Goal: Task Accomplishment & Management: Complete application form

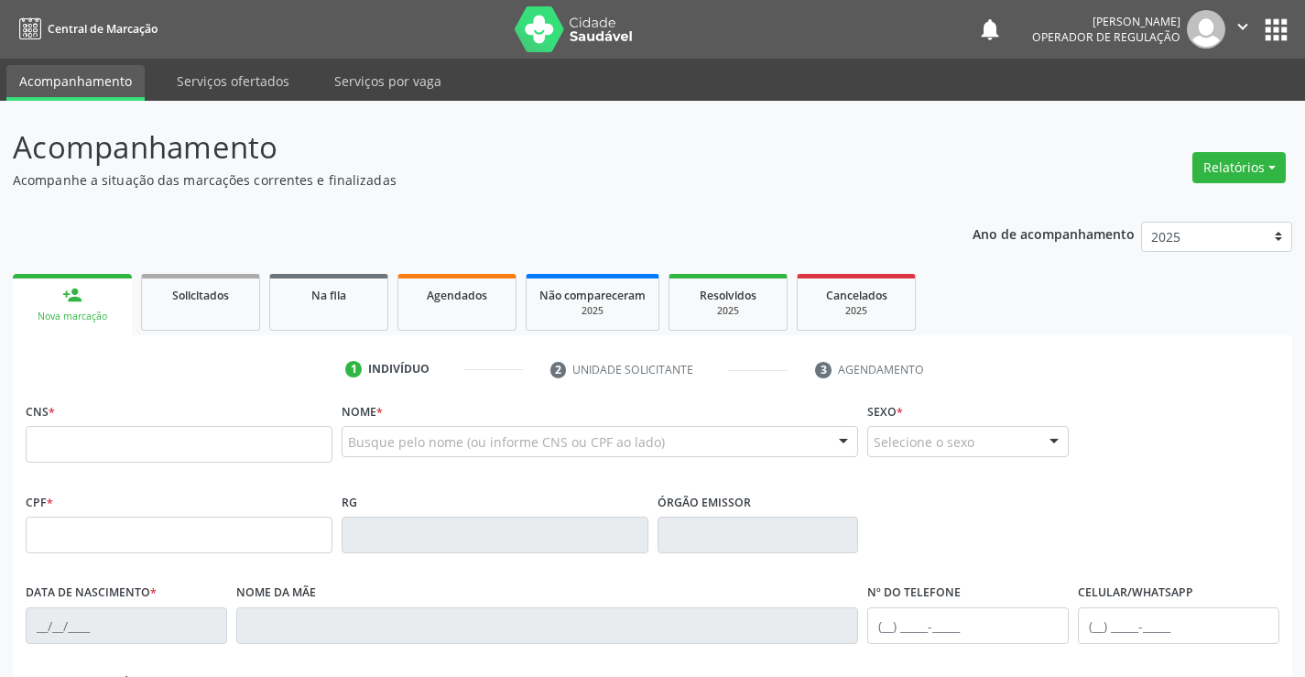
click at [147, 472] on fieldset "CNS *" at bounding box center [179, 436] width 307 height 78
click at [158, 433] on input "text" at bounding box center [179, 444] width 307 height 37
type input "703 0058 8487 9872"
type input "[DATE]"
type input "[PHONE_NUMBER]"
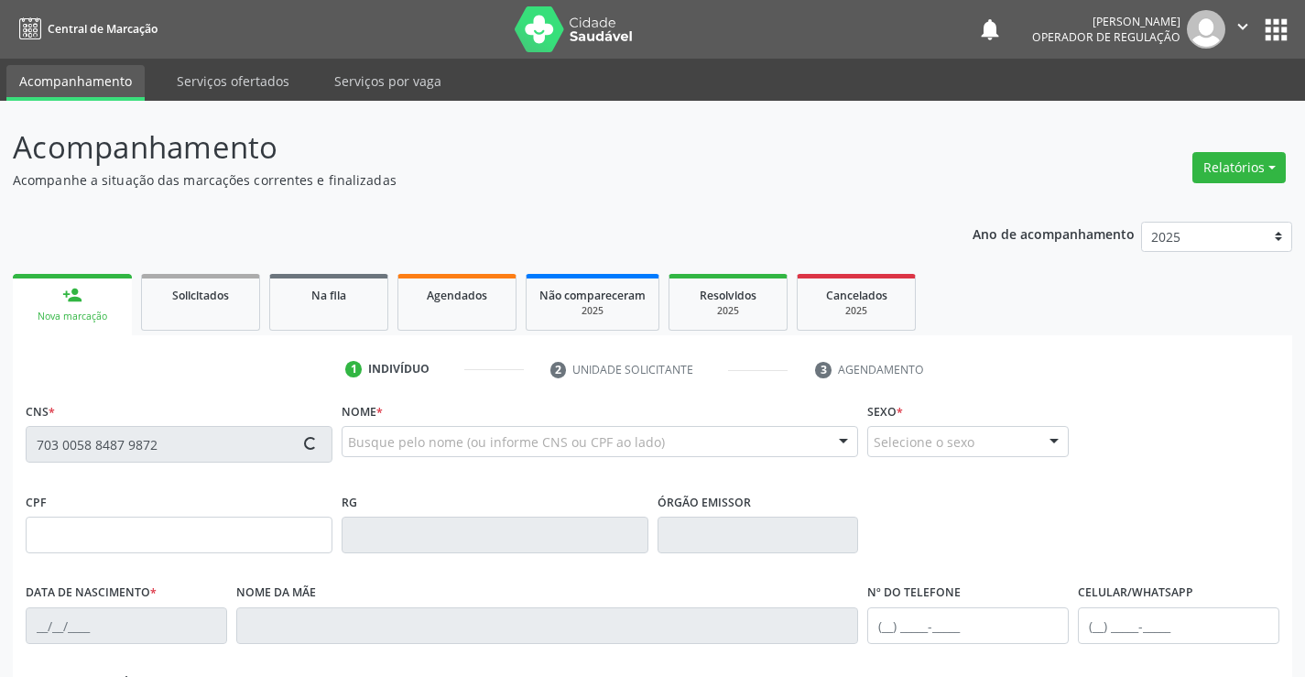
type input "SN"
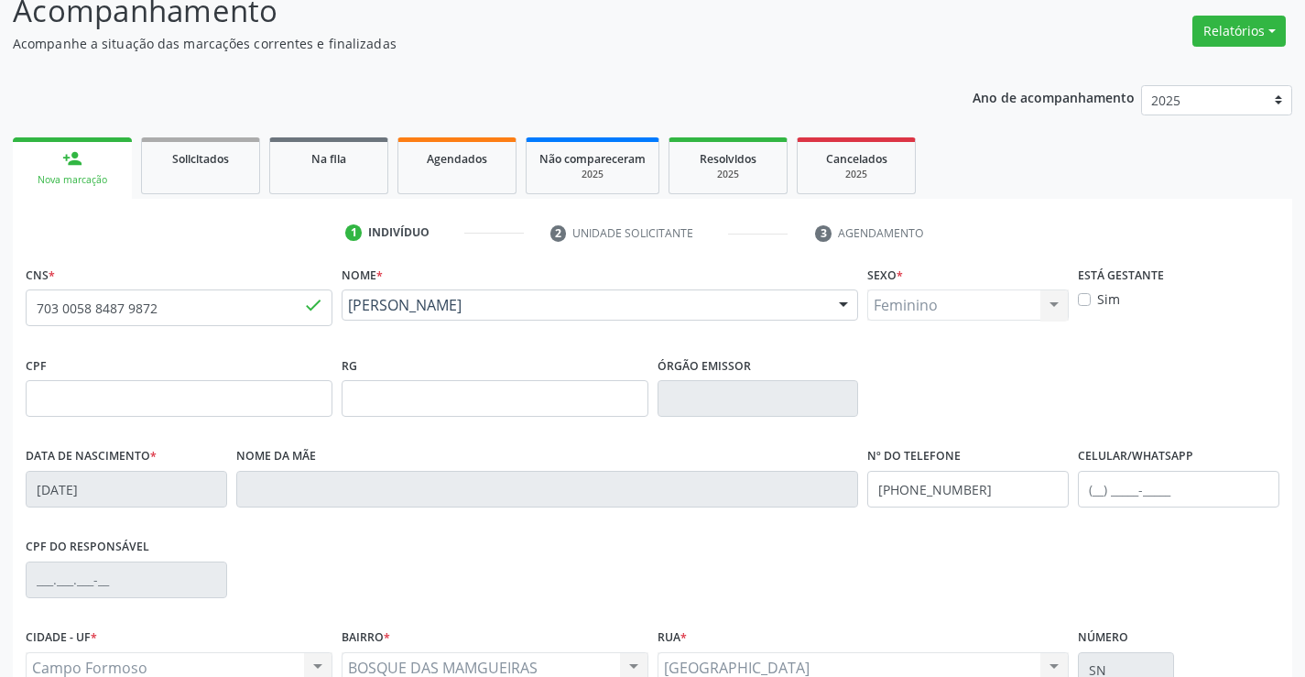
scroll to position [316, 0]
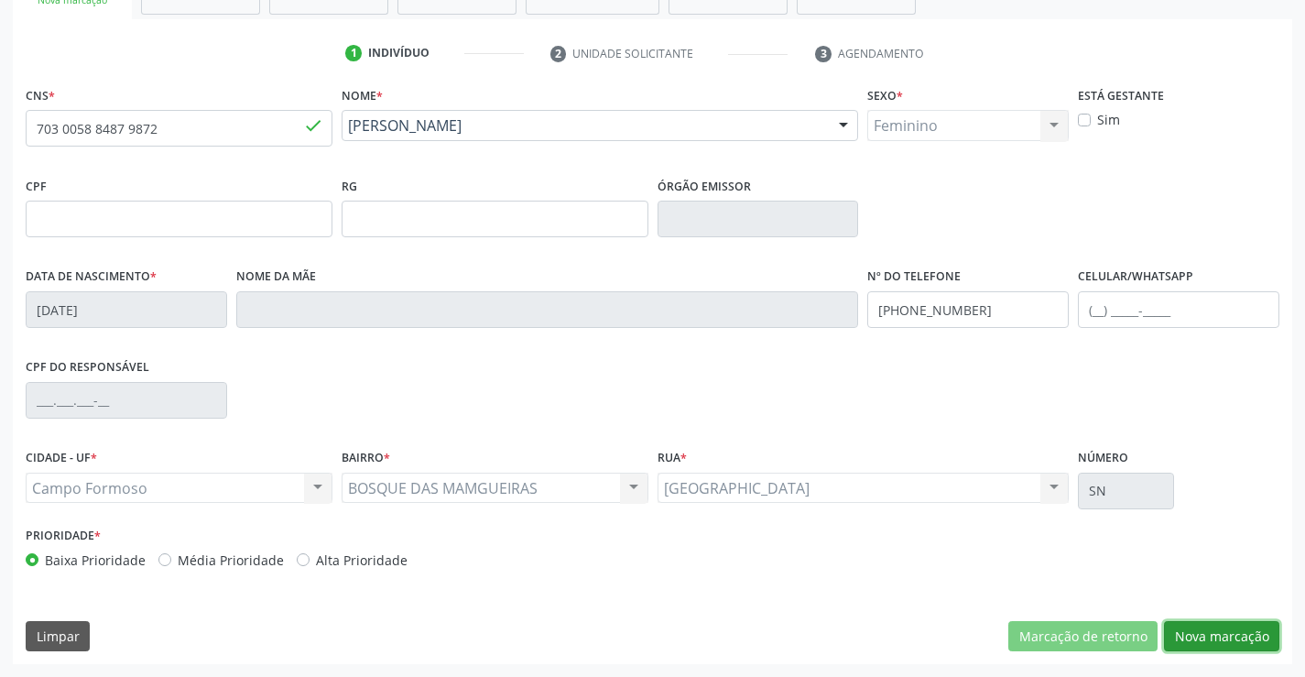
click at [1208, 625] on button "Nova marcação" at bounding box center [1221, 636] width 115 height 31
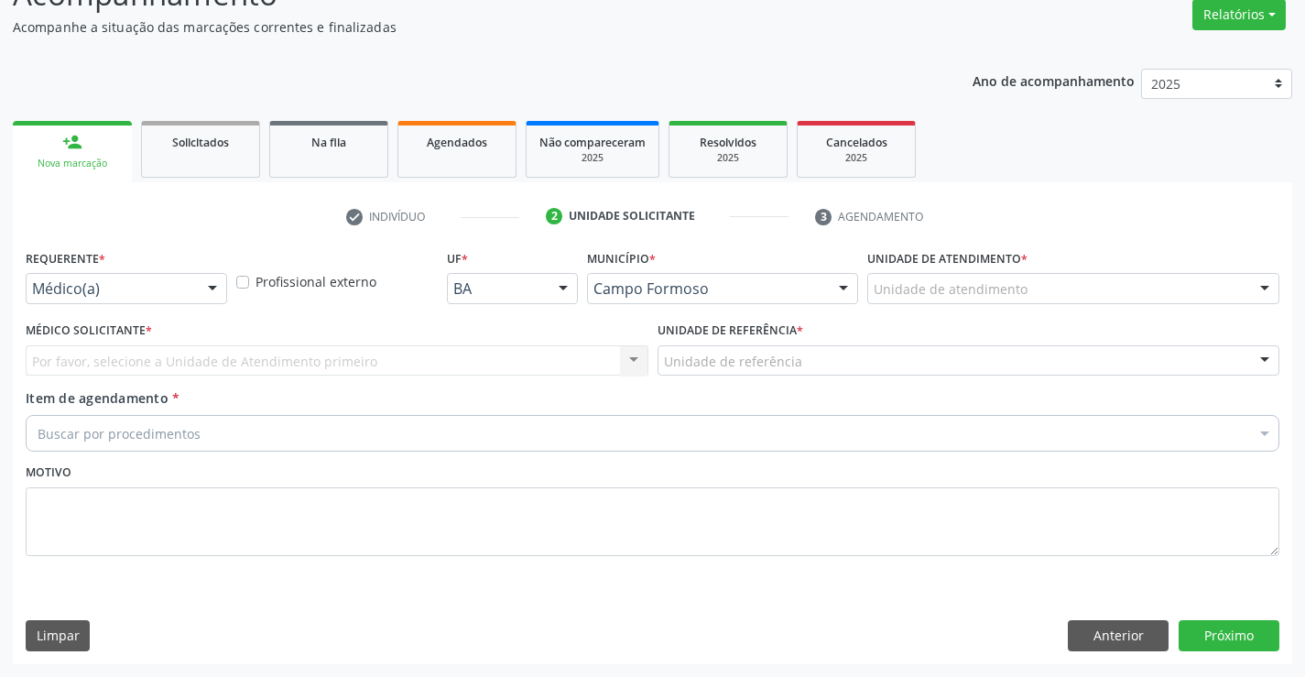
scroll to position [153, 0]
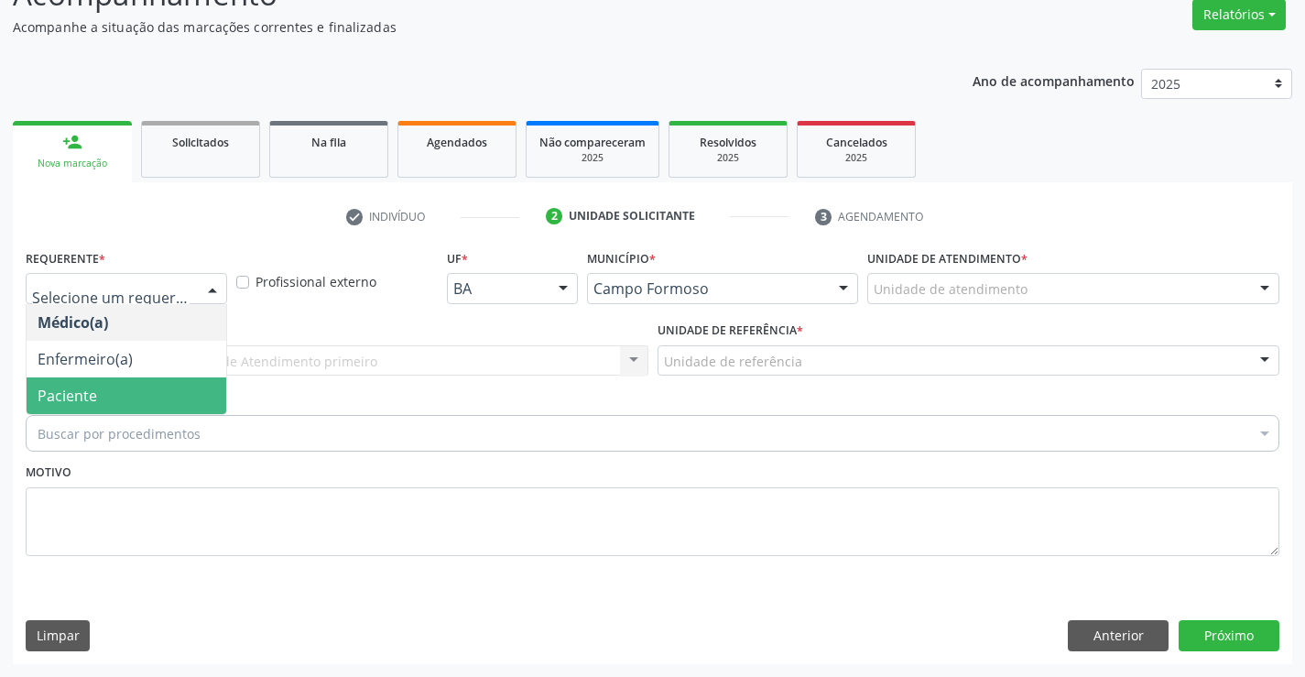
click at [135, 389] on span "Paciente" at bounding box center [127, 395] width 200 height 37
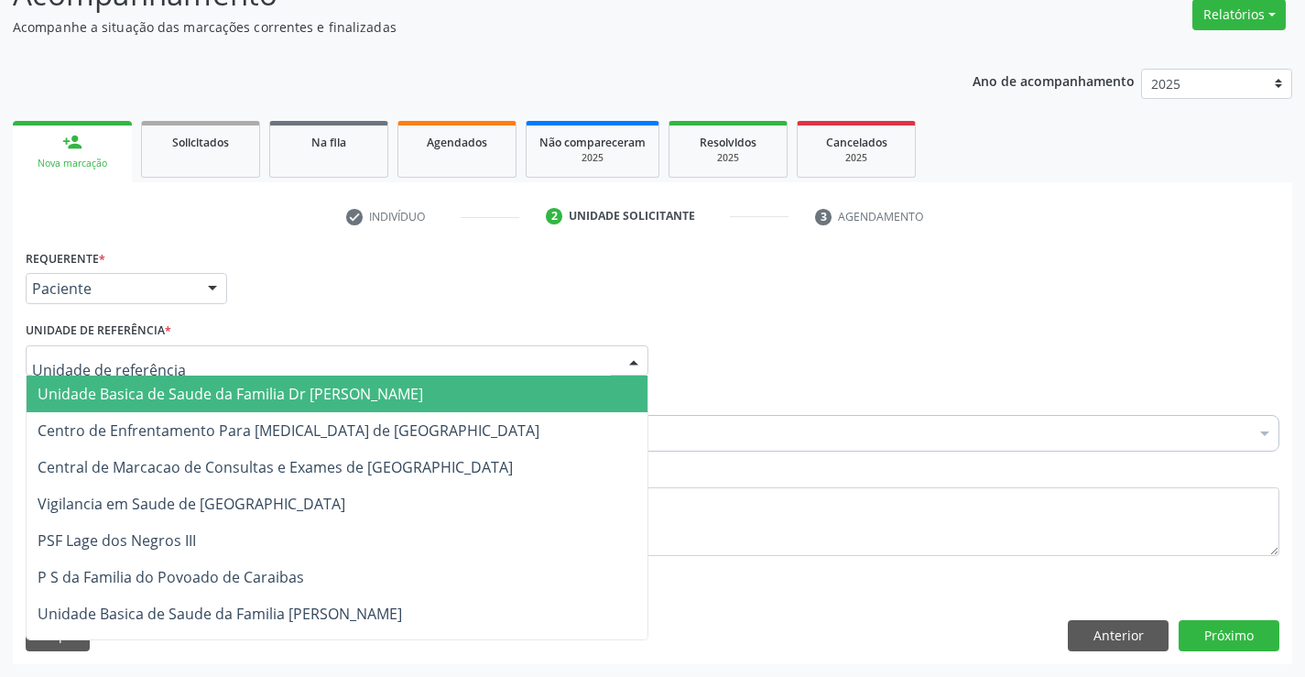
click at [126, 395] on span "Unidade Basica de Saude da Familia Dr [PERSON_NAME]" at bounding box center [231, 394] width 386 height 20
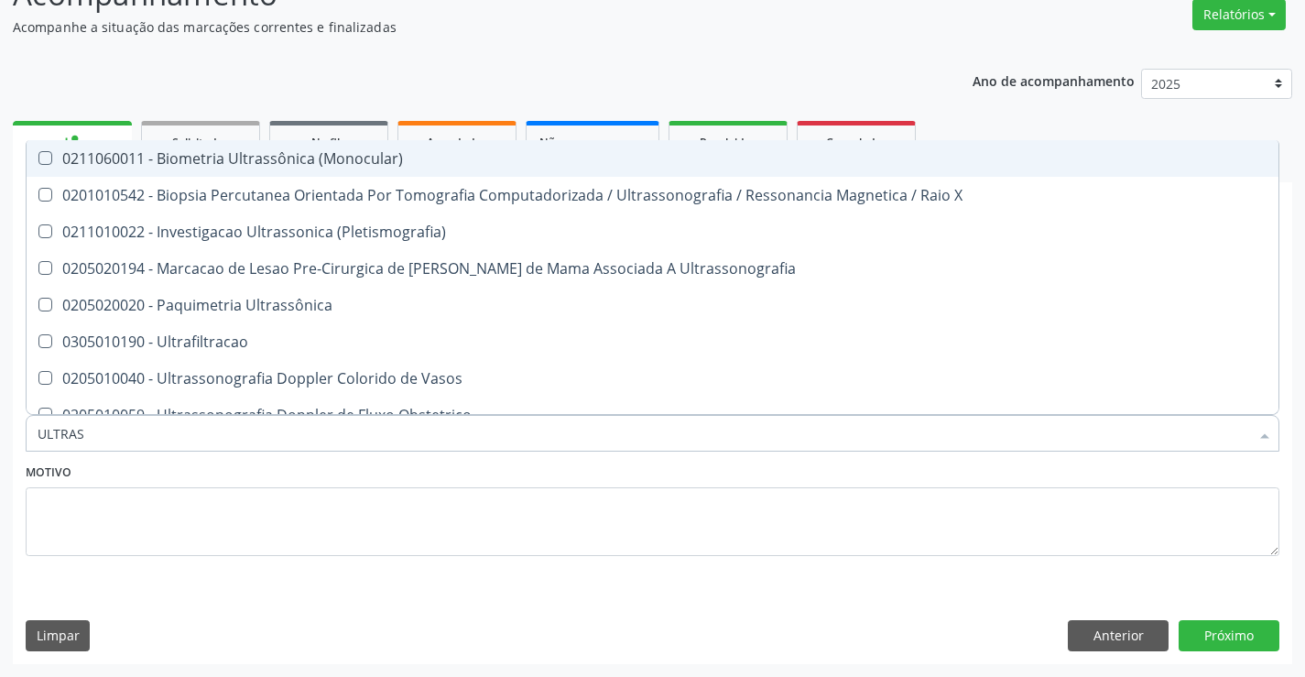
type input "ULTRASS"
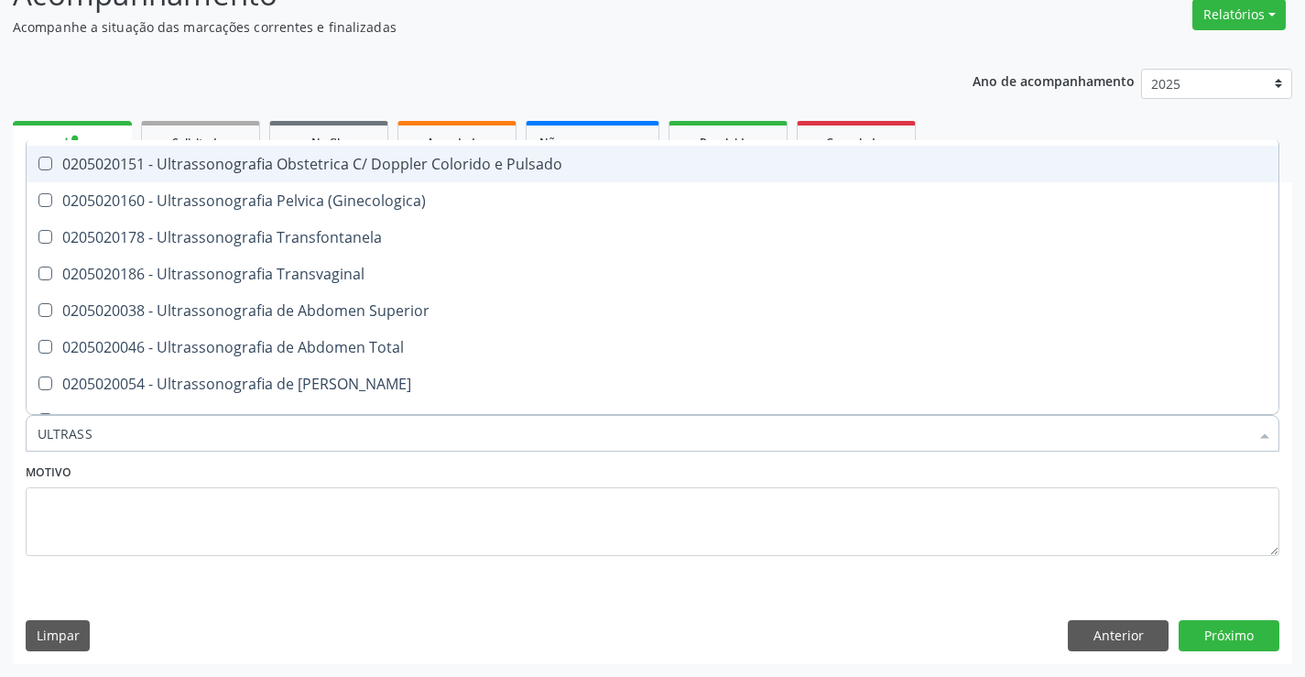
scroll to position [366, 0]
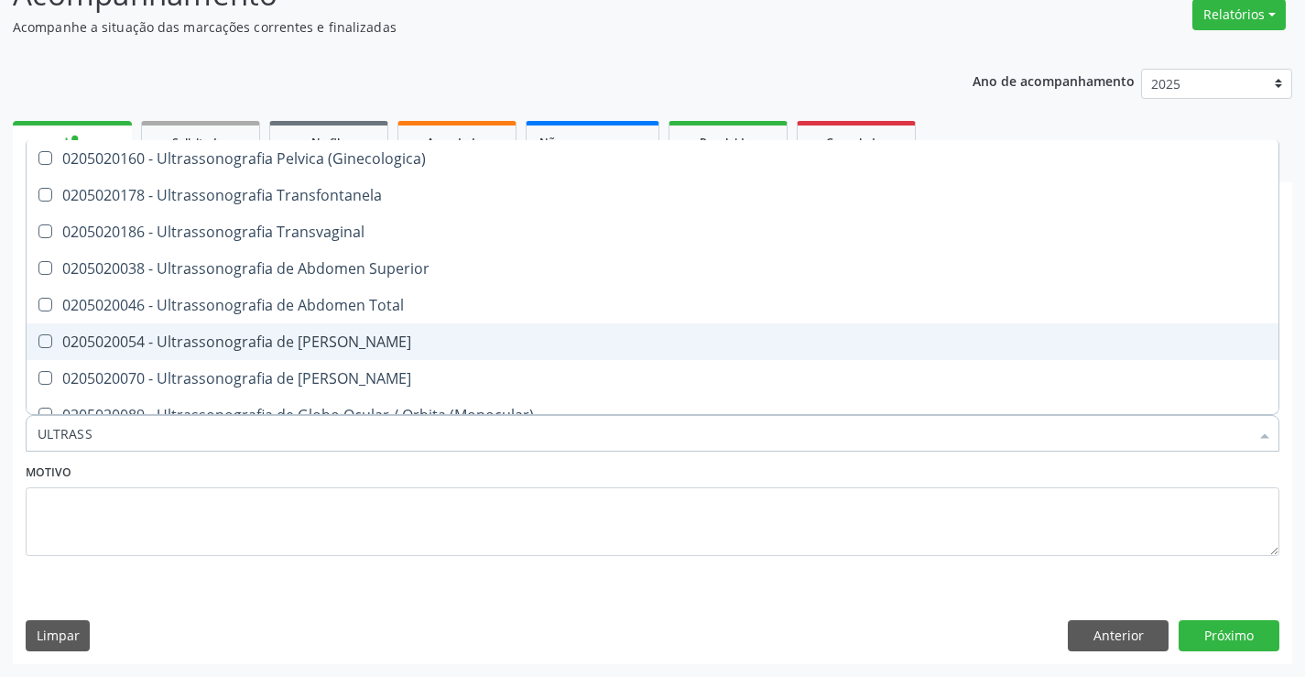
click at [465, 332] on span "0205020054 - Ultrassonografia de [PERSON_NAME]" at bounding box center [653, 341] width 1252 height 37
checkbox Urinario "true"
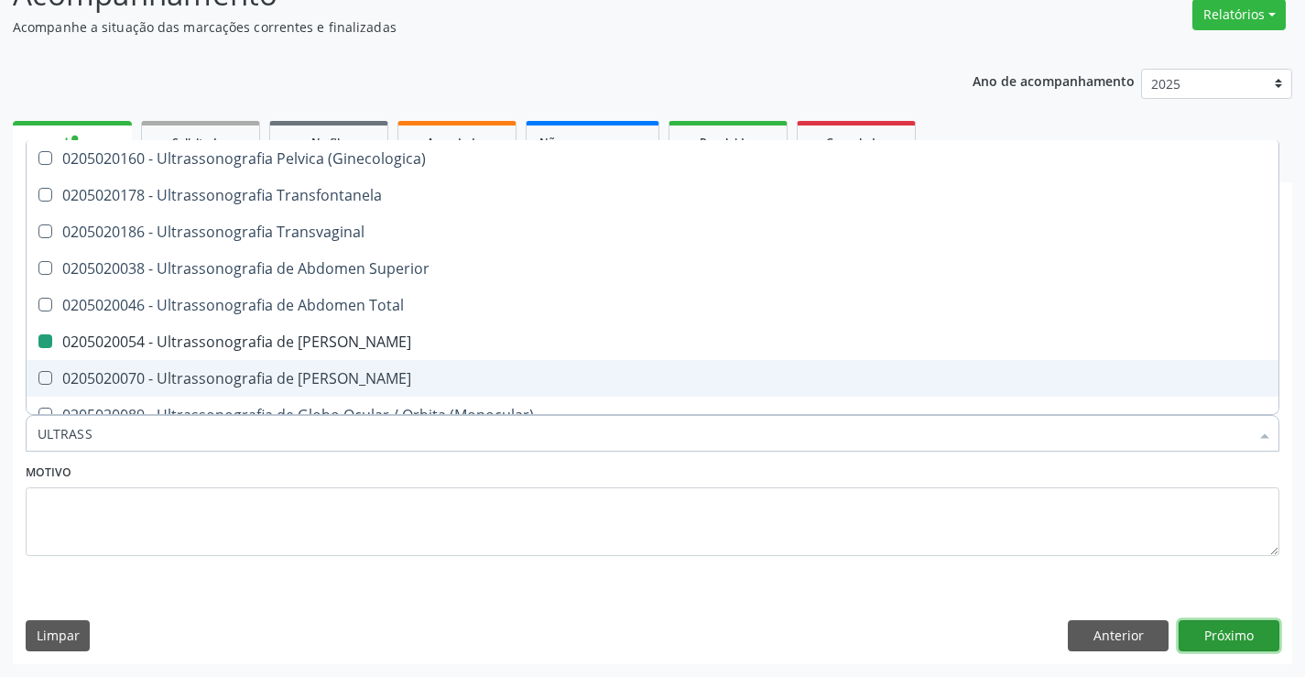
click at [1250, 636] on button "Próximo" at bounding box center [1229, 635] width 101 height 31
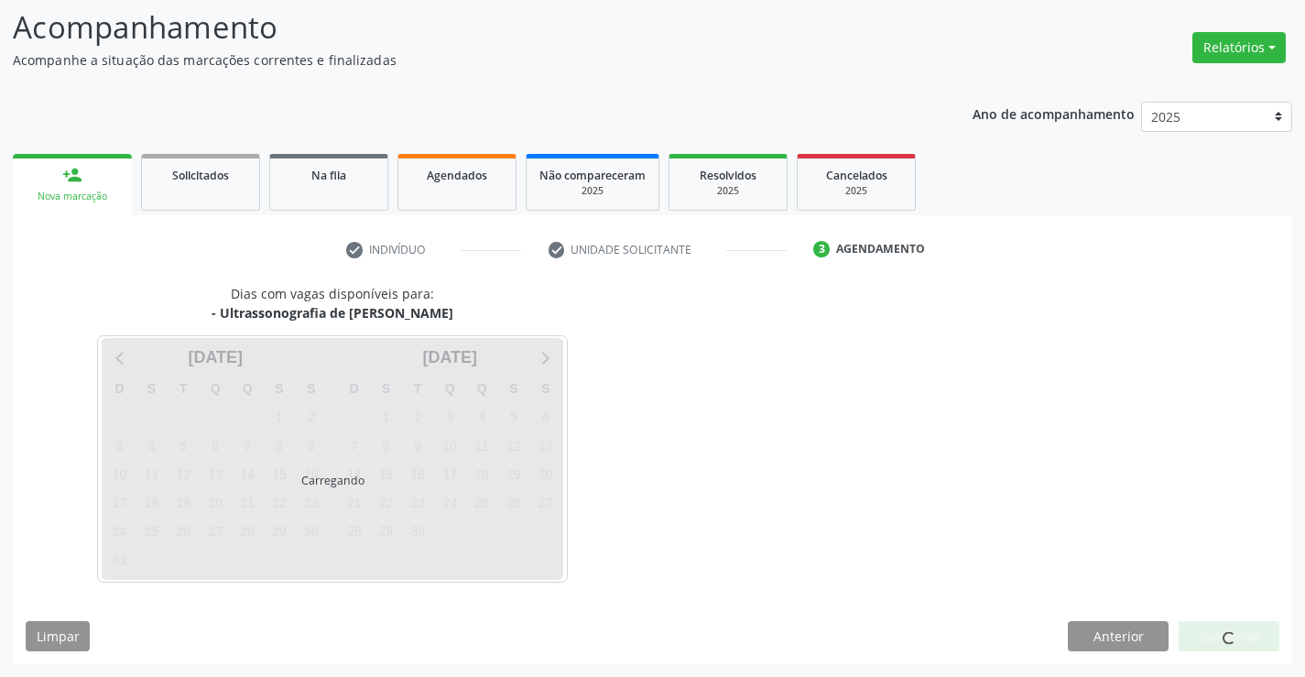
scroll to position [0, 0]
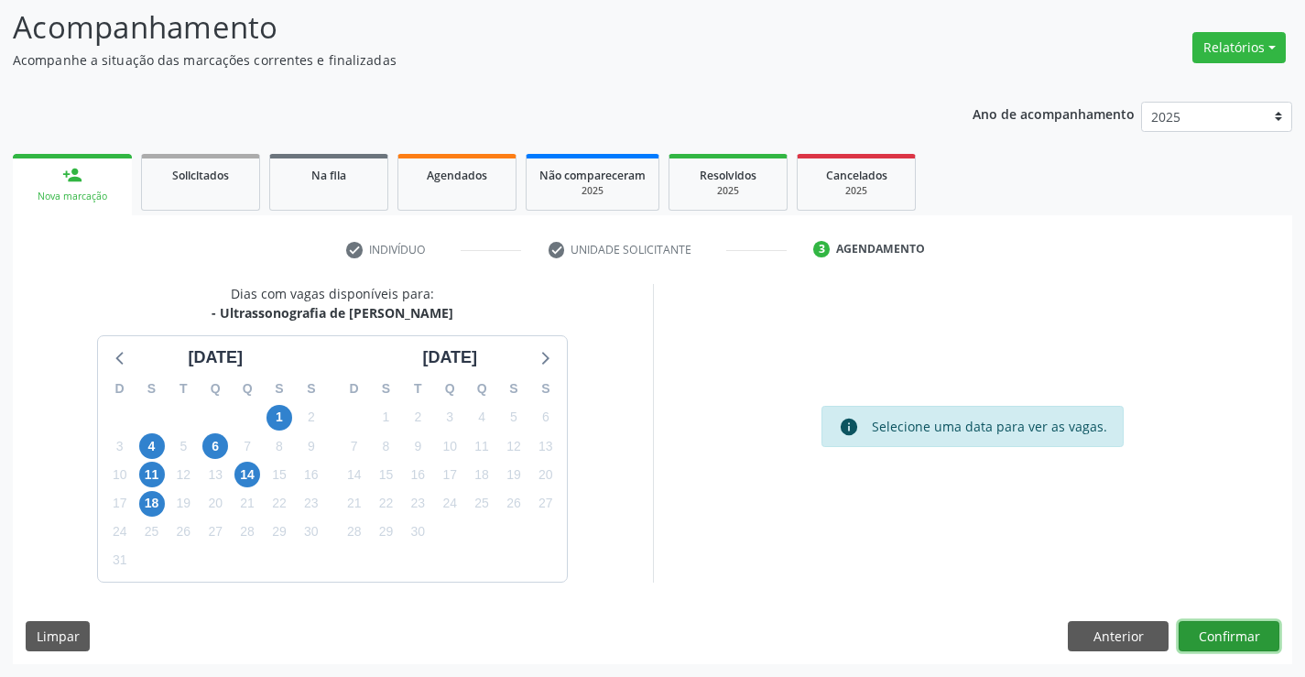
click at [1235, 632] on button "Confirmar" at bounding box center [1229, 636] width 101 height 31
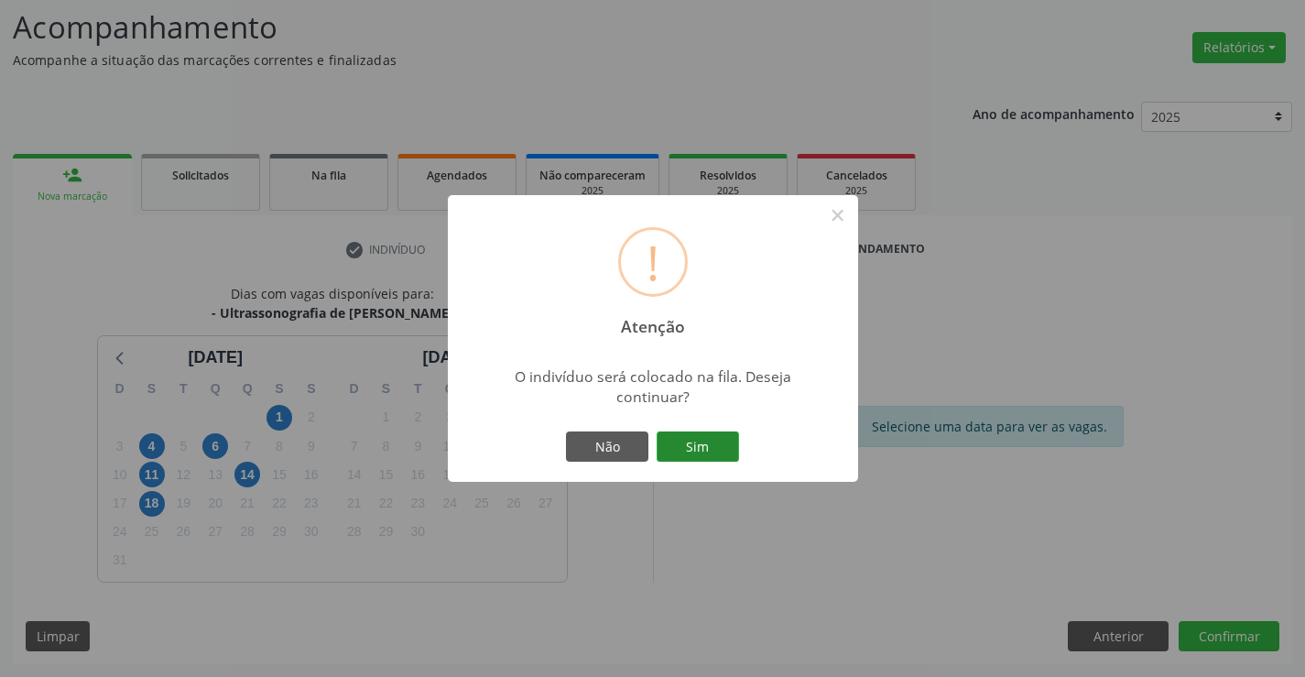
click at [713, 449] on button "Sim" at bounding box center [698, 446] width 82 height 31
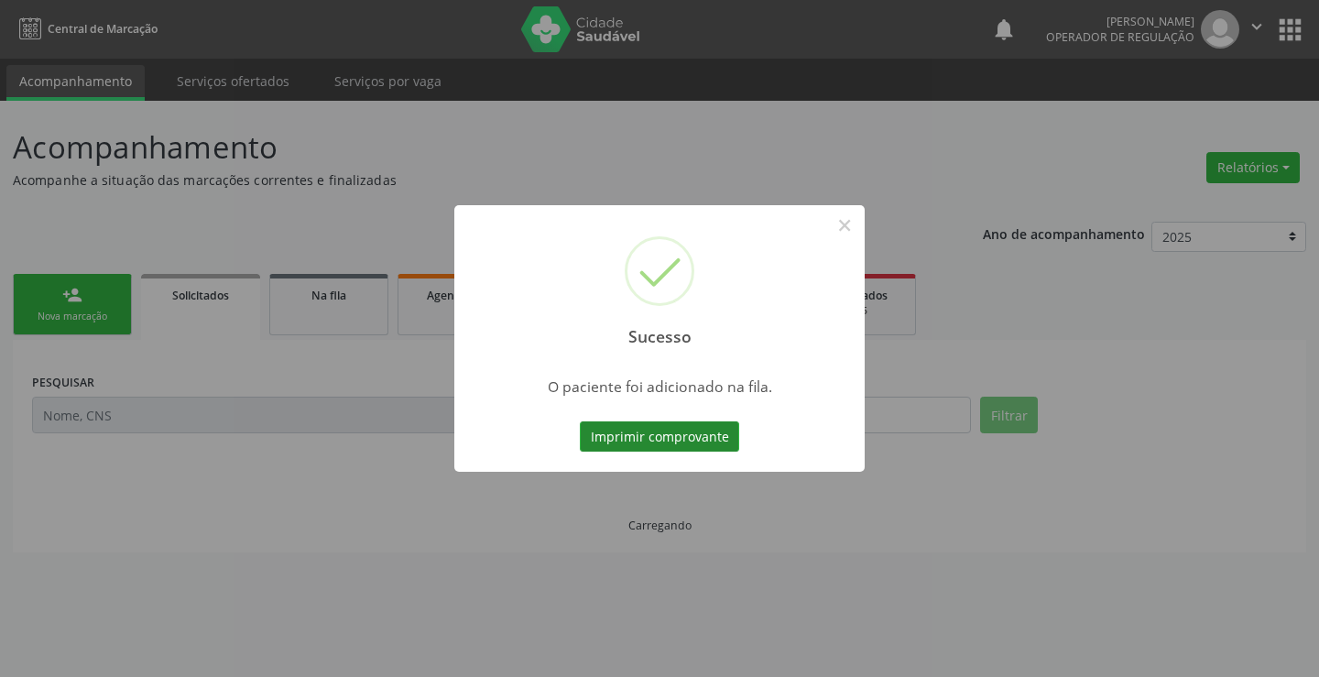
click at [680, 448] on button "Imprimir comprovante" at bounding box center [659, 436] width 159 height 31
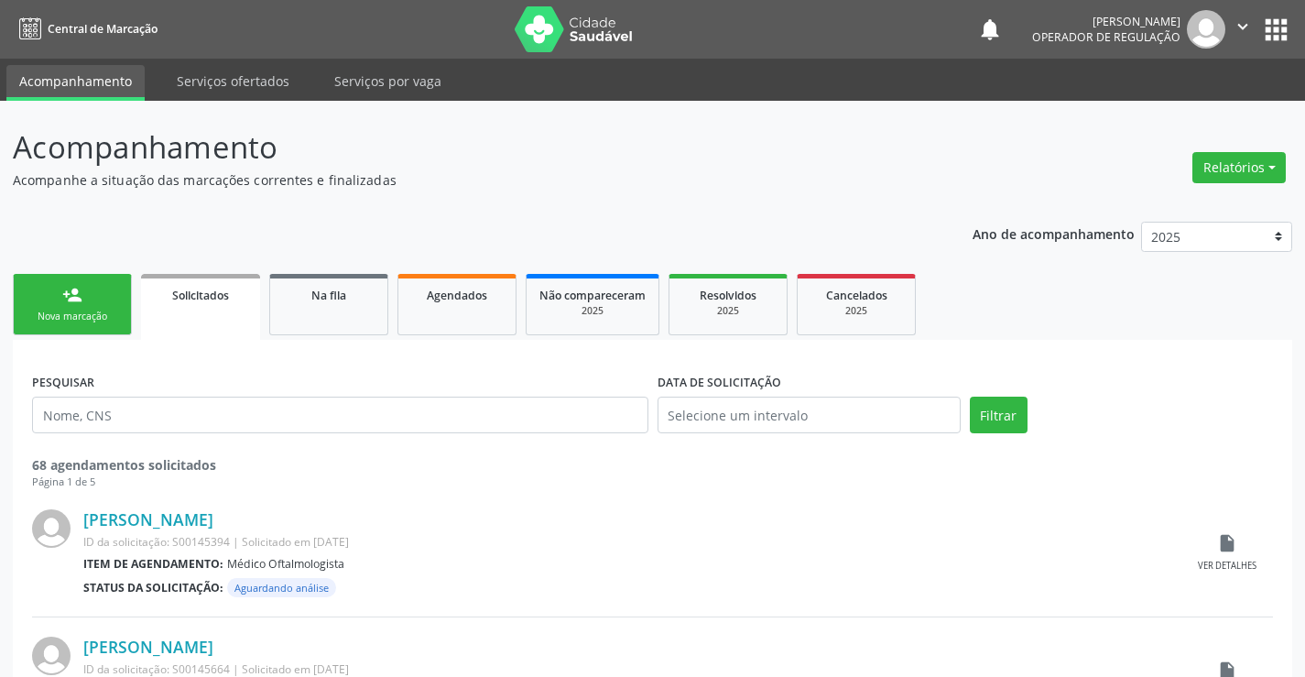
click at [80, 302] on div "person_add" at bounding box center [72, 295] width 20 height 20
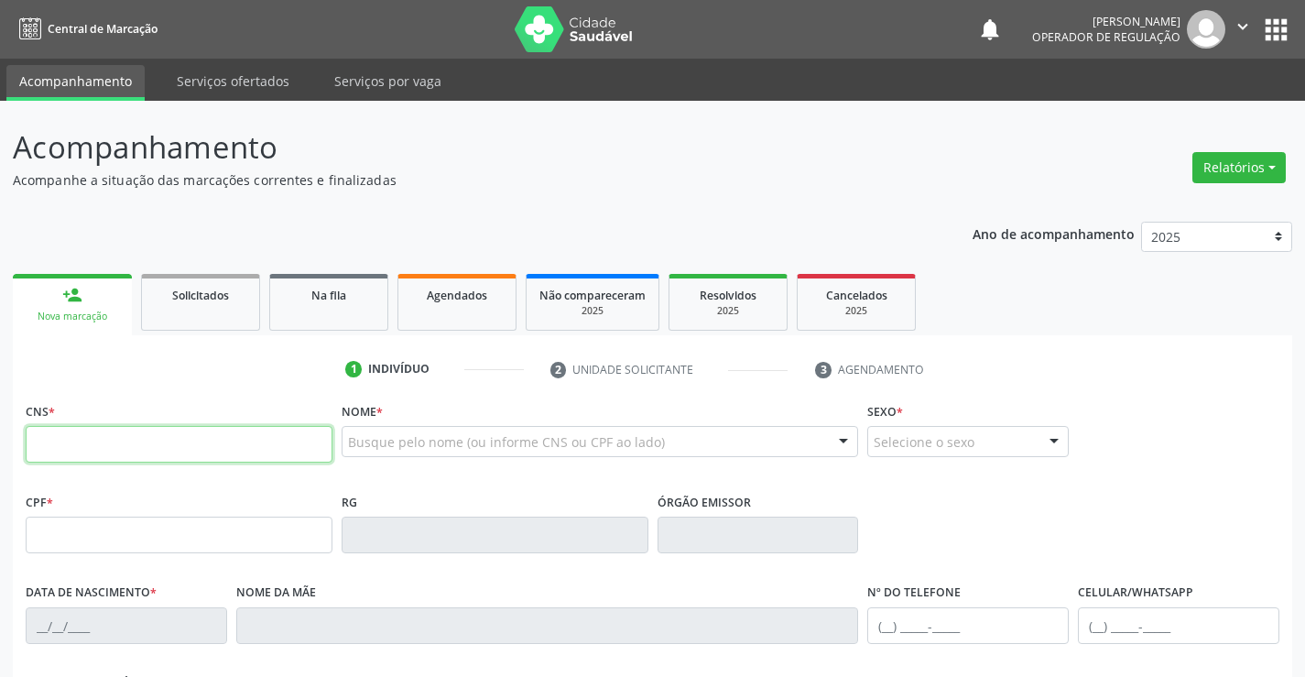
click at [119, 453] on input "text" at bounding box center [179, 444] width 307 height 37
type input "704 1021 4398 6072"
type input "04/05/2024"
type input "(74) 99126-2926"
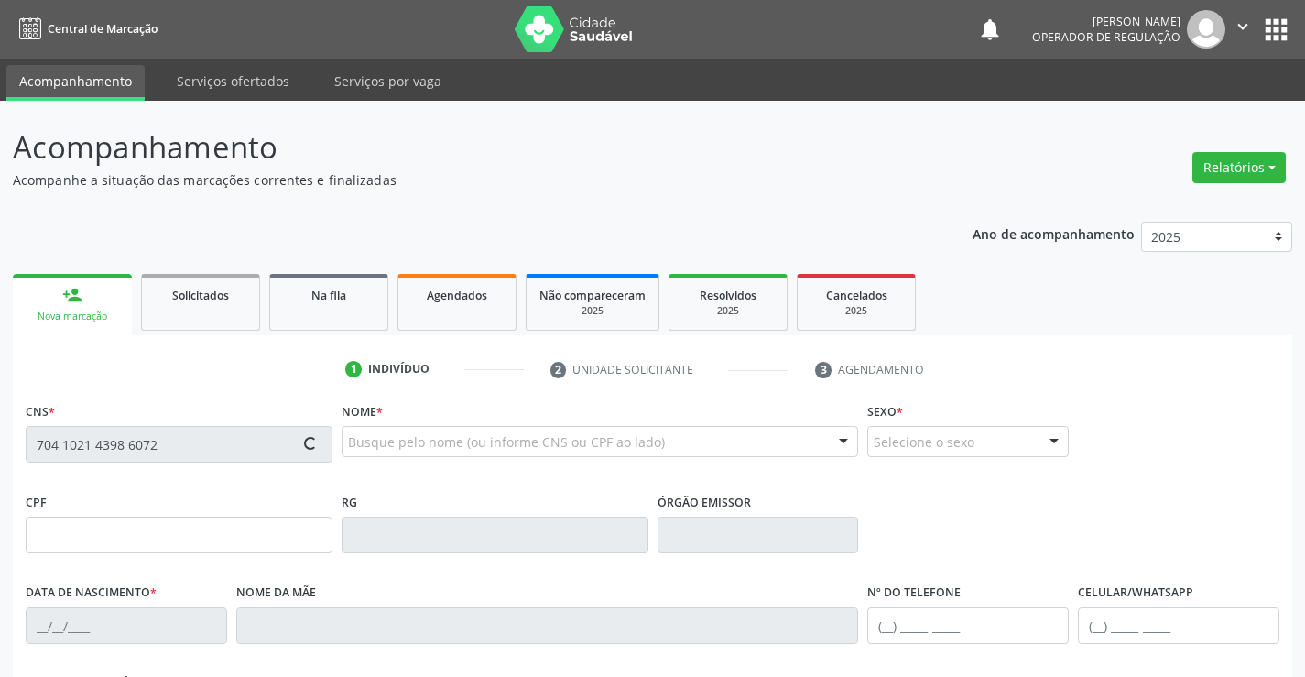
type input "S/N"
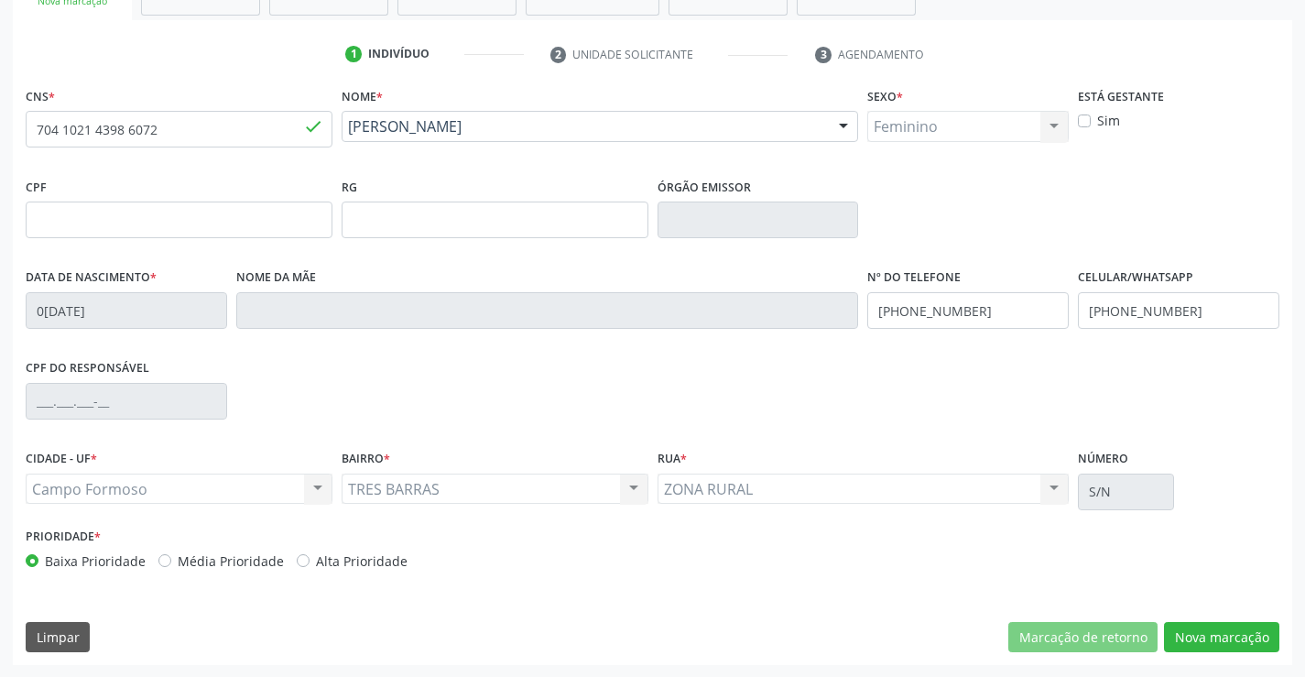
scroll to position [316, 0]
click at [1204, 633] on button "Nova marcação" at bounding box center [1221, 636] width 115 height 31
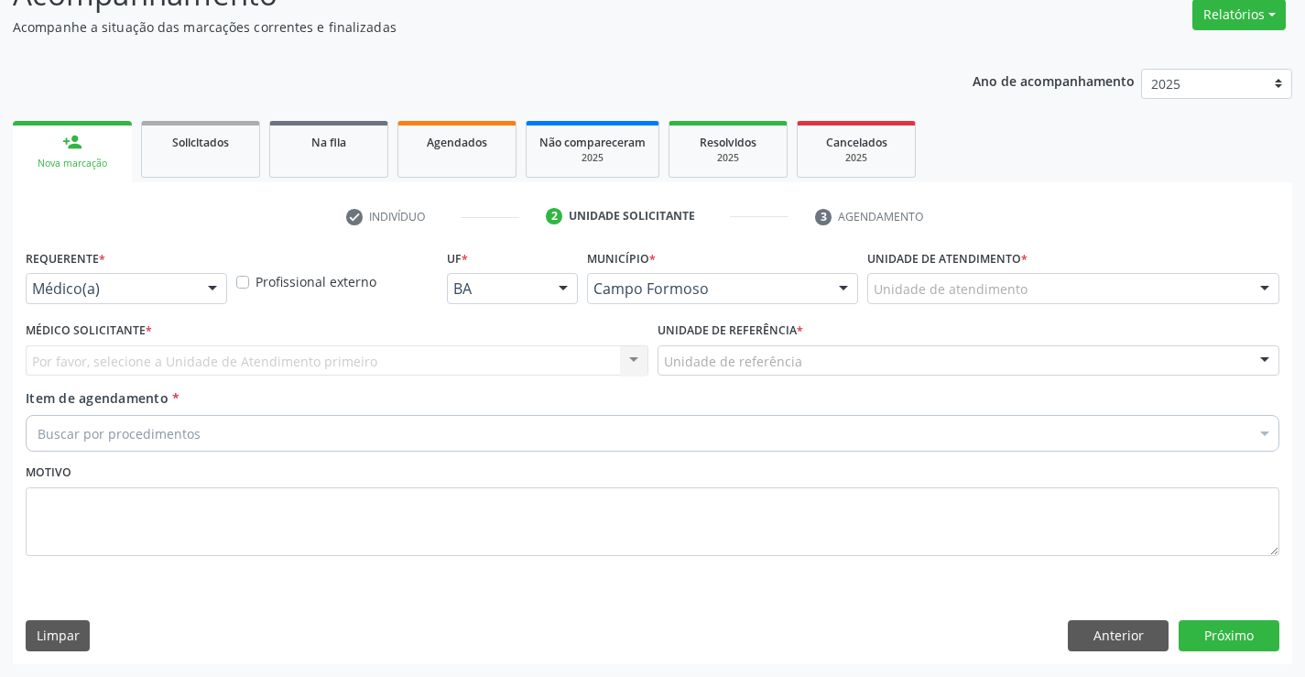
scroll to position [153, 0]
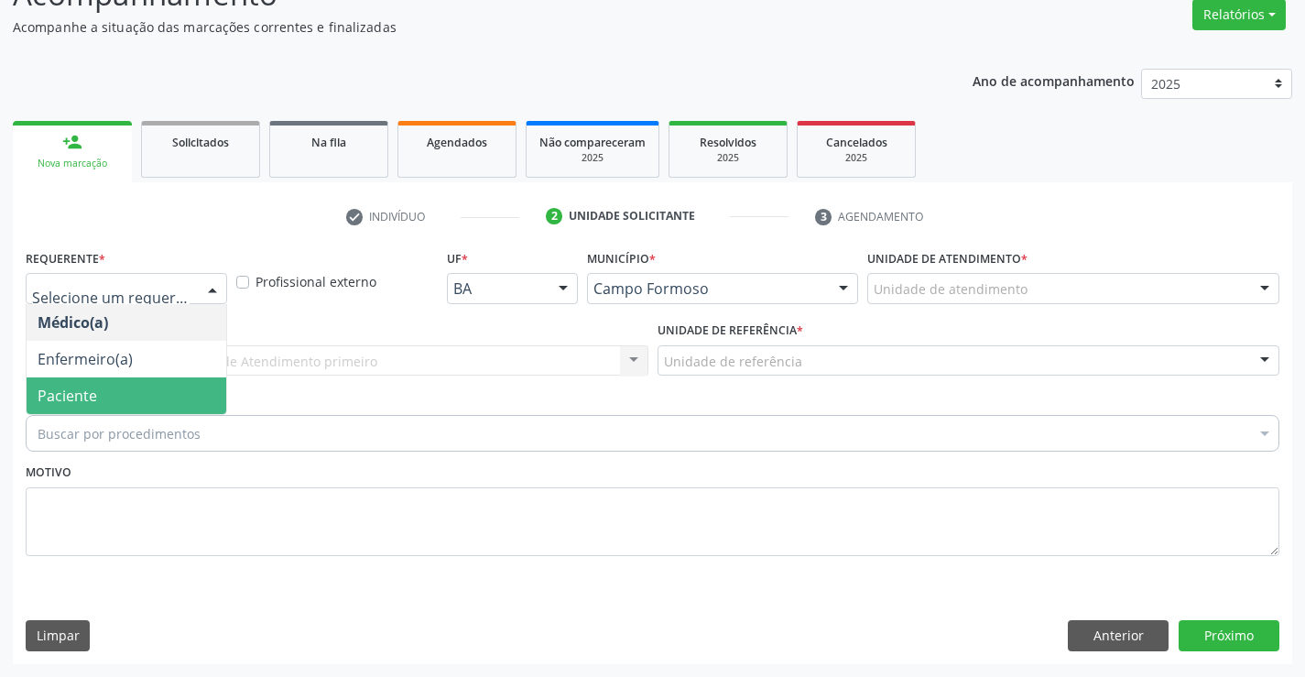
click at [76, 394] on span "Paciente" at bounding box center [68, 396] width 60 height 20
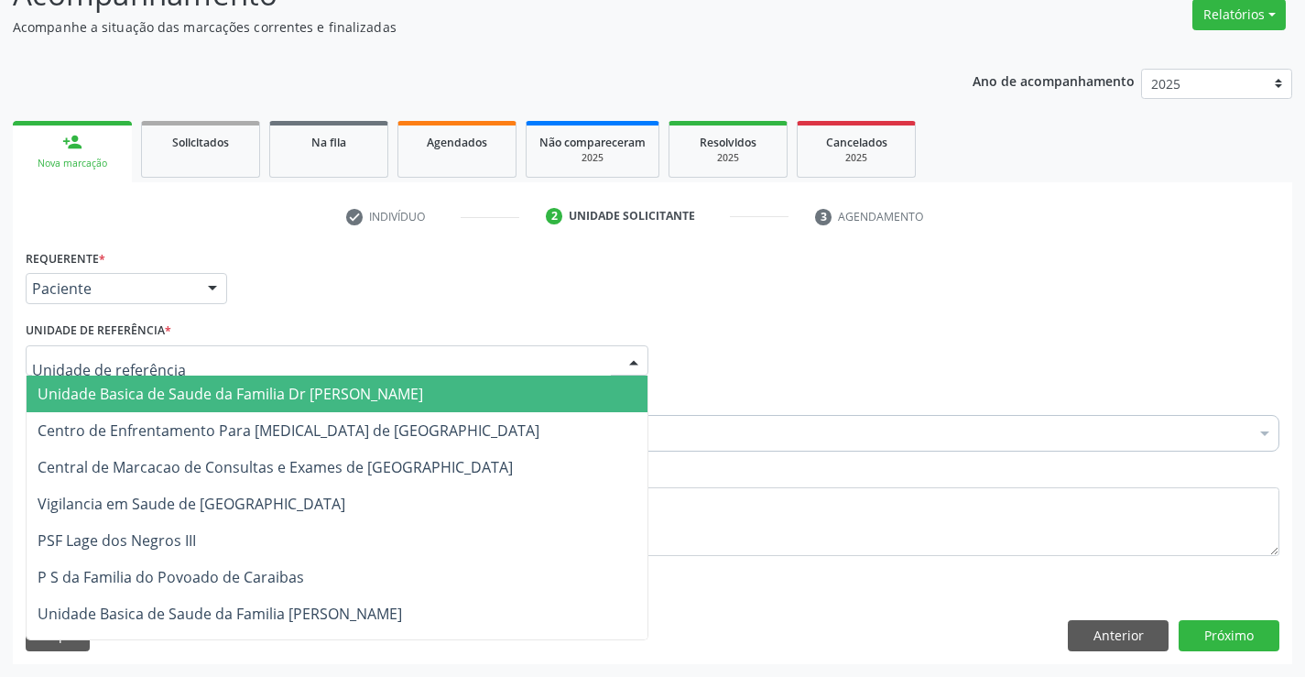
click at [91, 392] on span "Unidade Basica de Saude da Familia Dr [PERSON_NAME]" at bounding box center [231, 394] width 386 height 20
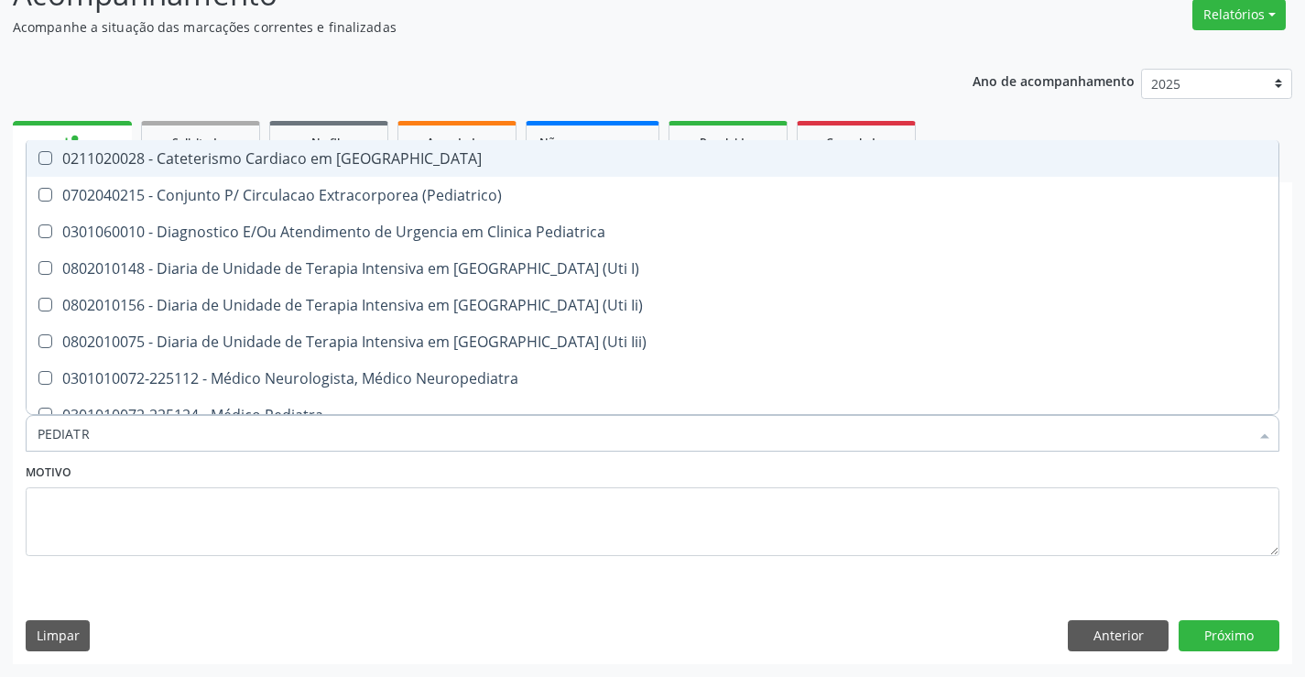
type input "PEDIATRA"
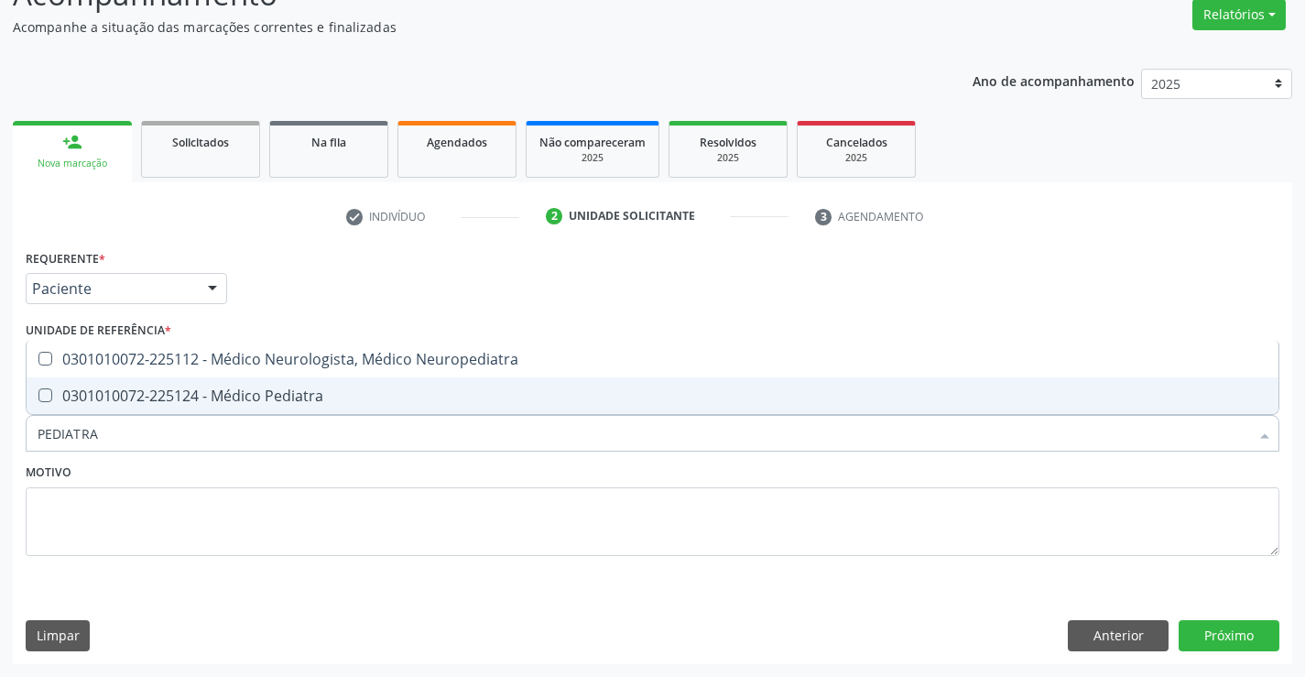
click at [220, 403] on div "0301010072-225124 - Médico Pediatra" at bounding box center [653, 395] width 1230 height 15
checkbox Pediatra "true"
click at [1215, 633] on button "Próximo" at bounding box center [1229, 635] width 101 height 31
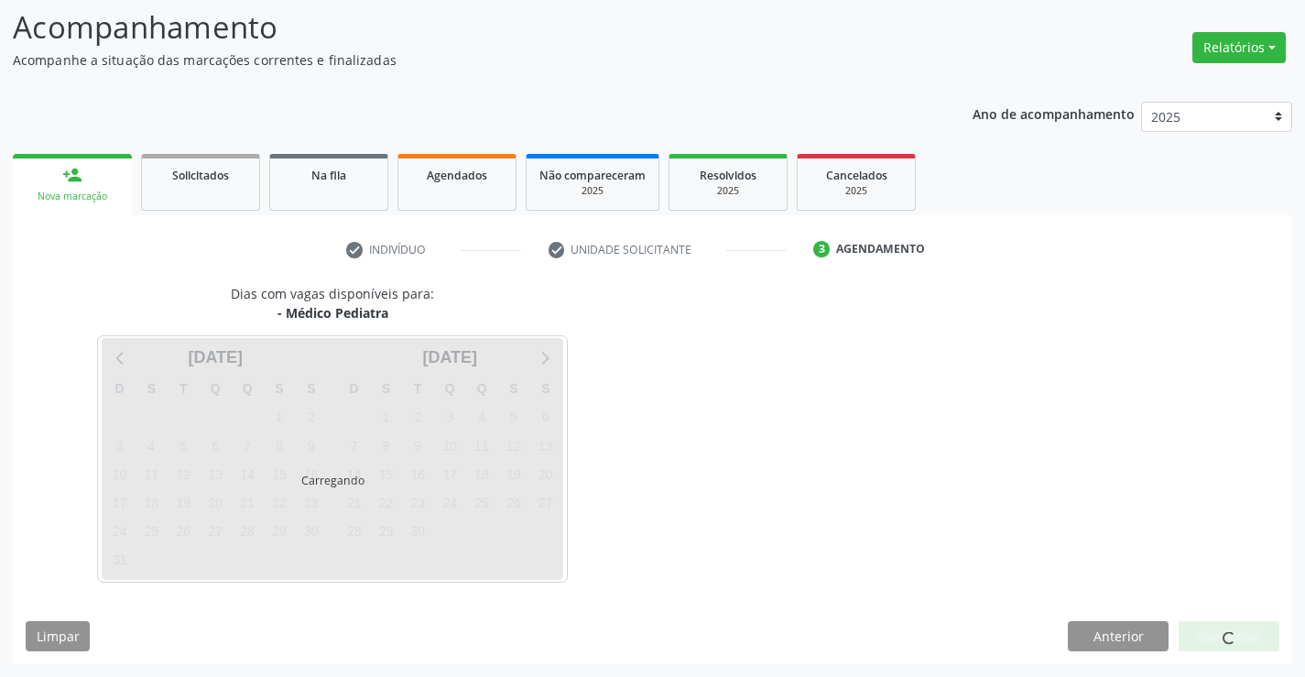
scroll to position [120, 0]
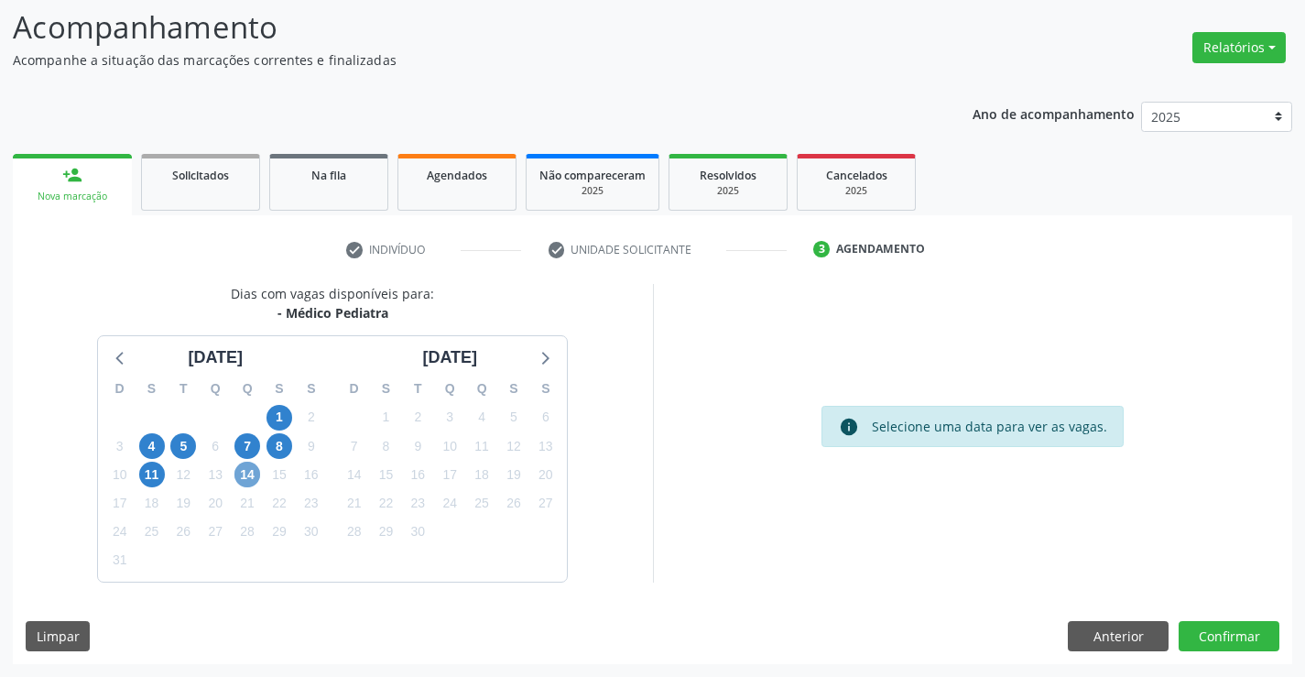
click at [247, 482] on span "14" at bounding box center [247, 475] width 26 height 26
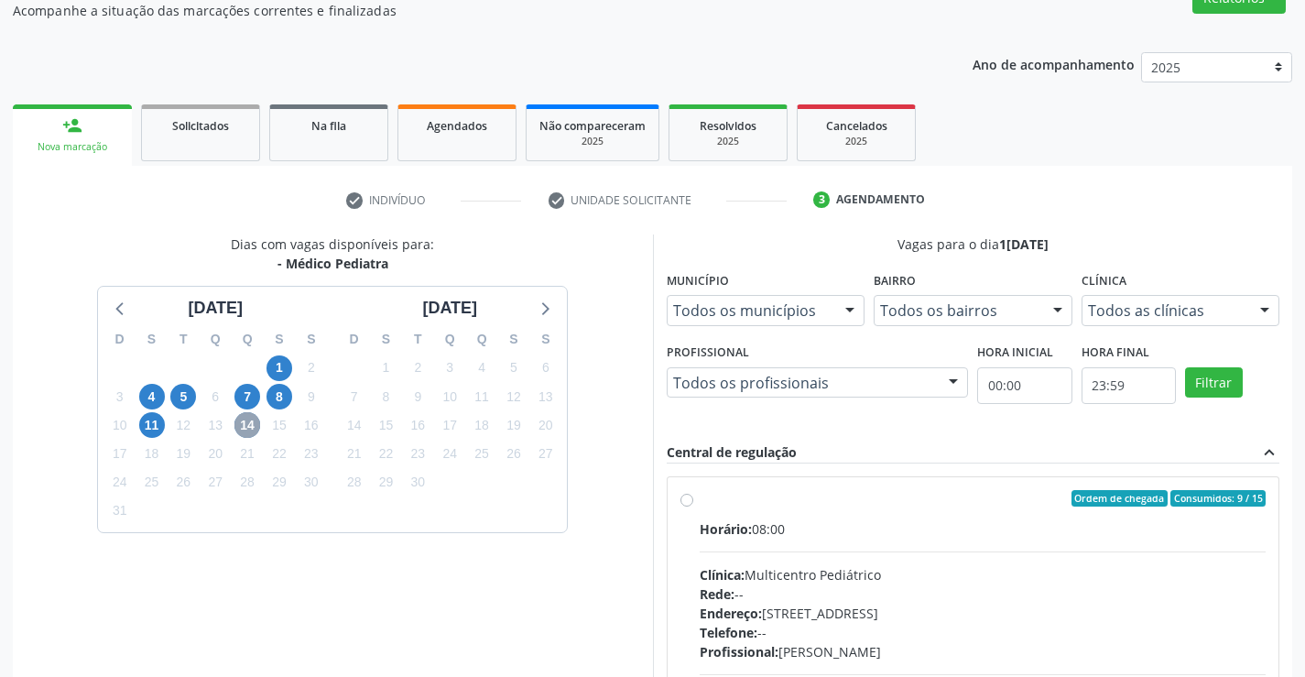
scroll to position [212, 0]
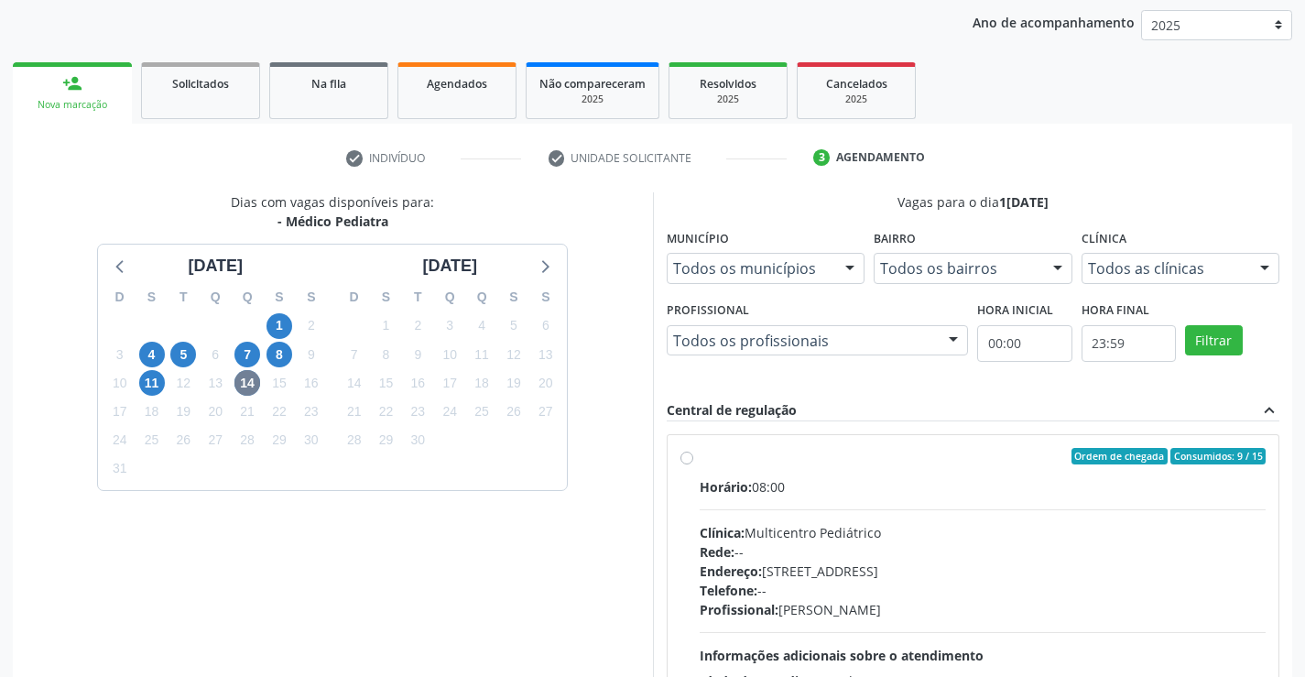
click at [700, 453] on label "Ordem de chegada Consumidos: 9 / 15 Horário: 08:00 Clínica: Multicentro Pediátr…" at bounding box center [983, 588] width 567 height 281
click at [687, 453] on input "Ordem de chegada Consumidos: 9 / 15 Horário: 08:00 Clínica: Multicentro Pediátr…" at bounding box center [686, 456] width 13 height 16
radio input "true"
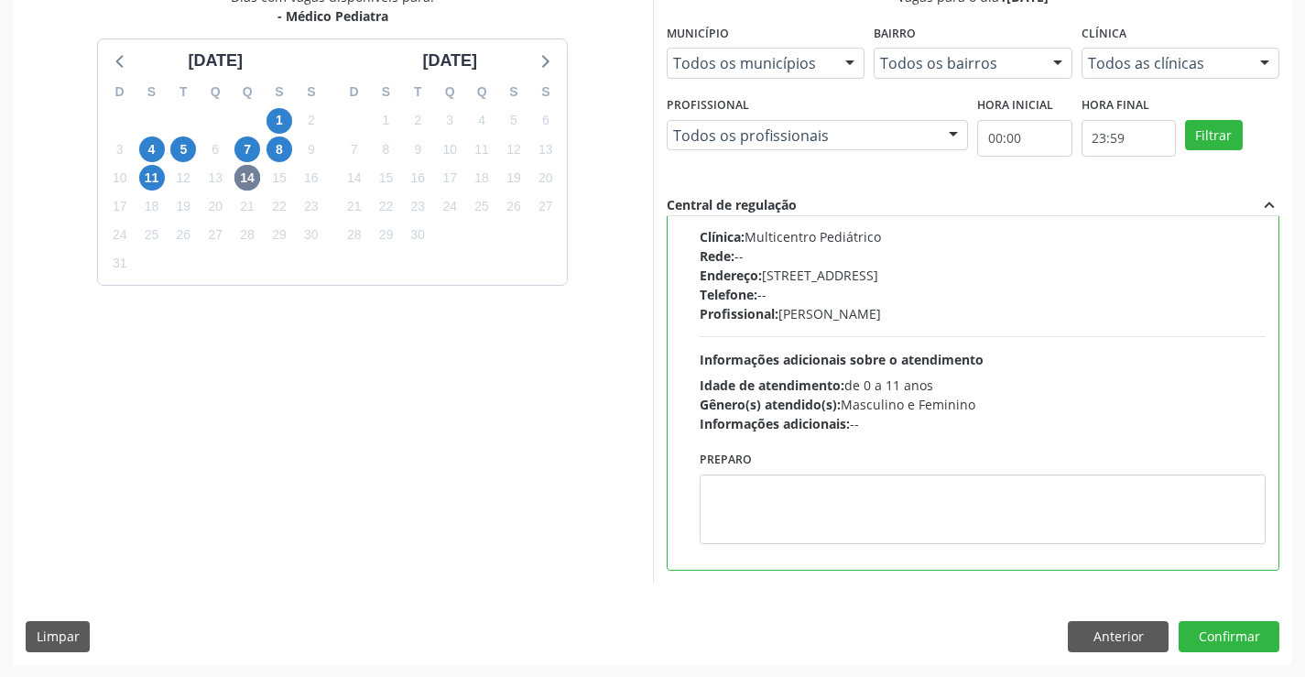
scroll to position [418, 0]
click at [1219, 627] on button "Confirmar" at bounding box center [1229, 635] width 101 height 31
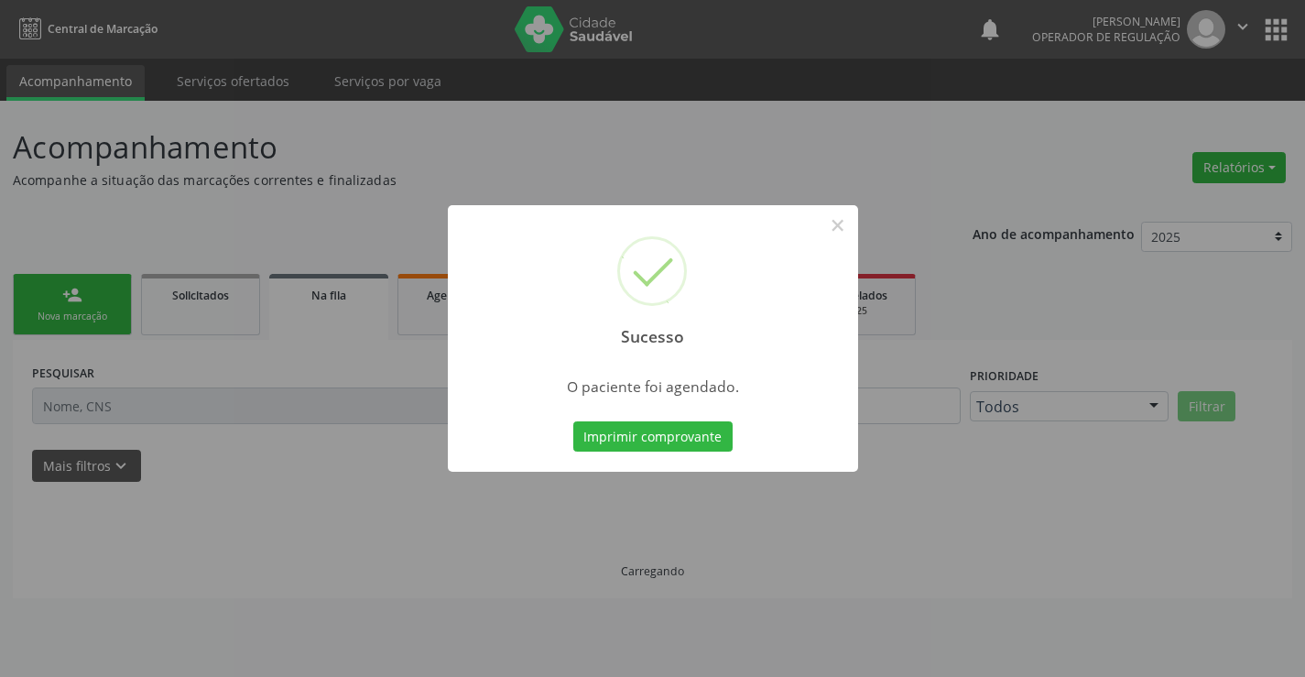
scroll to position [0, 0]
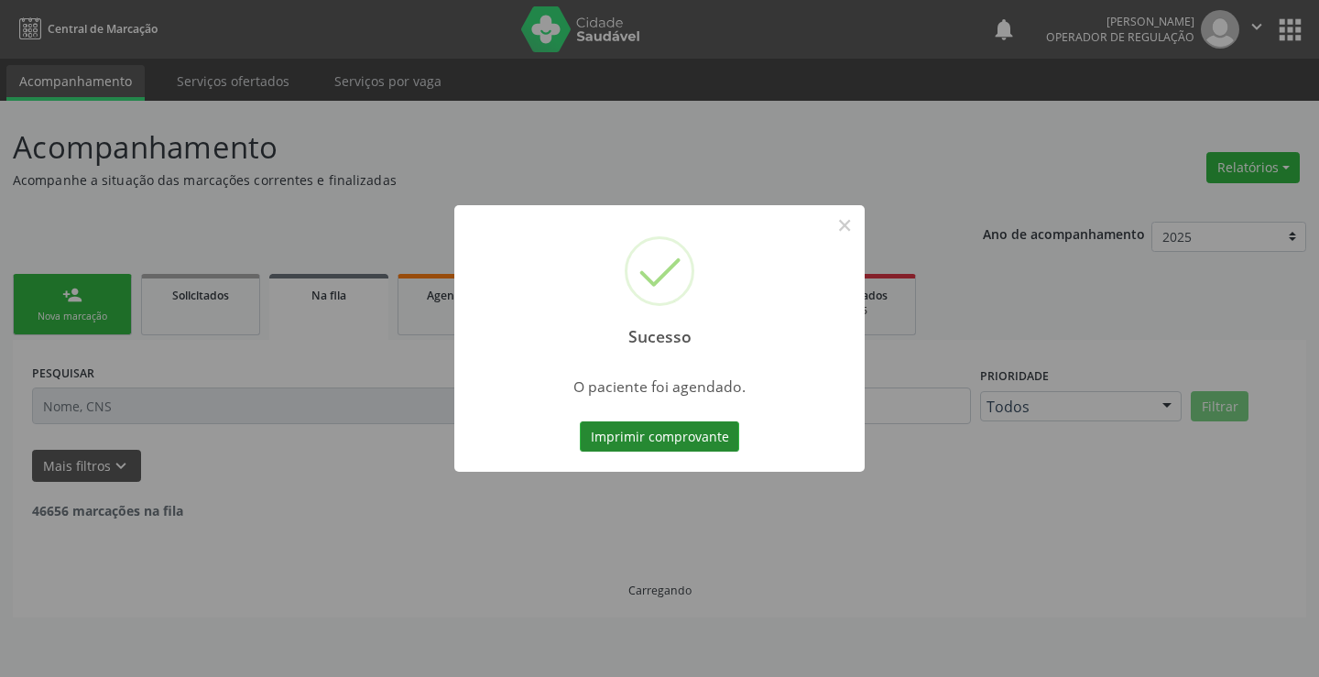
click at [638, 445] on button "Imprimir comprovante" at bounding box center [659, 436] width 159 height 31
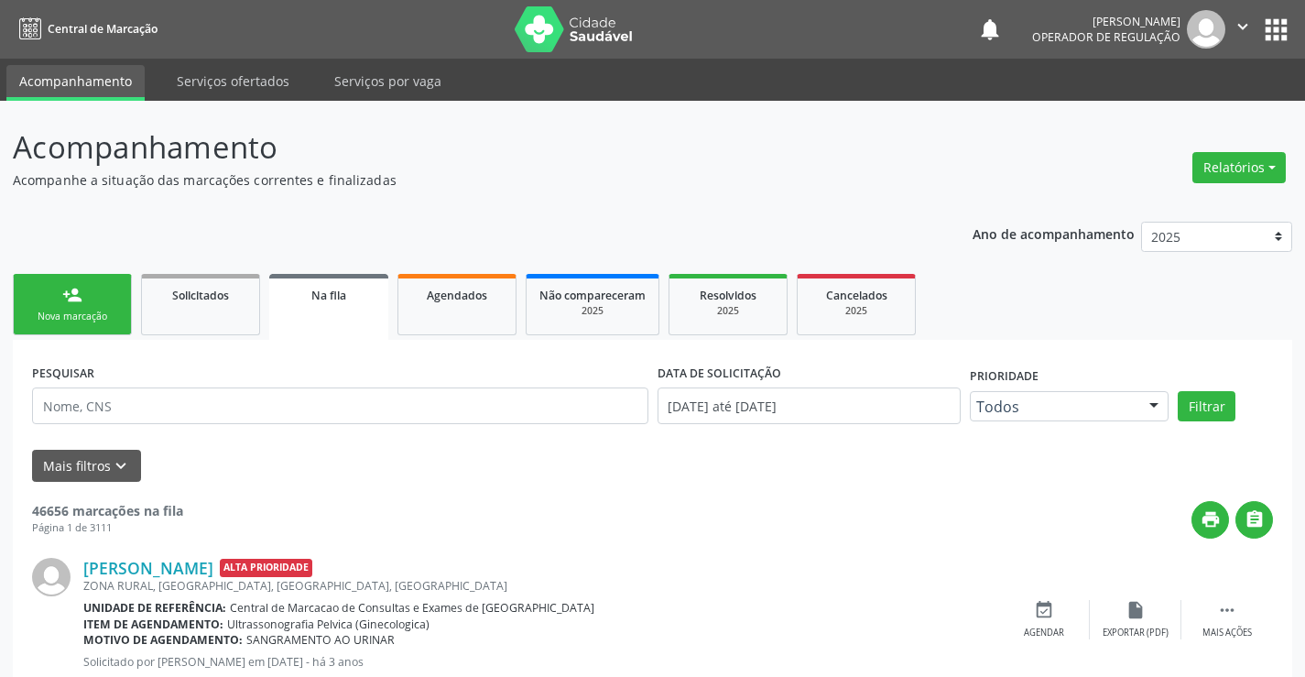
click at [111, 299] on link "person_add Nova marcação" at bounding box center [72, 304] width 119 height 61
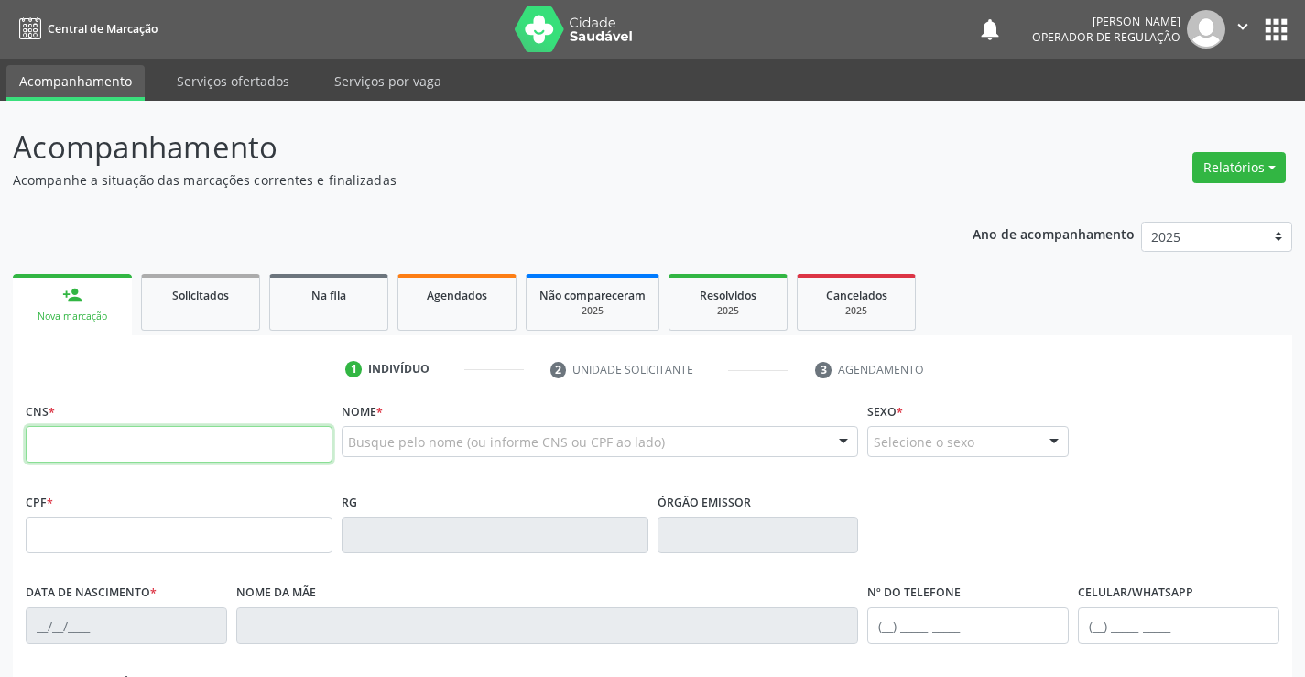
drag, startPoint x: 111, startPoint y: 299, endPoint x: 114, endPoint y: 441, distance: 142.9
click at [114, 443] on input "text" at bounding box center [179, 444] width 307 height 37
type input "704 6031 2138 5927"
type input "0466592545"
type input "05/05/1940"
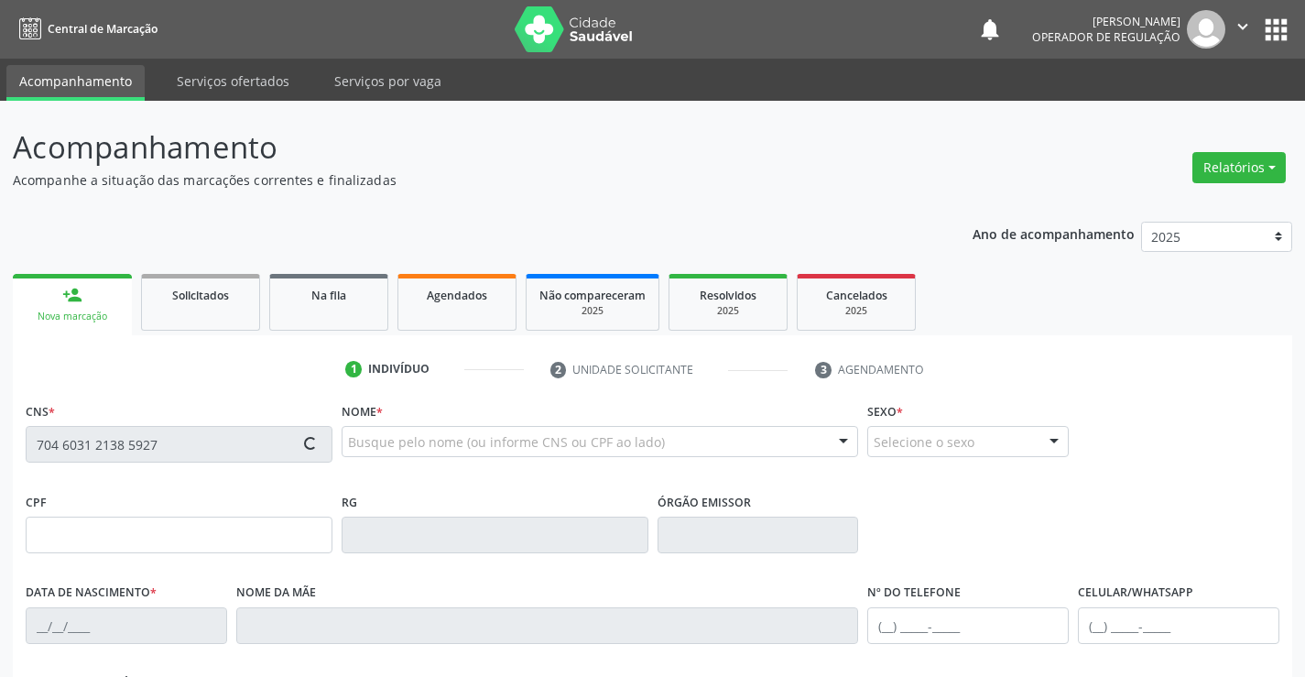
type input "Lindaura Amalia da Silva"
type input "(74) 3552-1272"
type input "513.925.505-72"
type input "SN"
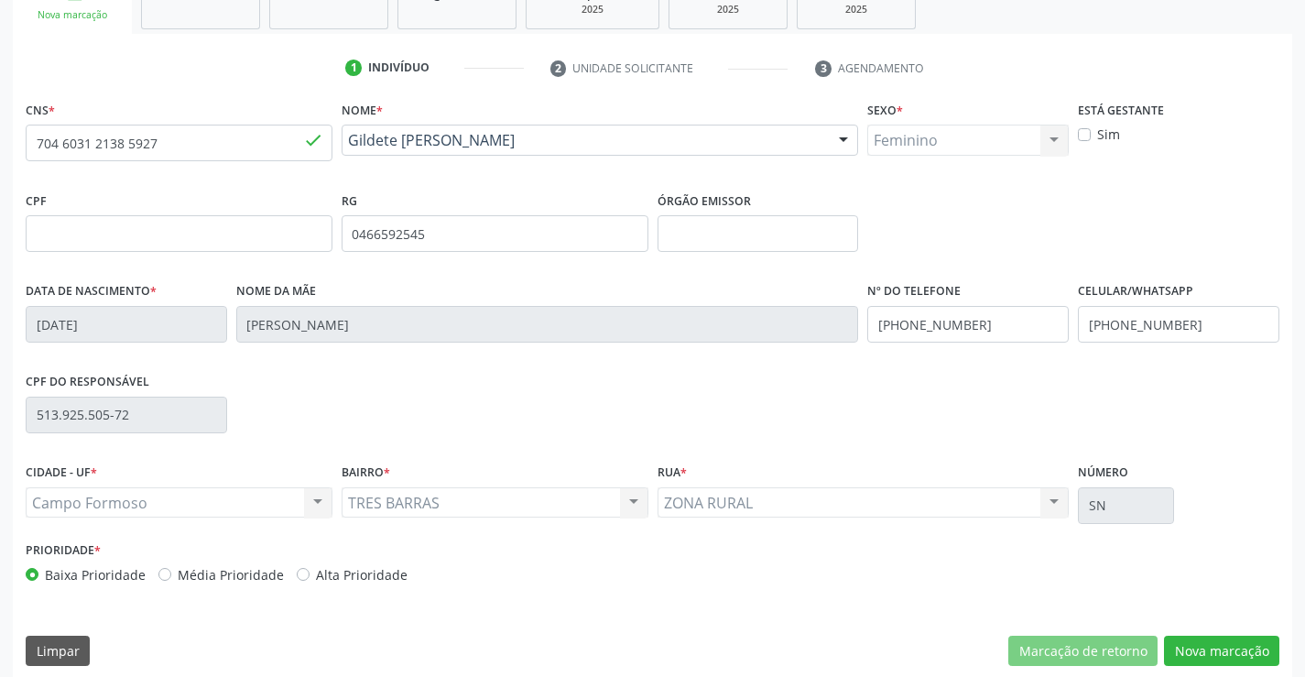
scroll to position [316, 0]
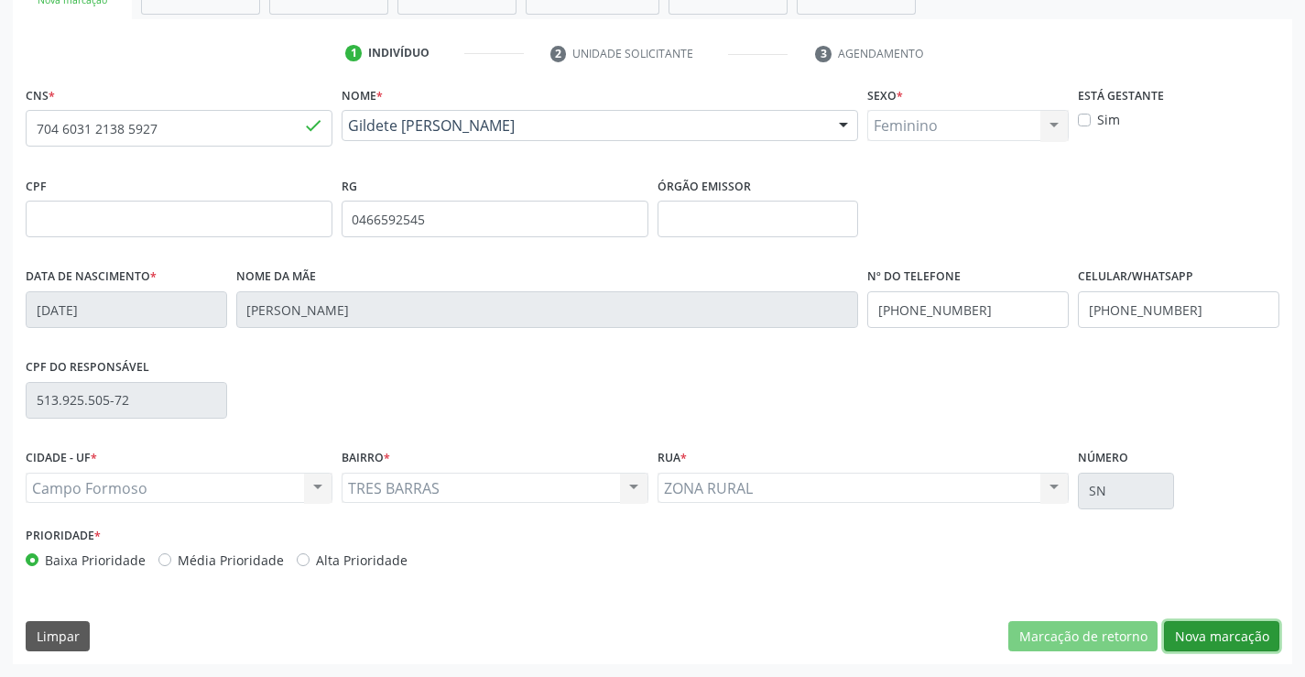
click at [1200, 628] on button "Nova marcação" at bounding box center [1221, 636] width 115 height 31
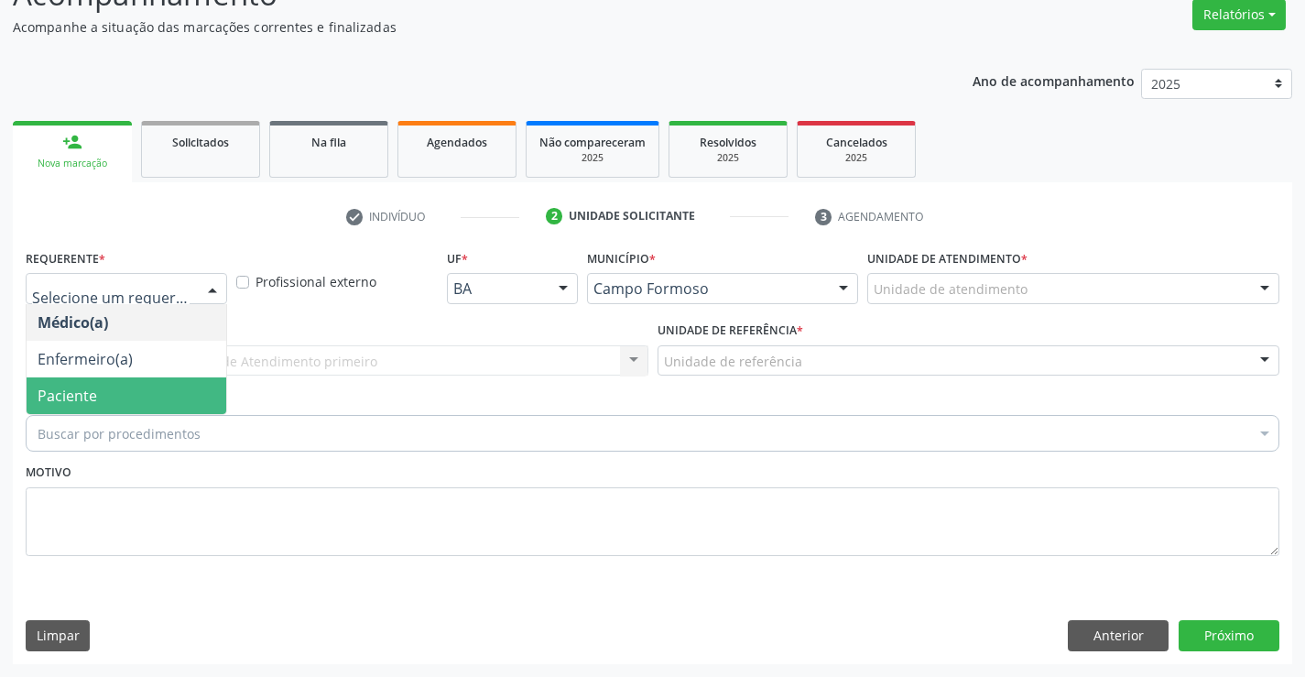
click at [103, 405] on span "Paciente" at bounding box center [127, 395] width 200 height 37
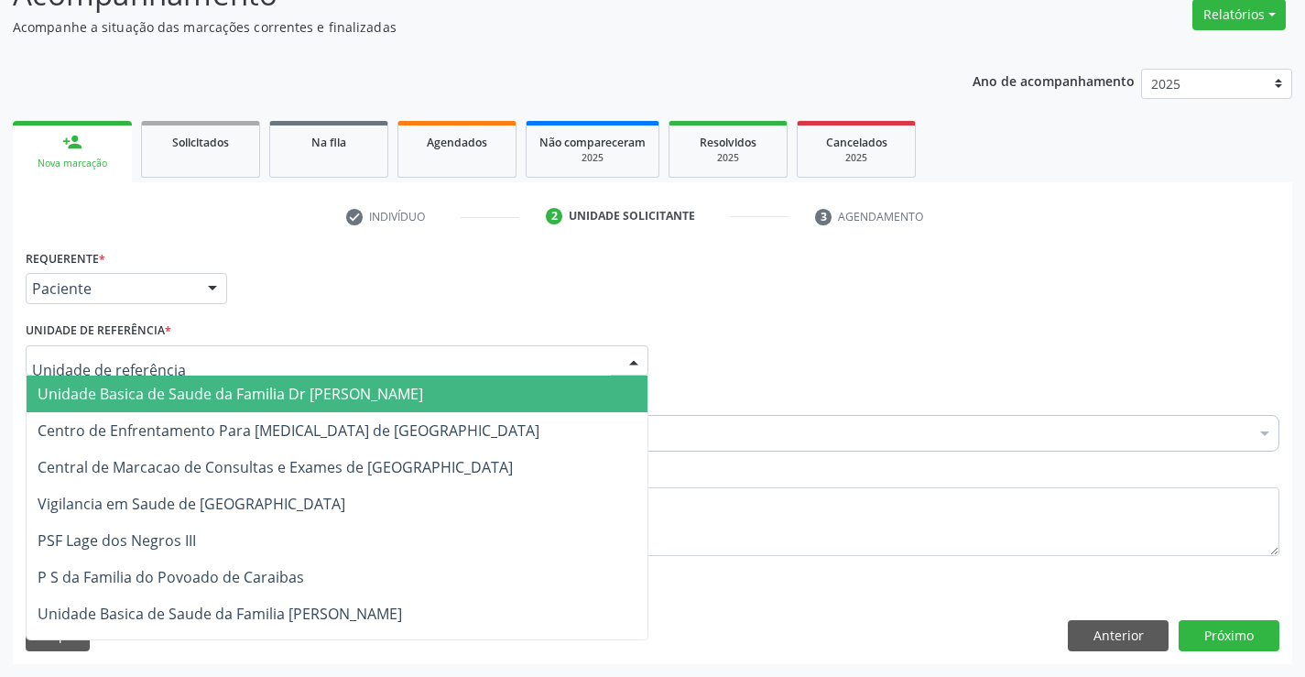
click at [136, 395] on span "Unidade Basica de Saude da Familia Dr [PERSON_NAME]" at bounding box center [231, 394] width 386 height 20
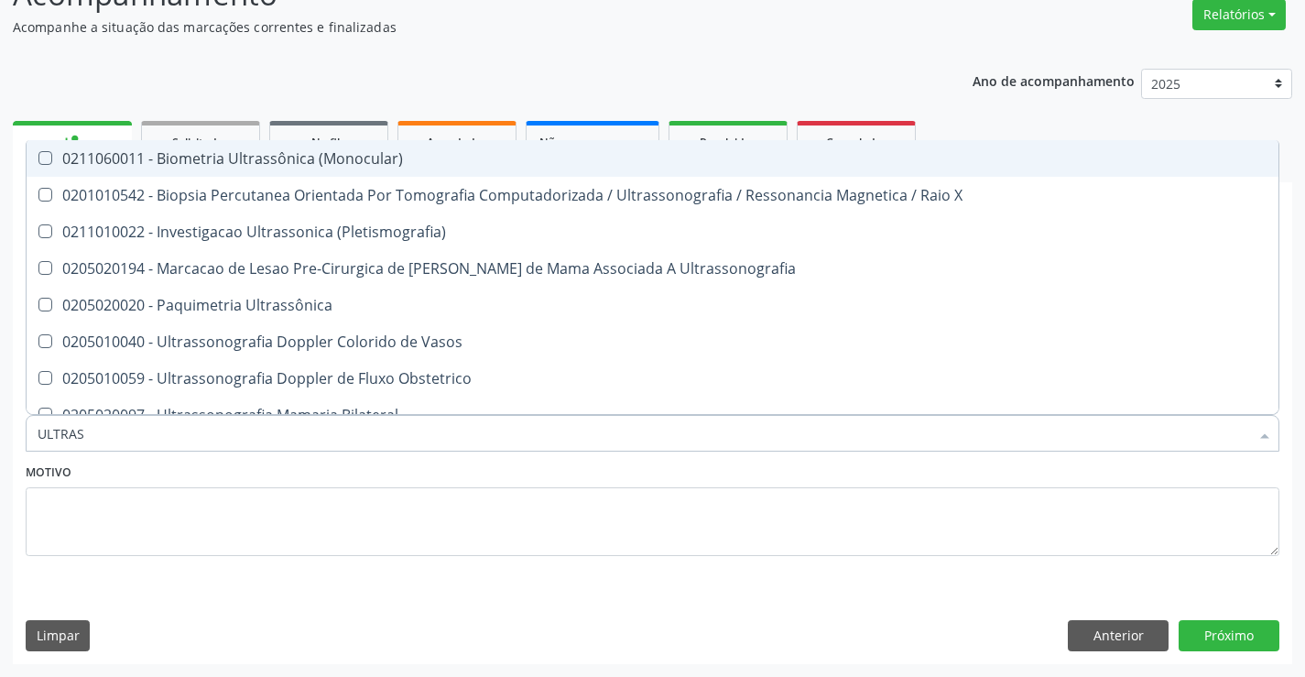
type input "ULTRASS"
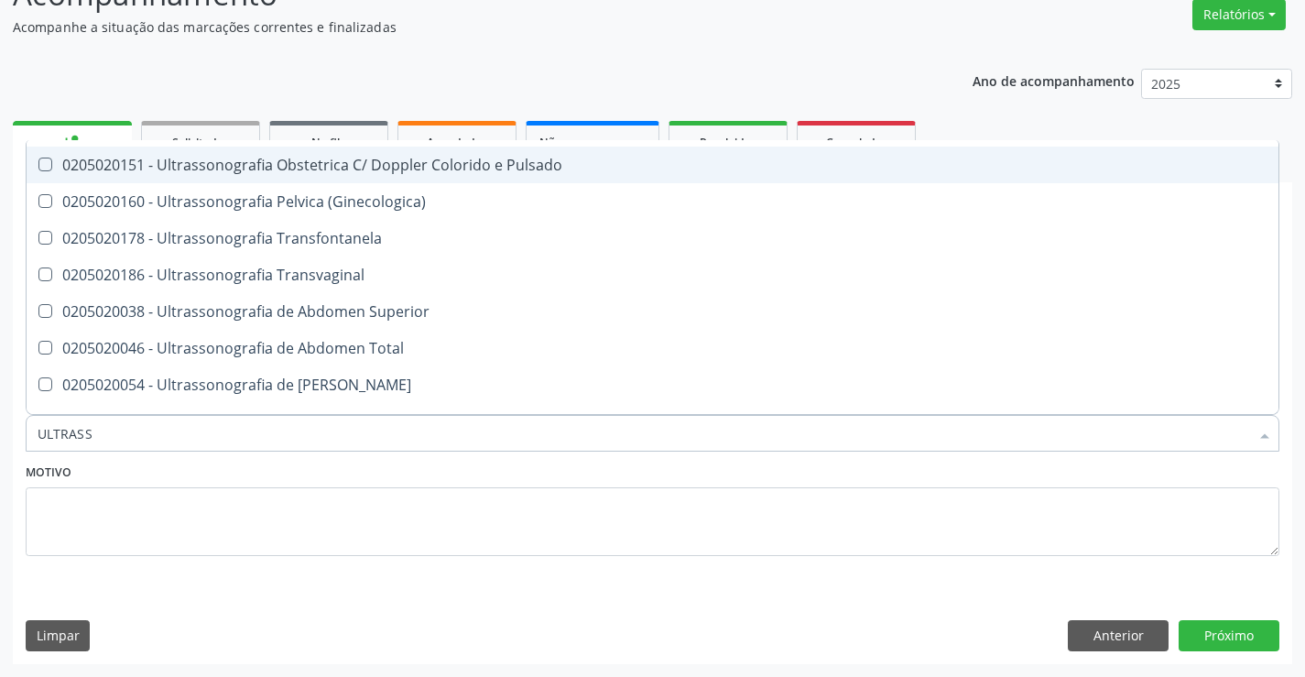
scroll to position [366, 0]
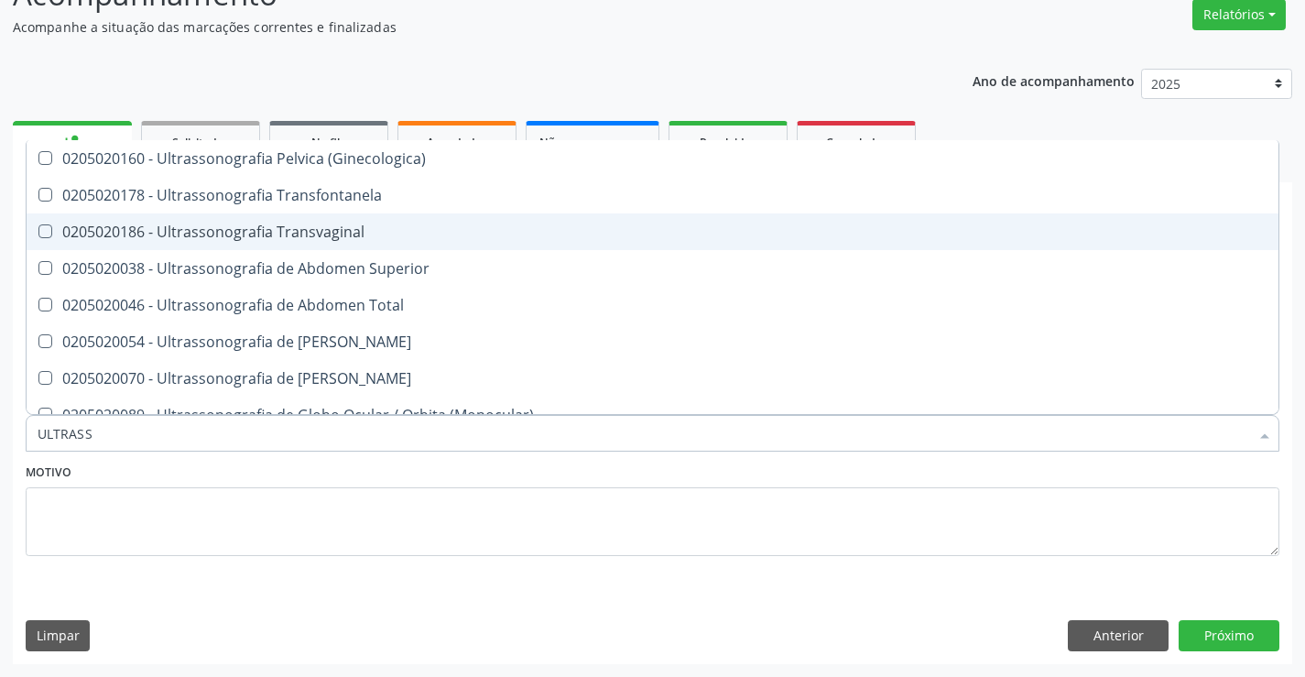
click at [332, 243] on span "0205020186 - Ultrassonografia Transvaginal" at bounding box center [653, 231] width 1252 height 37
checkbox Transvaginal "true"
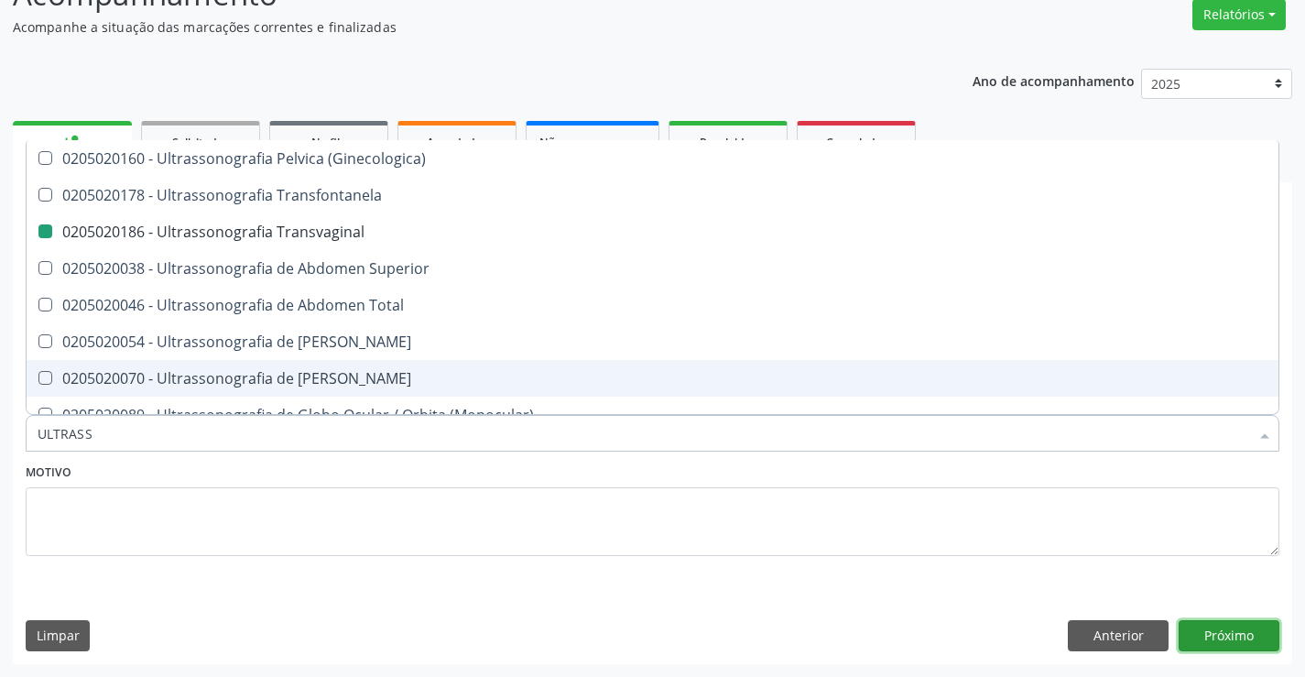
click at [1231, 625] on button "Próximo" at bounding box center [1229, 635] width 101 height 31
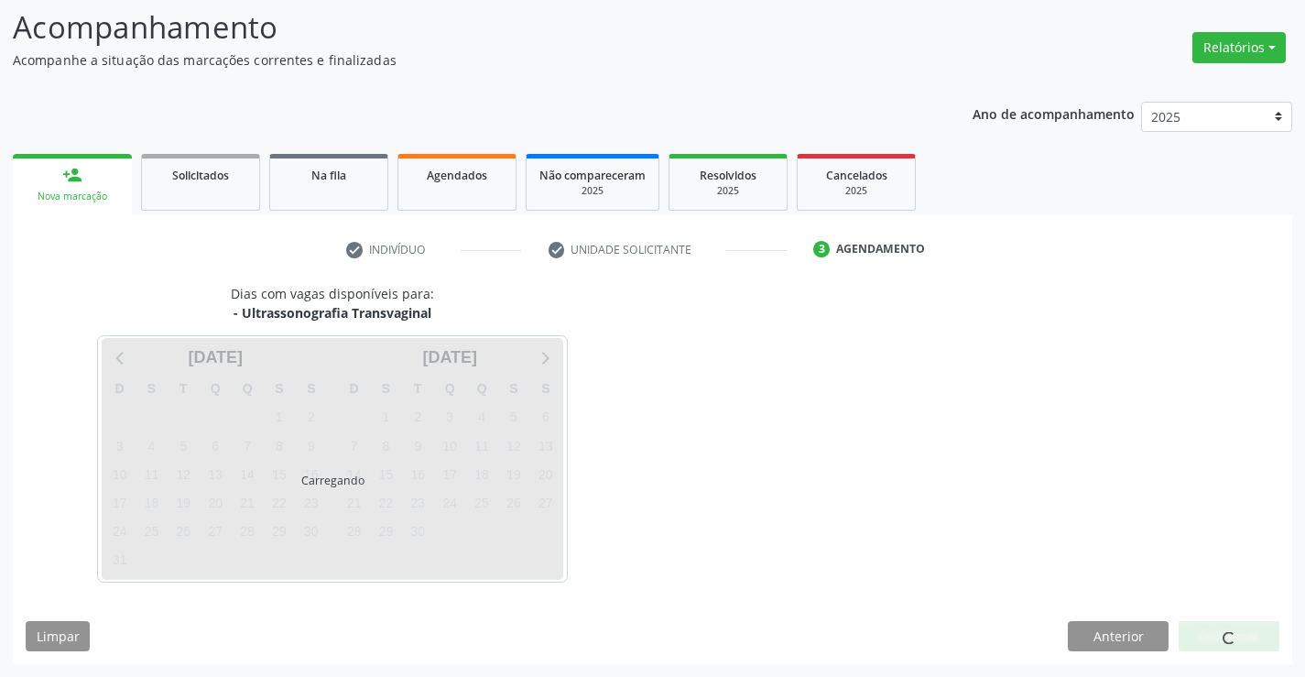
scroll to position [0, 0]
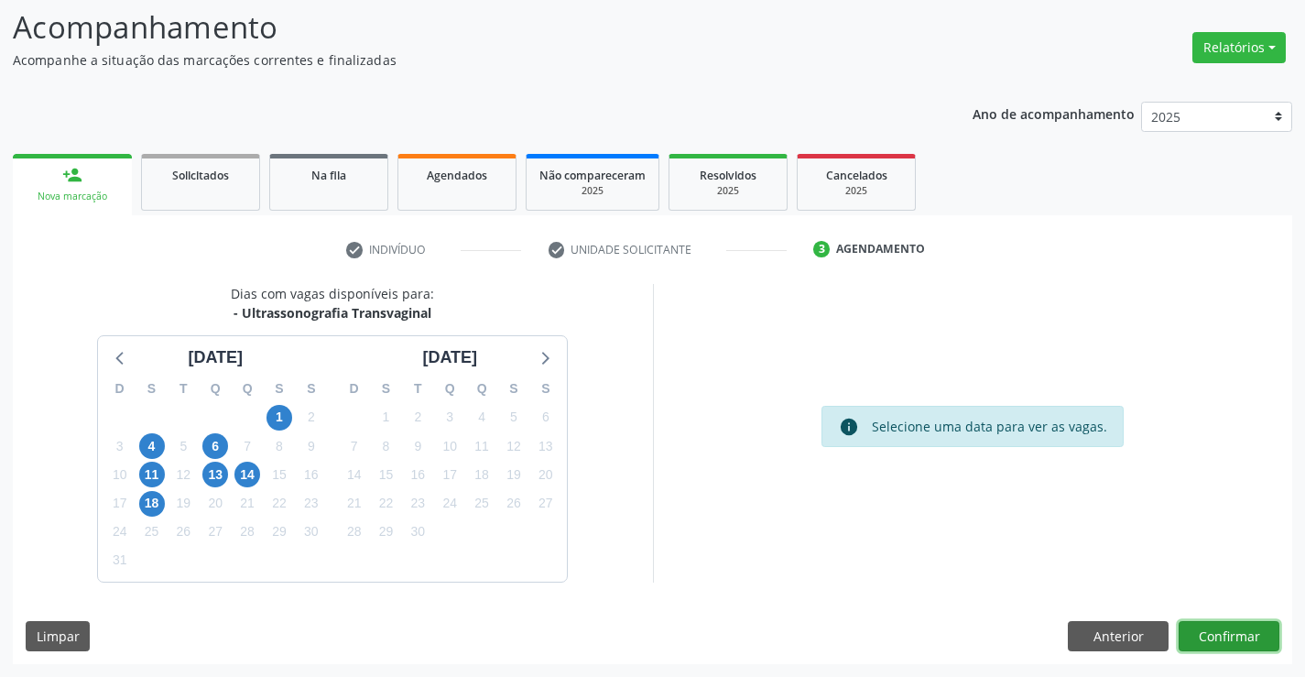
click at [1229, 631] on button "Confirmar" at bounding box center [1229, 636] width 101 height 31
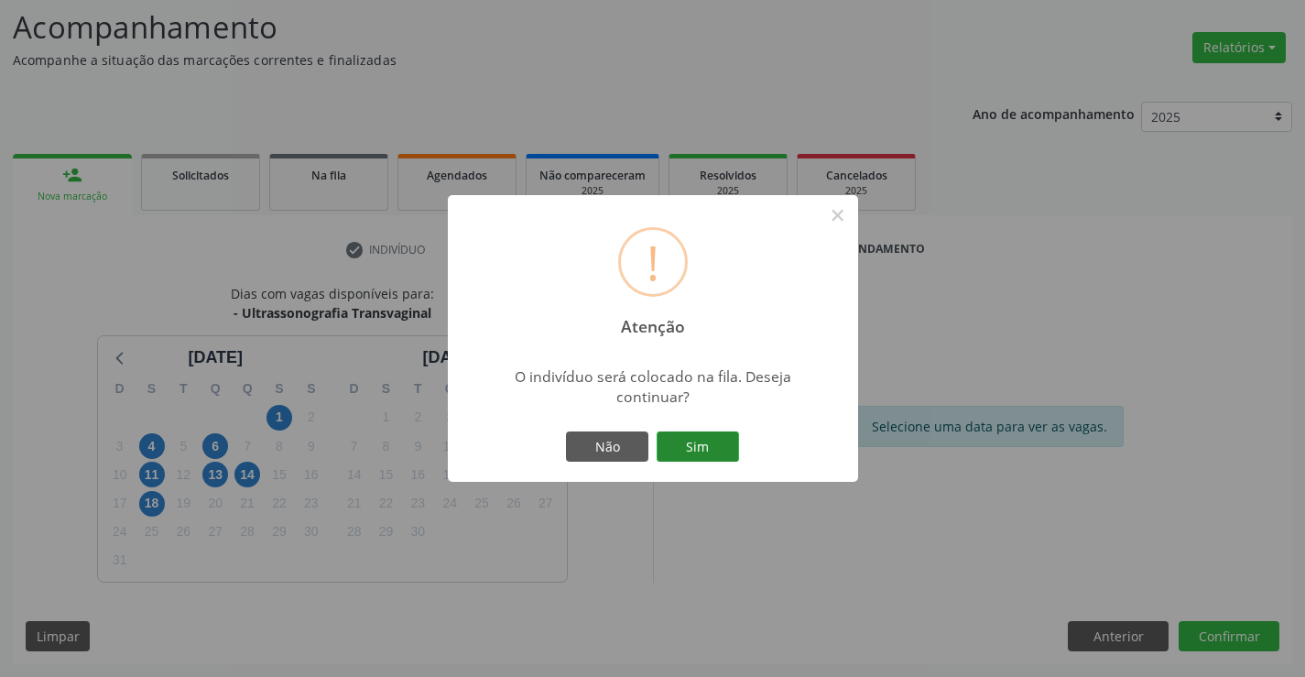
click at [711, 440] on button "Sim" at bounding box center [698, 446] width 82 height 31
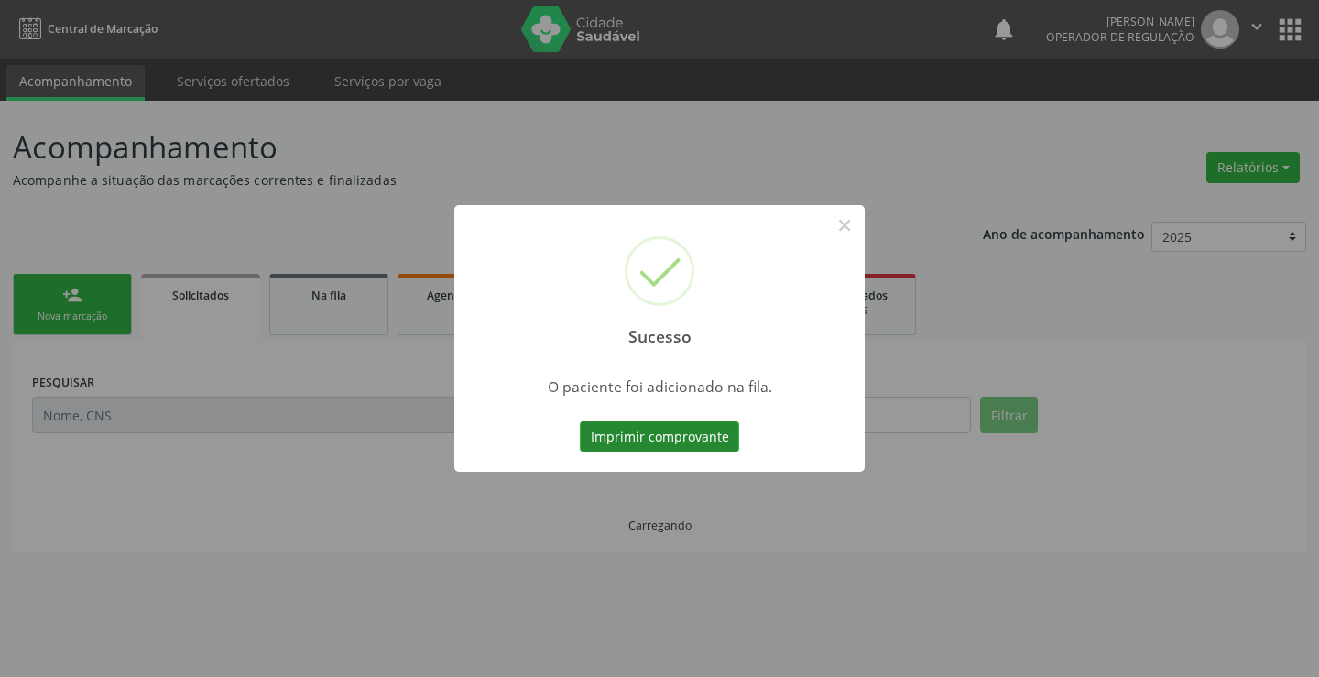
click at [711, 437] on button "Imprimir comprovante" at bounding box center [659, 436] width 159 height 31
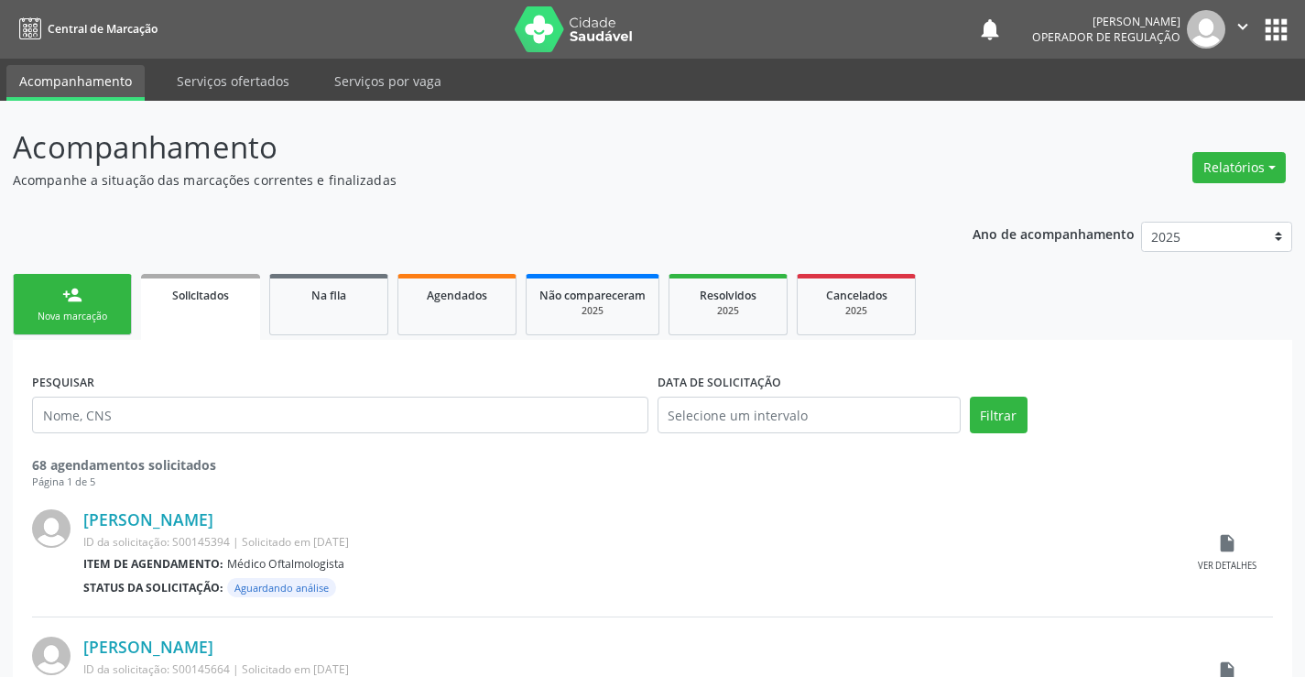
click at [117, 294] on link "person_add Nova marcação" at bounding box center [72, 304] width 119 height 61
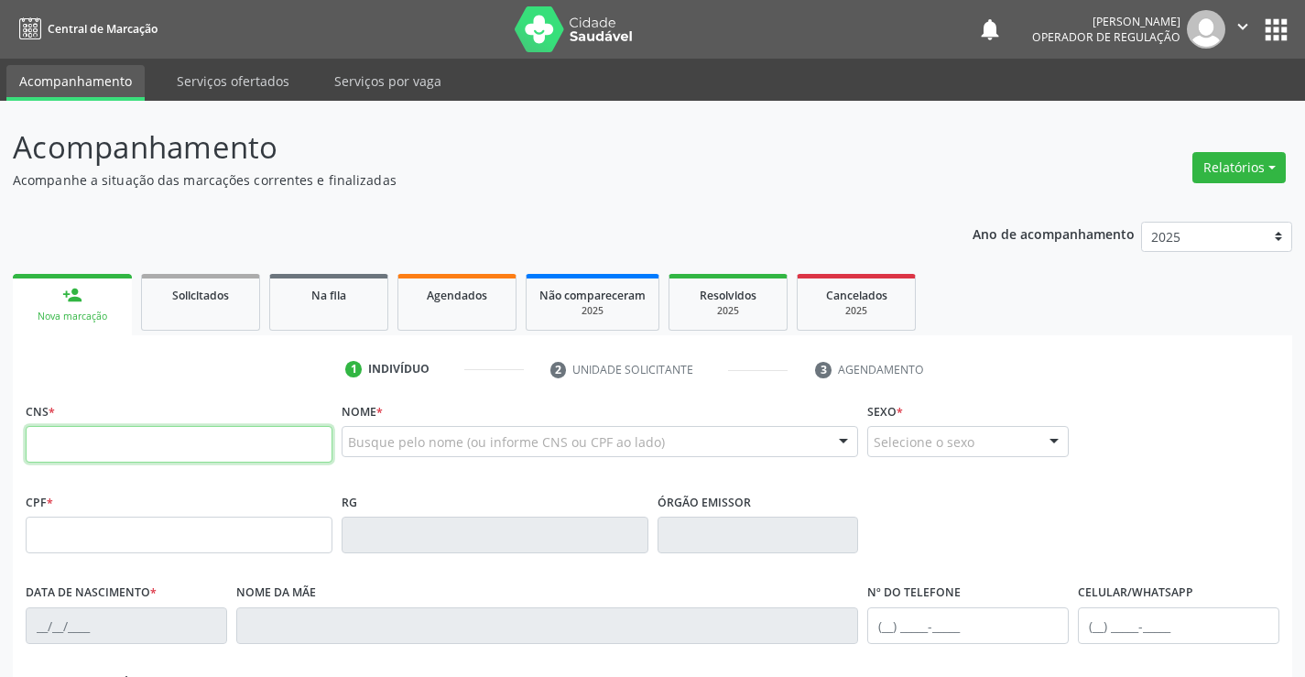
click at [126, 429] on input "text" at bounding box center [179, 444] width 307 height 37
type input "702 6037 8565 9046"
type input "0301942374"
type input "16/06/1946"
type input "(74) 98143-2448"
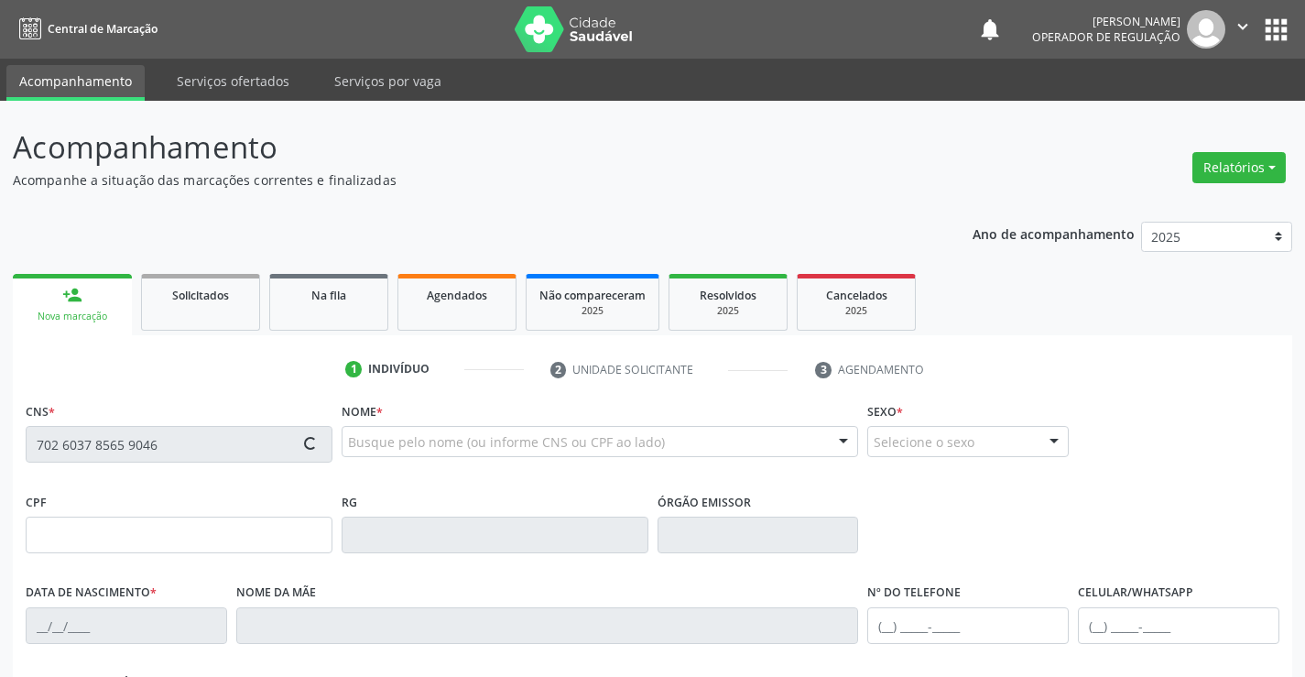
type input "(74) 98143-2448"
type input "860.027.595-49"
type input "SN"
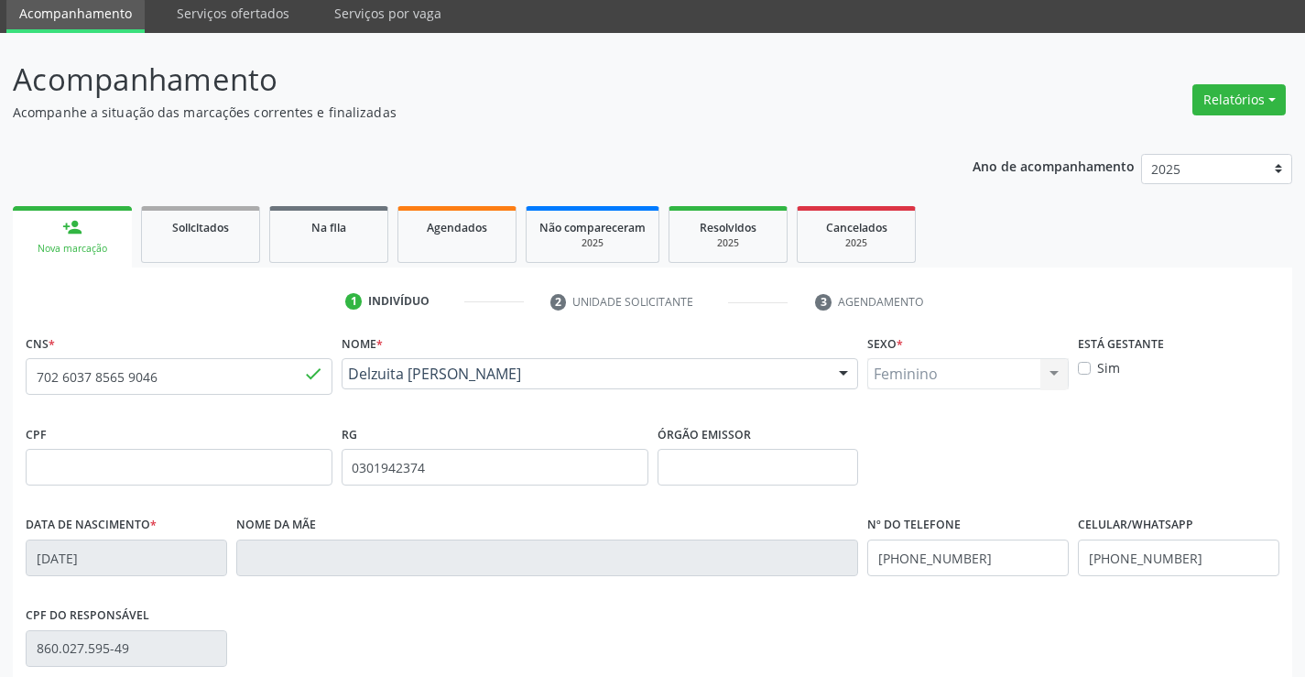
scroll to position [183, 0]
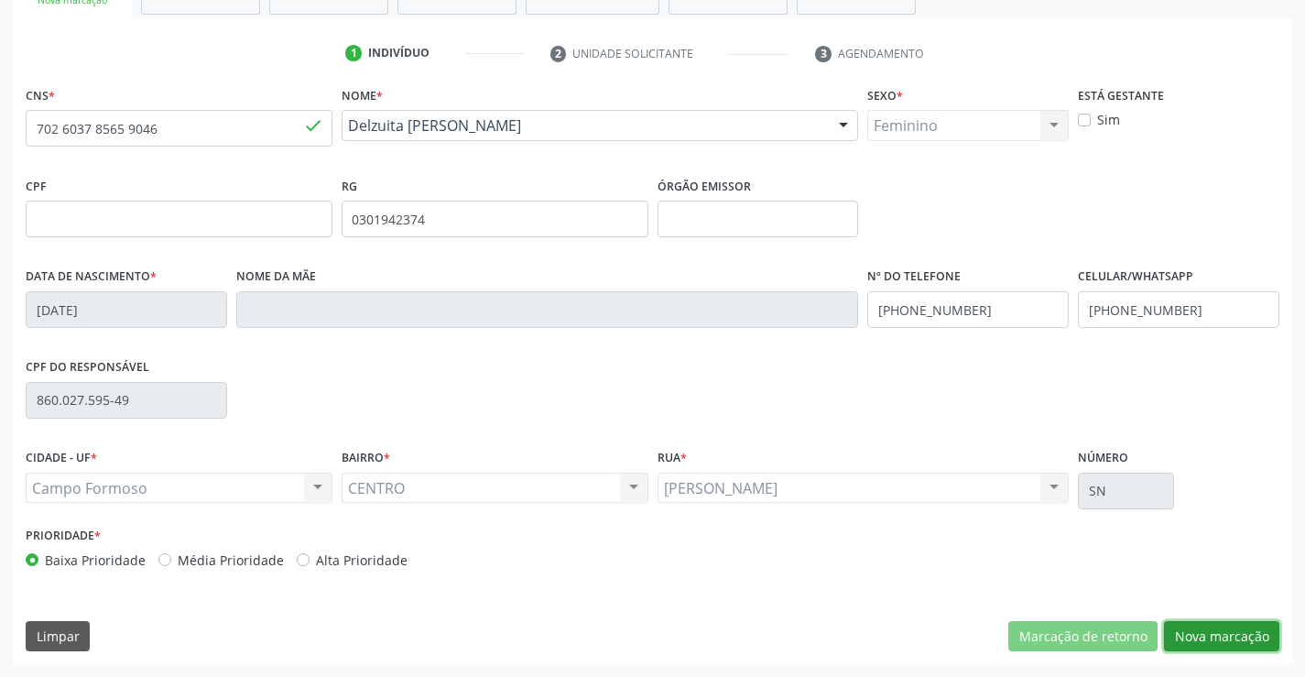
click at [1189, 627] on button "Nova marcação" at bounding box center [1221, 636] width 115 height 31
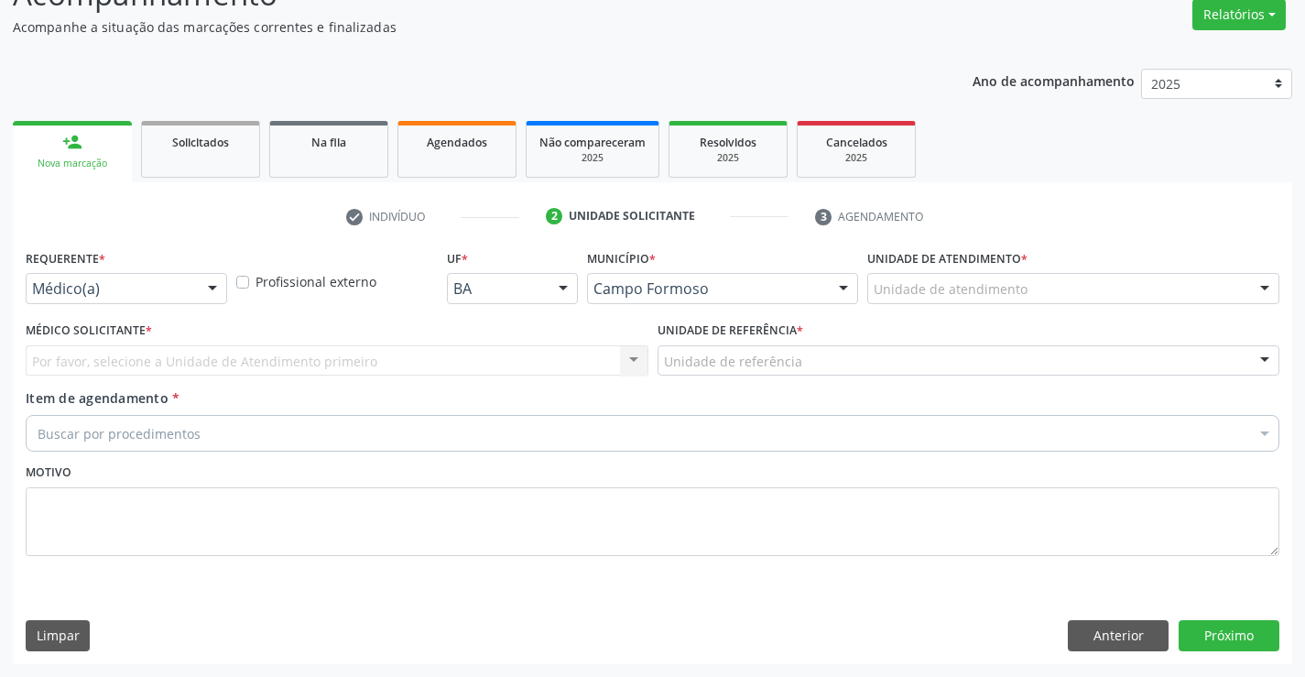
scroll to position [153, 0]
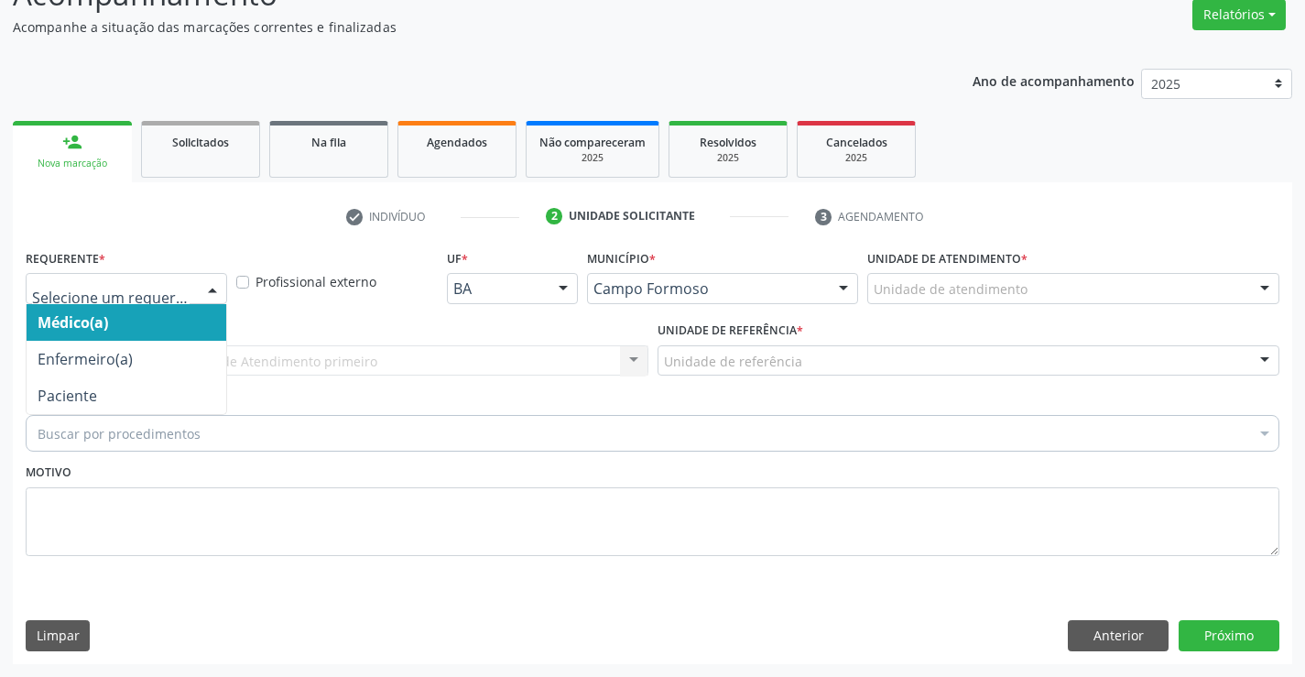
click at [190, 299] on div at bounding box center [126, 288] width 201 height 31
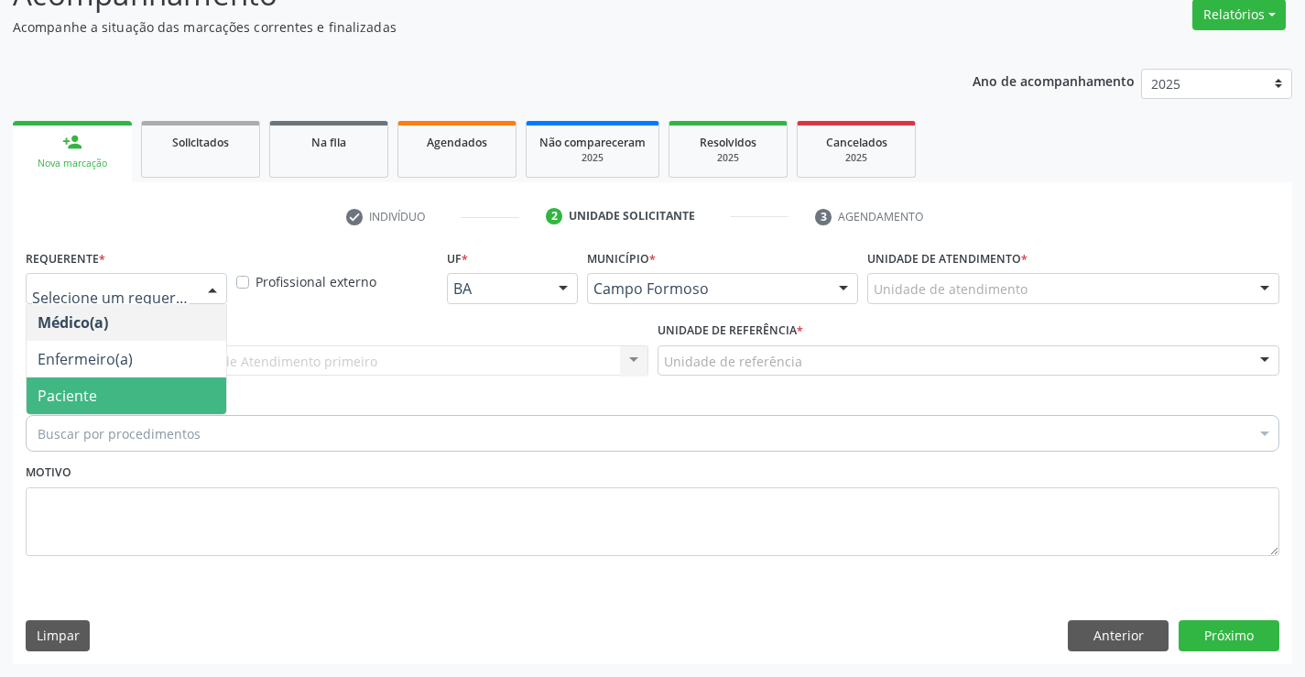
click at [134, 397] on span "Paciente" at bounding box center [127, 395] width 200 height 37
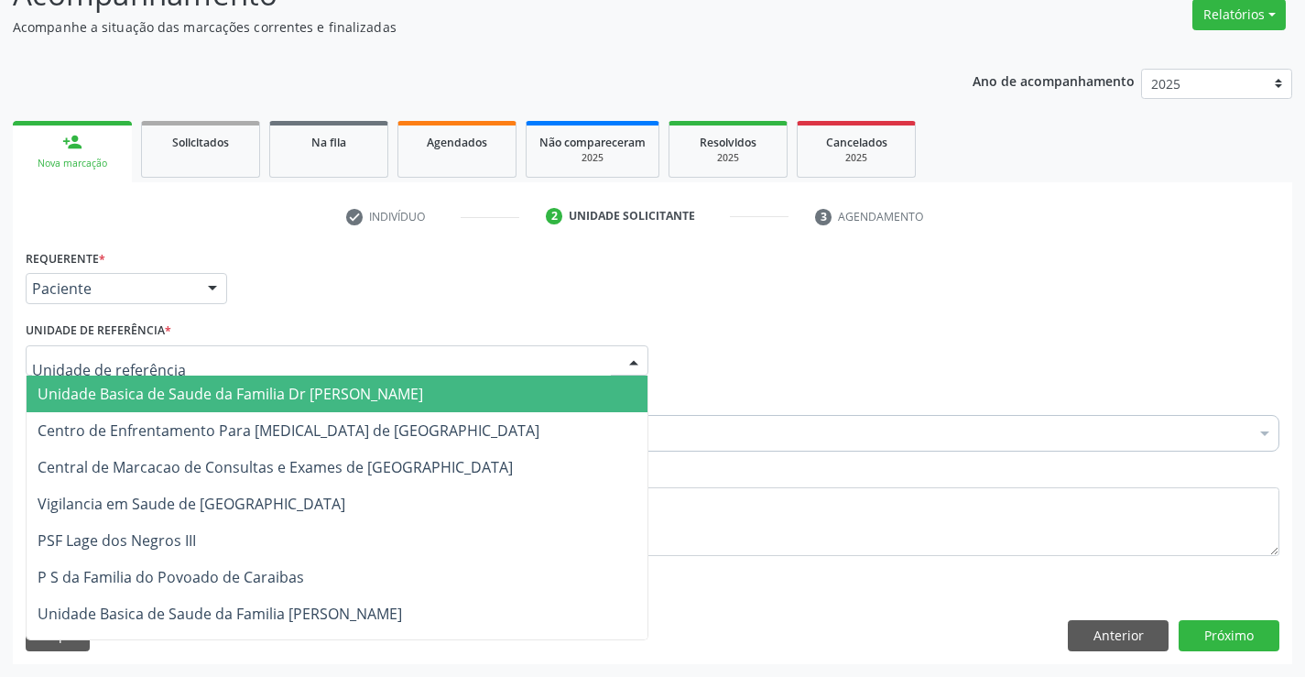
click at [131, 390] on span "Unidade Basica de Saude da Familia Dr [PERSON_NAME]" at bounding box center [231, 394] width 386 height 20
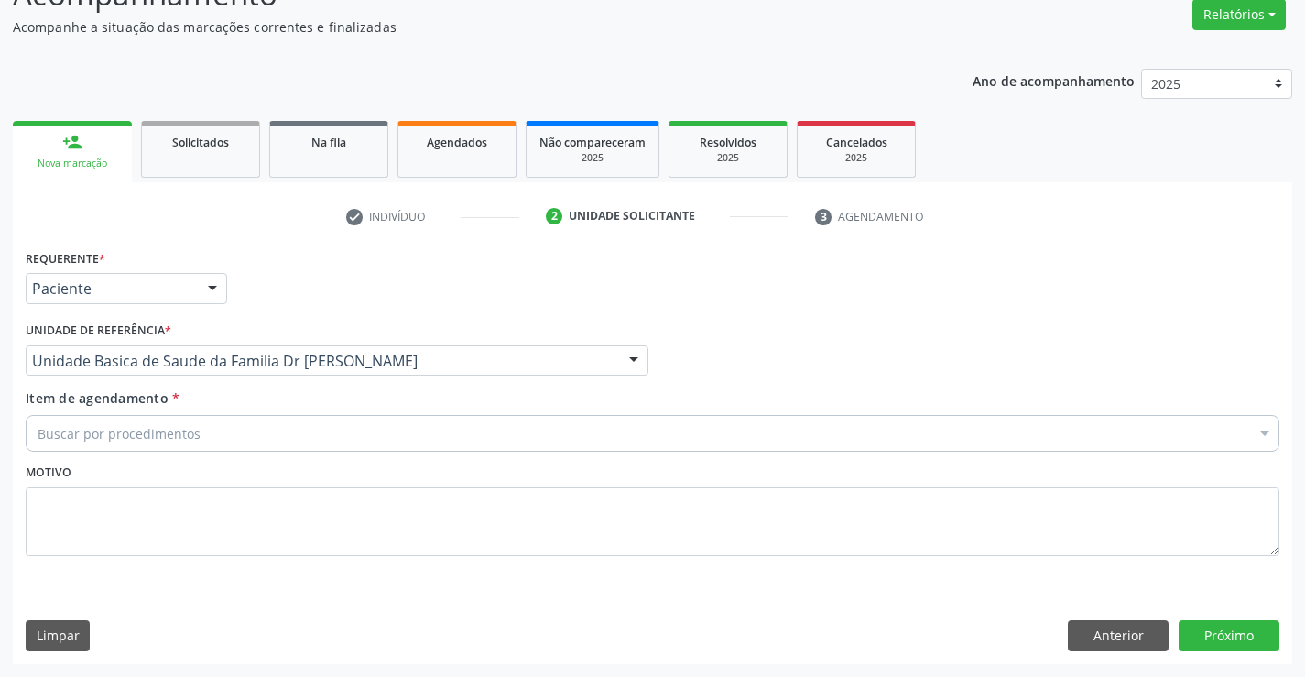
click at [117, 449] on div "Buscar por procedimentos" at bounding box center [653, 433] width 1254 height 37
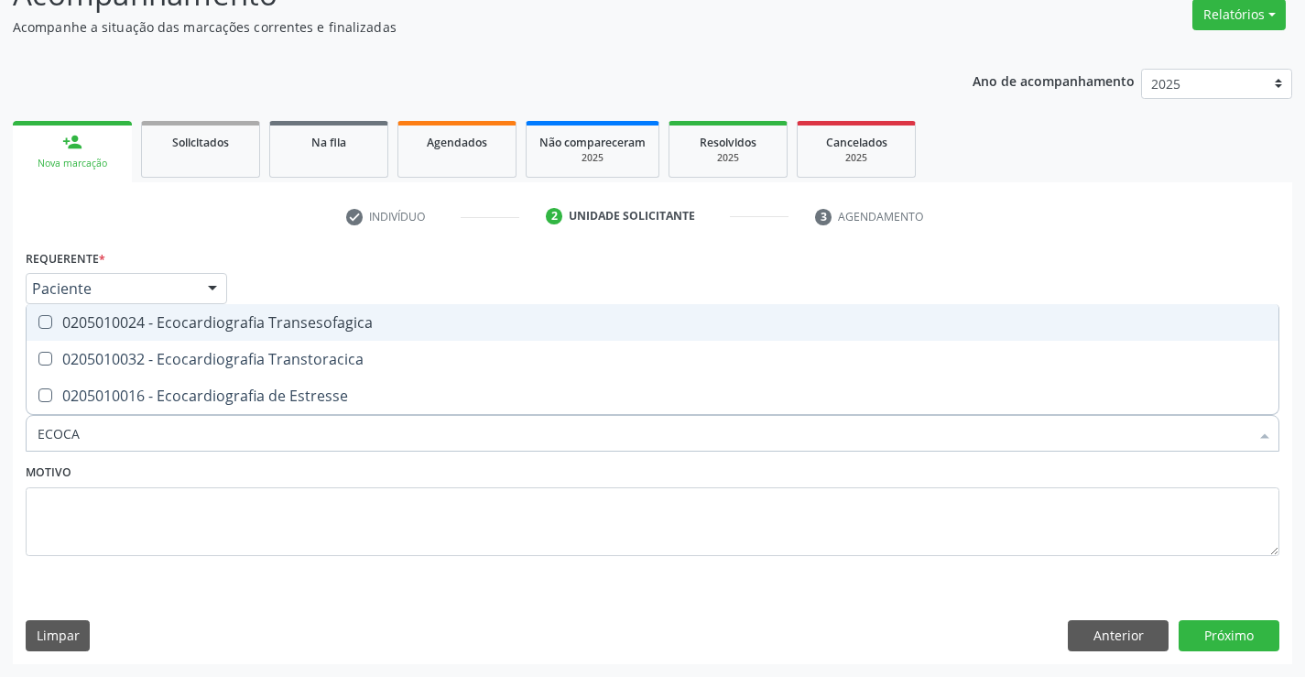
type input "ECOCAR"
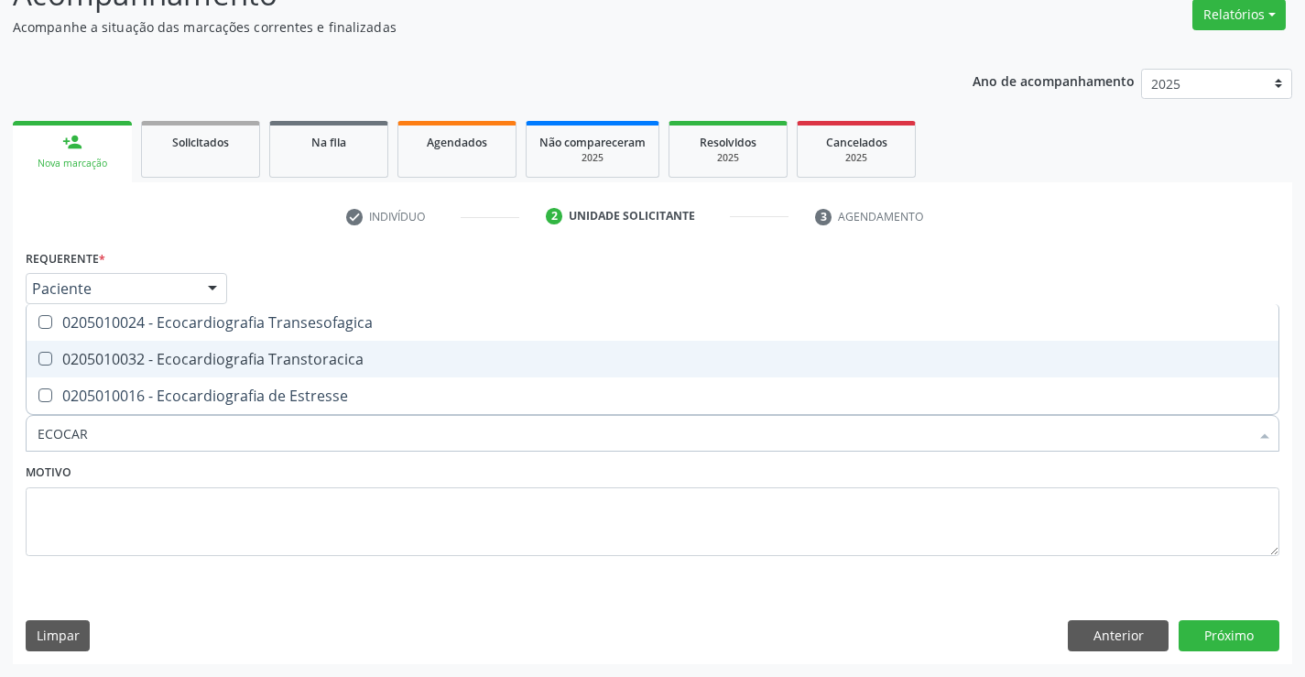
click at [243, 363] on div "0205010032 - Ecocardiografia Transtoracica" at bounding box center [653, 359] width 1230 height 15
checkbox Transtoracica "true"
click at [1245, 635] on button "Próximo" at bounding box center [1229, 635] width 101 height 31
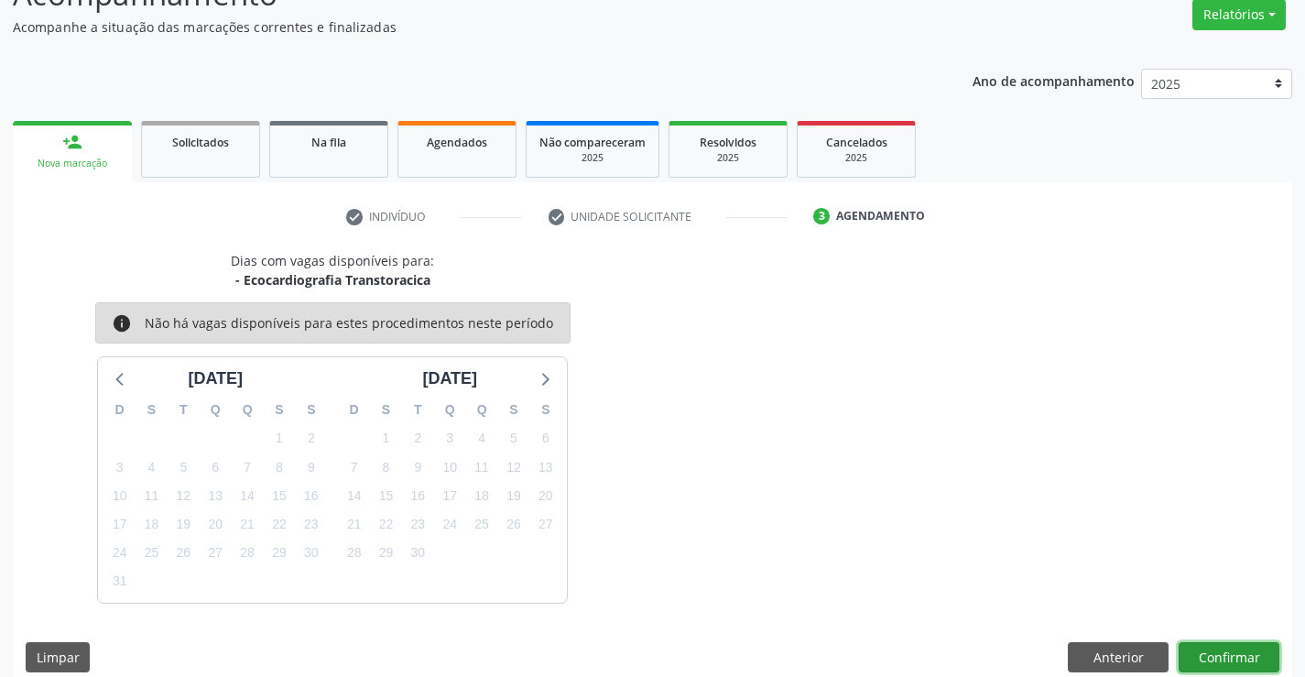
click at [1240, 644] on button "Confirmar" at bounding box center [1229, 657] width 101 height 31
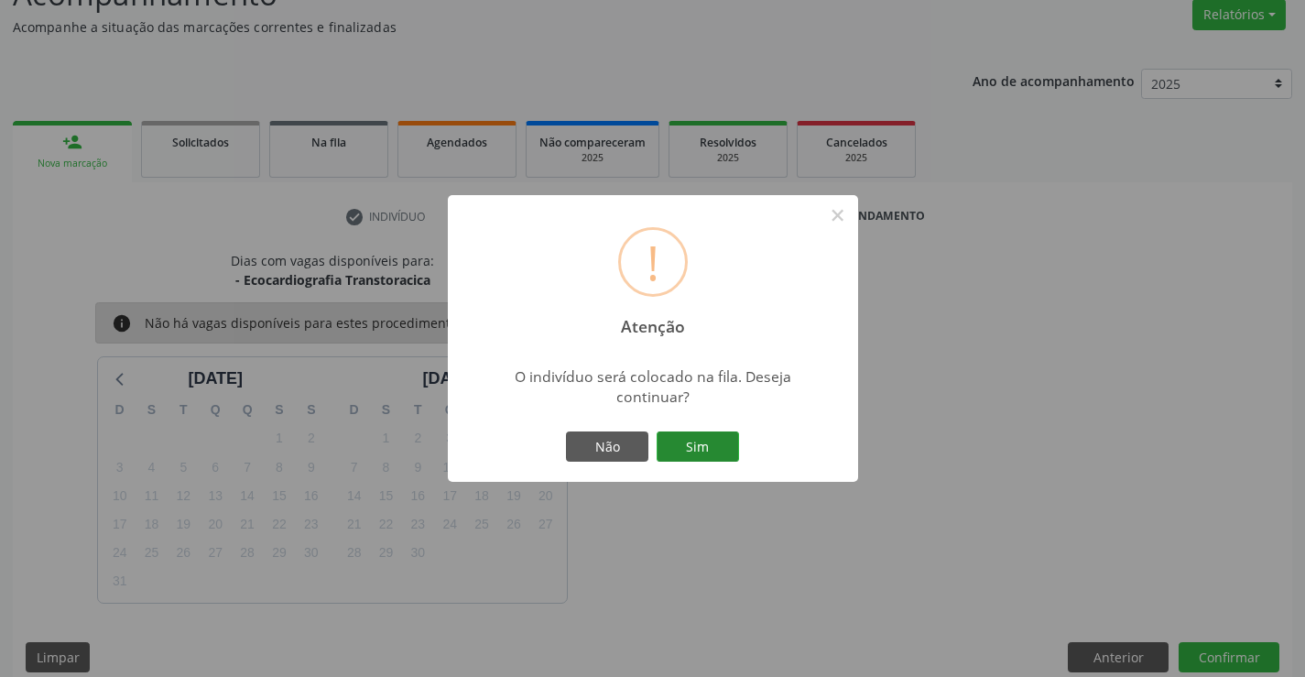
click at [683, 435] on button "Sim" at bounding box center [698, 446] width 82 height 31
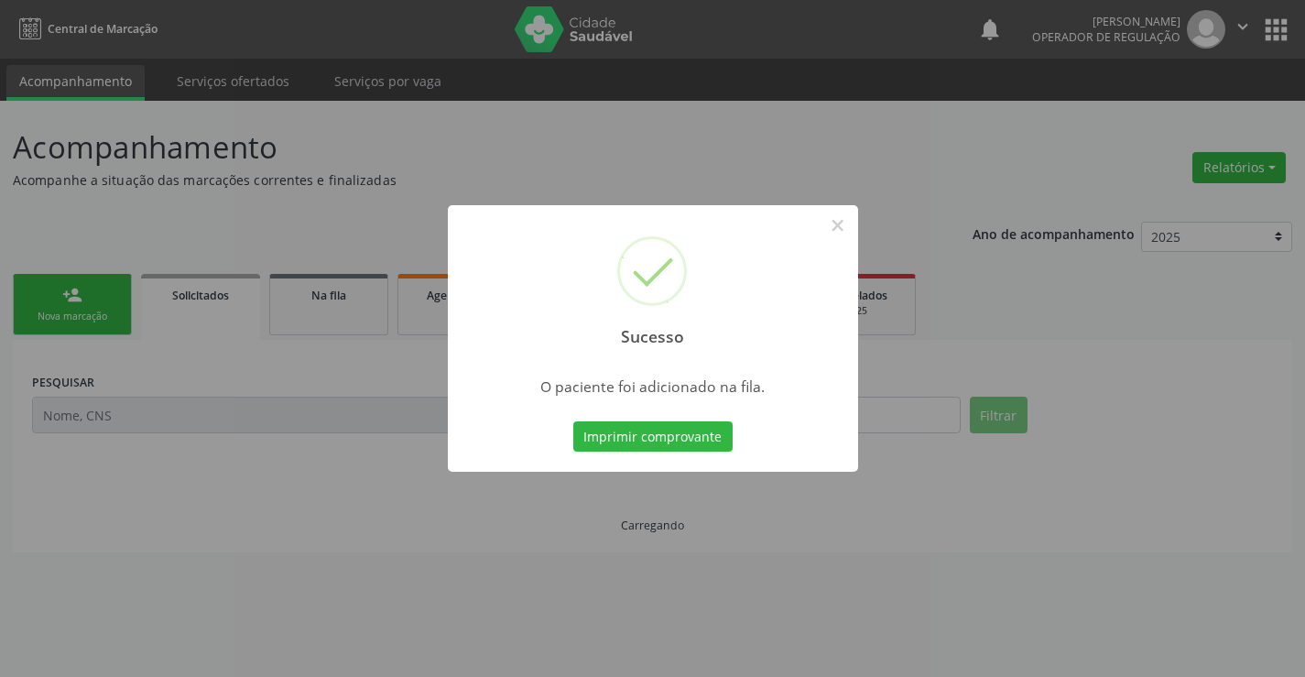
scroll to position [0, 0]
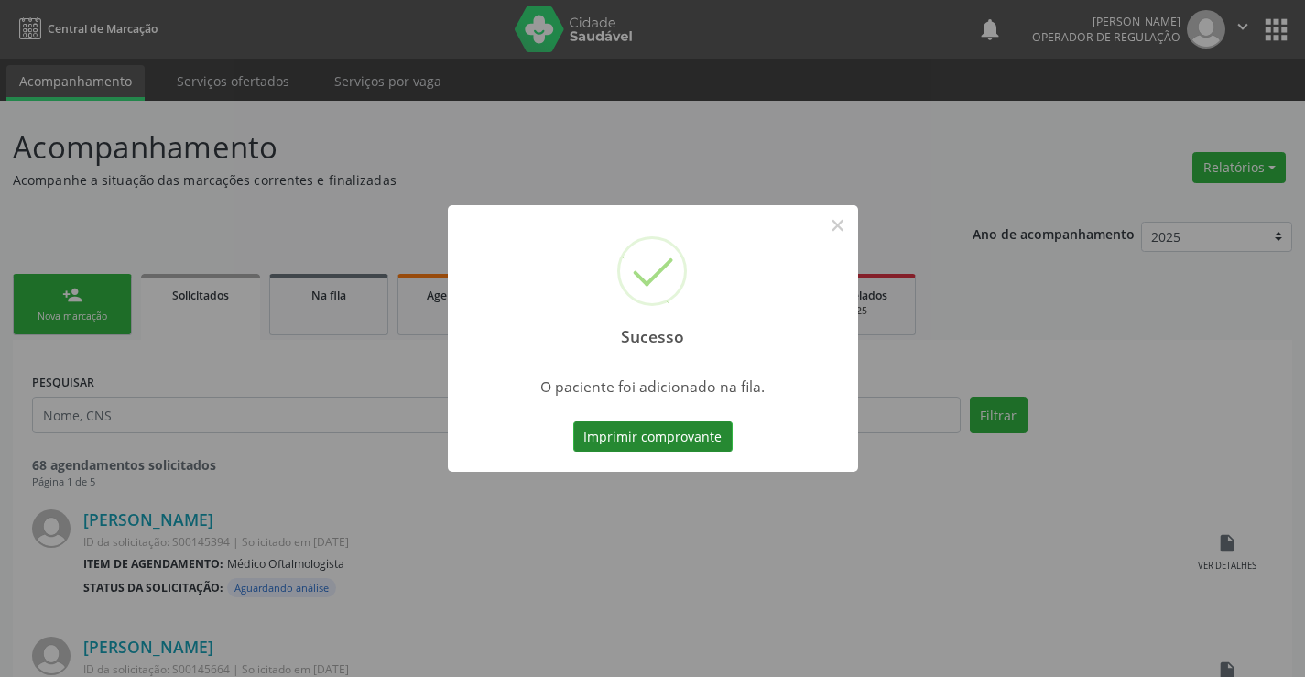
click at [657, 448] on button "Imprimir comprovante" at bounding box center [652, 436] width 159 height 31
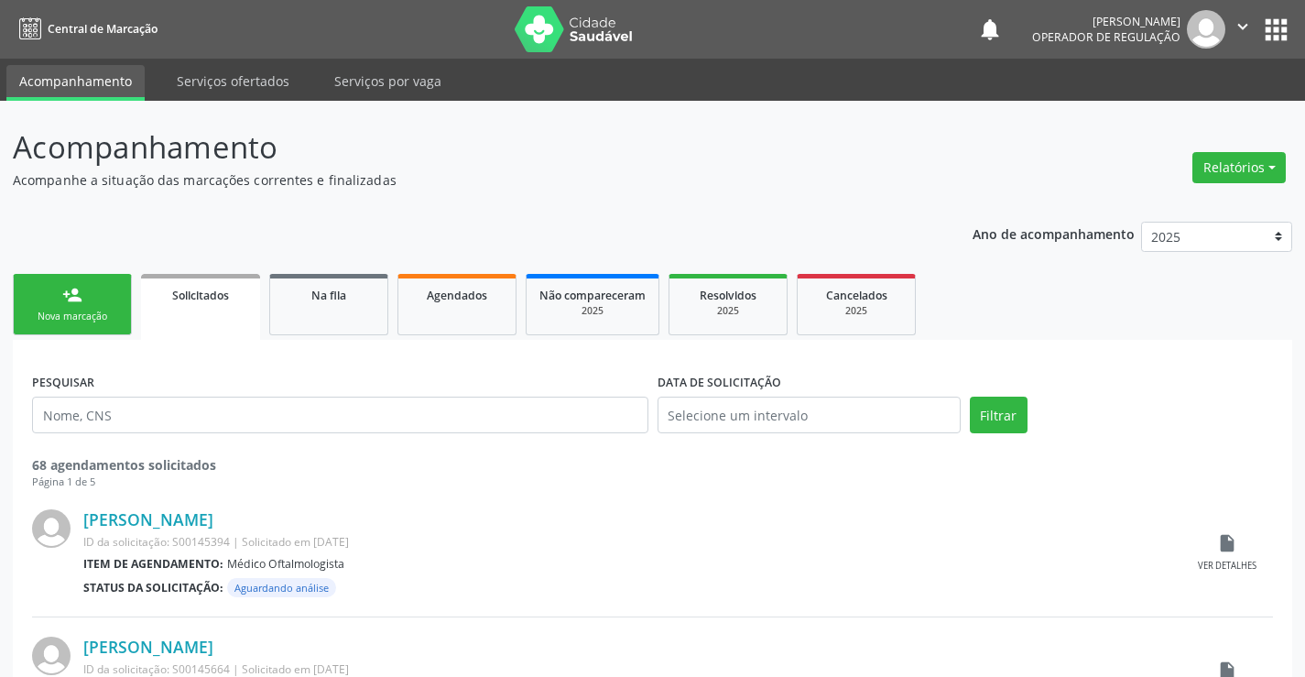
click at [94, 319] on div "Nova marcação" at bounding box center [73, 317] width 92 height 14
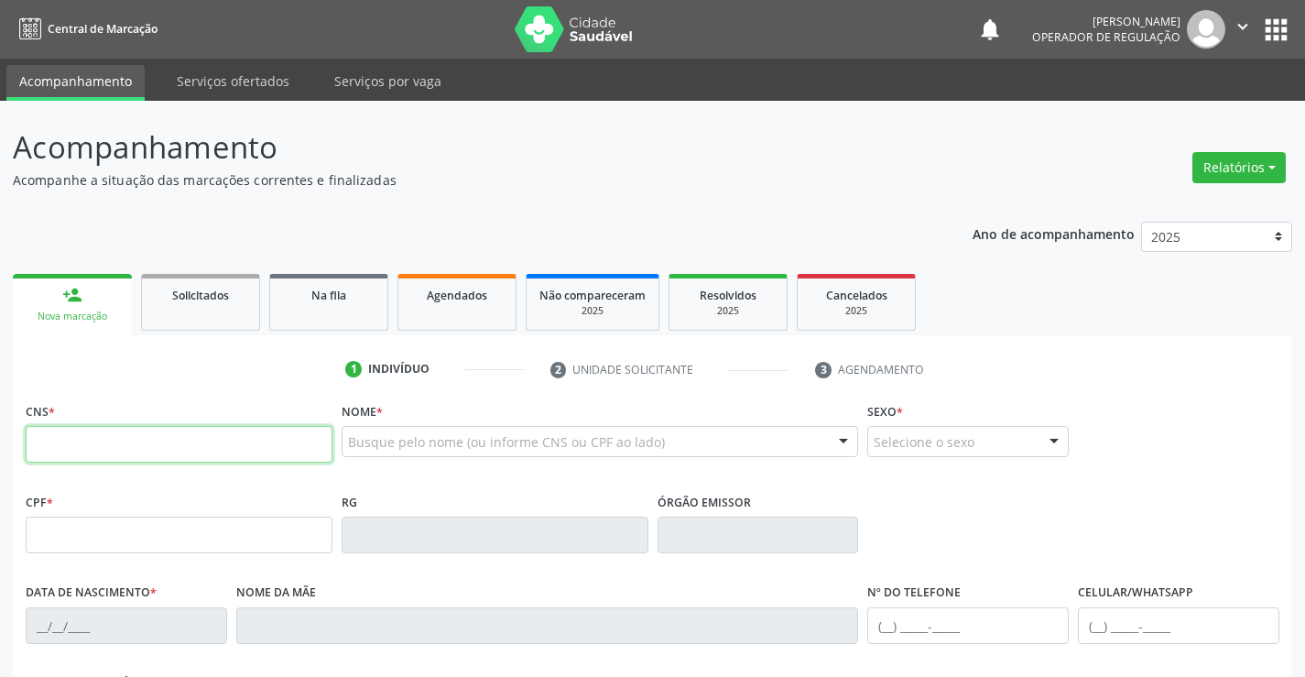
click at [166, 429] on input "text" at bounding box center [179, 444] width 307 height 37
type input "701 2010 0500 6610"
type input "0229900038"
type input "10/06/1955"
type input "(74) 99124-9864"
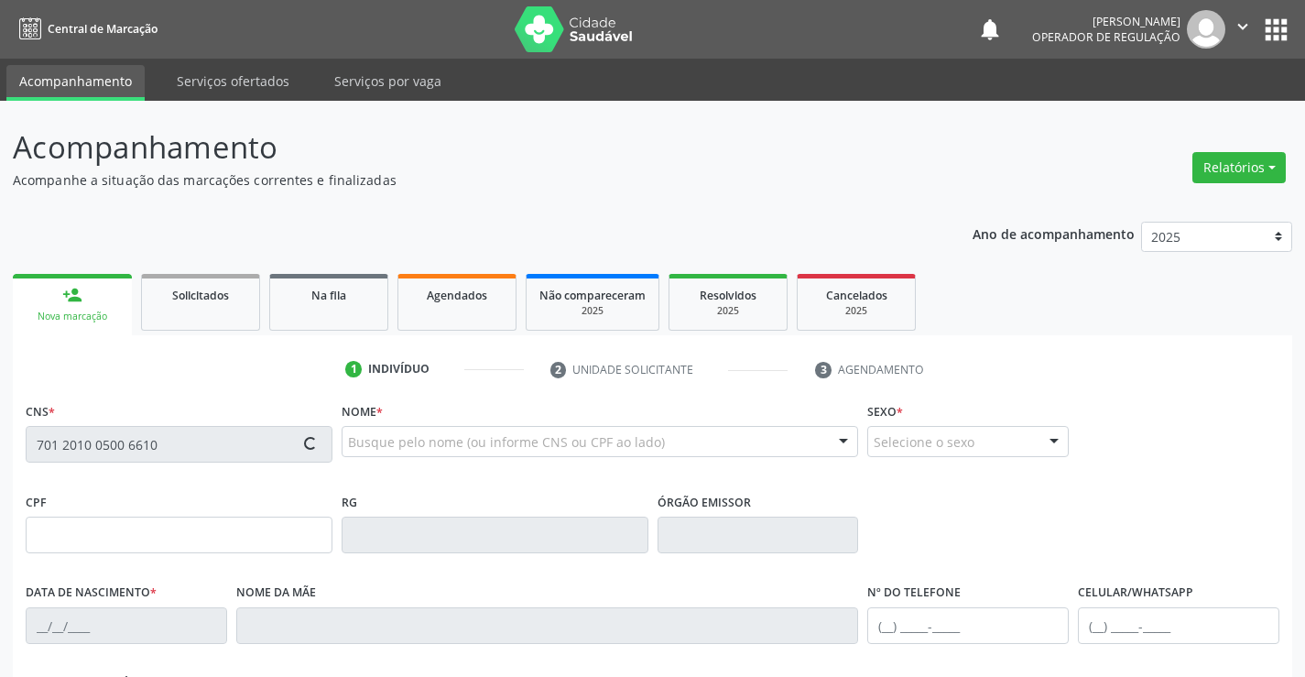
type input "(74) 99137-8228"
type input "157.796.705-44"
type input "S/N"
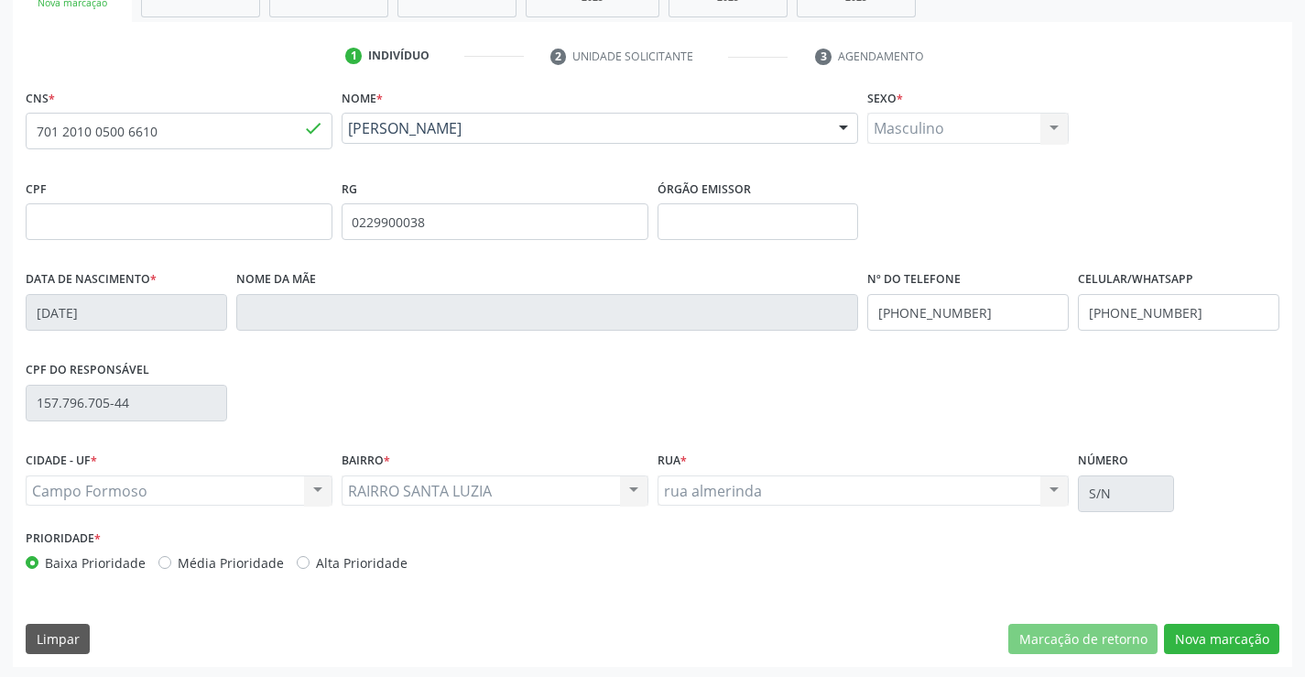
scroll to position [316, 0]
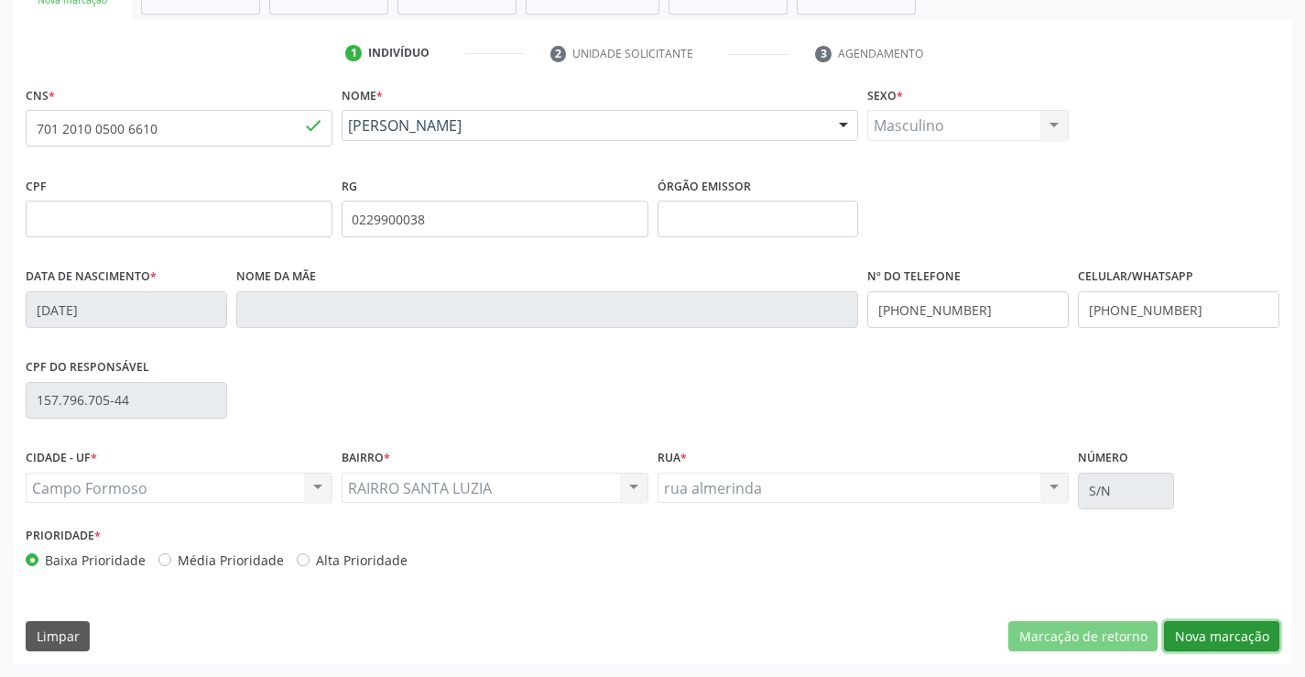
click at [1185, 635] on button "Nova marcação" at bounding box center [1221, 636] width 115 height 31
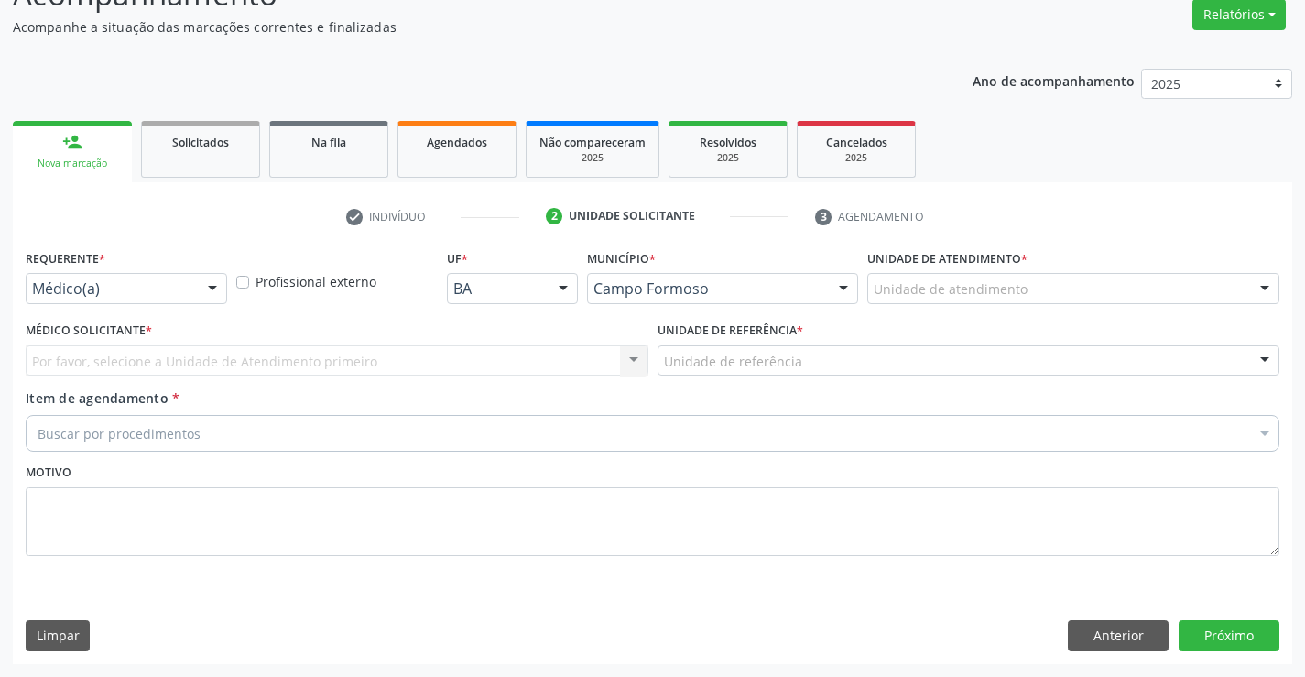
click at [199, 280] on div at bounding box center [212, 289] width 27 height 31
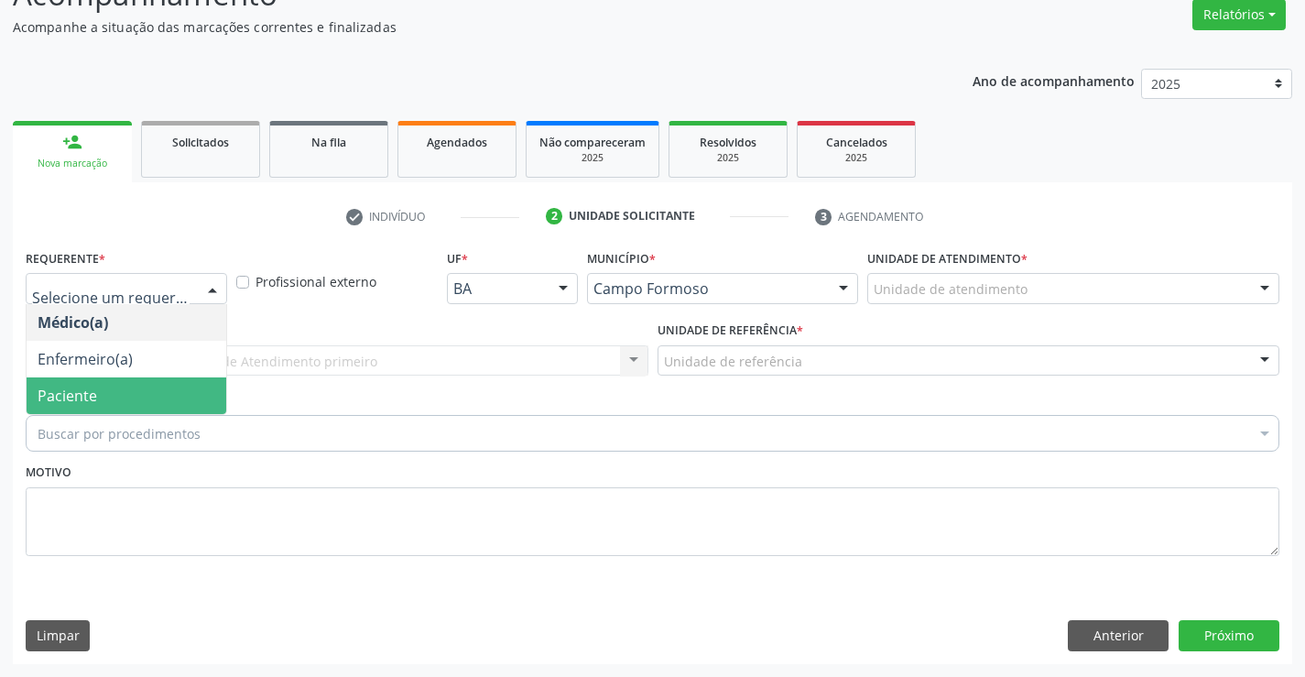
click at [158, 388] on span "Paciente" at bounding box center [127, 395] width 200 height 37
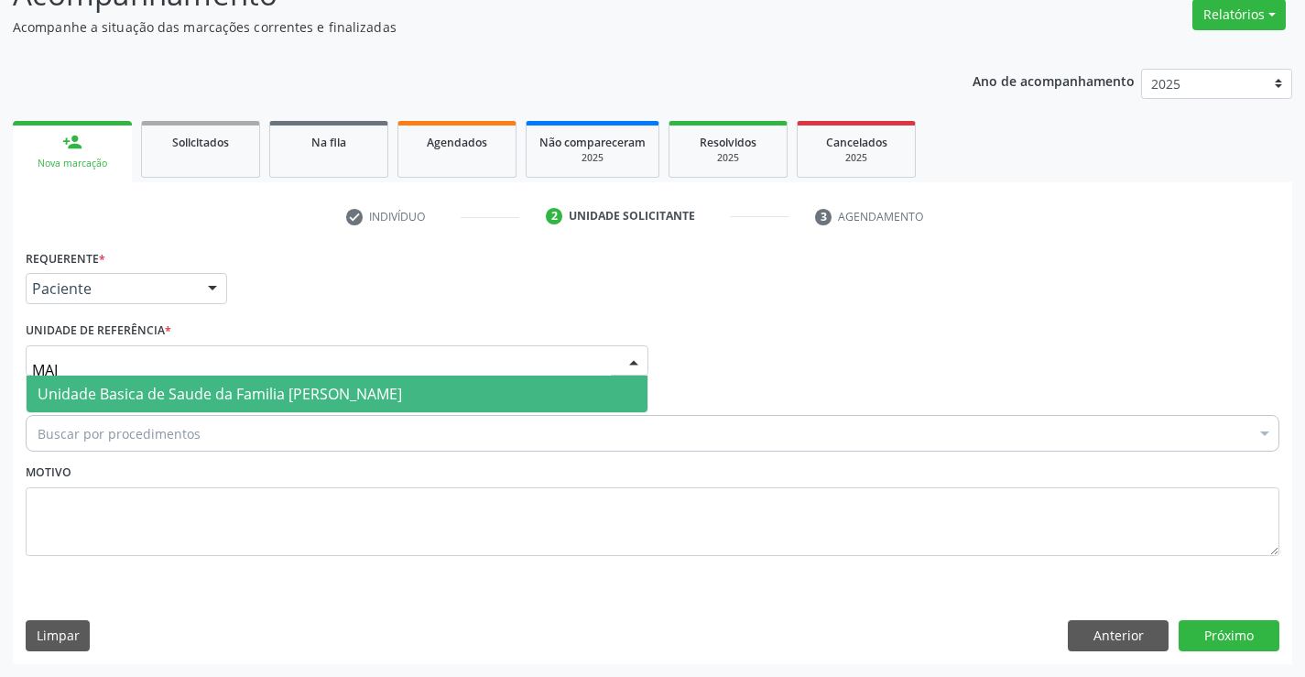
type input "MAIA"
click at [162, 398] on span "Unidade Basica de Saude da Familia [PERSON_NAME]" at bounding box center [220, 394] width 364 height 20
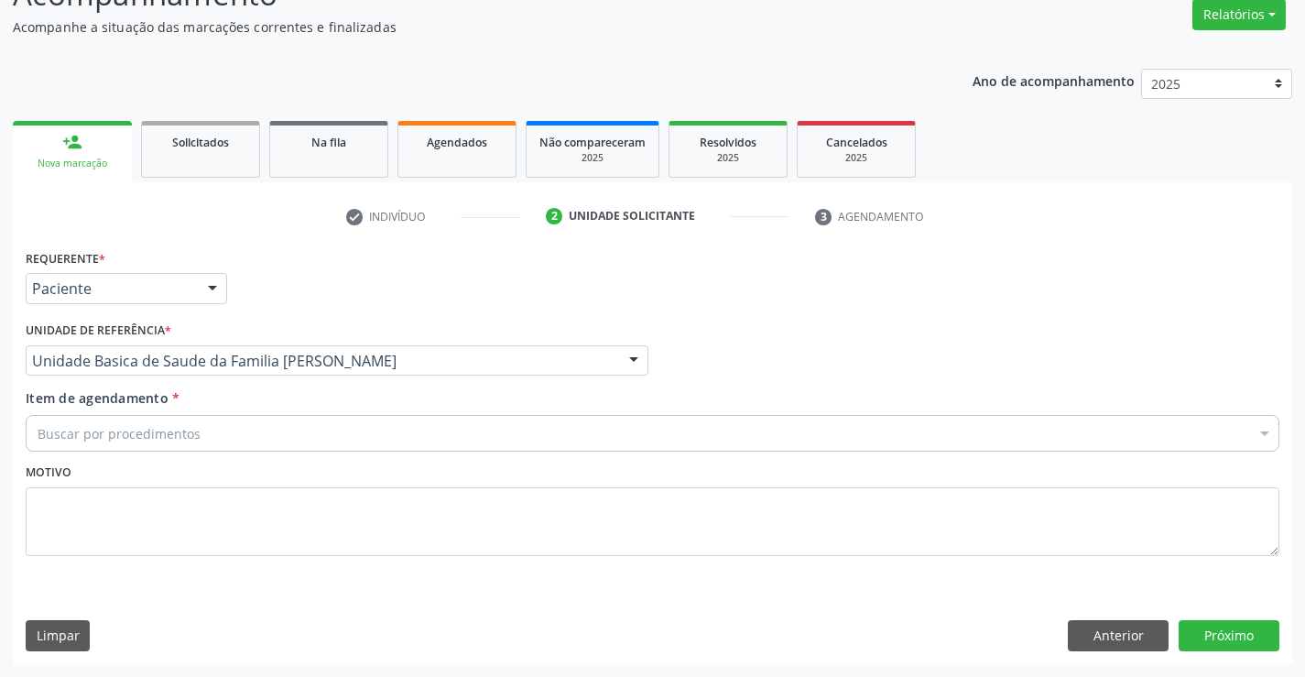
click at [143, 418] on div "Buscar por procedimentos" at bounding box center [653, 433] width 1254 height 37
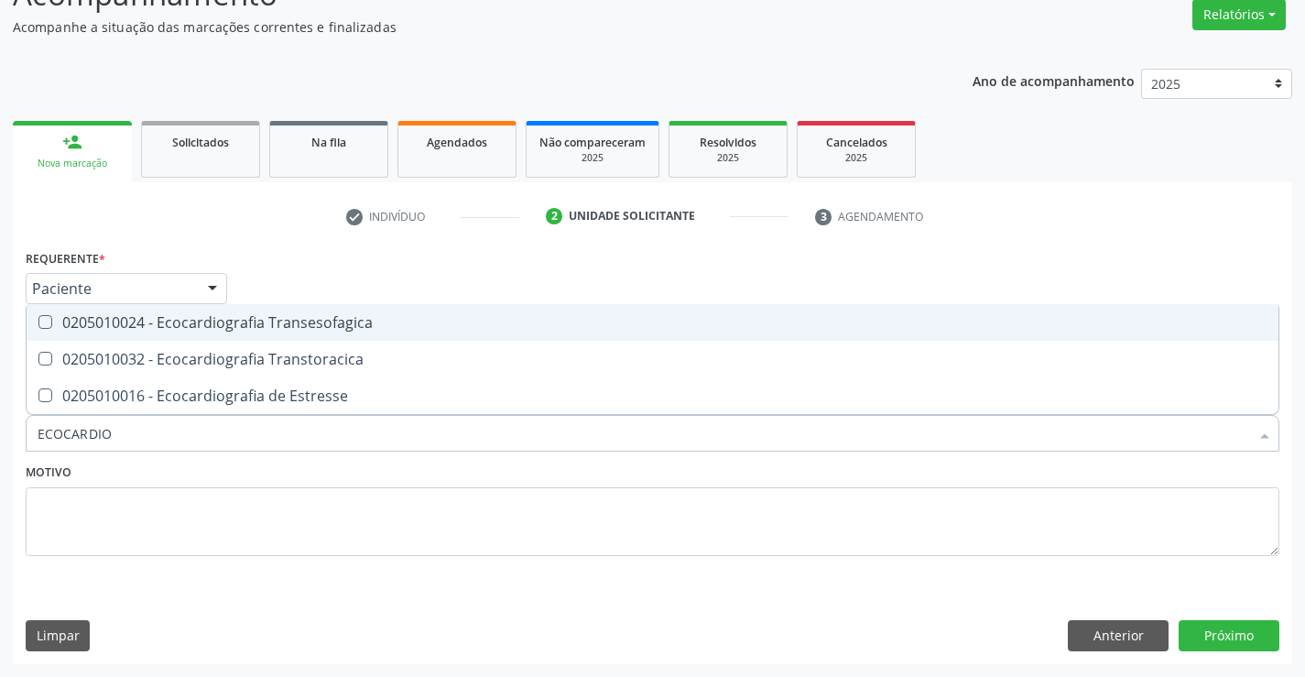
type input "ECOCARDIOG"
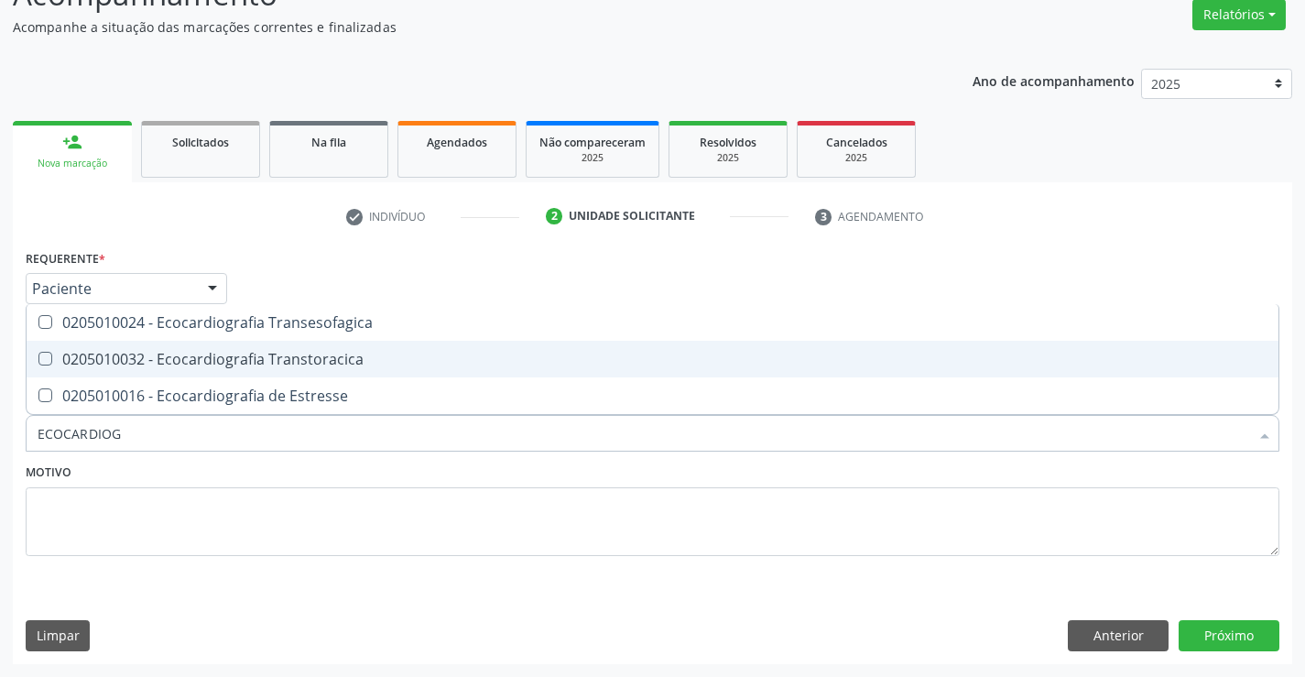
click at [195, 344] on span "0205010032 - Ecocardiografia Transtoracica" at bounding box center [653, 359] width 1252 height 37
checkbox Transtoracica "true"
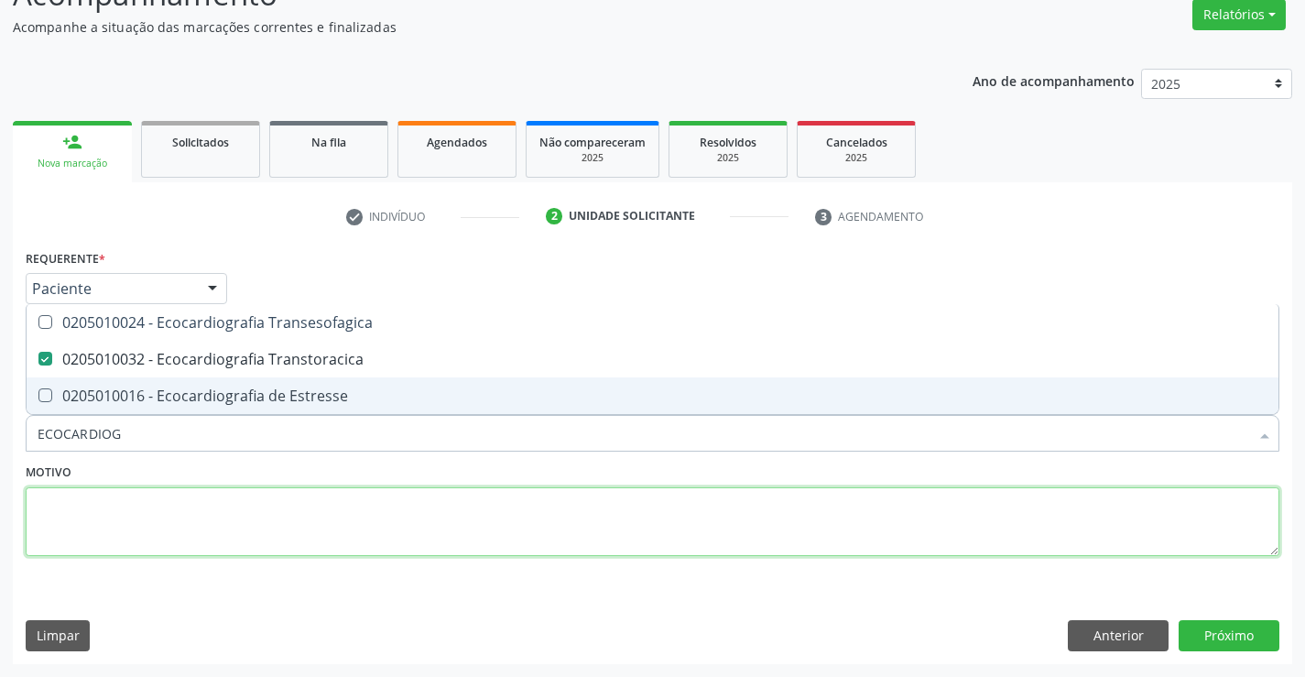
click at [169, 507] on textarea at bounding box center [653, 522] width 1254 height 70
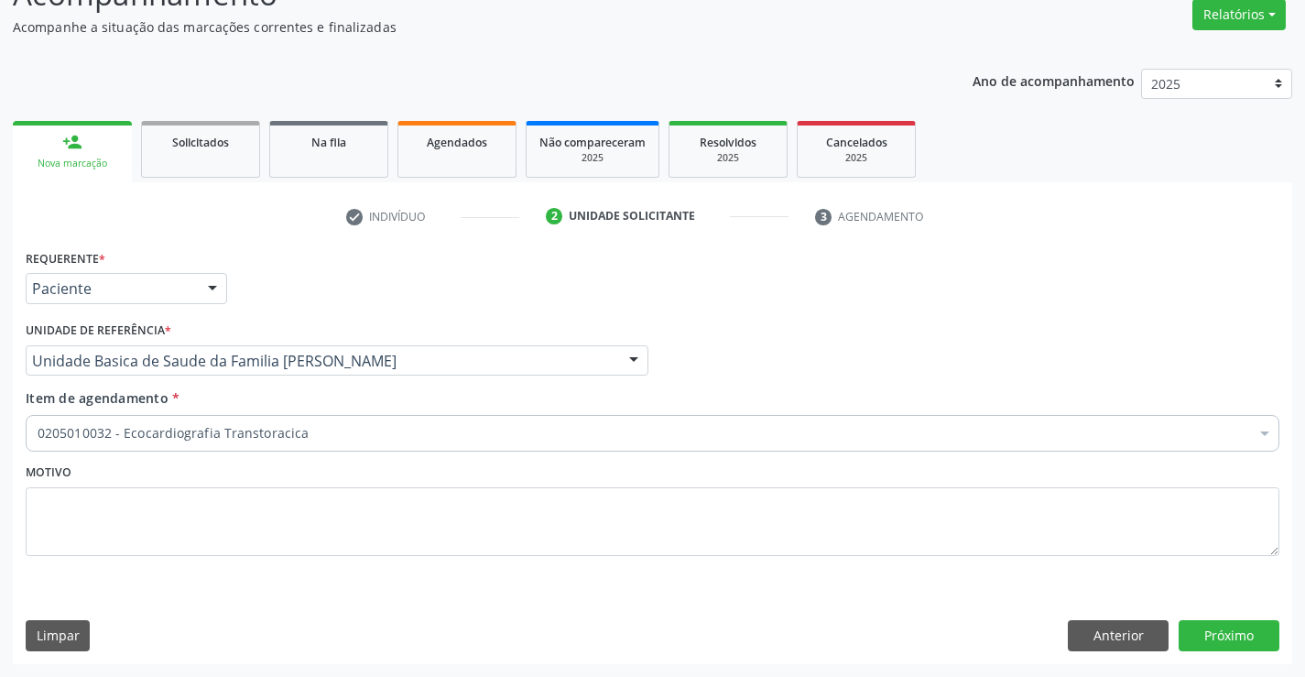
click at [141, 448] on div "0205010032 - Ecocardiografia Transtoracica" at bounding box center [653, 433] width 1254 height 37
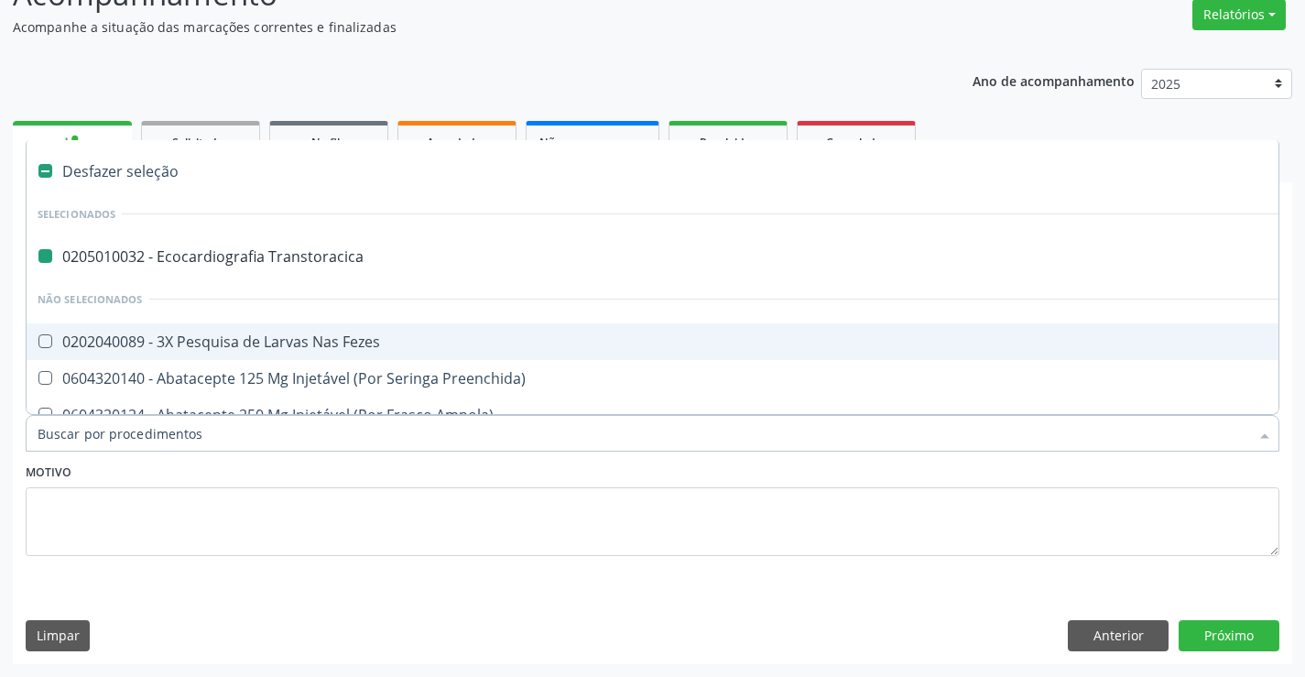
type input "M"
checkbox Transtoracica "false"
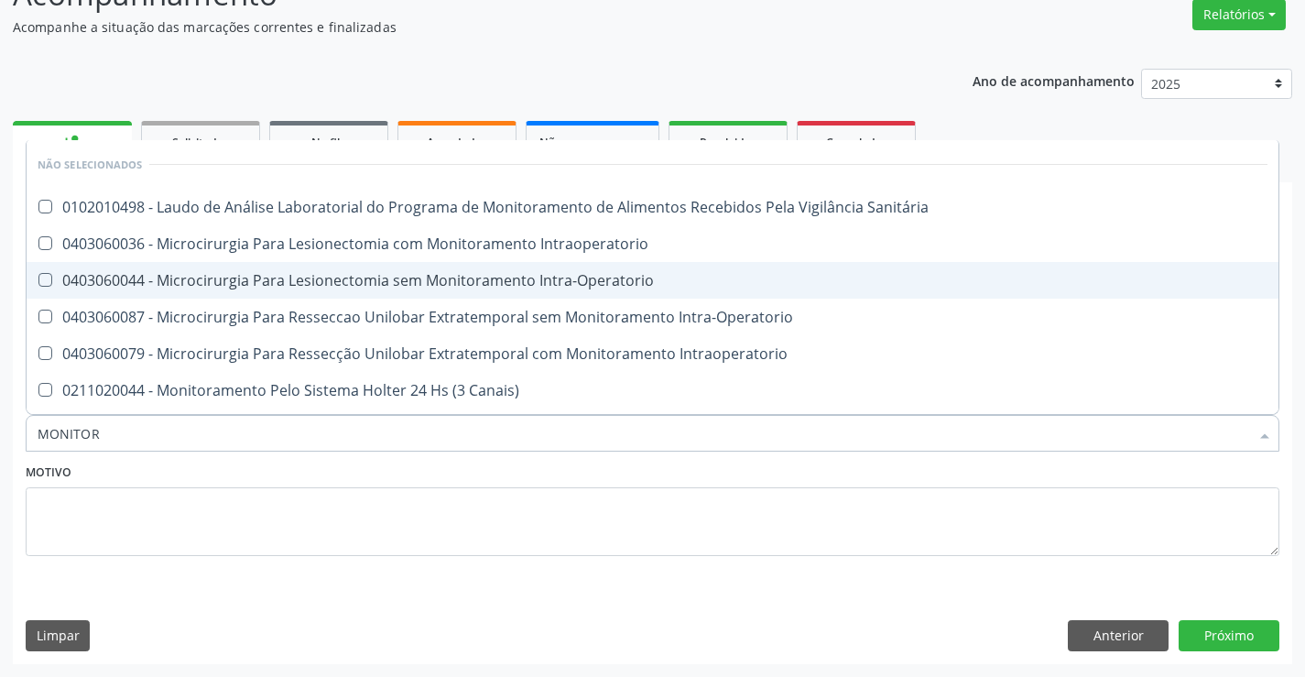
type input "MONITORI"
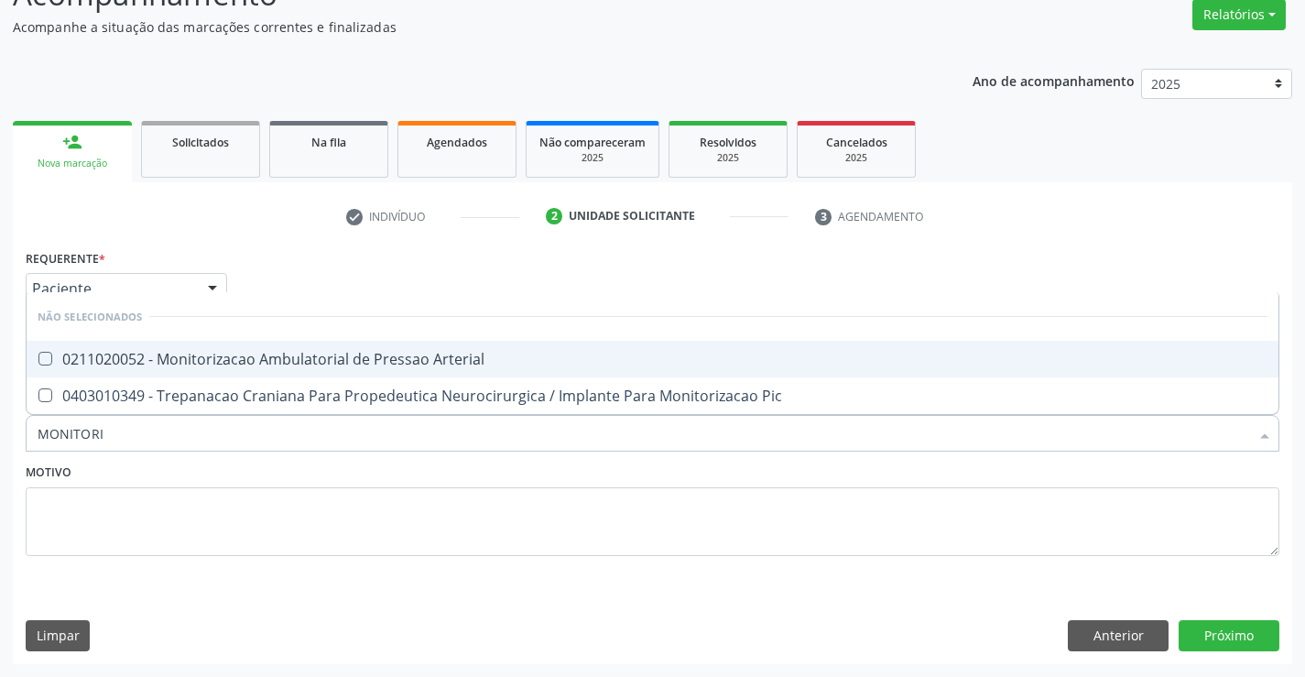
click at [251, 365] on div "0211020052 - Monitorizacao Ambulatorial de Pressao Arterial" at bounding box center [653, 359] width 1230 height 15
checkbox Arterial "true"
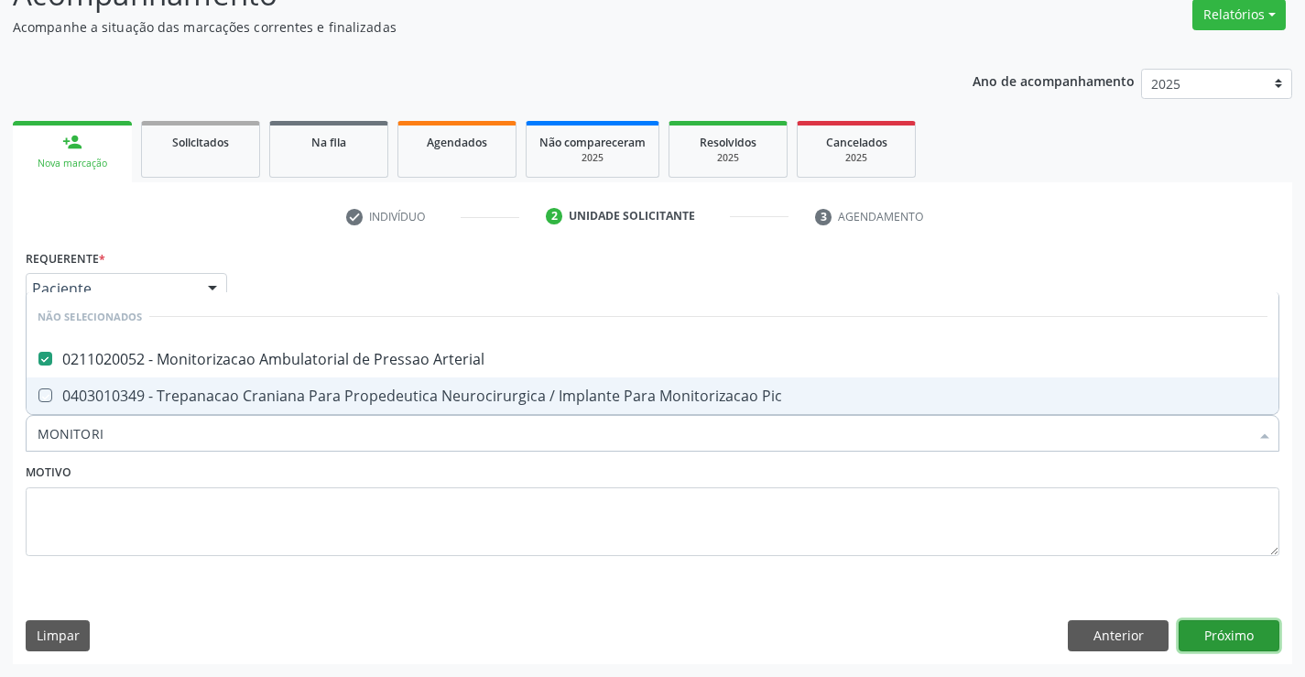
click at [1224, 634] on button "Próximo" at bounding box center [1229, 635] width 101 height 31
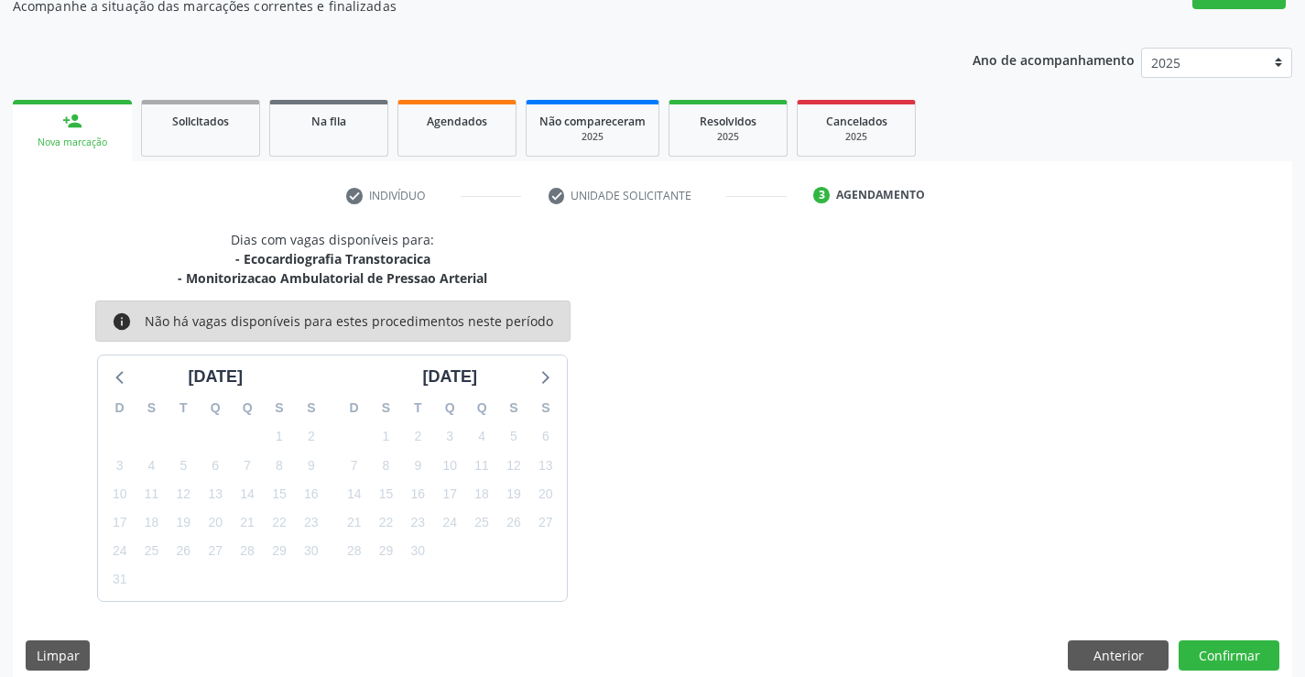
scroll to position [193, 0]
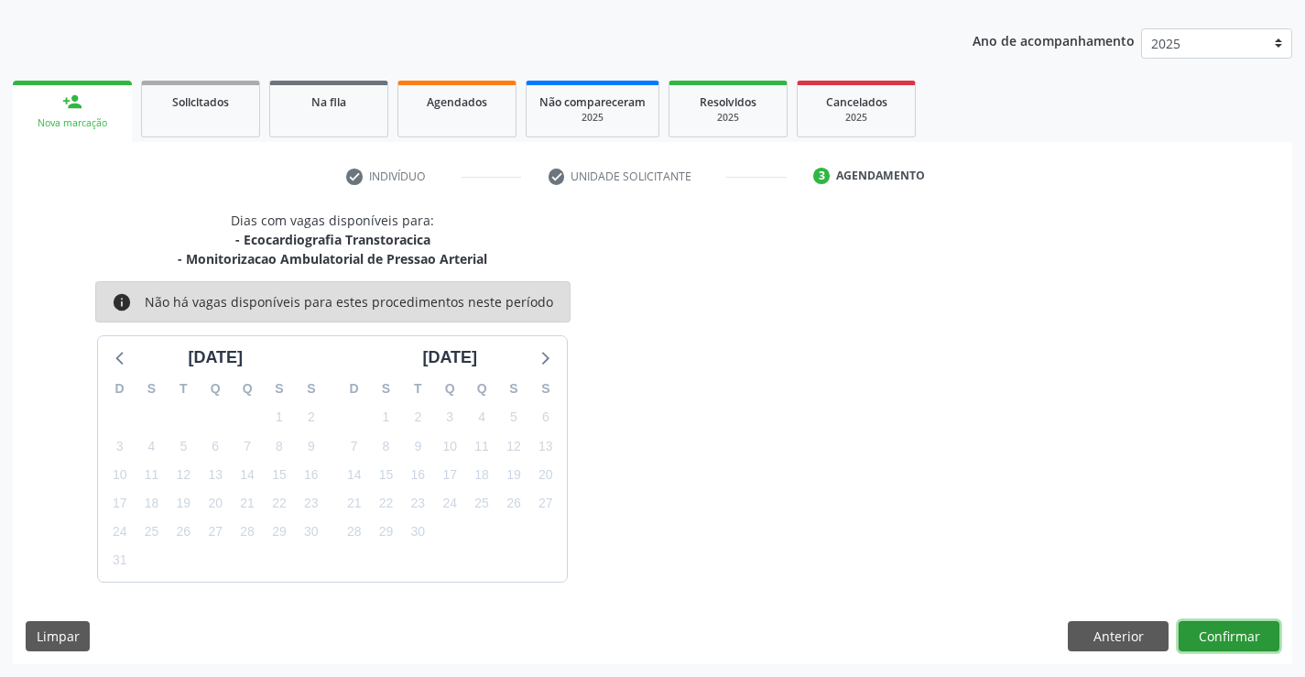
click at [1195, 639] on button "Confirmar" at bounding box center [1229, 636] width 101 height 31
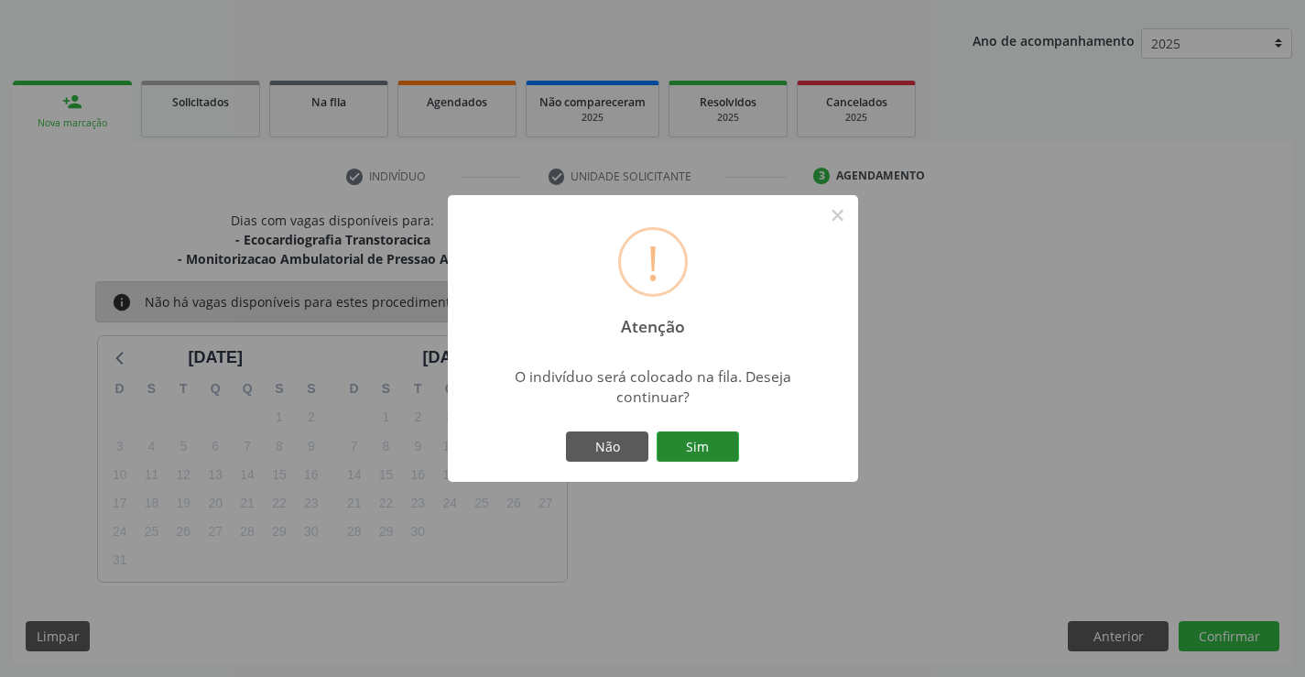
click at [717, 451] on button "Sim" at bounding box center [698, 446] width 82 height 31
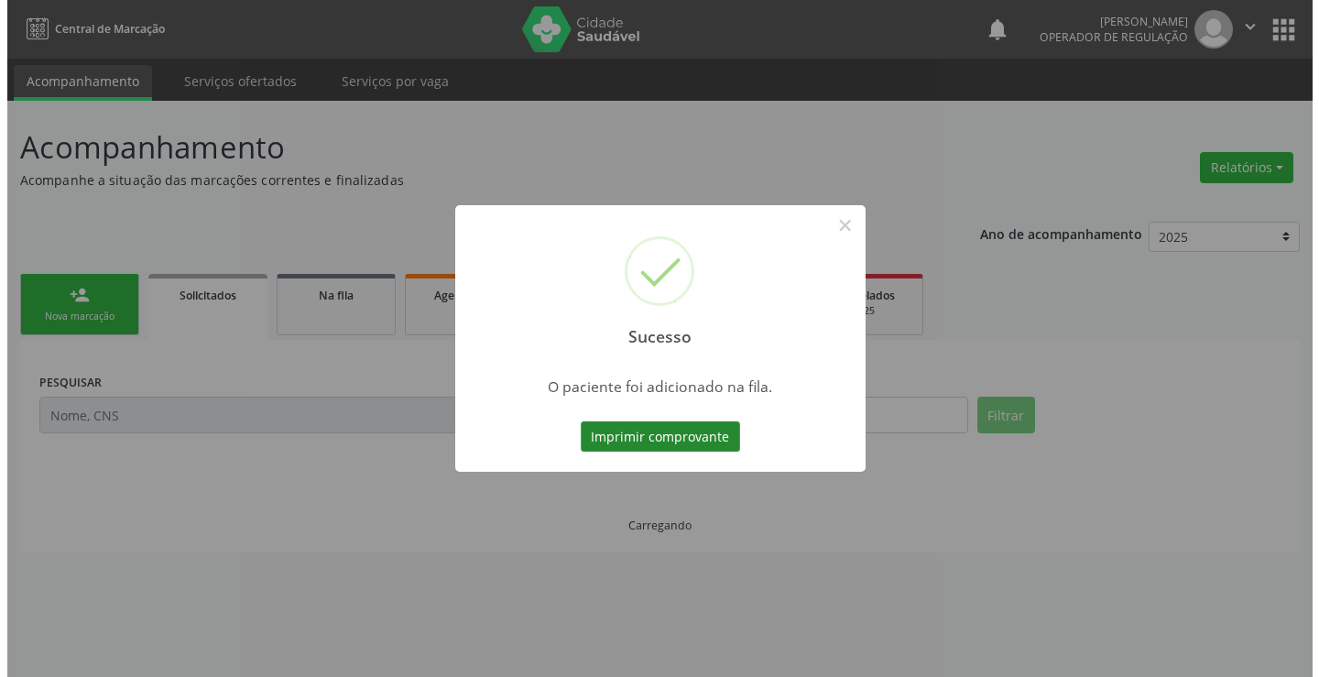
scroll to position [0, 0]
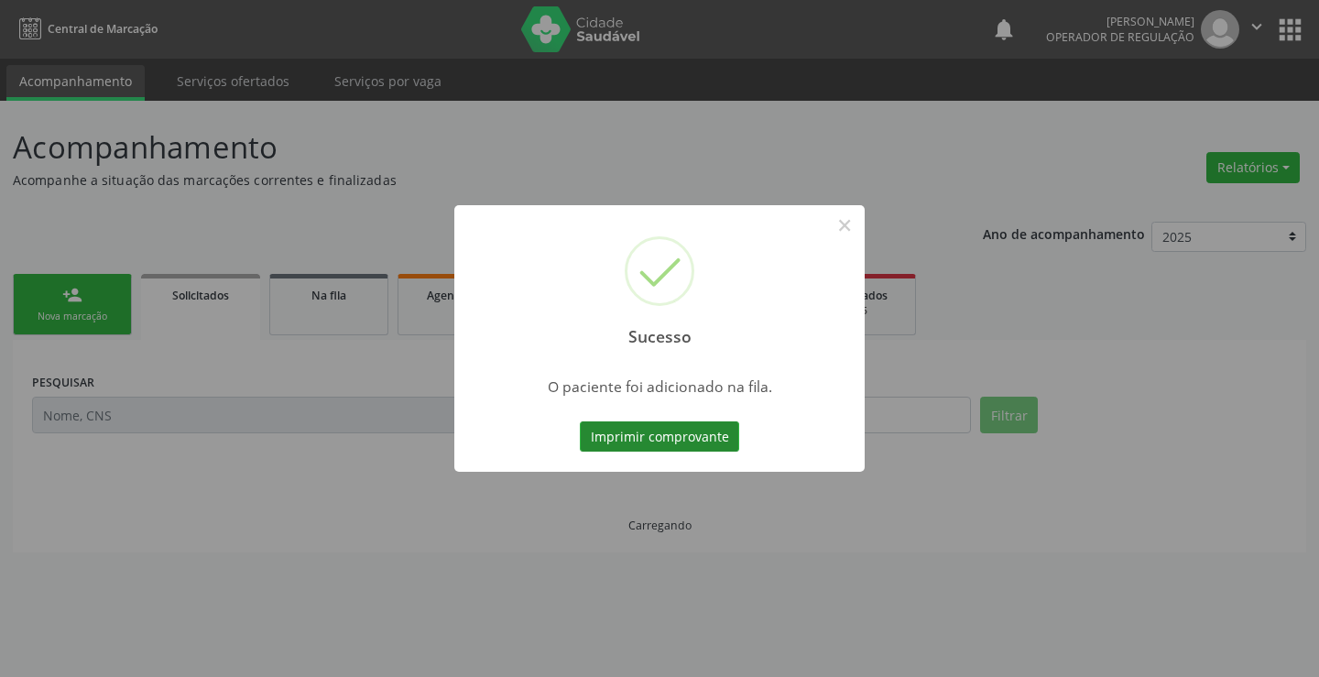
click at [721, 431] on button "Imprimir comprovante" at bounding box center [659, 436] width 159 height 31
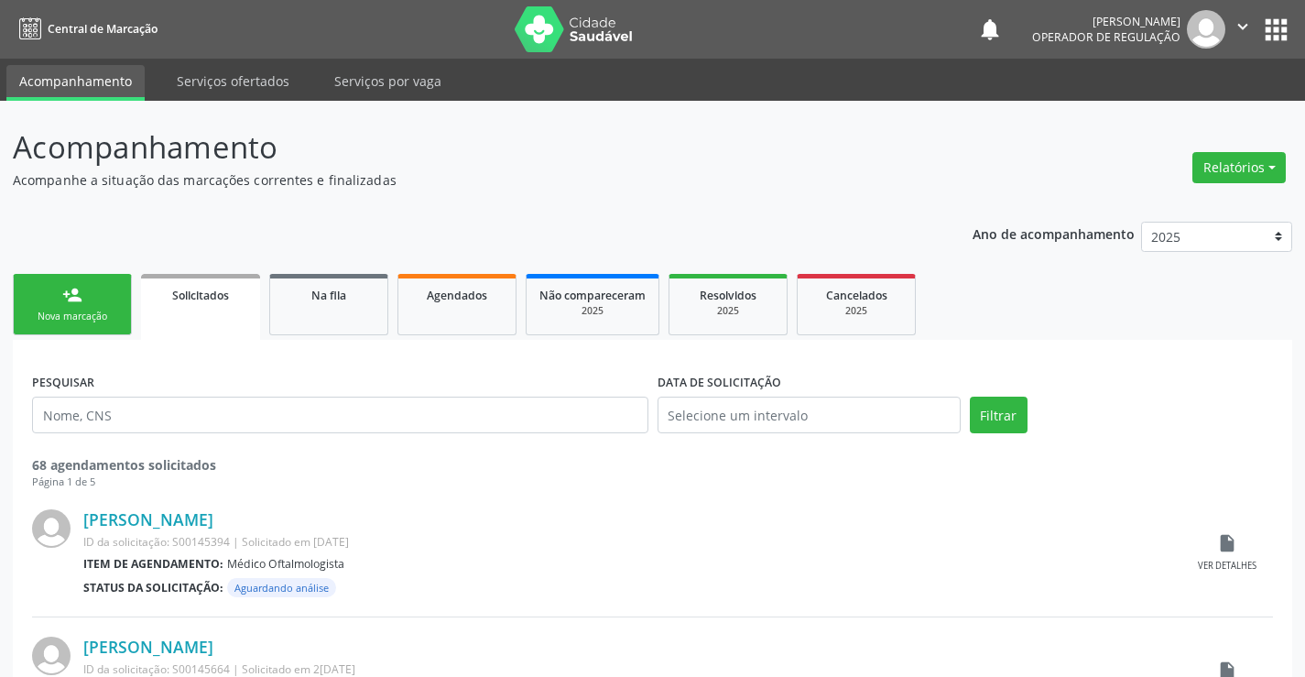
click at [82, 310] on div "Nova marcação" at bounding box center [73, 317] width 92 height 14
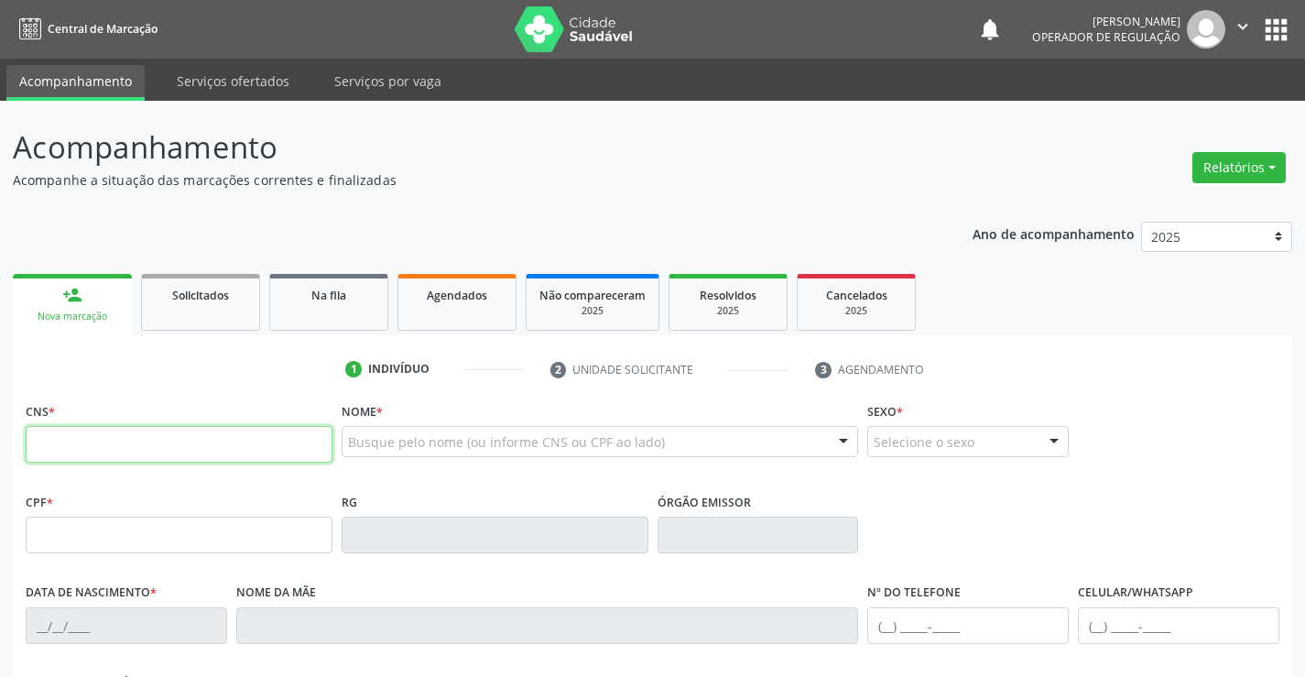
click at [98, 440] on input "text" at bounding box center [179, 444] width 307 height 37
type input "700 4059 6512 5950"
type input "2186320967"
type input "13/10/2010"
type input "sn"
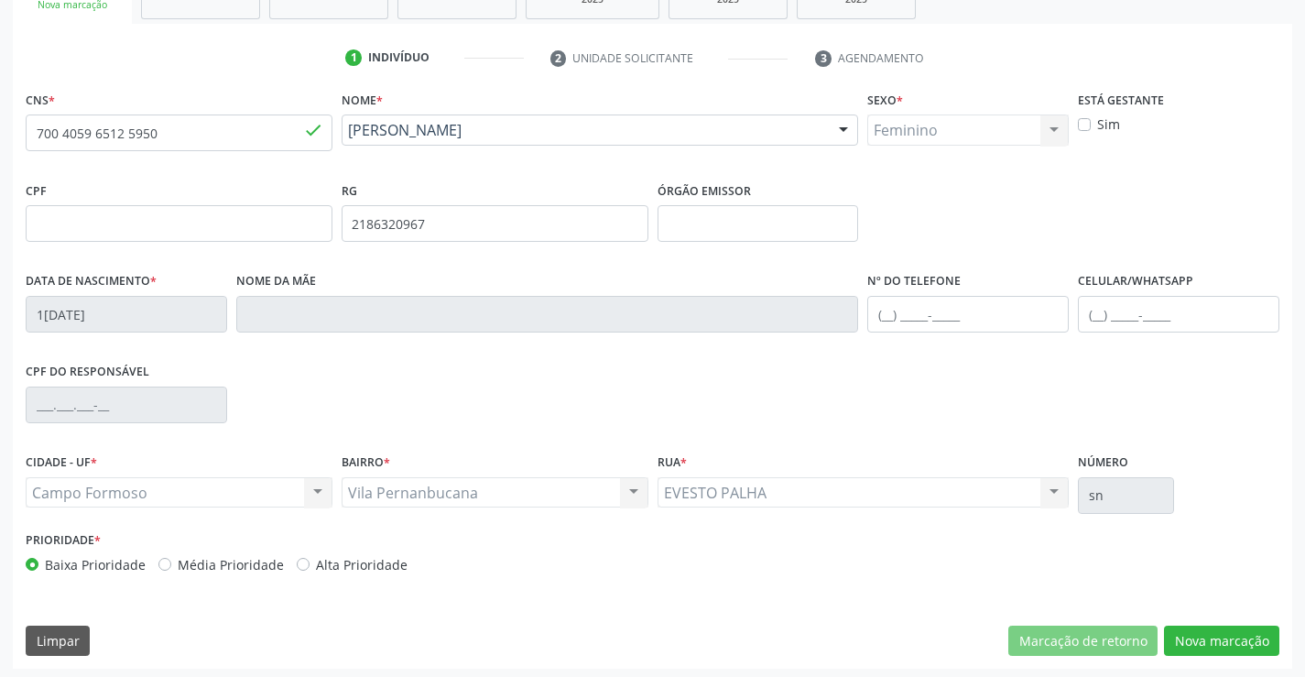
scroll to position [316, 0]
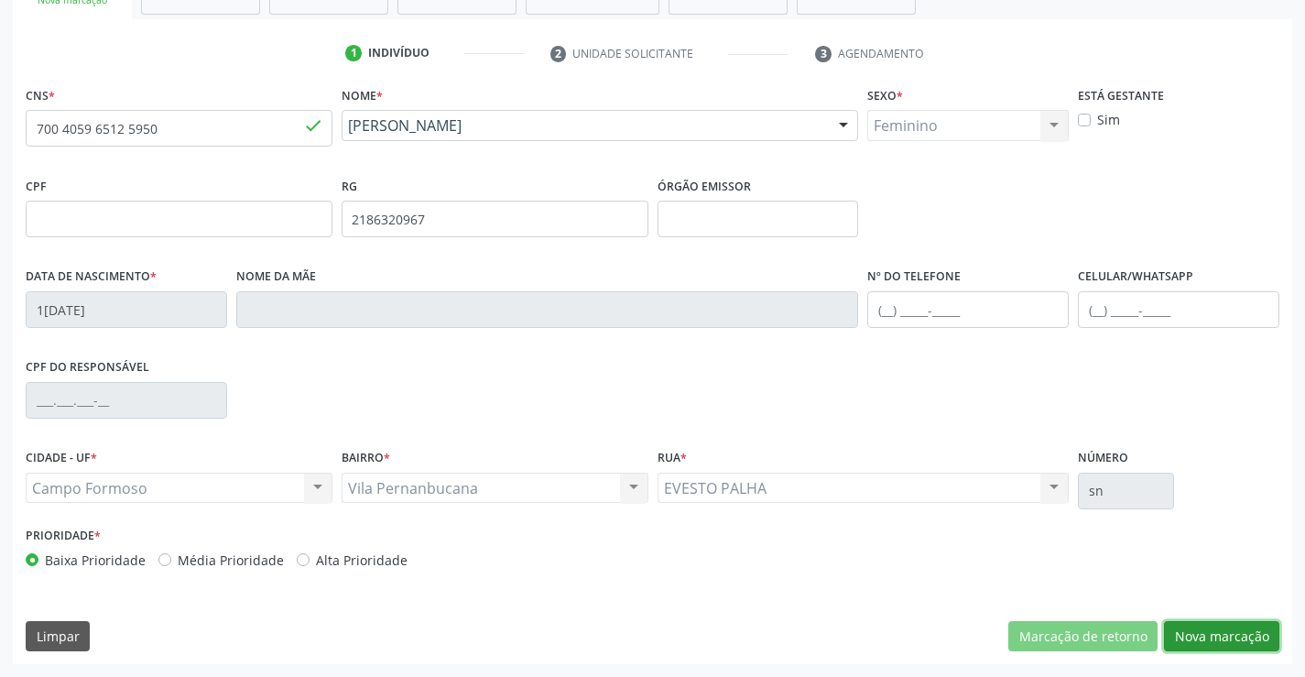
click at [1229, 640] on button "Nova marcação" at bounding box center [1221, 636] width 115 height 31
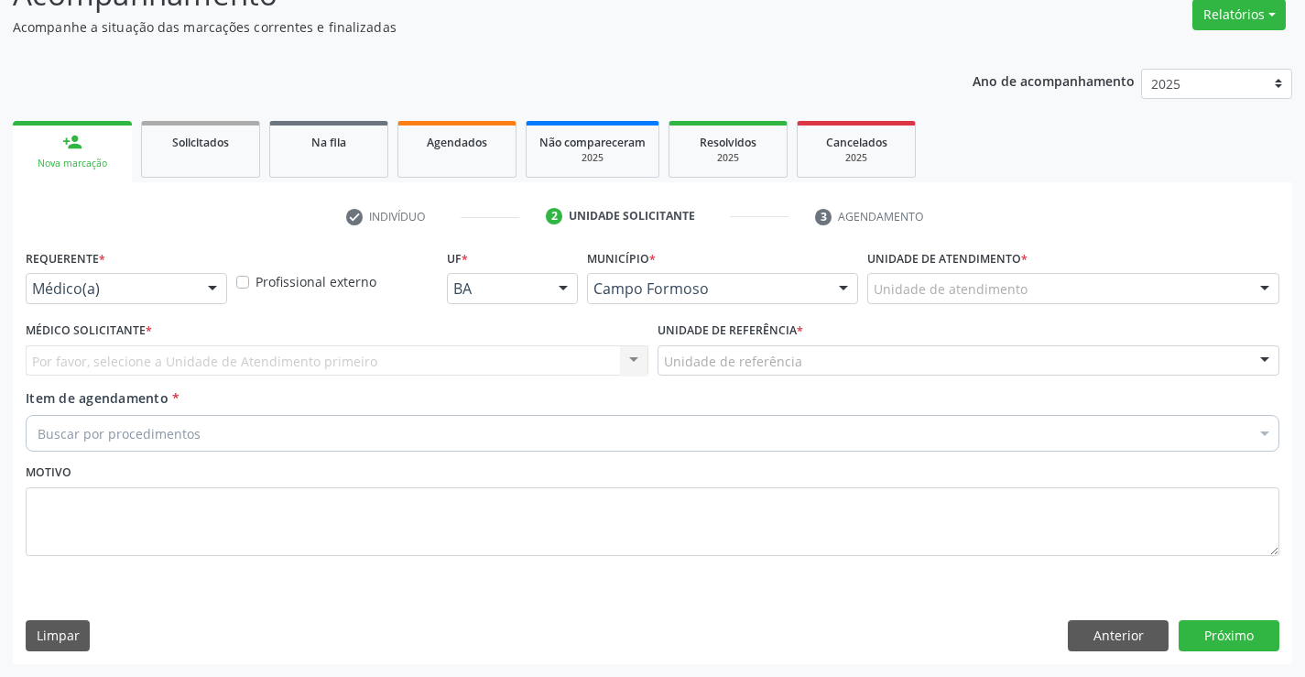
scroll to position [153, 0]
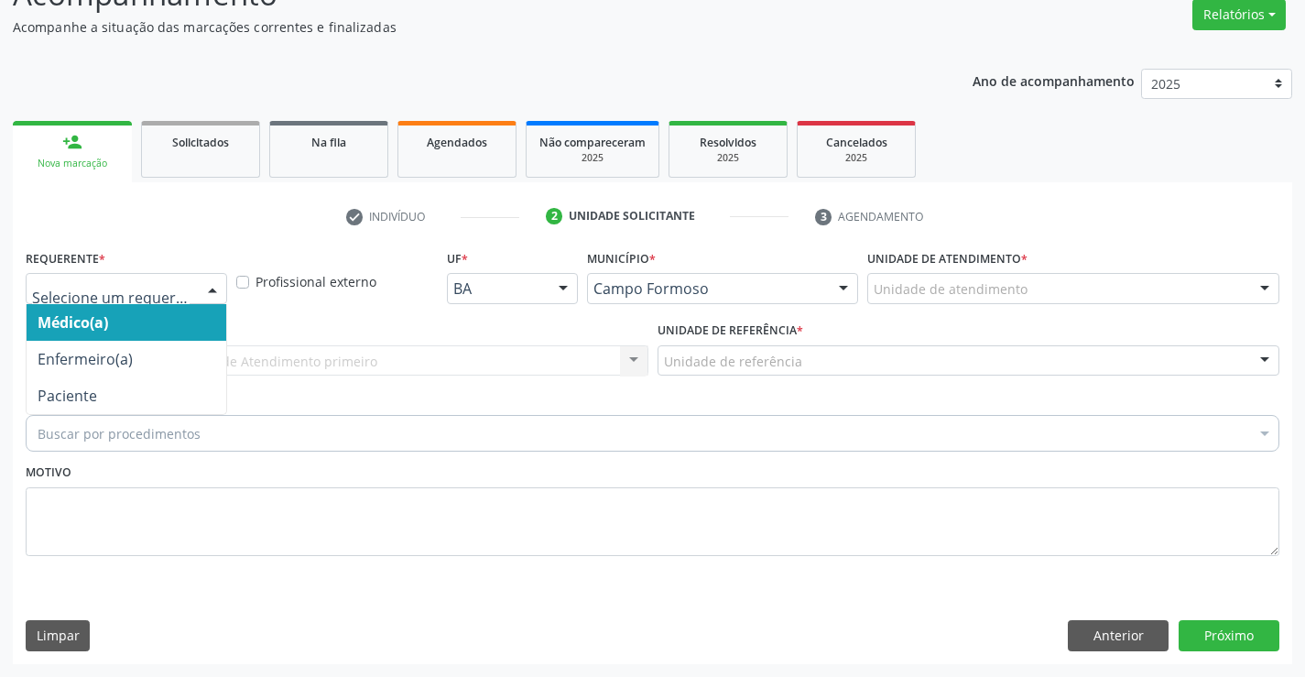
click at [69, 277] on div at bounding box center [126, 288] width 201 height 31
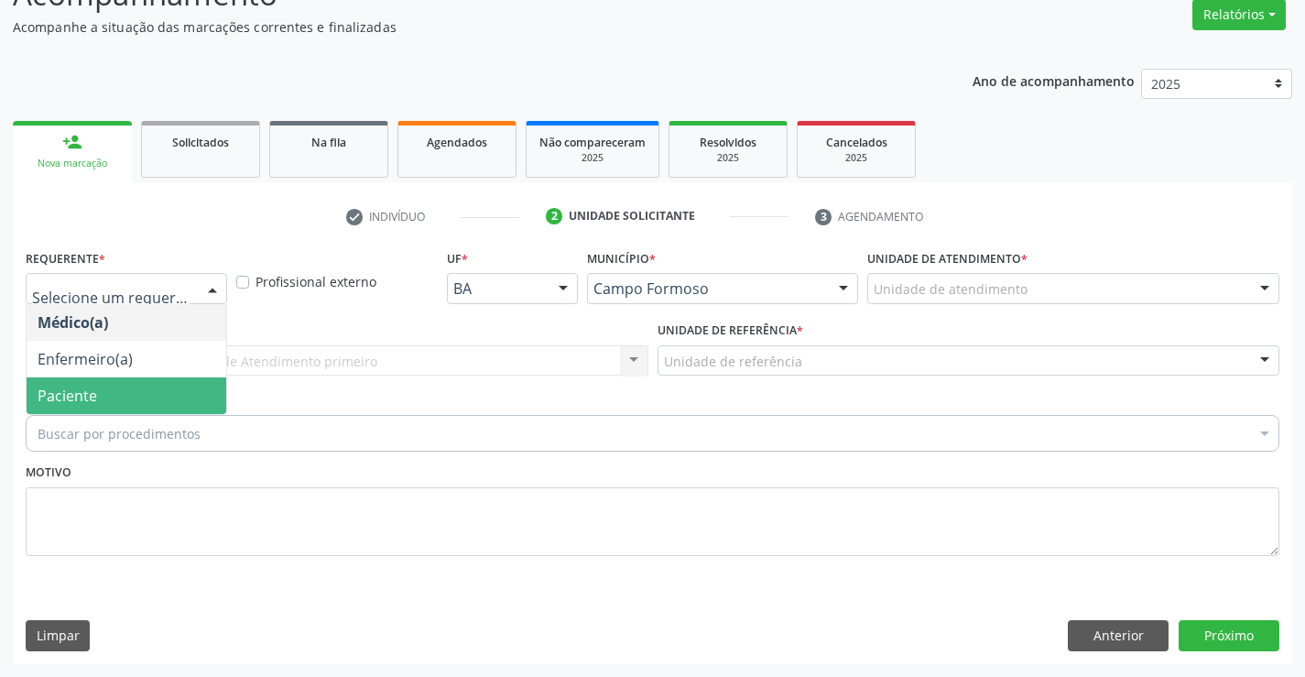
click at [95, 388] on span "Paciente" at bounding box center [68, 396] width 60 height 20
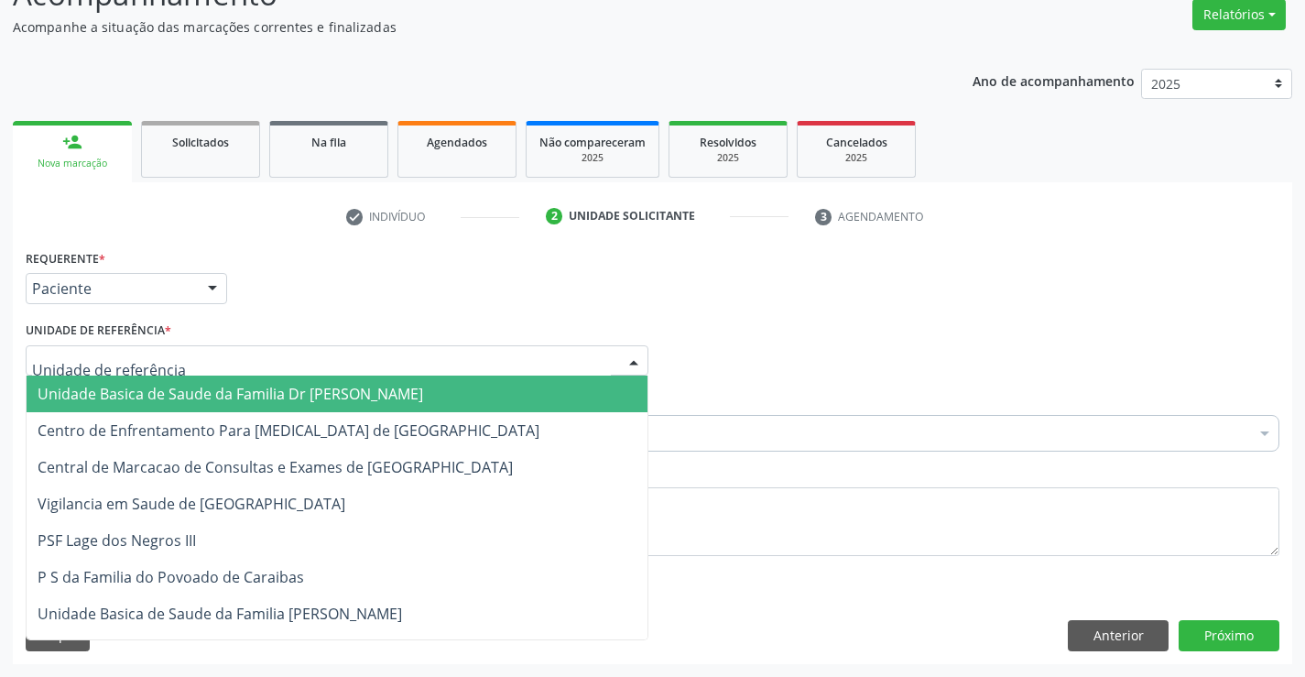
click at [99, 371] on div at bounding box center [337, 360] width 623 height 31
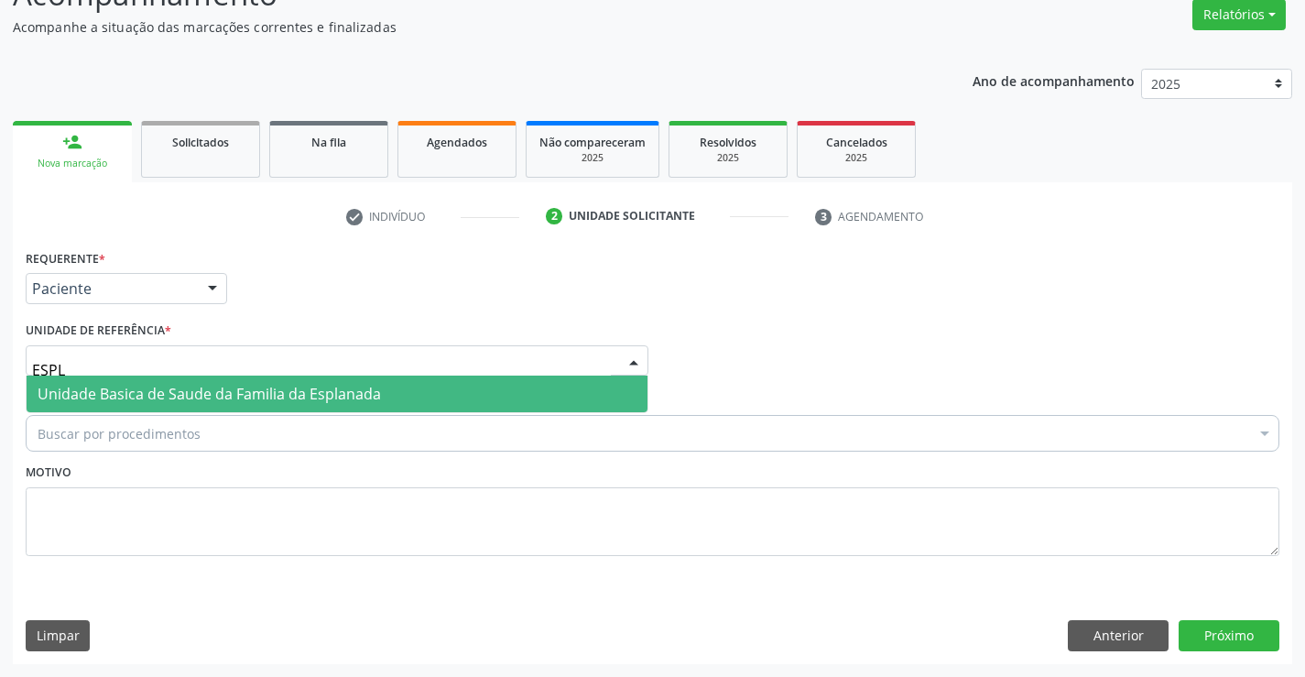
type input "ESPLA"
click at [111, 394] on span "Unidade Basica de Saude da Familia da Esplanada" at bounding box center [209, 394] width 343 height 20
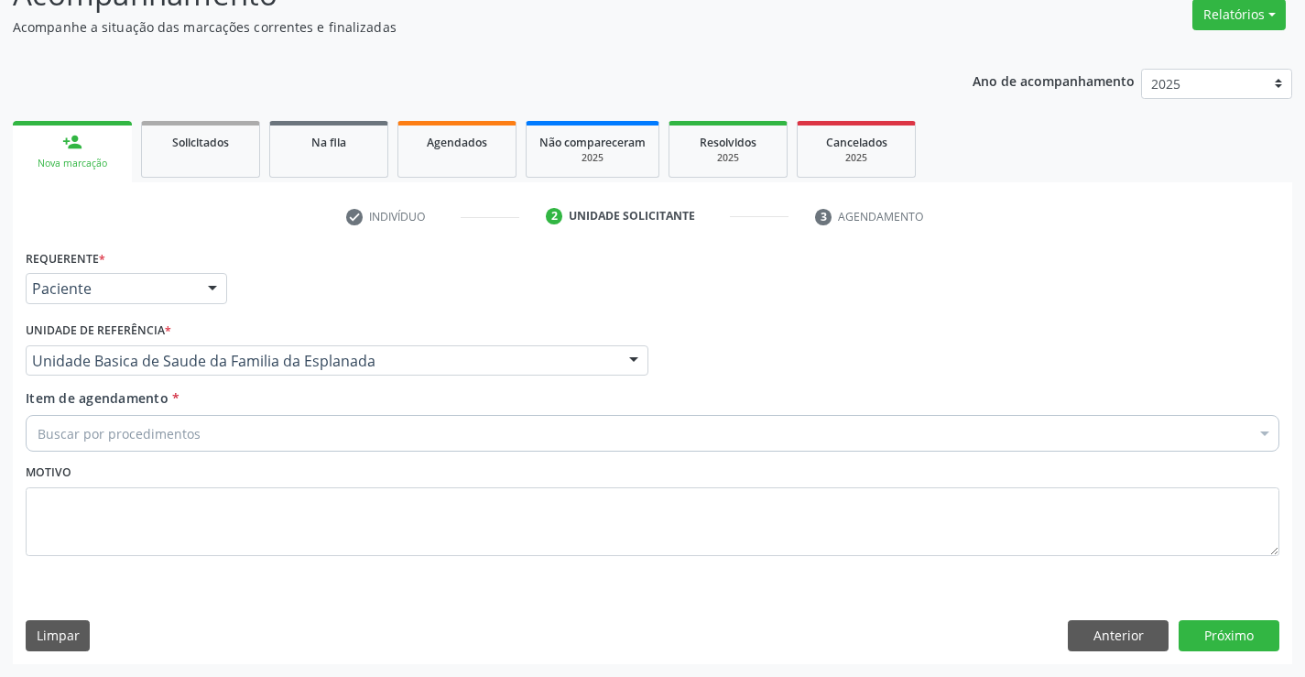
click at [114, 420] on div "Buscar por procedimentos" at bounding box center [653, 433] width 1254 height 37
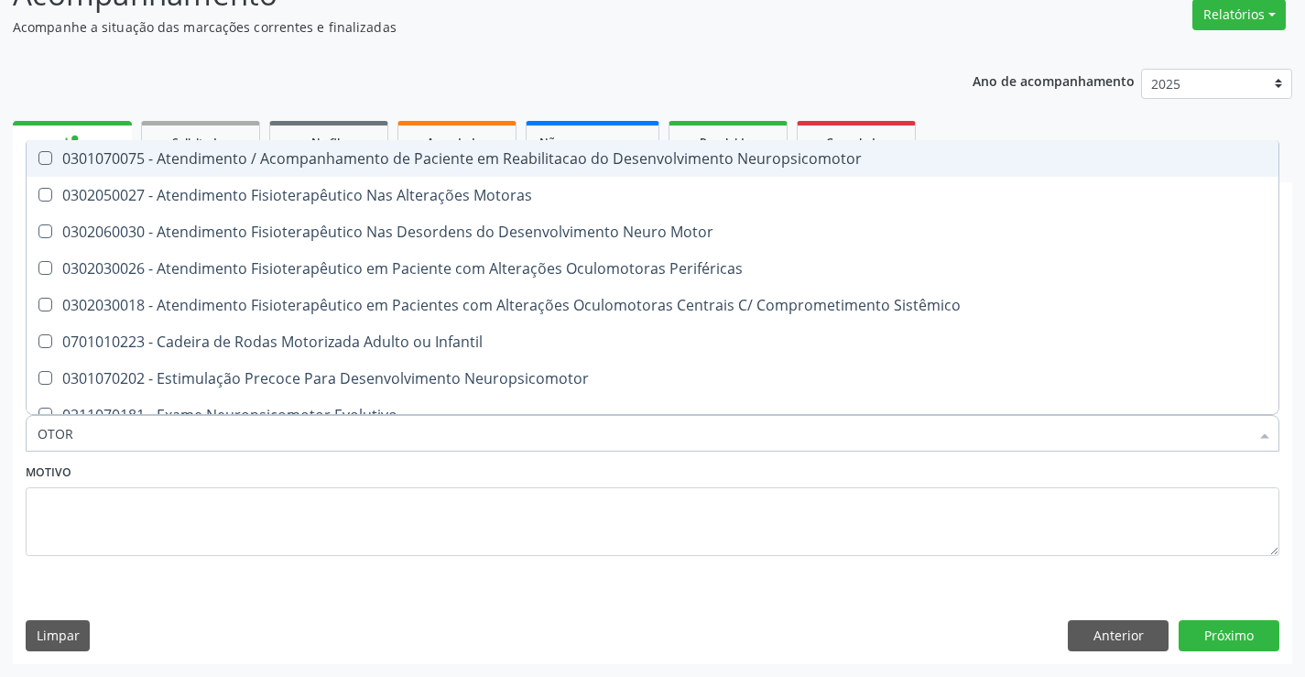
type input "OTORR"
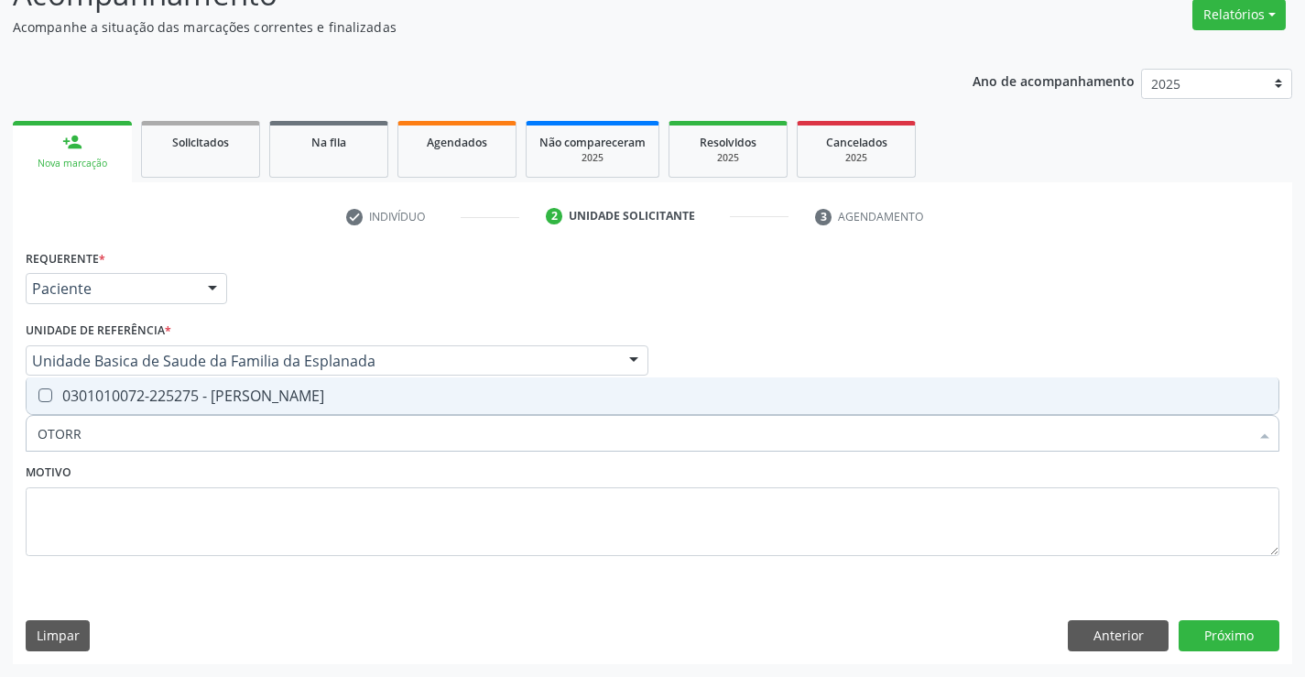
click at [212, 403] on div "0301010072-225275 - Médico Otorrinolaringologista" at bounding box center [653, 395] width 1230 height 15
checkbox Otorrinolaringologista "true"
click at [157, 529] on textarea at bounding box center [653, 522] width 1254 height 70
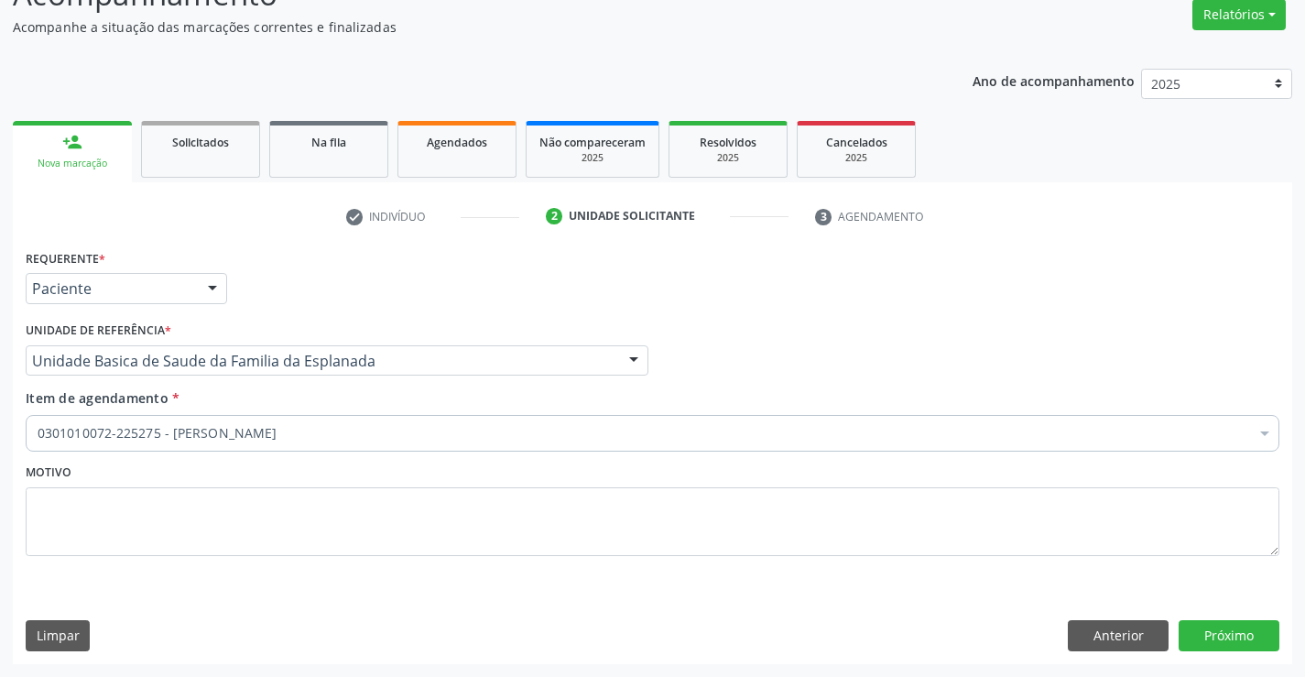
click at [158, 444] on div "0301010072-225275 - [PERSON_NAME]" at bounding box center [653, 433] width 1254 height 37
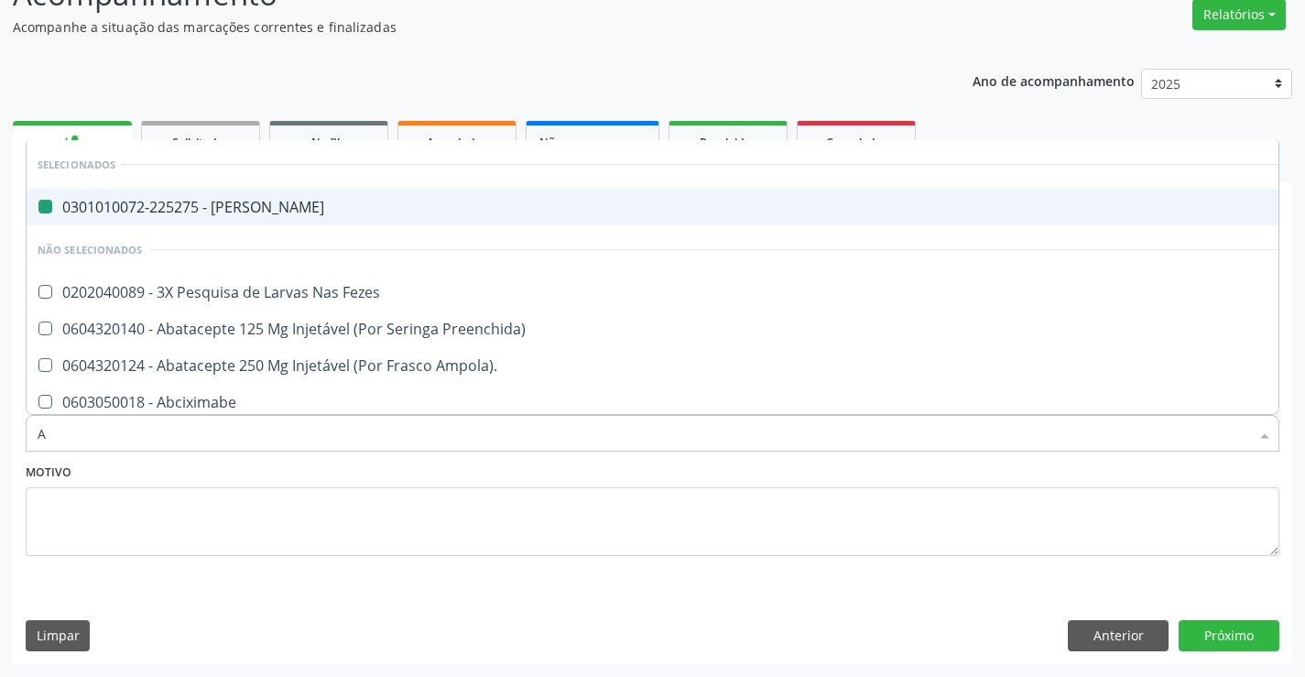
type input "AN"
checkbox Otorrinolaringologista "false"
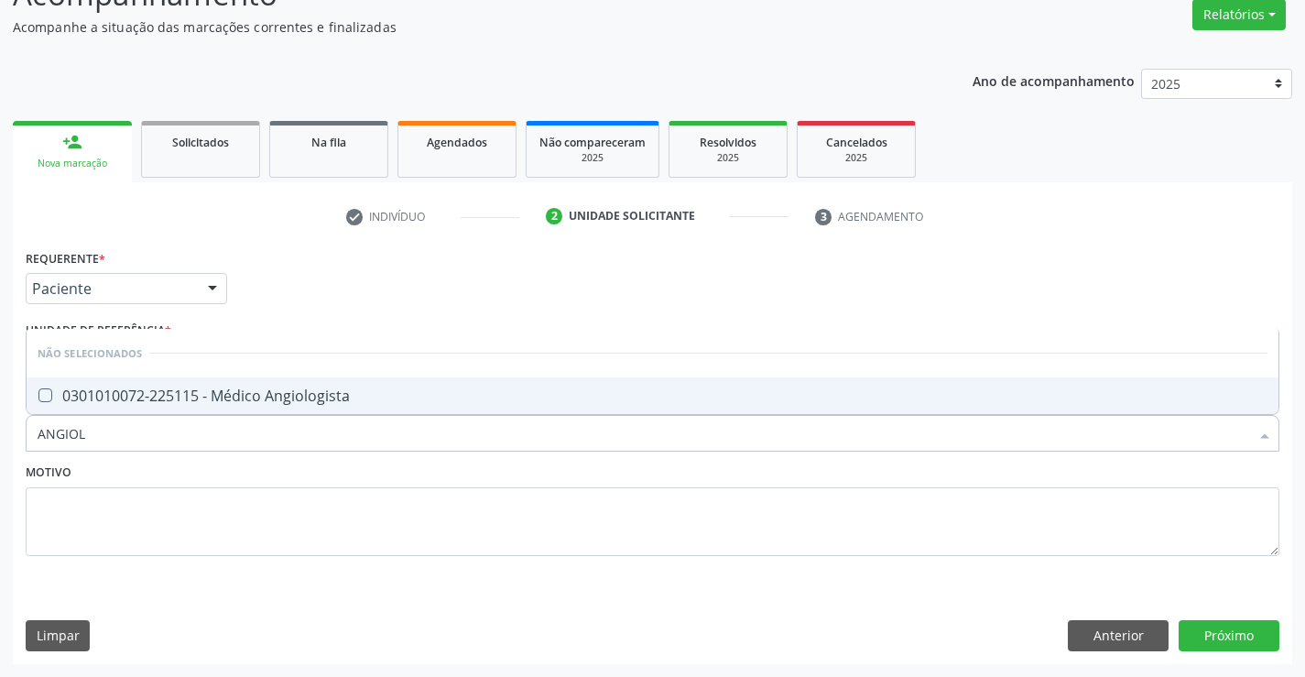
type input "ANGIOLO"
click at [204, 397] on div "0301010072-225115 - Médico Angiologista" at bounding box center [653, 395] width 1230 height 15
checkbox Angiologista "true"
click at [1232, 632] on button "Próximo" at bounding box center [1229, 635] width 101 height 31
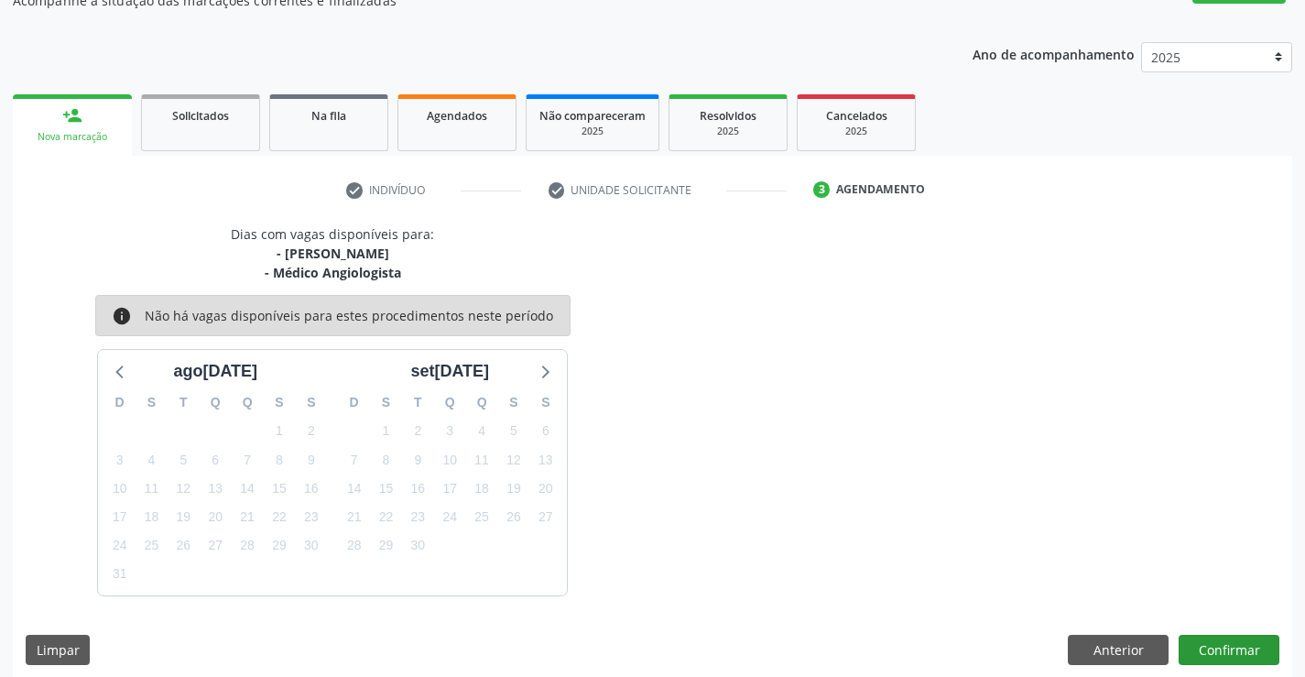
scroll to position [193, 0]
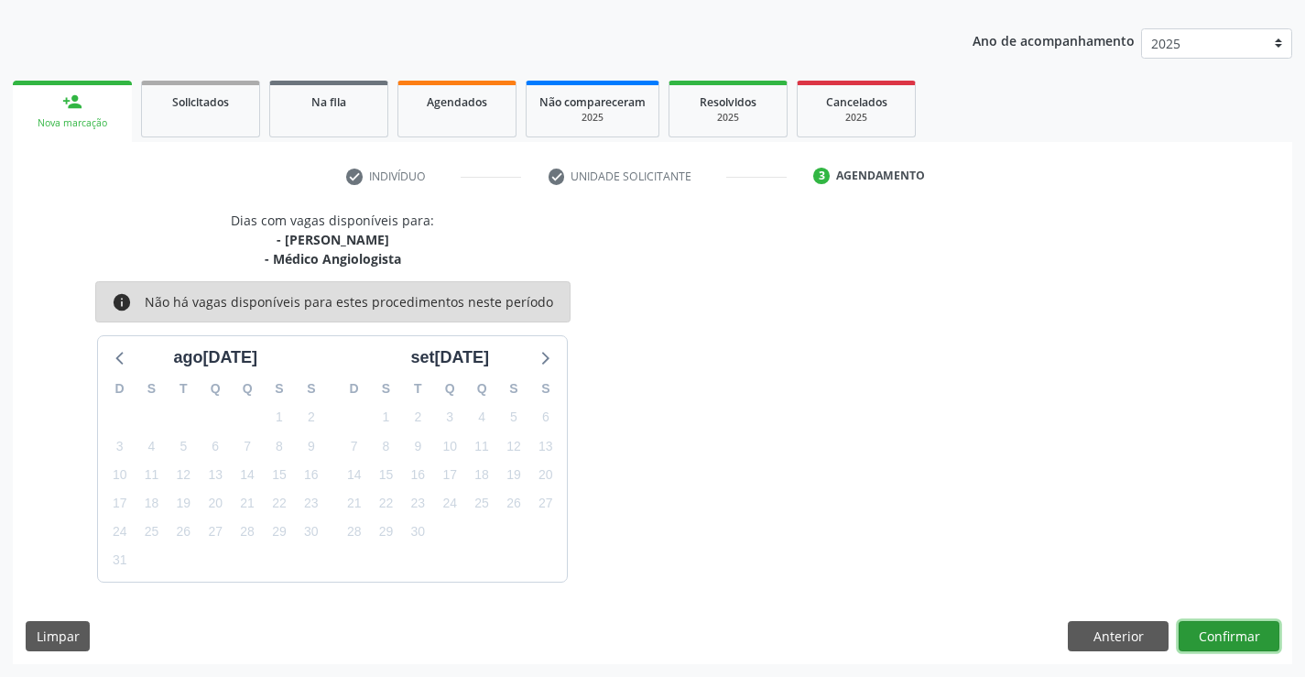
click at [1221, 638] on button "Confirmar" at bounding box center [1229, 636] width 101 height 31
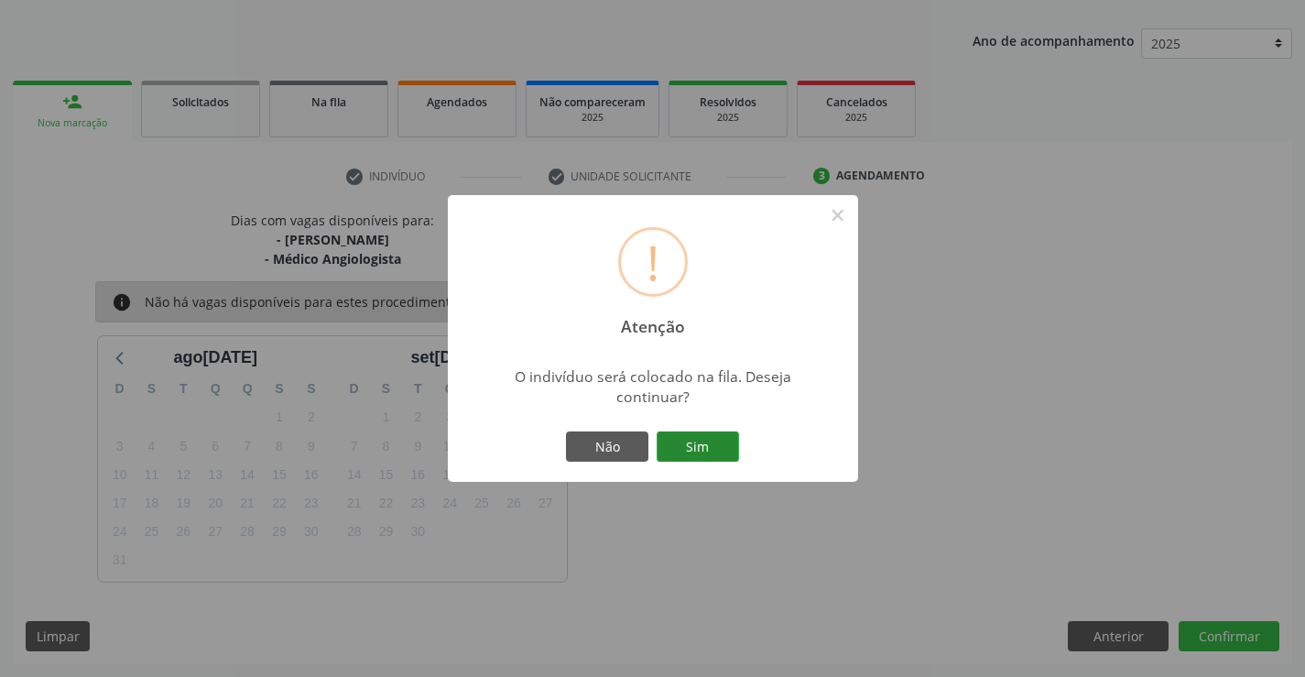
click at [696, 446] on button "Sim" at bounding box center [698, 446] width 82 height 31
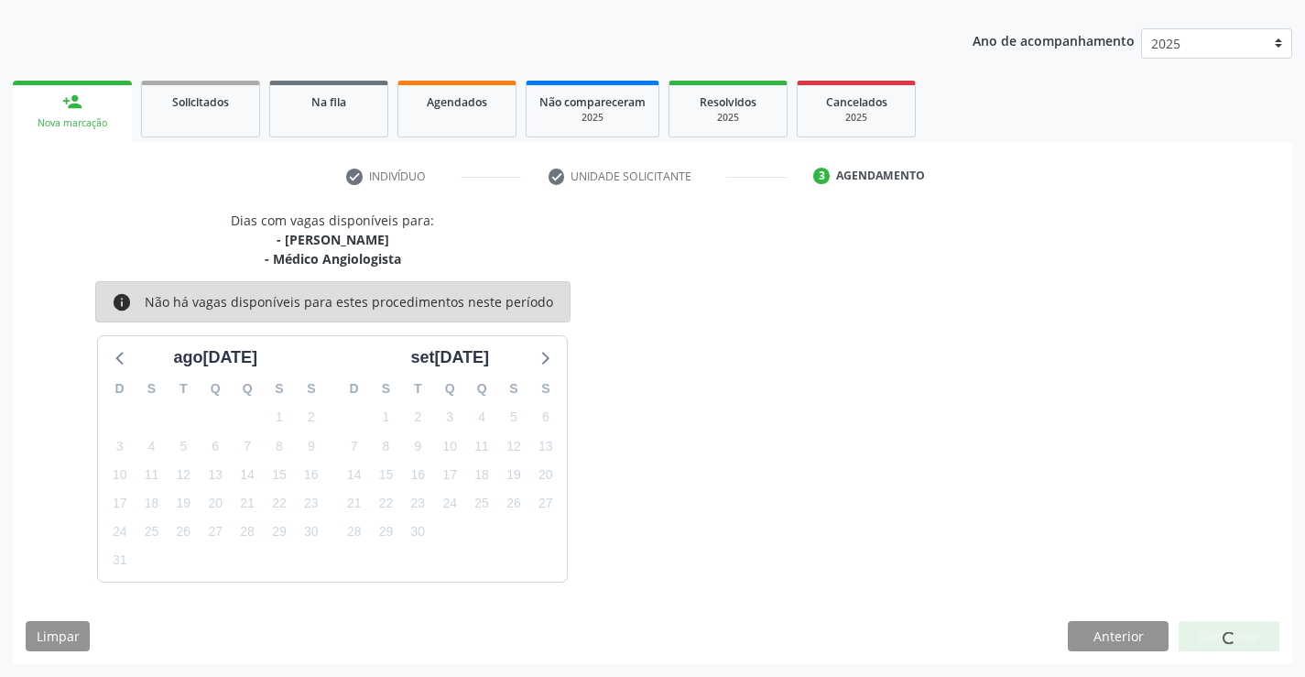
scroll to position [0, 0]
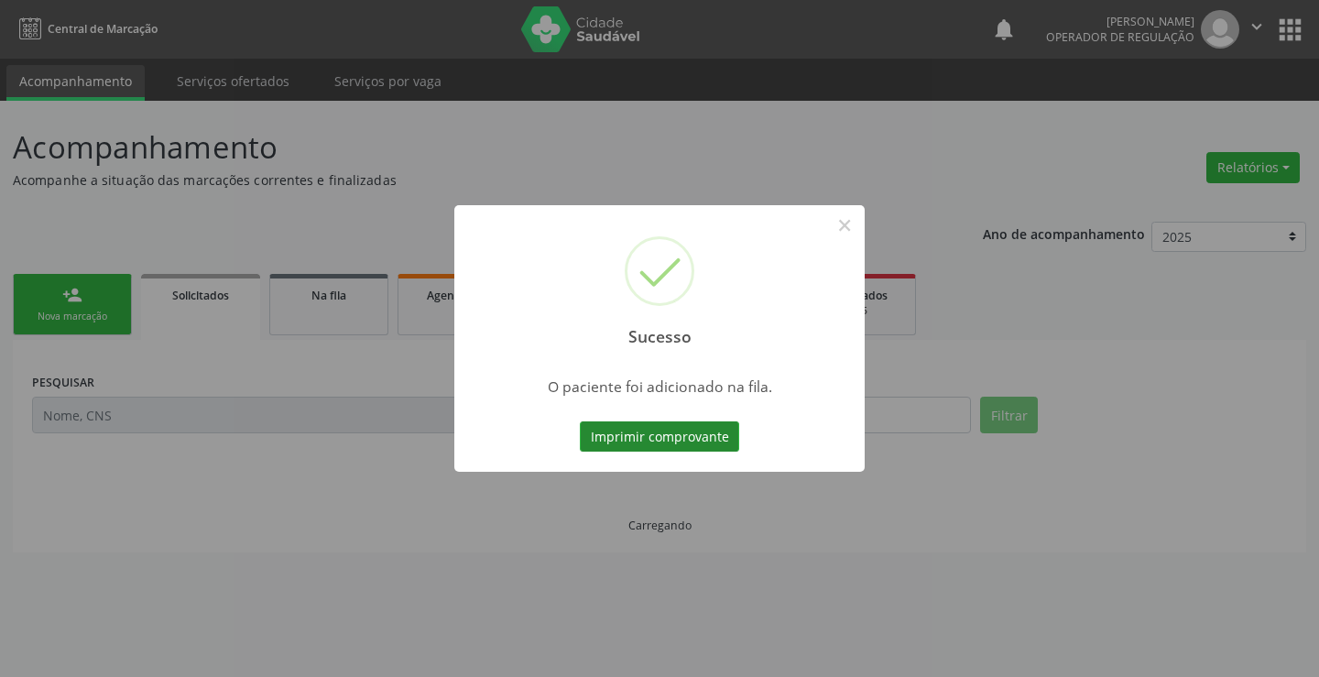
click at [682, 428] on button "Imprimir comprovante" at bounding box center [659, 436] width 159 height 31
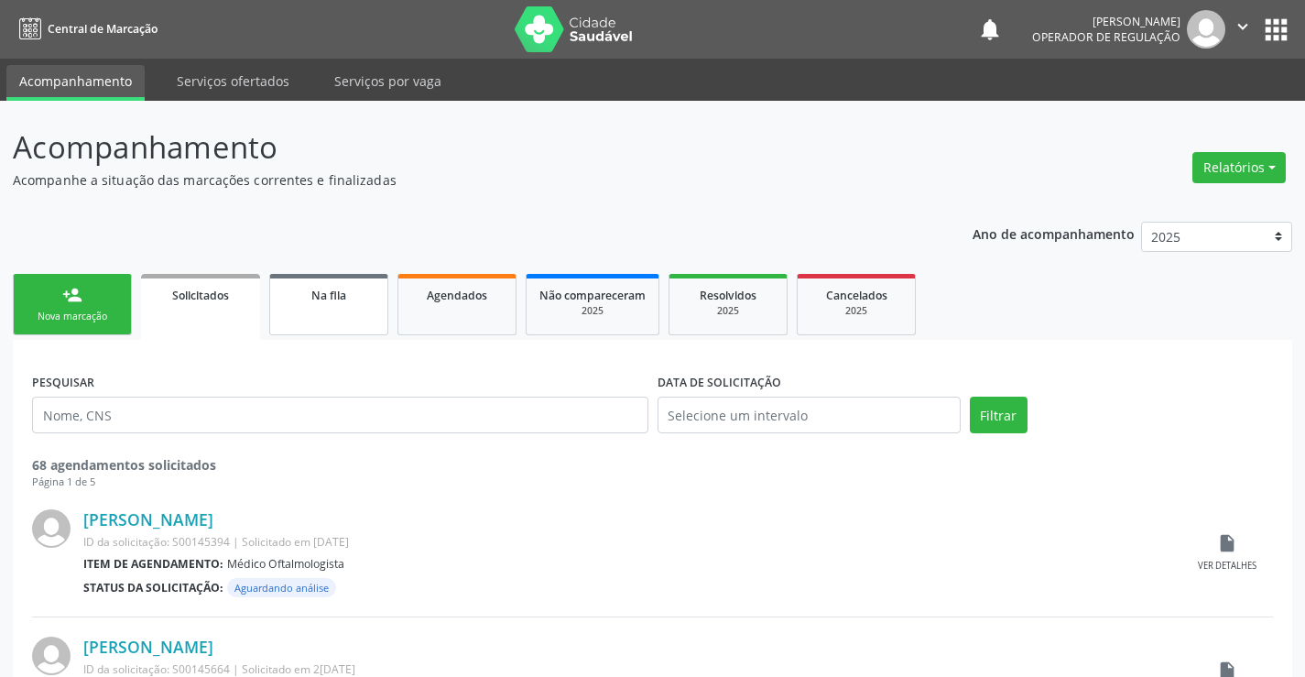
click at [321, 293] on span "Na fila" at bounding box center [328, 296] width 35 height 16
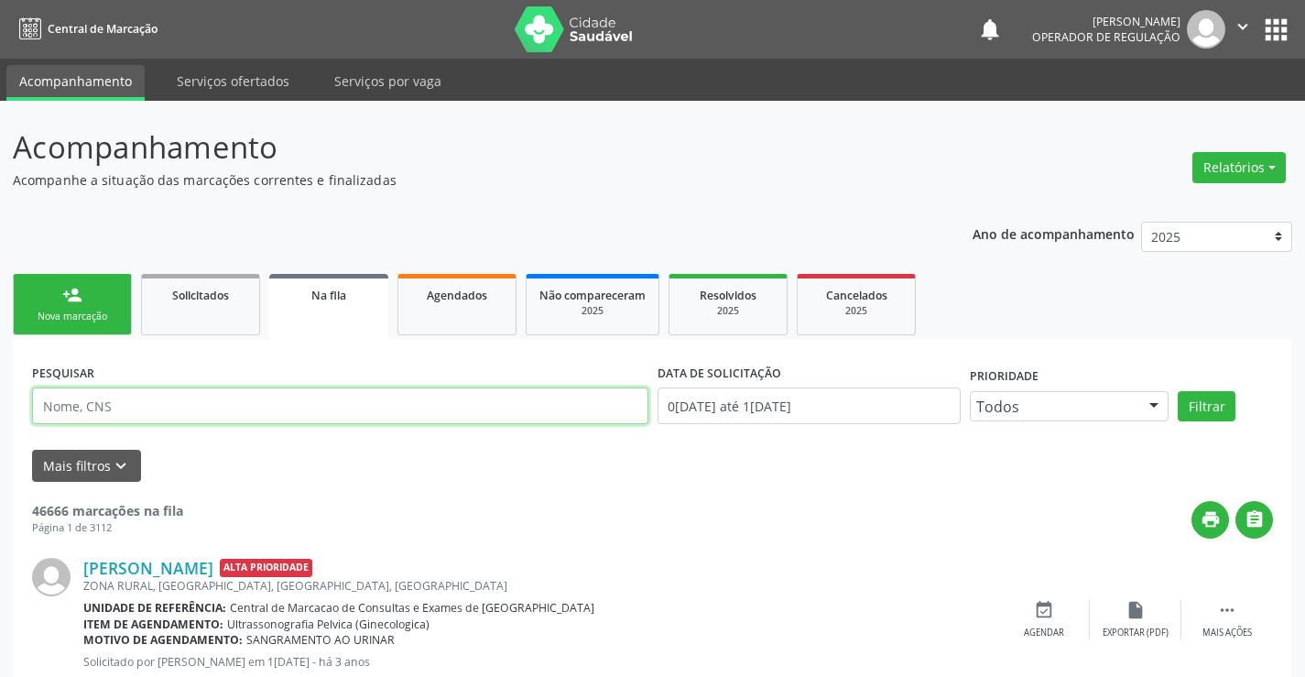
click at [148, 410] on input "text" at bounding box center [340, 405] width 616 height 37
type input "700004154195705"
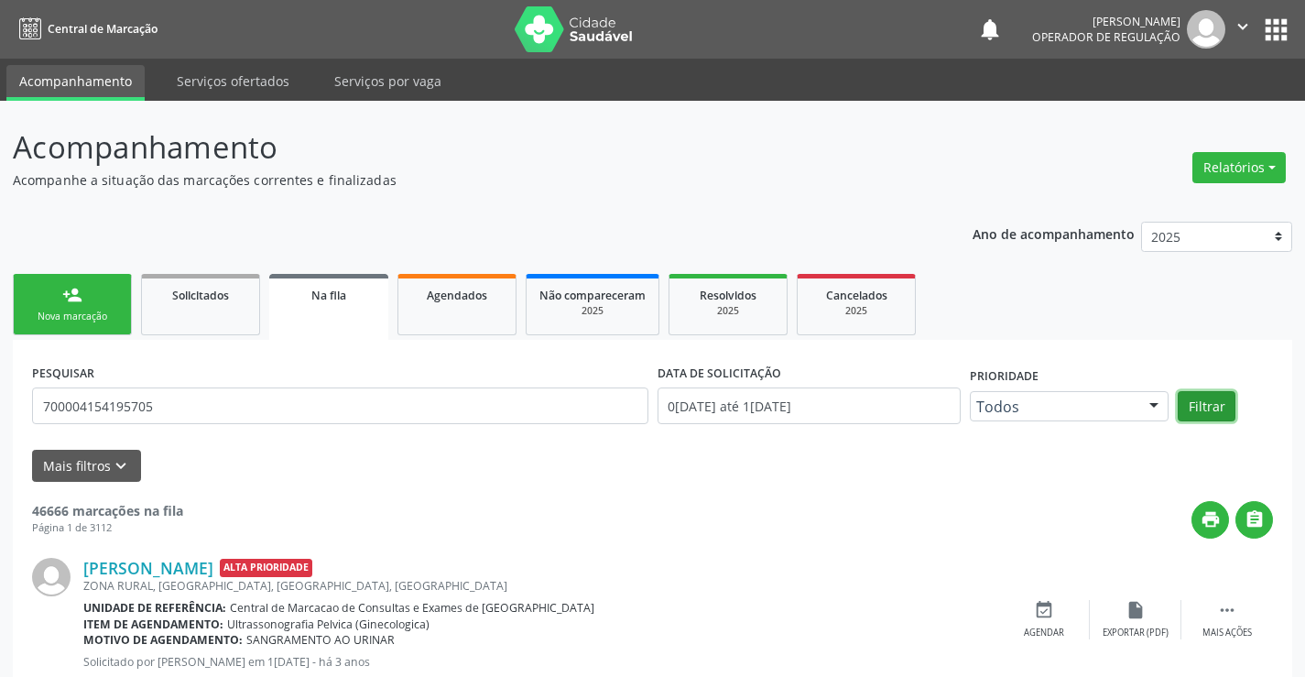
click at [1219, 403] on button "Filtrar" at bounding box center [1207, 406] width 58 height 31
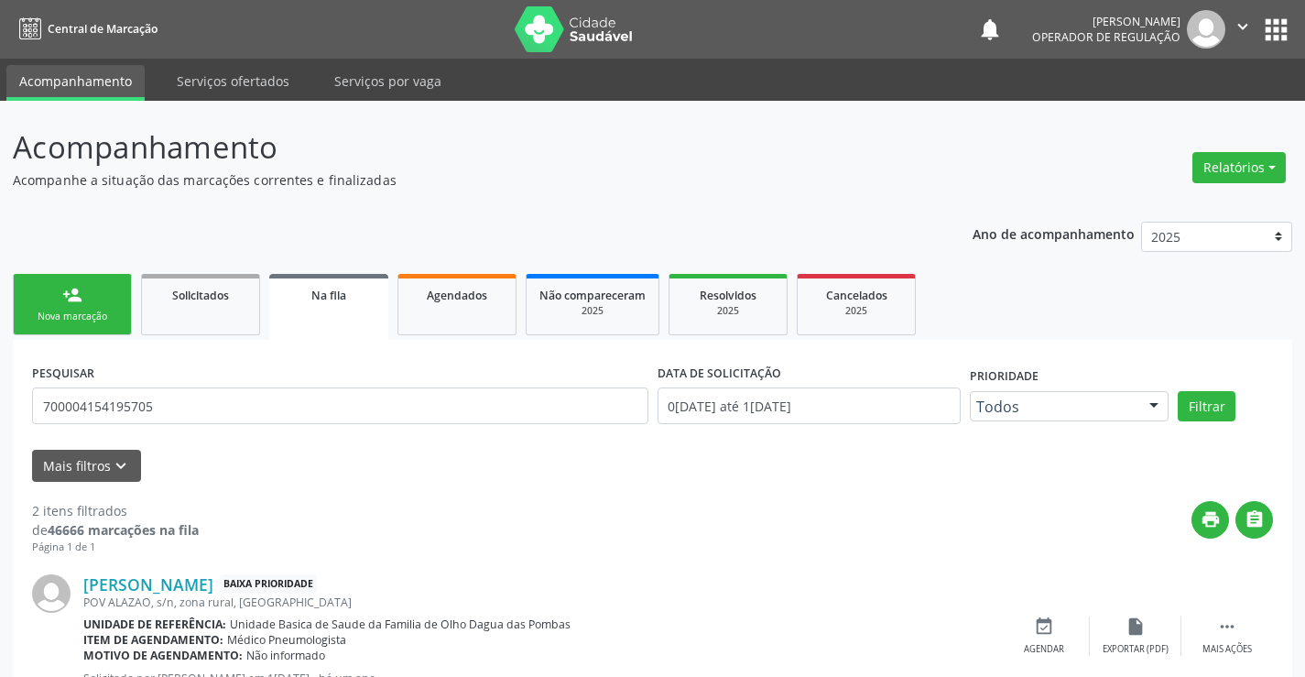
click at [62, 302] on div "person_add" at bounding box center [72, 295] width 20 height 20
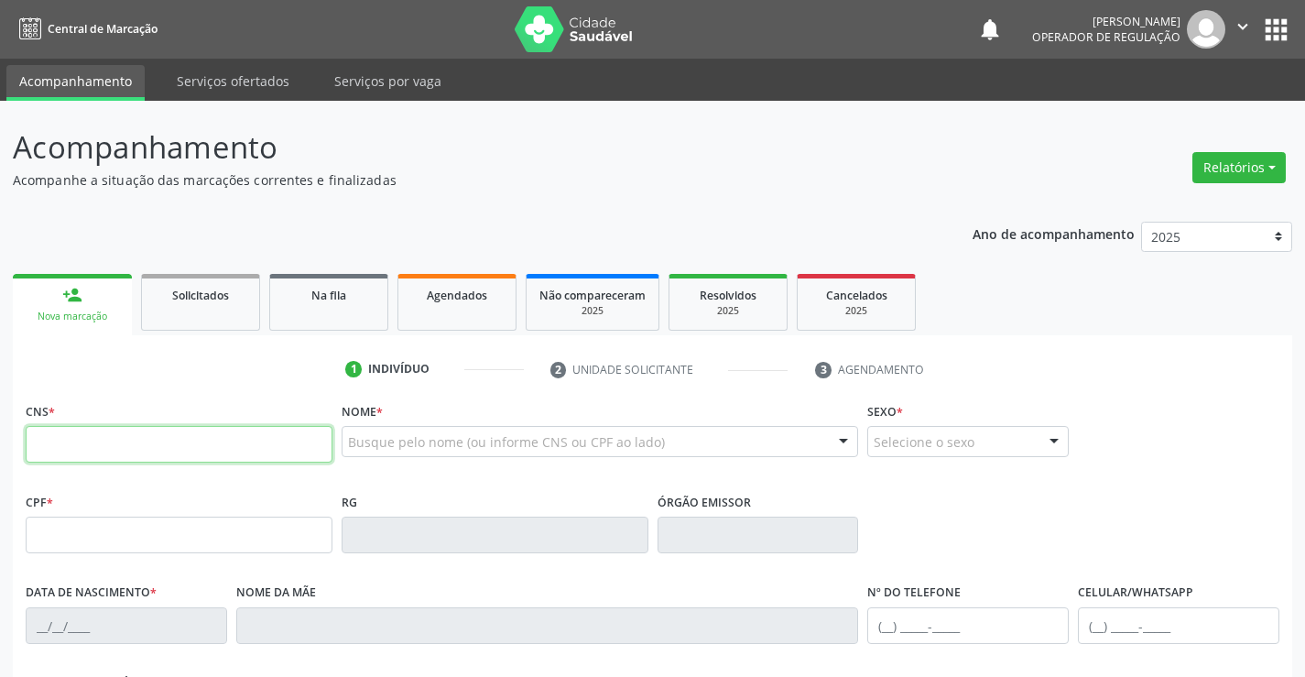
click at [106, 452] on input "text" at bounding box center [179, 444] width 307 height 37
type input "705 0090 2031 4756"
type input "0824378822"
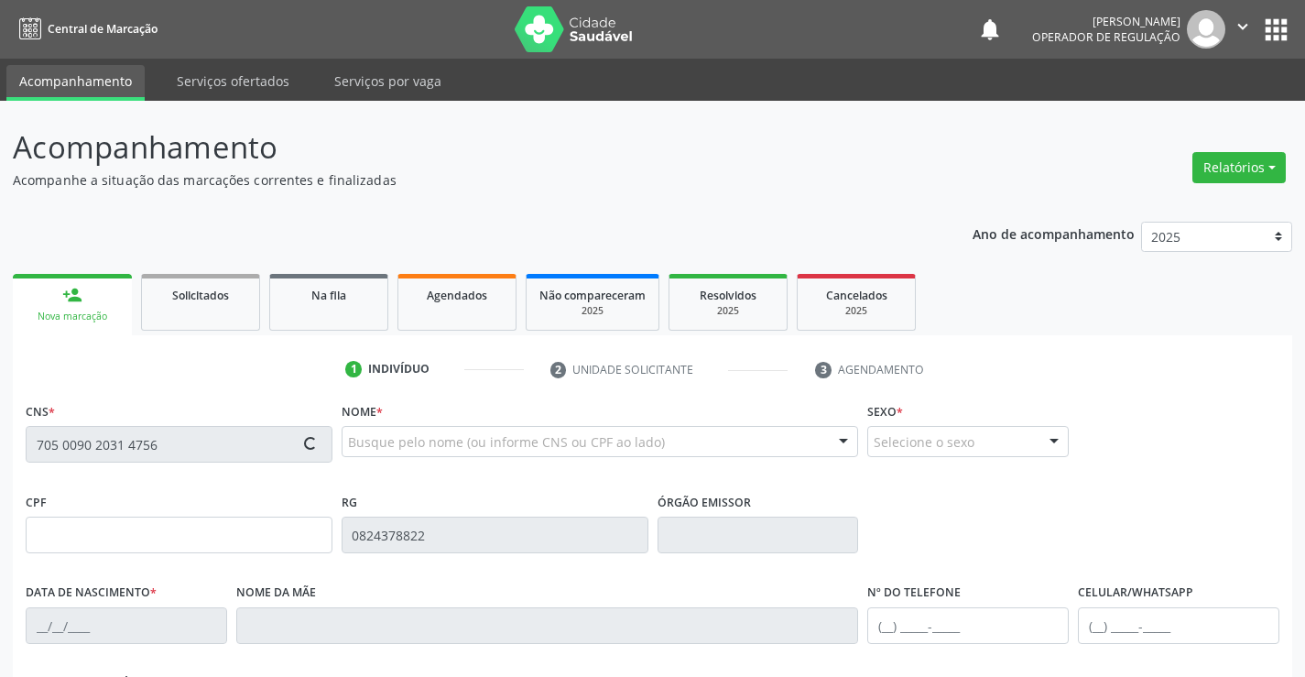
type input "03/03/1979"
type input "(74) 9119-1116"
type input "000.598.835-70"
type input "S/N"
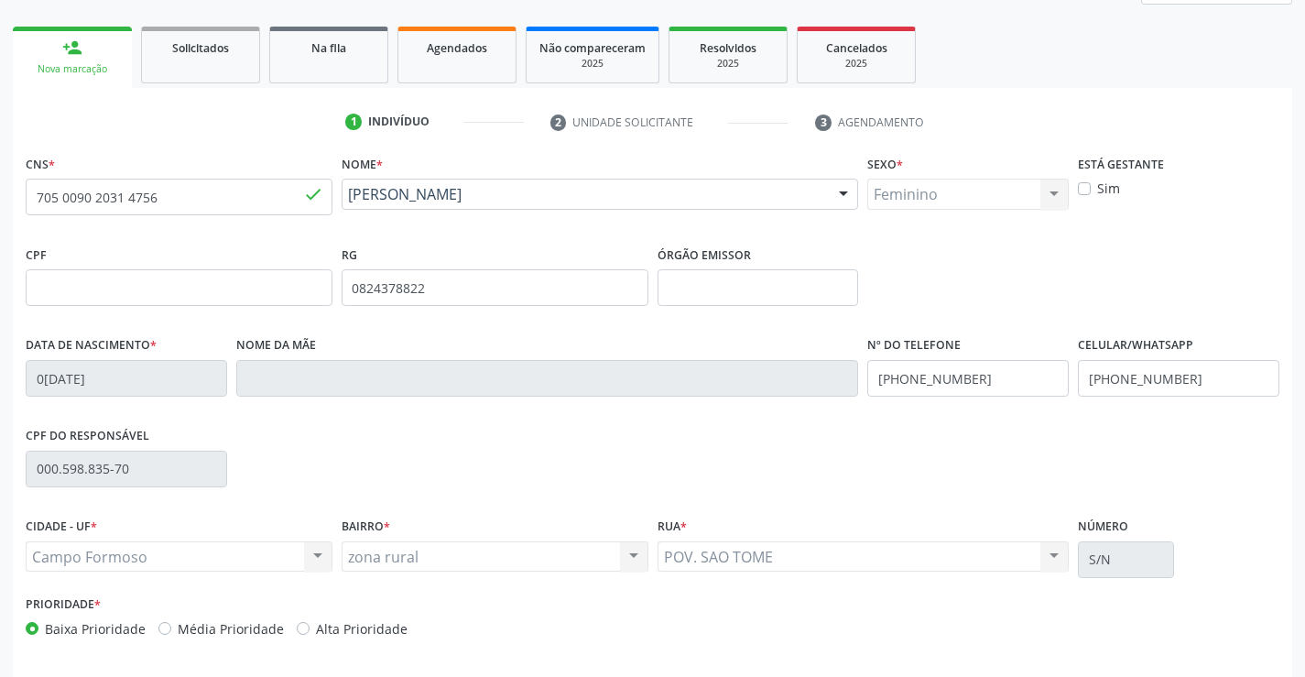
scroll to position [316, 0]
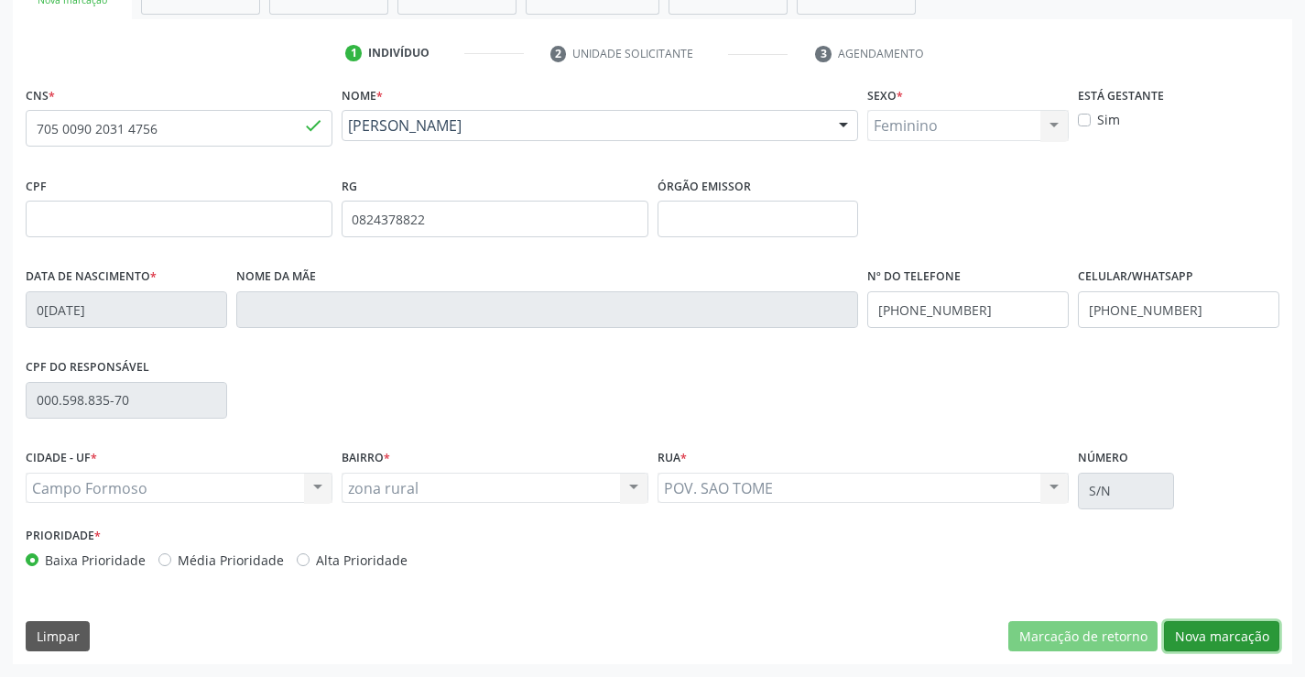
click at [1218, 636] on button "Nova marcação" at bounding box center [1221, 636] width 115 height 31
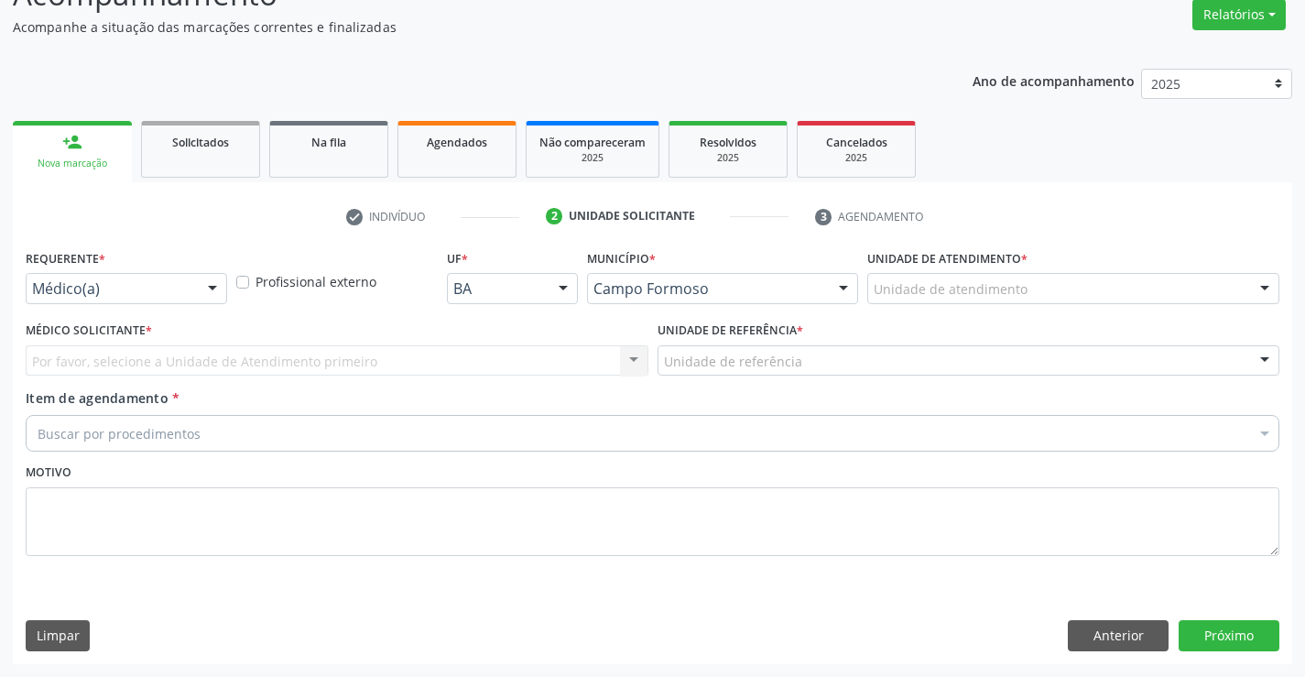
scroll to position [153, 0]
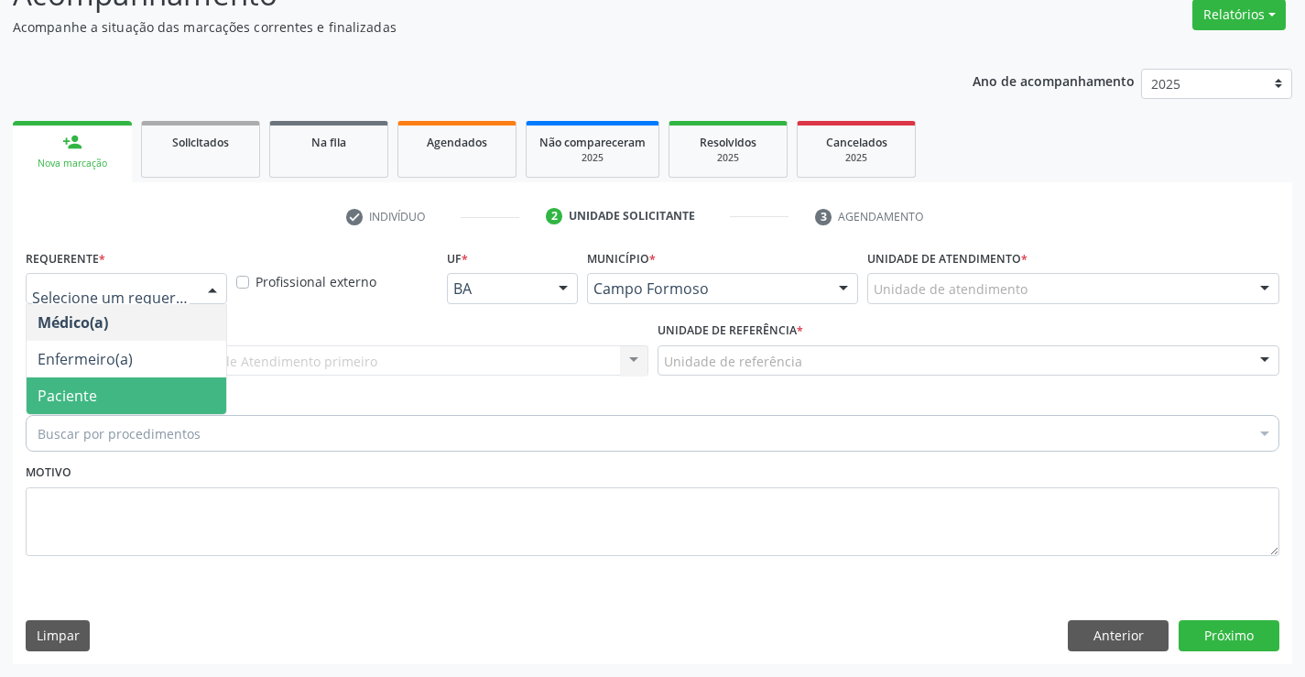
click at [43, 399] on span "Paciente" at bounding box center [68, 396] width 60 height 20
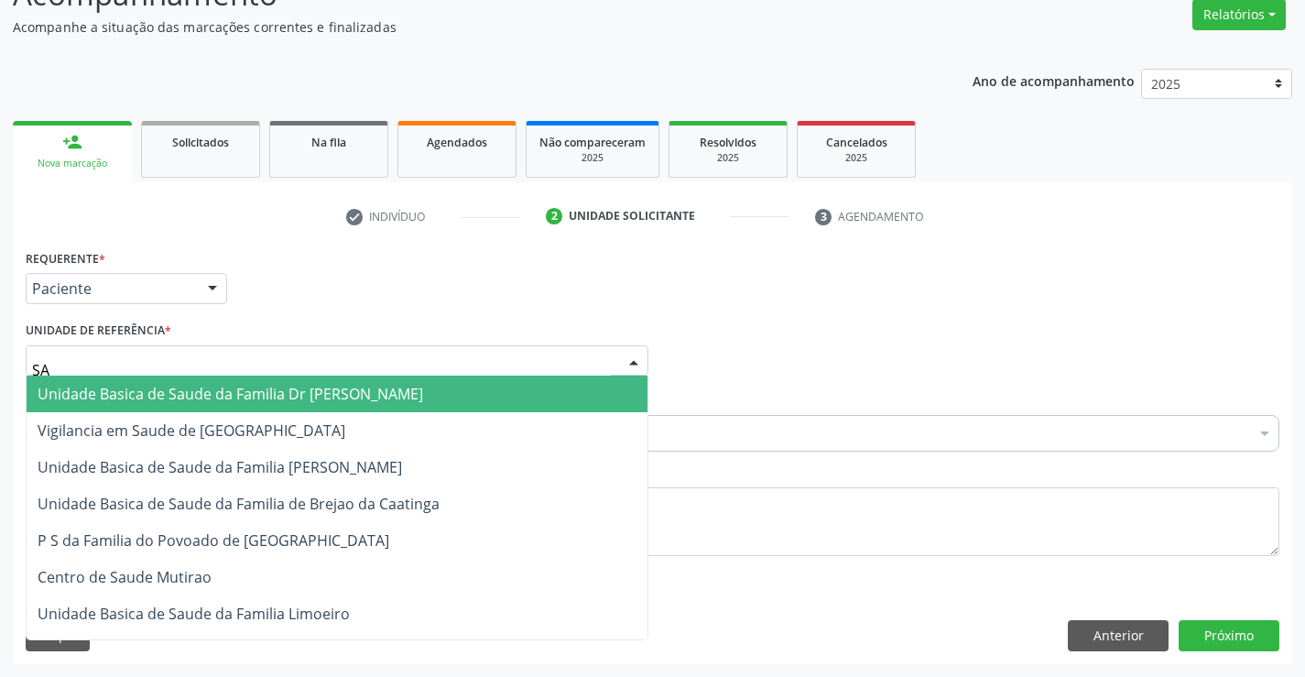
type input "SAO"
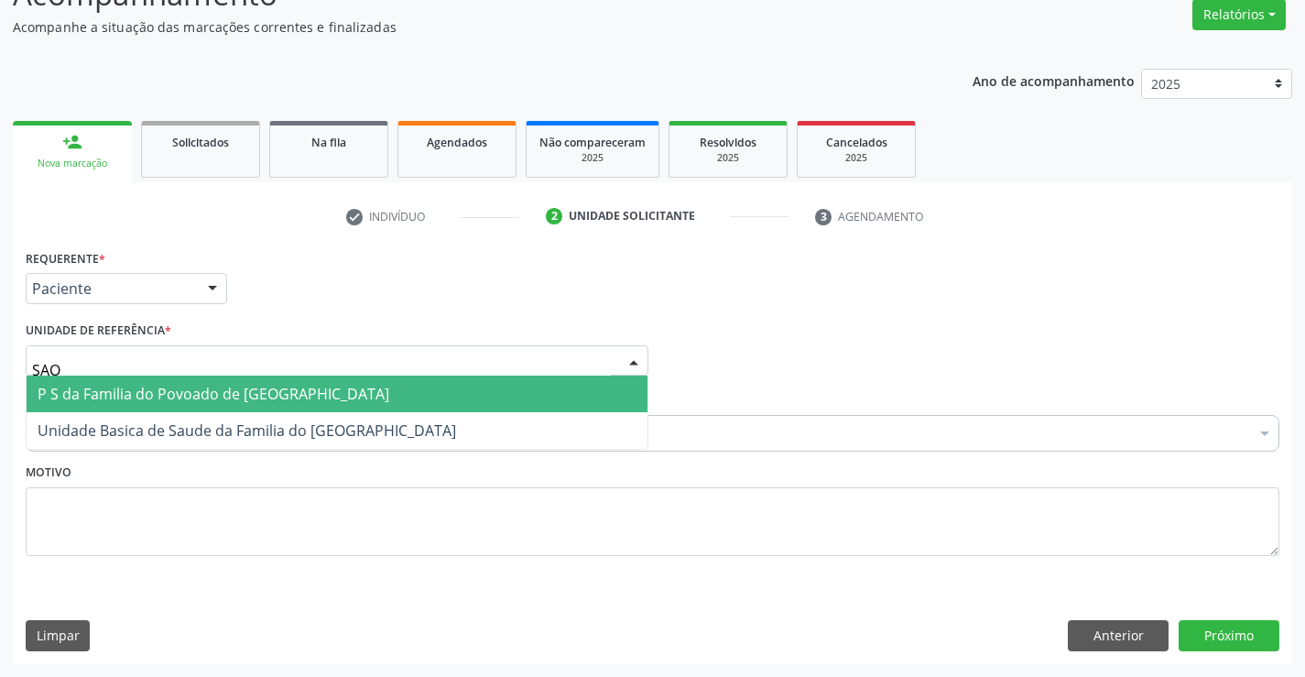
click at [82, 389] on span "P S da Familia do Povoado de [GEOGRAPHIC_DATA]" at bounding box center [214, 394] width 352 height 20
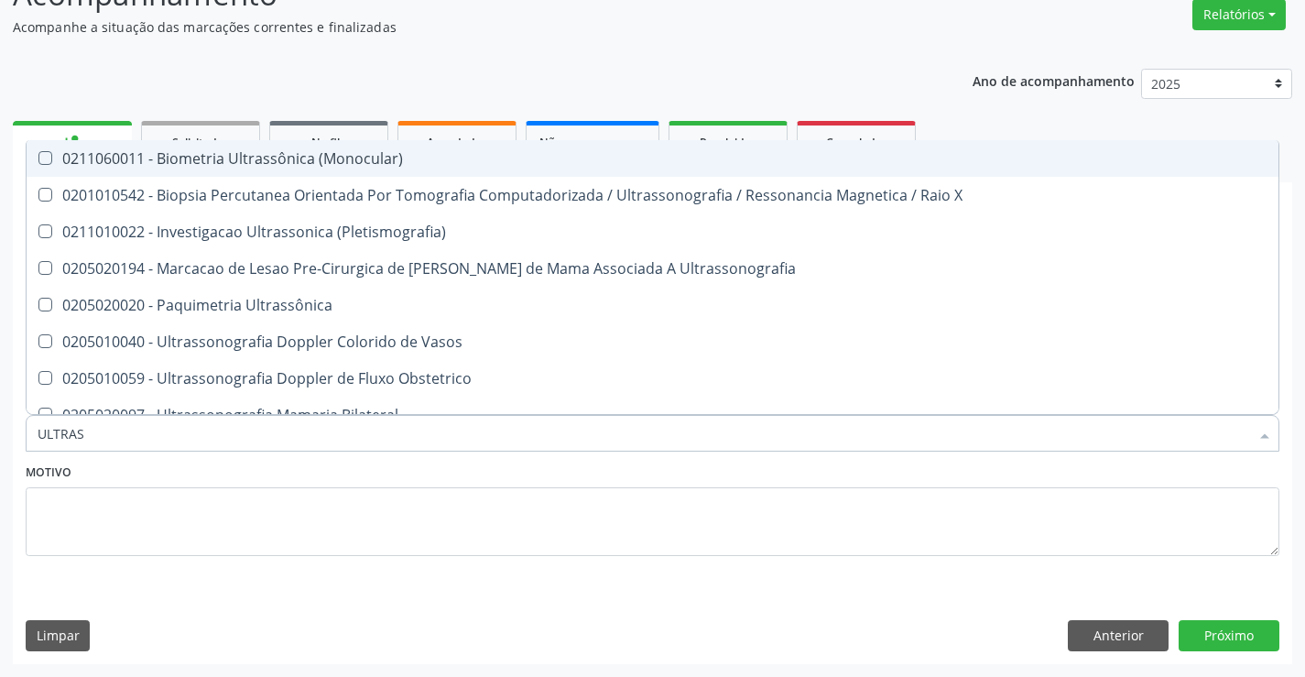
type input "ULTRASS"
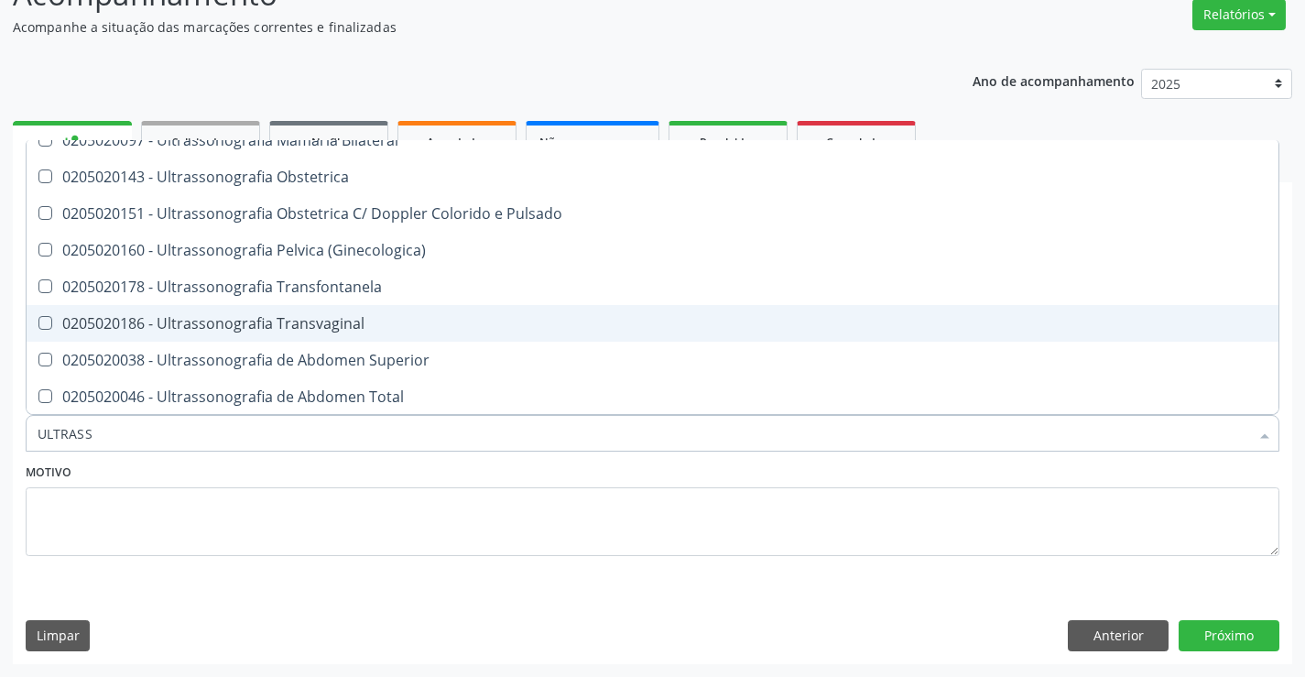
scroll to position [366, 0]
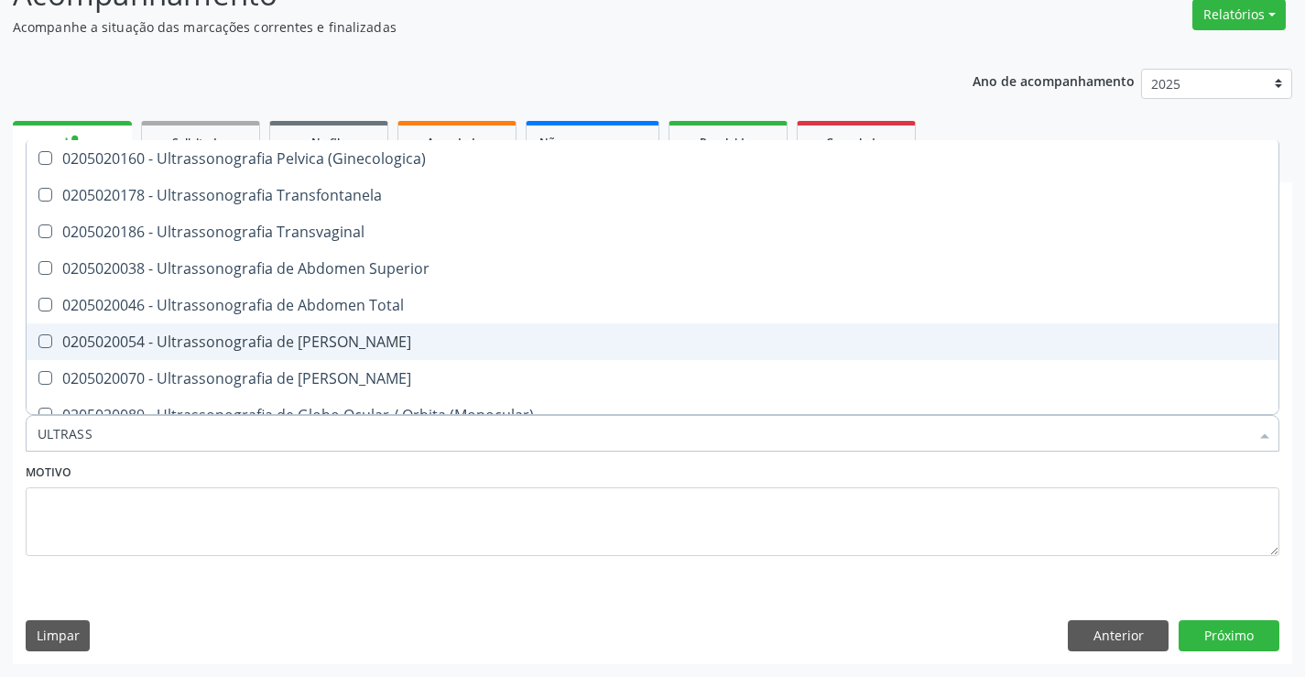
click at [449, 329] on span "0205020054 - Ultrassonografia de [PERSON_NAME]" at bounding box center [653, 341] width 1252 height 37
checkbox Urinario "true"
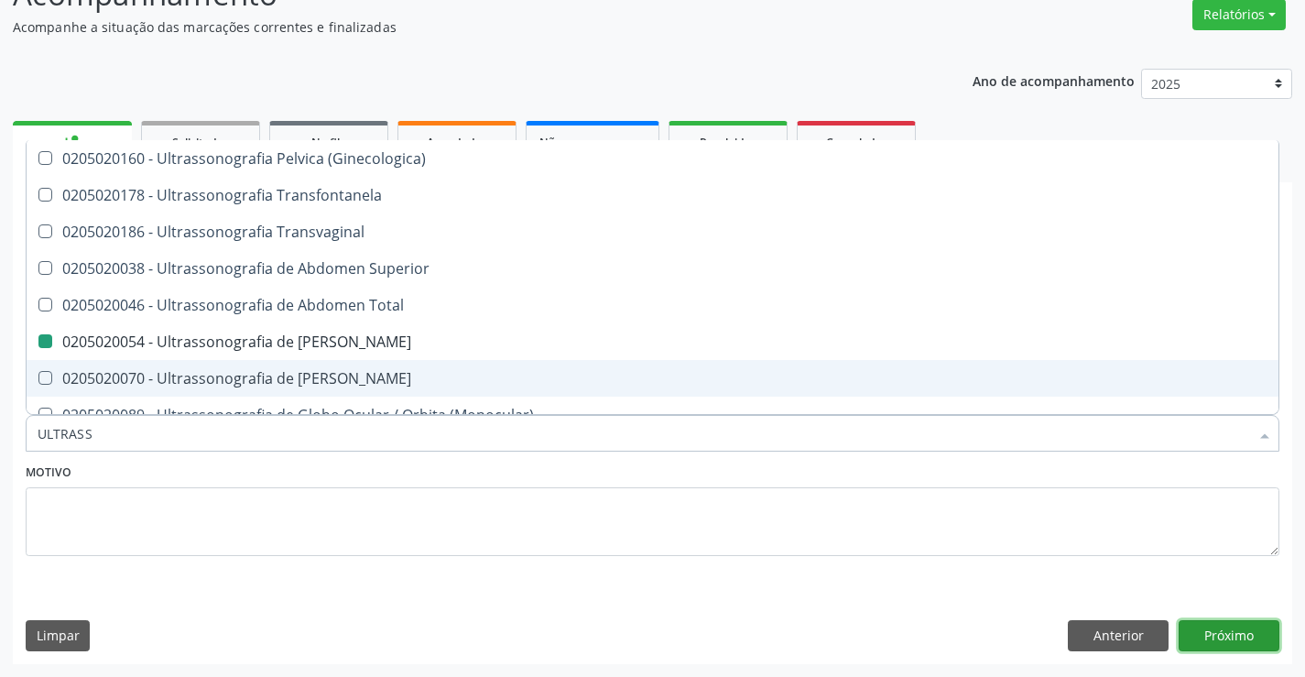
click at [1237, 621] on button "Próximo" at bounding box center [1229, 635] width 101 height 31
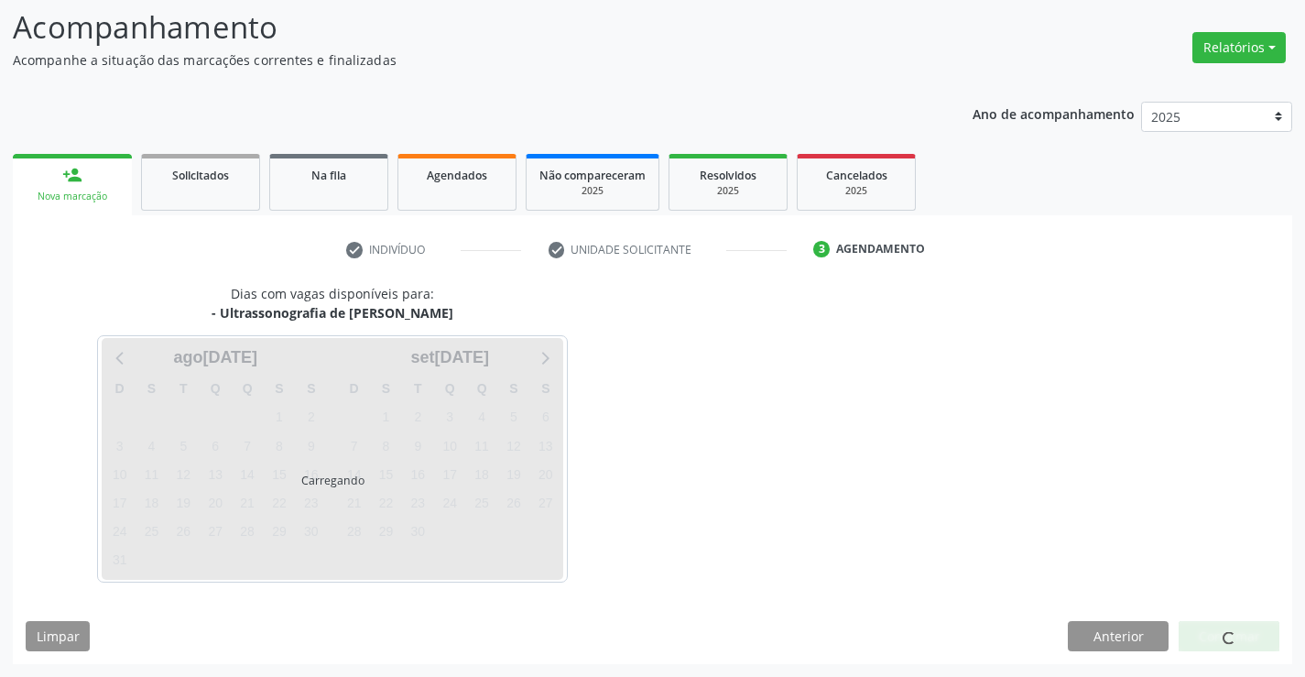
scroll to position [0, 0]
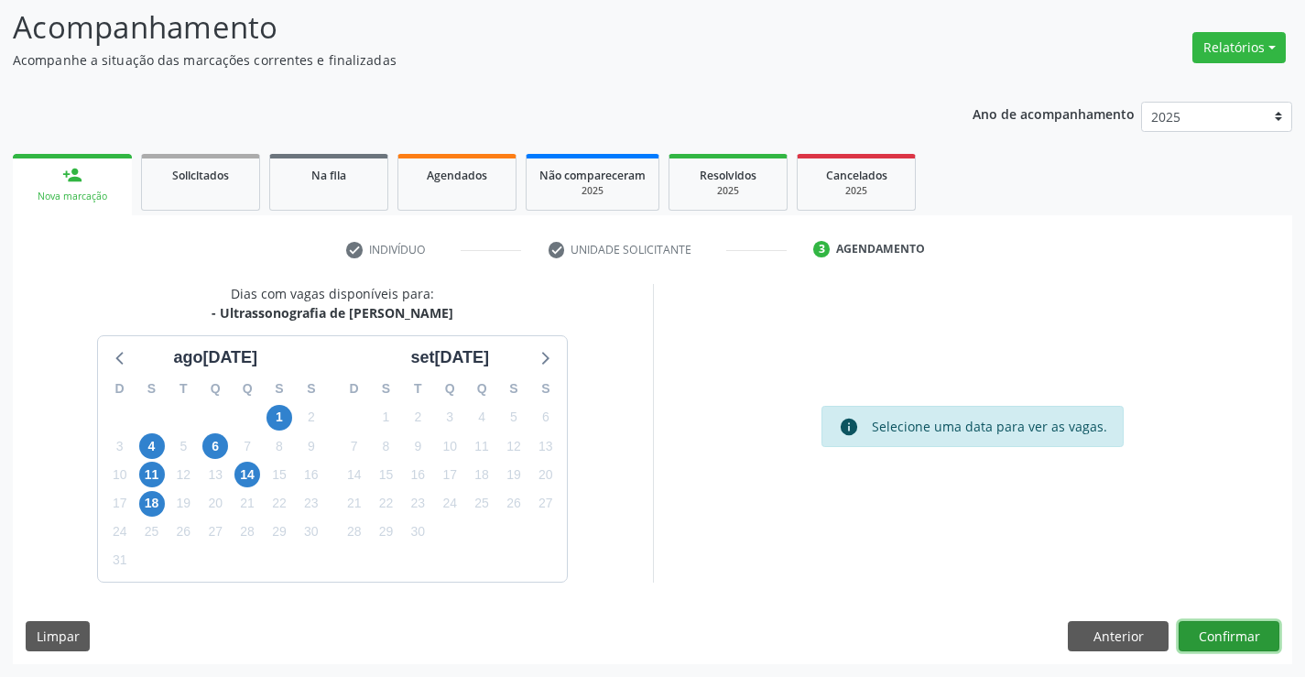
click at [1231, 626] on button "Confirmar" at bounding box center [1229, 636] width 101 height 31
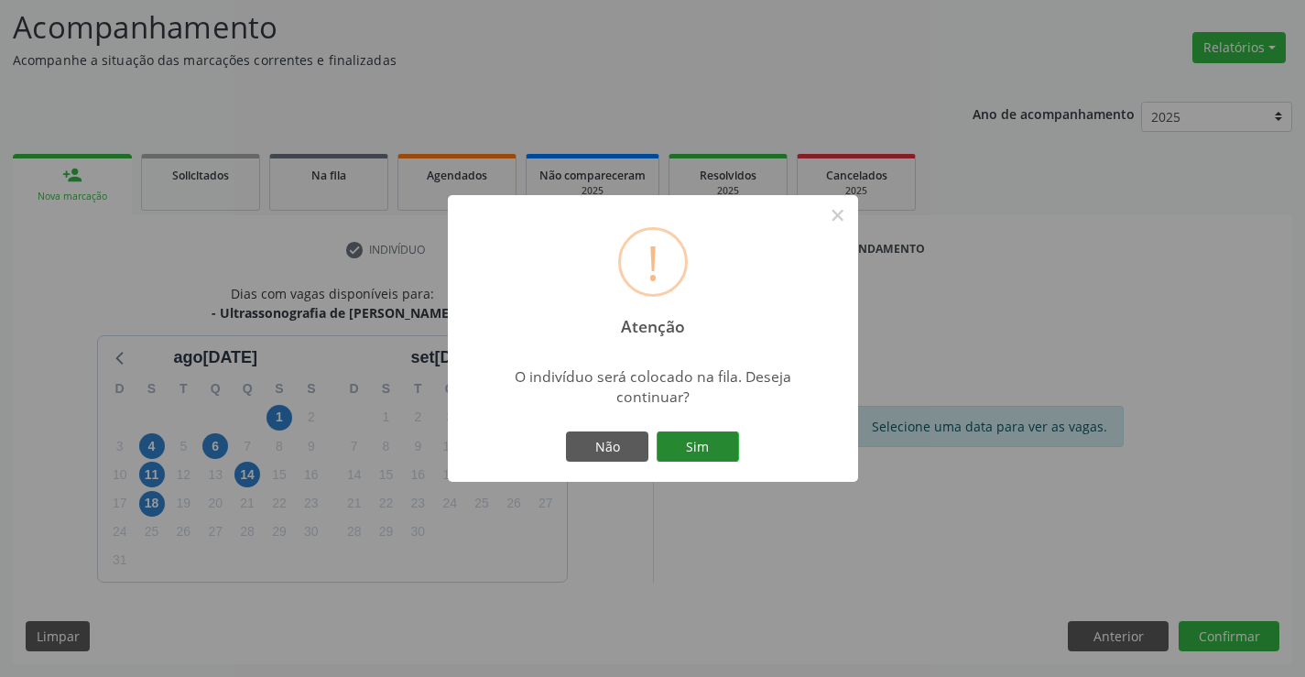
click at [695, 437] on button "Sim" at bounding box center [698, 446] width 82 height 31
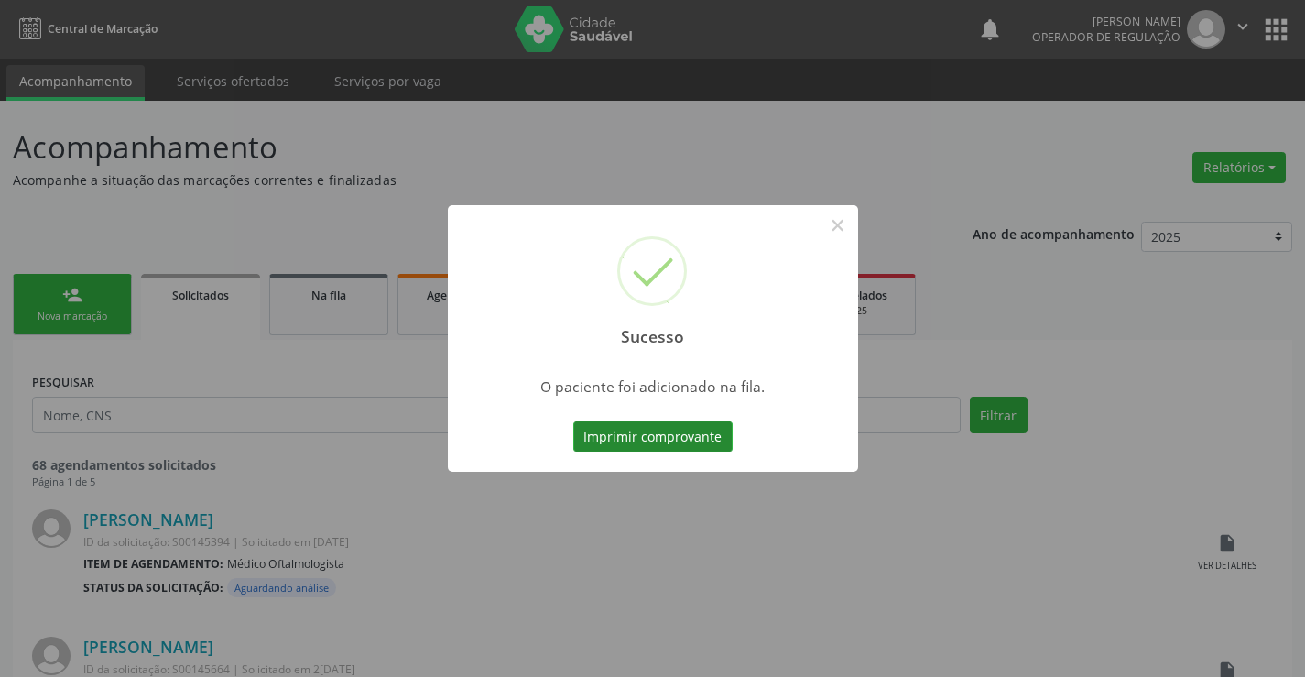
click at [674, 430] on button "Imprimir comprovante" at bounding box center [652, 436] width 159 height 31
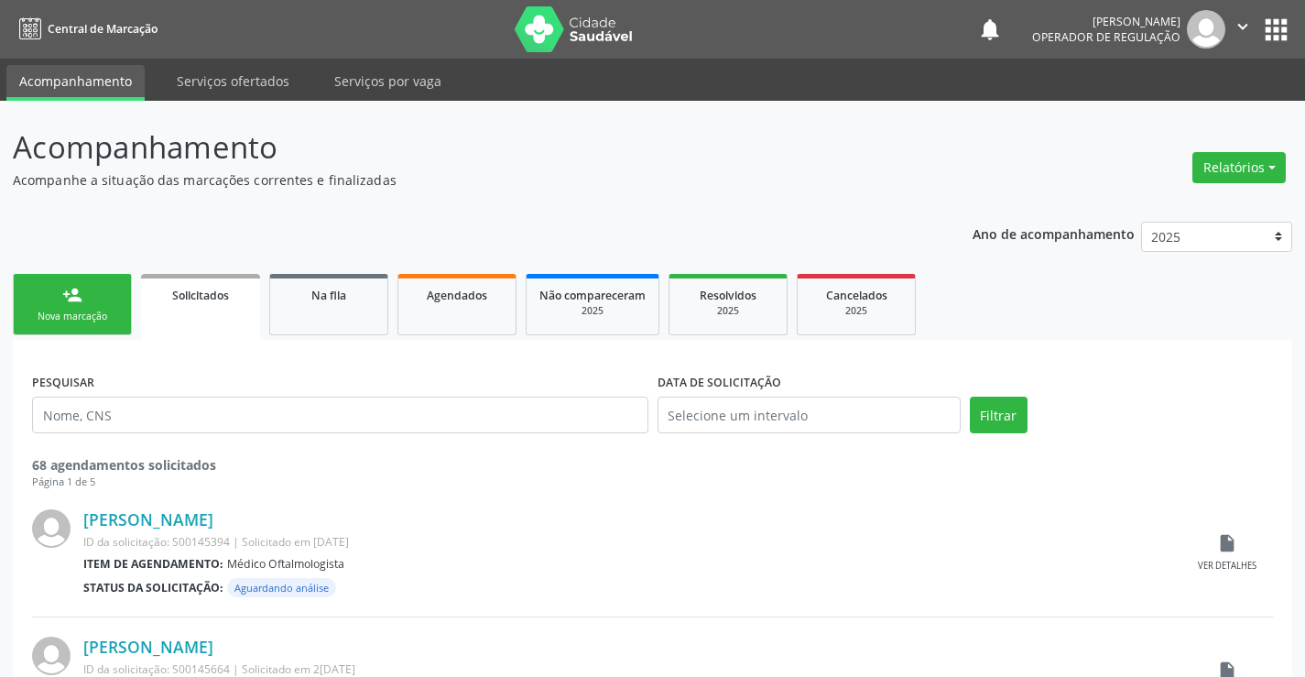
click at [82, 322] on div "Nova marcação" at bounding box center [73, 317] width 92 height 14
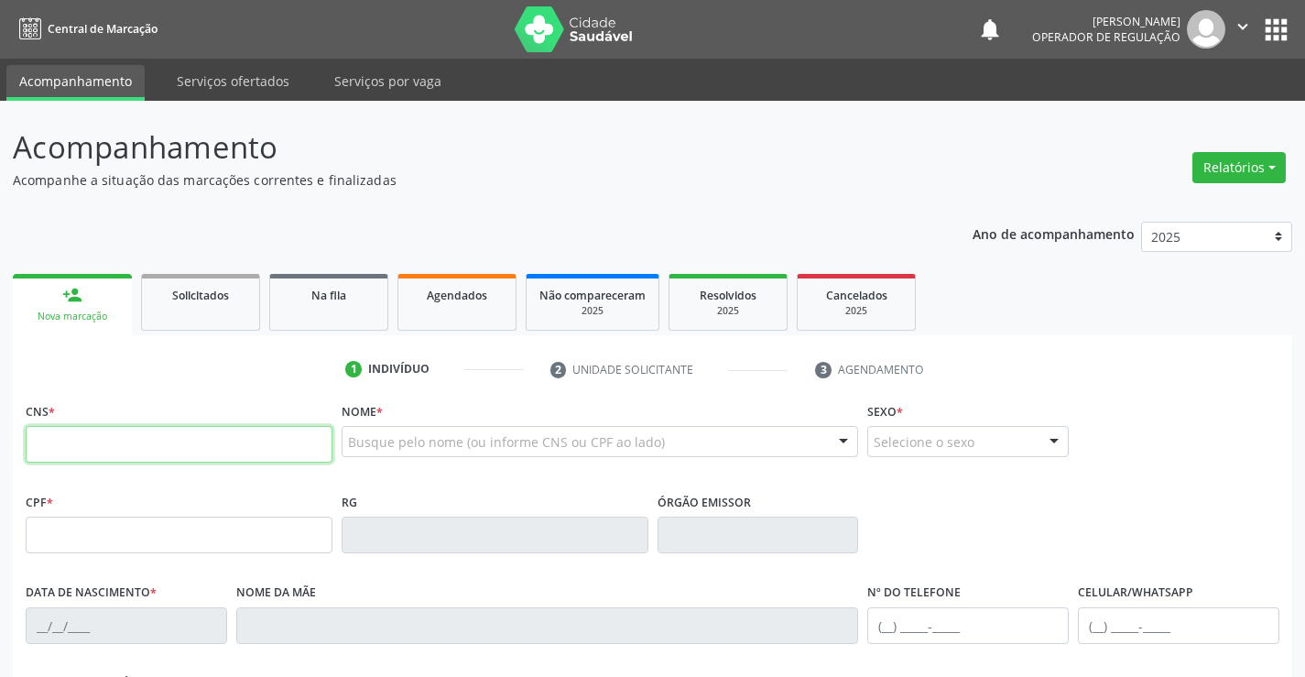
drag, startPoint x: 82, startPoint y: 322, endPoint x: 119, endPoint y: 442, distance: 125.7
click at [119, 442] on input "text" at bounding box center [179, 444] width 307 height 37
type input "700 5063 8701 8951"
type input "0173905740"
type input "30/08/1958"
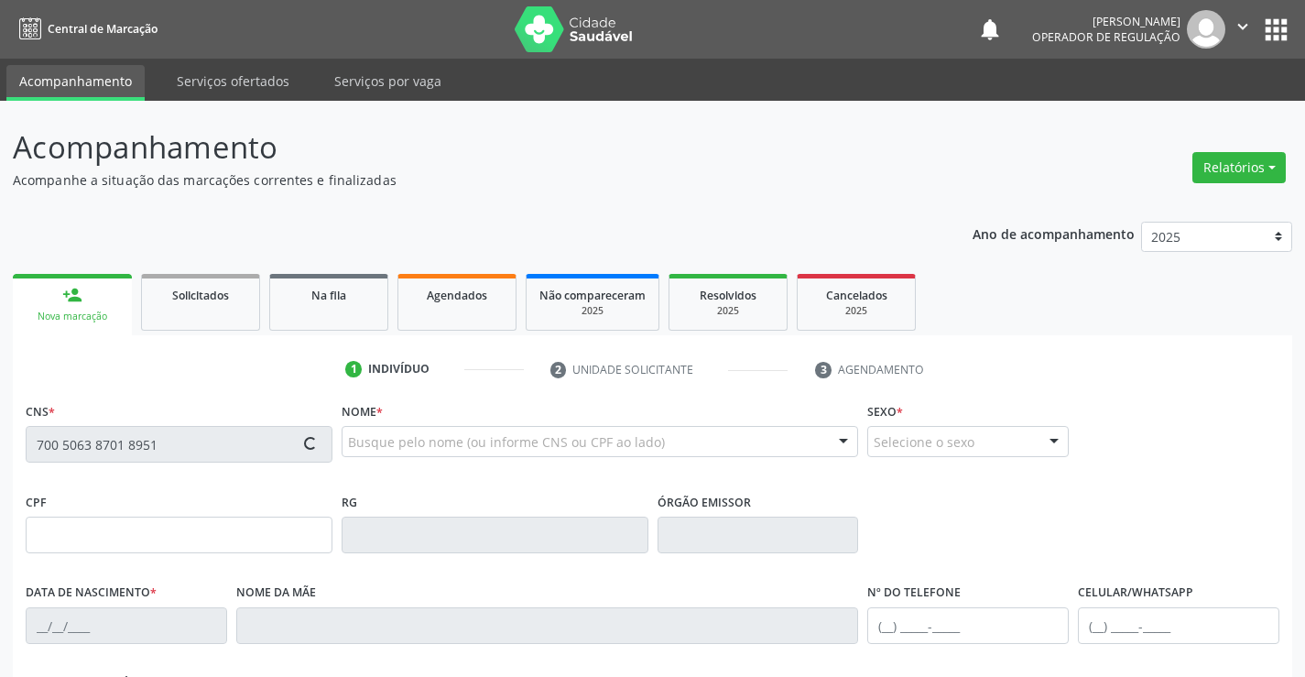
type input "(74) 98128-2201"
type input "202.496.915-15"
type input "S/N"
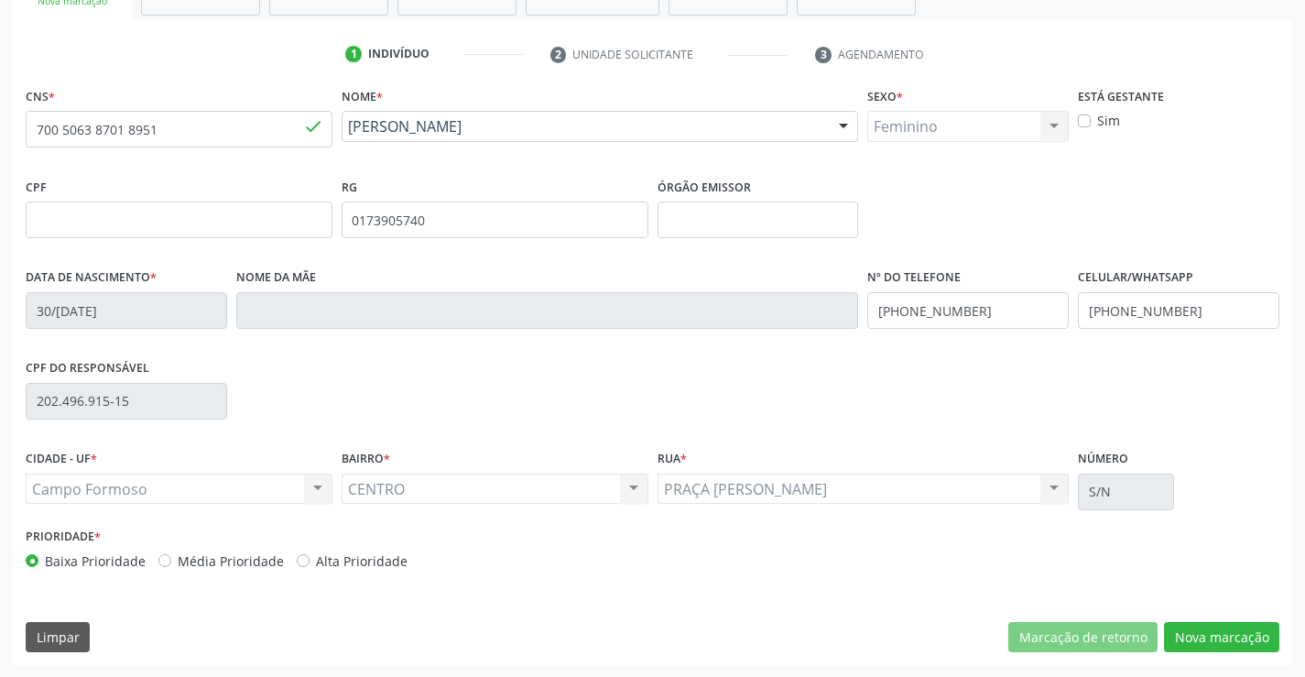
scroll to position [316, 0]
click at [1209, 637] on button "Nova marcação" at bounding box center [1221, 636] width 115 height 31
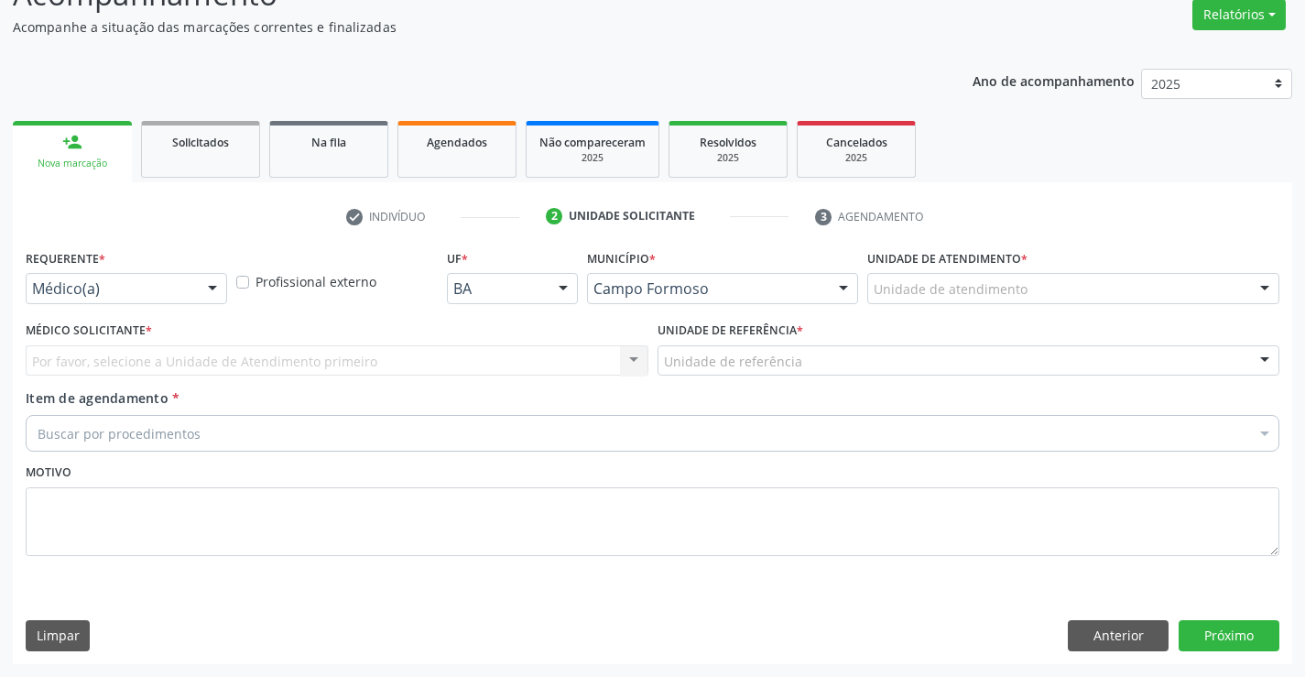
scroll to position [153, 0]
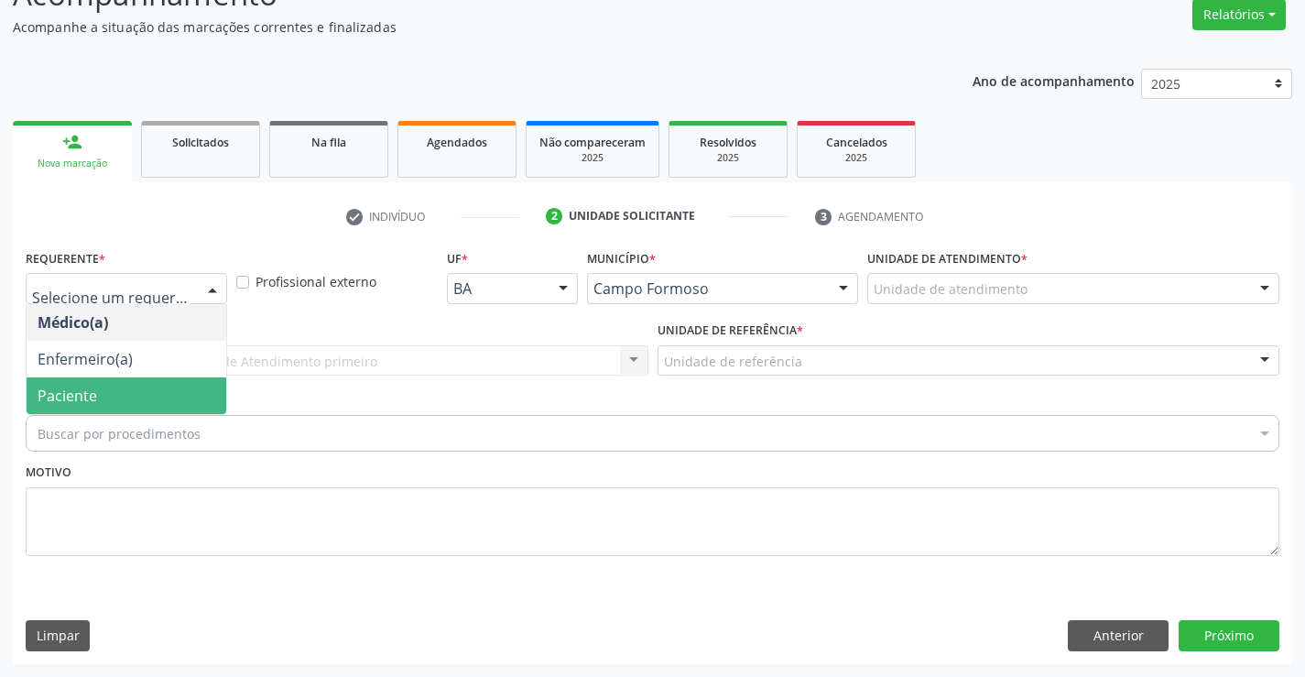
click at [67, 405] on span "Paciente" at bounding box center [68, 396] width 60 height 20
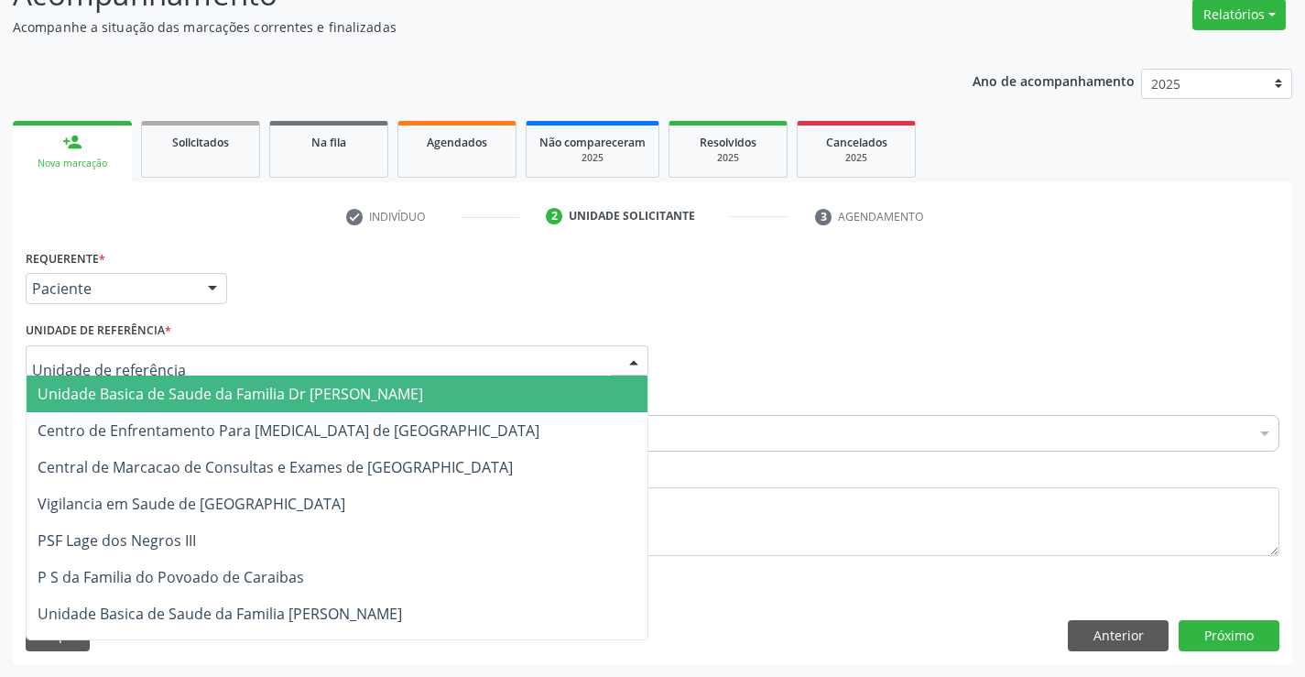
click at [87, 386] on span "Unidade Basica de Saude da Familia Dr [PERSON_NAME]" at bounding box center [231, 394] width 386 height 20
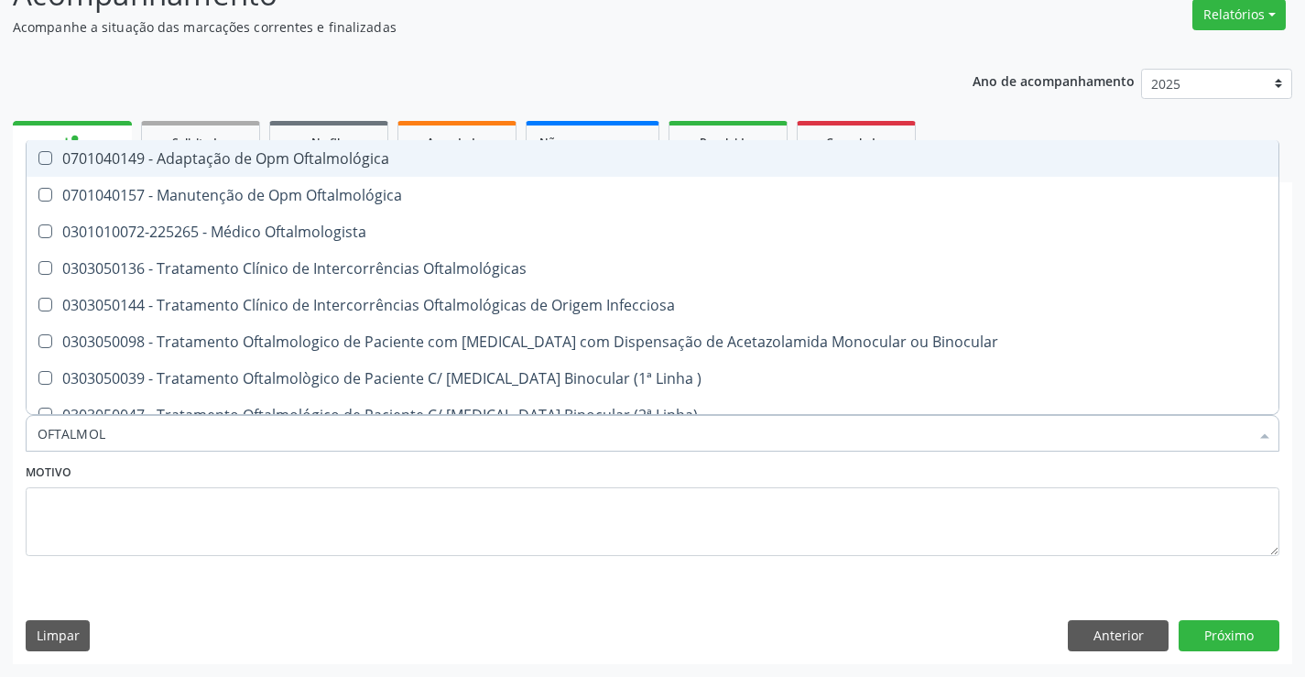
type input "OFTALMOLO"
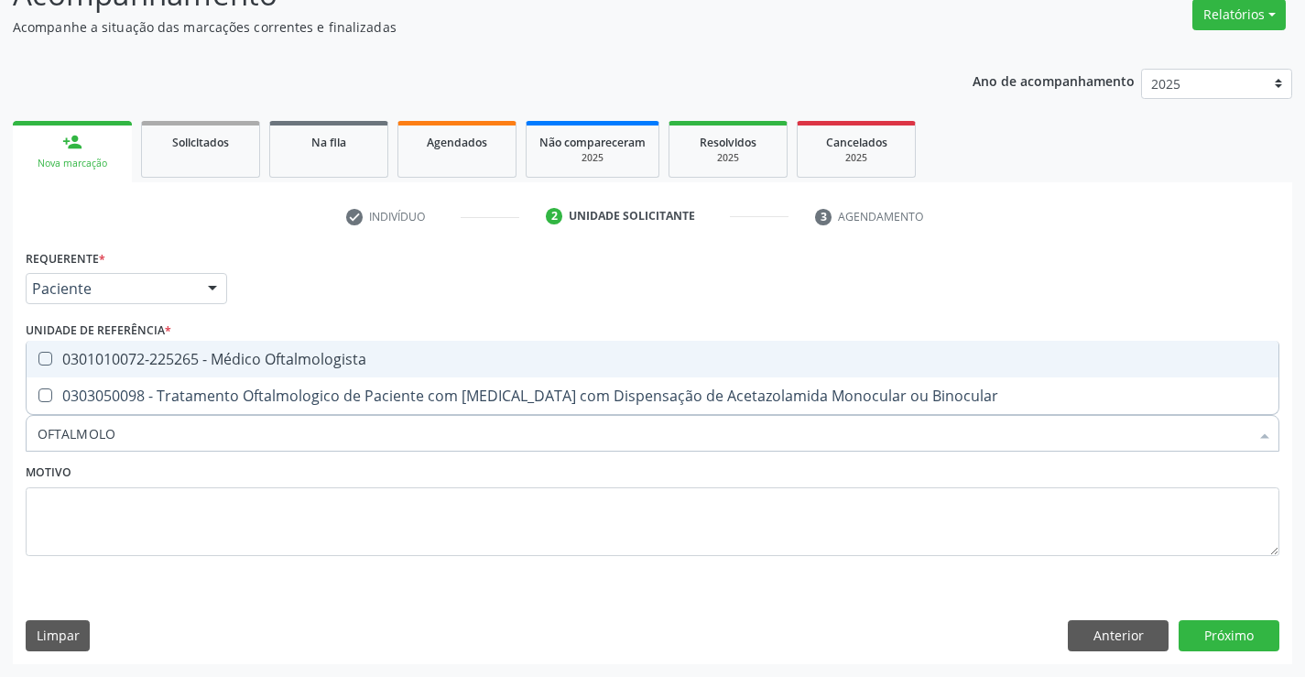
click at [170, 356] on div "0301010072-225265 - Médico Oftalmologista" at bounding box center [653, 359] width 1230 height 15
checkbox Oftalmologista "true"
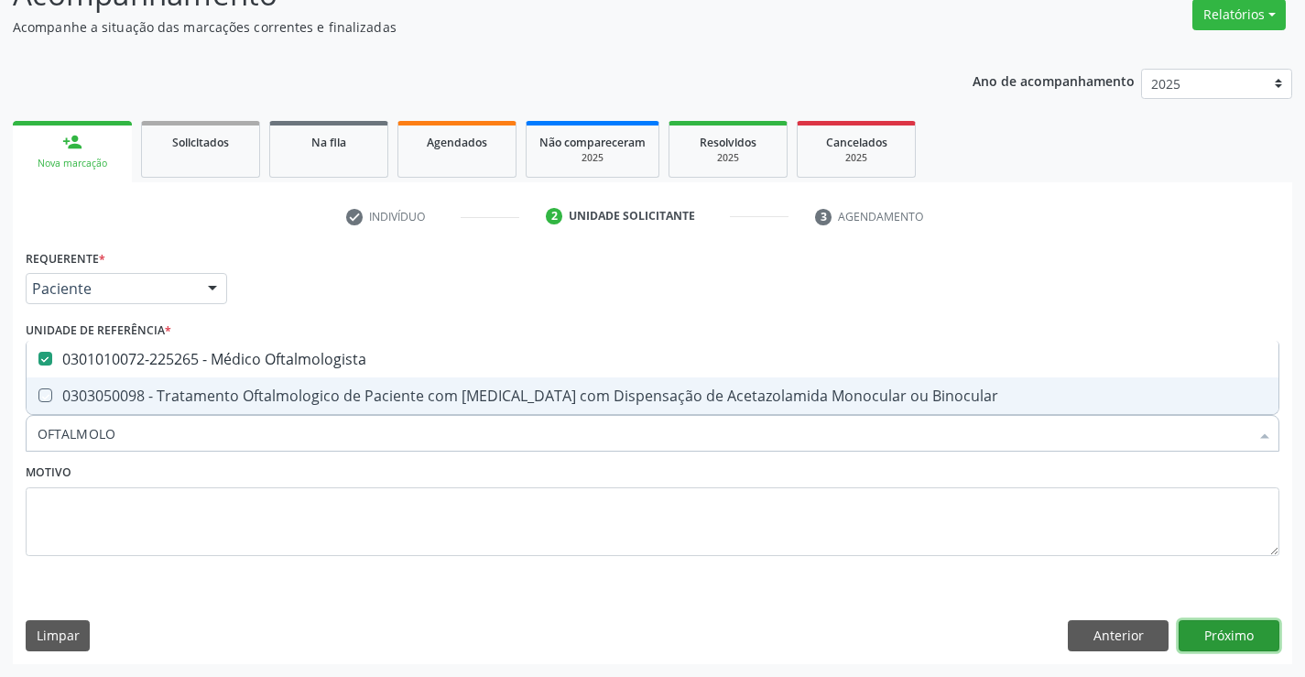
click at [1213, 629] on button "Próximo" at bounding box center [1229, 635] width 101 height 31
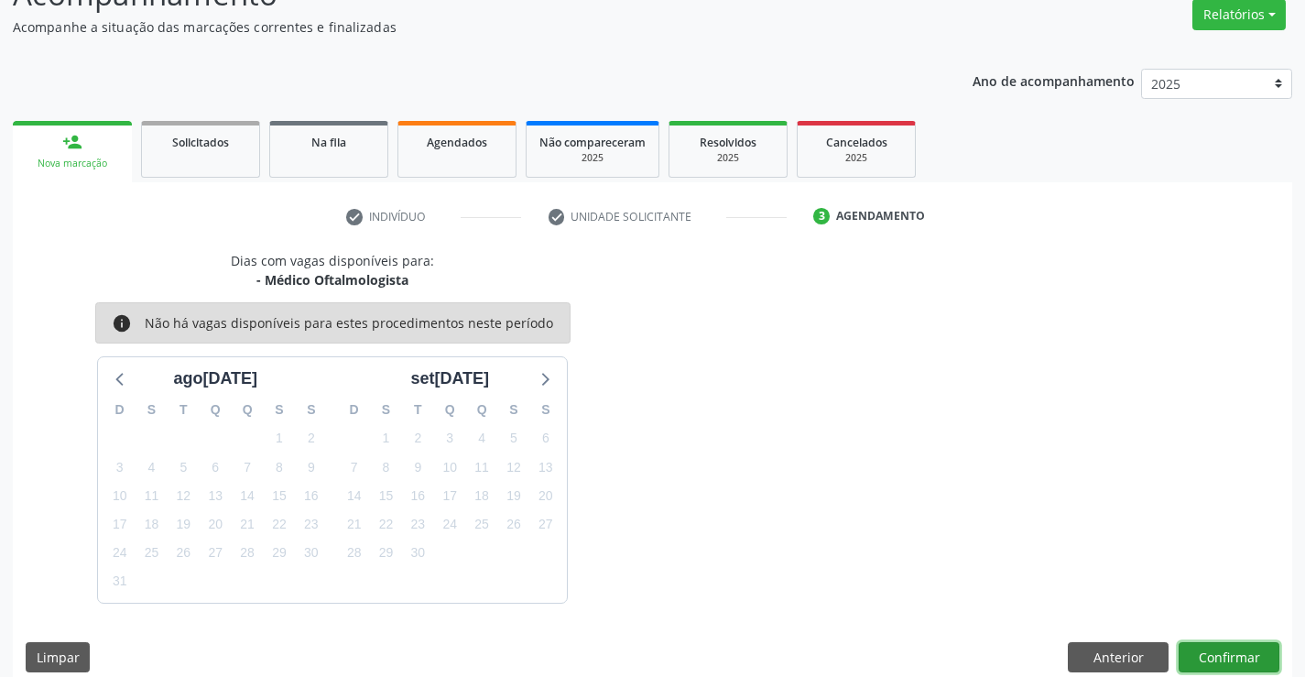
click at [1206, 651] on button "Confirmar" at bounding box center [1229, 657] width 101 height 31
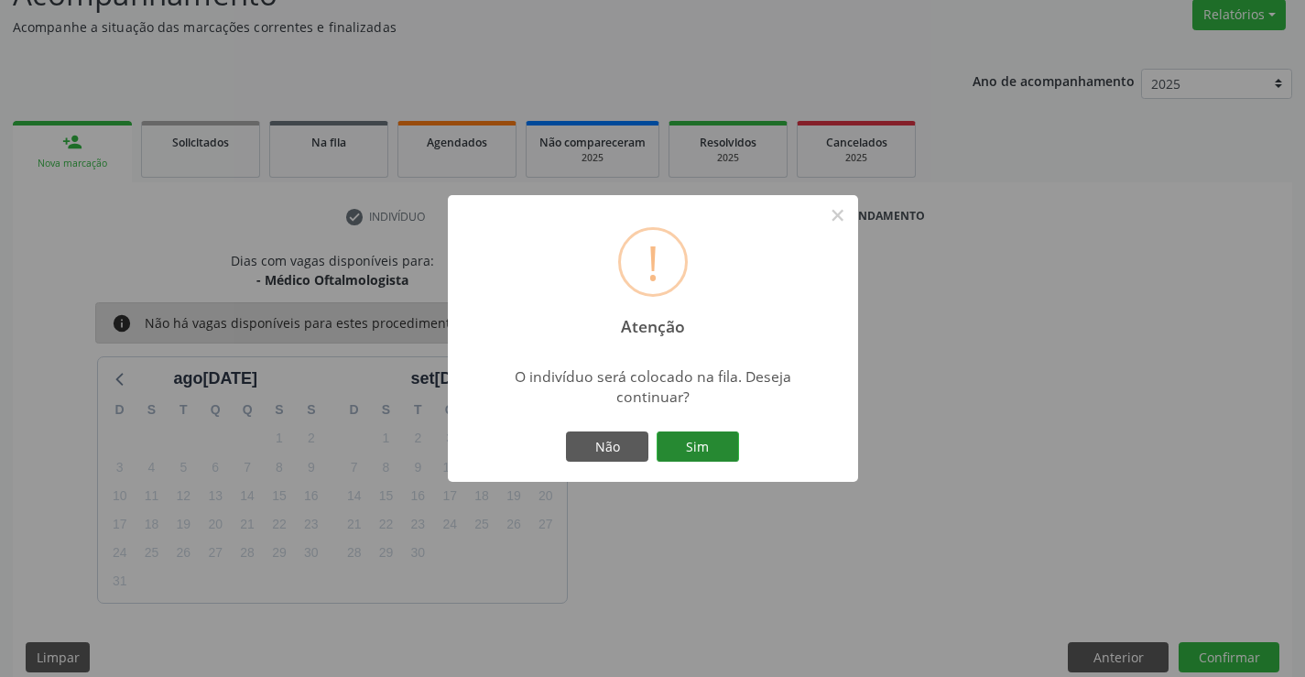
click at [685, 445] on button "Sim" at bounding box center [698, 446] width 82 height 31
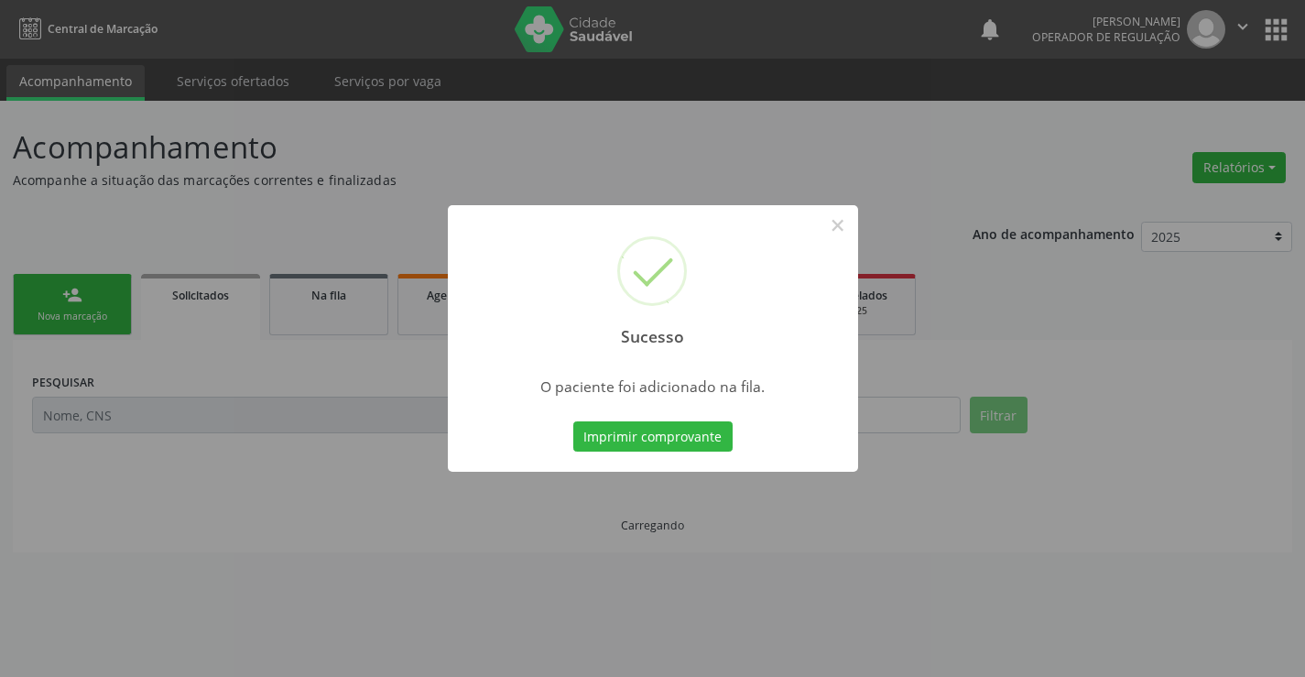
scroll to position [0, 0]
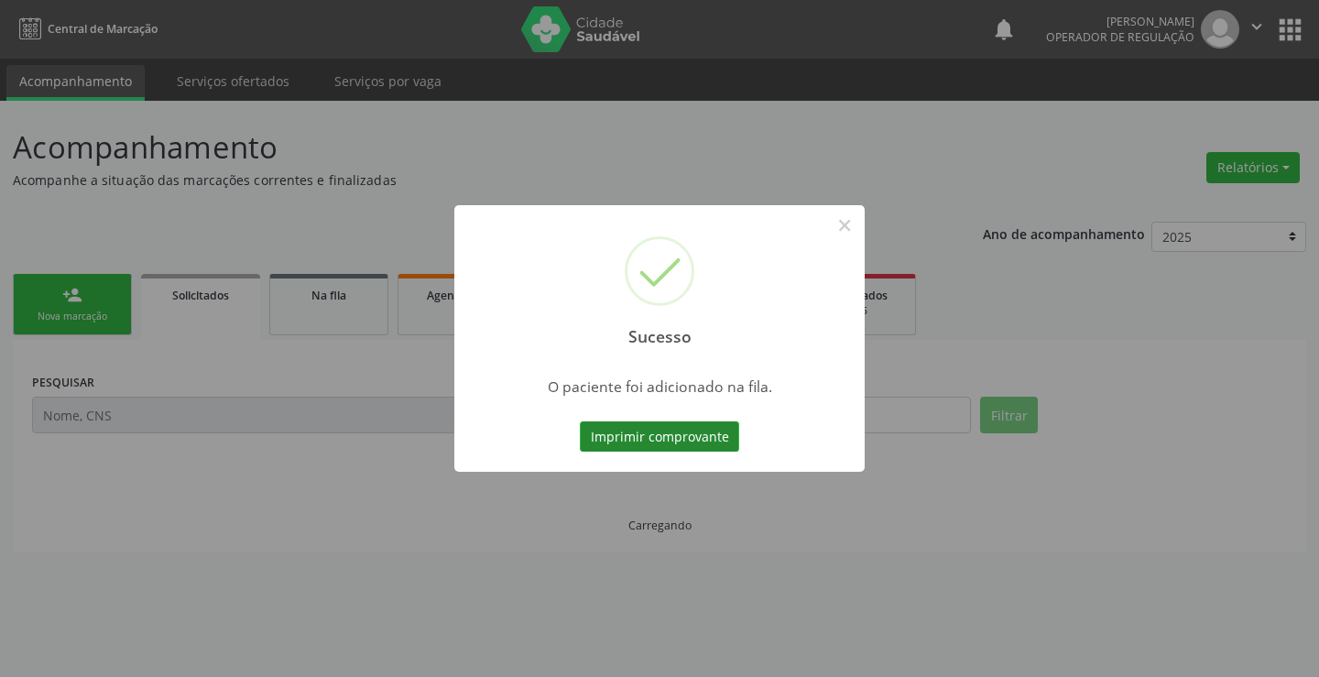
click at [709, 446] on button "Imprimir comprovante" at bounding box center [659, 436] width 159 height 31
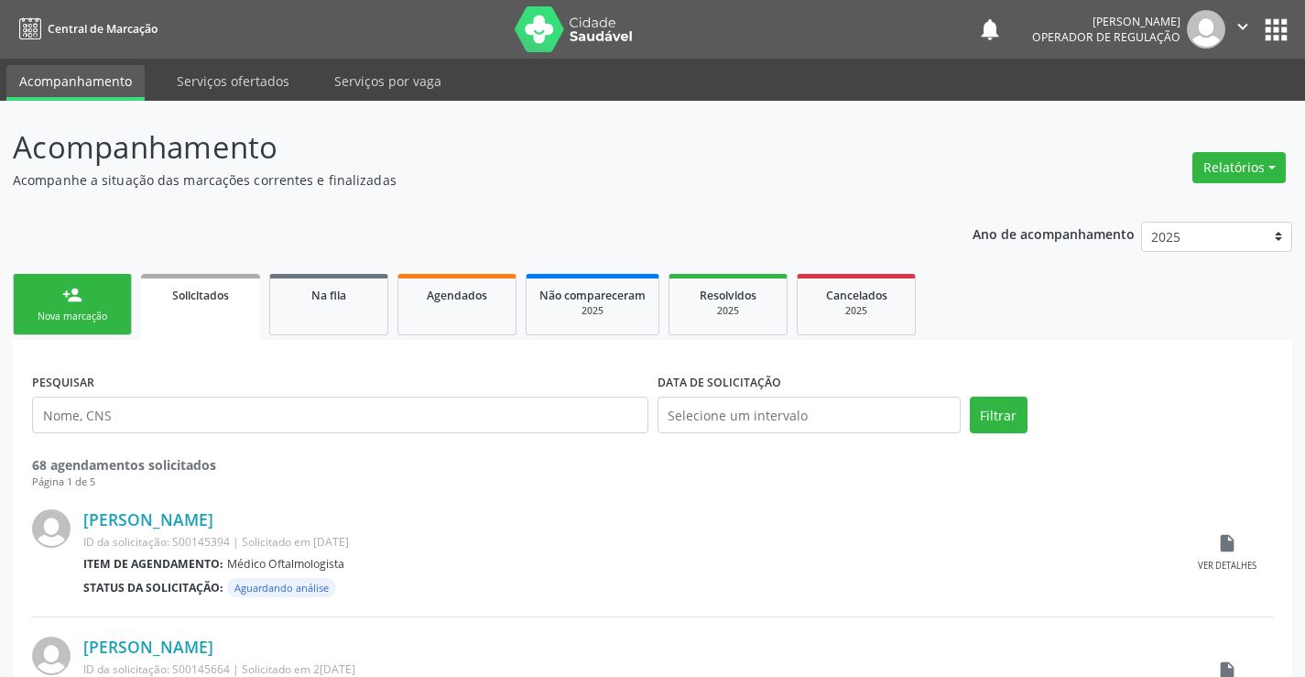
click at [71, 301] on div "person_add" at bounding box center [72, 295] width 20 height 20
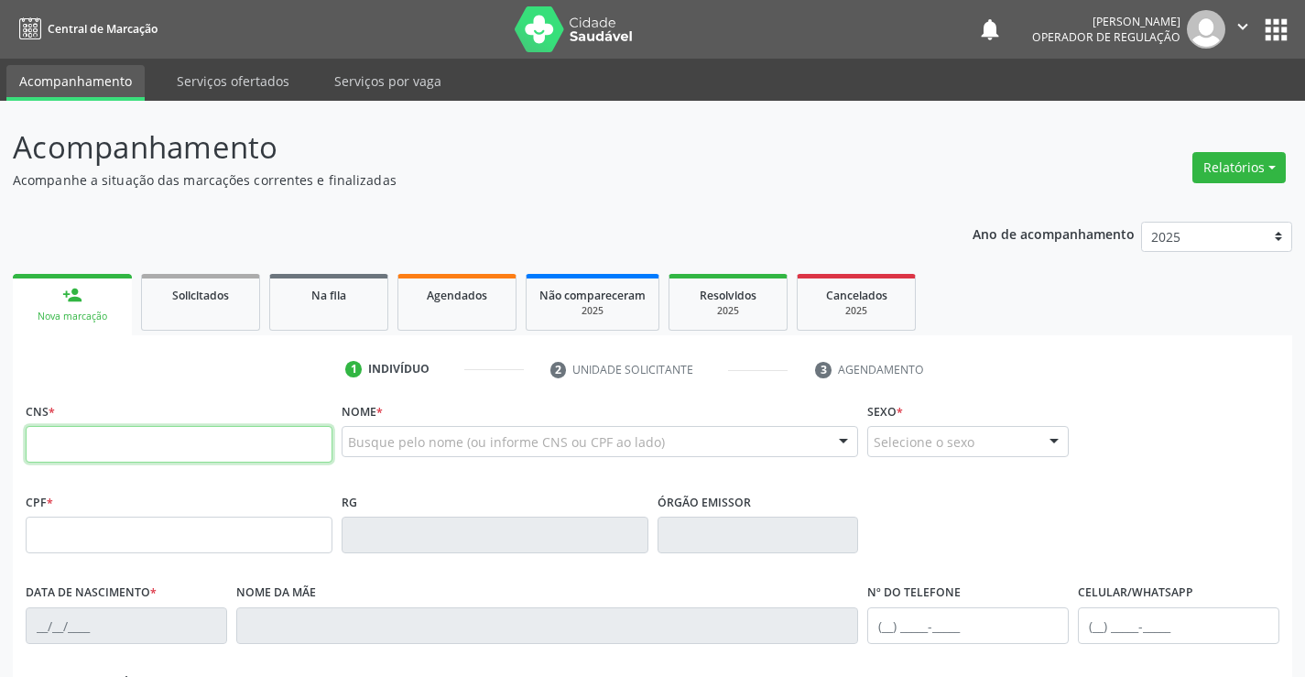
click at [143, 436] on input "text" at bounding box center [179, 444] width 307 height 37
type input "702 6087 2192 5947"
type input "059.592.605-30"
type input "0979632676"
type input "30/01/1948"
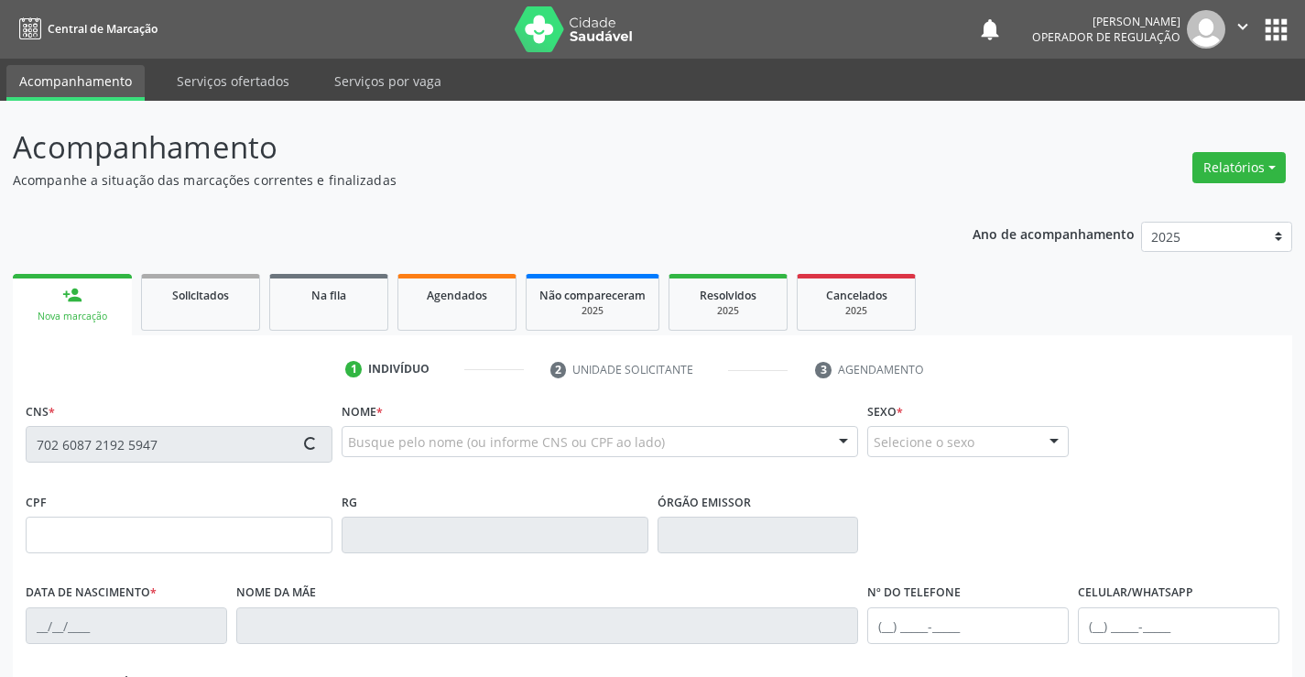
type input "(74) 9107-7068"
type input "059.592.605-30"
type input "S/N"
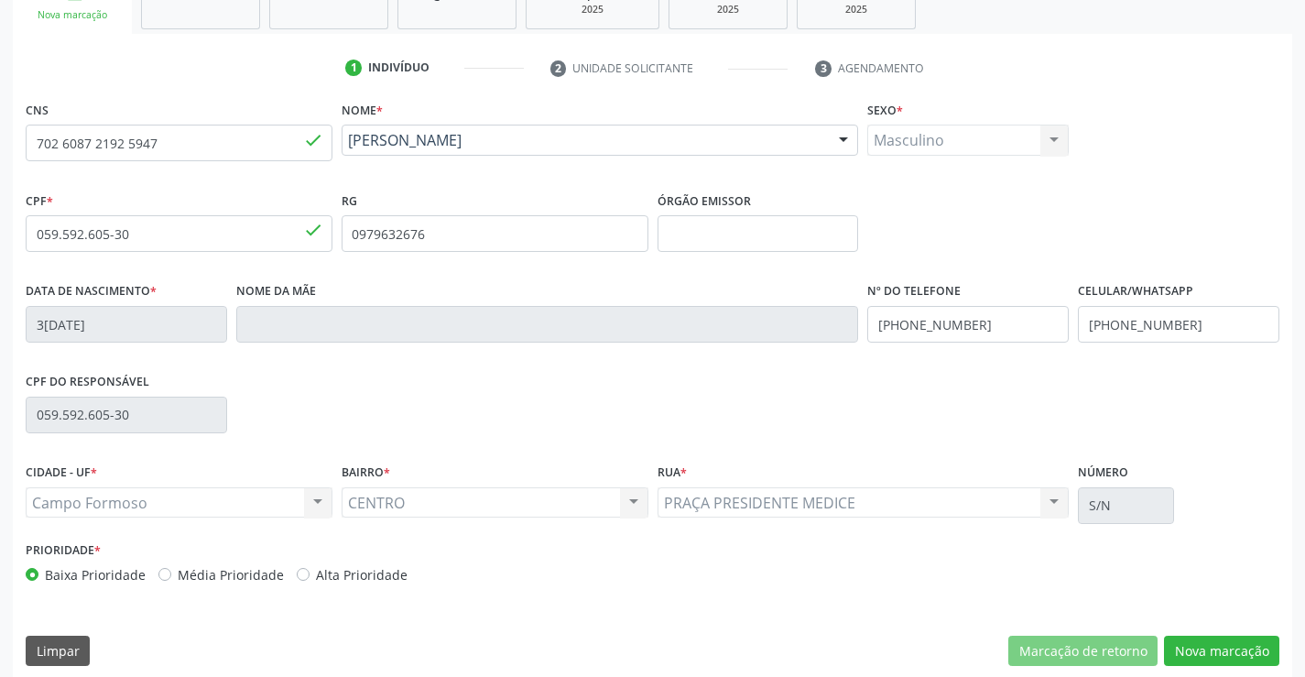
scroll to position [316, 0]
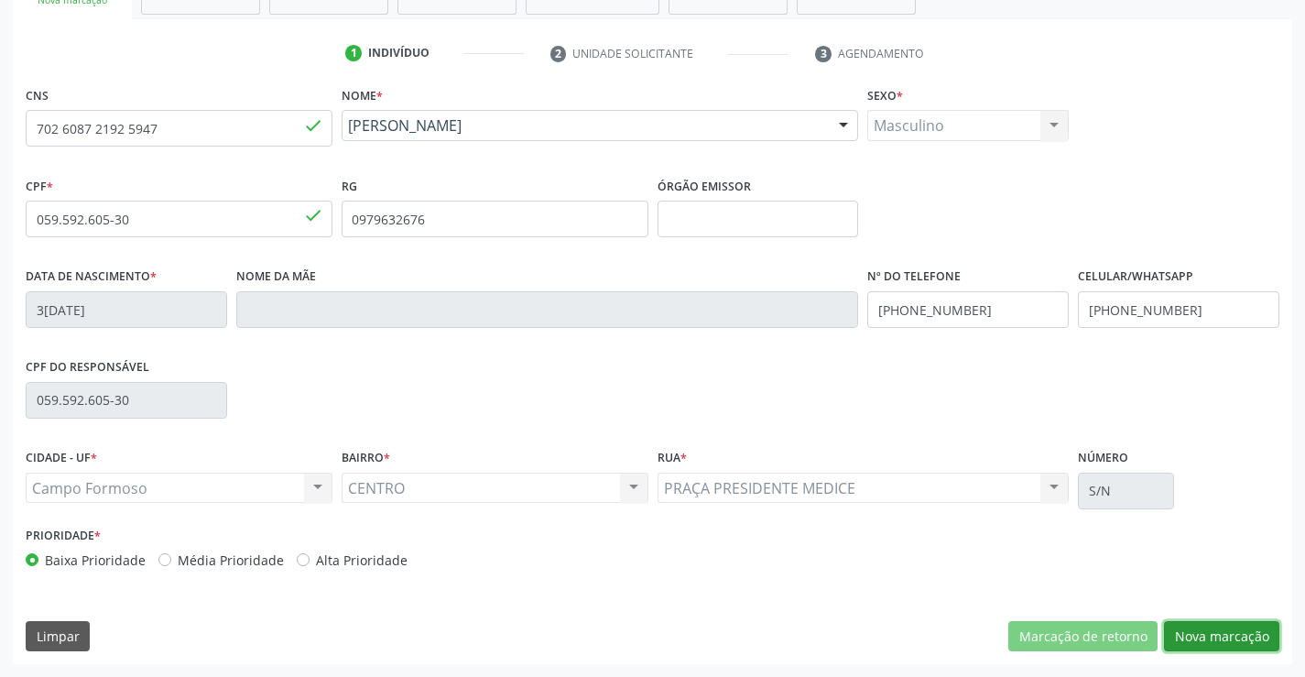
click at [1199, 636] on button "Nova marcação" at bounding box center [1221, 636] width 115 height 31
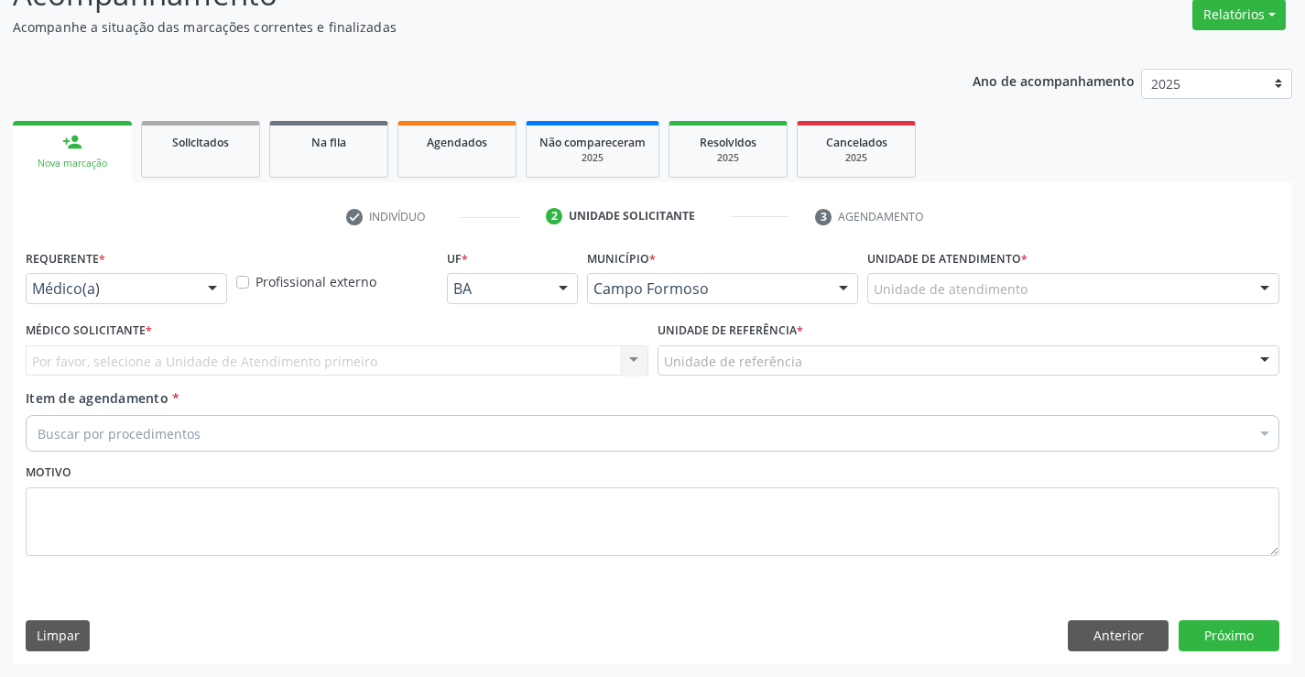
scroll to position [153, 0]
click at [144, 278] on div "Médico(a)" at bounding box center [126, 288] width 201 height 31
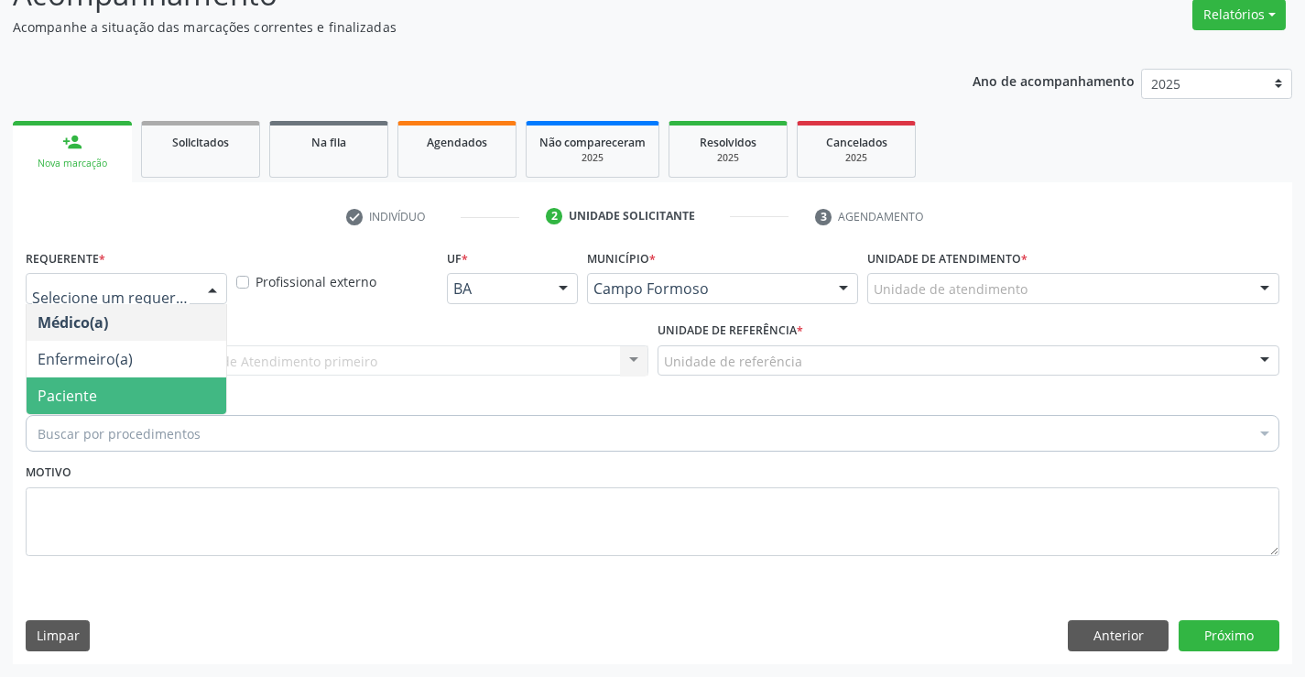
click at [100, 383] on span "Paciente" at bounding box center [127, 395] width 200 height 37
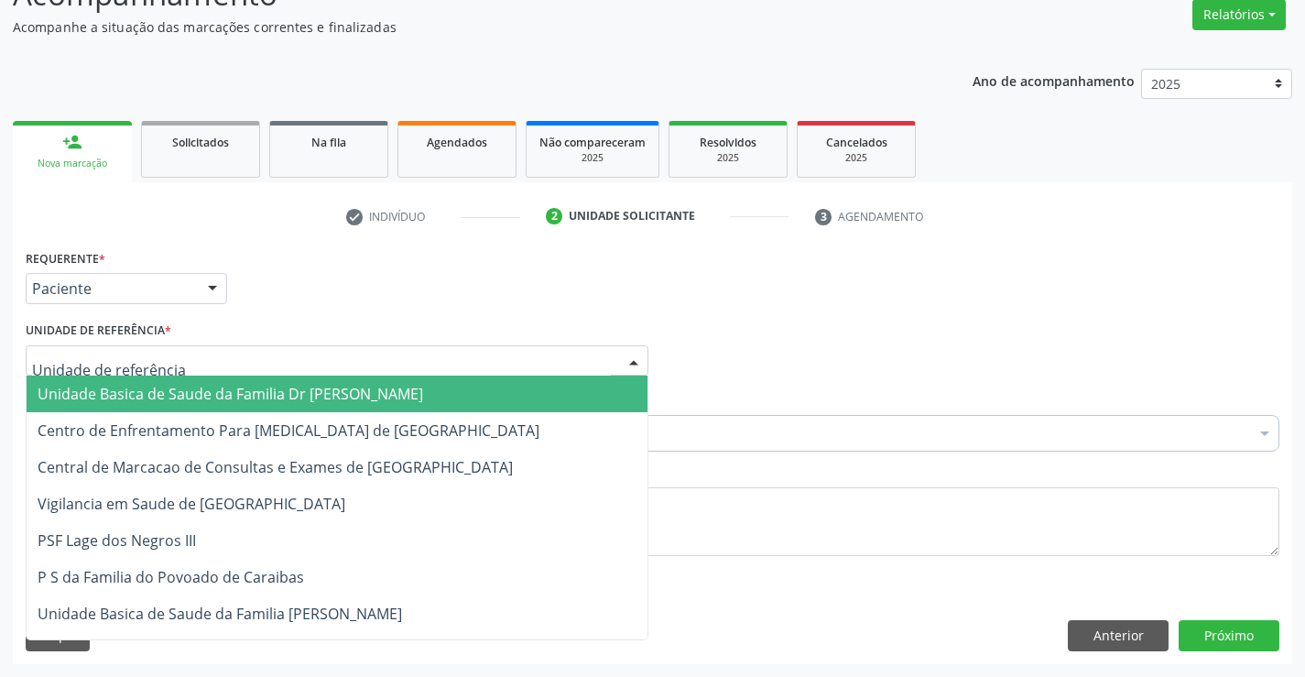
click at [132, 402] on span "Unidade Basica de Saude da Familia Dr [PERSON_NAME]" at bounding box center [231, 394] width 386 height 20
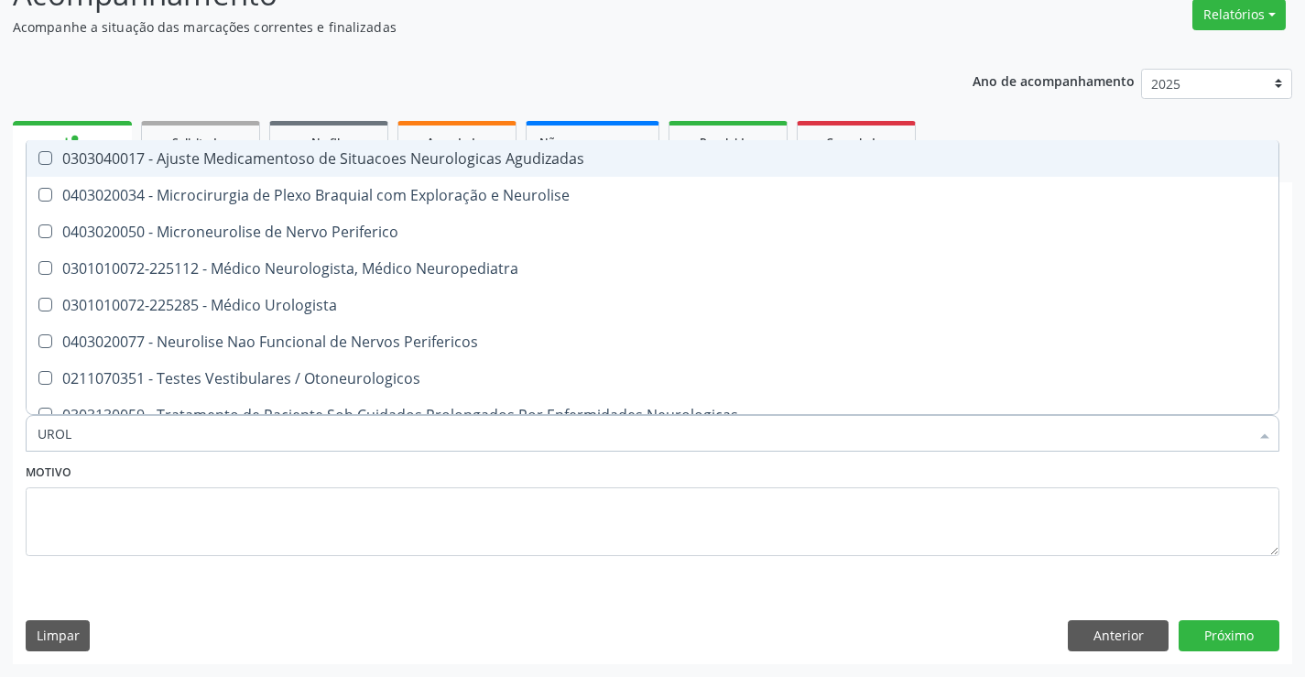
type input "UROLO"
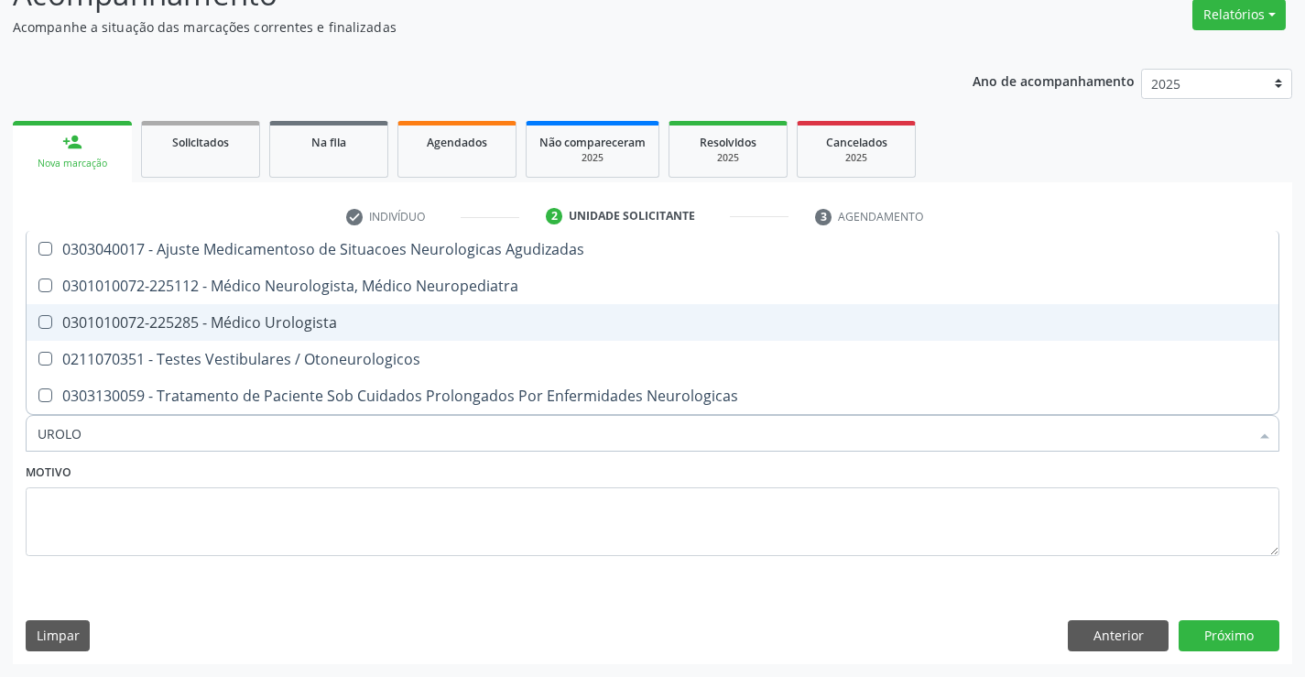
click at [397, 323] on div "0301010072-225285 - Médico Urologista" at bounding box center [653, 322] width 1230 height 15
checkbox Urologista "true"
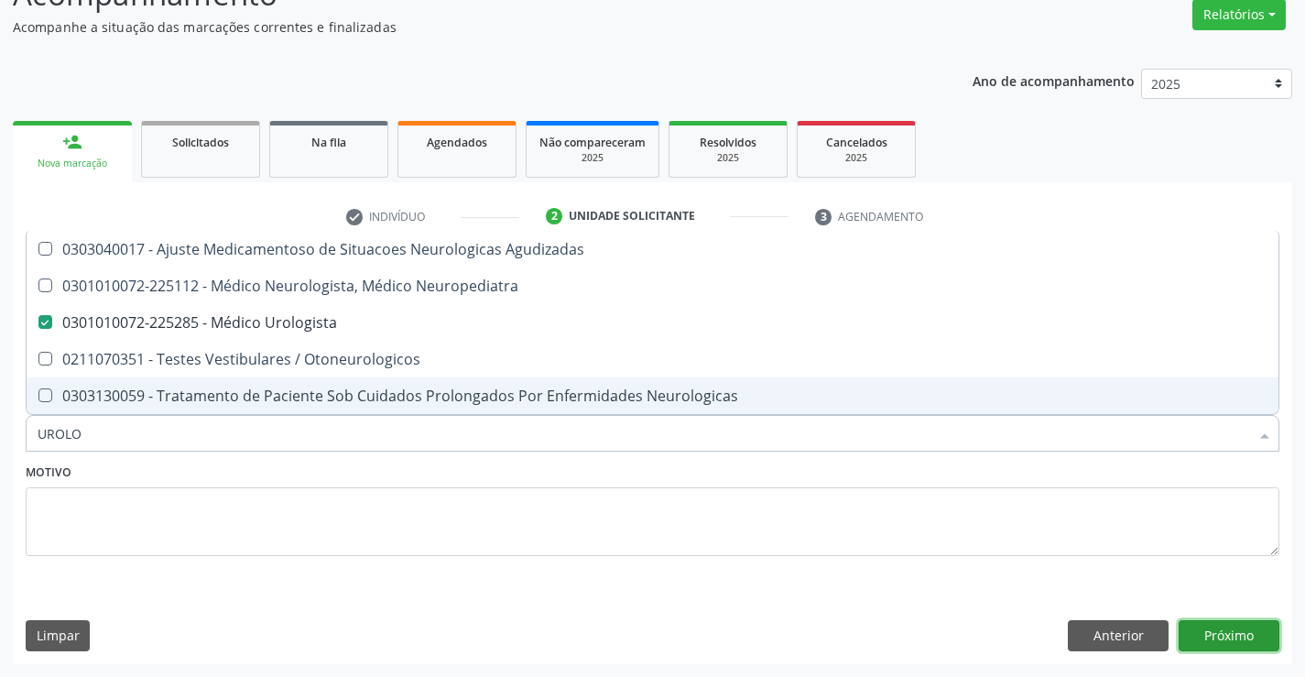
click at [1203, 636] on button "Próximo" at bounding box center [1229, 635] width 101 height 31
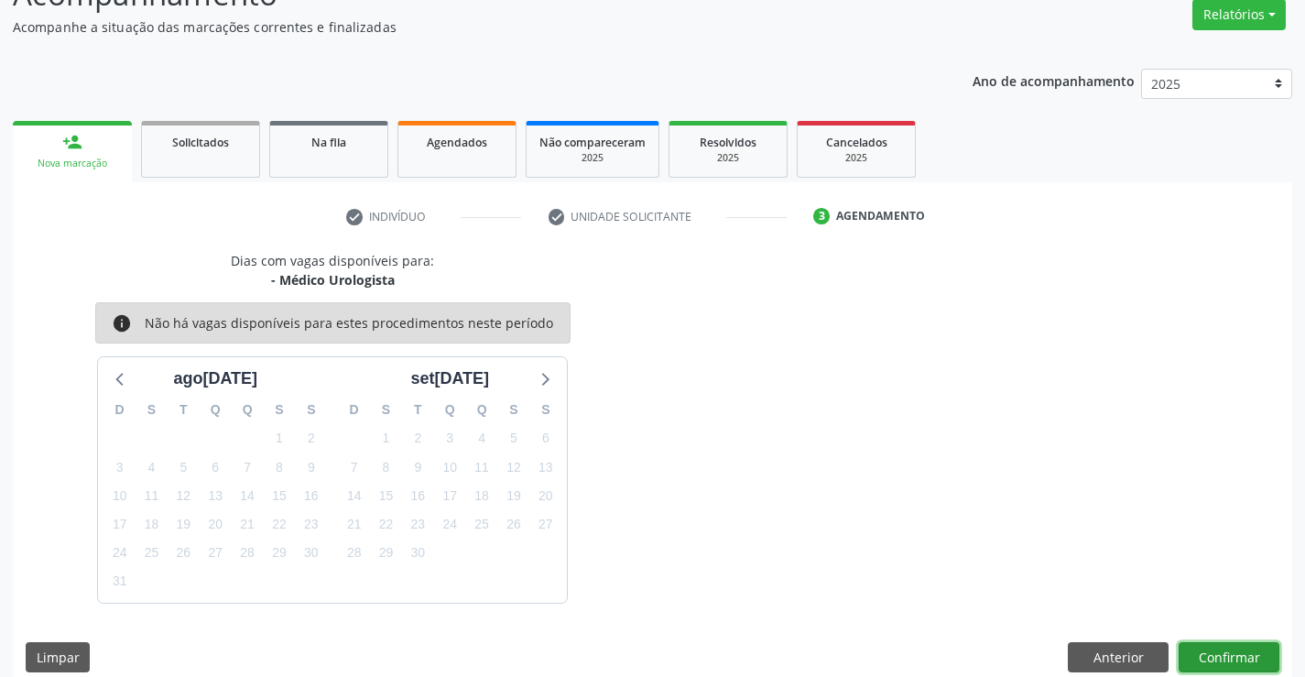
click at [1201, 651] on button "Confirmar" at bounding box center [1229, 657] width 101 height 31
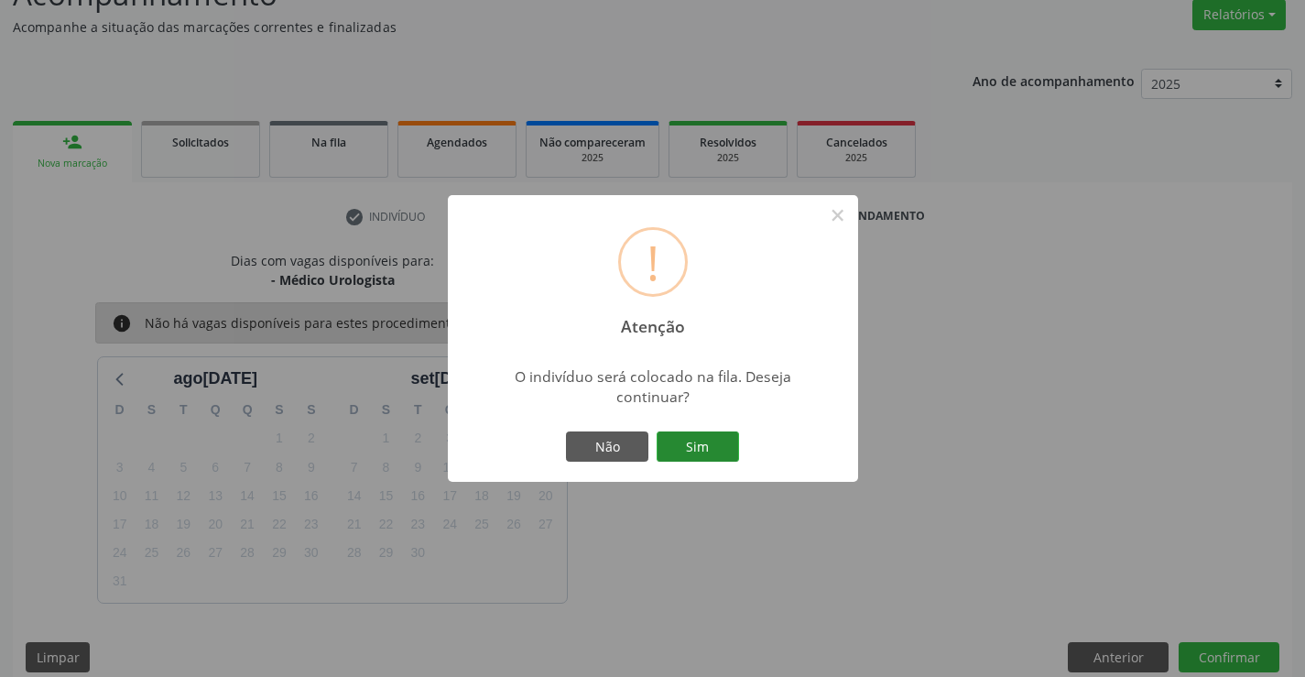
click at [703, 456] on button "Sim" at bounding box center [698, 446] width 82 height 31
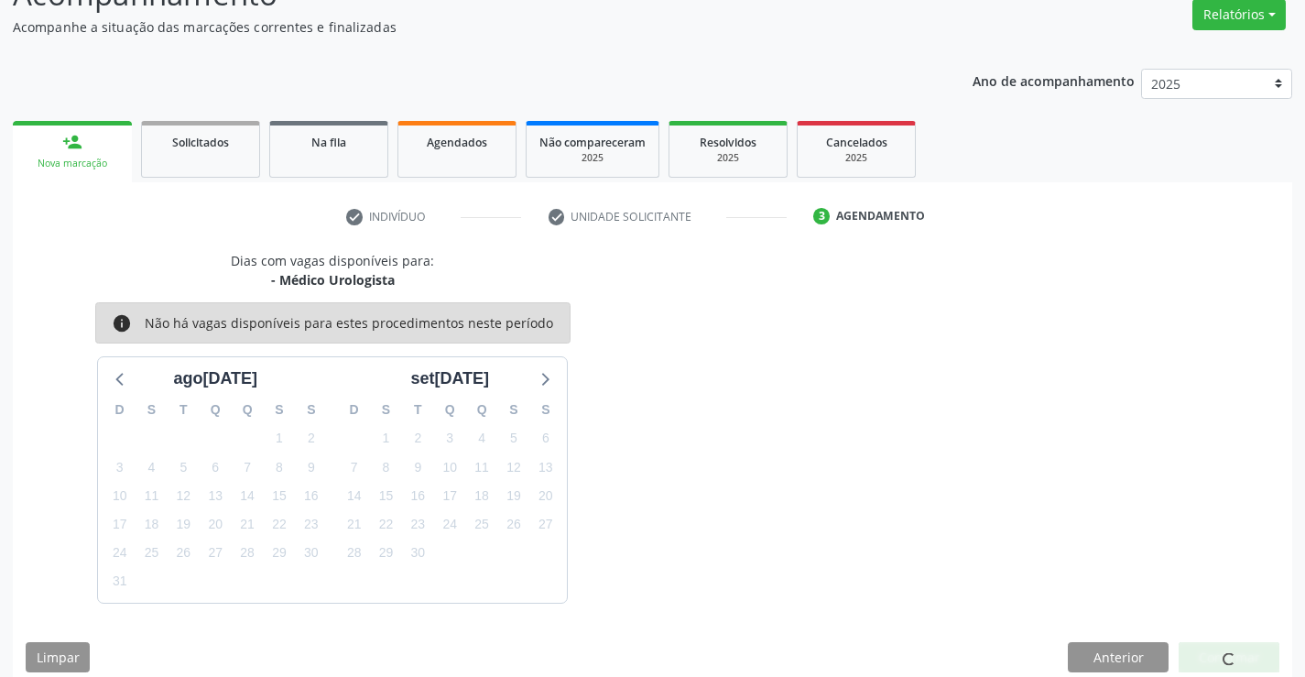
scroll to position [0, 0]
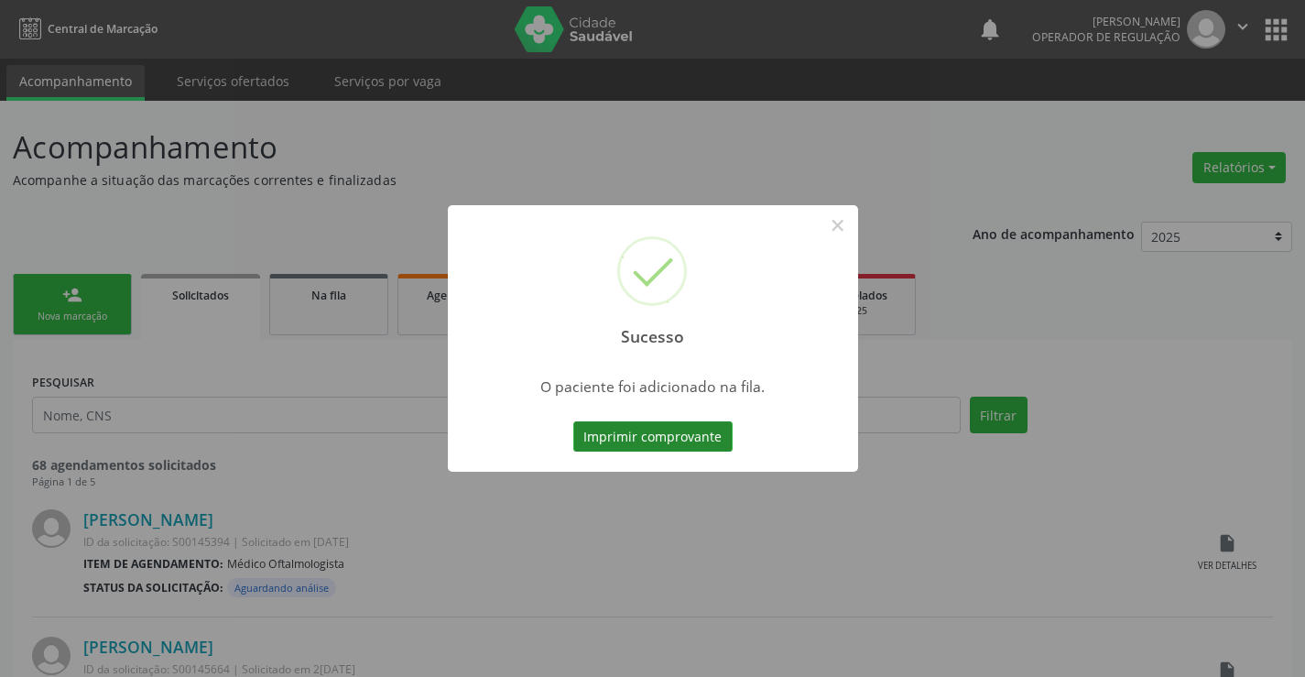
click at [701, 446] on button "Imprimir comprovante" at bounding box center [652, 436] width 159 height 31
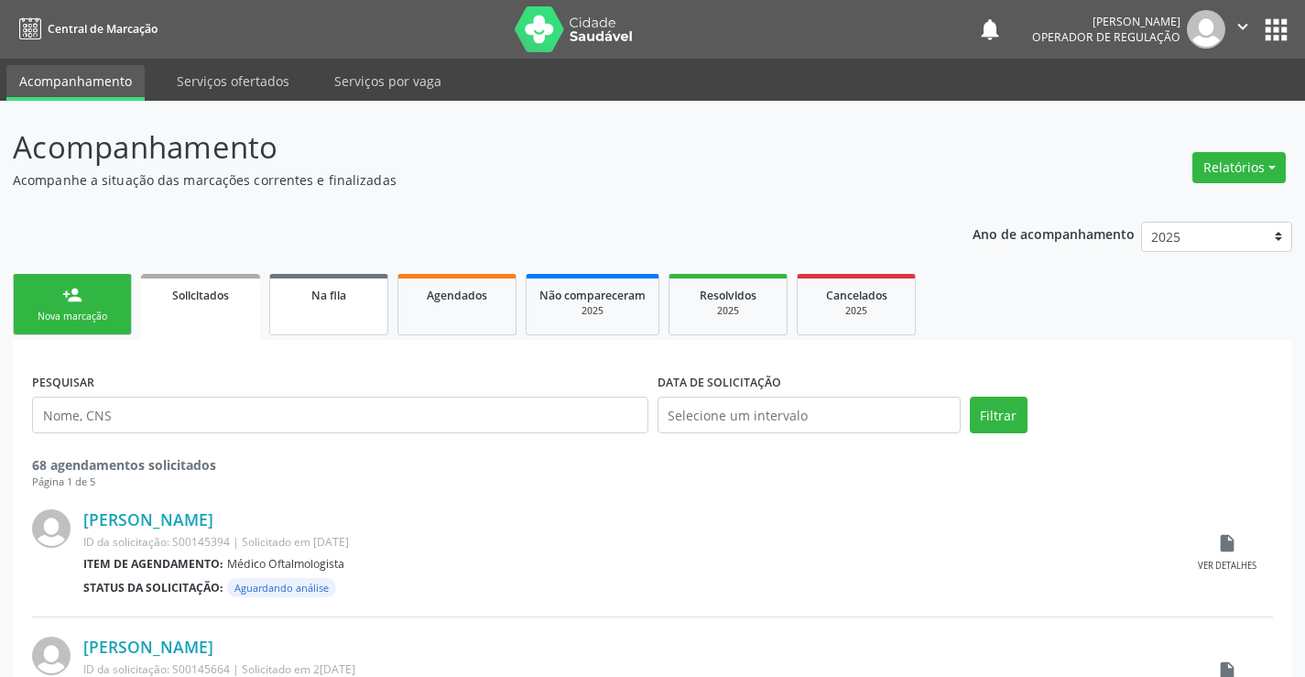
click at [307, 309] on link "Na fila" at bounding box center [328, 304] width 119 height 61
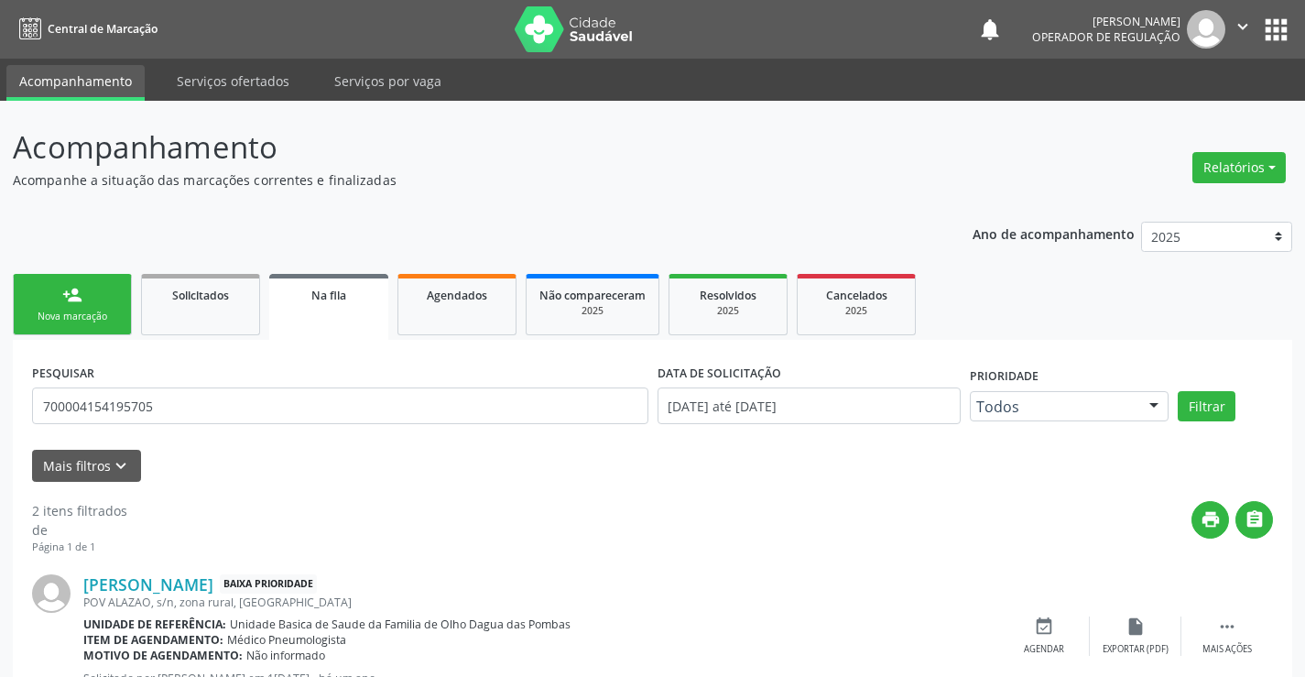
click at [114, 408] on input "700004154195705" at bounding box center [340, 405] width 616 height 37
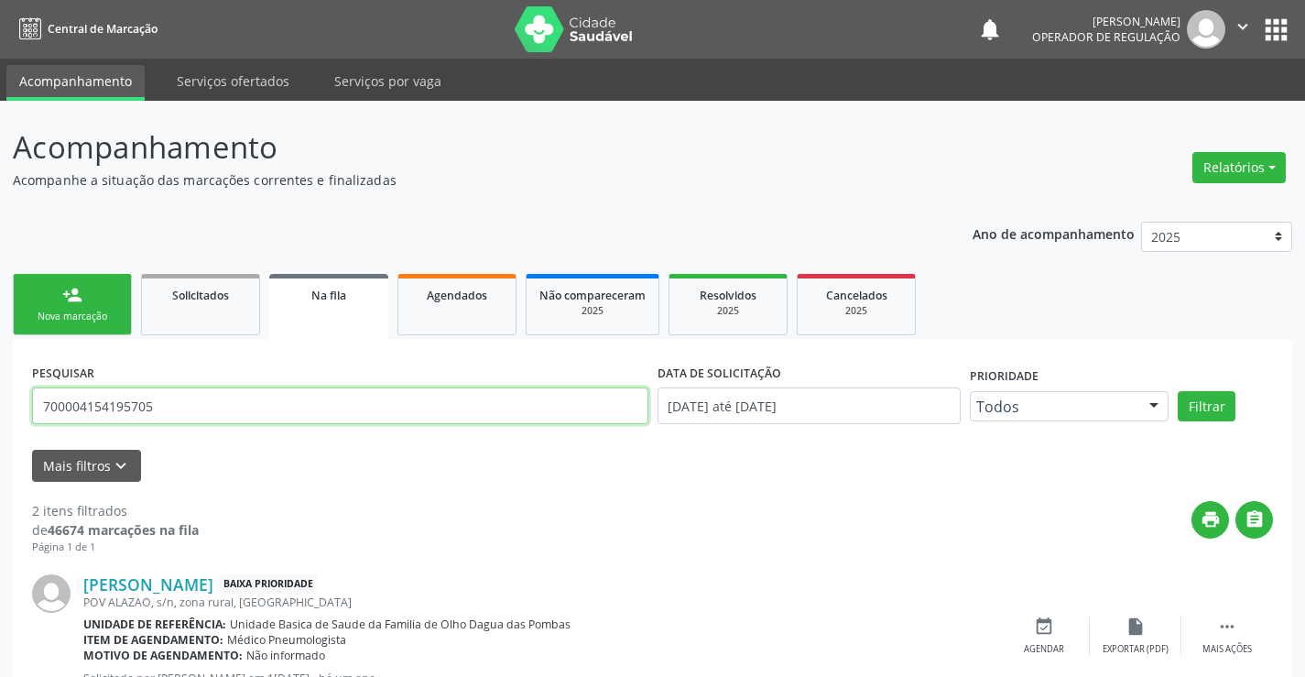
drag, startPoint x: 174, startPoint y: 404, endPoint x: 0, endPoint y: 433, distance: 176.4
click at [0, 433] on div "Acompanhamento Acompanhe a situação das marcações correntes e finalizadas Relat…" at bounding box center [652, 507] width 1305 height 813
type input "700602984251163"
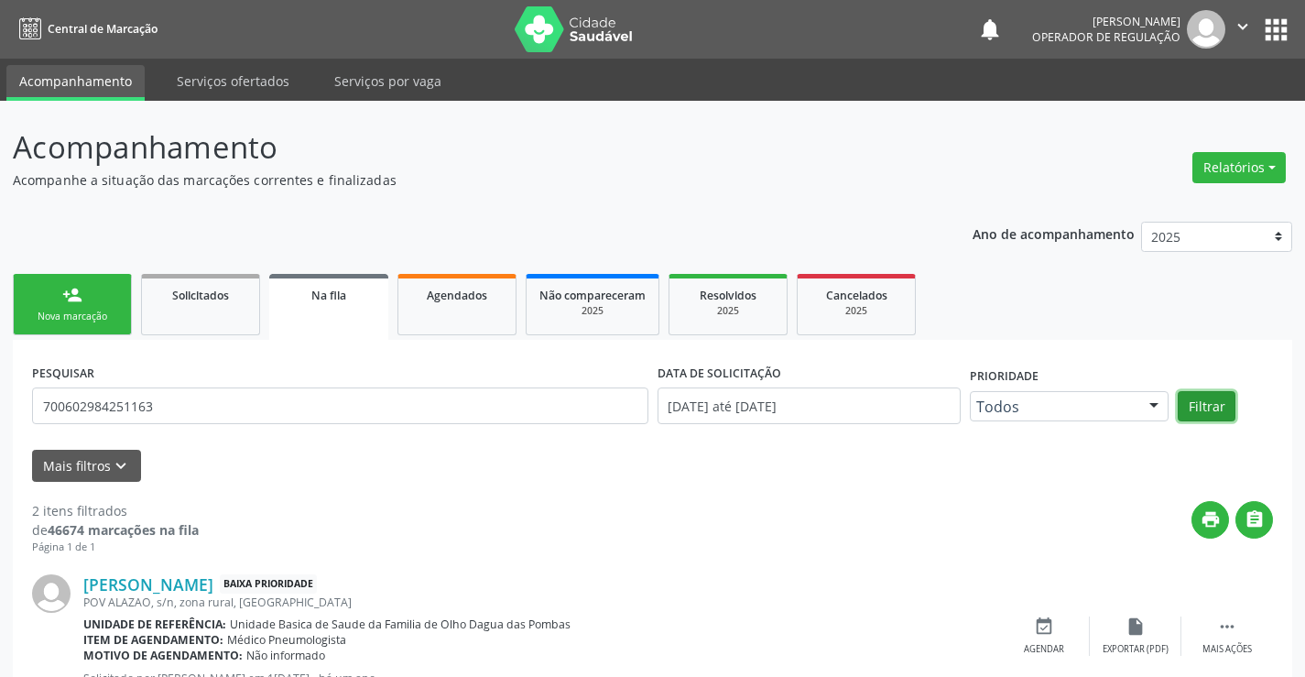
click at [1195, 399] on button "Filtrar" at bounding box center [1207, 406] width 58 height 31
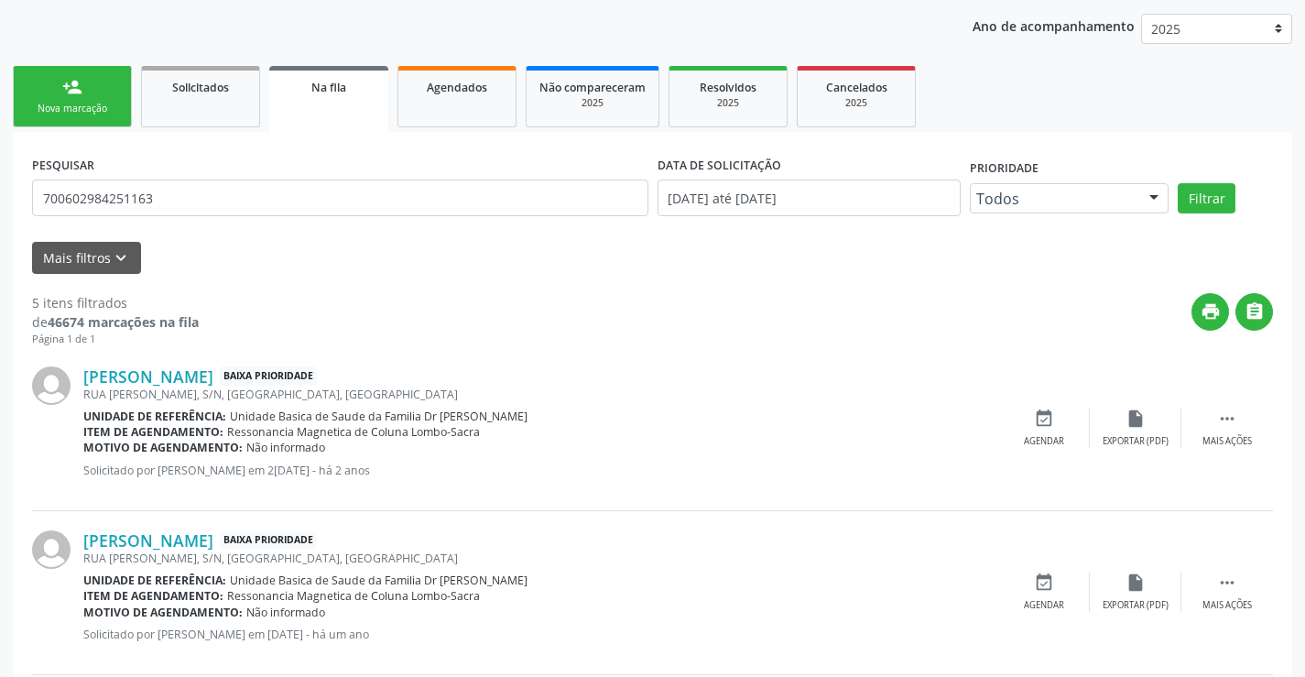
scroll to position [180, 0]
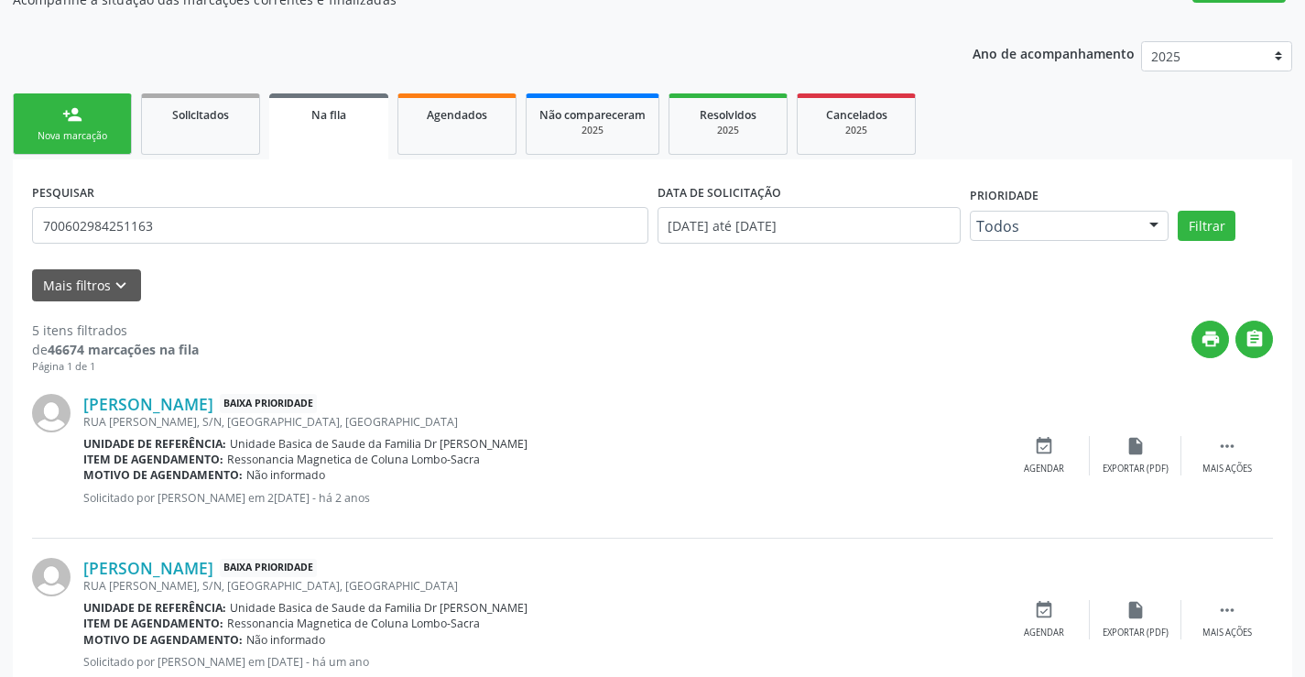
click at [90, 122] on link "person_add Nova marcação" at bounding box center [72, 123] width 119 height 61
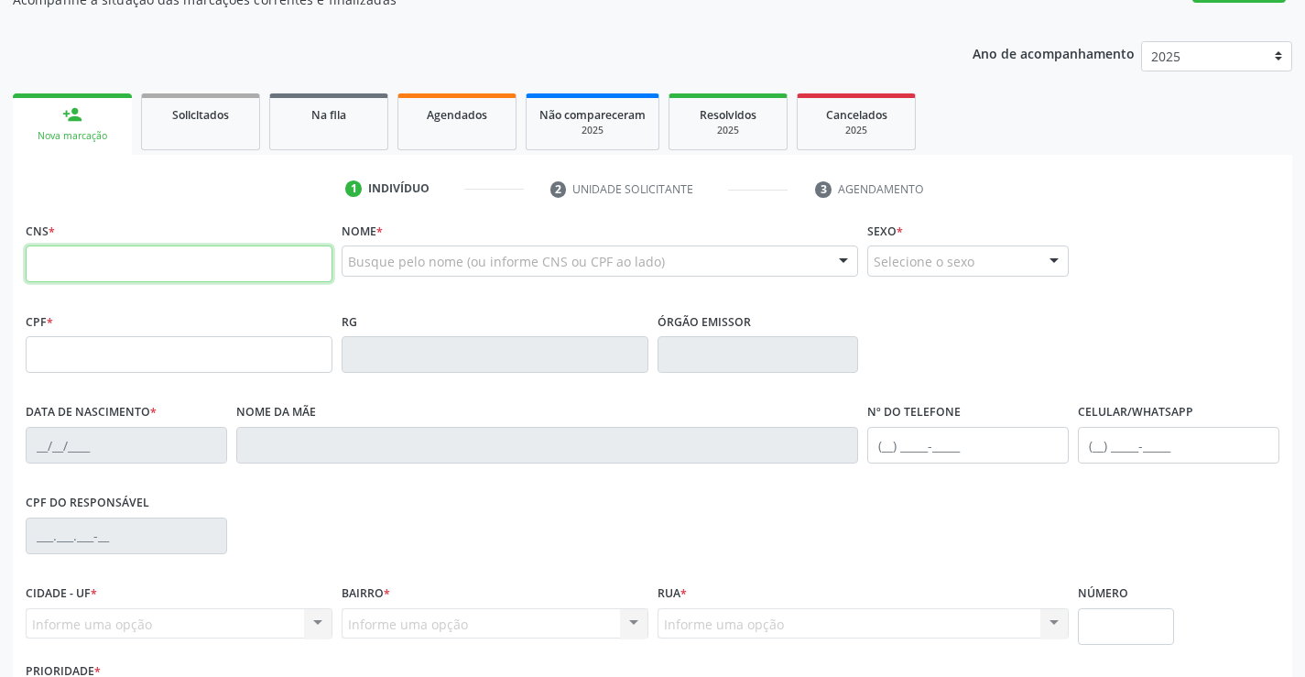
click at [234, 275] on input "text" at bounding box center [179, 263] width 307 height 37
type input "709 5016 8301 4670"
type input "0819722022"
type input "0[DATE]"
type input "[PHONE_NUMBER]"
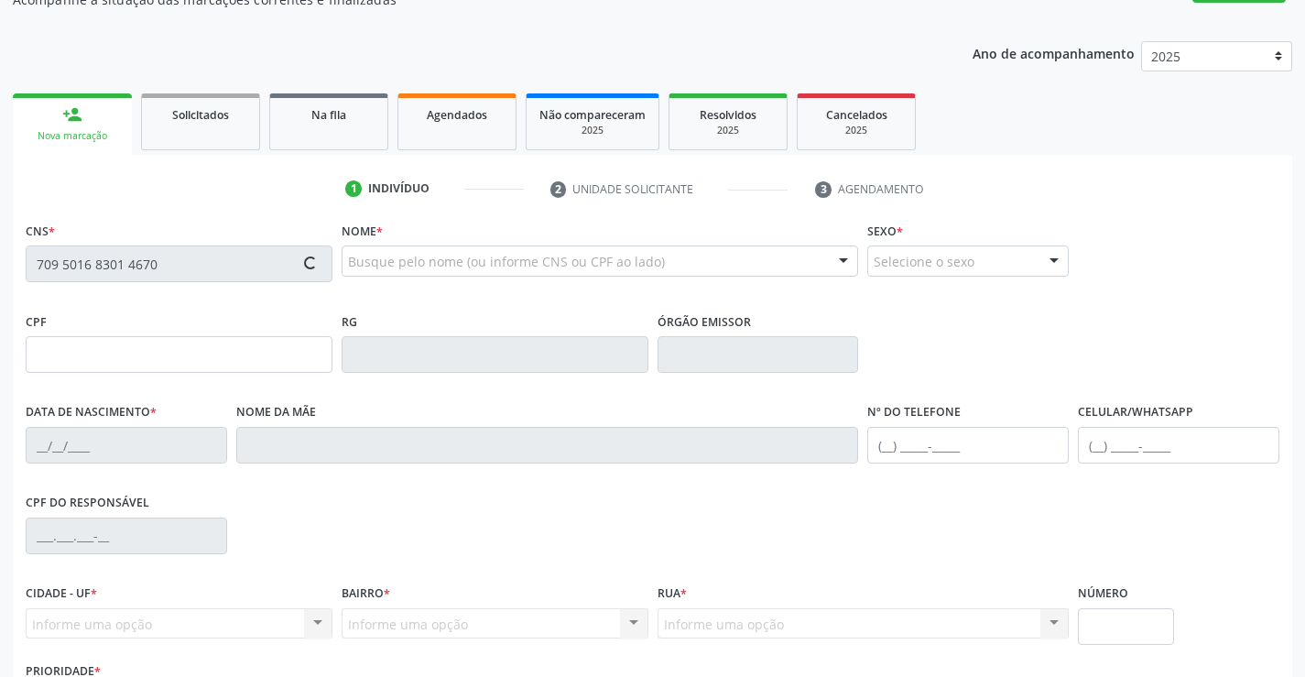
type input "[PHONE_NUMBER]"
type input "911.204.895-04"
type input "S/N"
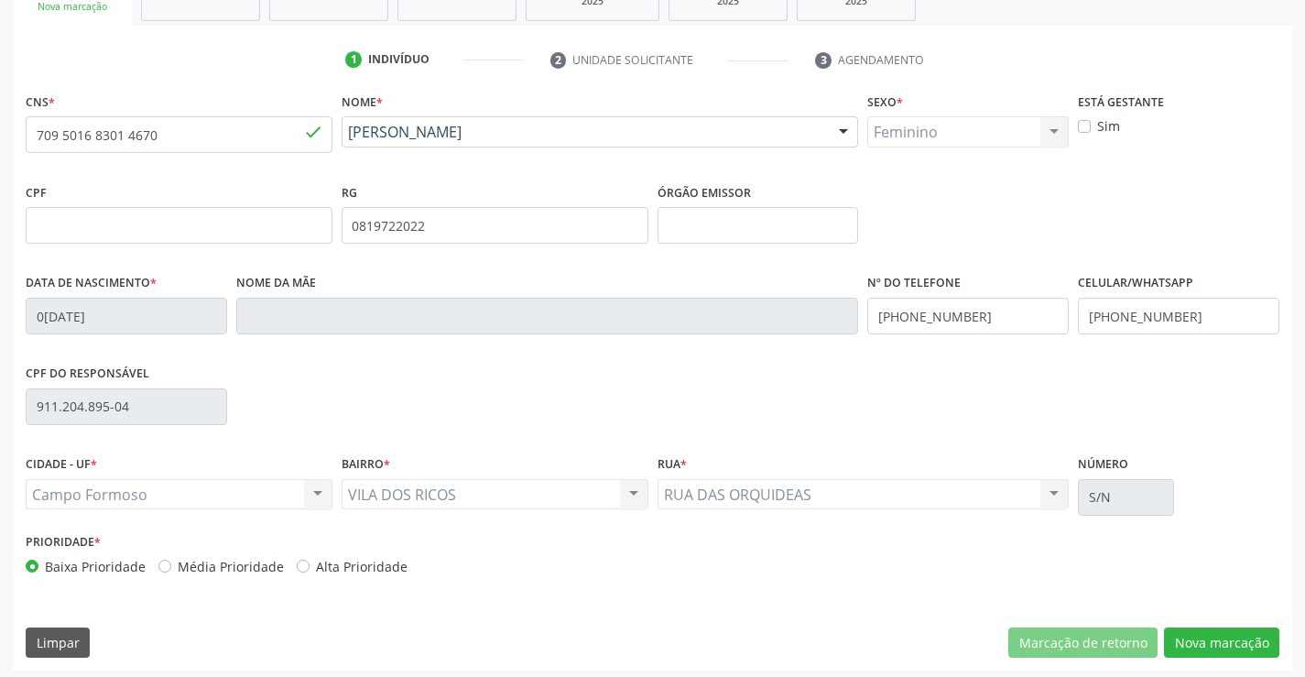
scroll to position [316, 0]
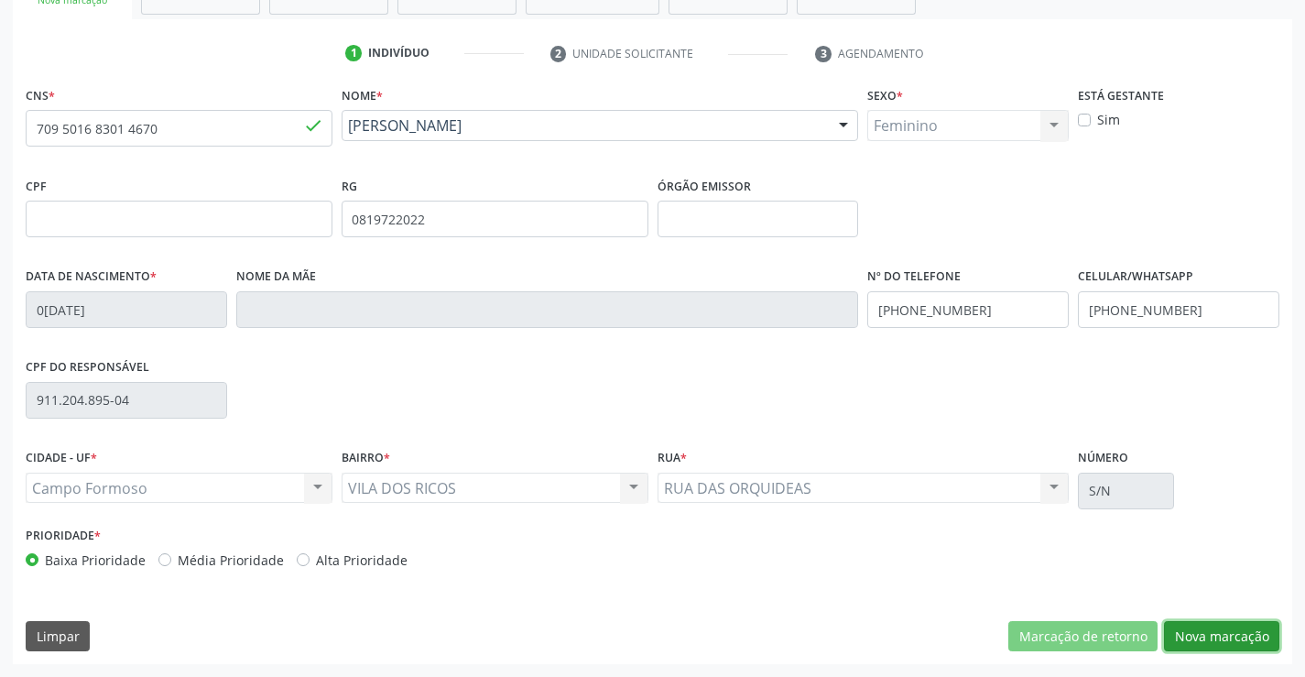
click at [1217, 625] on button "Nova marcação" at bounding box center [1221, 636] width 115 height 31
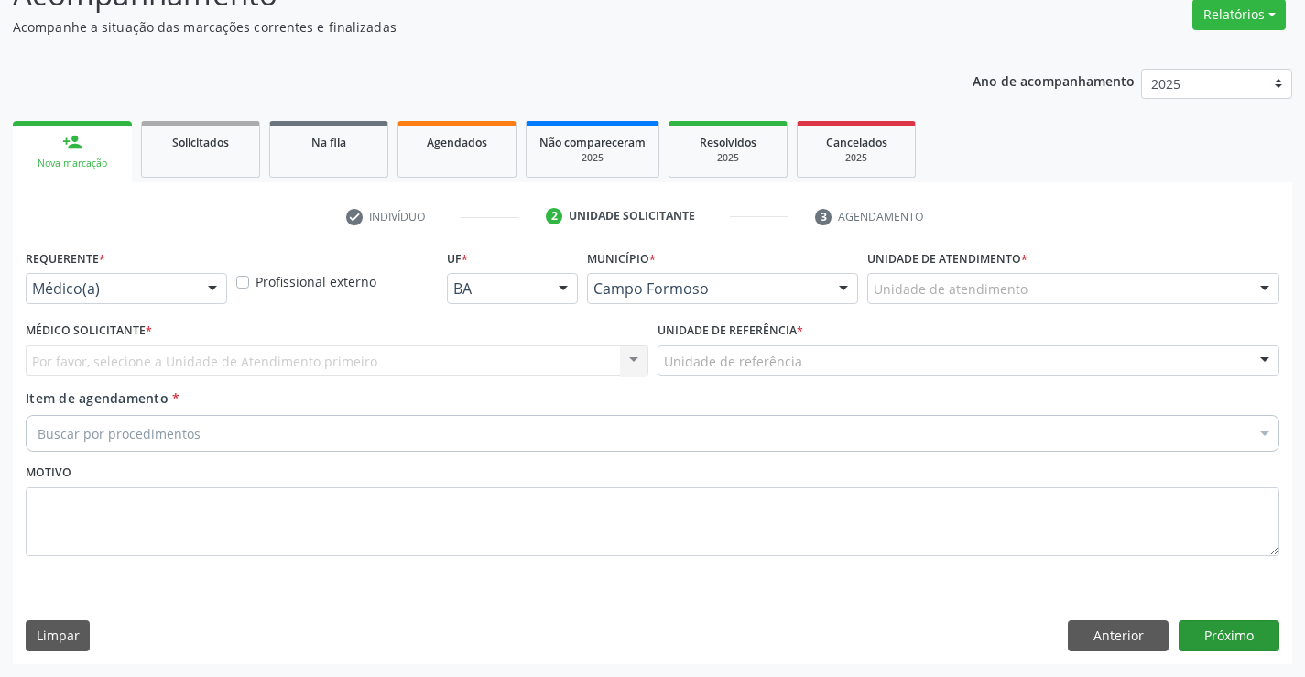
scroll to position [153, 0]
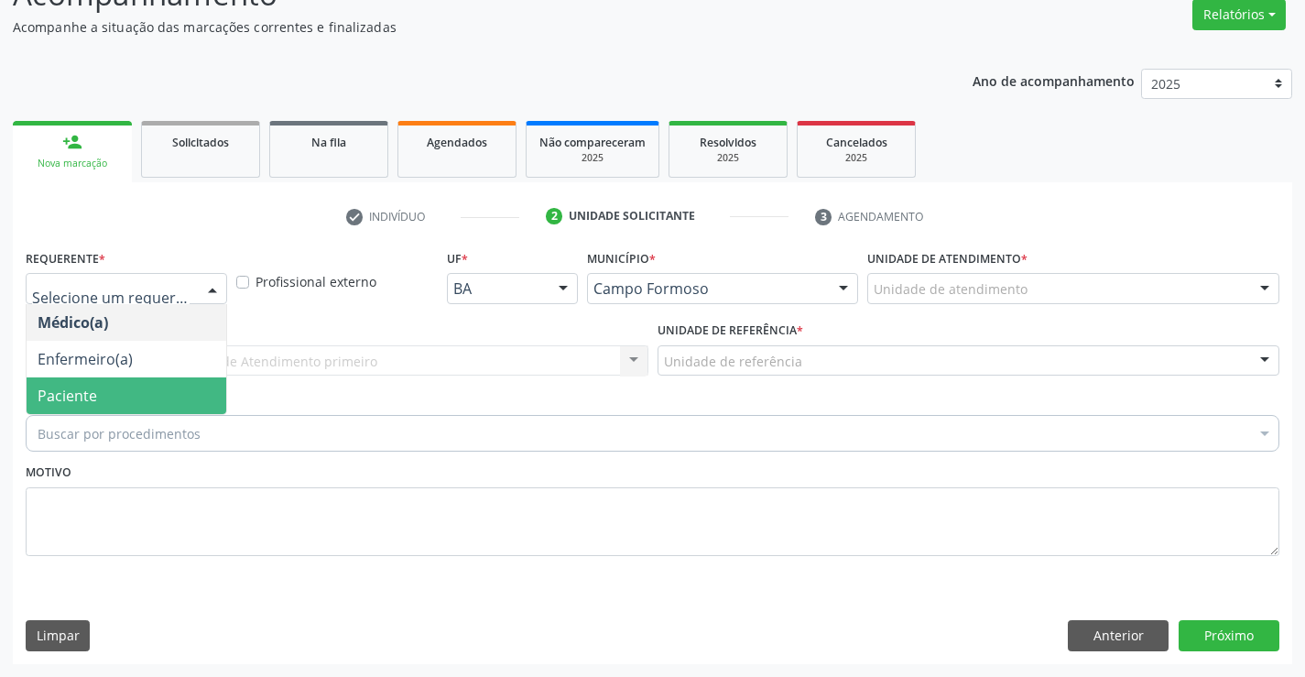
click at [92, 391] on span "Paciente" at bounding box center [68, 396] width 60 height 20
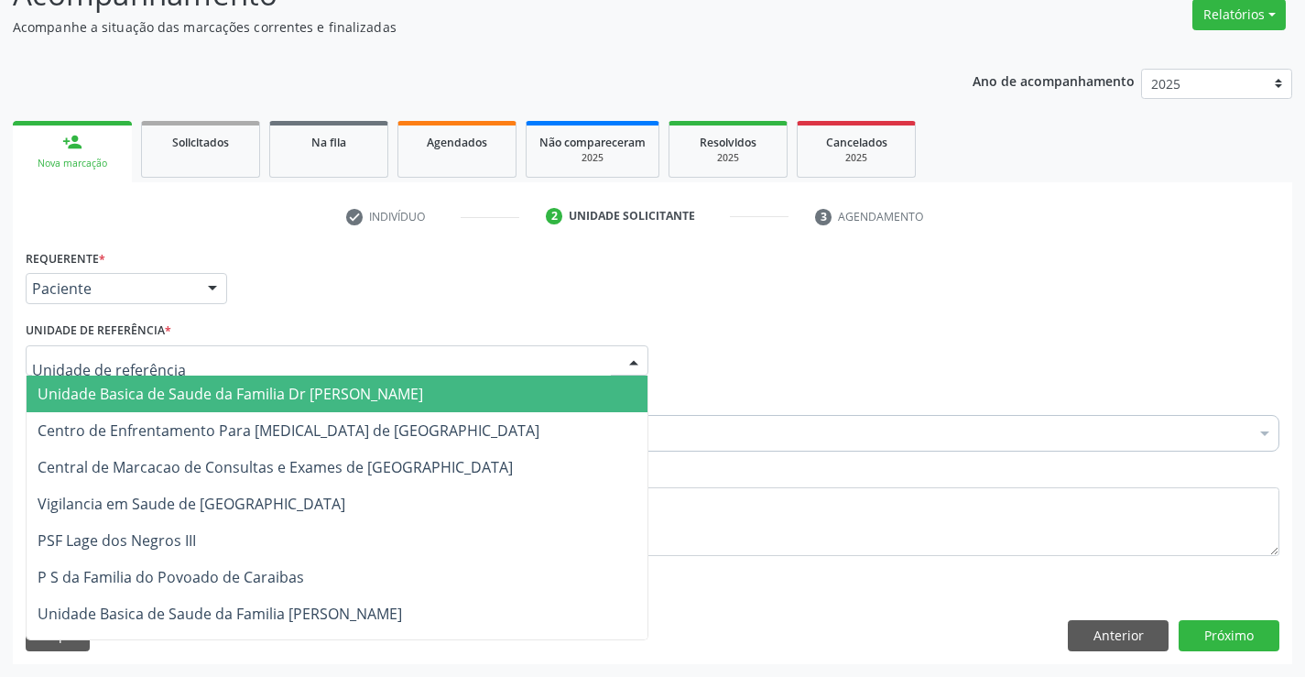
click at [123, 391] on span "Unidade Basica de Saude da Familia Dr [PERSON_NAME]" at bounding box center [231, 394] width 386 height 20
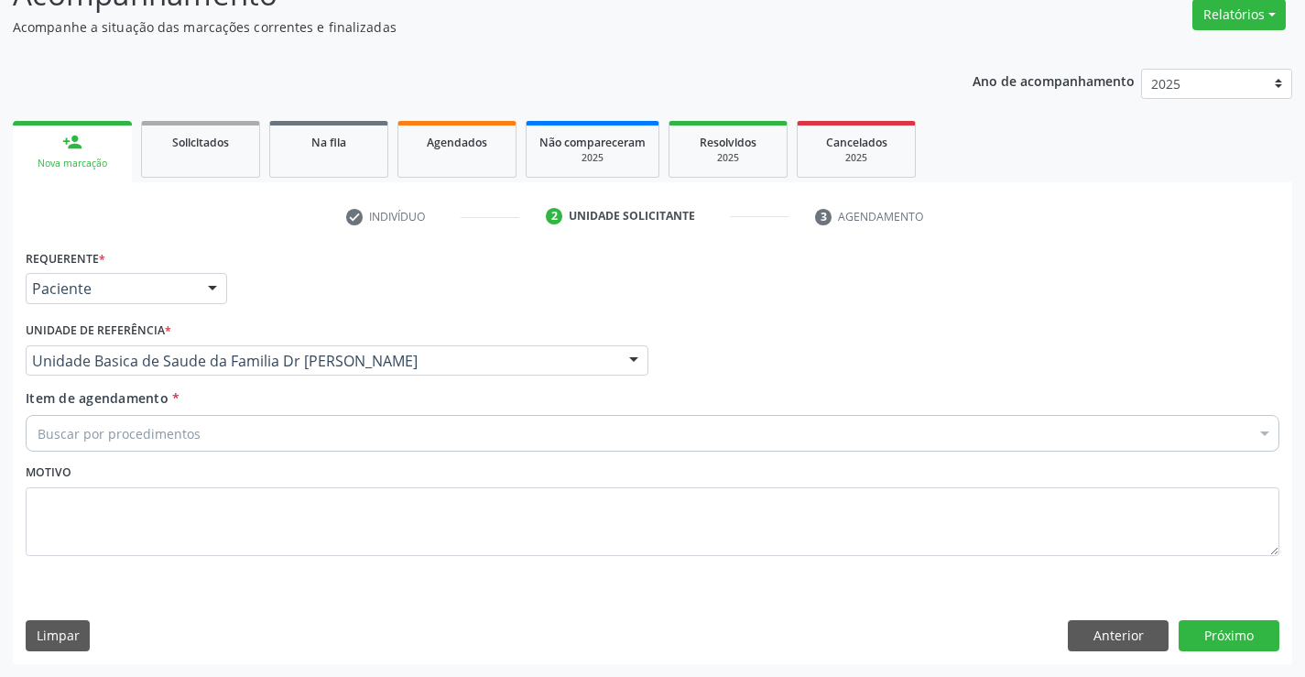
click at [120, 401] on span "Item de agendamento" at bounding box center [97, 397] width 143 height 17
click at [38, 415] on input "Item de agendamento *" at bounding box center [38, 433] width 0 height 37
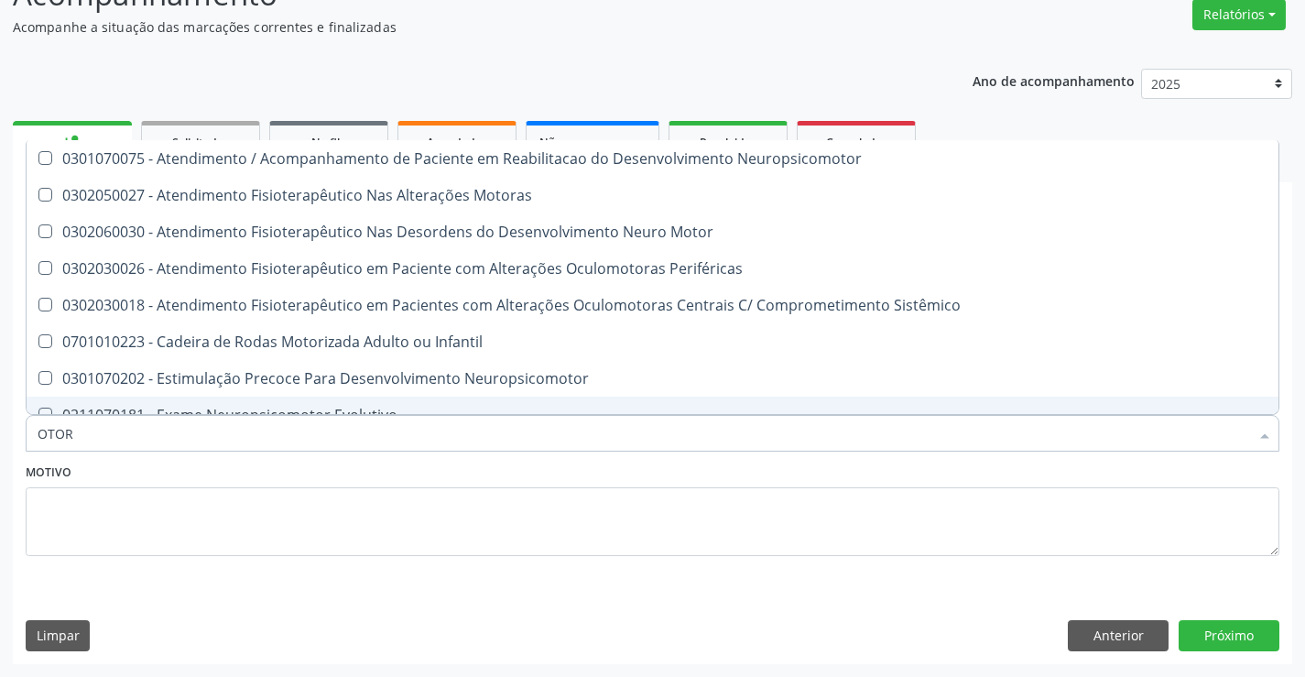
type input "OTORR"
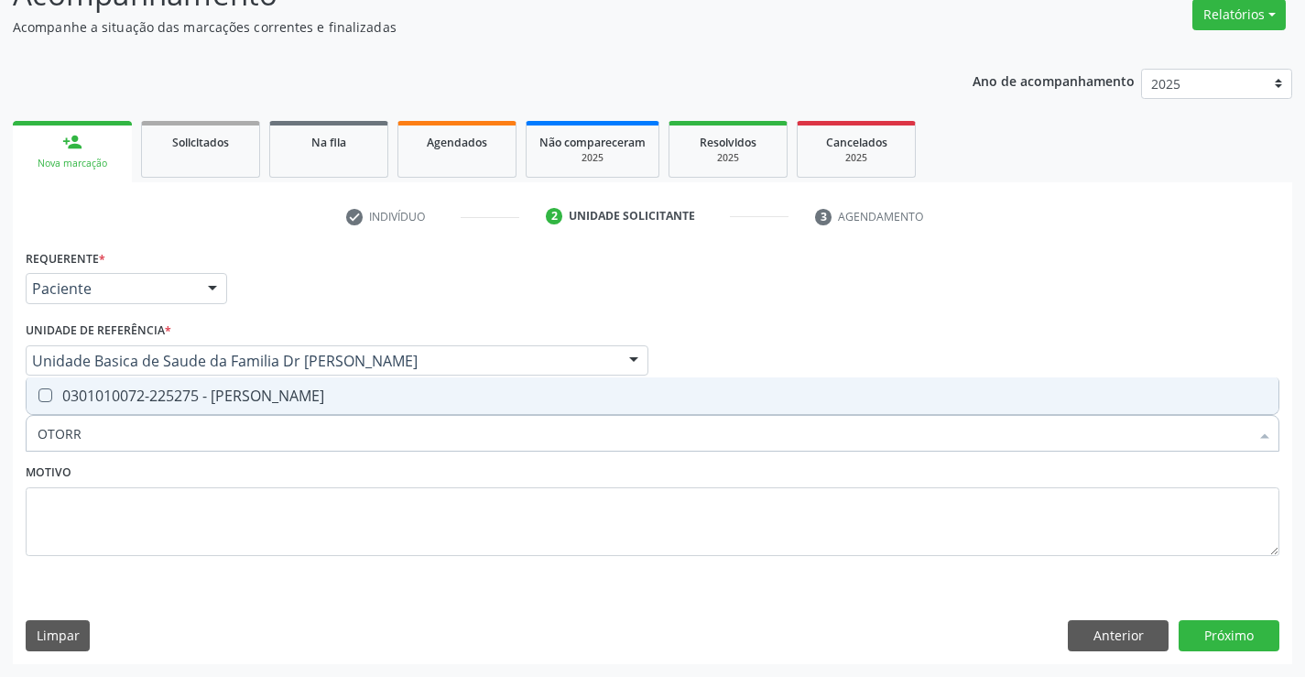
click at [266, 402] on div "0301010072-225275 - Médico Otorrinolaringologista" at bounding box center [653, 395] width 1230 height 15
checkbox Otorrinolaringologista "true"
click at [1197, 631] on button "Próximo" at bounding box center [1229, 635] width 101 height 31
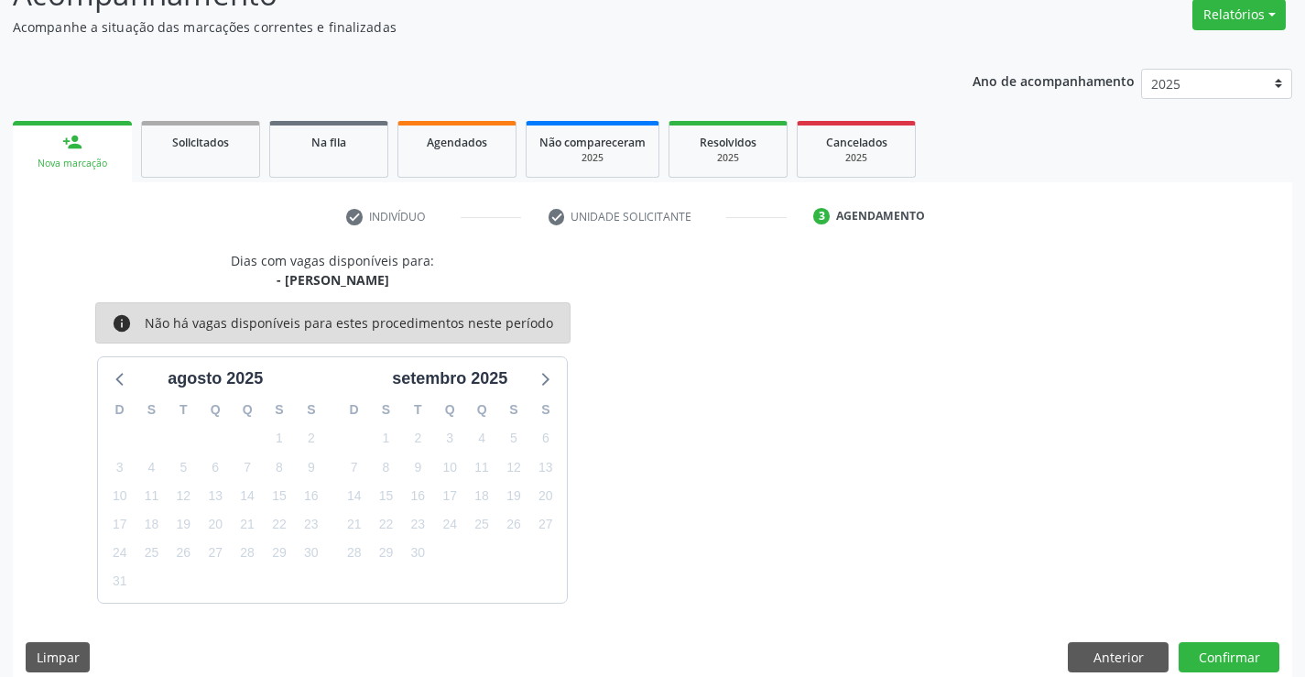
scroll to position [174, 0]
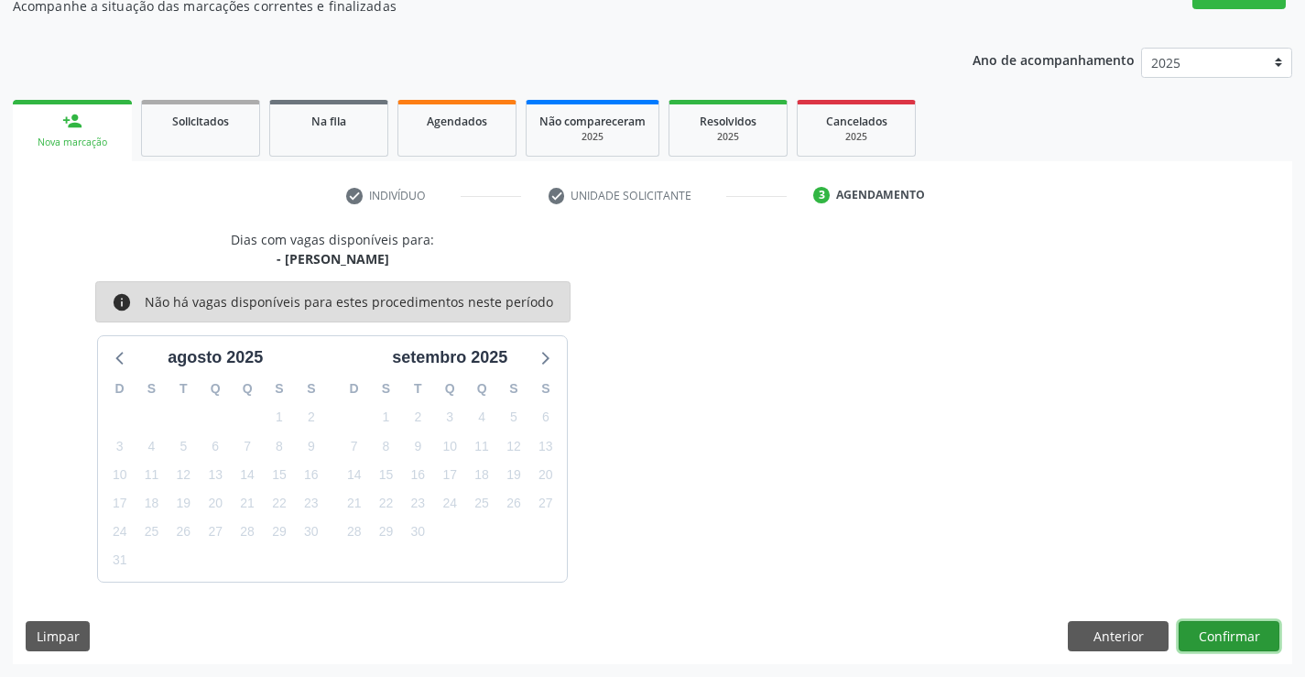
click at [1232, 647] on button "Confirmar" at bounding box center [1229, 636] width 101 height 31
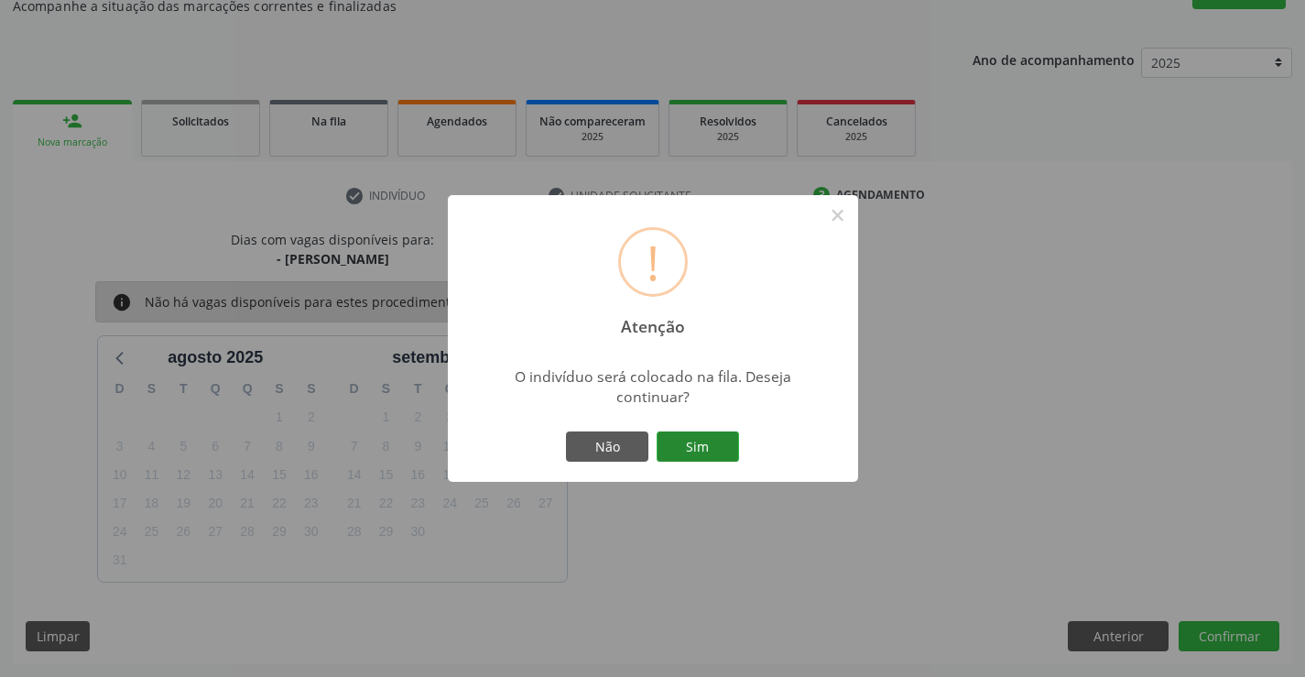
click at [703, 444] on button "Sim" at bounding box center [698, 446] width 82 height 31
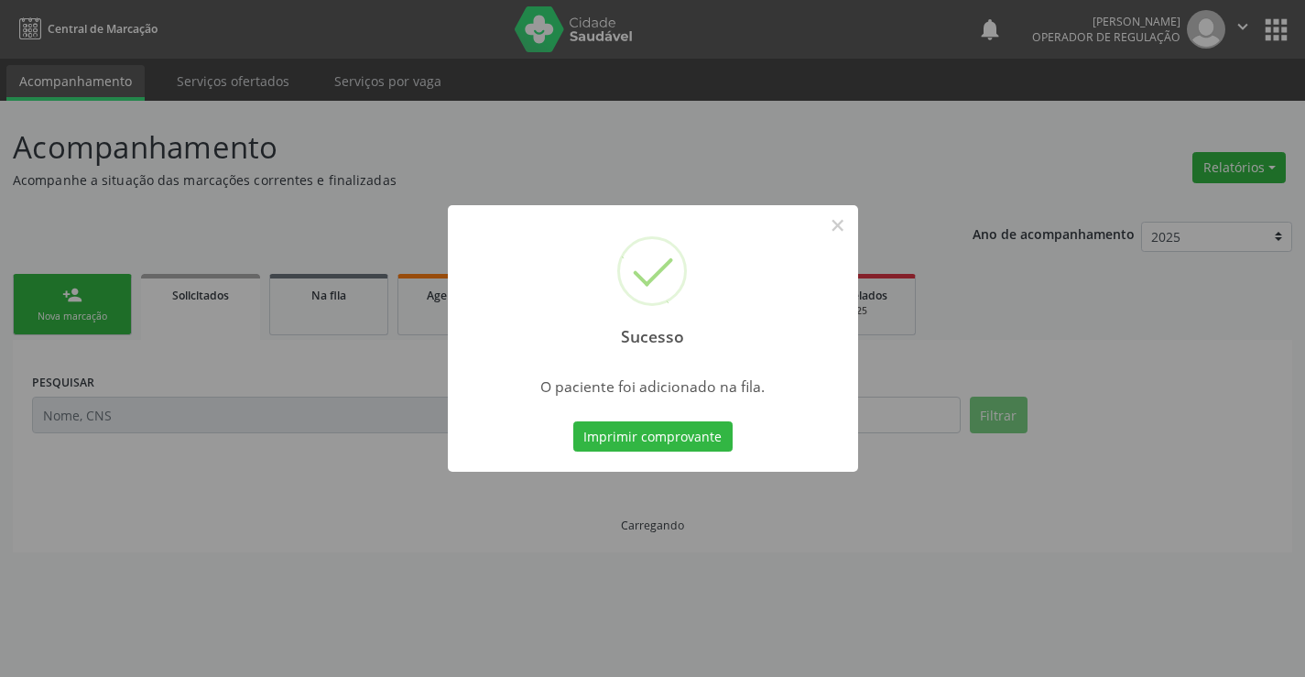
scroll to position [0, 0]
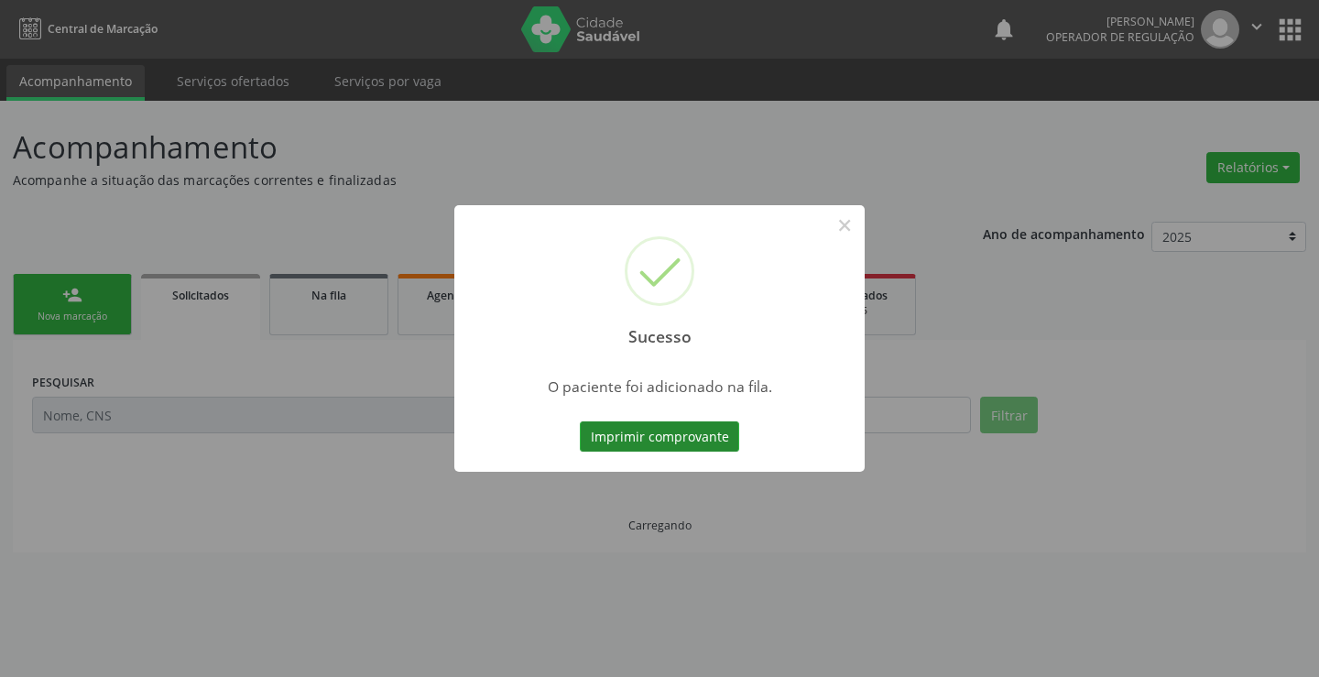
click at [699, 443] on button "Imprimir comprovante" at bounding box center [659, 436] width 159 height 31
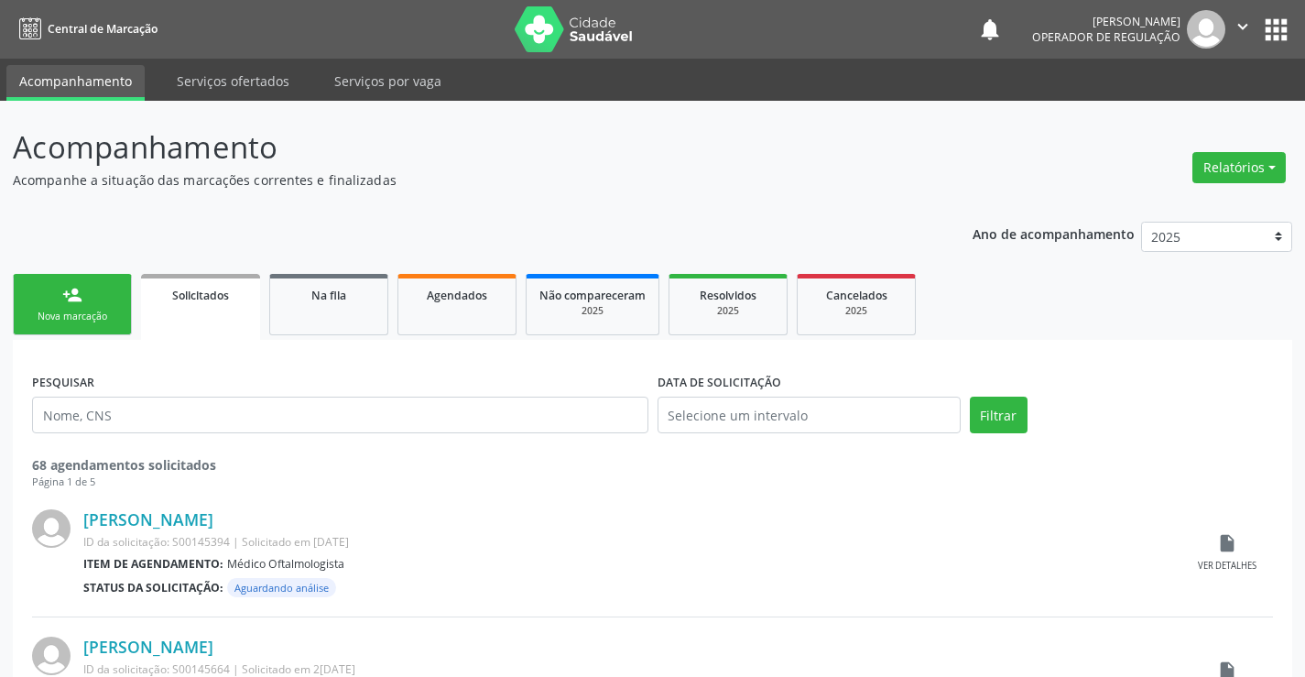
click at [104, 312] on div "Nova marcação" at bounding box center [73, 317] width 92 height 14
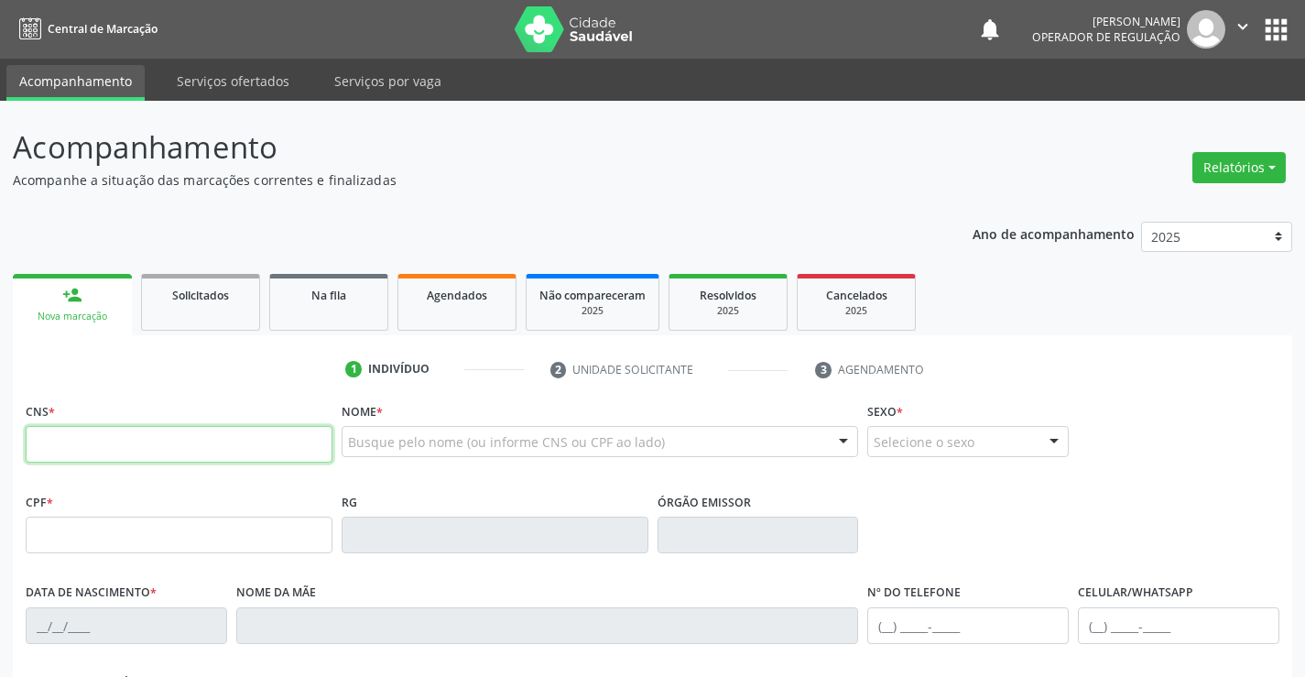
click at [120, 435] on input "text" at bounding box center [179, 444] width 307 height 37
type input "708 2031 9985 0543"
type input "0584617011"
type input "02/12/1966"
type input "Judite Santos"
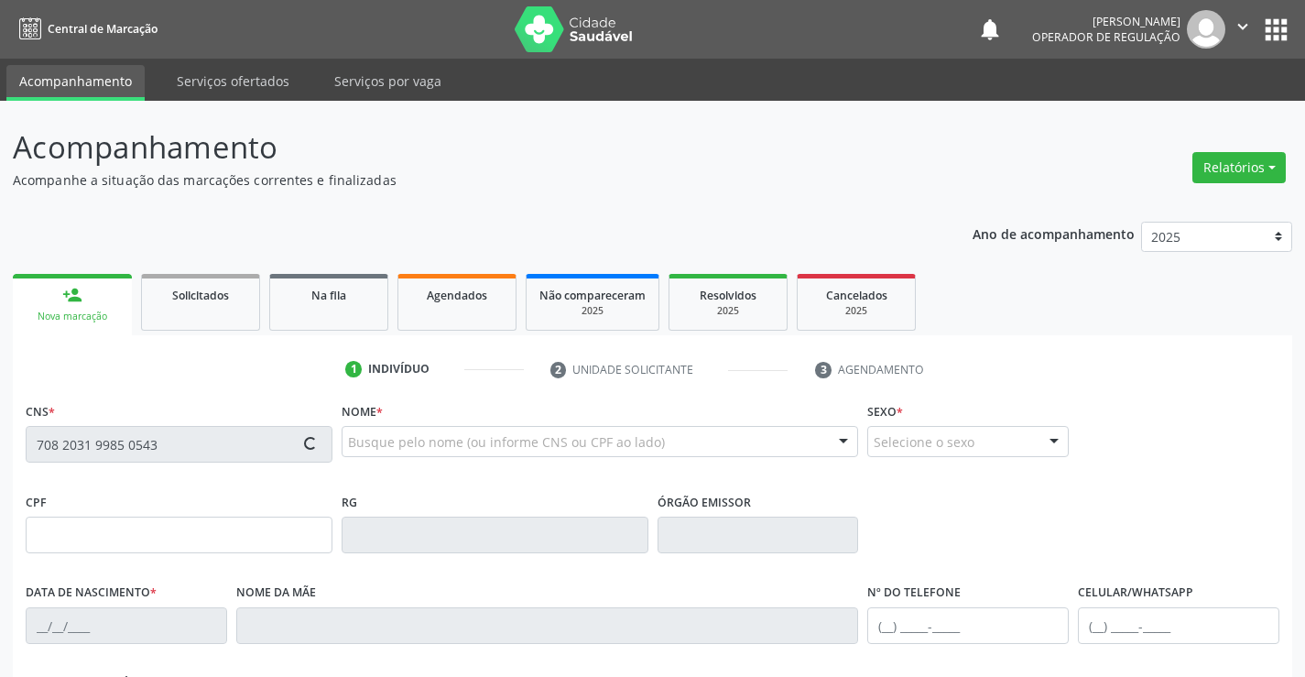
type input "(74) 99119-8257"
type input "617.868.705-25"
type input "203"
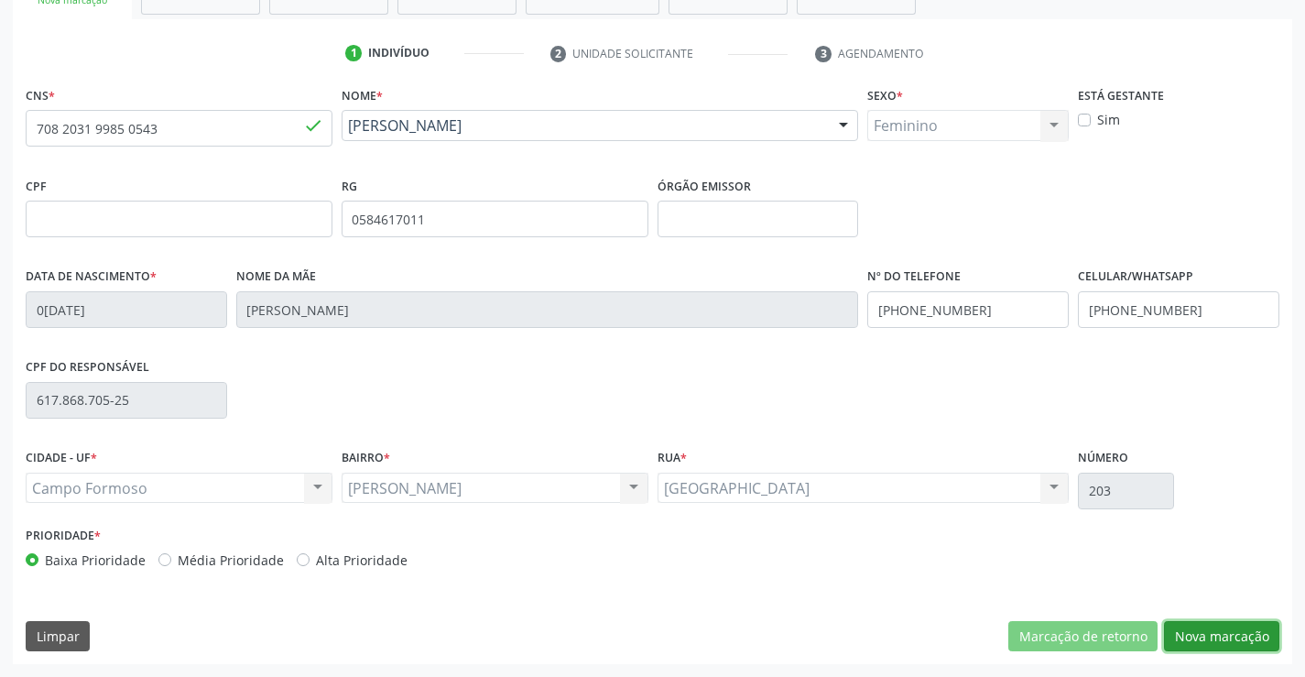
click at [1202, 625] on button "Nova marcação" at bounding box center [1221, 636] width 115 height 31
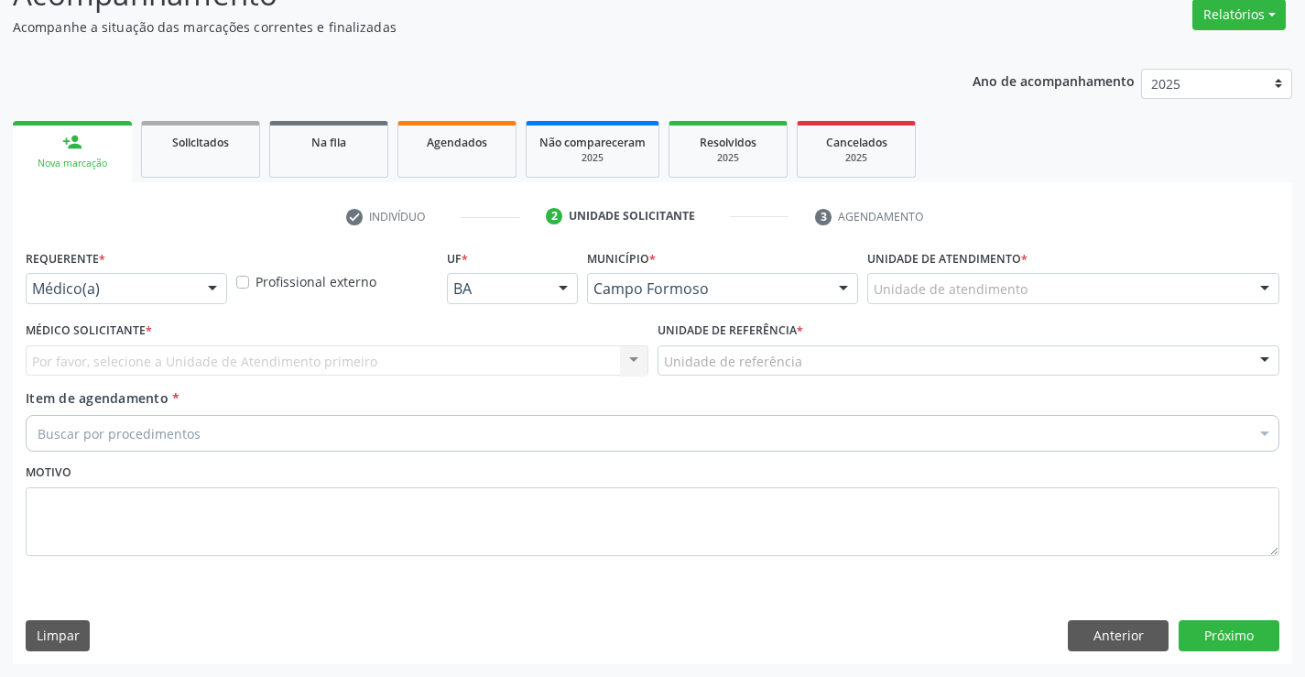
scroll to position [153, 0]
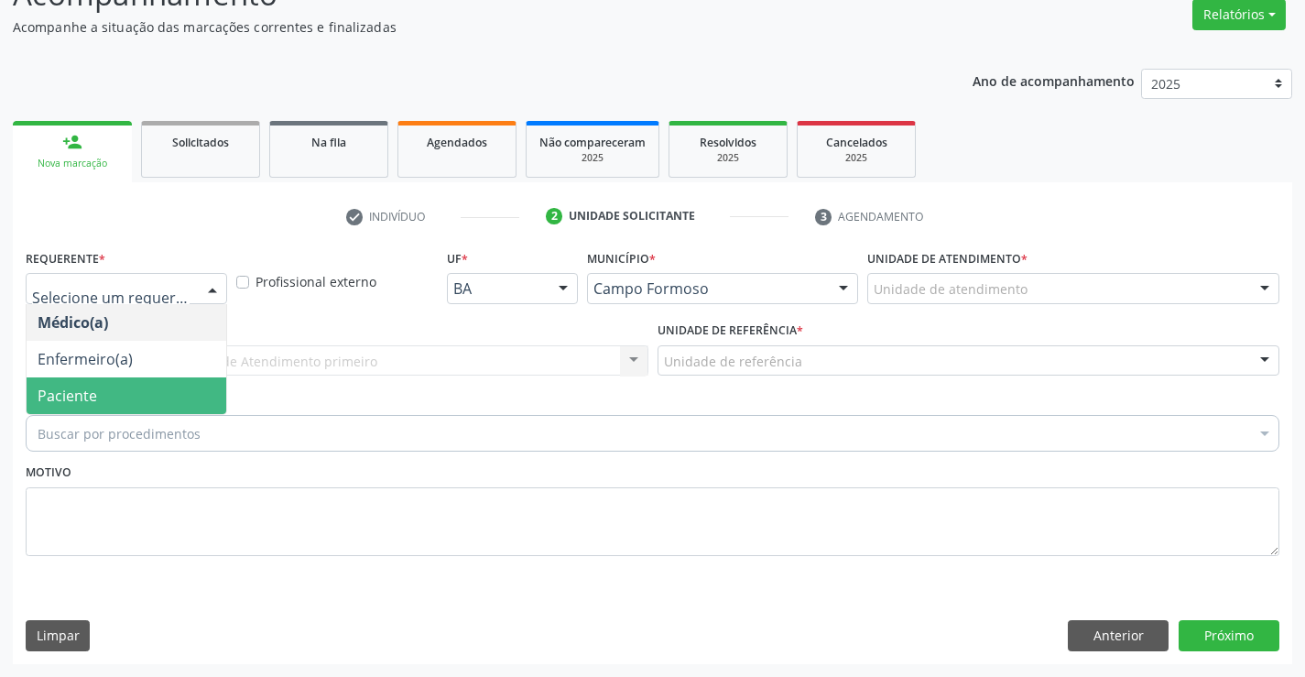
click at [51, 390] on span "Paciente" at bounding box center [68, 396] width 60 height 20
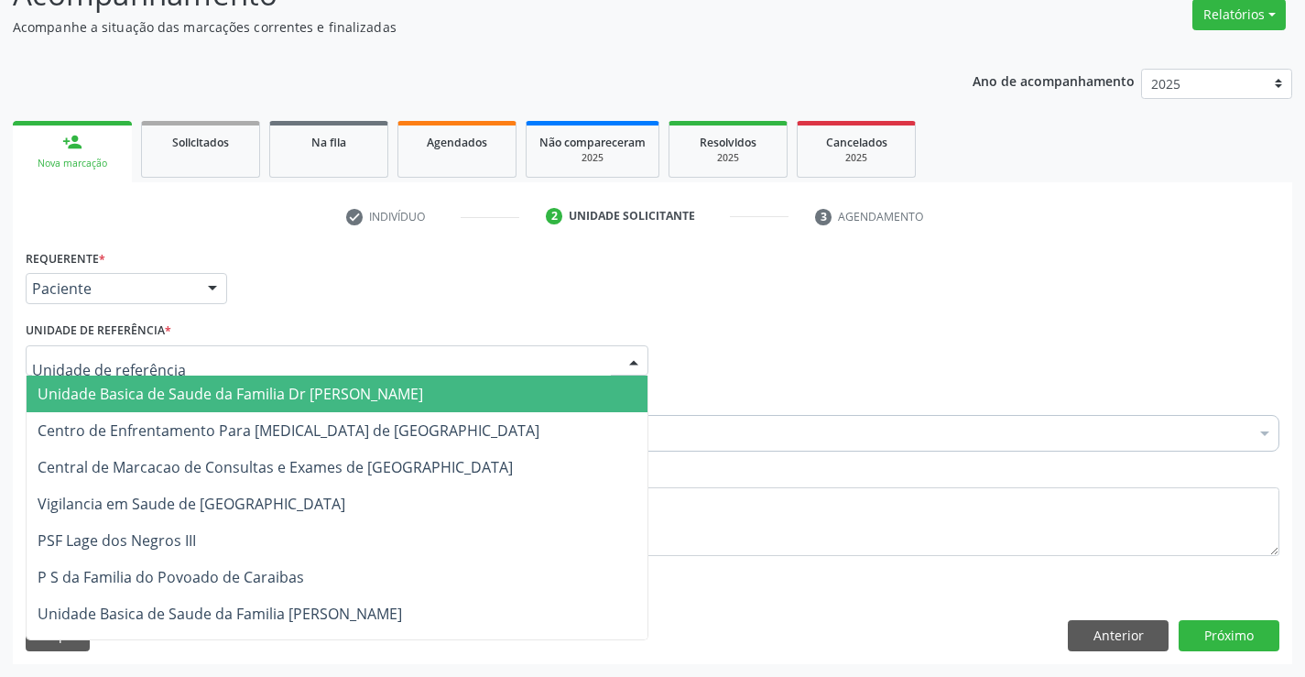
click at [61, 399] on span "Unidade Basica de Saude da Familia Dr [PERSON_NAME]" at bounding box center [231, 394] width 386 height 20
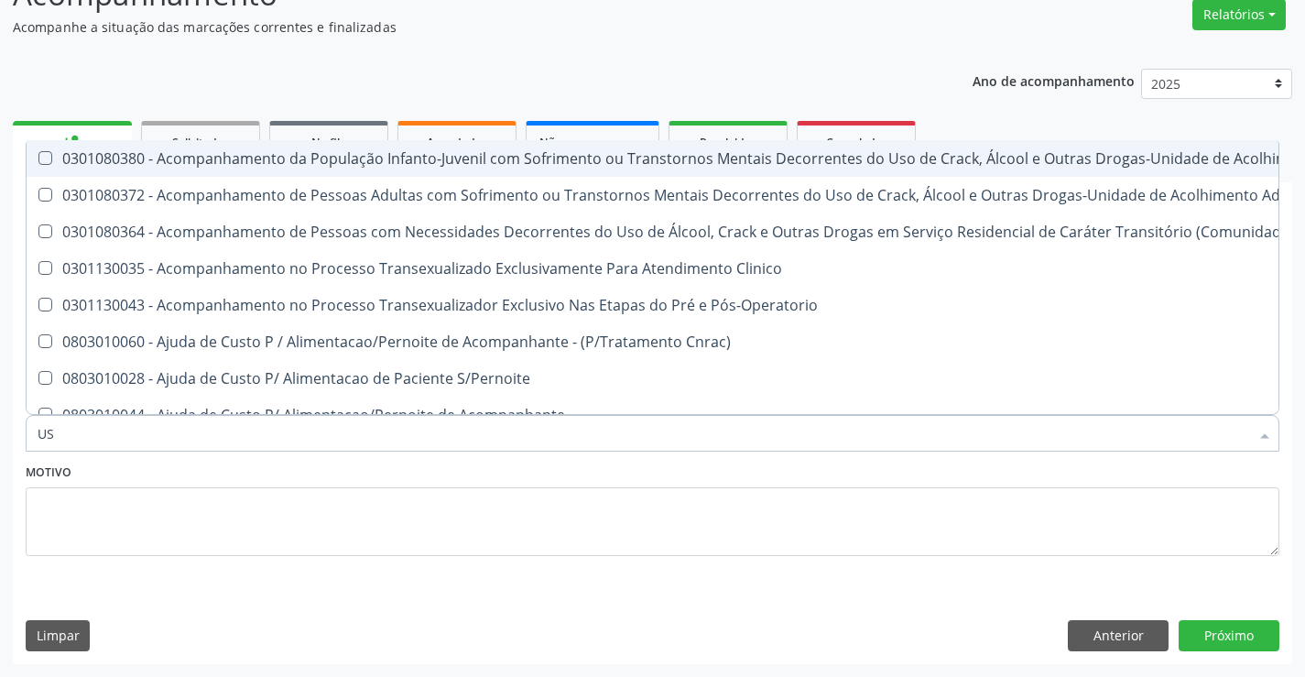
type input "USG"
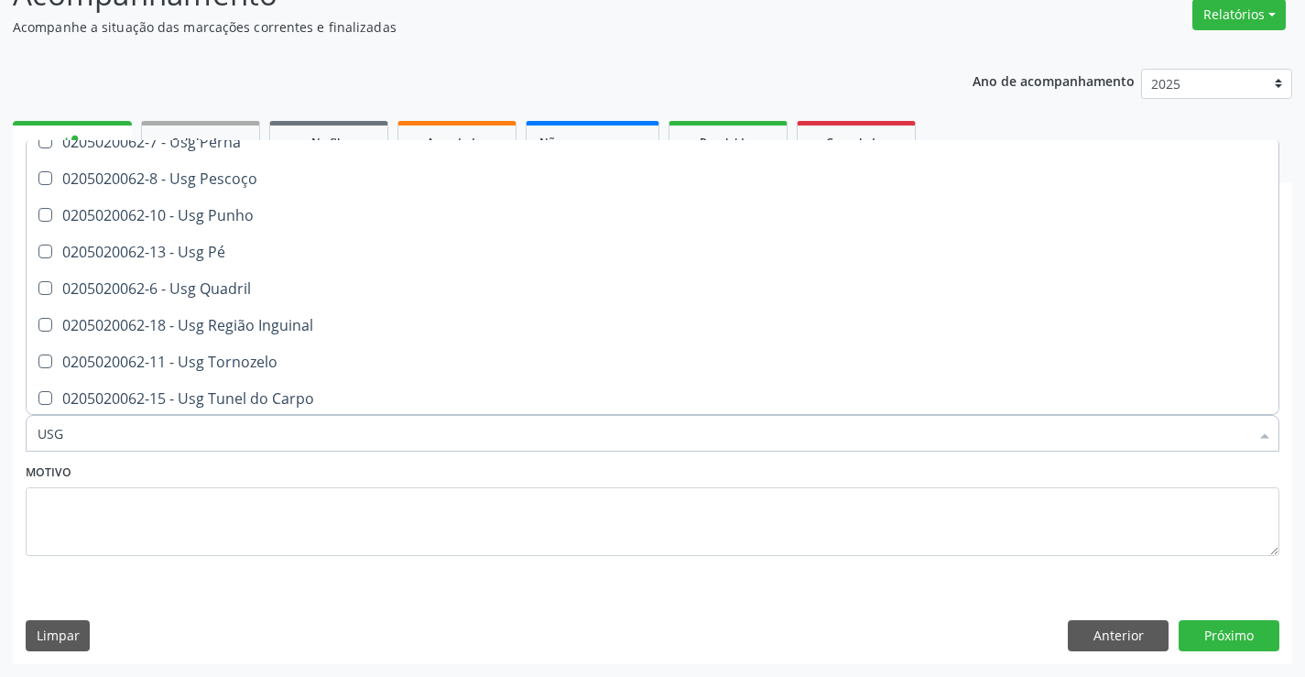
scroll to position [422, 0]
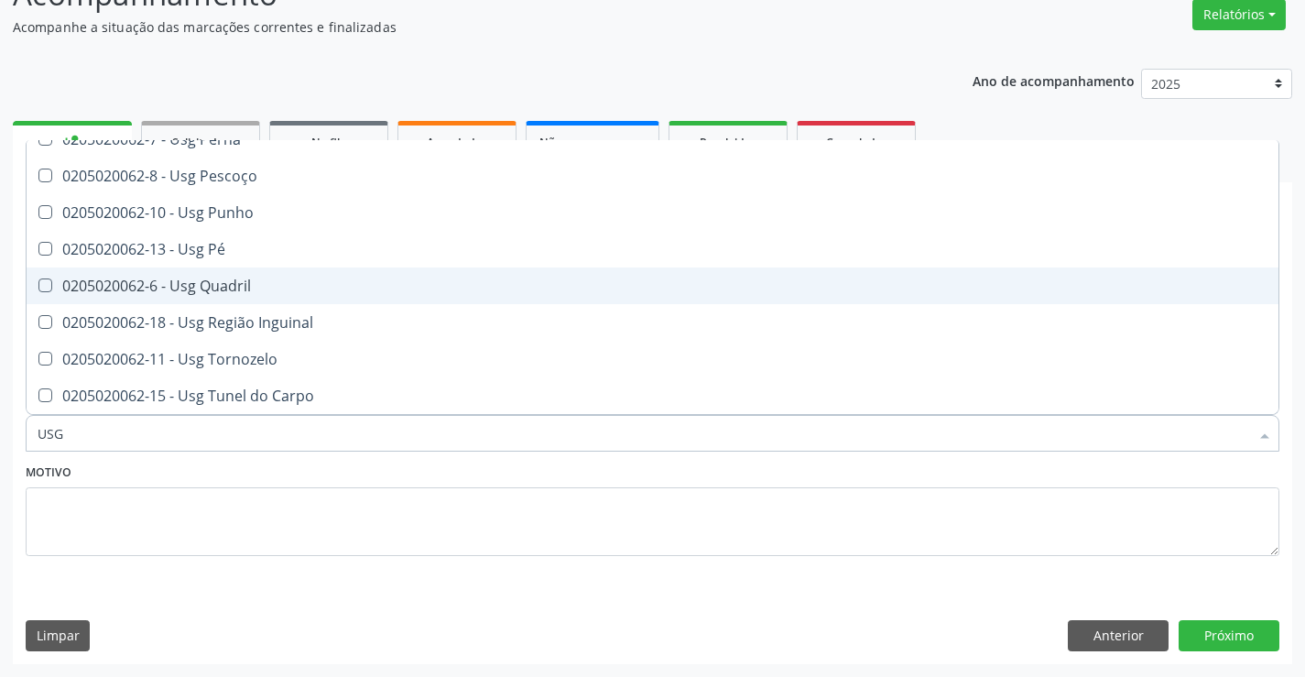
click at [312, 292] on div "0205020062-6 - Usg Quadril" at bounding box center [653, 285] width 1230 height 15
checkbox Quadril "true"
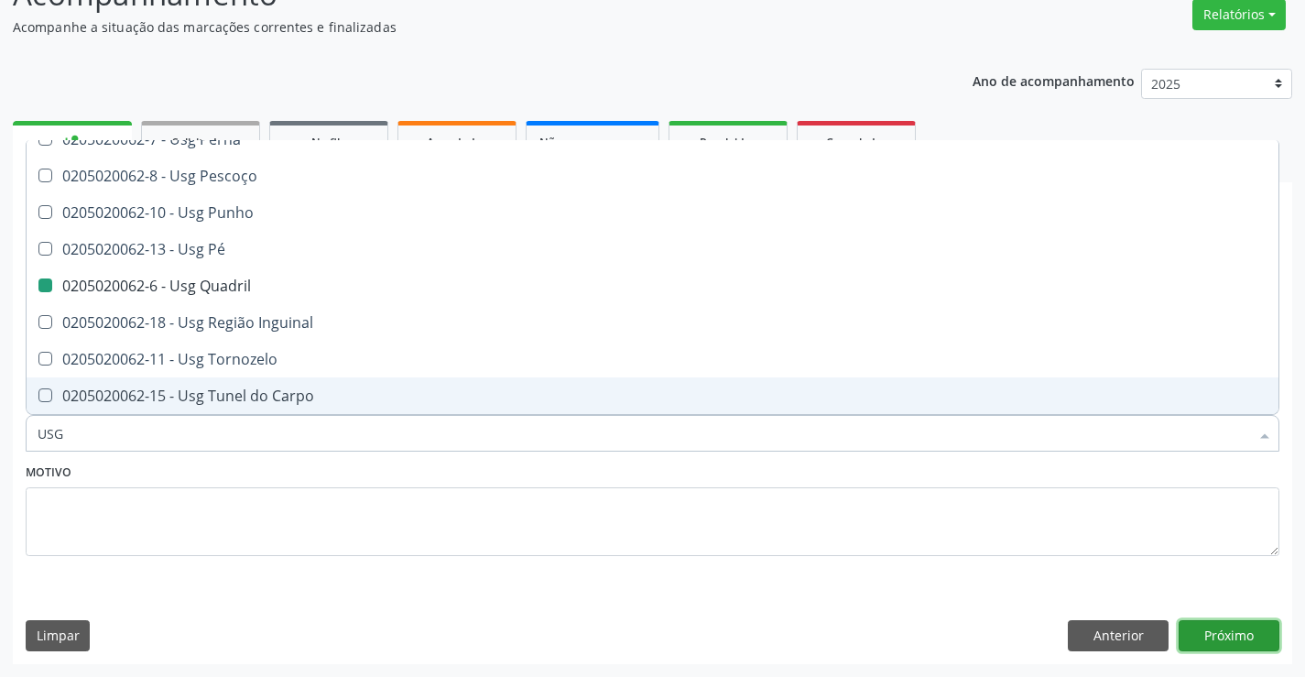
click at [1202, 622] on button "Próximo" at bounding box center [1229, 635] width 101 height 31
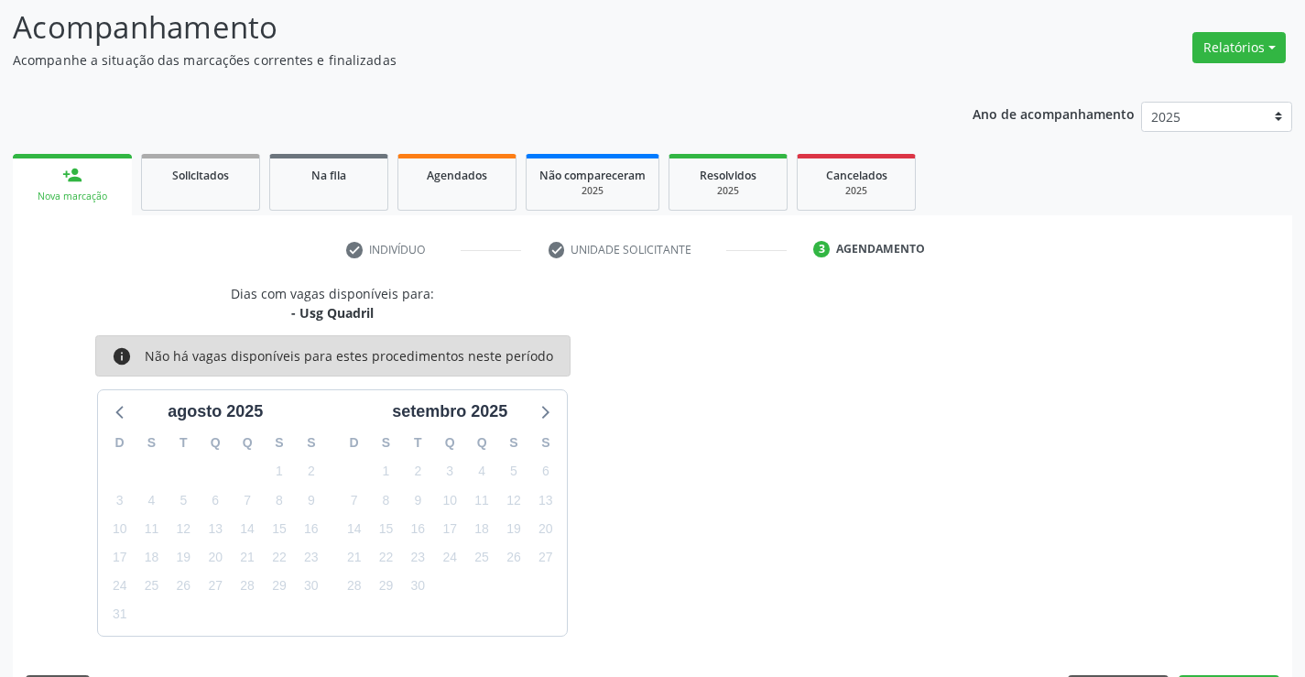
scroll to position [153, 0]
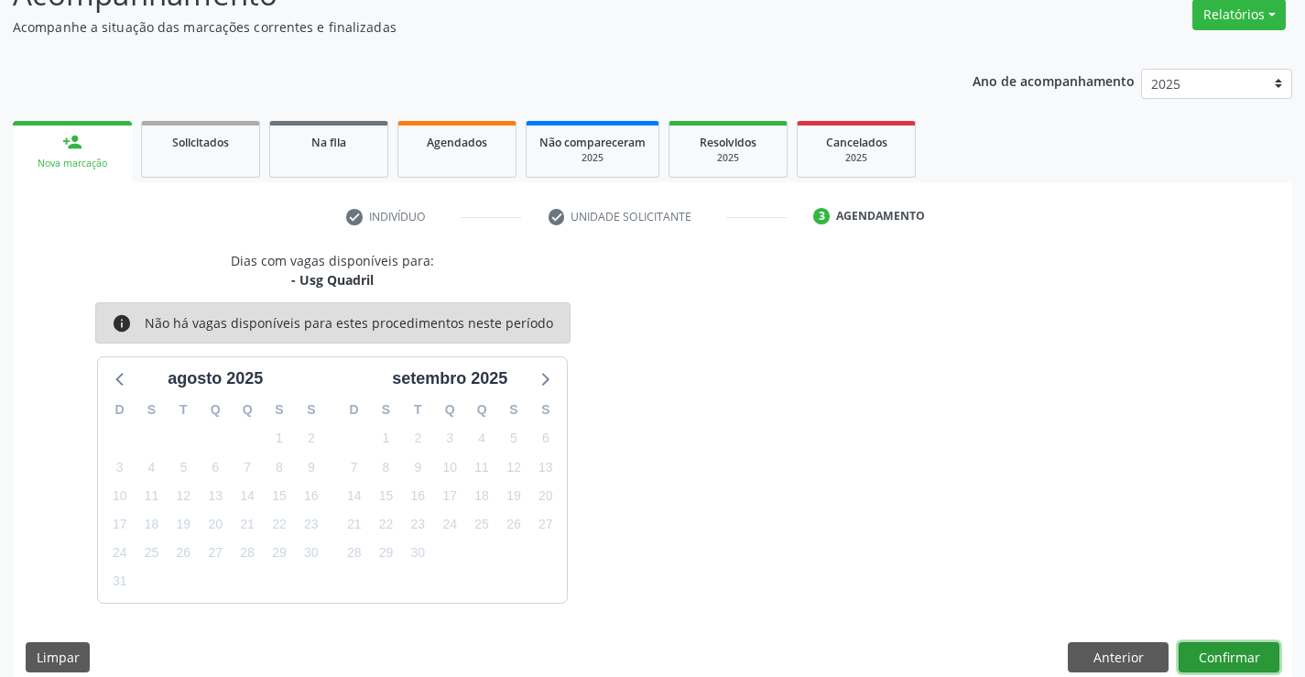
click at [1218, 646] on button "Confirmar" at bounding box center [1229, 657] width 101 height 31
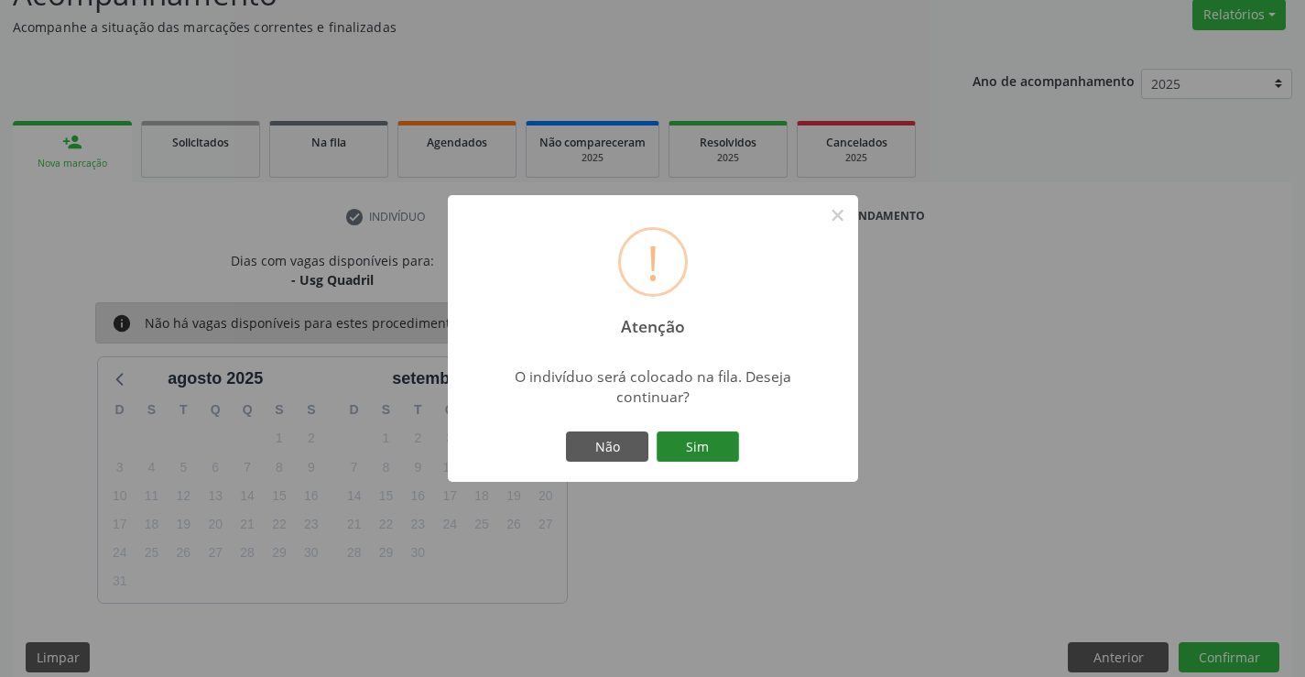
click at [717, 438] on button "Sim" at bounding box center [698, 446] width 82 height 31
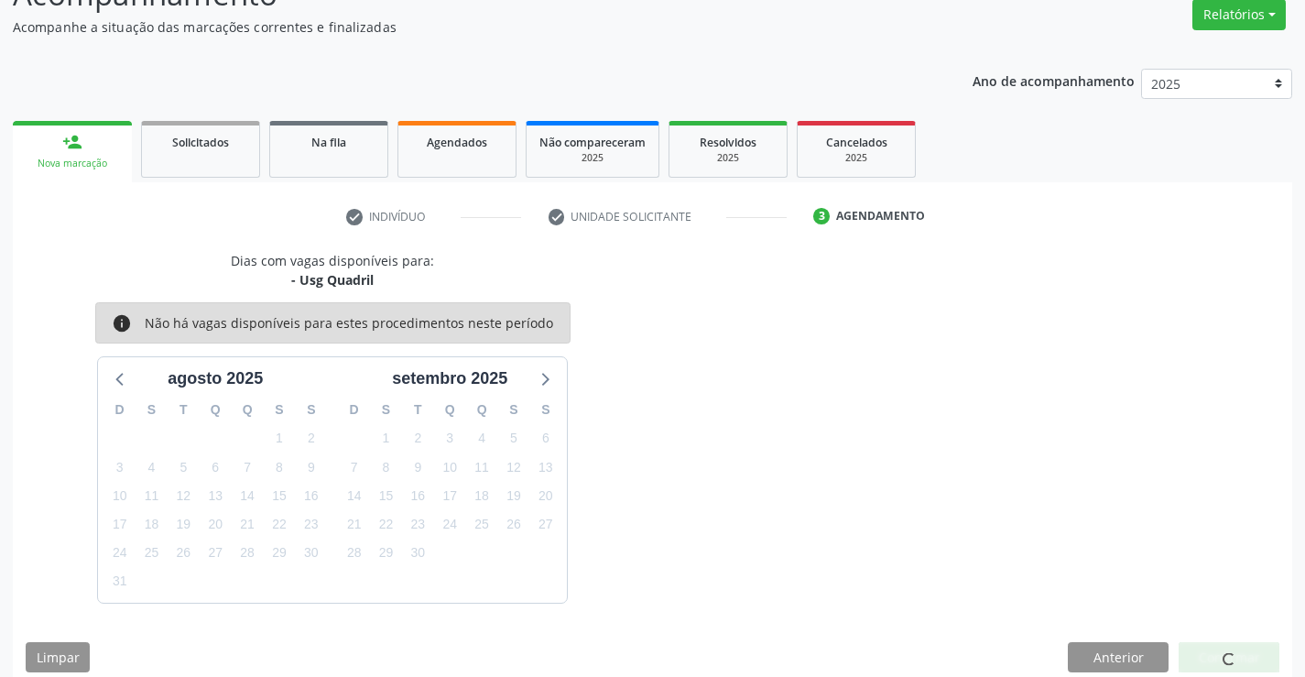
scroll to position [0, 0]
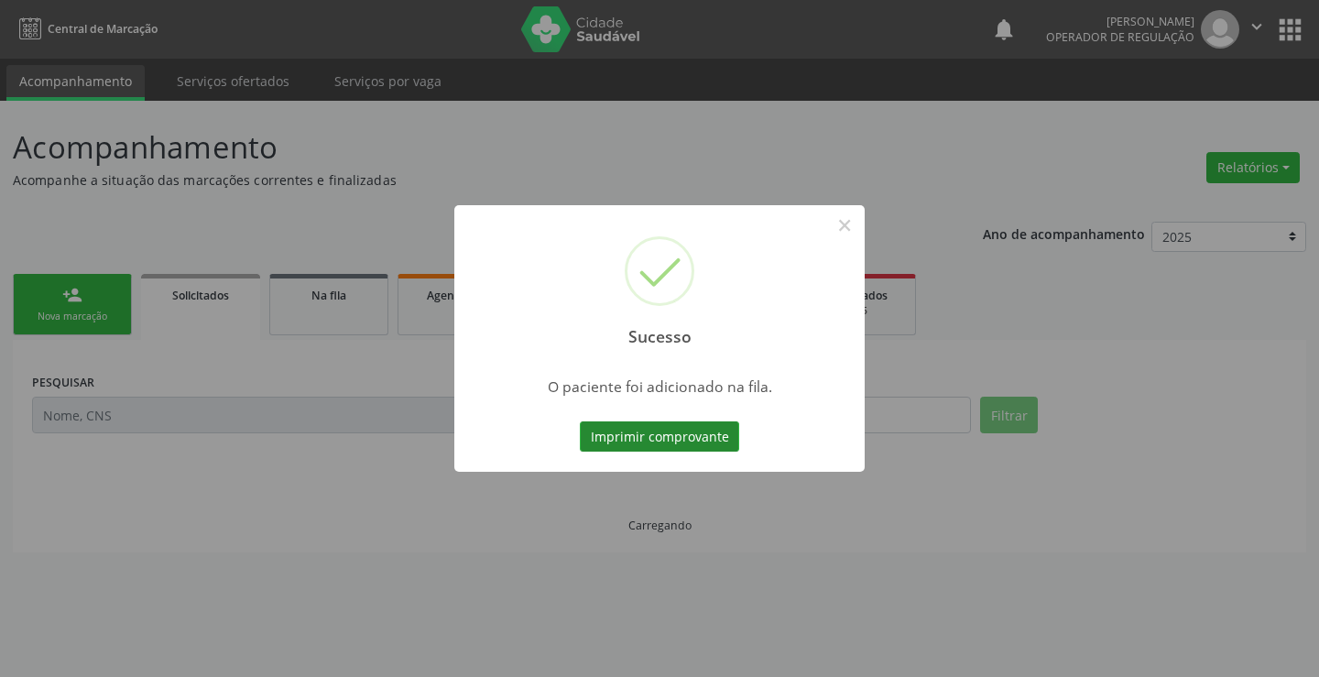
click at [691, 429] on button "Imprimir comprovante" at bounding box center [659, 436] width 159 height 31
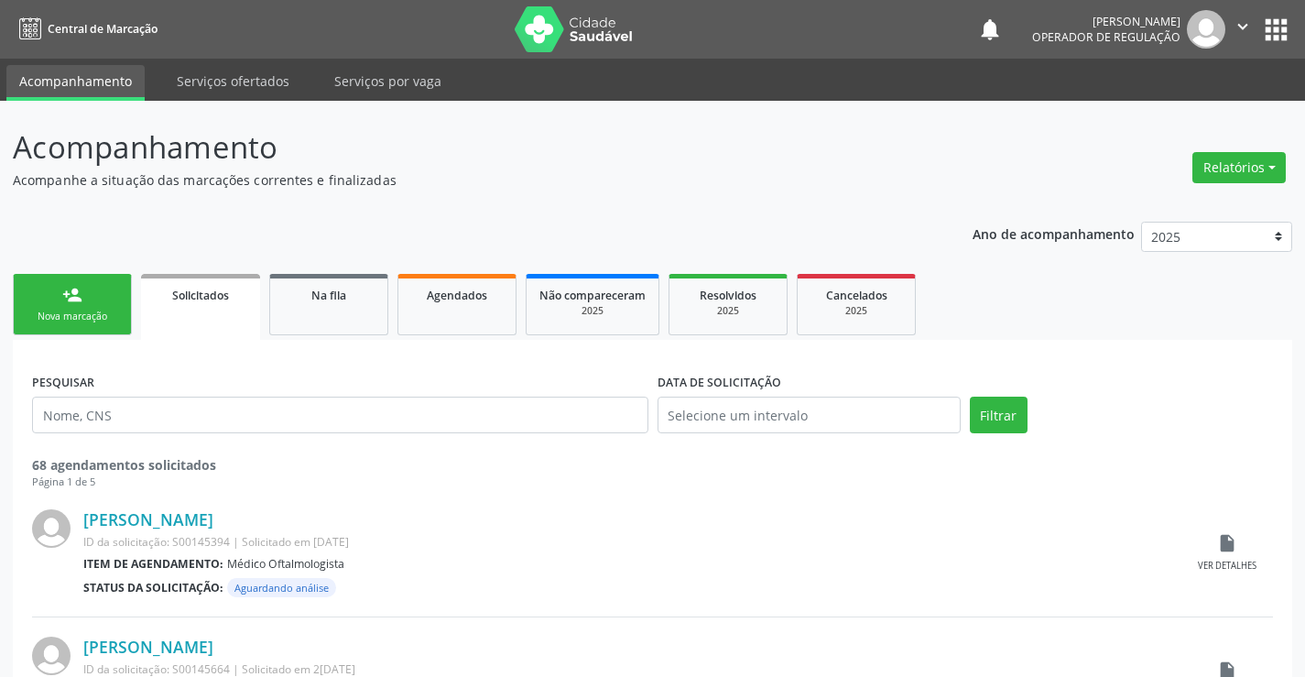
click at [104, 315] on div "Nova marcação" at bounding box center [73, 317] width 92 height 14
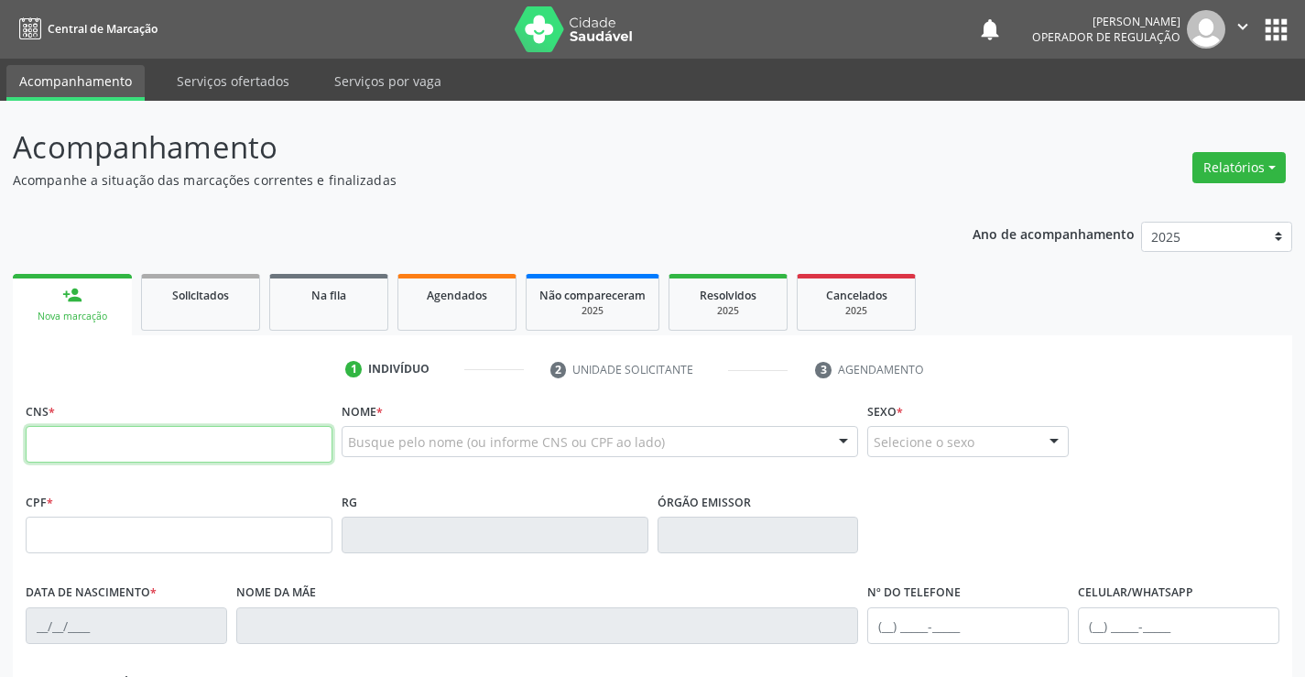
click at [206, 455] on input "text" at bounding box center [179, 444] width 307 height 37
type input "702 6002 8719 0647"
type input "361094498"
type input "17/05/1981"
type input "(74) 98857-1636"
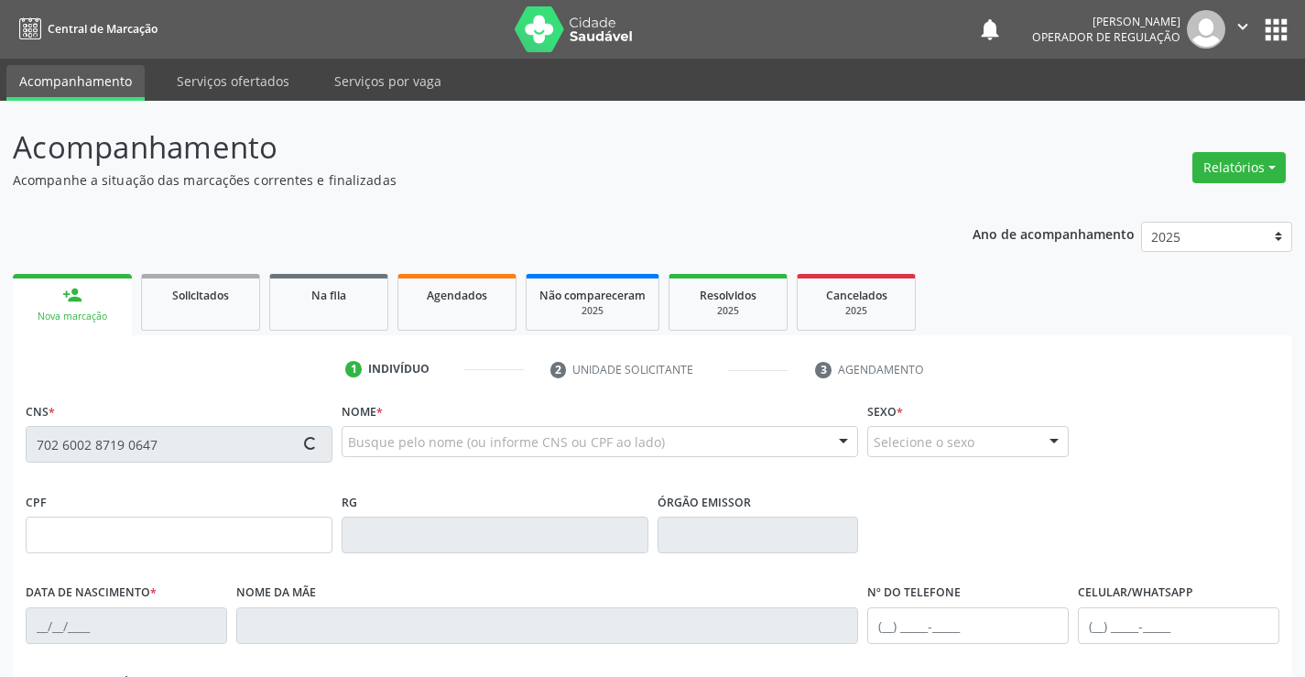
type input "(74) 98857-1636"
type input "318.662.428-22"
type input "S/N"
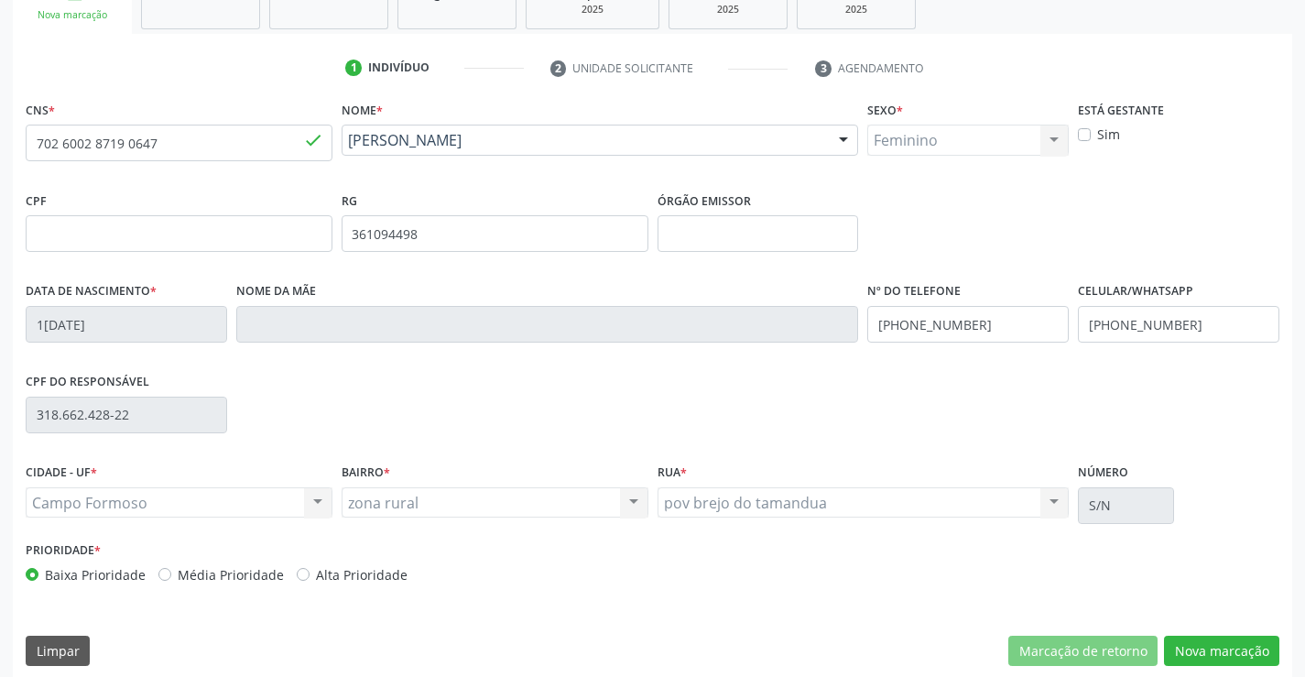
scroll to position [316, 0]
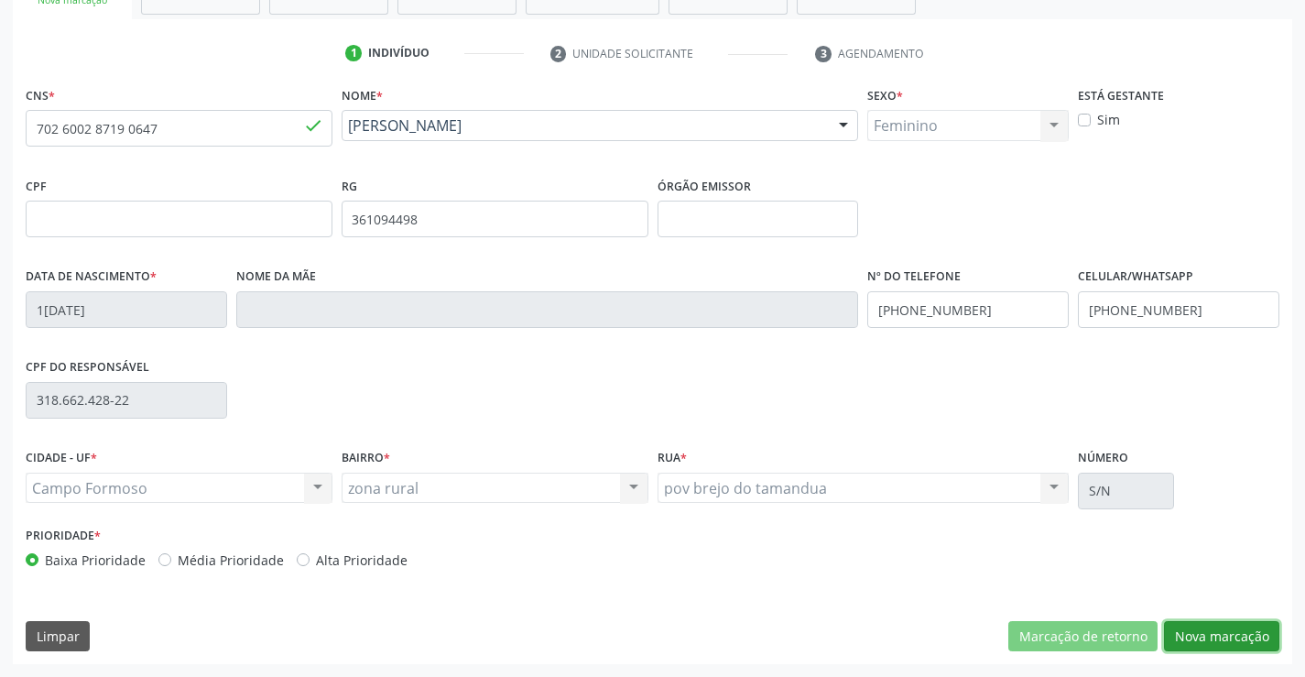
click at [1207, 623] on button "Nova marcação" at bounding box center [1221, 636] width 115 height 31
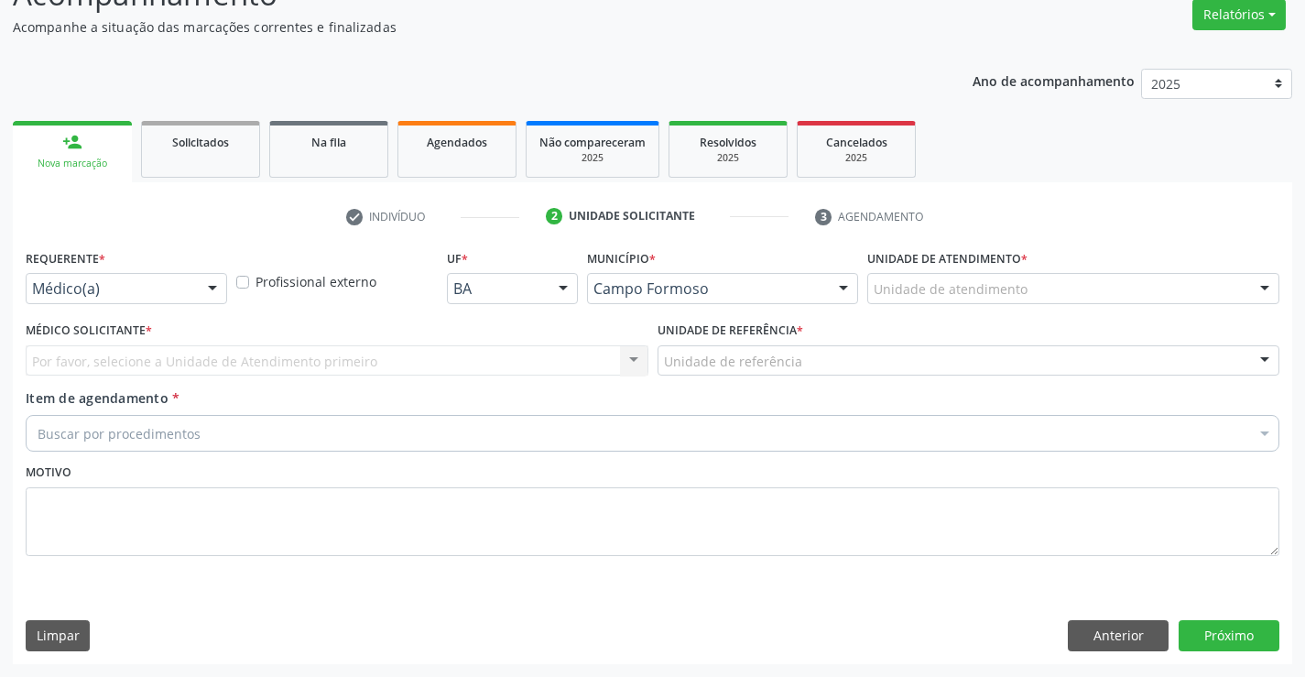
scroll to position [153, 0]
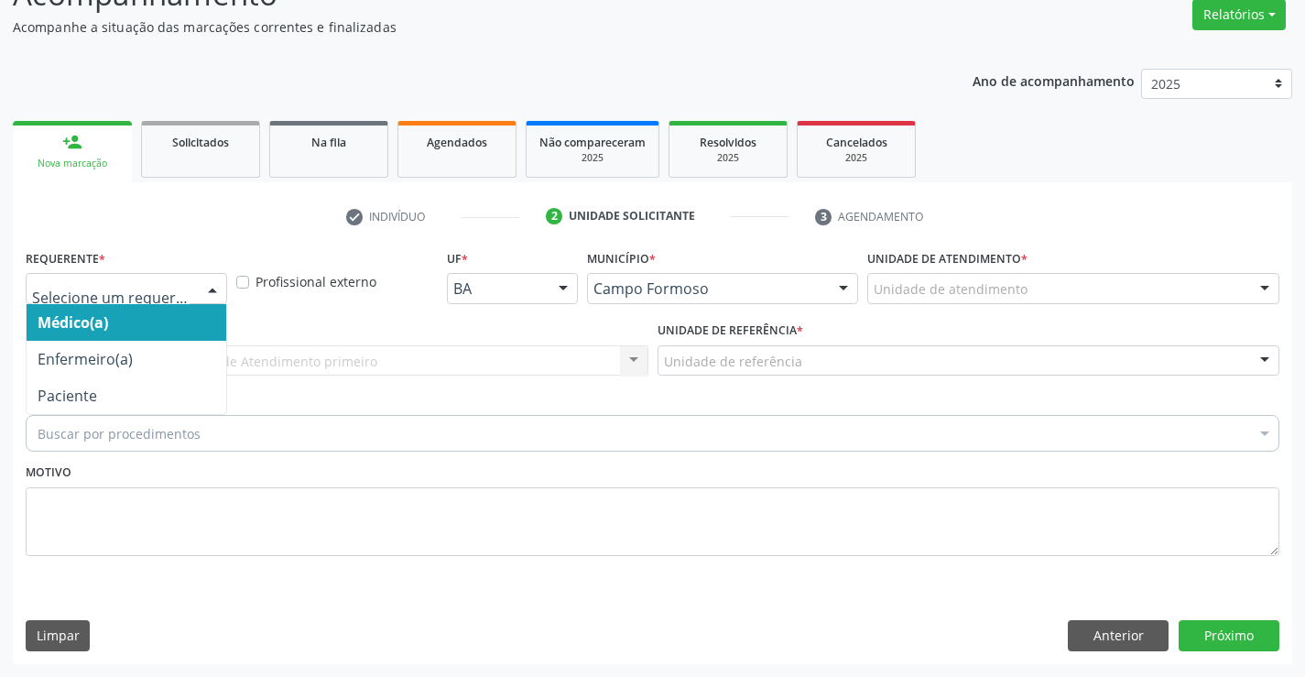
click at [55, 277] on div at bounding box center [126, 288] width 201 height 31
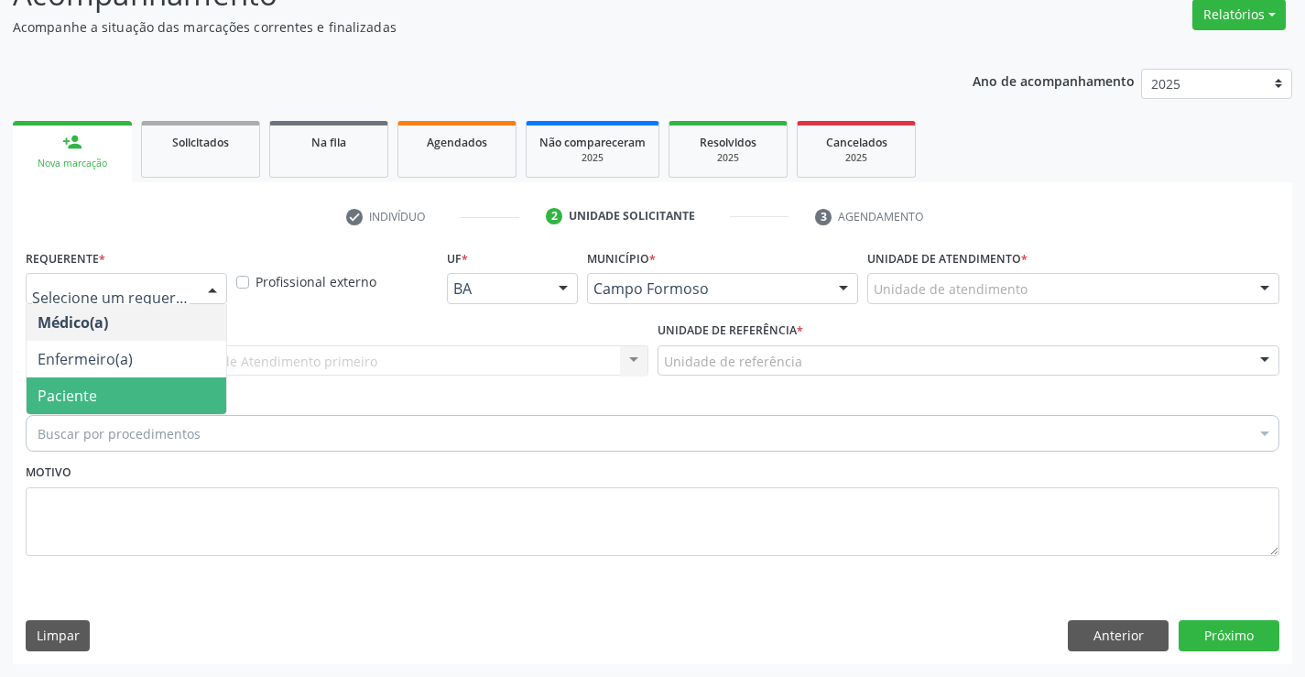
click at [80, 399] on span "Paciente" at bounding box center [68, 396] width 60 height 20
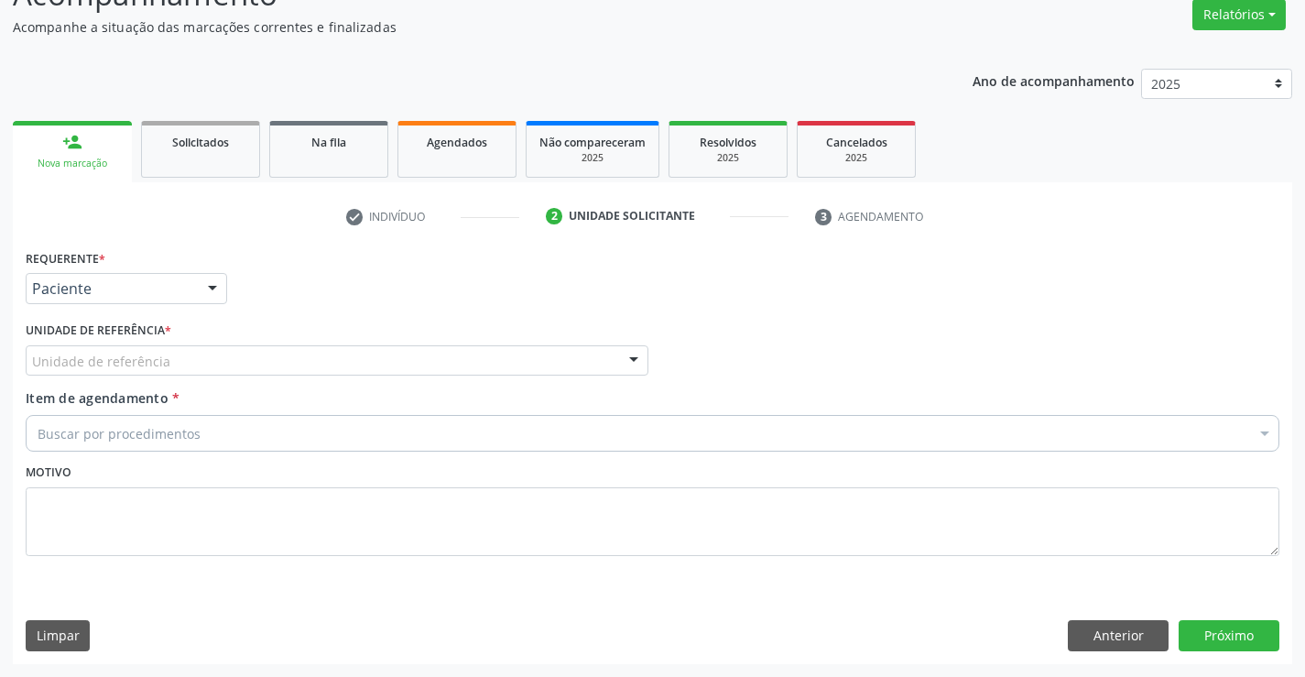
click at [92, 375] on div "Unidade de referência" at bounding box center [337, 360] width 623 height 31
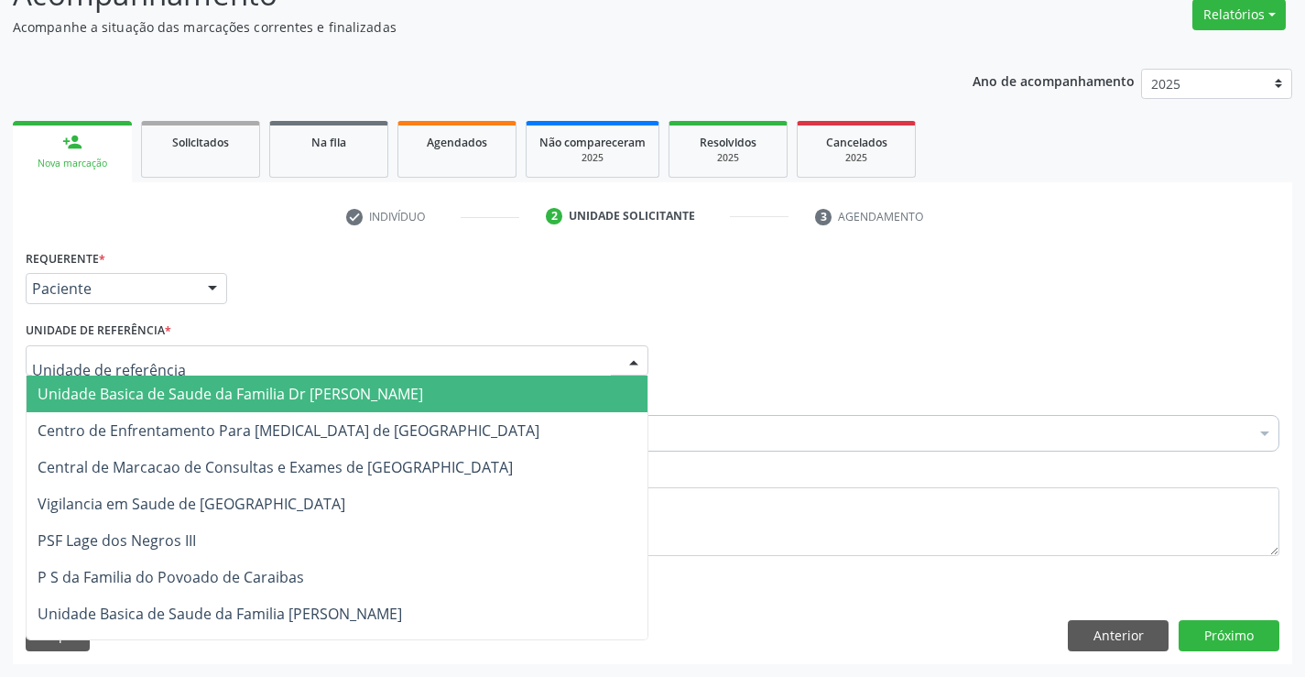
click at [101, 397] on span "Unidade Basica de Saude da Familia Dr [PERSON_NAME]" at bounding box center [231, 394] width 386 height 20
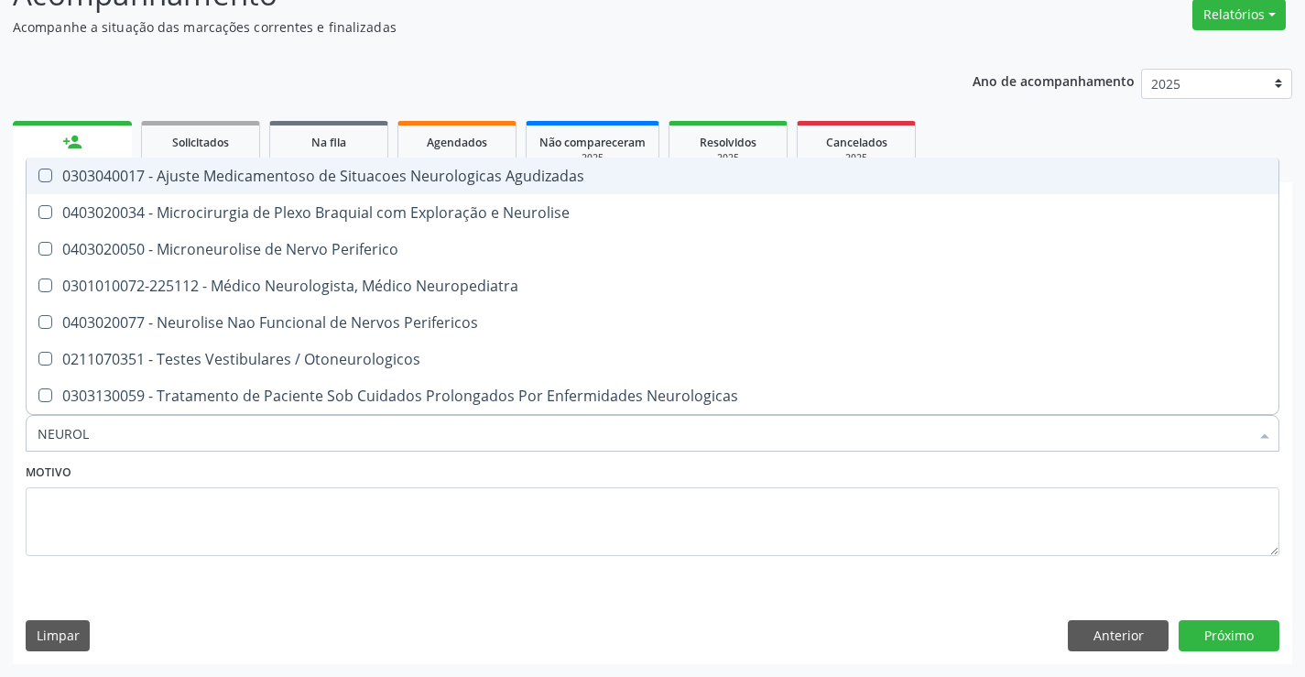
type input "NEUROLO"
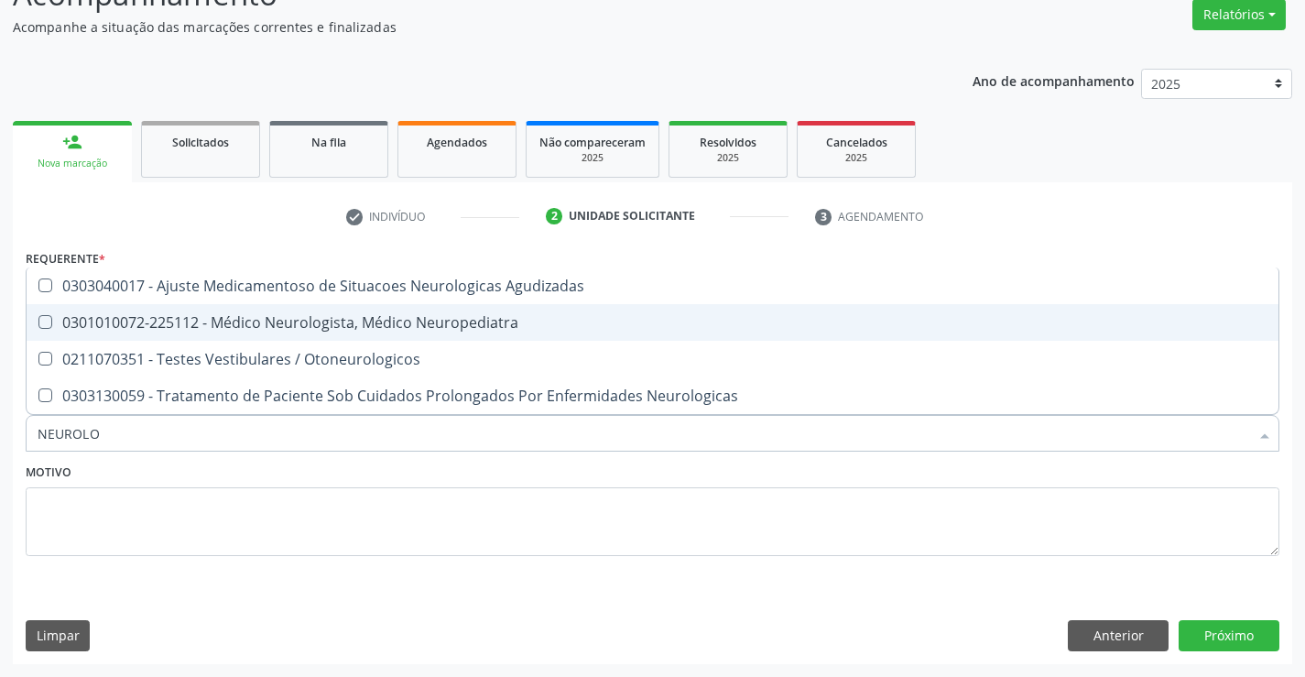
click at [297, 325] on div "0301010072-225112 - Médico Neurologista, Médico Neuropediatra" at bounding box center [653, 322] width 1230 height 15
checkbox Neuropediatra "true"
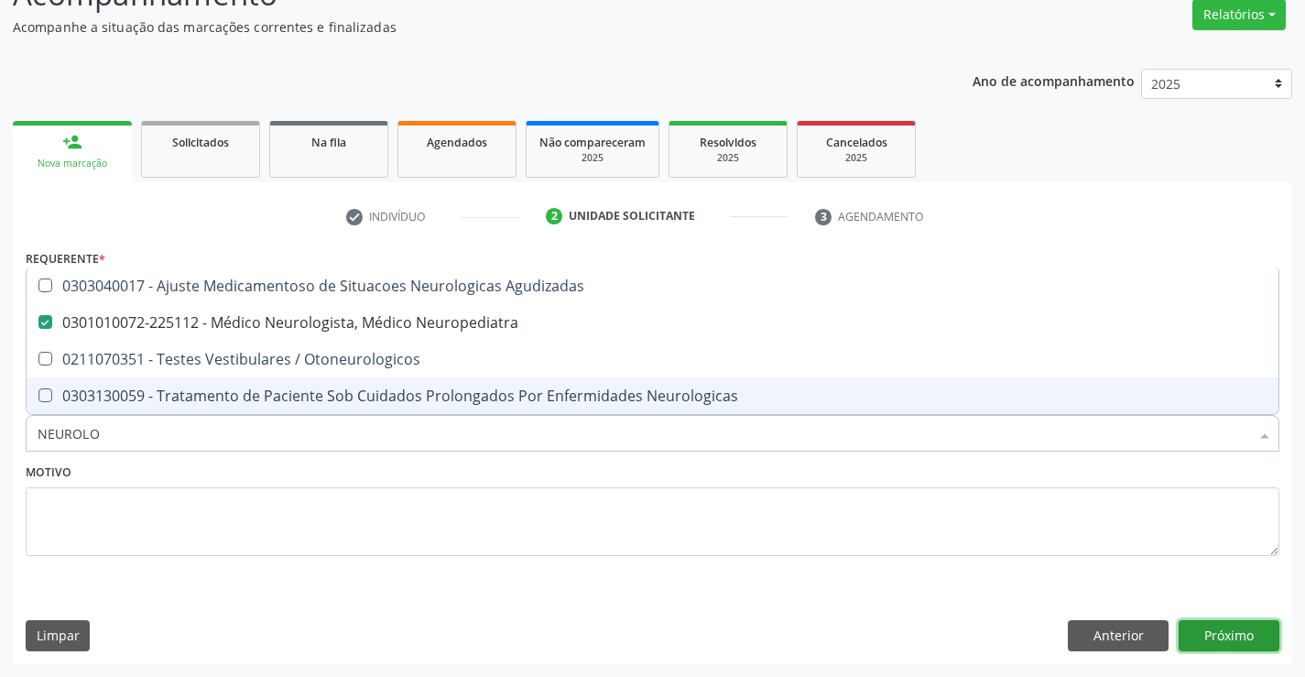
click at [1250, 639] on button "Próximo" at bounding box center [1229, 635] width 101 height 31
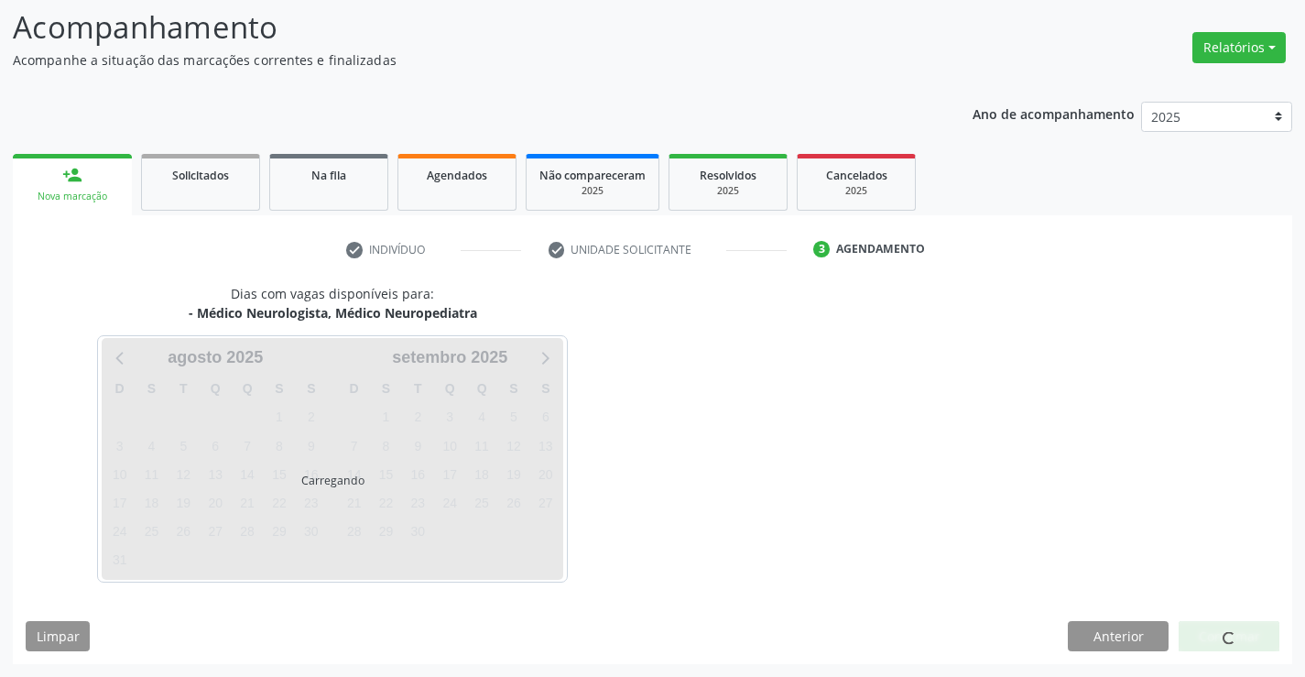
scroll to position [120, 0]
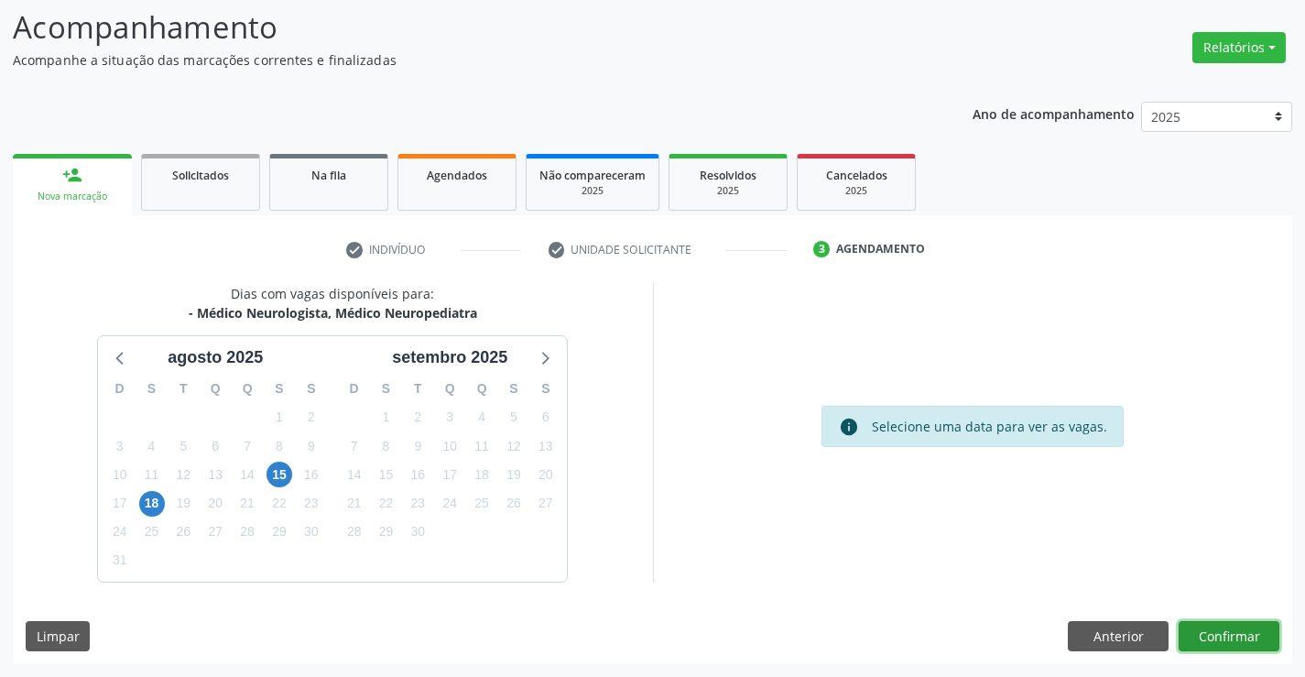
click at [1253, 638] on button "Confirmar" at bounding box center [1229, 636] width 101 height 31
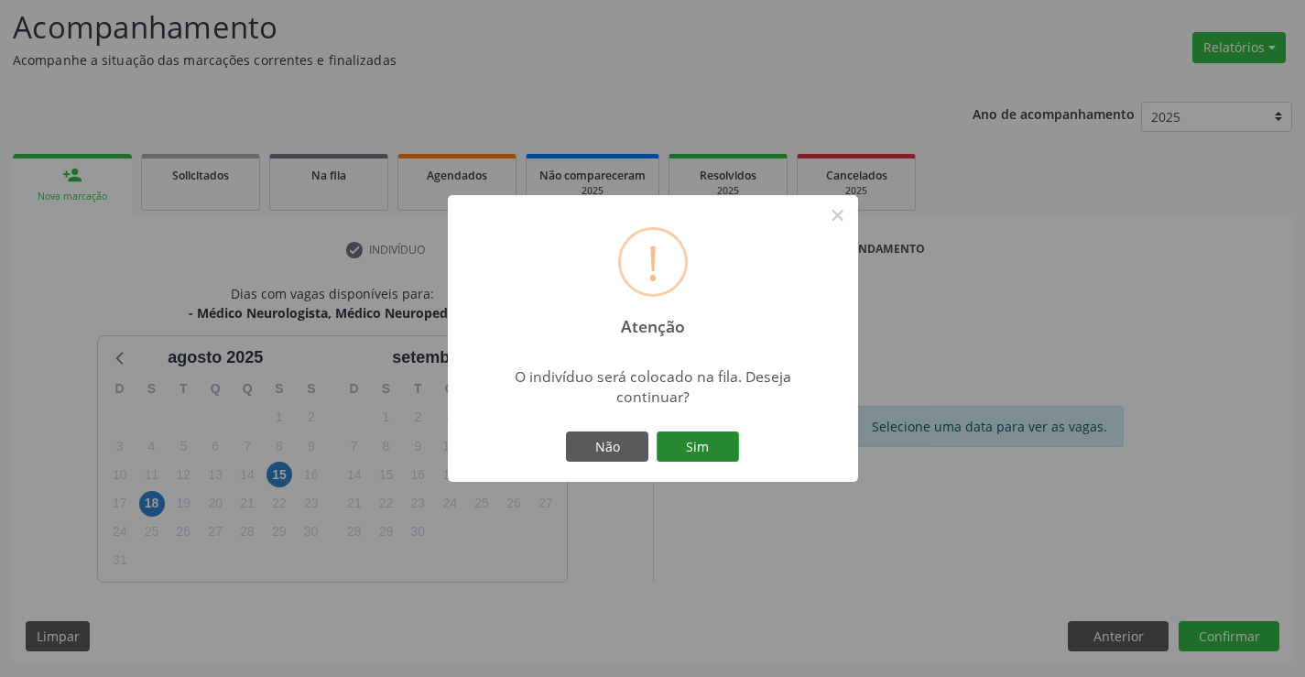
click at [696, 449] on button "Sim" at bounding box center [698, 446] width 82 height 31
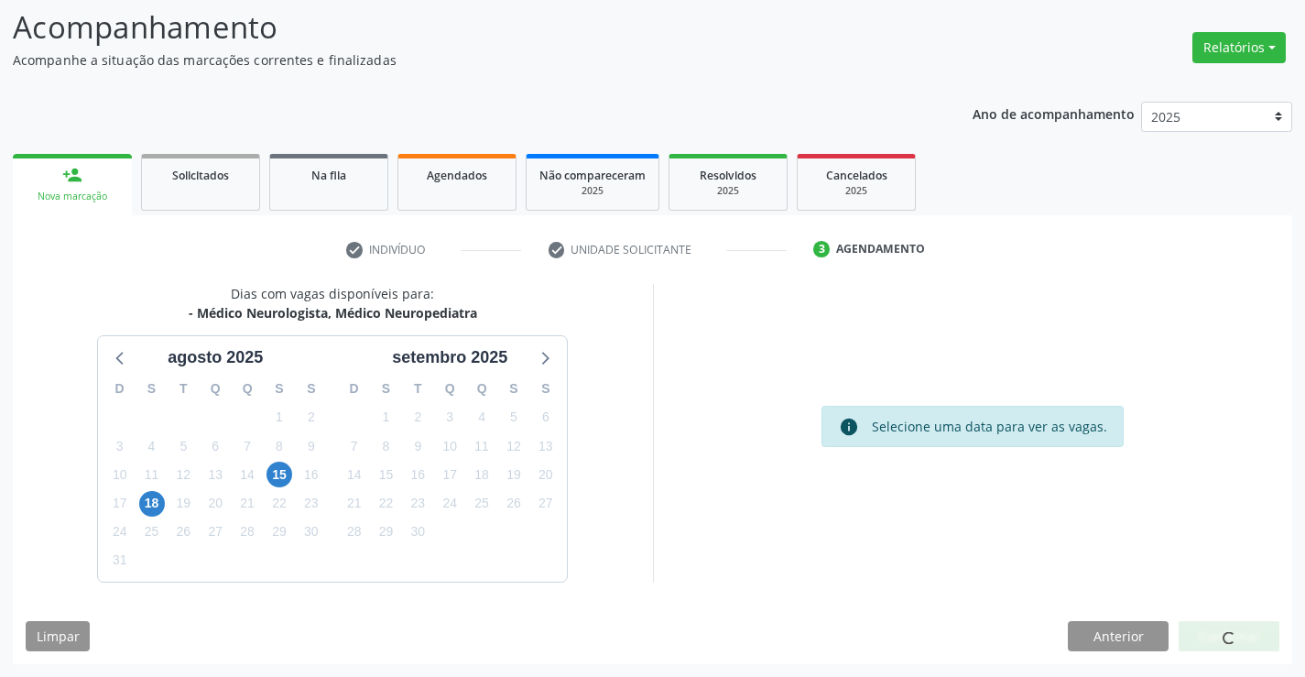
scroll to position [0, 0]
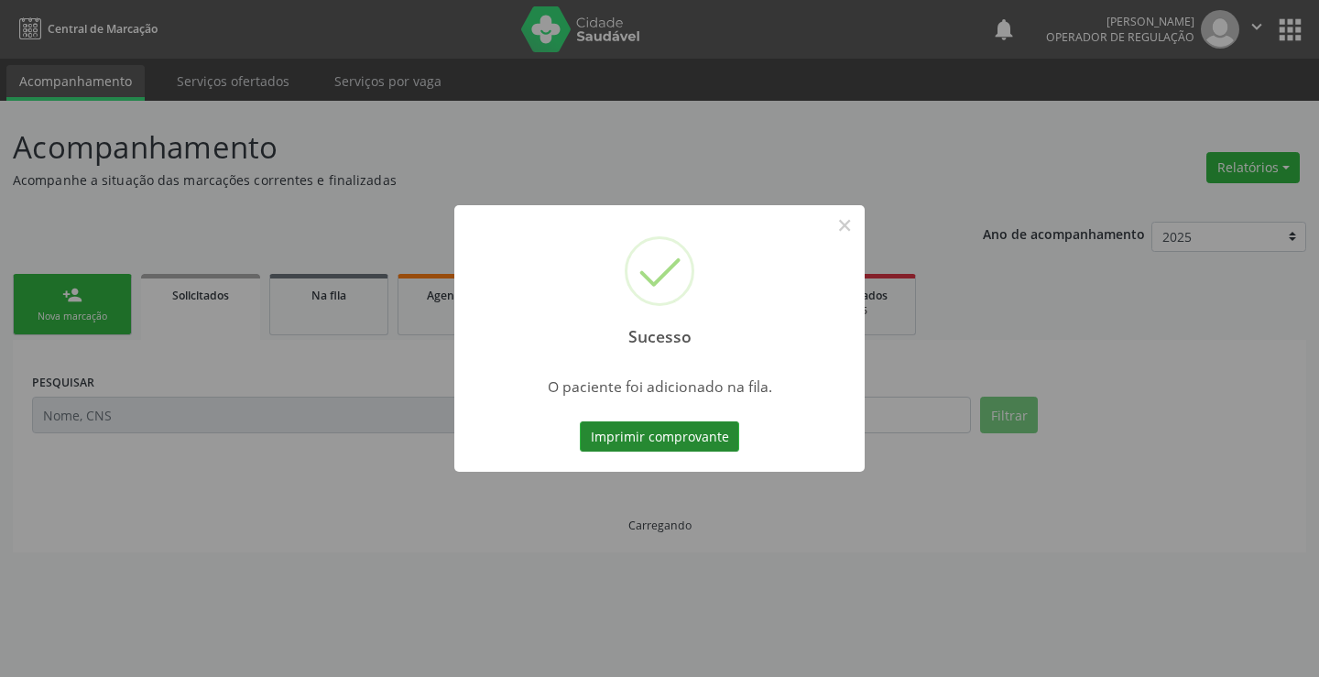
click at [695, 441] on button "Imprimir comprovante" at bounding box center [659, 436] width 159 height 31
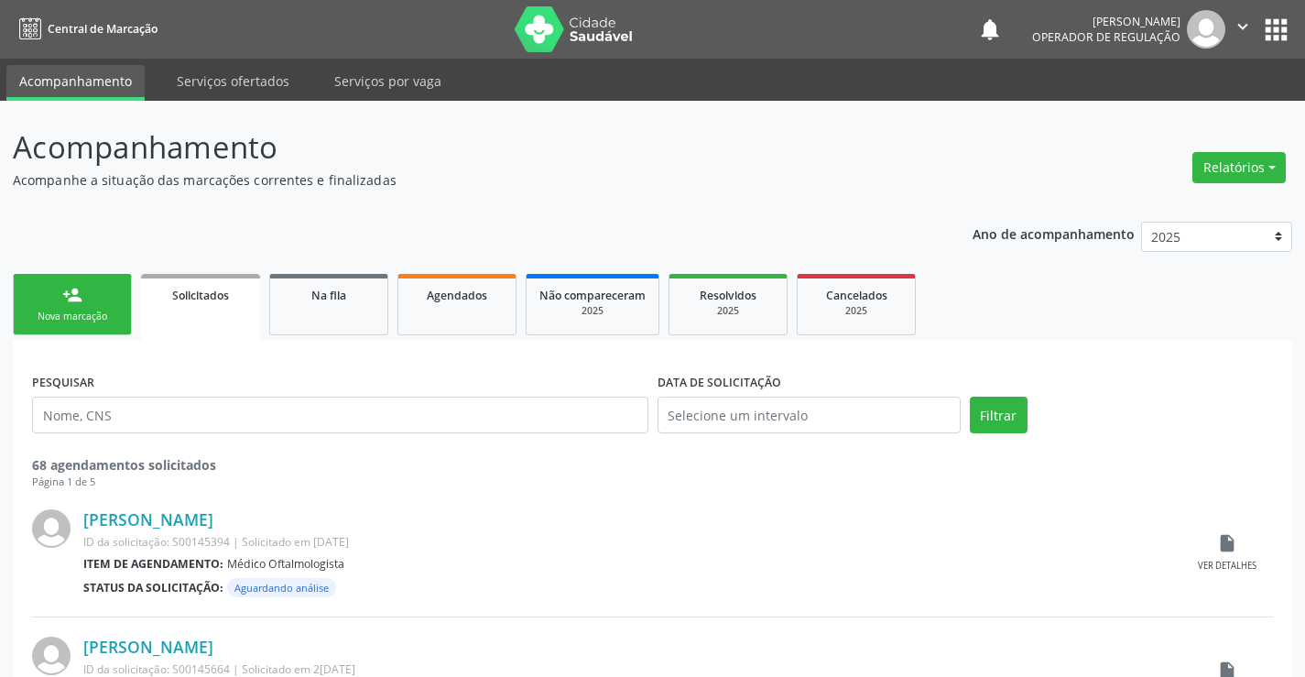
click at [96, 306] on link "person_add Nova marcação" at bounding box center [72, 304] width 119 height 61
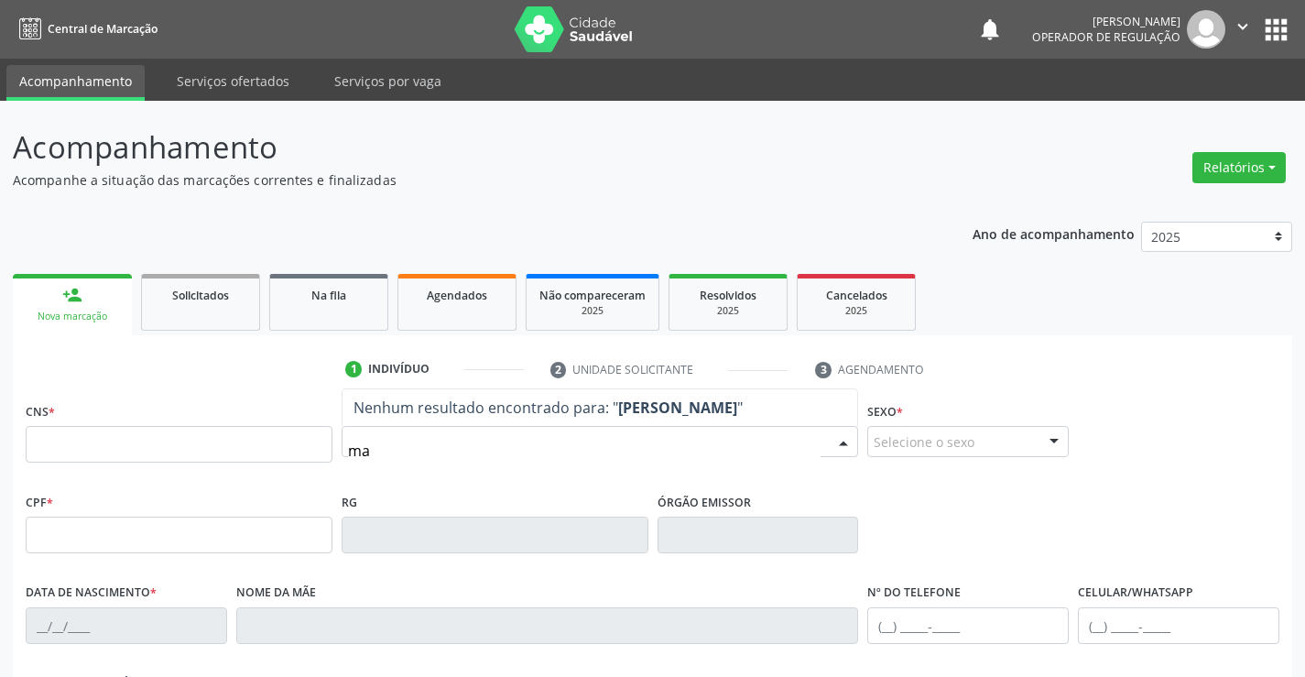
type input "m"
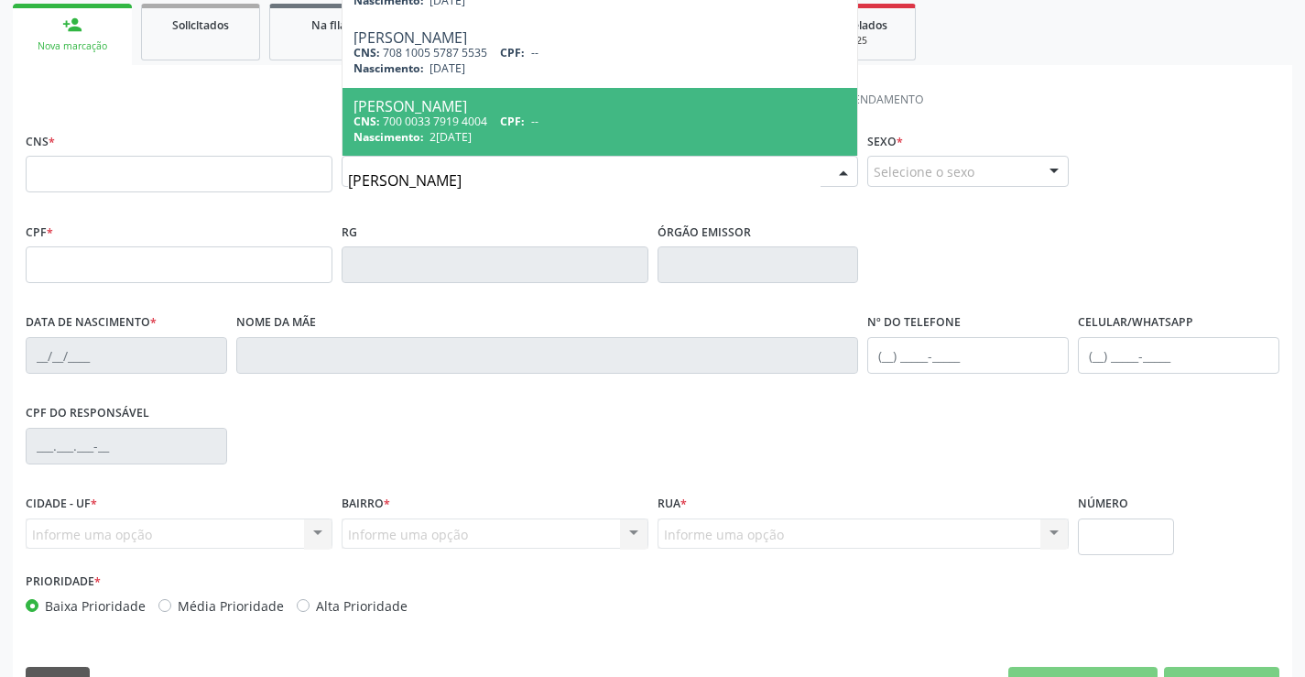
scroll to position [275, 0]
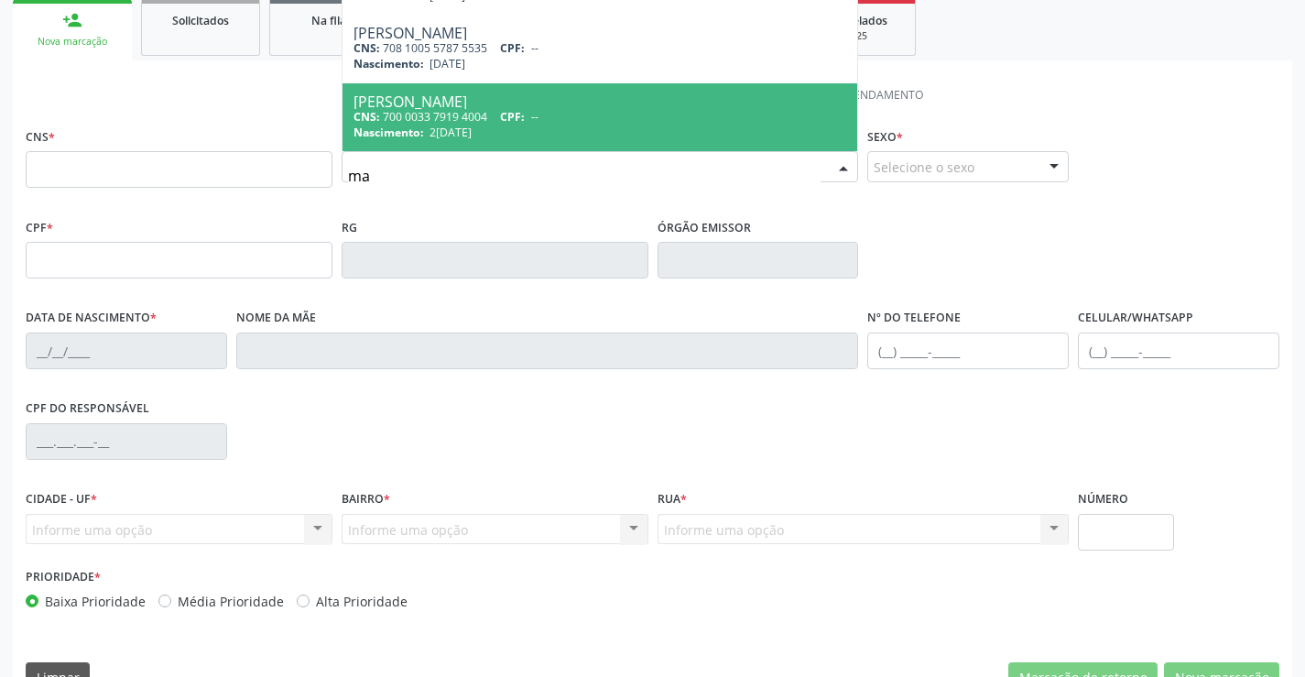
type input "m"
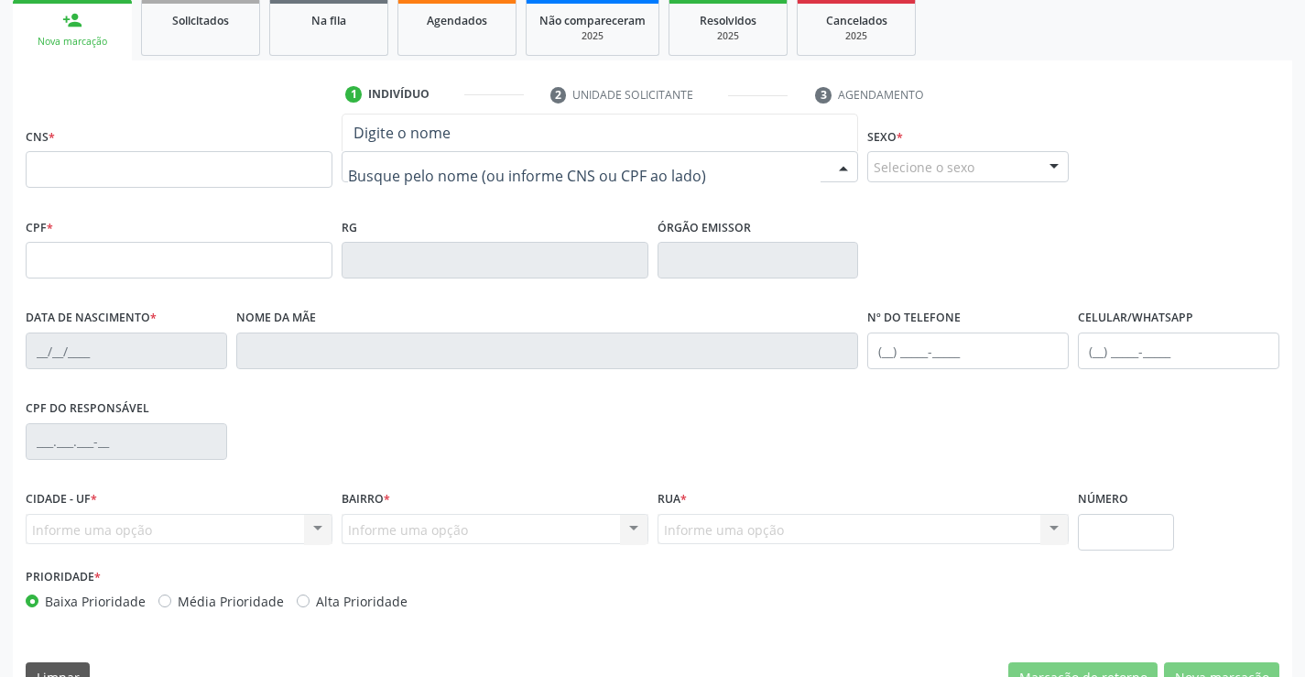
scroll to position [0, 0]
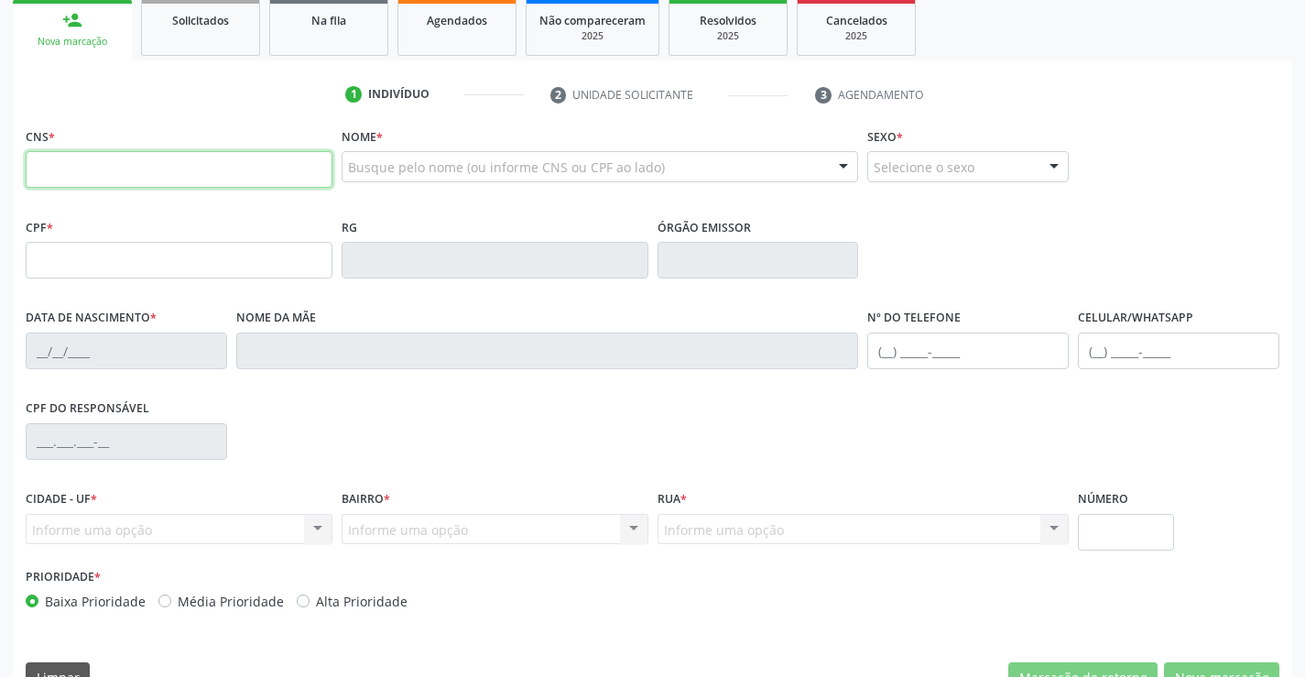
click at [217, 184] on input "text" at bounding box center [179, 169] width 307 height 37
type input "704 8005 2796 5944"
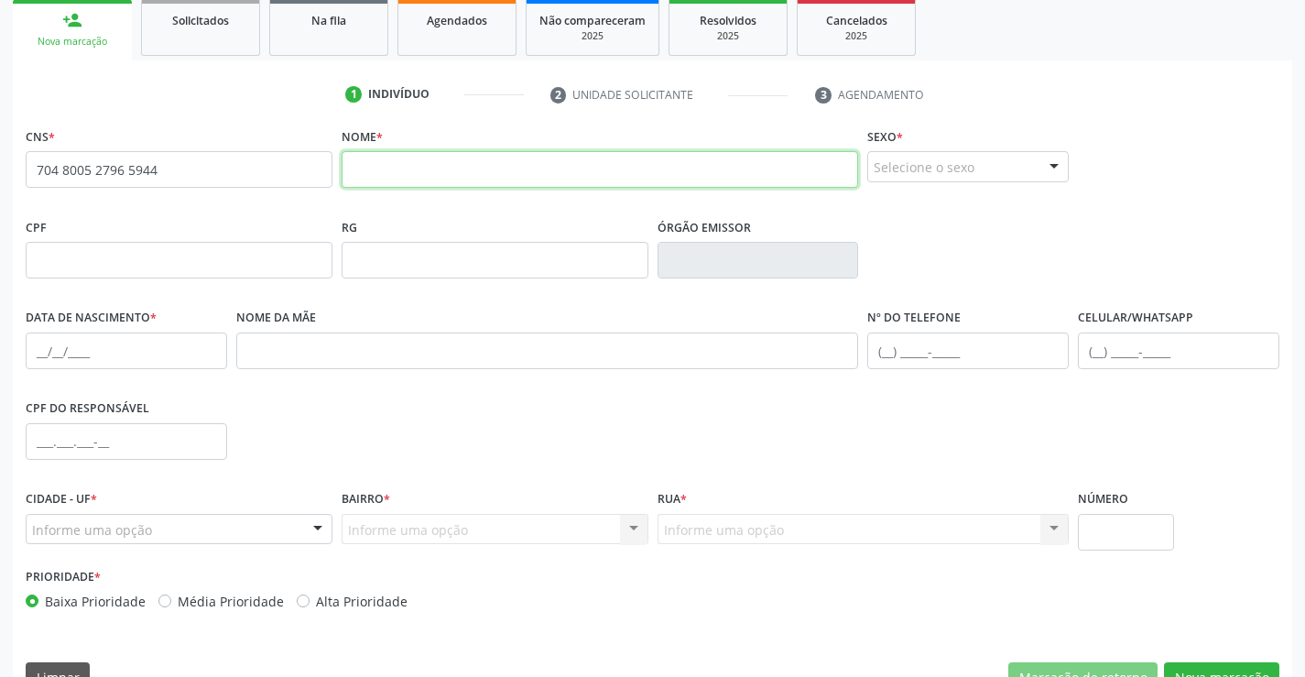
click at [548, 156] on input "text" at bounding box center [600, 169] width 517 height 37
drag, startPoint x: 538, startPoint y: 152, endPoint x: 286, endPoint y: 182, distance: 253.6
click at [286, 182] on div "CNS * 704 8005 2796 5944 none Nome * maria betania galvao dos Sexo * Selecione …" at bounding box center [652, 168] width 1263 height 91
type input "MARIA BETANIA GALVAO DOS SANTOS SILVA"
click at [999, 173] on div "Selecione o sexo" at bounding box center [967, 166] width 201 height 31
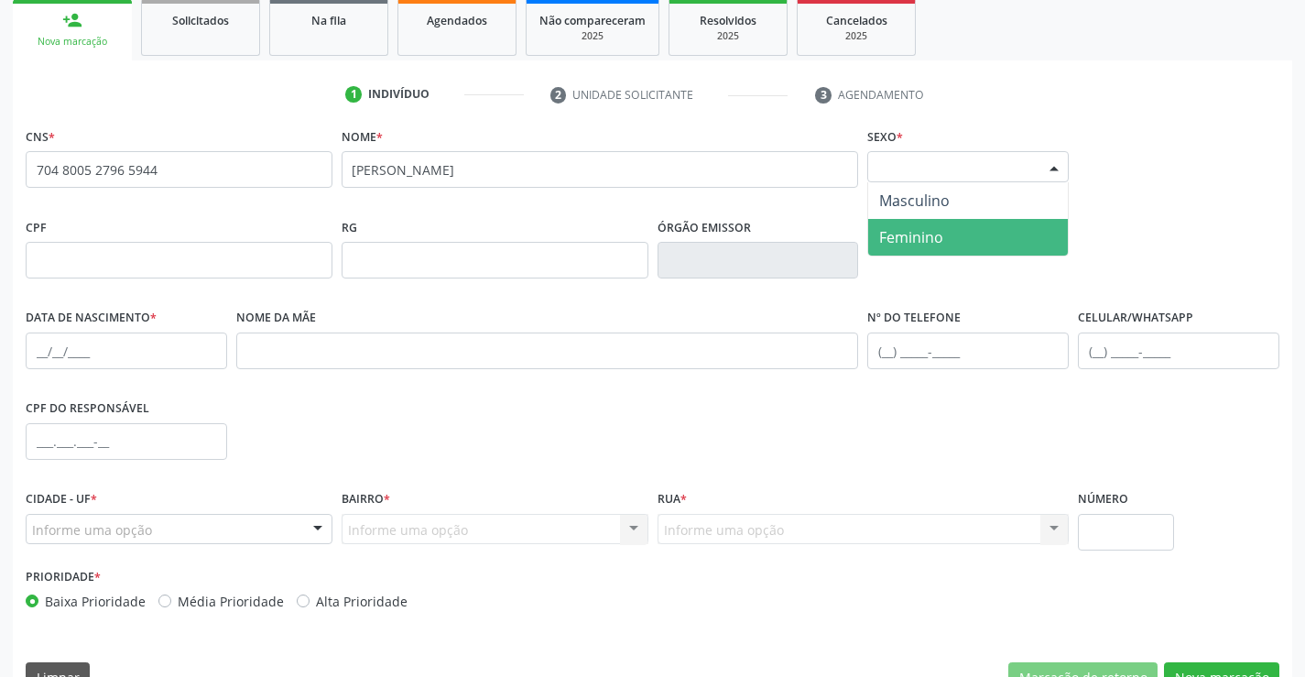
click at [900, 239] on span "Feminino" at bounding box center [911, 237] width 64 height 20
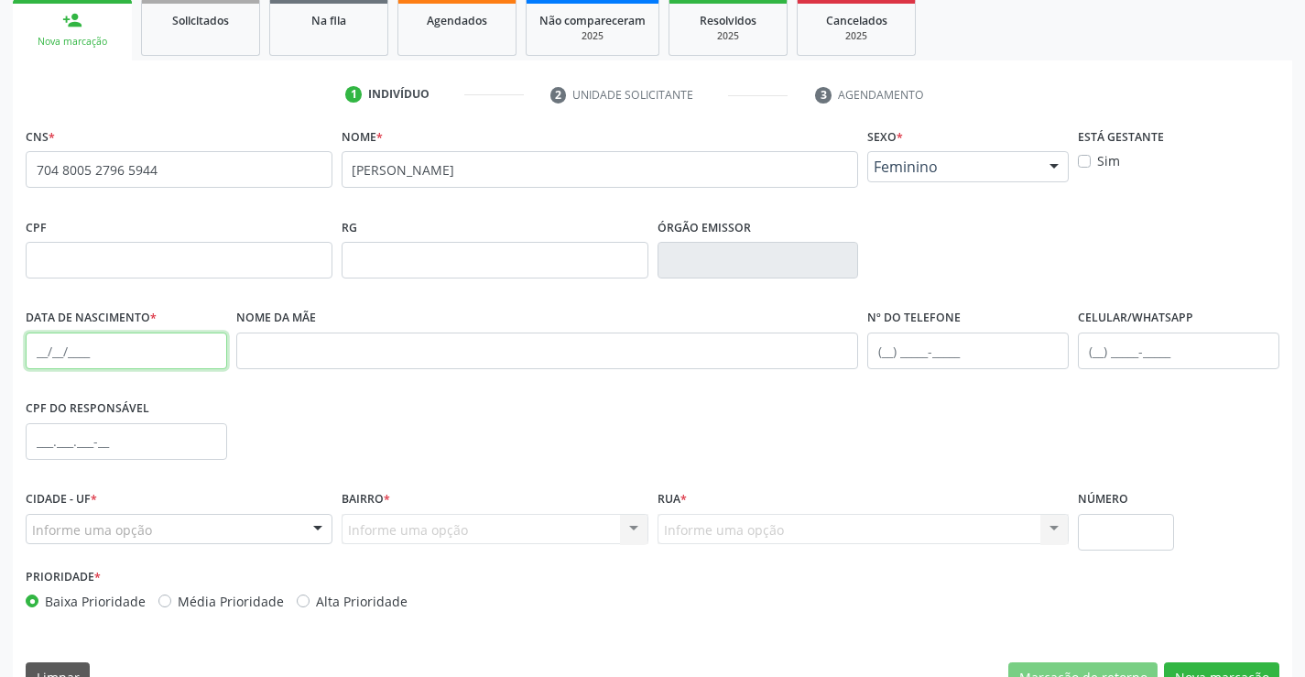
click at [142, 364] on input "text" at bounding box center [126, 350] width 201 height 37
type input "7"
type input "07/09/1974"
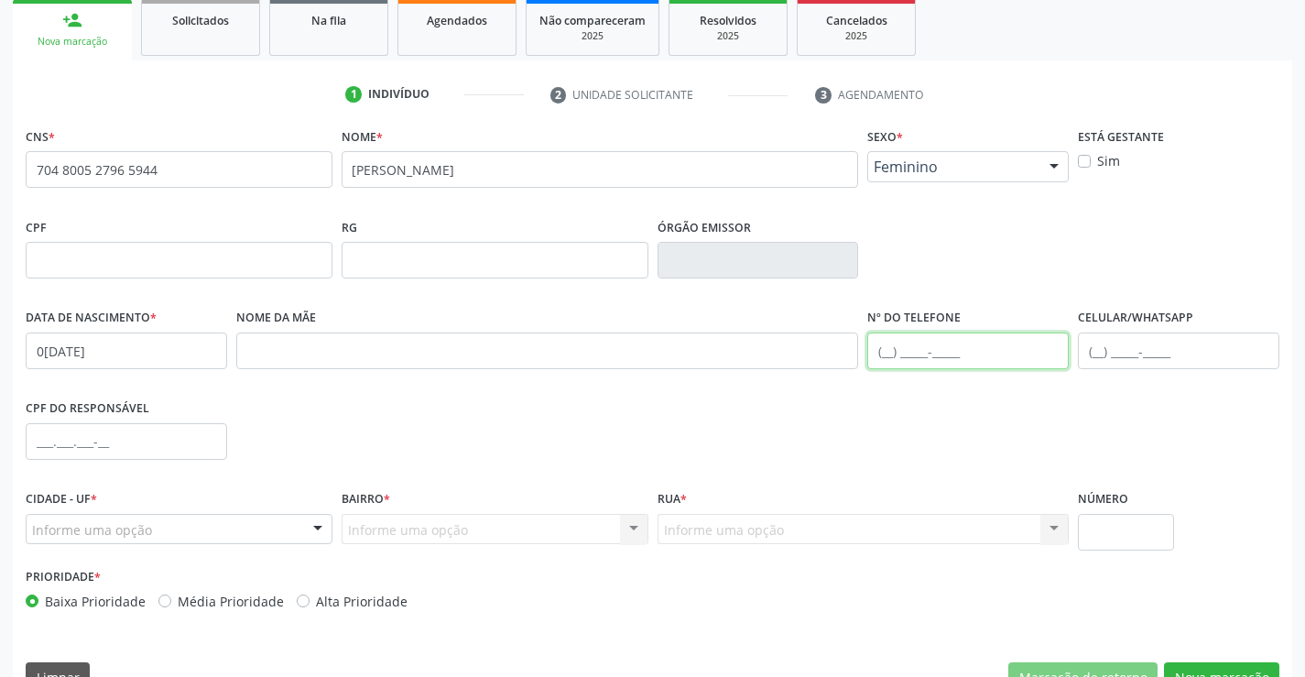
click at [948, 347] on input "text" at bounding box center [967, 350] width 201 height 37
type input "(11) 98492-2913"
click at [233, 533] on div "Informe uma opção" at bounding box center [179, 529] width 307 height 31
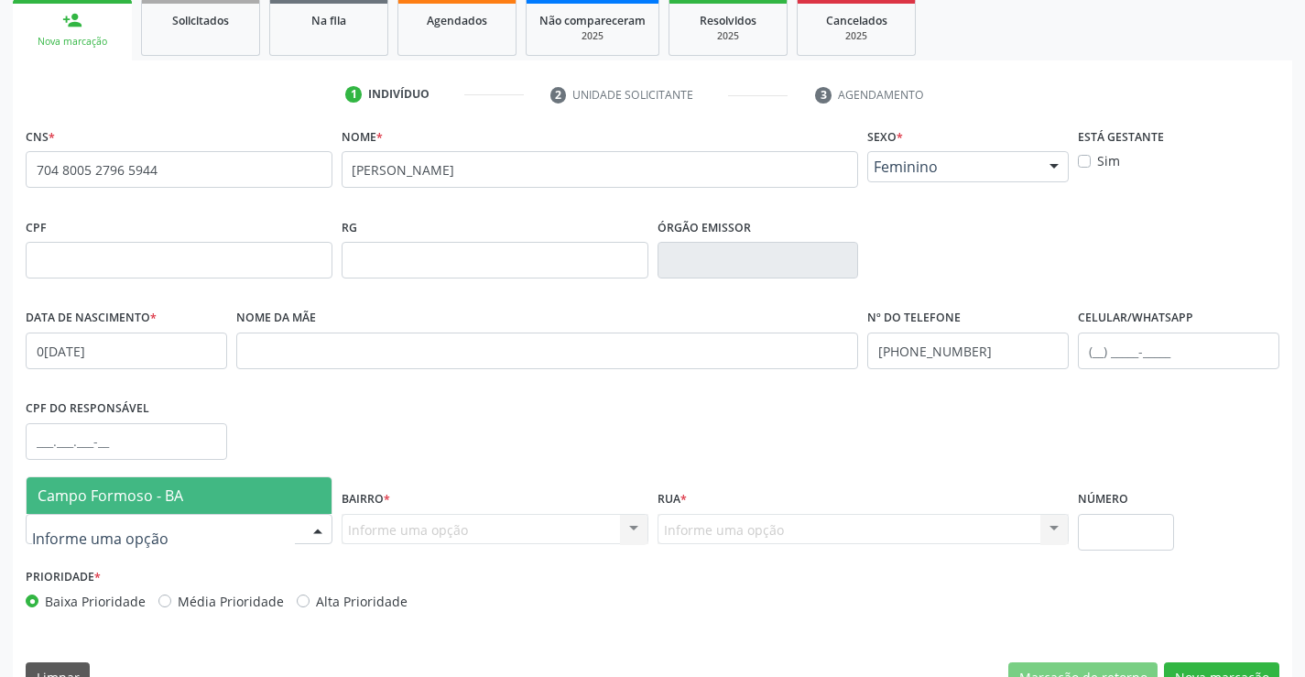
click at [236, 499] on span "Campo Formoso - BA" at bounding box center [179, 495] width 305 height 37
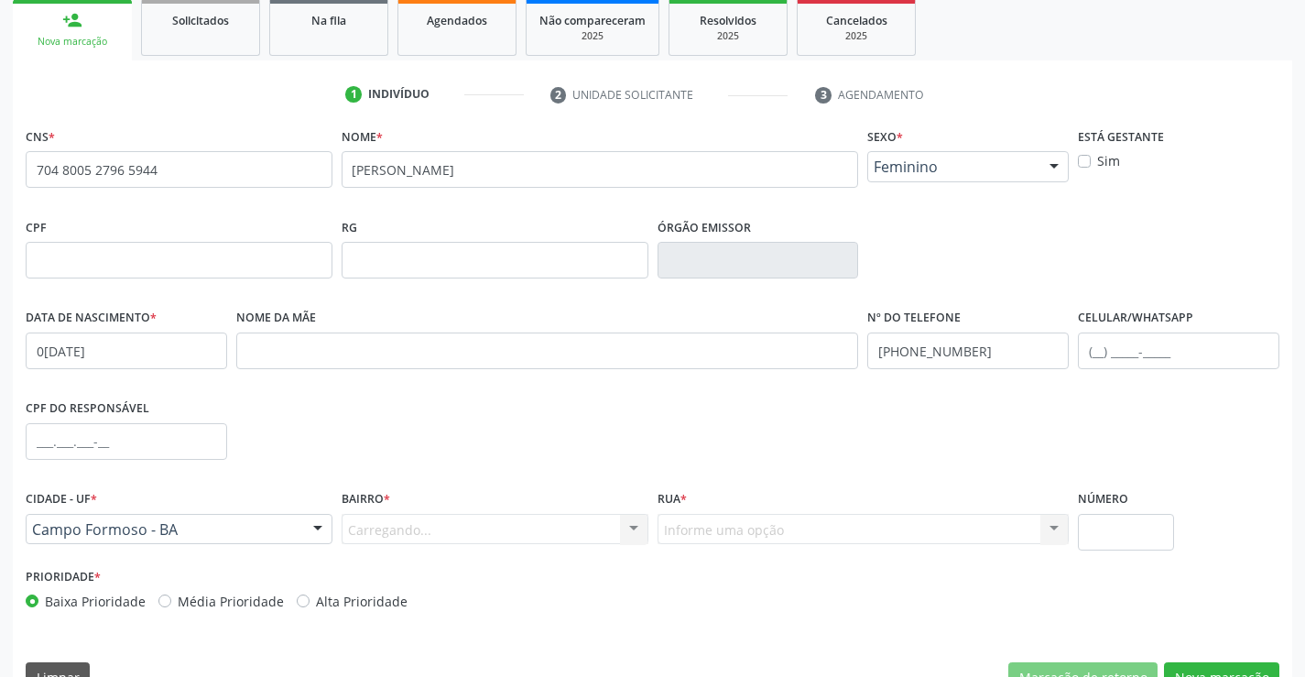
click at [381, 535] on div "Carregando... Nenhum resultado encontrado para: " " Nenhuma opção encontrada. D…" at bounding box center [495, 529] width 307 height 31
click at [385, 534] on div "Carregando... Nenhum resultado encontrado para: " " Nenhuma opção encontrada. D…" at bounding box center [495, 529] width 307 height 31
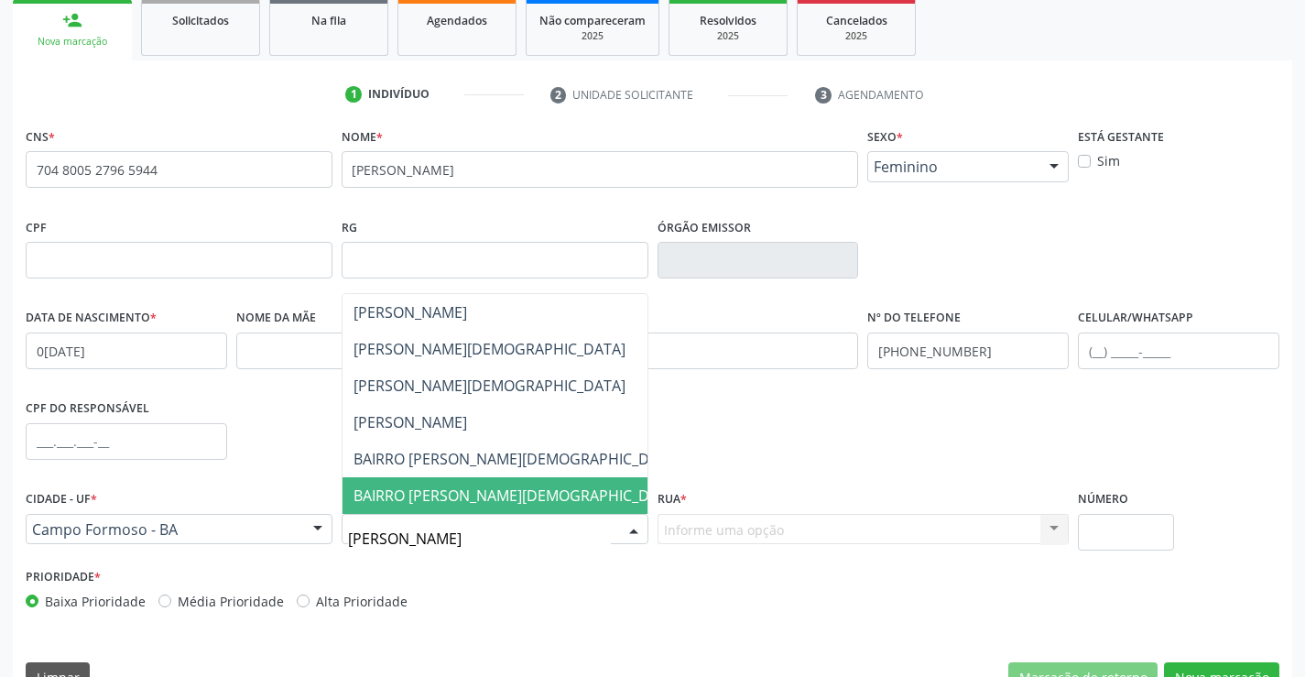
type input "RAULI"
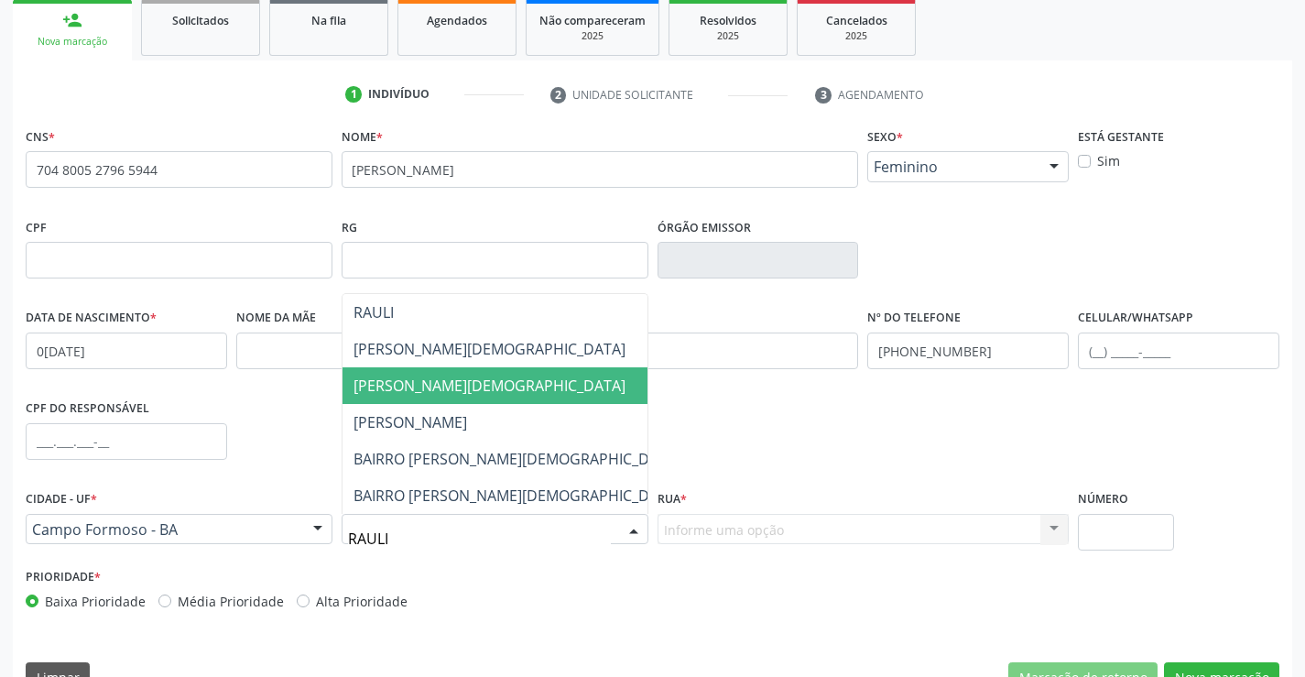
click at [492, 398] on span "RAULINO SATURNINO" at bounding box center [517, 385] width 349 height 37
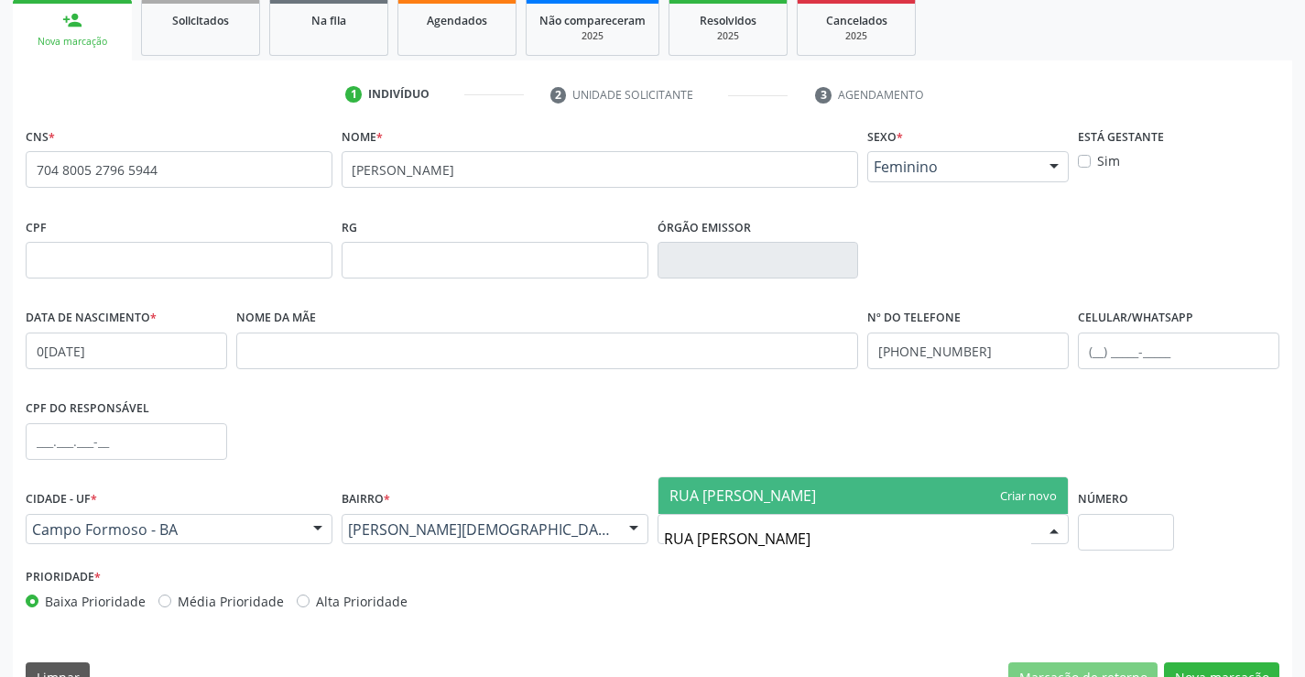
type input "RUA SAO JOSE"
click at [703, 548] on input "RUA SAO JOSE" at bounding box center [848, 538] width 368 height 37
click at [726, 505] on span "RUA SAO JOSE" at bounding box center [758, 495] width 179 height 20
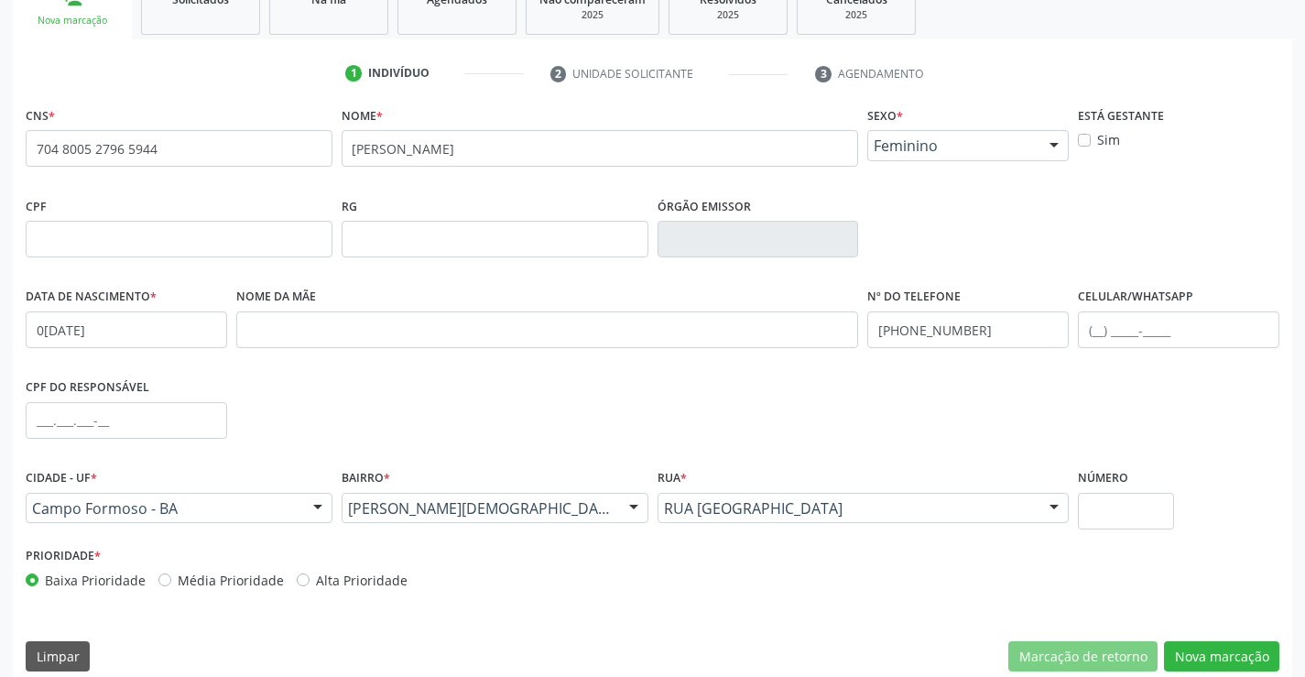
scroll to position [316, 0]
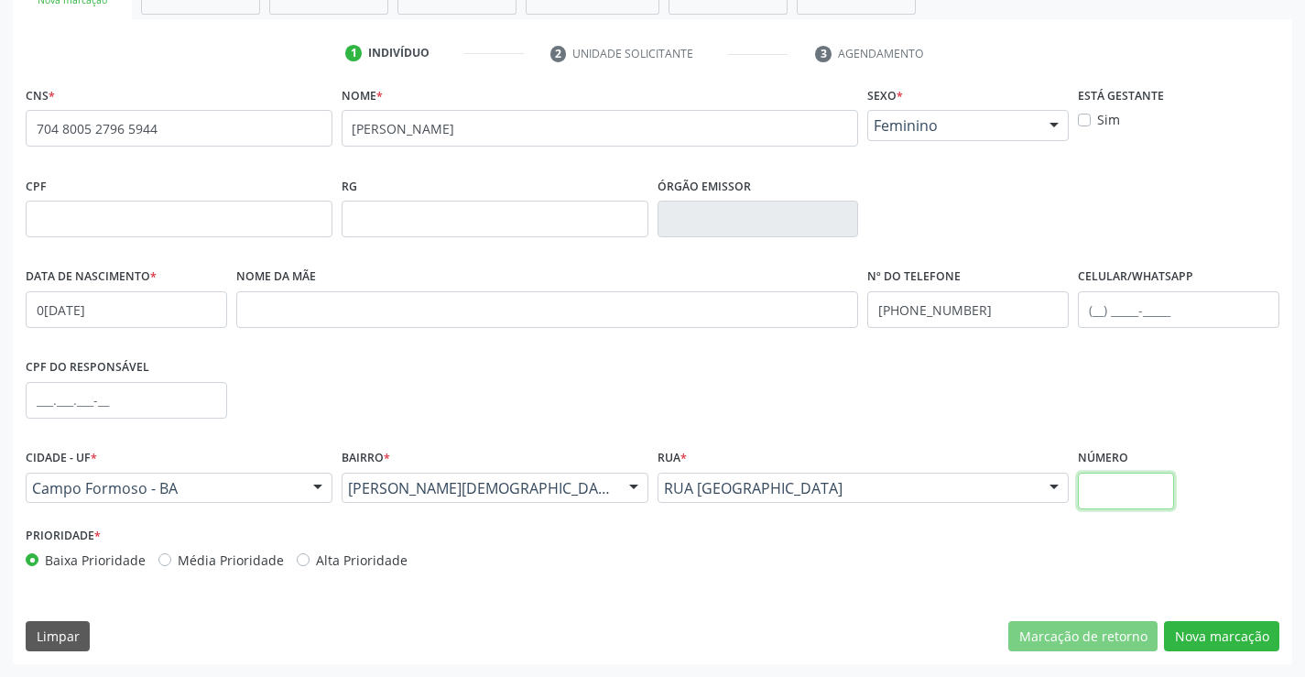
click at [1104, 499] on input "text" at bounding box center [1126, 491] width 96 height 37
type input "22"
click at [1223, 644] on button "Nova marcação" at bounding box center [1221, 636] width 115 height 31
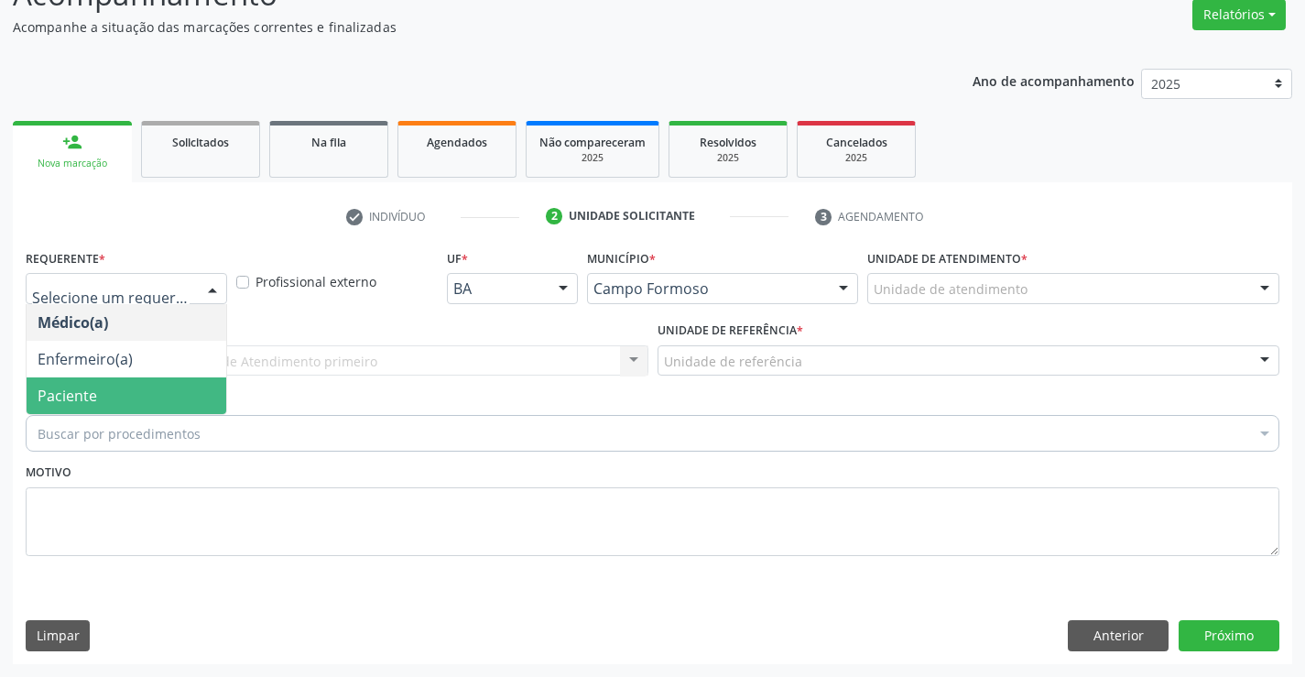
click at [63, 398] on span "Paciente" at bounding box center [68, 396] width 60 height 20
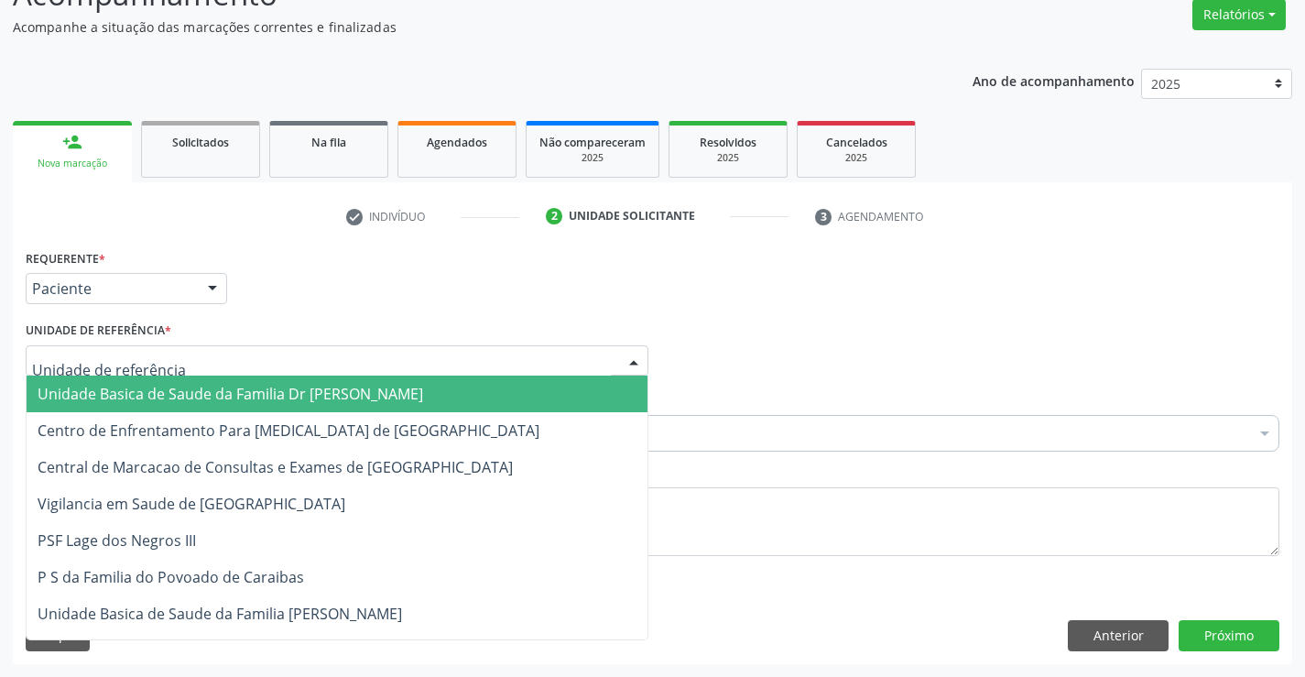
click at [92, 389] on span "Unidade Basica de Saude da Familia Dr [PERSON_NAME]" at bounding box center [231, 394] width 386 height 20
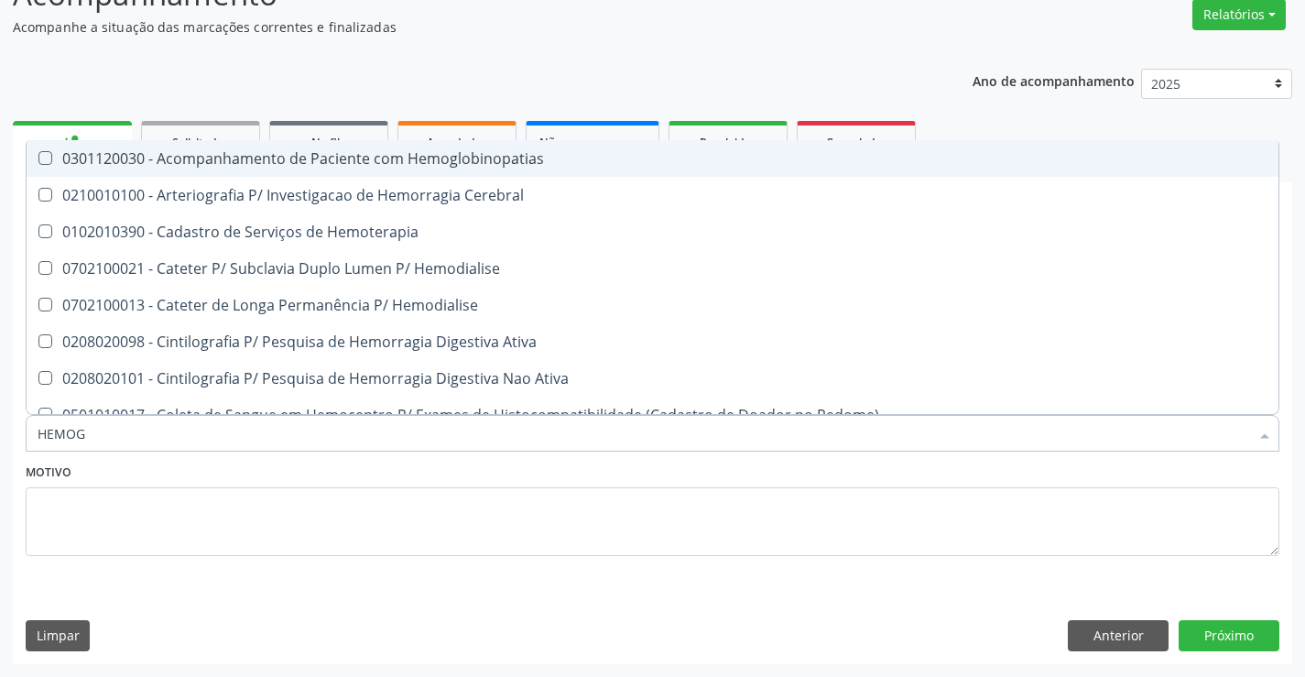
type input "HEMOGR"
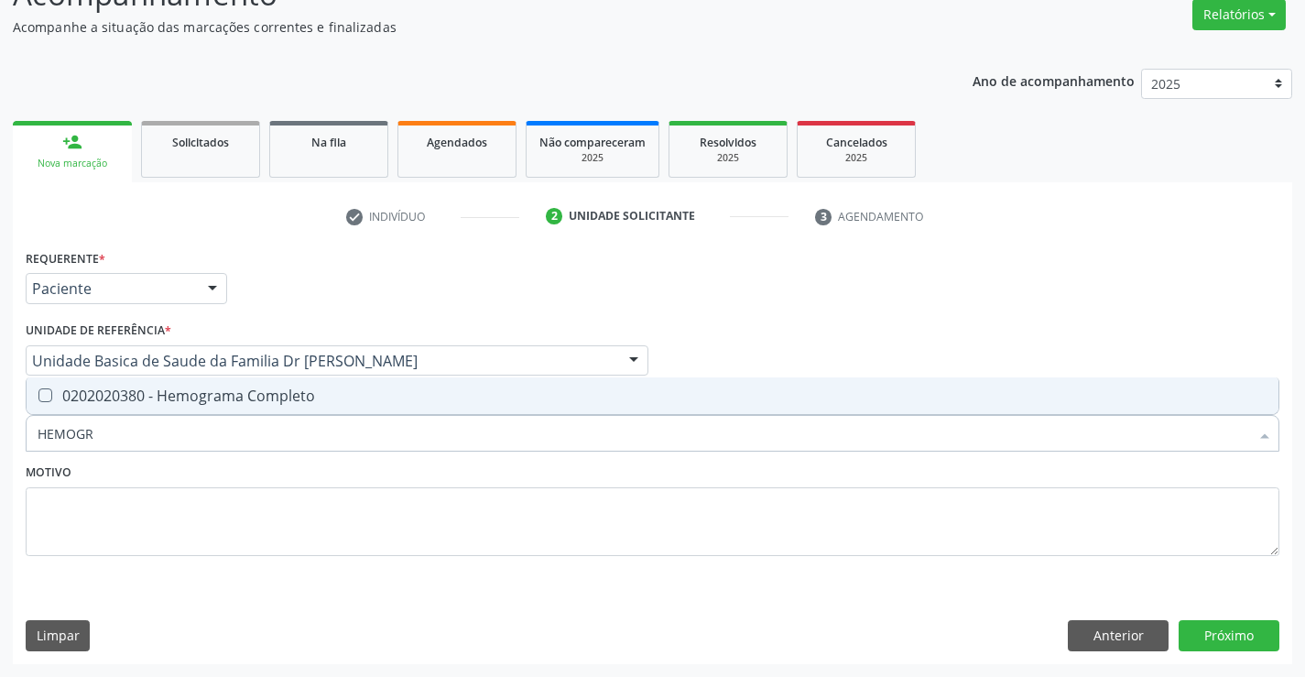
click at [124, 385] on span "0202020380 - Hemograma Completo" at bounding box center [653, 395] width 1252 height 37
checkbox Completo "true"
type input "HEMOGR"
click at [102, 516] on textarea at bounding box center [653, 522] width 1254 height 70
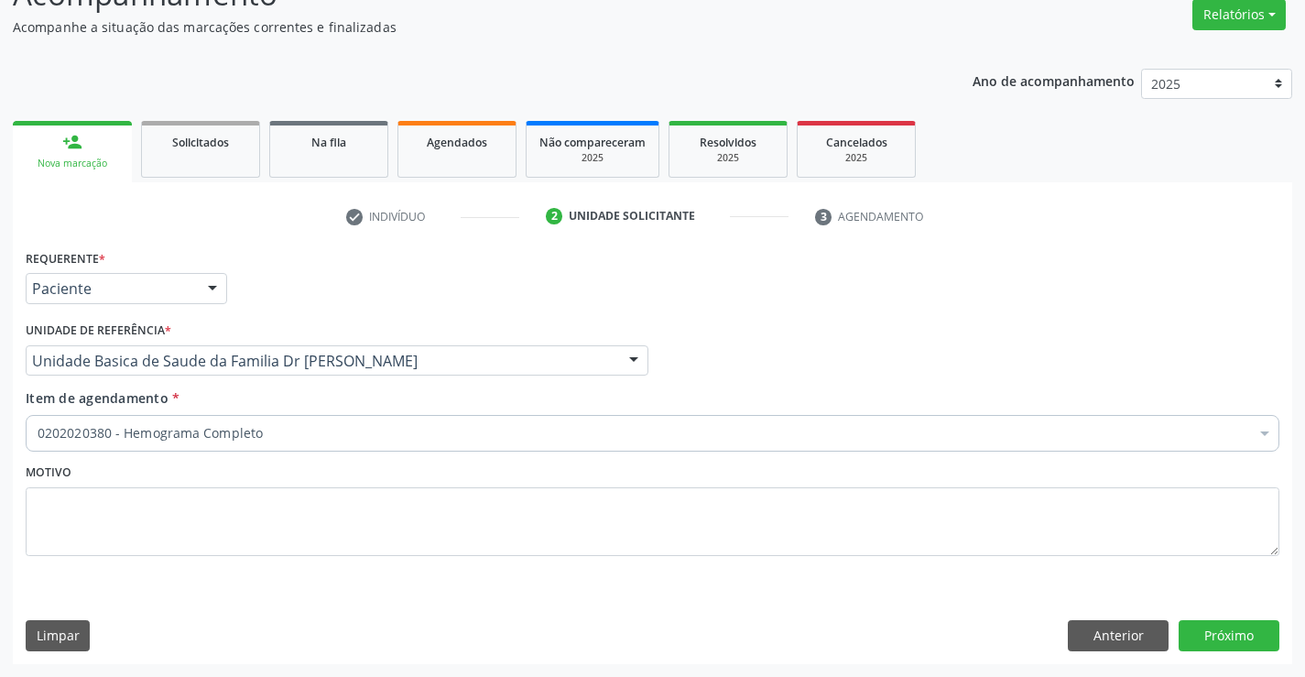
click at [112, 443] on div "0202020380 - Hemograma Completo" at bounding box center [653, 433] width 1254 height 37
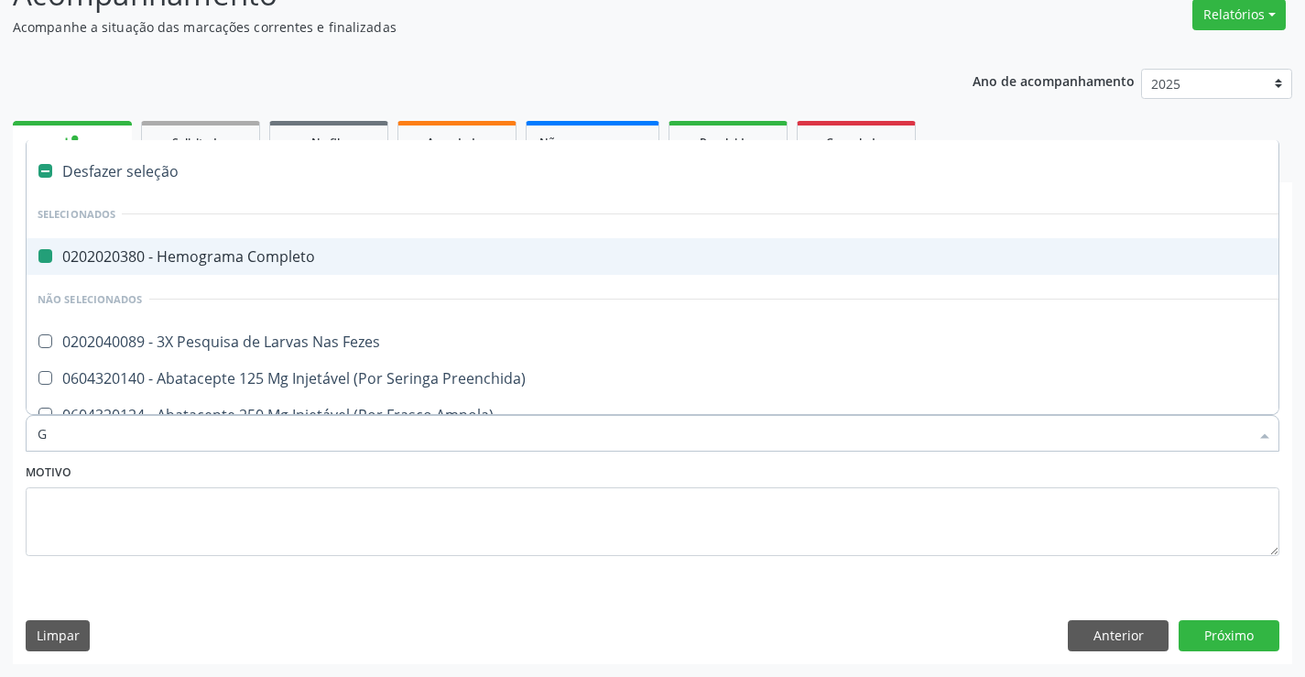
type input "GL"
checkbox Completo "false"
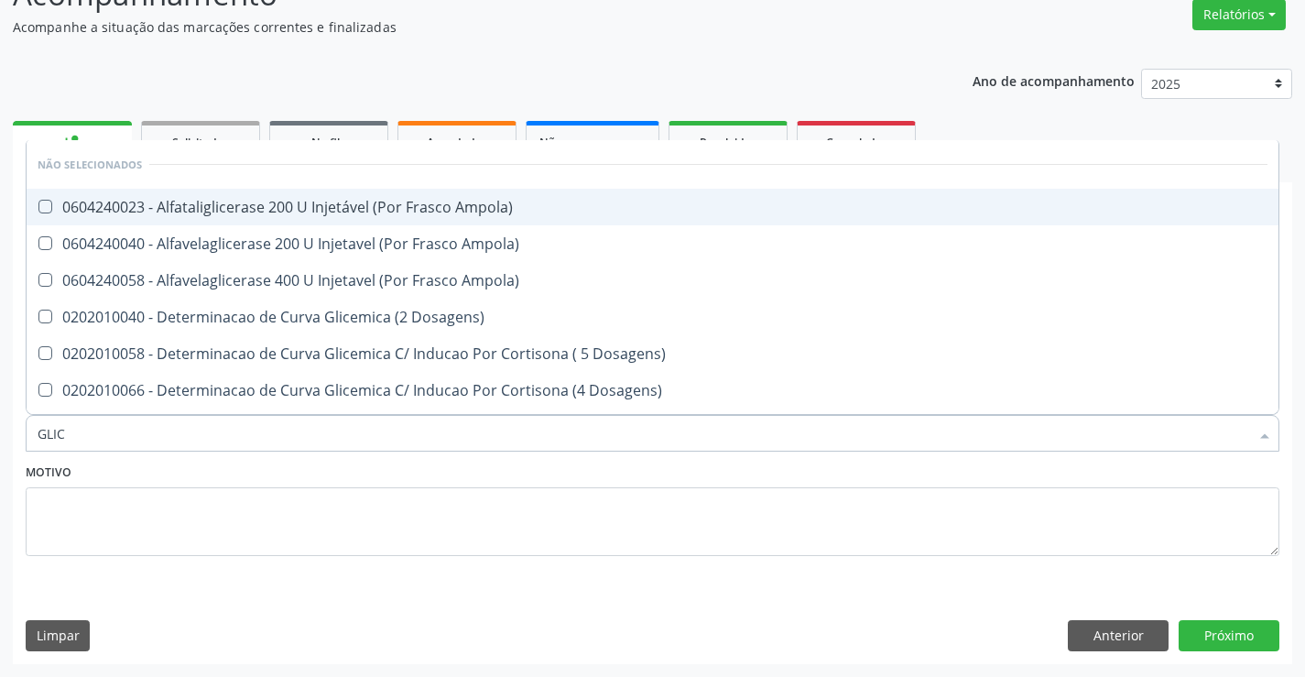
type input "GLICO"
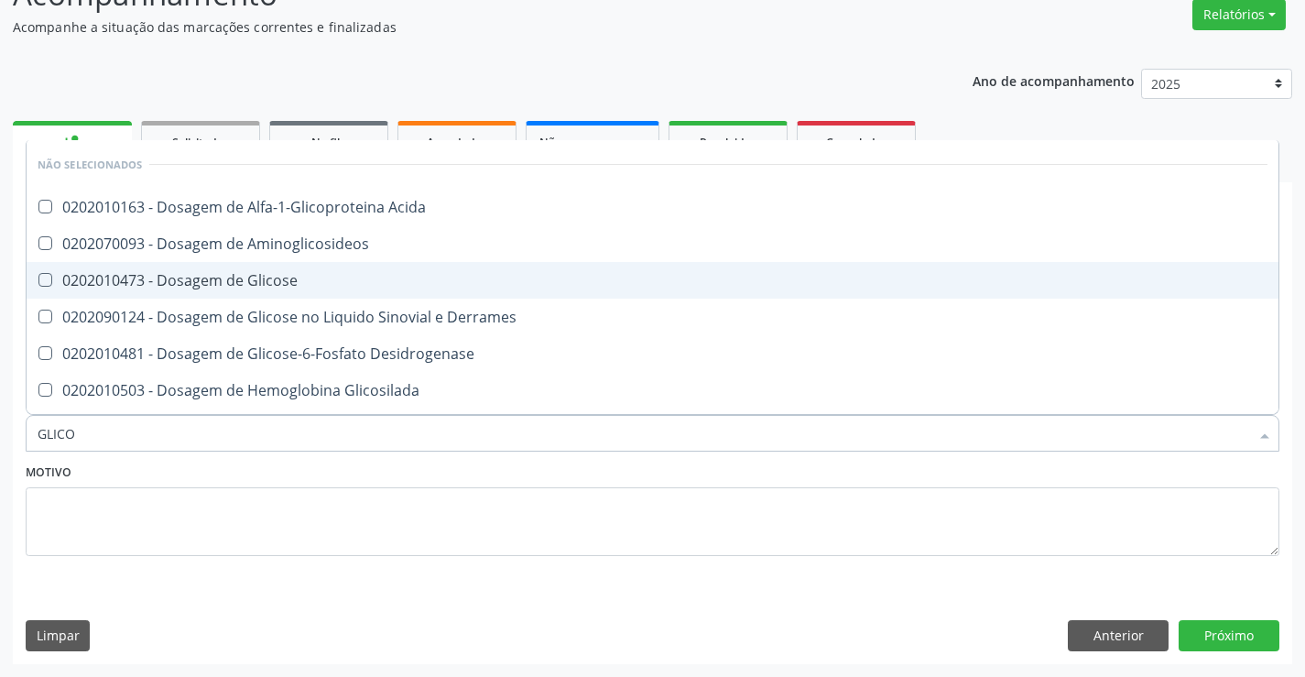
drag, startPoint x: 198, startPoint y: 282, endPoint x: 188, endPoint y: 320, distance: 38.9
click at [199, 282] on div "0202010473 - Dosagem de Glicose" at bounding box center [653, 280] width 1230 height 15
checkbox Glicose "true"
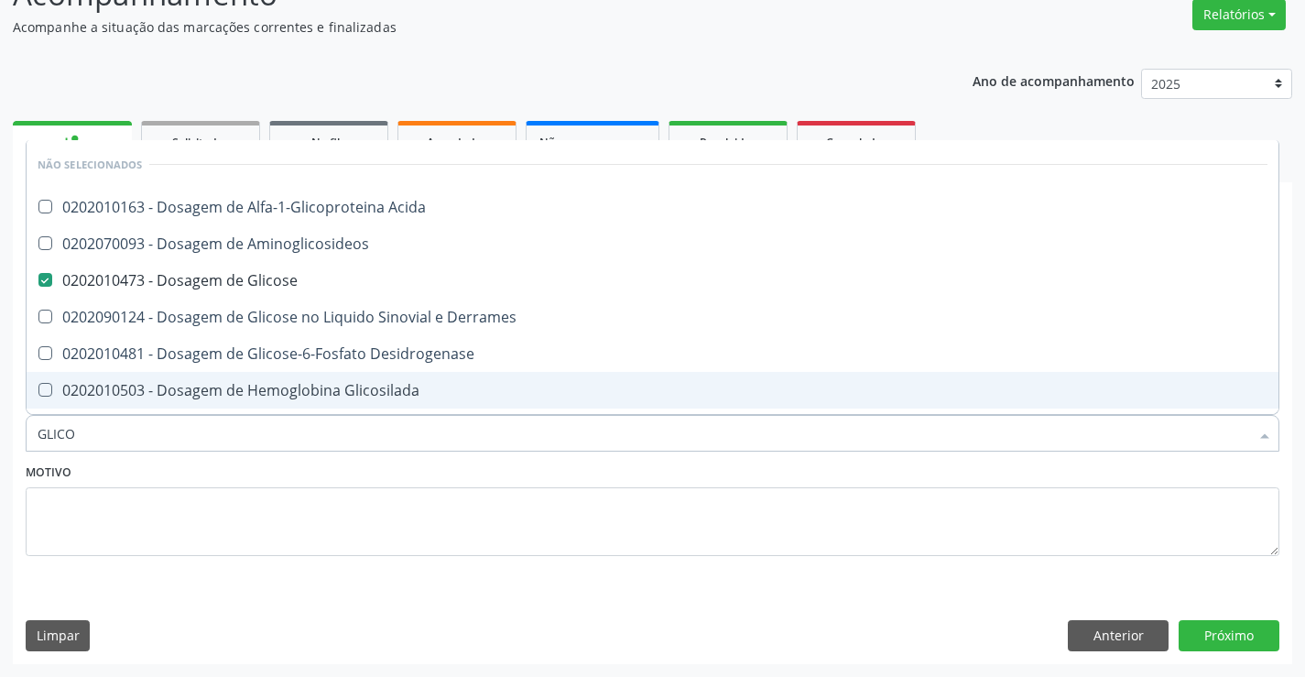
type input "GLICO"
click at [133, 506] on textarea at bounding box center [653, 522] width 1254 height 70
checkbox Acida "true"
checkbox Aminoglicosideos "true"
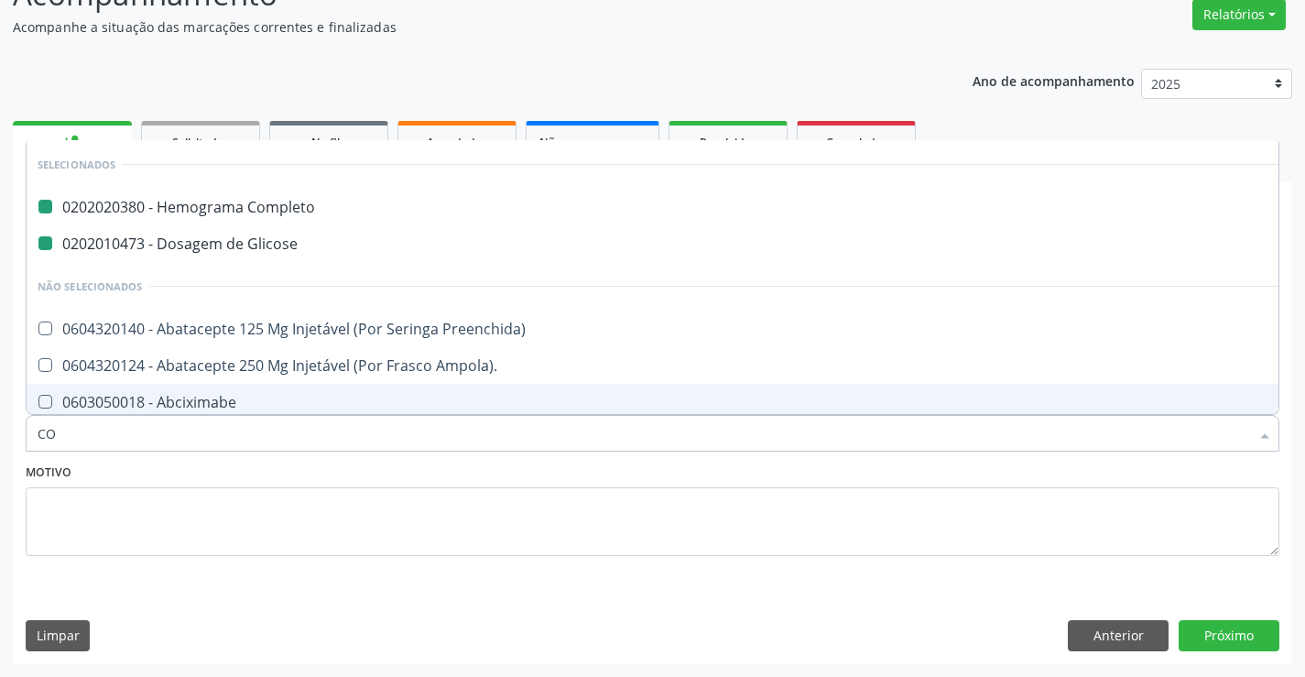
type input "COL"
checkbox Completo "false"
checkbox Glicose "false"
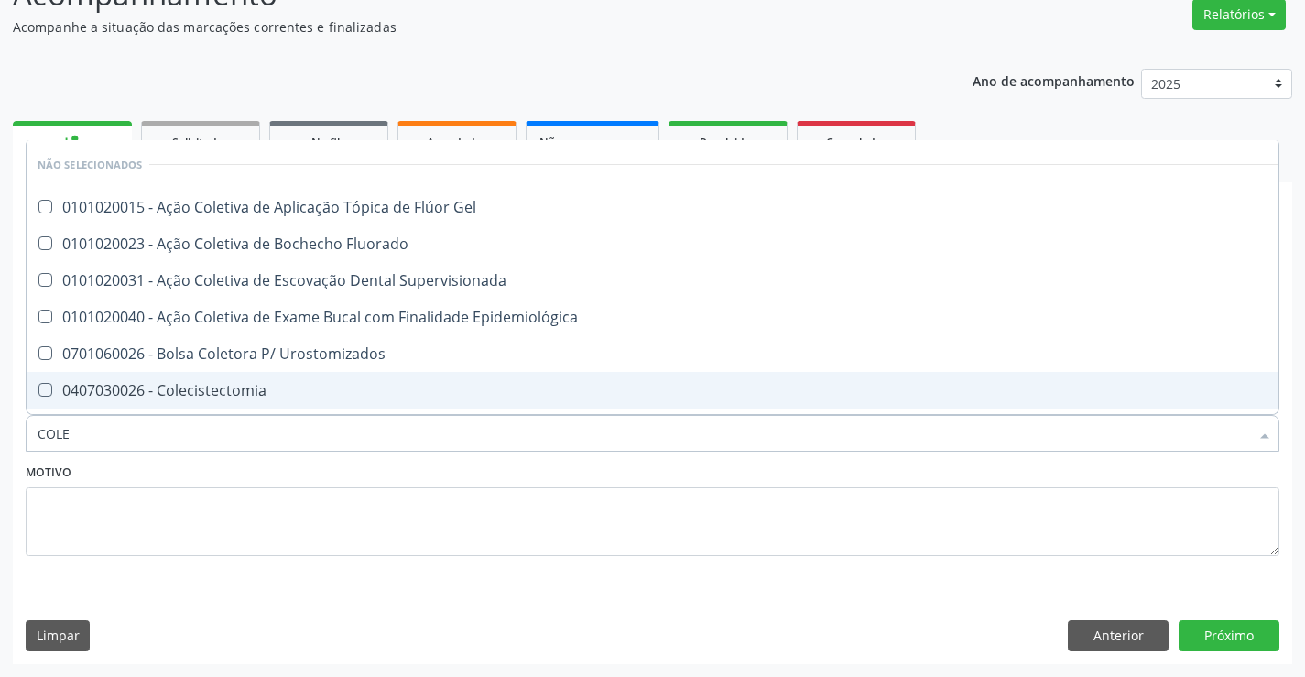
type input "COLES"
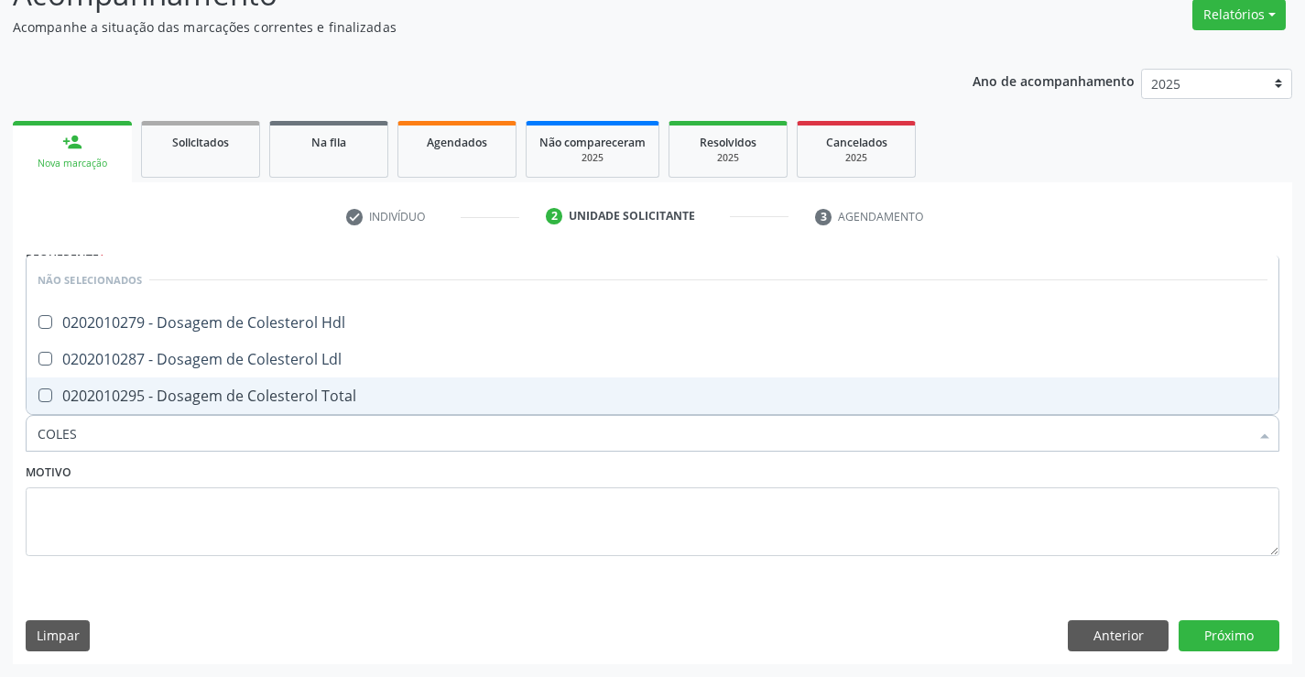
click at [150, 383] on span "0202010295 - Dosagem de Colesterol Total" at bounding box center [653, 395] width 1252 height 37
checkbox Total "true"
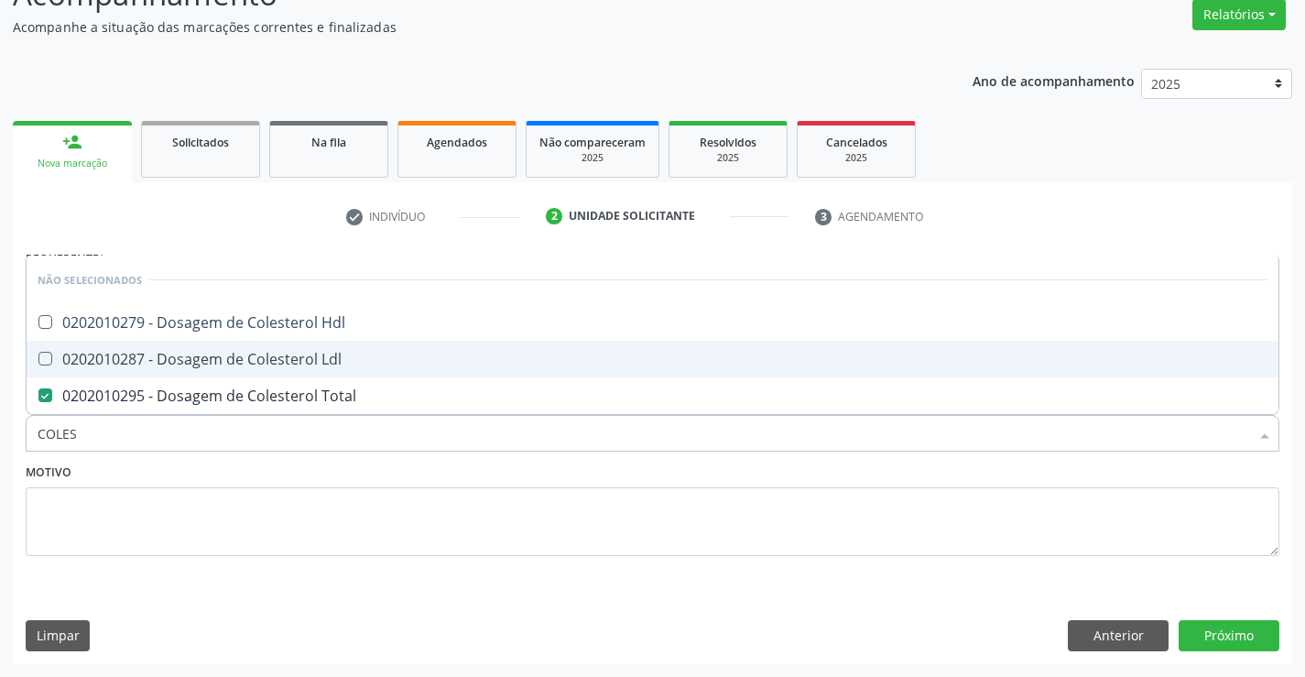
drag, startPoint x: 158, startPoint y: 365, endPoint x: 171, endPoint y: 332, distance: 36.2
click at [160, 364] on div "0202010287 - Dosagem de Colesterol Ldl" at bounding box center [653, 359] width 1230 height 15
checkbox Ldl "true"
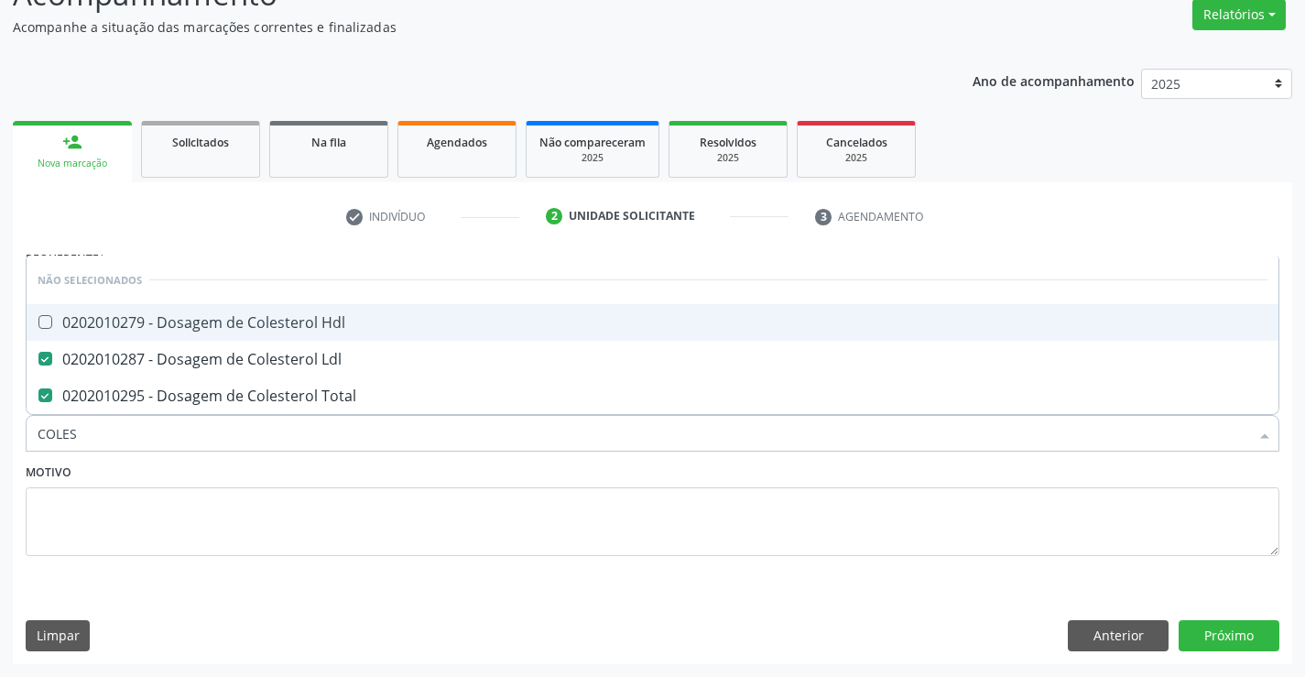
click at [171, 328] on div "0202010279 - Dosagem de Colesterol Hdl" at bounding box center [653, 322] width 1230 height 15
checkbox Hdl "true"
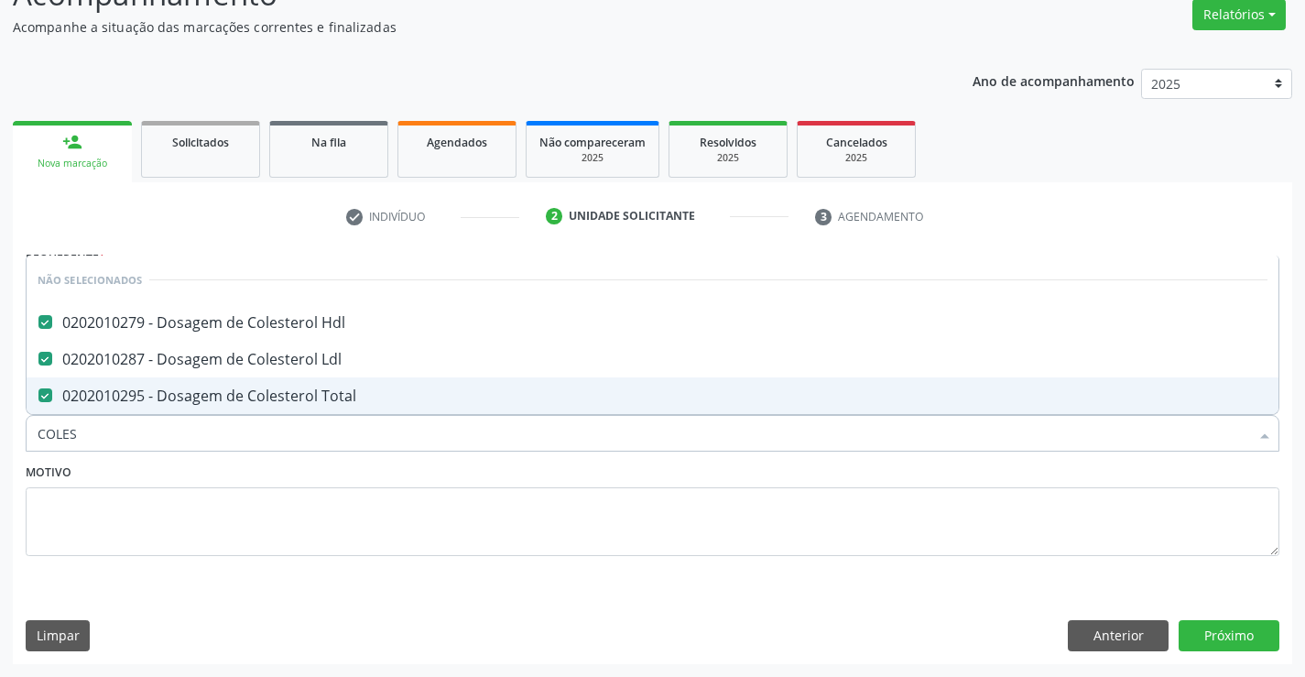
type input "COLES"
click at [122, 543] on textarea at bounding box center [653, 522] width 1254 height 70
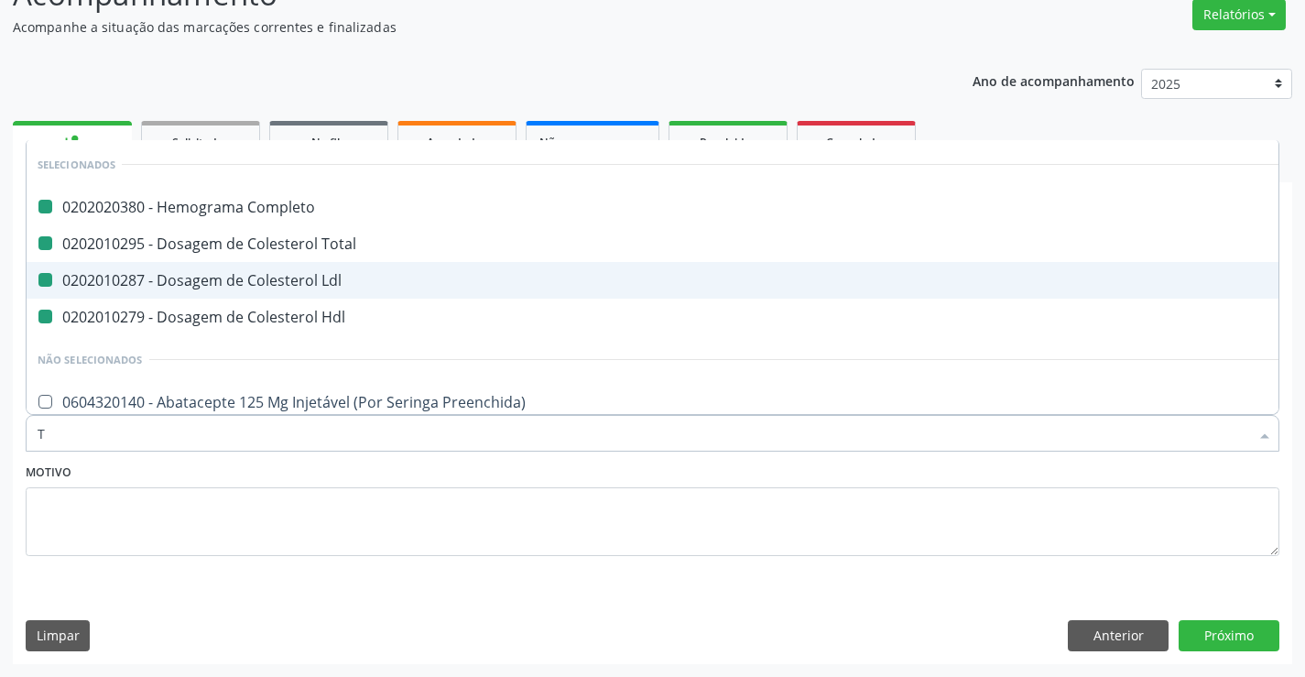
type input "TI"
checkbox Completo "false"
checkbox Total "false"
checkbox Ldl "false"
checkbox Hdl "false"
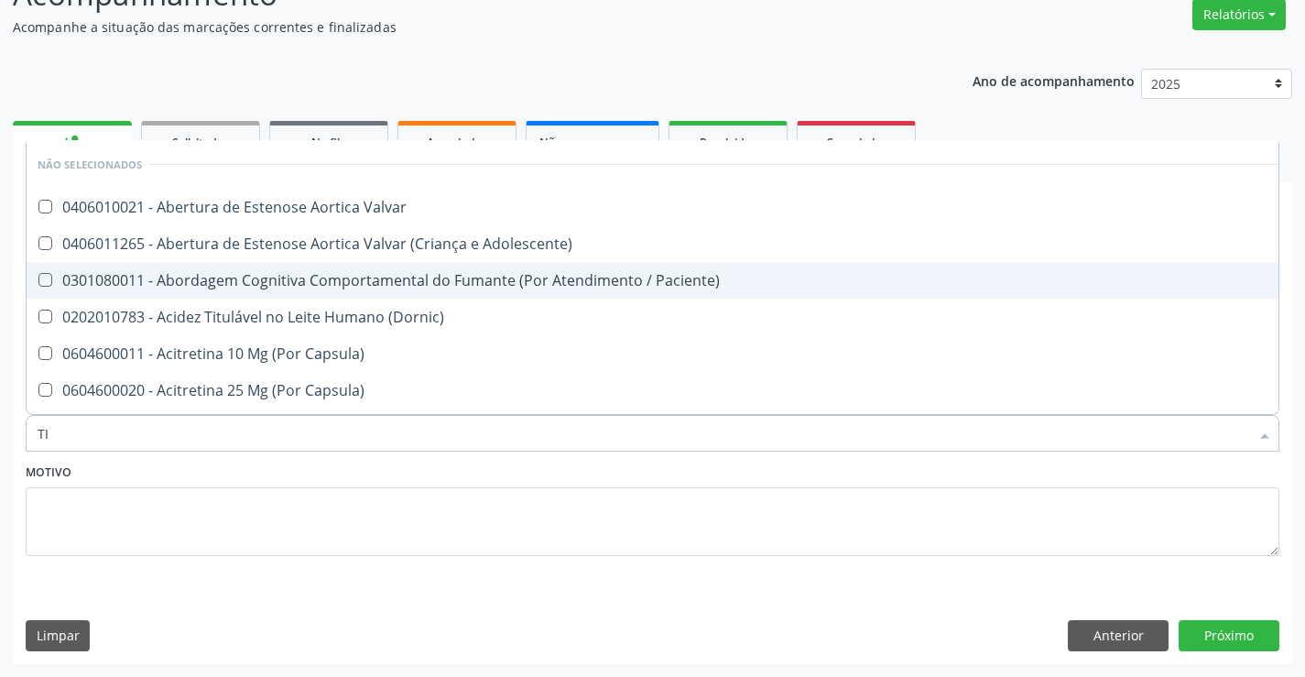
type input "T"
checkbox Valvar "true"
checkbox Adolescente\) "true"
checkbox Paciente\) "true"
checkbox \(Dornic\) "true"
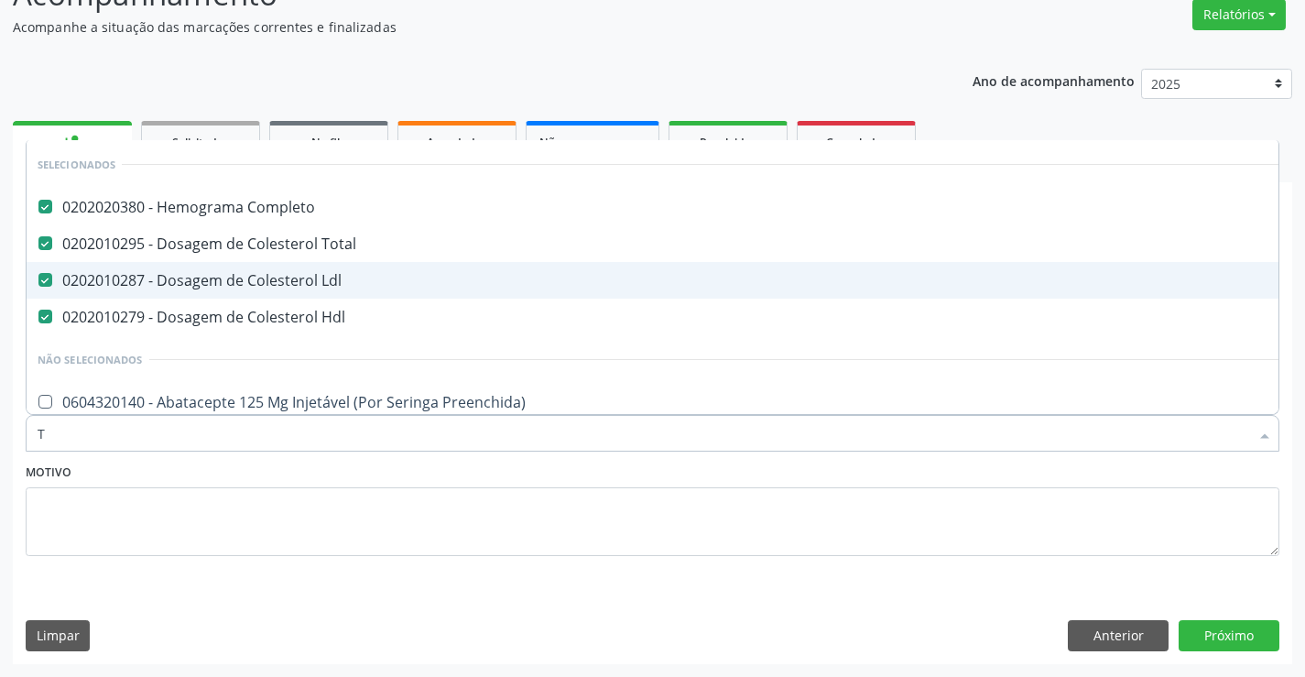
type input "TR"
checkbox Completo "false"
checkbox Total "false"
checkbox Ldl "false"
checkbox Hdl "false"
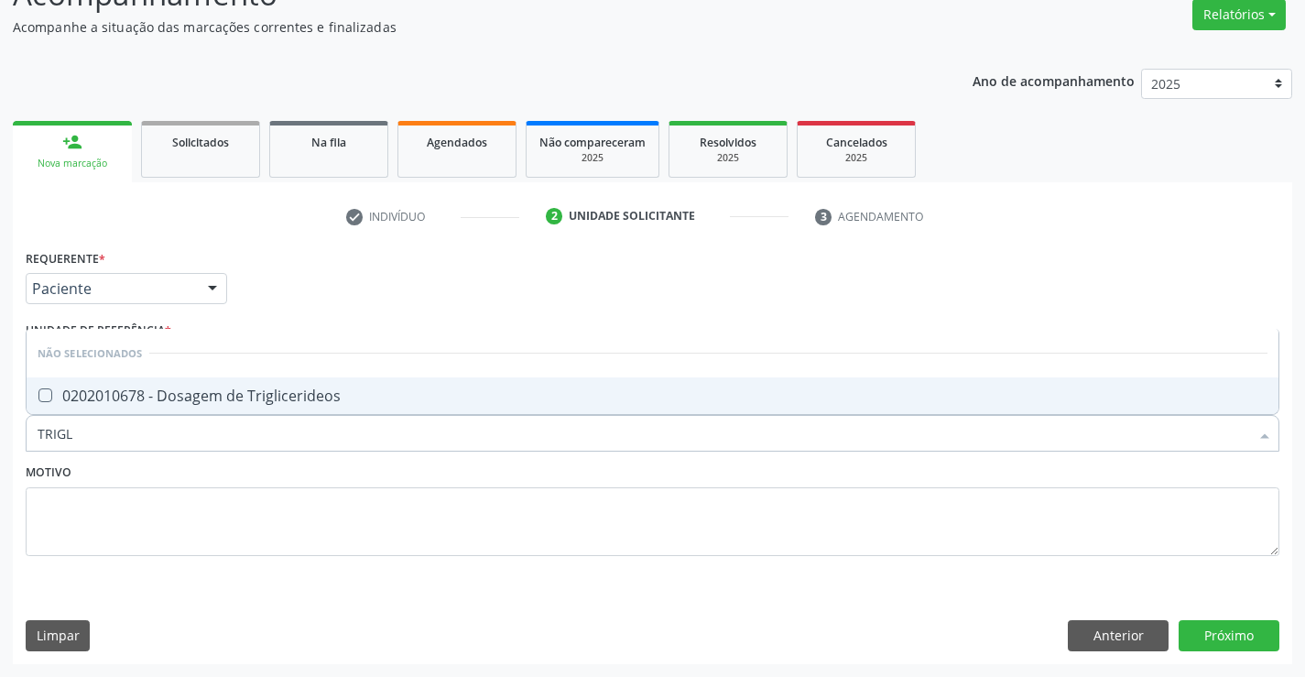
type input "TRIGLI"
click at [163, 411] on span "0202010678 - Dosagem de Triglicerideos" at bounding box center [653, 395] width 1252 height 37
checkbox Triglicerideos "true"
drag, startPoint x: 136, startPoint y: 504, endPoint x: 135, endPoint y: 461, distance: 43.1
click at [136, 506] on textarea at bounding box center [653, 522] width 1254 height 70
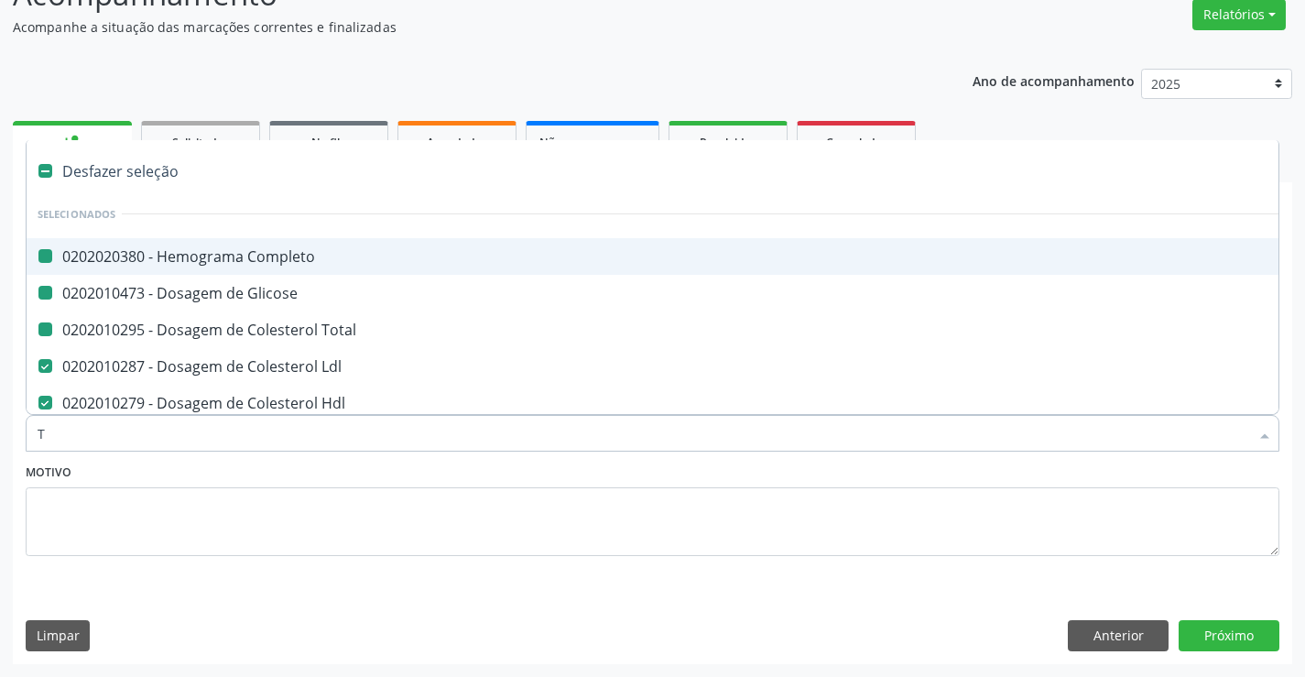
type input "TG"
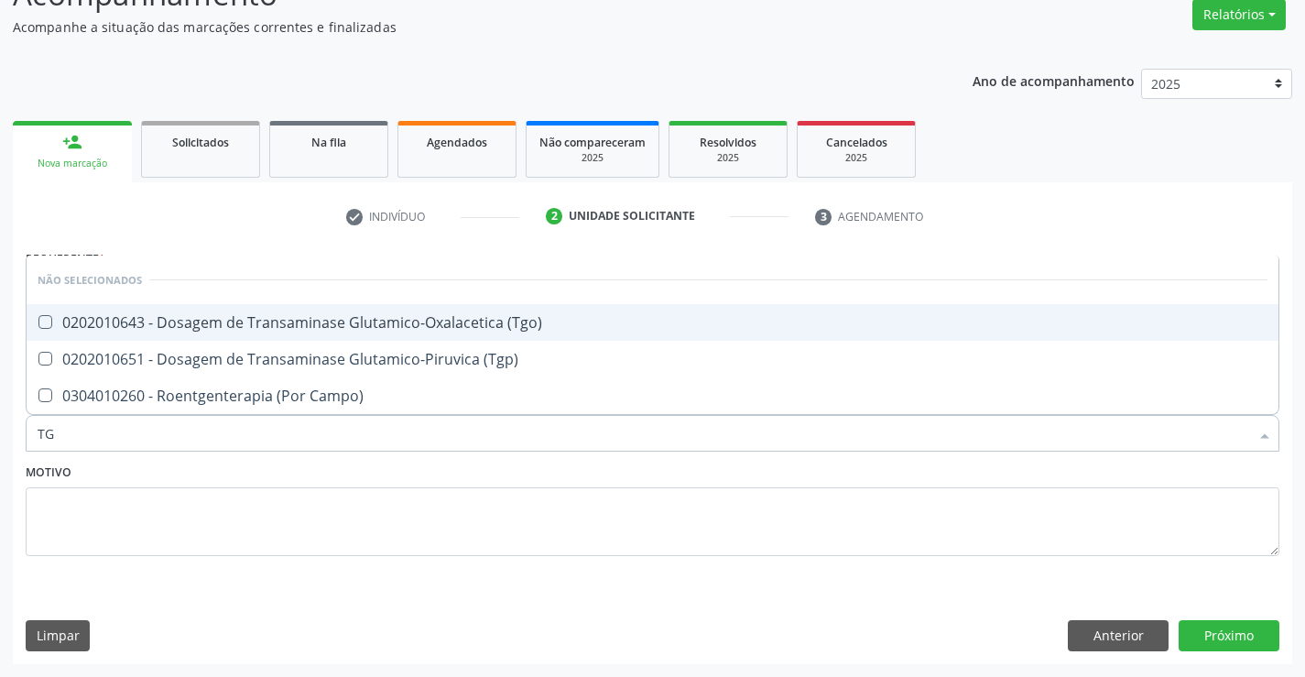
checkbox \(Tgo\) "false"
checkbox \(Tgp\) "false"
checkbox Campo\) "false"
click at [228, 315] on div "0202010643 - Dosagem de Transaminase Glutamico-Oxalacetica (Tgo)" at bounding box center [653, 322] width 1230 height 15
checkbox \(Tgo\) "true"
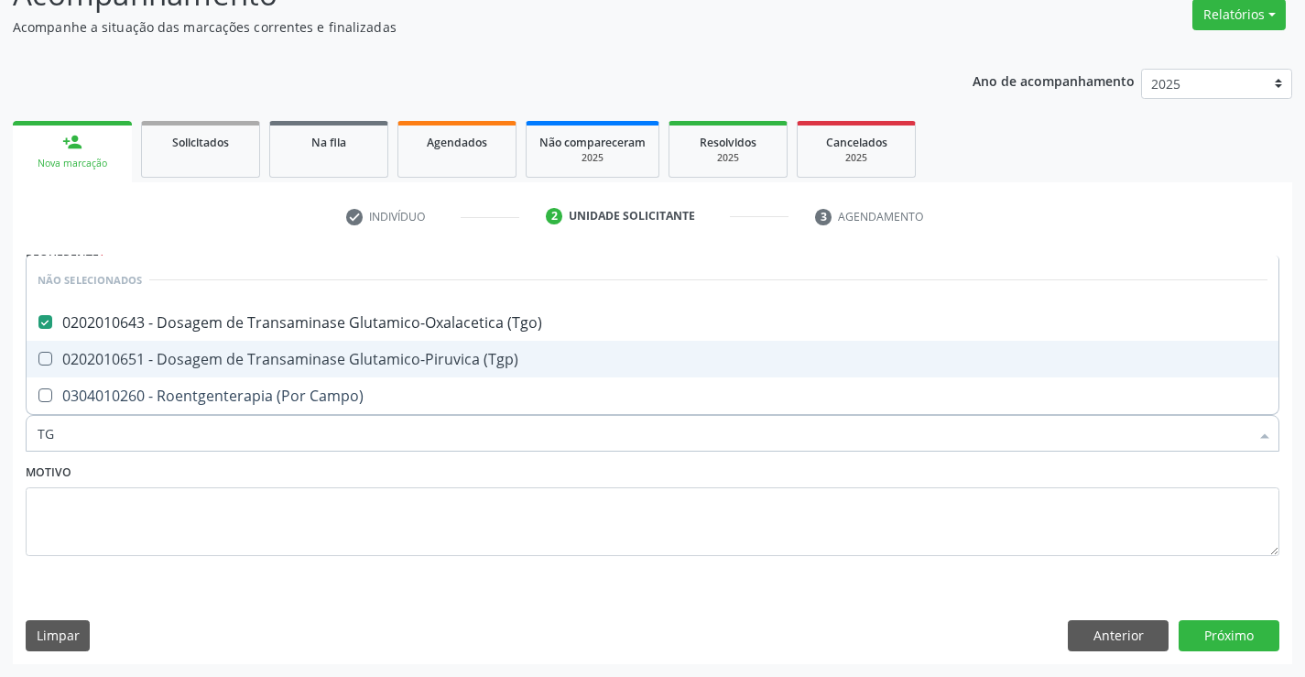
click at [218, 352] on div "0202010651 - Dosagem de Transaminase Glutamico-Piruvica (Tgp)" at bounding box center [653, 359] width 1230 height 15
checkbox \(Tgp\) "true"
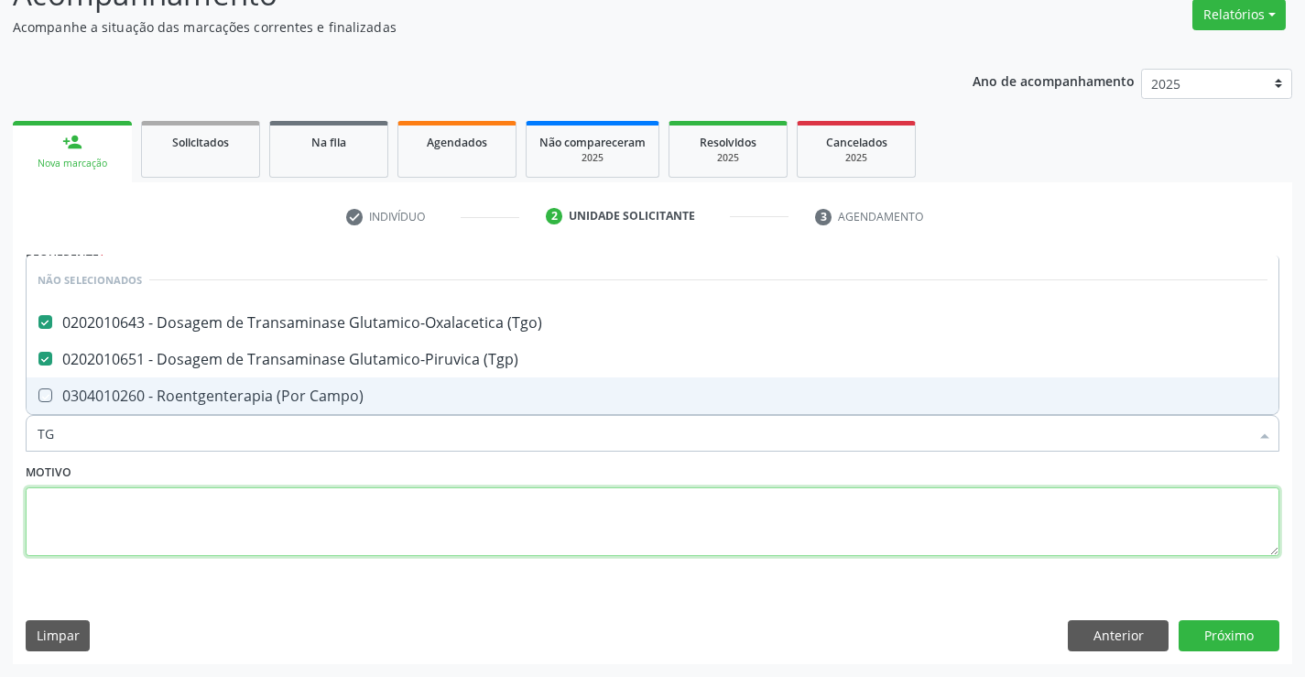
click at [151, 512] on textarea at bounding box center [653, 522] width 1254 height 70
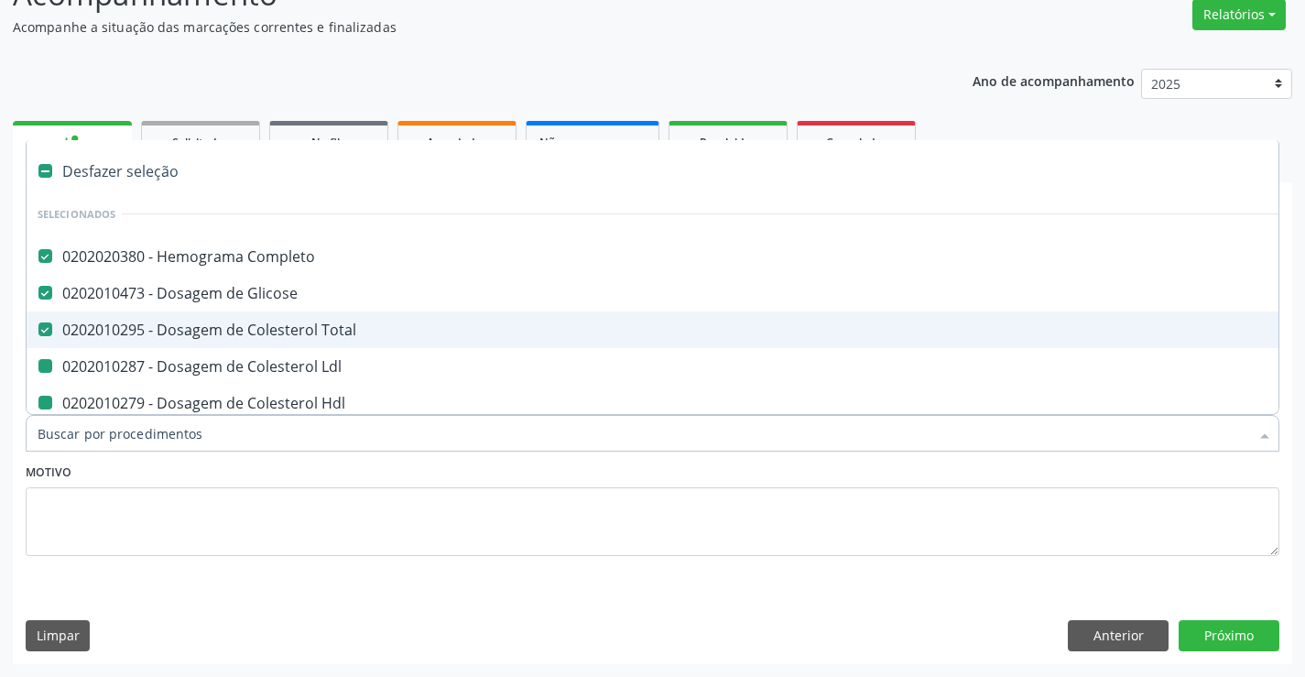
type input "U"
checkbox Ldl "false"
checkbox Hdl "false"
checkbox Triglicerideos "false"
checkbox \(Tgo\) "false"
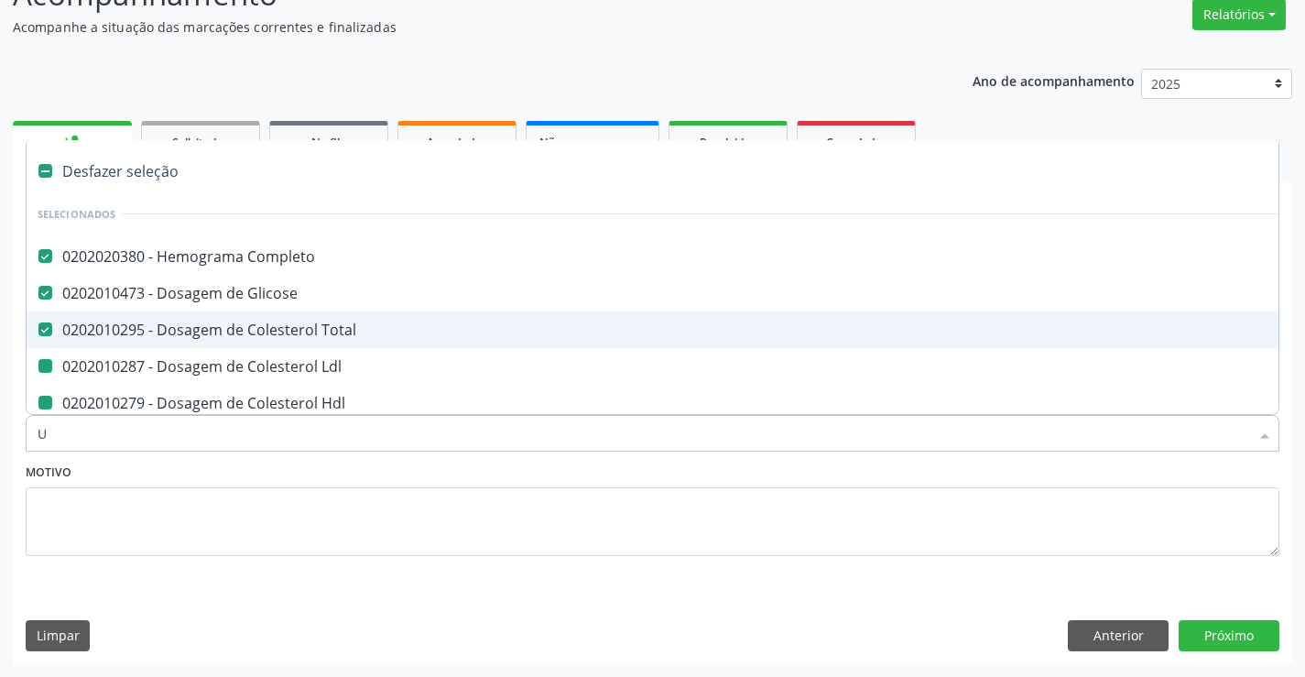
checkbox \(Tgp\) "false"
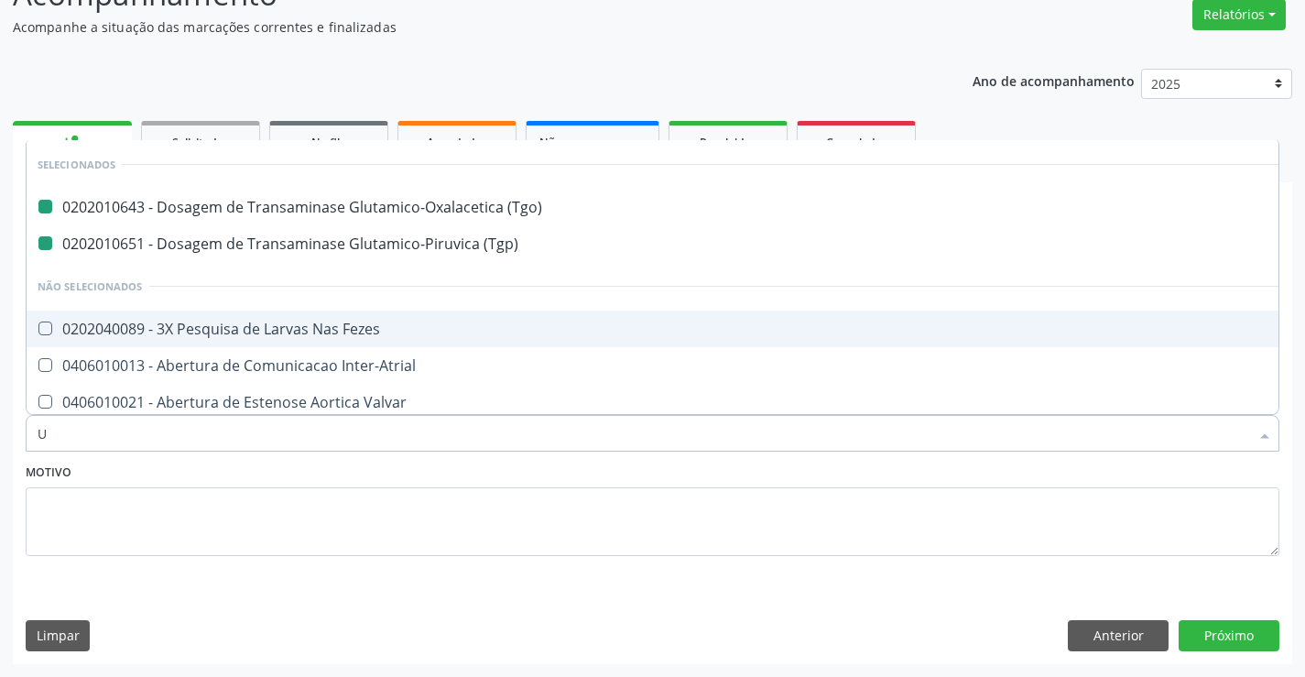
type input "UR"
checkbox \(Tgo\) "false"
checkbox \(Tgp\) "false"
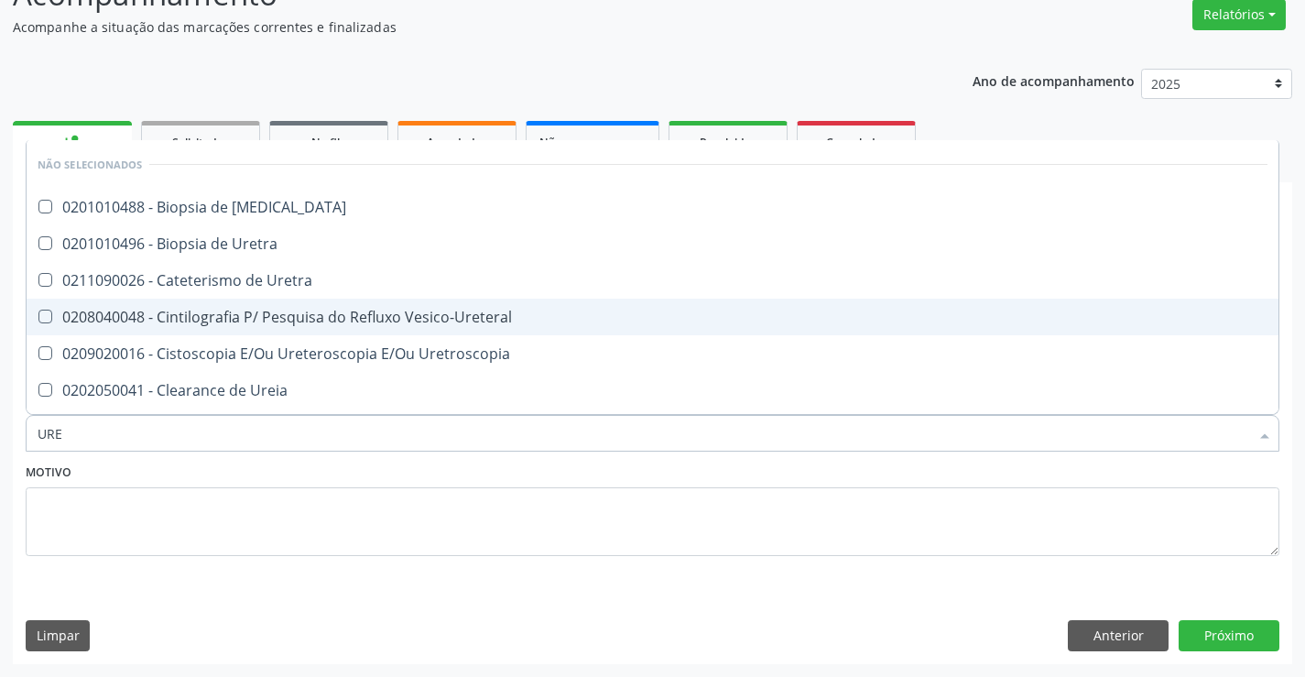
type input "UREI"
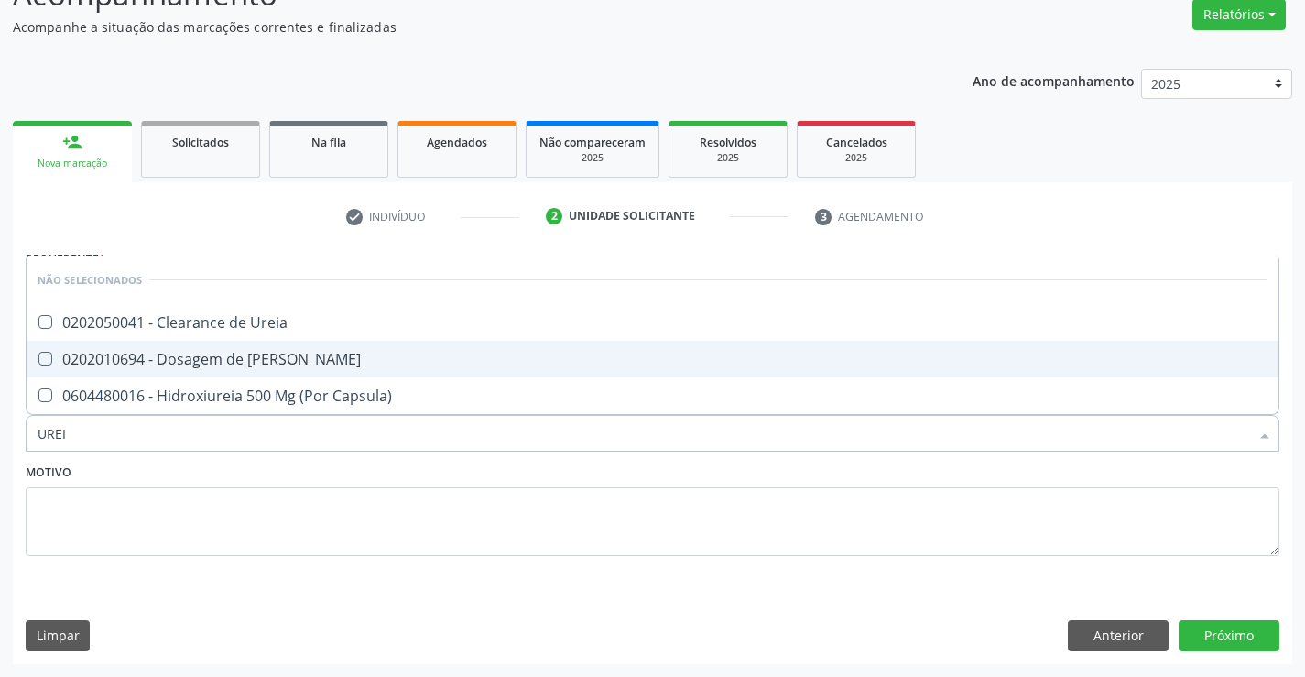
click at [214, 365] on div "0202010694 - Dosagem de [PERSON_NAME]" at bounding box center [653, 359] width 1230 height 15
checkbox Ureia "true"
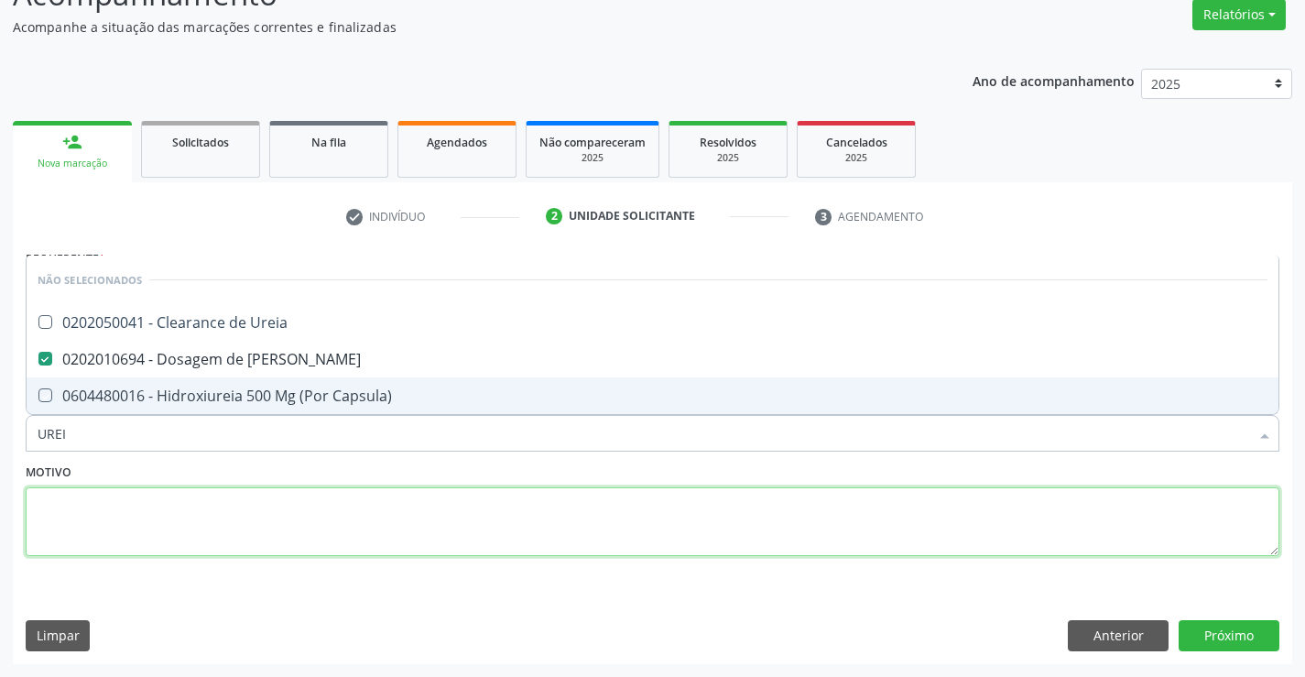
click at [172, 509] on textarea at bounding box center [653, 522] width 1254 height 70
checkbox Ureia "true"
checkbox Capsula\) "true"
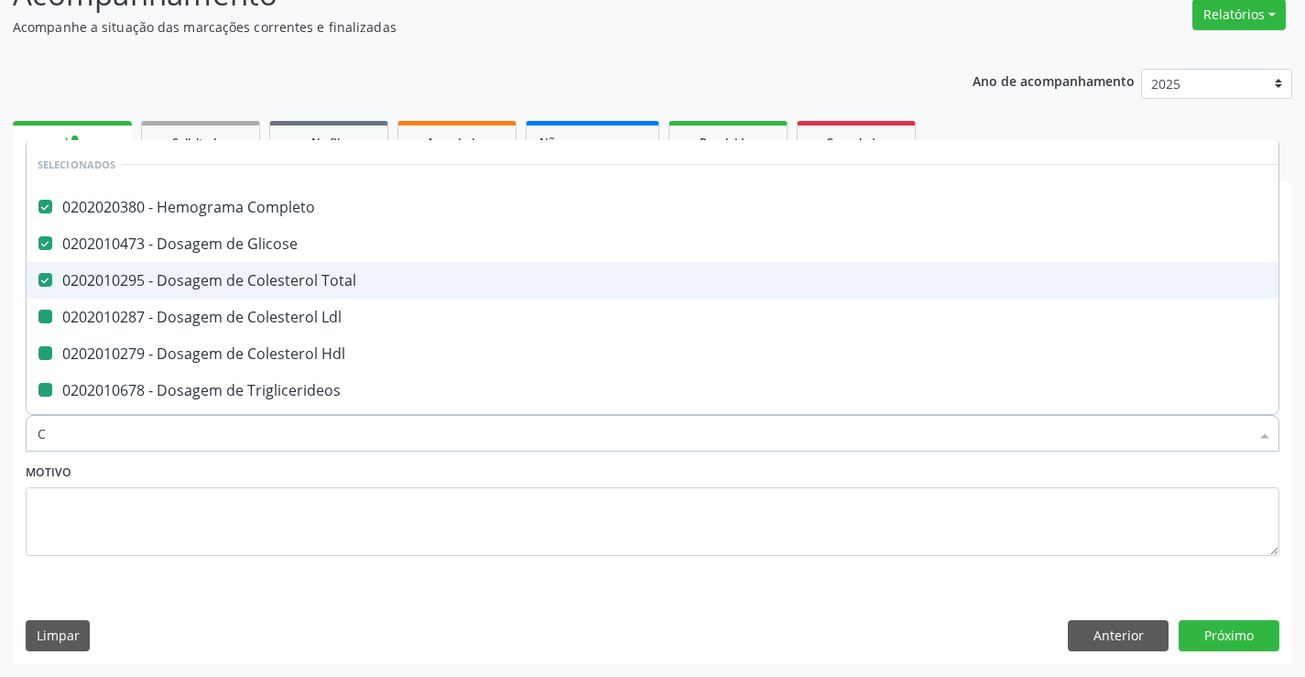
type input "CE"
checkbox Ldl "false"
checkbox Hdl "false"
checkbox Triglicerideos "false"
checkbox \(Tgo\) "false"
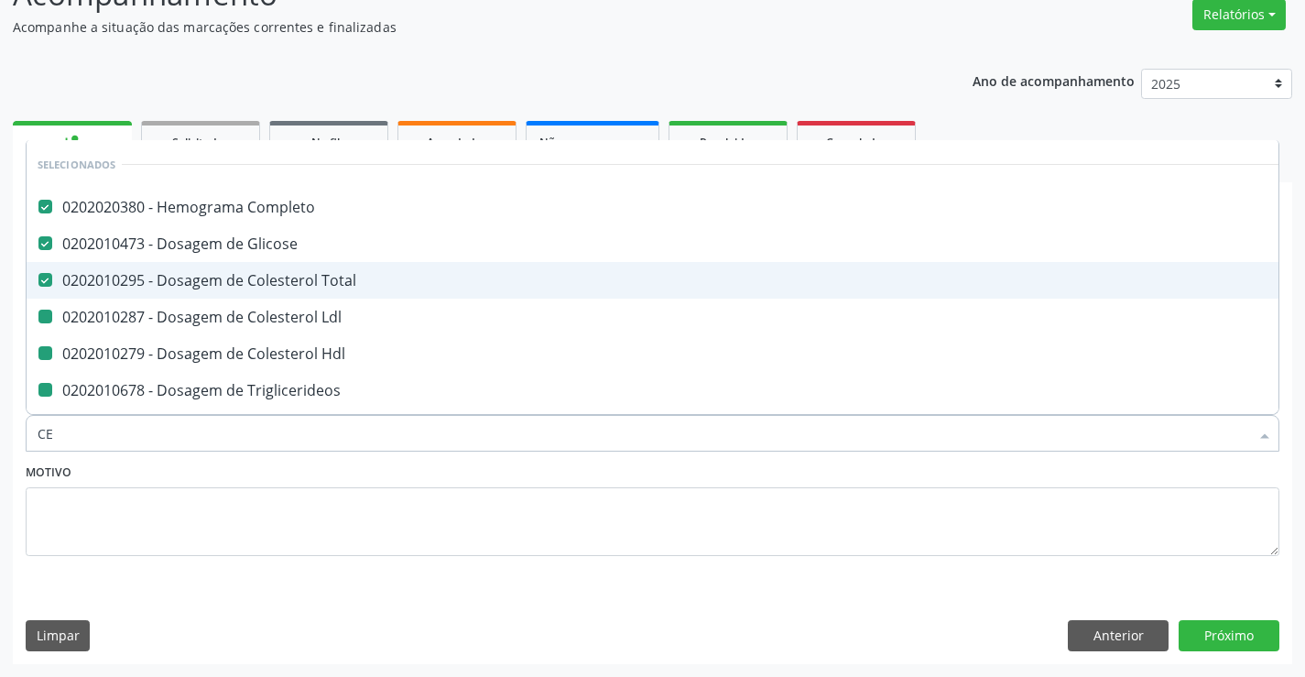
checkbox \(Tgp\) "false"
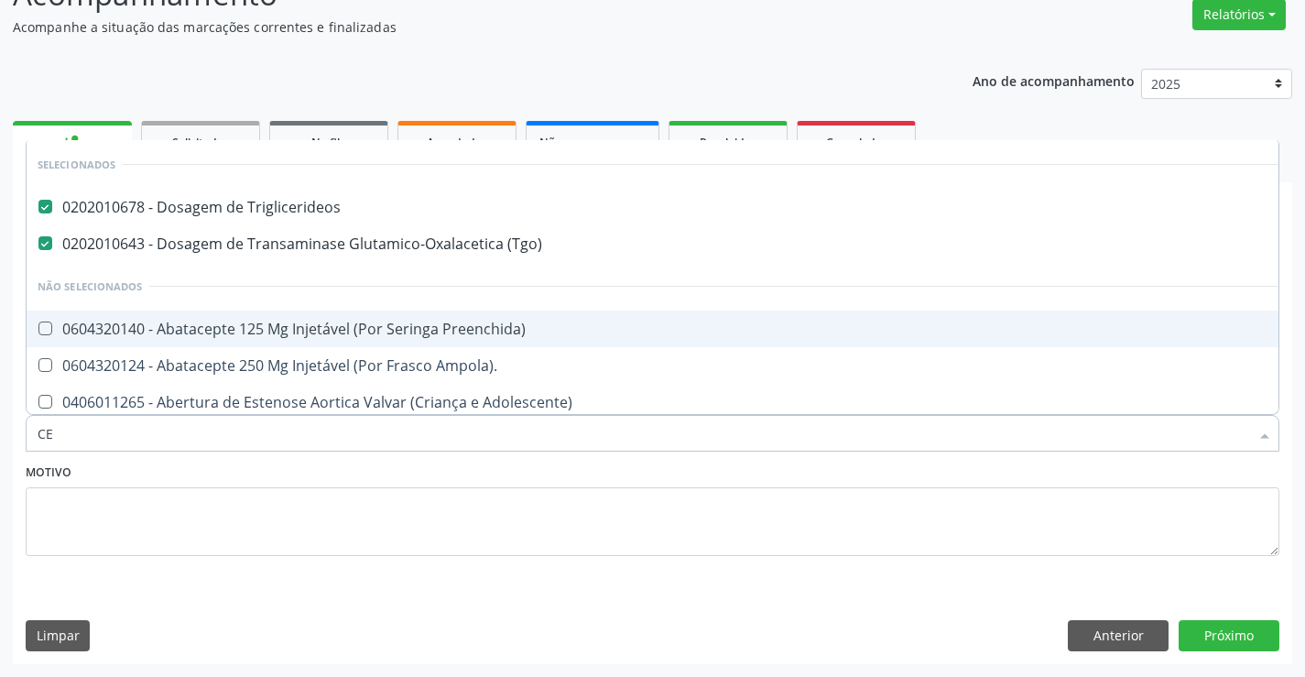
type input "C"
checkbox Preenchida\) "true"
checkbox Ampola\)\ "true"
checkbox Adolescente\) "true"
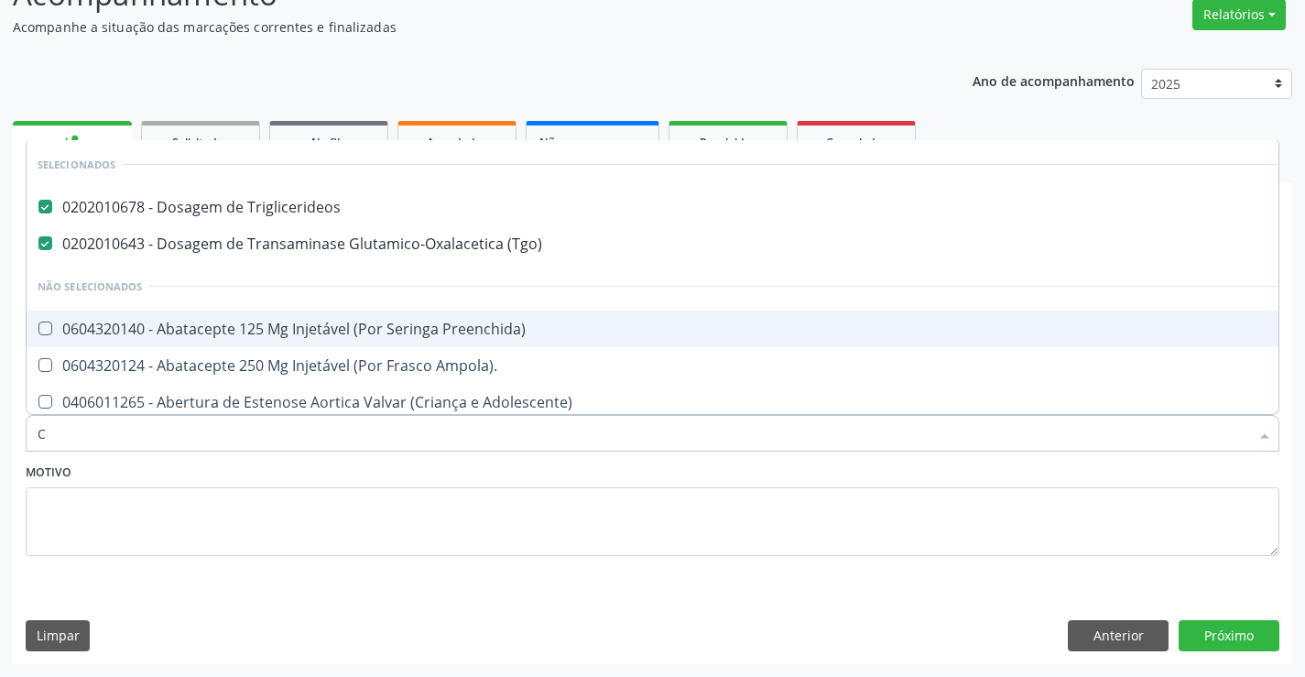
checkbox Dente\) "true"
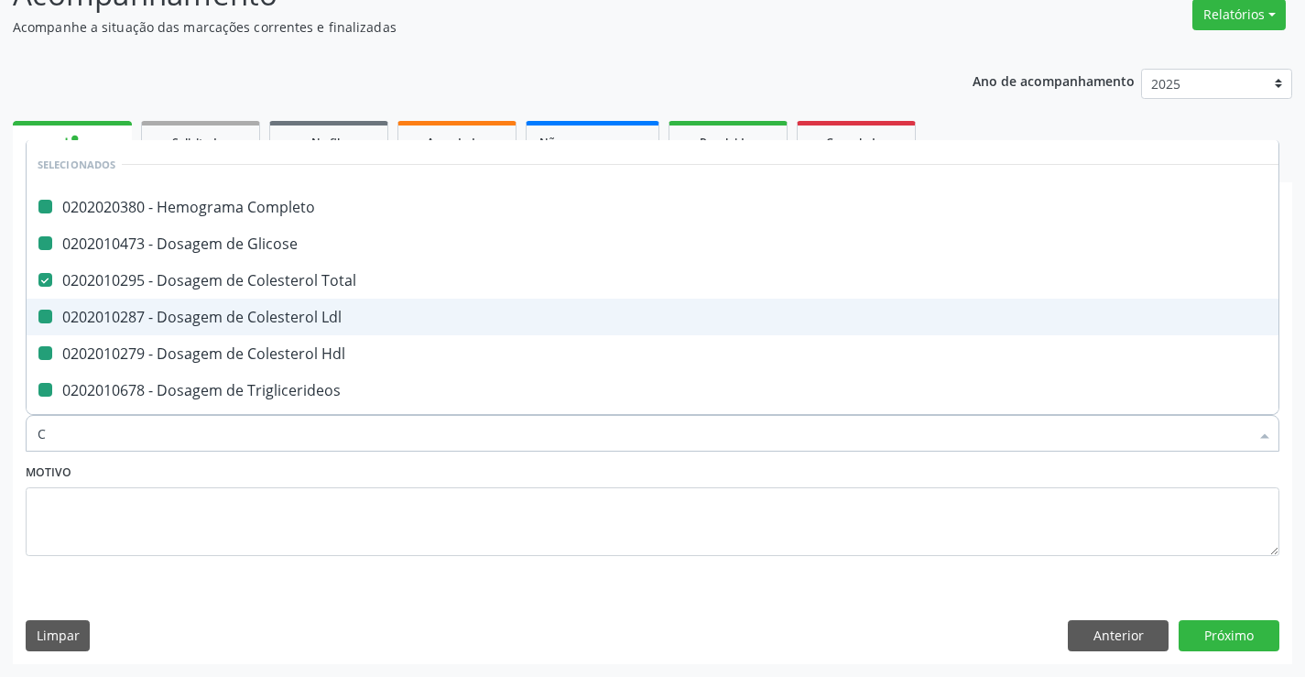
type input "CR"
checkbox Completo "false"
checkbox Glicose "false"
checkbox Ldl "false"
checkbox Hdl "false"
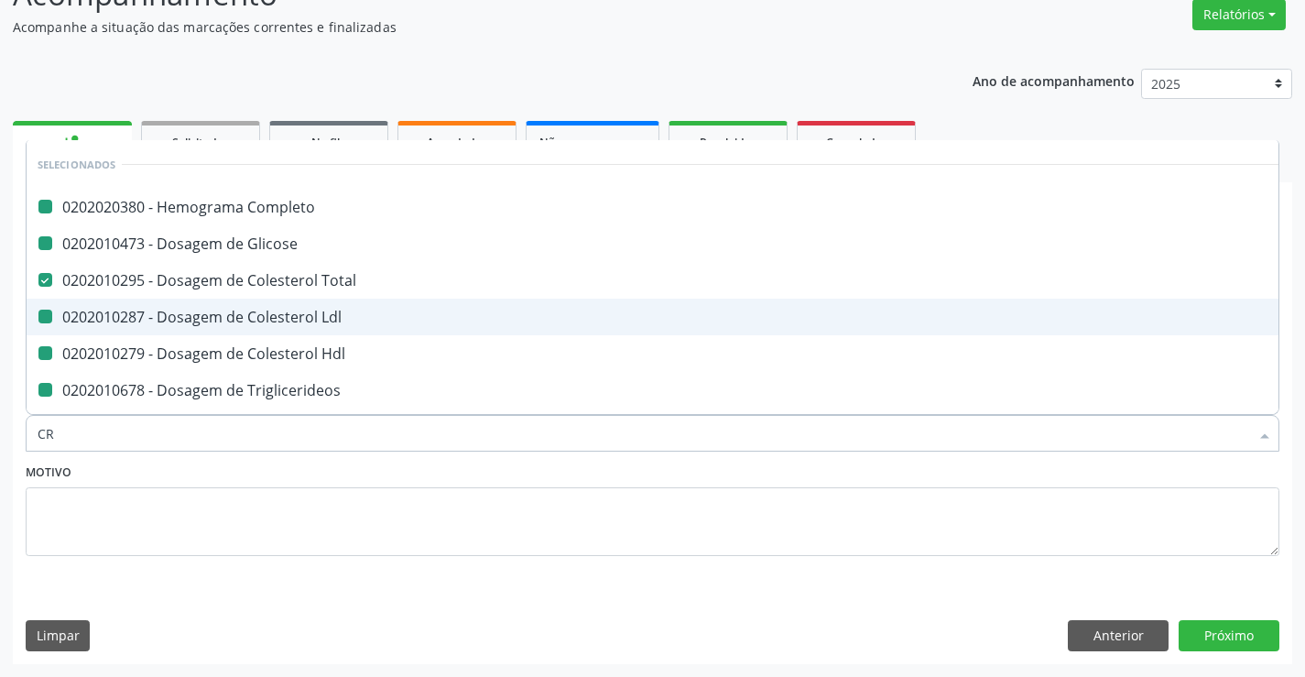
checkbox Triglicerideos "false"
checkbox \(Tgo\) "false"
checkbox \(Tgp\) "false"
checkbox Total "false"
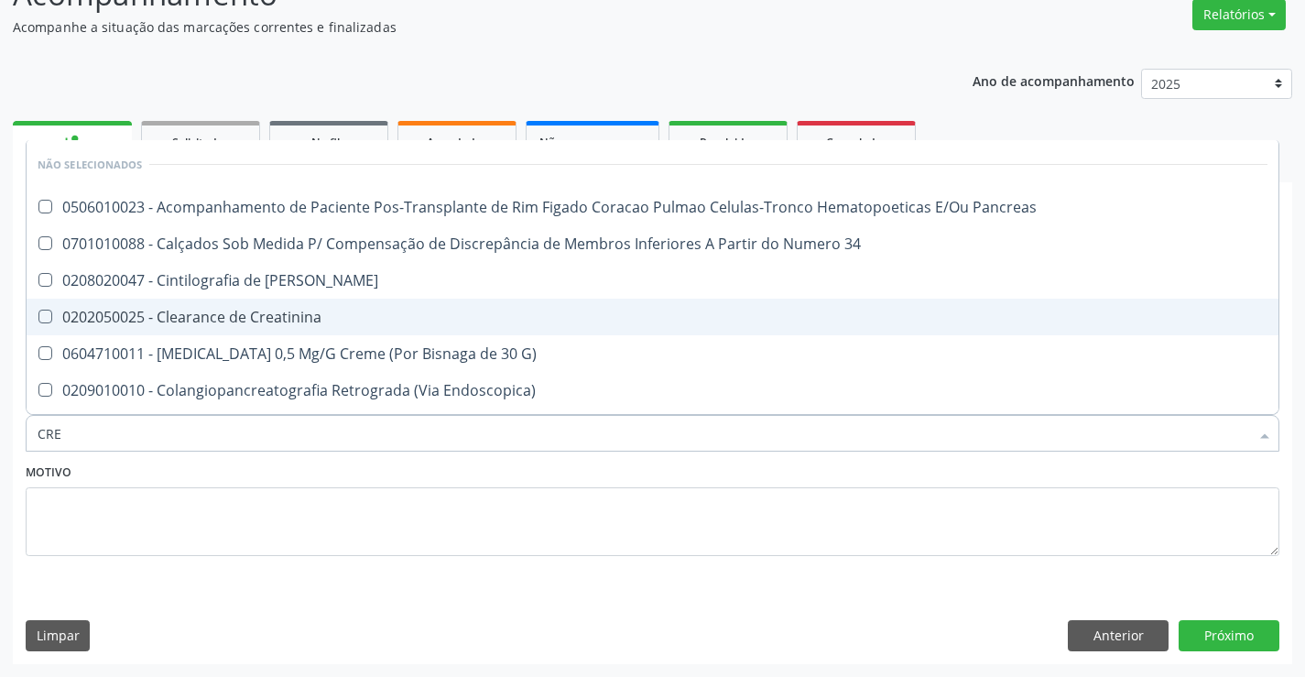
type input "CREA"
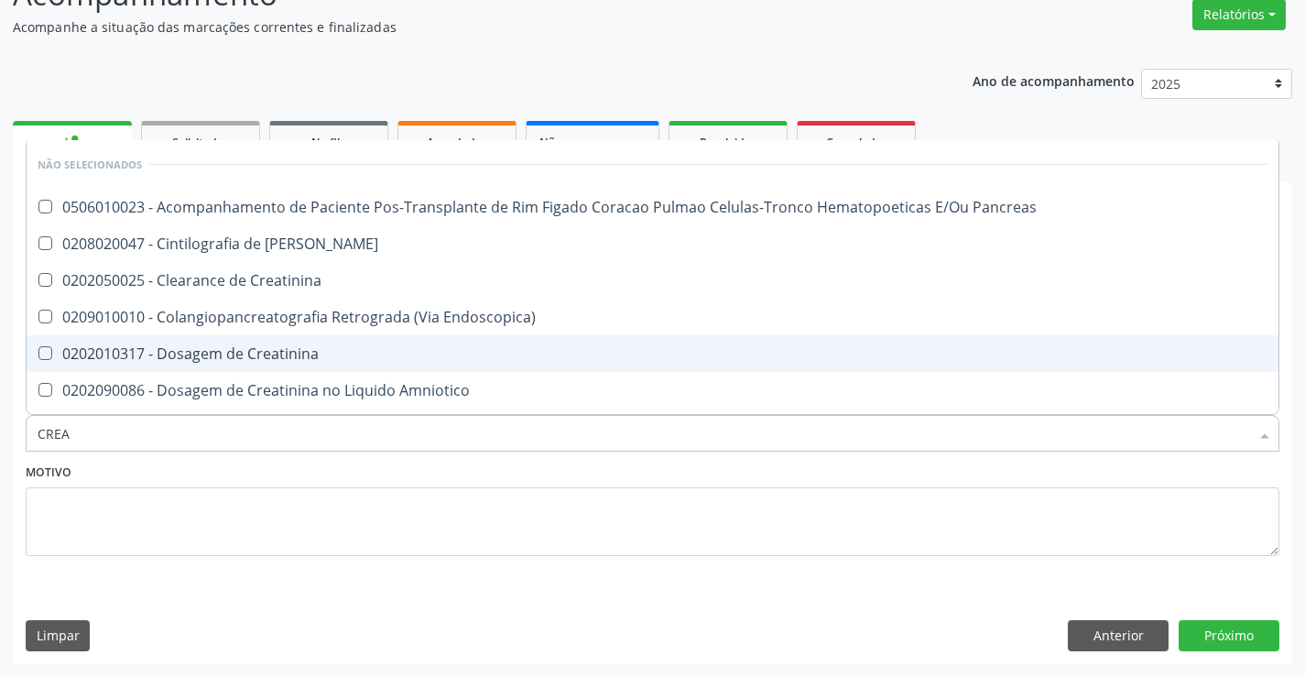
click at [263, 358] on div "0202010317 - Dosagem de Creatinina" at bounding box center [653, 353] width 1230 height 15
checkbox Creatinina "true"
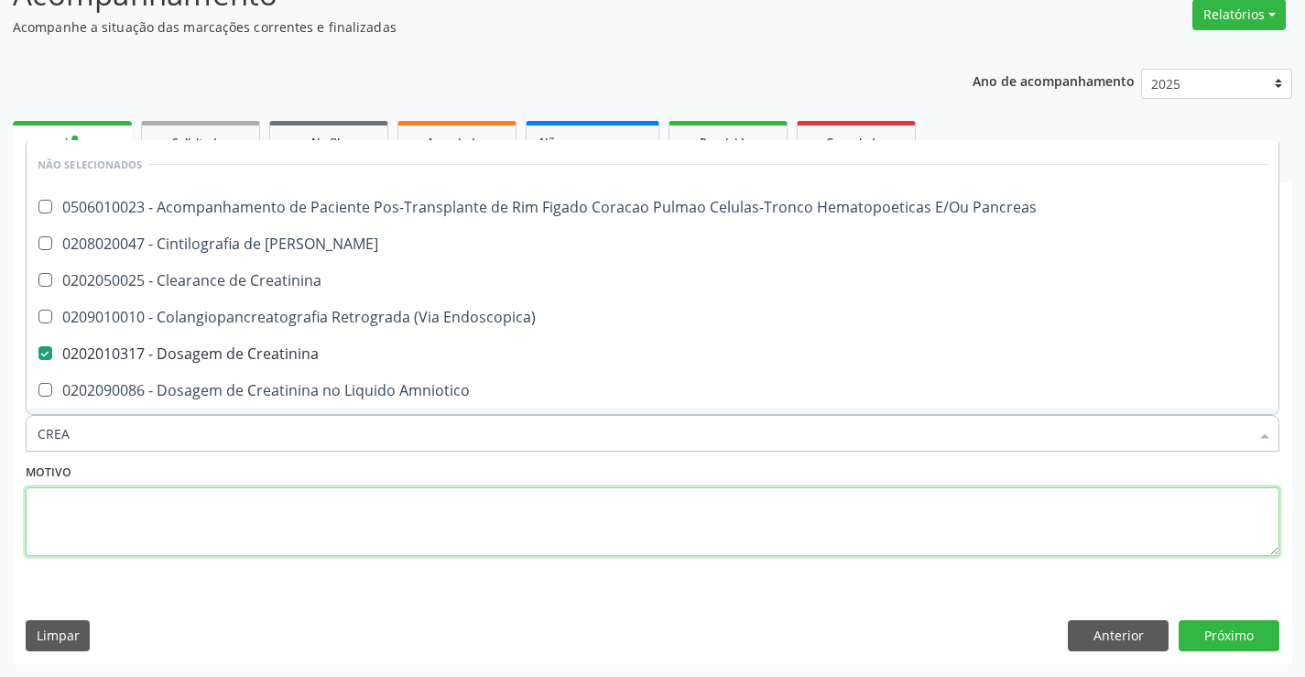
click at [201, 539] on textarea at bounding box center [653, 522] width 1254 height 70
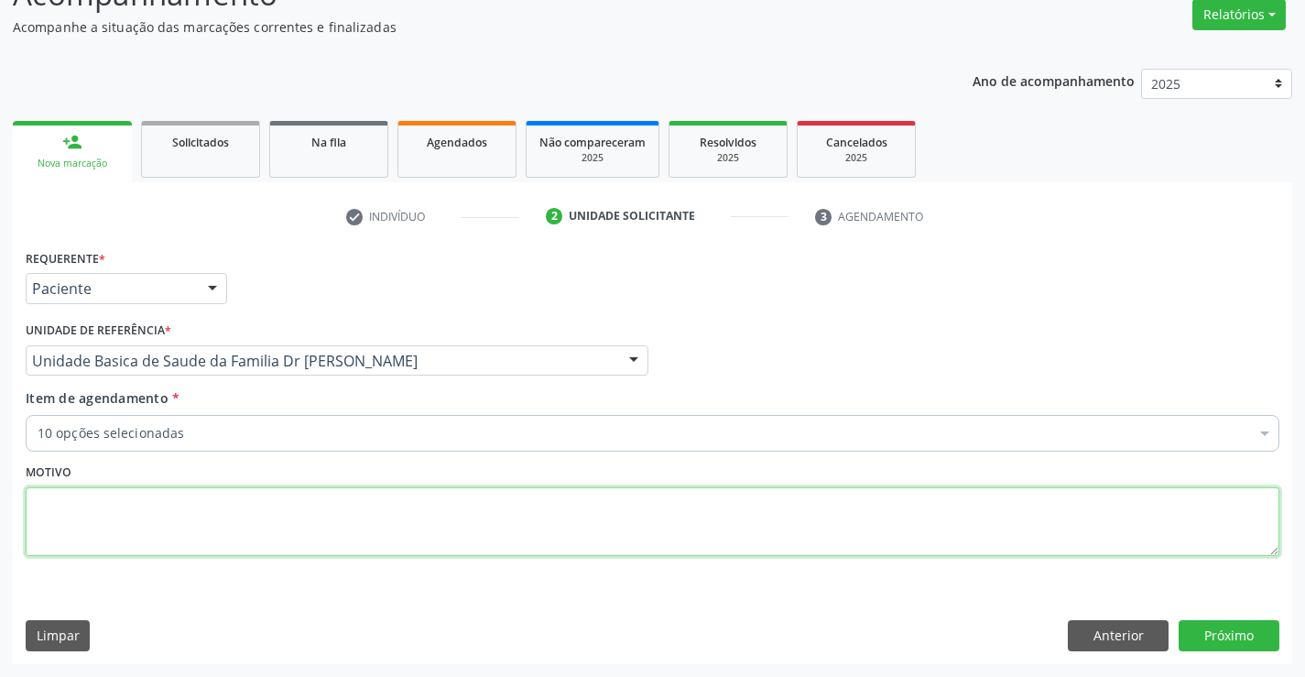
checkbox Completo "true"
checkbox Glicose "true"
checkbox Ldl "true"
checkbox Triglicerideos "true"
checkbox \(Tgo\) "true"
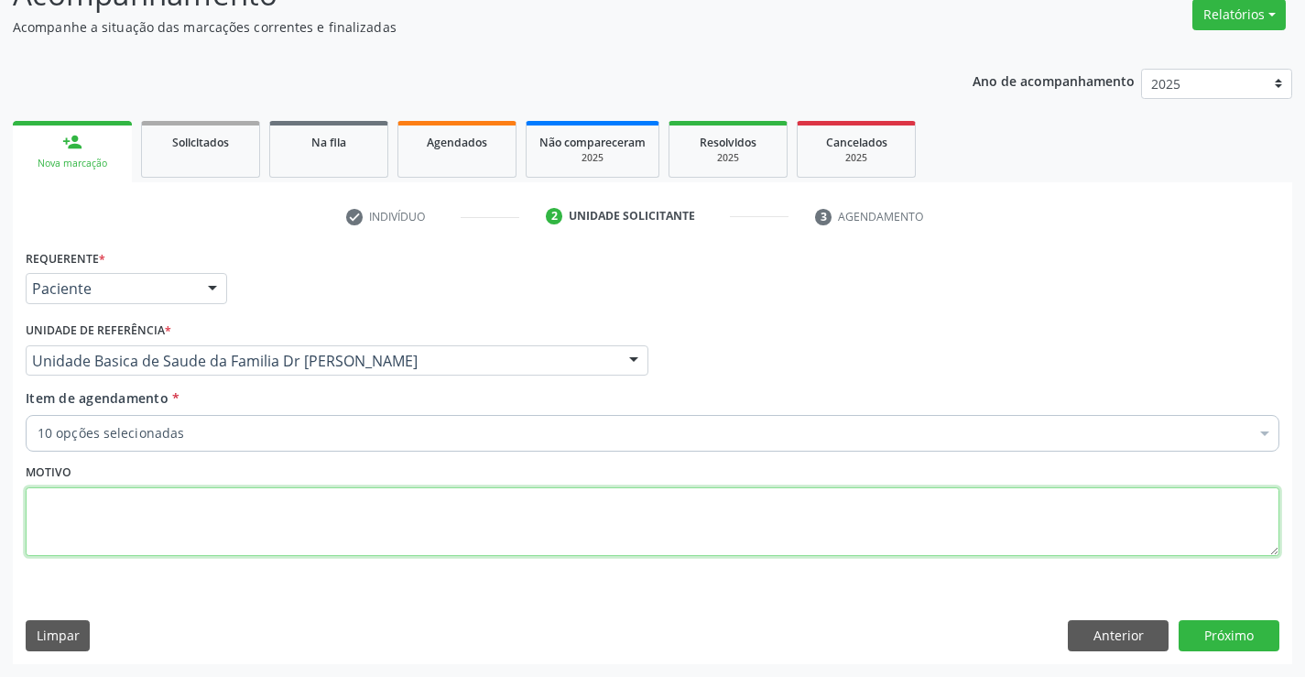
checkbox \(Tgp\) "true"
checkbox Creatinina "true"
checkbox Total "true"
checkbox Ureia "true"
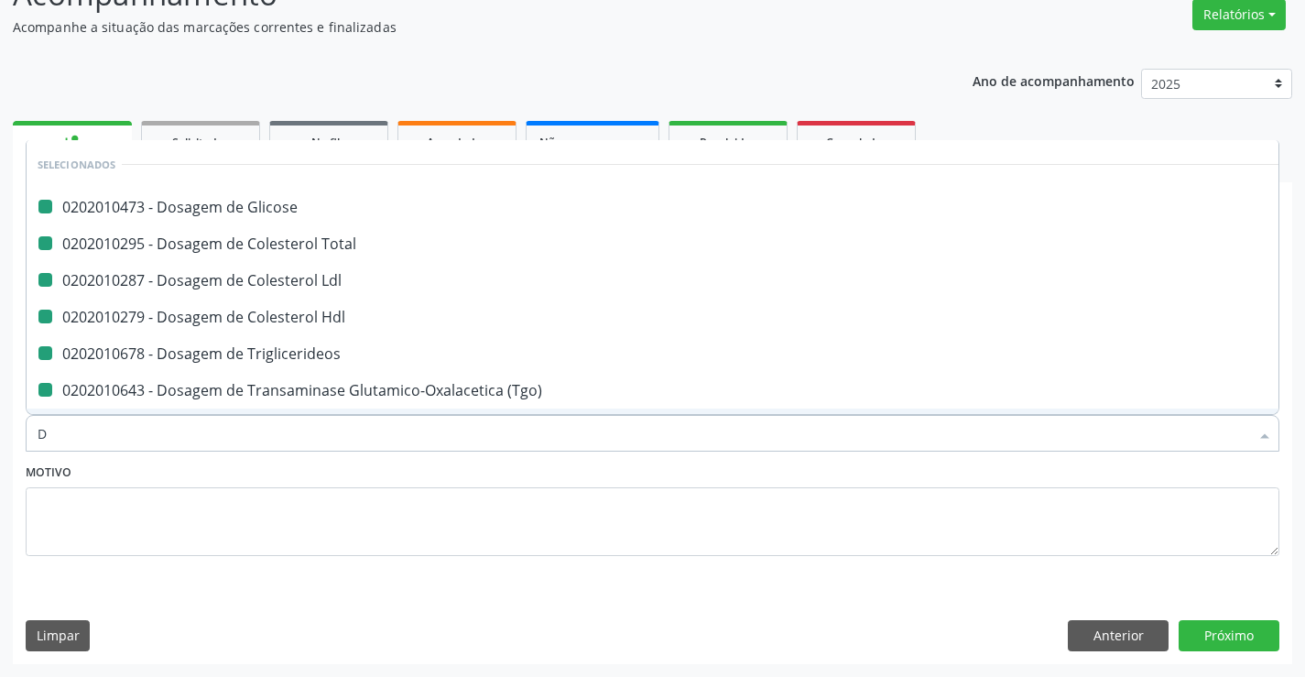
type input "DA"
checkbox Glicose "false"
checkbox Total "false"
checkbox Hdl "false"
checkbox Triglicerideos "false"
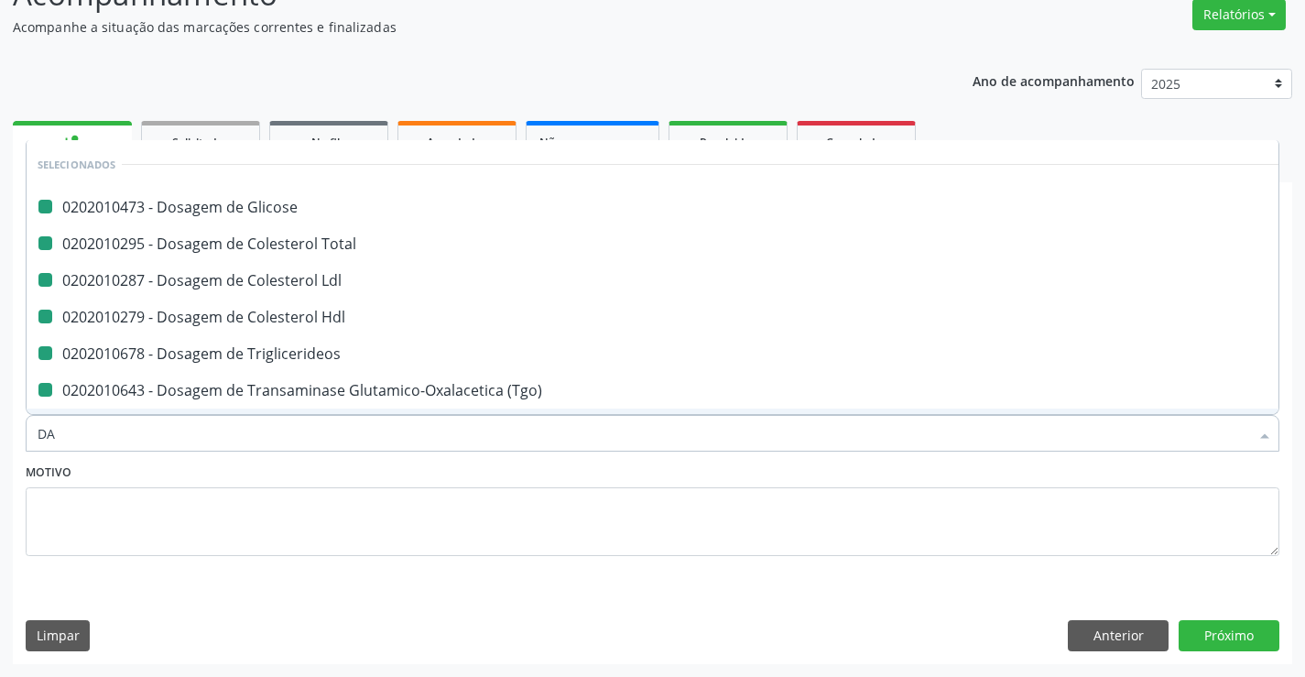
checkbox \(Tgo\) "false"
checkbox \(Tgp\) "false"
checkbox Ureia "false"
checkbox Ldl "false"
checkbox Creatinina "false"
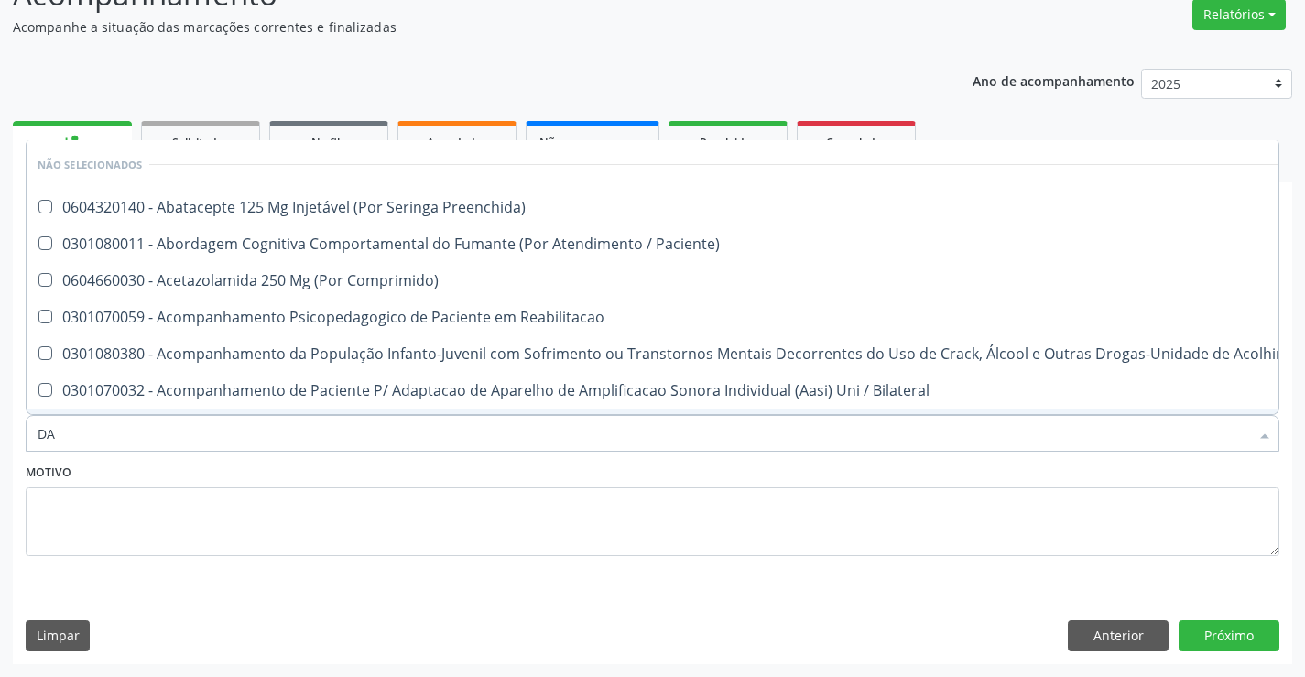
type input "D"
checkbox Preenchida\) "true"
checkbox Paciente\) "true"
checkbox Reabilitacao "true"
checkbox \(Uai\)\ "true"
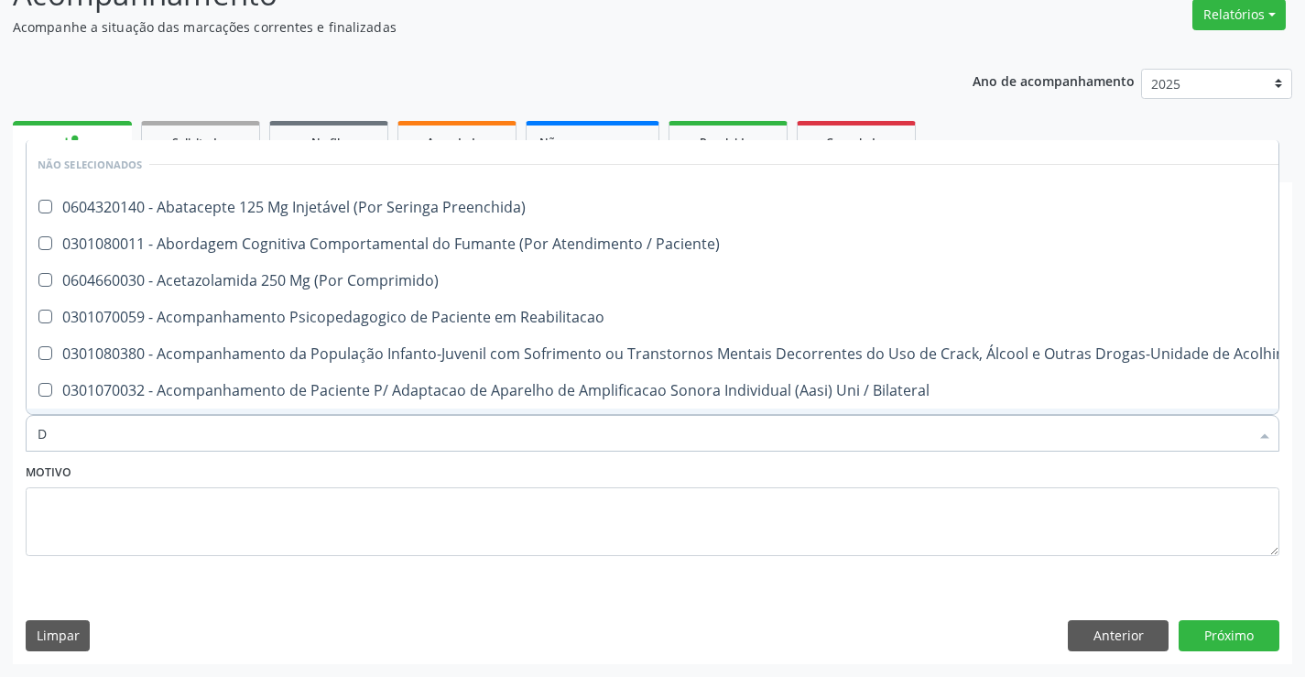
checkbox Bilateral "true"
checkbox Trabalho "true"
checkbox Osso "true"
checkbox Comprimido\) "true"
checkbox \(Uaa\)\ "true"
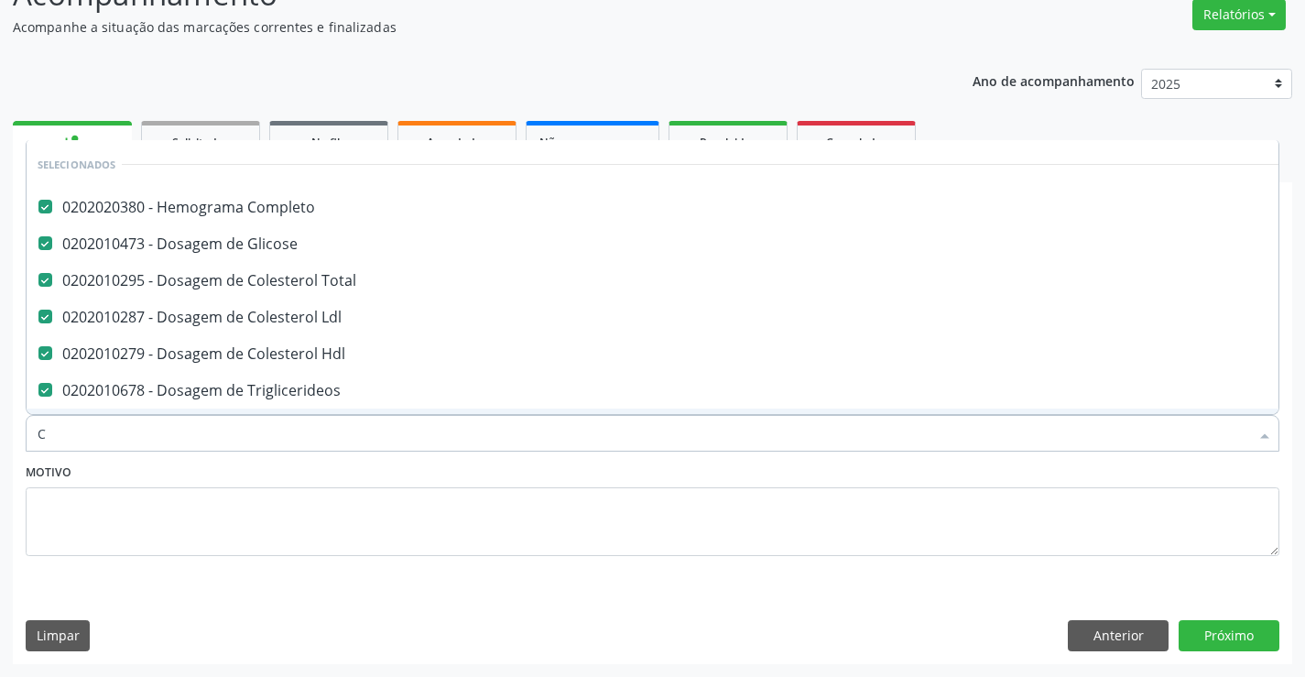
type input "CA"
checkbox Ldl "false"
checkbox Hdl "false"
checkbox Triglicerideos "false"
checkbox \(Tgo\) "false"
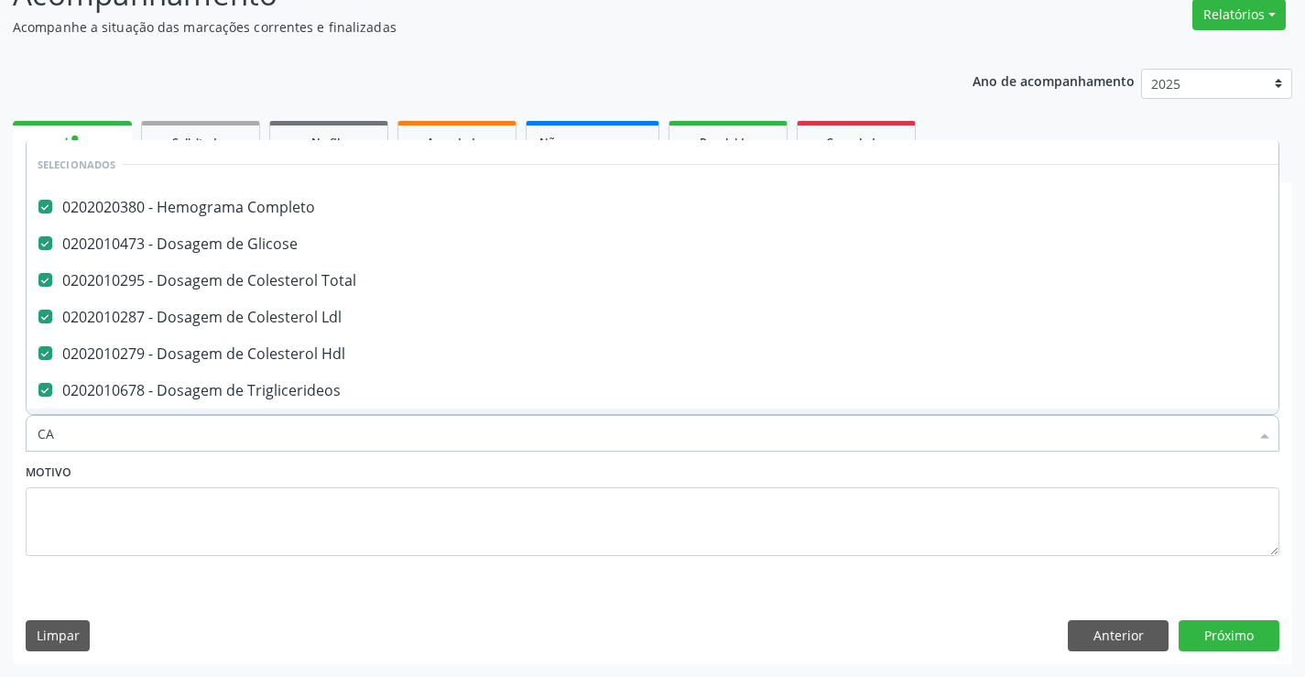
checkbox \(Tgp\) "false"
checkbox Creatinina "false"
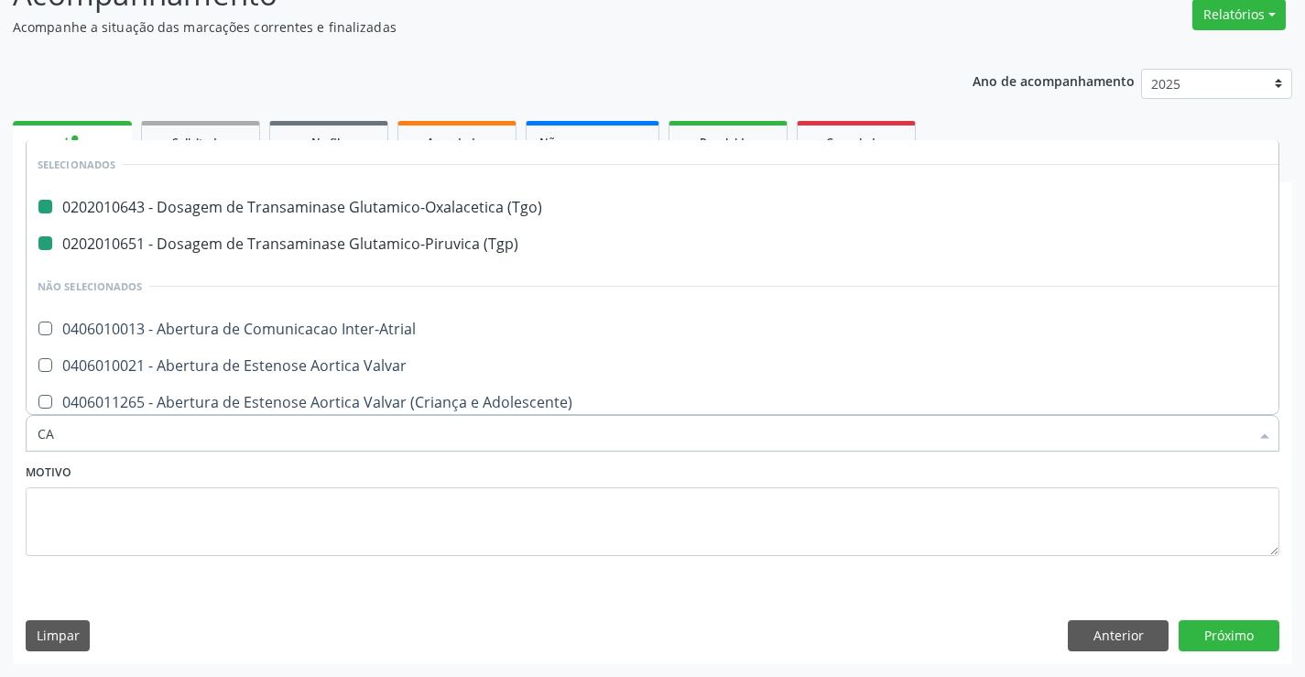
type input "CAL"
checkbox \(Tgo\) "false"
checkbox \(Tgp\) "false"
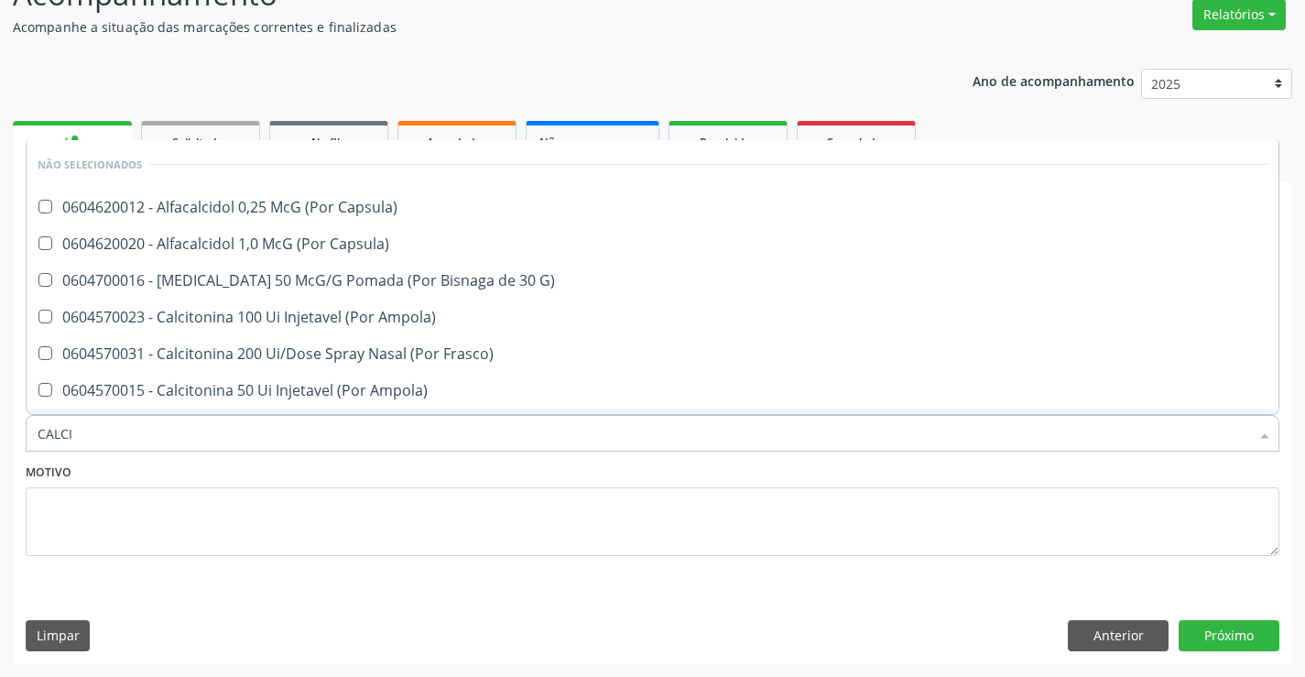
type input "CALCIO"
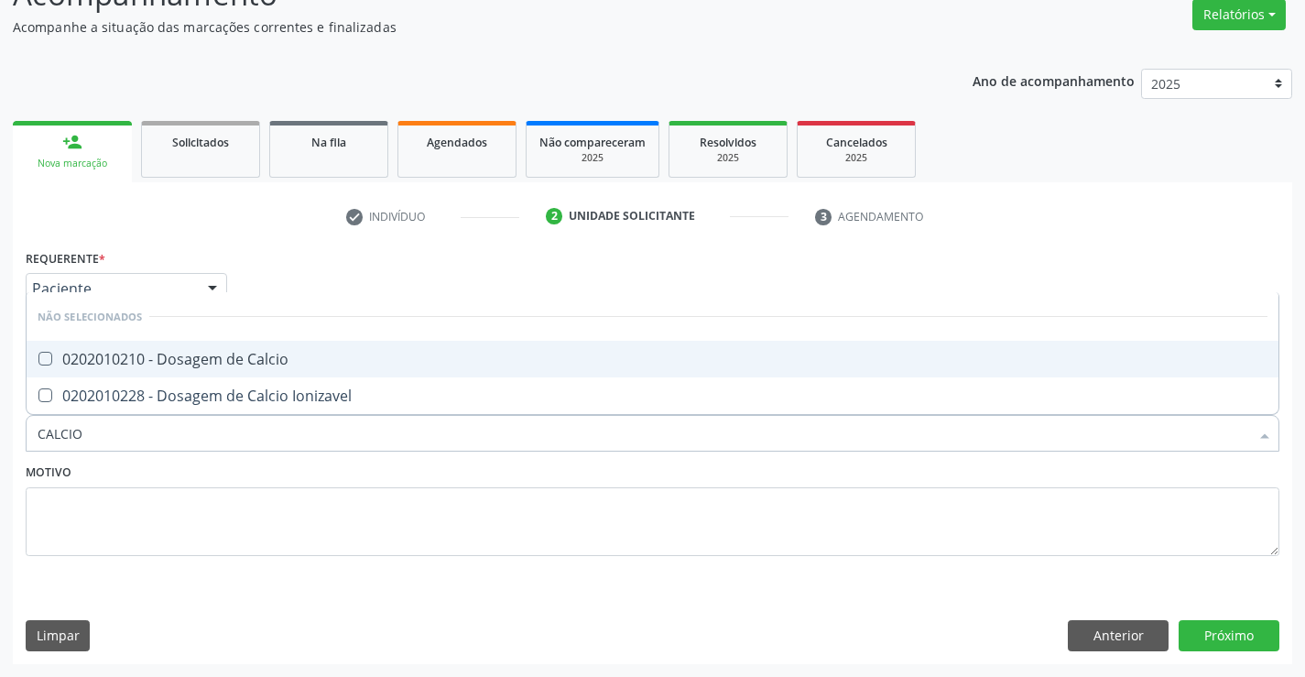
click at [232, 357] on div "0202010210 - Dosagem de Calcio" at bounding box center [653, 359] width 1230 height 15
checkbox Calcio "true"
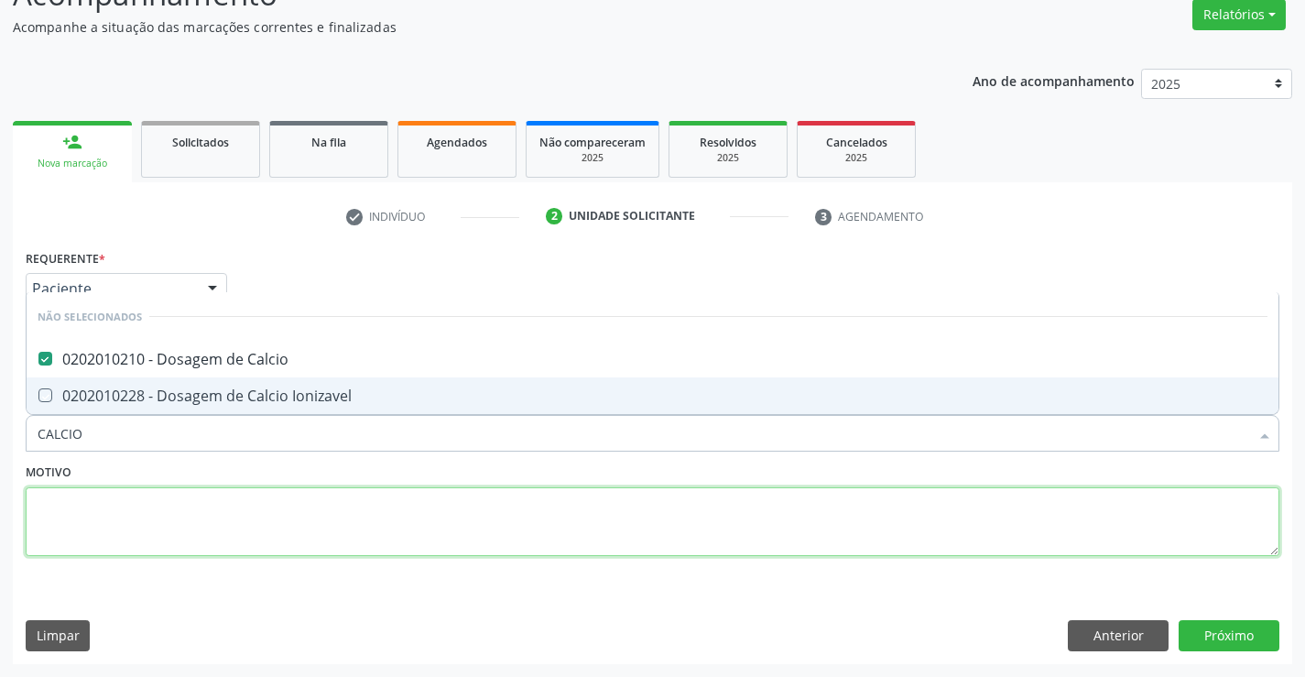
click at [146, 504] on textarea at bounding box center [653, 522] width 1254 height 70
checkbox Ionizavel "true"
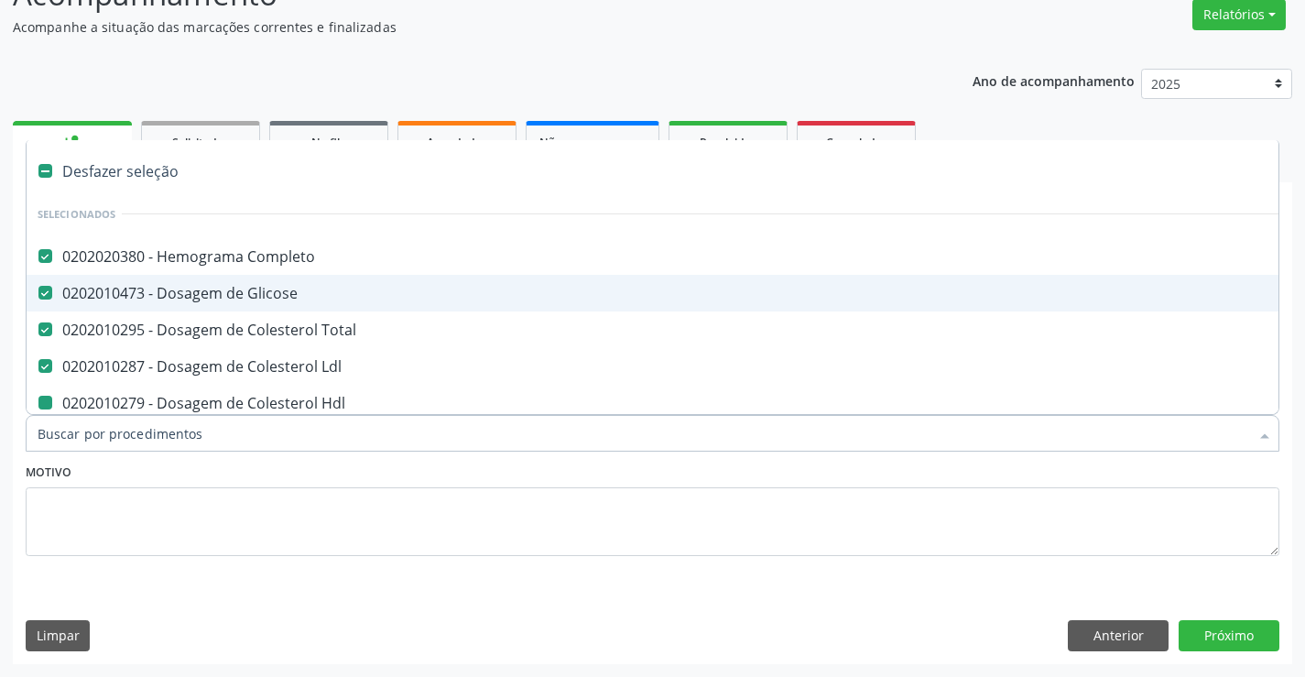
type input "U"
checkbox Hdl "false"
checkbox Triglicerideos "false"
checkbox \(Tgo\) "false"
checkbox \(Tgp\) "false"
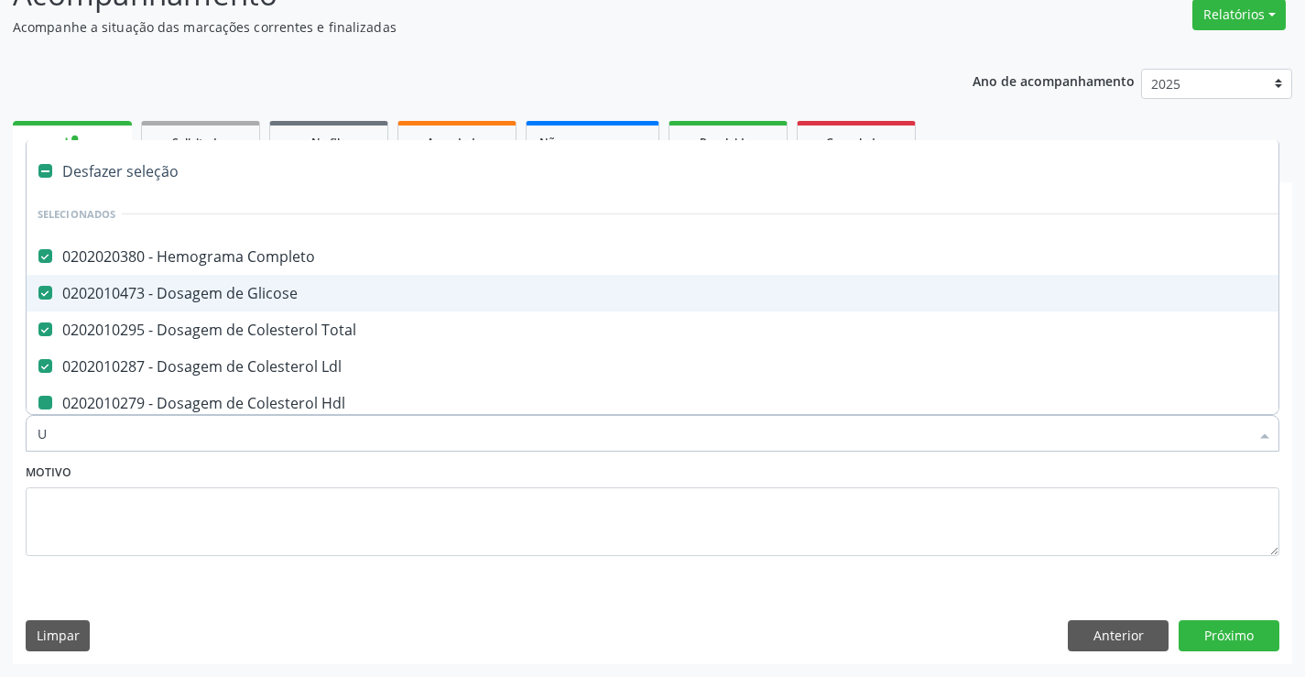
checkbox Ureia "false"
checkbox Creatinina "false"
checkbox Calcio "false"
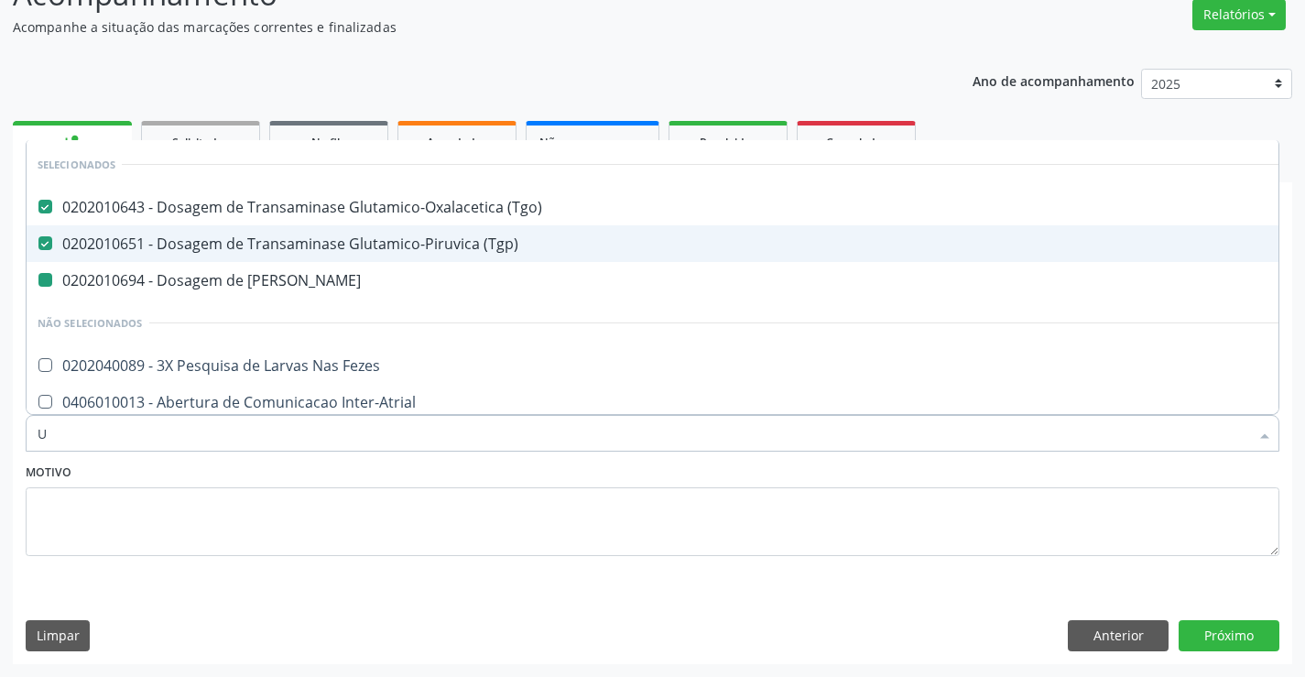
type input "UR"
checkbox Ureia "false"
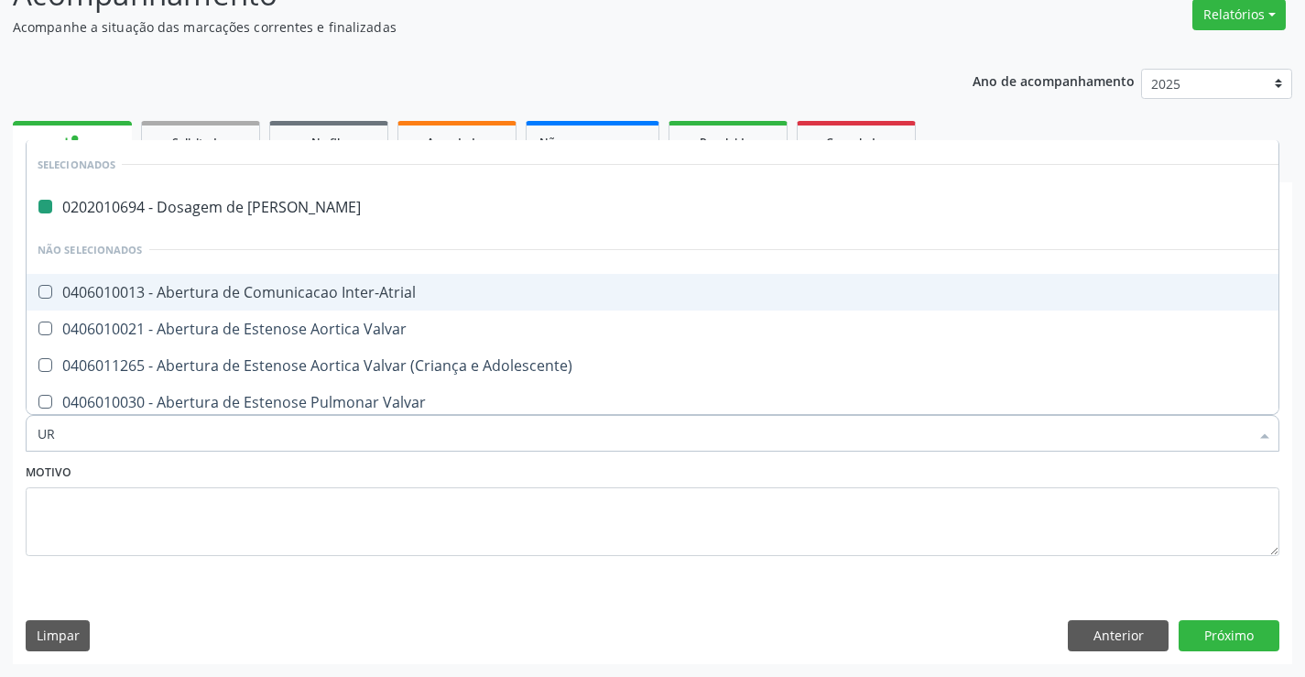
type input "URI"
checkbox Ureia "false"
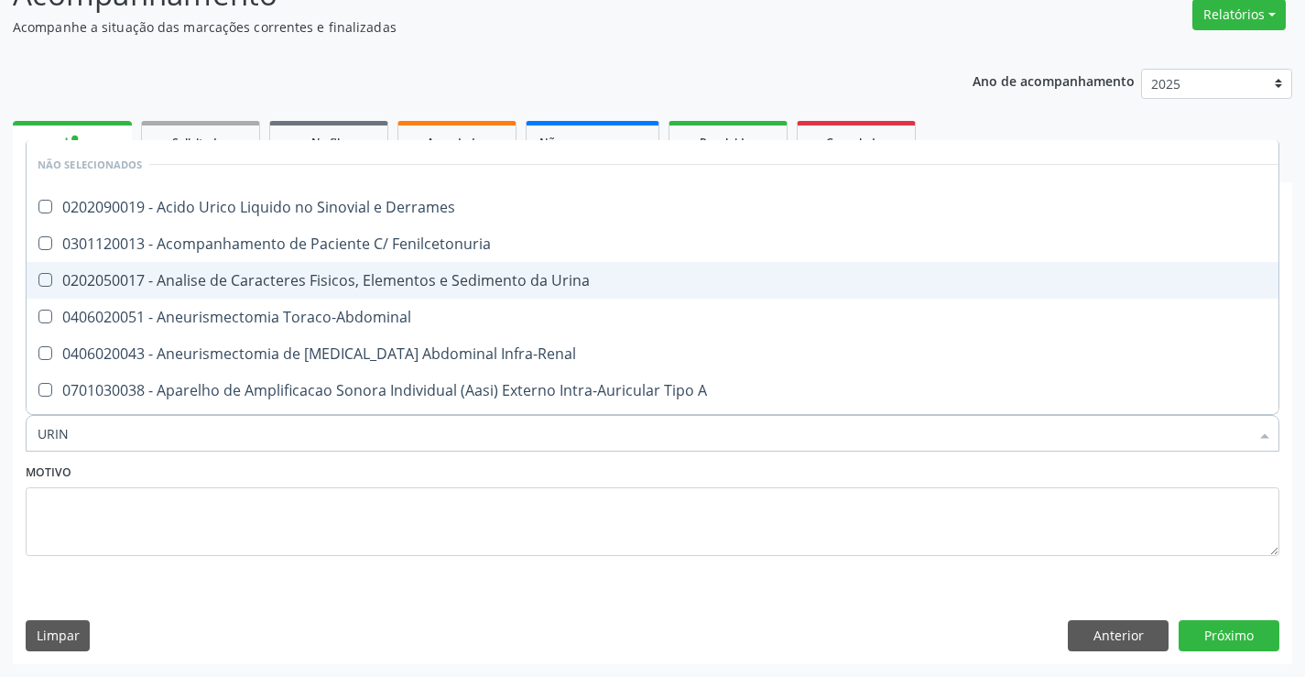
type input "URINA"
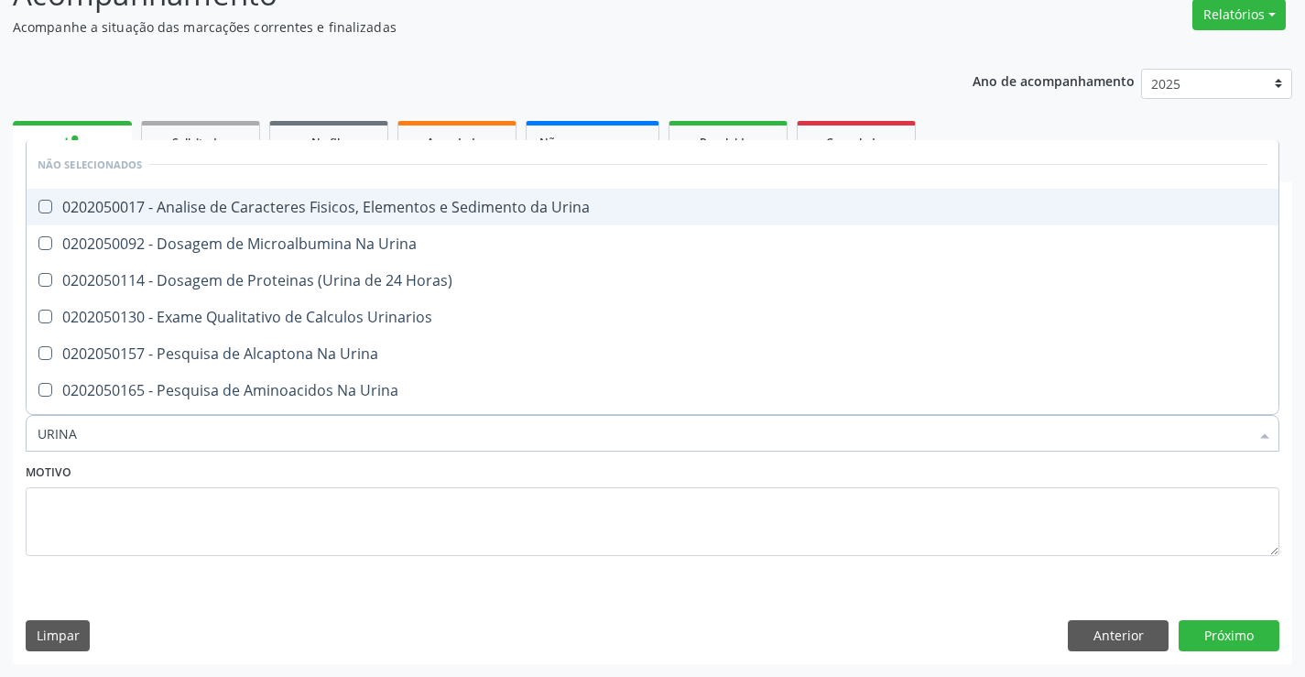
click at [253, 211] on div "0202050017 - Analise de Caracteres Fisicos, Elementos e Sedimento da Urina" at bounding box center [653, 207] width 1230 height 15
checkbox Urina "true"
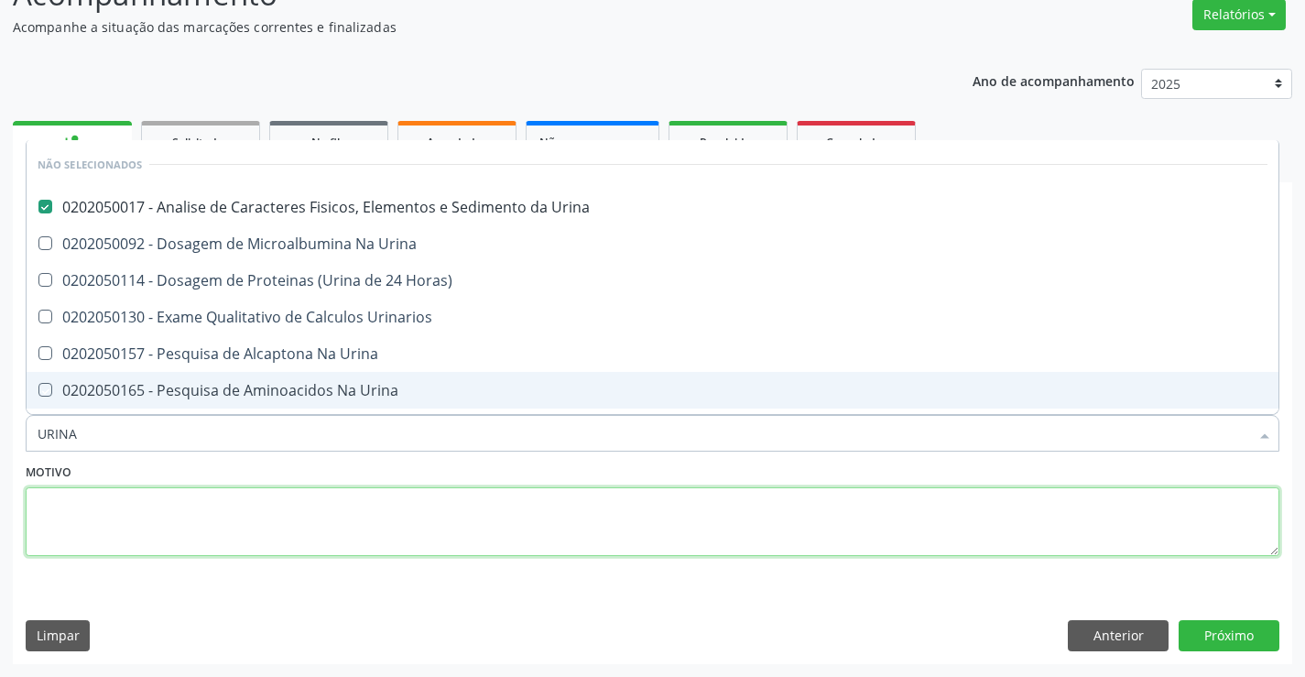
click at [175, 491] on textarea at bounding box center [653, 522] width 1254 height 70
checkbox Horas\) "true"
checkbox Urina "true"
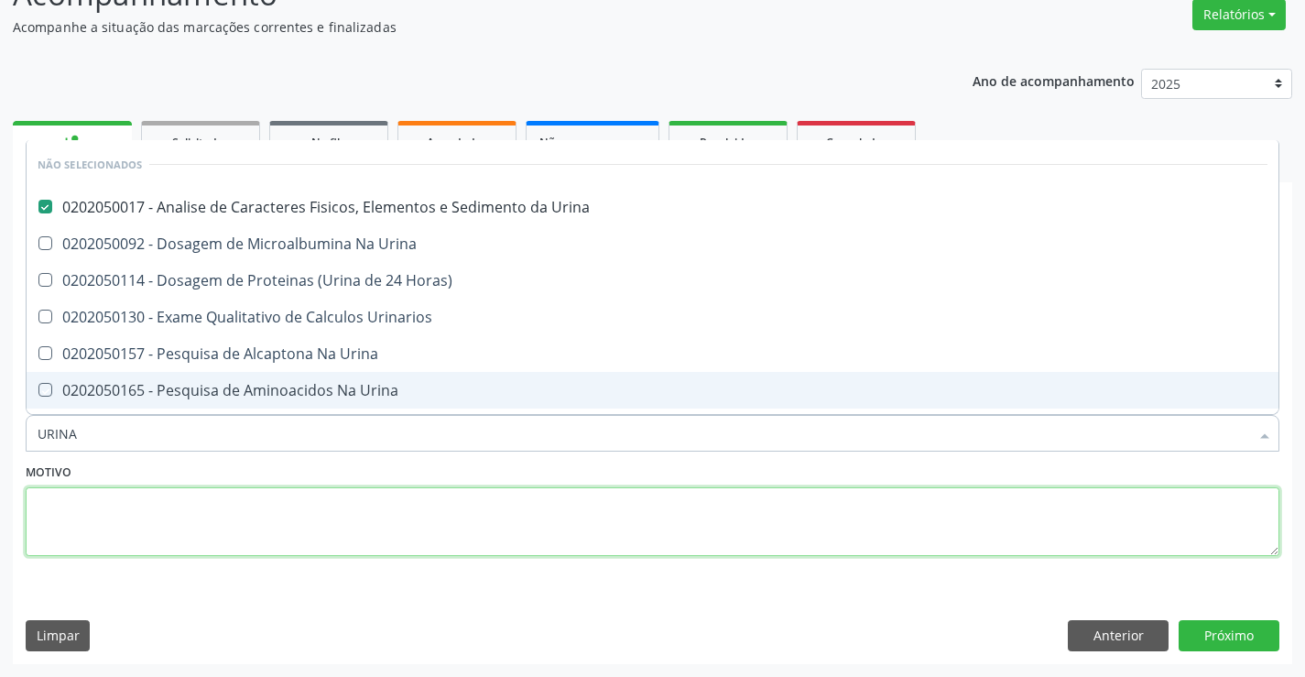
checkbox Urina "true"
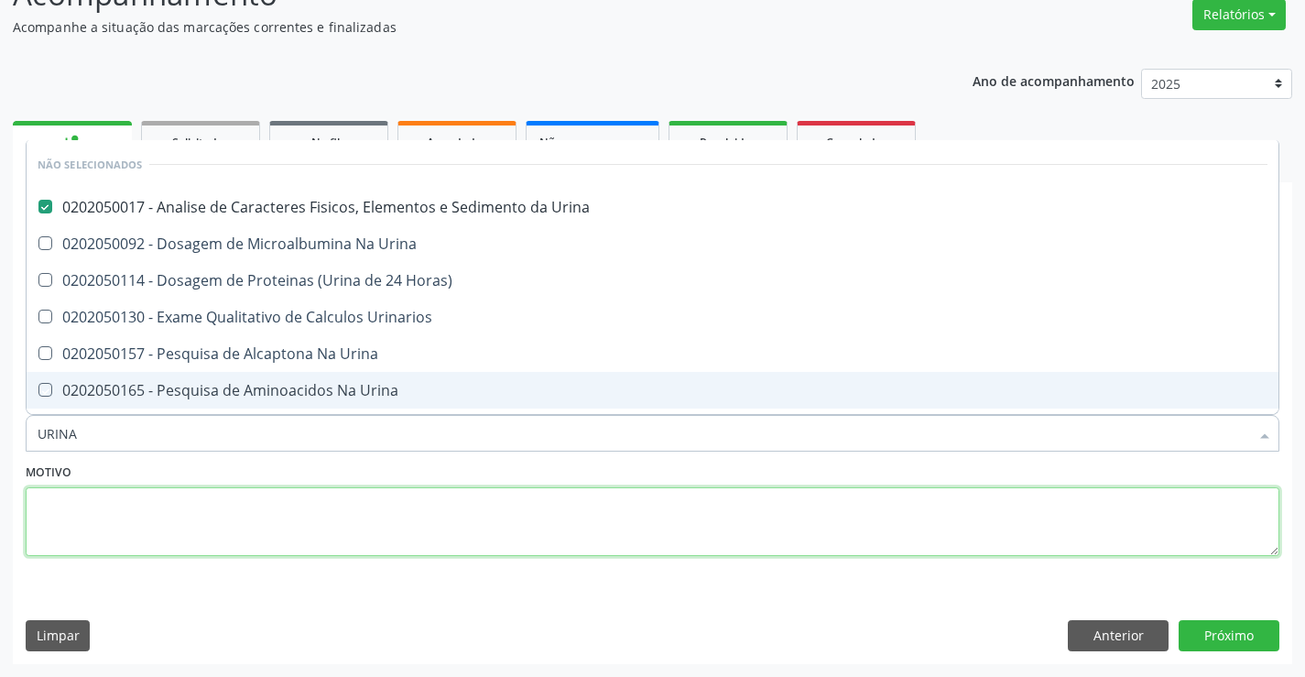
checkbox Urinarios "true"
checkbox Urina "true"
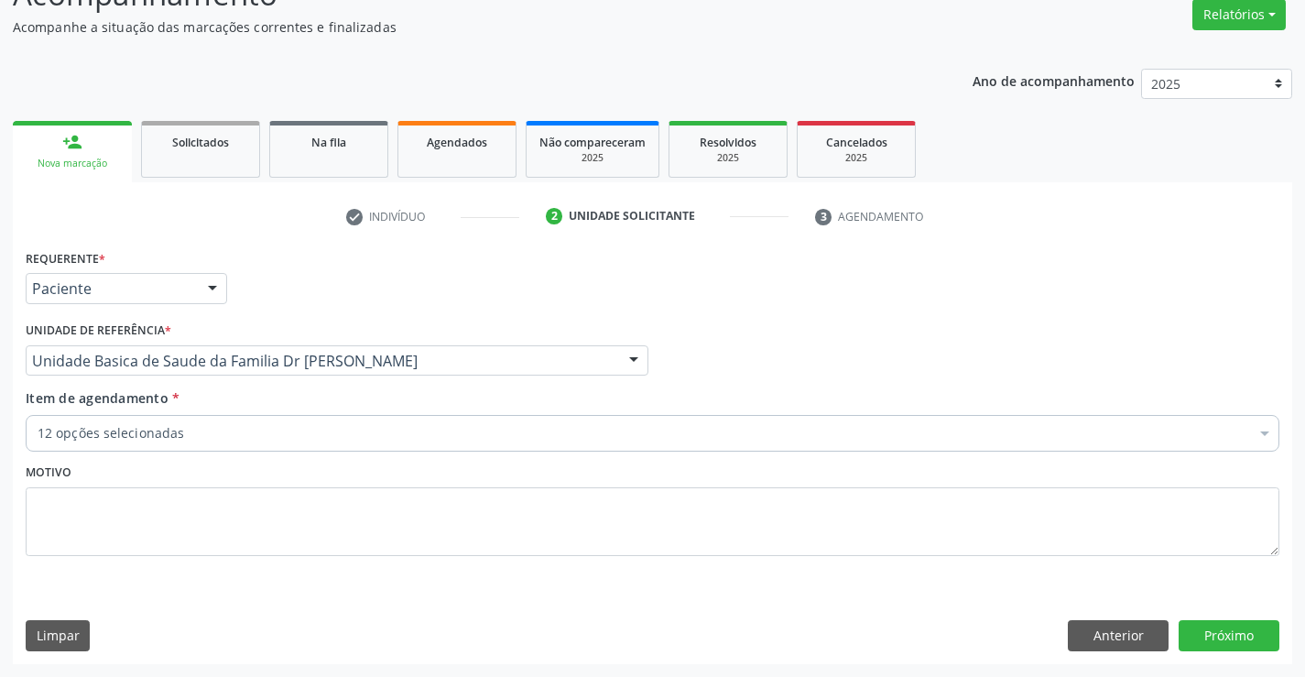
click at [169, 422] on div "12 opções selecionadas" at bounding box center [653, 433] width 1254 height 37
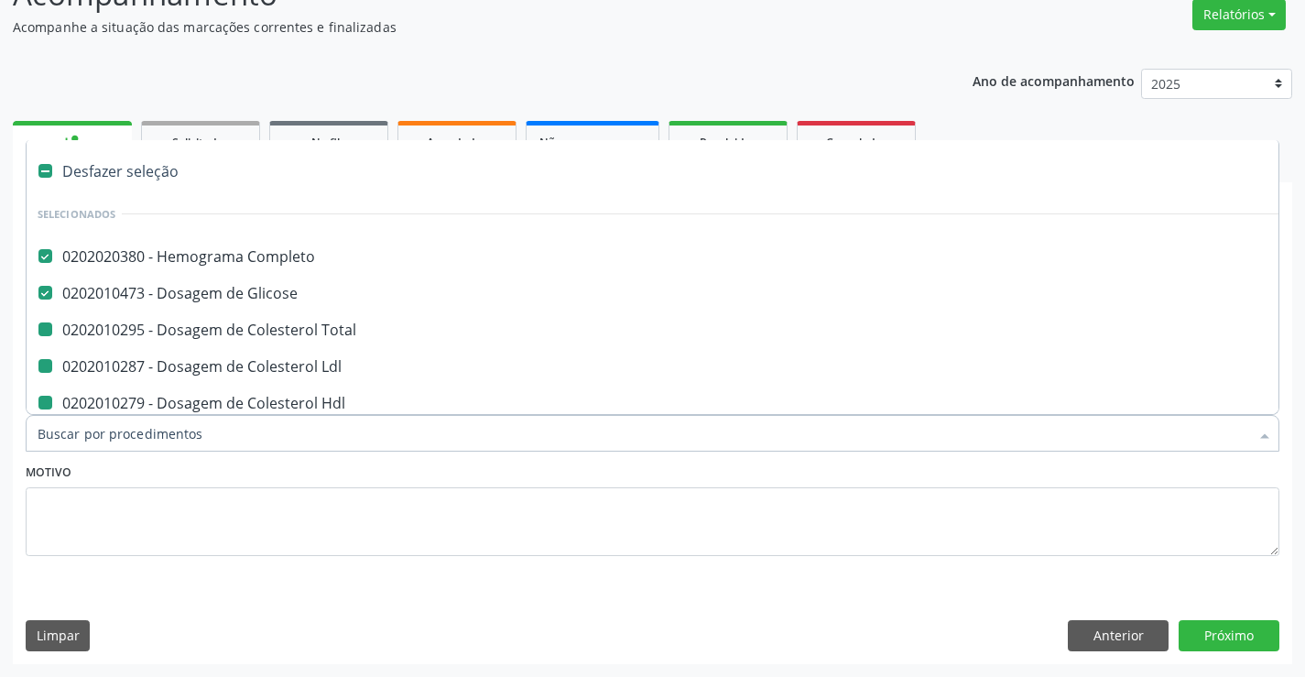
type input "F"
checkbox Total "false"
checkbox Hdl "false"
checkbox Triglicerideos "false"
checkbox \(Tgo\) "false"
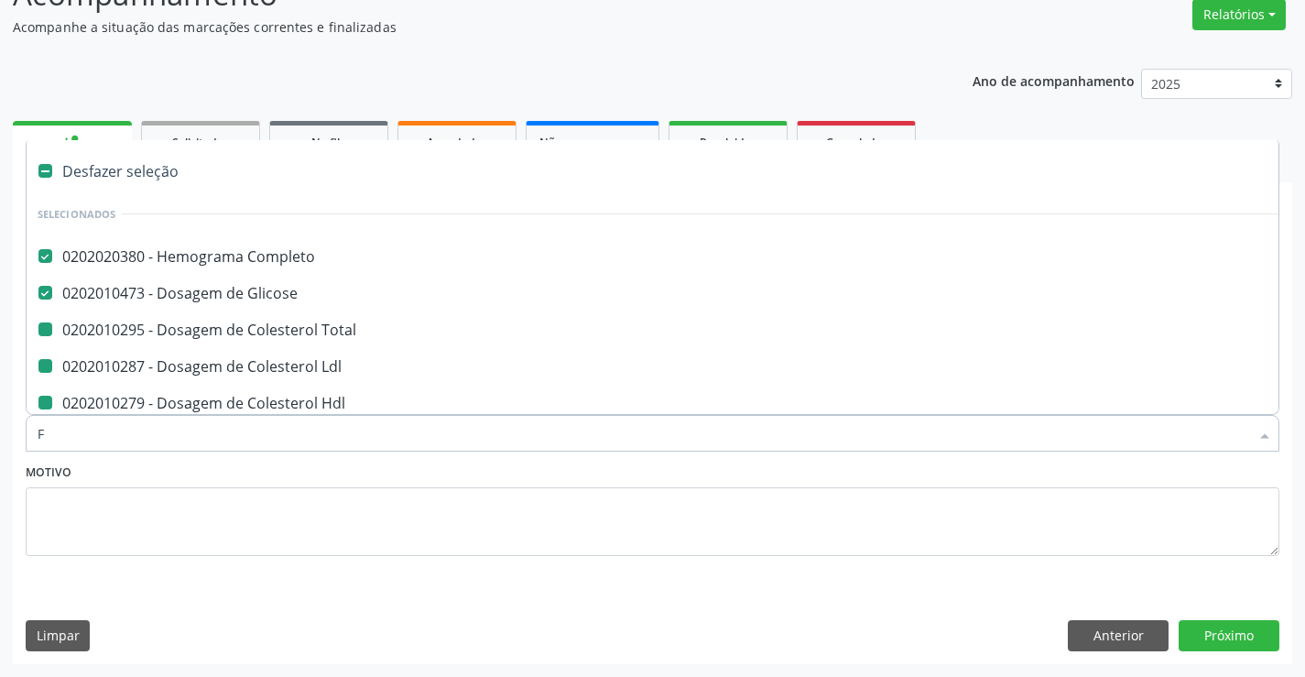
checkbox \(Tgp\) "false"
checkbox Ureia "false"
checkbox Creatinina "false"
checkbox Calcio "false"
checkbox Urina "false"
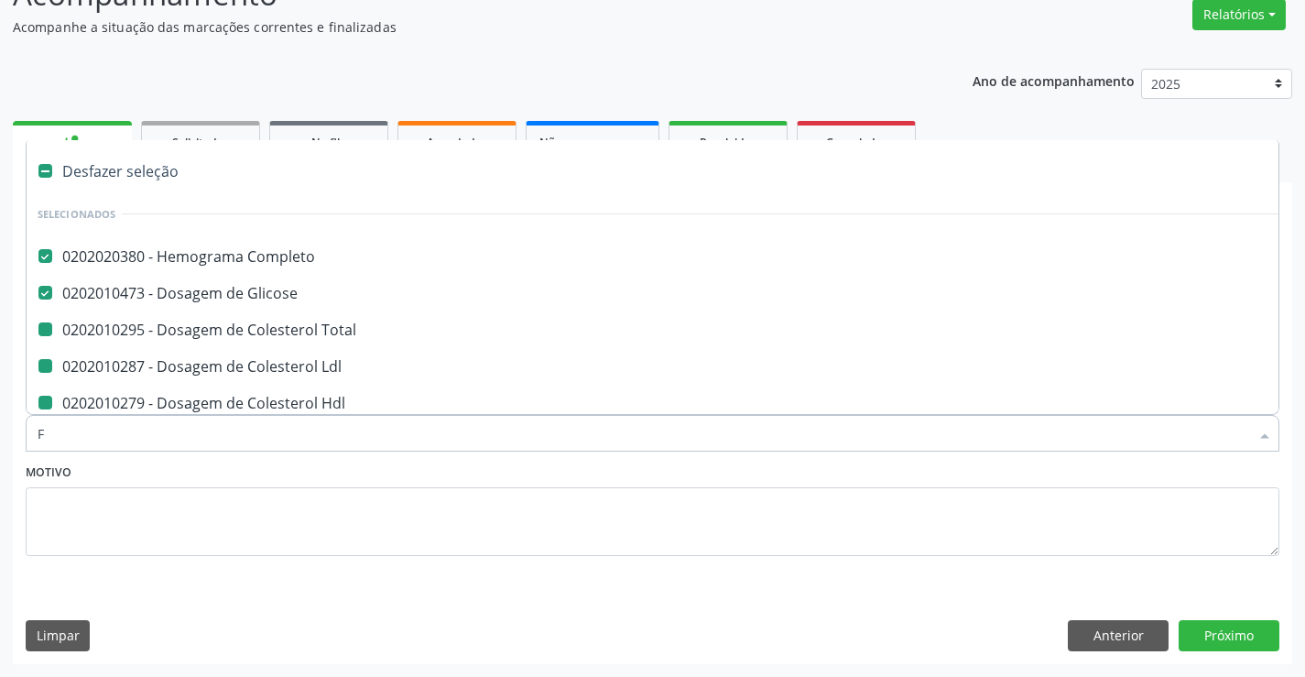
checkbox Ldl "false"
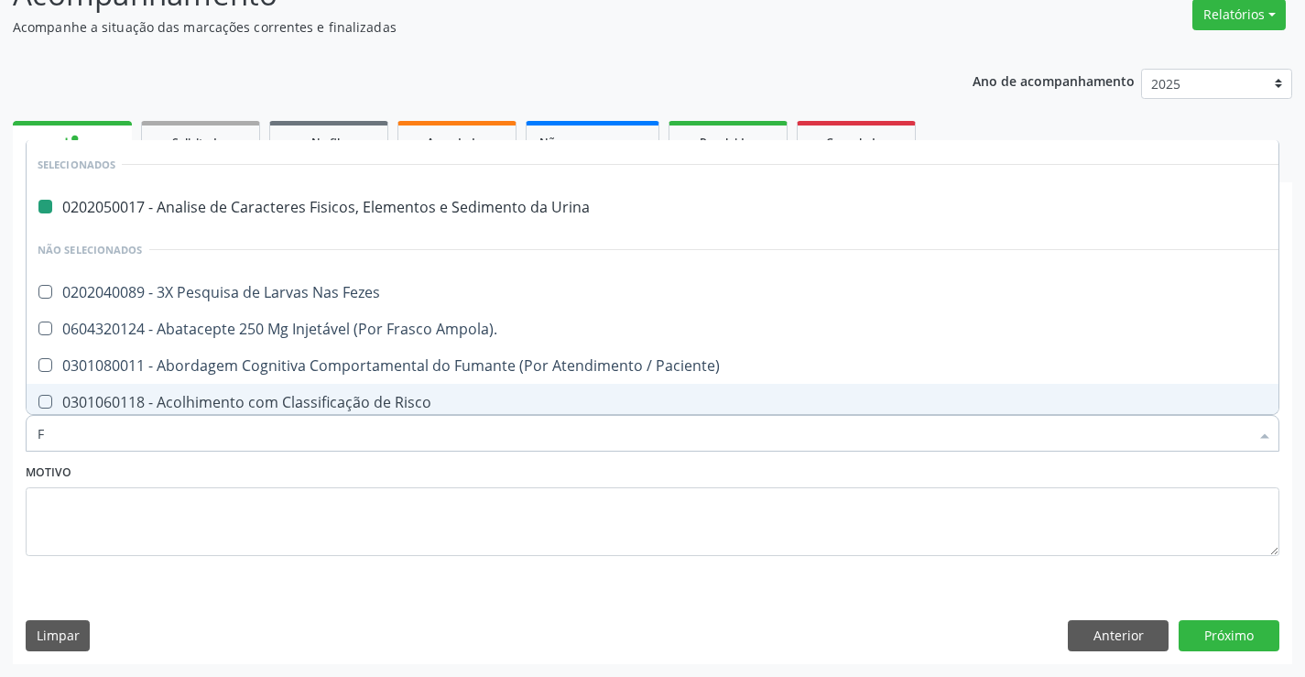
type input "FE"
checkbox Urina "false"
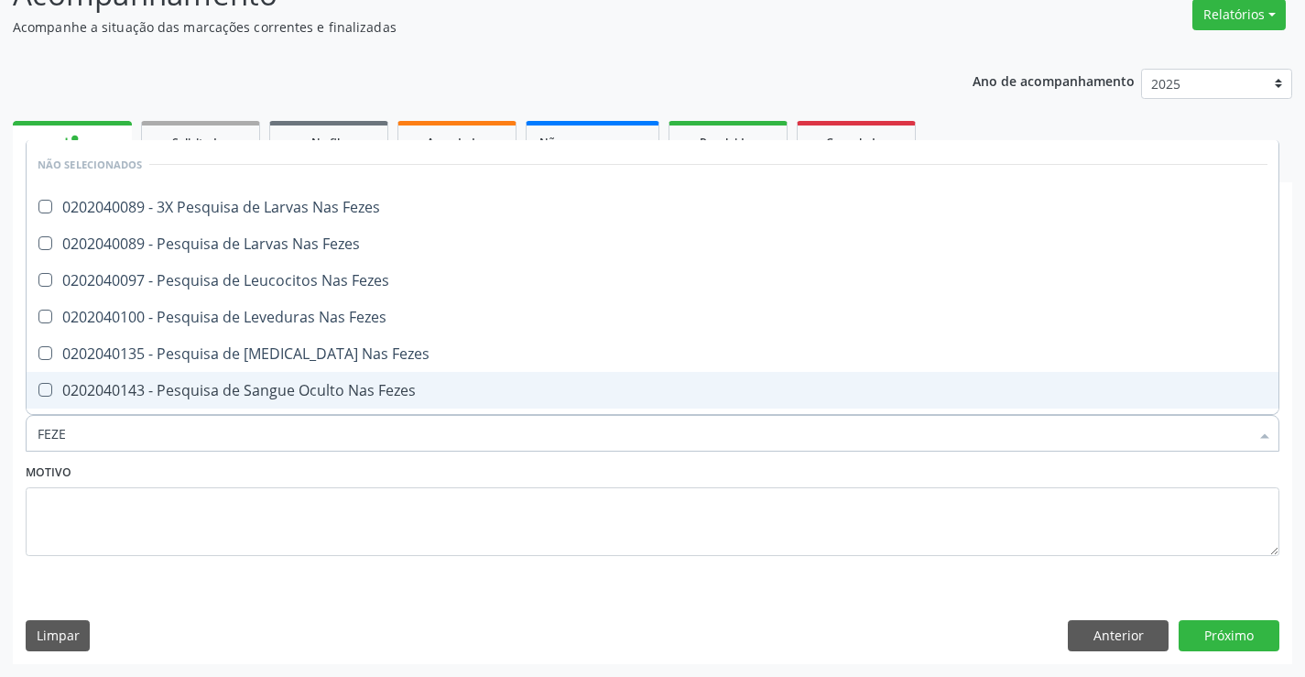
type input "FEZES"
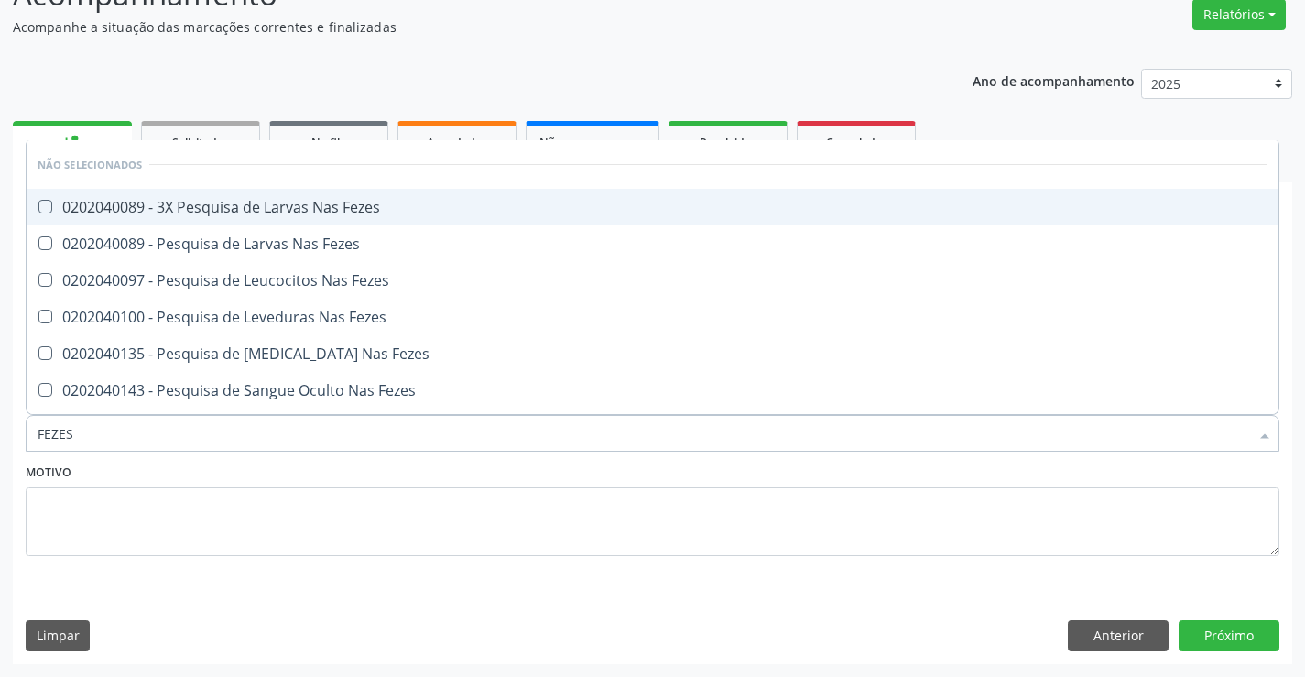
click at [281, 204] on div "0202040089 - 3X Pesquisa de Larvas Nas Fezes" at bounding box center [653, 207] width 1230 height 15
checkbox Fezes "true"
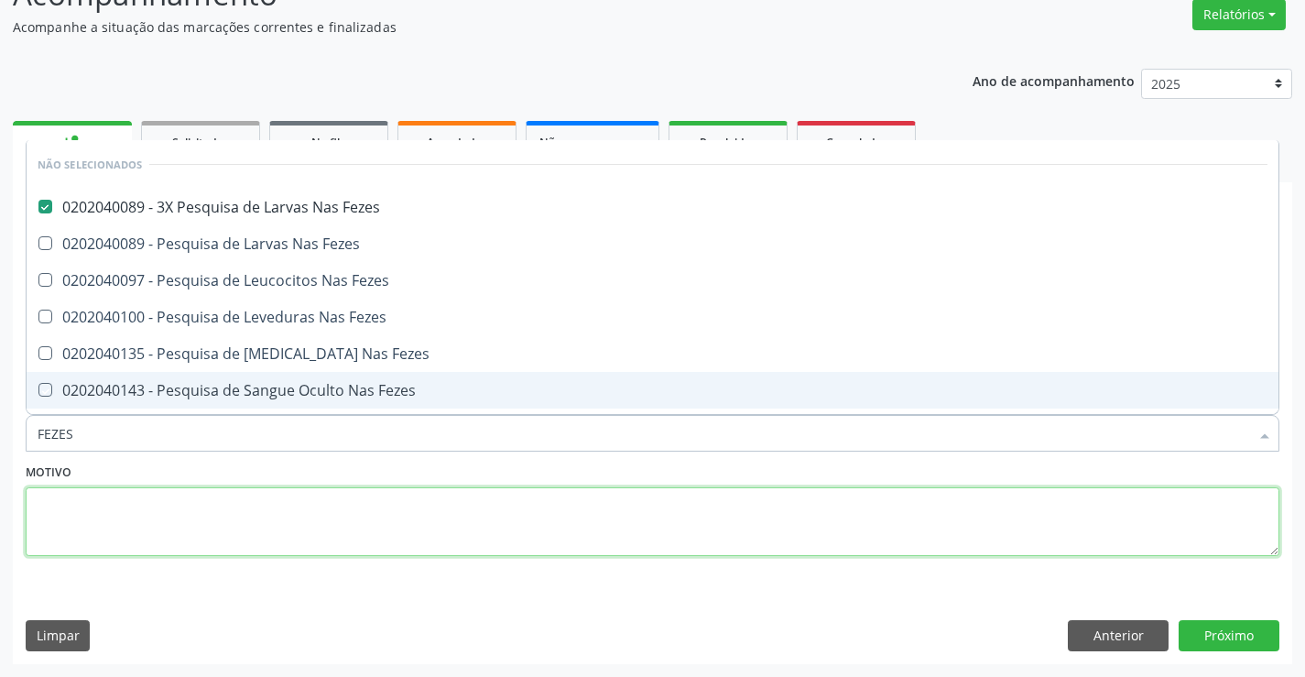
click at [228, 504] on textarea at bounding box center [653, 522] width 1254 height 70
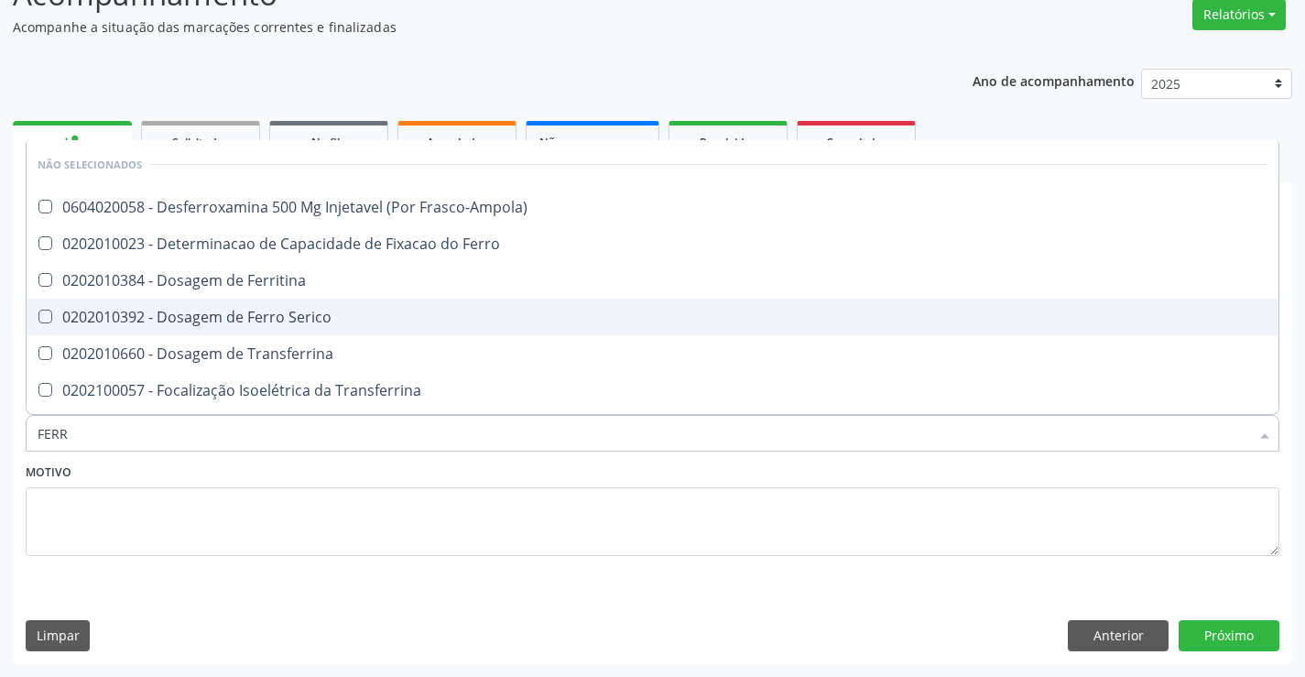
click at [310, 321] on div "0202010392 - Dosagem de Ferro Serico" at bounding box center [653, 317] width 1230 height 15
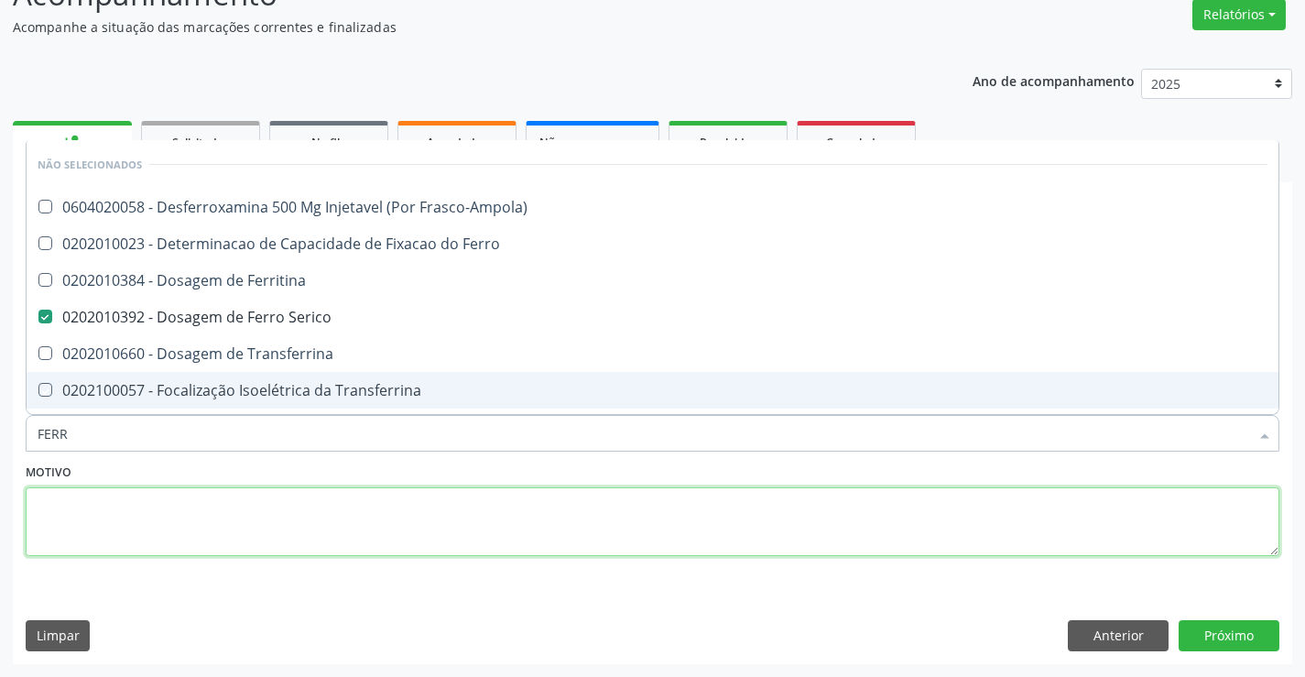
click at [284, 525] on textarea at bounding box center [653, 522] width 1254 height 70
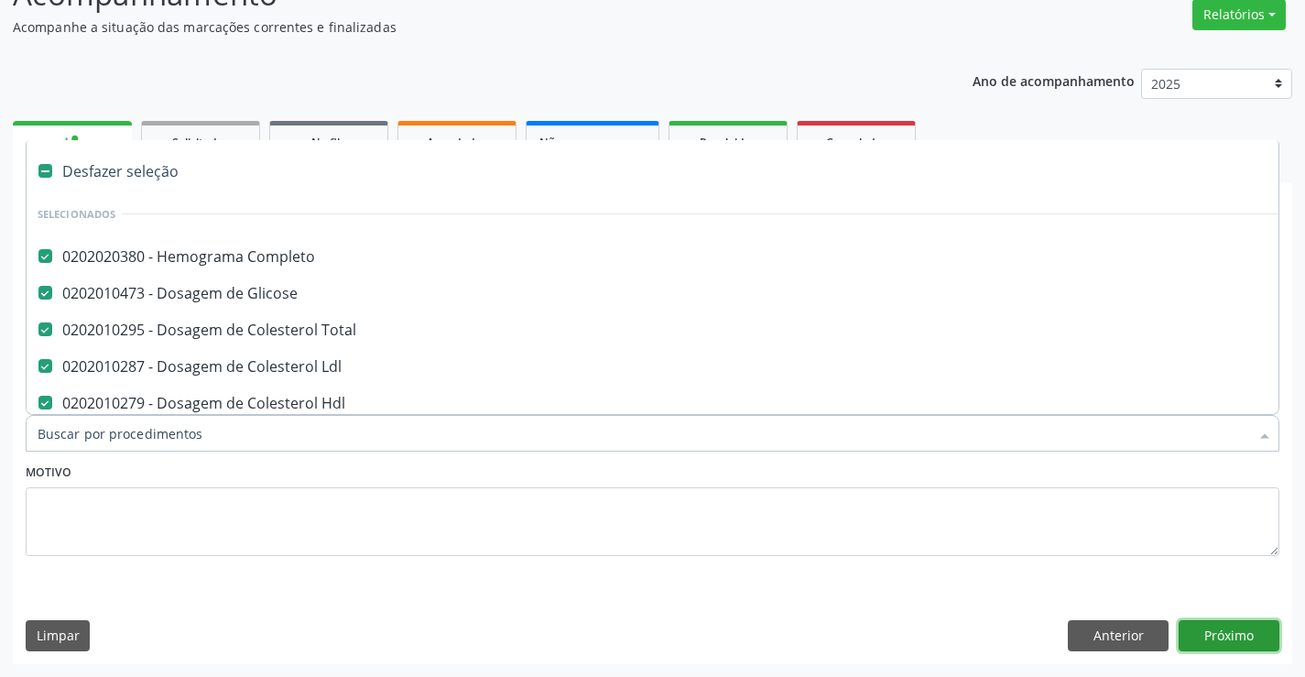
click at [1191, 629] on button "Próximo" at bounding box center [1229, 635] width 101 height 31
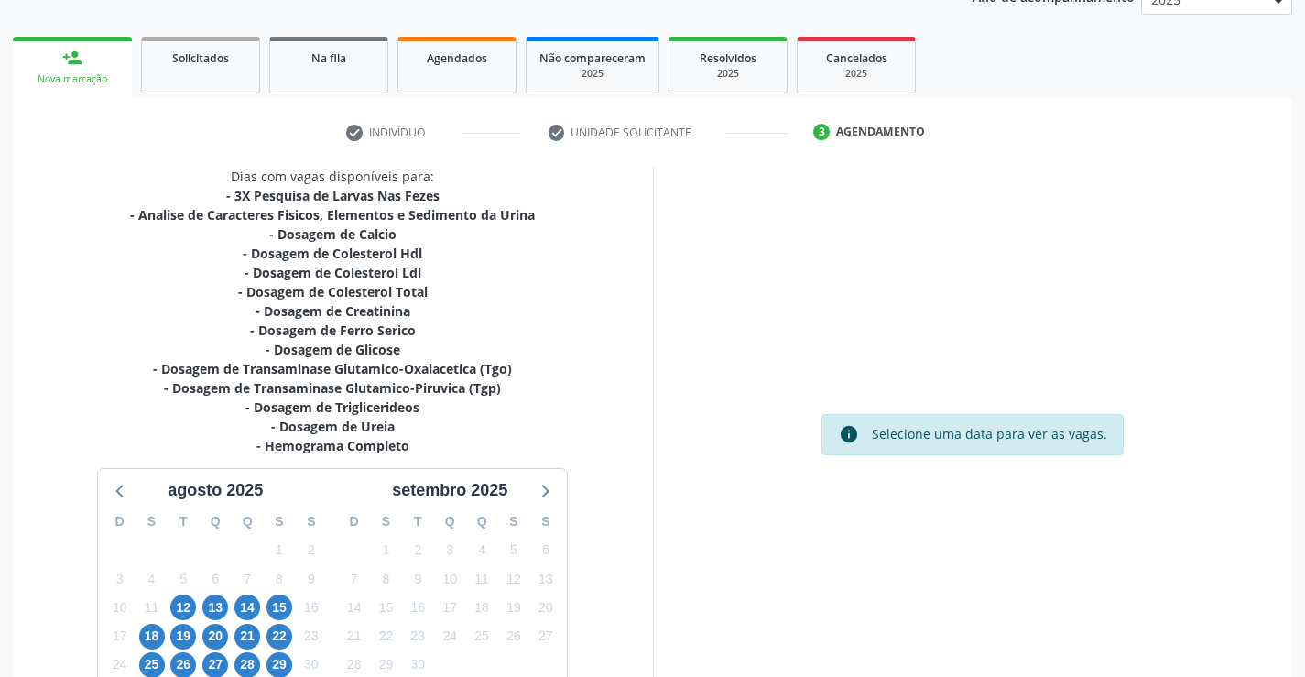
scroll to position [370, 0]
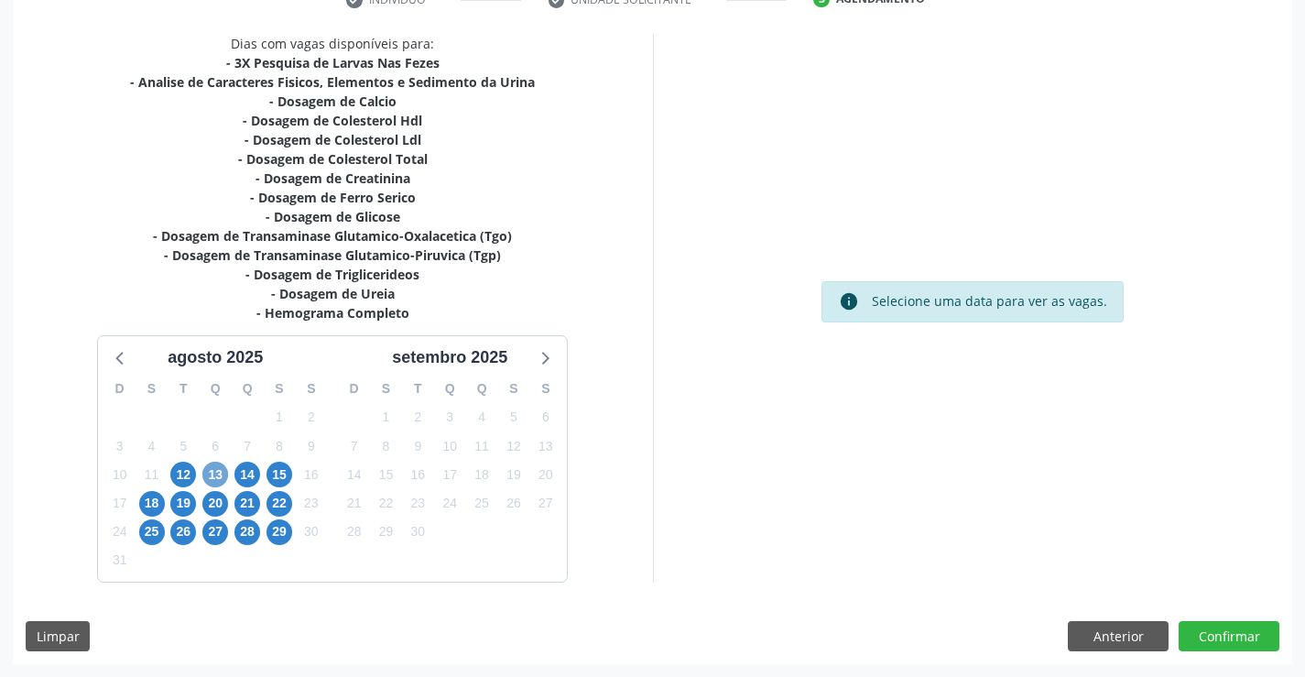
click at [214, 473] on span "13" at bounding box center [215, 475] width 26 height 26
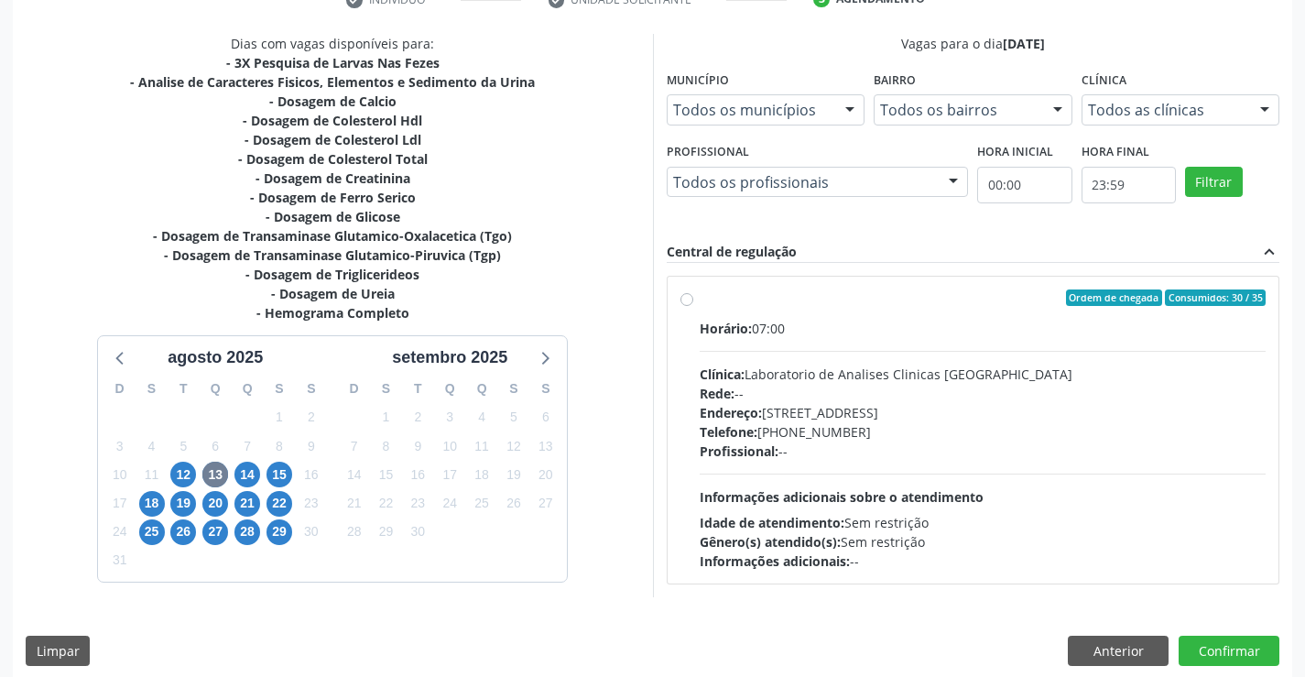
click at [700, 297] on label "Ordem de chegada Consumidos: 30 / 35 Horário: 07:00 Clínica: Laboratorio de Ana…" at bounding box center [983, 429] width 567 height 281
click at [688, 297] on input "Ordem de chegada Consumidos: 30 / 35 Horário: 07:00 Clínica: Laboratorio de Ana…" at bounding box center [686, 297] width 13 height 16
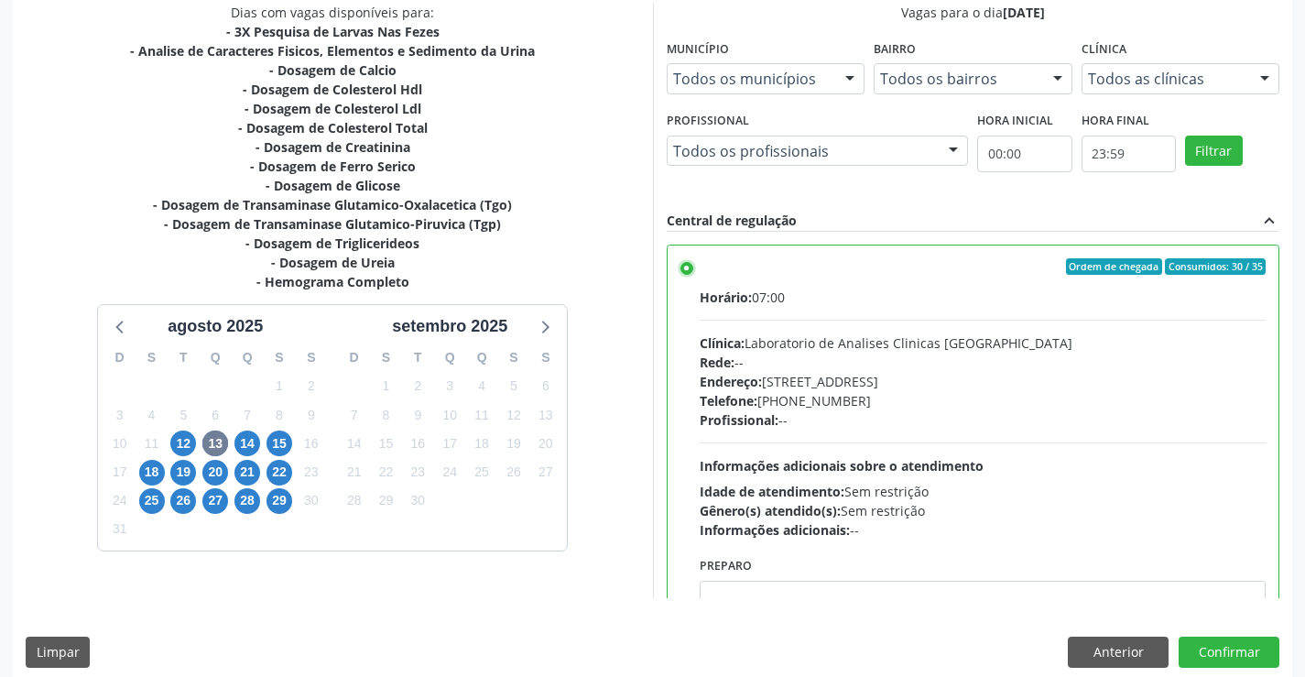
scroll to position [418, 0]
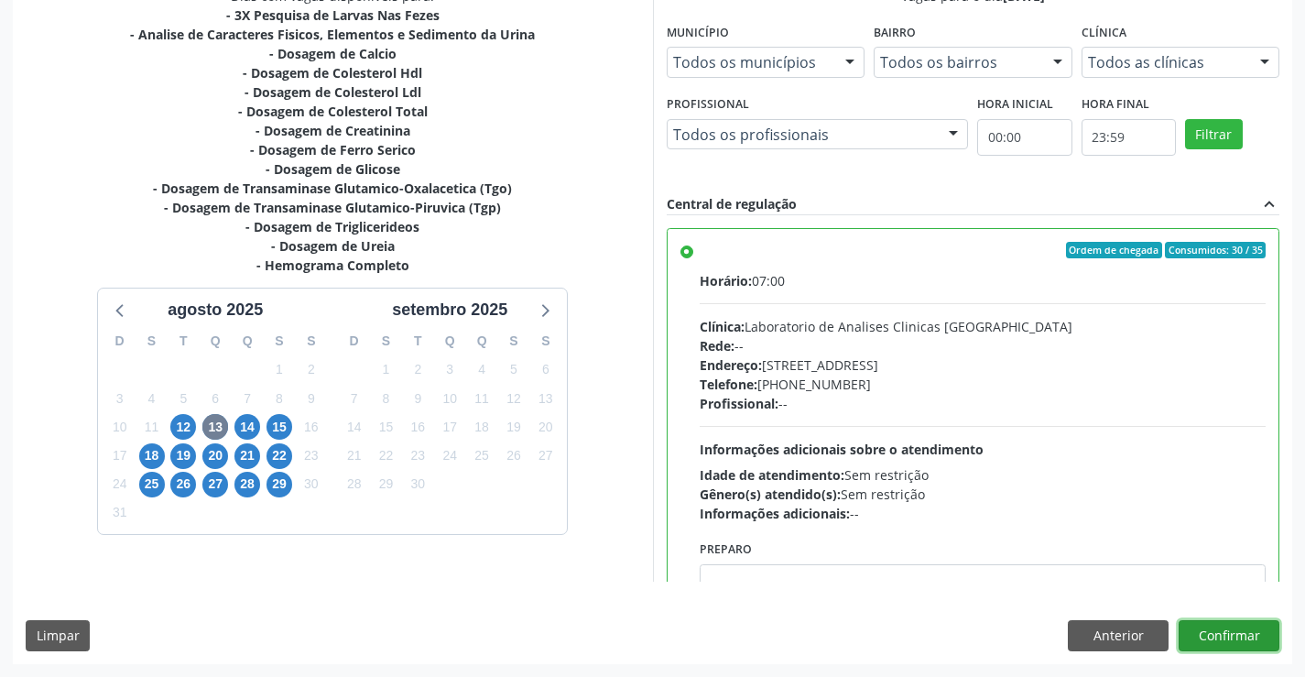
click at [1246, 639] on button "Confirmar" at bounding box center [1229, 635] width 101 height 31
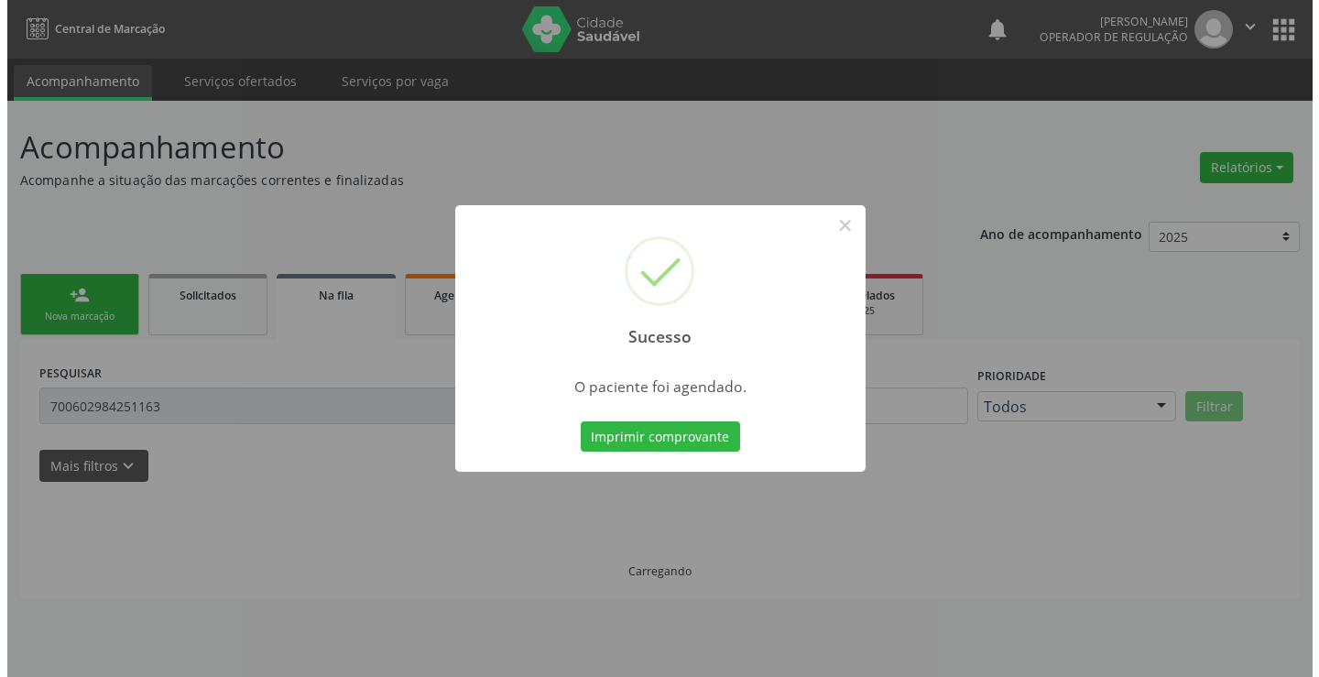
scroll to position [0, 0]
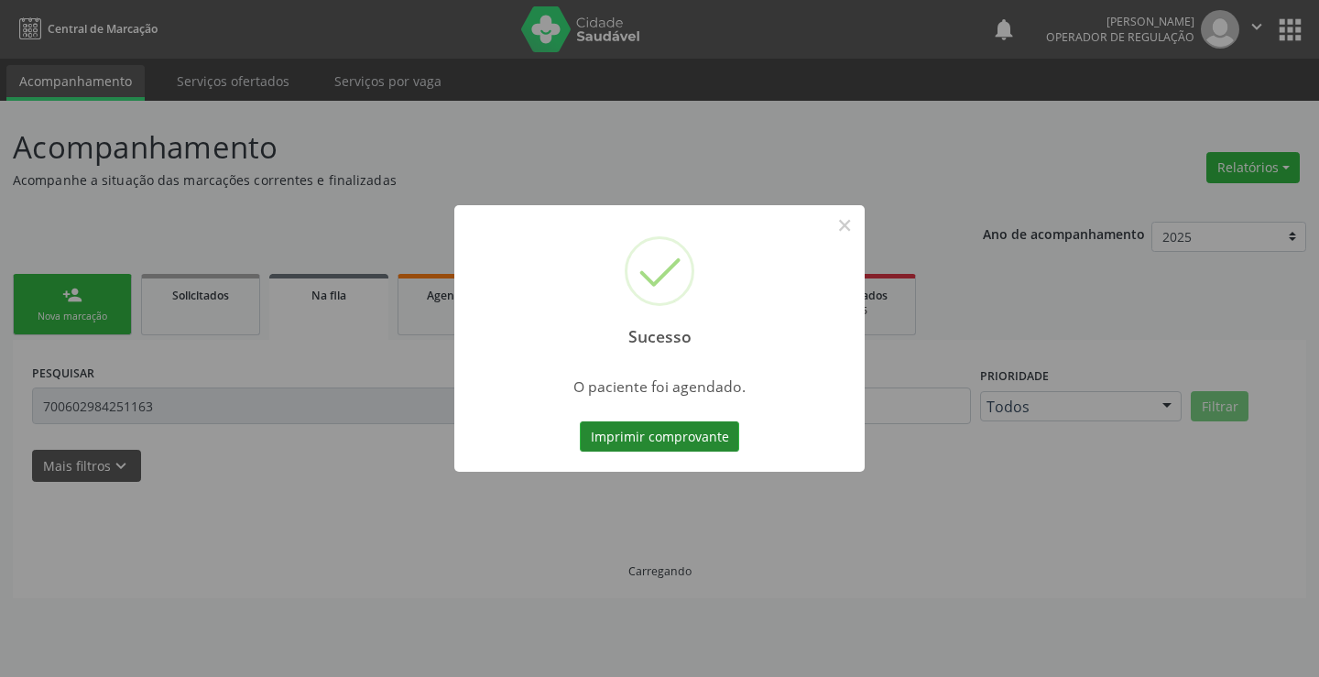
click at [652, 446] on button "Imprimir comprovante" at bounding box center [659, 436] width 159 height 31
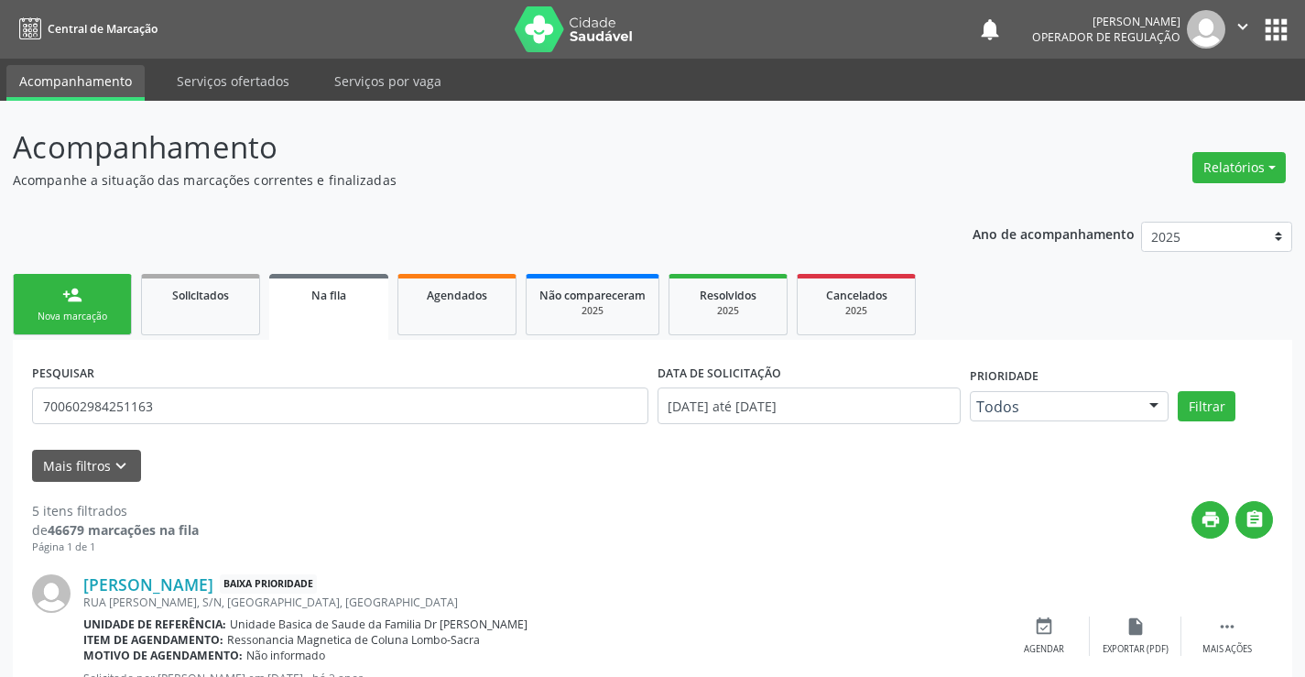
click at [61, 316] on div "Nova marcação" at bounding box center [73, 317] width 92 height 14
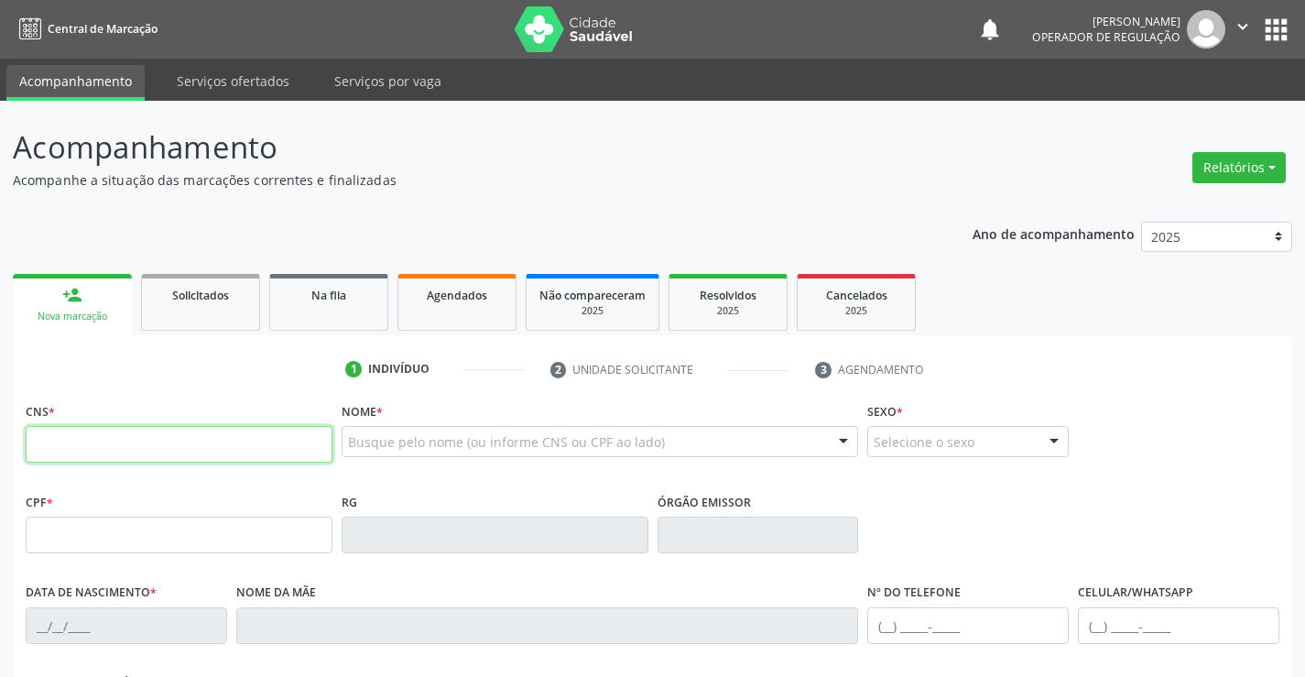
drag, startPoint x: 136, startPoint y: 447, endPoint x: 138, endPoint y: 436, distance: 11.3
click at [136, 447] on input "text" at bounding box center [179, 444] width 307 height 37
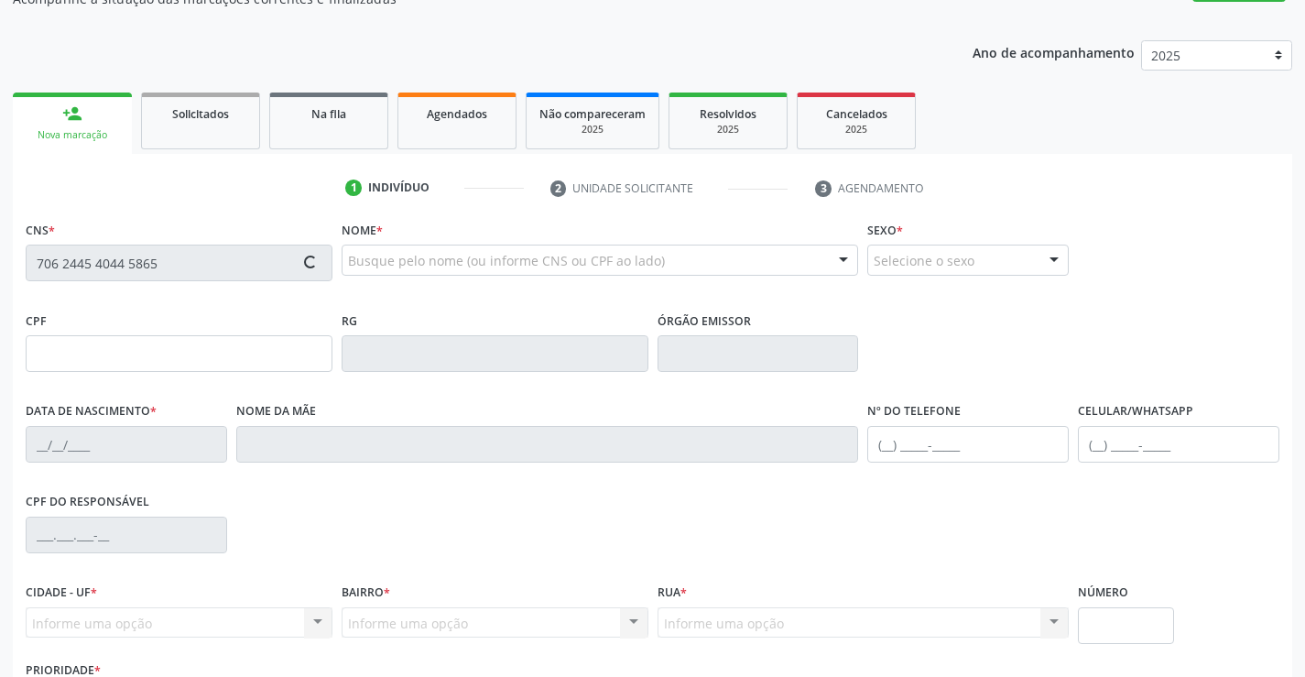
scroll to position [316, 0]
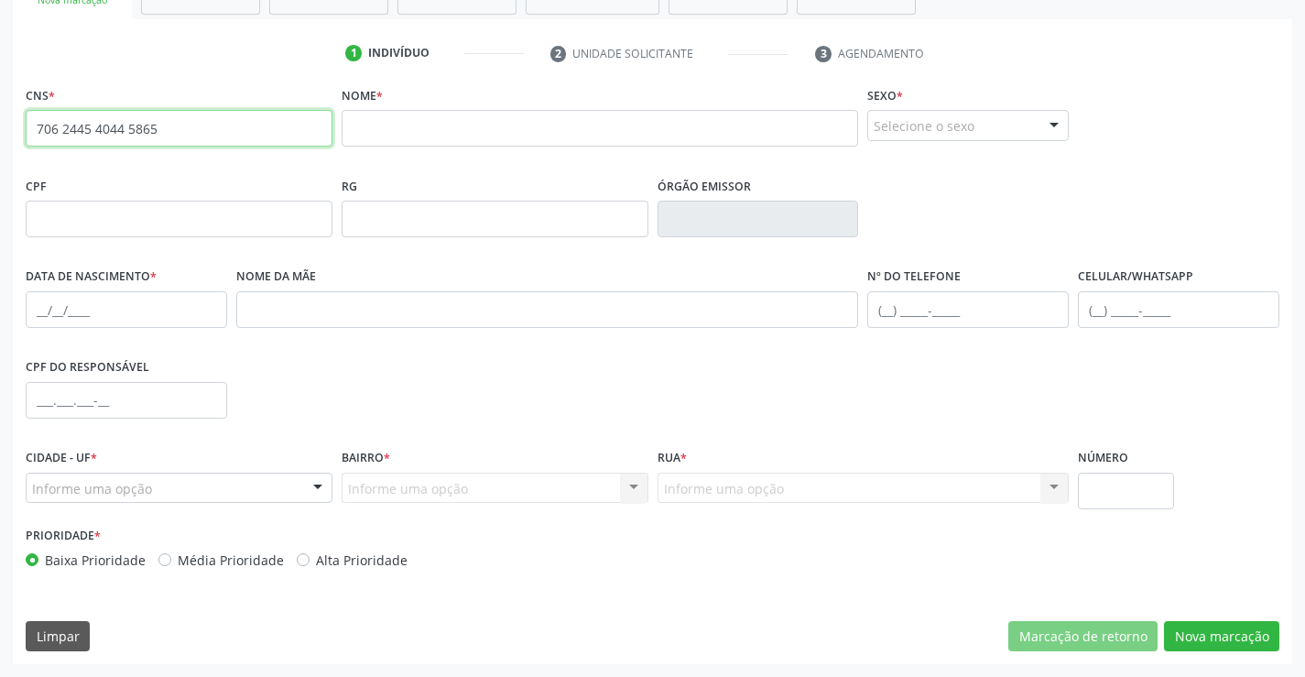
drag, startPoint x: 201, startPoint y: 140, endPoint x: 0, endPoint y: 121, distance: 202.4
click at [0, 121] on div "Acompanhamento Acompanhe a situação das marcações correntes e finalizadas Relat…" at bounding box center [652, 231] width 1305 height 892
type input "706 2045 4044 5865"
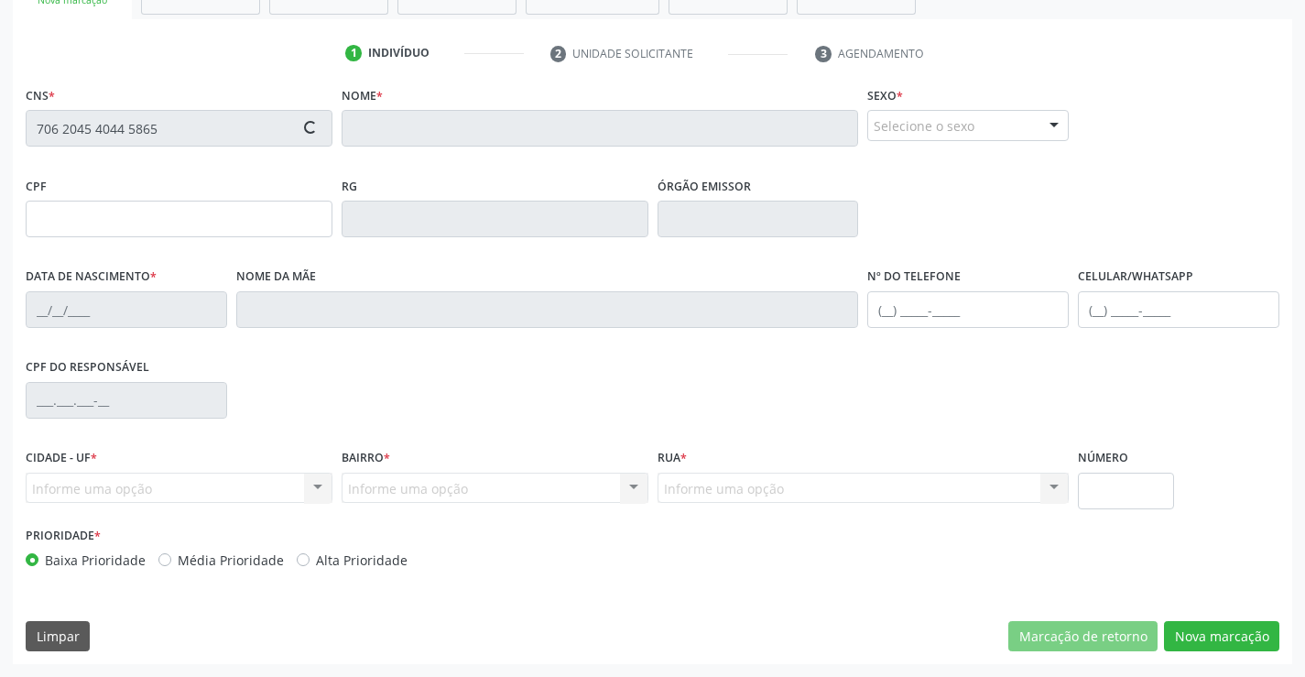
type input "21/02/2022"
type input "Katiane Regina da Silva Santos"
type input "(74) 99900-9064"
type input "S/N"
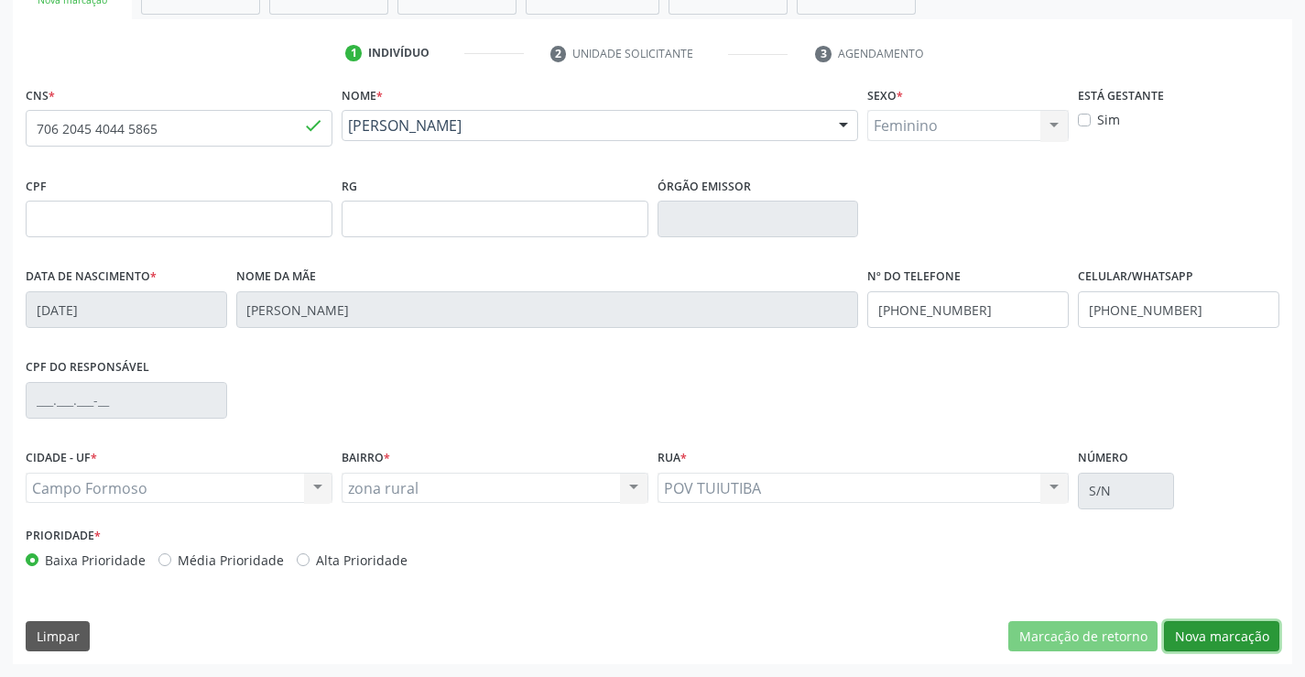
click at [1234, 634] on button "Nova marcação" at bounding box center [1221, 636] width 115 height 31
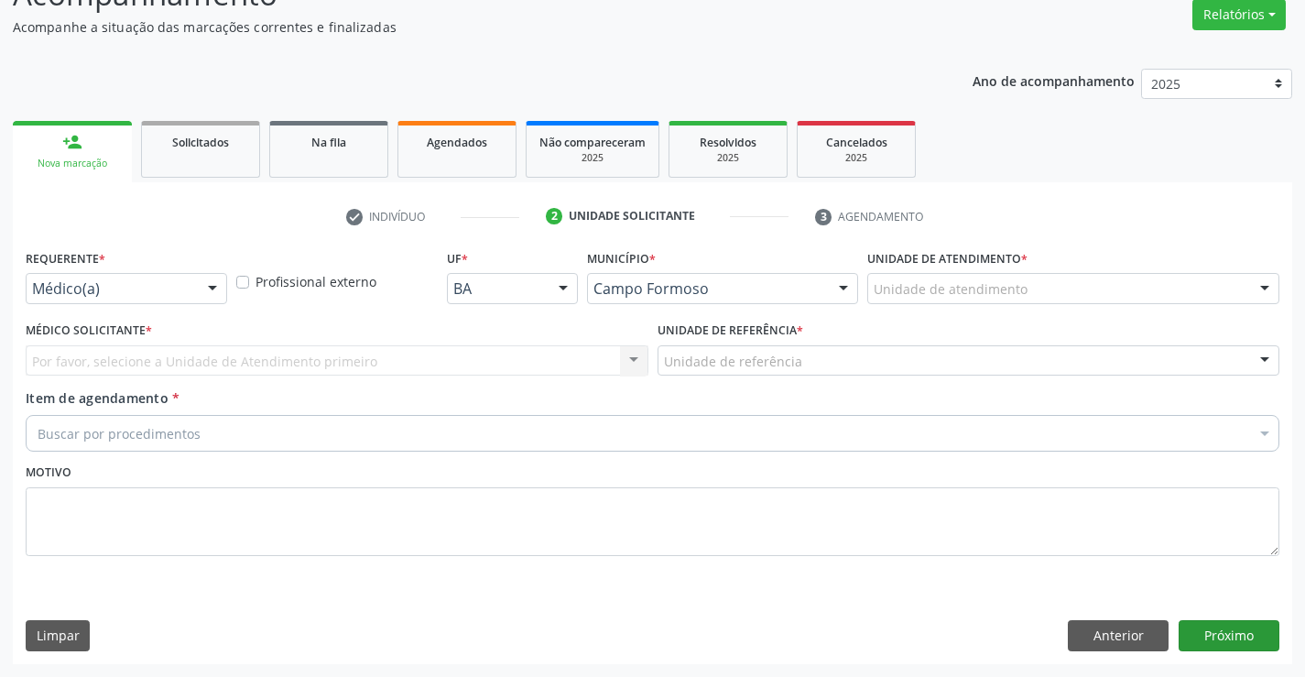
scroll to position [153, 0]
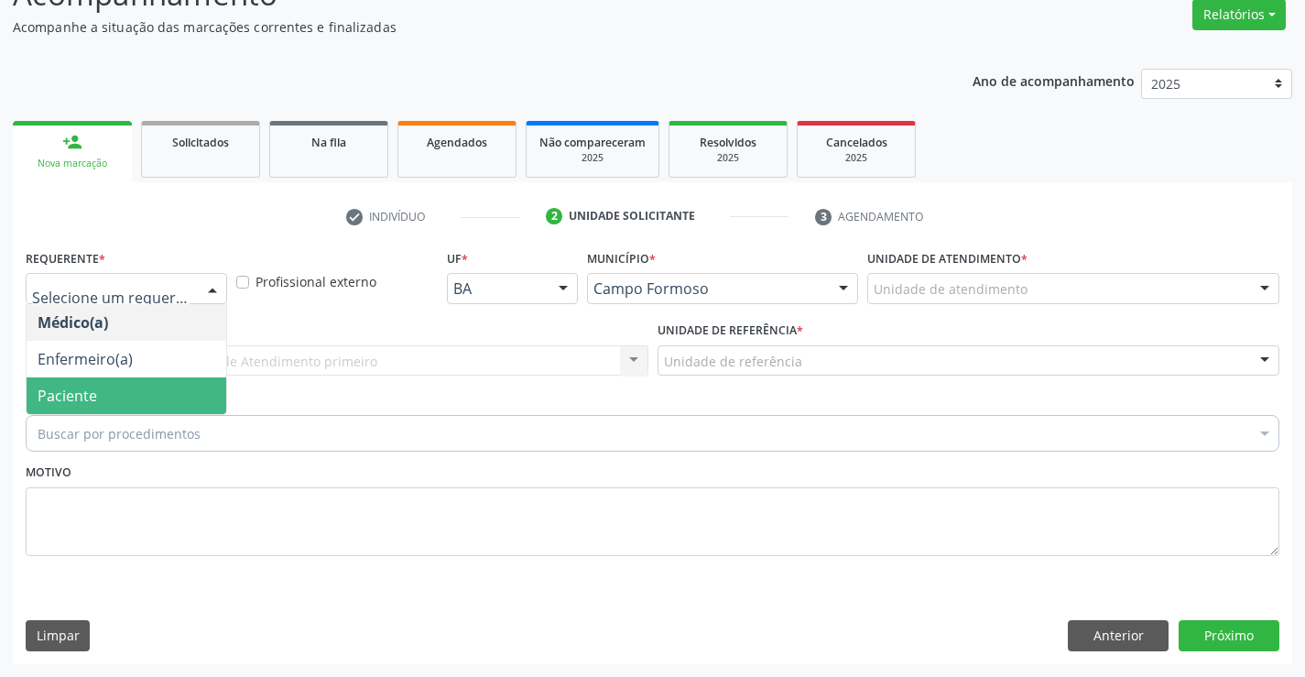
click at [89, 388] on span "Paciente" at bounding box center [68, 396] width 60 height 20
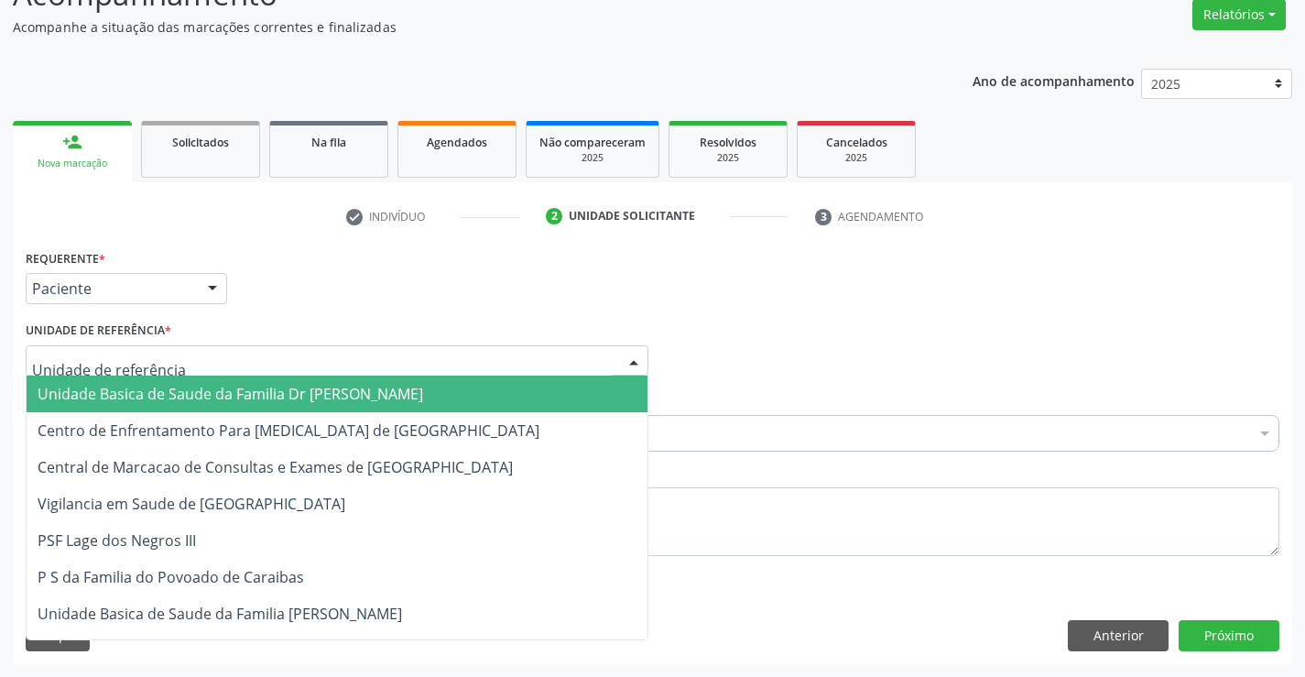
click at [135, 394] on span "Unidade Basica de Saude da Familia Dr [PERSON_NAME]" at bounding box center [231, 394] width 386 height 20
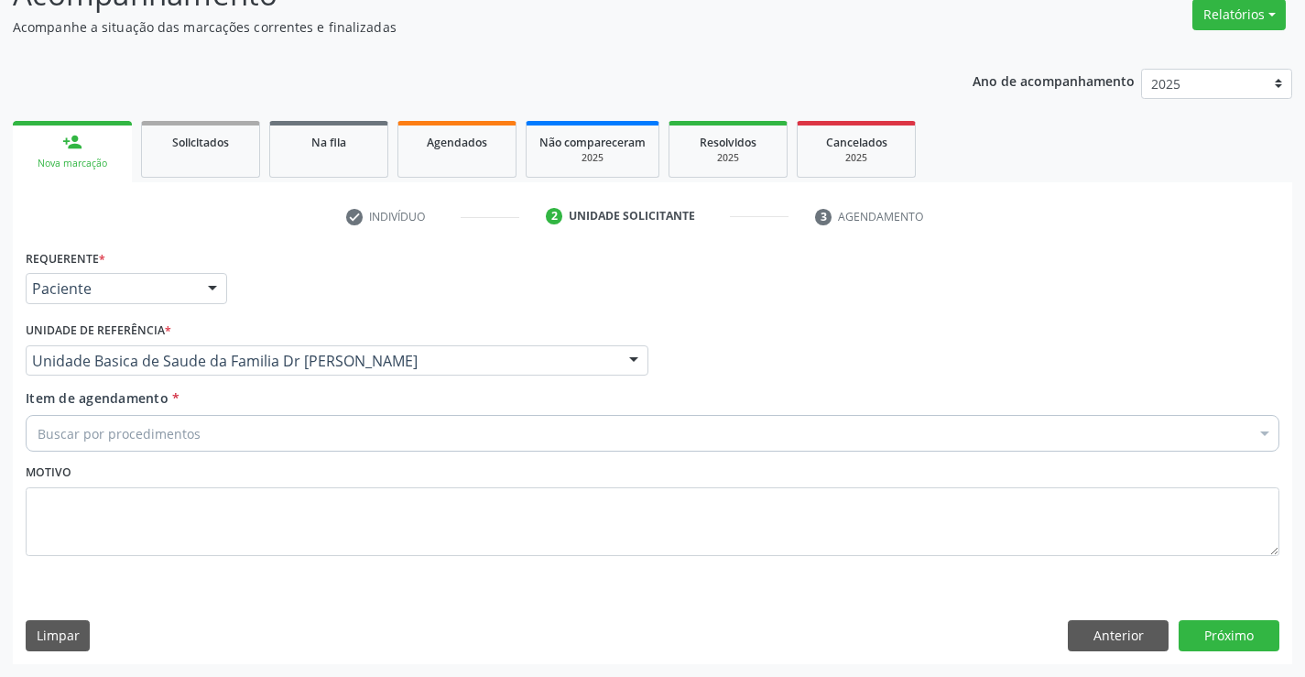
click at [135, 443] on div "Buscar por procedimentos" at bounding box center [653, 433] width 1254 height 37
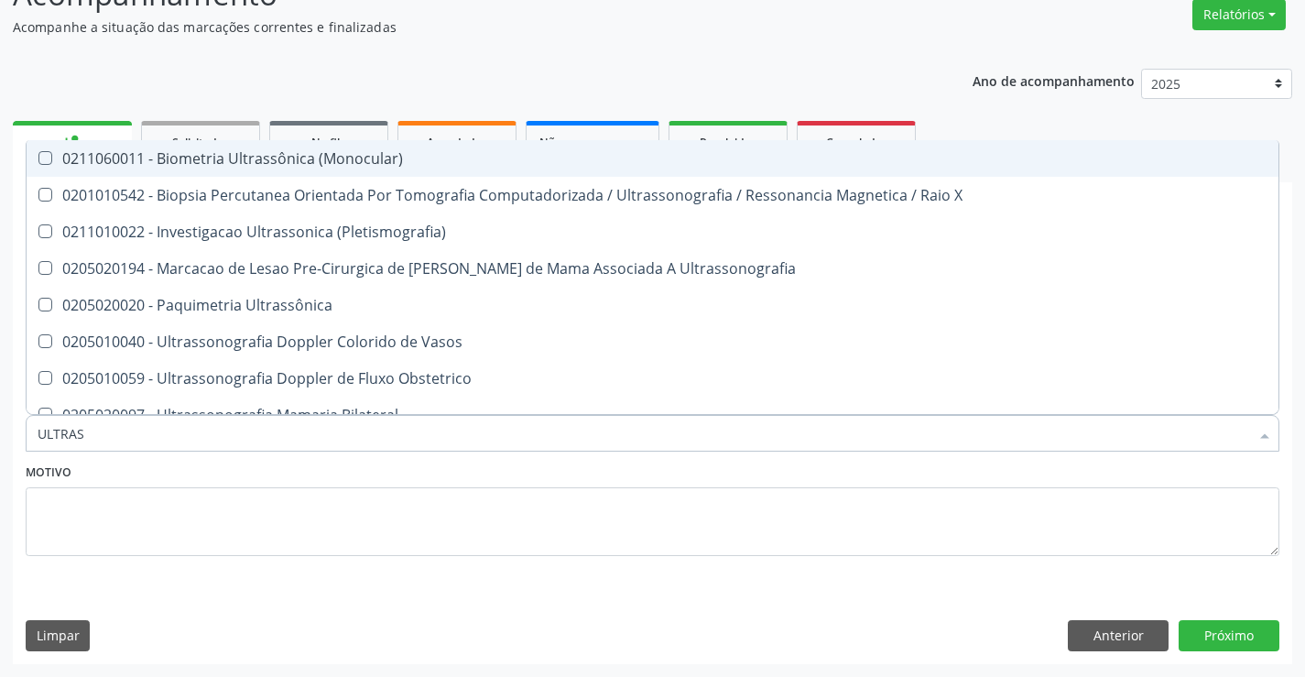
type input "ULTRASS"
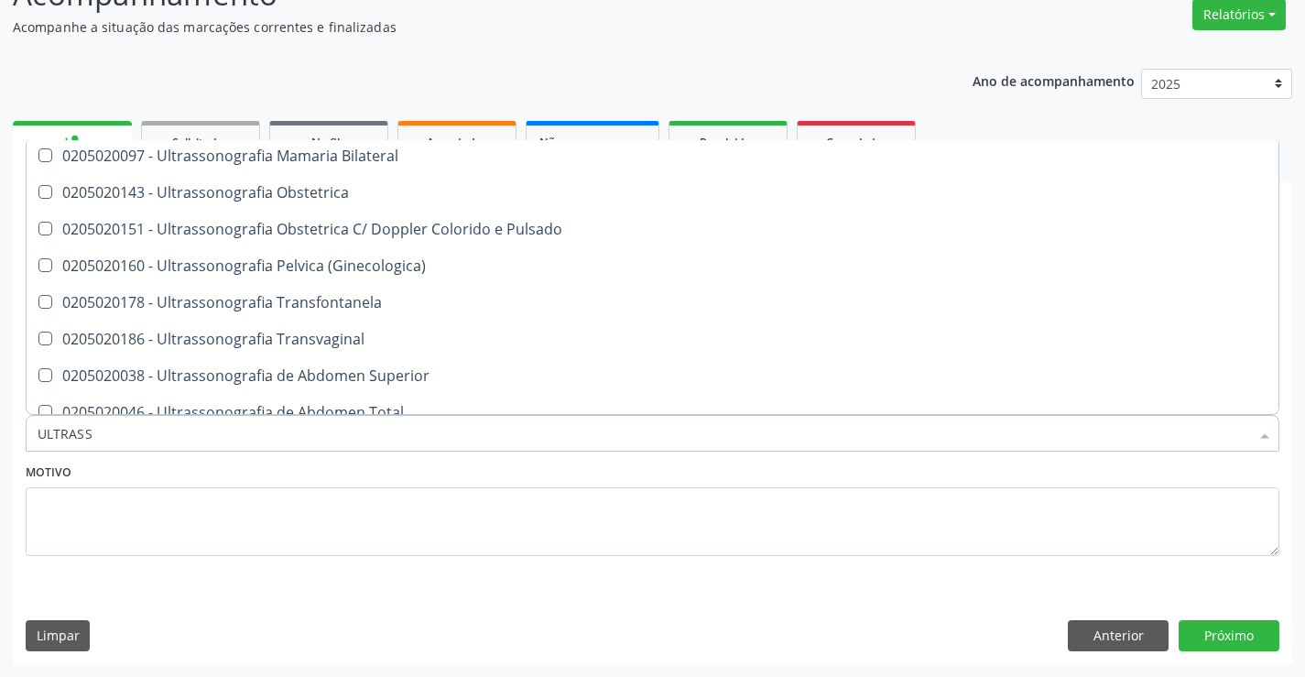
scroll to position [275, 0]
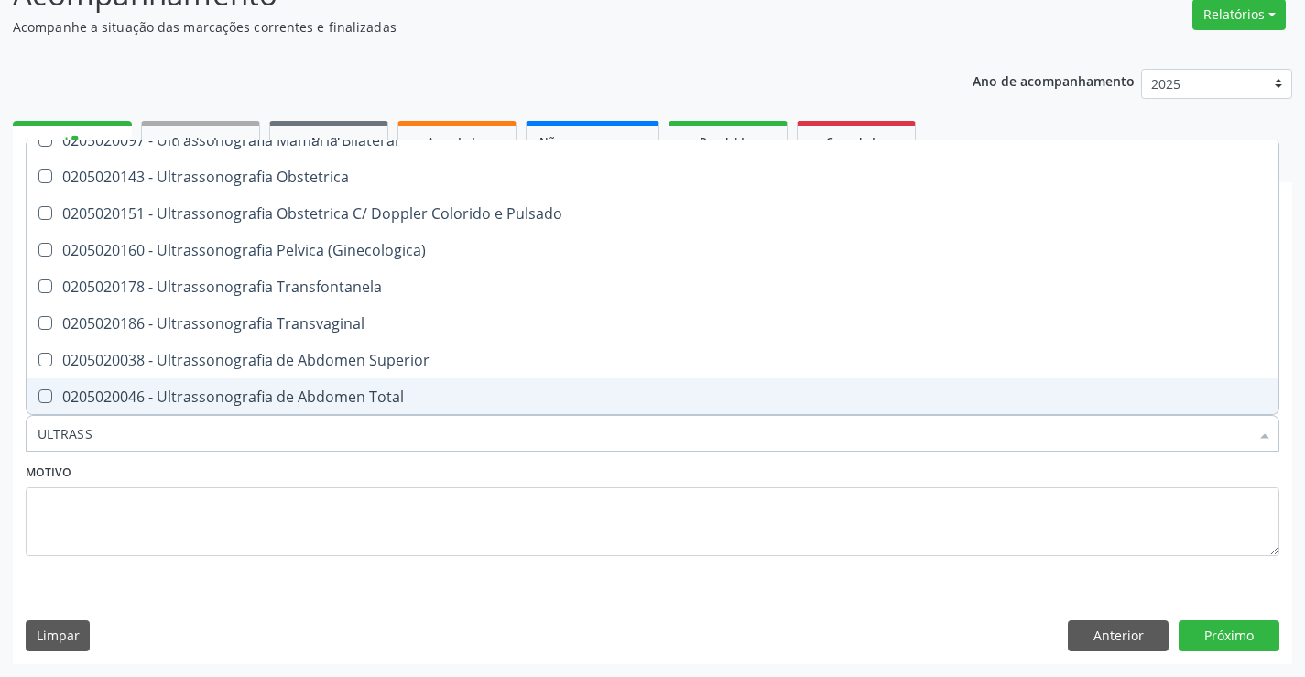
click at [433, 394] on div "0205020046 - Ultrassonografia de Abdomen Total" at bounding box center [653, 396] width 1230 height 15
checkbox Total "true"
click at [1232, 630] on button "Próximo" at bounding box center [1229, 635] width 101 height 31
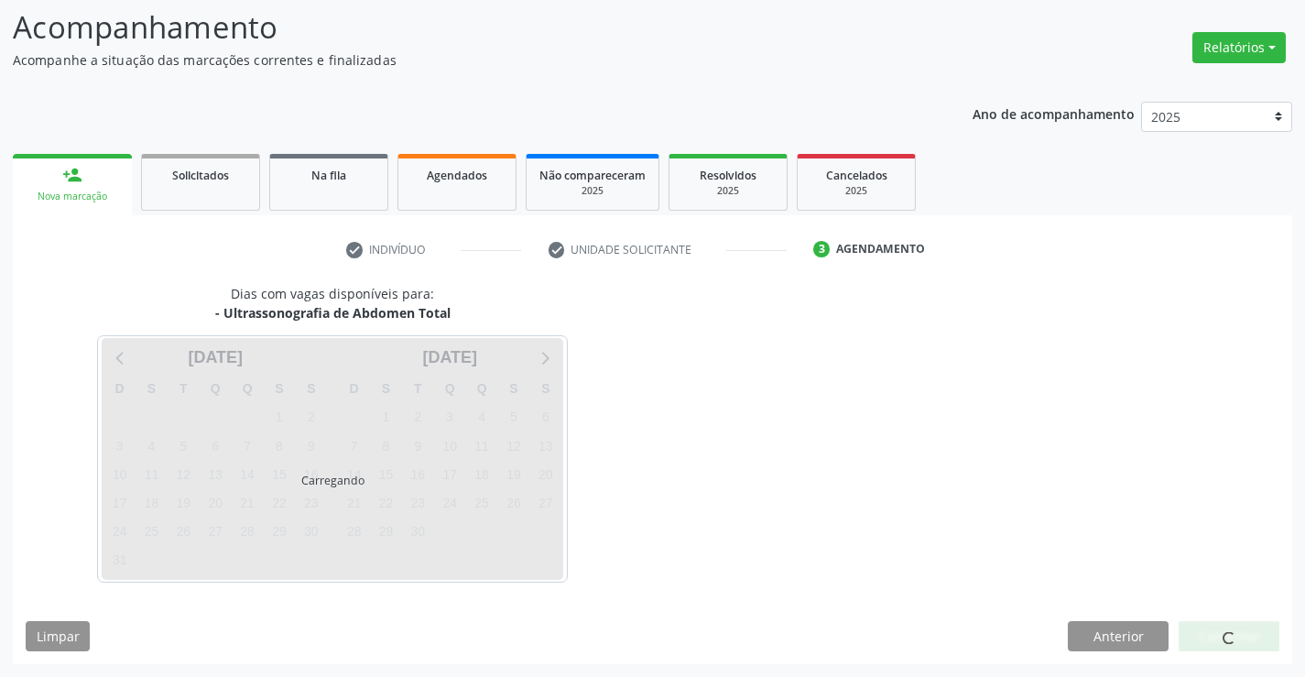
scroll to position [0, 0]
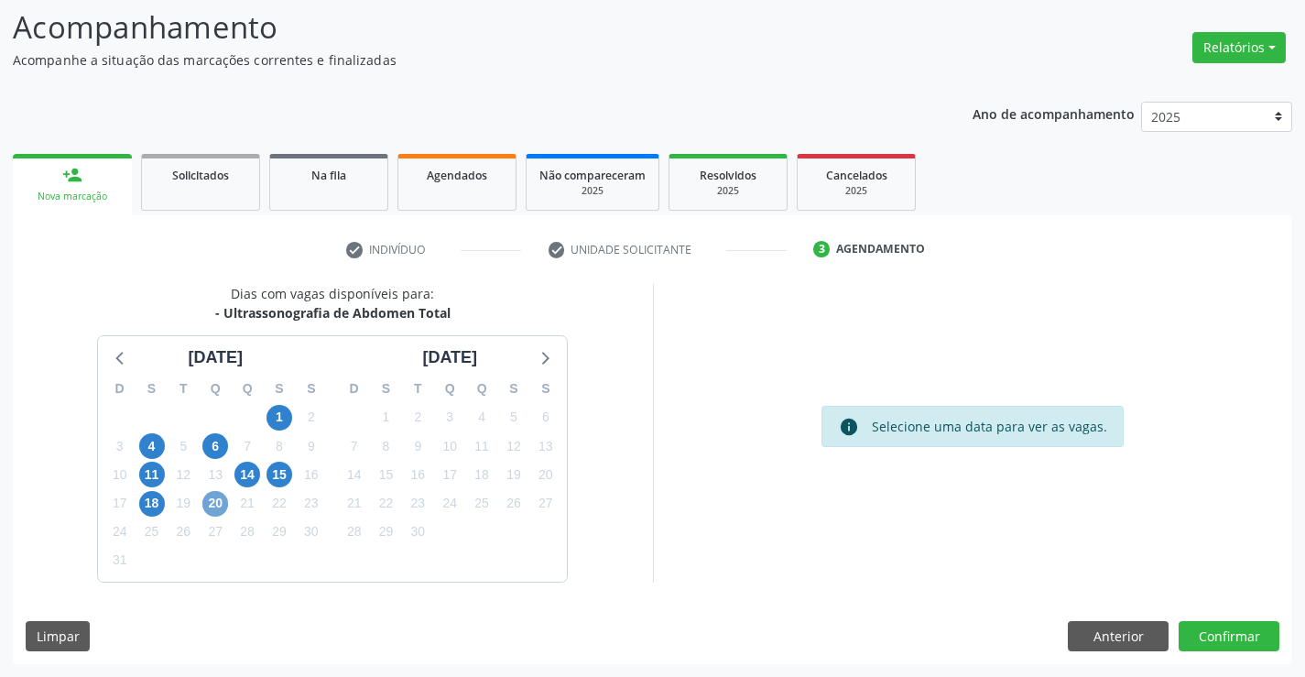
click at [216, 495] on span "20" at bounding box center [215, 504] width 26 height 26
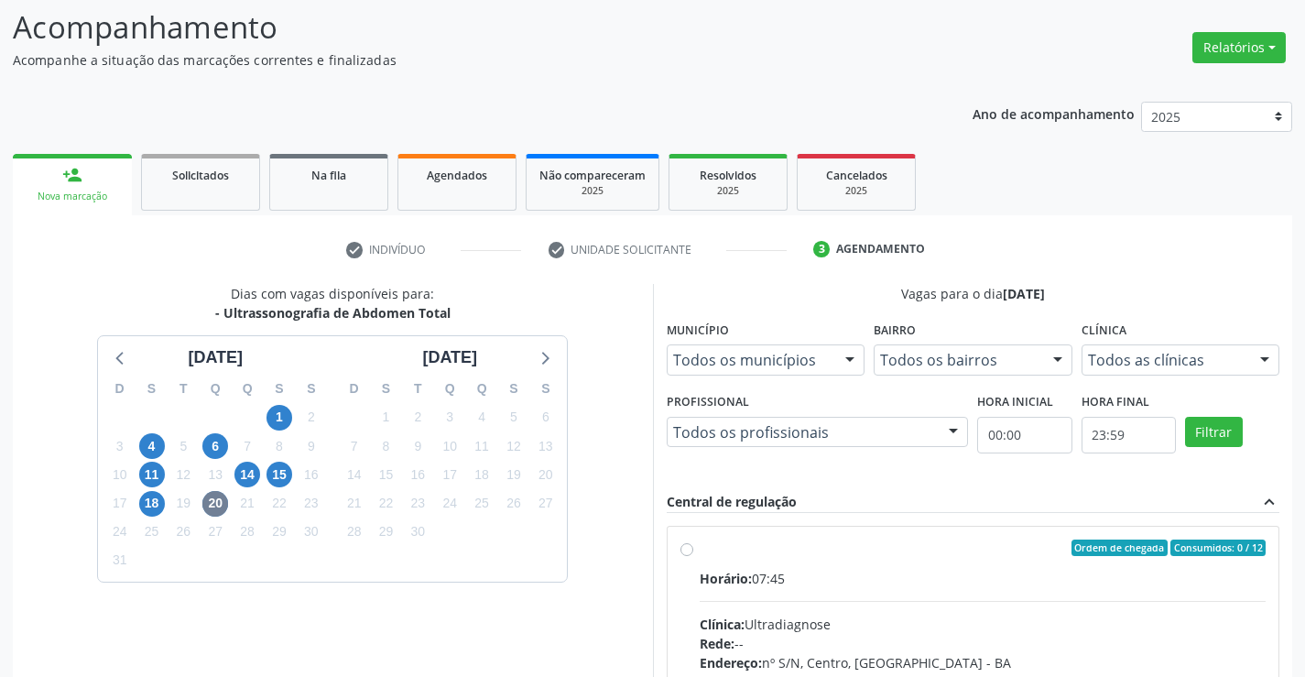
click at [700, 549] on label "Ordem de chegada Consumidos: 0 / 12 Horário: 07:45 Clínica: Ultradiagnose Rede:…" at bounding box center [983, 679] width 567 height 281
click at [689, 549] on input "Ordem de chegada Consumidos: 0 / 12 Horário: 07:45 Clínica: Ultradiagnose Rede:…" at bounding box center [686, 547] width 13 height 16
radio input "true"
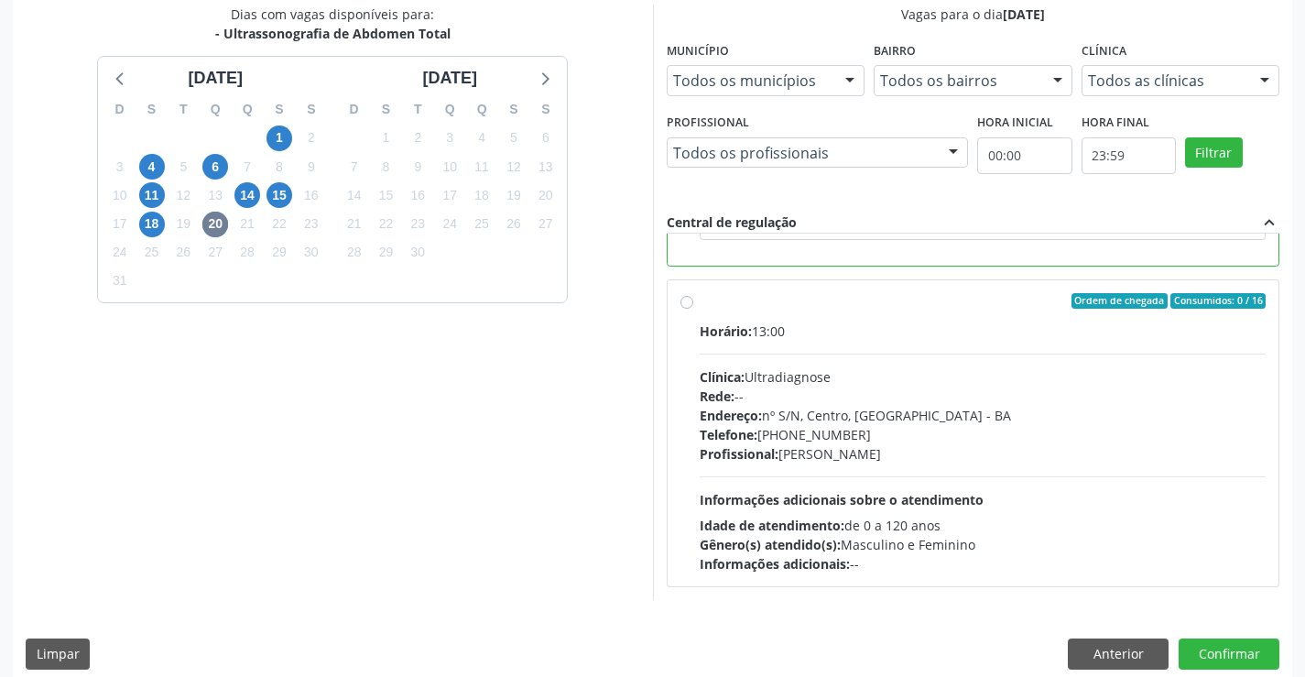
scroll to position [418, 0]
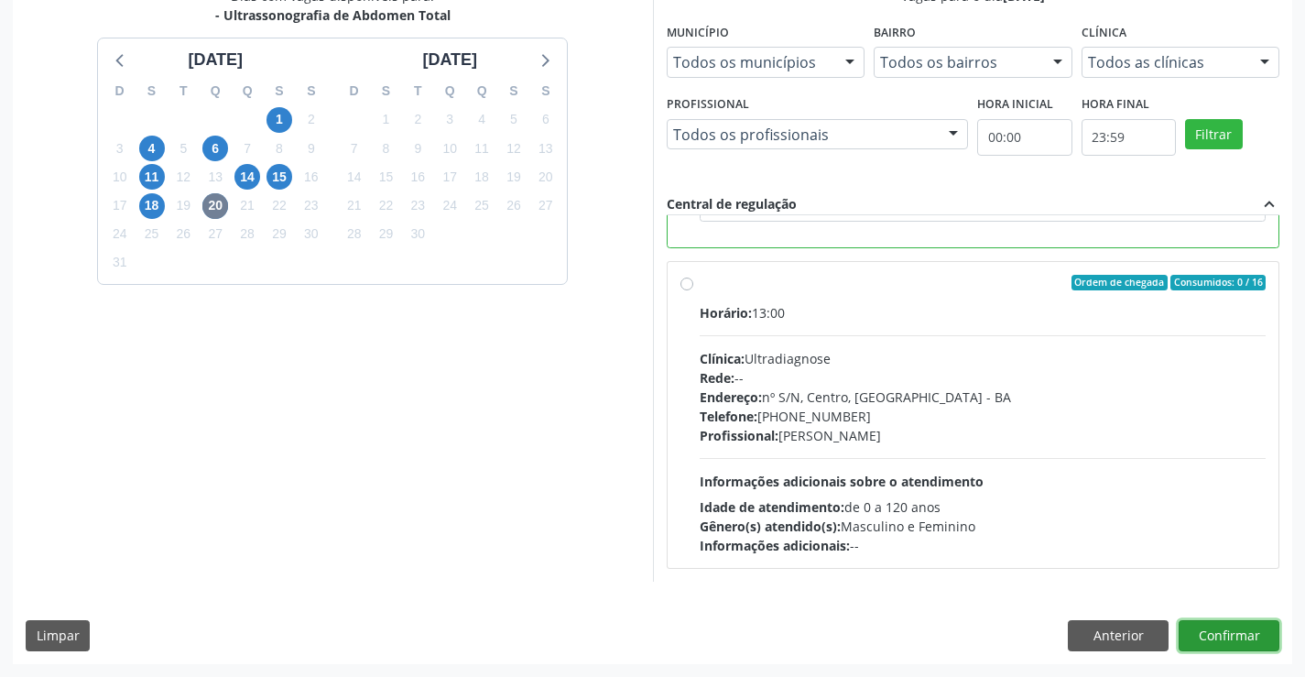
click at [1235, 632] on button "Confirmar" at bounding box center [1229, 635] width 101 height 31
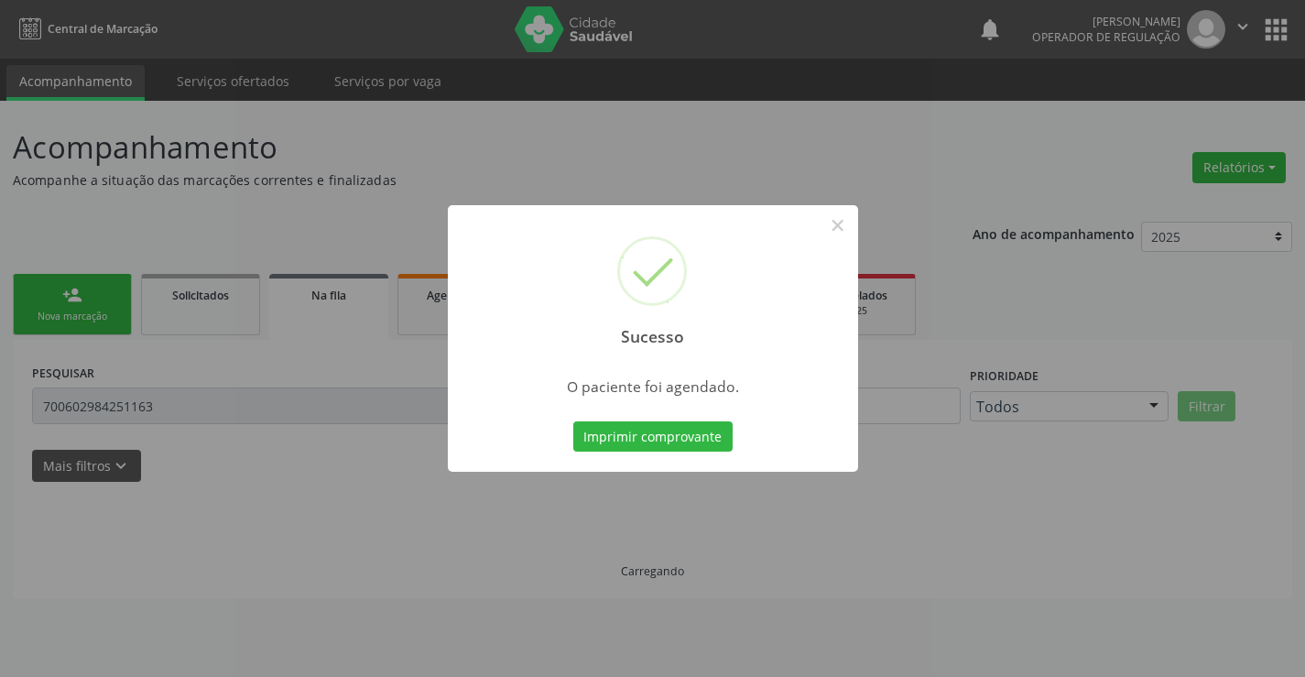
scroll to position [0, 0]
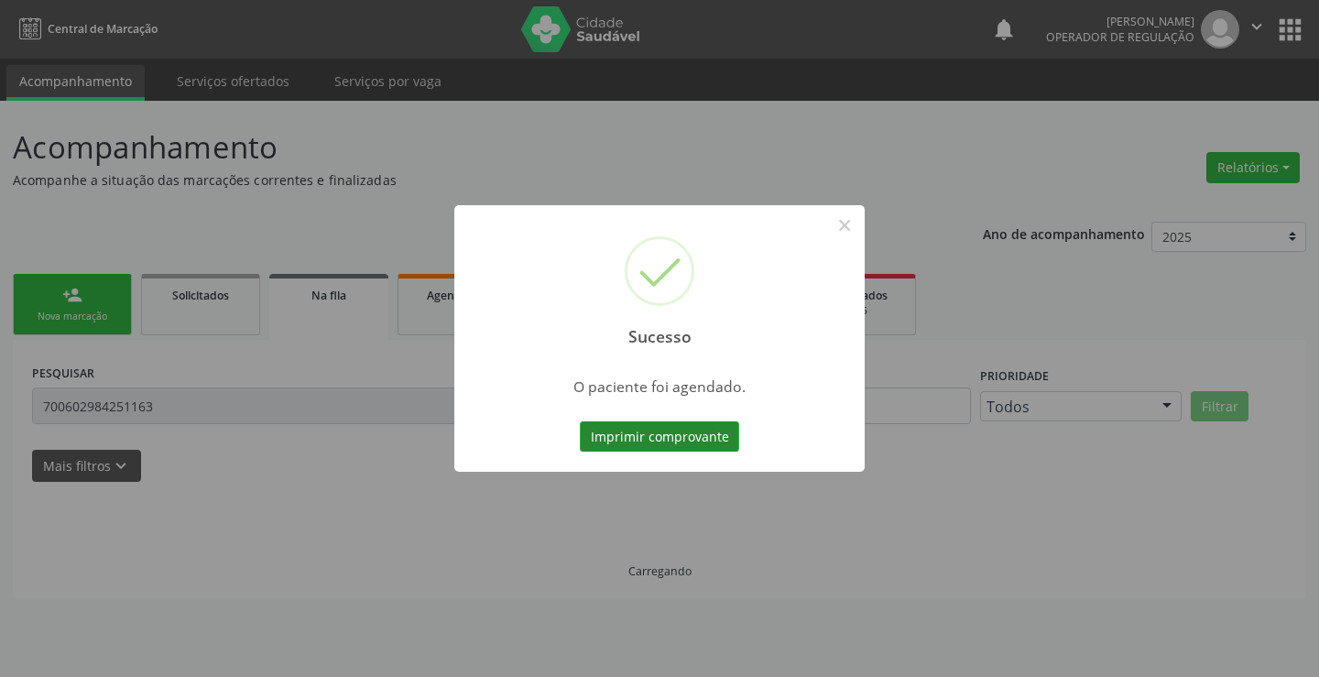
click at [657, 441] on button "Imprimir comprovante" at bounding box center [659, 436] width 159 height 31
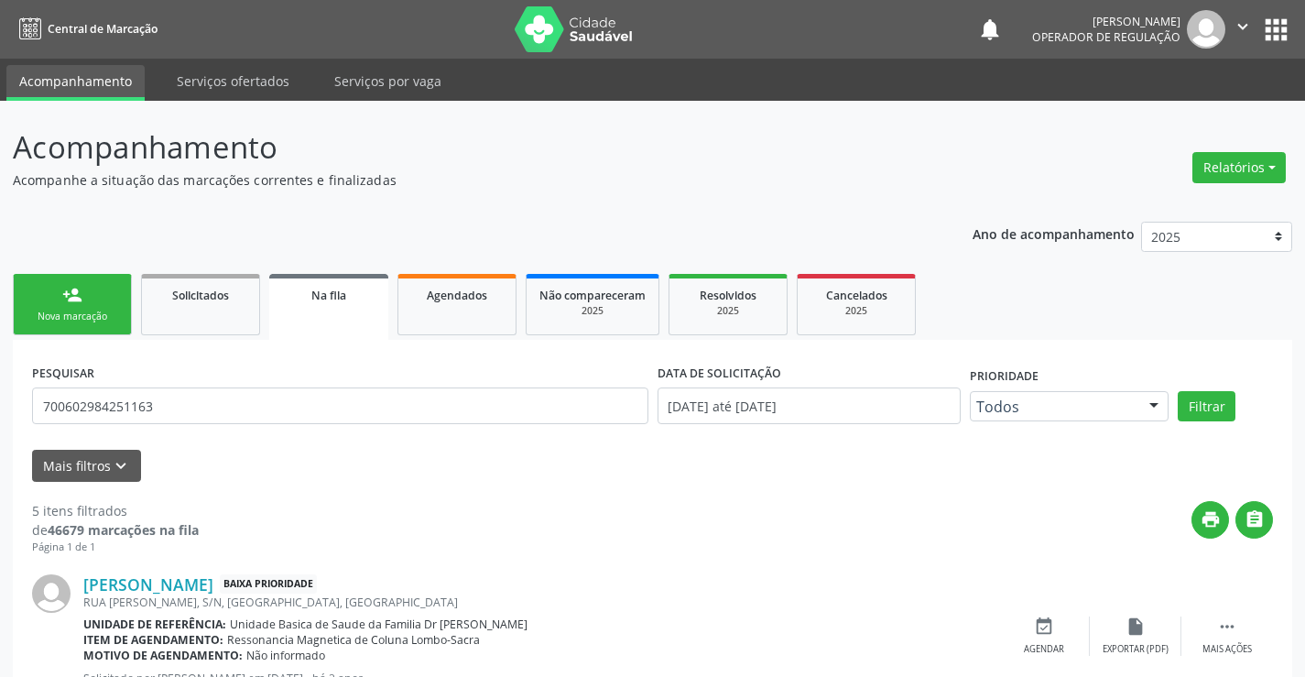
click at [84, 288] on link "person_add Nova marcação" at bounding box center [72, 304] width 119 height 61
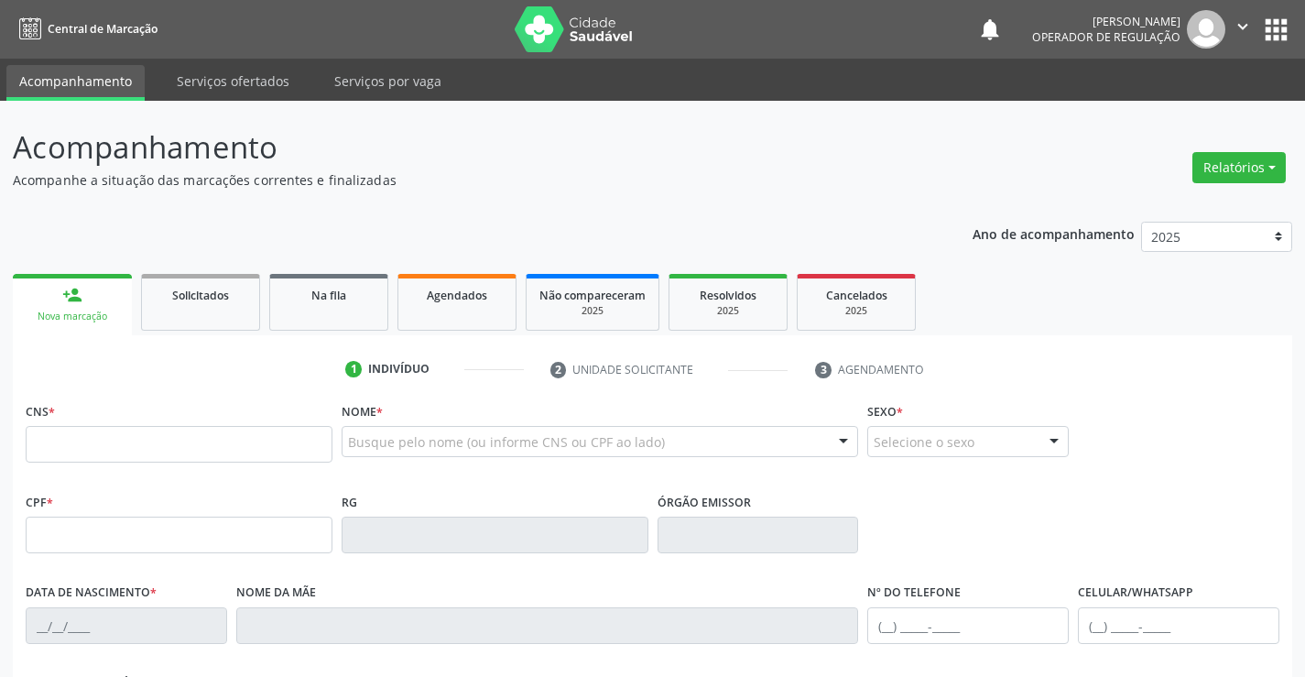
click at [152, 423] on div "CNS *" at bounding box center [179, 429] width 307 height 65
click at [157, 451] on input "text" at bounding box center [179, 444] width 307 height 37
type input "704 5053 5438 3113"
type input "13/10/1974"
type input "S/N"
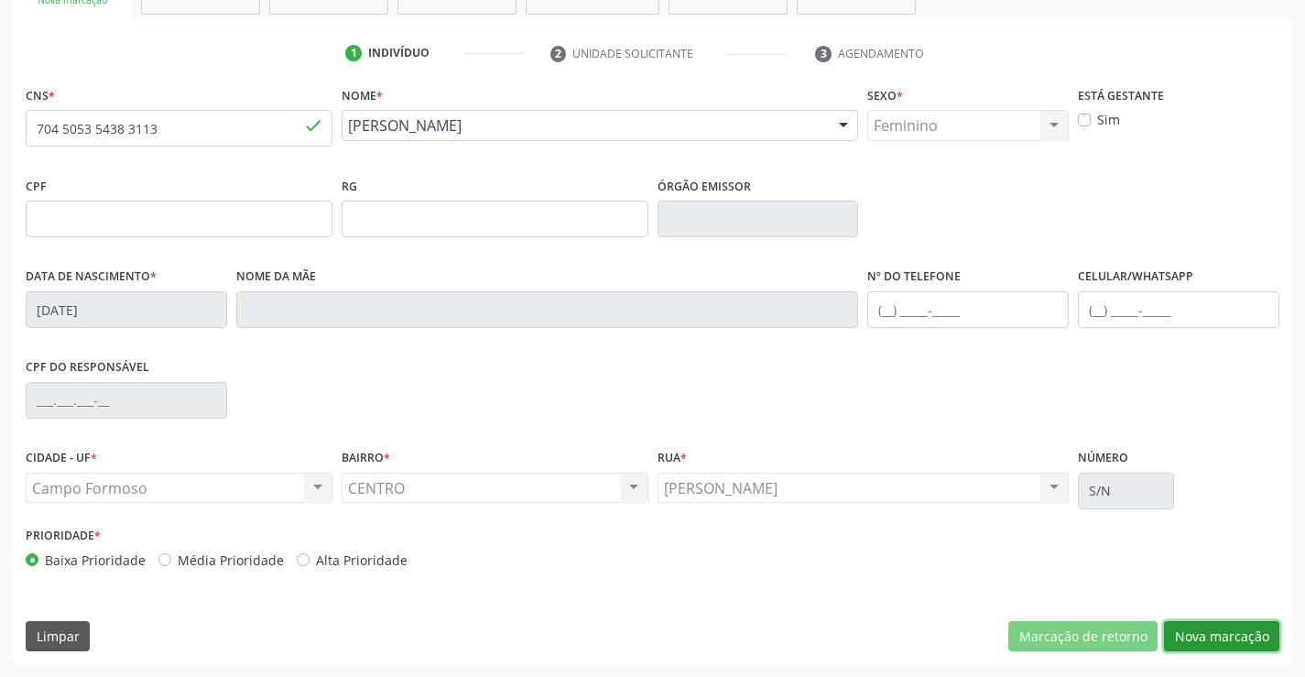
click at [1233, 636] on button "Nova marcação" at bounding box center [1221, 636] width 115 height 31
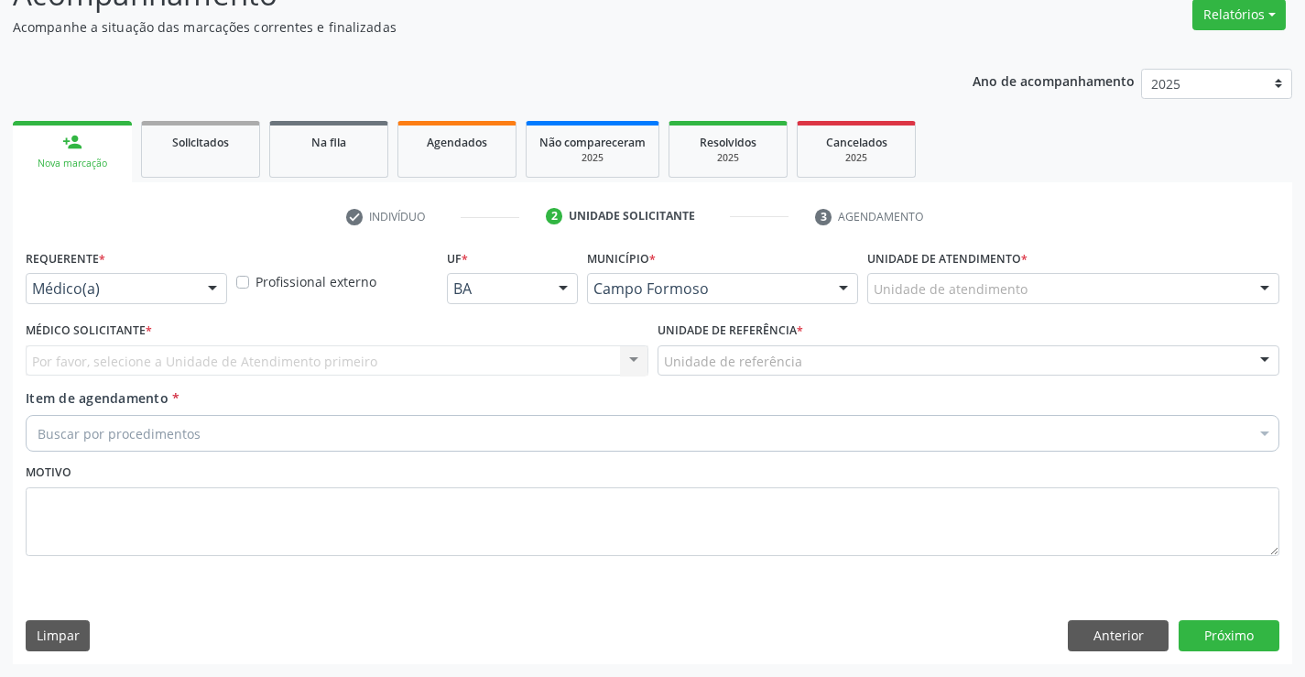
scroll to position [153, 0]
click at [73, 303] on div "Médico(a) Médico(a) Enfermeiro(a) Paciente Nenhum resultado encontrado para: " …" at bounding box center [126, 288] width 201 height 31
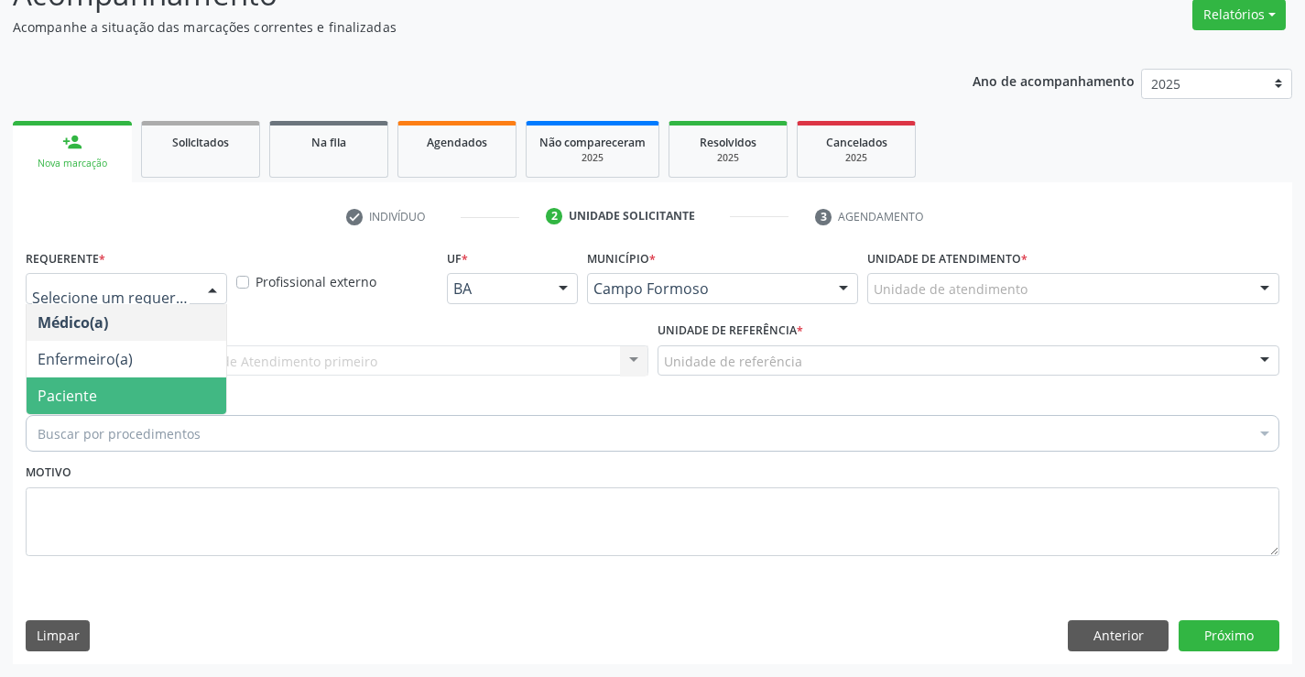
click at [57, 386] on span "Paciente" at bounding box center [68, 396] width 60 height 20
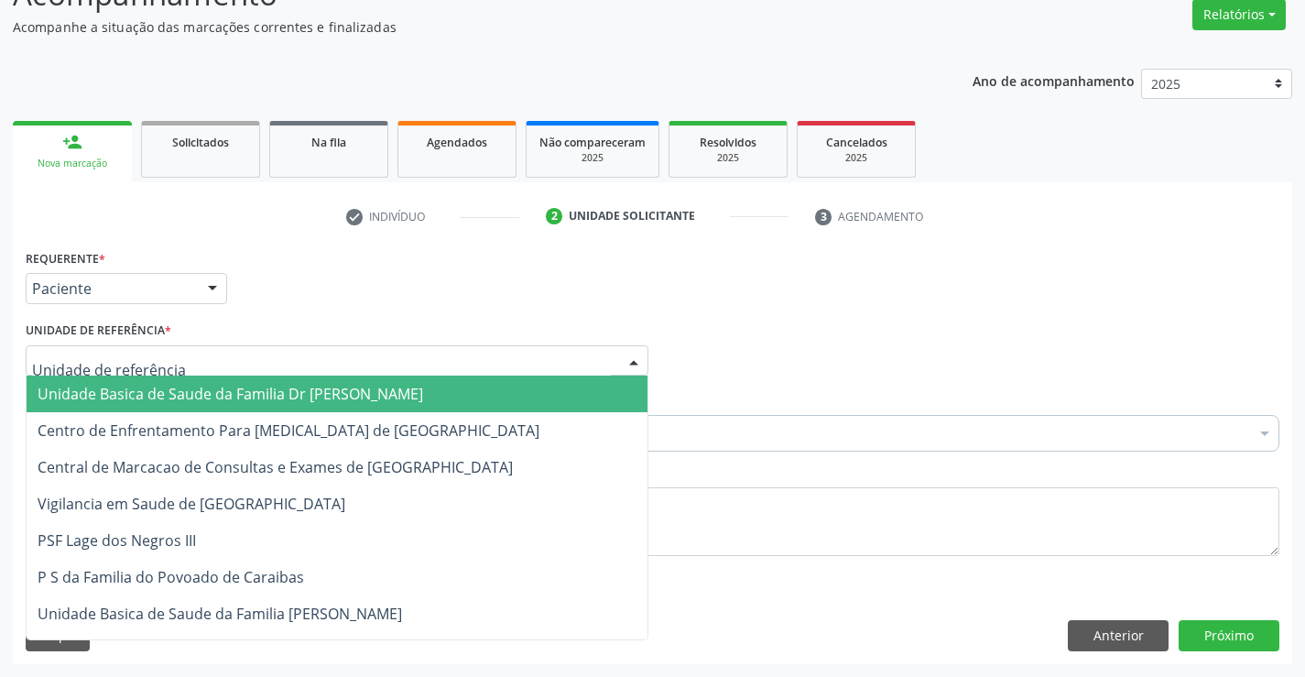
click at [128, 393] on span "Unidade Basica de Saude da Familia Dr [PERSON_NAME]" at bounding box center [231, 394] width 386 height 20
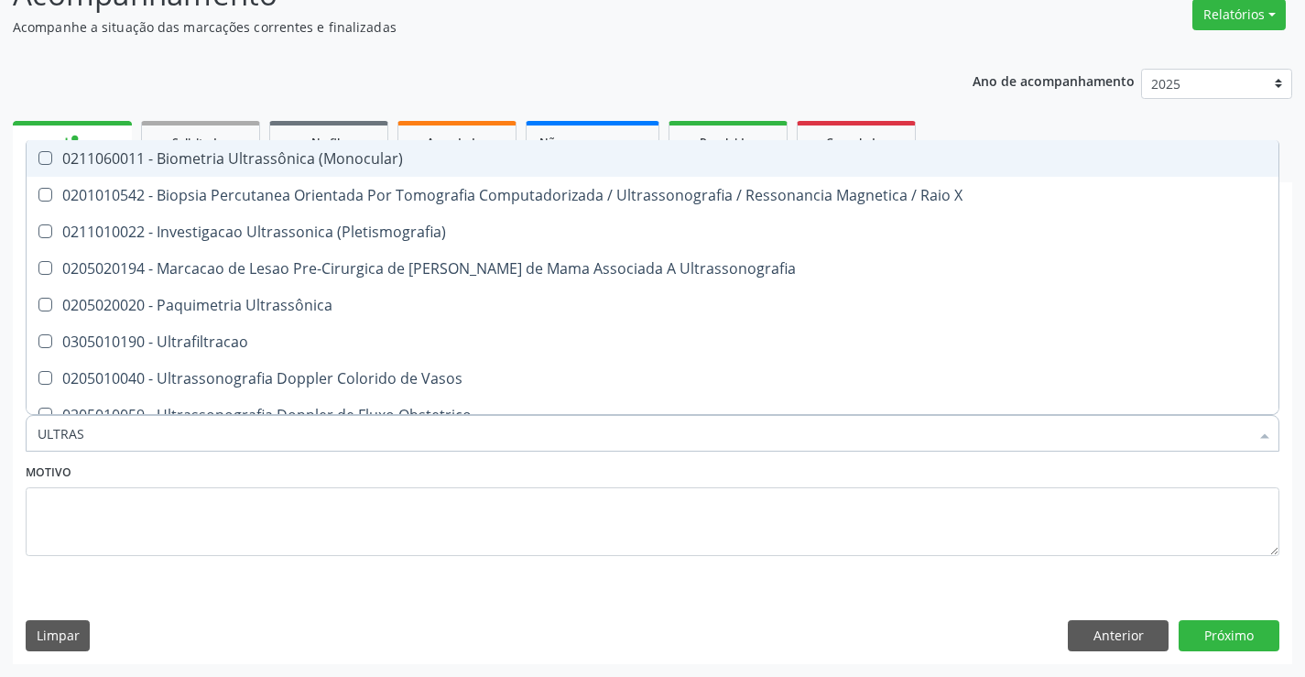
type input "ULTRASS"
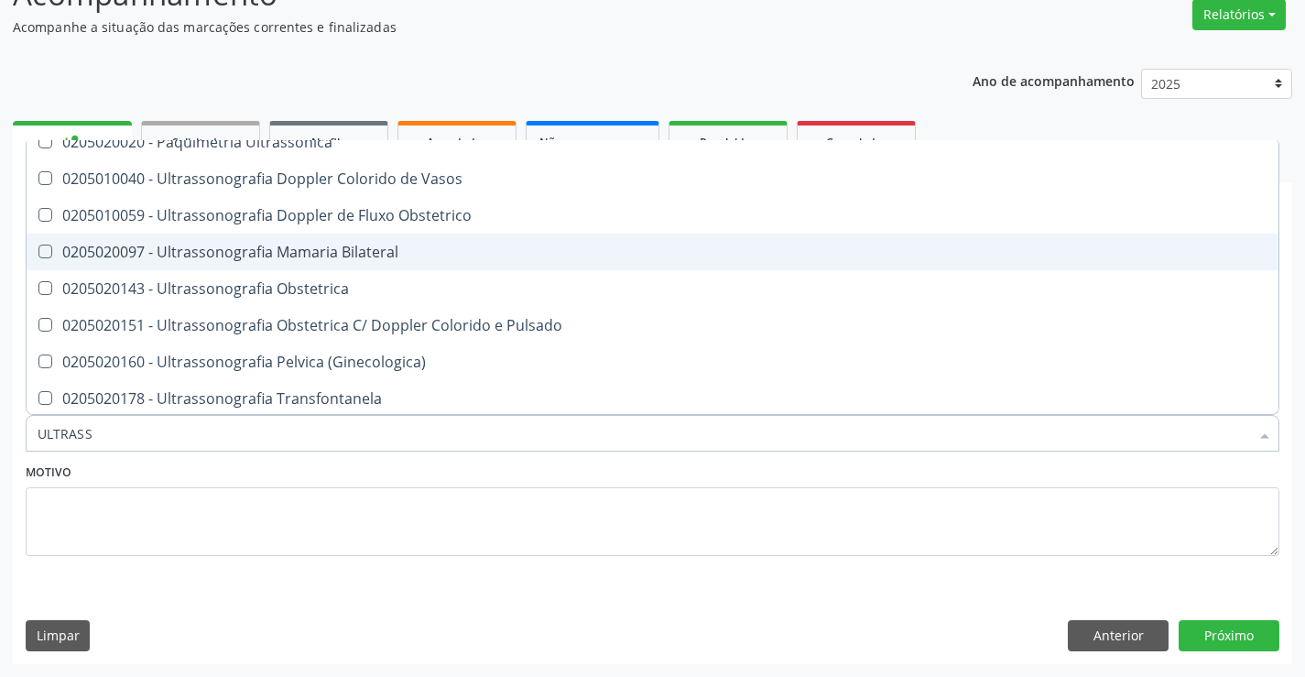
scroll to position [183, 0]
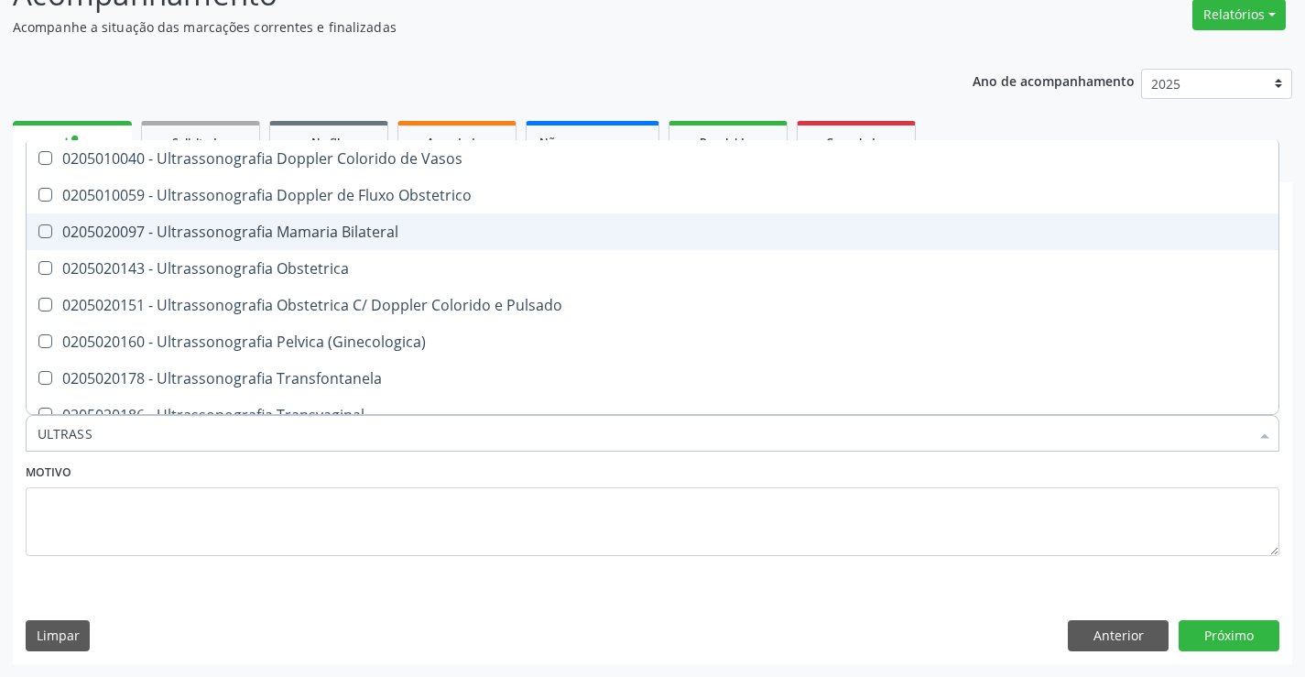
click at [402, 229] on div "0205020097 - Ultrassonografia Mamaria Bilateral" at bounding box center [653, 231] width 1230 height 15
checkbox Bilateral "true"
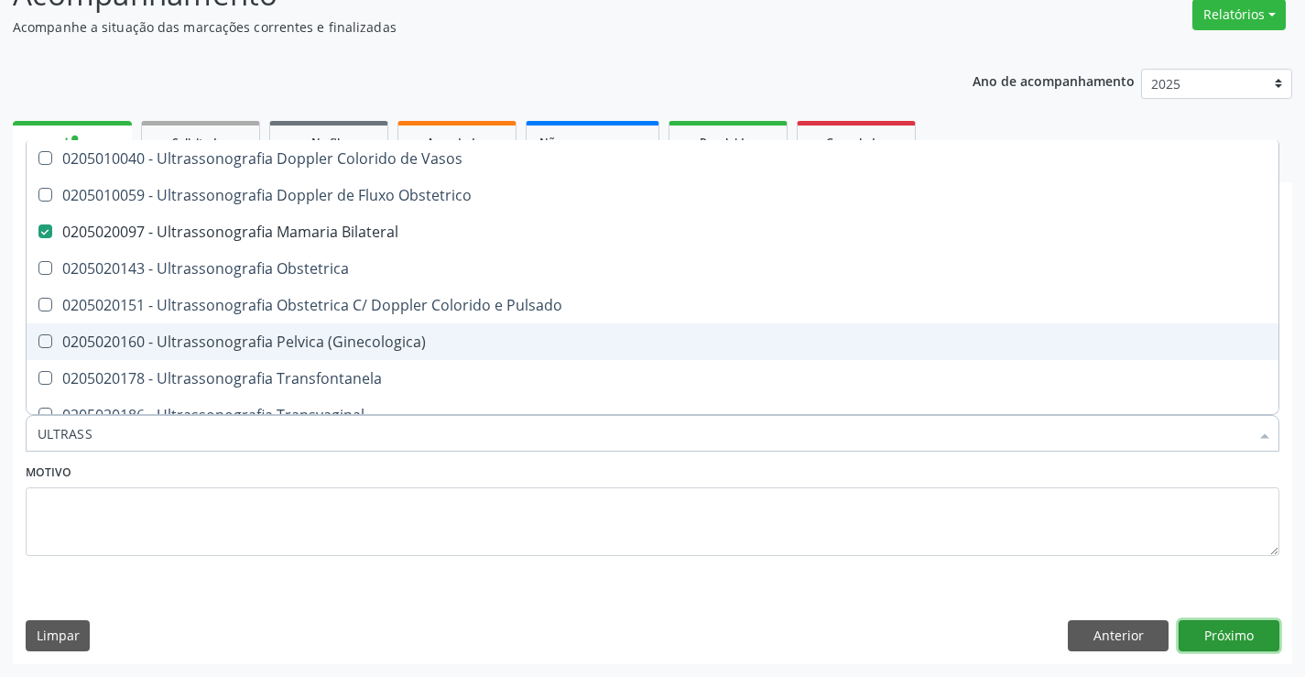
click at [1240, 636] on button "Próximo" at bounding box center [1229, 635] width 101 height 31
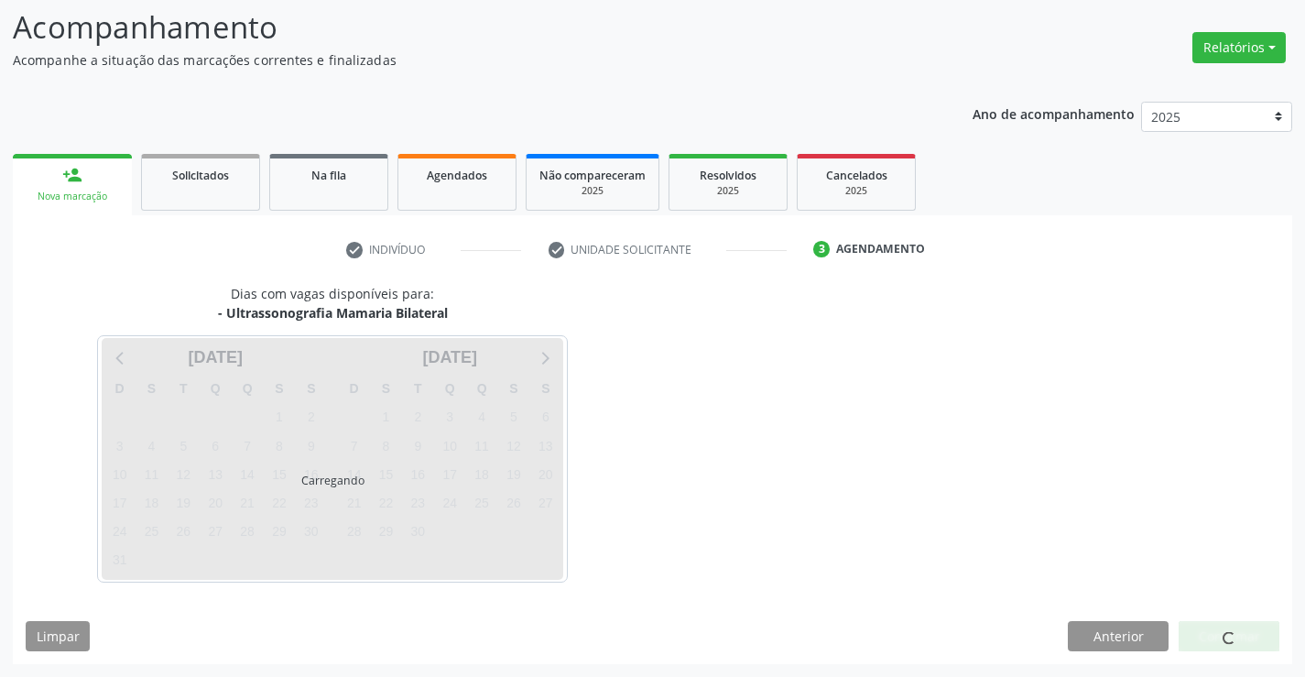
scroll to position [0, 0]
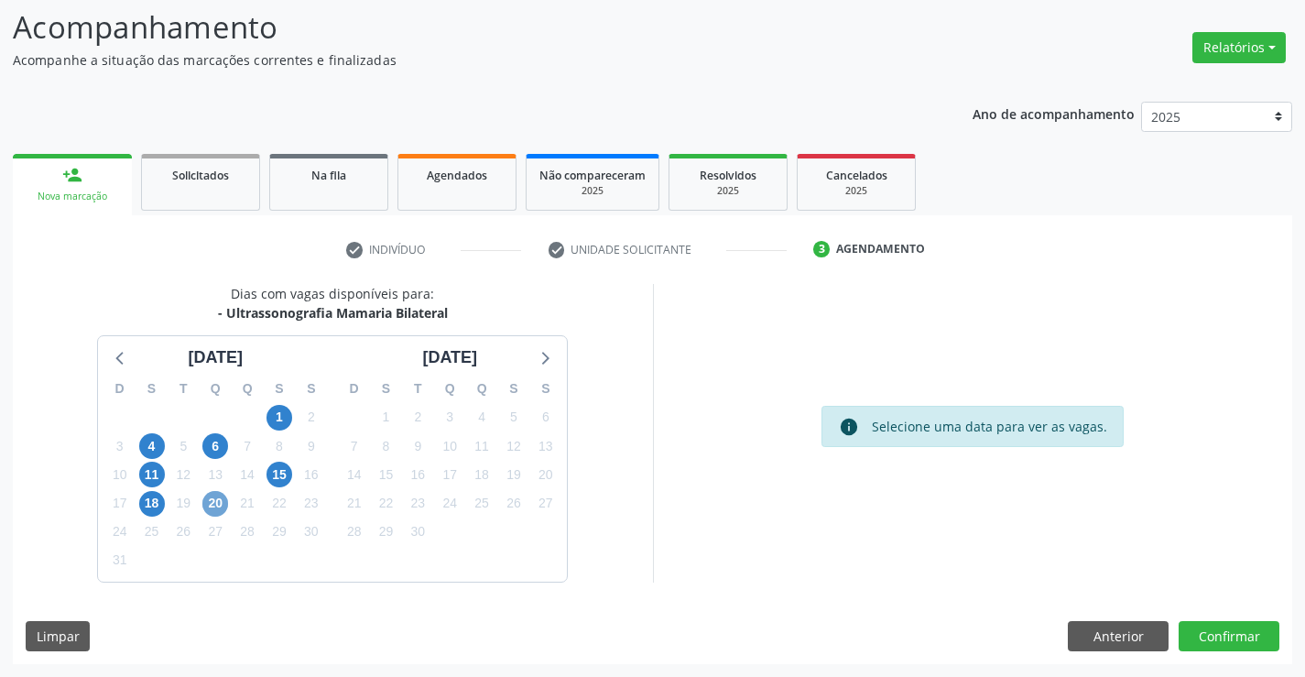
click at [213, 499] on span "20" at bounding box center [215, 504] width 26 height 26
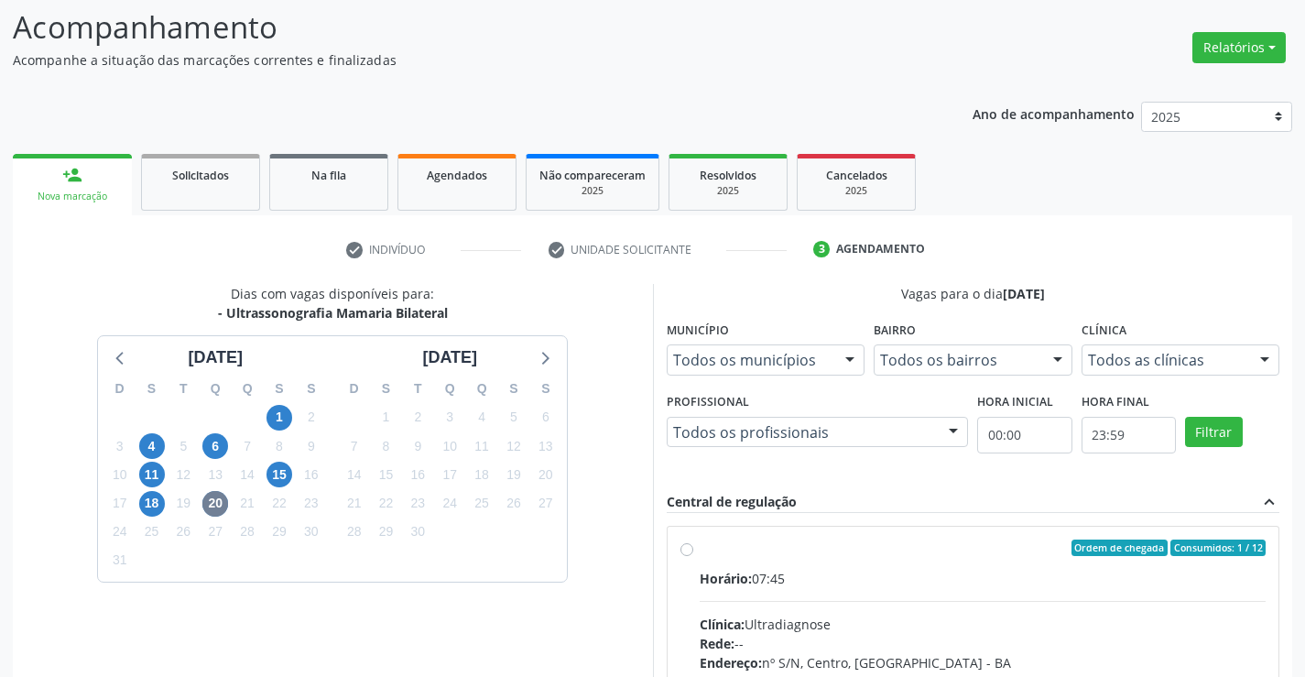
click at [700, 544] on label "Ordem de chegada Consumidos: 1 / 12 Horário: 07:45 Clínica: Ultradiagnose Rede:…" at bounding box center [983, 679] width 567 height 281
click at [686, 544] on input "Ordem de chegada Consumidos: 1 / 12 Horário: 07:45 Clínica: Ultradiagnose Rede:…" at bounding box center [686, 547] width 13 height 16
radio input "true"
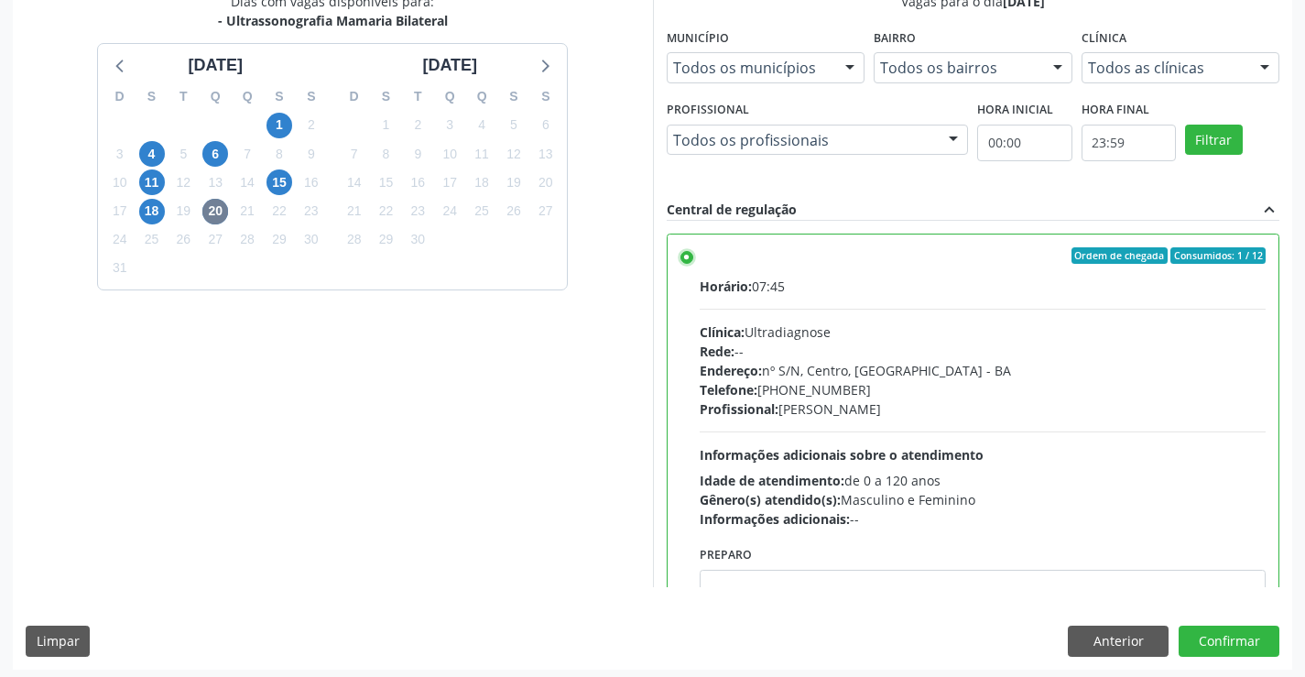
scroll to position [418, 0]
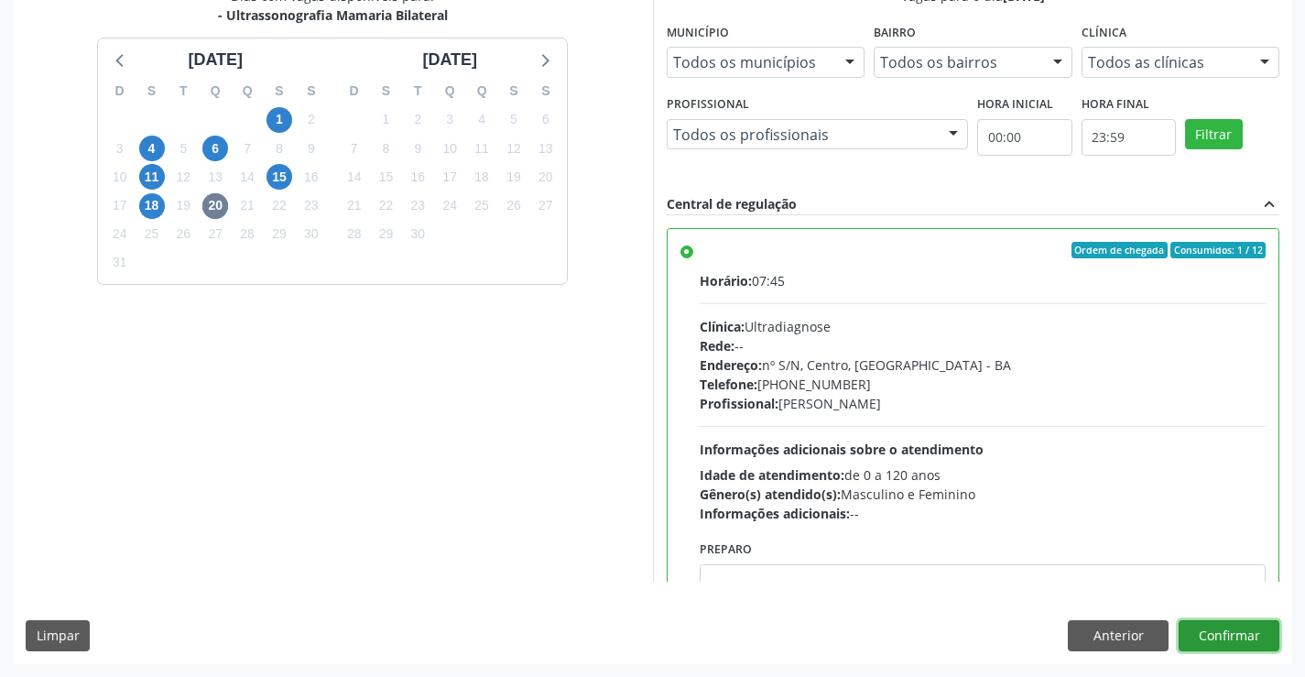
click at [1213, 631] on button "Confirmar" at bounding box center [1229, 635] width 101 height 31
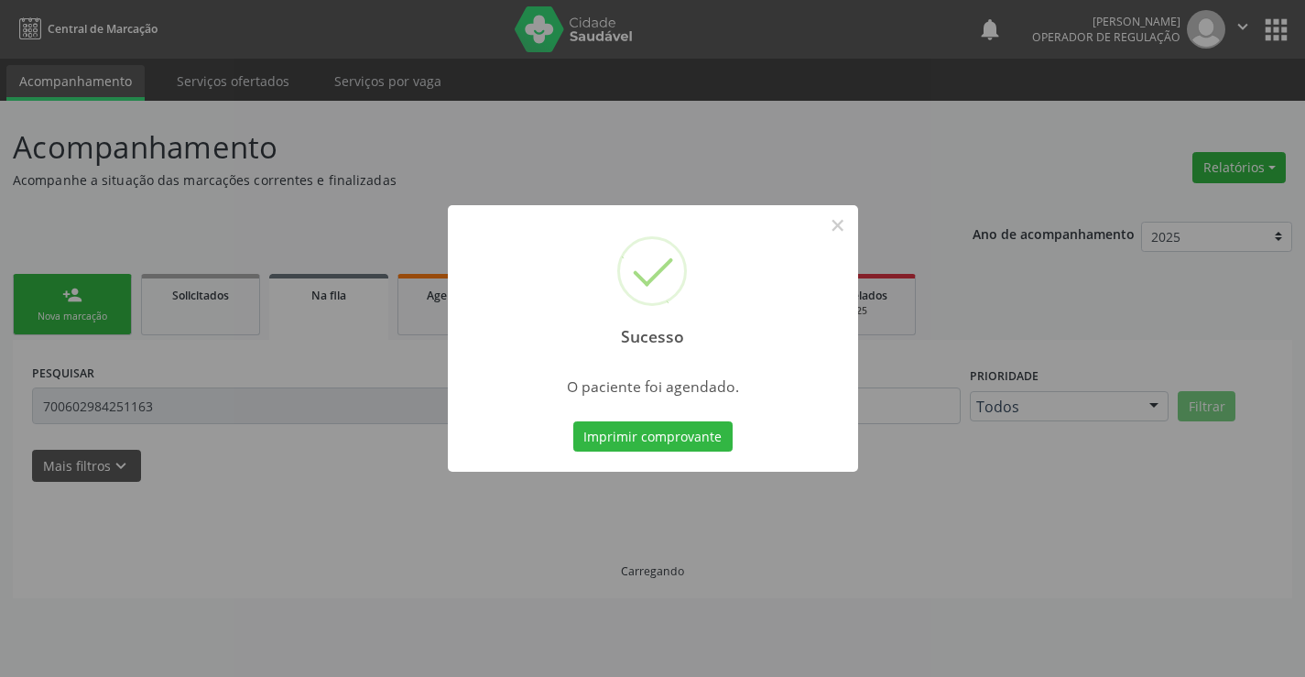
scroll to position [0, 0]
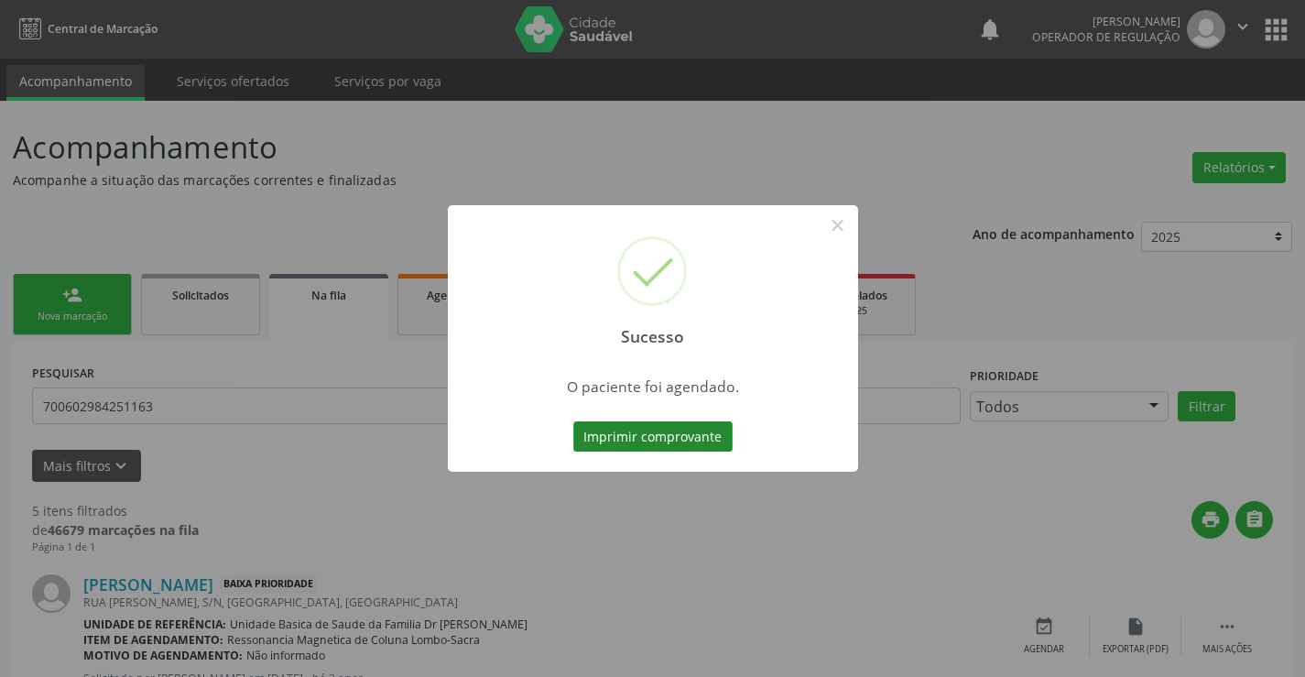
click at [658, 428] on button "Imprimir comprovante" at bounding box center [652, 436] width 159 height 31
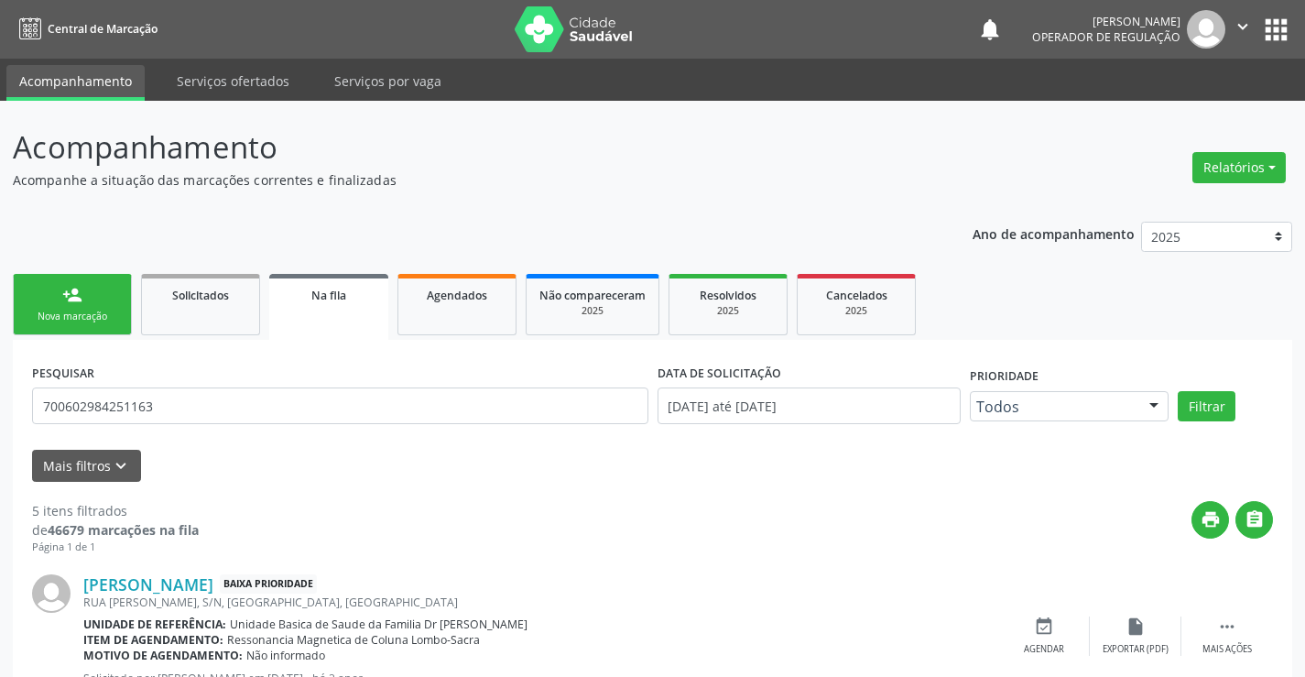
click at [85, 302] on link "person_add Nova marcação" at bounding box center [72, 304] width 119 height 61
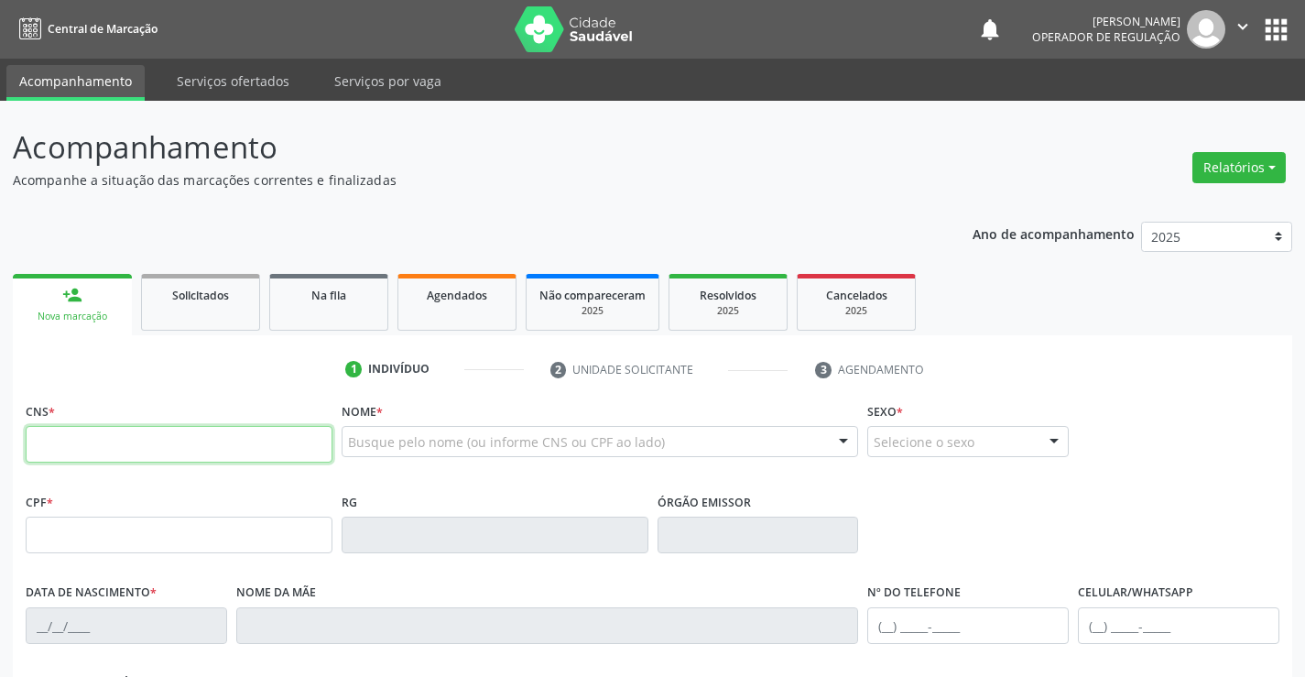
click at [173, 432] on input "text" at bounding box center [179, 444] width 307 height 37
type input "706 2080 4371 2567"
type input "009.429.675-85"
type input "24/12/1980"
type input "(74) 98138-2448"
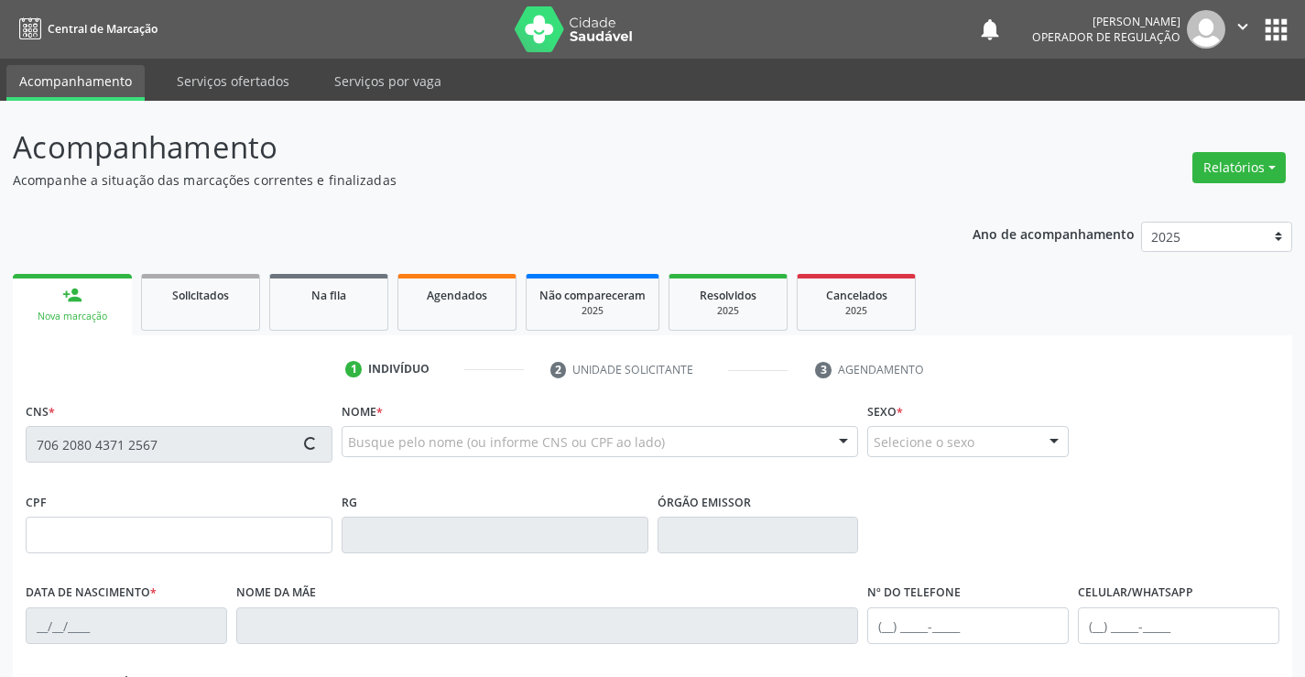
type input "(74) 98138-2448"
type input "S/N"
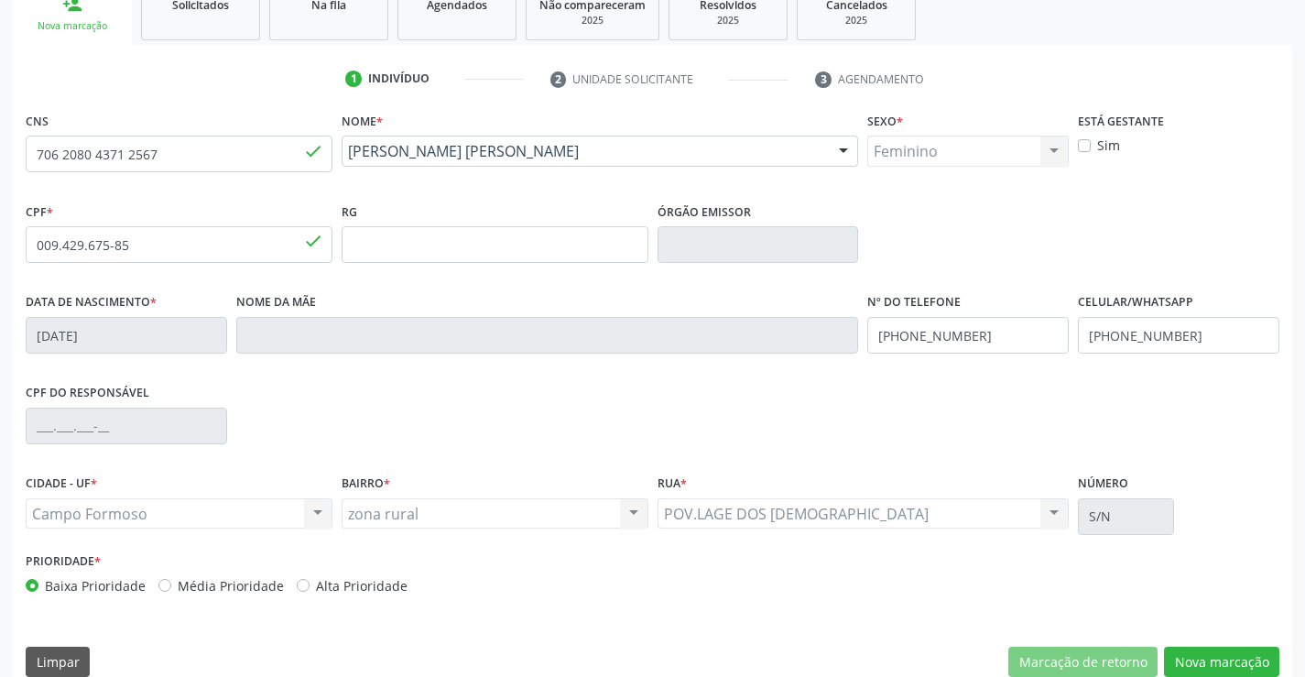
scroll to position [316, 0]
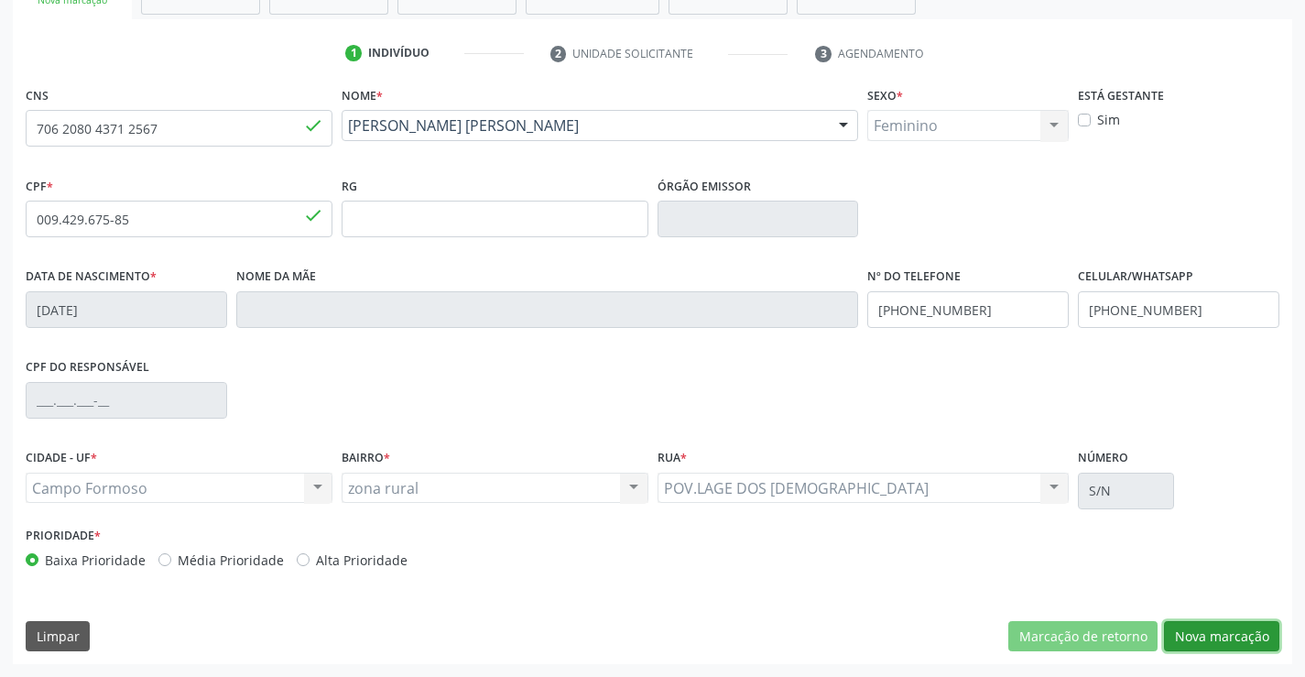
click at [1209, 629] on button "Nova marcação" at bounding box center [1221, 636] width 115 height 31
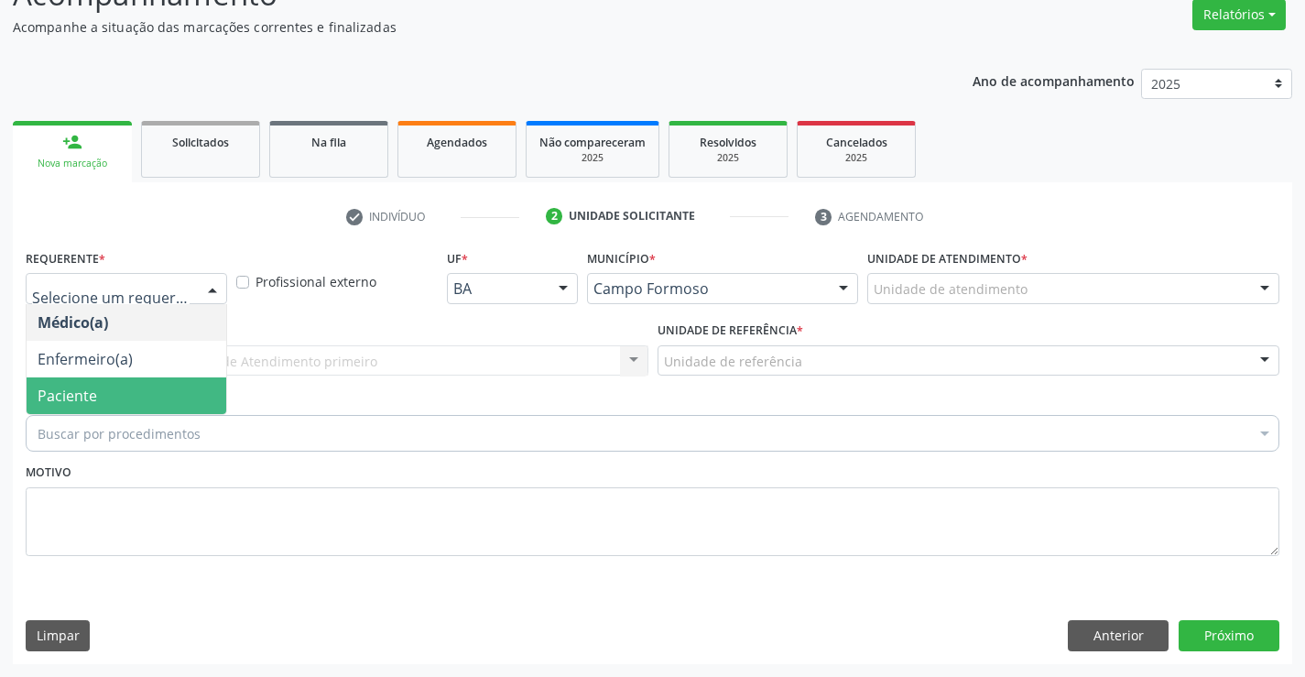
drag, startPoint x: 88, startPoint y: 397, endPoint x: 68, endPoint y: 362, distance: 41.0
click at [88, 397] on span "Paciente" at bounding box center [68, 396] width 60 height 20
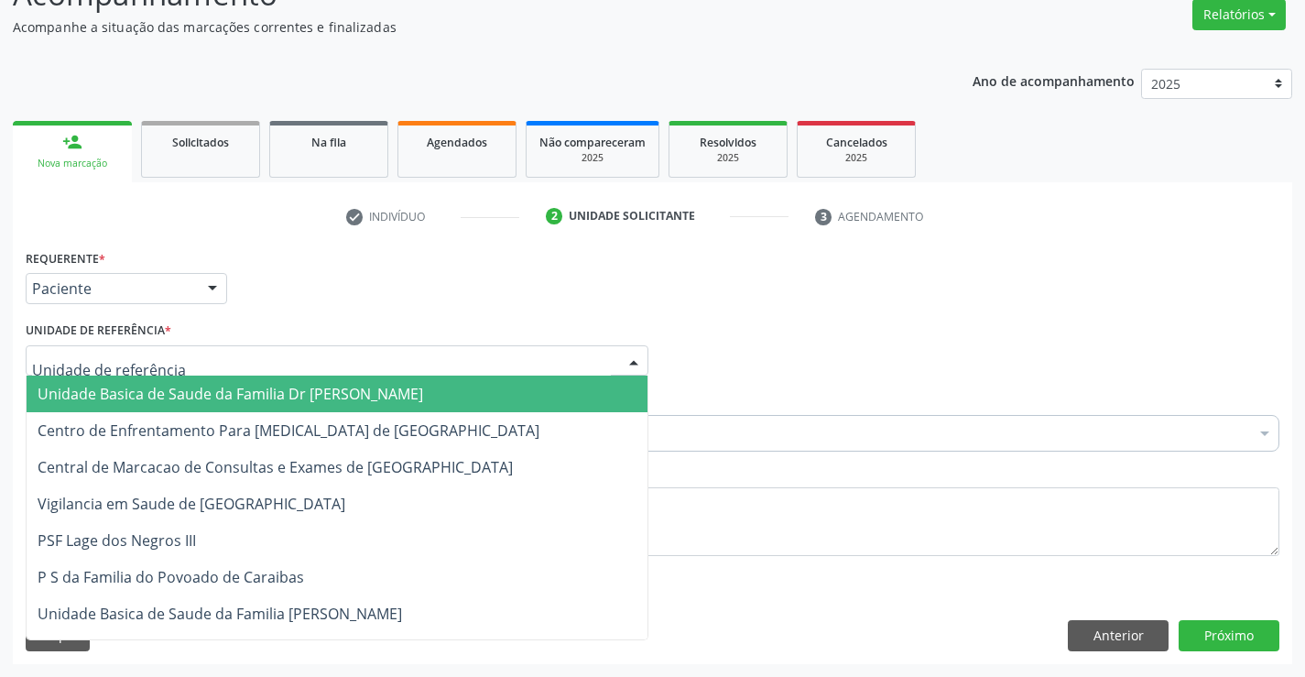
click at [131, 395] on span "Unidade Basica de Saude da Familia Dr [PERSON_NAME]" at bounding box center [231, 394] width 386 height 20
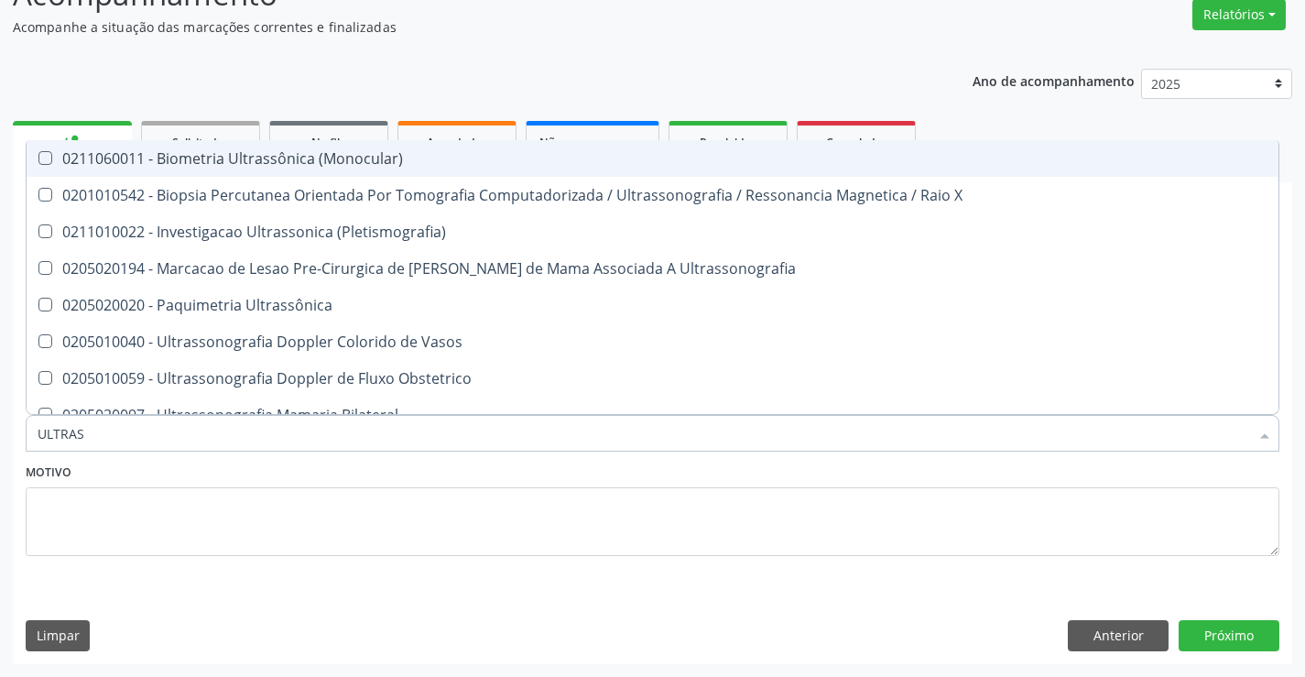
type input "ULTRASS"
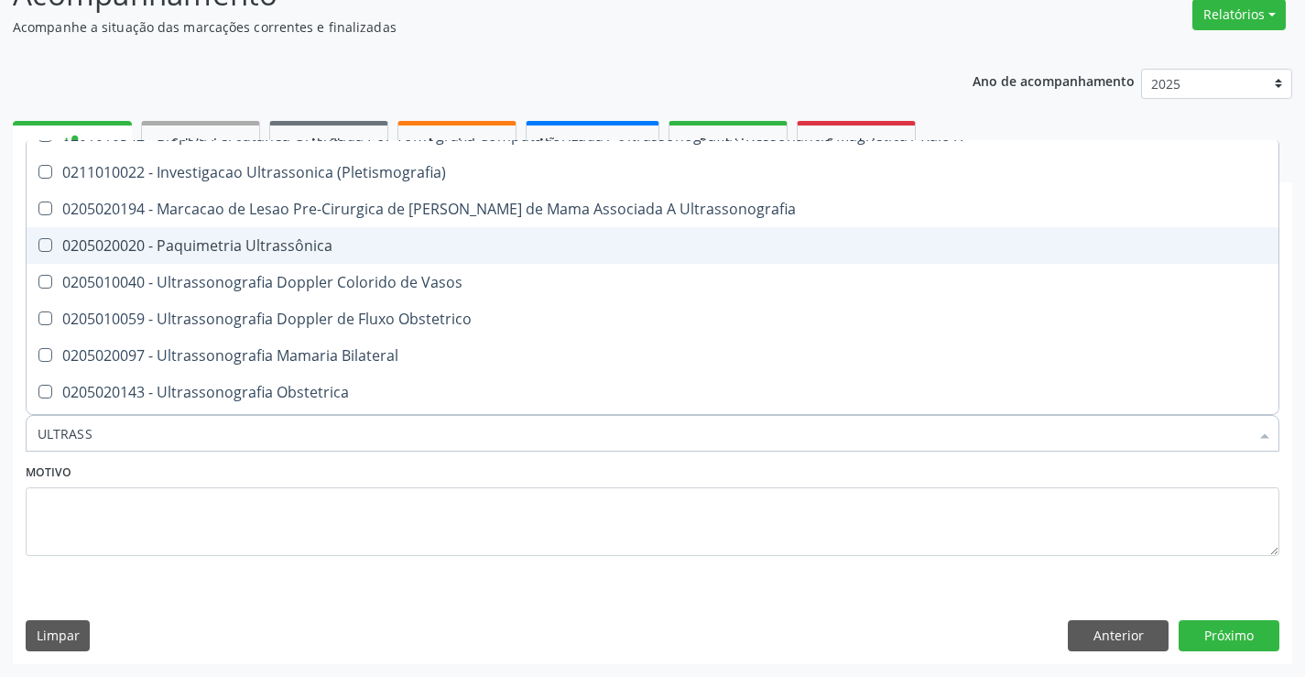
scroll to position [92, 0]
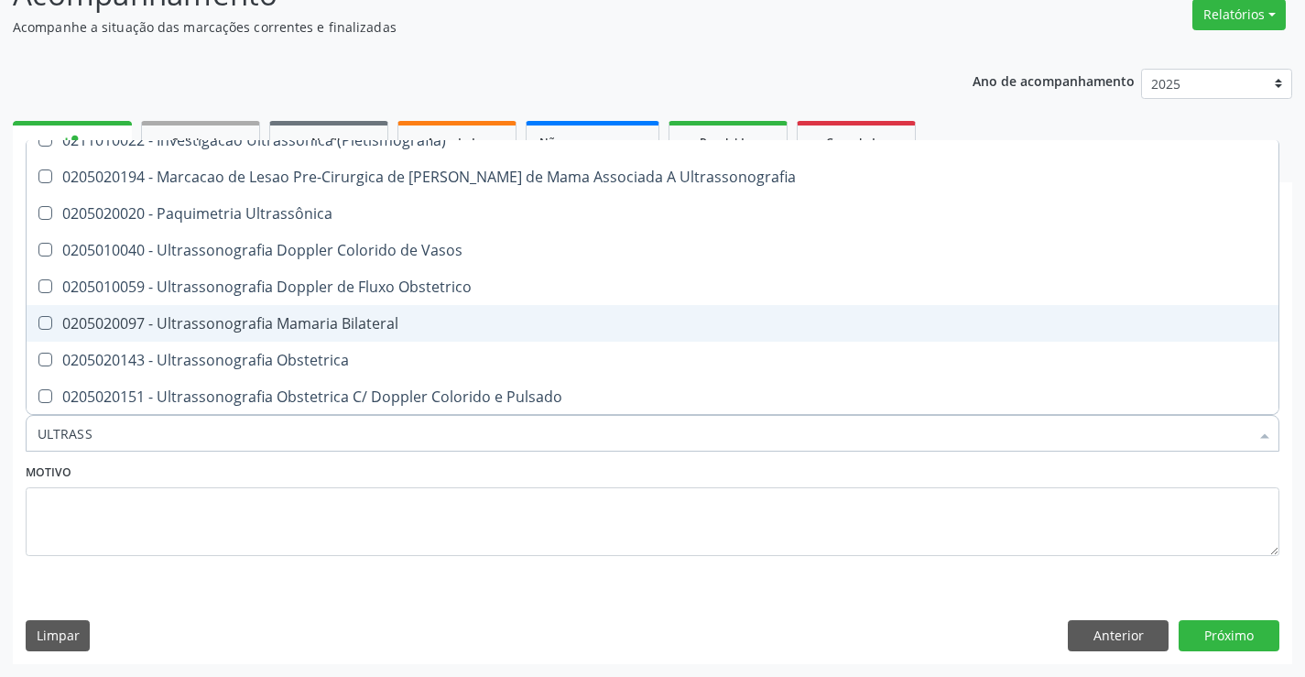
click at [403, 309] on span "0205020097 - Ultrassonografia Mamaria Bilateral" at bounding box center [653, 323] width 1252 height 37
checkbox Bilateral "true"
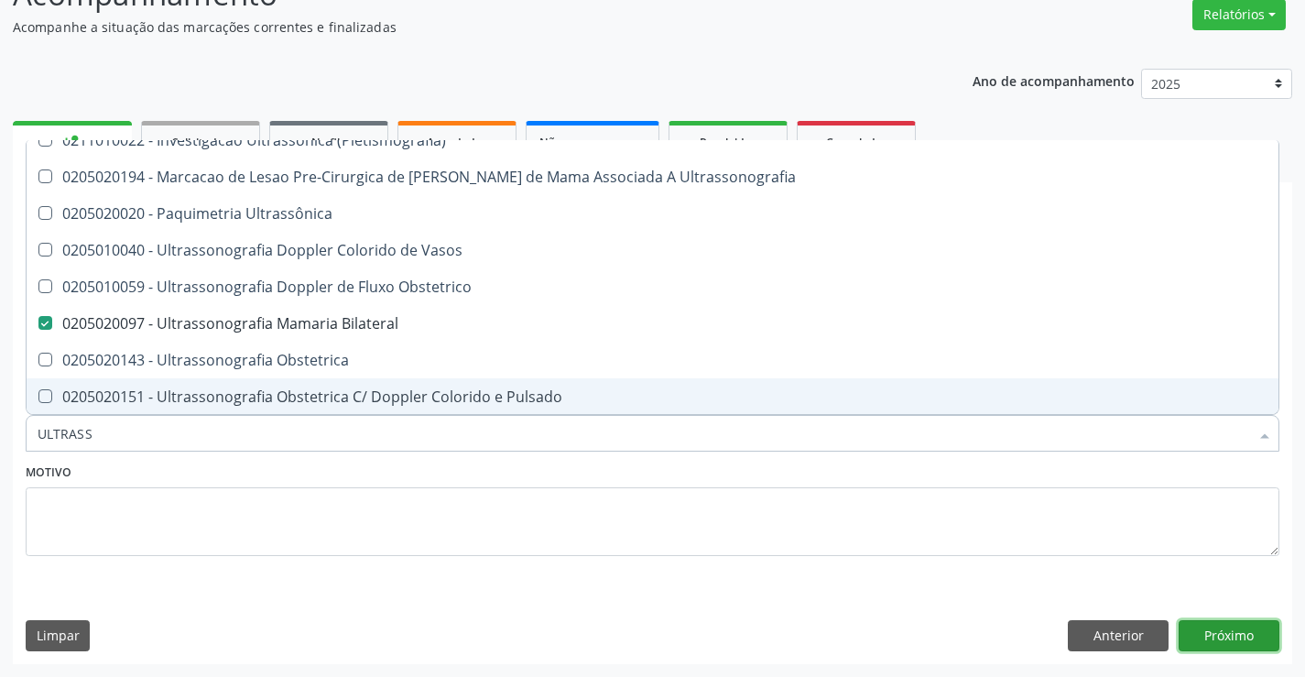
click at [1245, 624] on button "Próximo" at bounding box center [1229, 635] width 101 height 31
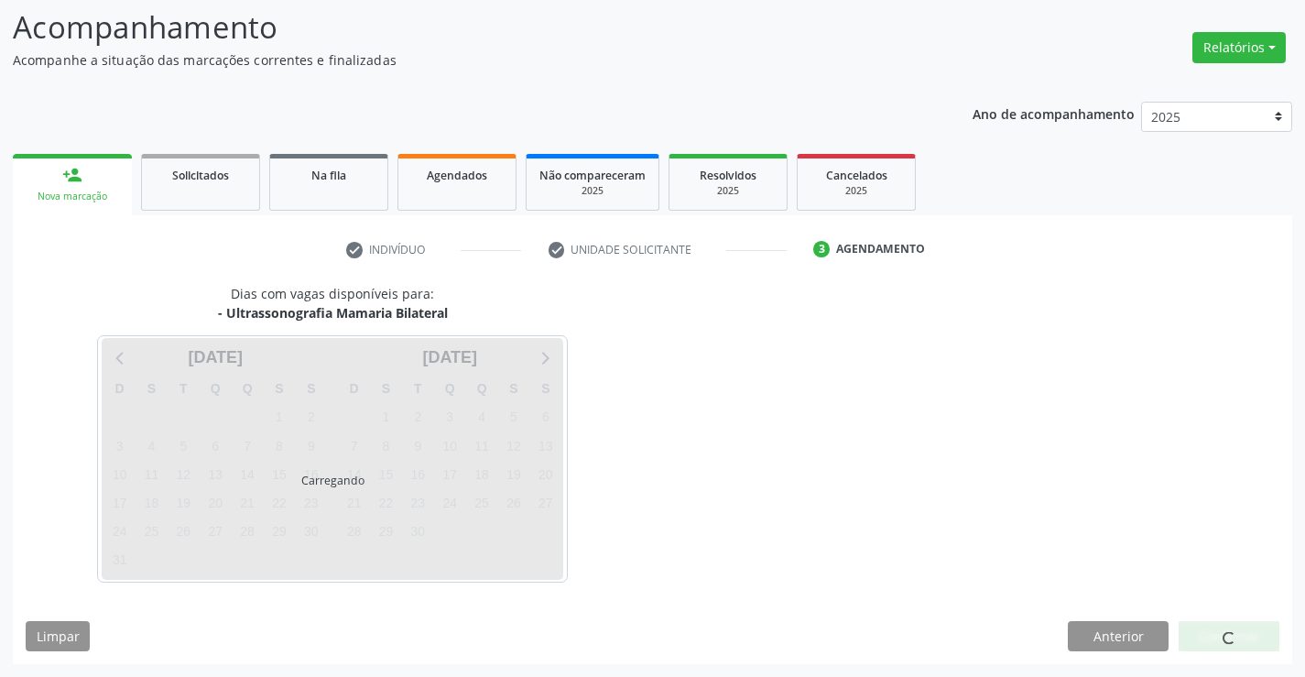
scroll to position [0, 0]
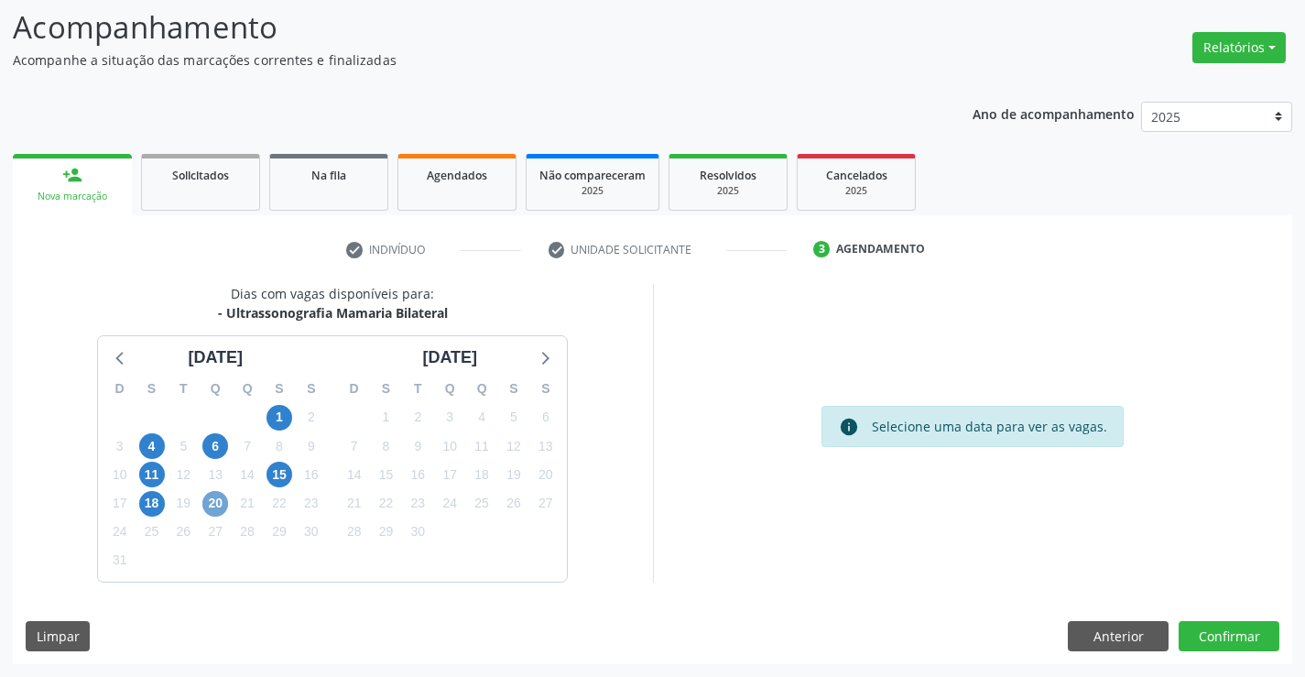
click at [221, 506] on span "20" at bounding box center [215, 504] width 26 height 26
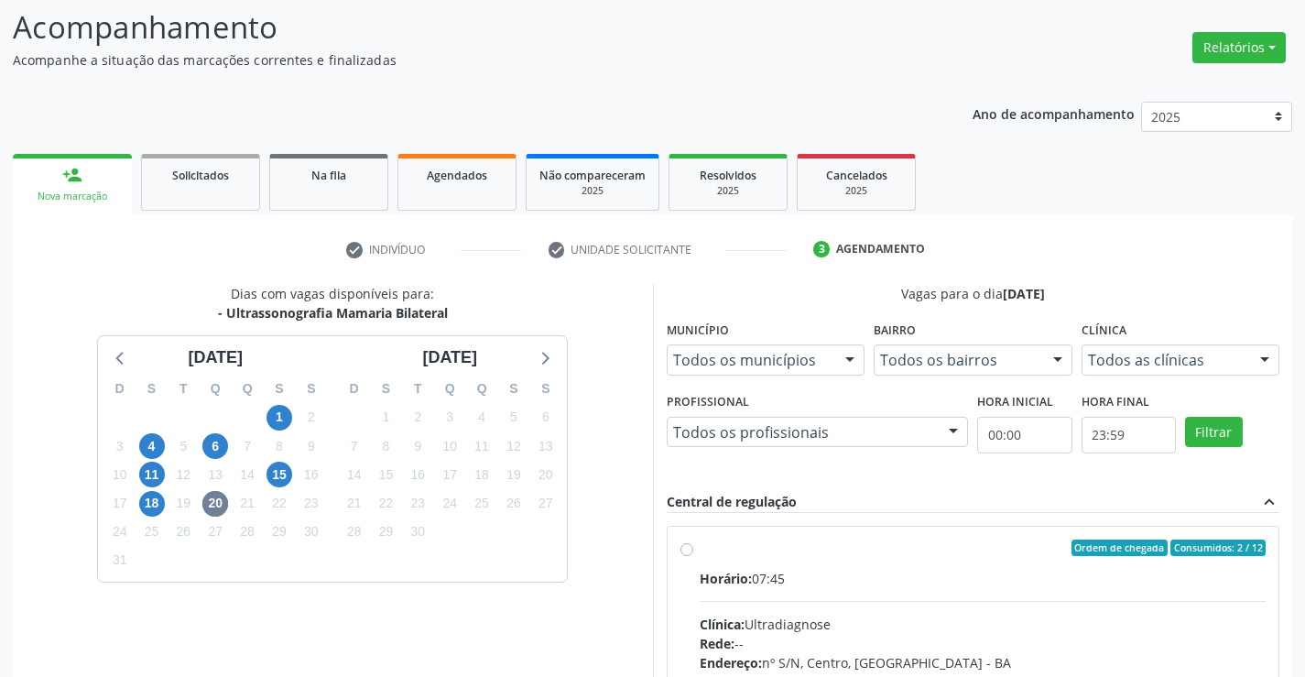
click at [700, 552] on label "Ordem de chegada Consumidos: 2 / 12 Horário: 07:45 Clínica: Ultradiagnose Rede:…" at bounding box center [983, 679] width 567 height 281
click at [686, 552] on input "Ordem de chegada Consumidos: 2 / 12 Horário: 07:45 Clínica: Ultradiagnose Rede:…" at bounding box center [686, 547] width 13 height 16
radio input "true"
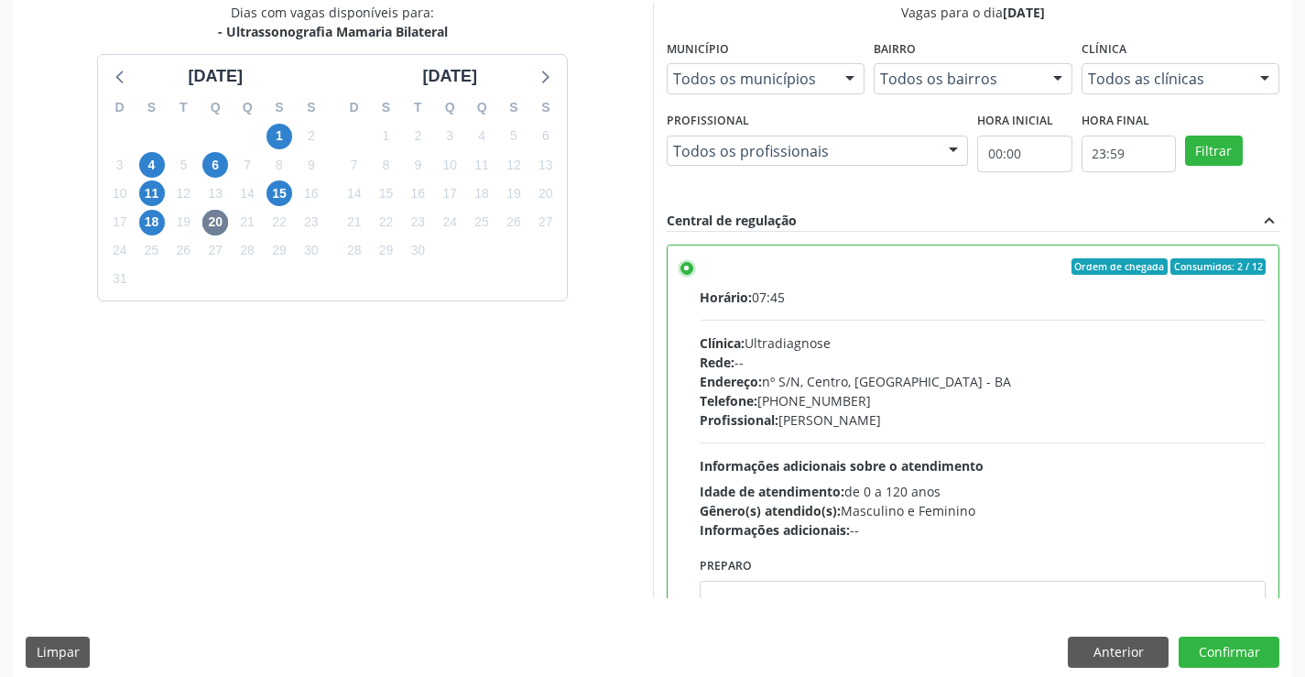
scroll to position [418, 0]
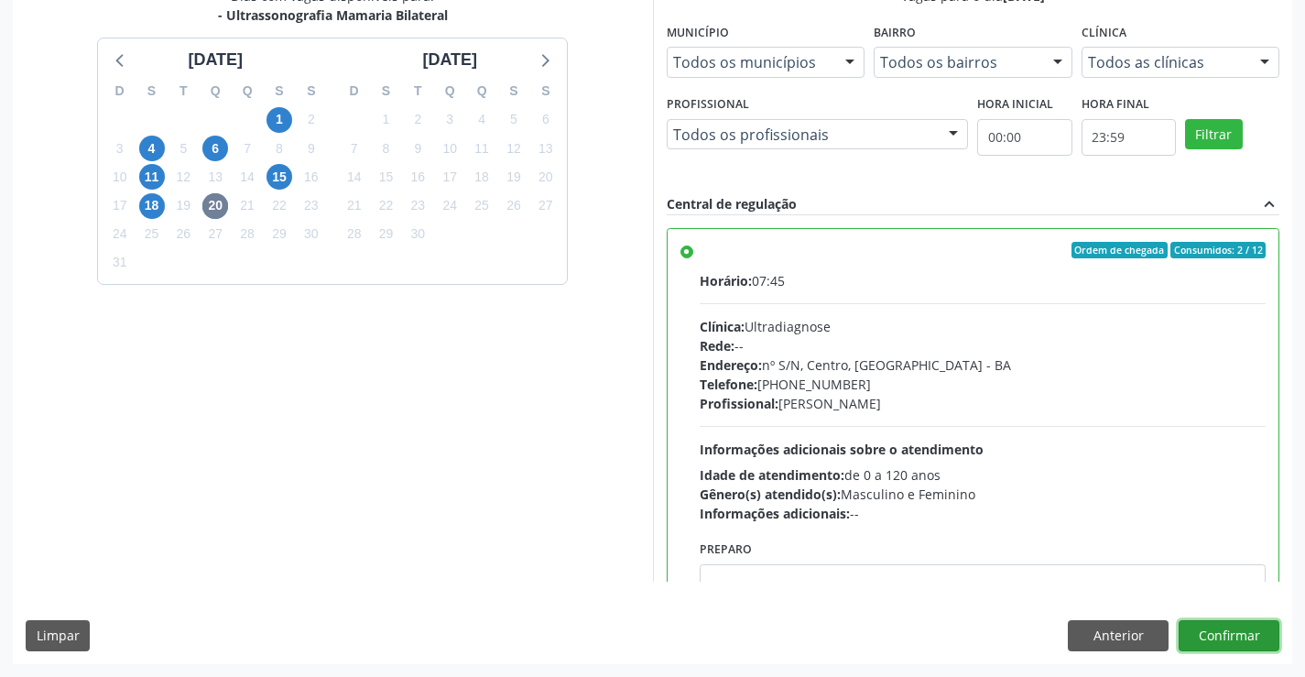
click at [1238, 638] on button "Confirmar" at bounding box center [1229, 635] width 101 height 31
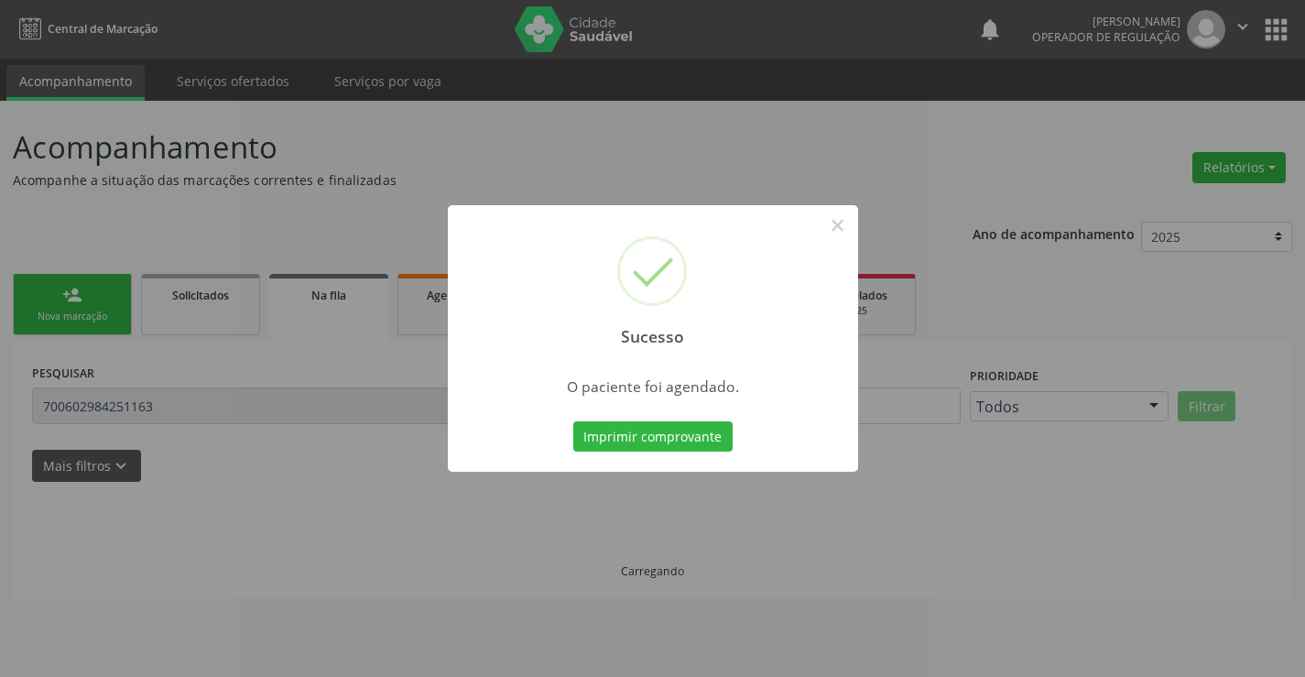
scroll to position [0, 0]
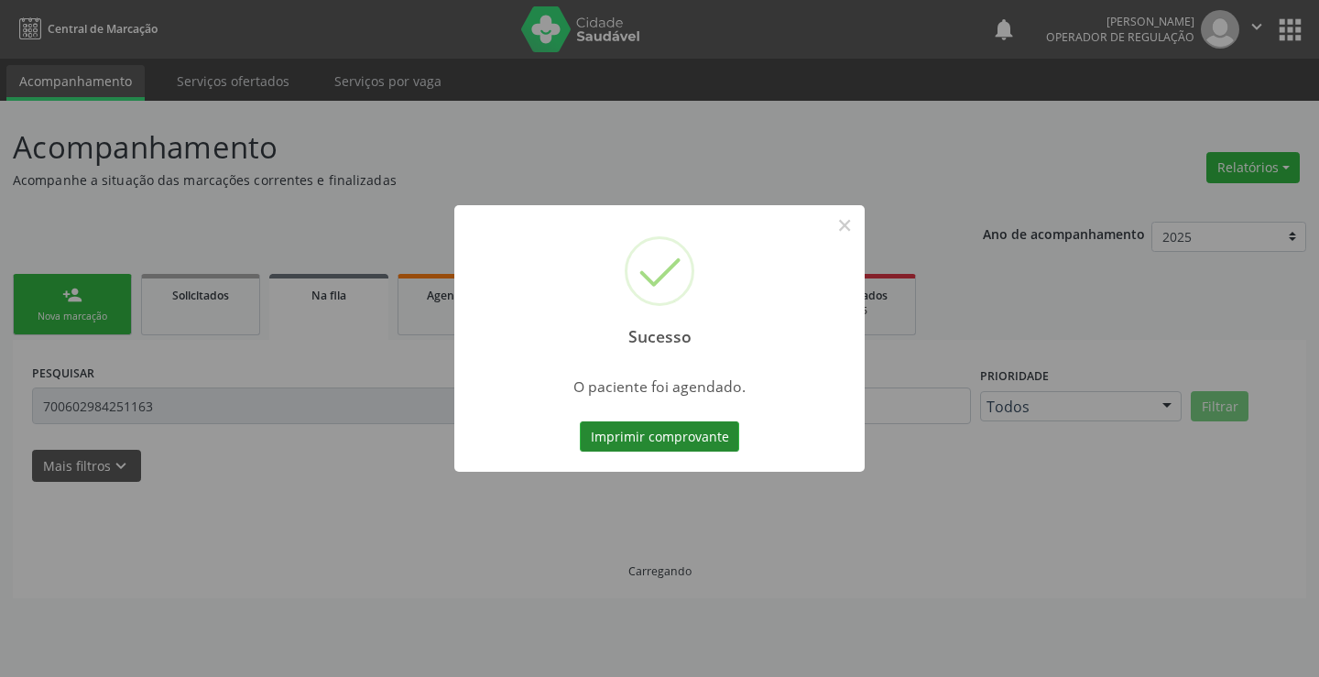
click at [616, 429] on button "Imprimir comprovante" at bounding box center [659, 436] width 159 height 31
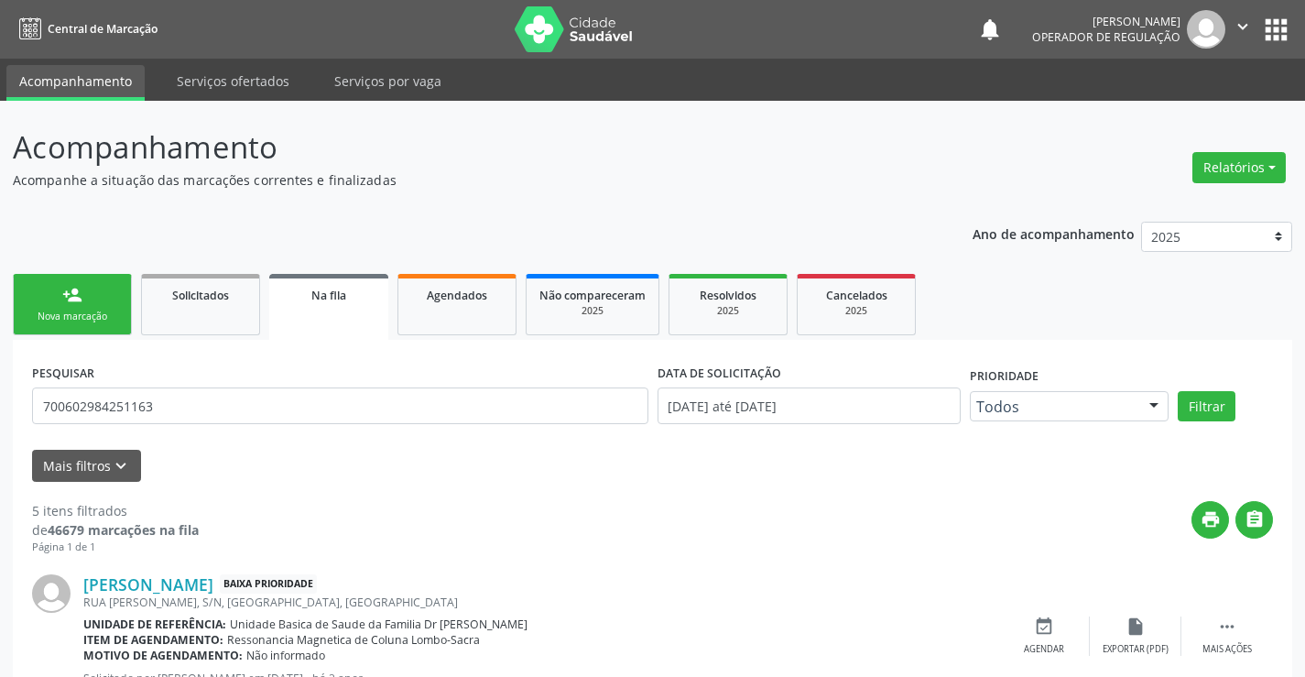
click at [103, 300] on link "person_add Nova marcação" at bounding box center [72, 304] width 119 height 61
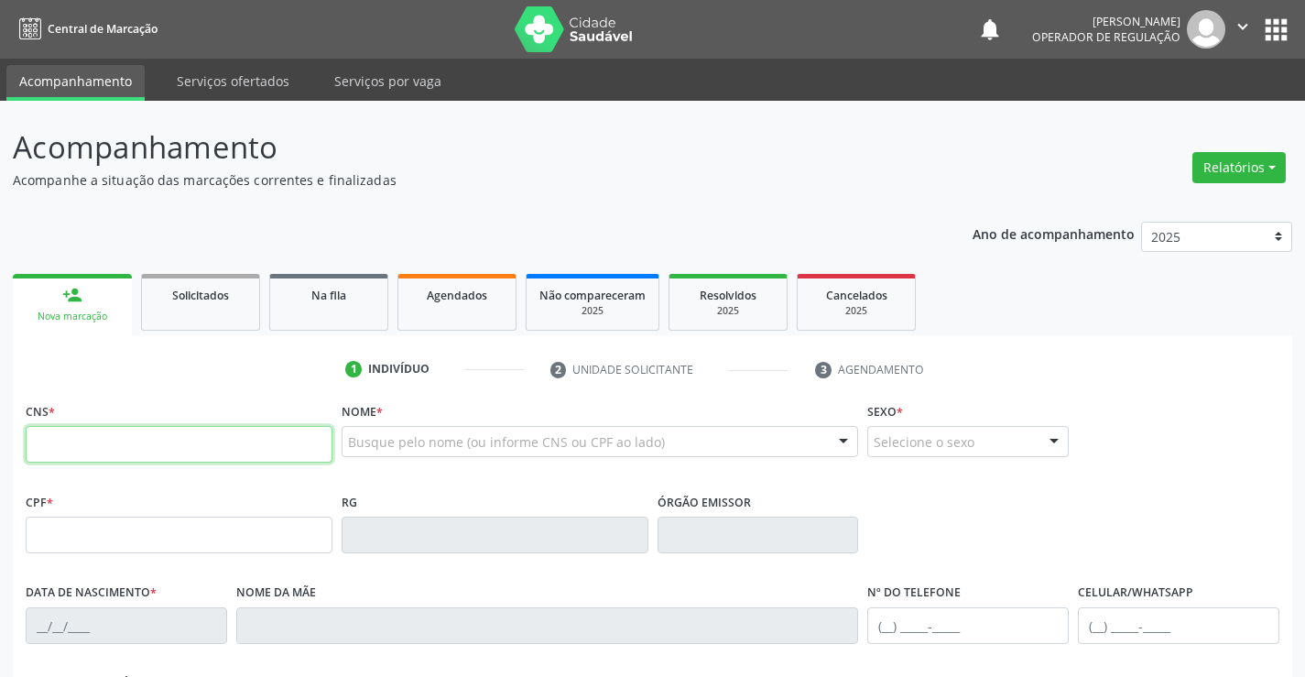
click at [190, 449] on input "text" at bounding box center [179, 444] width 307 height 37
type input "708 5023 4659 0679"
type input "06/01/2022"
type input "(74) 99803-9995"
type input "127.180.865-05"
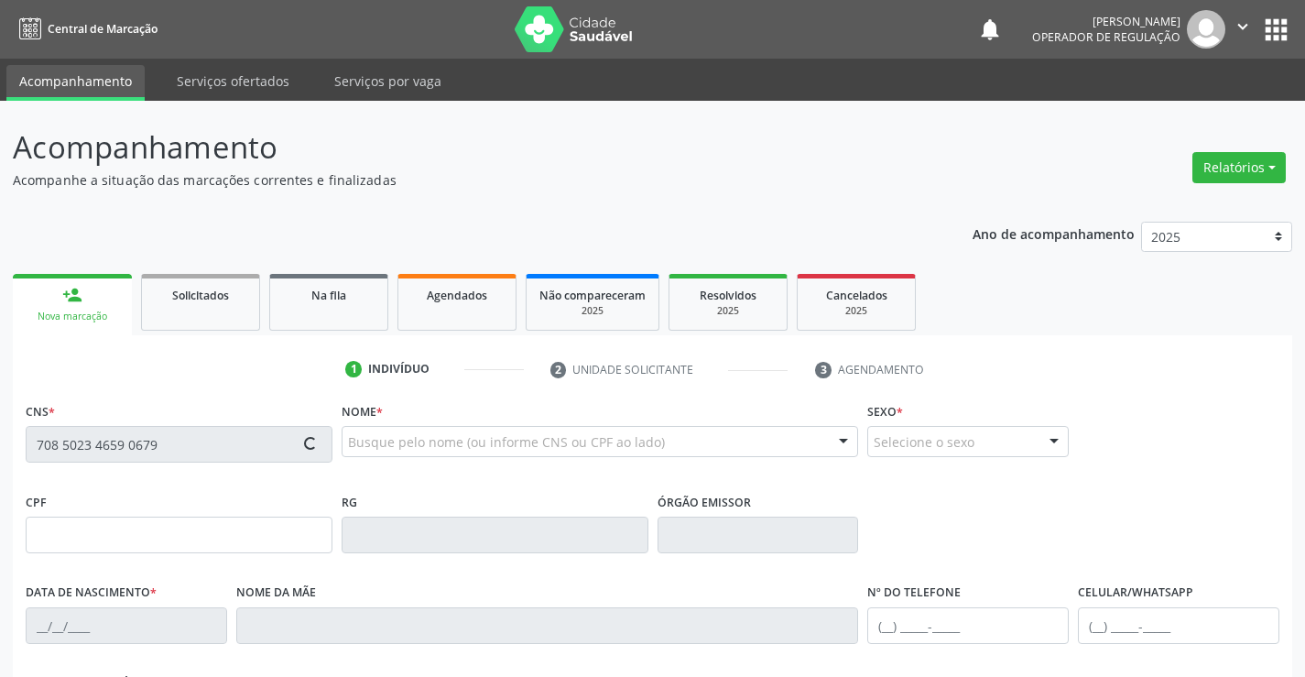
type input "S/N"
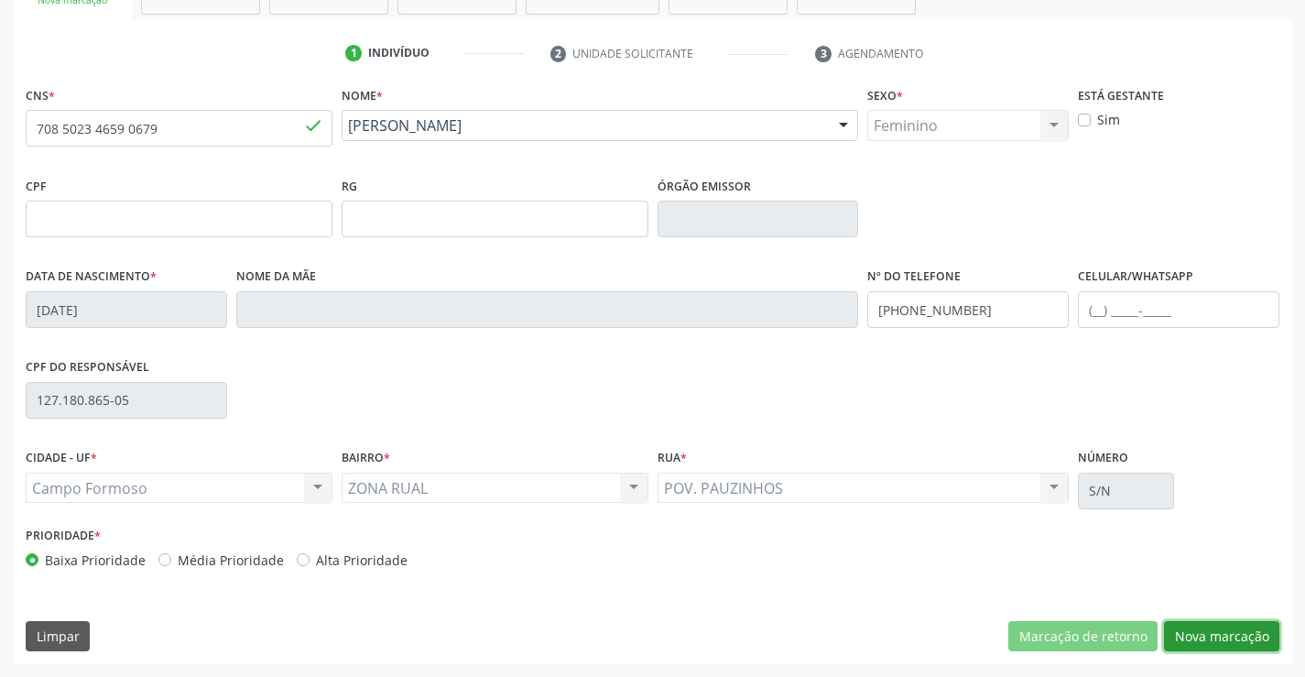
click at [1211, 625] on button "Nova marcação" at bounding box center [1221, 636] width 115 height 31
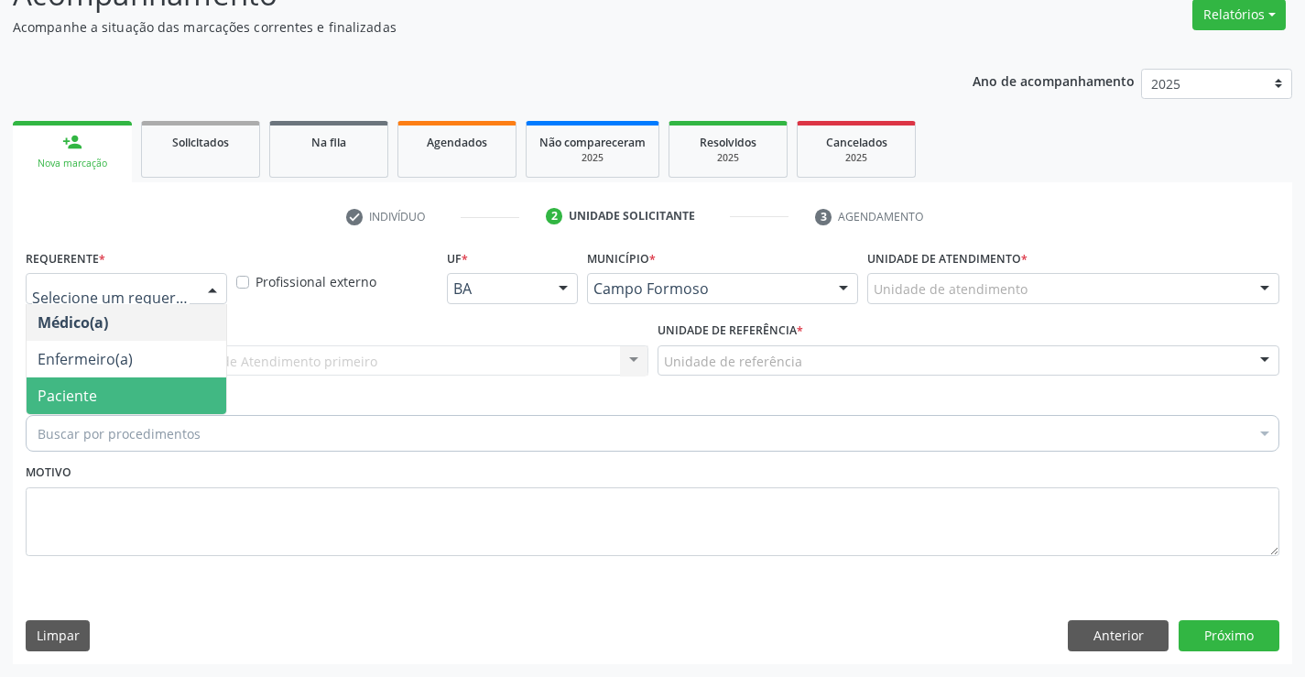
click at [86, 384] on span "Paciente" at bounding box center [127, 395] width 200 height 37
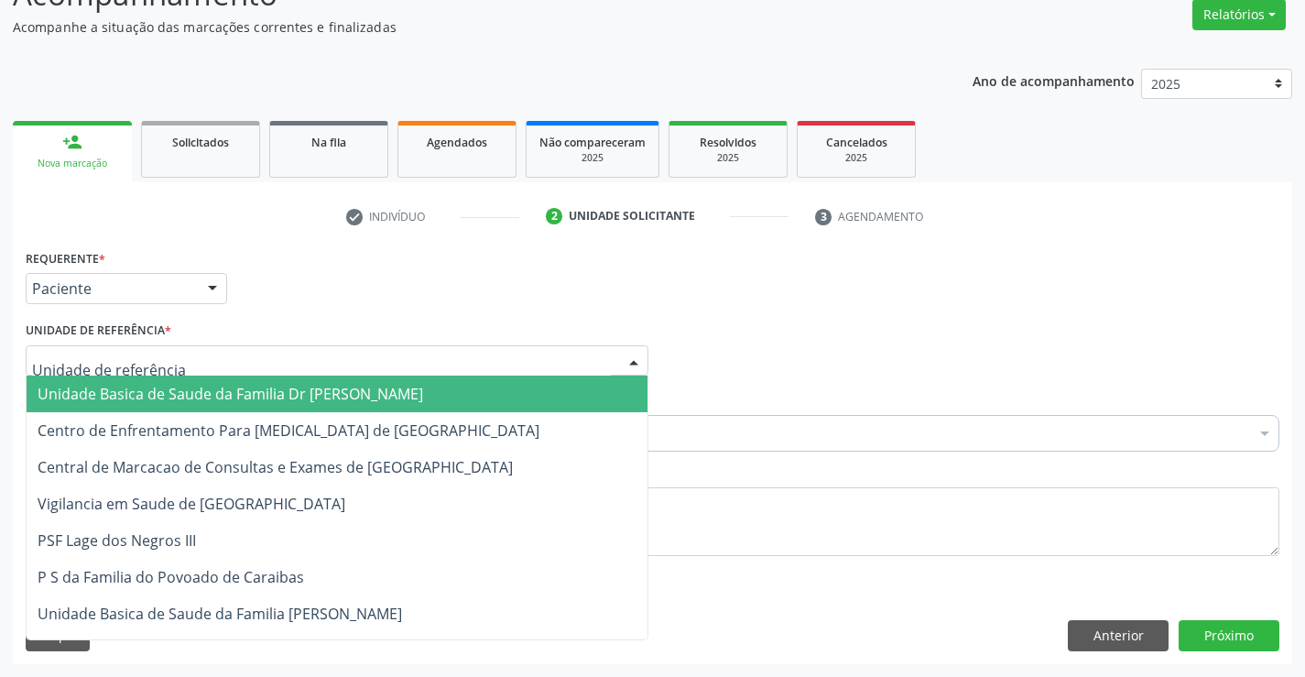
click at [156, 386] on span "Unidade Basica de Saude da Familia Dr [PERSON_NAME]" at bounding box center [231, 394] width 386 height 20
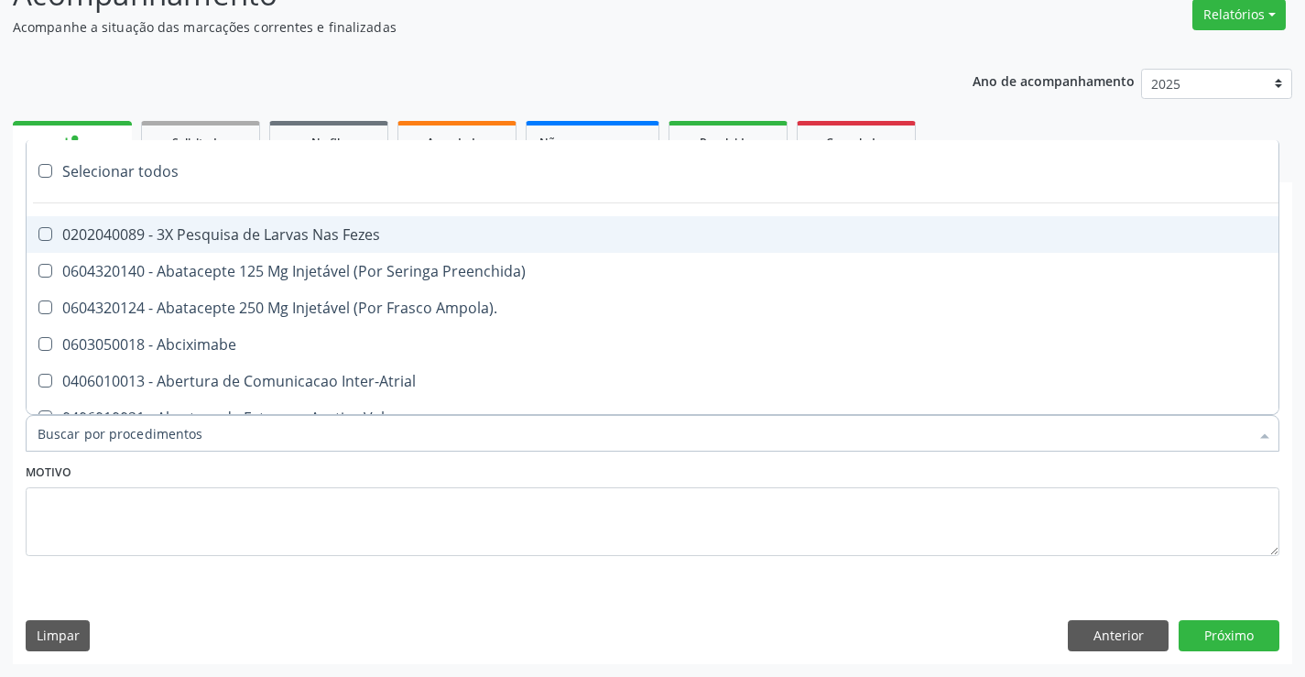
type input "R"
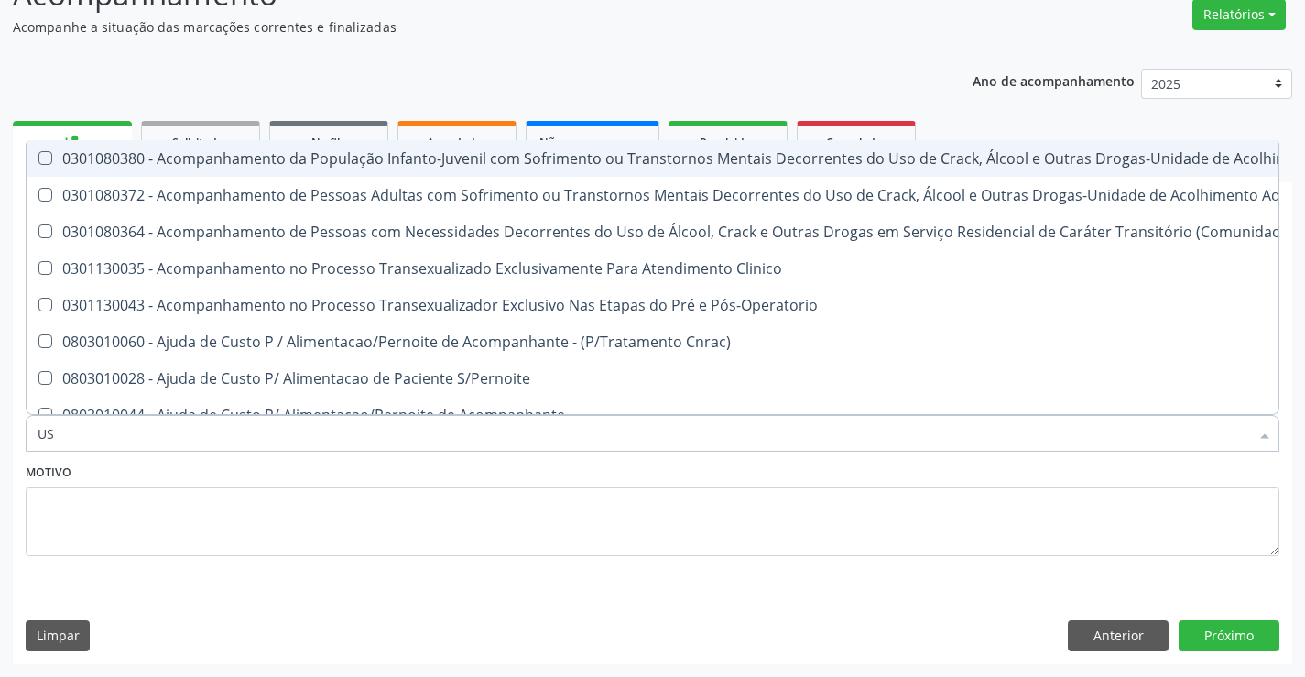
type input "USG"
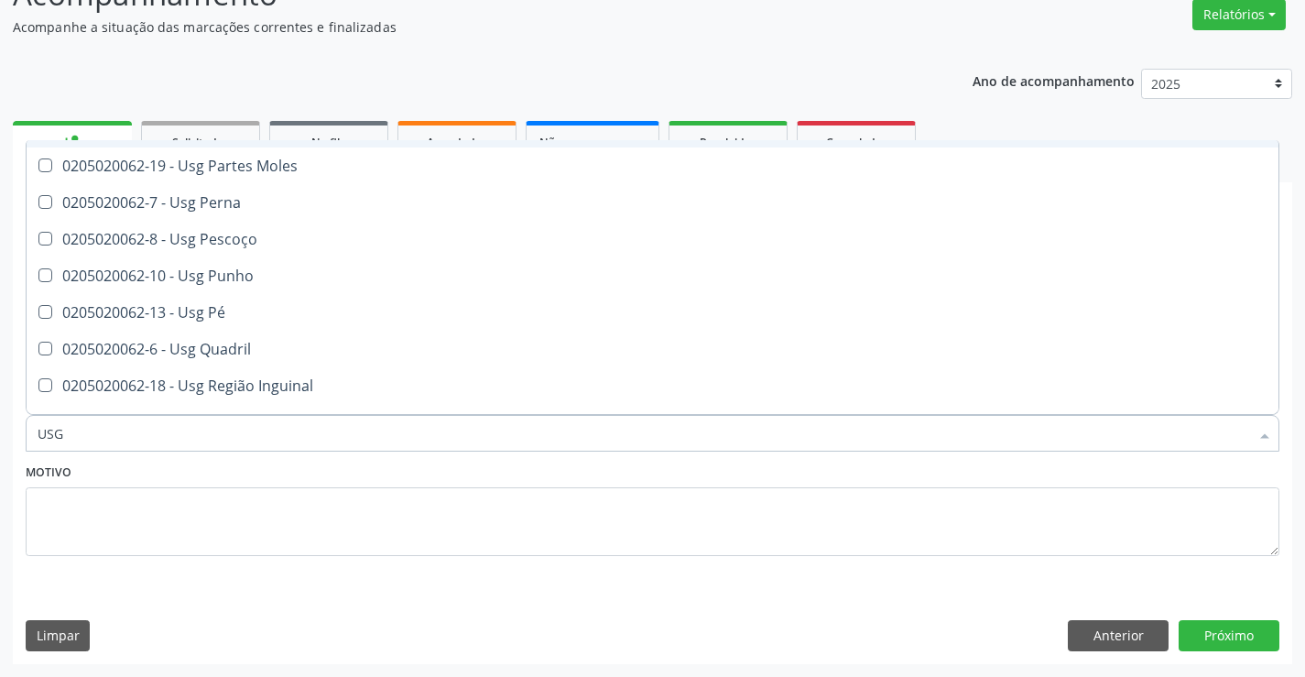
scroll to position [366, 0]
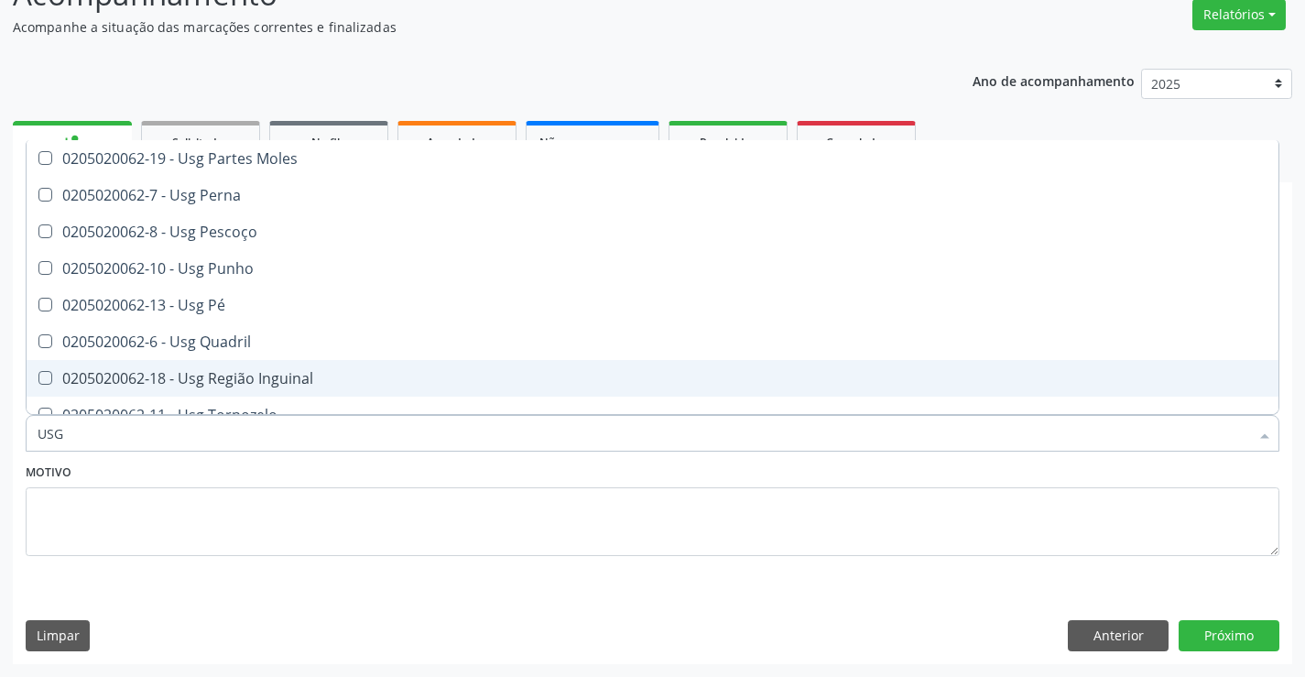
click at [305, 380] on div "0205020062-18 - Usg Região Inguinal" at bounding box center [653, 378] width 1230 height 15
checkbox Inguinal "true"
click at [1213, 634] on button "Próximo" at bounding box center [1229, 635] width 101 height 31
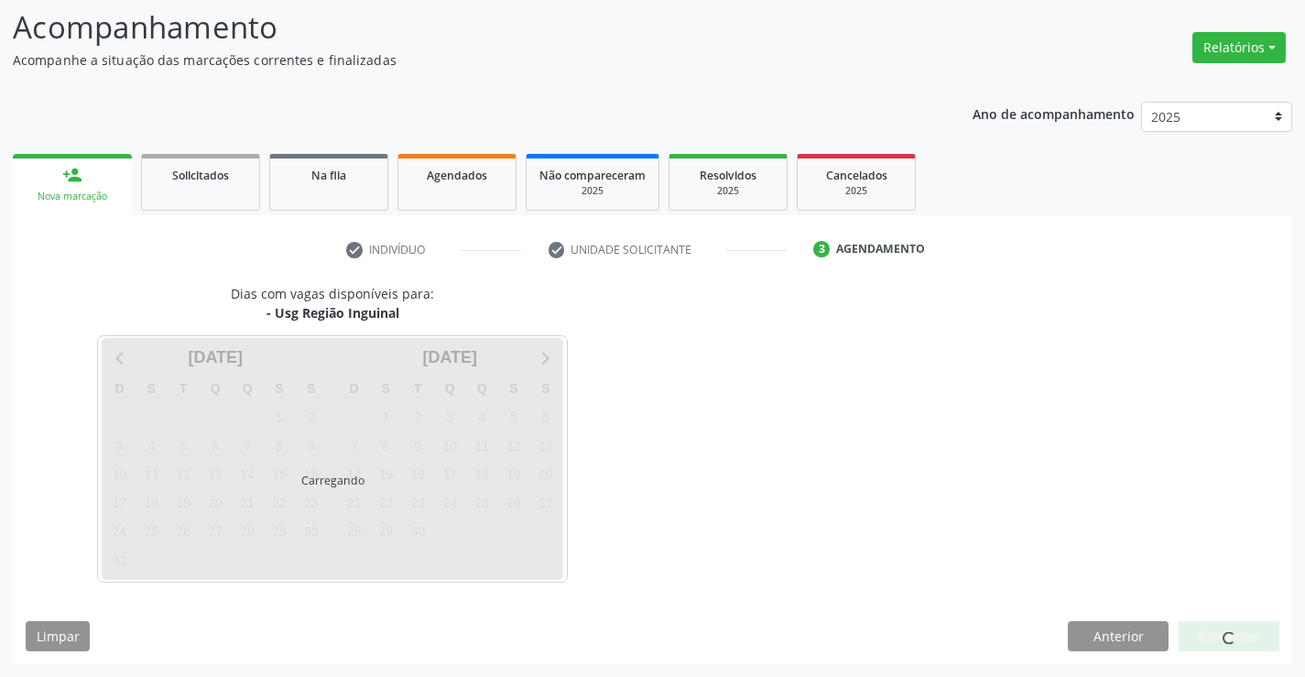
scroll to position [0, 0]
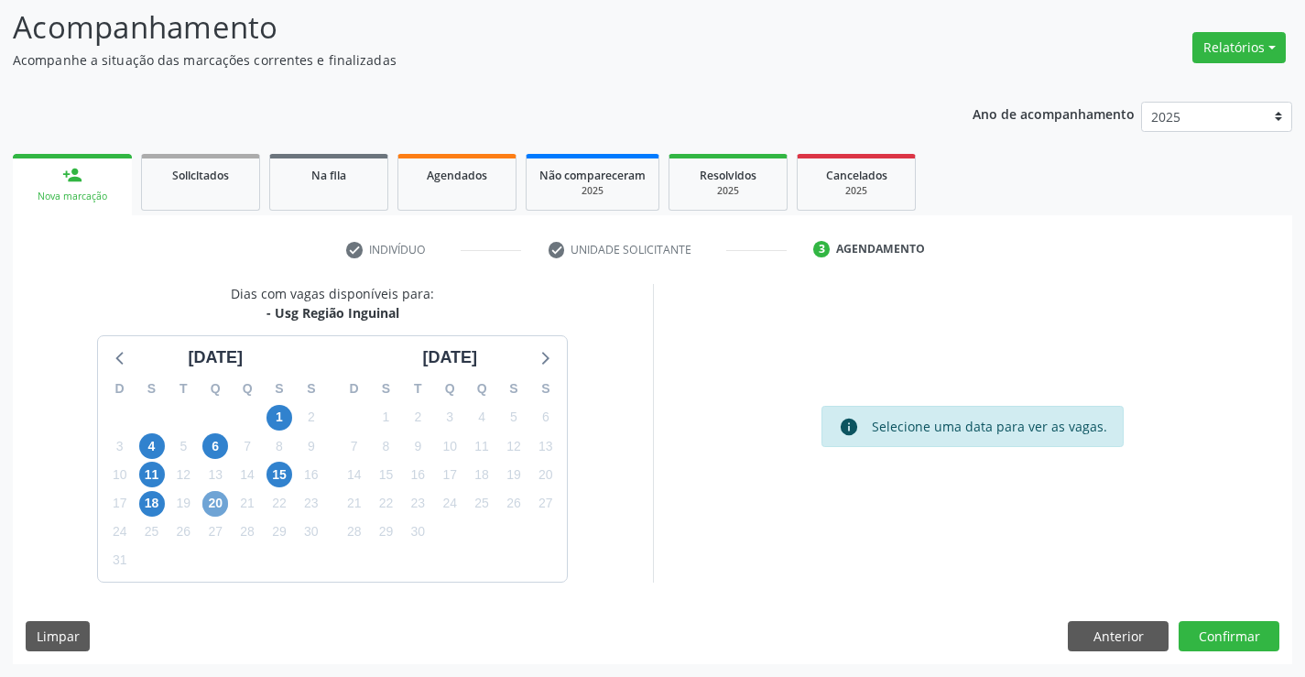
click at [211, 503] on span "20" at bounding box center [215, 504] width 26 height 26
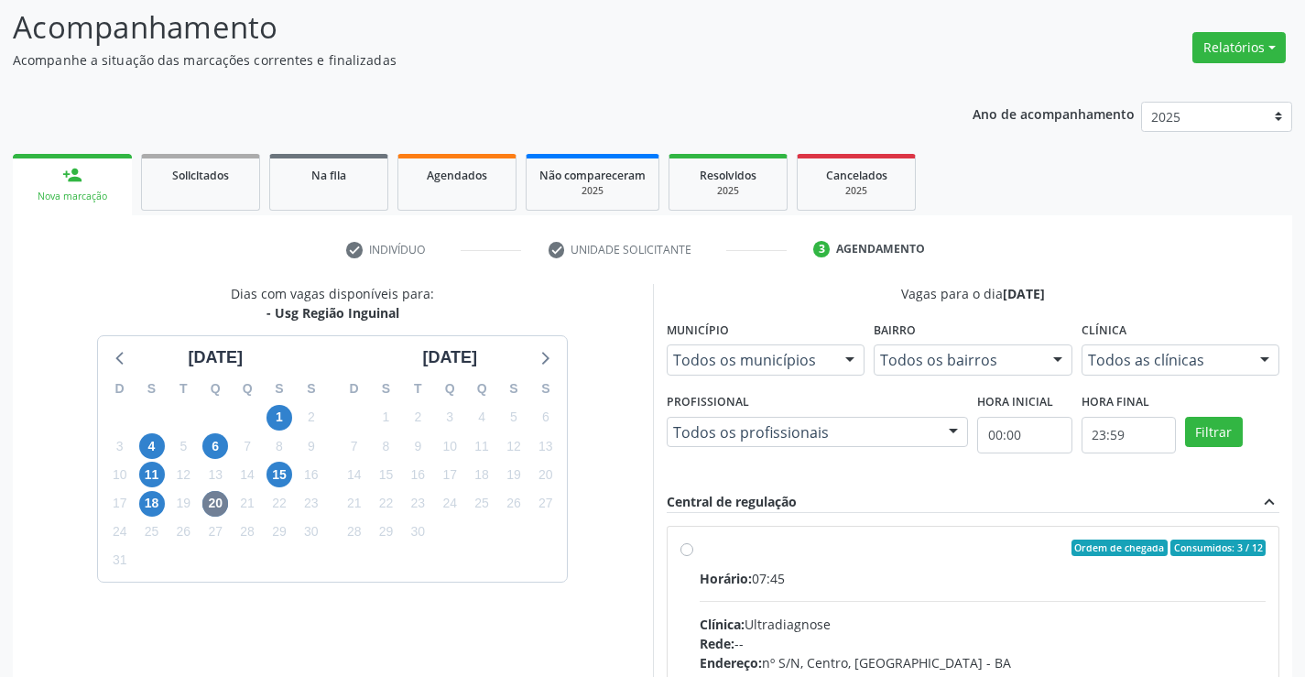
click at [700, 549] on label "Ordem de chegada Consumidos: 3 / 12 Horário: 07:45 Clínica: Ultradiagnose Rede:…" at bounding box center [983, 679] width 567 height 281
click at [688, 549] on input "Ordem de chegada Consumidos: 3 / 12 Horário: 07:45 Clínica: Ultradiagnose Rede:…" at bounding box center [686, 547] width 13 height 16
radio input "true"
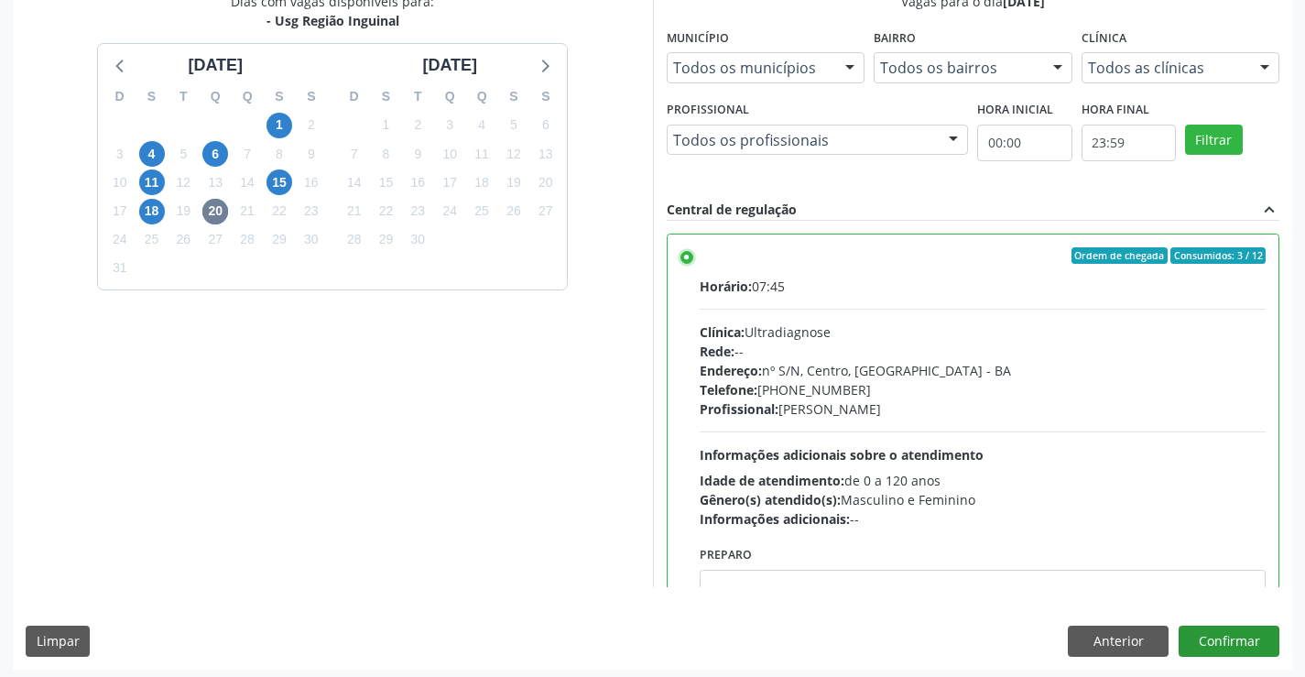
scroll to position [418, 0]
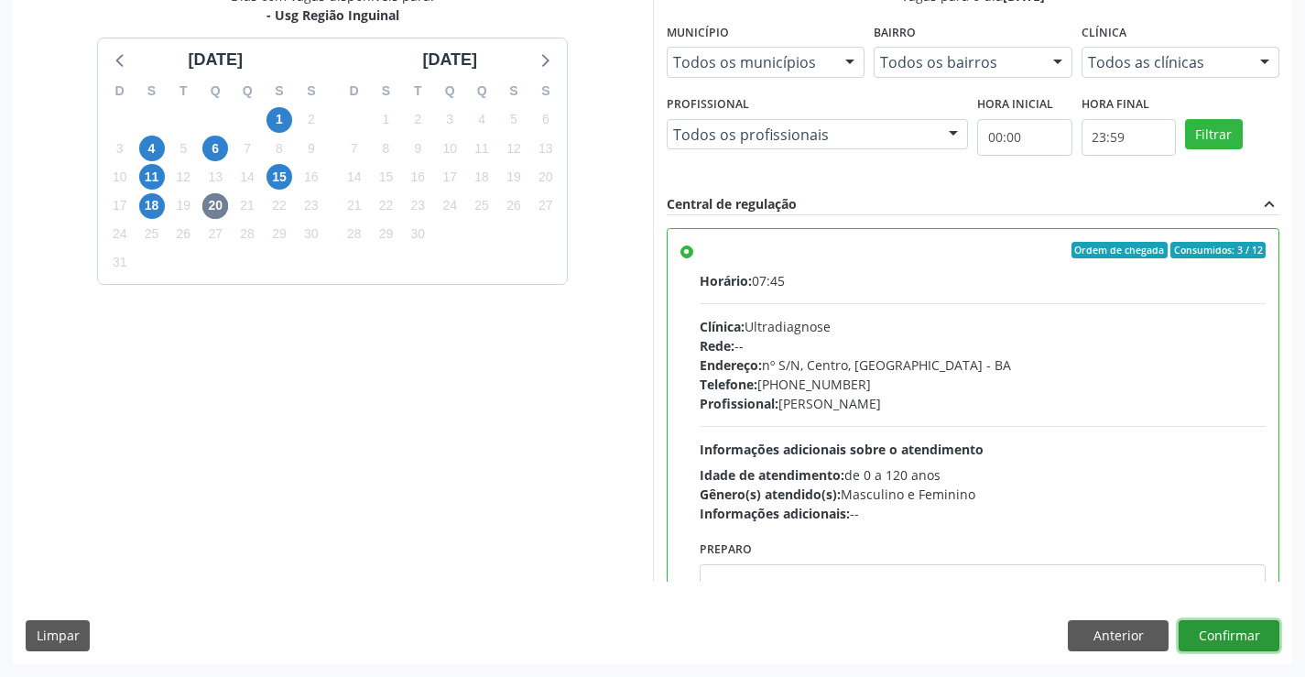
click at [1245, 639] on button "Confirmar" at bounding box center [1229, 635] width 101 height 31
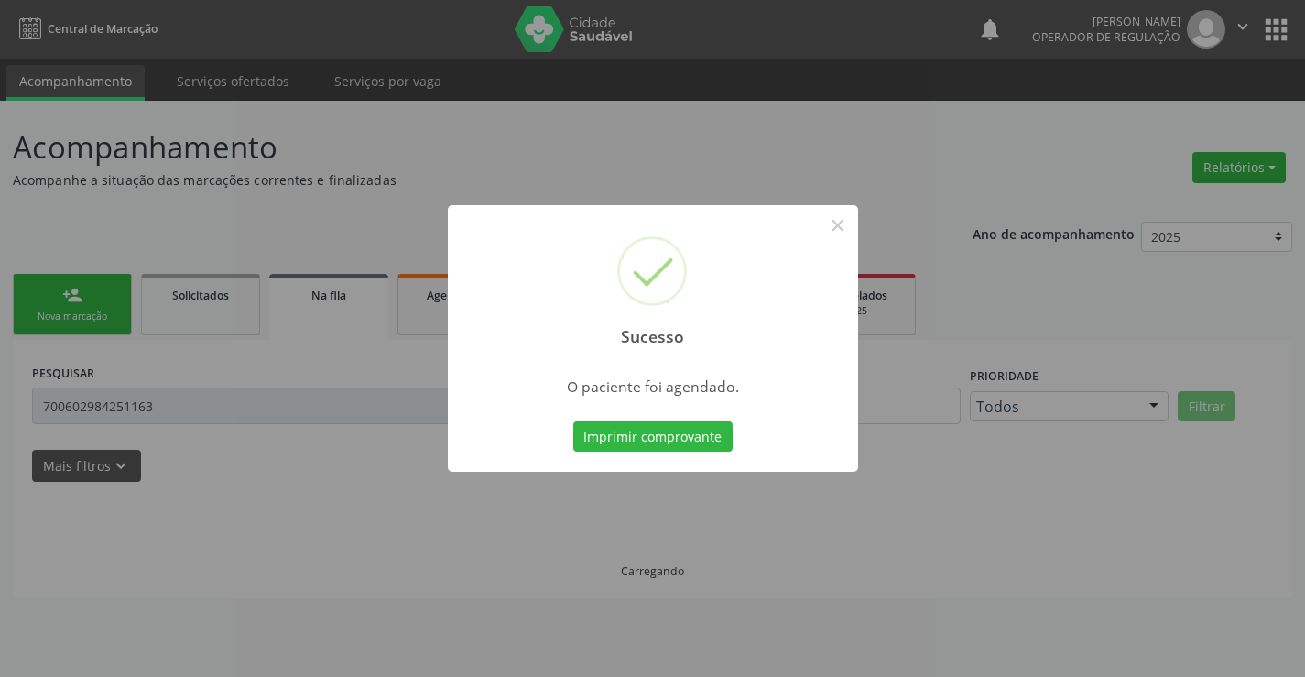
scroll to position [0, 0]
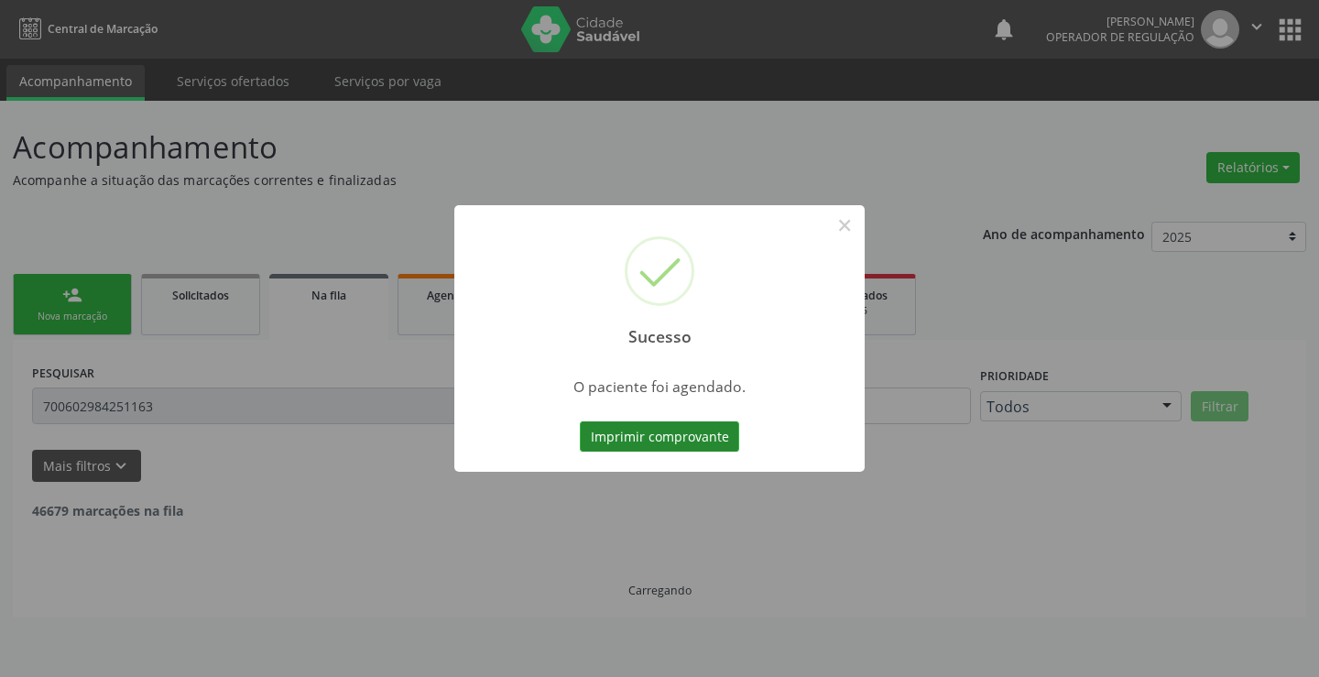
click at [621, 442] on button "Imprimir comprovante" at bounding box center [659, 436] width 159 height 31
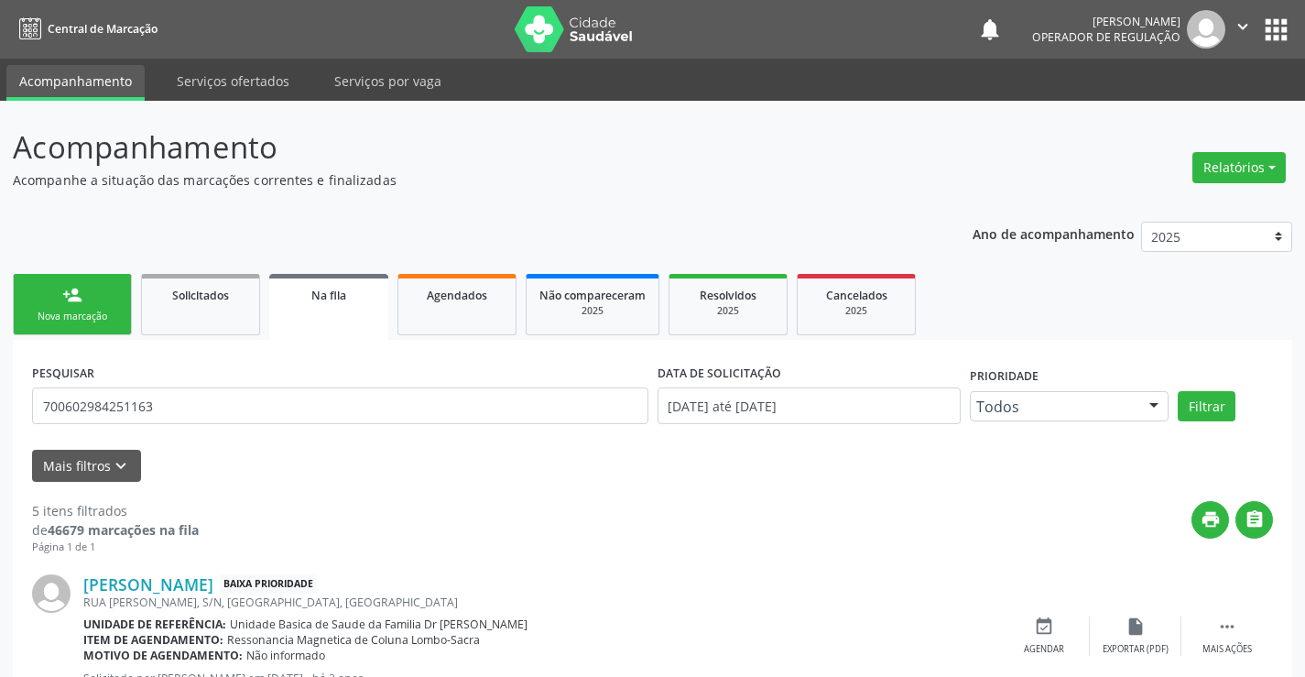
click at [88, 291] on link "person_add Nova marcação" at bounding box center [72, 304] width 119 height 61
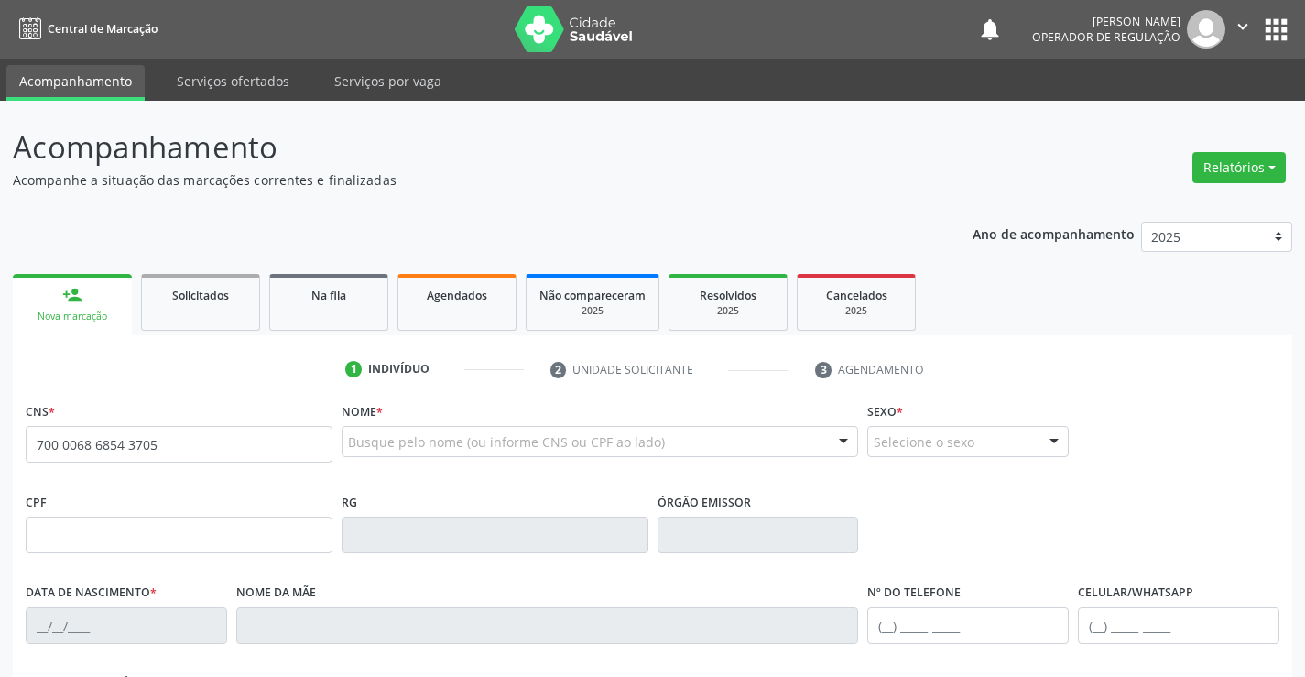
type input "700 0068 6854 3705"
type input "572543980"
type input "[DATE]"
type input "[PHONE_NUMBER]"
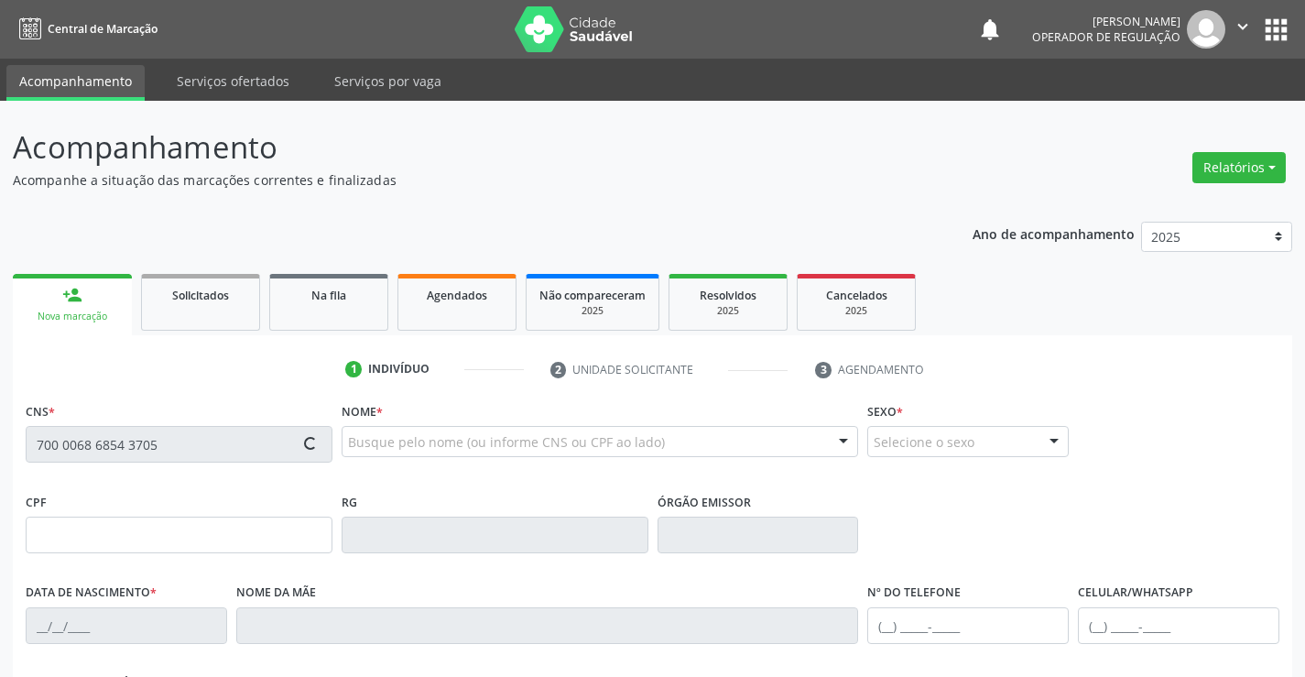
type input "481.889.528-85"
type input "SN"
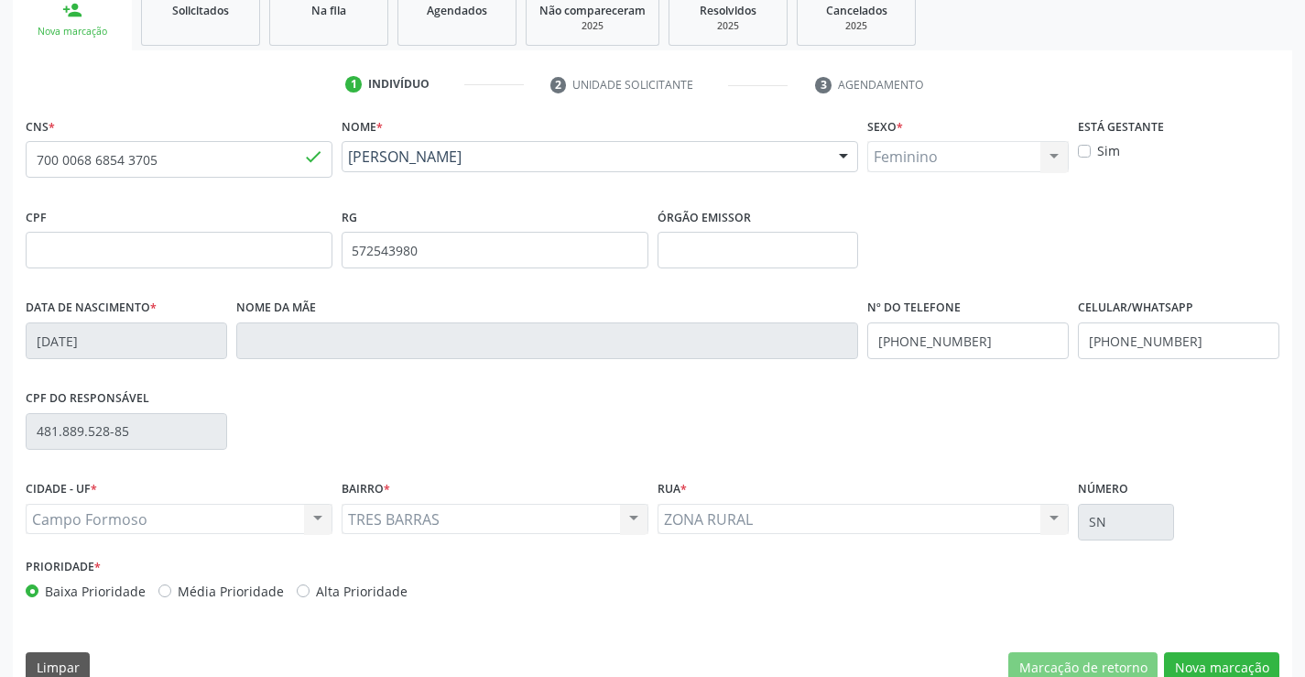
scroll to position [316, 0]
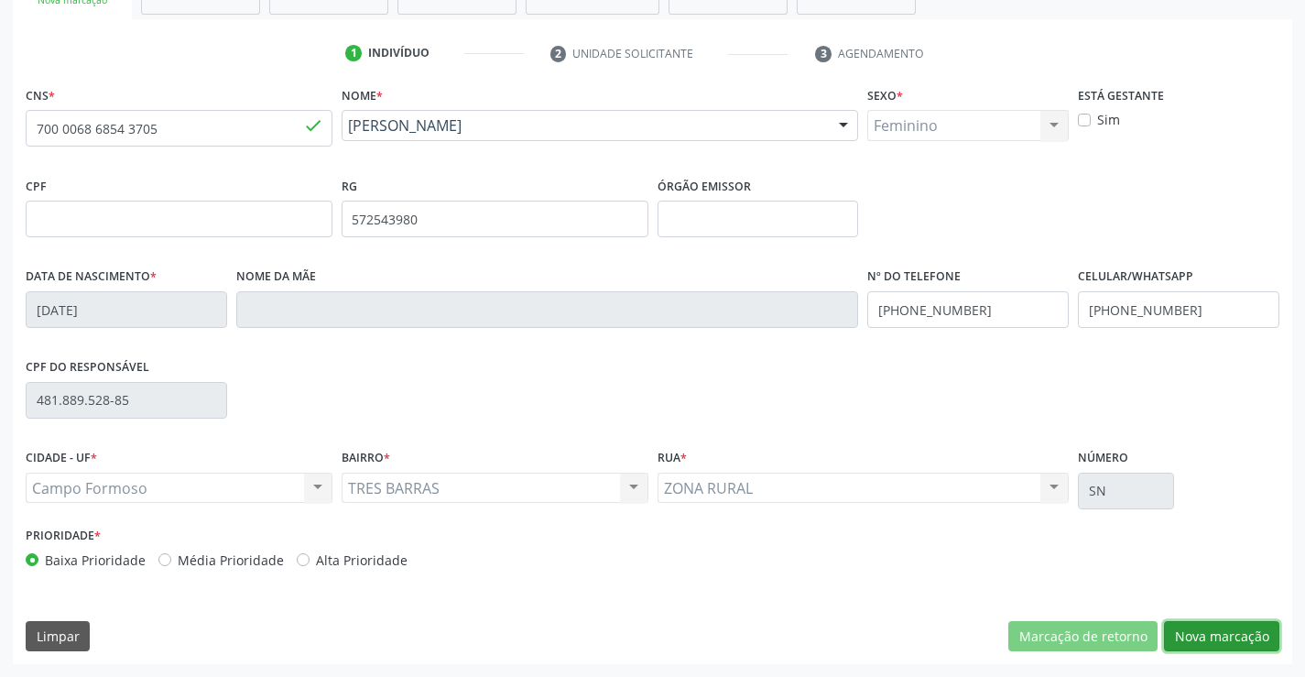
click at [1207, 636] on button "Nova marcação" at bounding box center [1221, 636] width 115 height 31
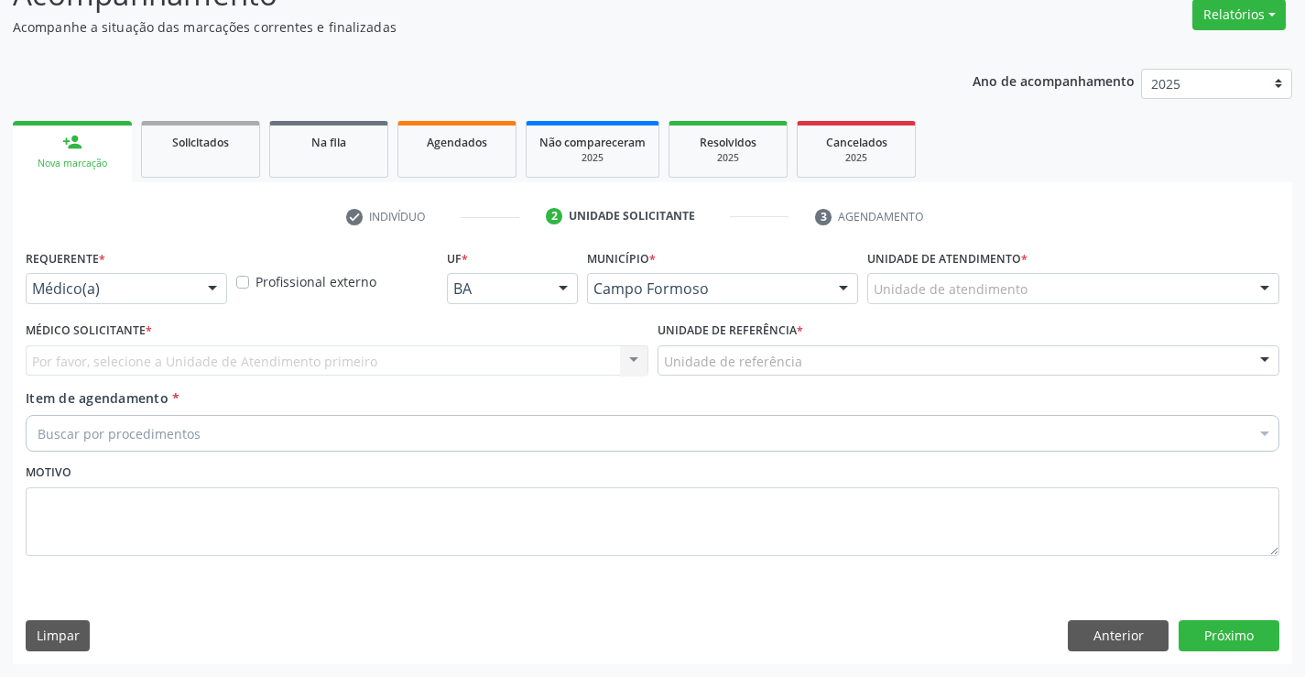
click at [87, 277] on div "Médico(a)" at bounding box center [126, 288] width 201 height 31
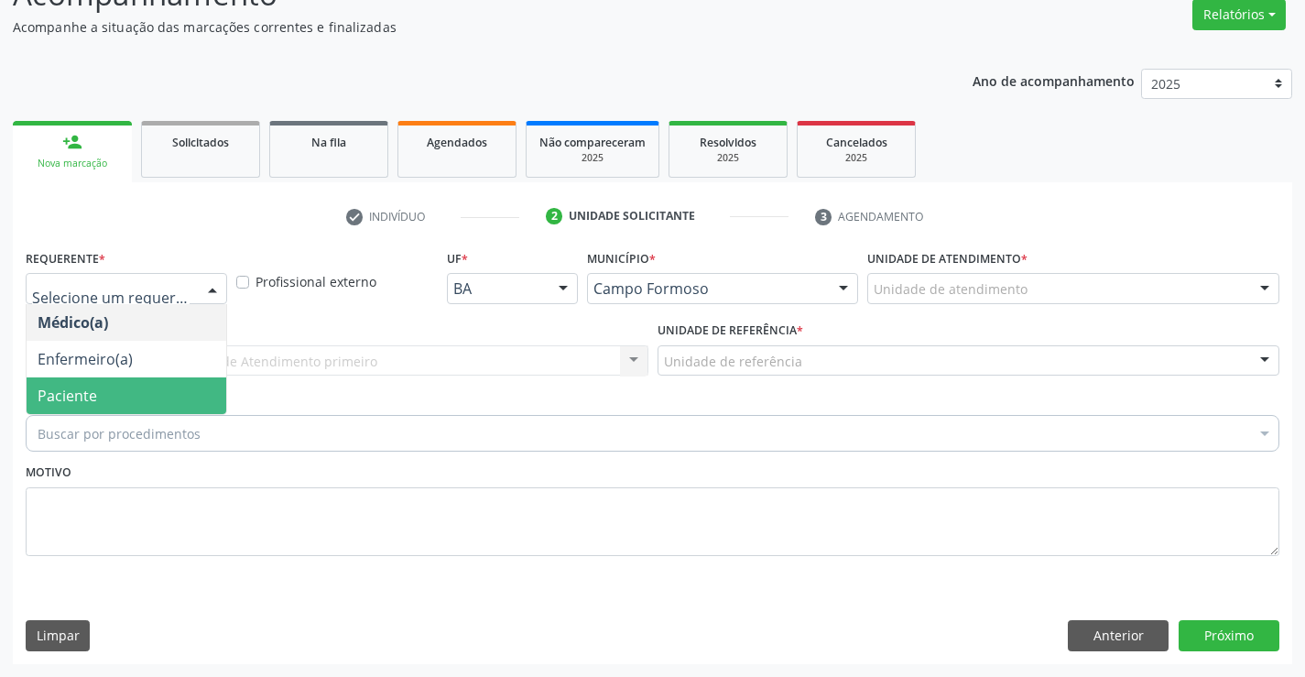
click at [79, 391] on span "Paciente" at bounding box center [68, 396] width 60 height 20
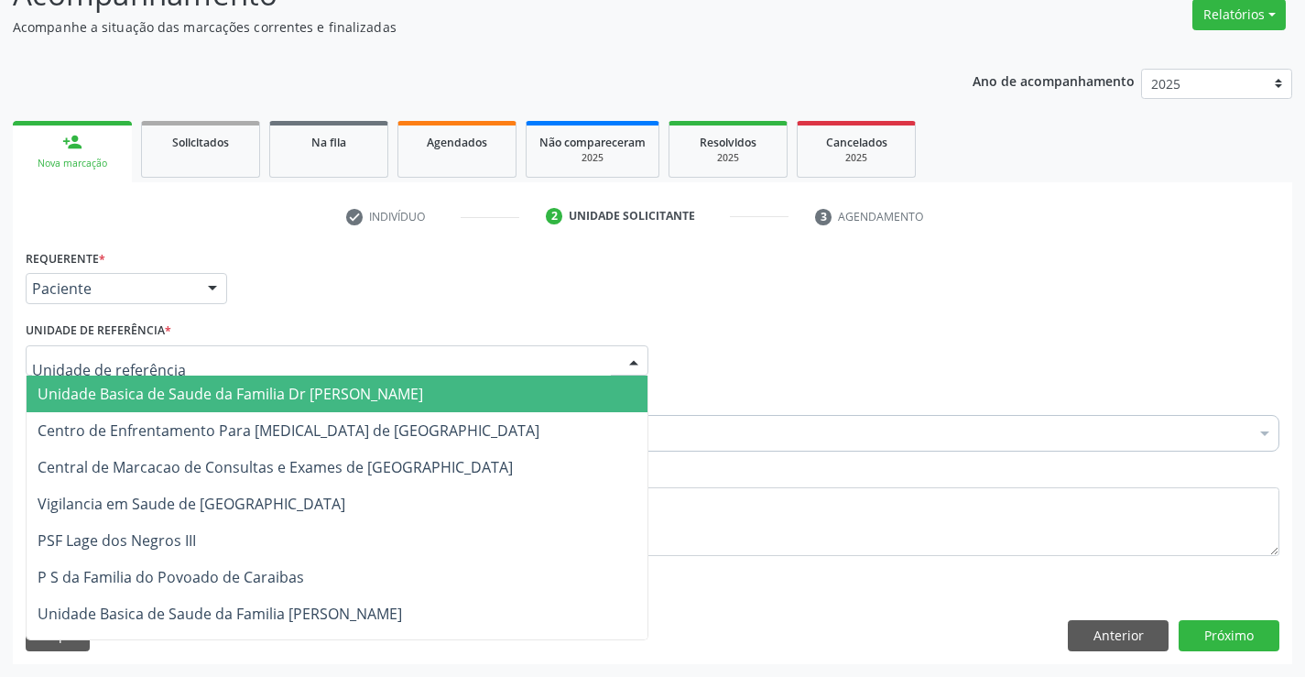
click at [82, 395] on span "Unidade Basica de Saude da Familia Dr [PERSON_NAME]" at bounding box center [231, 394] width 386 height 20
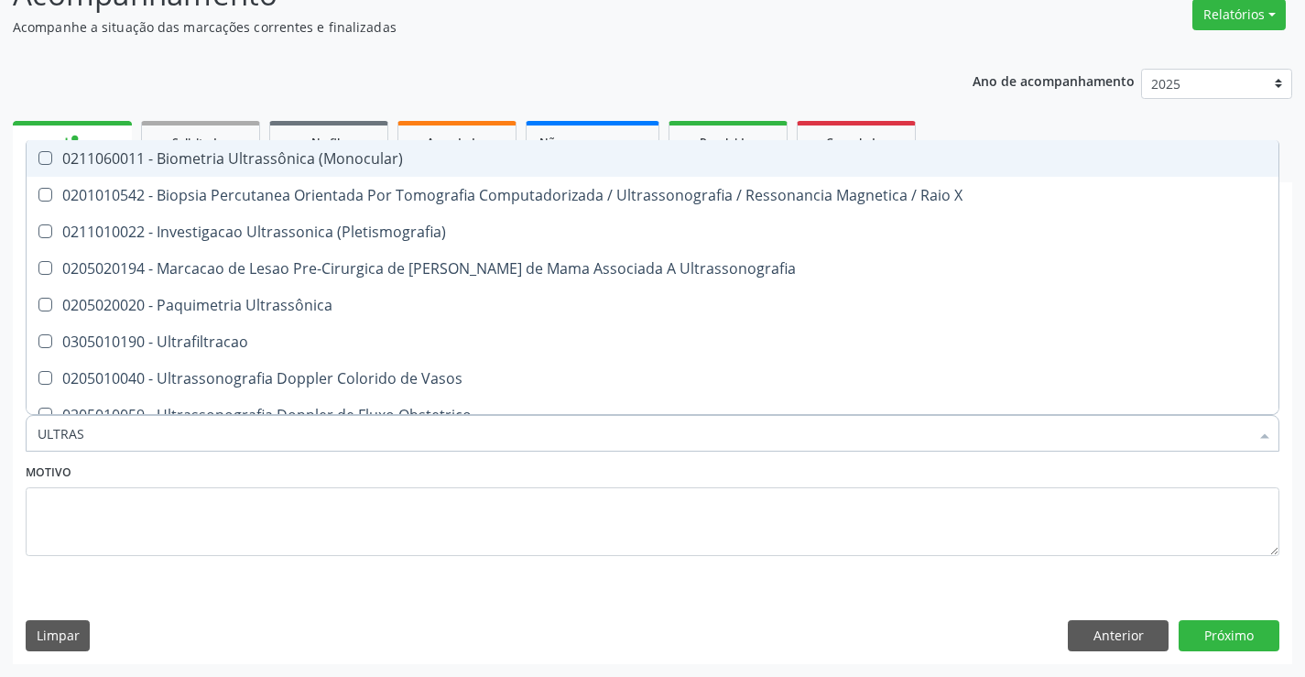
type input "ULTRASS"
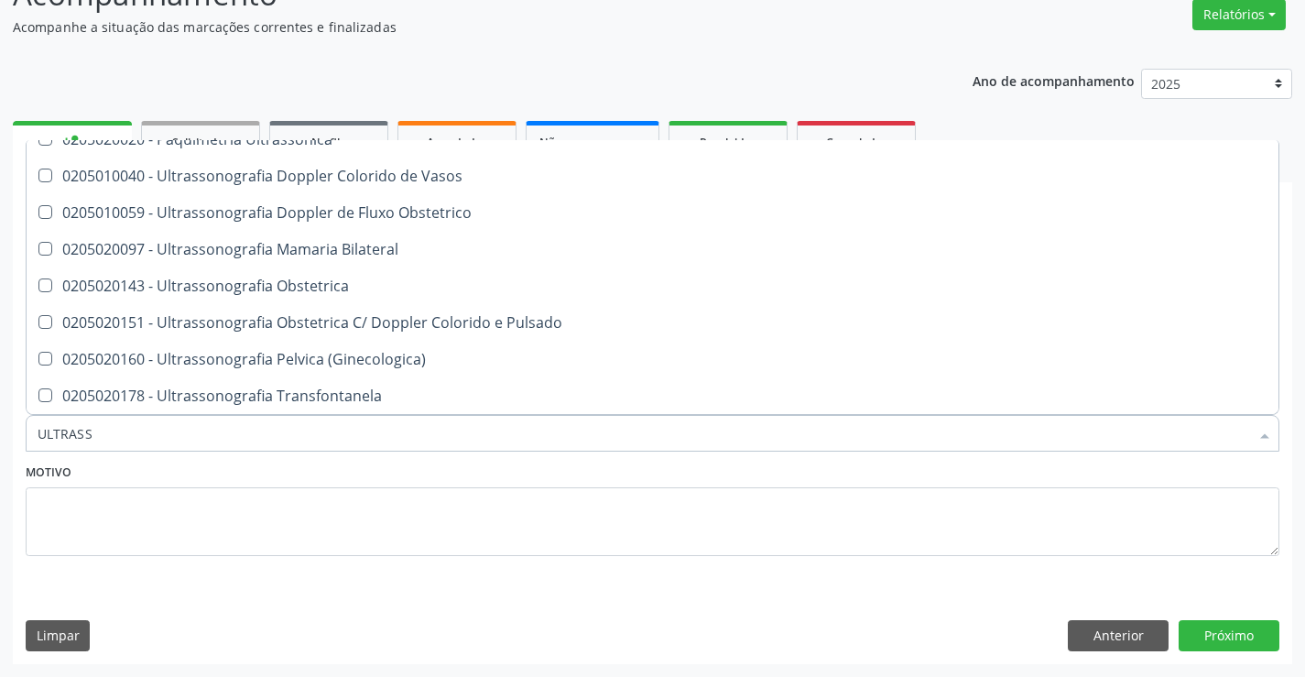
scroll to position [183, 0]
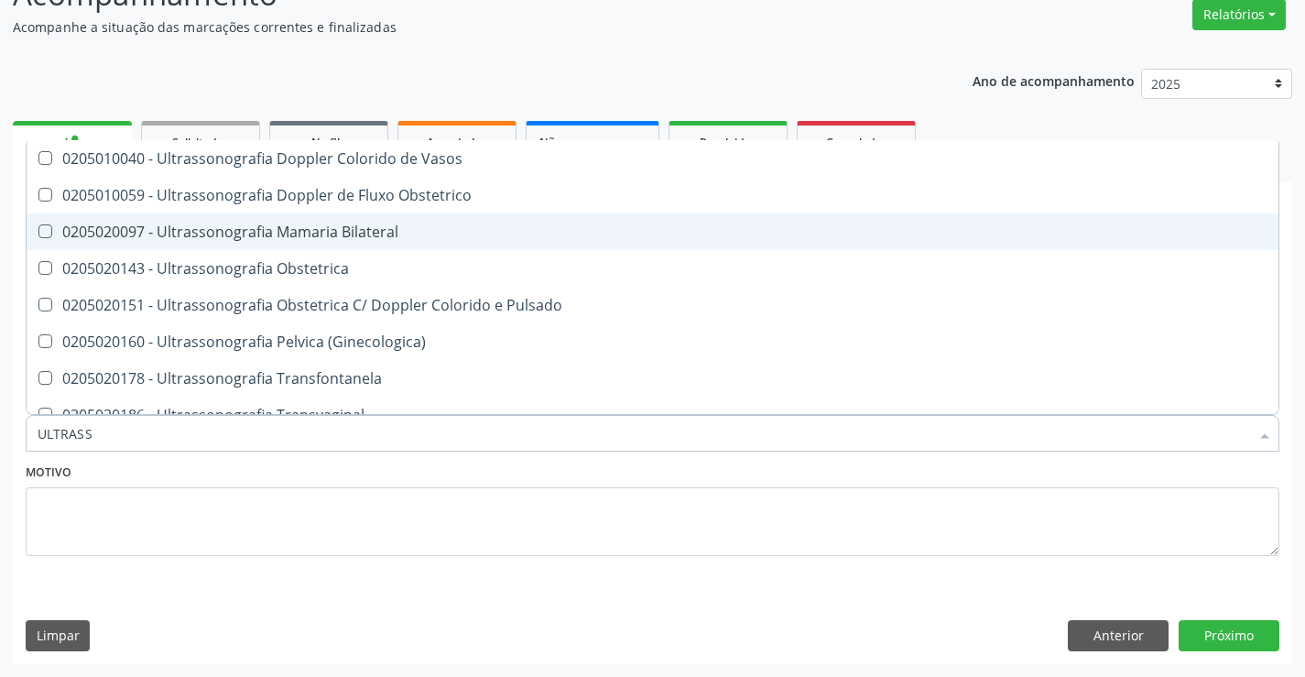
click at [348, 239] on div "0205020097 - Ultrassonografia Mamaria Bilateral" at bounding box center [653, 231] width 1230 height 15
checkbox Bilateral "true"
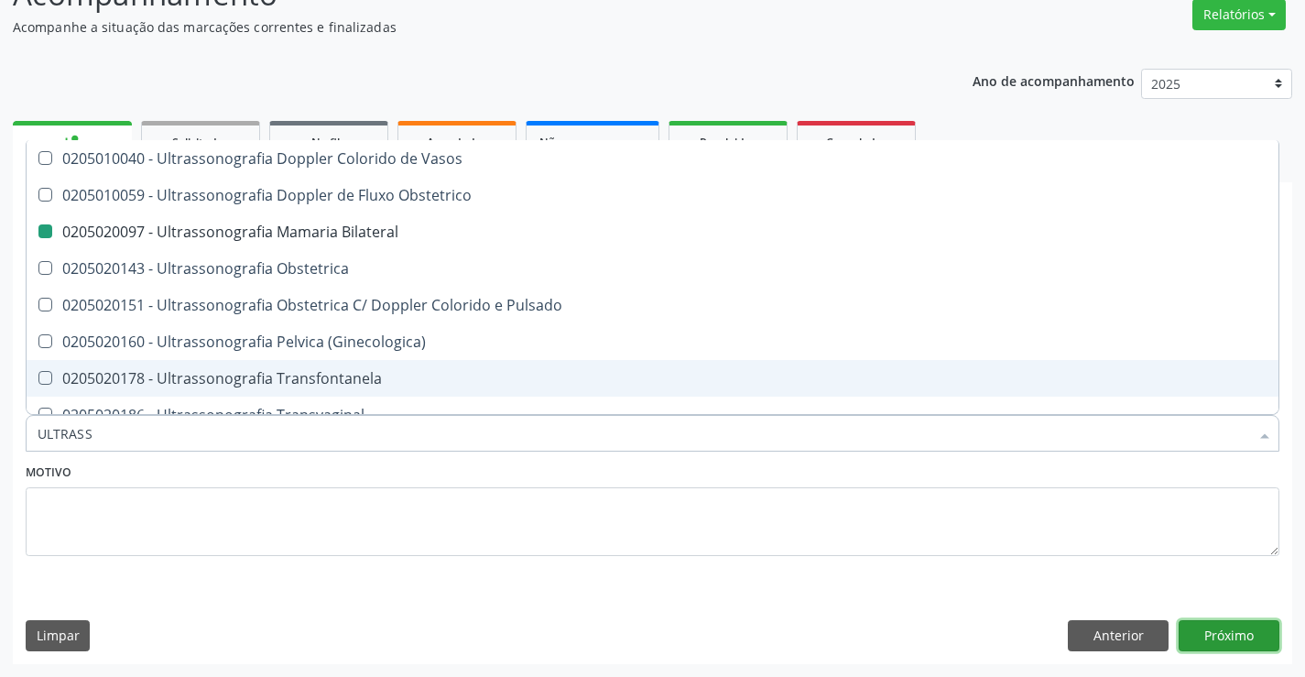
click at [1198, 635] on button "Próximo" at bounding box center [1229, 635] width 101 height 31
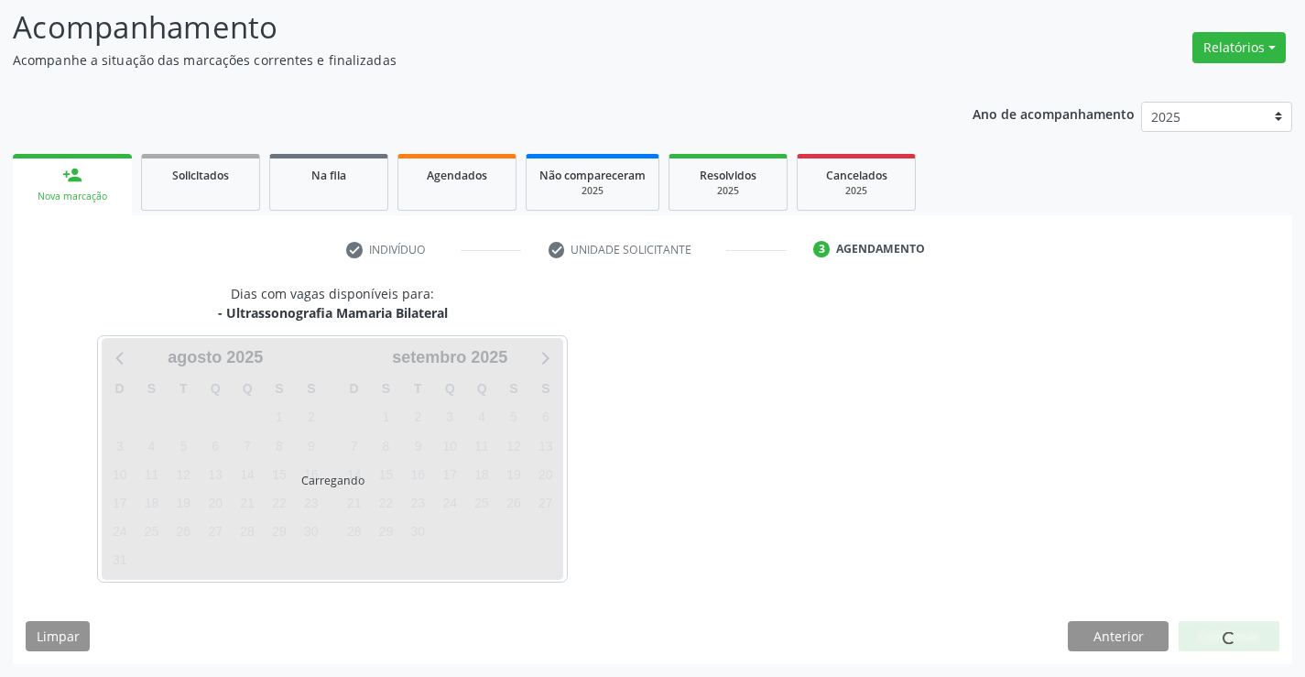
scroll to position [0, 0]
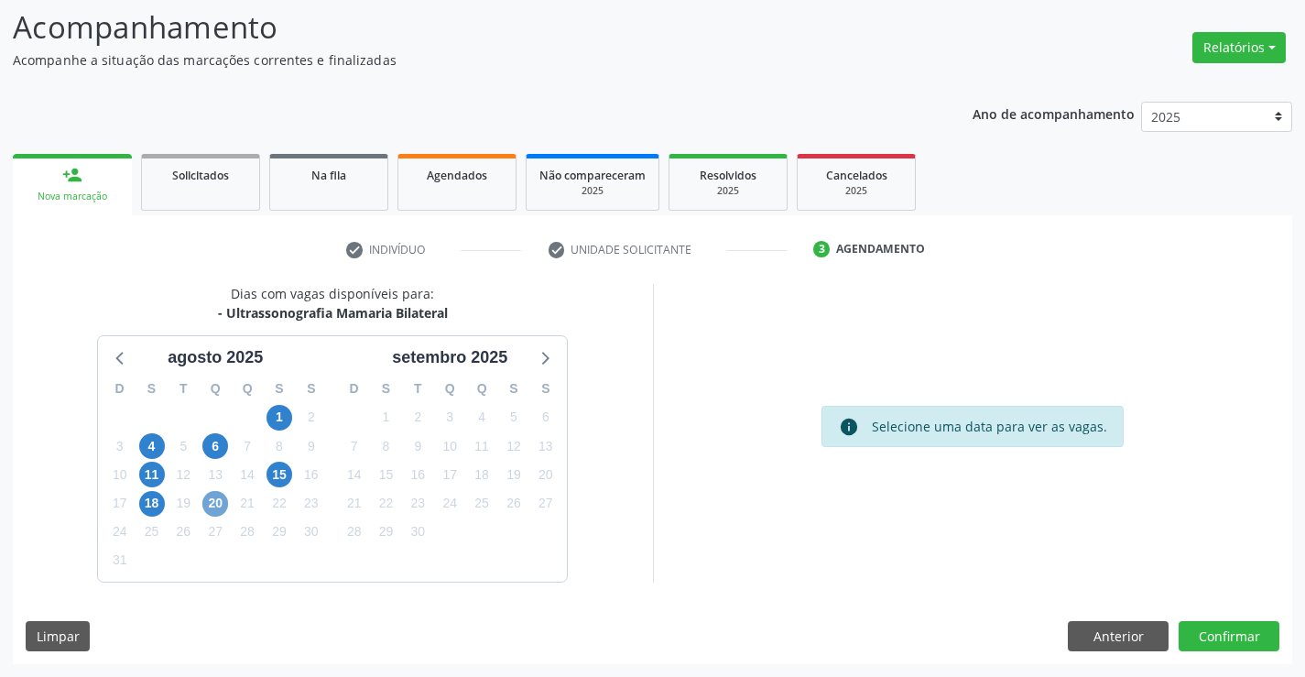
click at [214, 506] on span "20" at bounding box center [215, 504] width 26 height 26
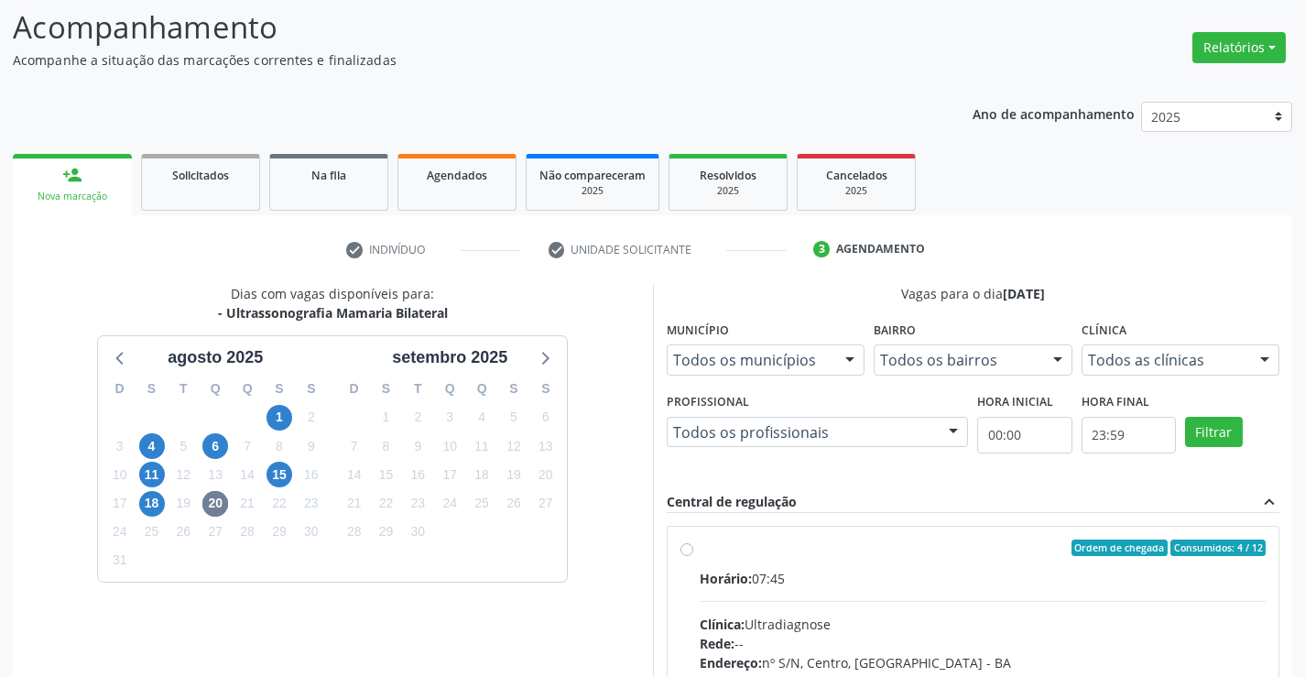
click at [700, 550] on label "Ordem de chegada Consumidos: 4 / 12 Horário: 07:45 Clínica: Ultradiagnose Rede:…" at bounding box center [983, 679] width 567 height 281
click at [690, 550] on input "Ordem de chegada Consumidos: 4 / 12 Horário: 07:45 Clínica: Ultradiagnose Rede:…" at bounding box center [686, 547] width 13 height 16
radio input "true"
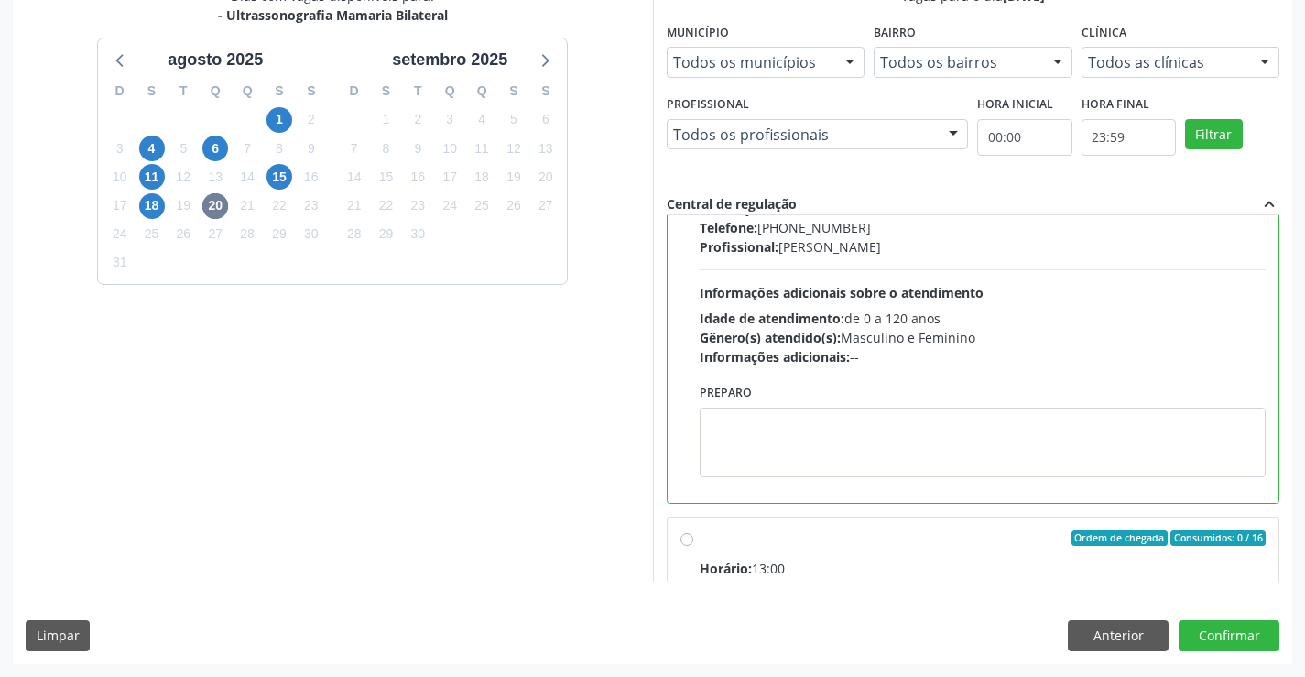
scroll to position [366, 0]
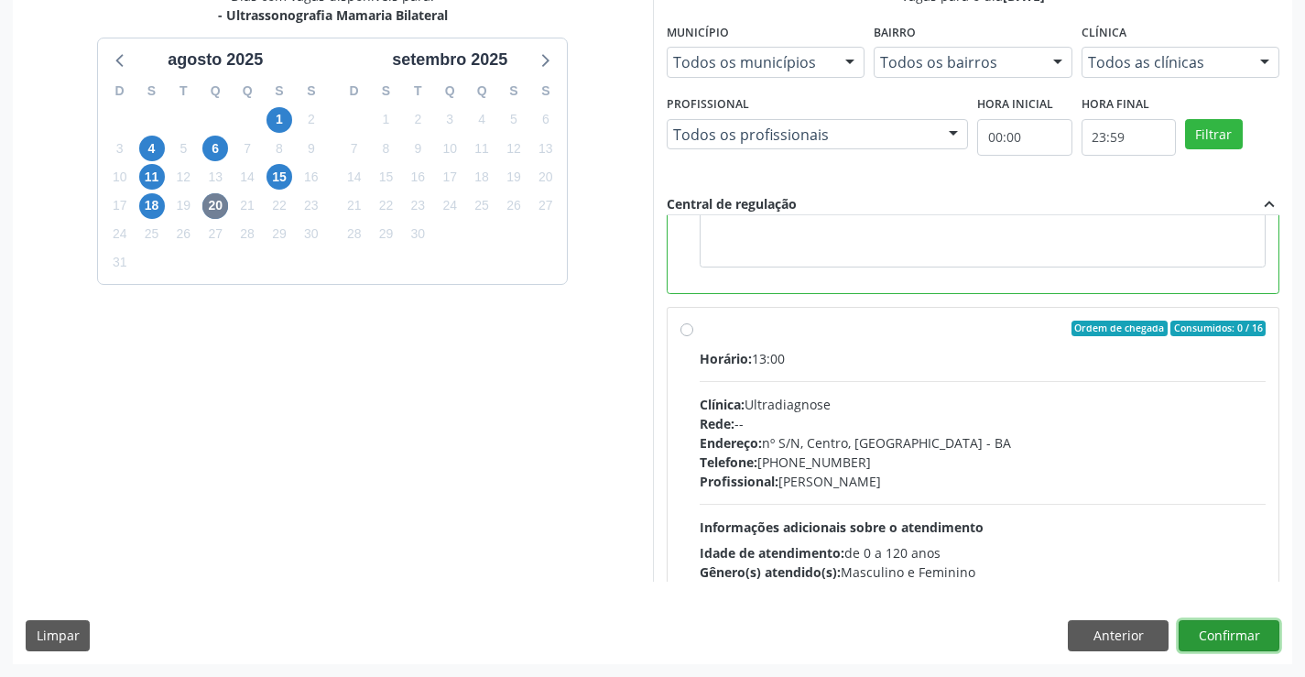
click at [1211, 629] on button "Confirmar" at bounding box center [1229, 635] width 101 height 31
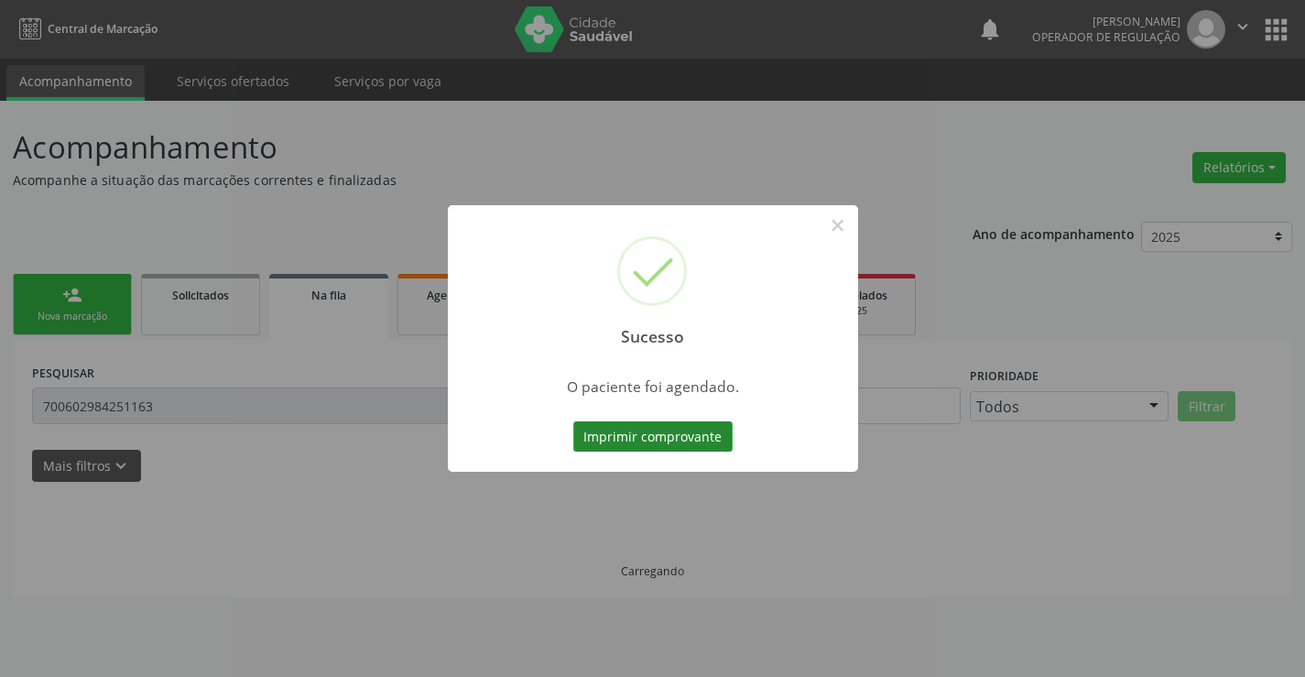
scroll to position [0, 0]
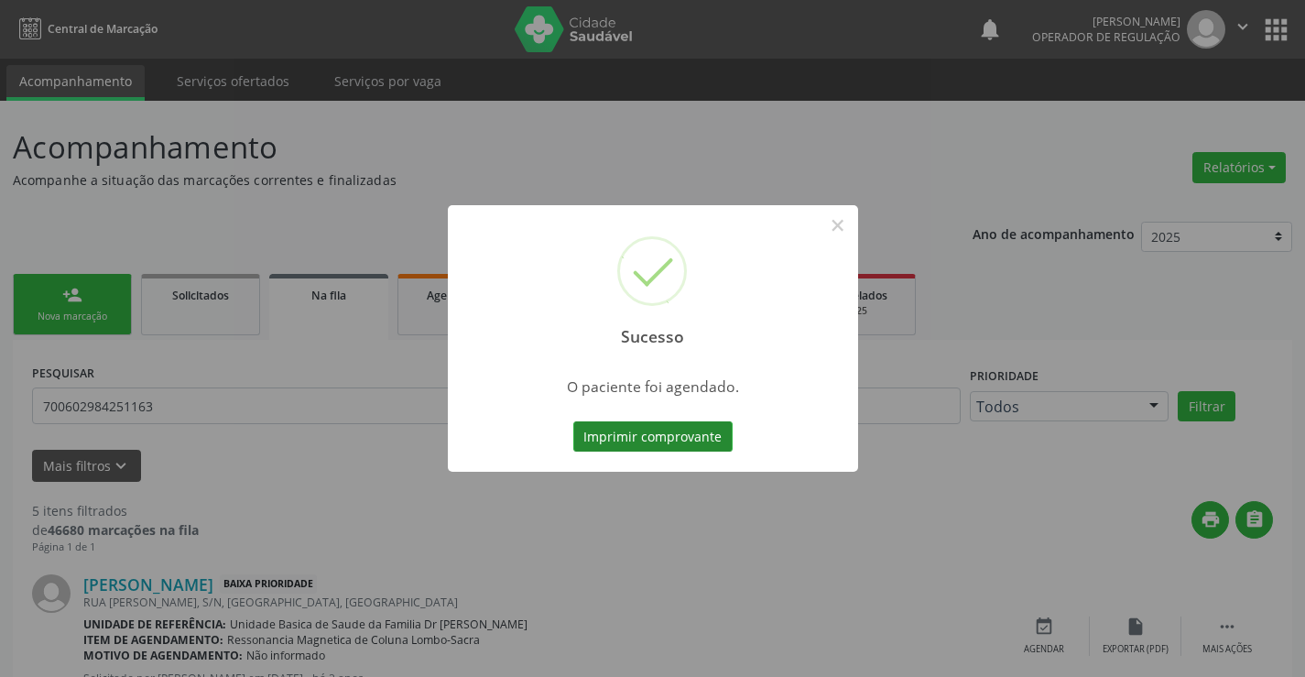
click at [603, 430] on button "Imprimir comprovante" at bounding box center [652, 436] width 159 height 31
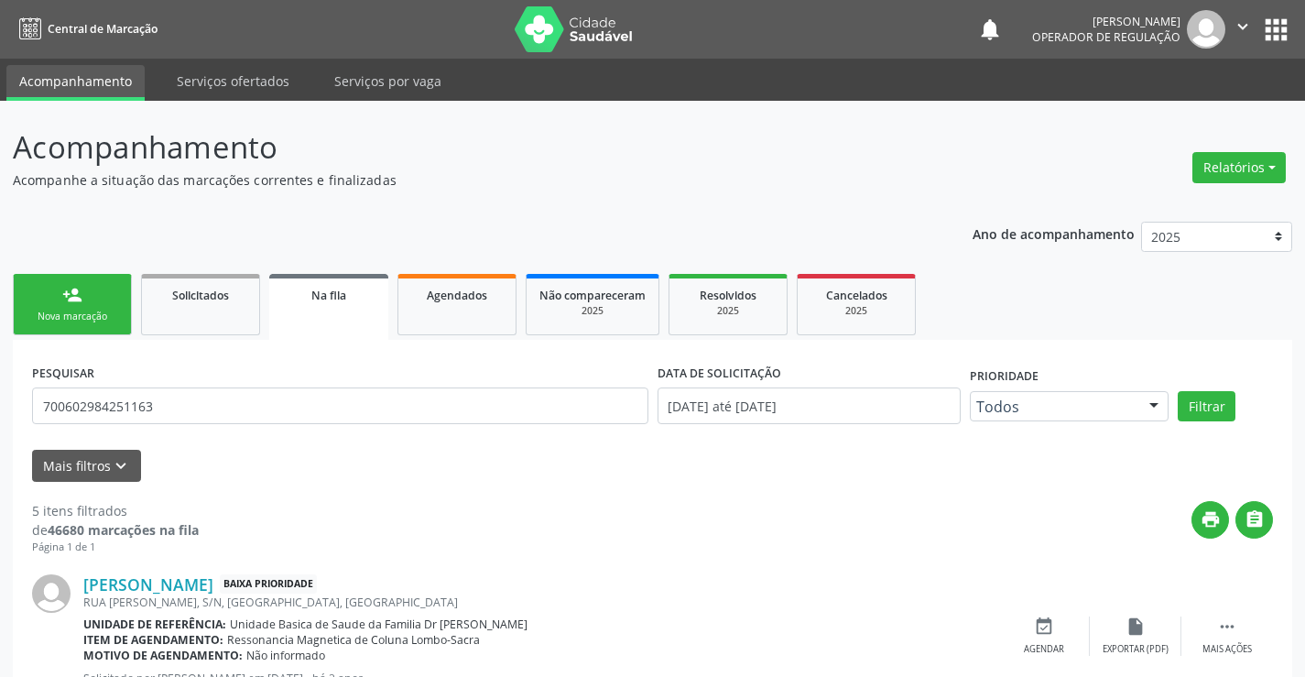
click at [92, 319] on div "Nova marcação" at bounding box center [73, 317] width 92 height 14
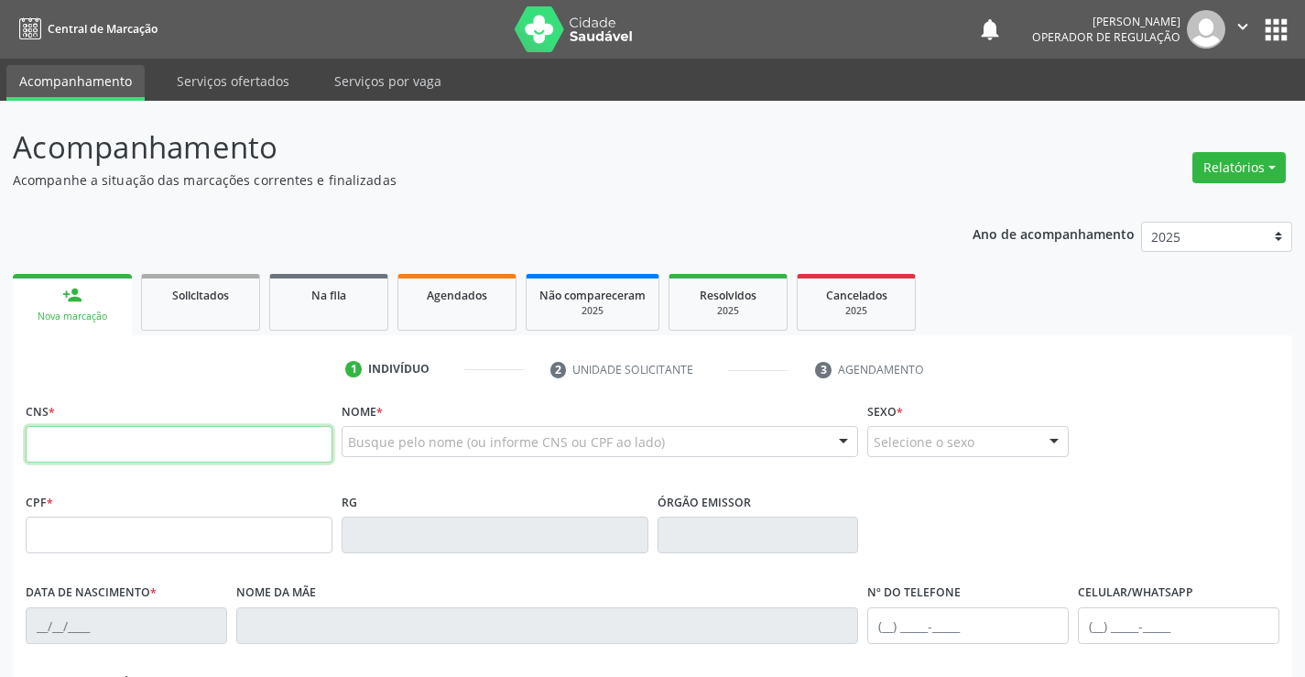
drag, startPoint x: 90, startPoint y: 428, endPoint x: 91, endPoint y: 416, distance: 11.9
click at [90, 428] on input "text" at bounding box center [179, 444] width 307 height 37
type input "701 8032 0393 5673"
type input "21/12/2001"
type input "S/N"
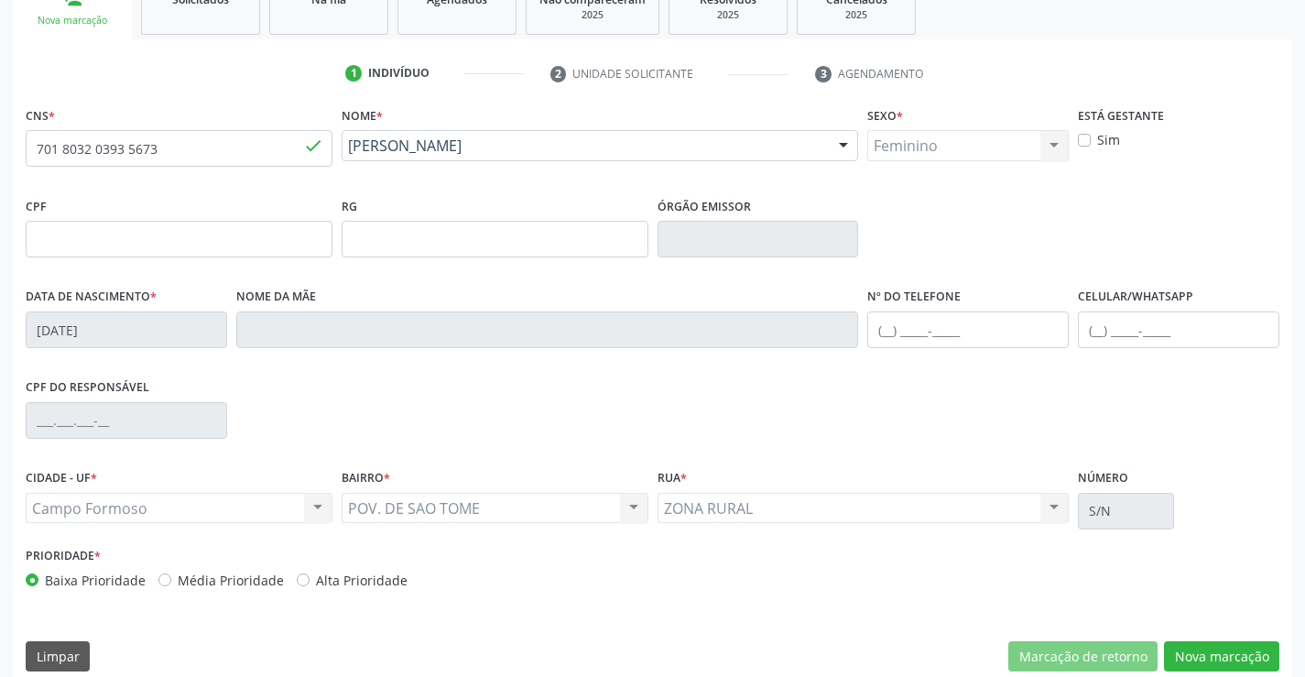
scroll to position [316, 0]
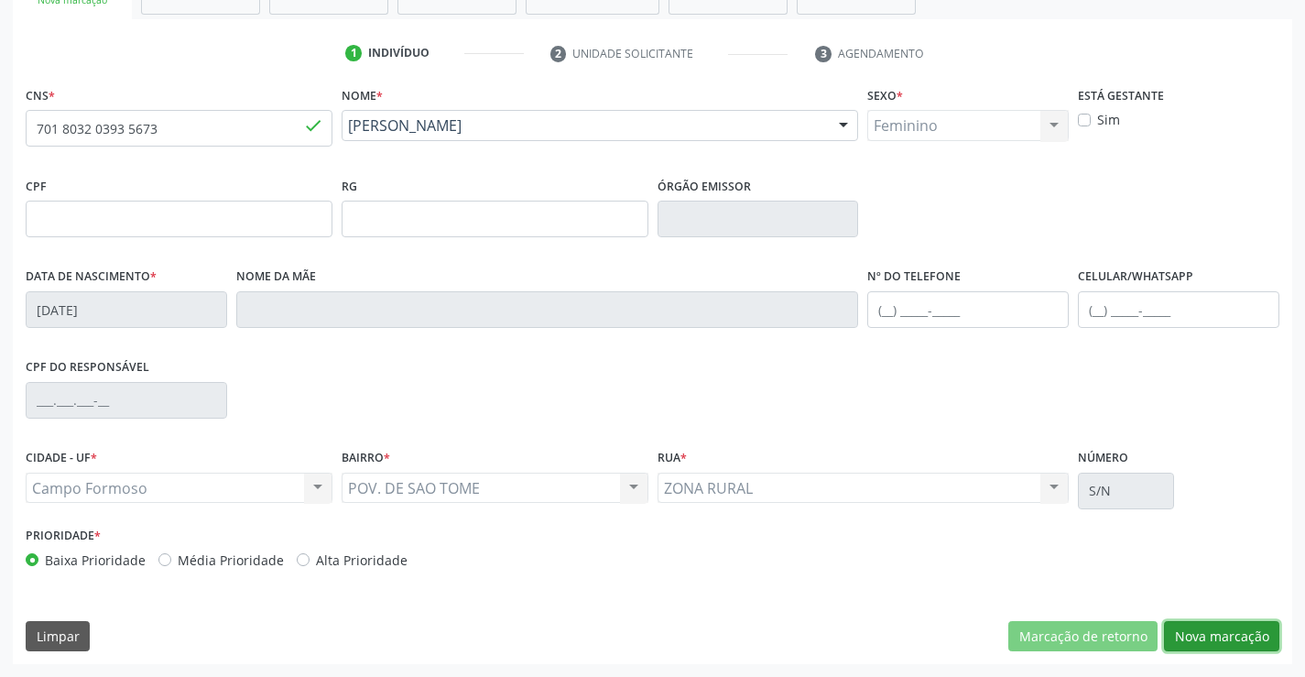
click at [1205, 633] on button "Nova marcação" at bounding box center [1221, 636] width 115 height 31
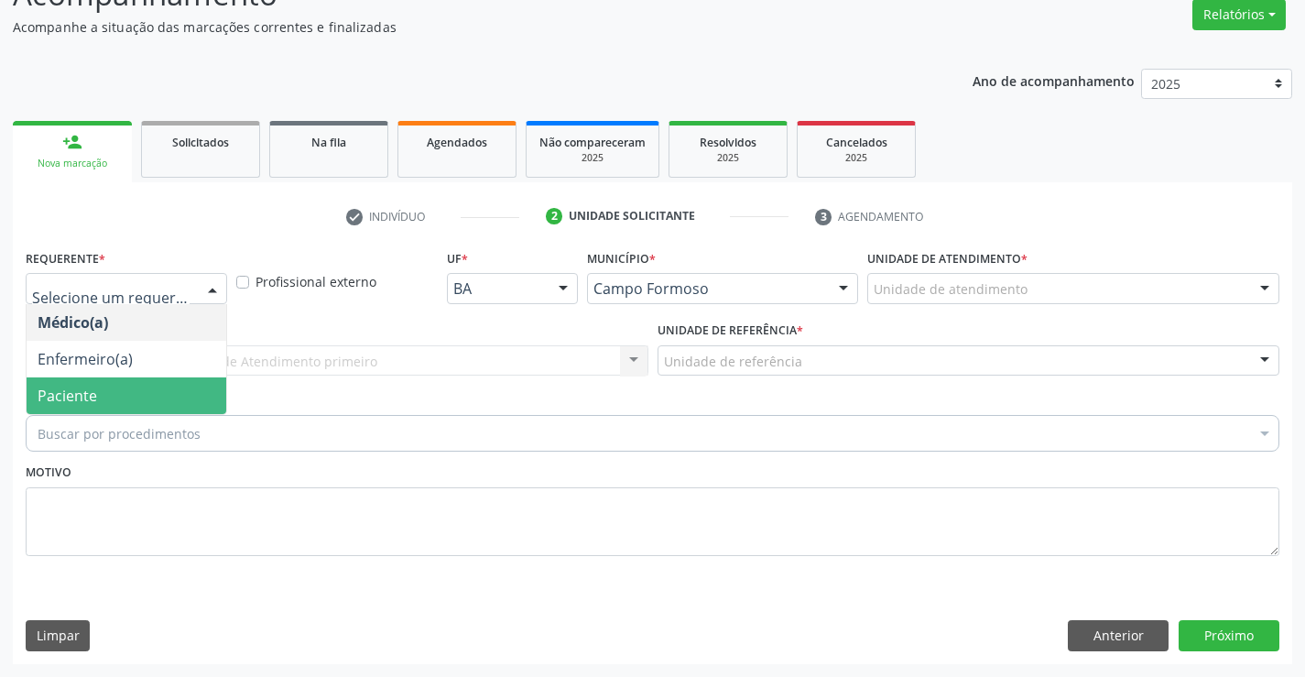
click at [80, 406] on span "Paciente" at bounding box center [127, 395] width 200 height 37
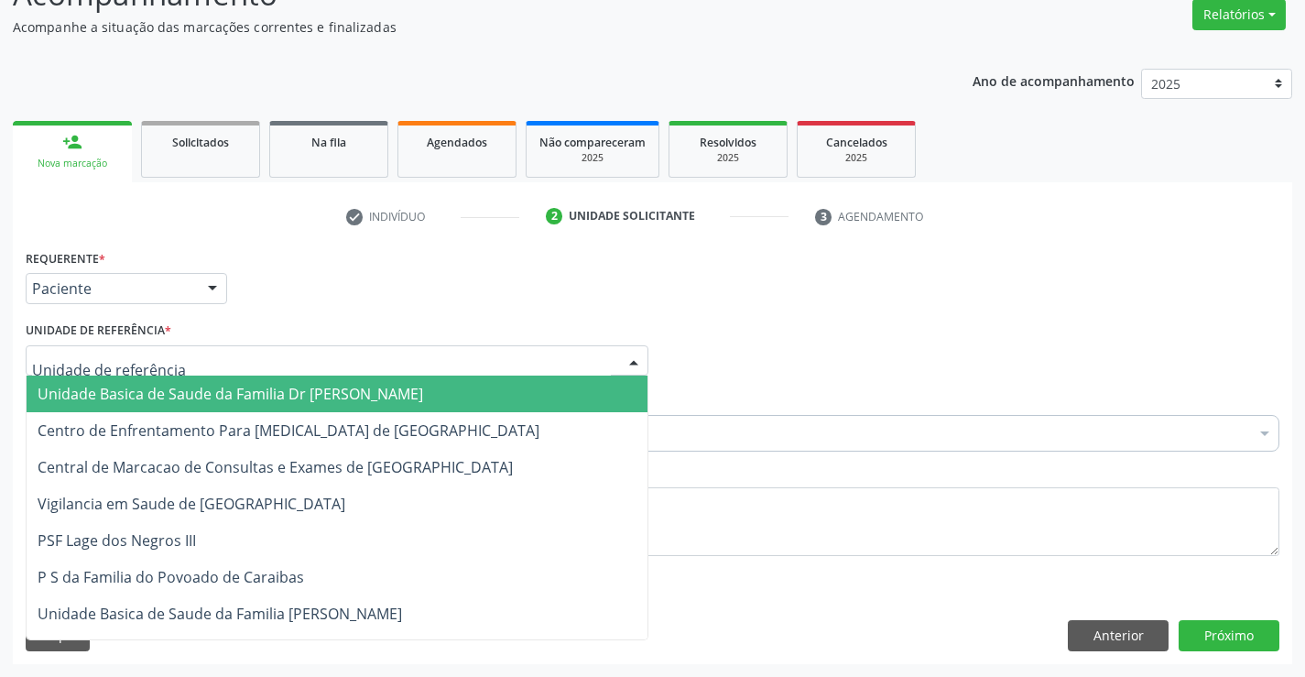
click at [76, 399] on span "Unidade Basica de Saude da Familia Dr [PERSON_NAME]" at bounding box center [231, 394] width 386 height 20
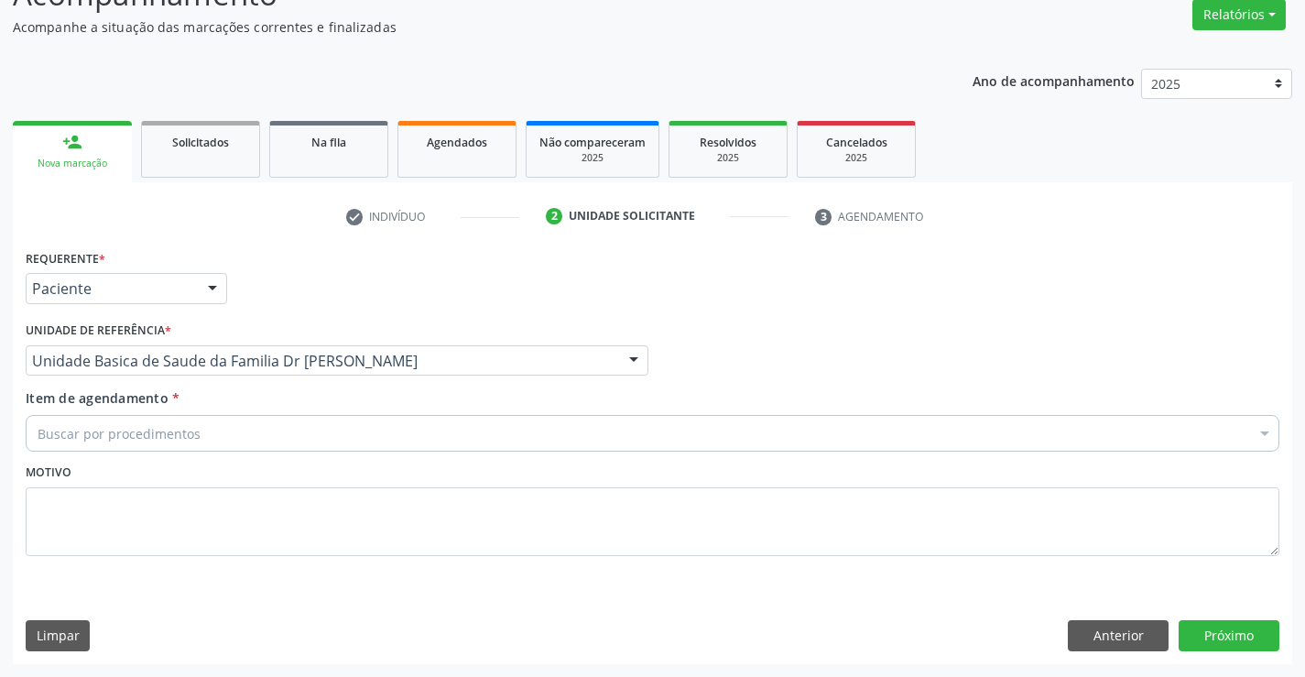
click at [76, 422] on div "Buscar por procedimentos" at bounding box center [653, 433] width 1254 height 37
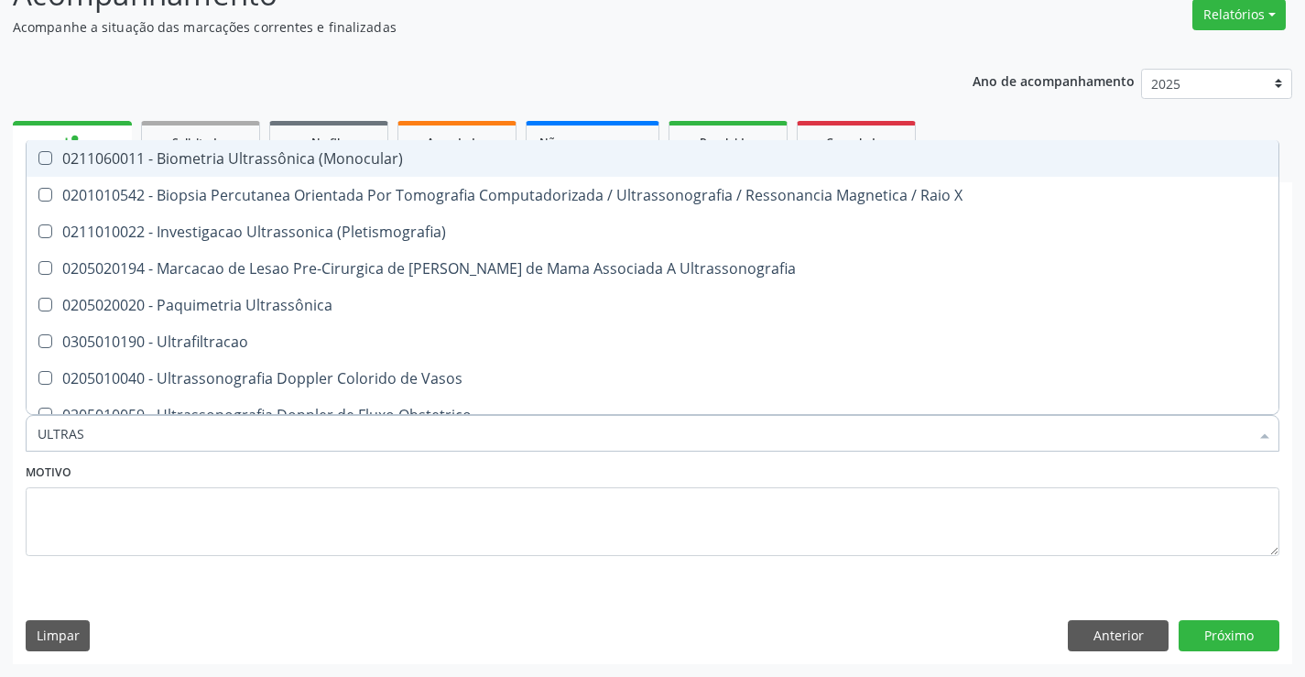
type input "ULTRASS"
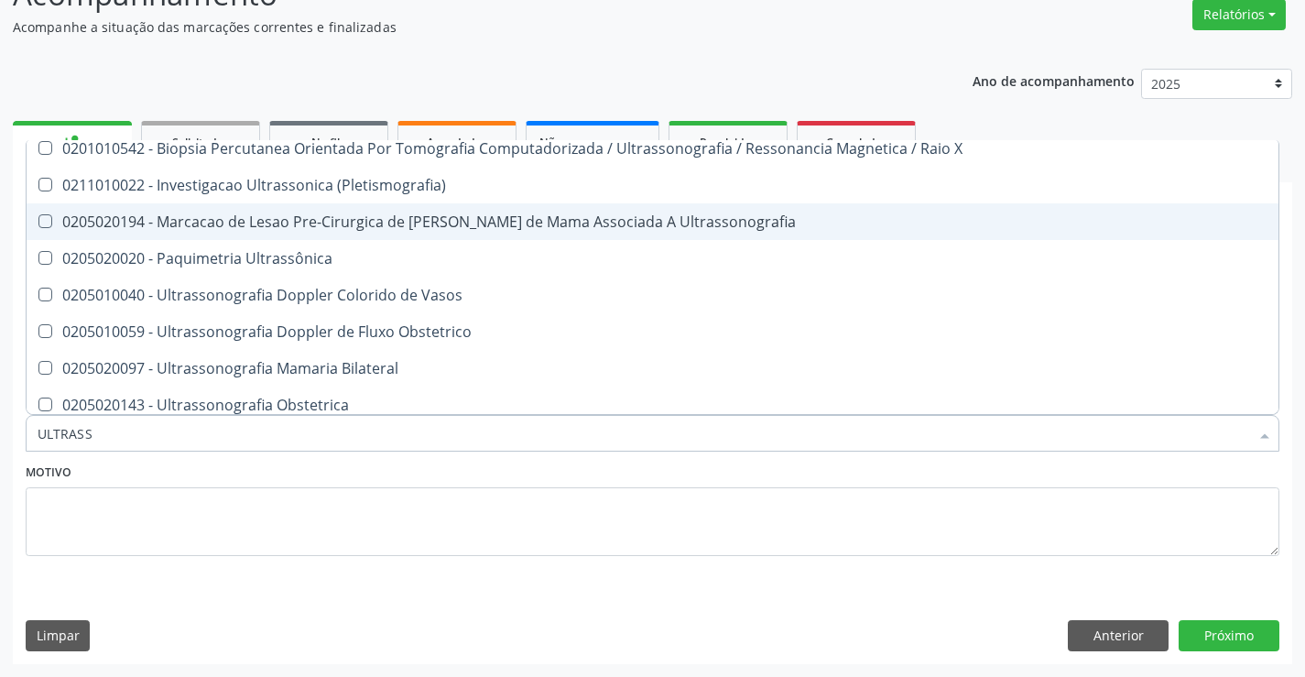
scroll to position [92, 0]
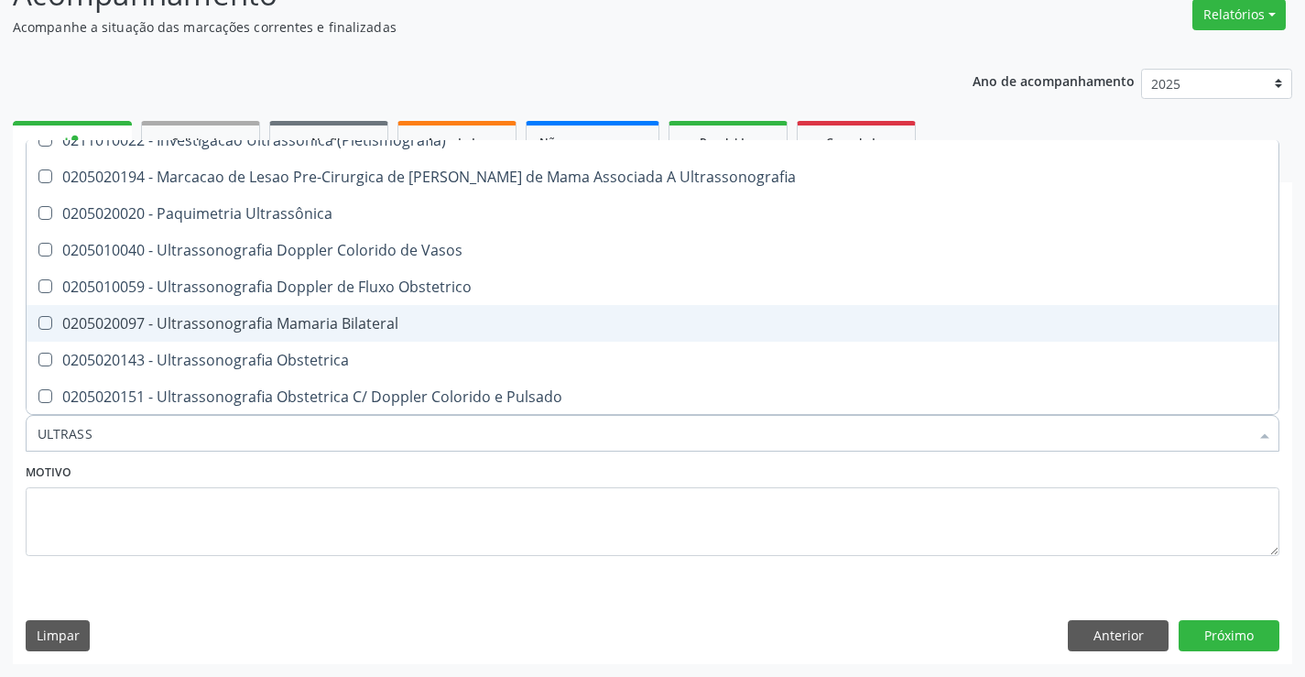
click at [334, 312] on span "0205020097 - Ultrassonografia Mamaria Bilateral" at bounding box center [653, 323] width 1252 height 37
checkbox Bilateral "true"
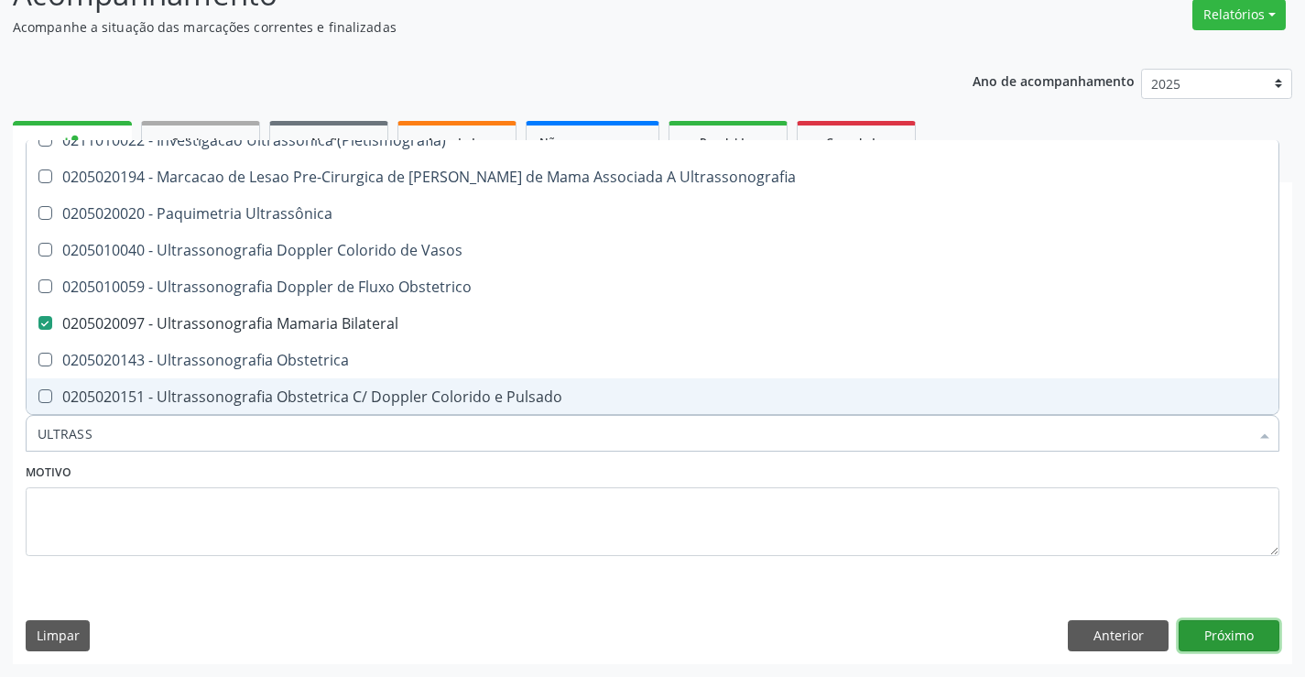
click at [1203, 626] on button "Próximo" at bounding box center [1229, 635] width 101 height 31
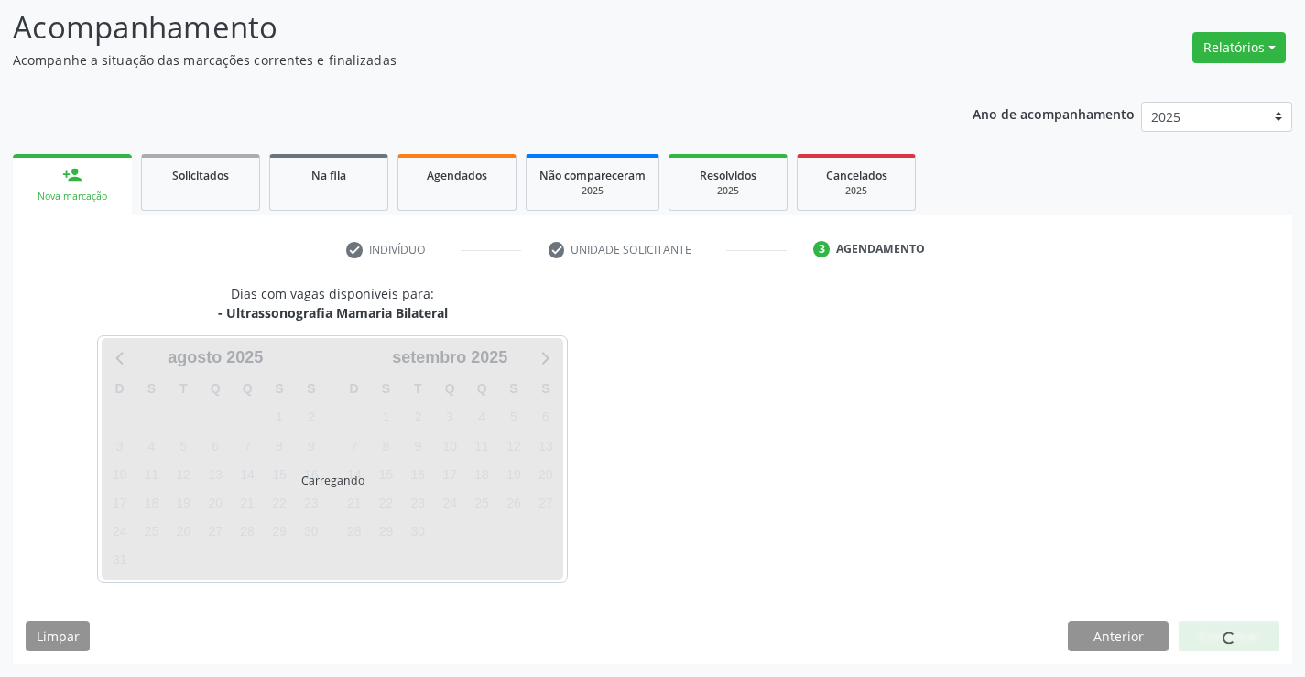
scroll to position [0, 0]
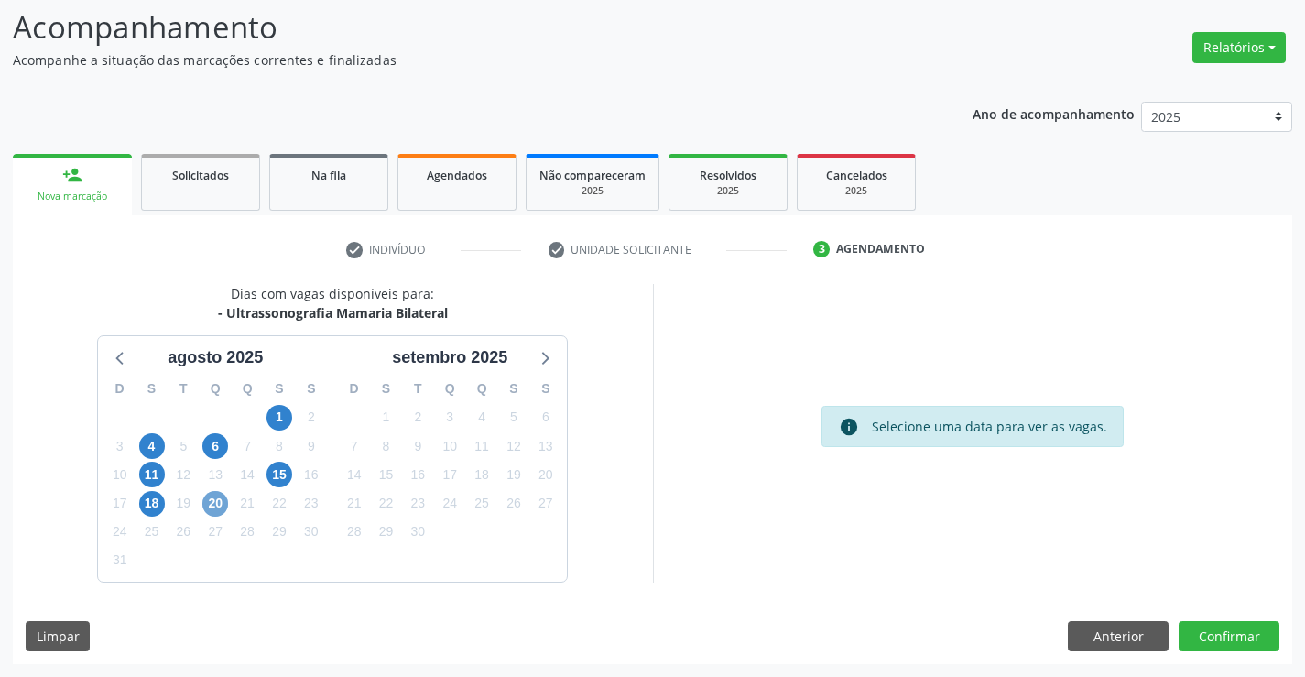
click at [219, 497] on span "20" at bounding box center [215, 504] width 26 height 26
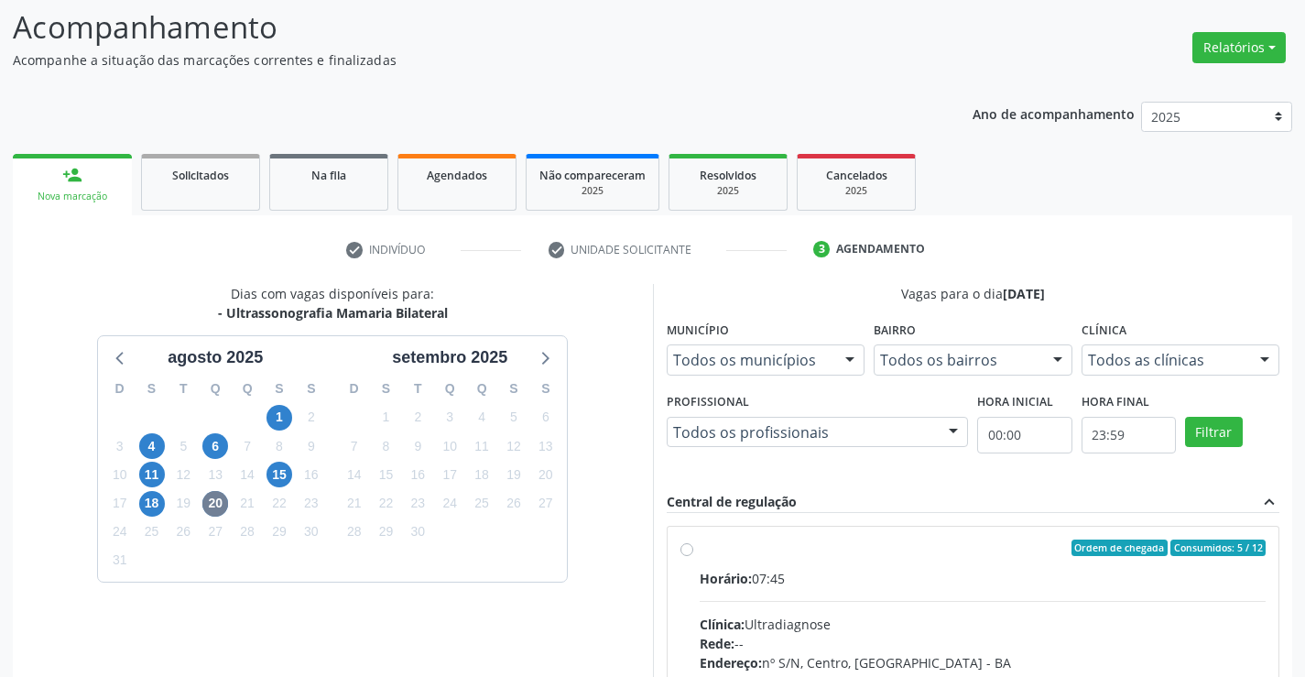
click at [700, 547] on label "Ordem de chegada Consumidos: 5 / 12 Horário: 07:45 Clínica: Ultradiagnose Rede:…" at bounding box center [983, 679] width 567 height 281
click at [690, 547] on input "Ordem de chegada Consumidos: 5 / 12 Horário: 07:45 Clínica: Ultradiagnose Rede:…" at bounding box center [686, 547] width 13 height 16
radio input "true"
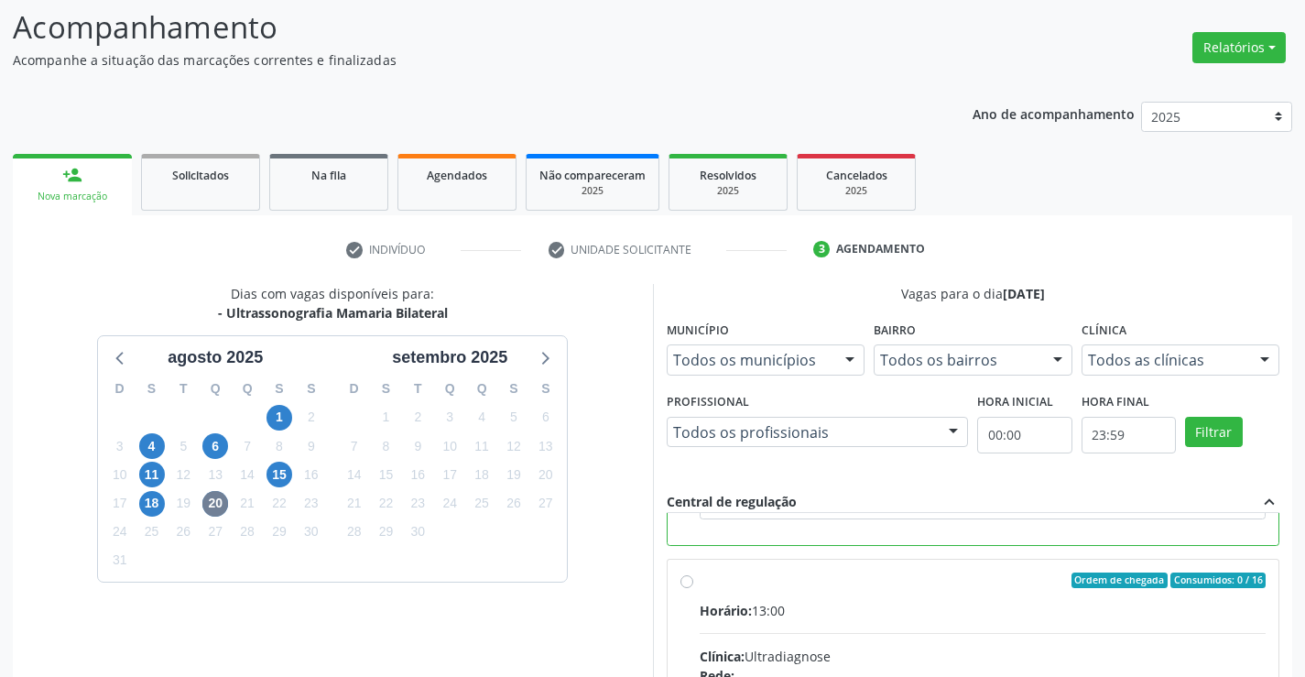
scroll to position [418, 0]
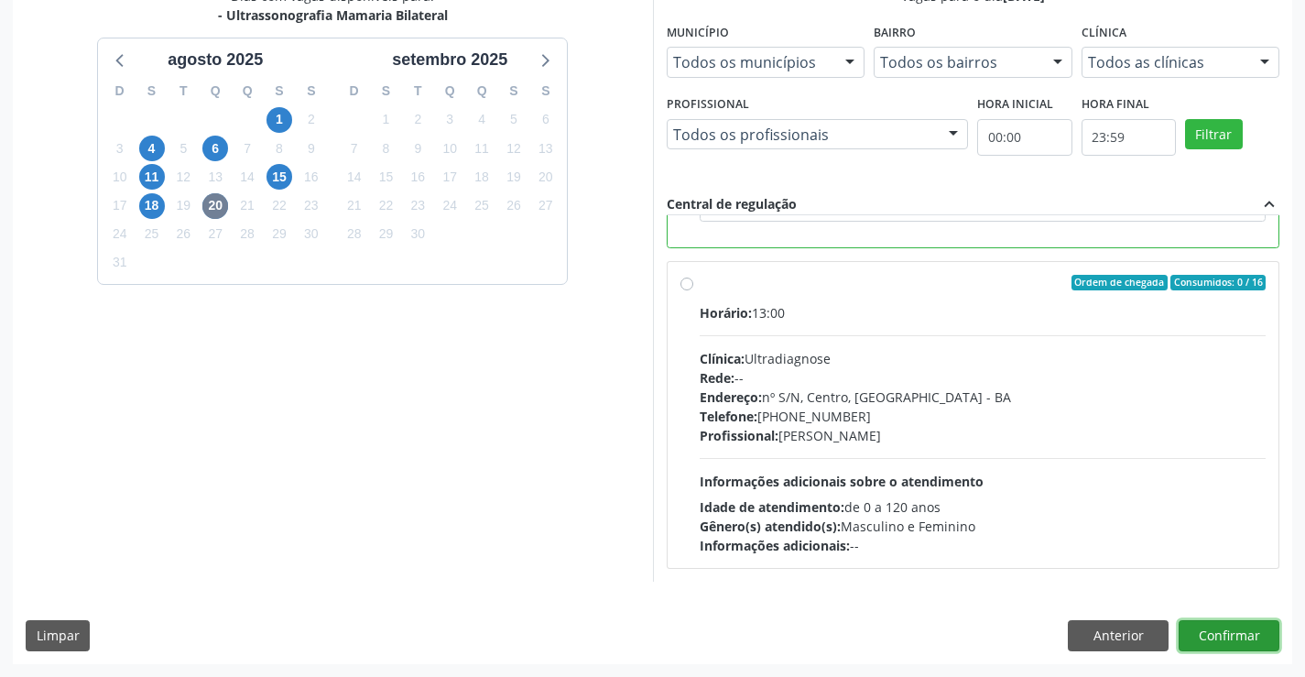
click at [1224, 629] on button "Confirmar" at bounding box center [1229, 635] width 101 height 31
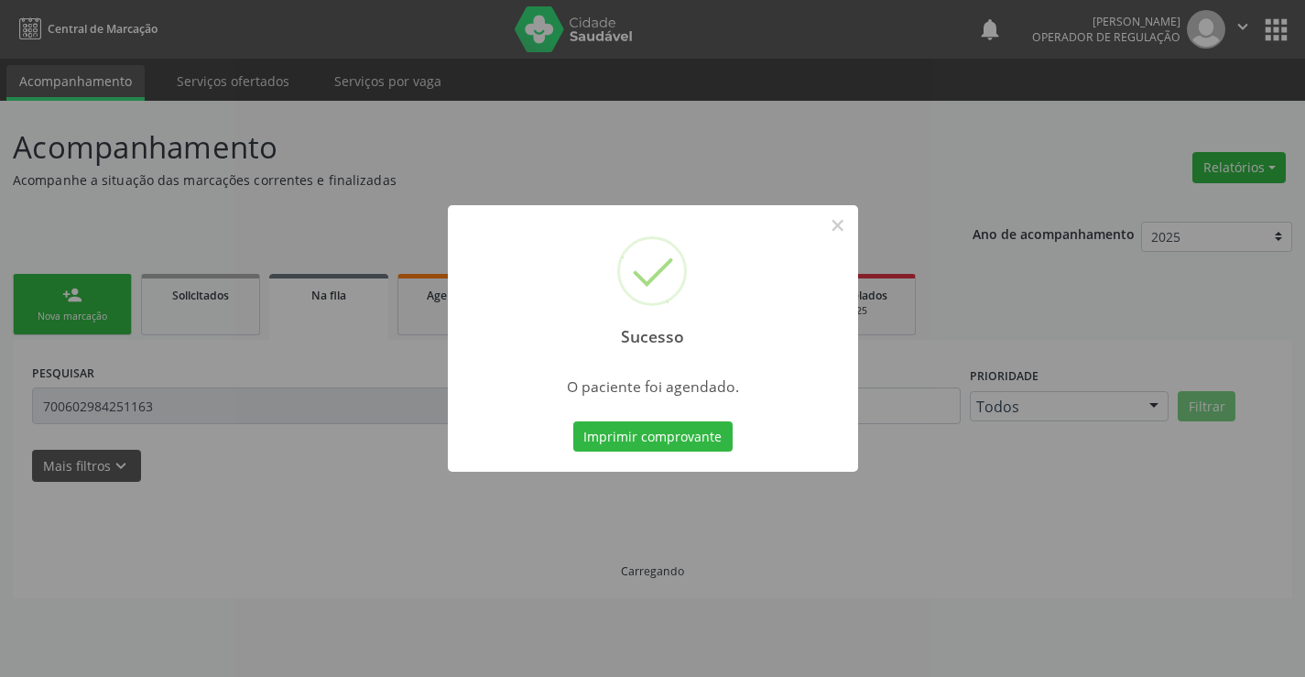
scroll to position [0, 0]
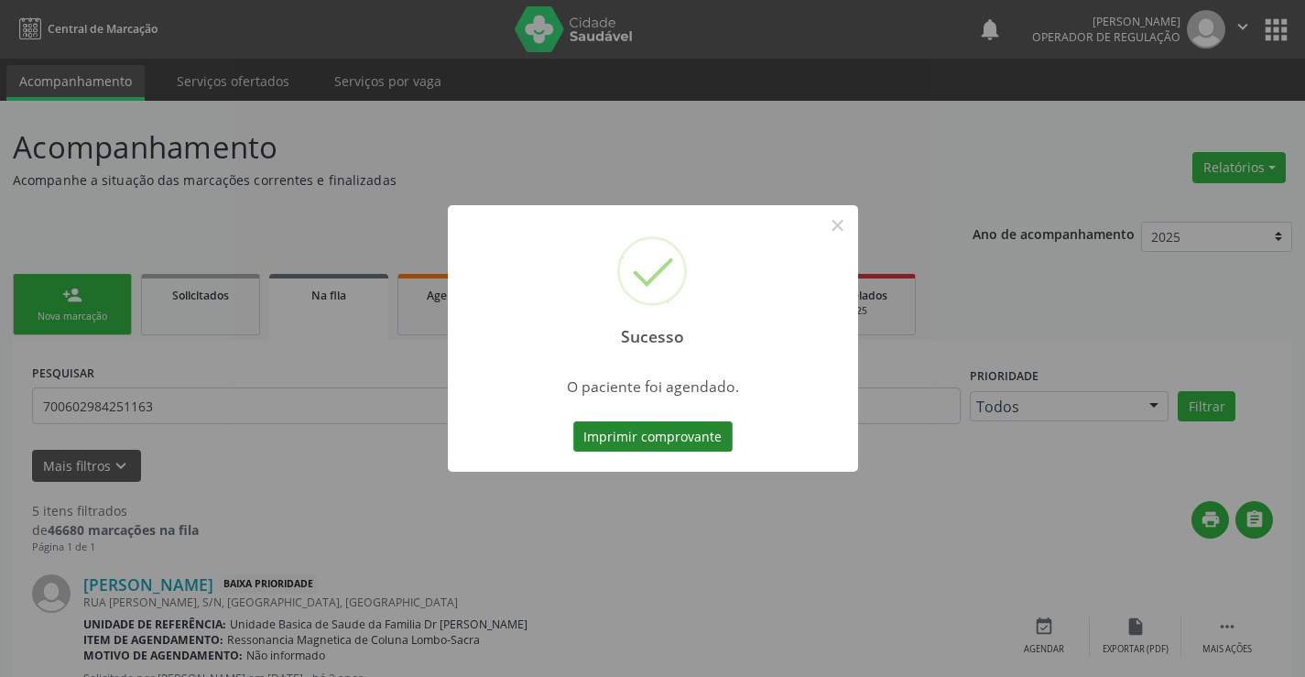
click at [601, 430] on button "Imprimir comprovante" at bounding box center [652, 436] width 159 height 31
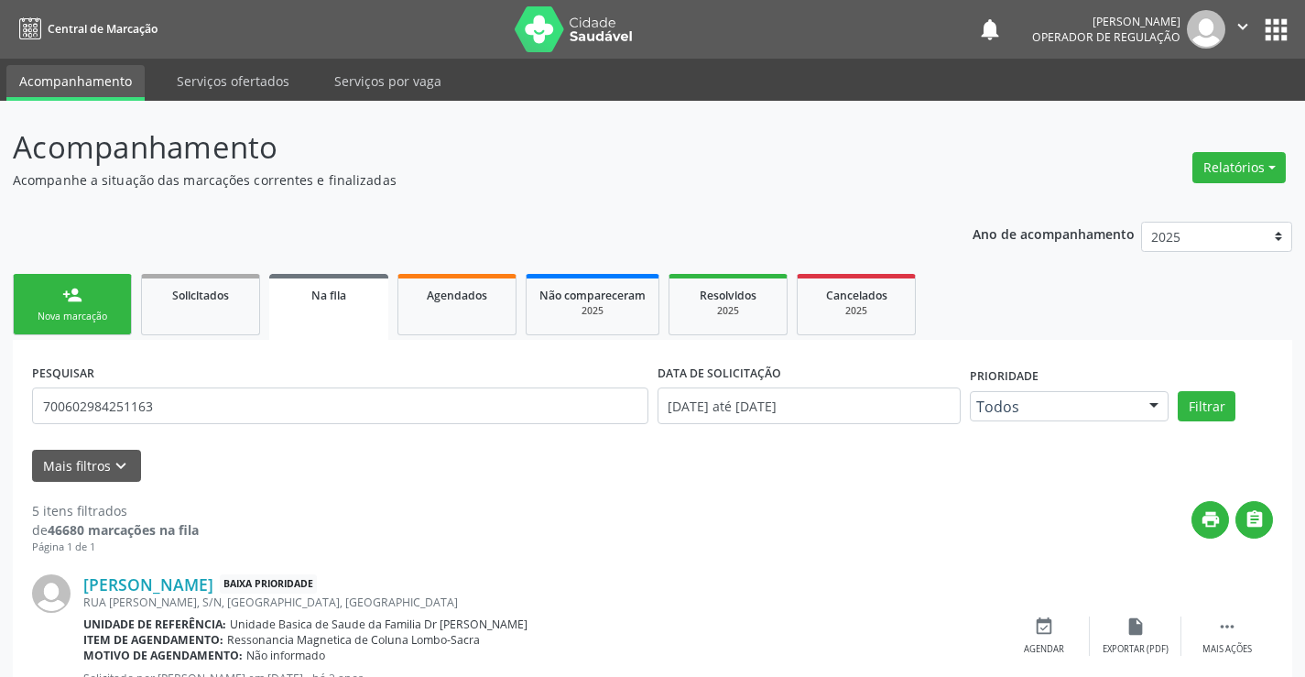
click at [49, 306] on link "person_add Nova marcação" at bounding box center [72, 304] width 119 height 61
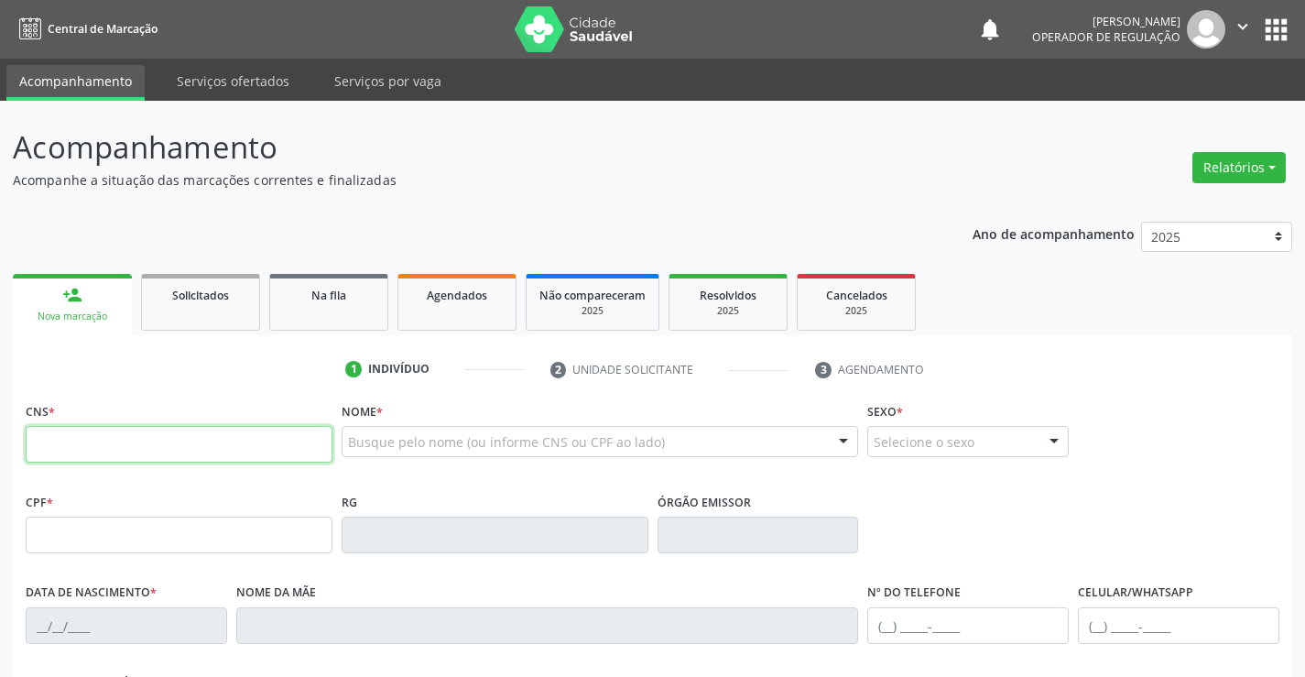
click at [176, 428] on input "text" at bounding box center [179, 444] width 307 height 37
type input "700 5003 0246 0357"
type input "272.550.425-20"
type input "0308100000"
type input "01/06/1963"
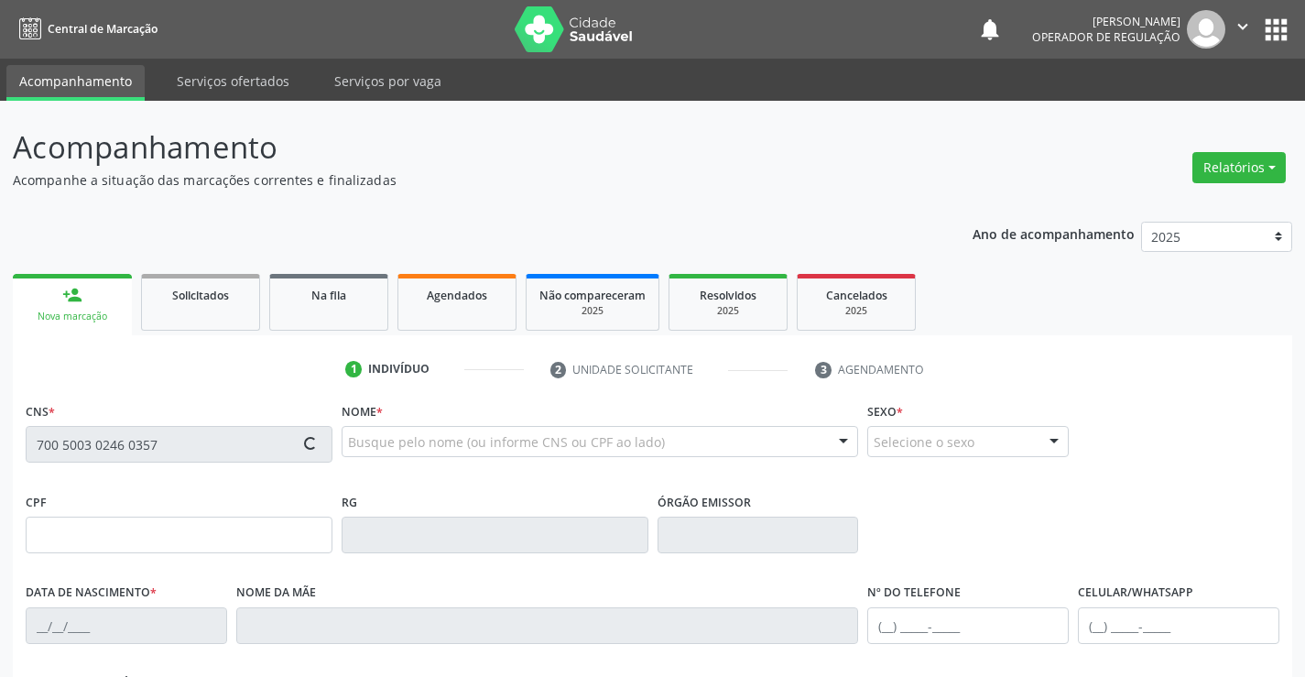
type input "(74) 98832-2927"
type input "272.550.425-20"
type input "S/N"
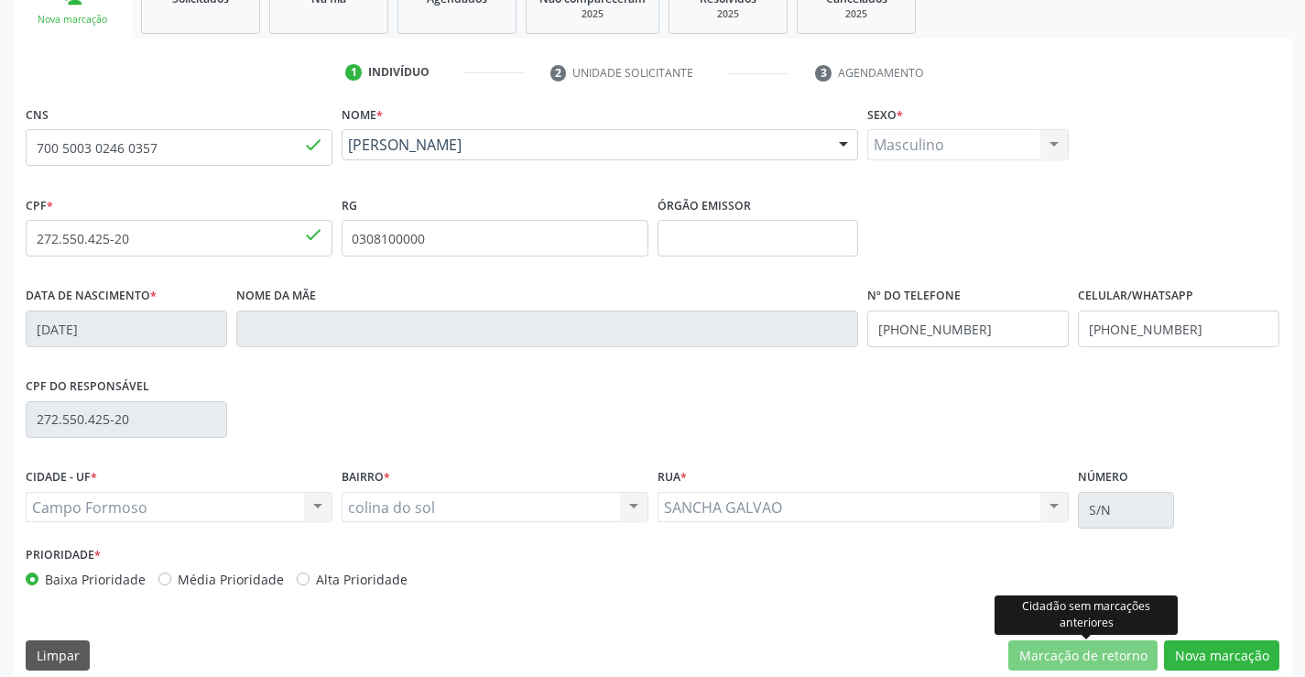
scroll to position [316, 0]
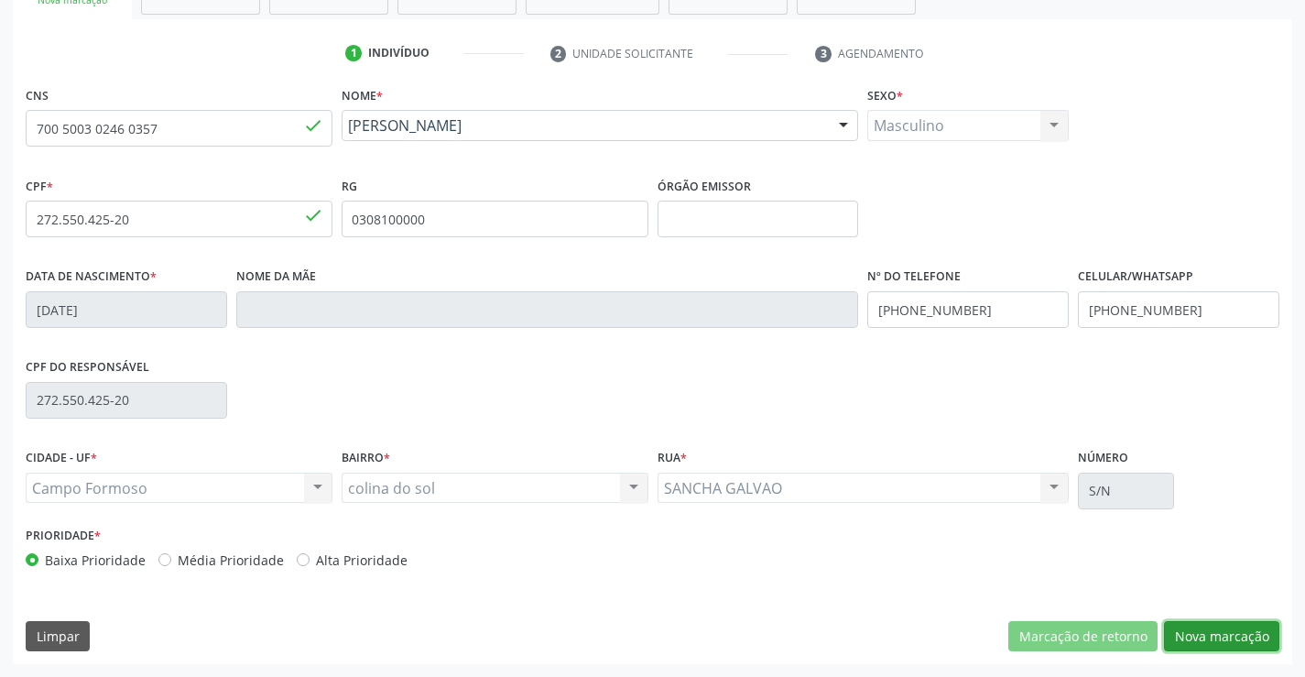
click at [1205, 627] on button "Nova marcação" at bounding box center [1221, 636] width 115 height 31
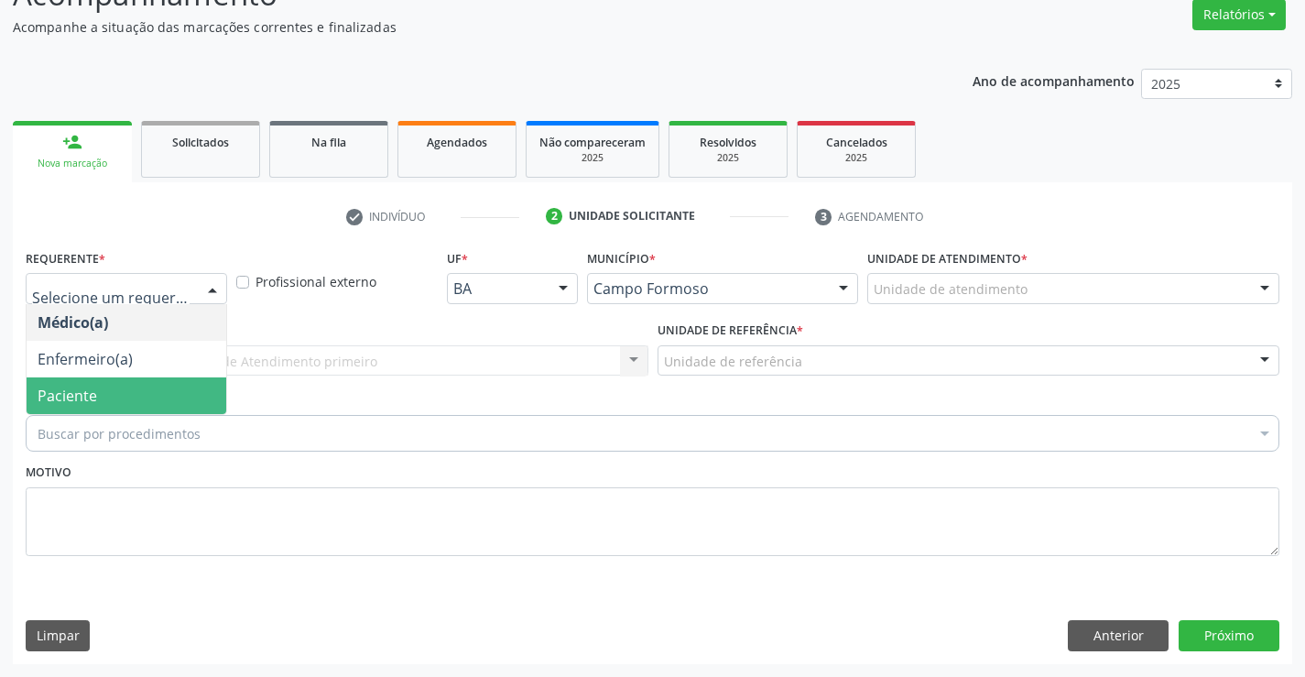
click at [64, 404] on span "Paciente" at bounding box center [68, 396] width 60 height 20
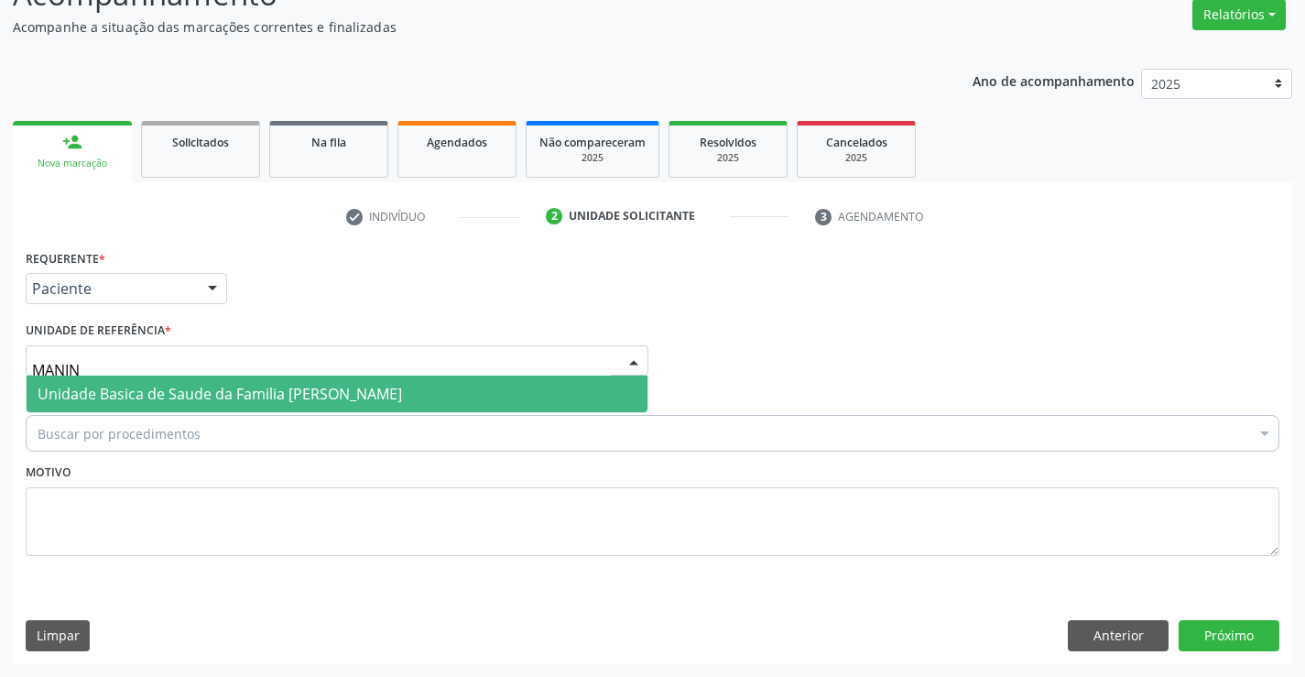
type input "MANINH"
click at [68, 378] on span "Unidade Basica de Saude da Familia [PERSON_NAME]" at bounding box center [337, 393] width 621 height 37
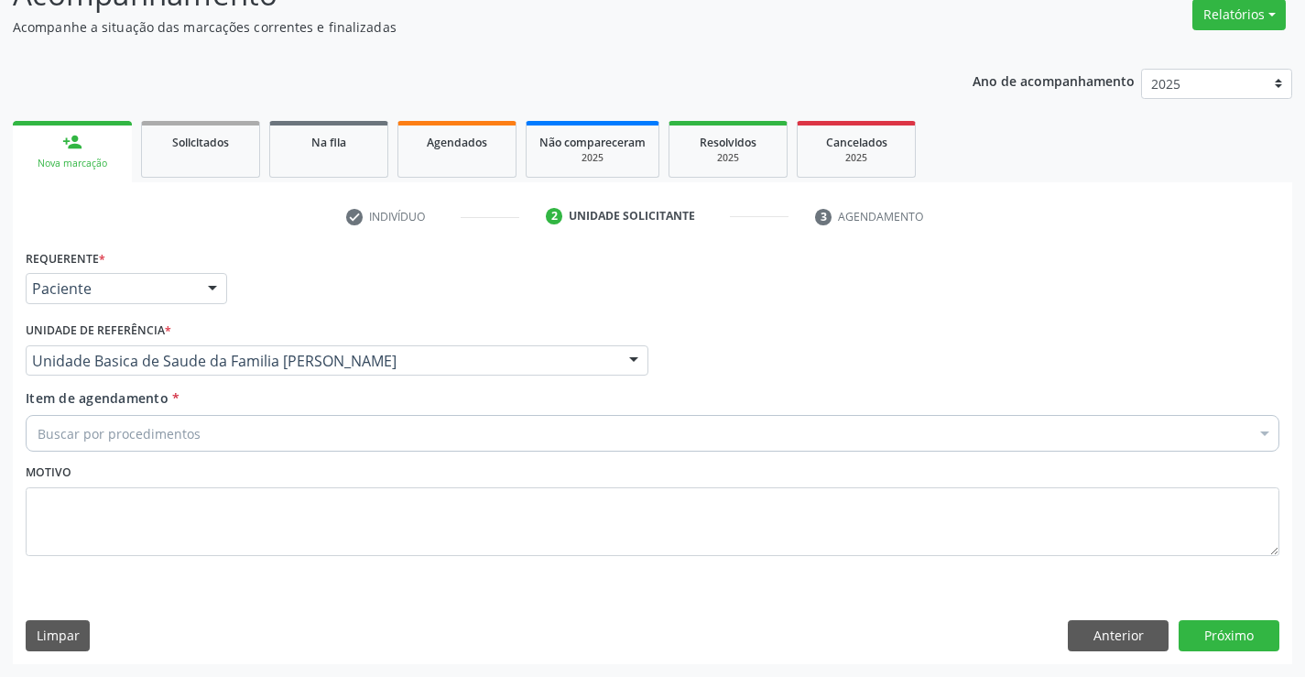
click at [62, 419] on div "Buscar por procedimentos" at bounding box center [653, 433] width 1254 height 37
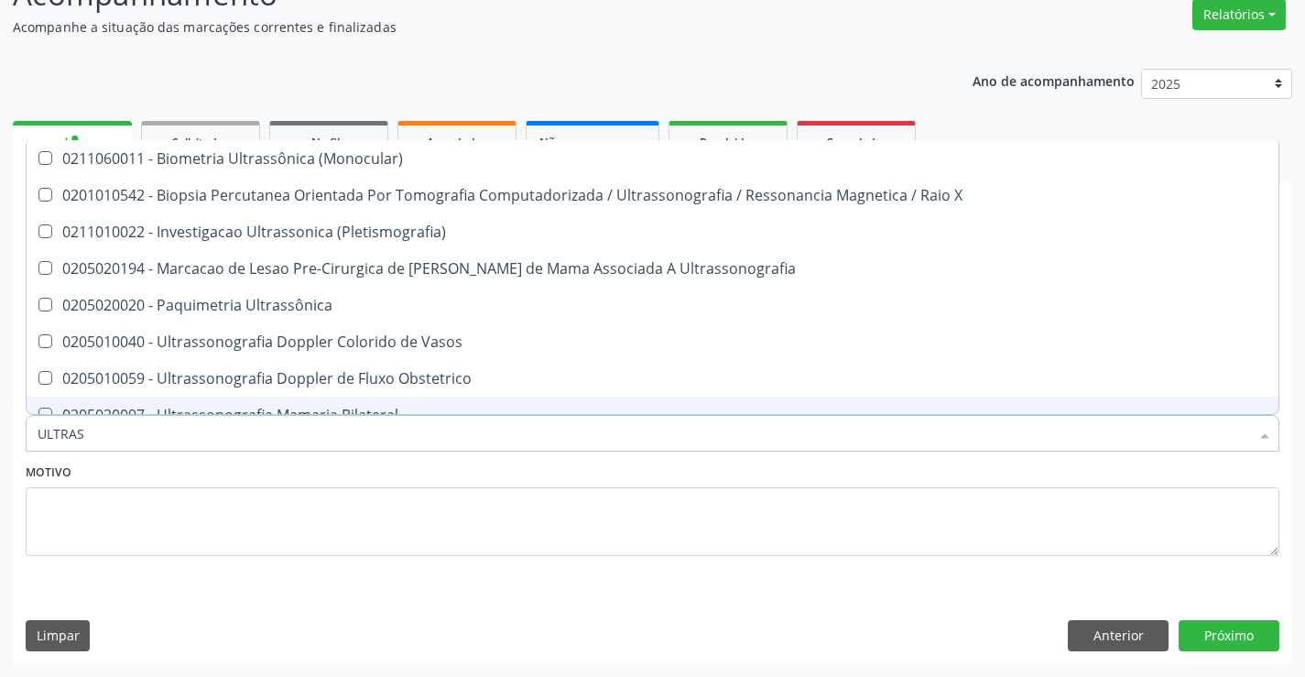
type input "ULTRASS"
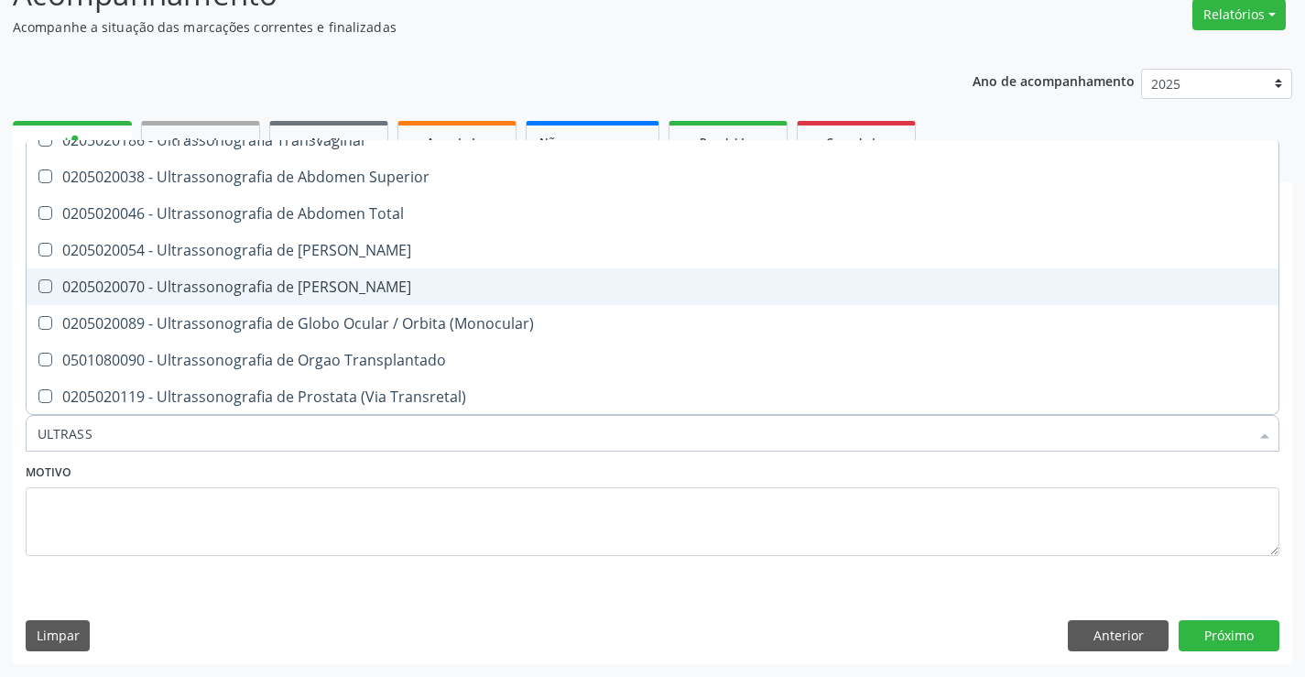
scroll to position [549, 0]
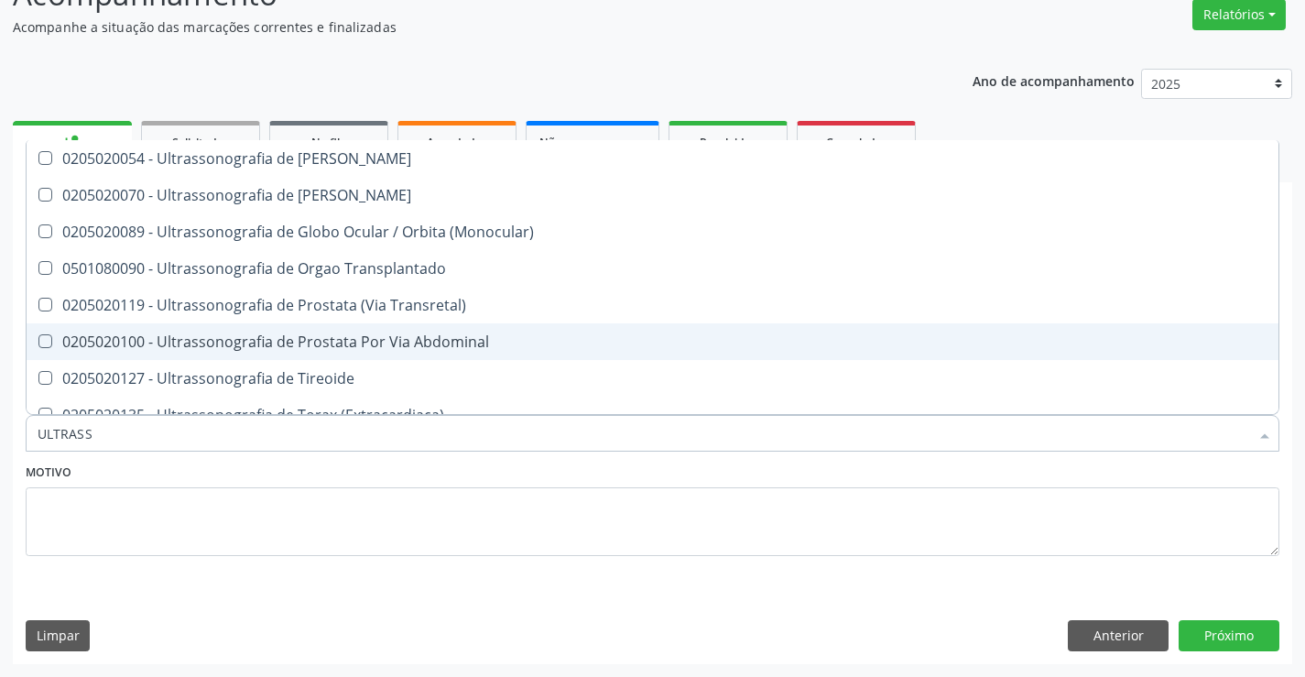
click at [368, 343] on div "0205020100 - Ultrassonografia de Prostata Por Via Abdominal" at bounding box center [653, 341] width 1230 height 15
checkbox Abdominal "true"
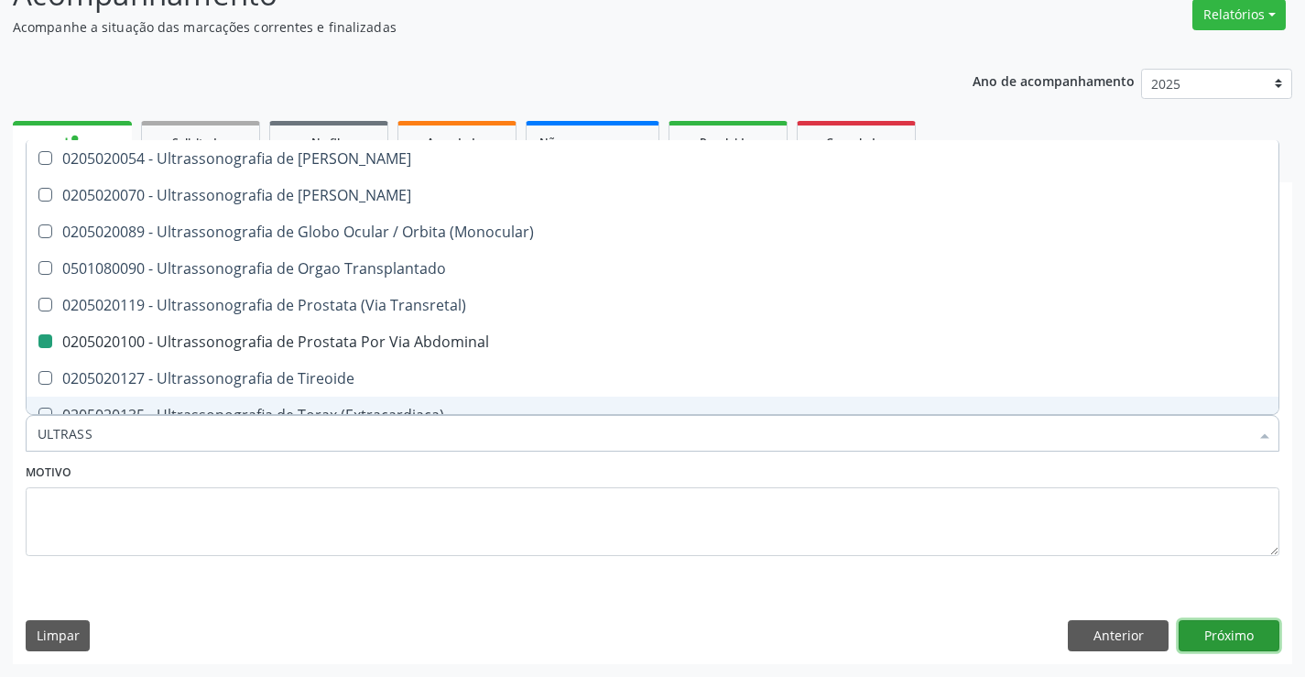
click at [1195, 636] on button "Próximo" at bounding box center [1229, 635] width 101 height 31
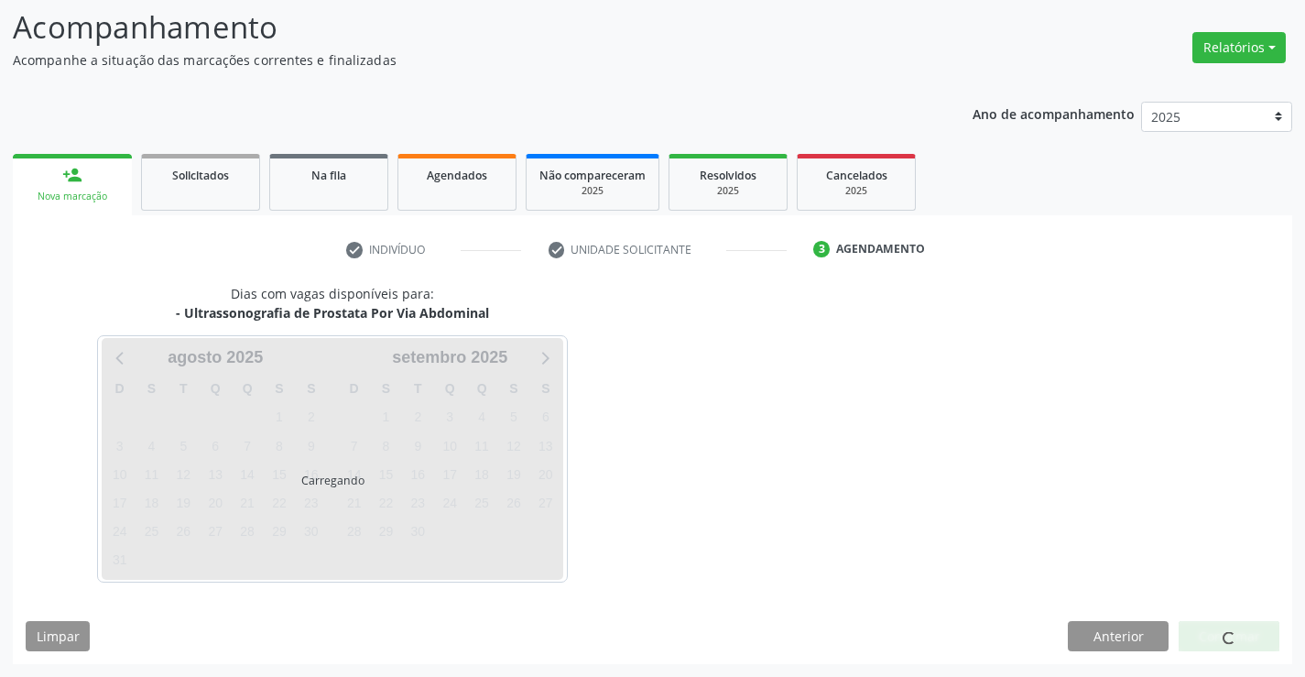
scroll to position [0, 0]
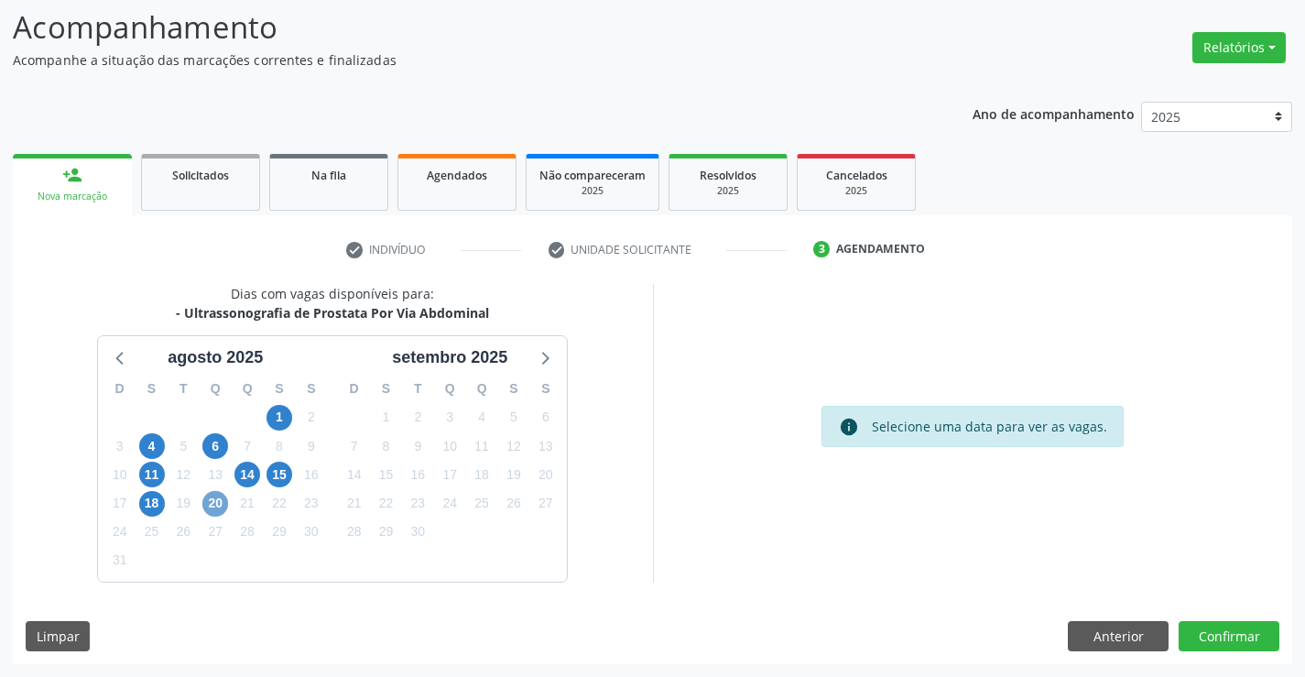
click at [218, 506] on span "20" at bounding box center [215, 504] width 26 height 26
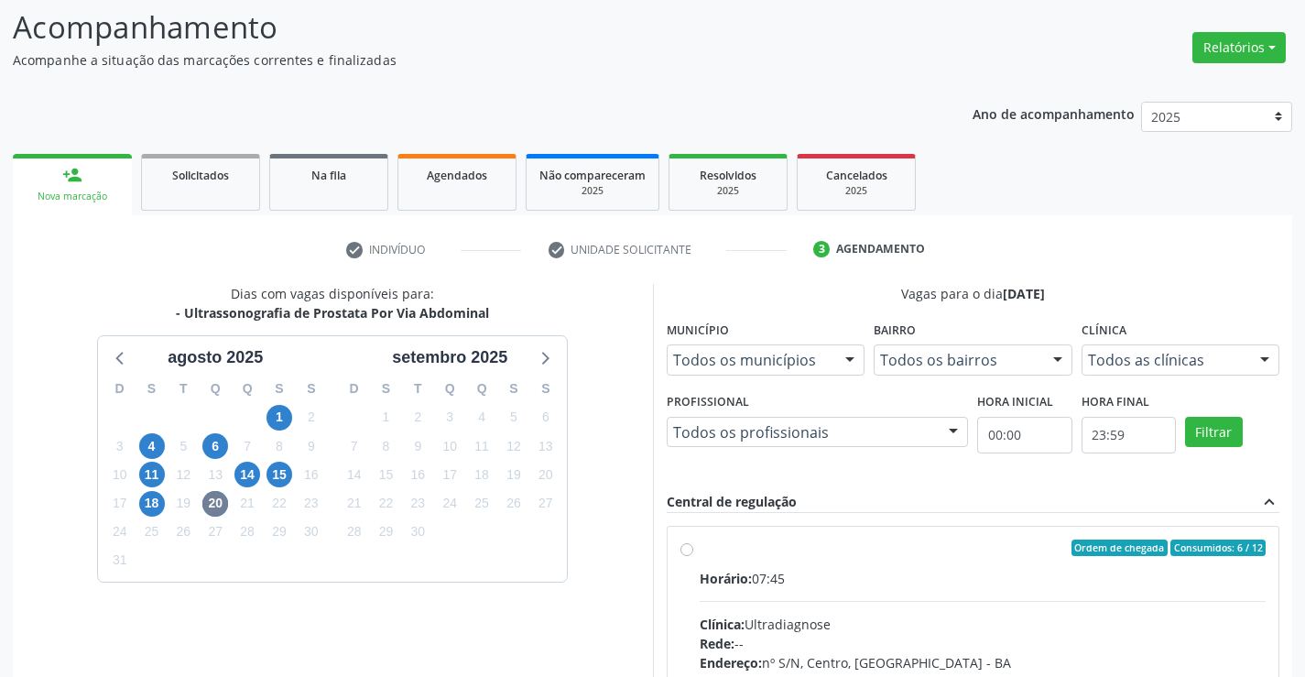
click at [700, 551] on label "Ordem de chegada Consumidos: 6 / 12 Horário: 07:45 Clínica: Ultradiagnose Rede:…" at bounding box center [983, 679] width 567 height 281
click at [689, 551] on input "Ordem de chegada Consumidos: 6 / 12 Horário: 07:45 Clínica: Ultradiagnose Rede:…" at bounding box center [686, 547] width 13 height 16
radio input "true"
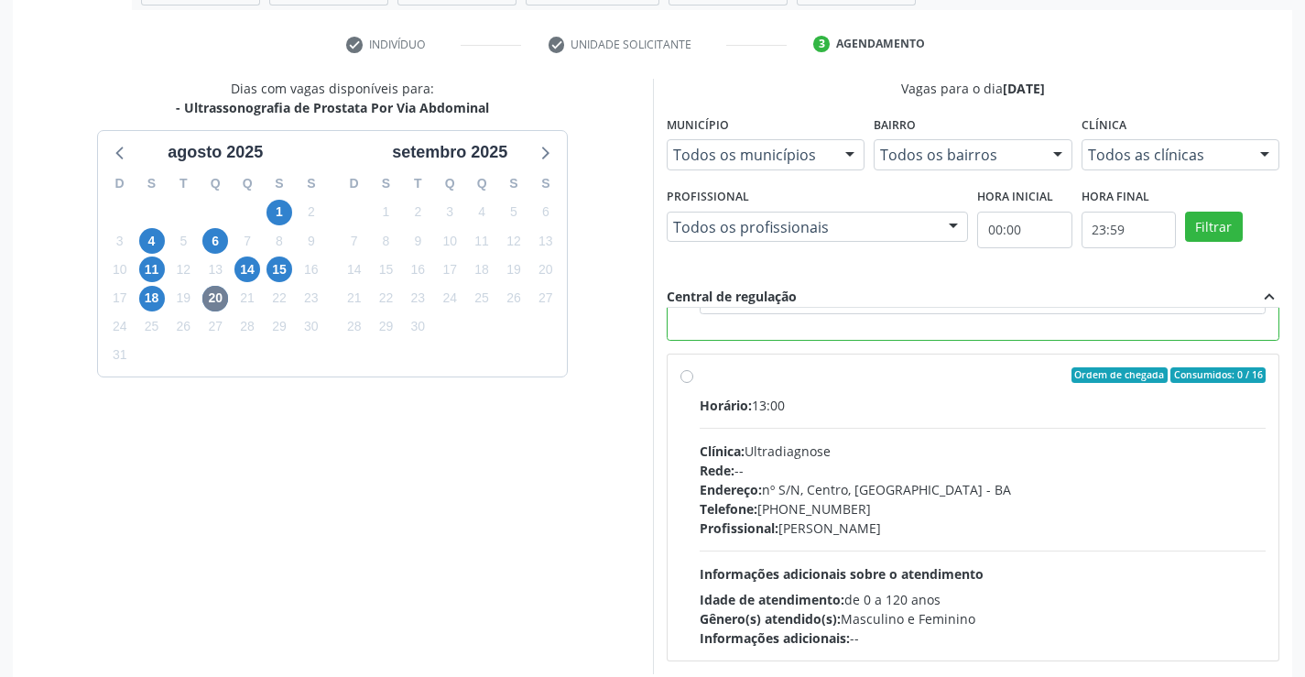
scroll to position [418, 0]
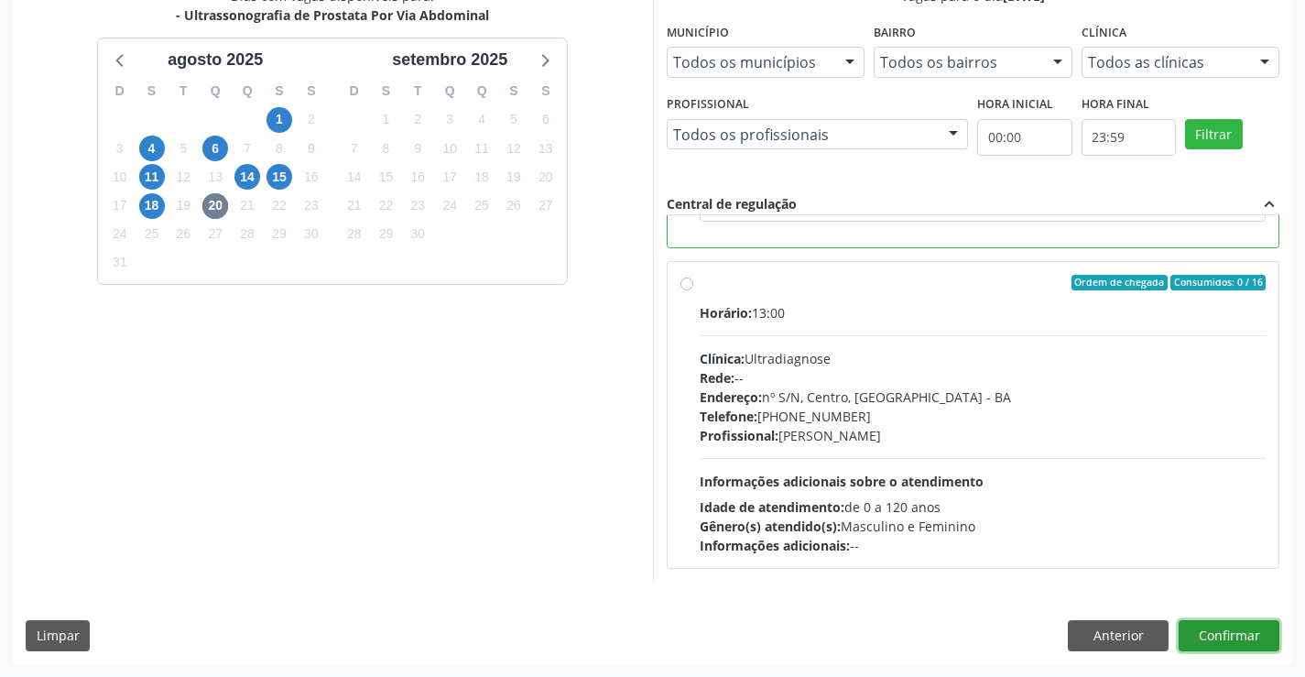
click at [1219, 625] on button "Confirmar" at bounding box center [1229, 635] width 101 height 31
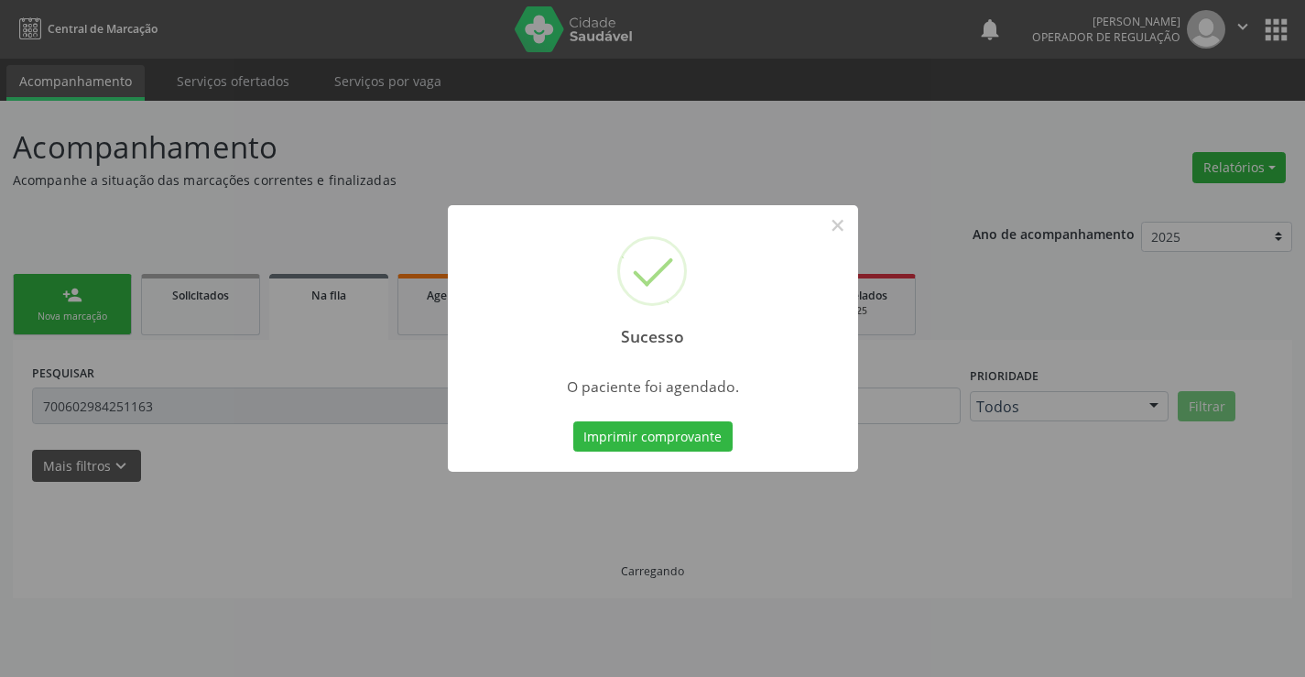
scroll to position [0, 0]
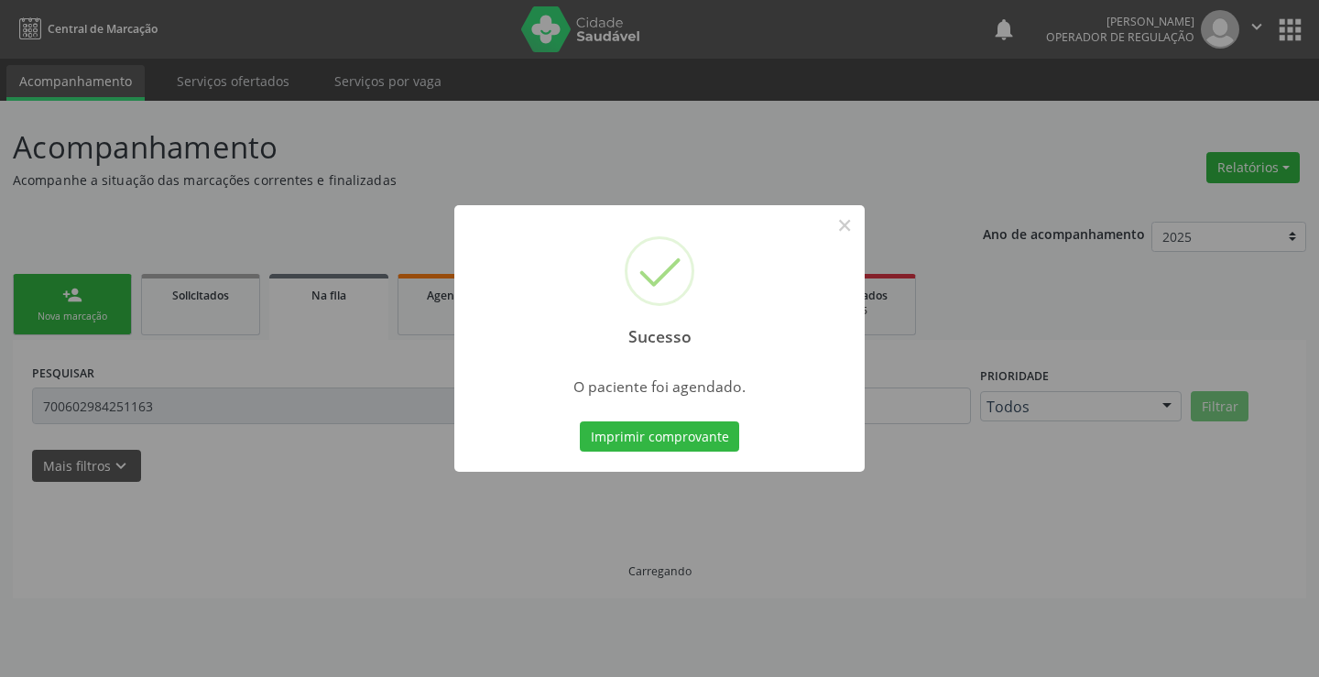
click at [606, 441] on button "Imprimir comprovante" at bounding box center [659, 436] width 159 height 31
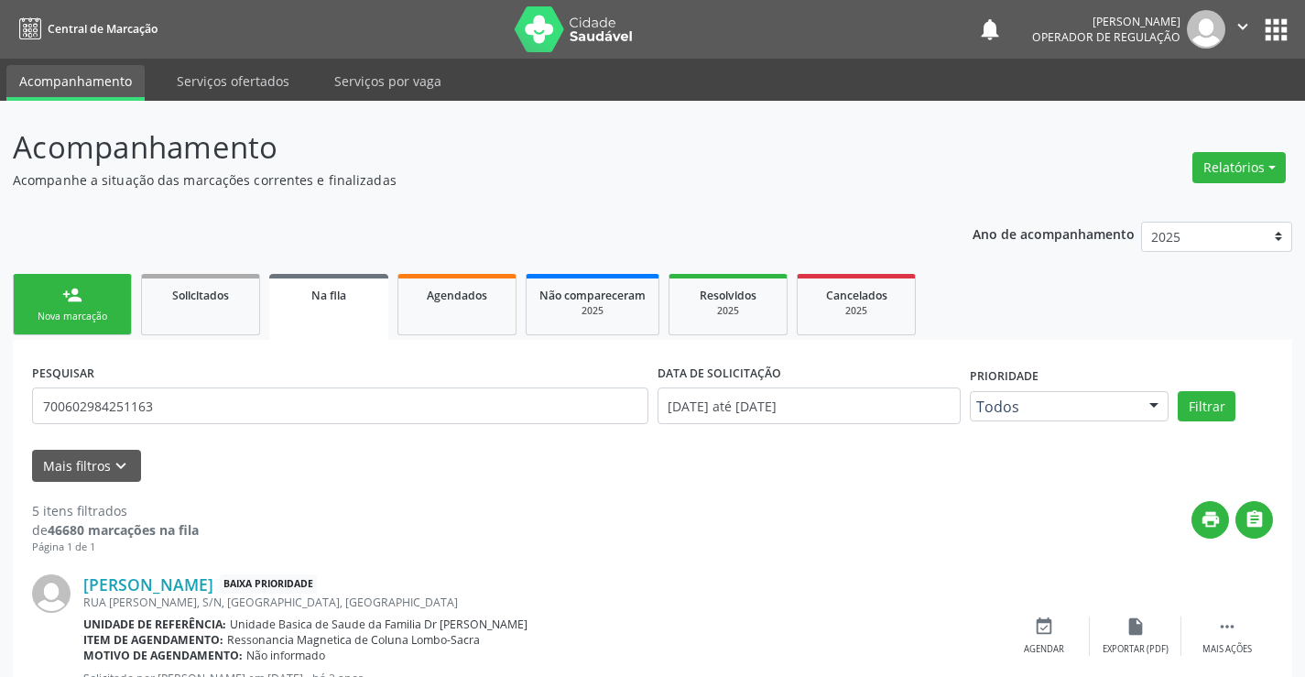
click at [47, 292] on link "person_add Nova marcação" at bounding box center [72, 304] width 119 height 61
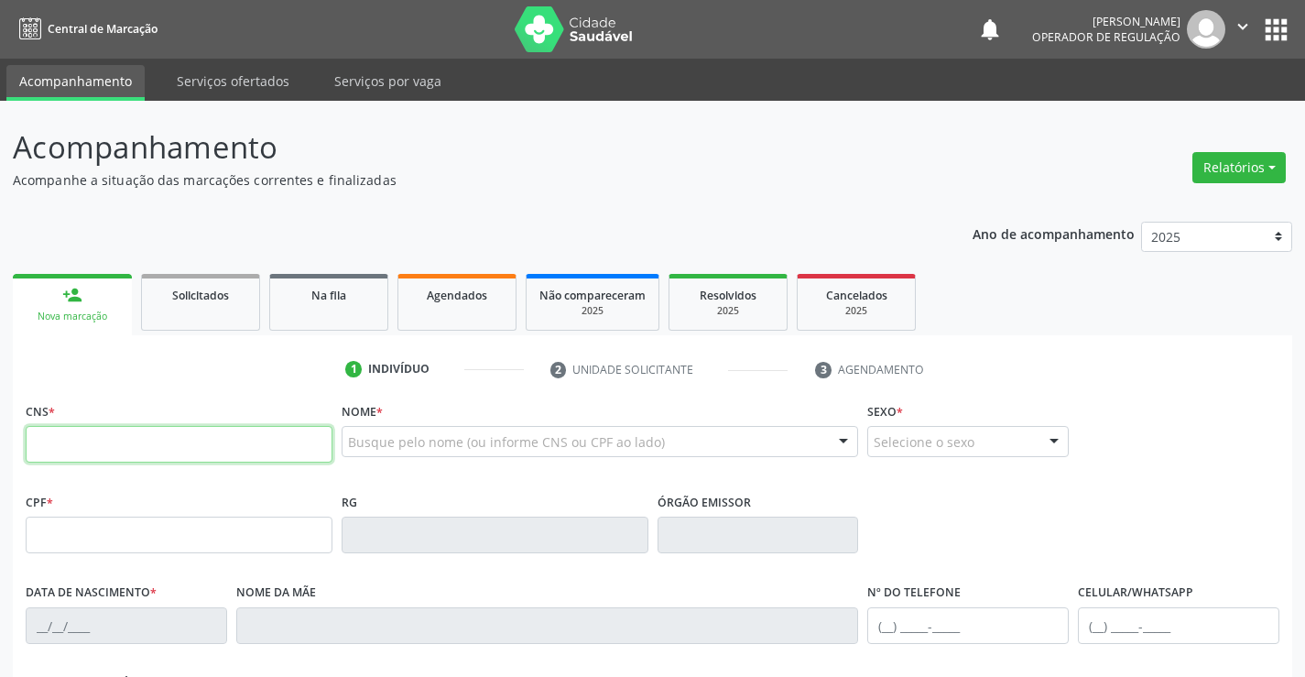
drag, startPoint x: 47, startPoint y: 292, endPoint x: 101, endPoint y: 445, distance: 162.2
click at [101, 445] on input "text" at bounding box center [179, 444] width 307 height 37
type input "709 5096 3208 1270"
type input "2050500939"
type input "15/10/1998"
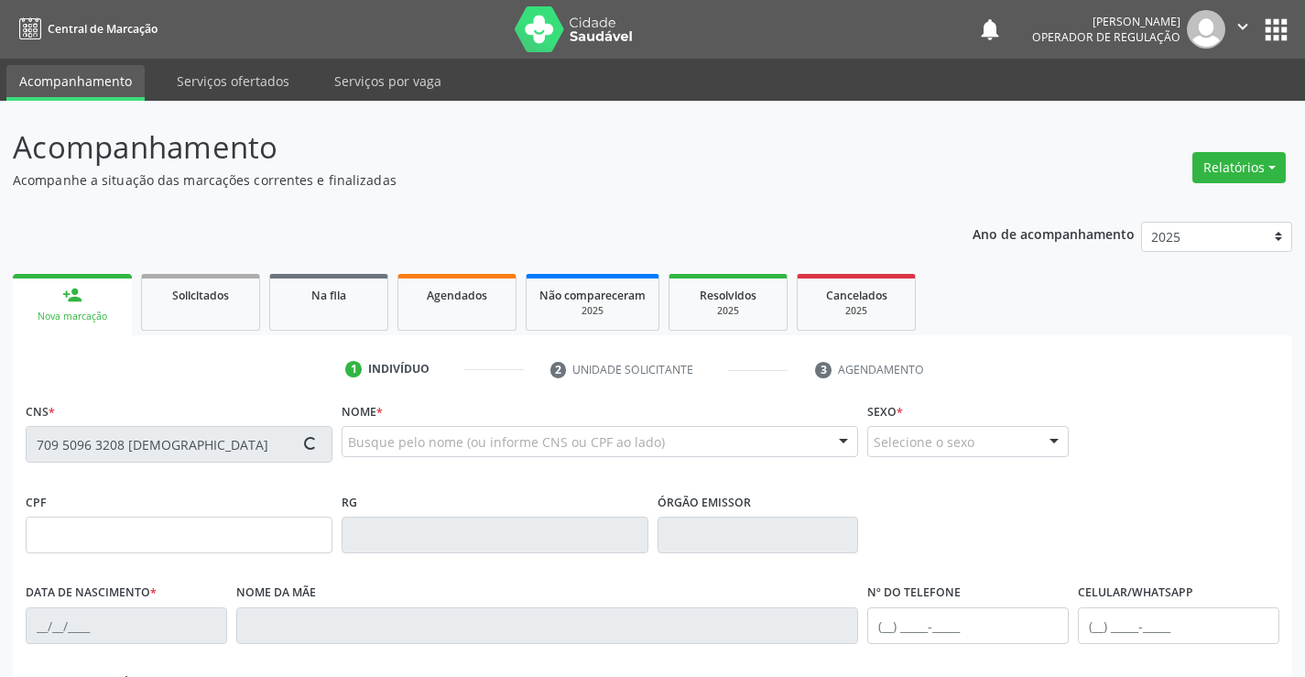
type input "(74) 99195-8028"
type input "072.452.495-98"
type input "S/N"
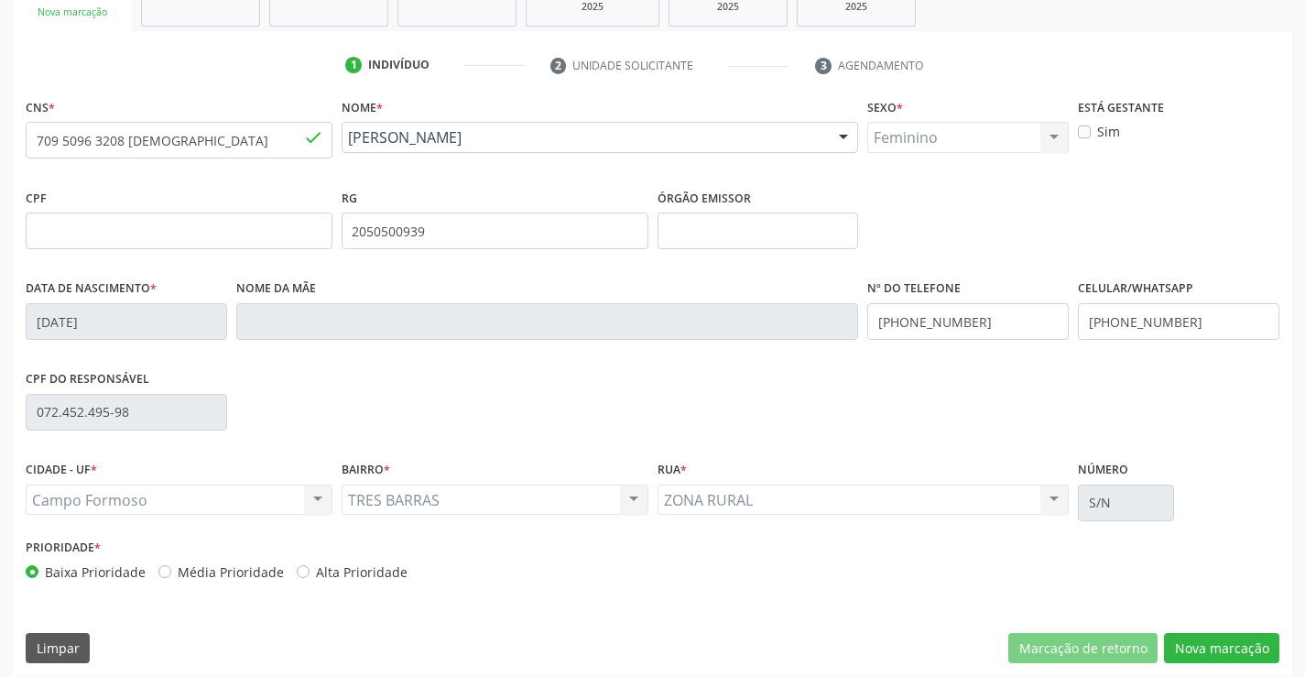
scroll to position [316, 0]
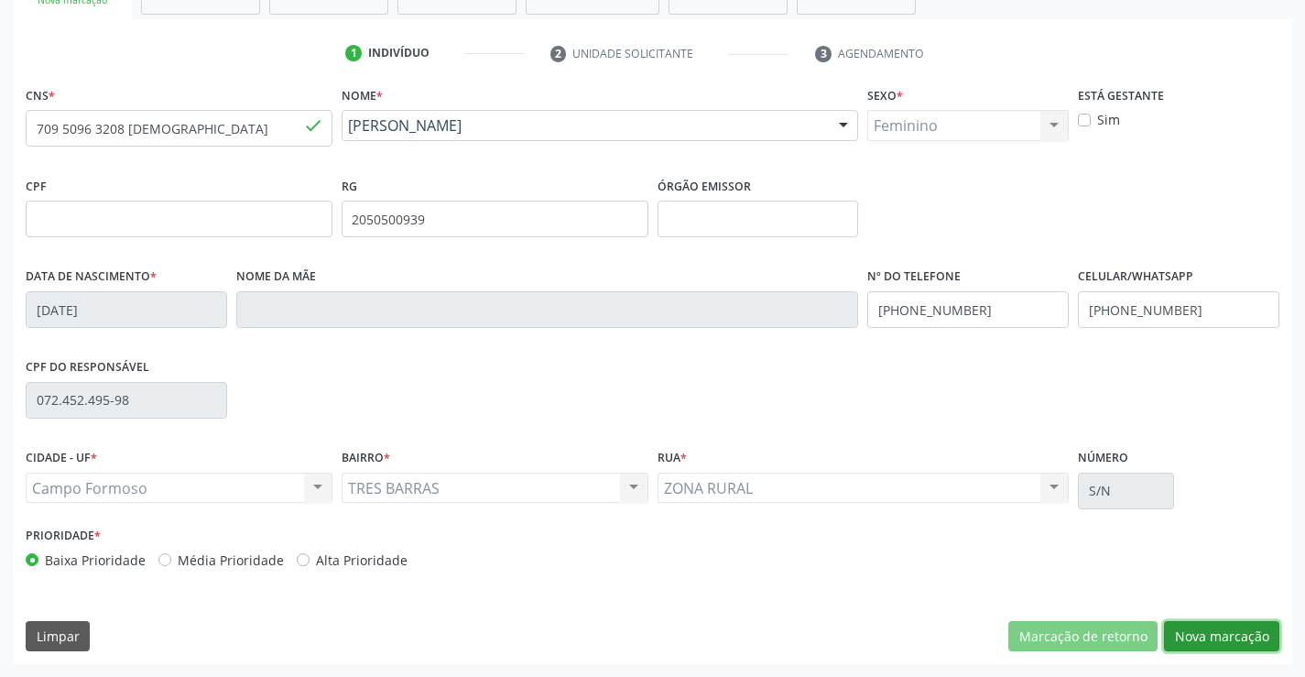
click at [1223, 627] on button "Nova marcação" at bounding box center [1221, 636] width 115 height 31
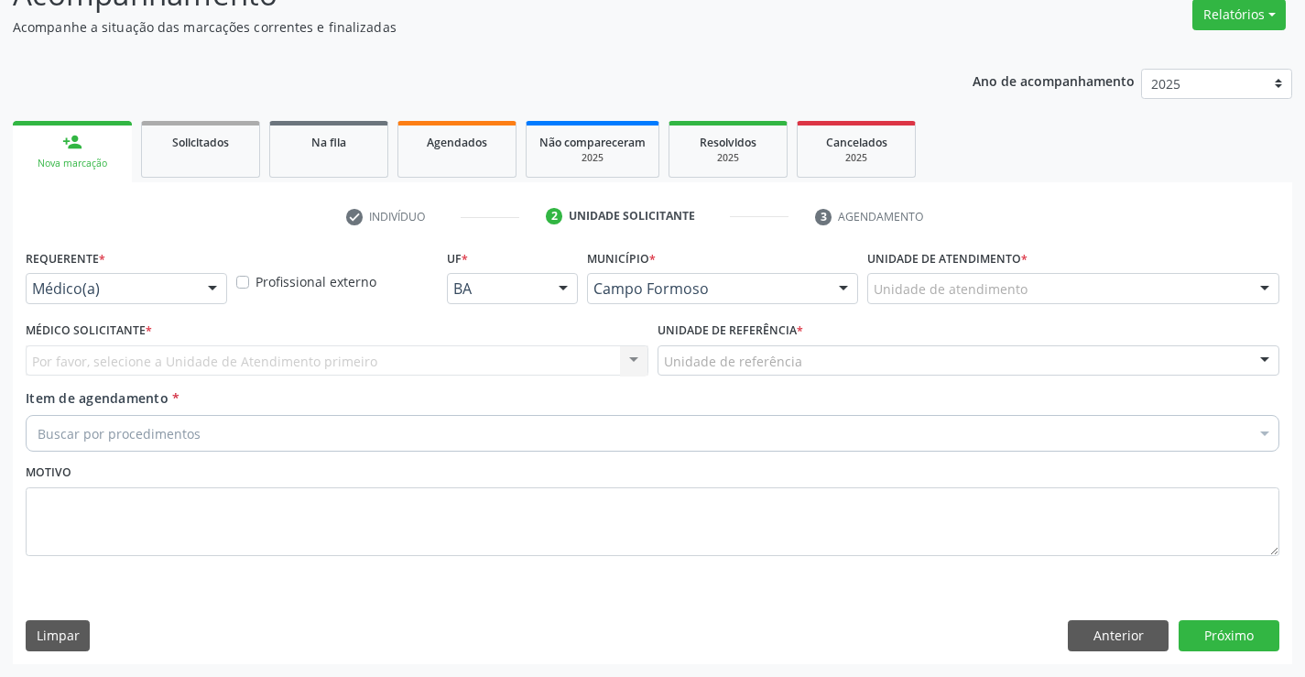
scroll to position [153, 0]
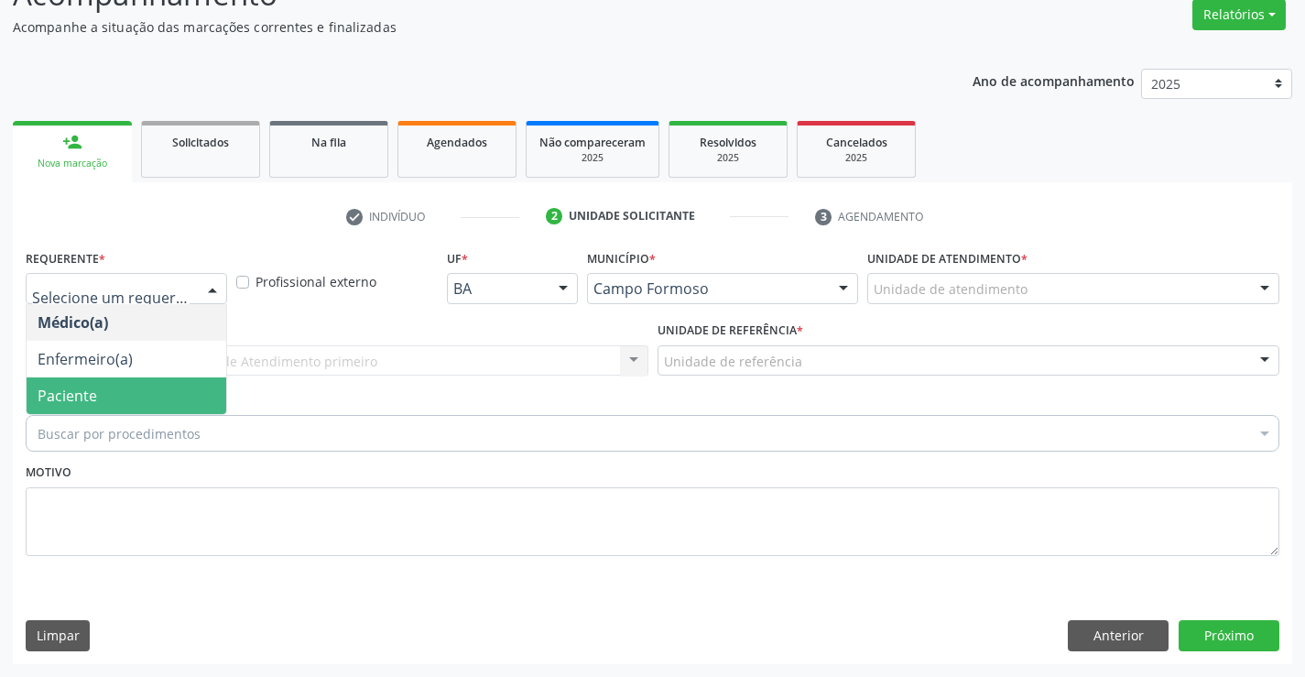
click at [52, 390] on span "Paciente" at bounding box center [68, 396] width 60 height 20
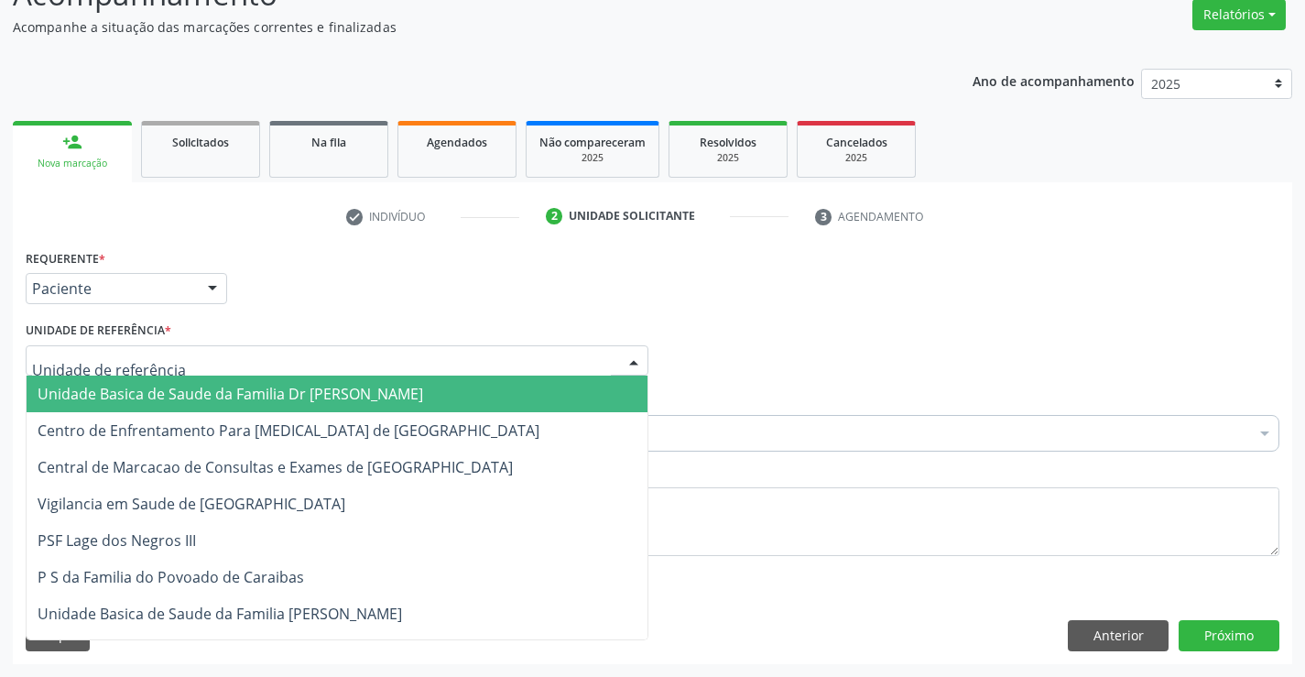
click at [113, 395] on span "Unidade Basica de Saude da Familia Dr [PERSON_NAME]" at bounding box center [231, 394] width 386 height 20
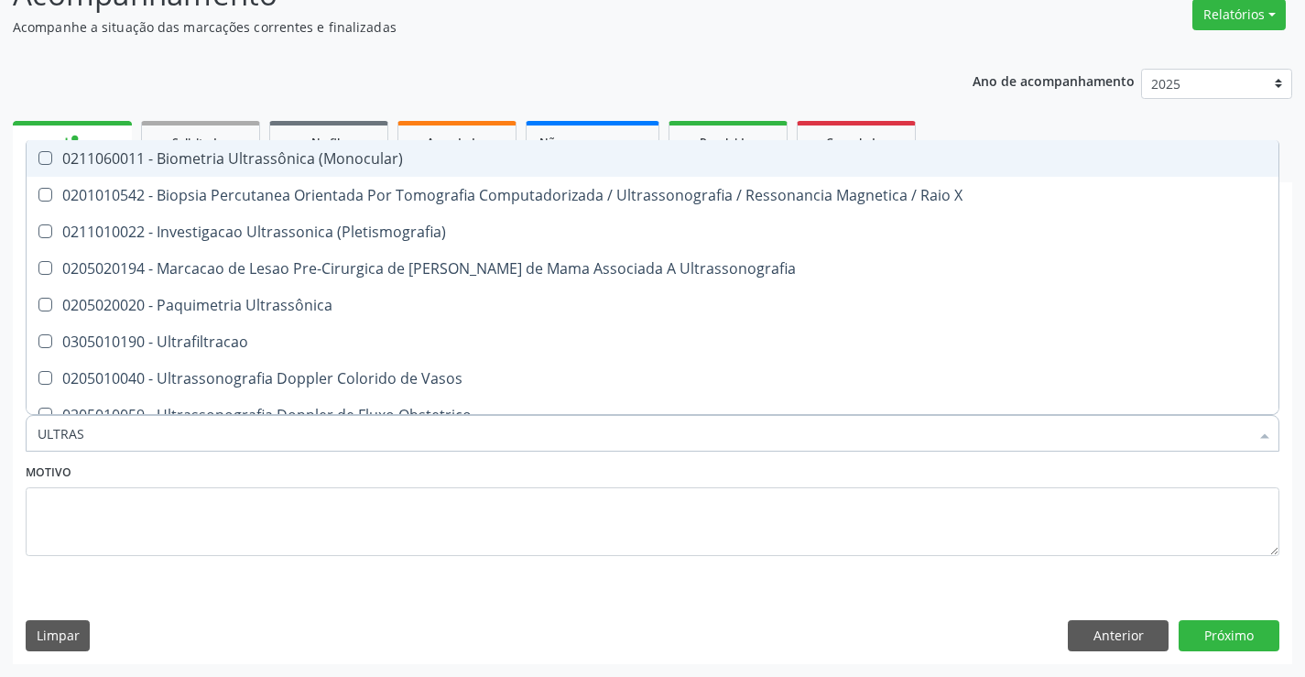
type input "ULTRASS"
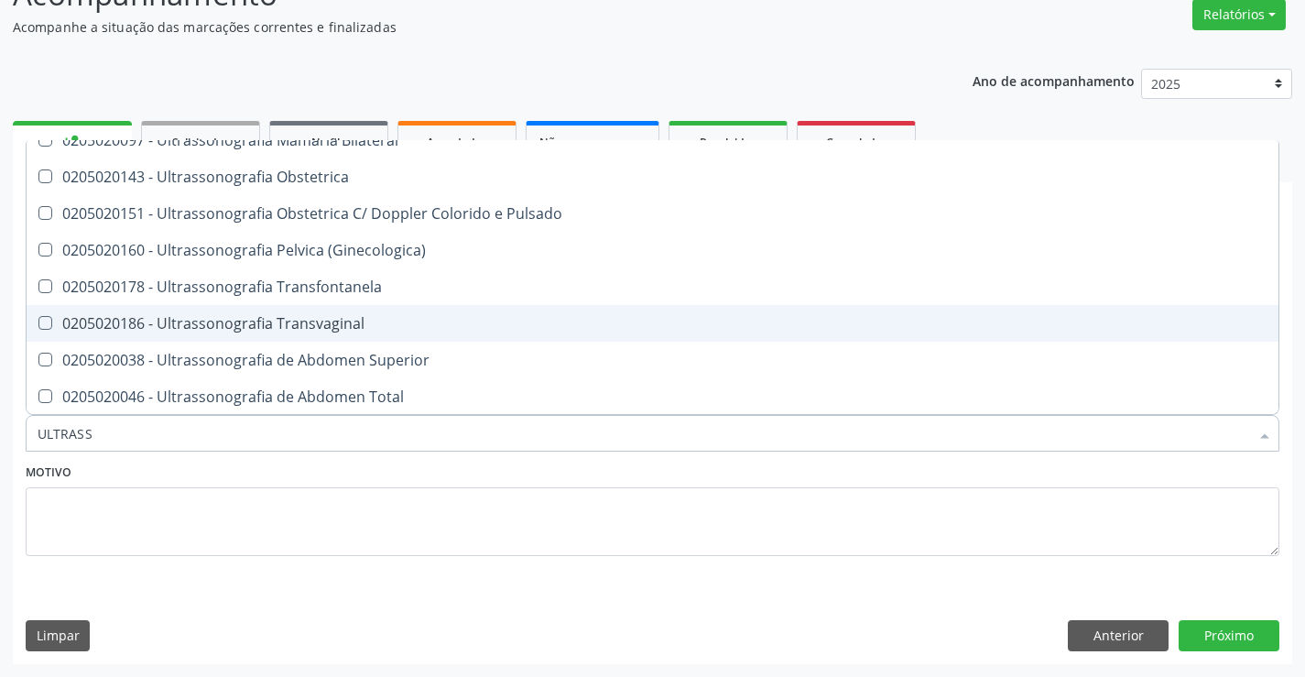
scroll to position [366, 0]
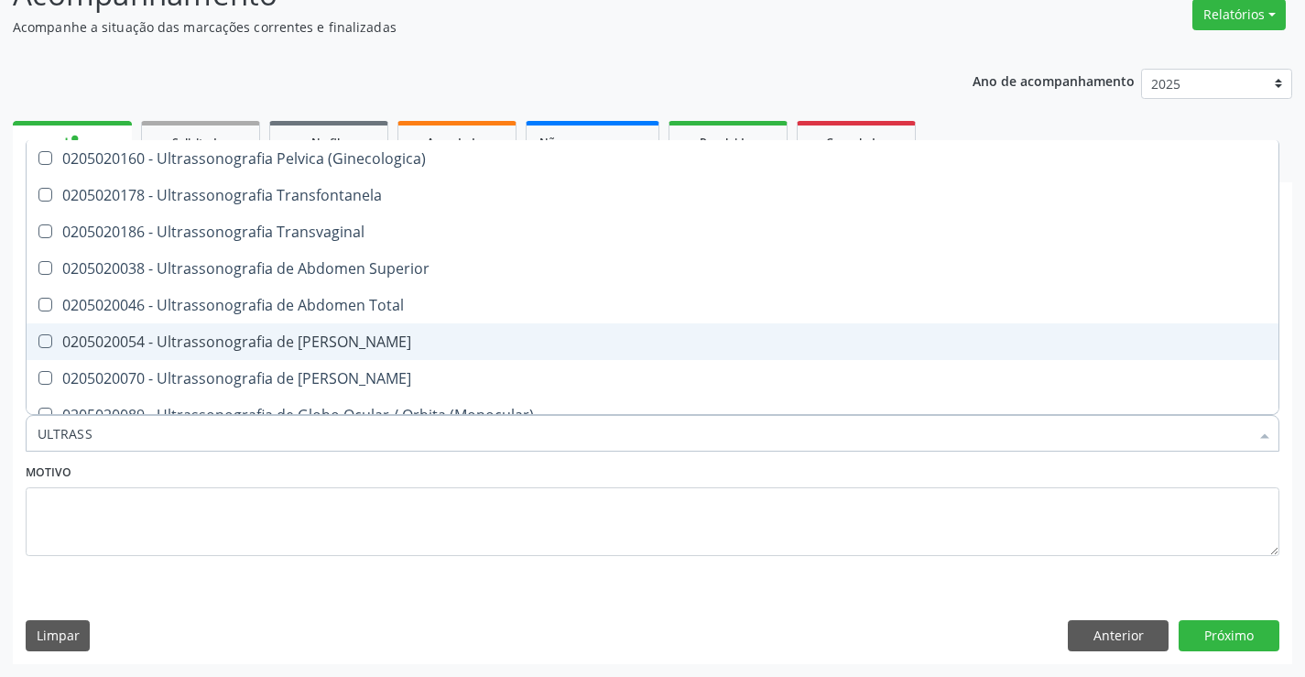
click at [379, 344] on div "0205020054 - Ultrassonografia de [PERSON_NAME]" at bounding box center [653, 341] width 1230 height 15
checkbox Urinario "true"
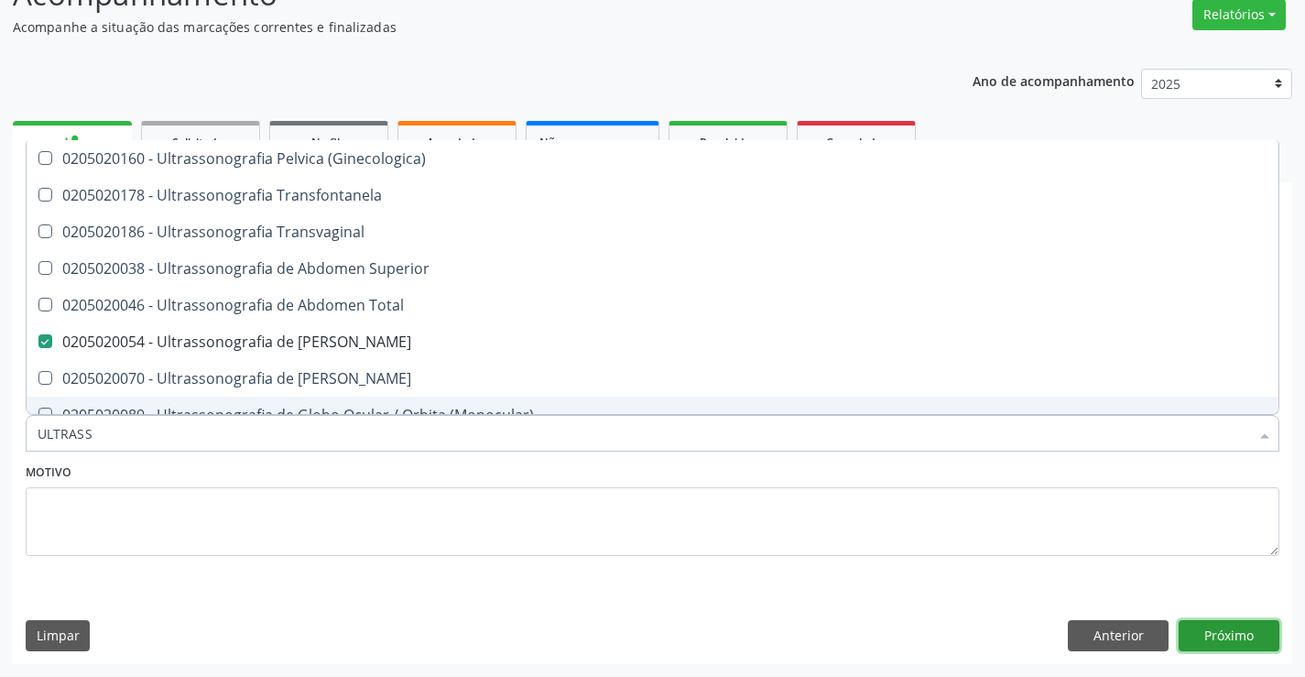
click at [1236, 638] on button "Próximo" at bounding box center [1229, 635] width 101 height 31
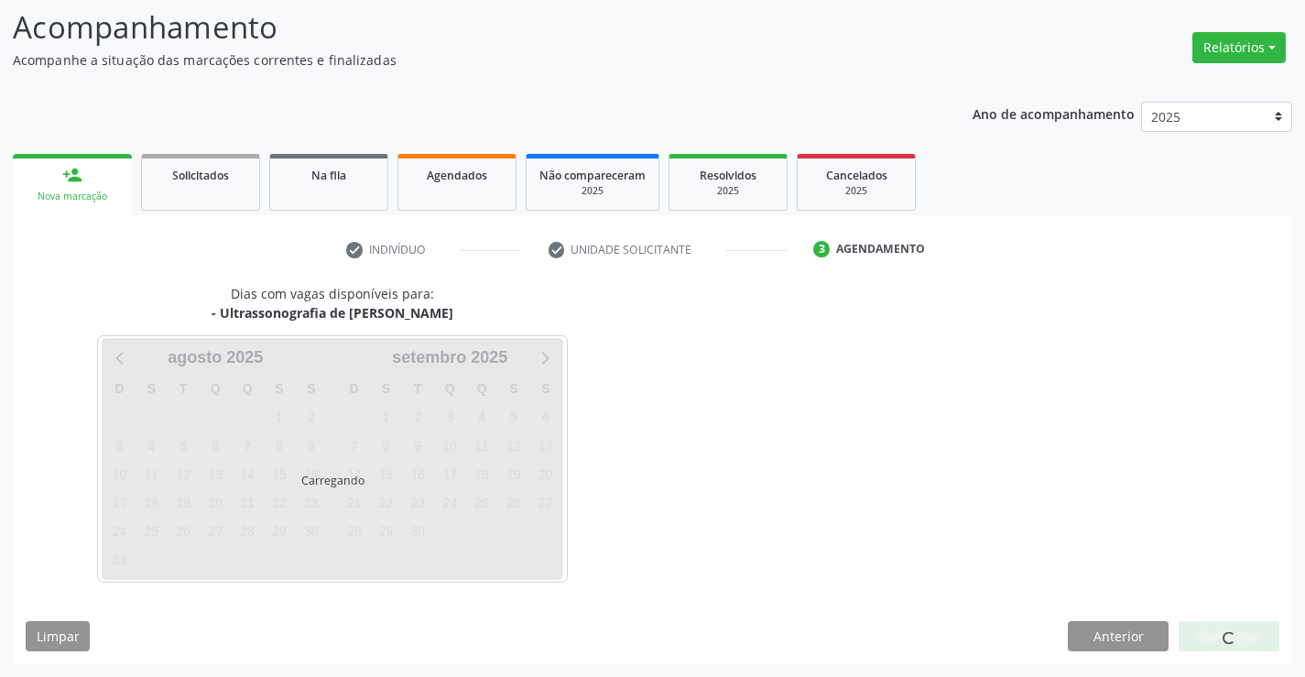
scroll to position [0, 0]
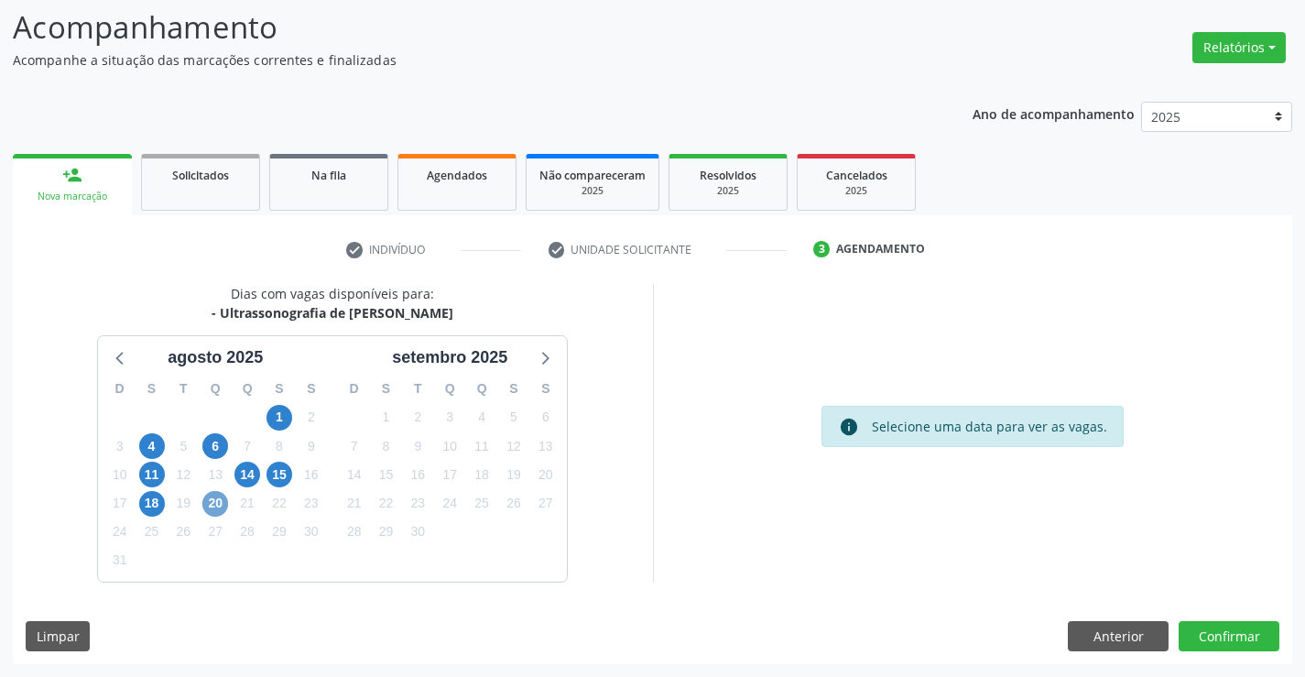
click at [217, 506] on span "20" at bounding box center [215, 504] width 26 height 26
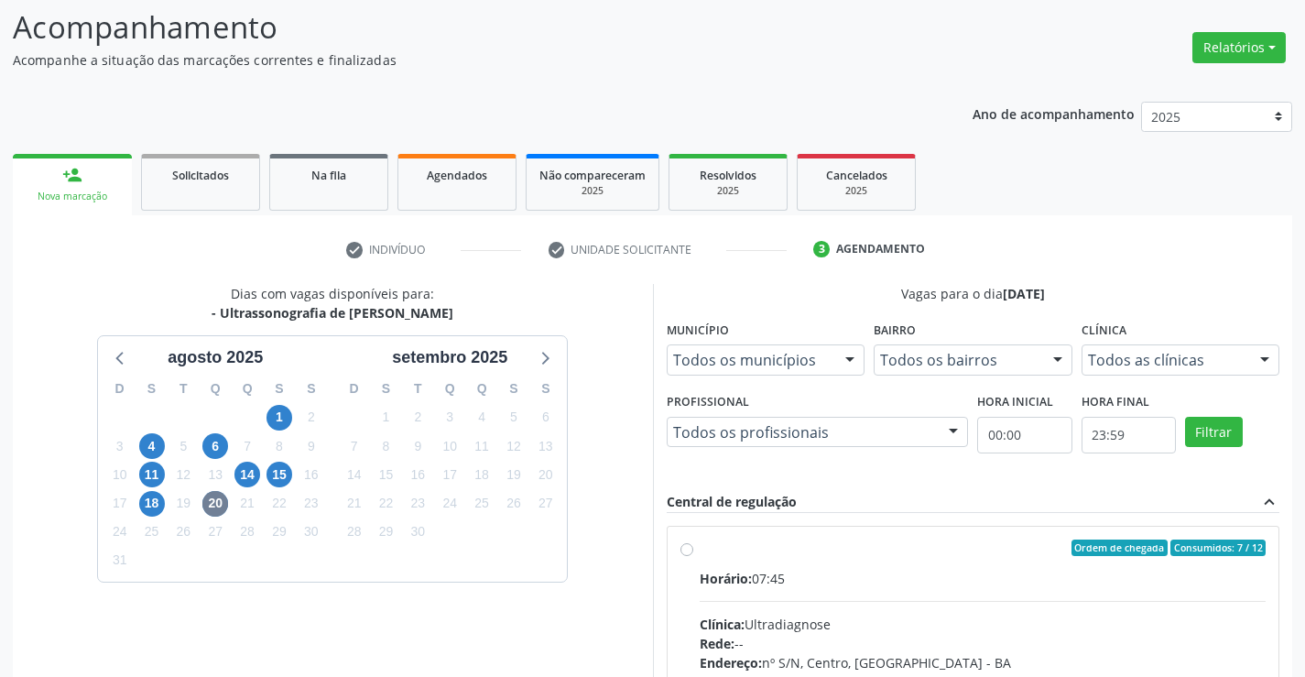
click at [700, 544] on label "Ordem de chegada Consumidos: 7 / 12 Horário: 07:45 Clínica: Ultradiagnose Rede:…" at bounding box center [983, 679] width 567 height 281
click at [685, 544] on input "Ordem de chegada Consumidos: 7 / 12 Horário: 07:45 Clínica: Ultradiagnose Rede:…" at bounding box center [686, 547] width 13 height 16
radio input "true"
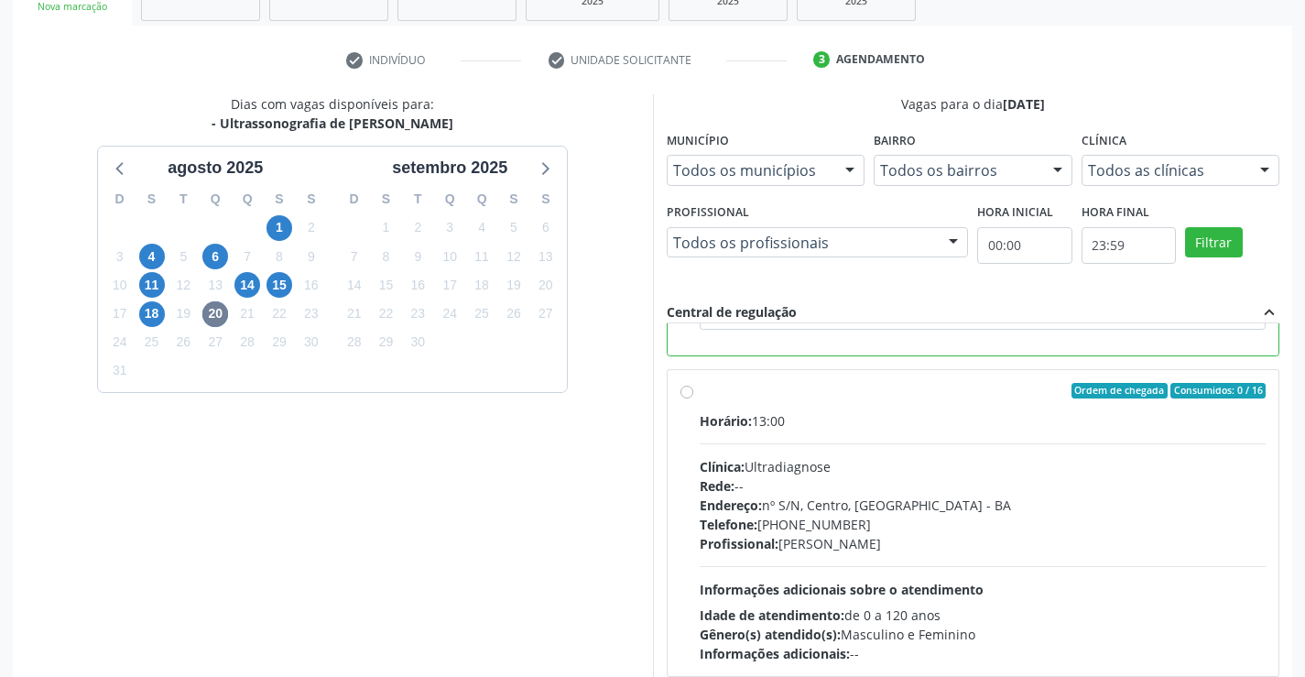
scroll to position [418, 0]
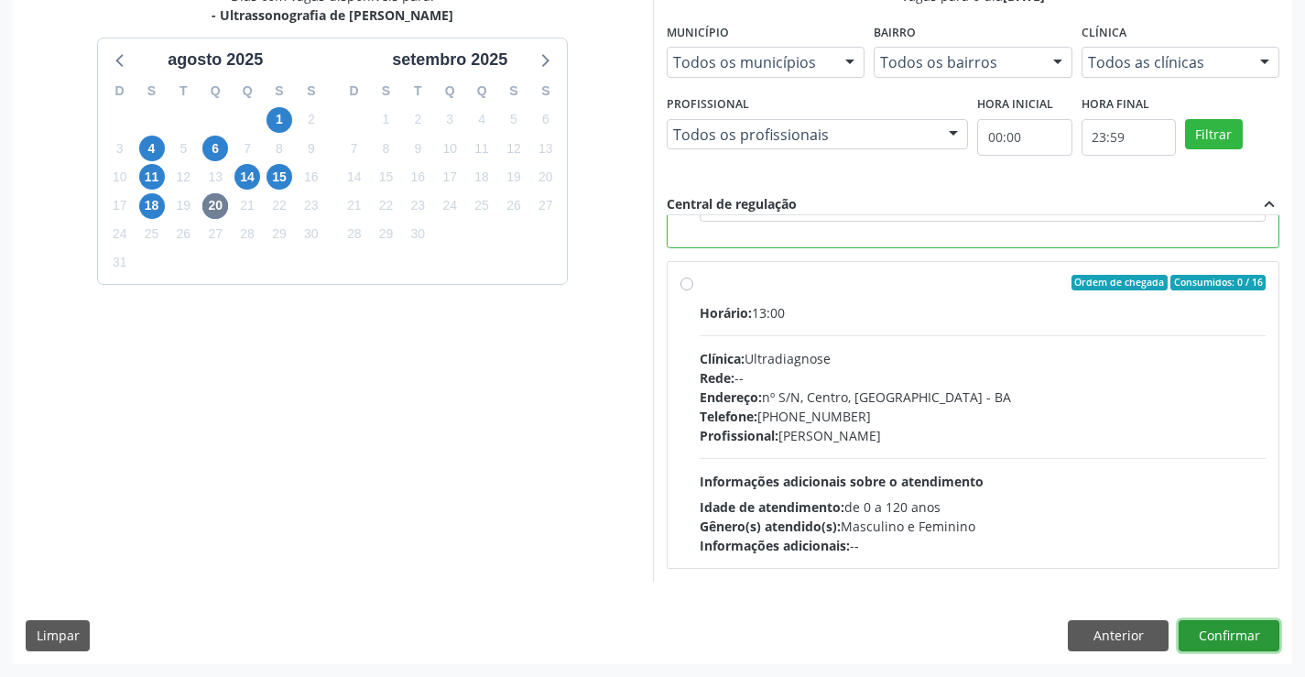
click at [1213, 624] on button "Confirmar" at bounding box center [1229, 635] width 101 height 31
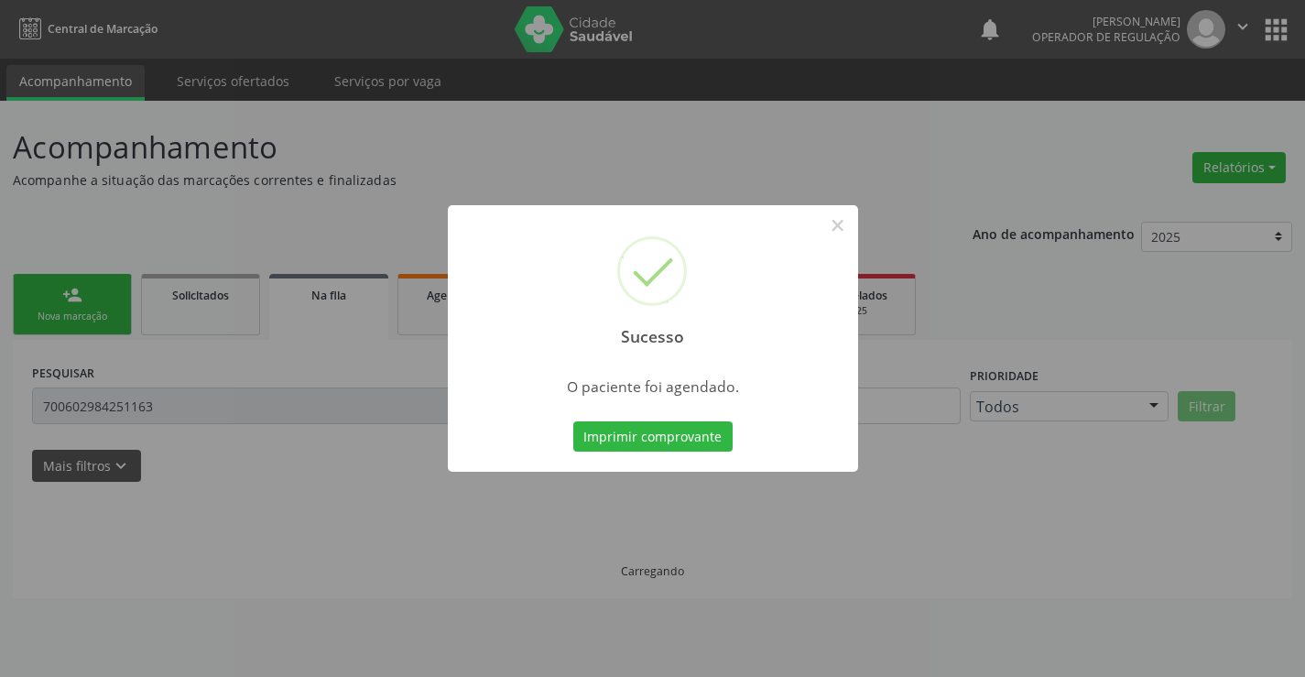
scroll to position [0, 0]
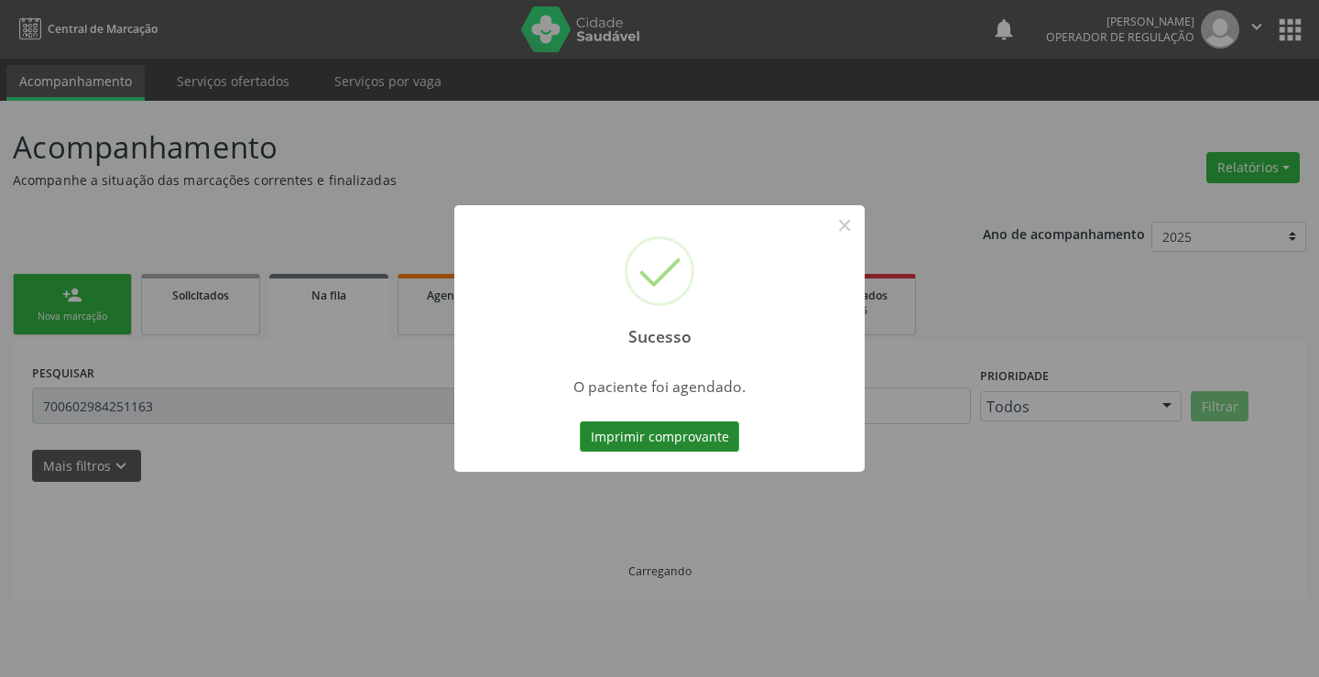
click at [619, 443] on button "Imprimir comprovante" at bounding box center [659, 436] width 159 height 31
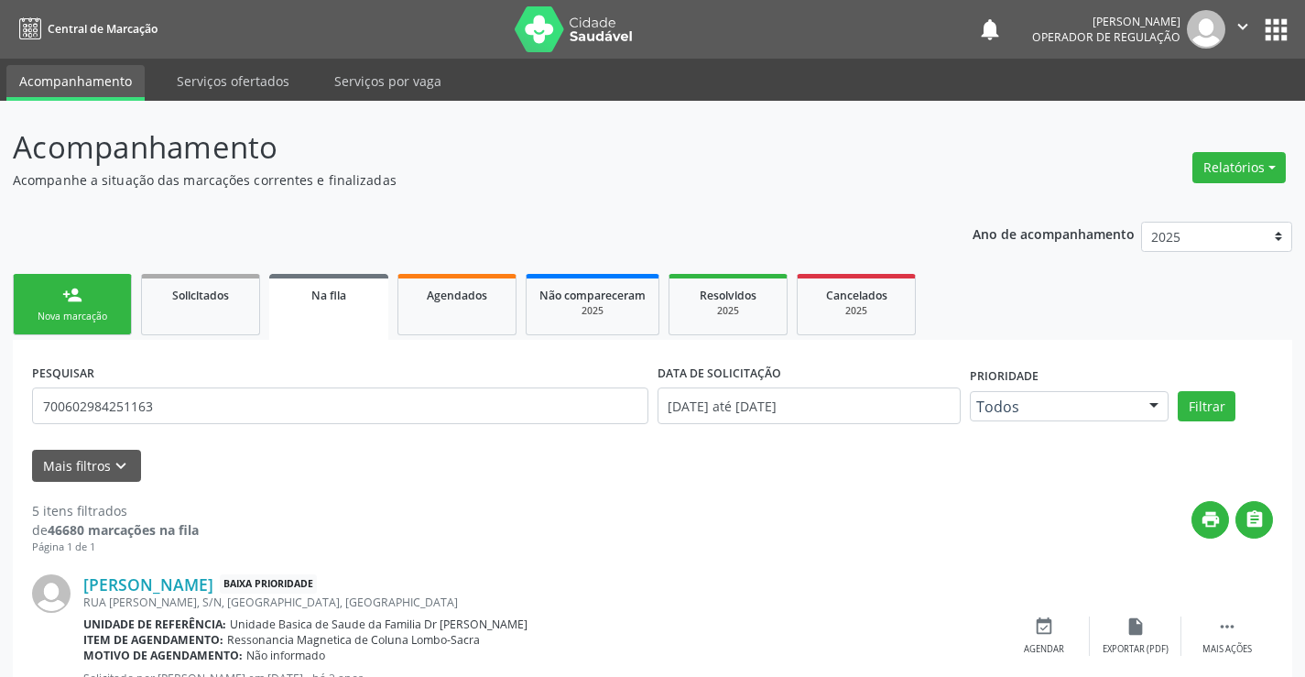
click at [92, 315] on div "Nova marcação" at bounding box center [73, 317] width 92 height 14
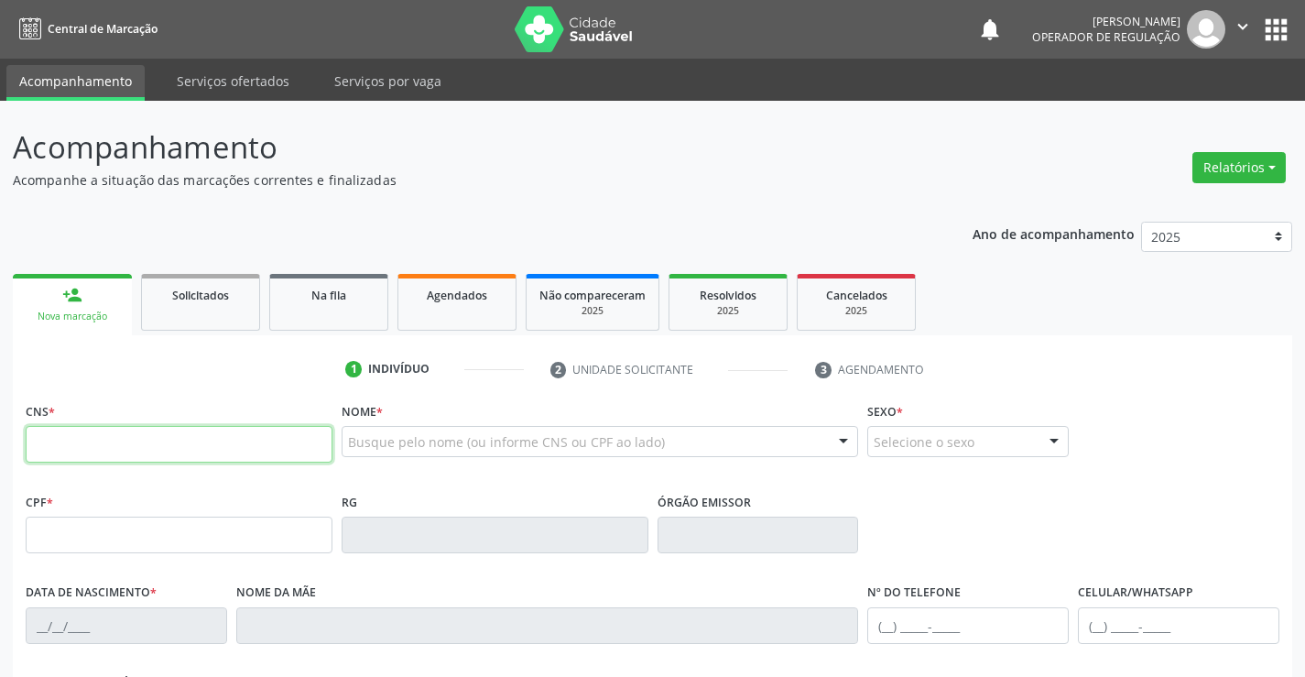
click at [161, 438] on input "text" at bounding box center [179, 444] width 307 height 37
type input "703 4012 0191 0817"
type input "0503362581"
type input "30/06/1973"
type input "(74) 99149-0183"
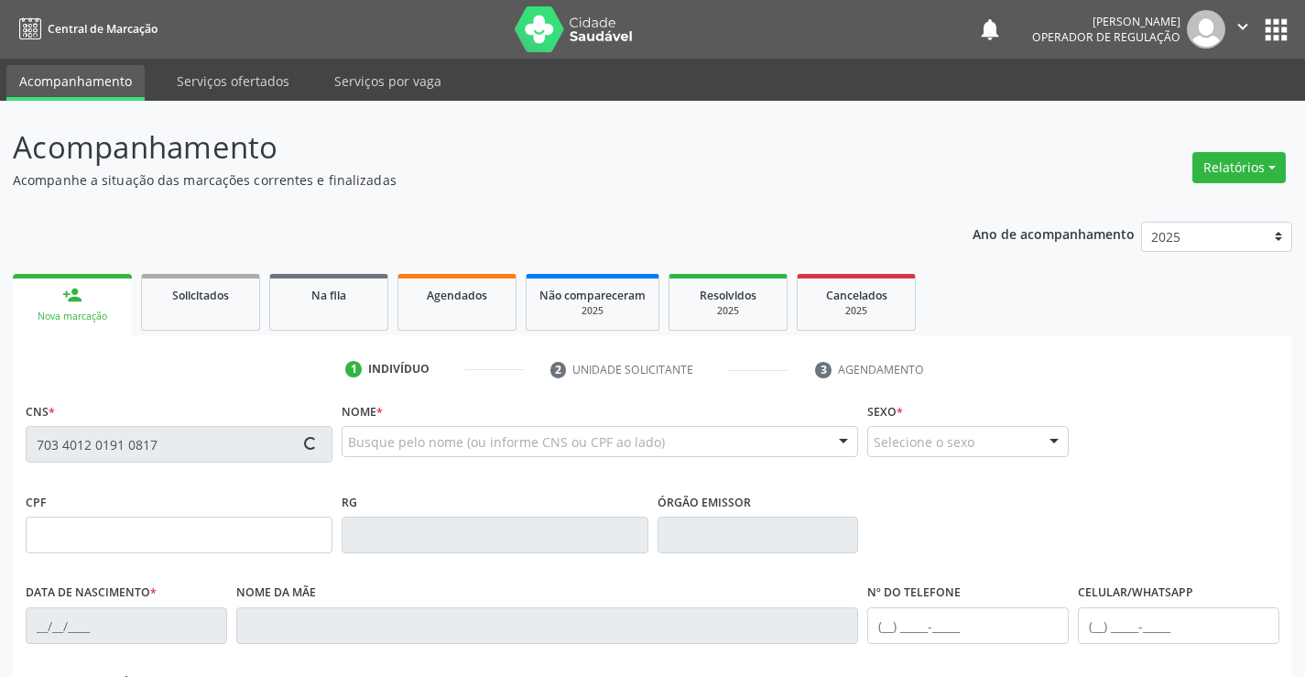
type input "(74) 99149-0183"
type input "SN"
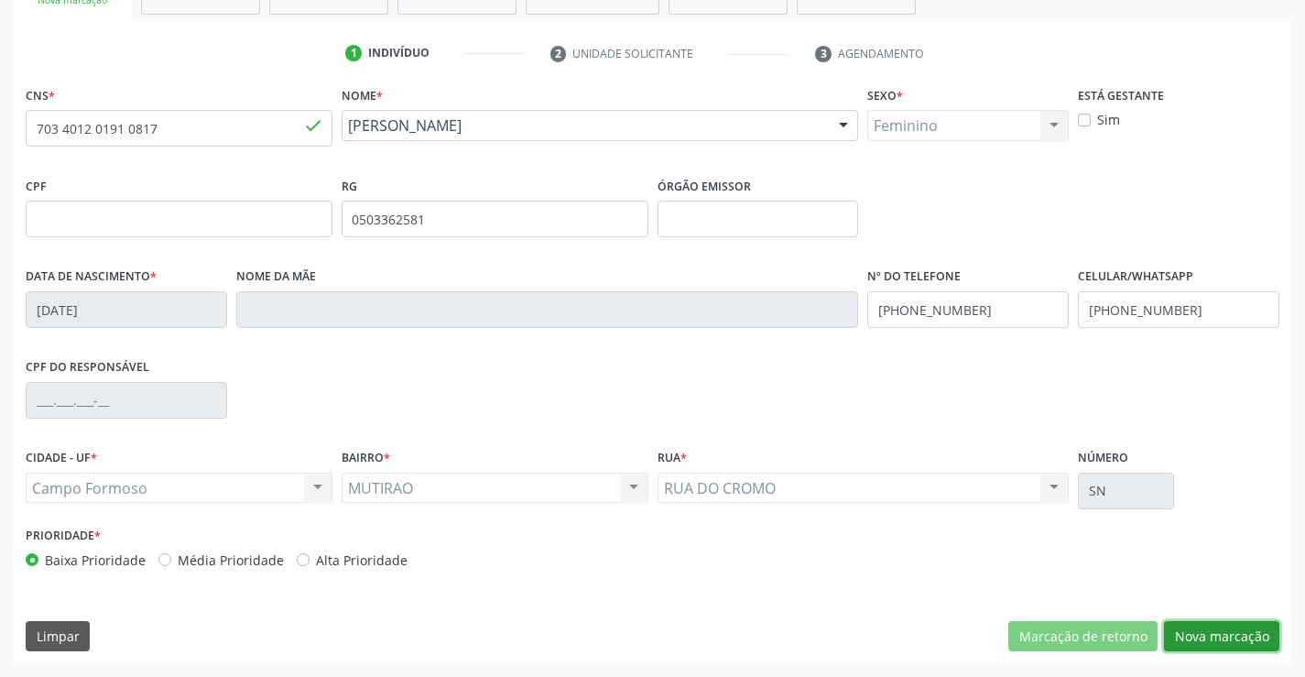
click at [1217, 647] on button "Nova marcação" at bounding box center [1221, 636] width 115 height 31
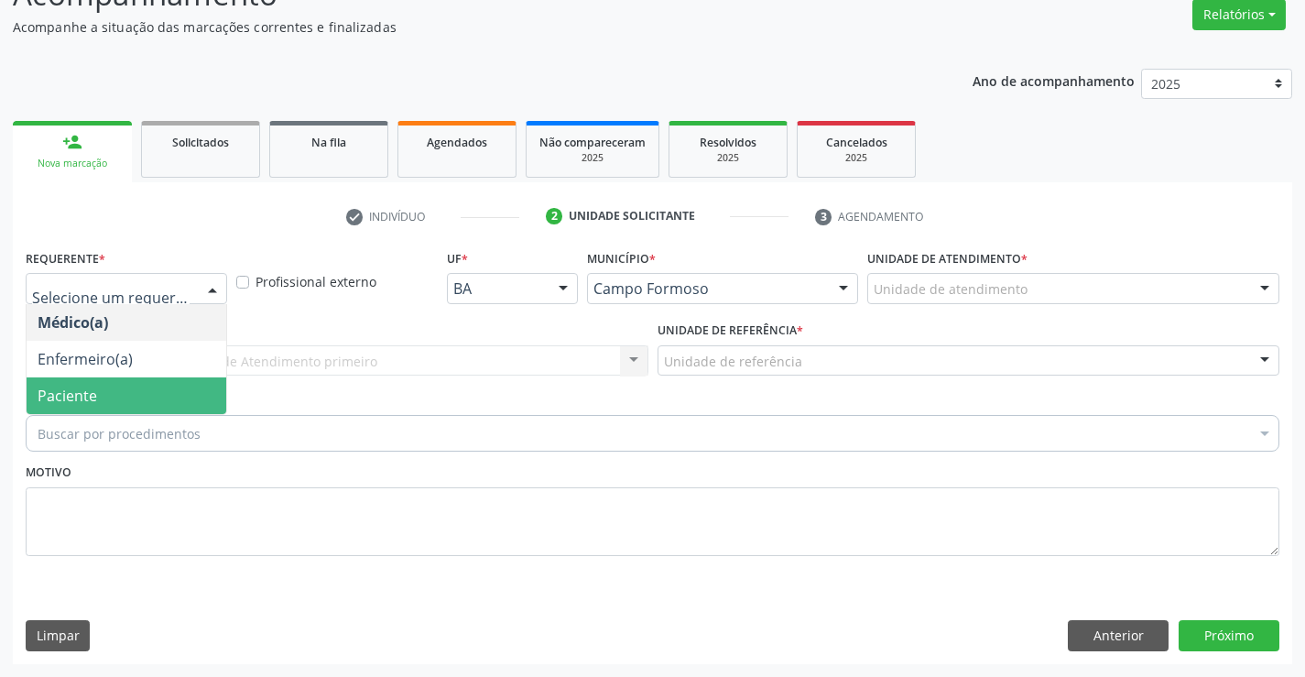
click at [77, 394] on span "Paciente" at bounding box center [68, 396] width 60 height 20
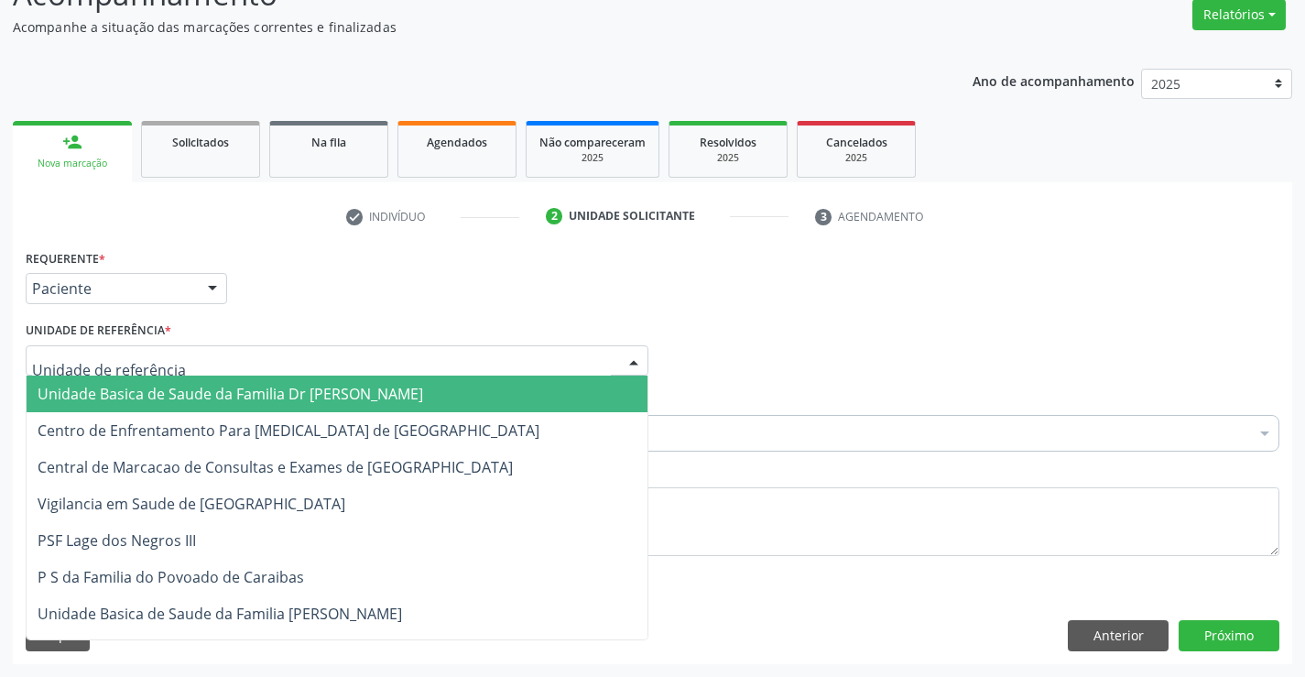
click at [87, 401] on span "Unidade Basica de Saude da Familia Dr [PERSON_NAME]" at bounding box center [231, 394] width 386 height 20
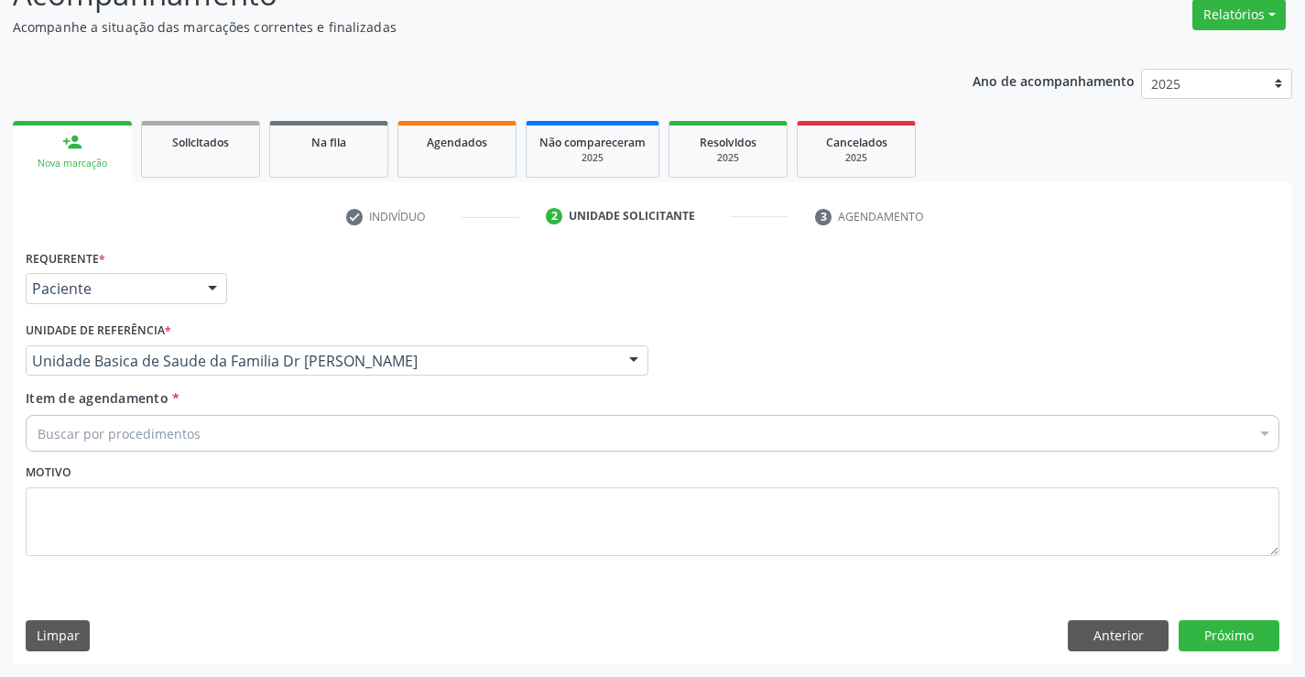
click at [85, 444] on div "Buscar por procedimentos" at bounding box center [653, 433] width 1254 height 37
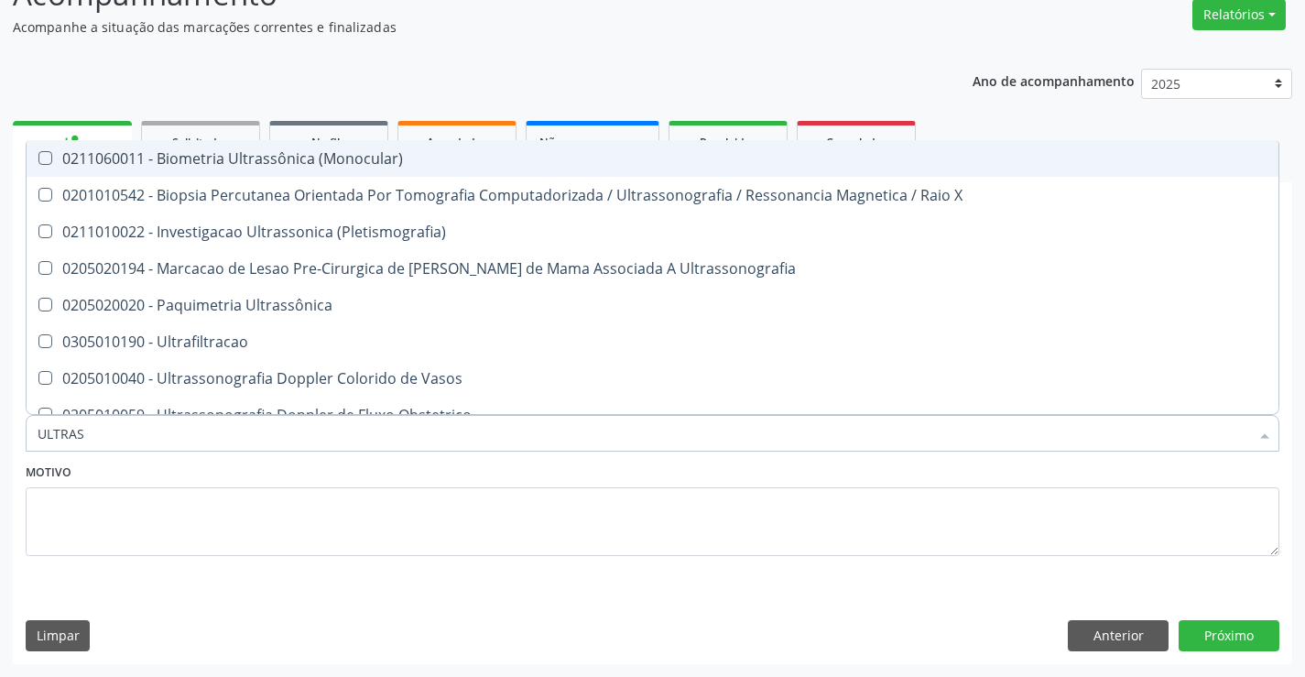
type input "ULTRASS"
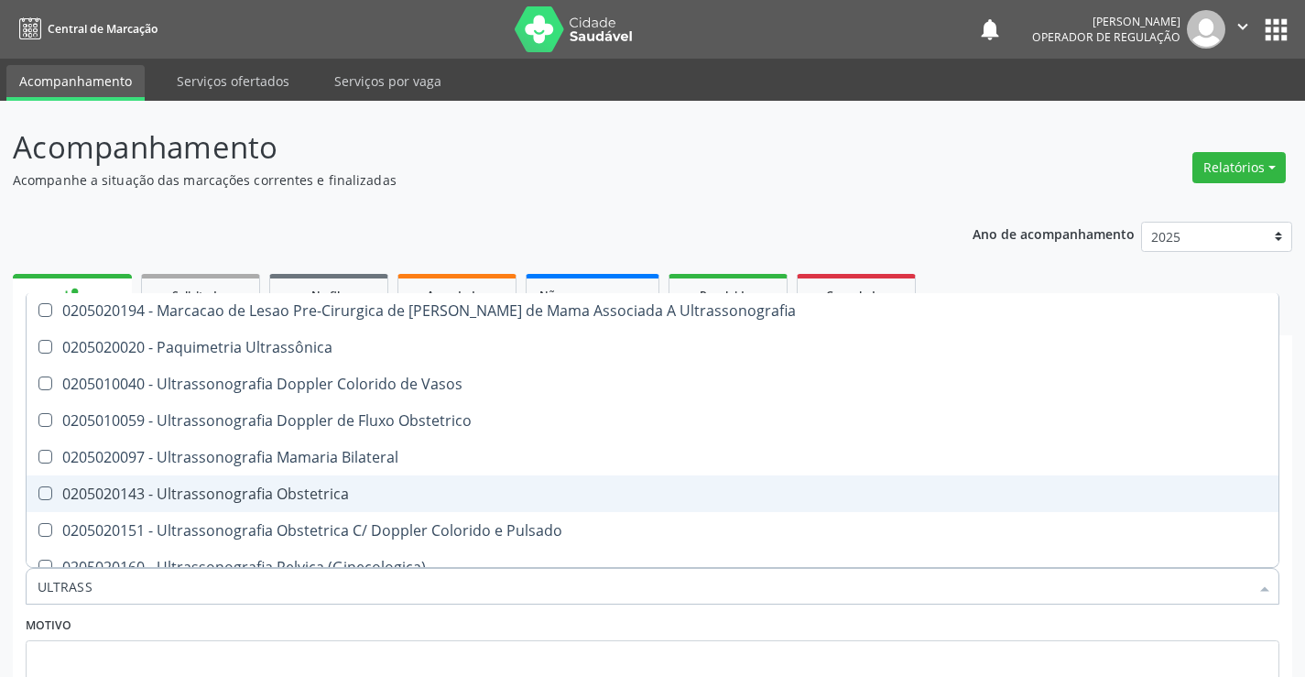
scroll to position [92, 0]
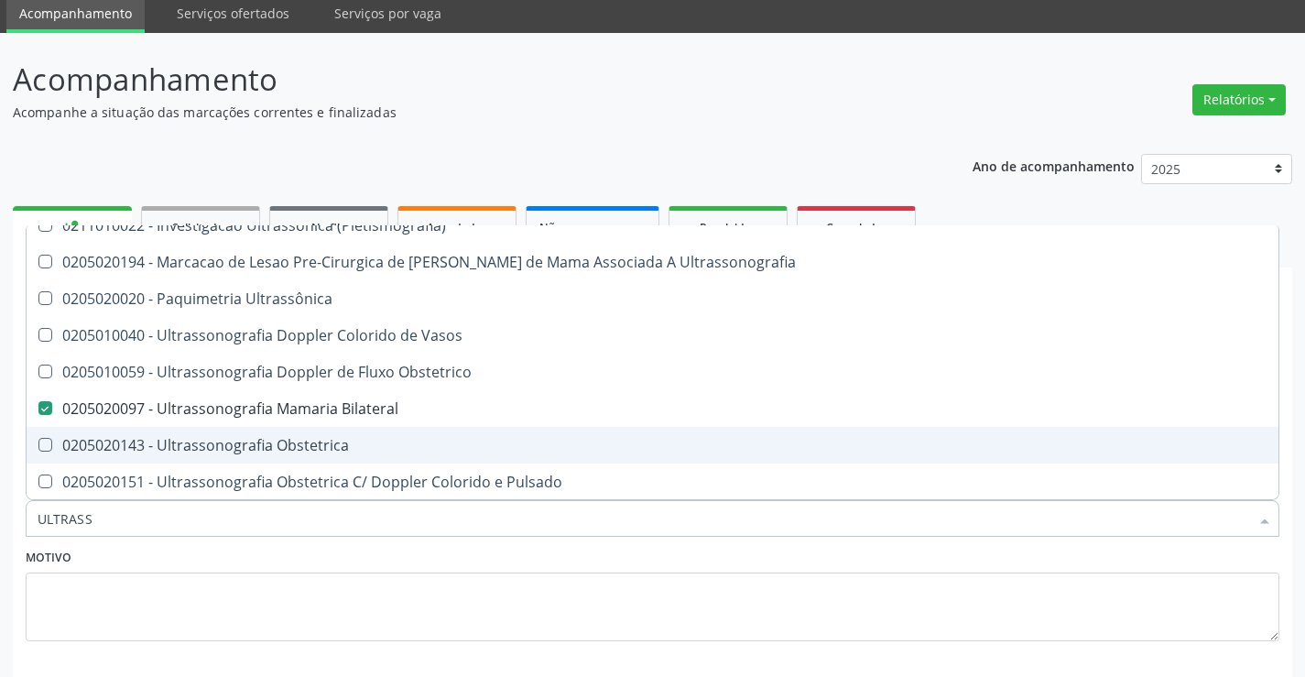
scroll to position [153, 0]
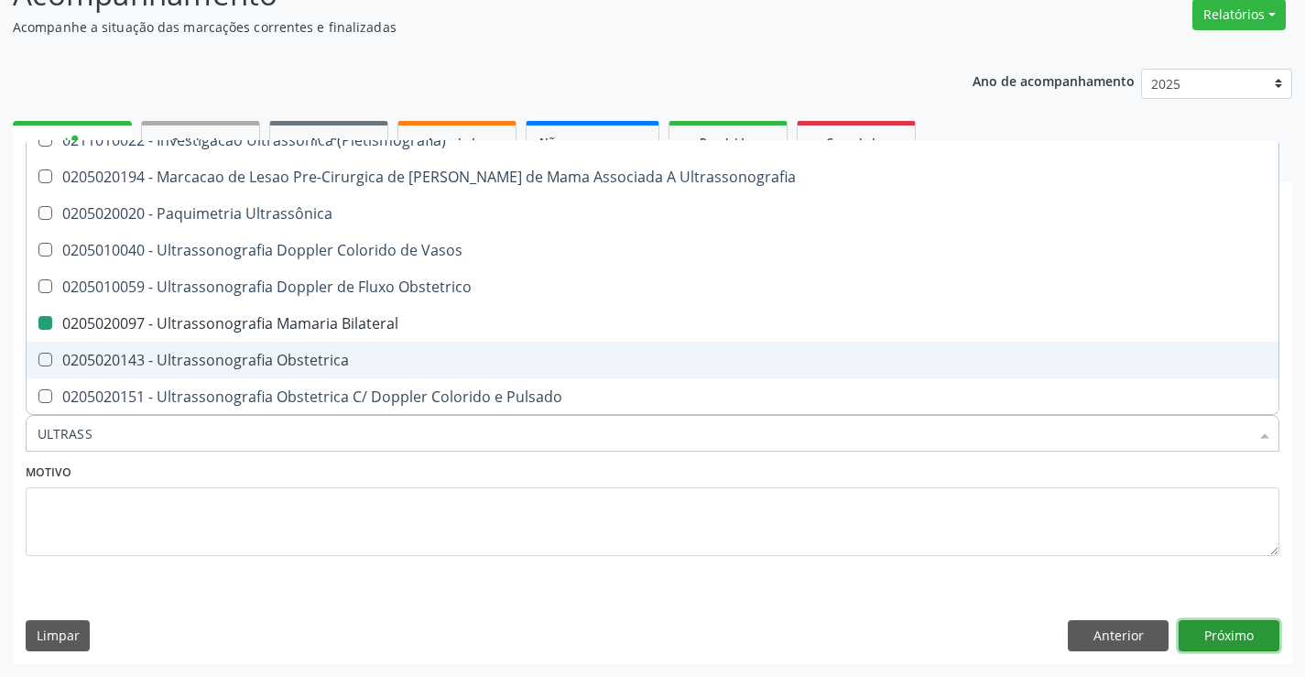
click at [1251, 644] on button "Próximo" at bounding box center [1229, 635] width 101 height 31
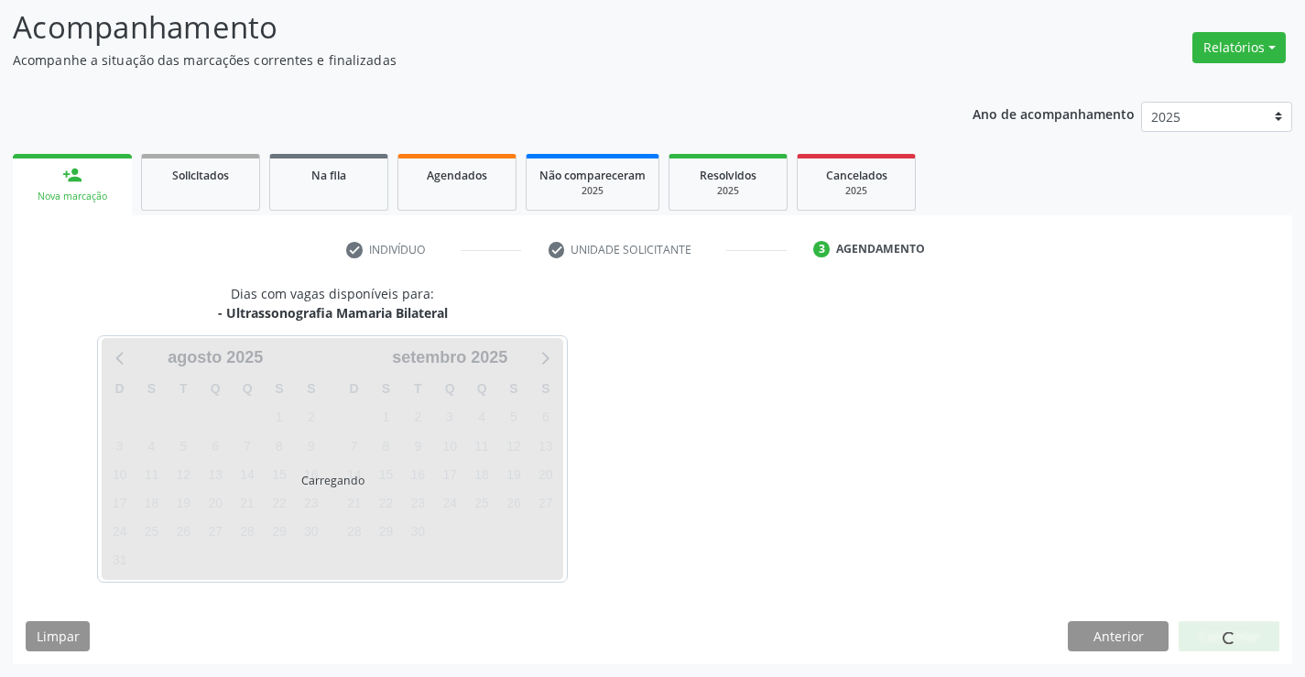
scroll to position [0, 0]
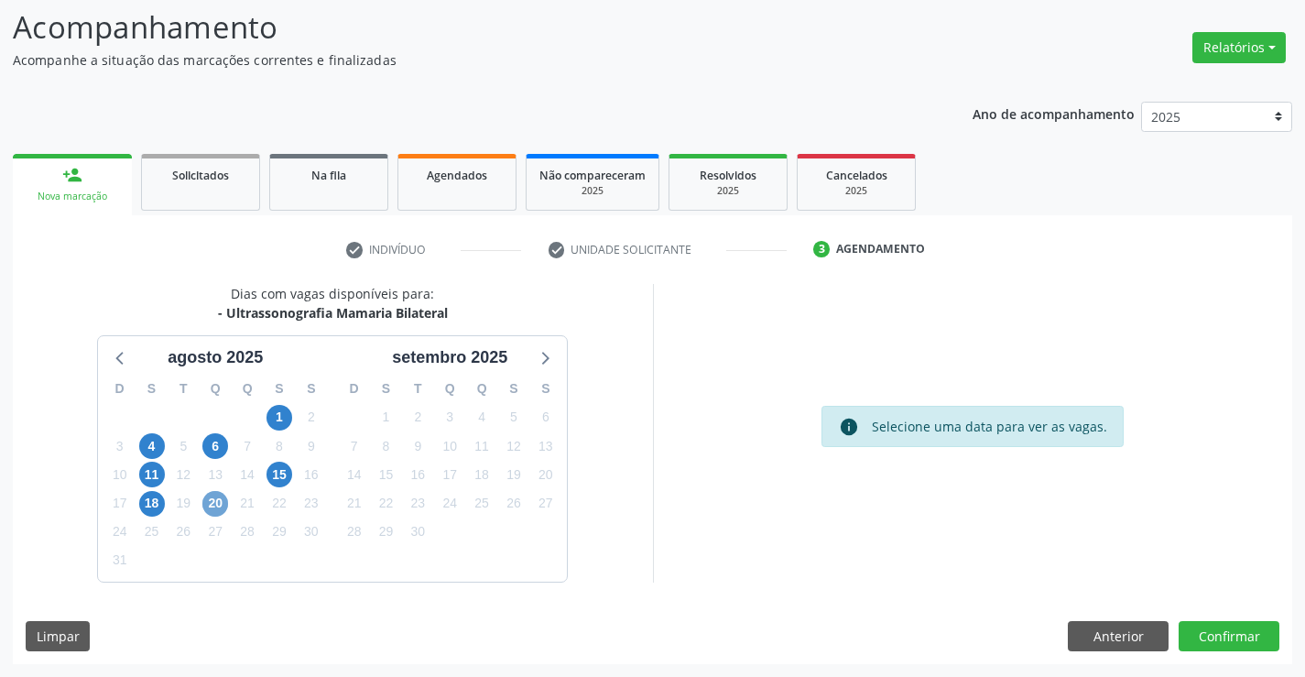
click at [214, 499] on span "20" at bounding box center [215, 504] width 26 height 26
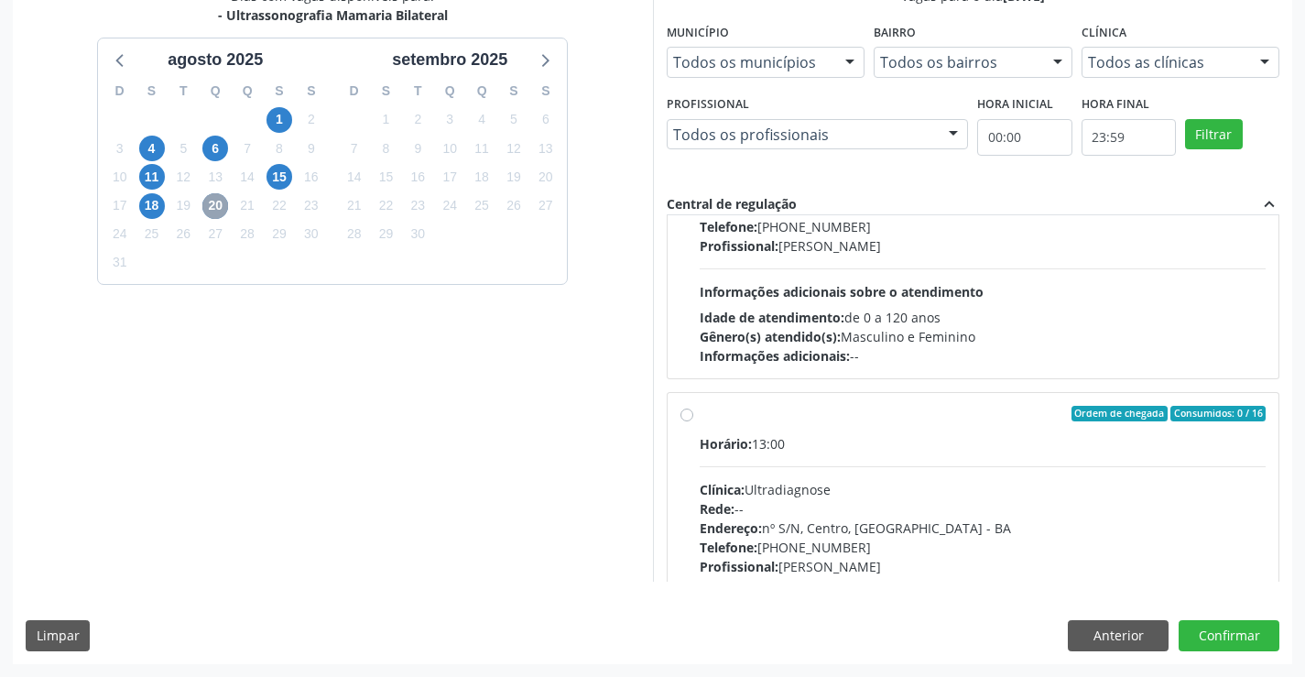
scroll to position [183, 0]
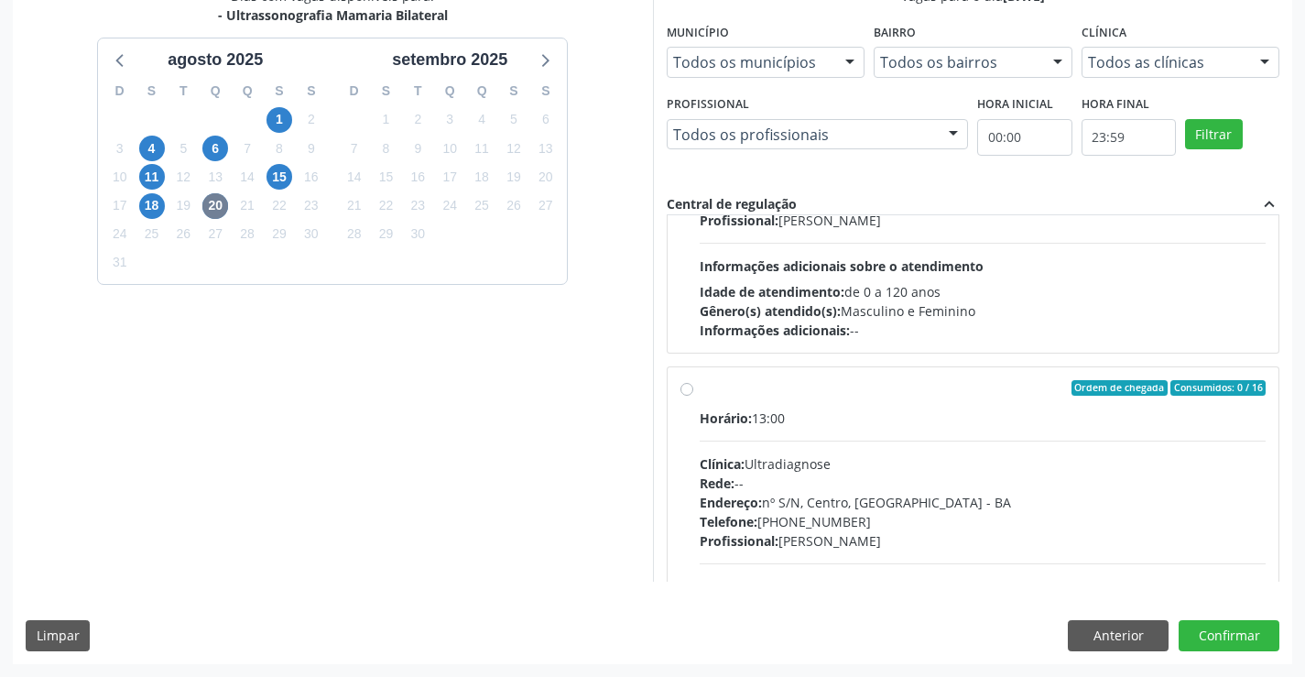
click at [700, 389] on label "Ordem de chegada Consumidos: 0 / 16 Horário: 13:00 Clínica: Ultradiagnose Rede:…" at bounding box center [983, 520] width 567 height 281
click at [685, 389] on input "Ordem de chegada Consumidos: 0 / 16 Horário: 13:00 Clínica: Ultradiagnose Rede:…" at bounding box center [686, 388] width 13 height 16
radio input "true"
click at [1211, 632] on button "Confirmar" at bounding box center [1229, 635] width 101 height 31
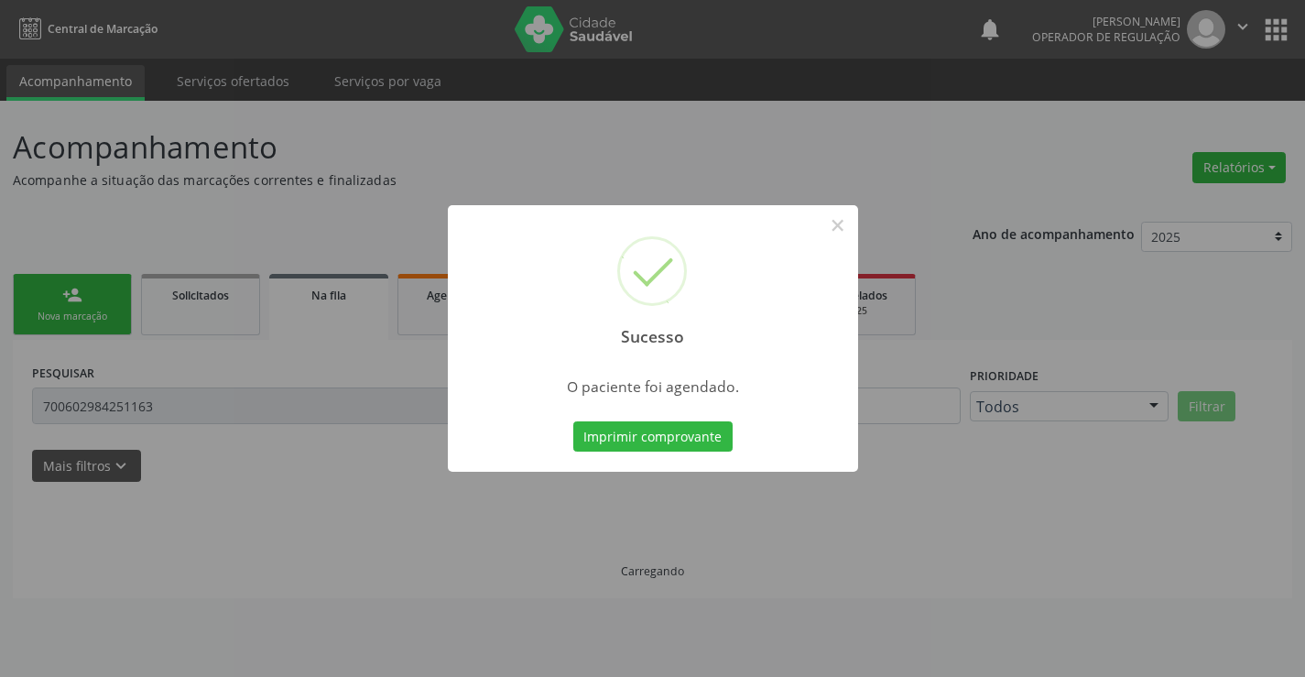
scroll to position [0, 0]
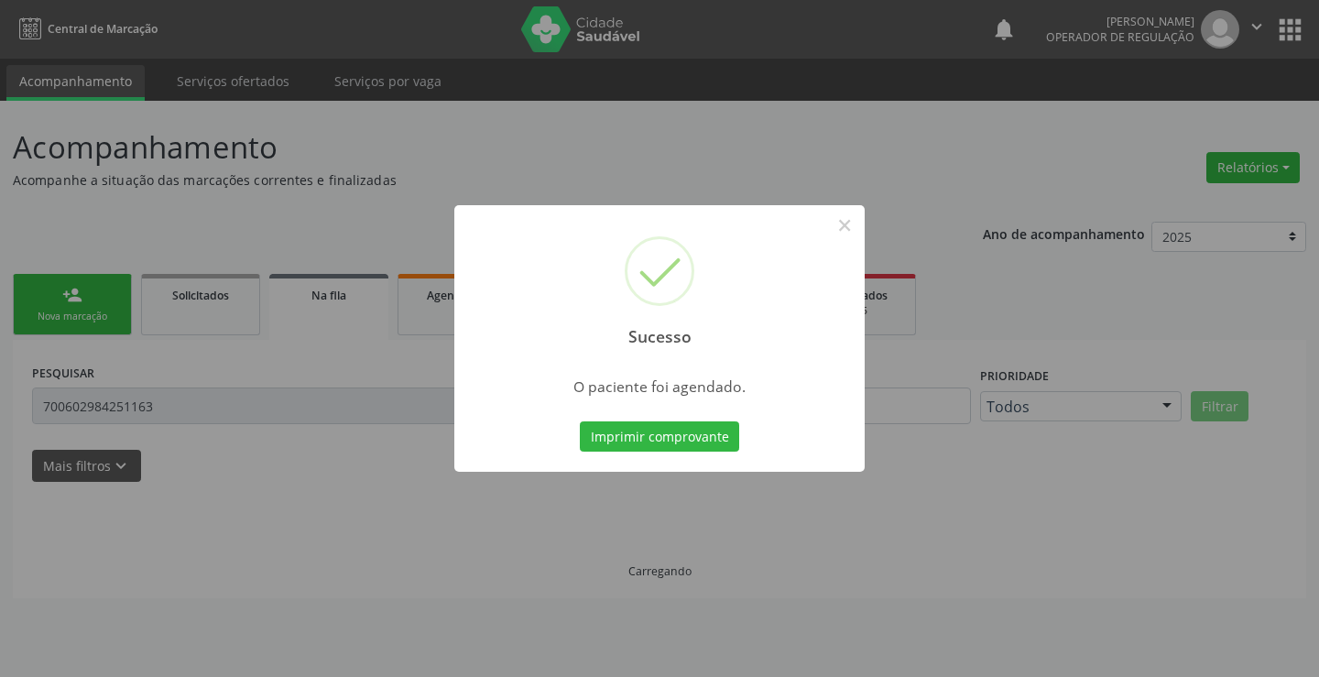
click at [699, 442] on button "Imprimir comprovante" at bounding box center [659, 436] width 159 height 31
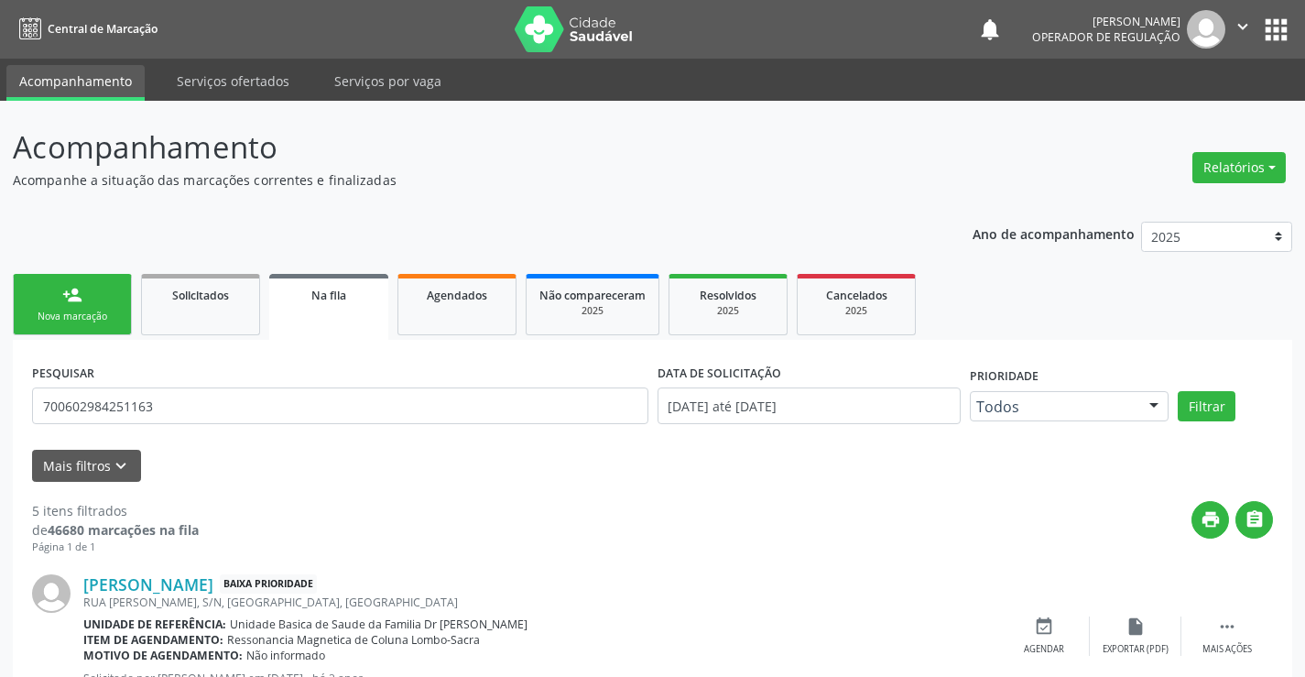
click at [99, 306] on div "Sucesso × O paciente foi agendado. Imprimir comprovante Cancel" at bounding box center [652, 338] width 1305 height 677
click at [91, 304] on link "person_add Nova marcação" at bounding box center [72, 304] width 119 height 61
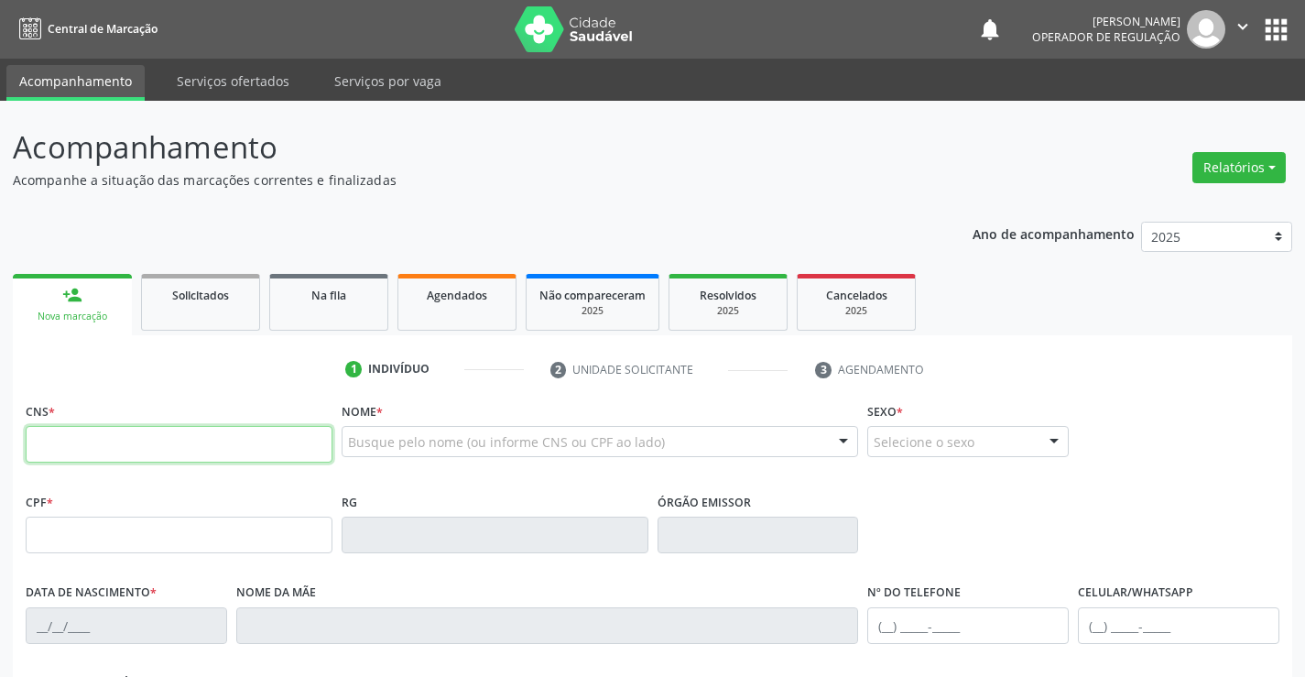
click at [133, 442] on input "text" at bounding box center [179, 444] width 307 height 37
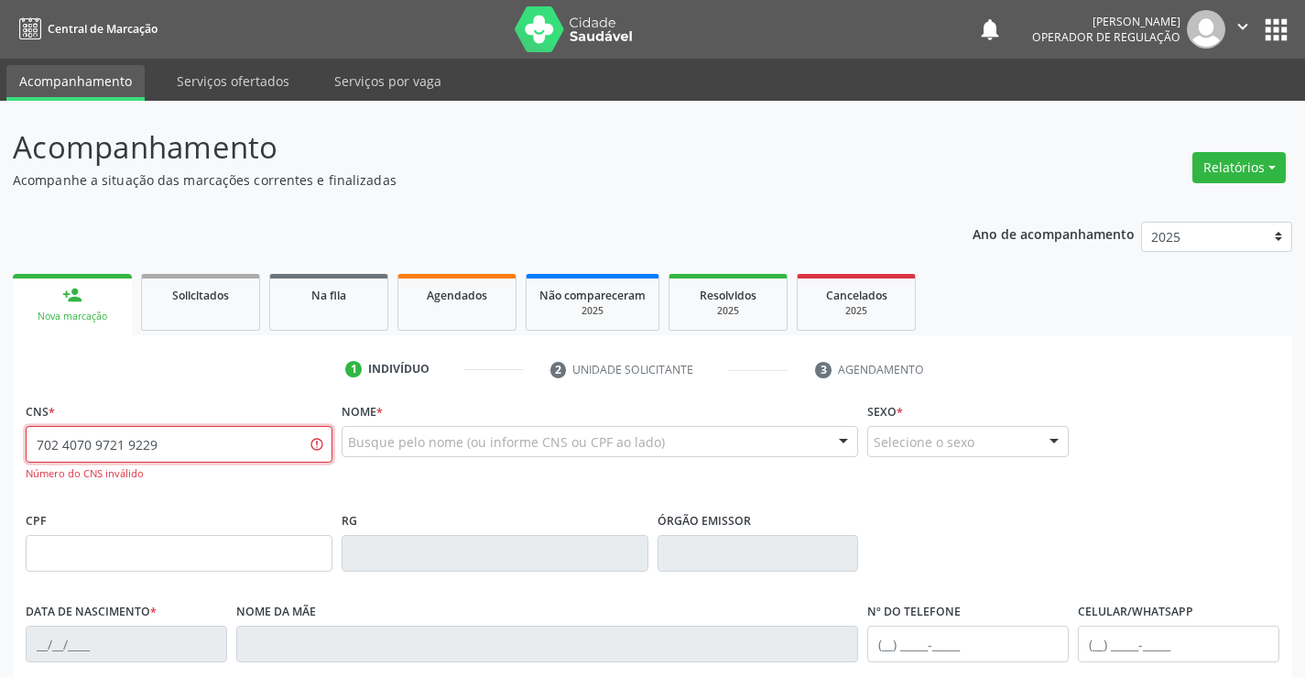
drag, startPoint x: 221, startPoint y: 451, endPoint x: 122, endPoint y: 448, distance: 99.0
click at [122, 448] on input "702 4070 9721 9229" at bounding box center [179, 444] width 307 height 37
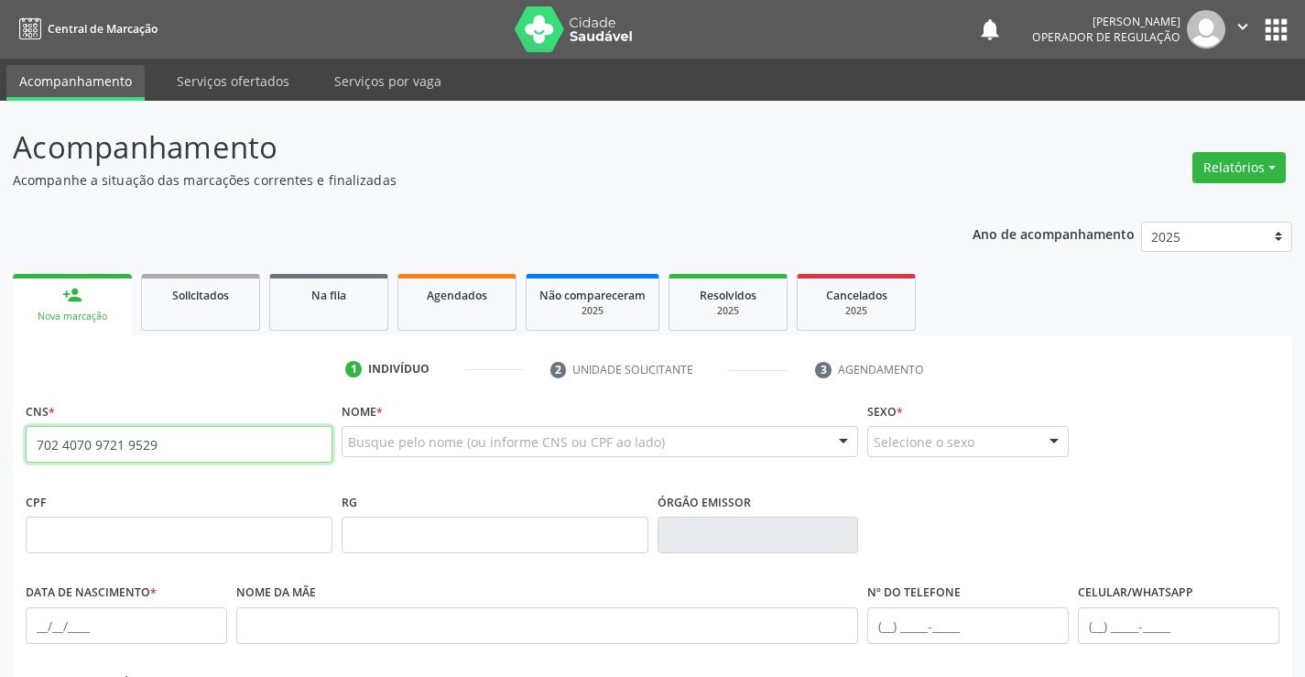
drag, startPoint x: 154, startPoint y: 438, endPoint x: 2, endPoint y: 424, distance: 152.6
click at [0, 427] on div "Acompanhamento Acompanhe a situação das marcações correntes e finalizadas Relat…" at bounding box center [652, 547] width 1305 height 892
type input "702 4070 9721 9529"
click at [1281, 27] on button "apps" at bounding box center [1276, 30] width 32 height 32
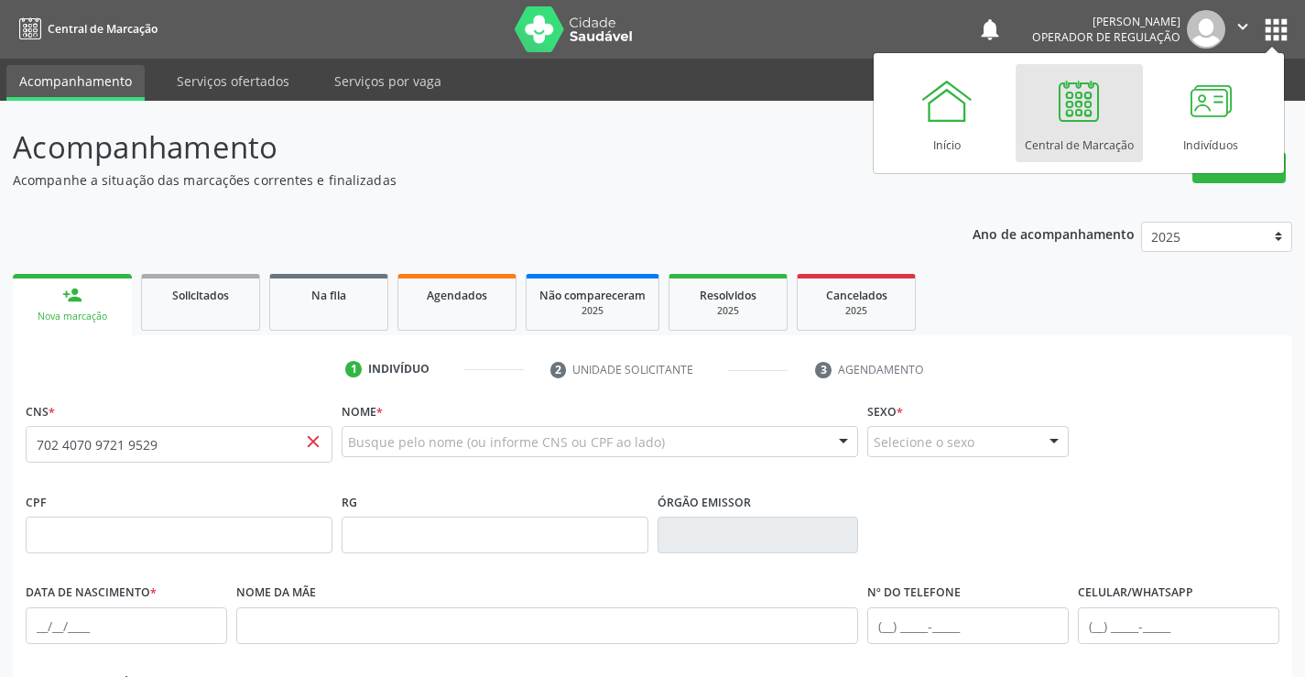
click at [1117, 145] on div "Central de Marcação" at bounding box center [1079, 140] width 109 height 25
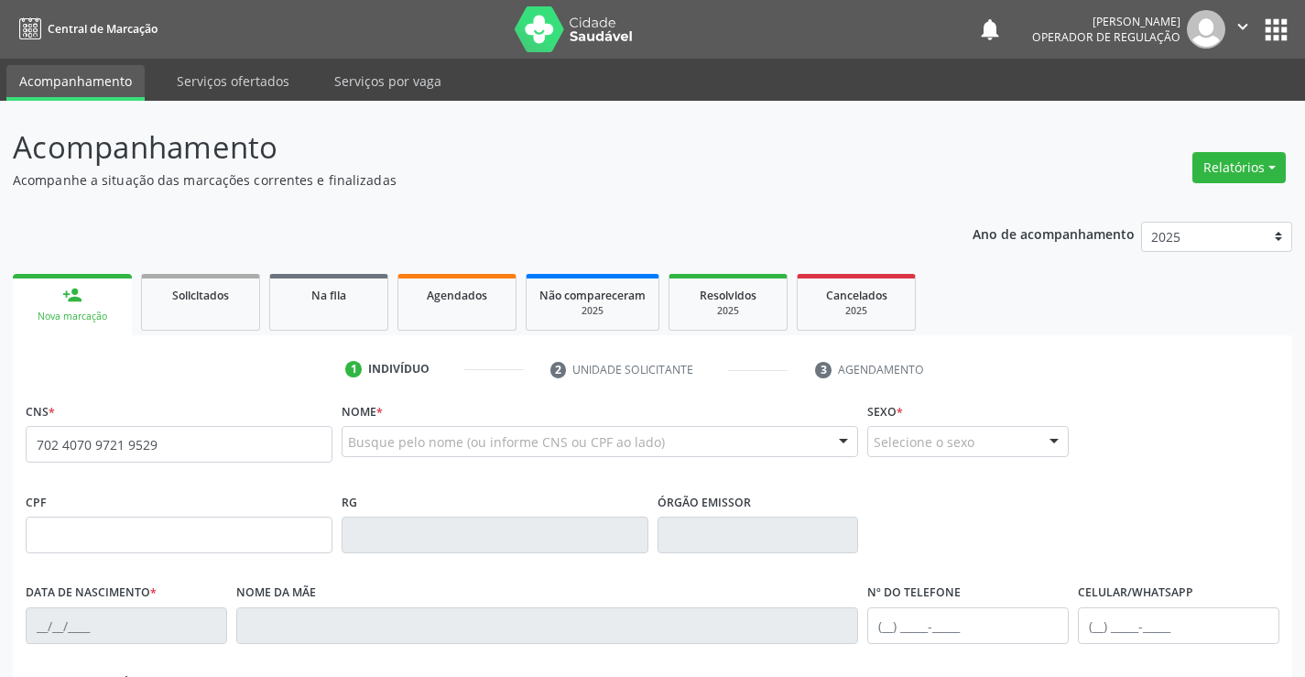
type input "702 4070 9721 9529"
type input "287298701"
type input "[DATE]"
type input "[PHONE_NUMBER]"
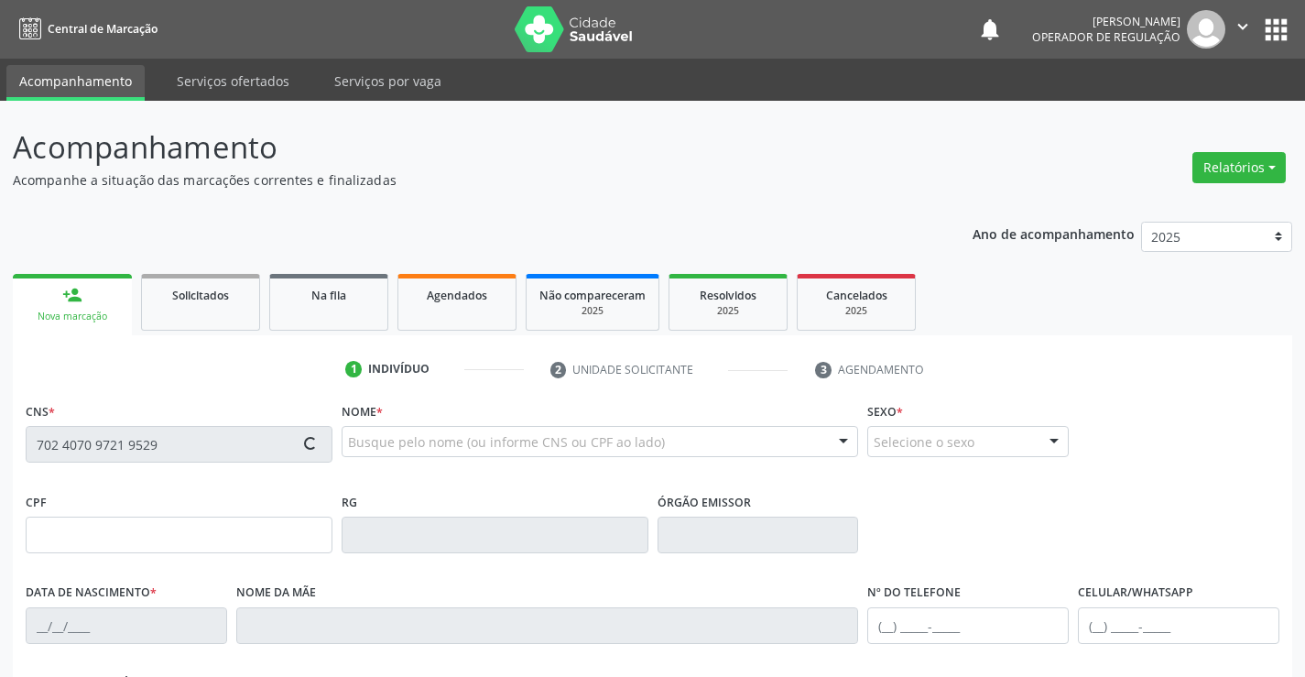
type input "242.274.395-15"
type input "SN"
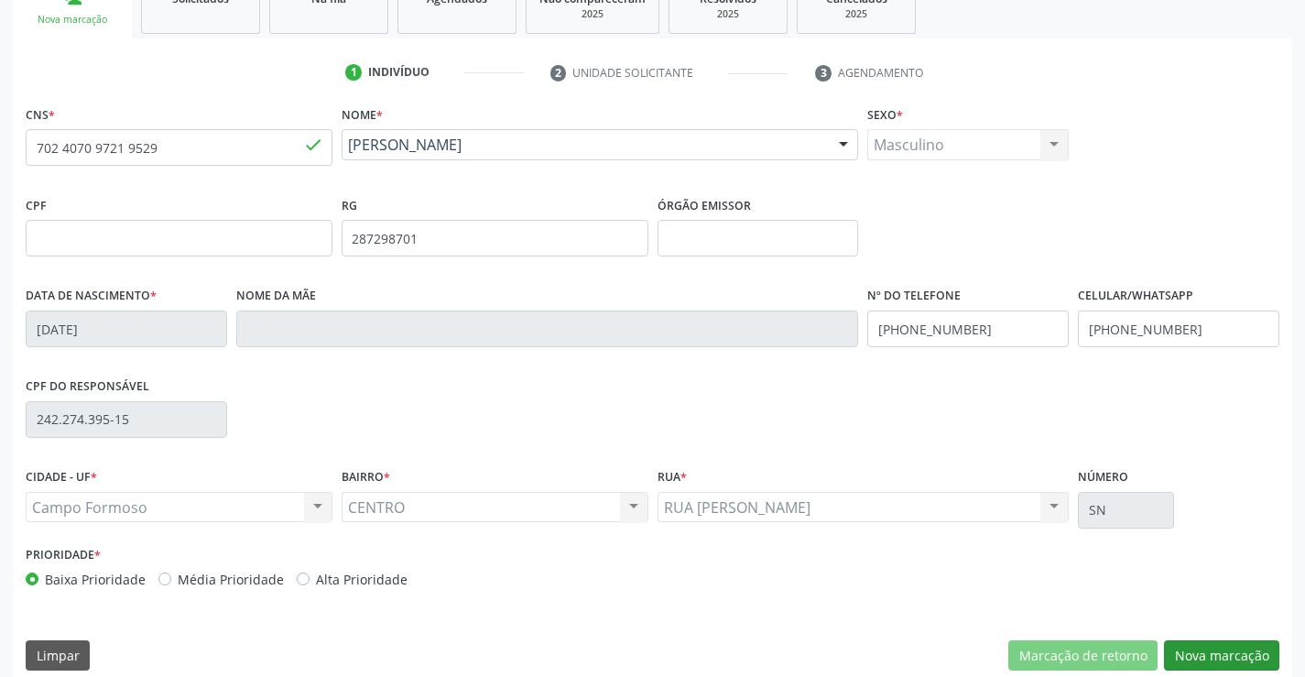
scroll to position [316, 0]
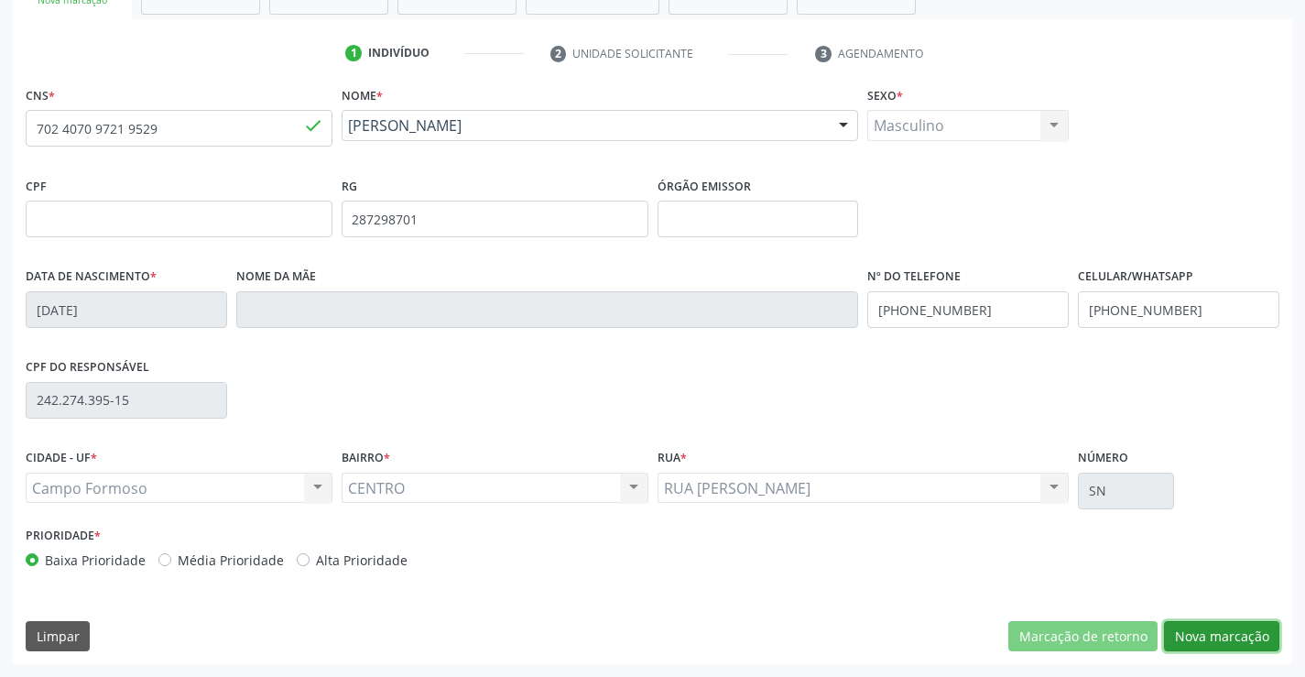
click at [1219, 636] on button "Nova marcação" at bounding box center [1221, 636] width 115 height 31
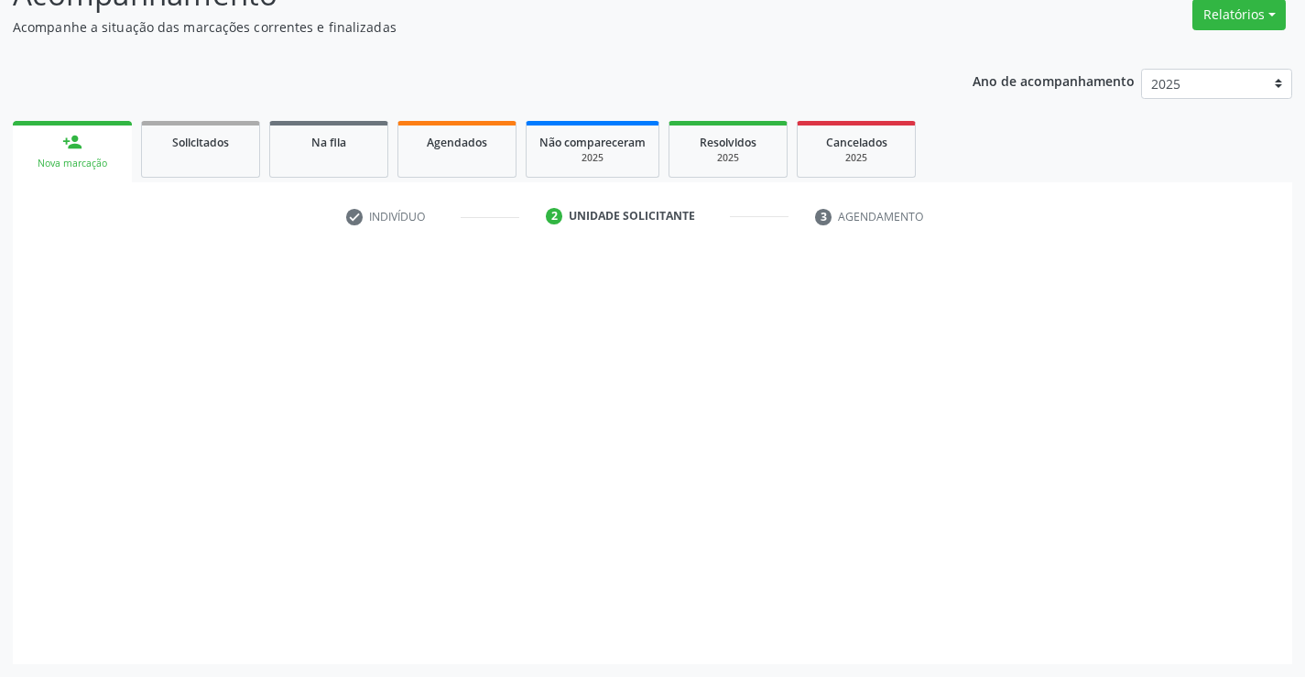
scroll to position [153, 0]
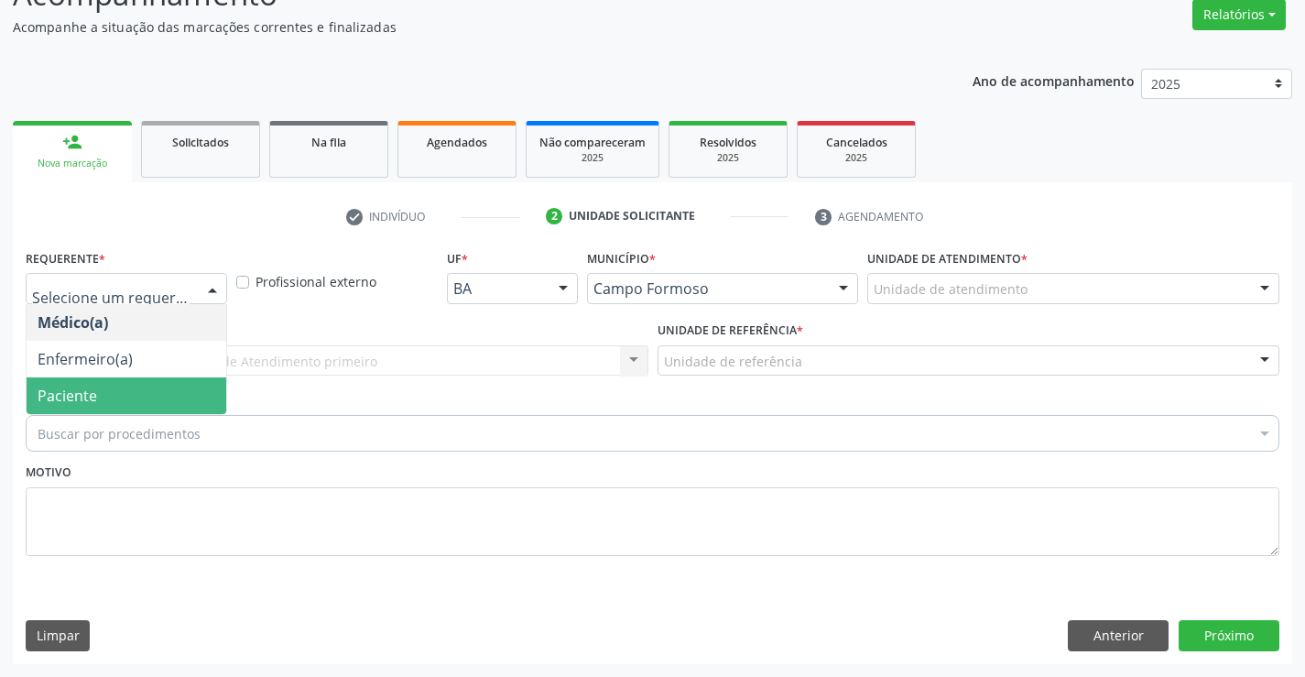
click at [136, 383] on span "Paciente" at bounding box center [127, 395] width 200 height 37
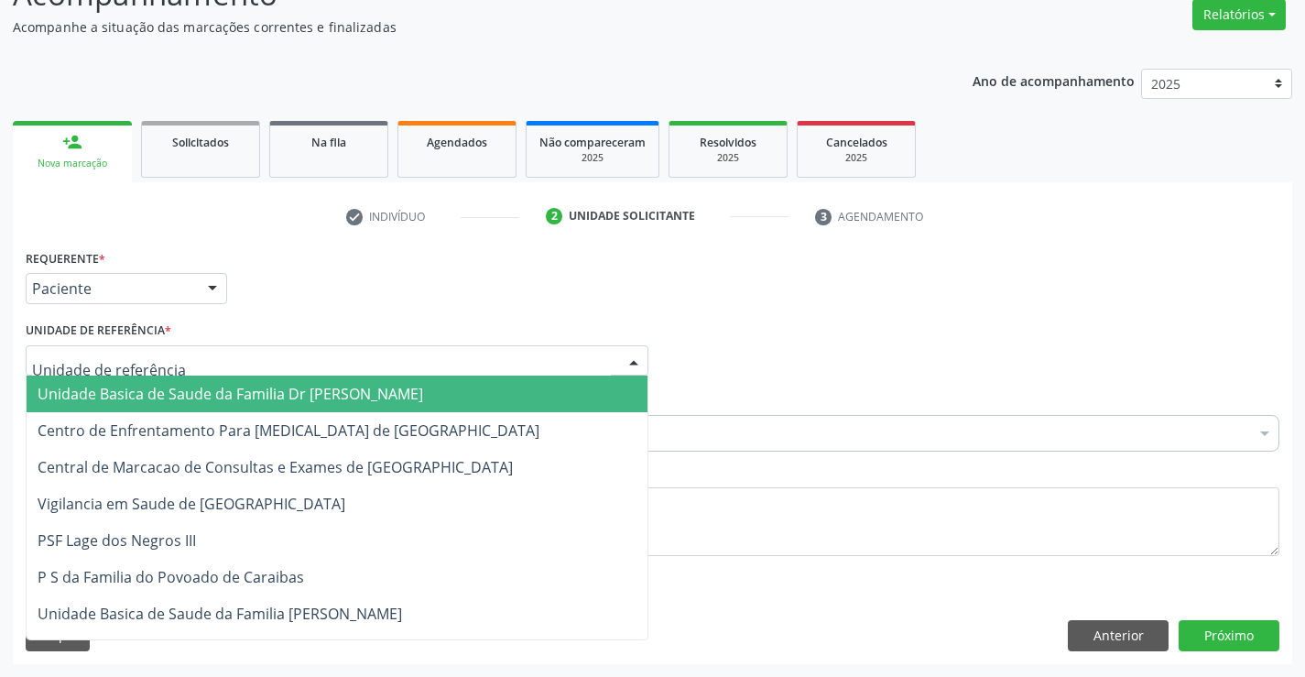
click at [144, 388] on span "Unidade Basica de Saude da Familia Dr [PERSON_NAME]" at bounding box center [231, 394] width 386 height 20
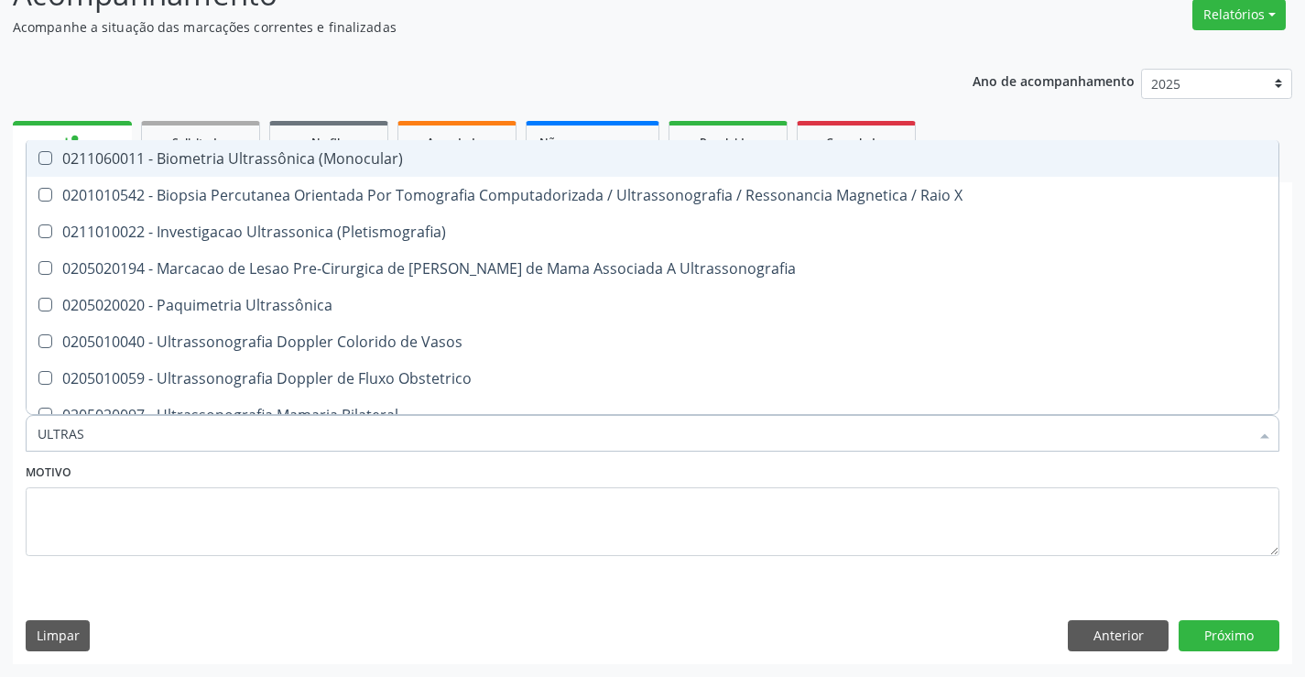
type input "ULTRASS"
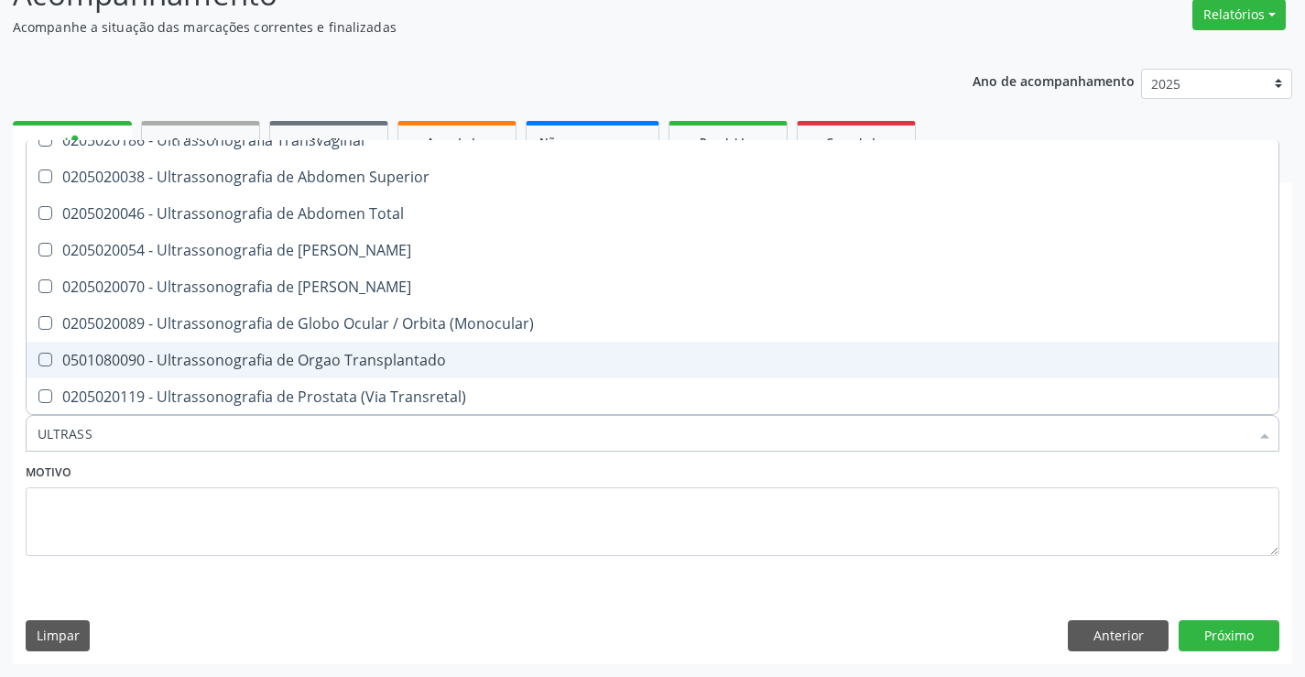
scroll to position [549, 0]
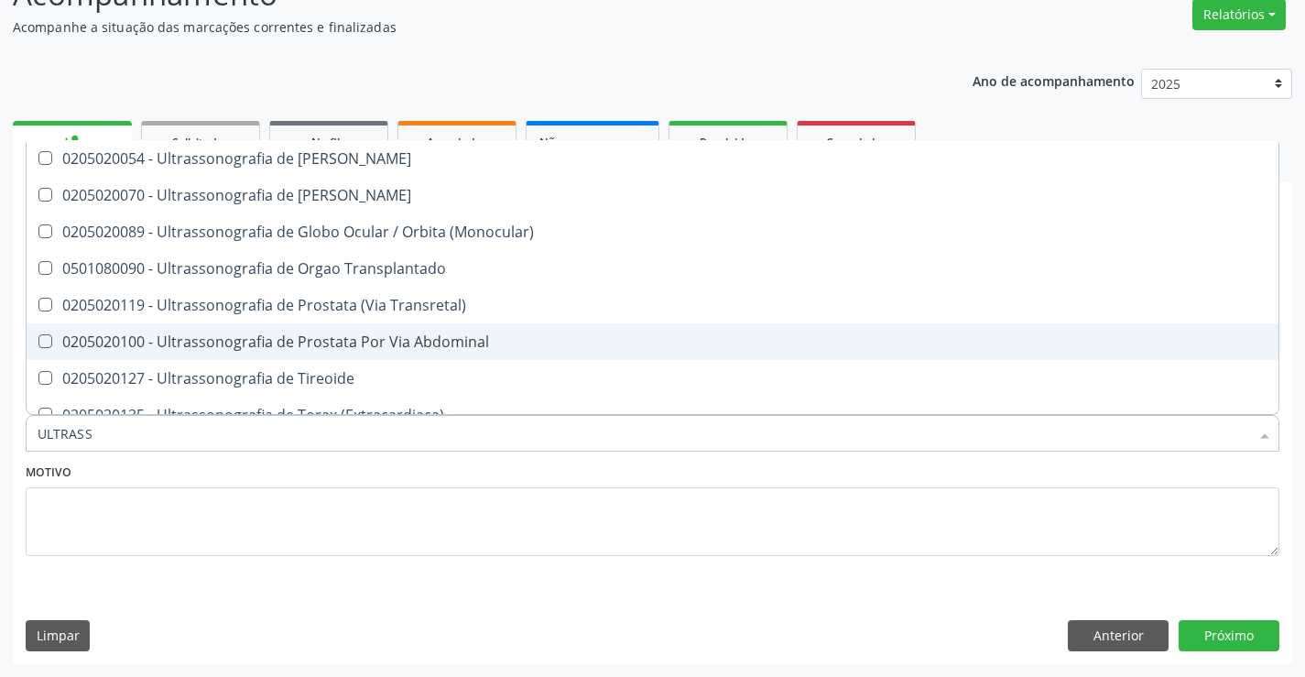
click at [471, 339] on div "0205020100 - Ultrassonografia de Prostata Por Via Abdominal" at bounding box center [653, 341] width 1230 height 15
checkbox Abdominal "true"
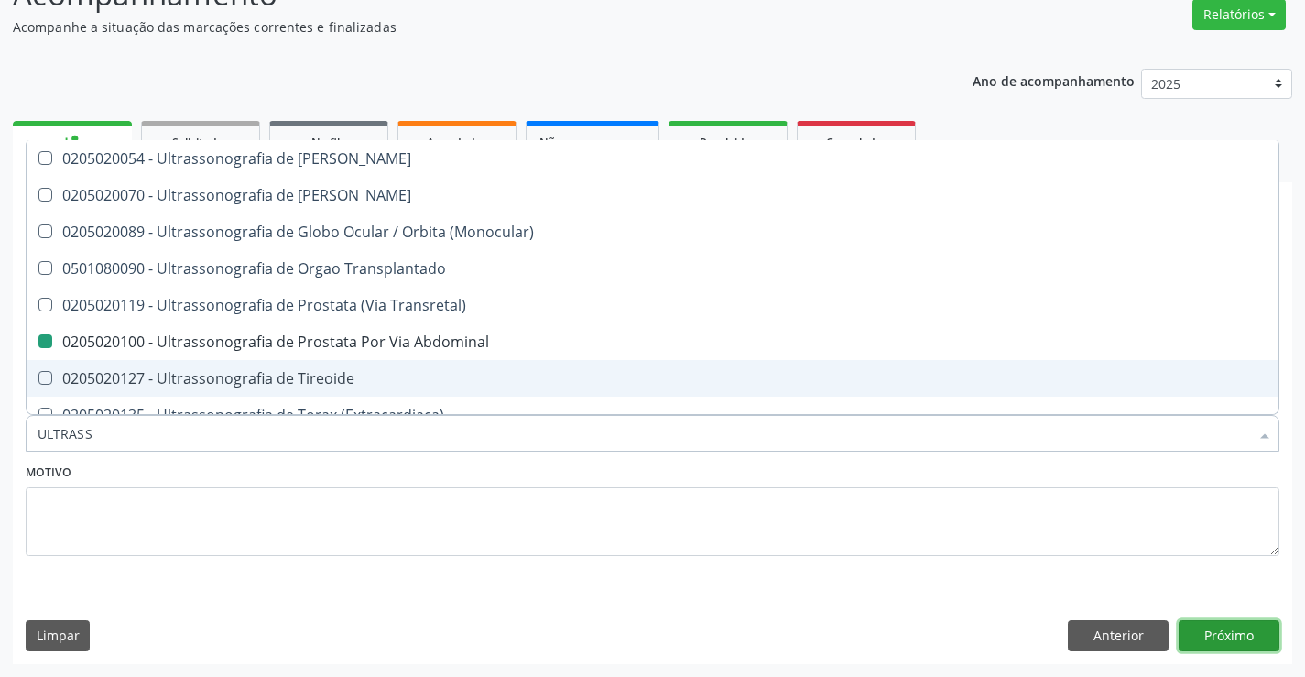
click at [1236, 634] on button "Próximo" at bounding box center [1229, 635] width 101 height 31
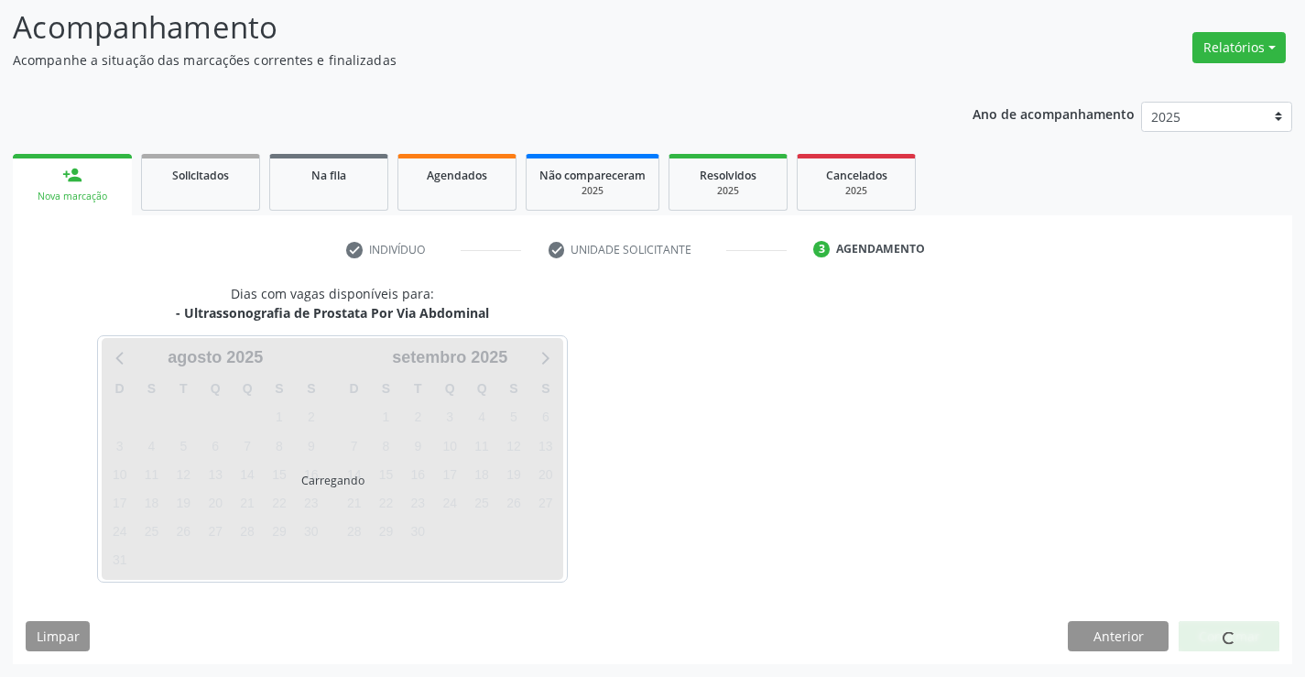
scroll to position [0, 0]
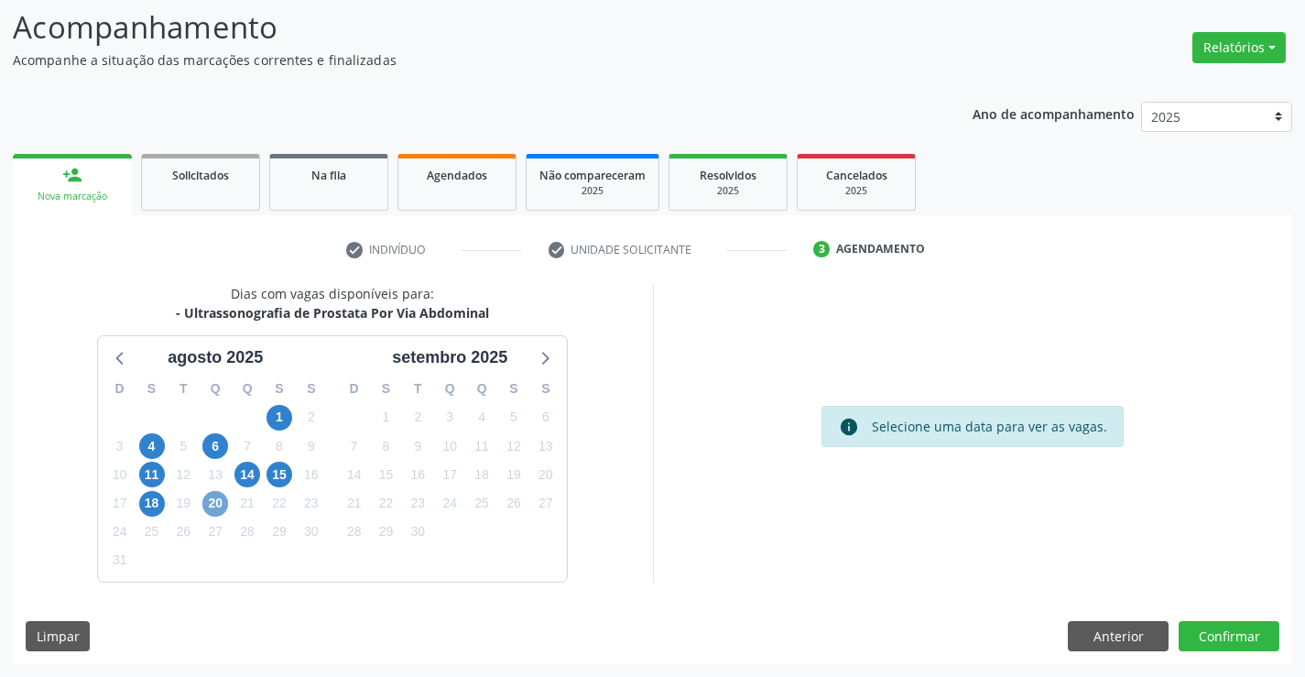
click at [222, 500] on span "20" at bounding box center [215, 504] width 26 height 26
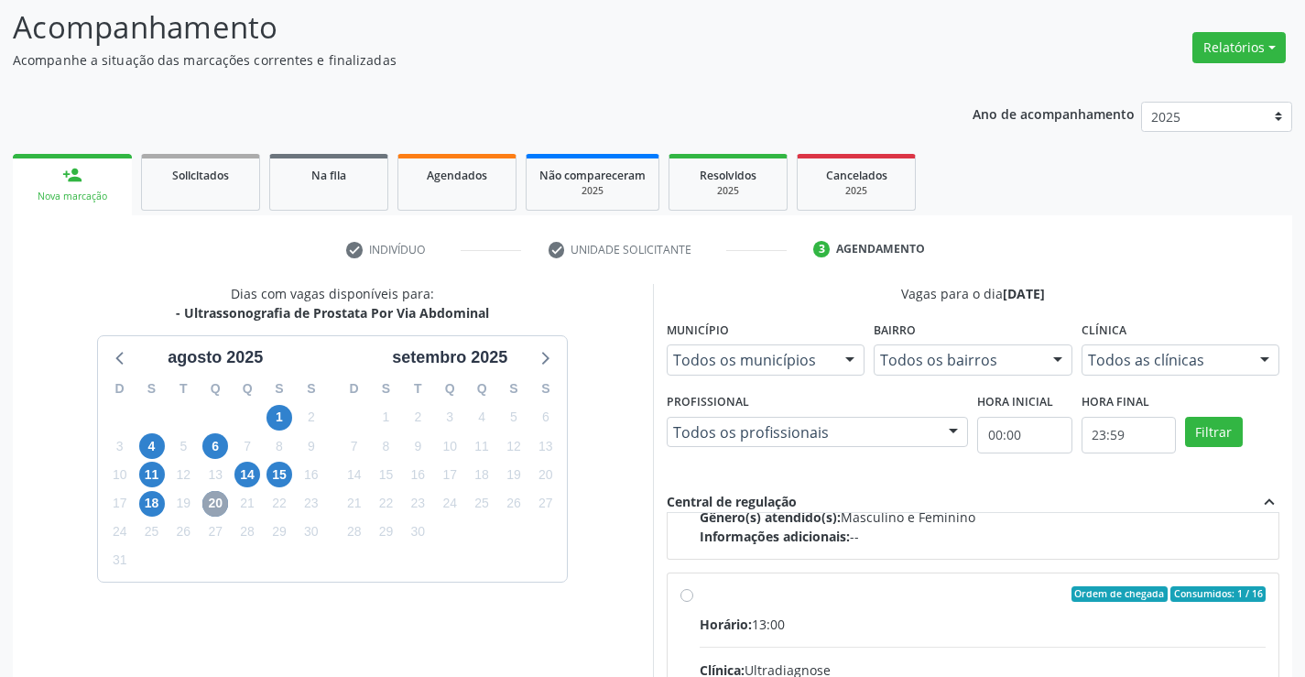
scroll to position [288, 0]
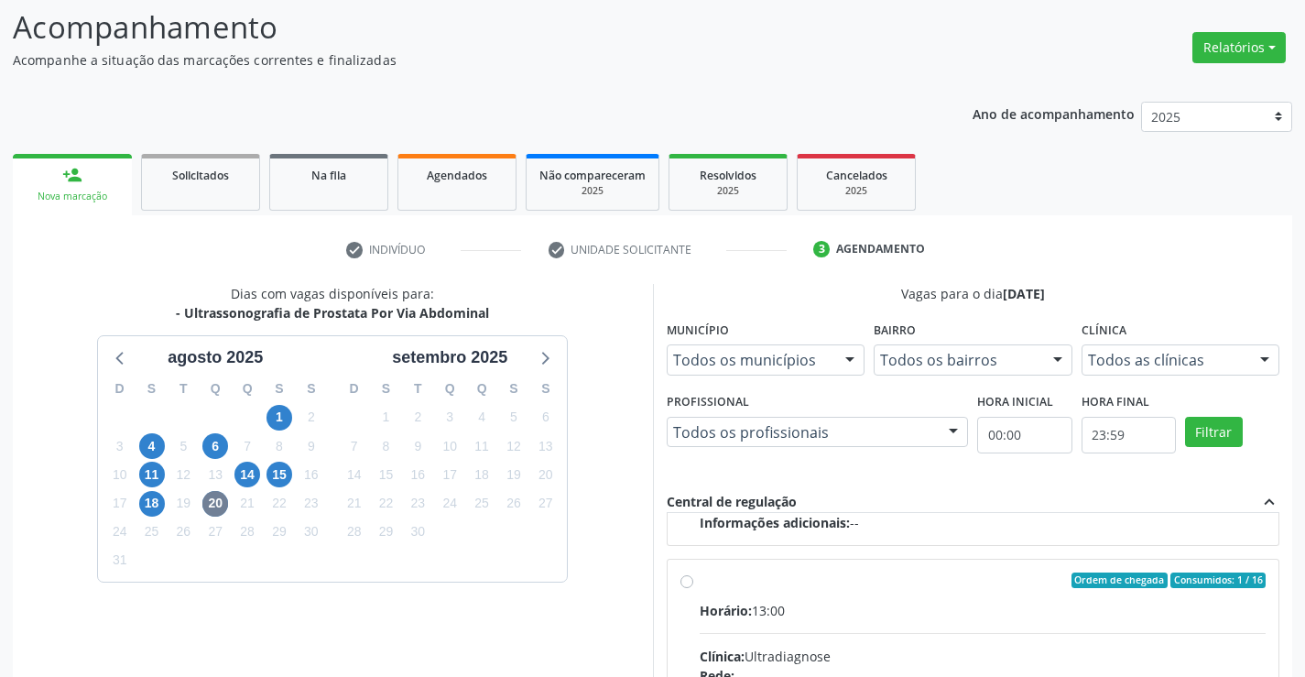
click at [687, 576] on input "Ordem de chegada Consumidos: 1 / 16 Horário: 13:00 Clínica: Ultradiagnose Rede:…" at bounding box center [686, 580] width 13 height 16
radio input "true"
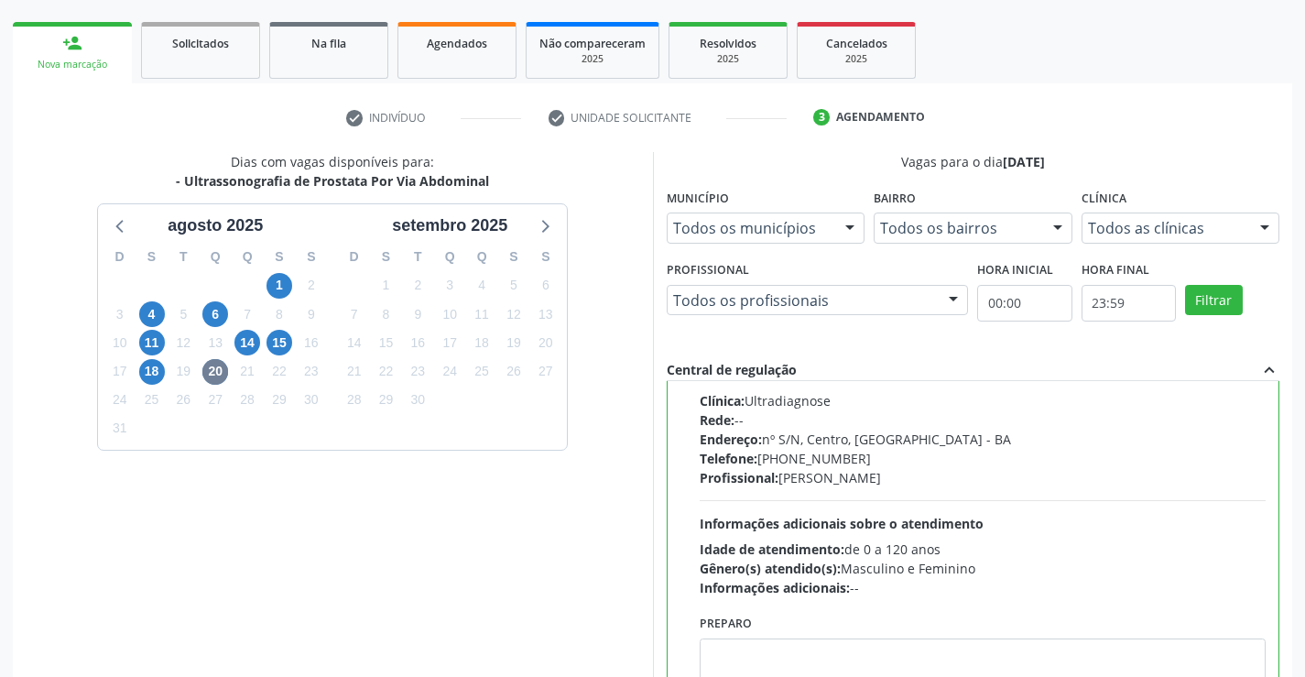
scroll to position [418, 0]
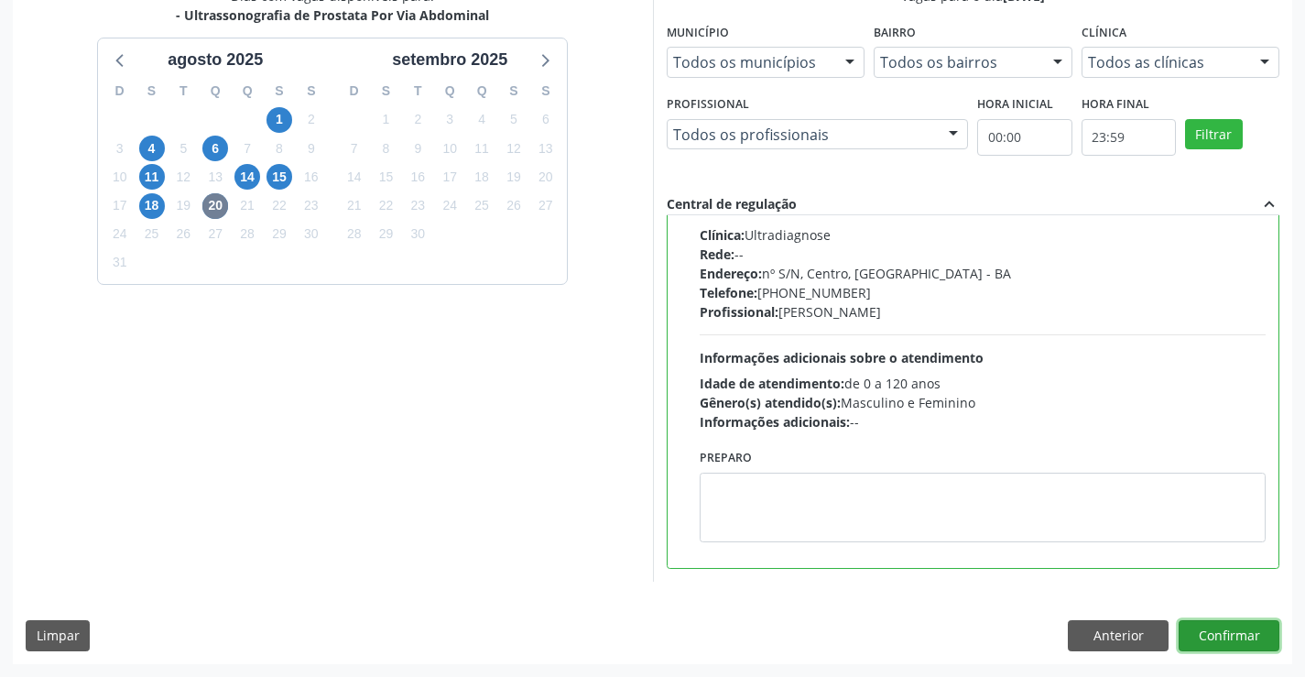
click at [1234, 632] on button "Confirmar" at bounding box center [1229, 635] width 101 height 31
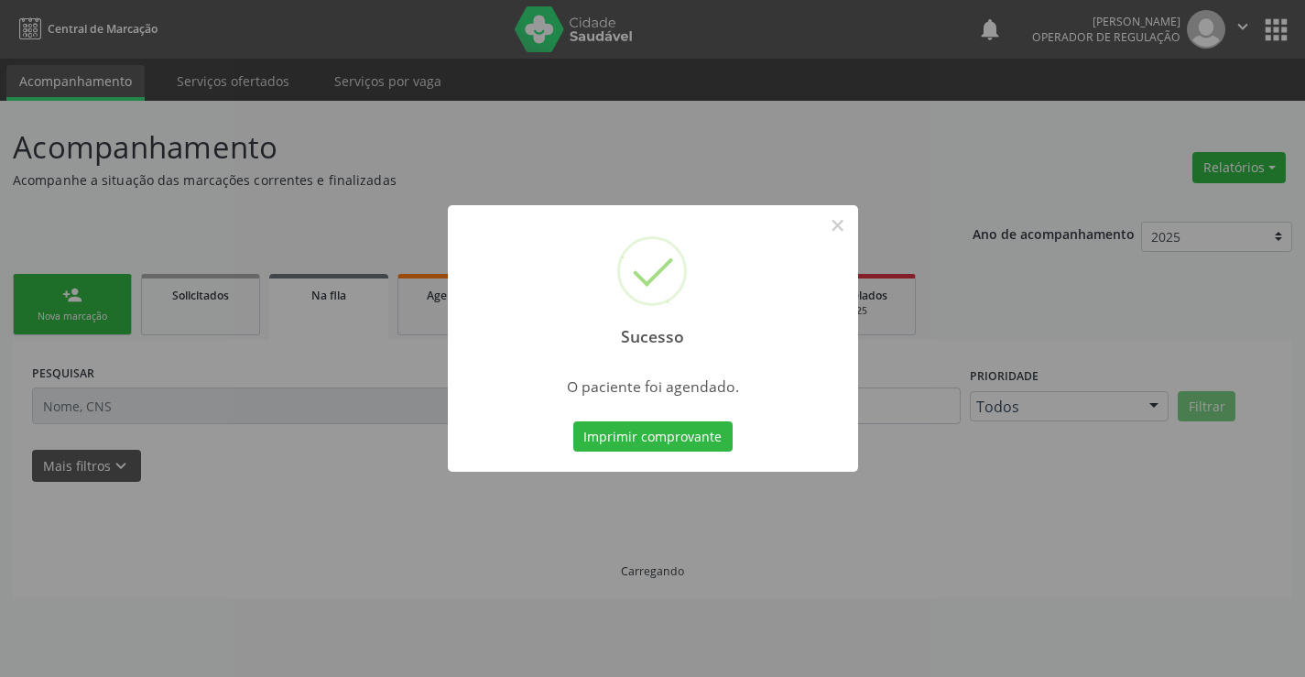
scroll to position [0, 0]
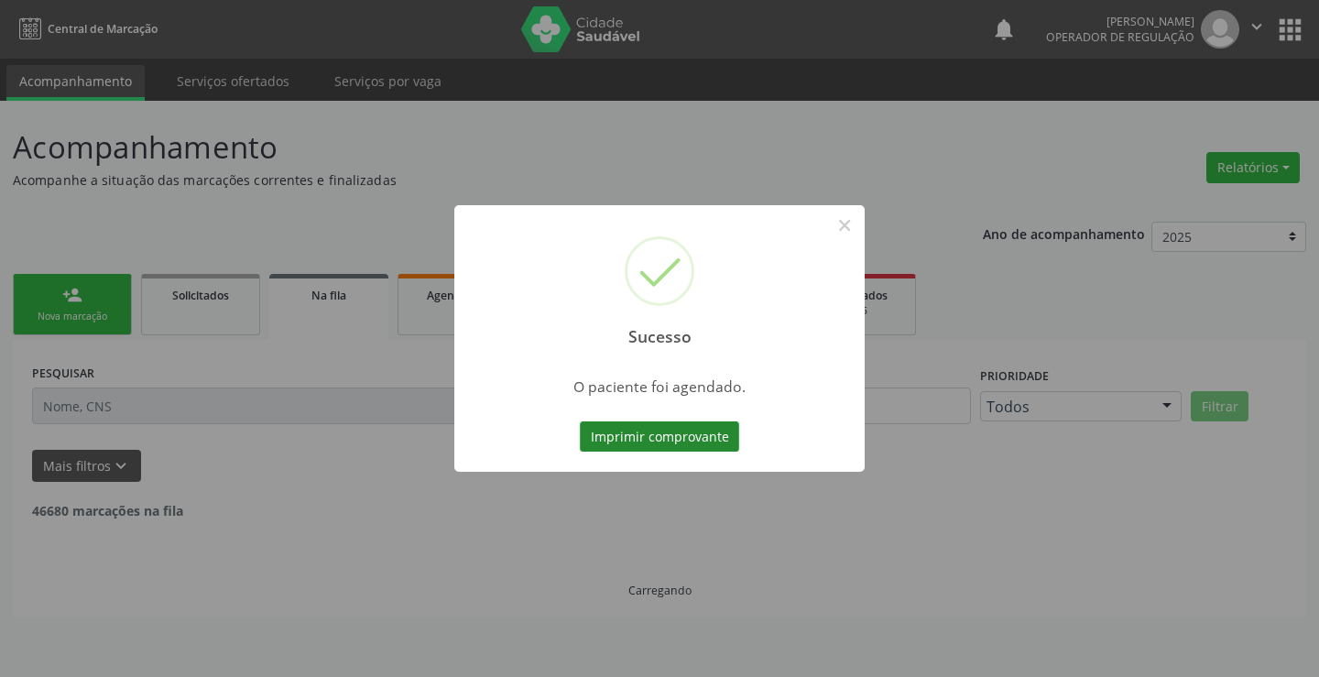
click at [617, 433] on button "Imprimir comprovante" at bounding box center [659, 436] width 159 height 31
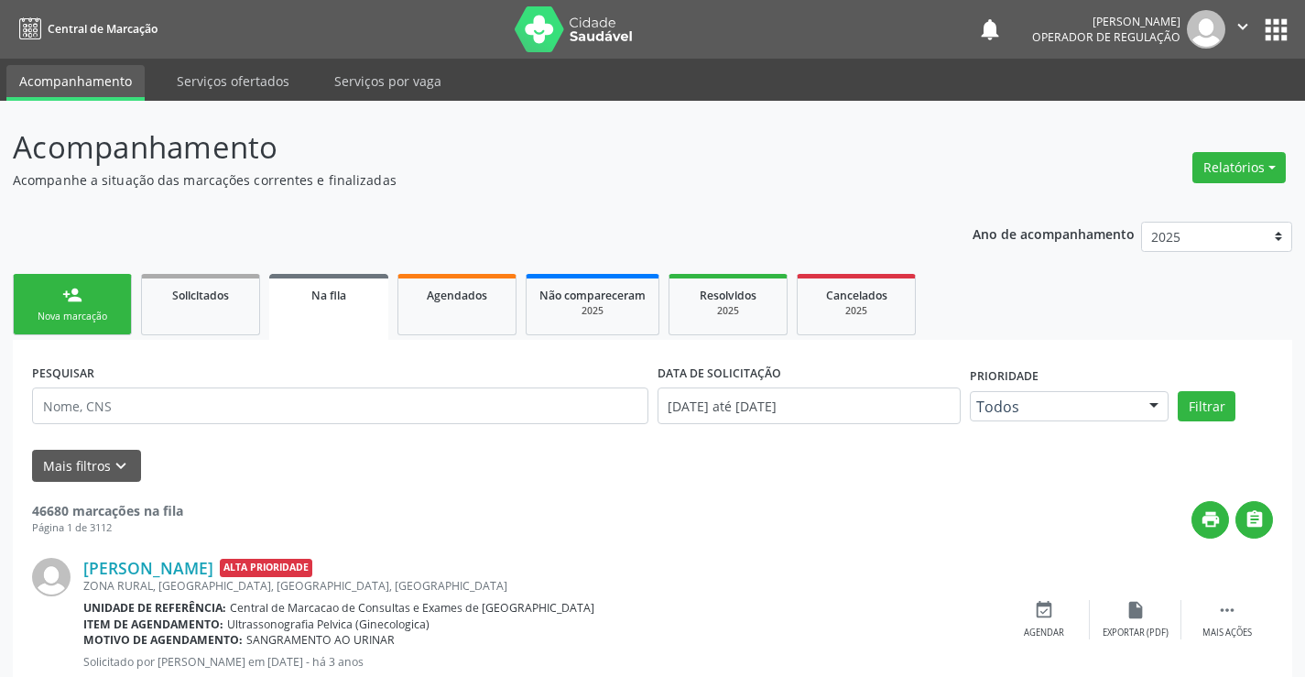
click at [81, 297] on div "person_add" at bounding box center [72, 295] width 20 height 20
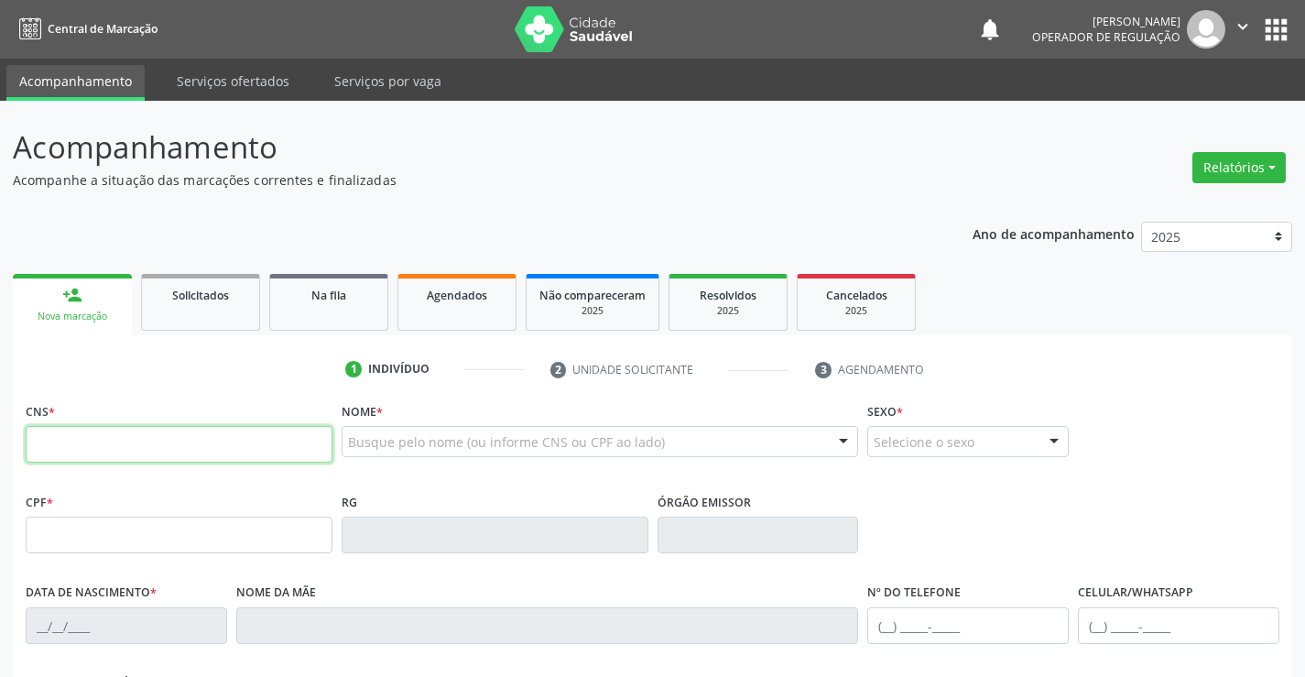
click at [180, 441] on input "text" at bounding box center [179, 444] width 307 height 37
type input "707 8006 7830 5816"
type input "2243338874"
type input "13/01/1965"
type input "(77) 98137-9269"
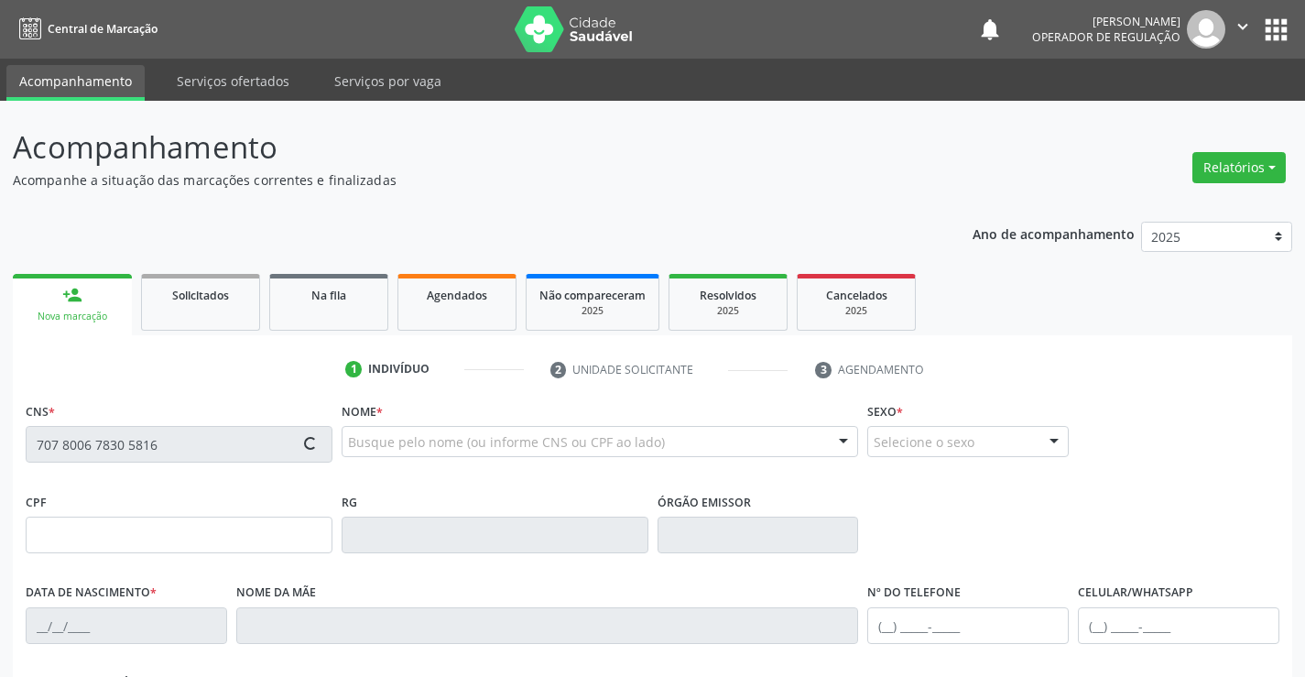
type input "(77) 98137-9269"
type input "382.900.651-91"
type input "S/N"
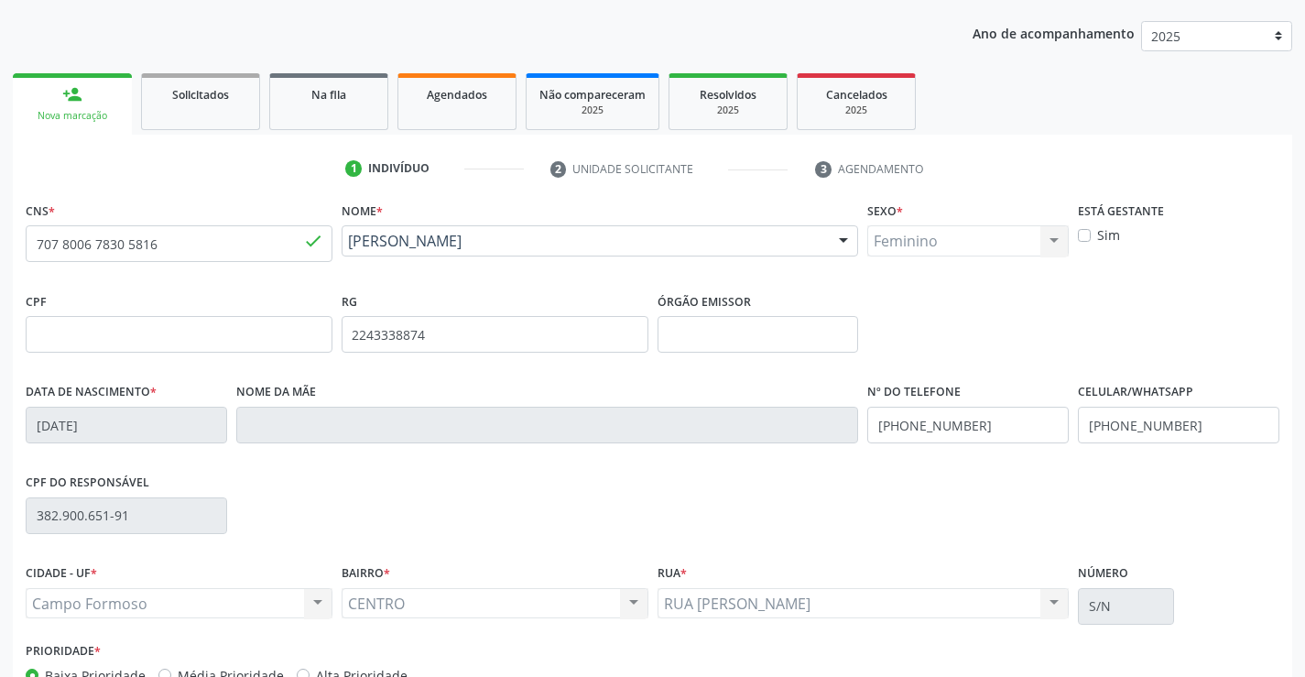
scroll to position [316, 0]
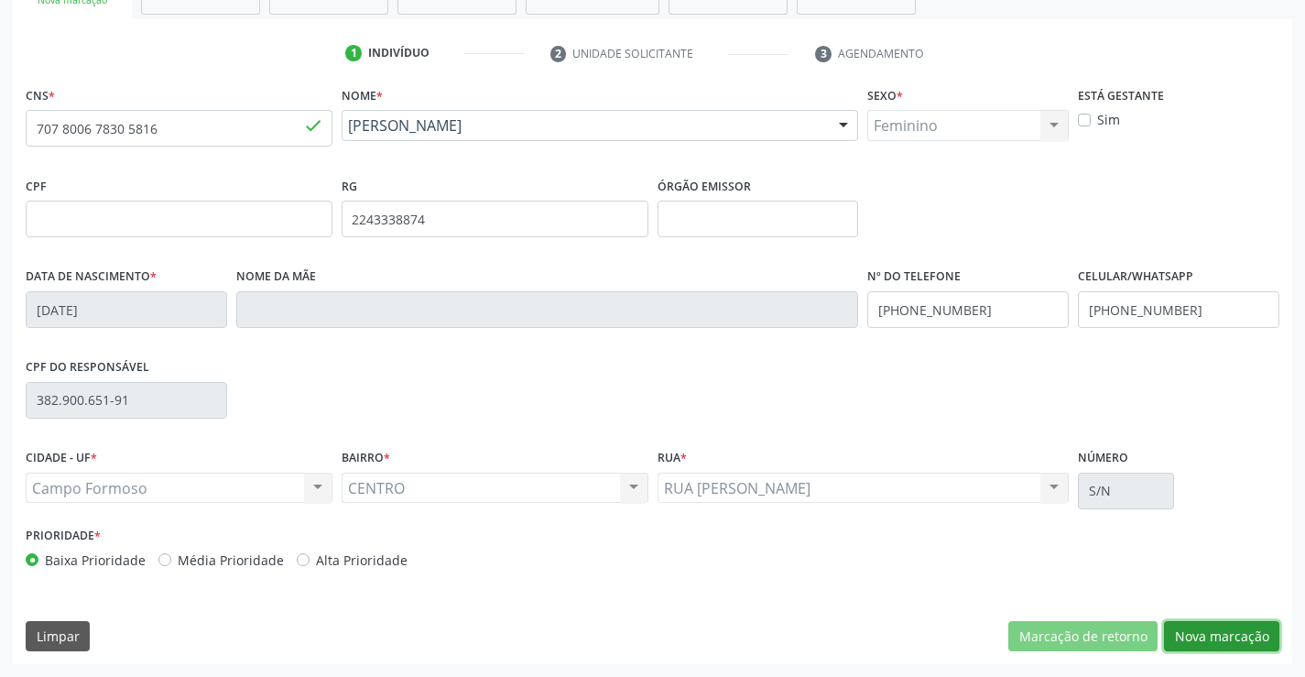
click at [1237, 643] on button "Nova marcação" at bounding box center [1221, 636] width 115 height 31
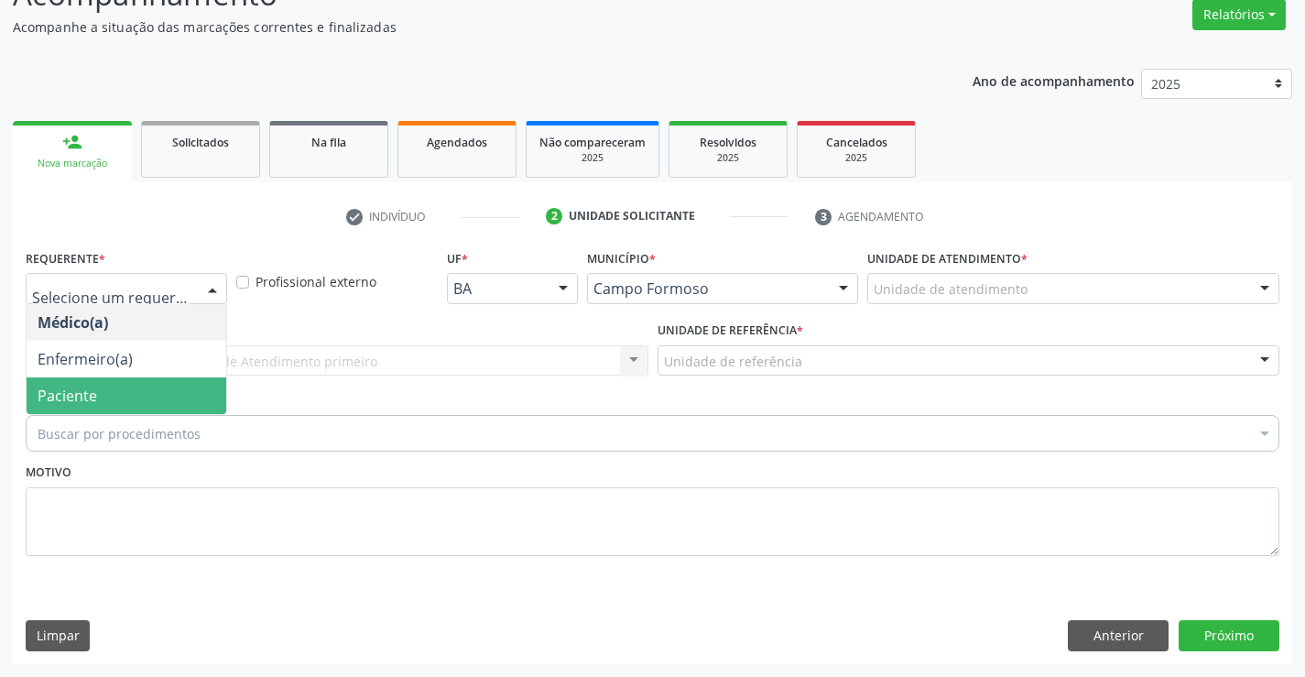
click at [96, 383] on span "Paciente" at bounding box center [127, 395] width 200 height 37
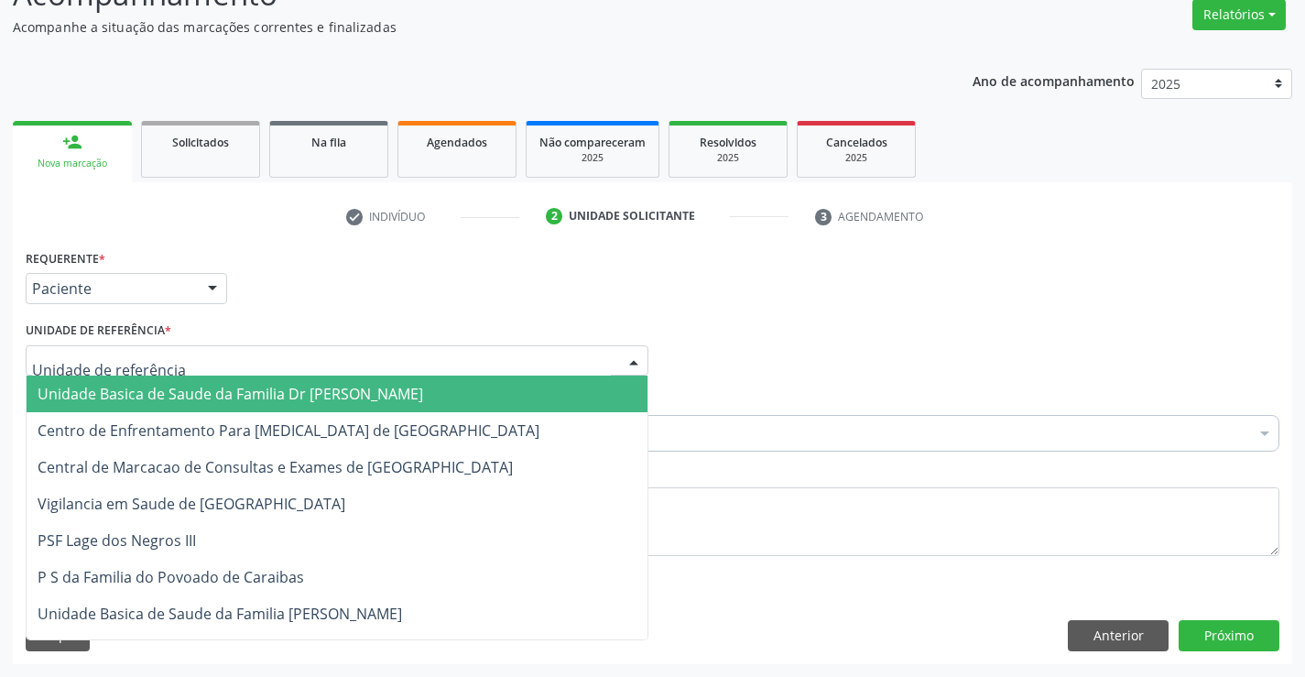
click at [105, 391] on span "Unidade Basica de Saude da Familia Dr [PERSON_NAME]" at bounding box center [231, 394] width 386 height 20
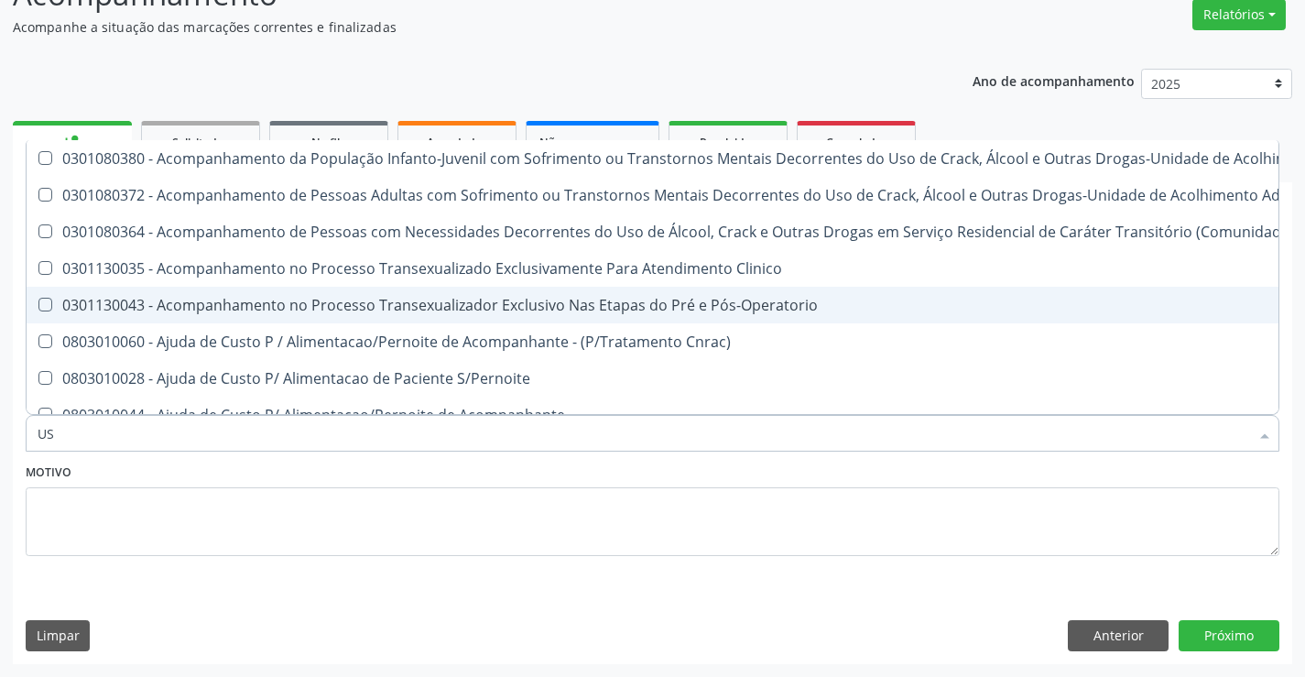
type input "USG"
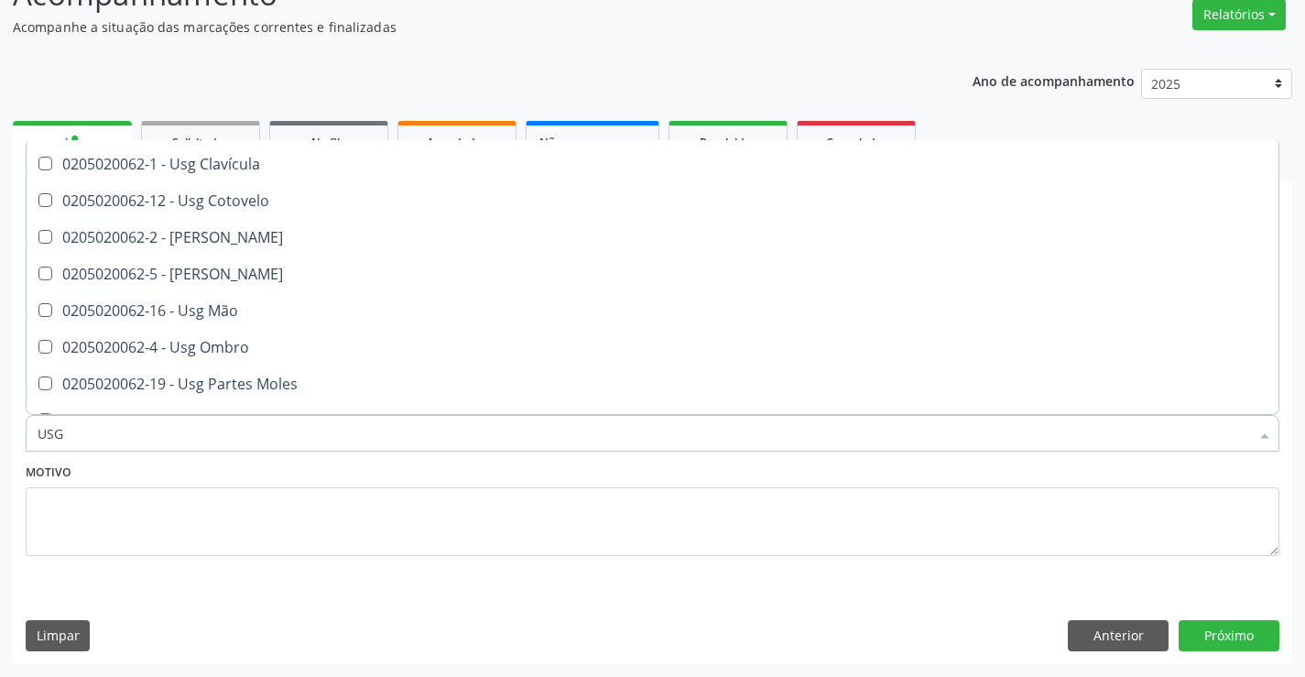
scroll to position [183, 0]
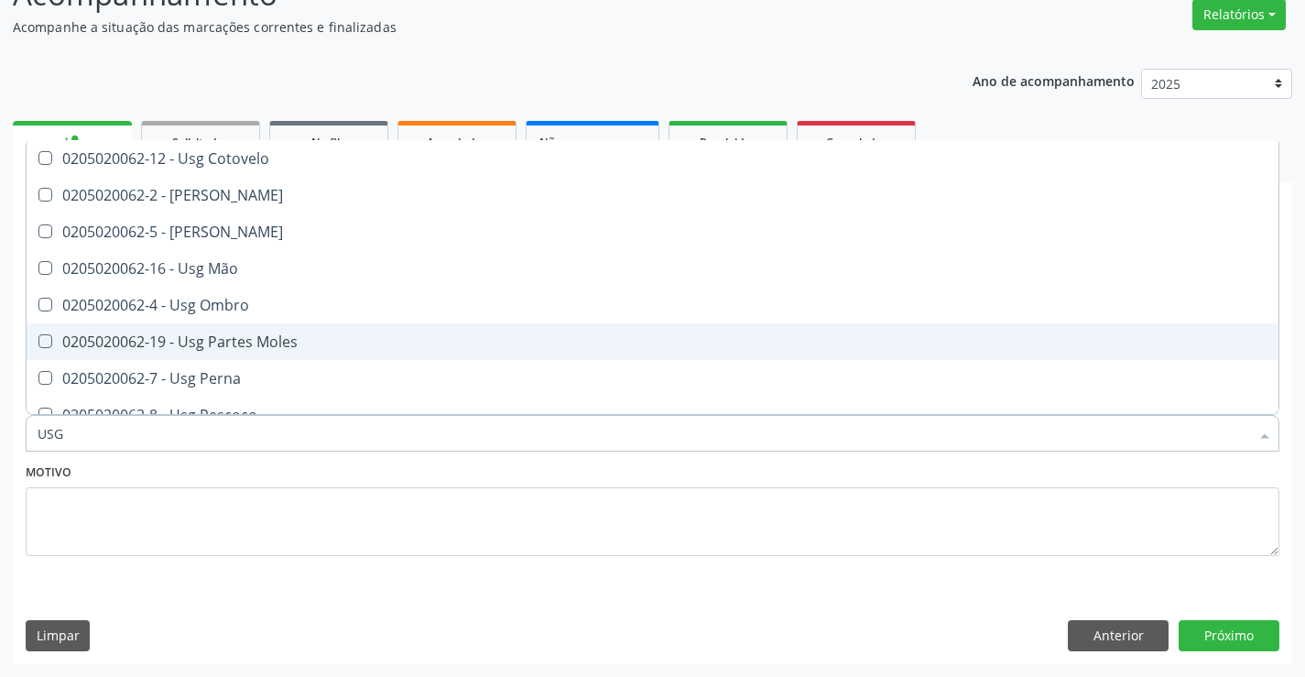
click at [302, 333] on span "0205020062-19 - Usg Partes Moles" at bounding box center [653, 341] width 1252 height 37
checkbox Moles "true"
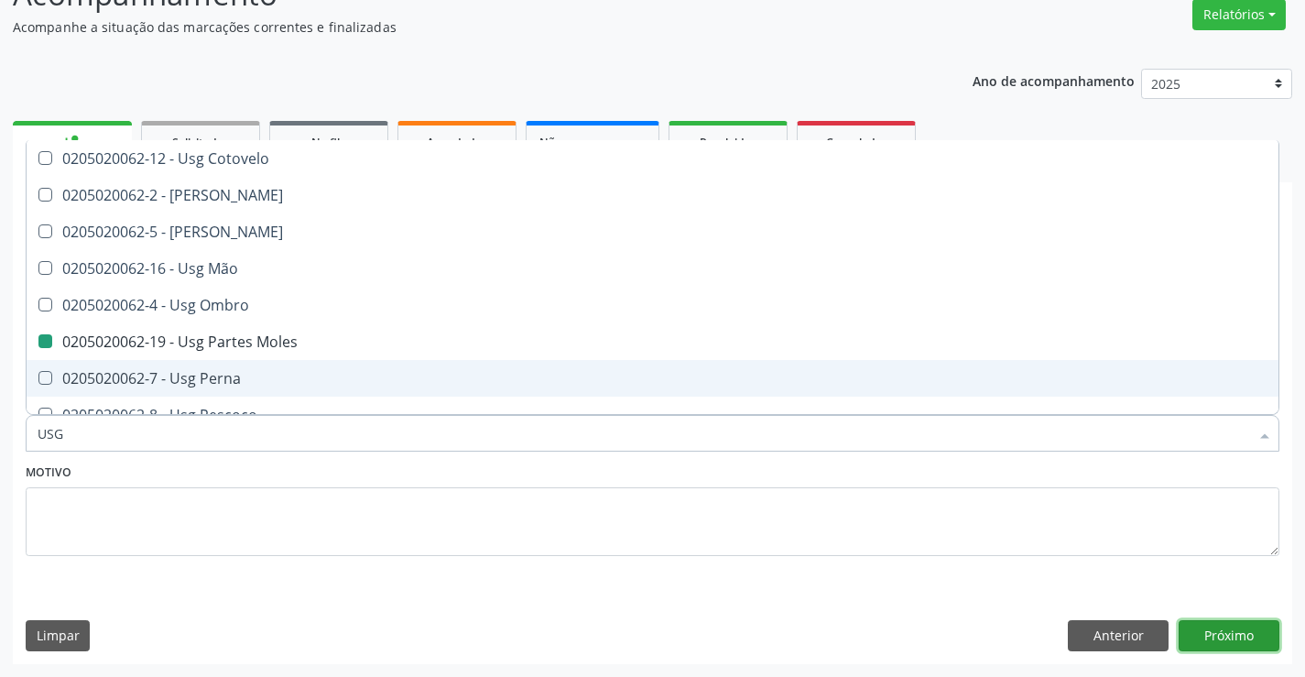
click at [1223, 636] on button "Próximo" at bounding box center [1229, 635] width 101 height 31
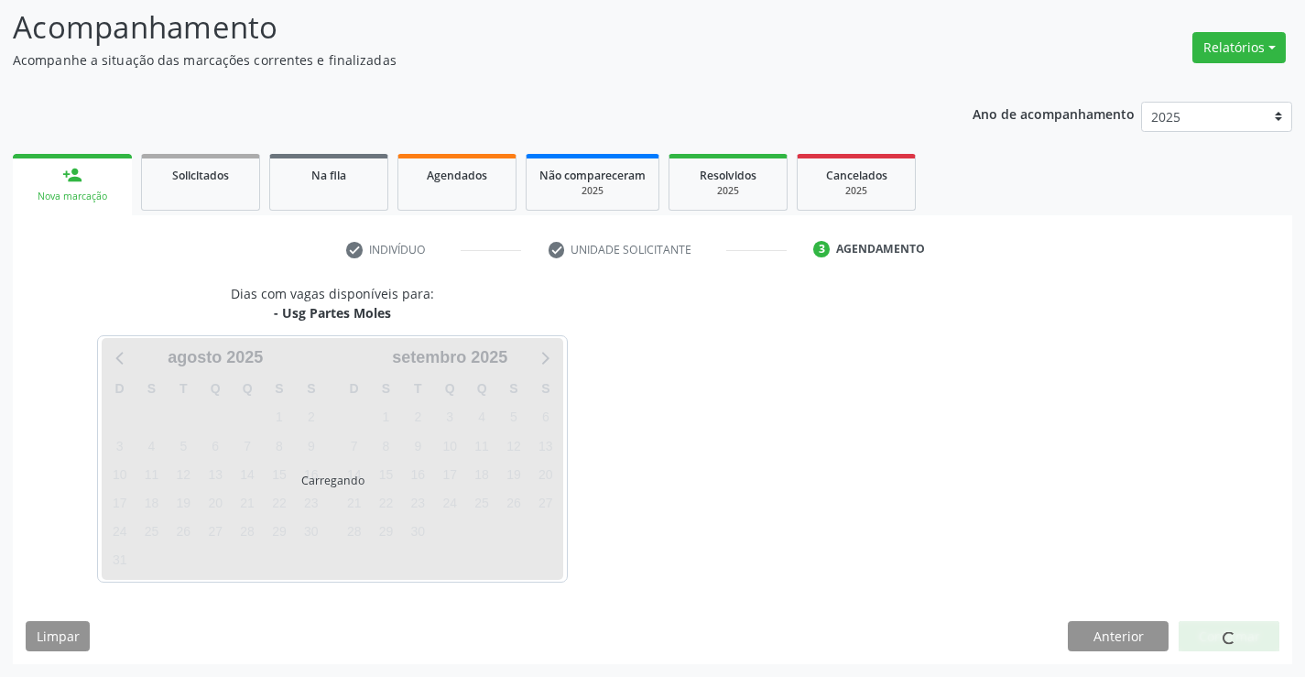
scroll to position [0, 0]
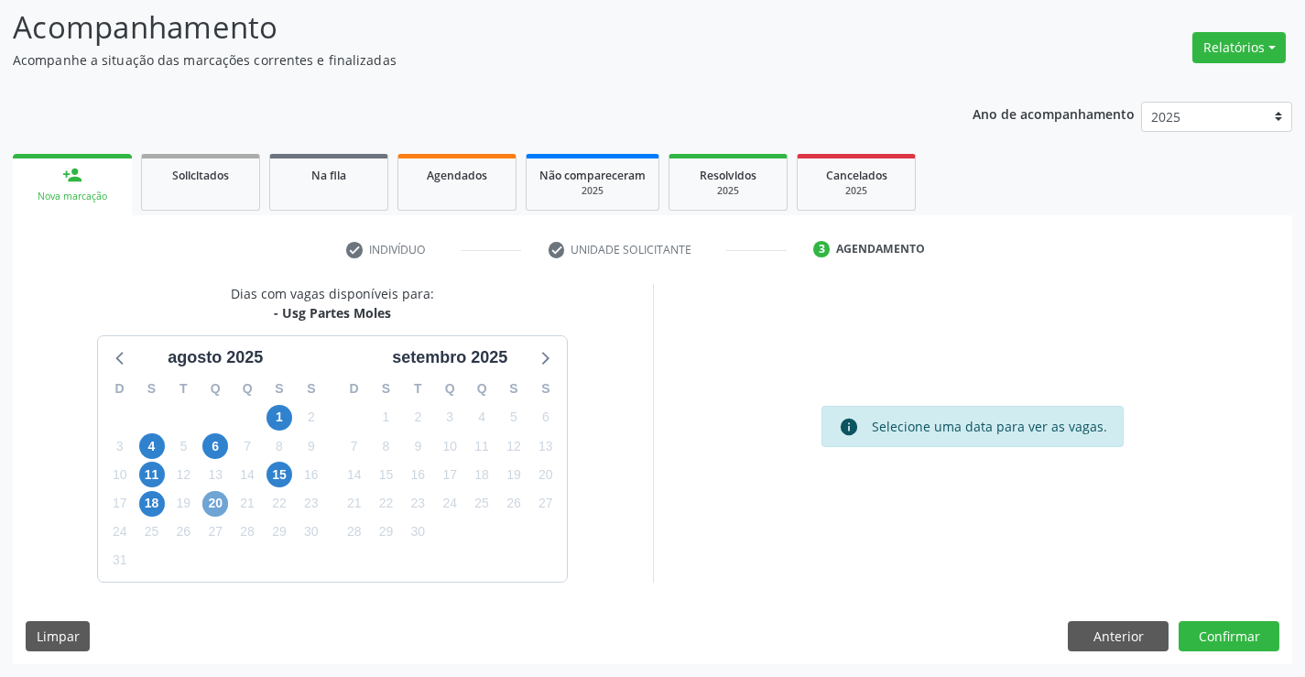
click at [225, 497] on span "20" at bounding box center [215, 504] width 26 height 26
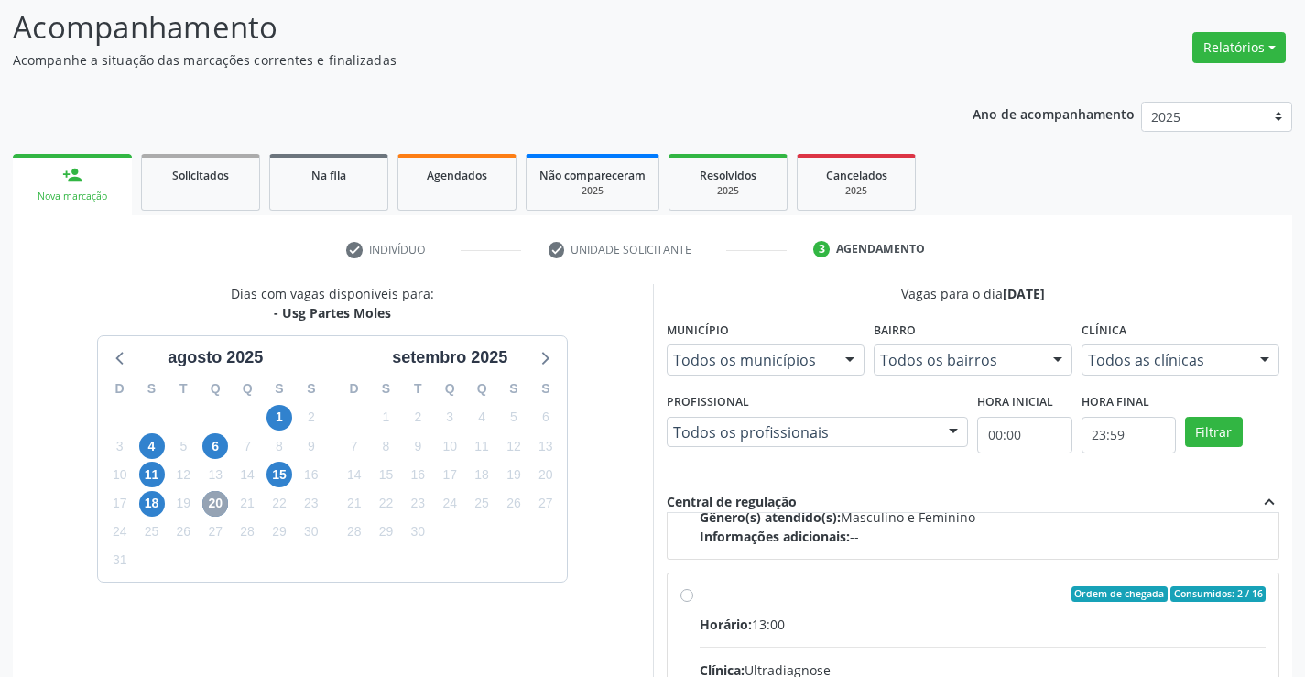
scroll to position [288, 0]
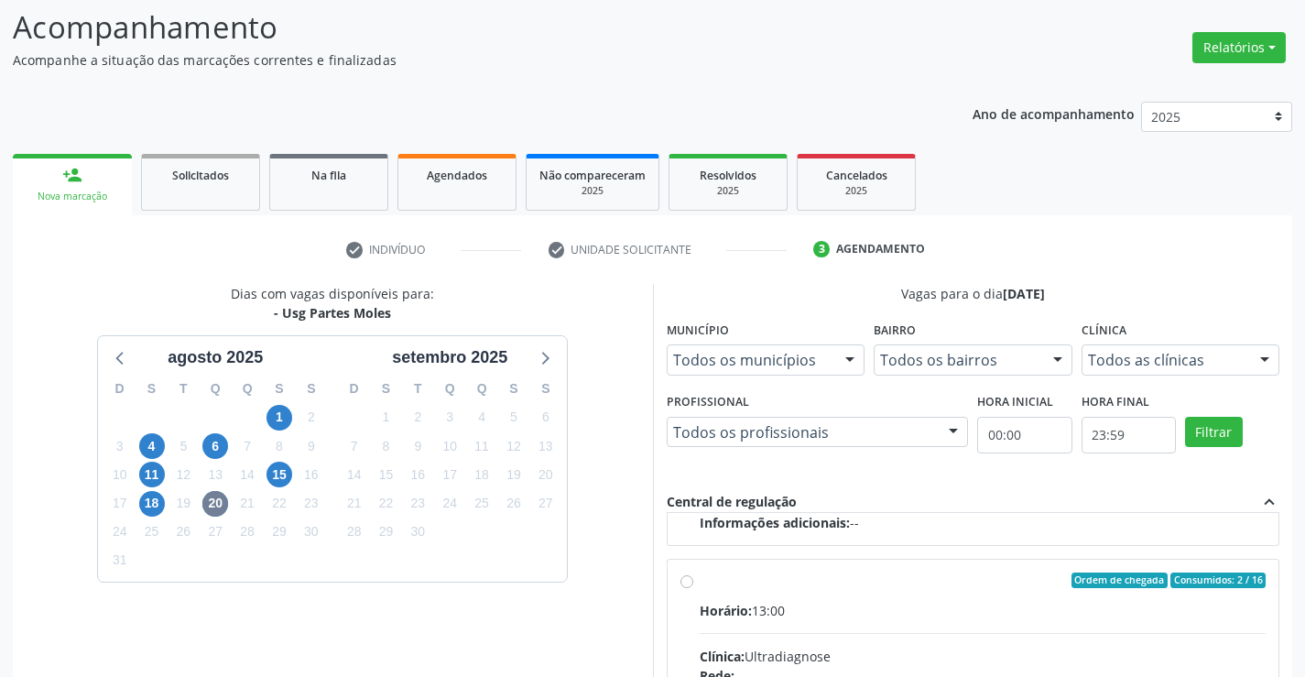
click at [690, 582] on input "Ordem de chegada Consumidos: 2 / 16 Horário: 13:00 Clínica: Ultradiagnose Rede:…" at bounding box center [686, 580] width 13 height 16
radio input "true"
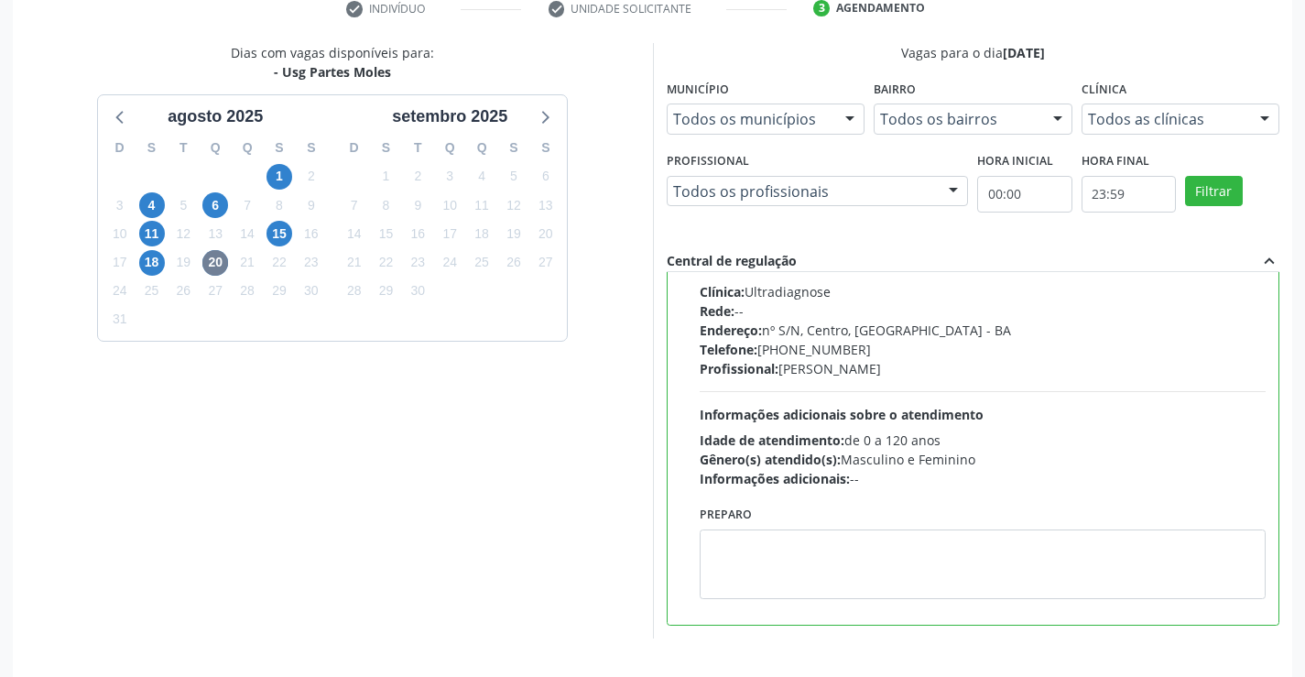
scroll to position [418, 0]
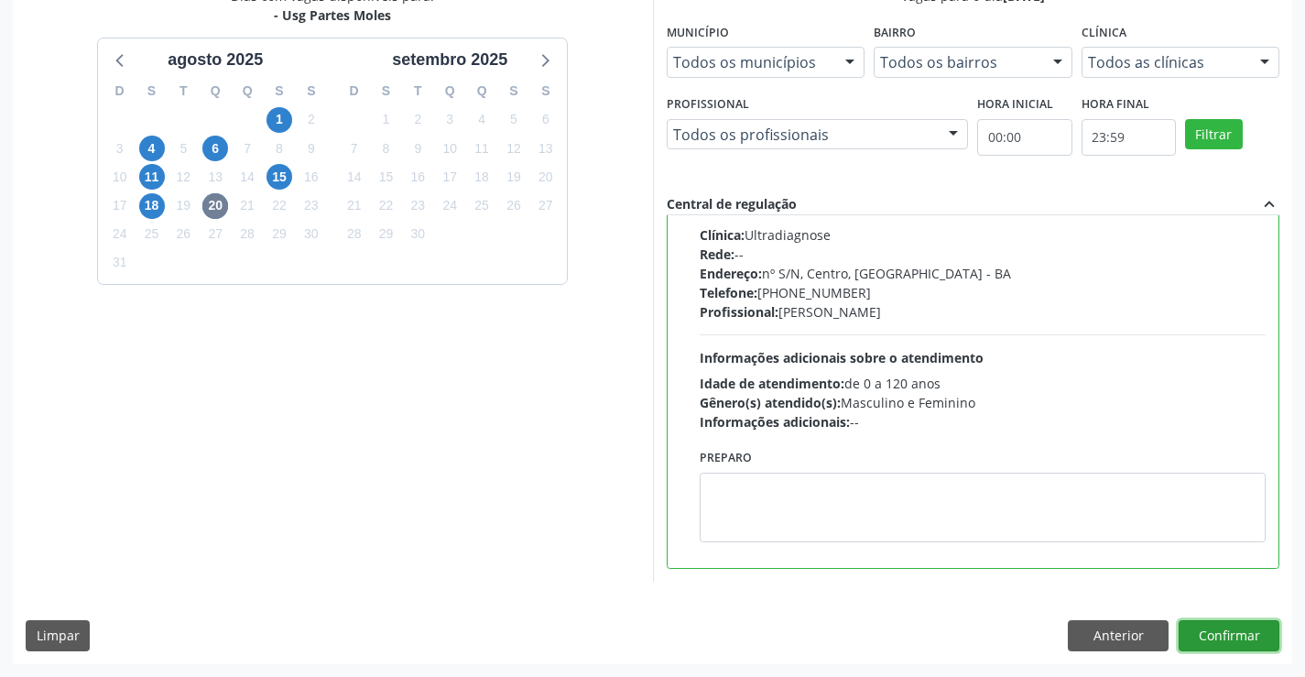
click at [1208, 627] on button "Confirmar" at bounding box center [1229, 635] width 101 height 31
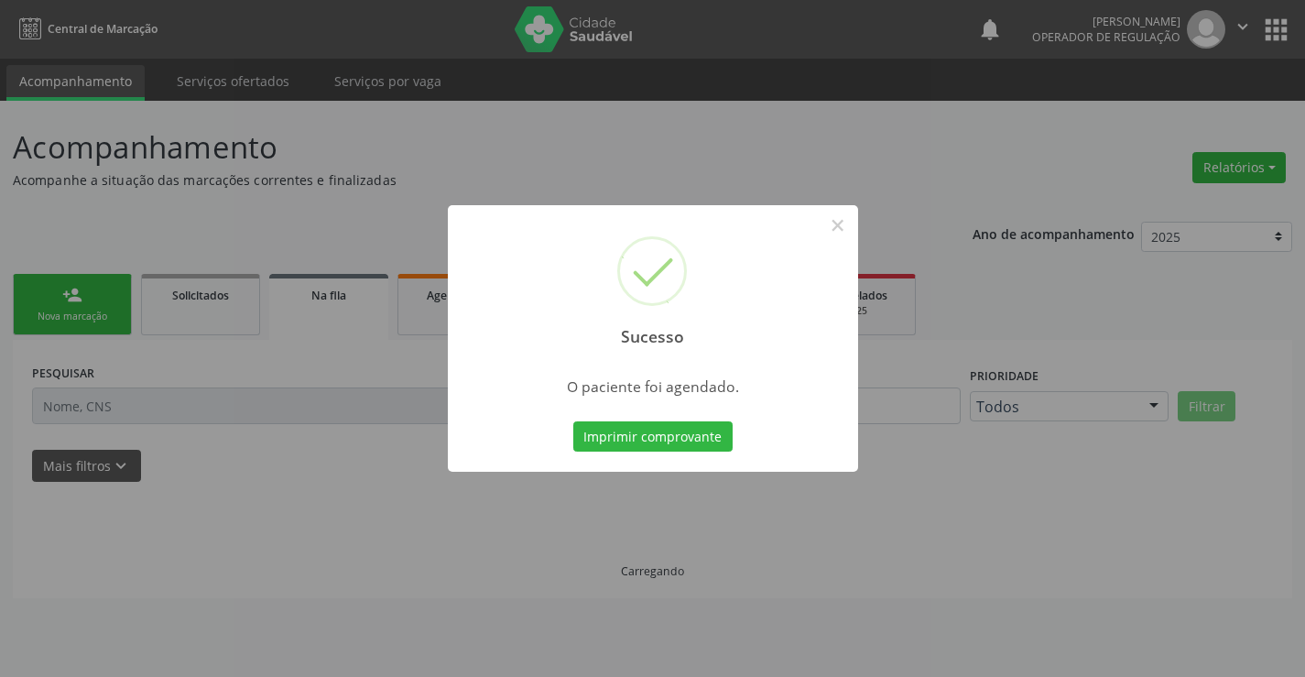
scroll to position [0, 0]
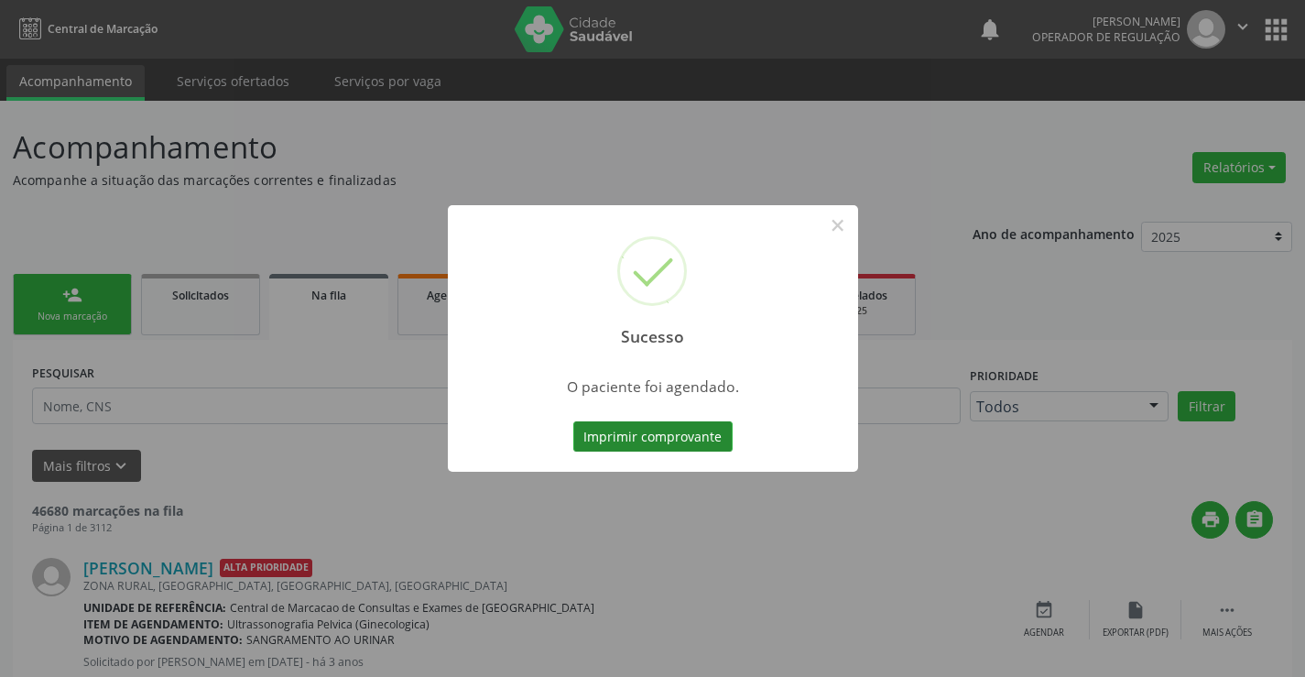
click at [673, 439] on button "Imprimir comprovante" at bounding box center [652, 436] width 159 height 31
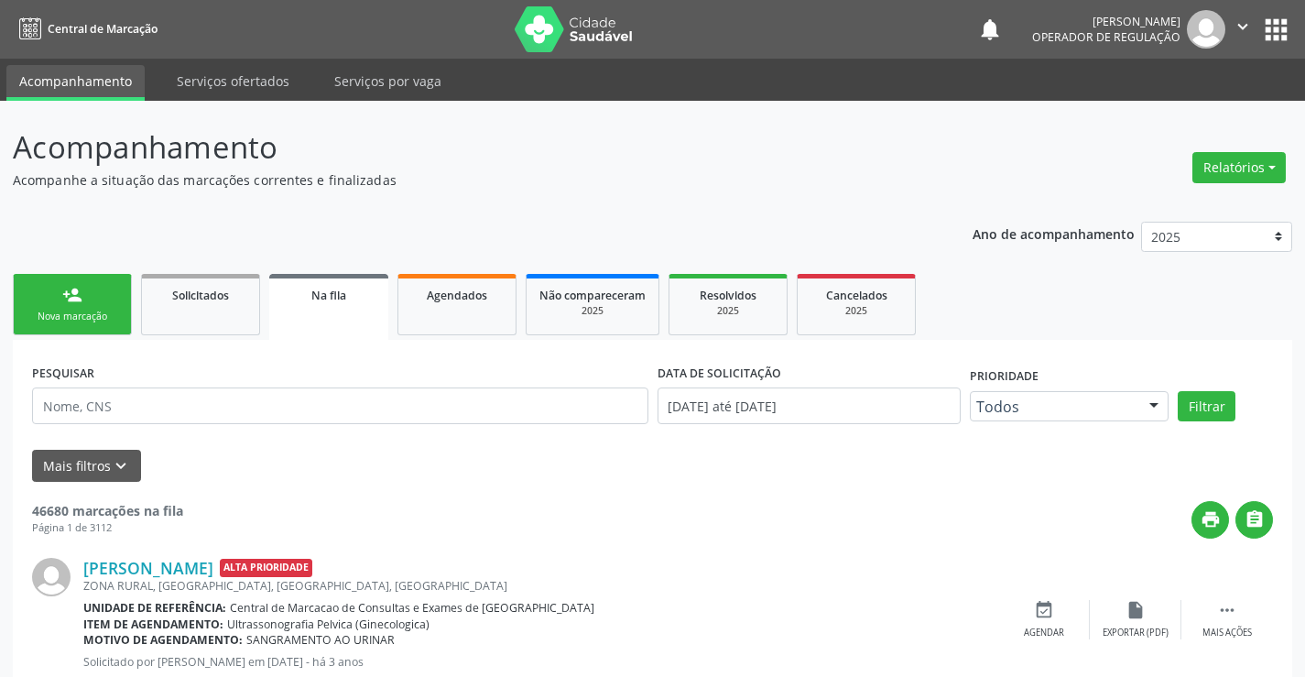
click at [74, 304] on div "person_add" at bounding box center [72, 295] width 20 height 20
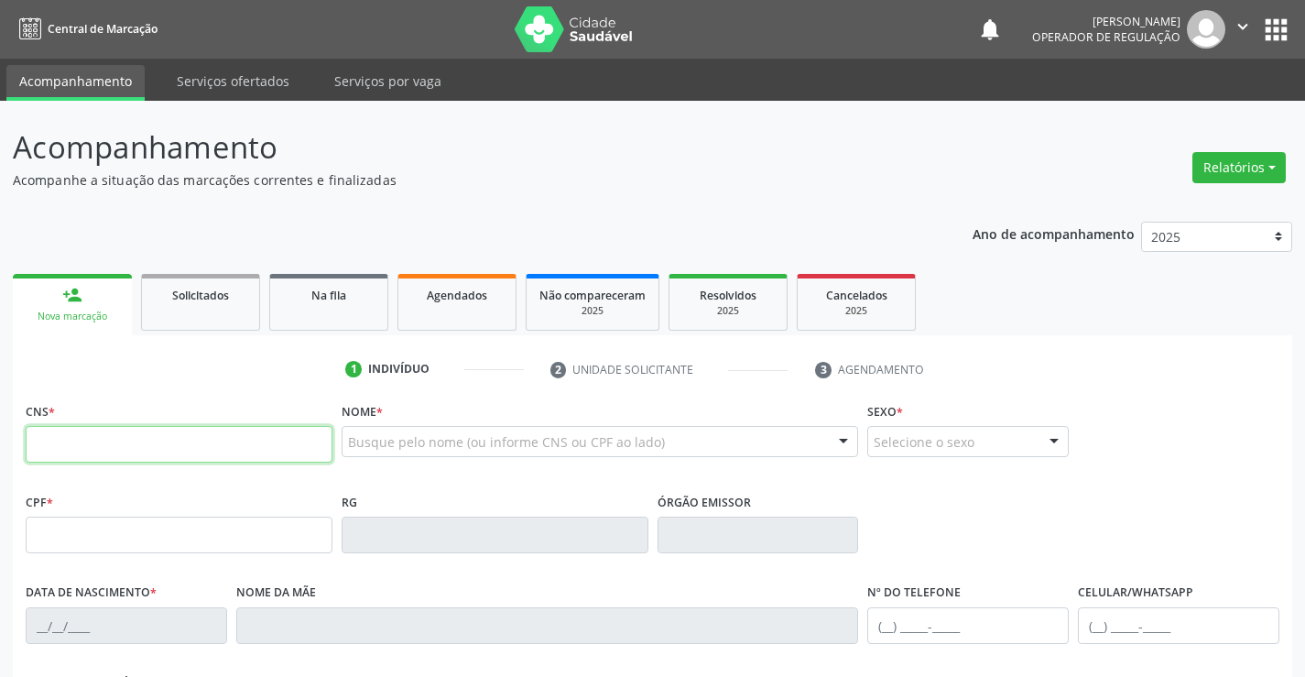
click at [164, 444] on input "text" at bounding box center [179, 444] width 307 height 37
type input "708 6010 4266 2988"
type input "24/03/1972"
type input "(74) 99192-5656"
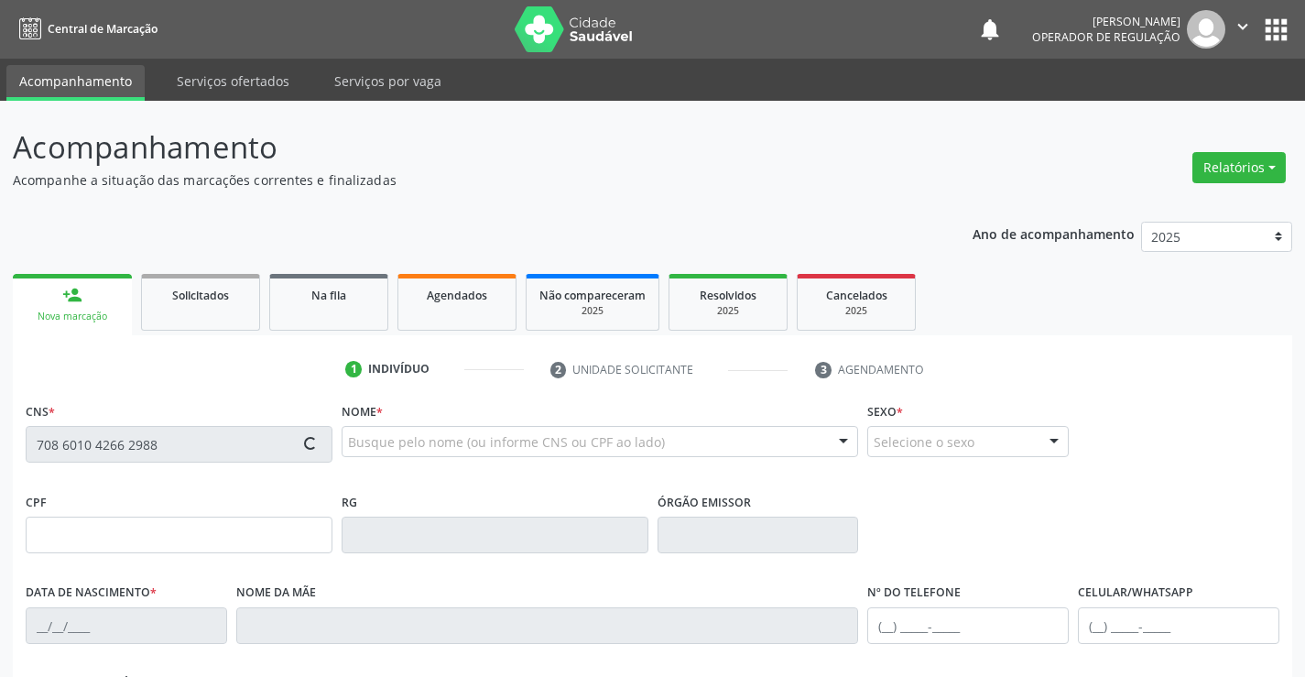
type input "SN"
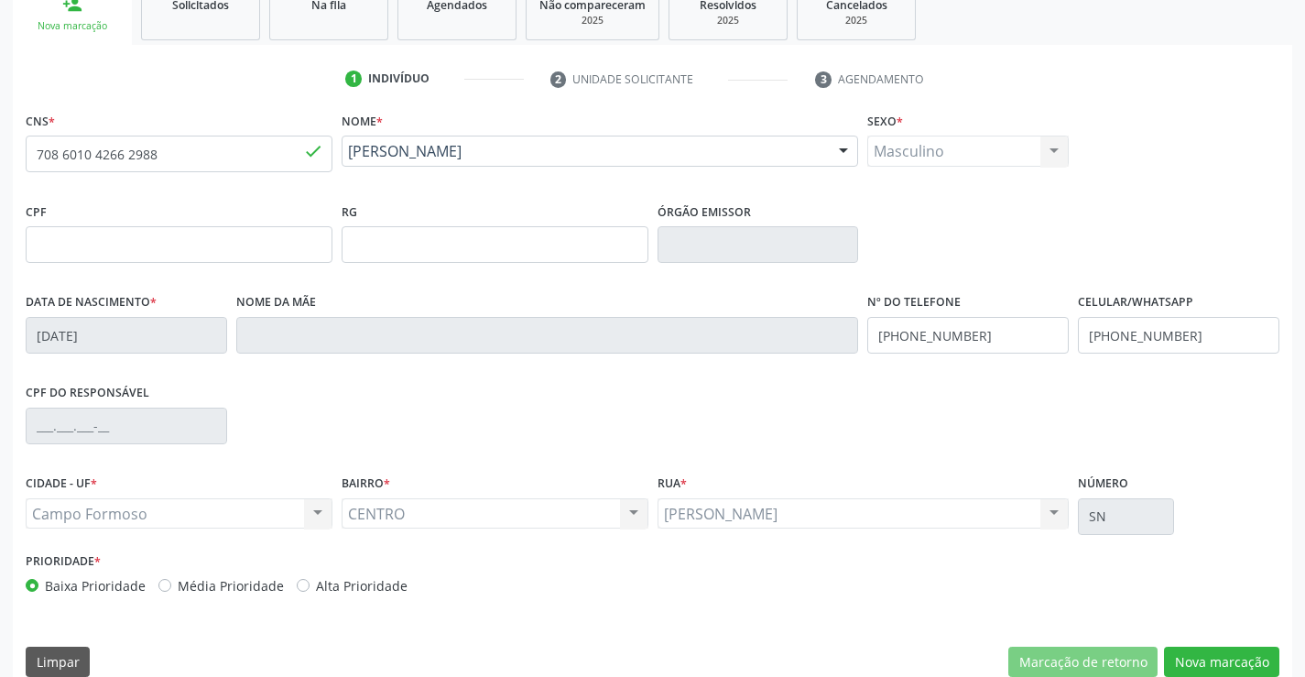
scroll to position [316, 0]
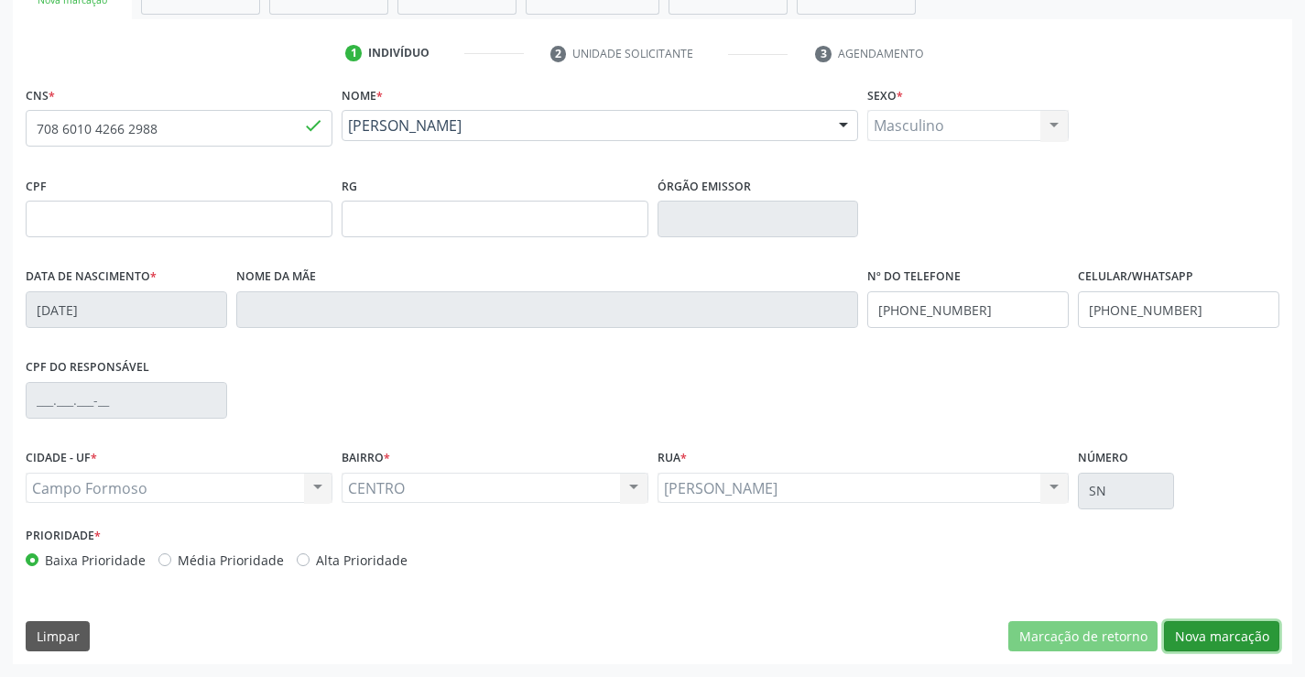
click at [1192, 629] on button "Nova marcação" at bounding box center [1221, 636] width 115 height 31
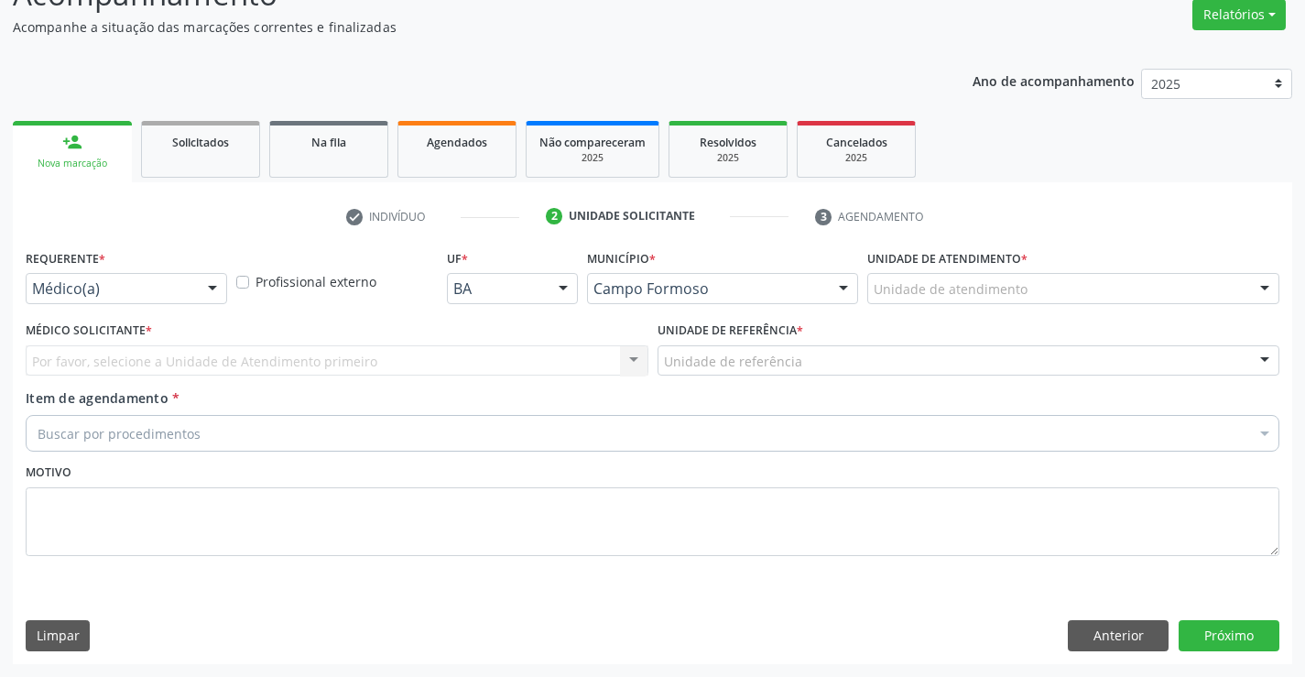
drag, startPoint x: 34, startPoint y: 280, endPoint x: 44, endPoint y: 307, distance: 28.4
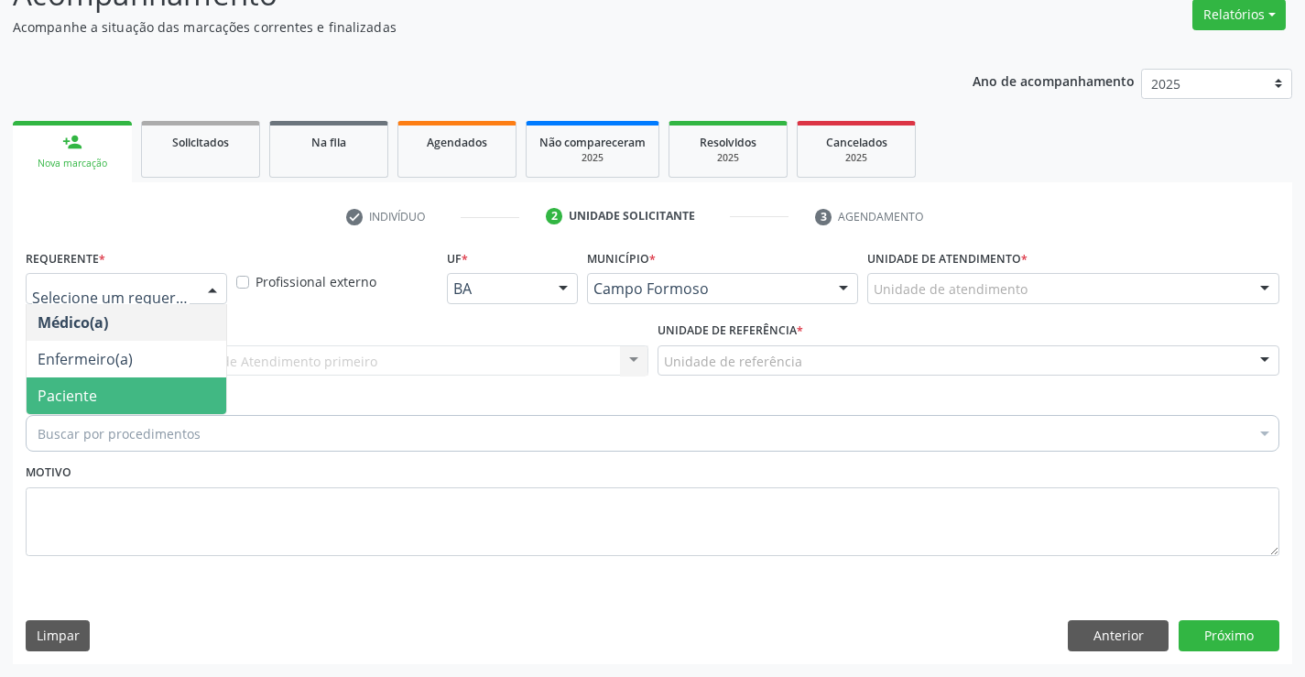
click at [70, 387] on span "Paciente" at bounding box center [68, 396] width 60 height 20
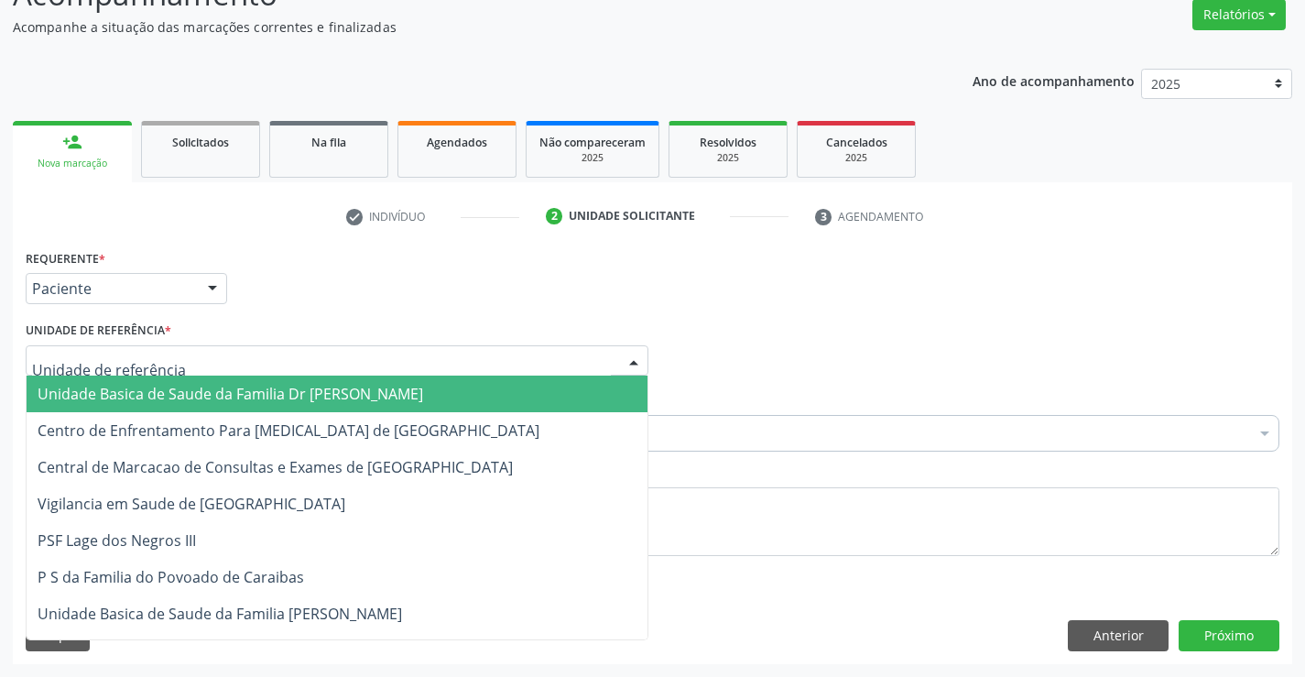
click at [71, 396] on span "Unidade Basica de Saude da Familia Dr [PERSON_NAME]" at bounding box center [231, 394] width 386 height 20
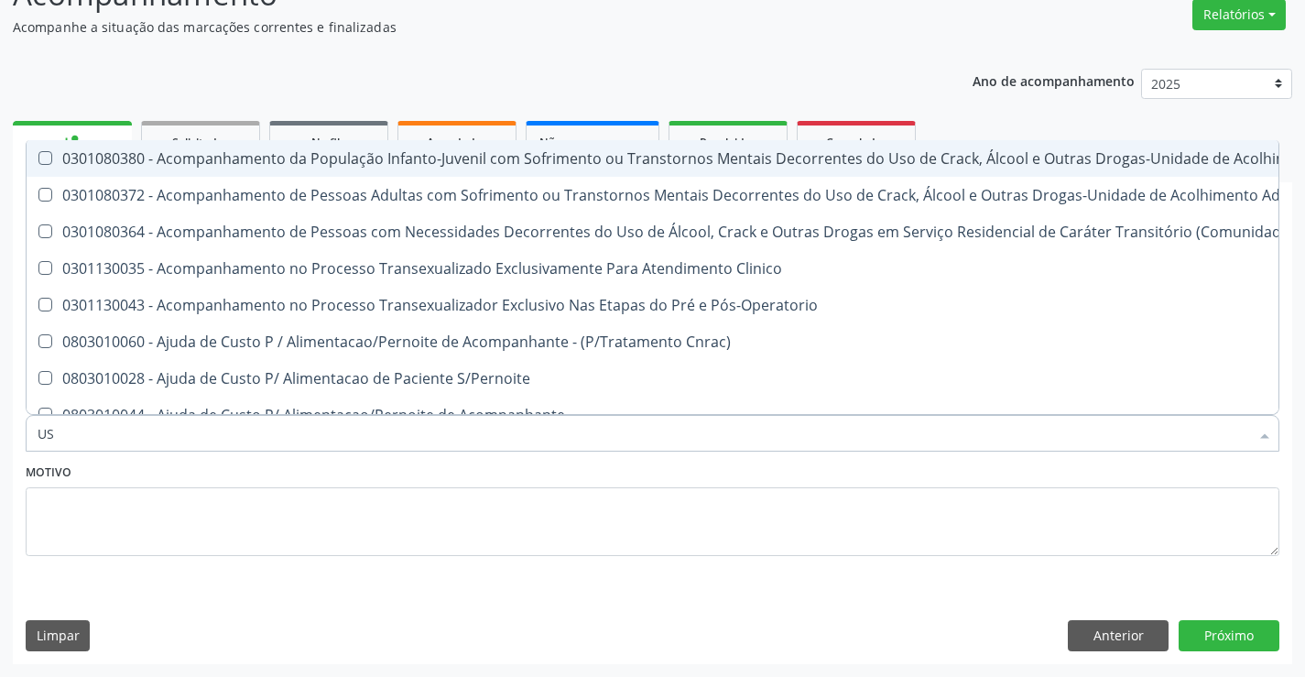
type input "USG"
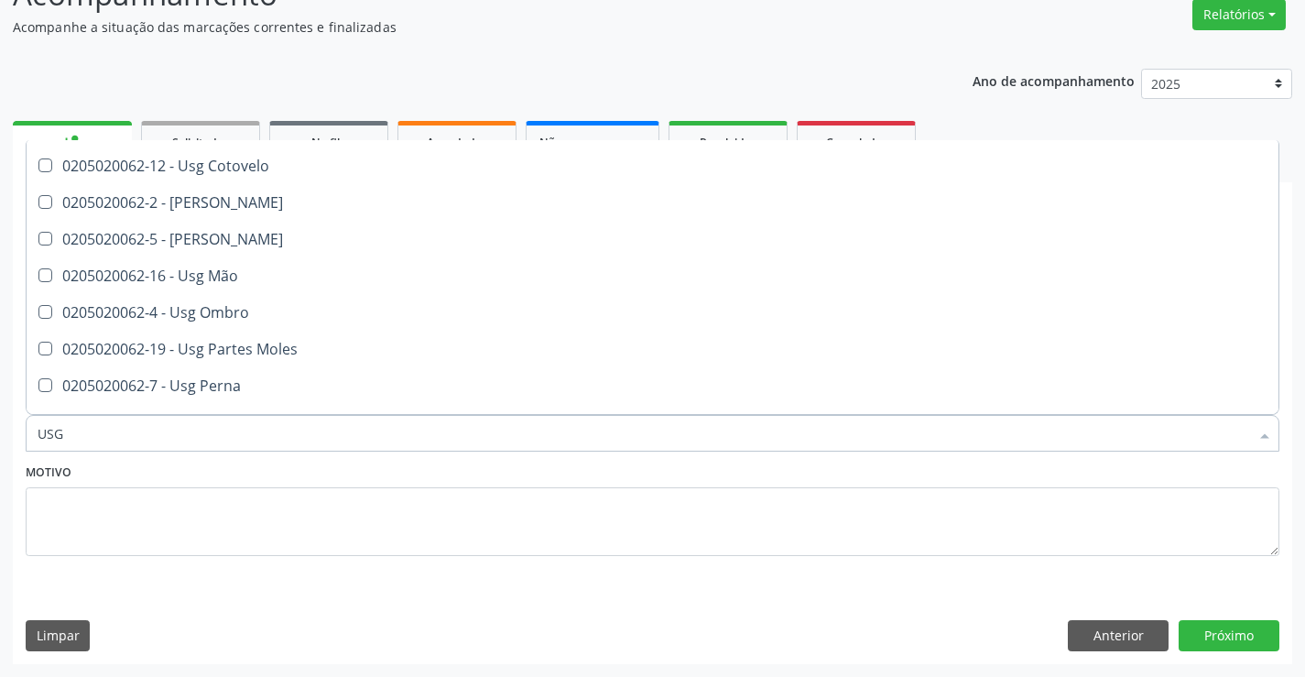
scroll to position [183, 0]
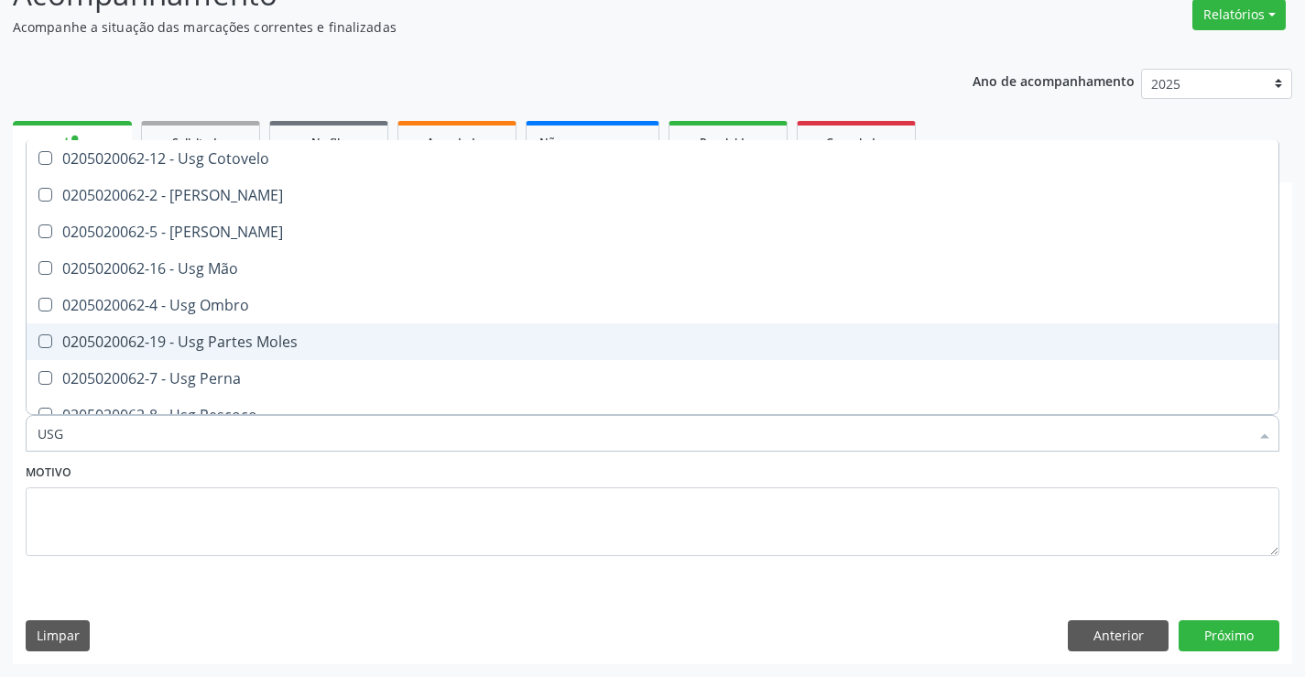
click at [269, 338] on div "0205020062-19 - Usg Partes Moles" at bounding box center [653, 341] width 1230 height 15
checkbox Moles "true"
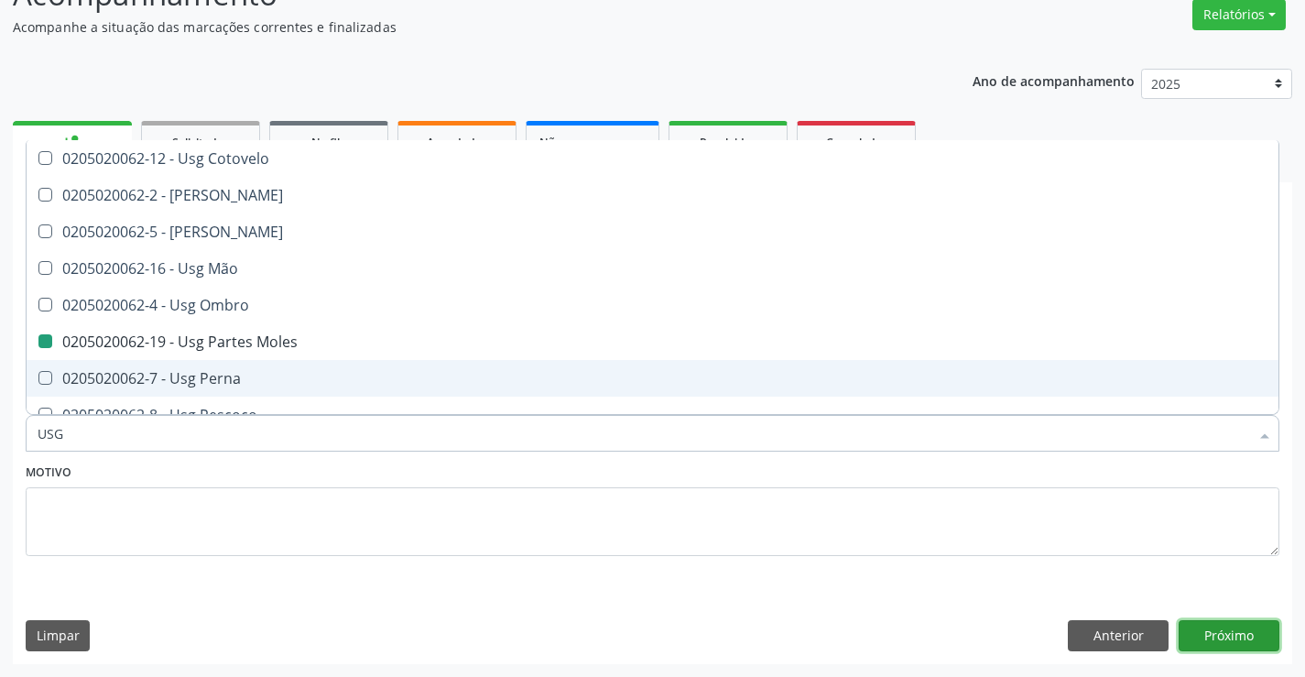
click at [1191, 630] on button "Próximo" at bounding box center [1229, 635] width 101 height 31
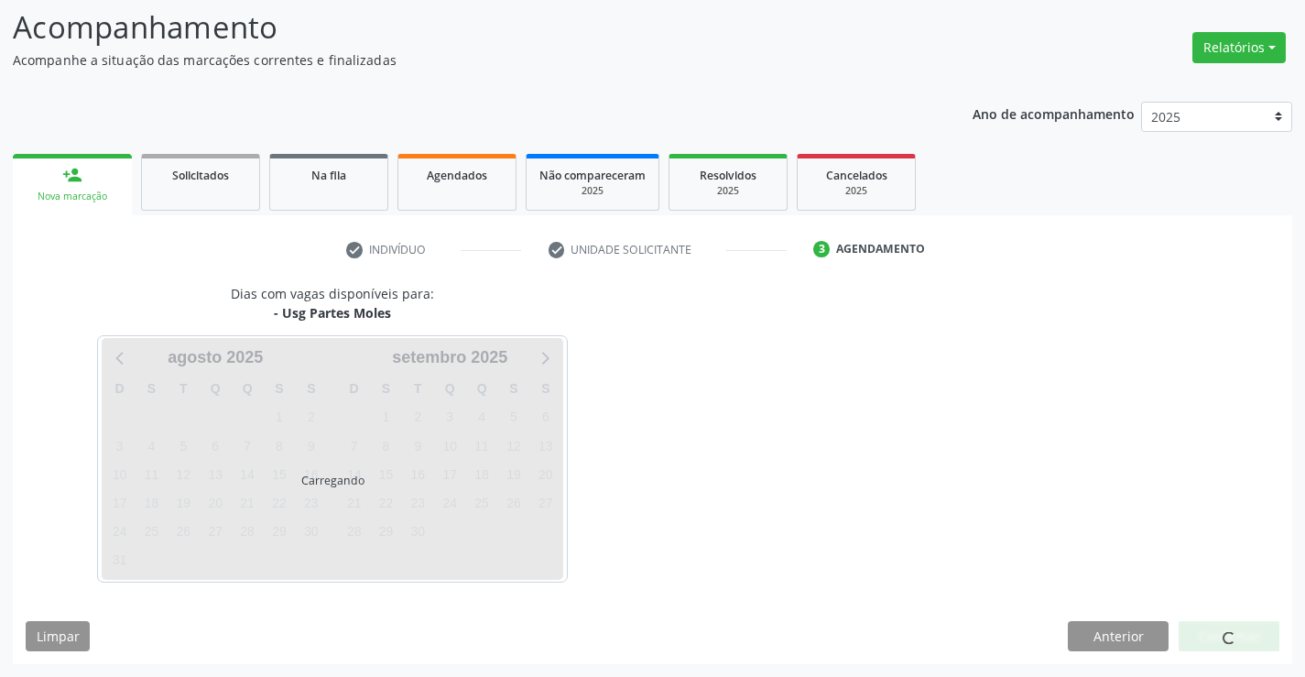
scroll to position [0, 0]
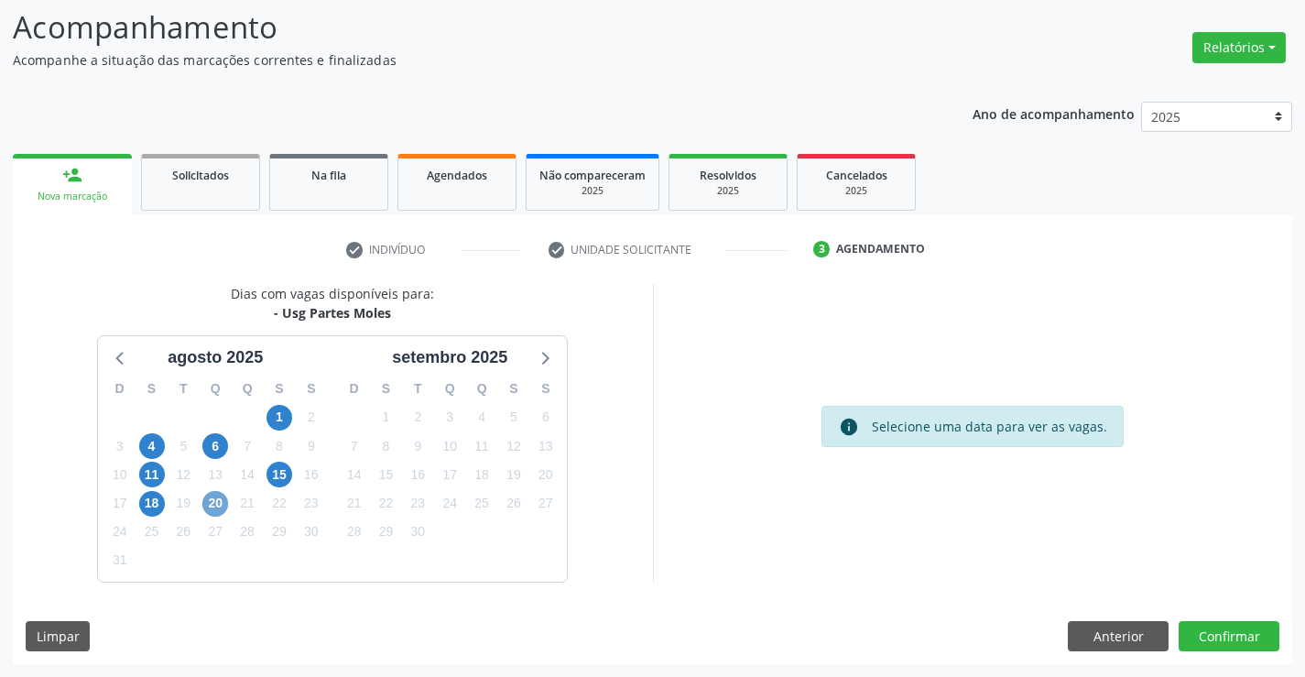
click at [221, 504] on span "20" at bounding box center [215, 504] width 26 height 26
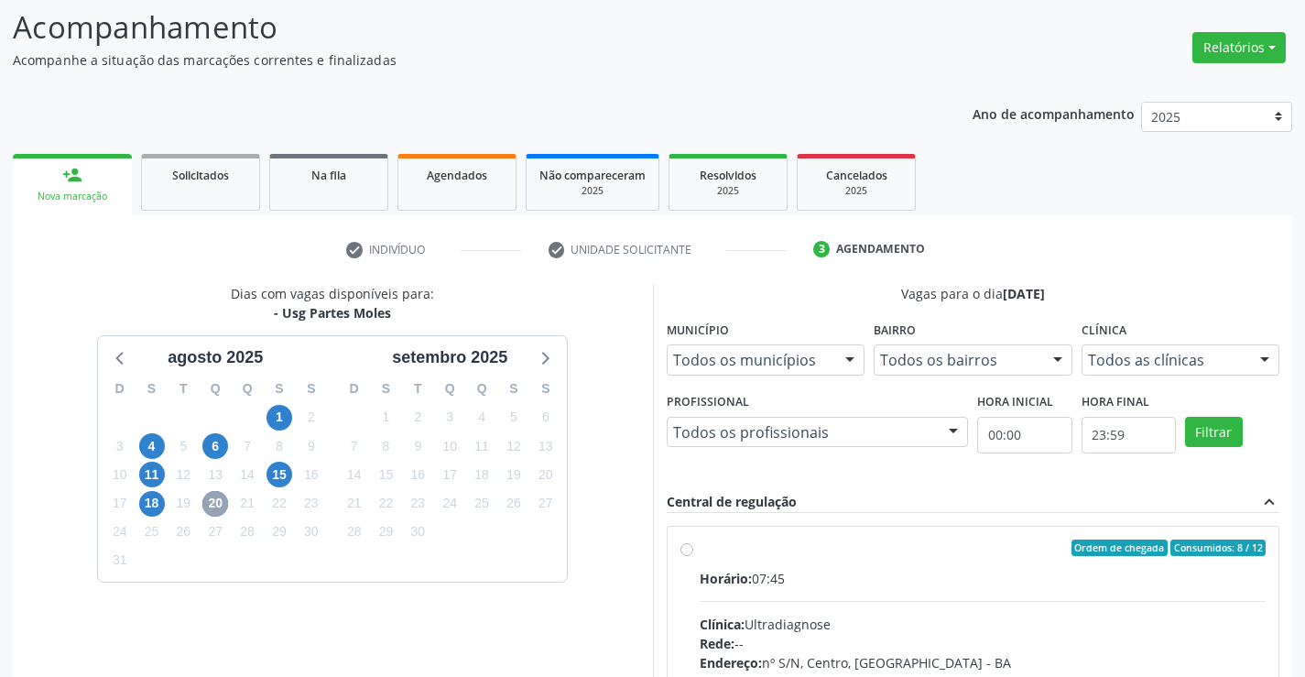
scroll to position [275, 0]
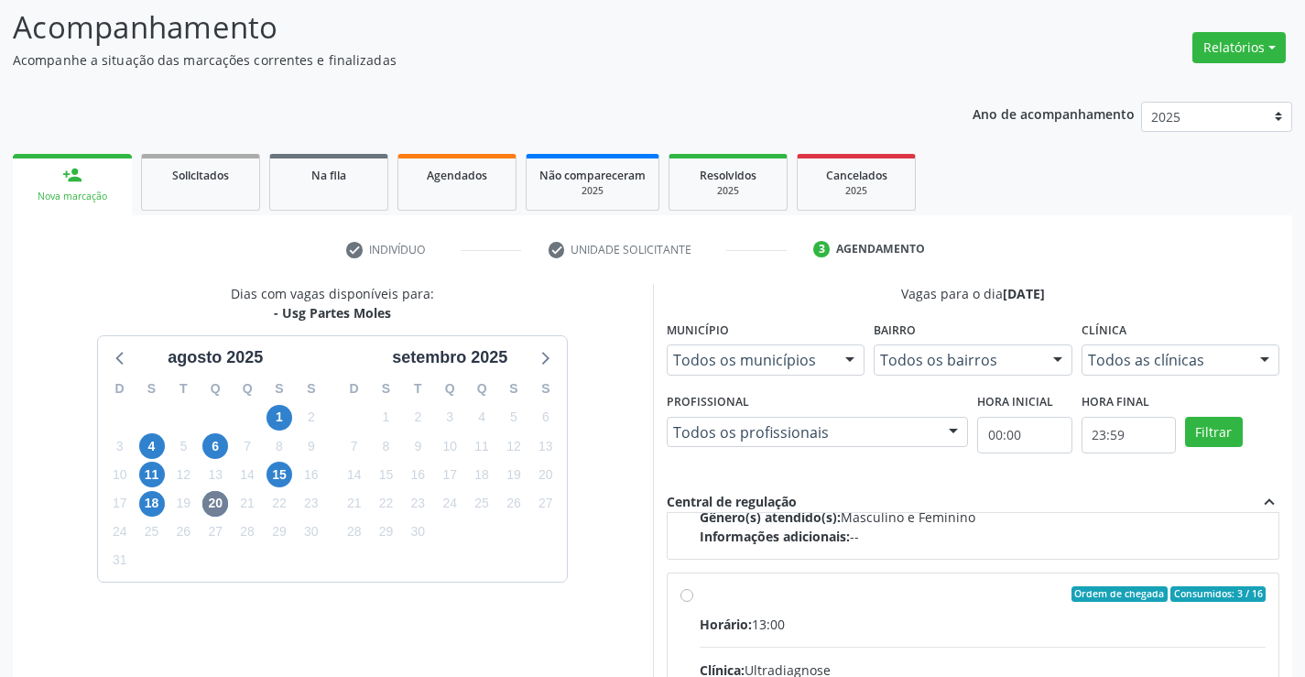
click at [689, 593] on input "Ordem de chegada Consumidos: 3 / 16 Horário: 13:00 Clínica: Ultradiagnose Rede:…" at bounding box center [686, 594] width 13 height 16
radio input "true"
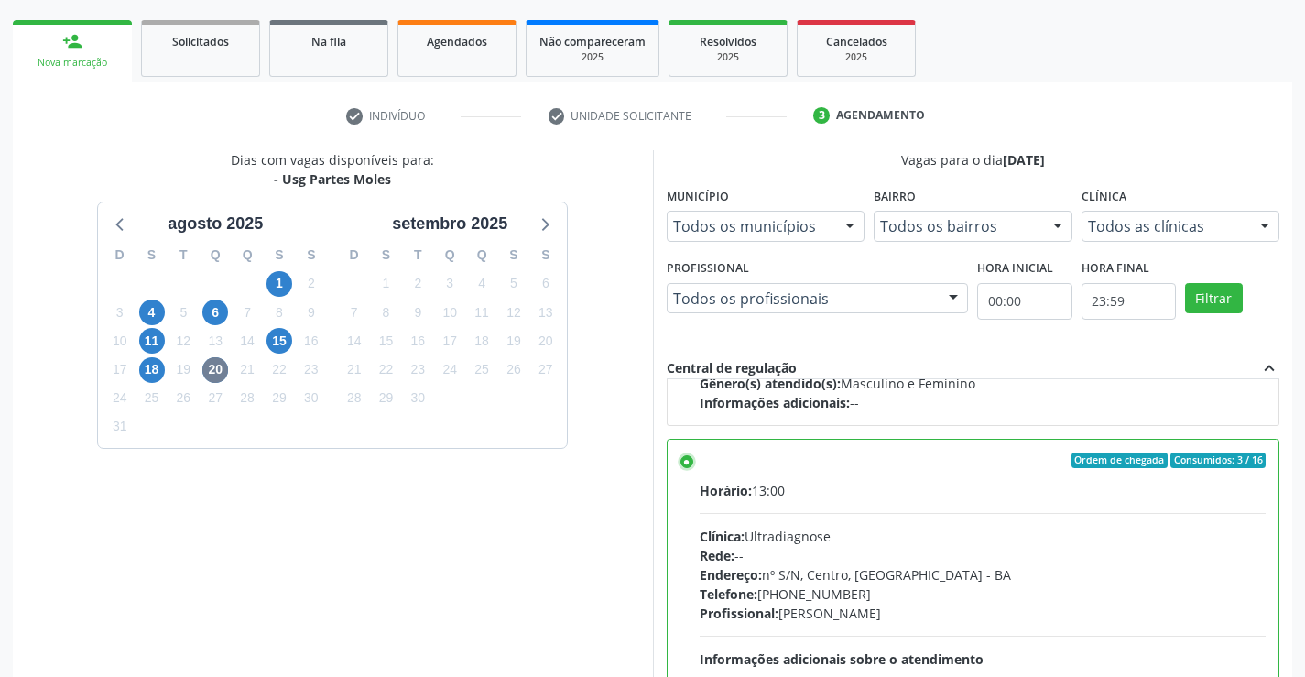
scroll to position [418, 0]
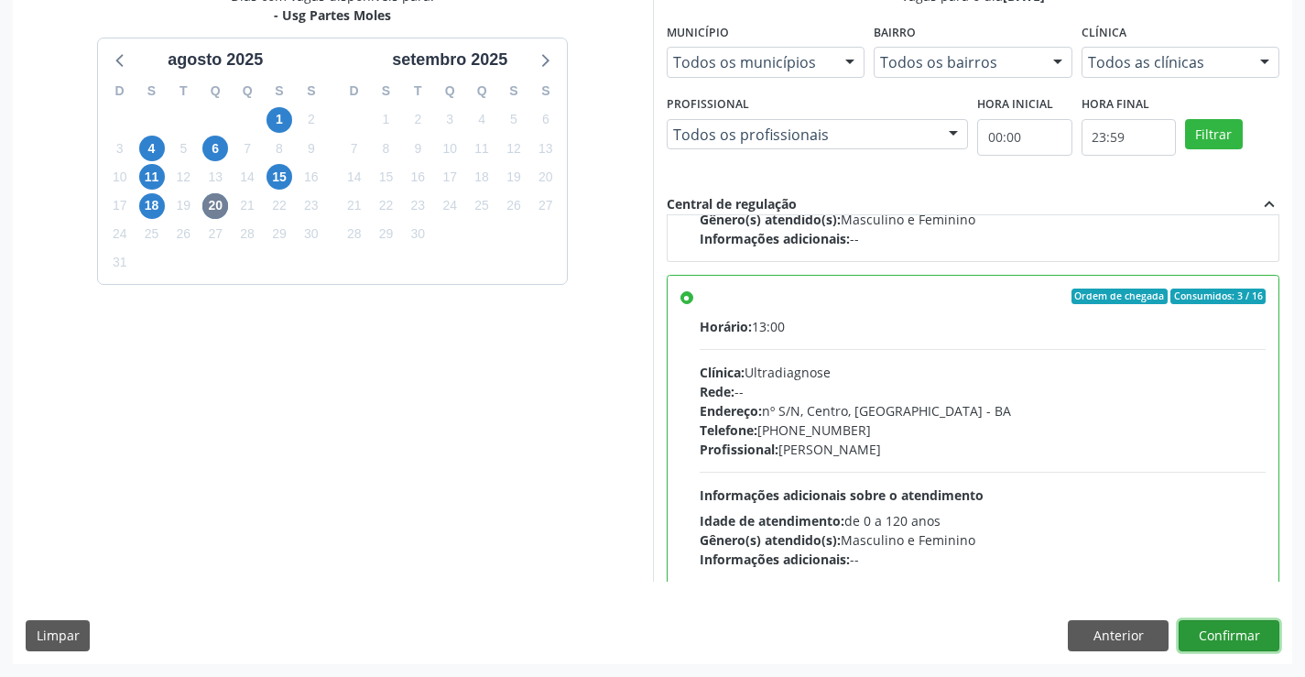
click at [1220, 637] on button "Confirmar" at bounding box center [1229, 635] width 101 height 31
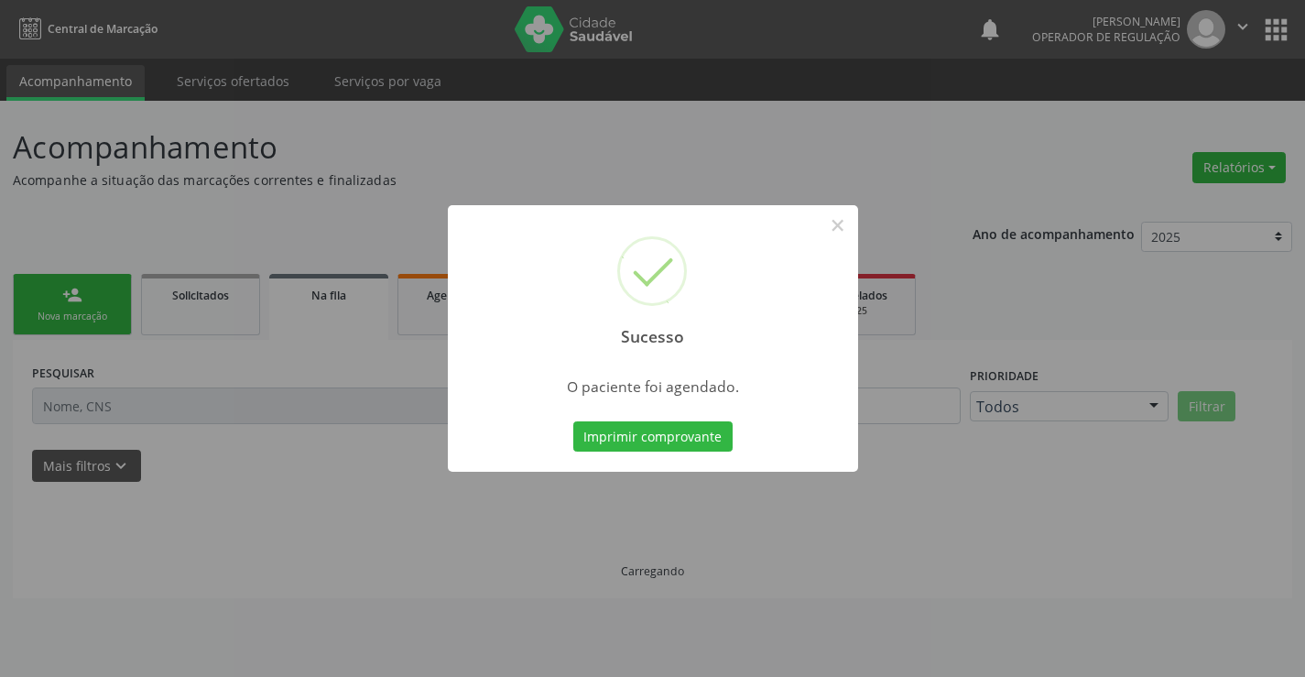
scroll to position [0, 0]
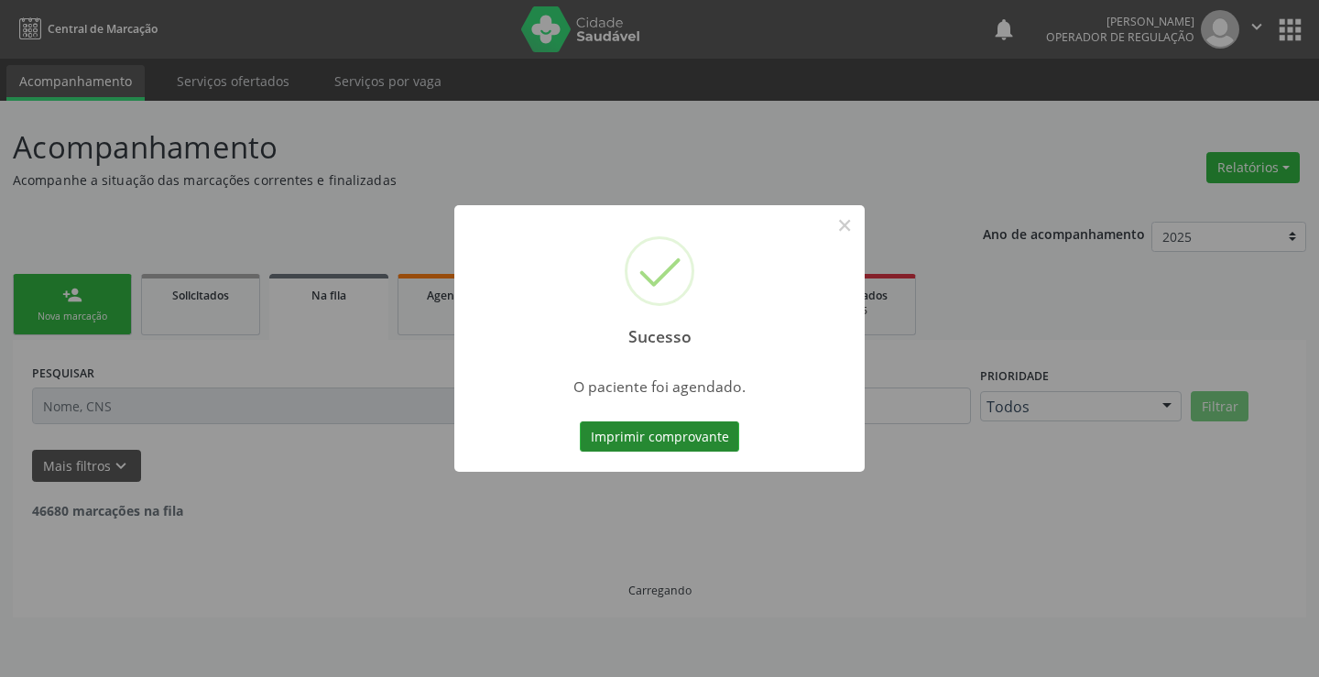
click at [663, 441] on button "Imprimir comprovante" at bounding box center [659, 436] width 159 height 31
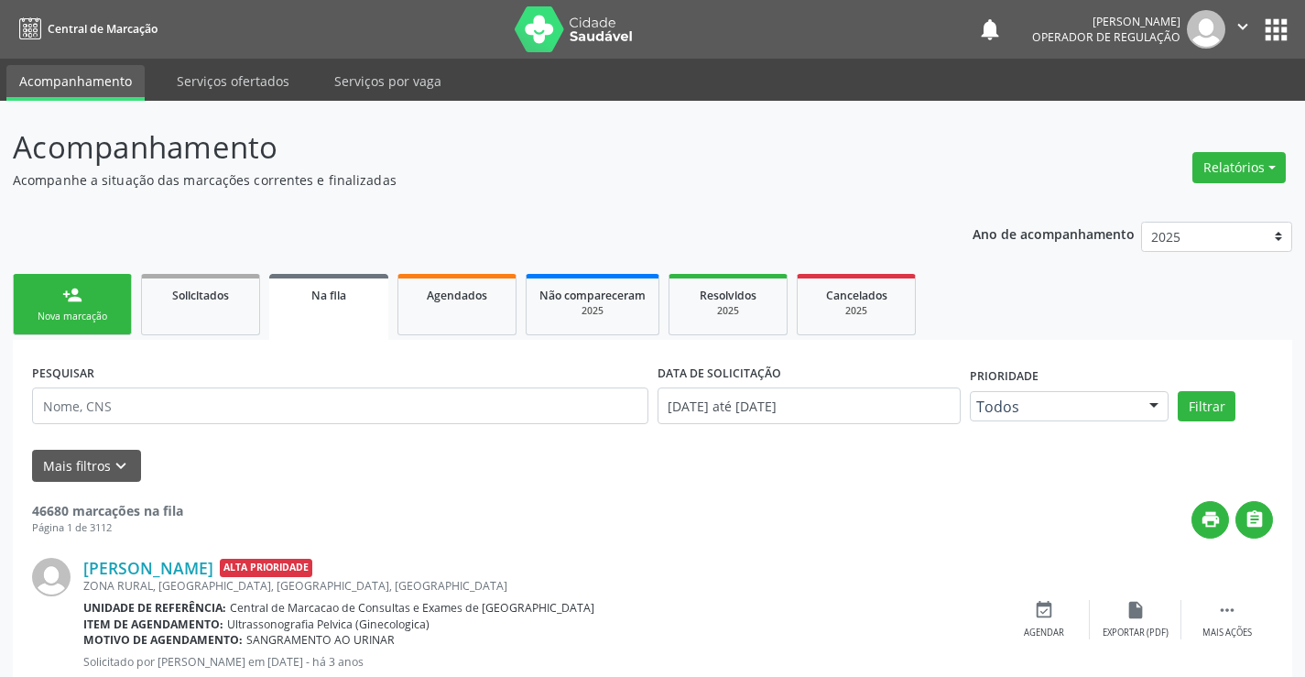
click at [98, 299] on link "person_add Nova marcação" at bounding box center [72, 304] width 119 height 61
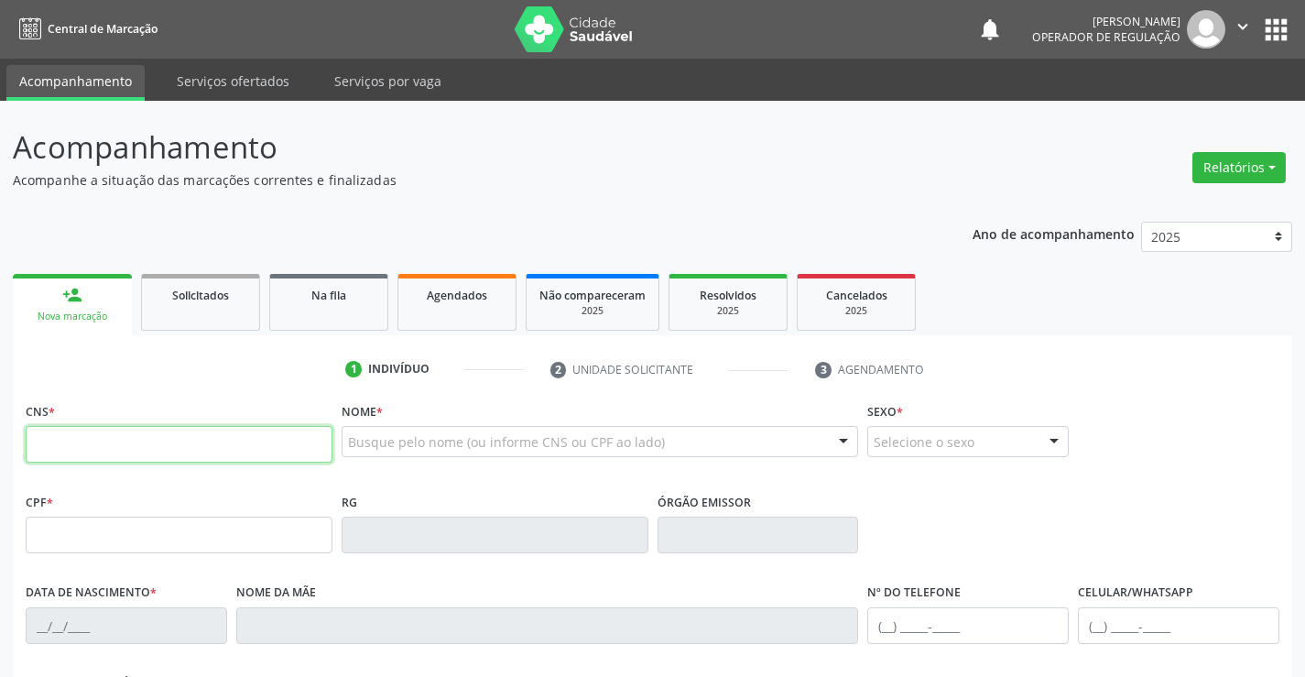
click at [161, 443] on input "text" at bounding box center [179, 444] width 307 height 37
type input "700 5045 6195 5658"
type input "746853505"
type input "05/05/1972"
type input "885.136.615-20"
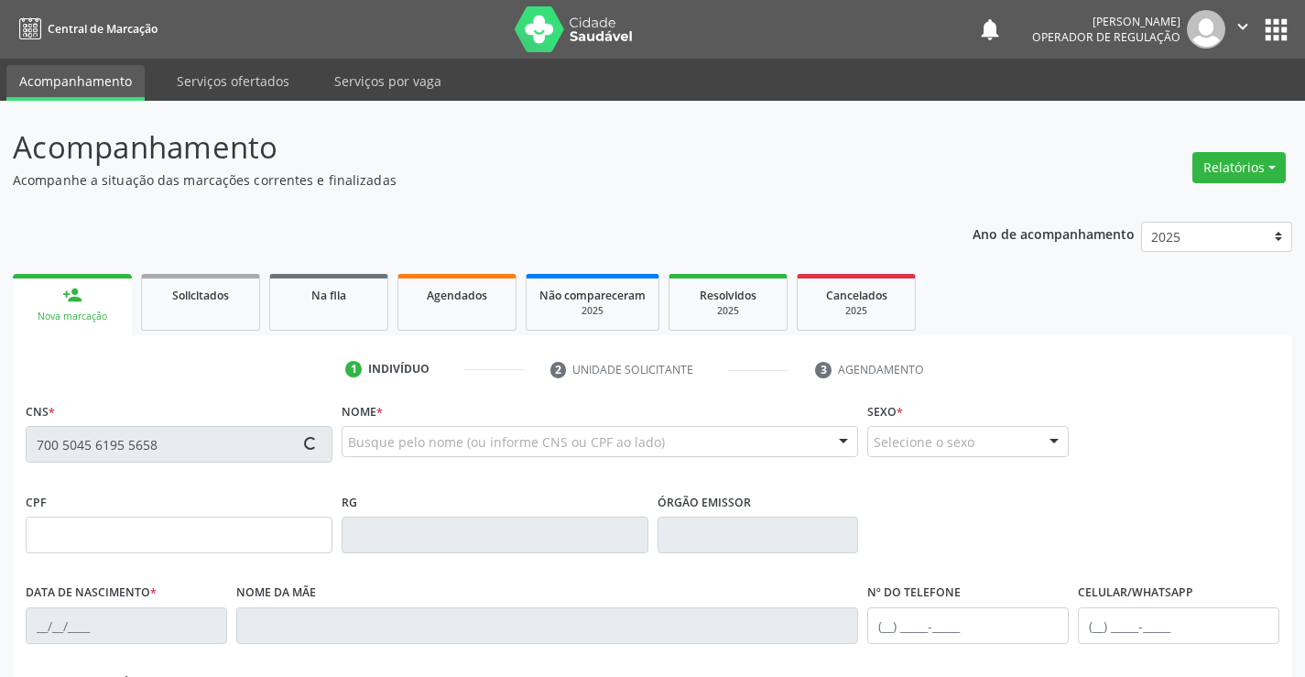
type input "S/N"
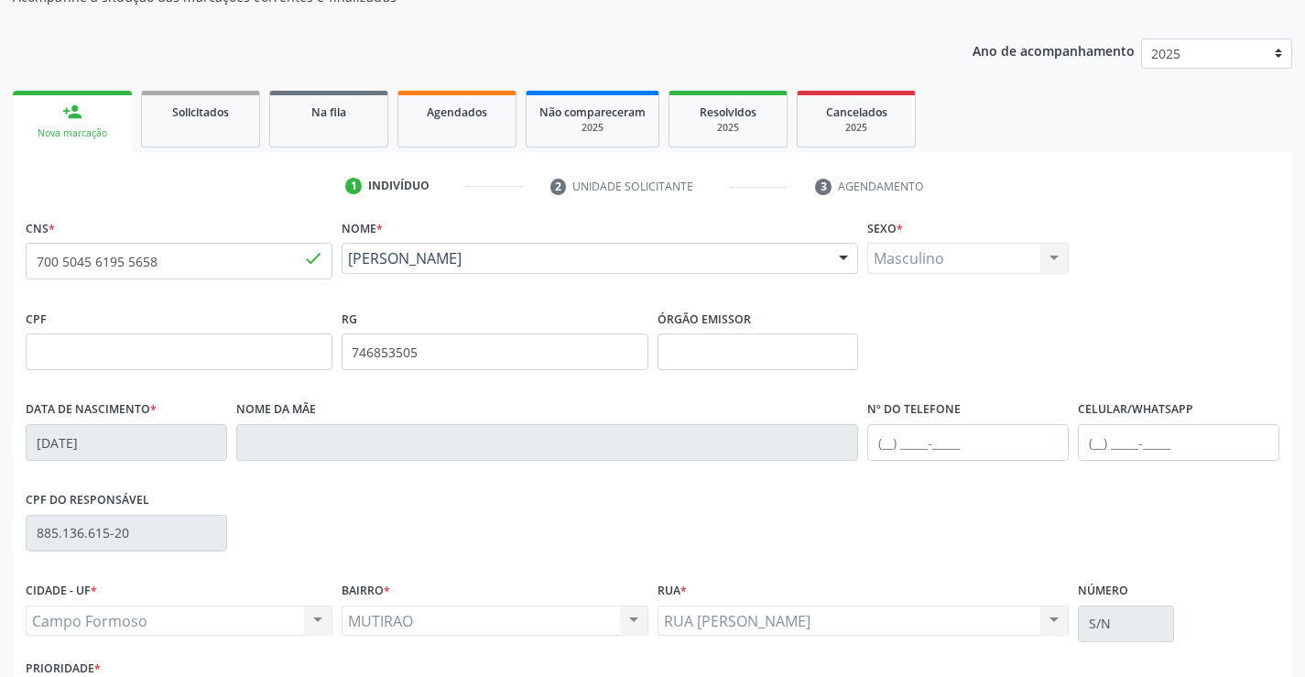
scroll to position [316, 0]
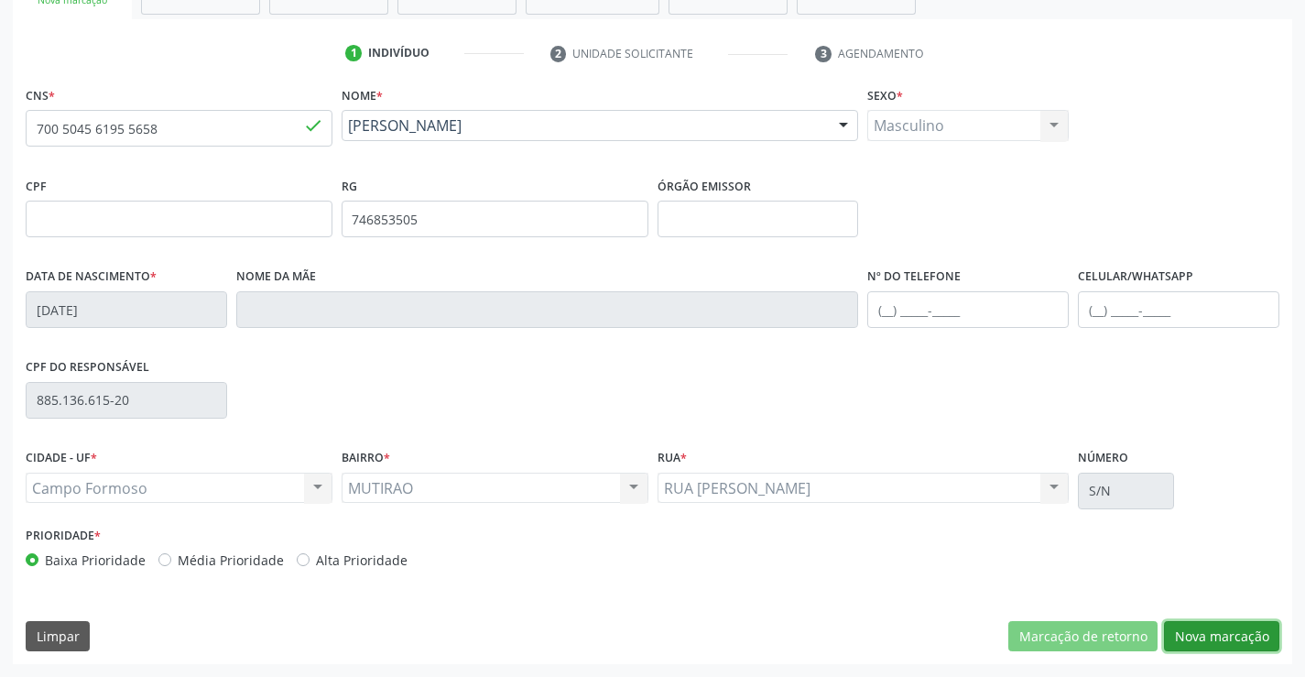
click at [1225, 648] on button "Nova marcação" at bounding box center [1221, 636] width 115 height 31
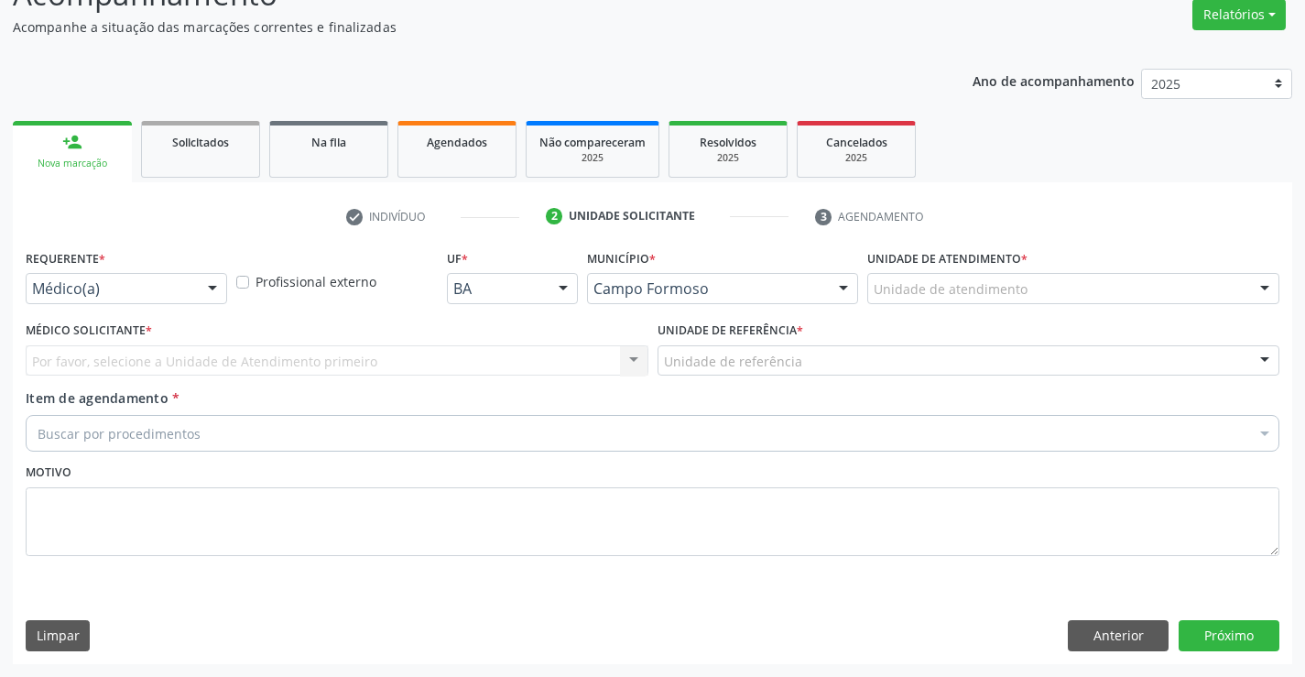
scroll to position [153, 0]
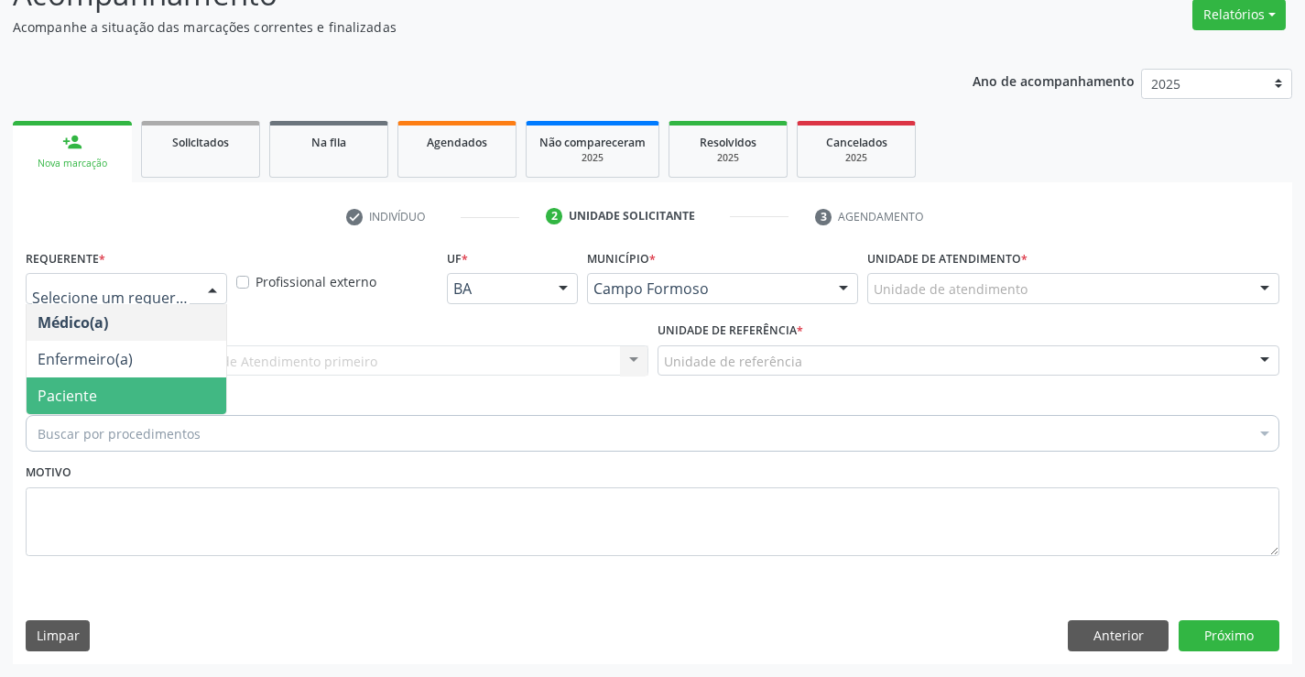
click at [68, 392] on span "Paciente" at bounding box center [68, 396] width 60 height 20
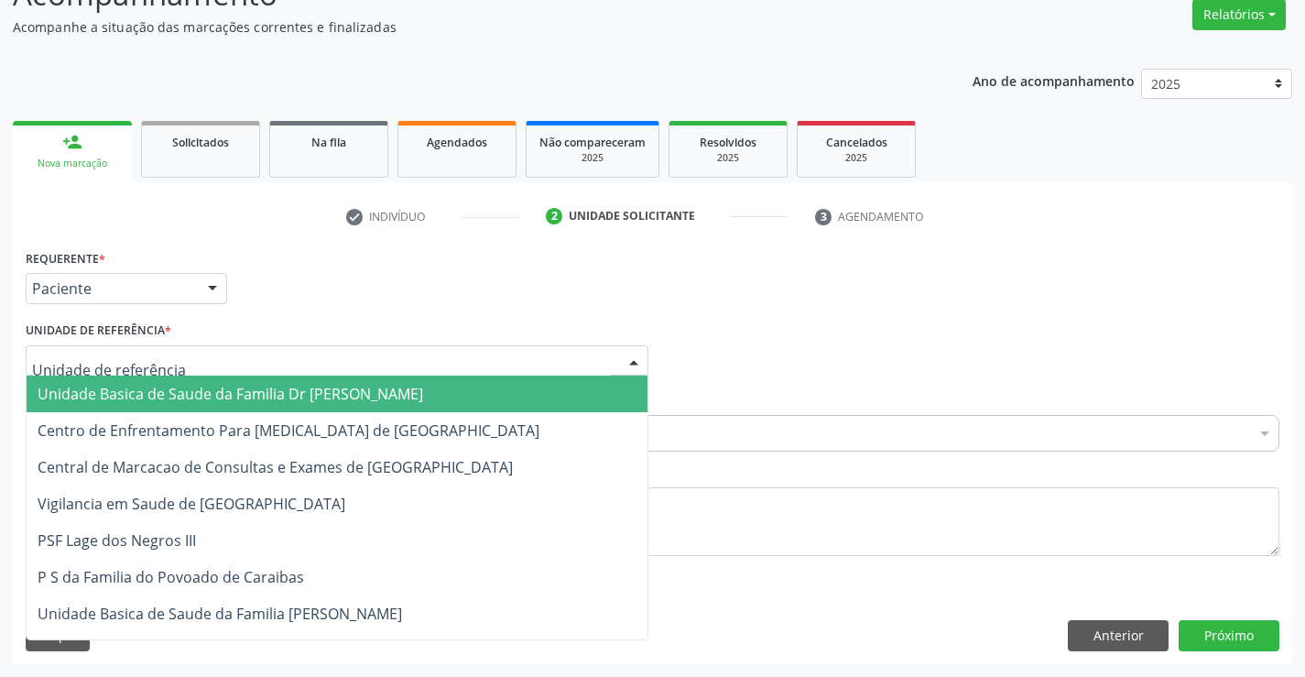
click at [66, 400] on span "Unidade Basica de Saude da Familia Dr [PERSON_NAME]" at bounding box center [231, 394] width 386 height 20
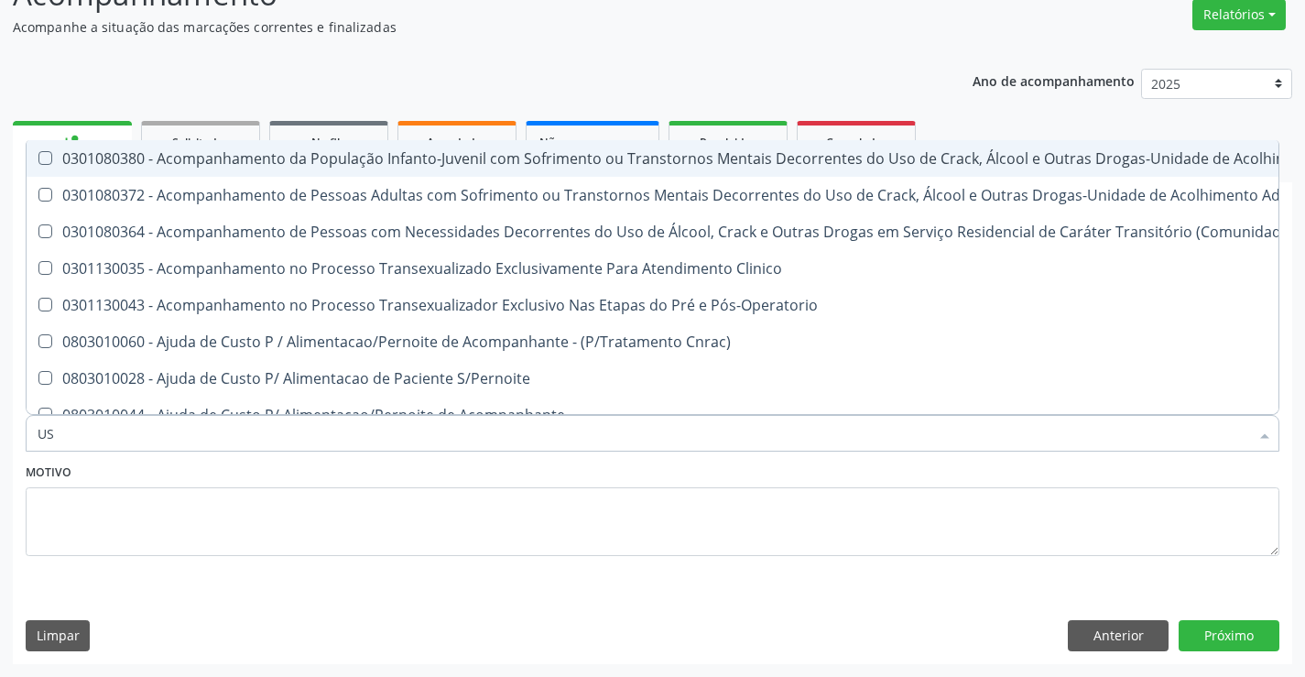
type input "USG"
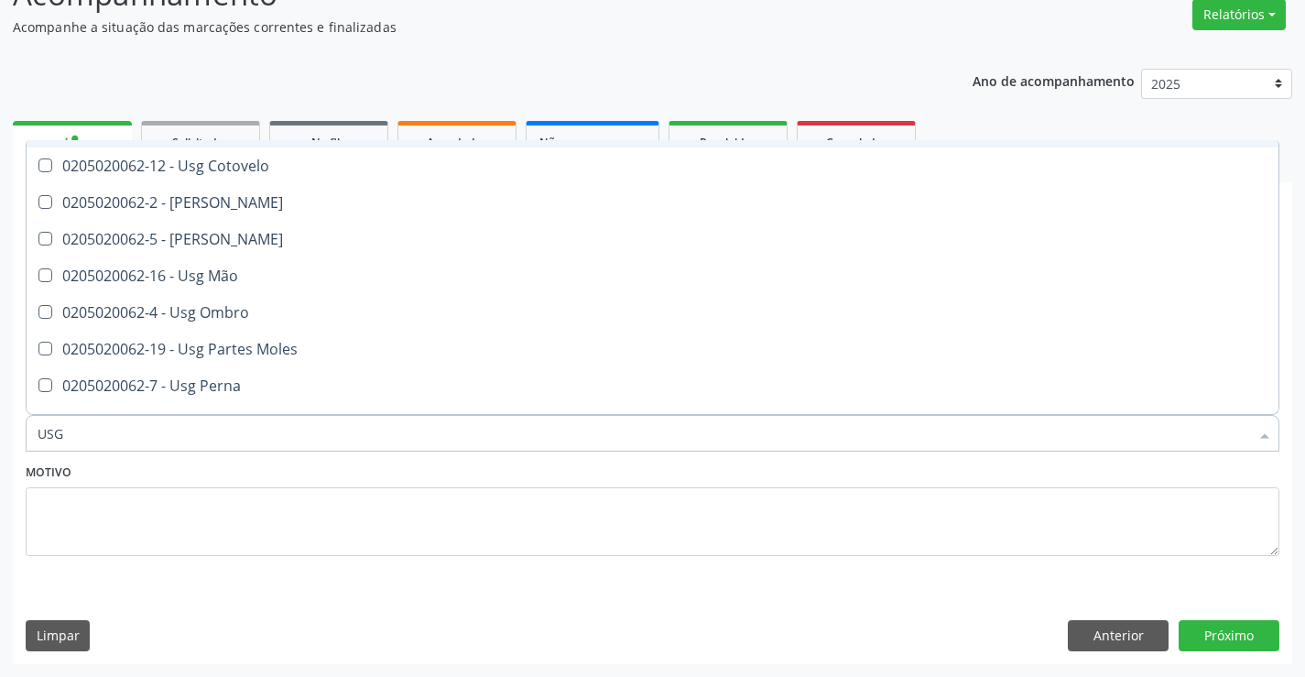
scroll to position [183, 0]
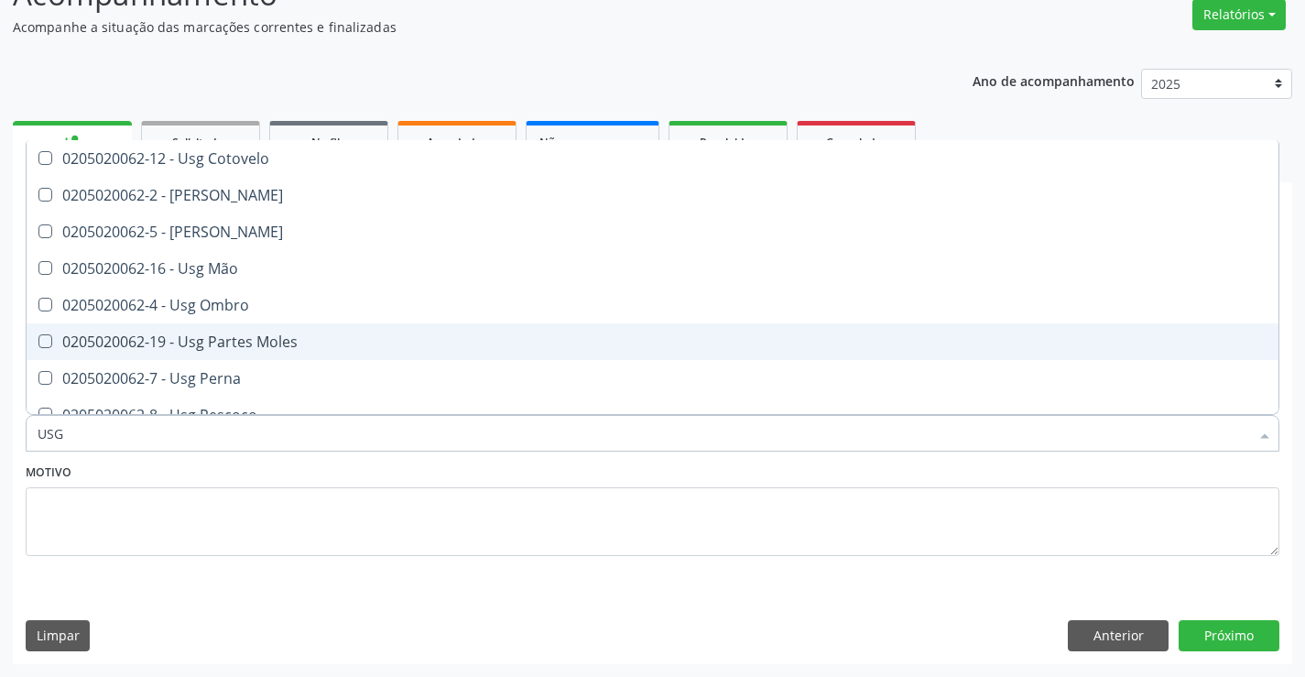
click at [299, 350] on span "0205020062-19 - Usg Partes Moles" at bounding box center [653, 341] width 1252 height 37
checkbox Moles "true"
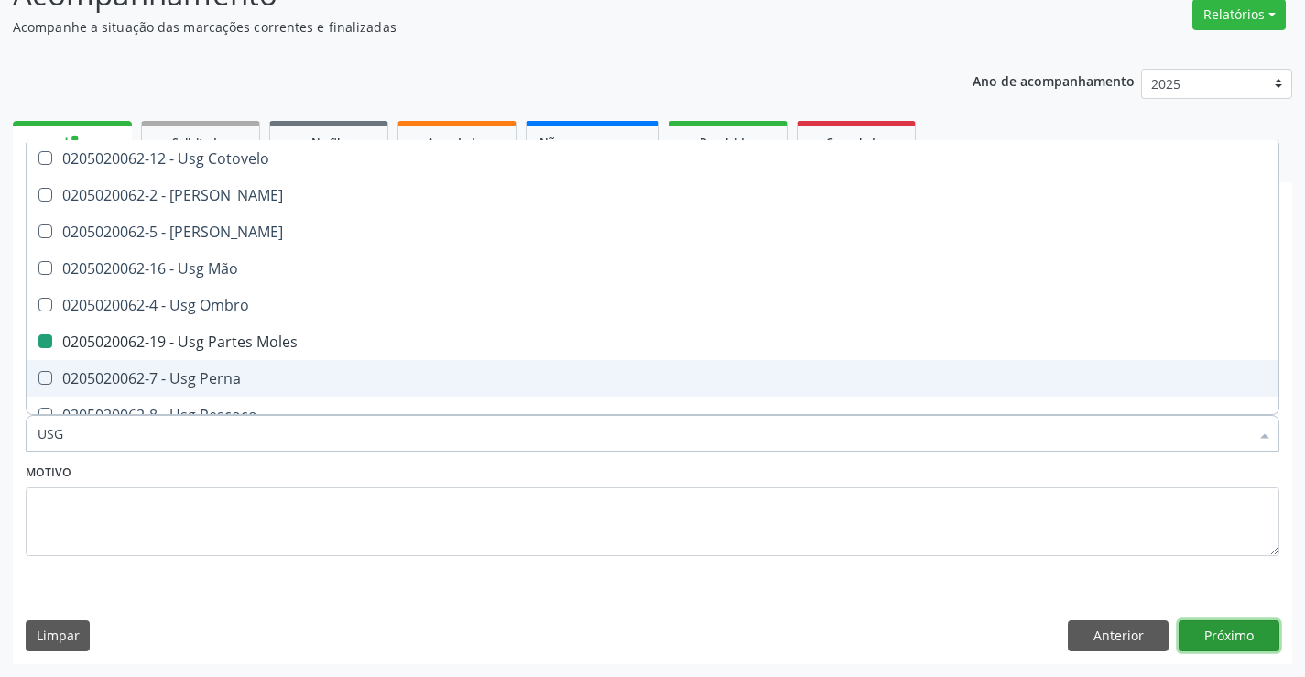
click at [1225, 637] on button "Próximo" at bounding box center [1229, 635] width 101 height 31
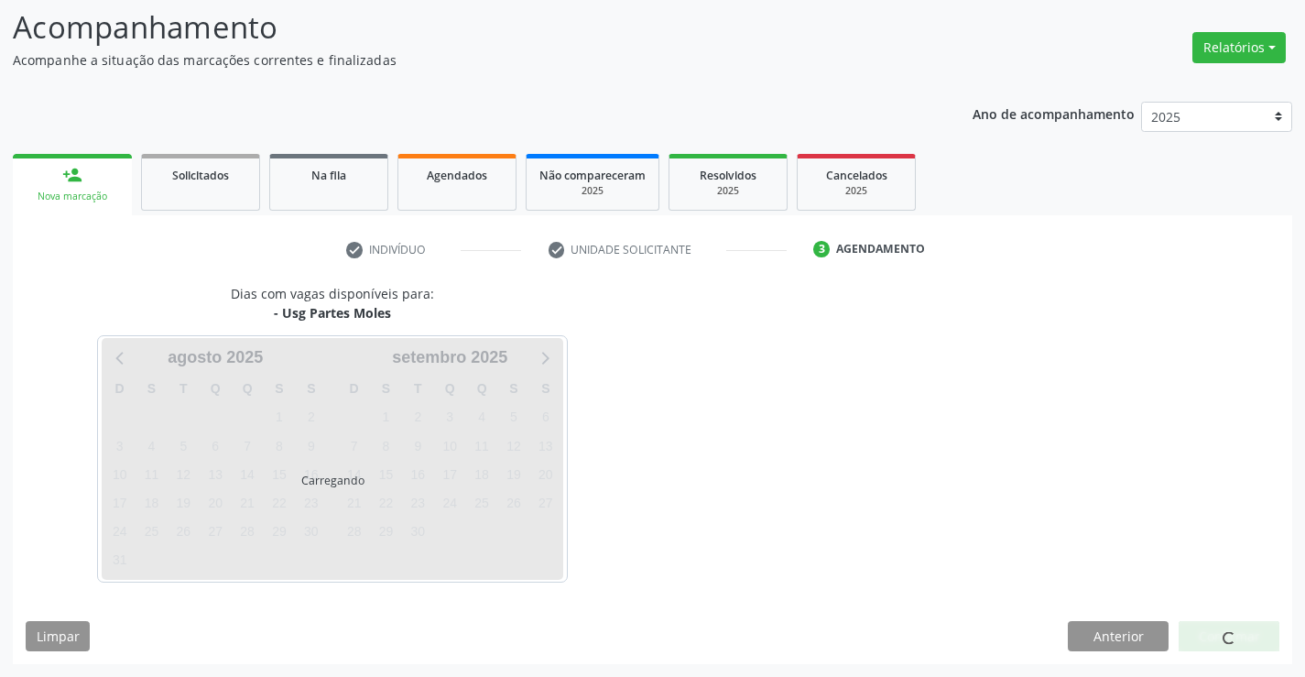
scroll to position [0, 0]
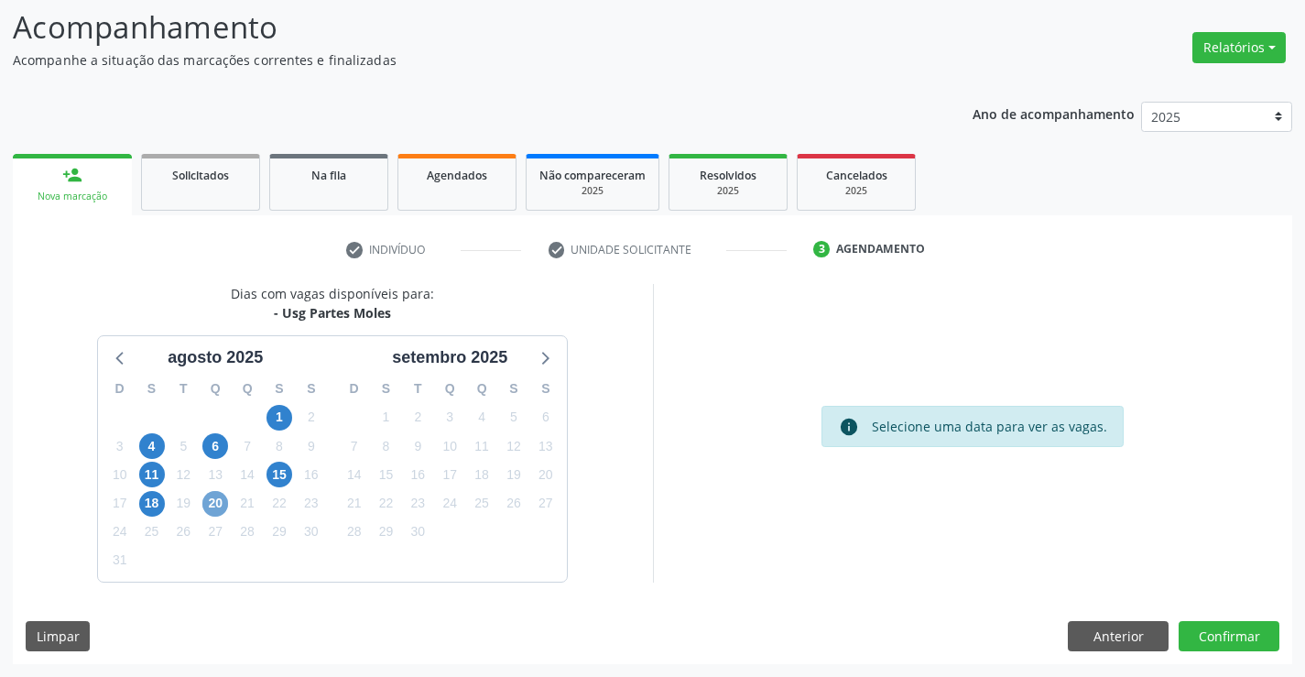
click at [216, 512] on span "20" at bounding box center [215, 504] width 26 height 26
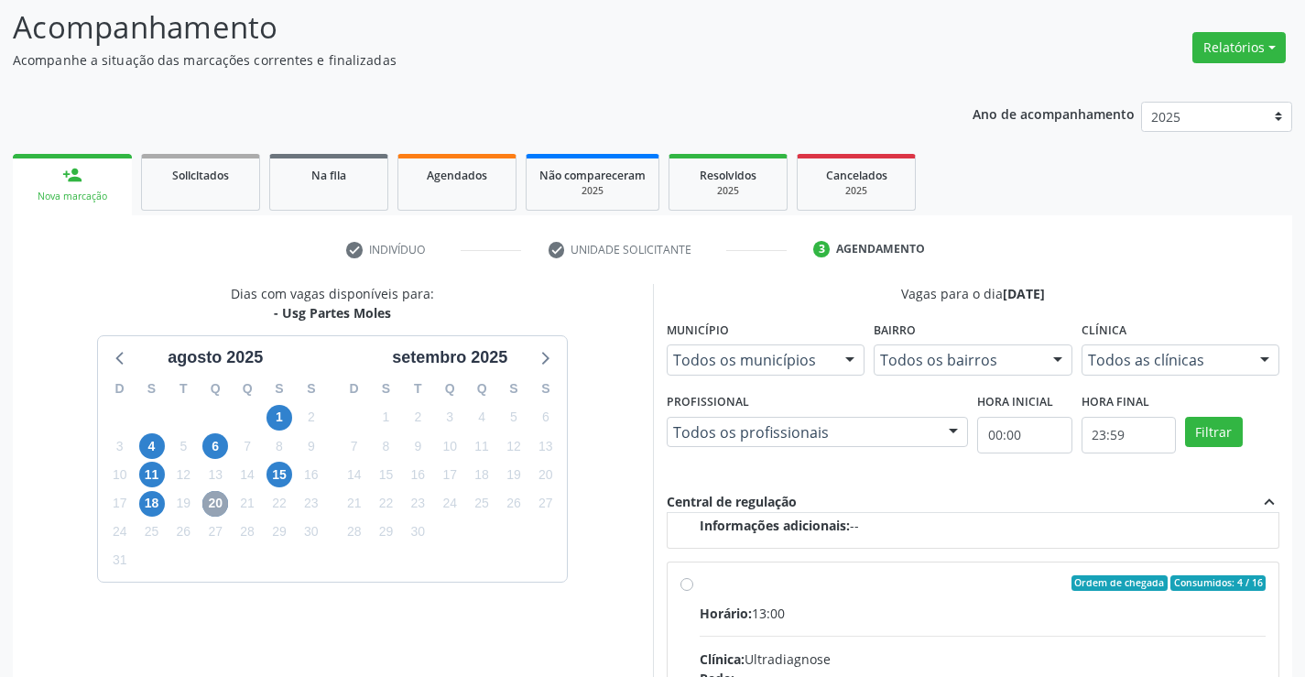
scroll to position [288, 0]
click at [682, 576] on input "Ordem de chegada Consumidos: 4 / 16 Horário: 13:00 Clínica: Ultradiagnose Rede:…" at bounding box center [686, 580] width 13 height 16
radio input "true"
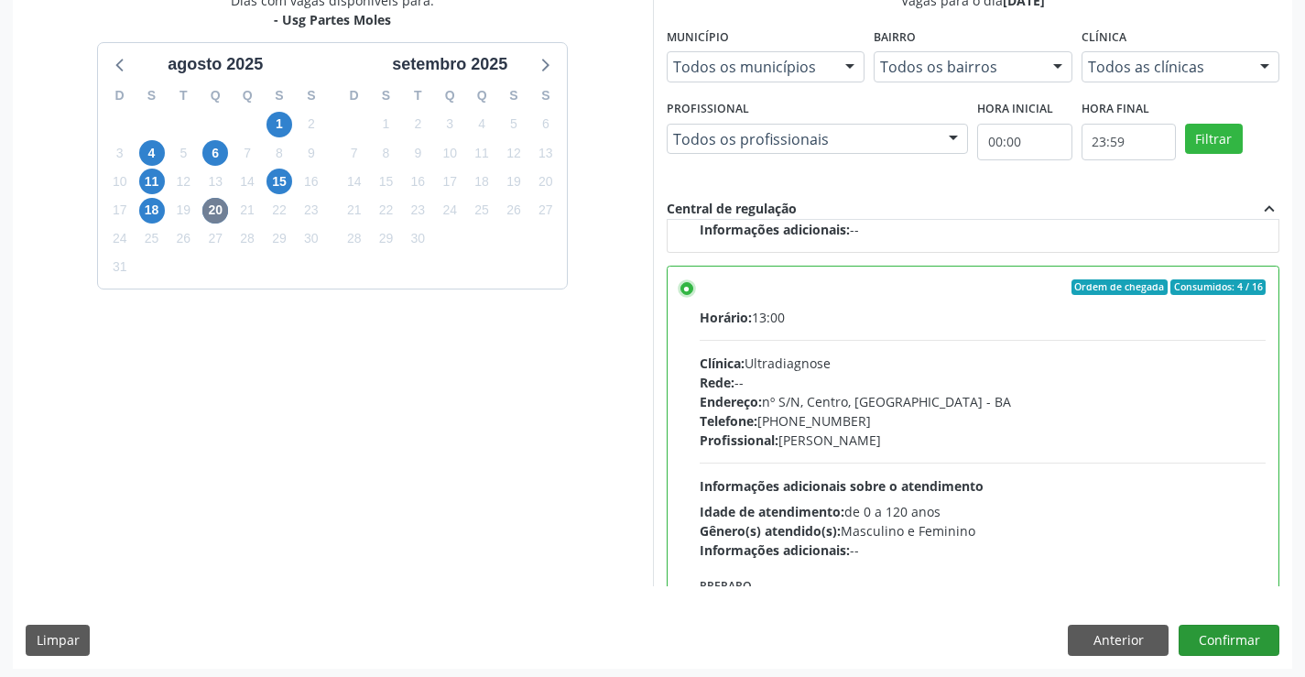
scroll to position [418, 0]
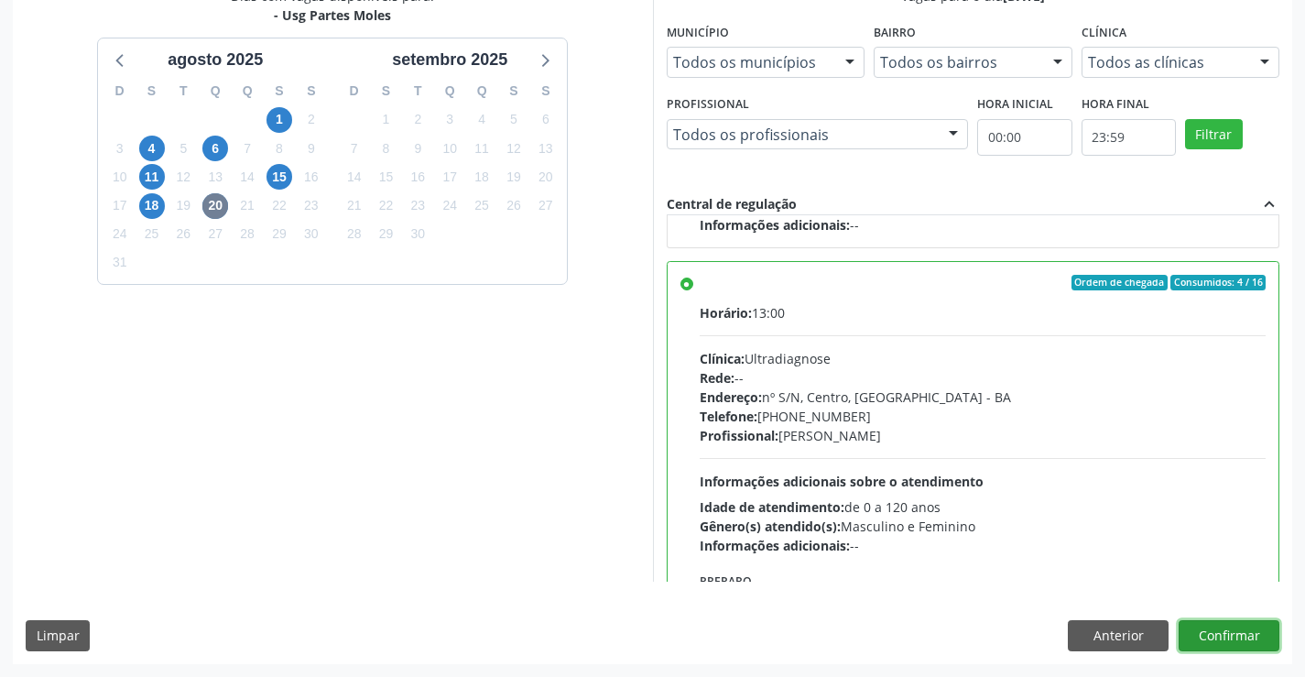
click at [1248, 639] on button "Confirmar" at bounding box center [1229, 635] width 101 height 31
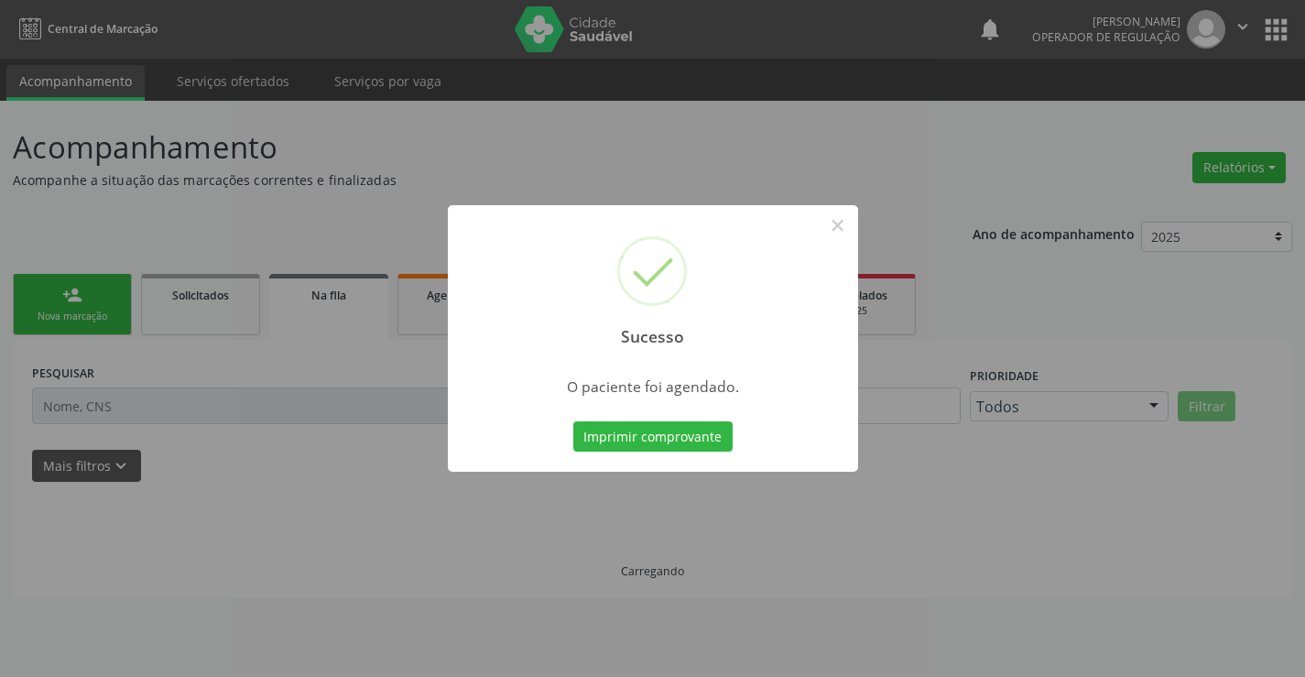
scroll to position [0, 0]
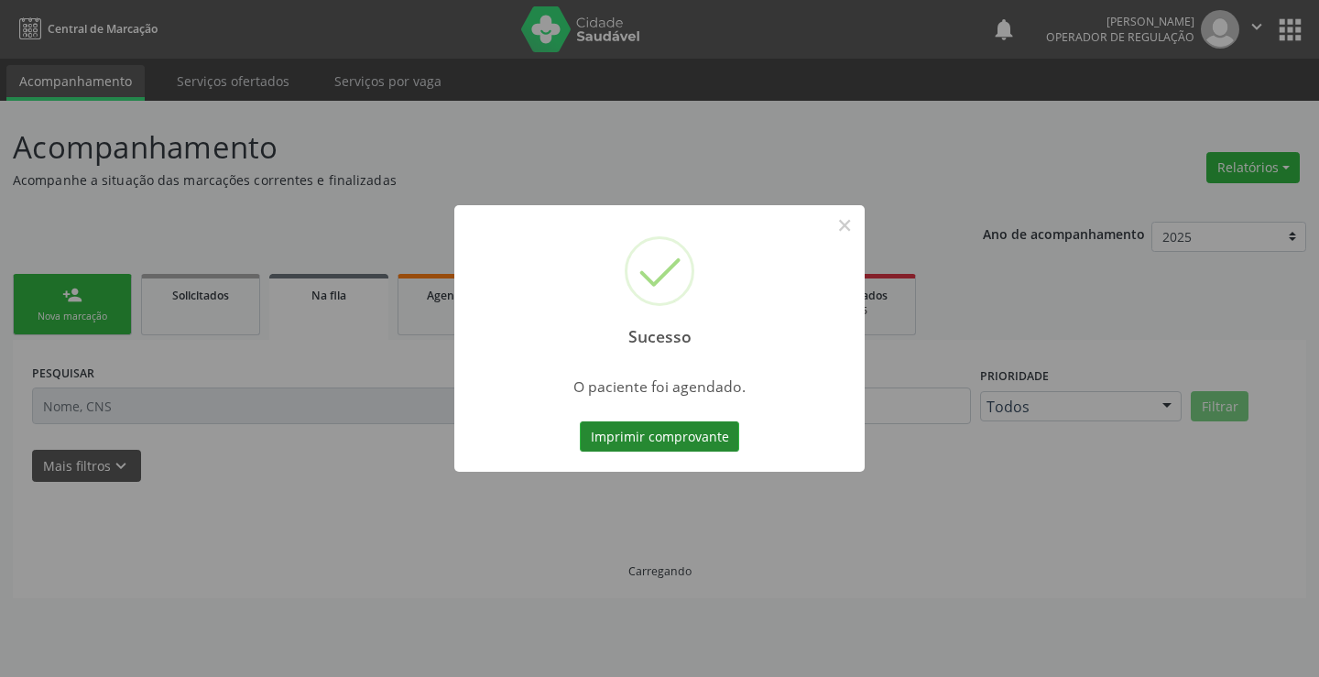
click at [629, 427] on button "Imprimir comprovante" at bounding box center [659, 436] width 159 height 31
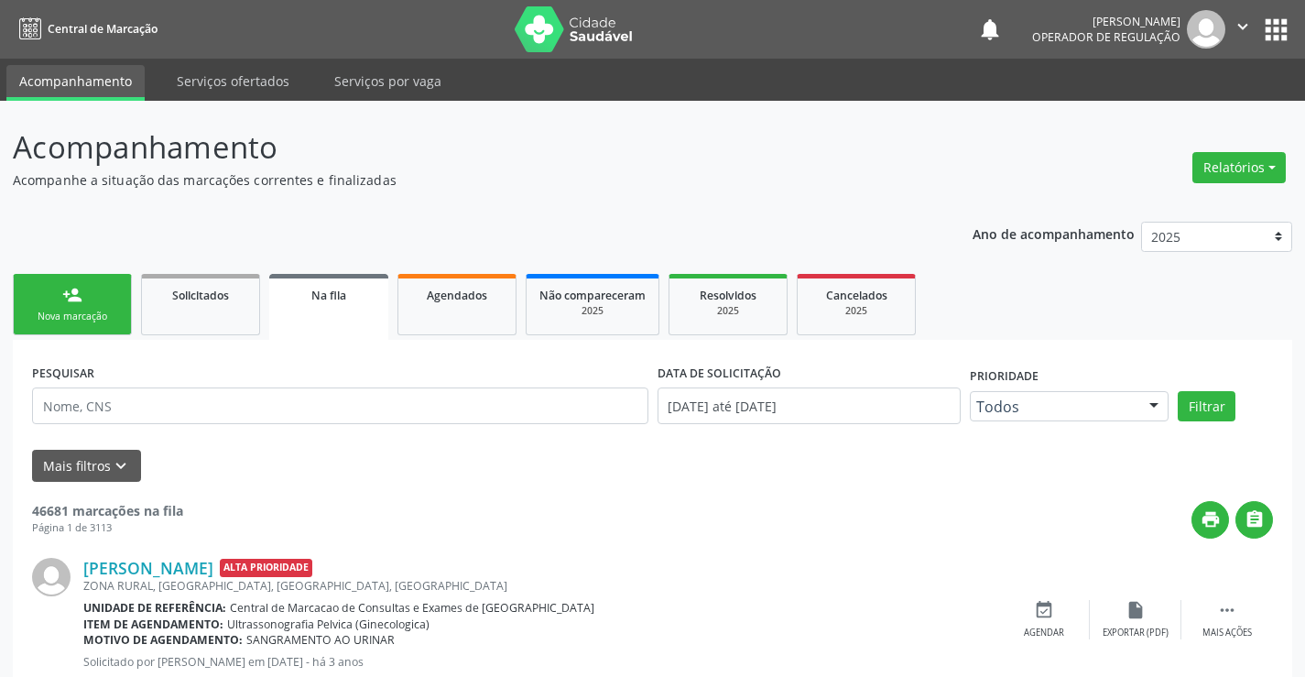
click at [96, 298] on link "person_add Nova marcação" at bounding box center [72, 304] width 119 height 61
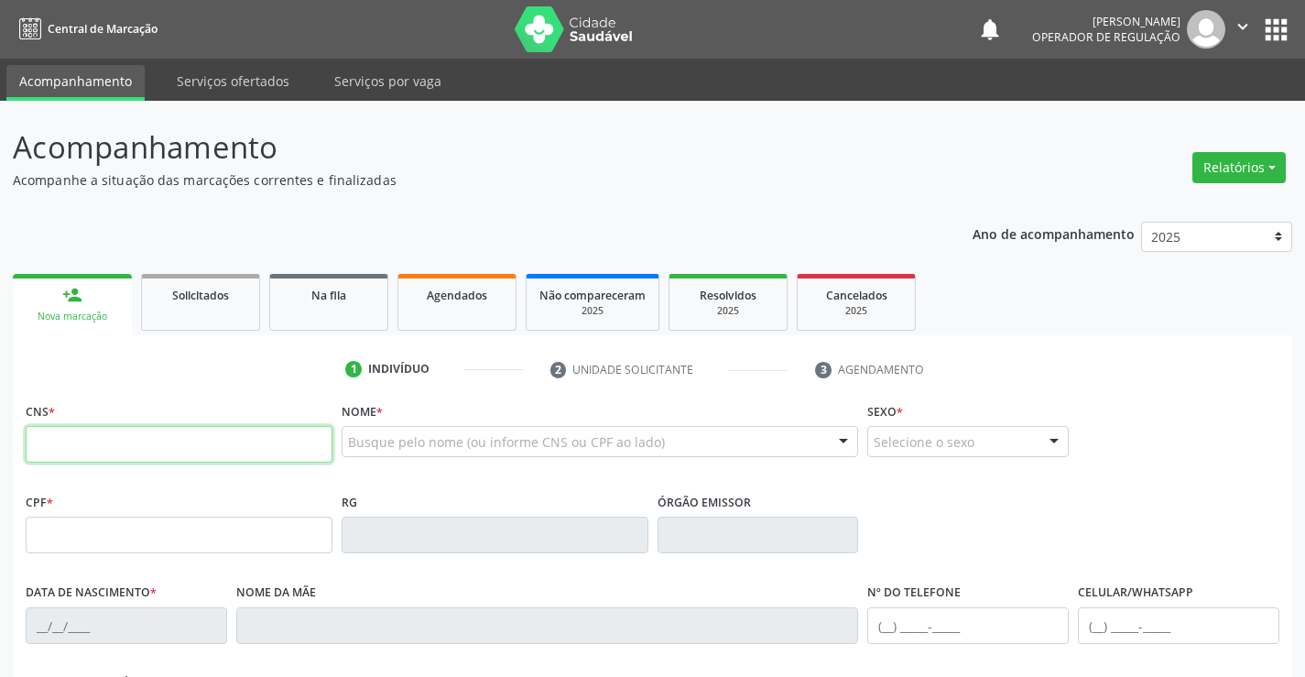
drag, startPoint x: 96, startPoint y: 298, endPoint x: 139, endPoint y: 440, distance: 149.2
click at [139, 440] on input "text" at bounding box center [179, 444] width 307 height 37
type input "702 0083 6877 6482"
type input "929.476.545-87"
type input "0773250956"
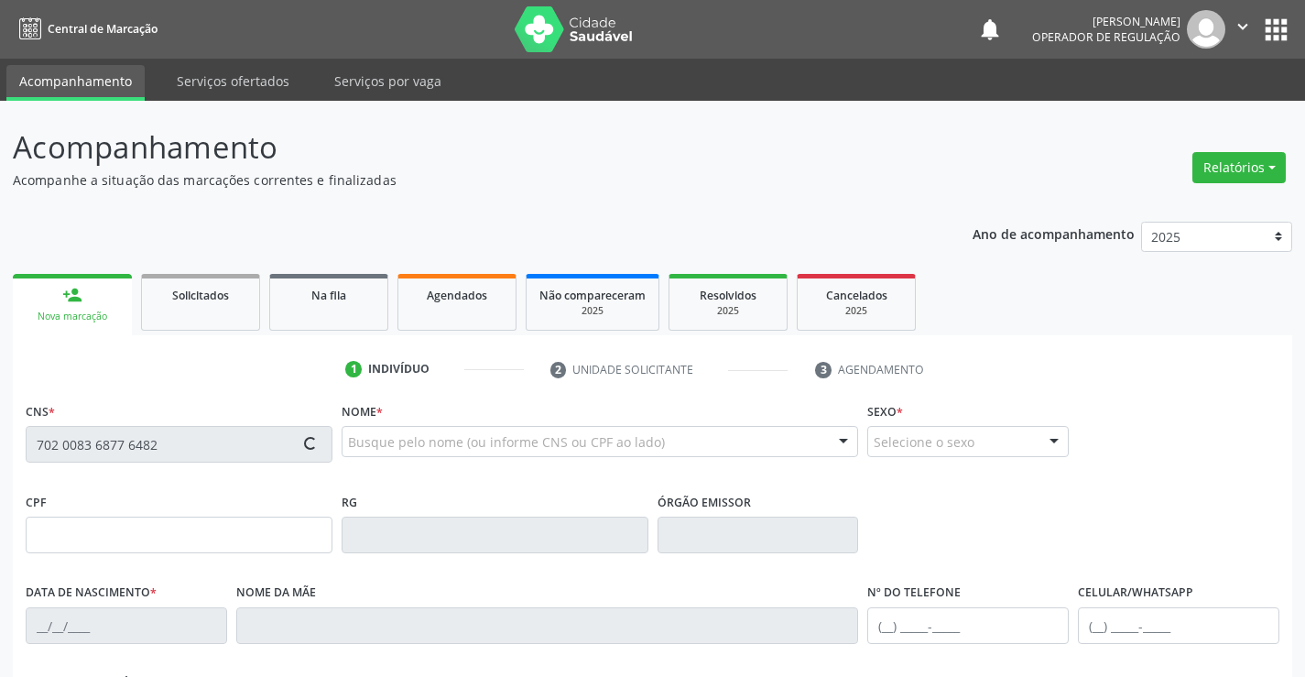
type input "SP"
type input "21/04/1977"
type input "(74) 9194-6758"
type input "38"
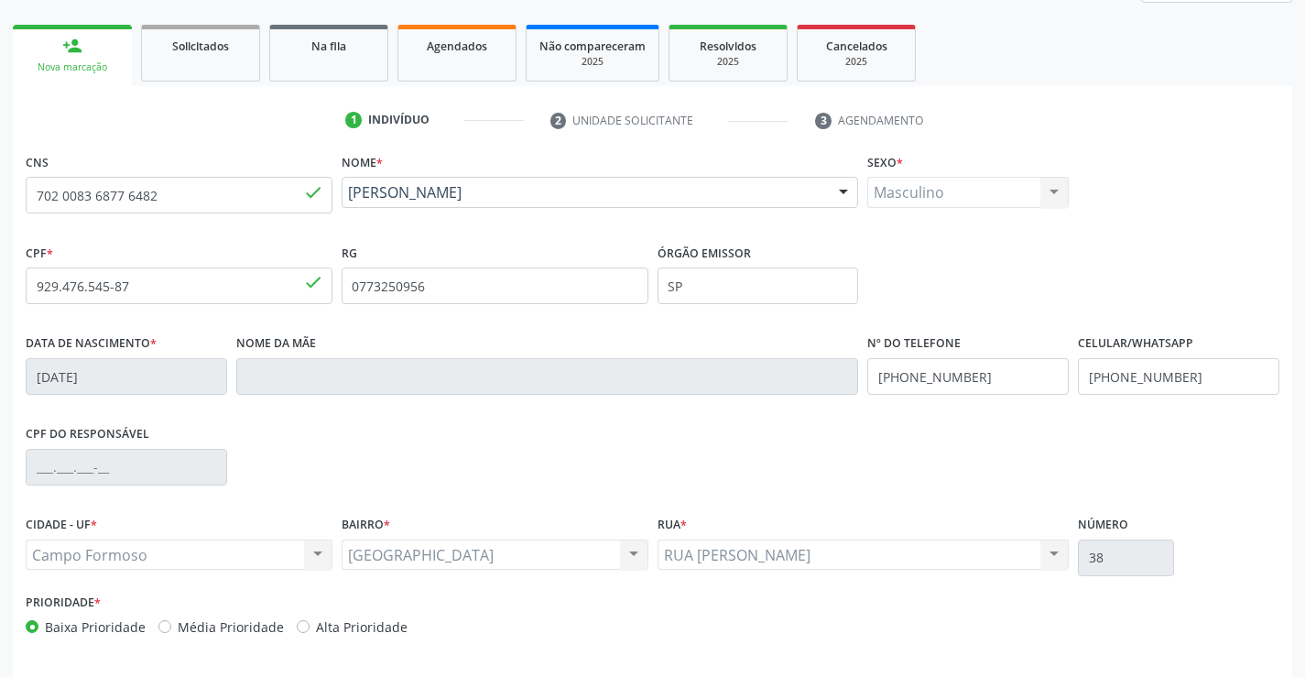
scroll to position [316, 0]
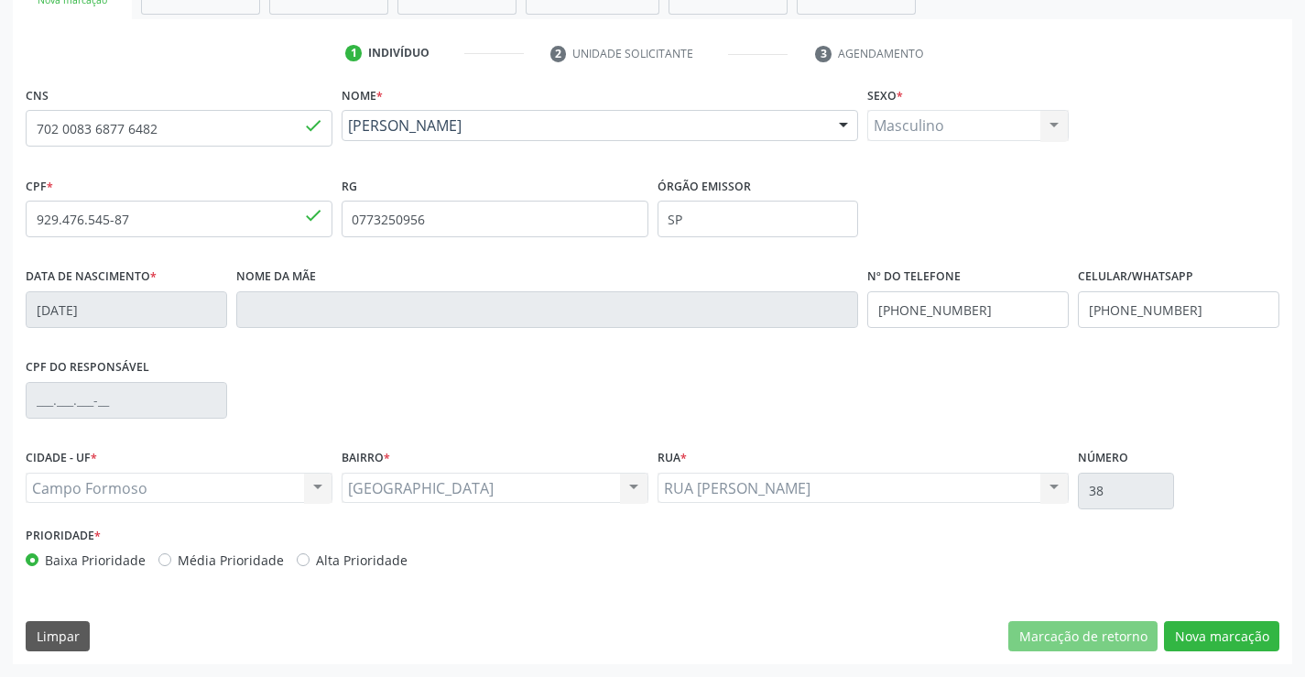
click at [1197, 617] on div "CNS 702 0083 6877 6482 done Nome * Jackson da Silva Goncalves Jackson da Silva …" at bounding box center [652, 373] width 1279 height 582
click at [1195, 627] on button "Nova marcação" at bounding box center [1221, 636] width 115 height 31
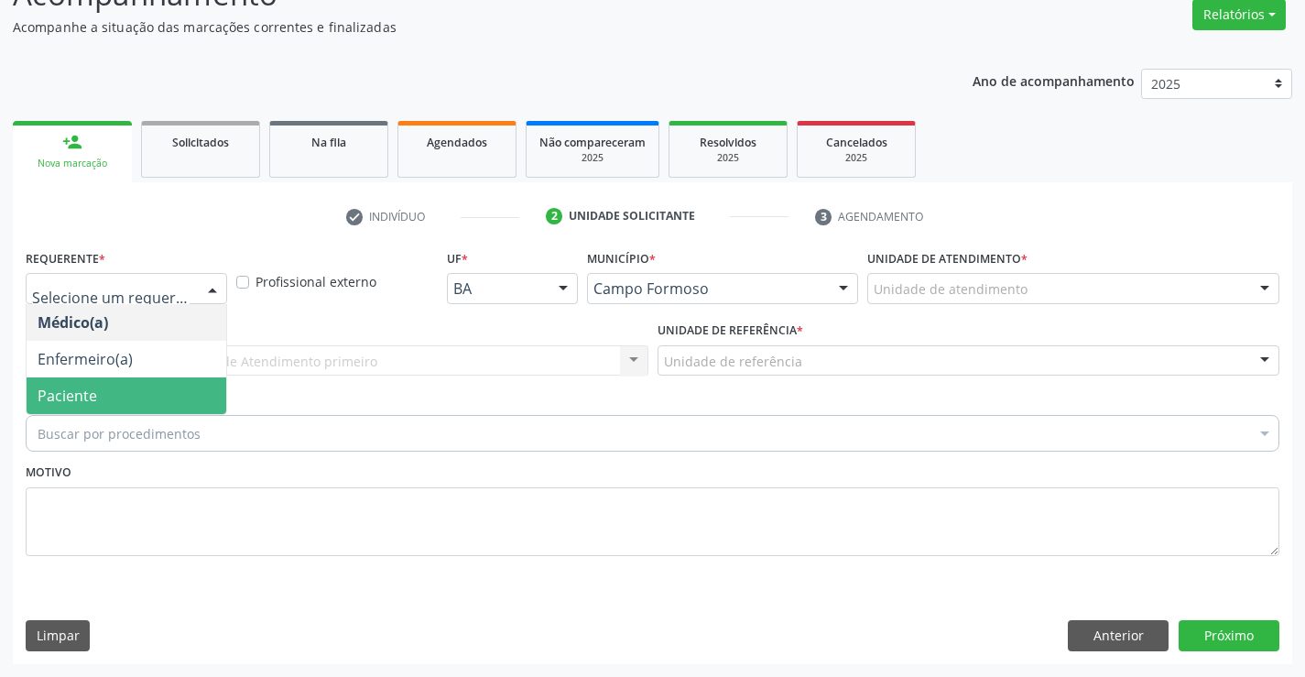
click at [53, 391] on span "Paciente" at bounding box center [68, 396] width 60 height 20
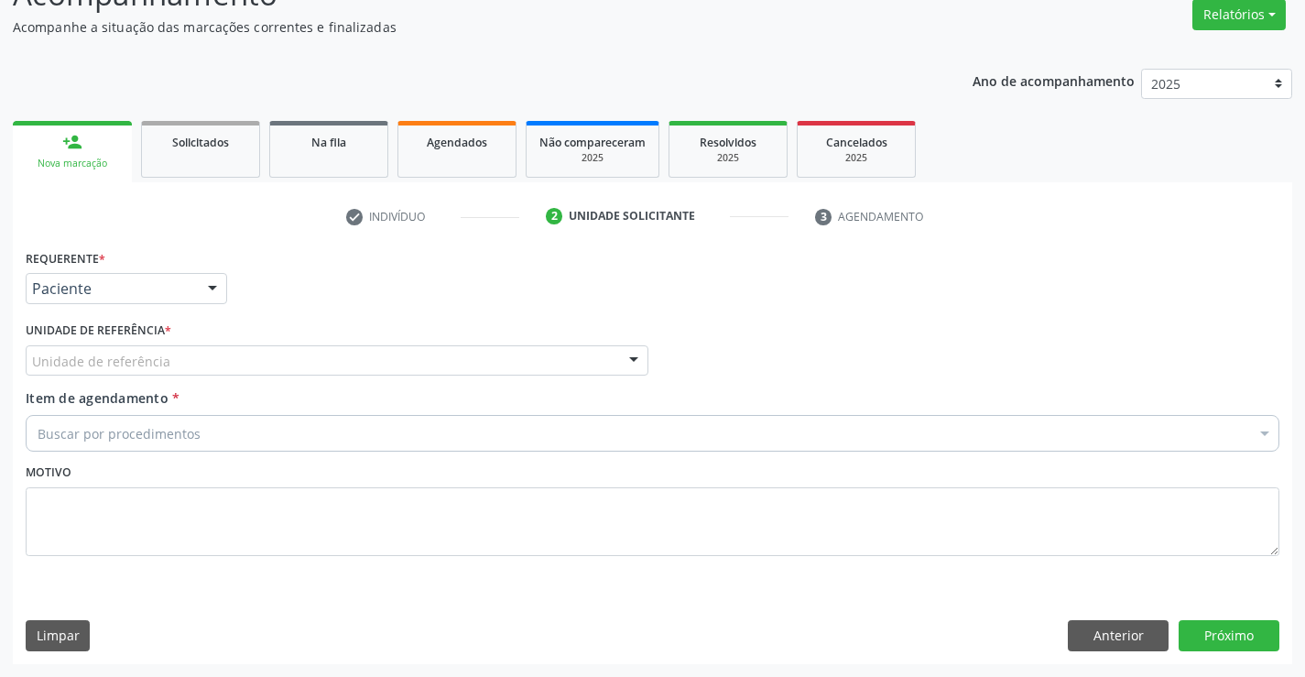
click at [51, 373] on div "Unidade de referência" at bounding box center [337, 360] width 623 height 31
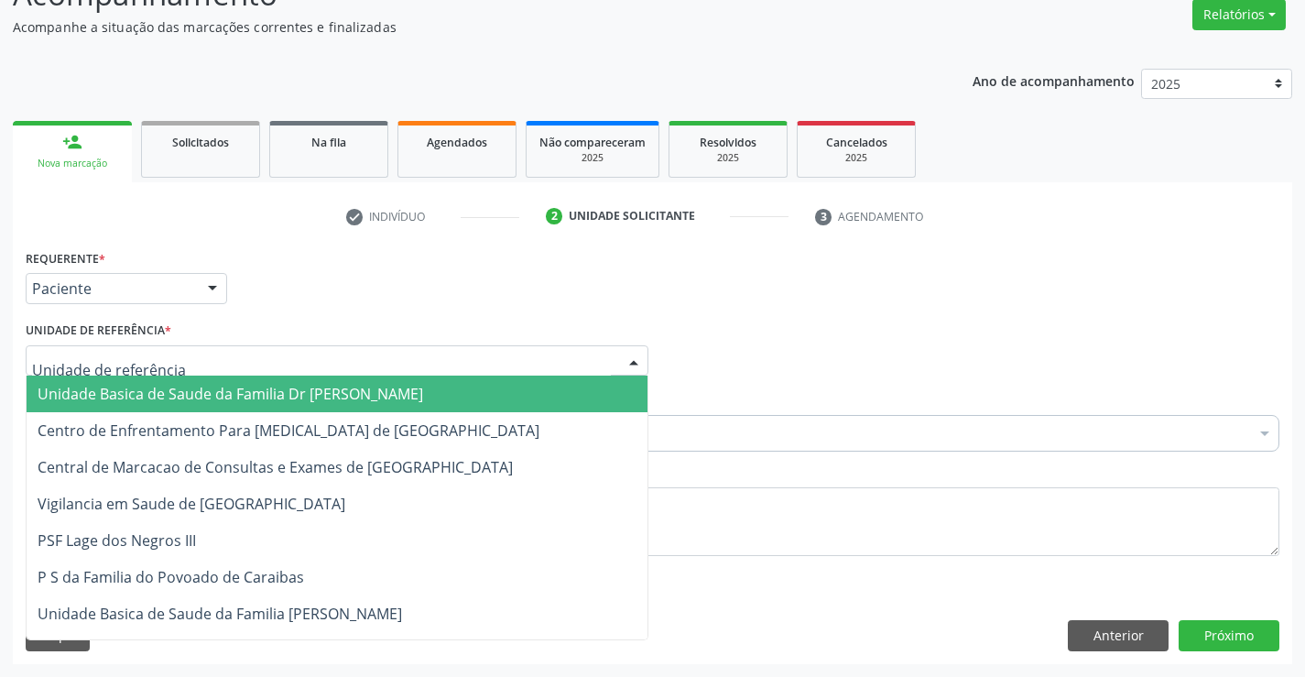
click at [85, 396] on span "Unidade Basica de Saude da Familia Dr [PERSON_NAME]" at bounding box center [231, 394] width 386 height 20
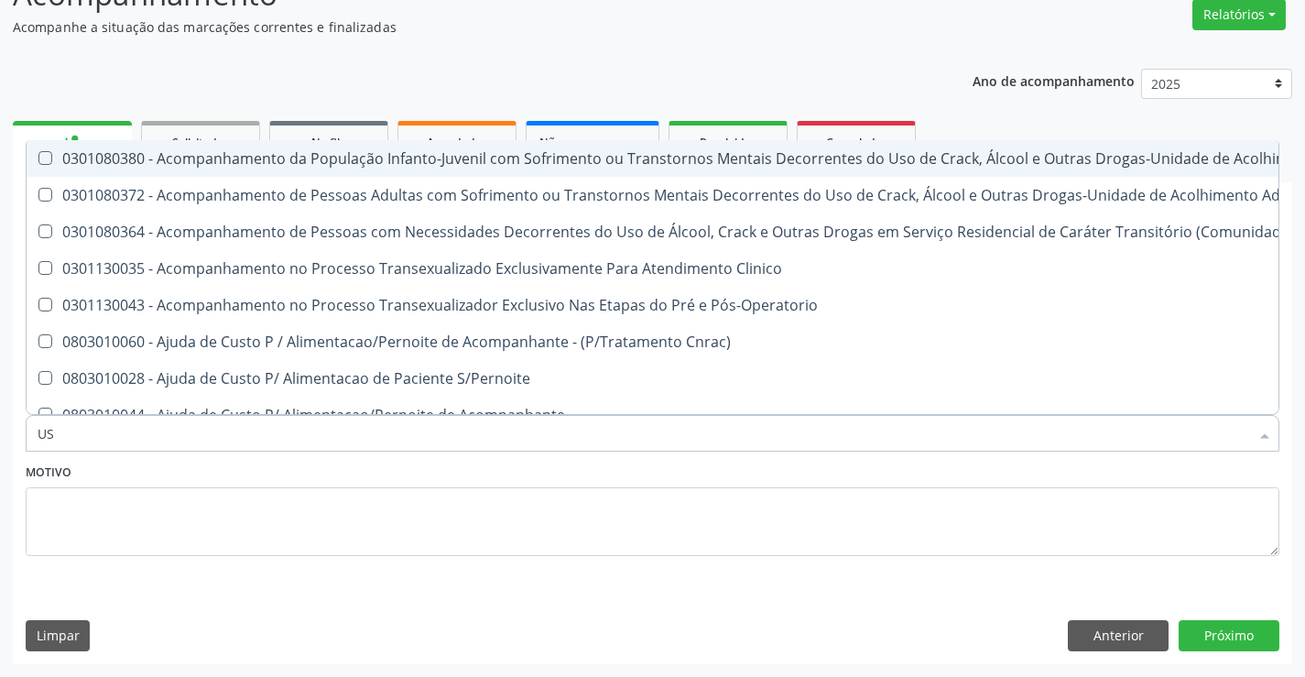
type input "USG"
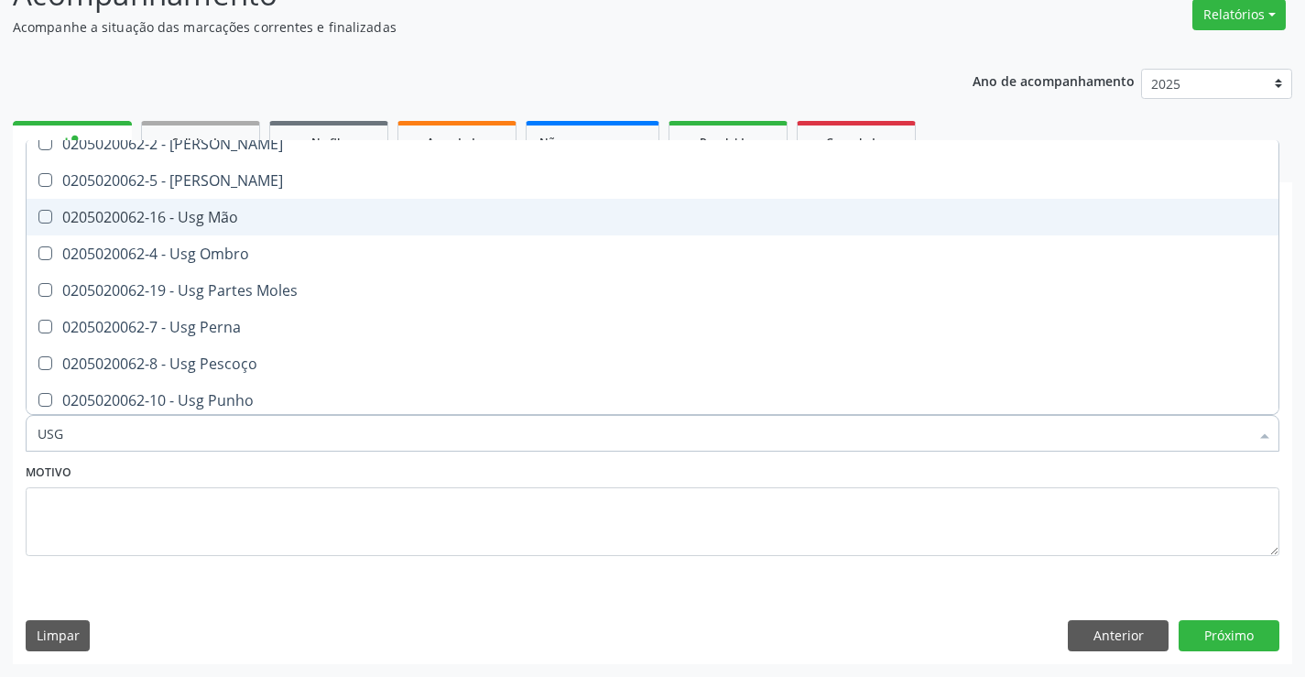
scroll to position [275, 0]
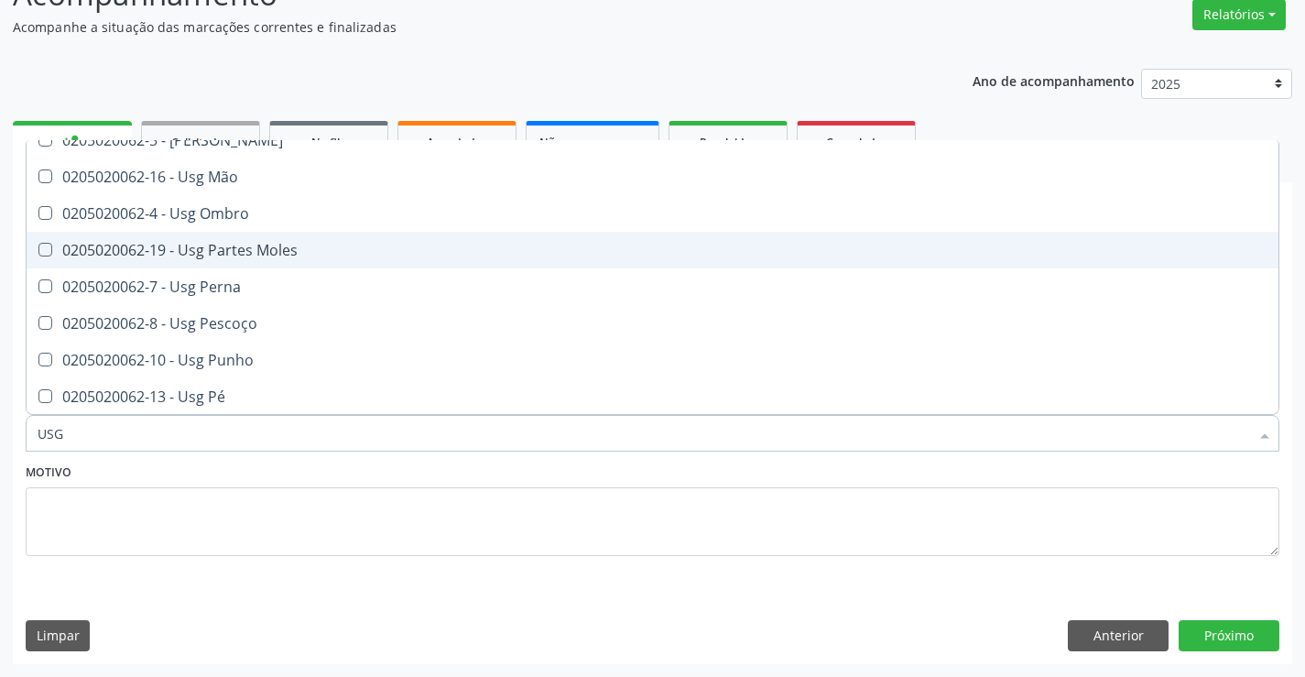
click at [267, 248] on div "0205020062-19 - Usg Partes Moles" at bounding box center [653, 250] width 1230 height 15
checkbox Moles "true"
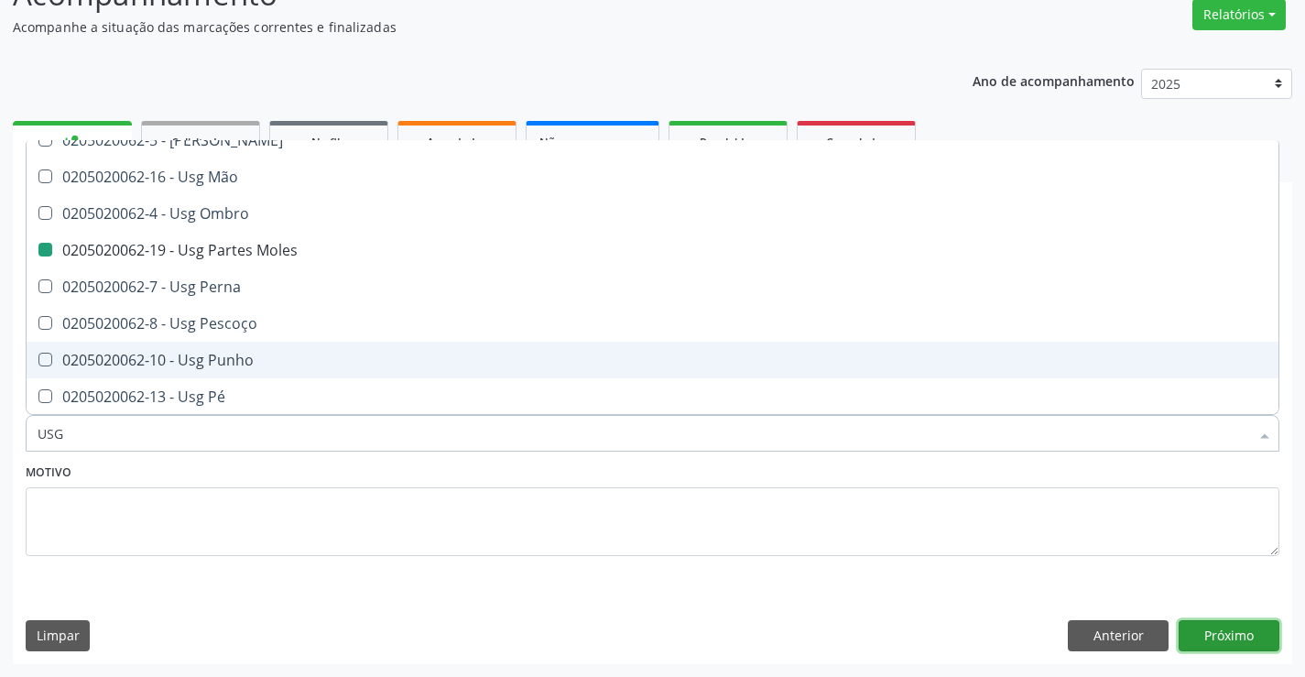
click at [1198, 642] on button "Próximo" at bounding box center [1229, 635] width 101 height 31
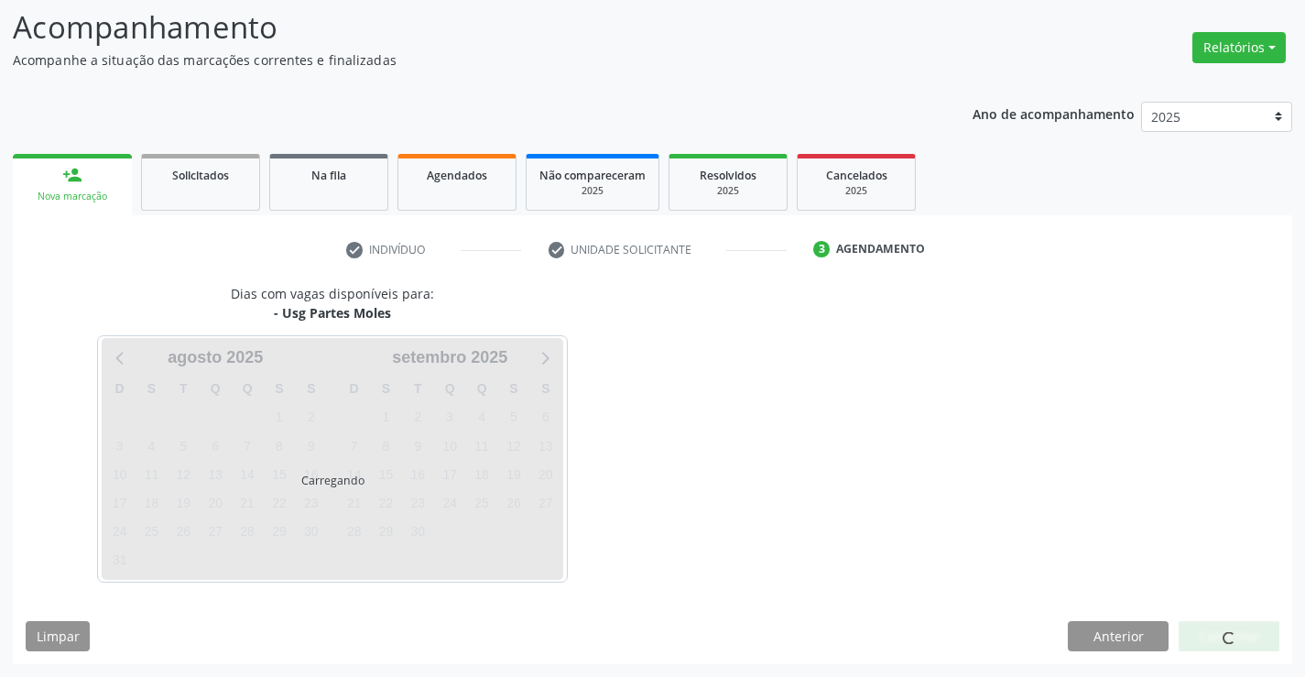
scroll to position [0, 0]
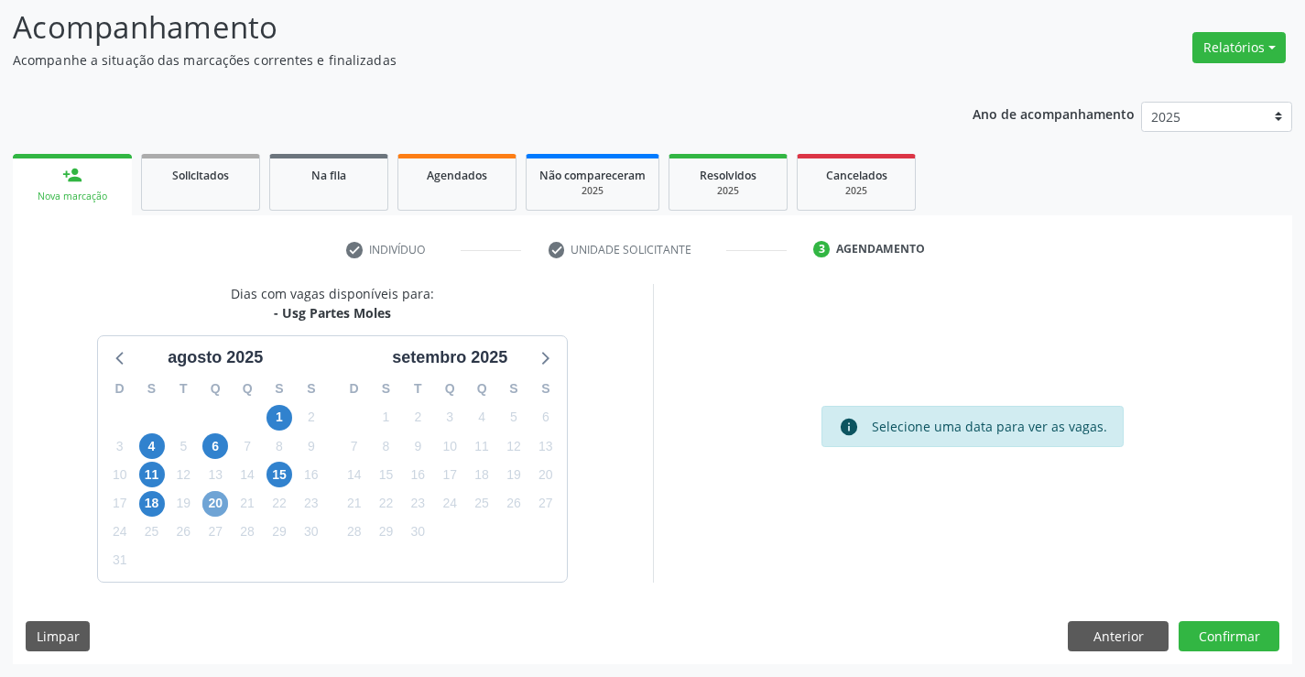
click at [221, 504] on span "20" at bounding box center [215, 504] width 26 height 26
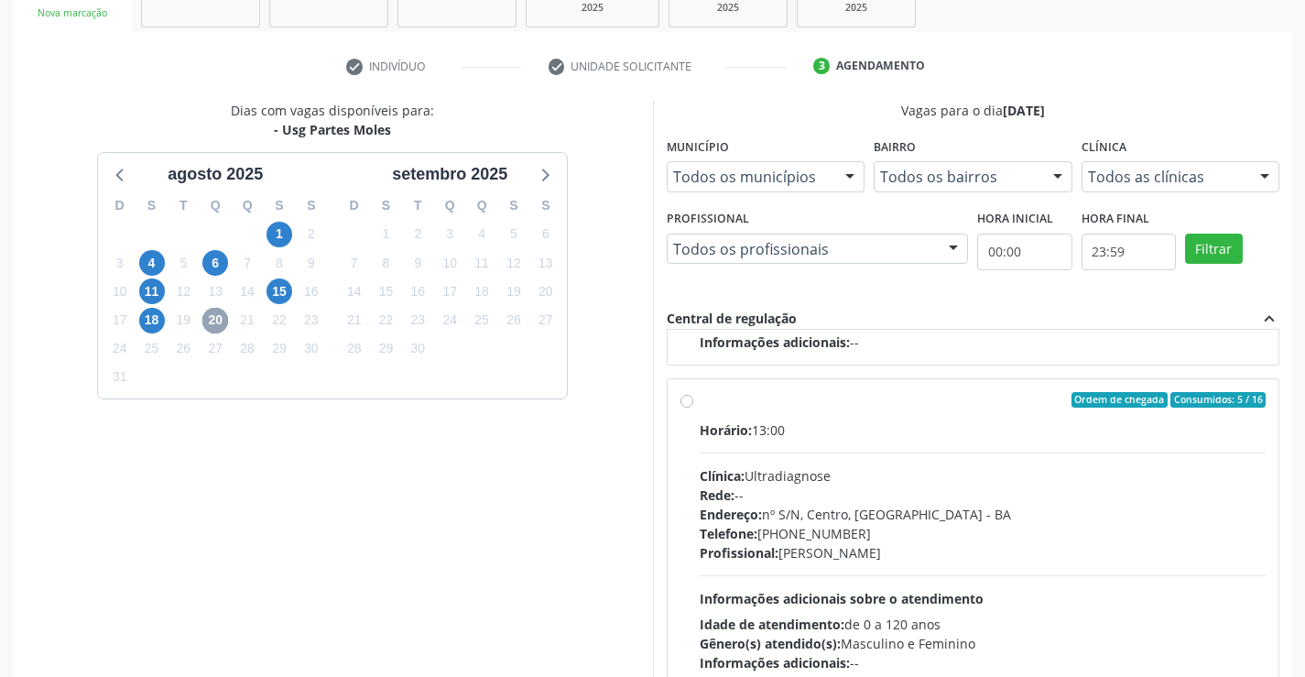
scroll to position [288, 0]
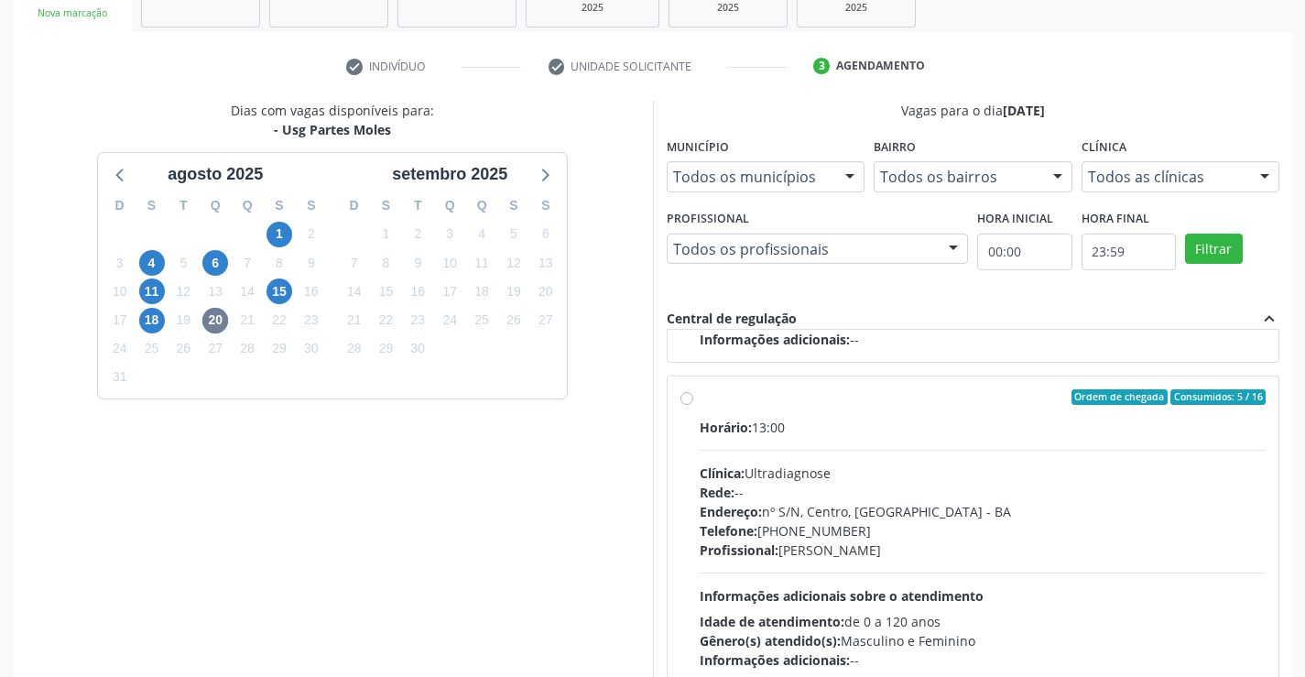
click at [700, 402] on label "Ordem de chegada Consumidos: 5 / 16 Horário: 13:00 Clínica: Ultradiagnose Rede:…" at bounding box center [983, 529] width 567 height 281
click at [687, 402] on input "Ordem de chegada Consumidos: 5 / 16 Horário: 13:00 Clínica: Ultradiagnose Rede:…" at bounding box center [686, 397] width 13 height 16
radio input "true"
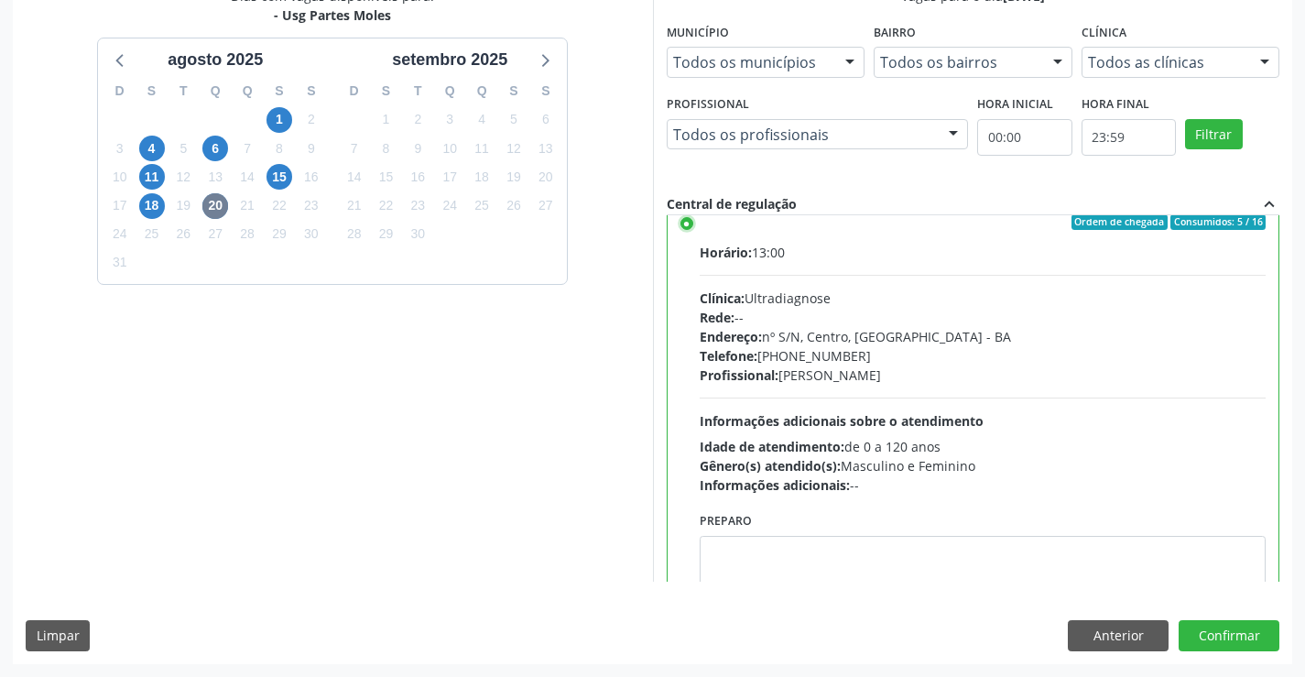
scroll to position [412, 0]
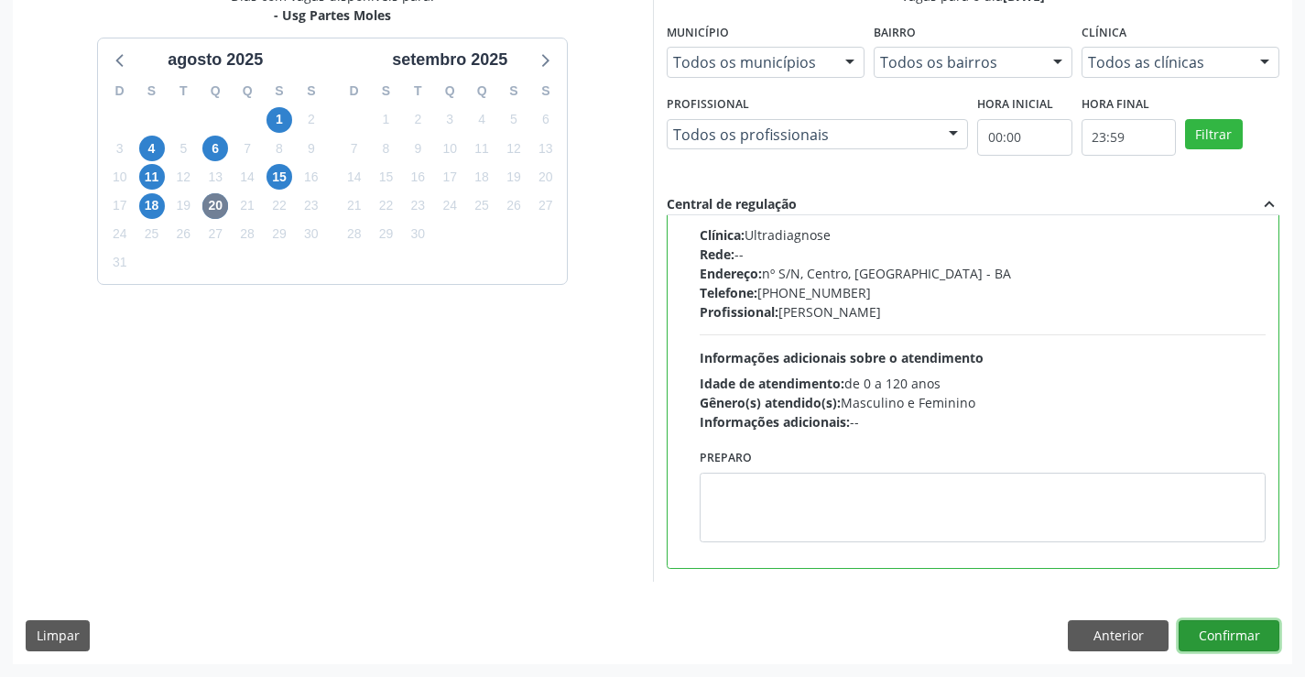
click at [1205, 628] on button "Confirmar" at bounding box center [1229, 635] width 101 height 31
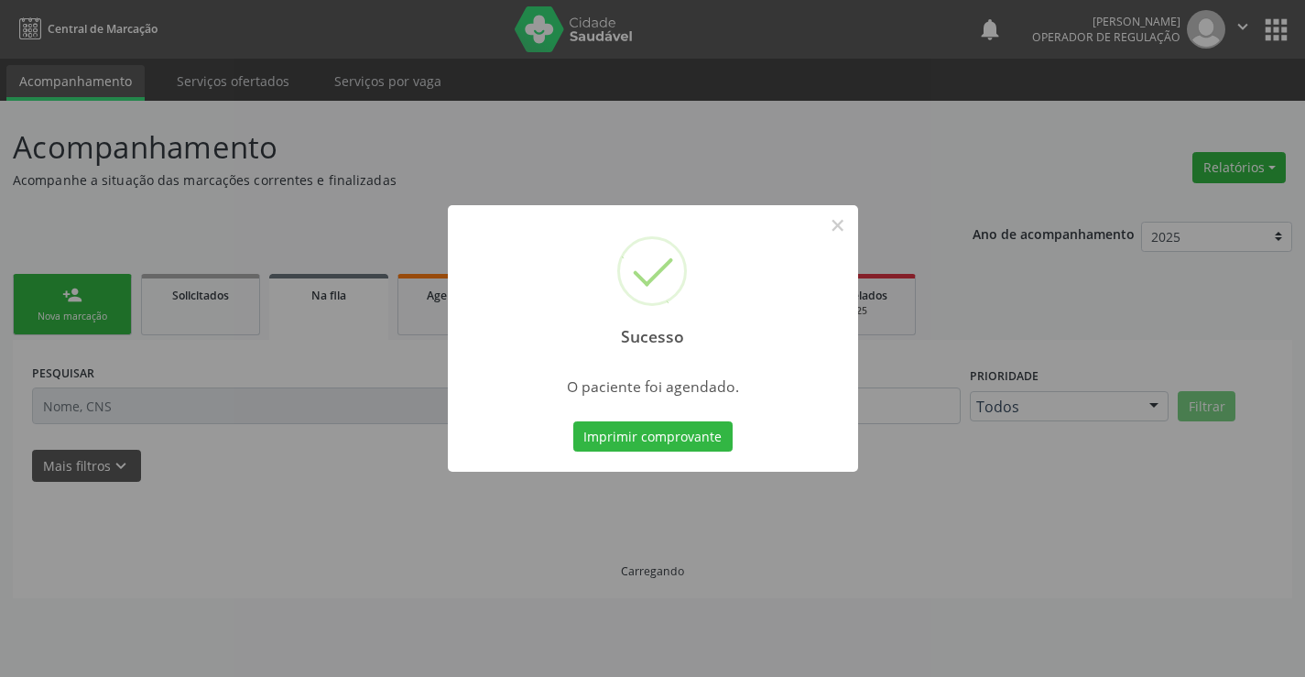
scroll to position [0, 0]
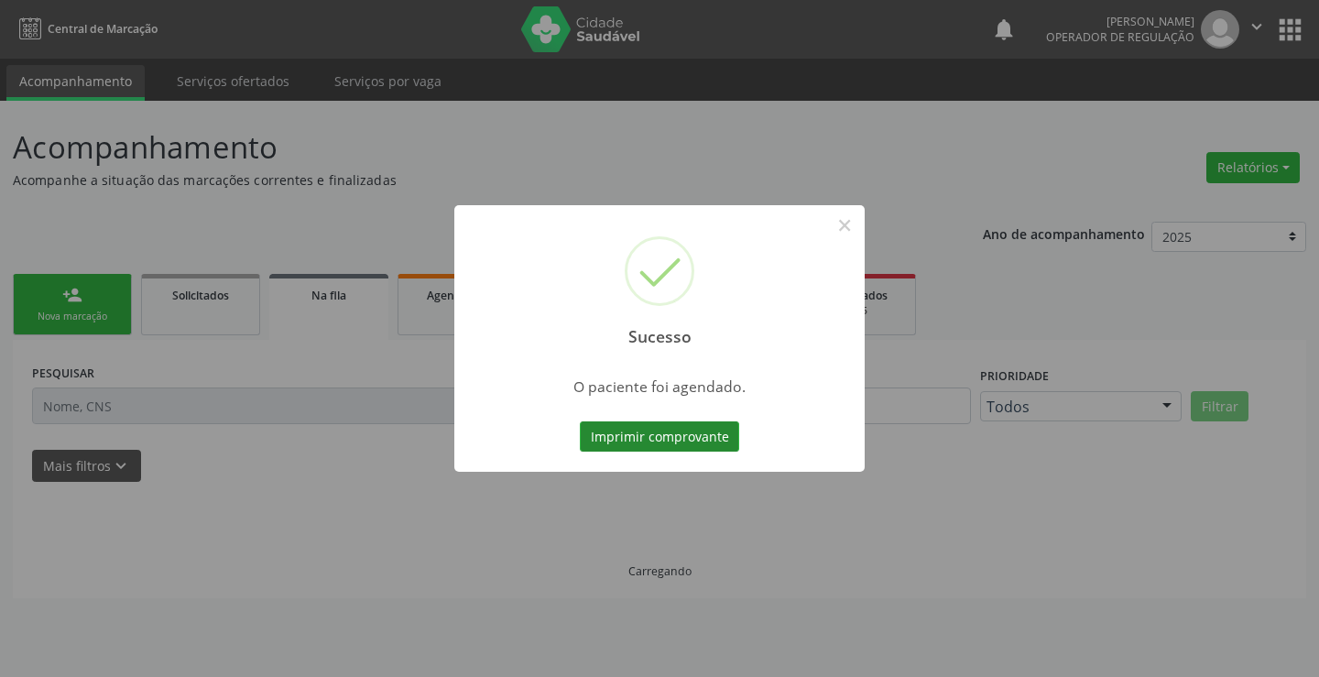
click at [643, 425] on button "Imprimir comprovante" at bounding box center [659, 436] width 159 height 31
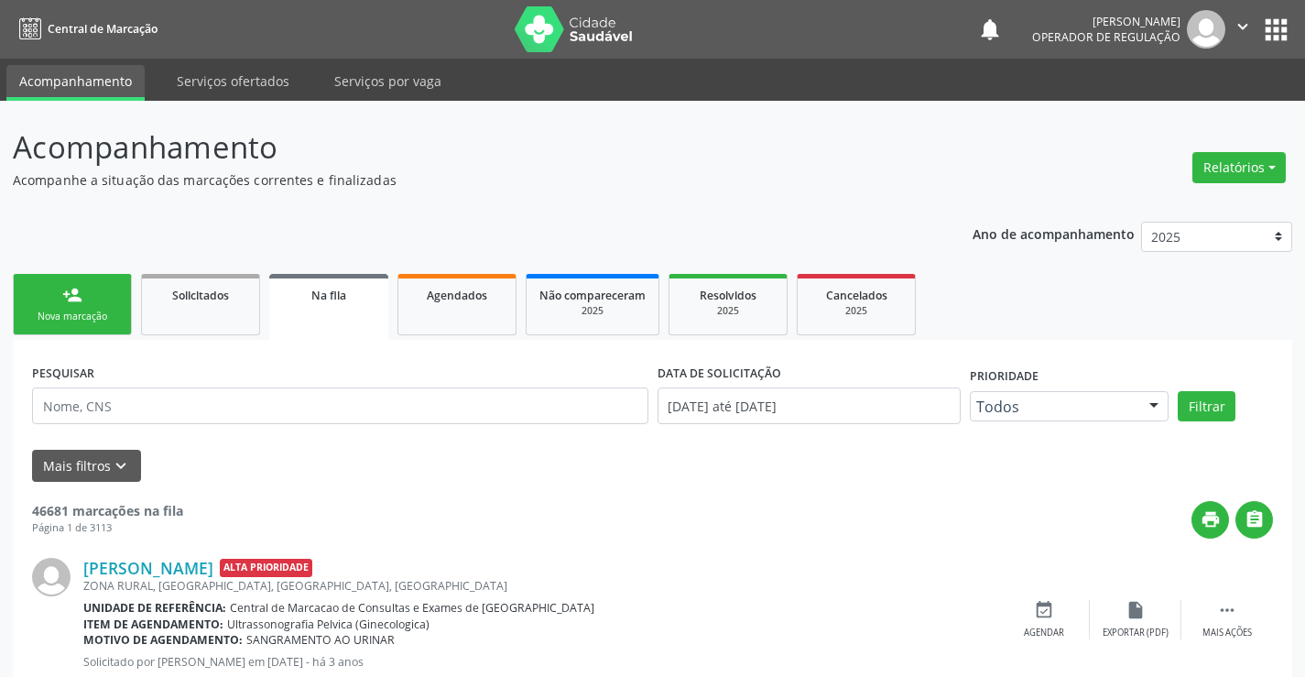
click at [87, 309] on link "person_add Nova marcação" at bounding box center [72, 304] width 119 height 61
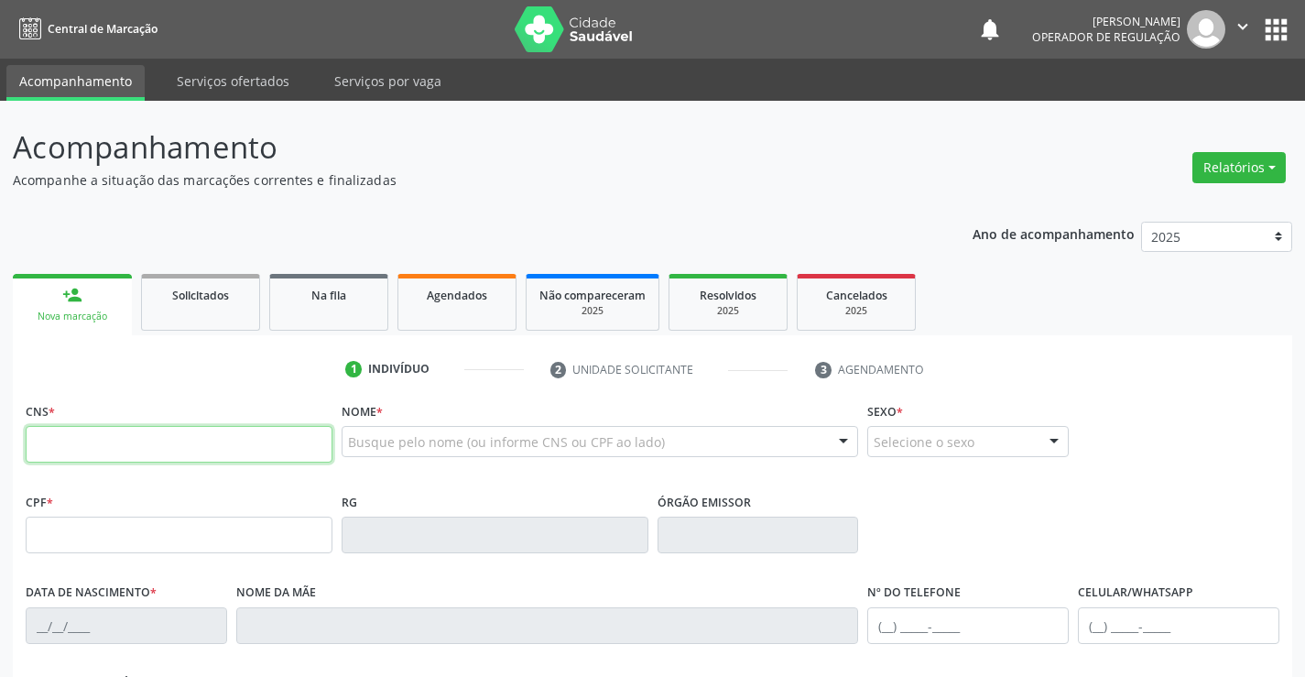
click at [170, 446] on input "text" at bounding box center [179, 444] width 307 height 37
type input "707 8026 7138 1810"
type input "11/08/1987"
type input "(74) 98857-2427"
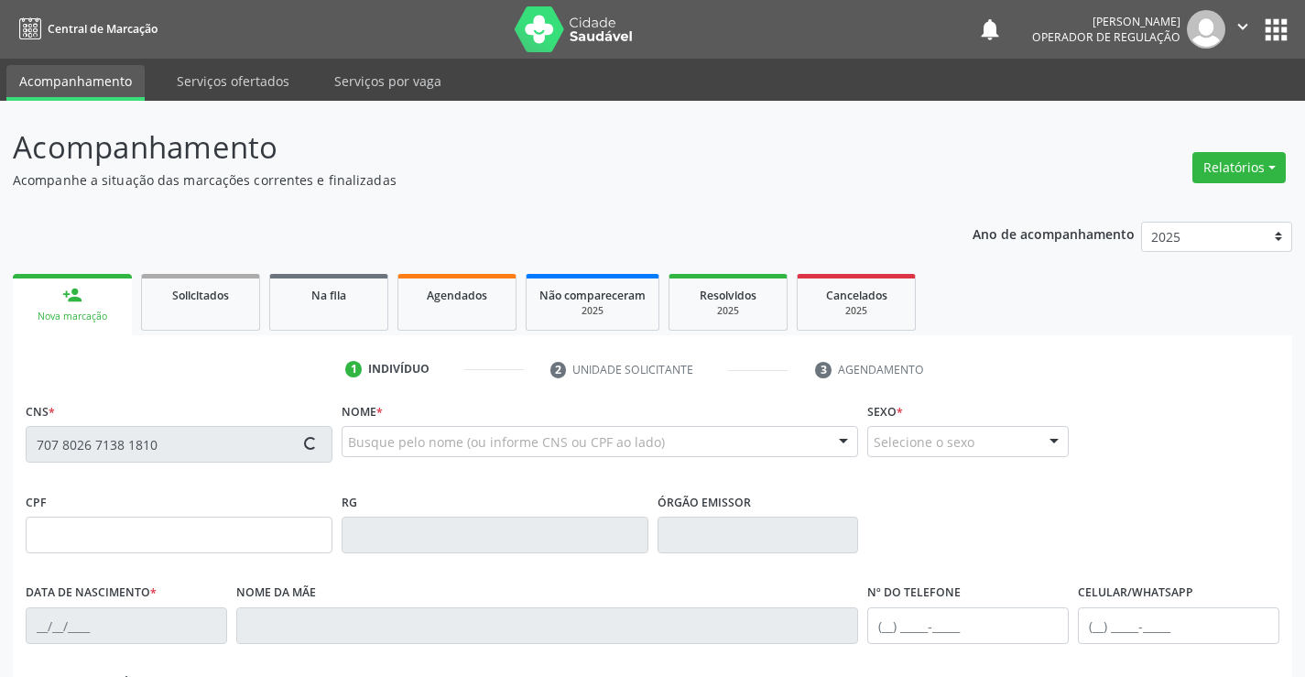
type input "S/N"
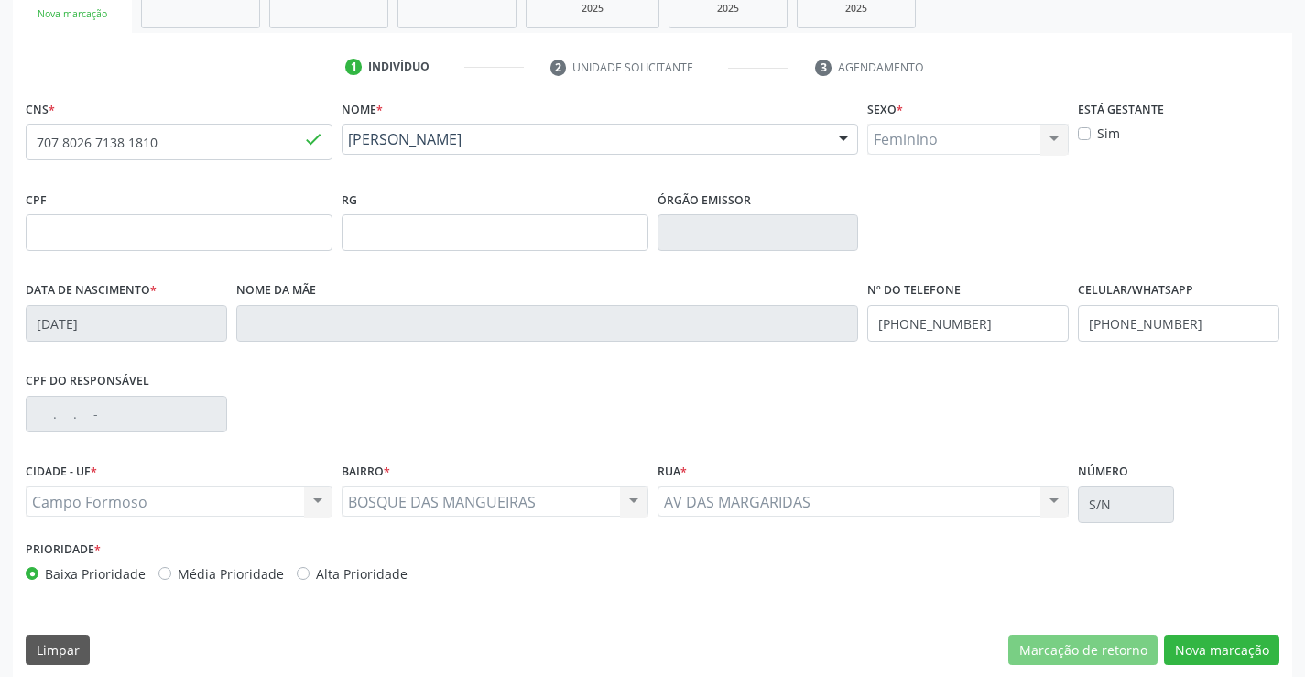
scroll to position [316, 0]
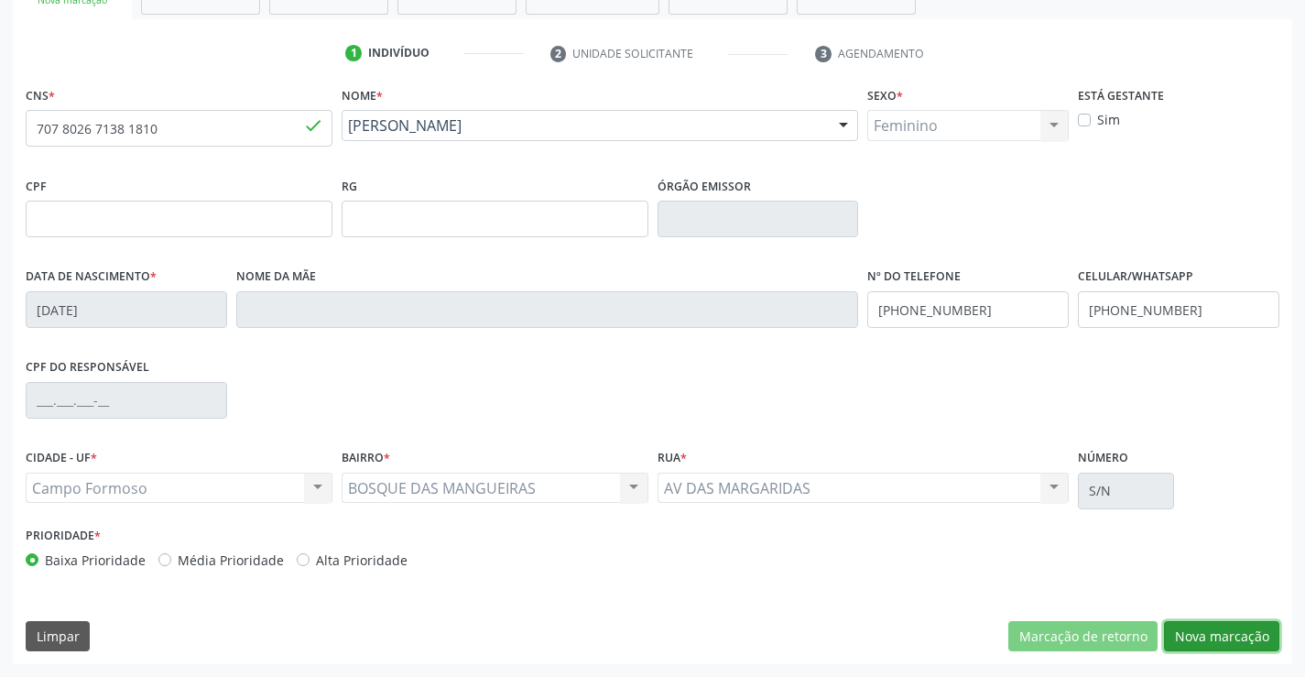
click at [1185, 627] on button "Nova marcação" at bounding box center [1221, 636] width 115 height 31
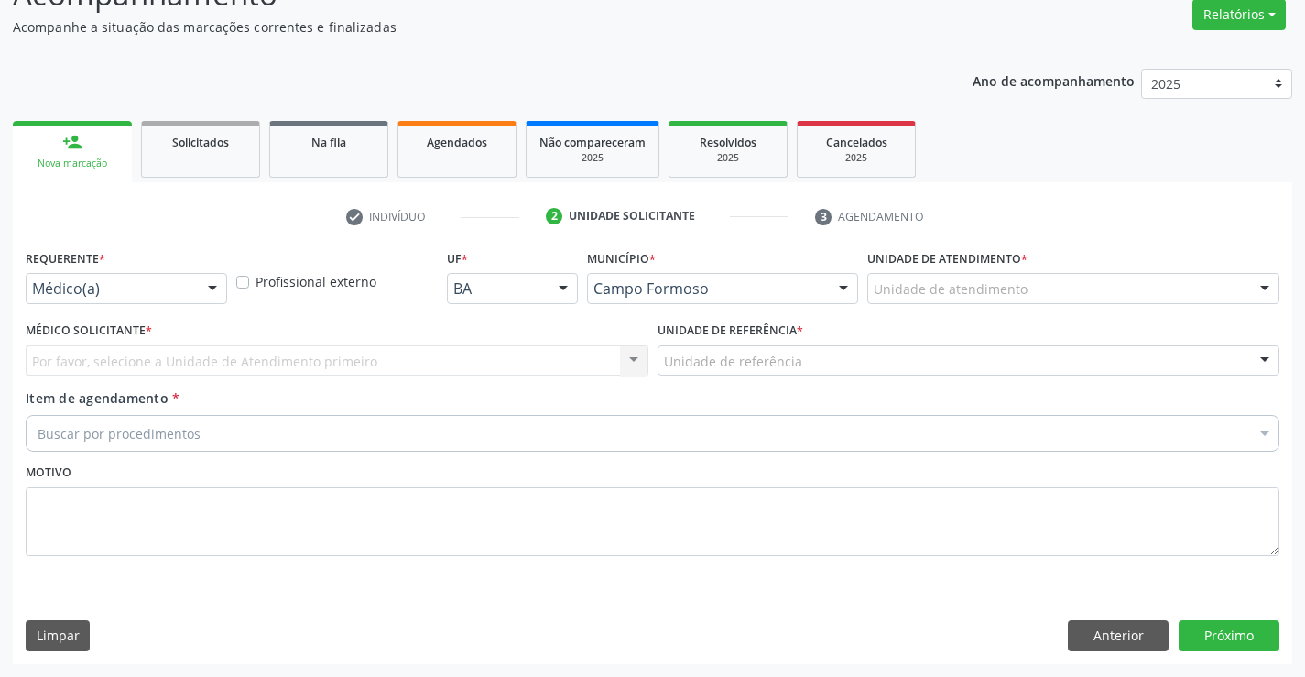
scroll to position [153, 0]
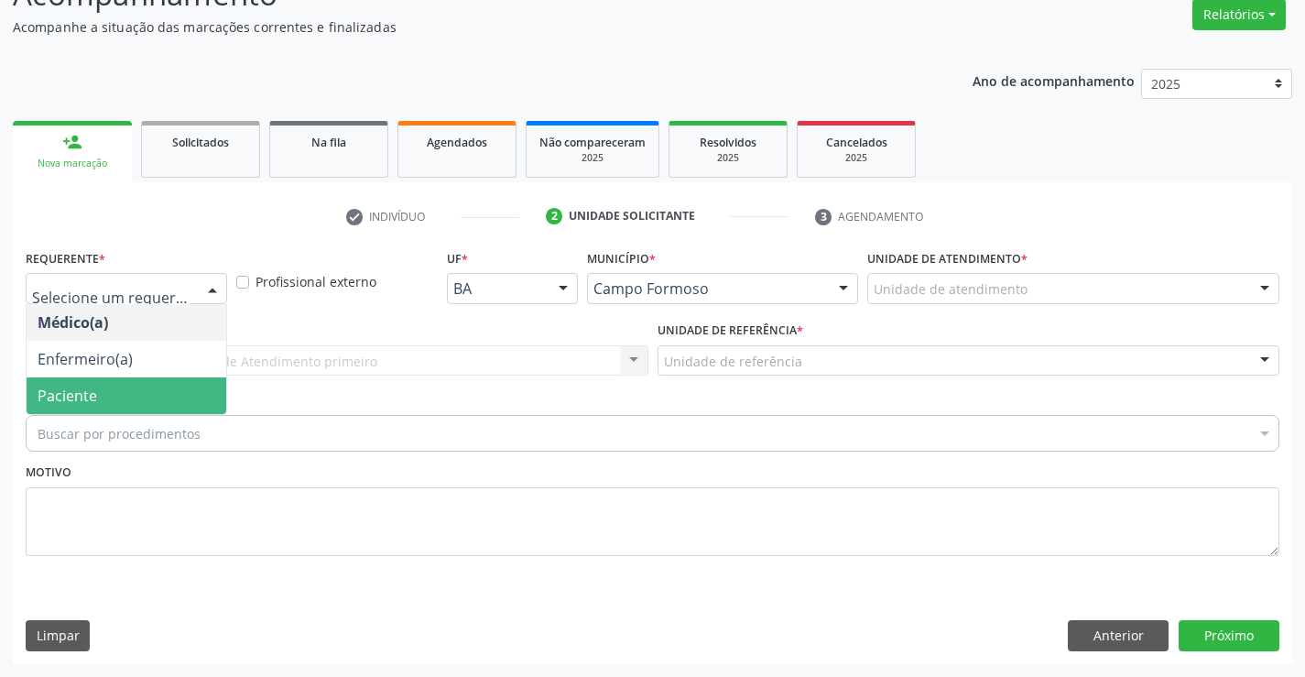
click at [50, 386] on span "Paciente" at bounding box center [68, 396] width 60 height 20
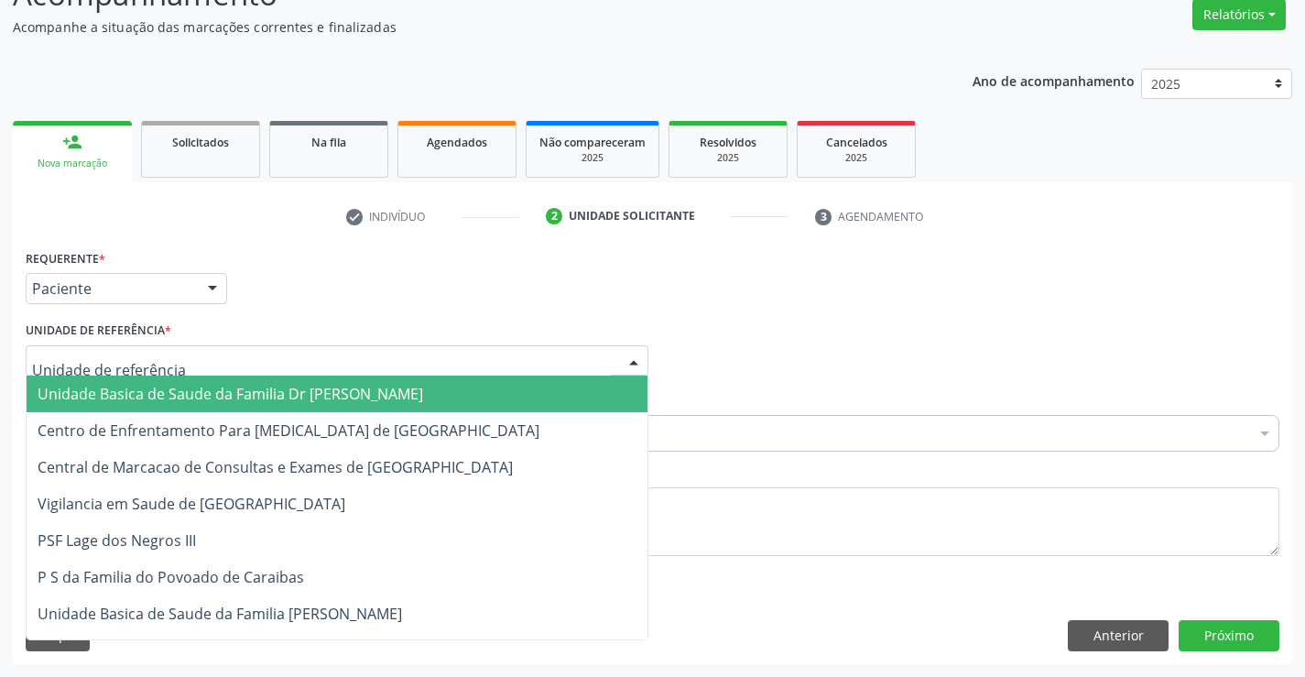
click at [58, 395] on span "Unidade Basica de Saude da Familia Dr [PERSON_NAME]" at bounding box center [231, 394] width 386 height 20
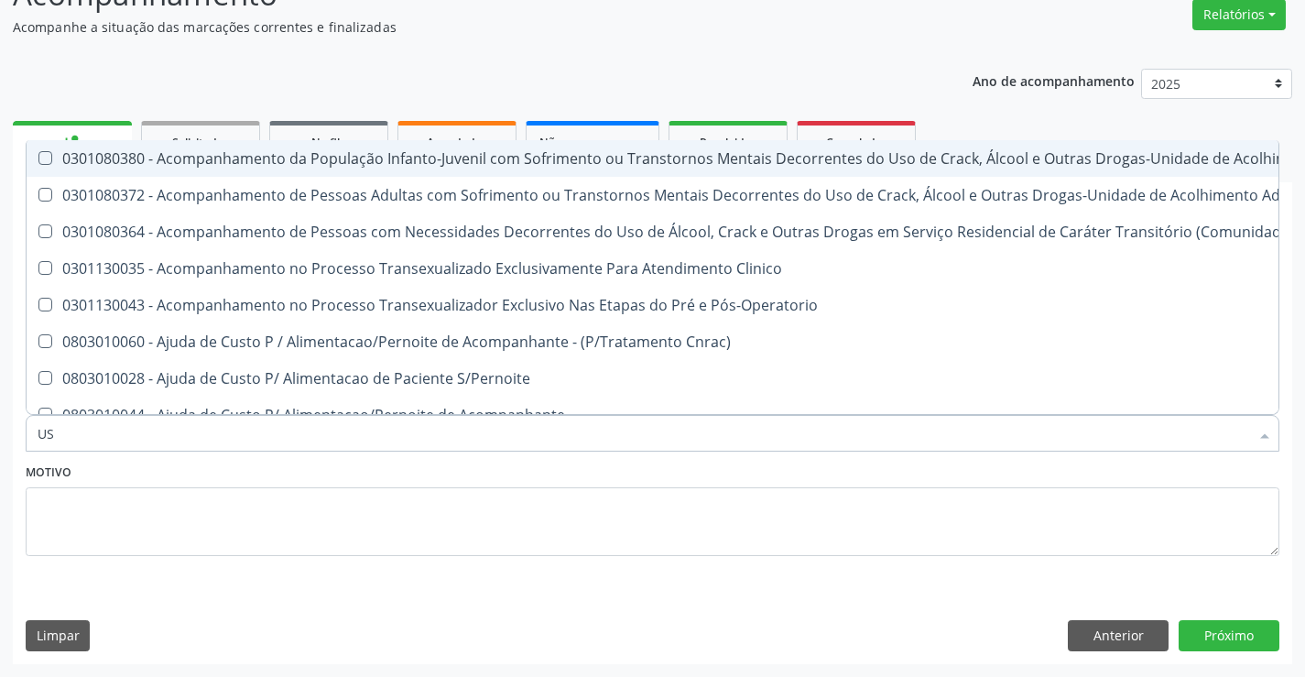
type input "USG"
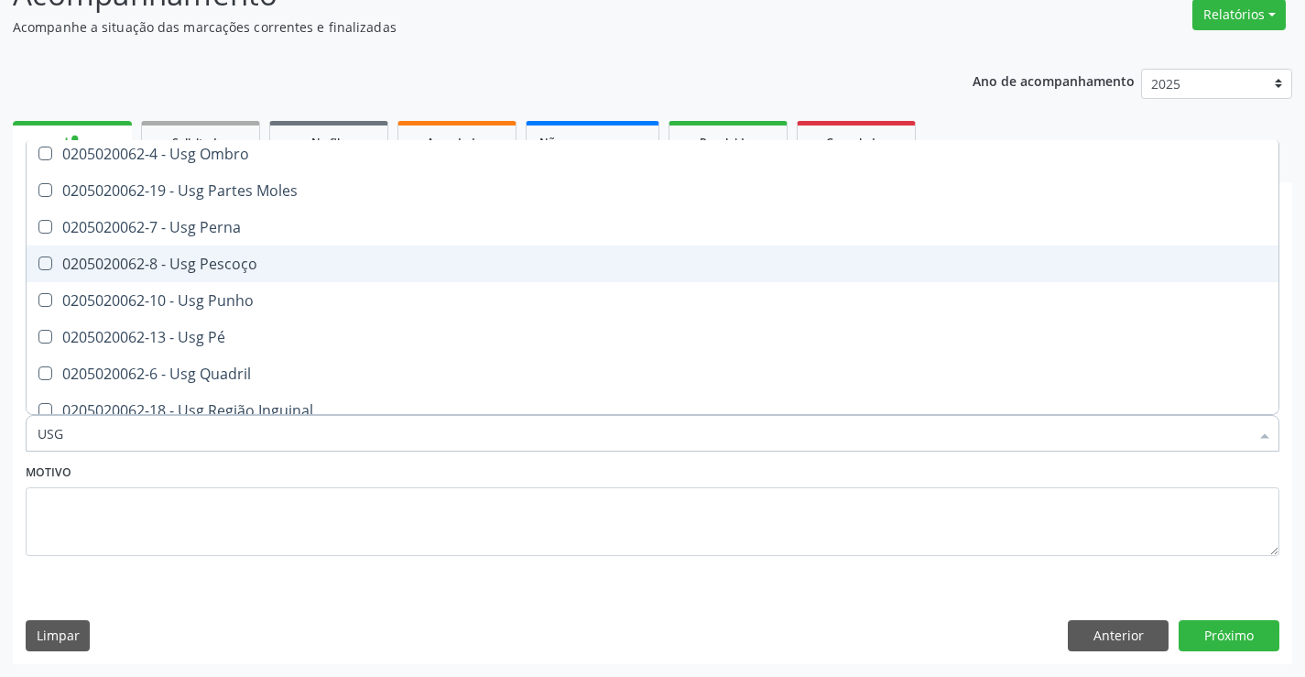
scroll to position [366, 0]
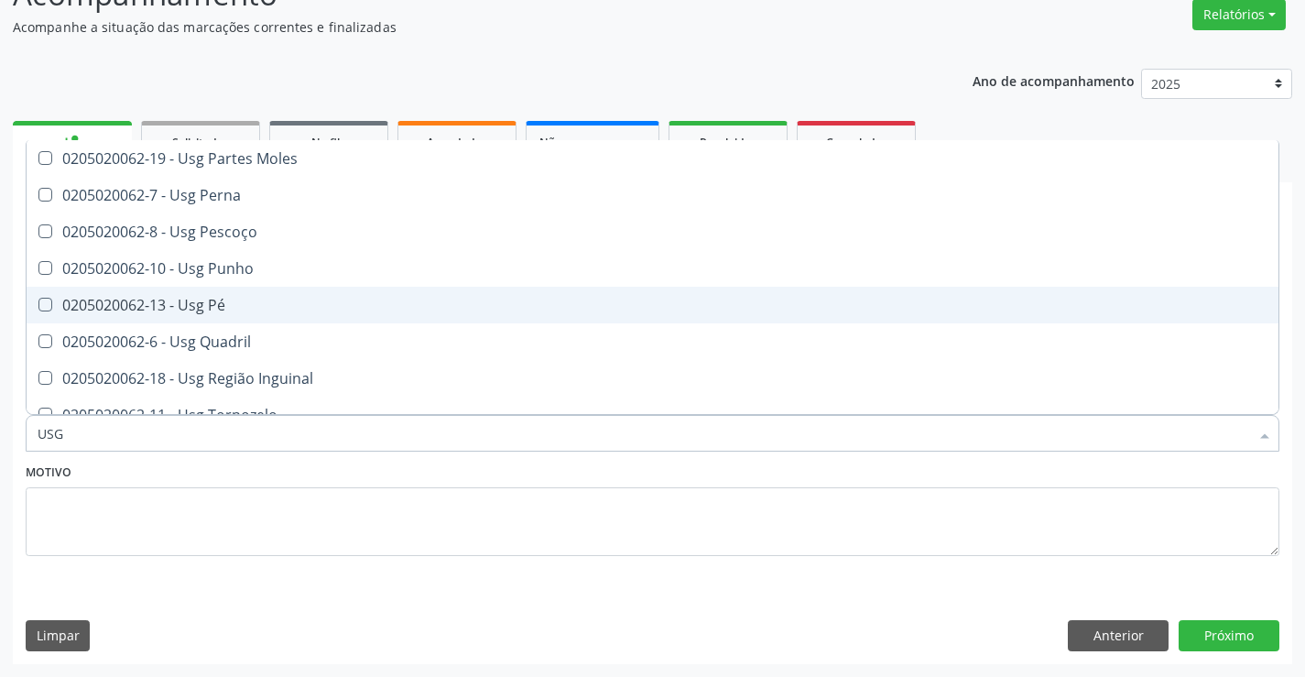
click at [226, 294] on span "0205020062-13 - Usg Pé" at bounding box center [653, 305] width 1252 height 37
checkbox Pé "true"
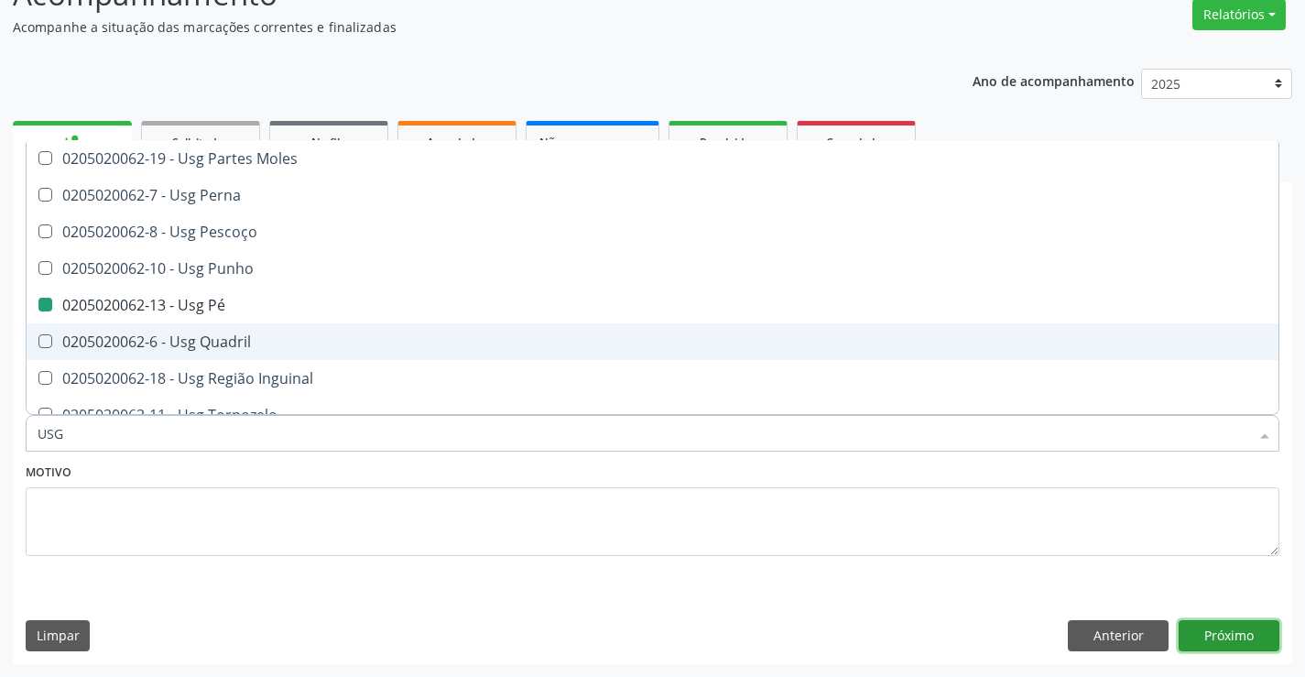
click at [1186, 626] on button "Próximo" at bounding box center [1229, 635] width 101 height 31
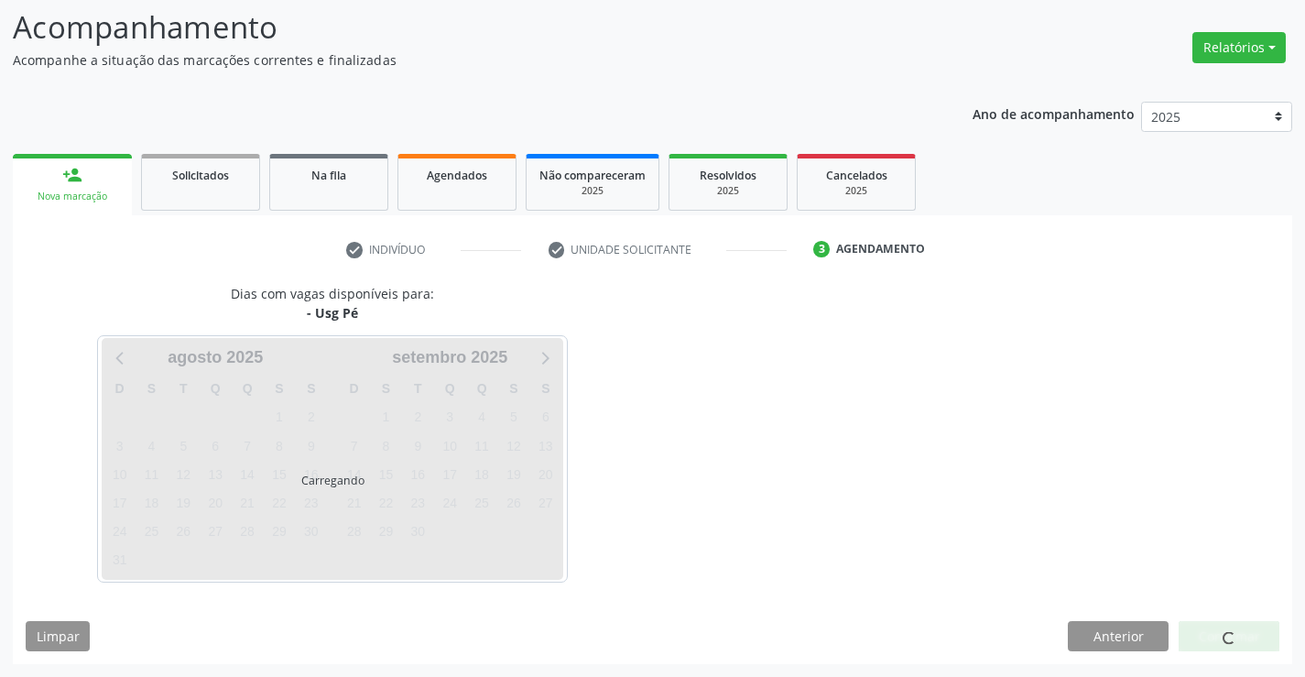
scroll to position [0, 0]
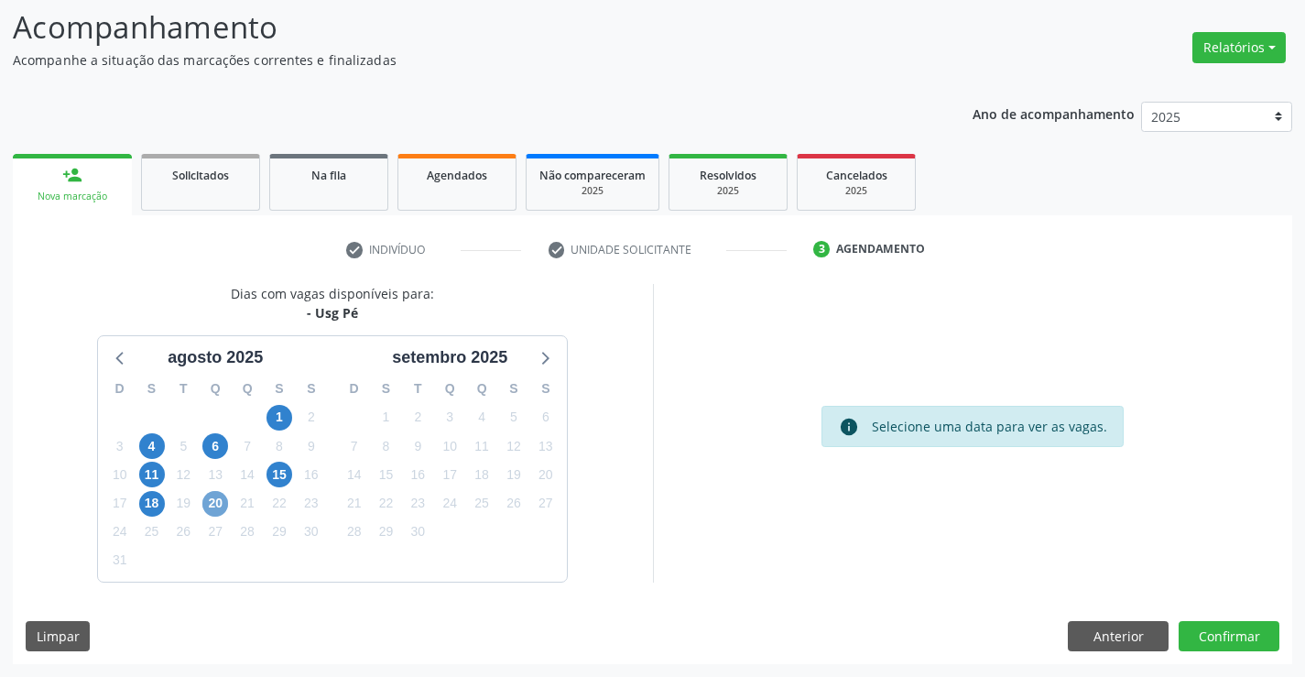
click at [223, 504] on span "20" at bounding box center [215, 504] width 26 height 26
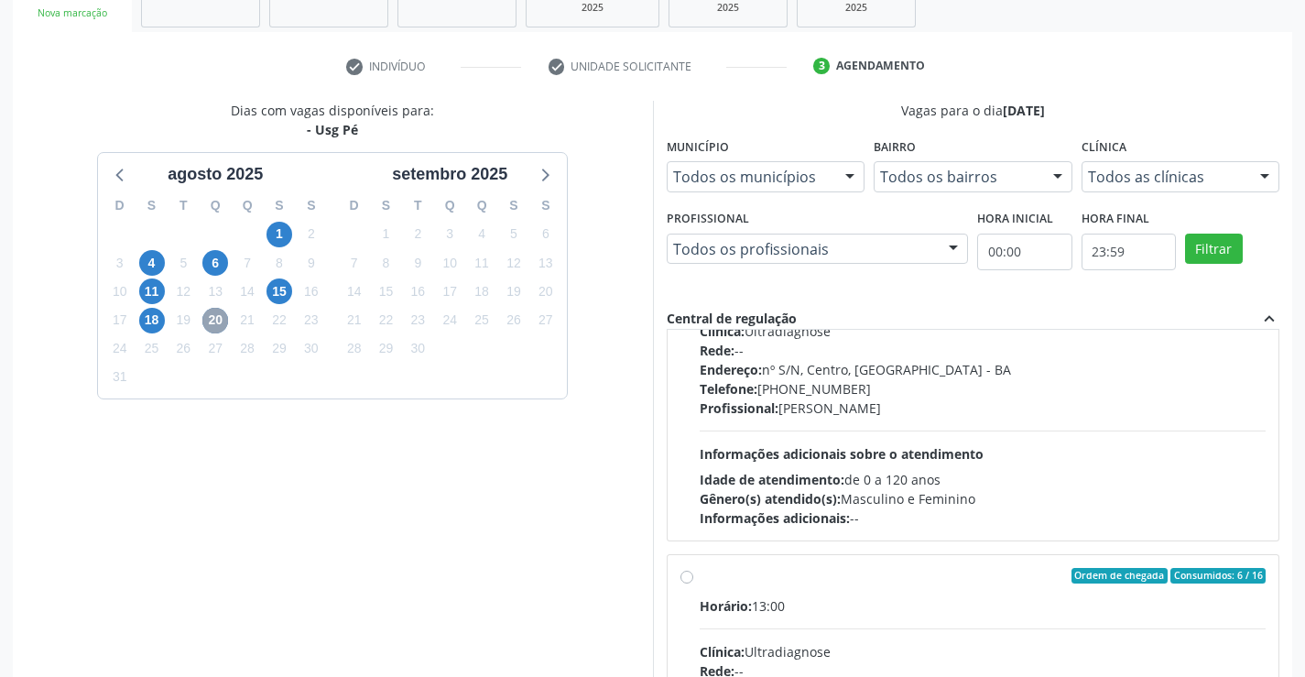
scroll to position [275, 0]
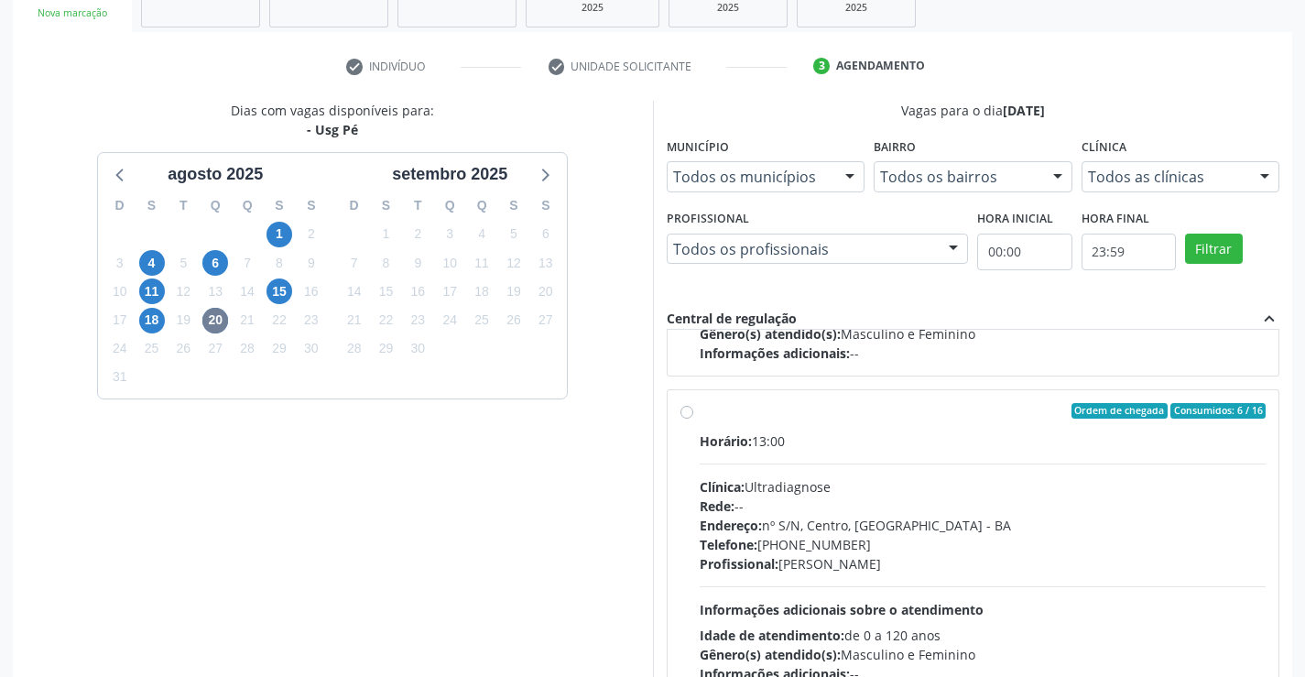
click at [700, 411] on label "Ordem de chegada Consumidos: 6 / 16 Horário: 13:00 Clínica: Ultradiagnose Rede:…" at bounding box center [983, 543] width 567 height 281
click at [683, 411] on input "Ordem de chegada Consumidos: 6 / 16 Horário: 13:00 Clínica: Ultradiagnose Rede:…" at bounding box center [686, 411] width 13 height 16
radio input "true"
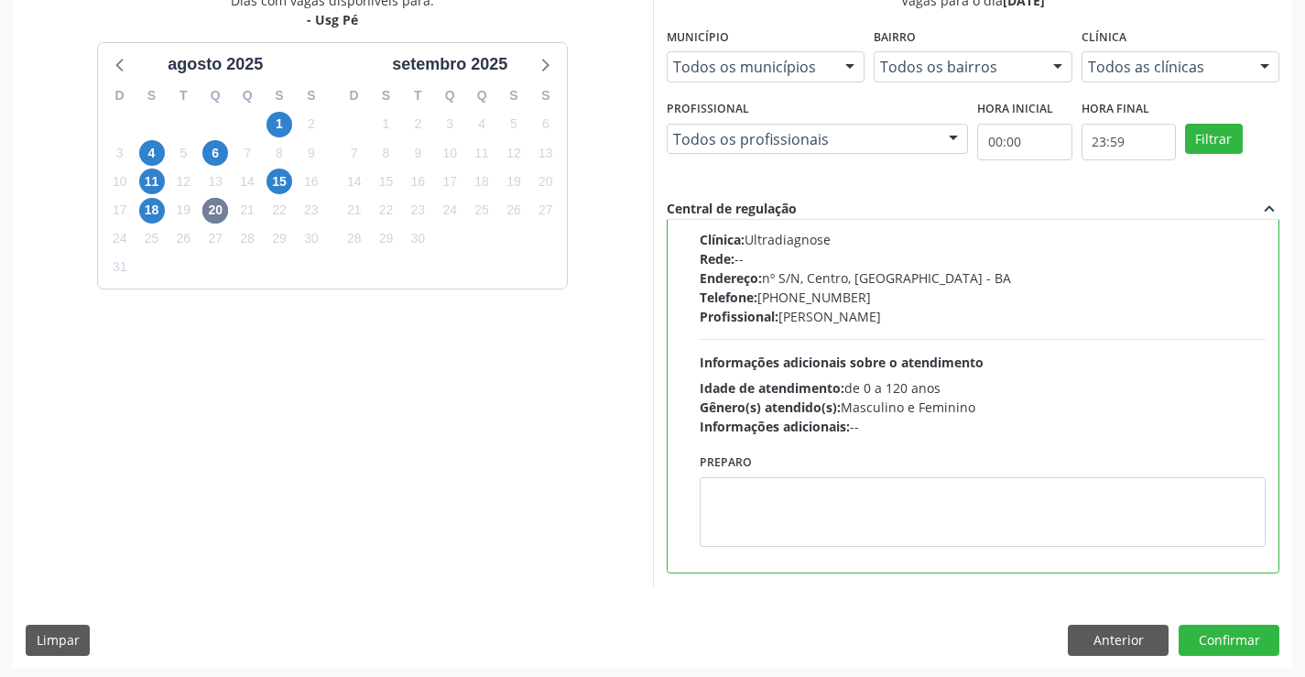
scroll to position [418, 0]
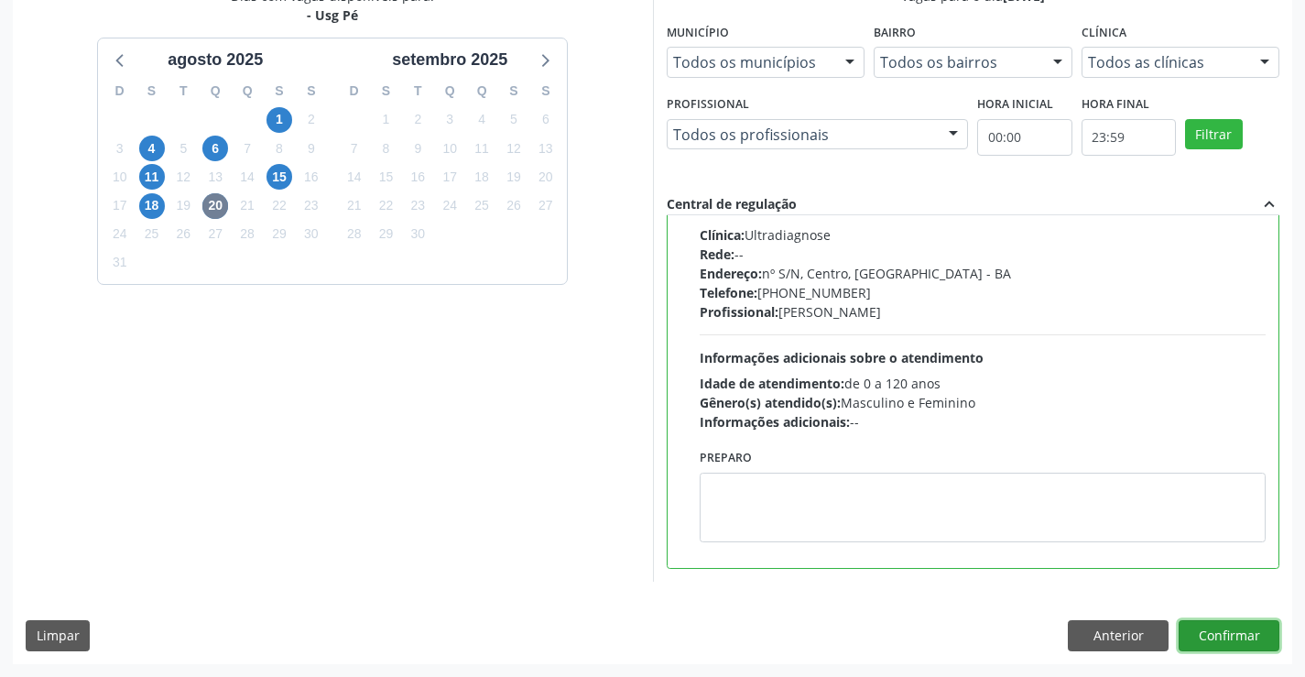
click at [1242, 629] on button "Confirmar" at bounding box center [1229, 635] width 101 height 31
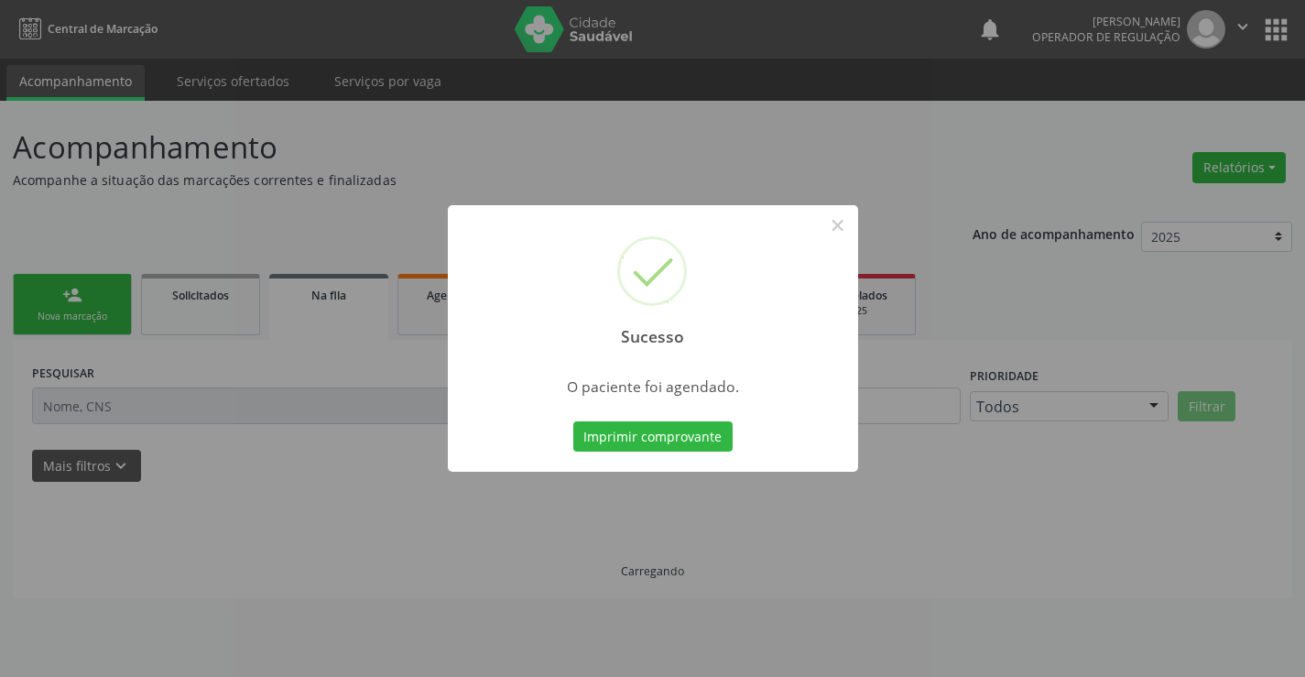
scroll to position [0, 0]
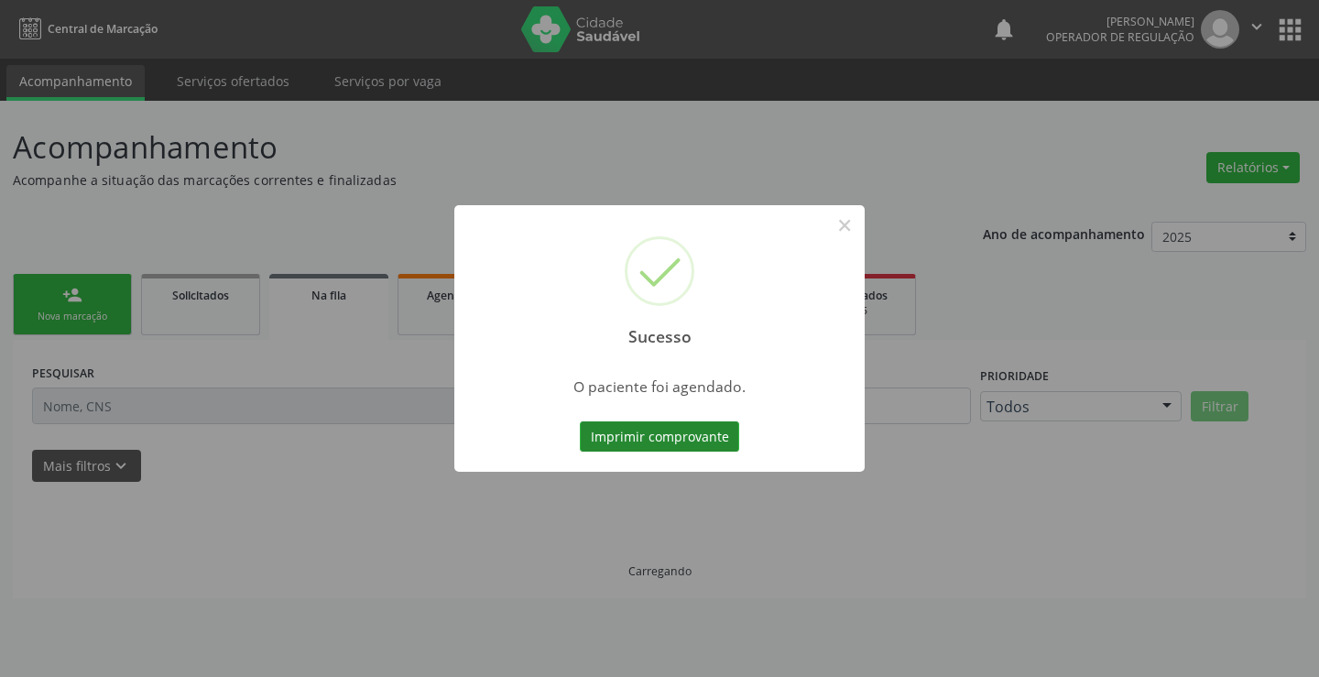
click at [637, 432] on button "Imprimir comprovante" at bounding box center [659, 436] width 159 height 31
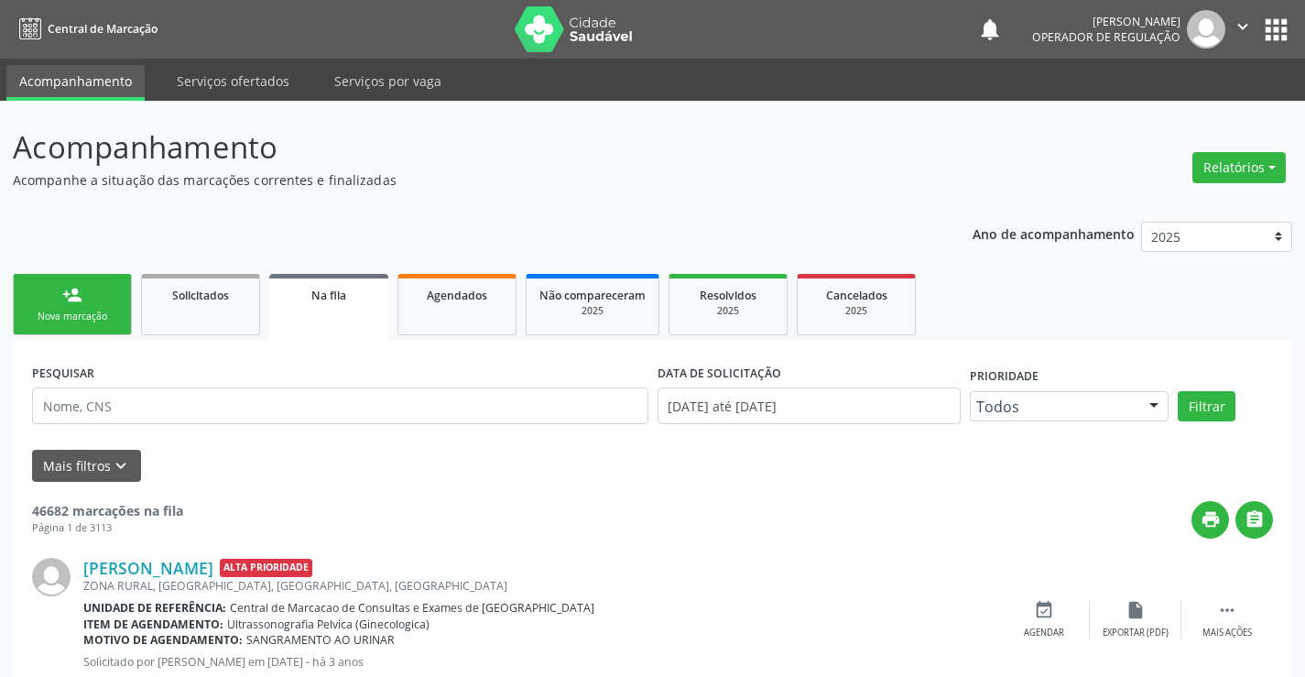
click at [74, 299] on div "person_add" at bounding box center [72, 295] width 20 height 20
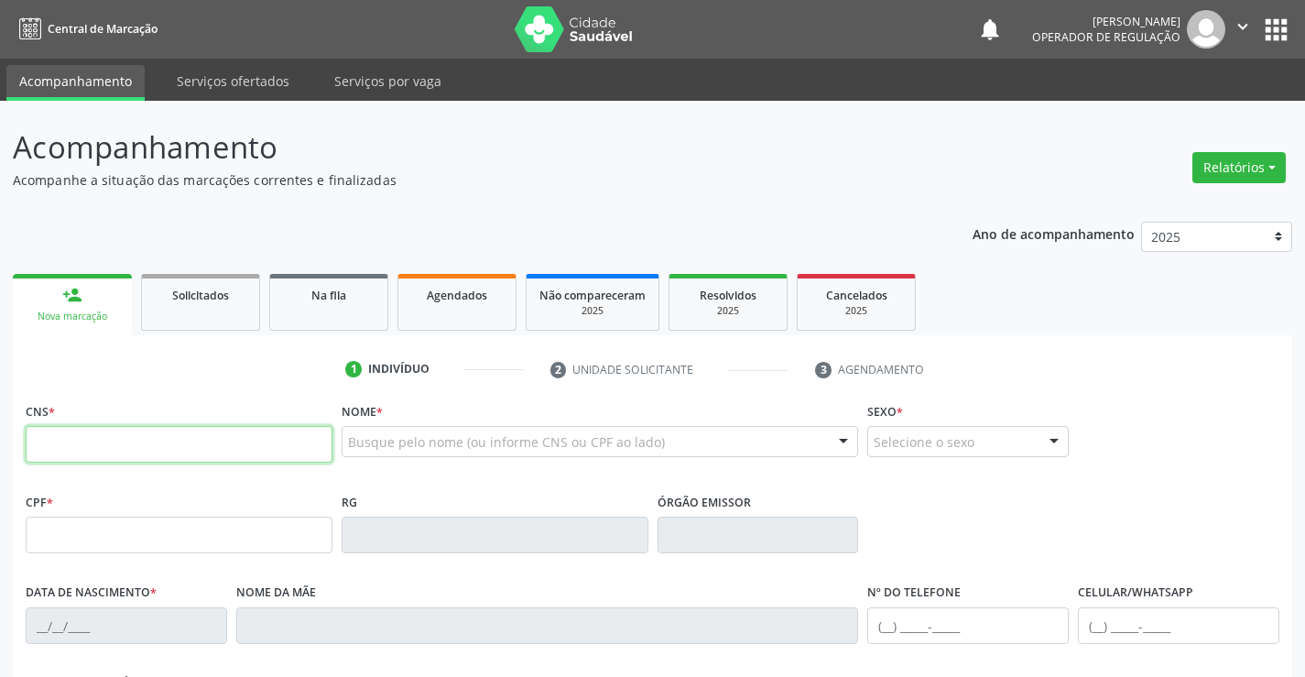
click at [87, 444] on input "text" at bounding box center [179, 444] width 307 height 37
type input "704 0003 6572 1562"
type input "1154311791"
type input "[DATE]"
type input "[PHONE_NUMBER]"
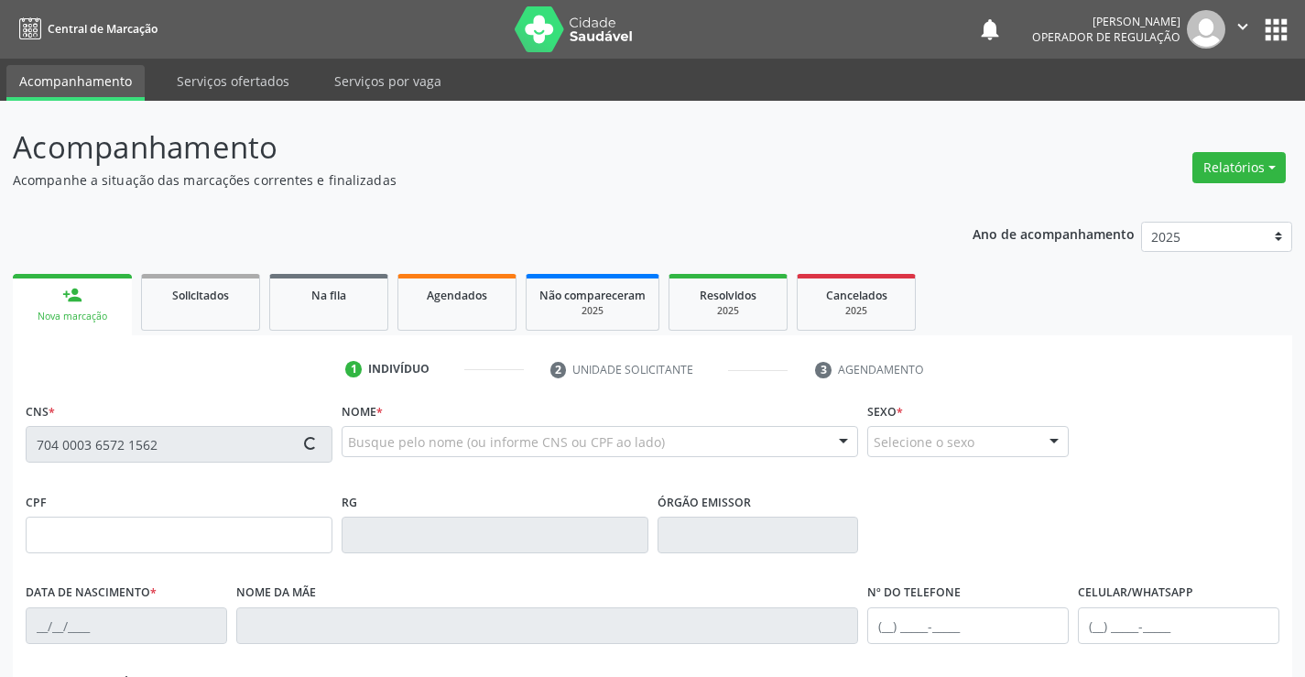
type input "132.240.797-54"
type input "534"
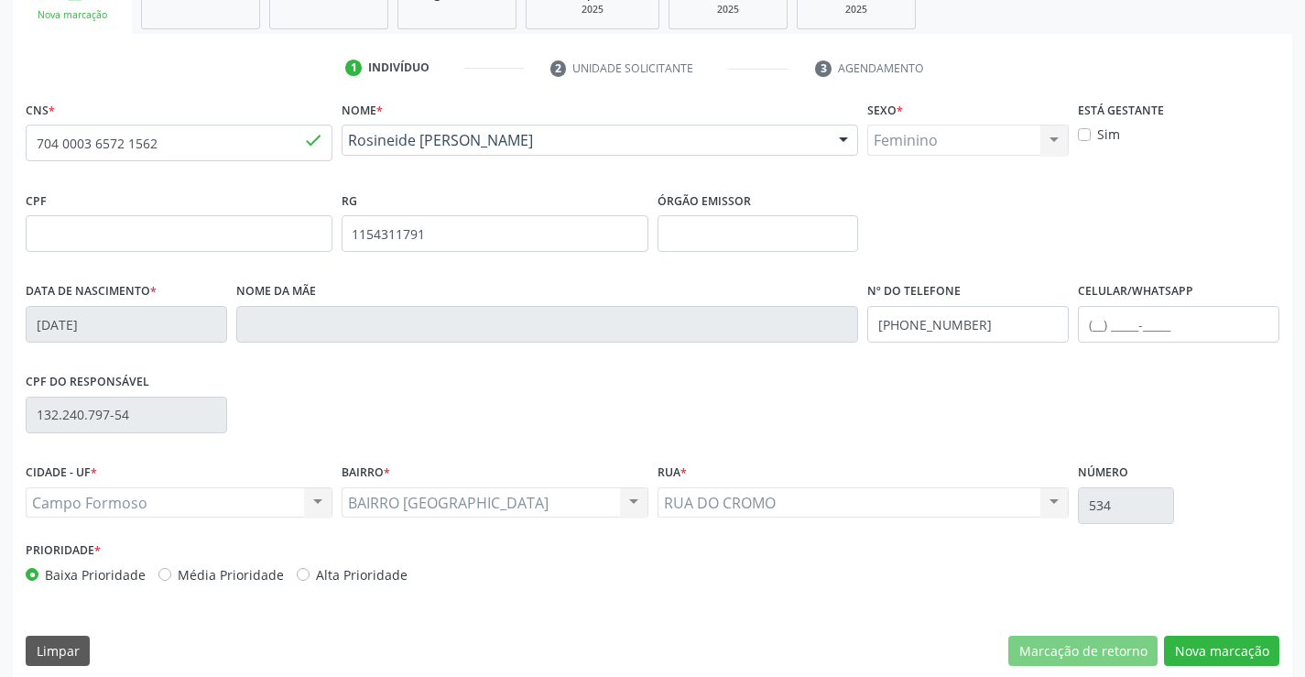
scroll to position [316, 0]
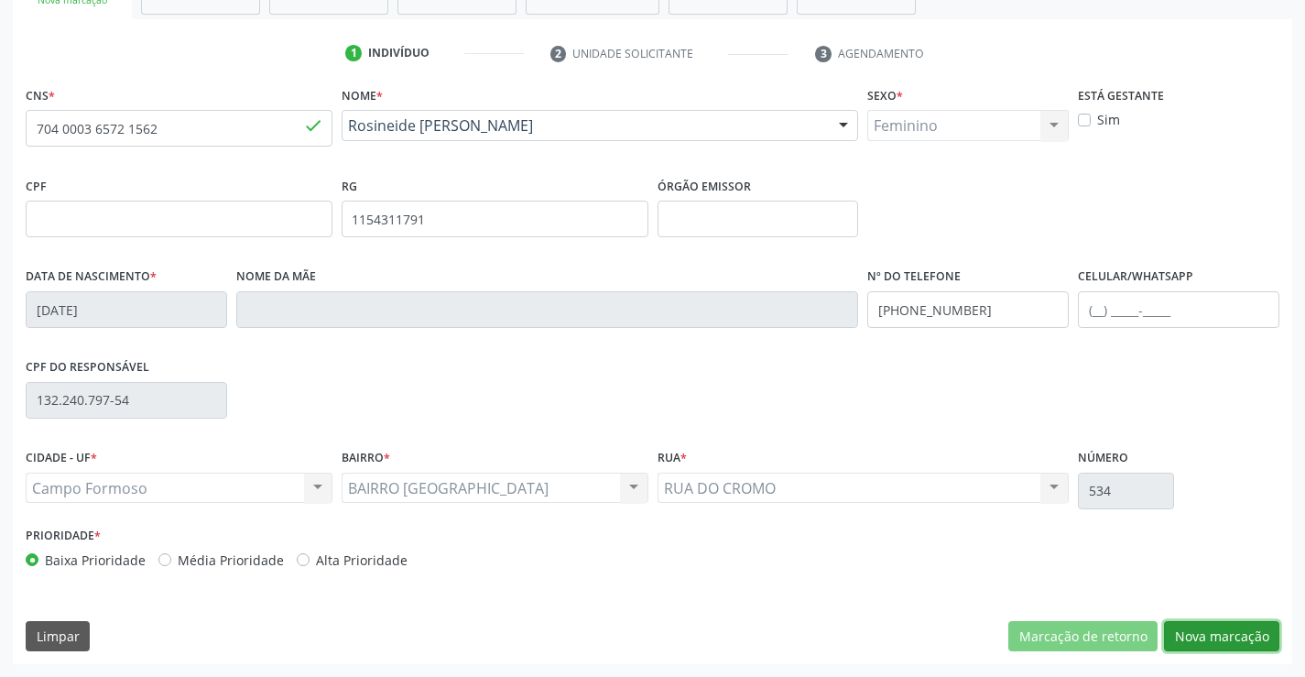
click at [1214, 636] on button "Nova marcação" at bounding box center [1221, 636] width 115 height 31
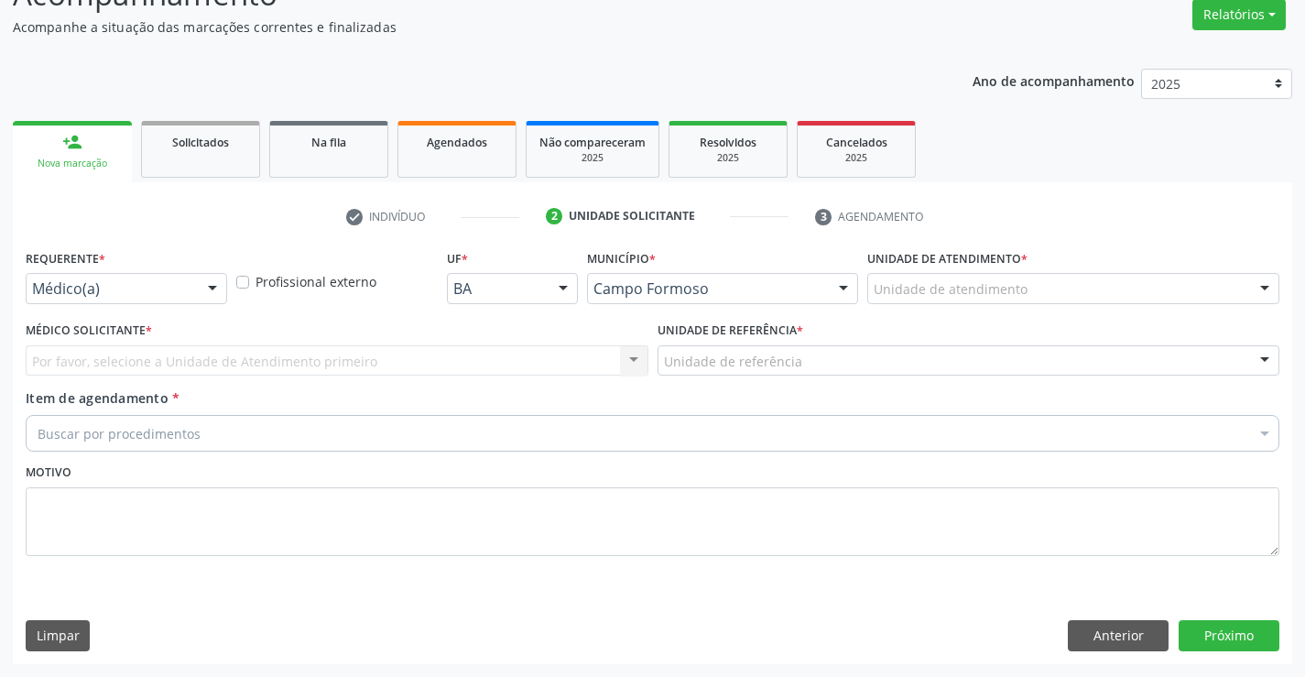
scroll to position [153, 0]
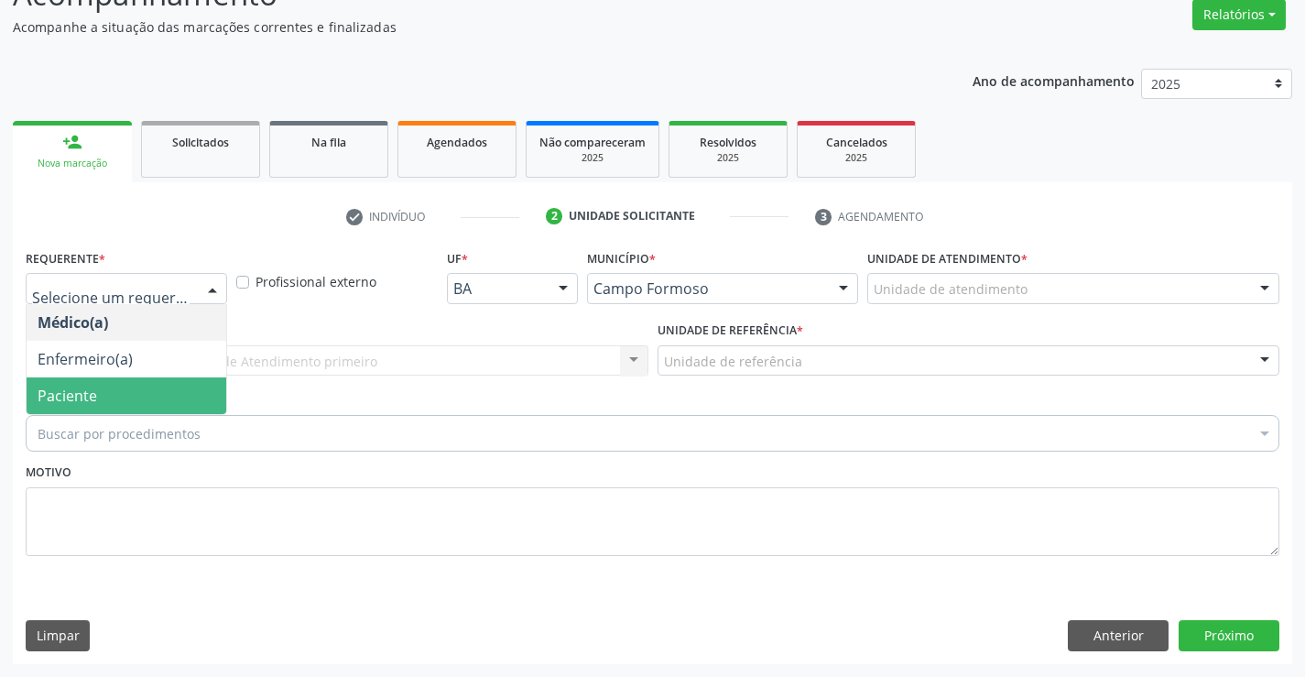
click at [101, 389] on span "Paciente" at bounding box center [127, 395] width 200 height 37
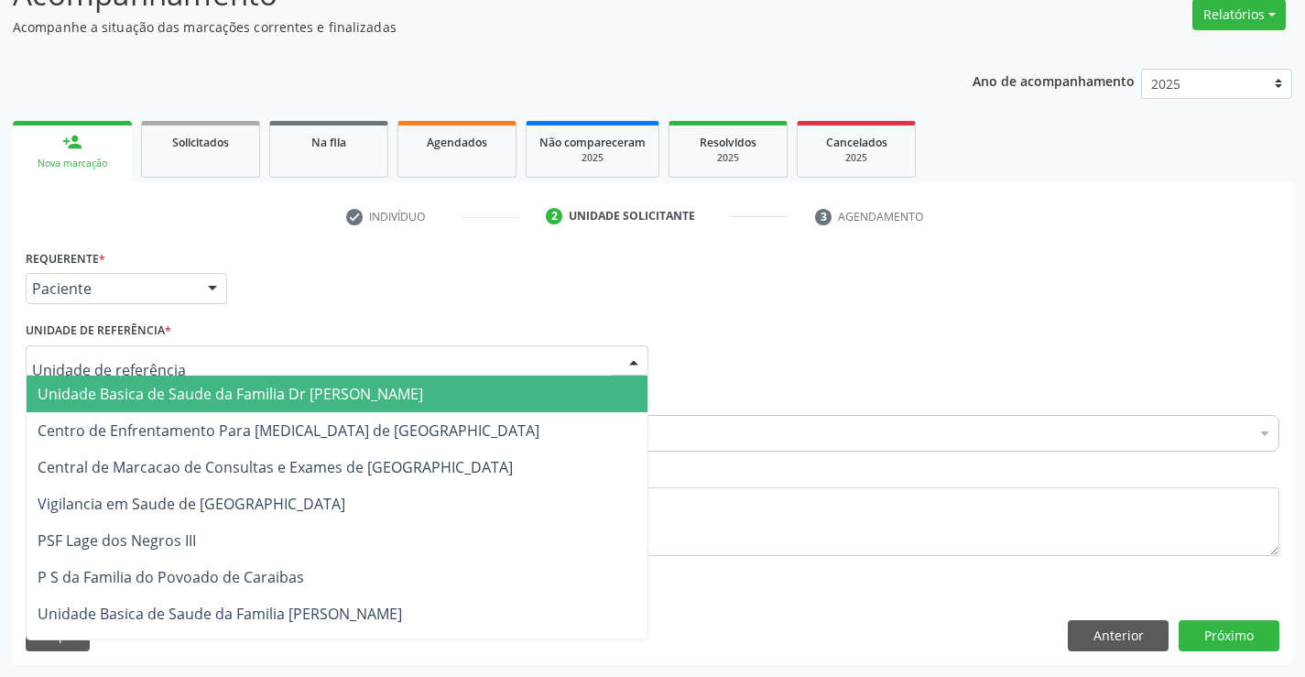
click at [103, 394] on span "Unidade Basica de Saude da Familia Dr [PERSON_NAME]" at bounding box center [231, 394] width 386 height 20
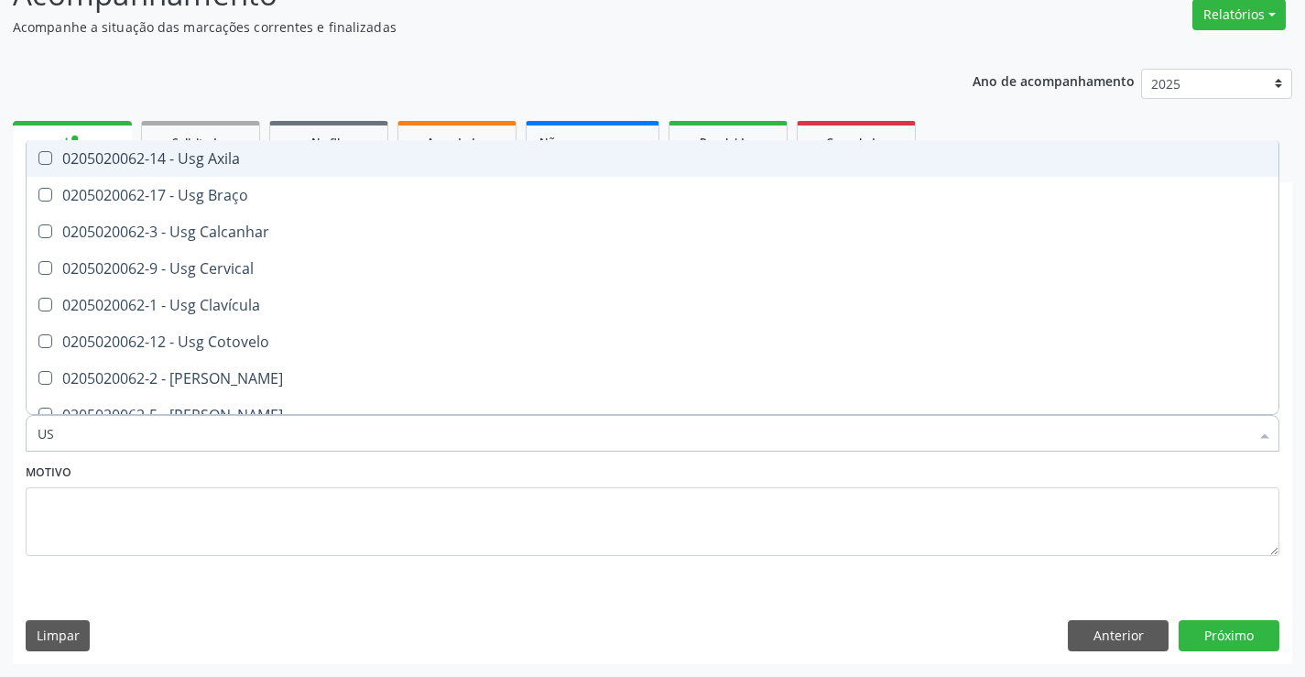
type input "USG"
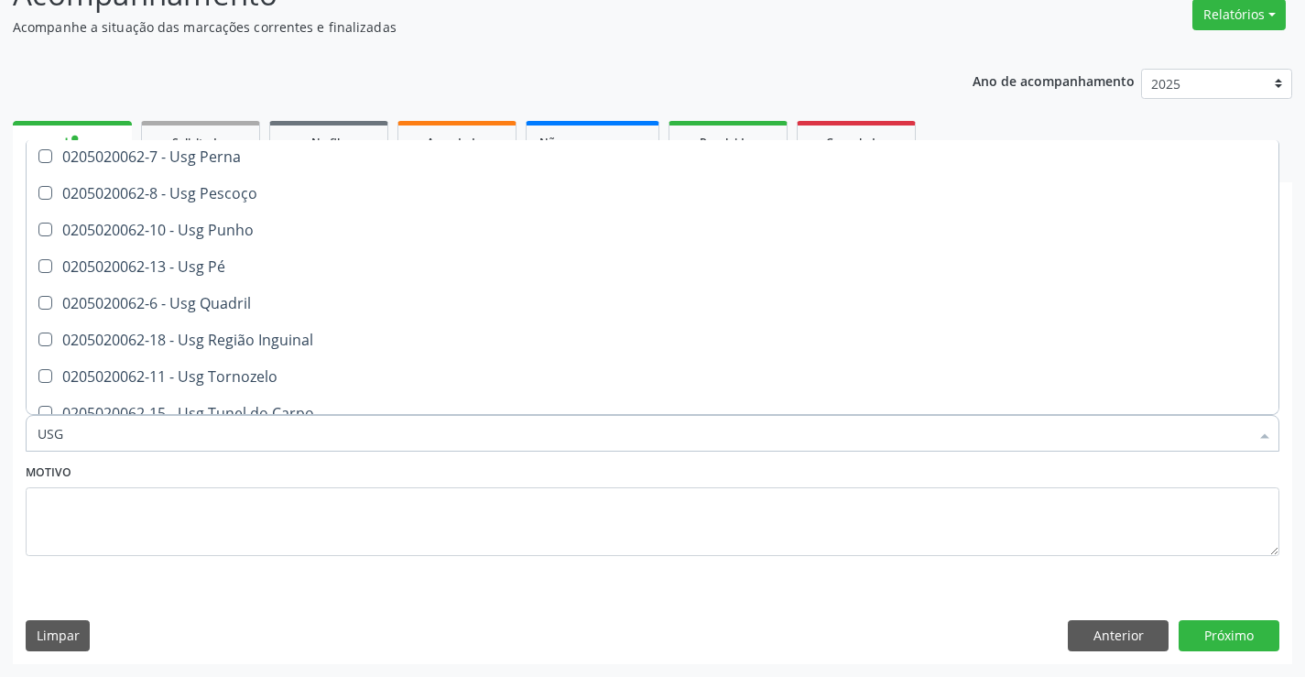
scroll to position [422, 0]
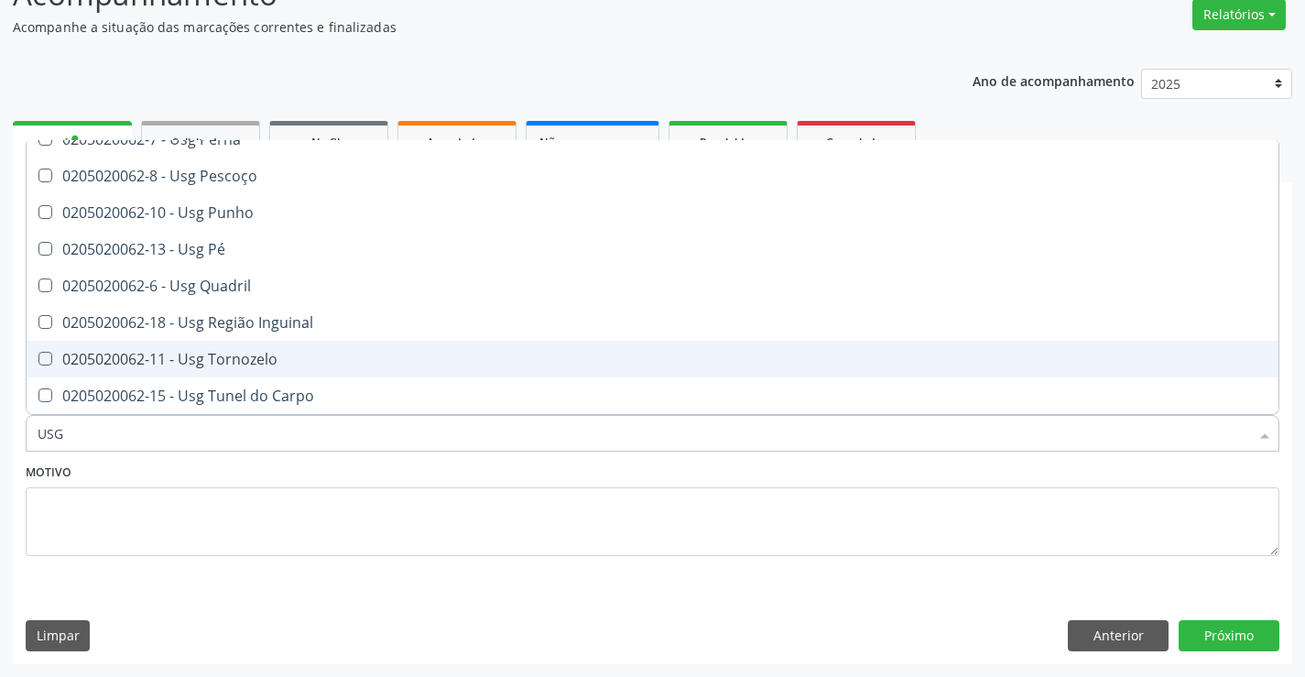
click at [320, 352] on div "0205020062-11 - Usg Tornozelo" at bounding box center [653, 359] width 1230 height 15
checkbox Tornozelo "true"
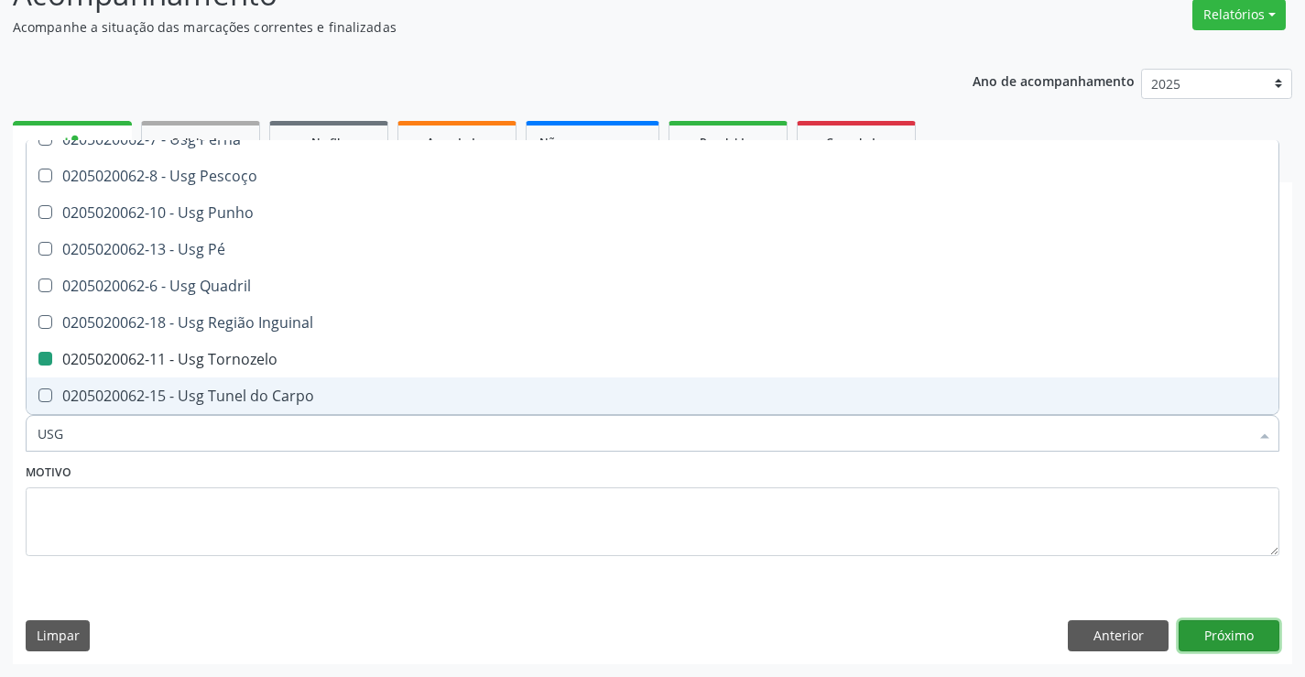
click at [1237, 637] on button "Próximo" at bounding box center [1229, 635] width 101 height 31
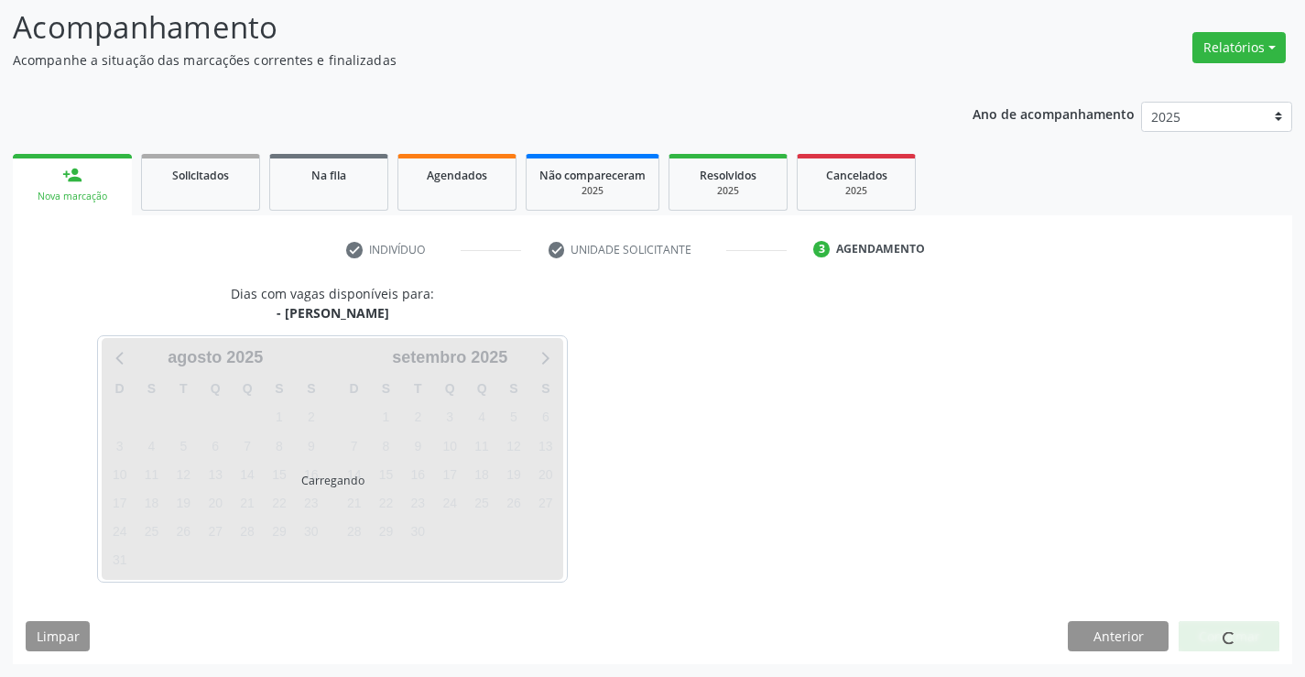
scroll to position [0, 0]
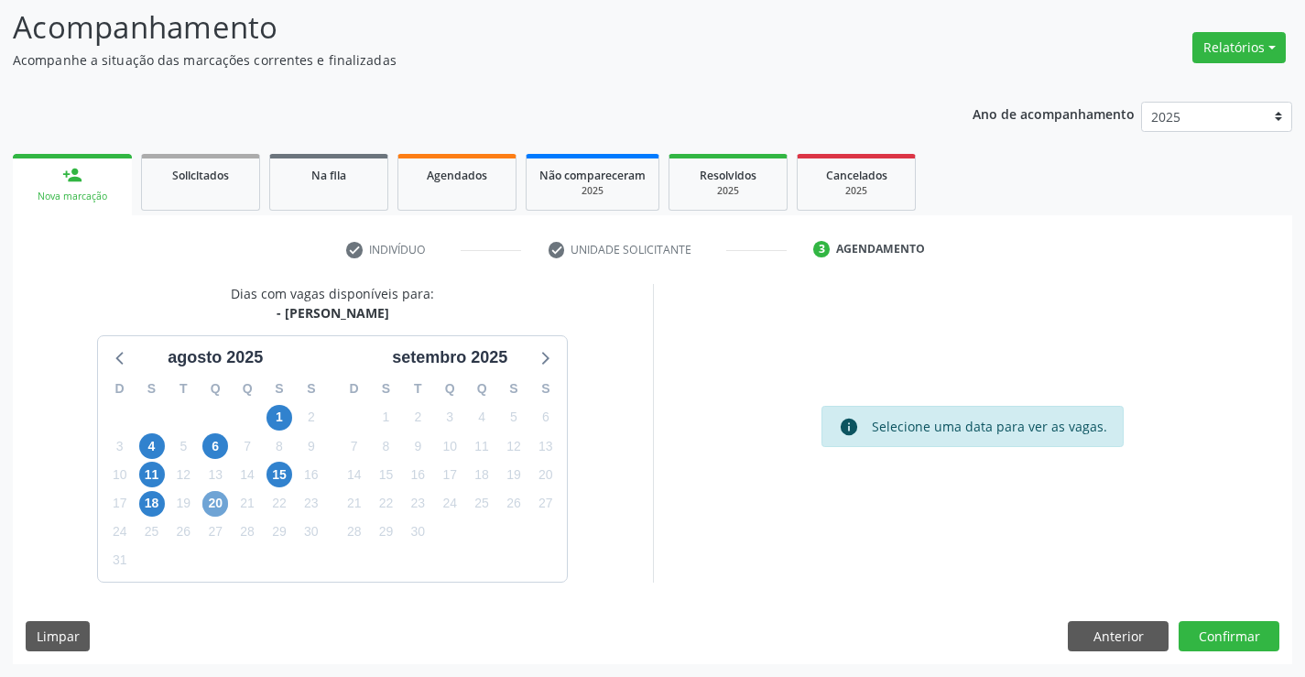
click at [218, 500] on span "20" at bounding box center [215, 504] width 26 height 26
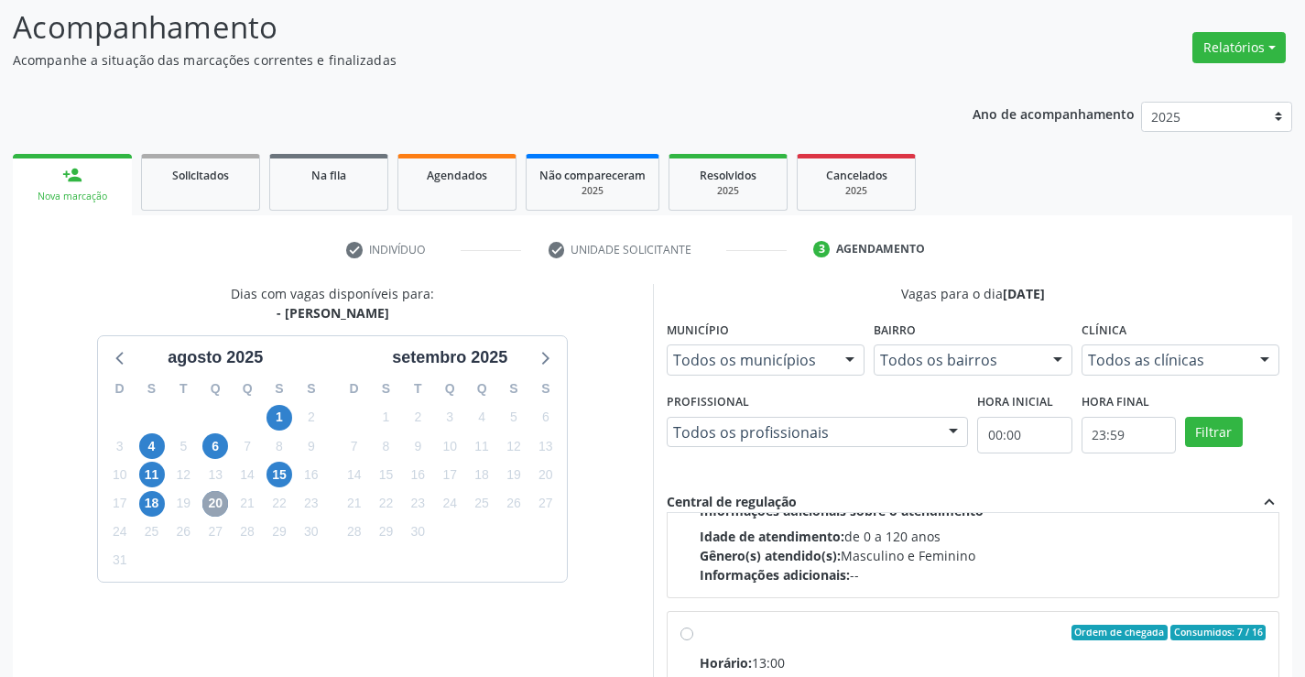
scroll to position [288, 0]
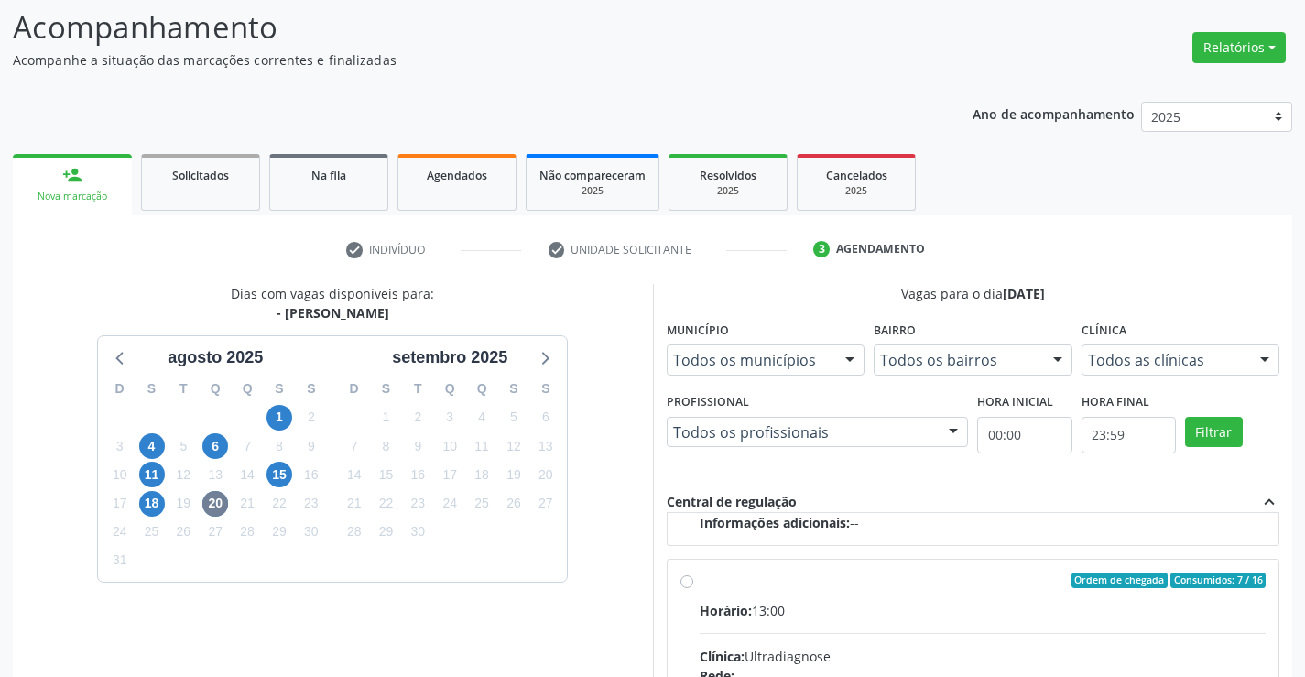
click at [684, 582] on input "Ordem de chegada Consumidos: 7 / 16 Horário: 13:00 Clínica: Ultradiagnose Rede:…" at bounding box center [686, 580] width 13 height 16
radio input "true"
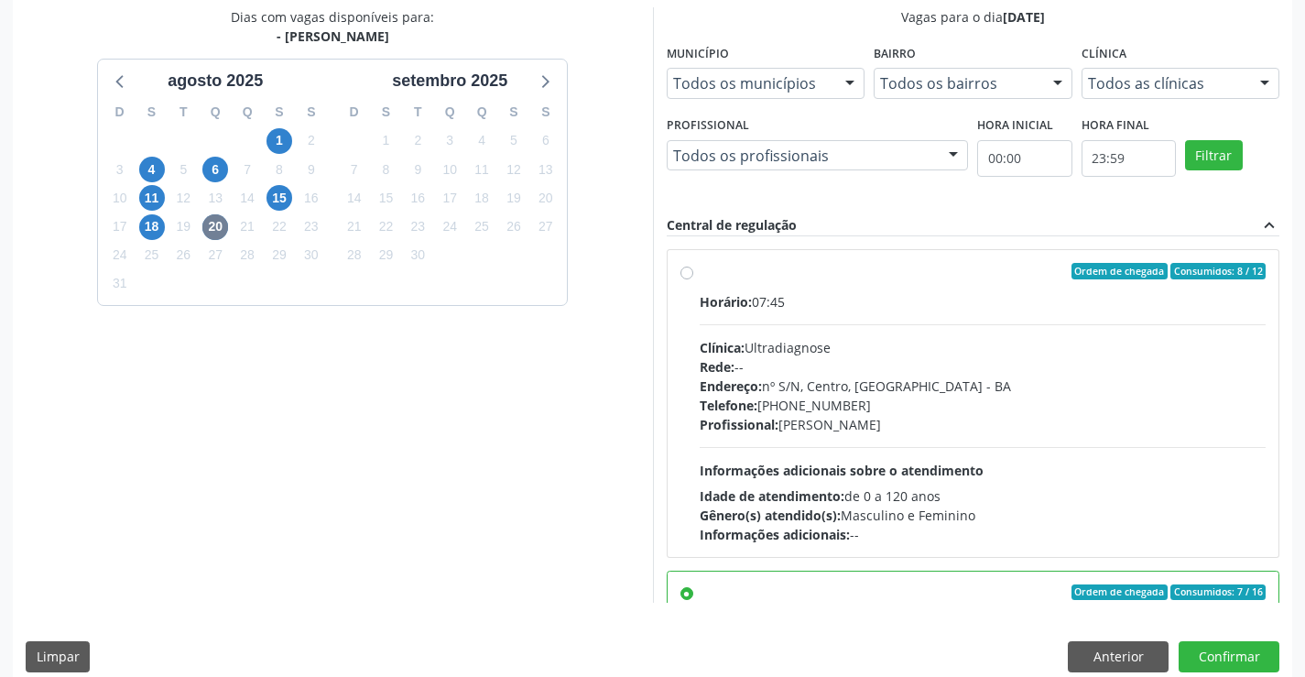
scroll to position [412, 0]
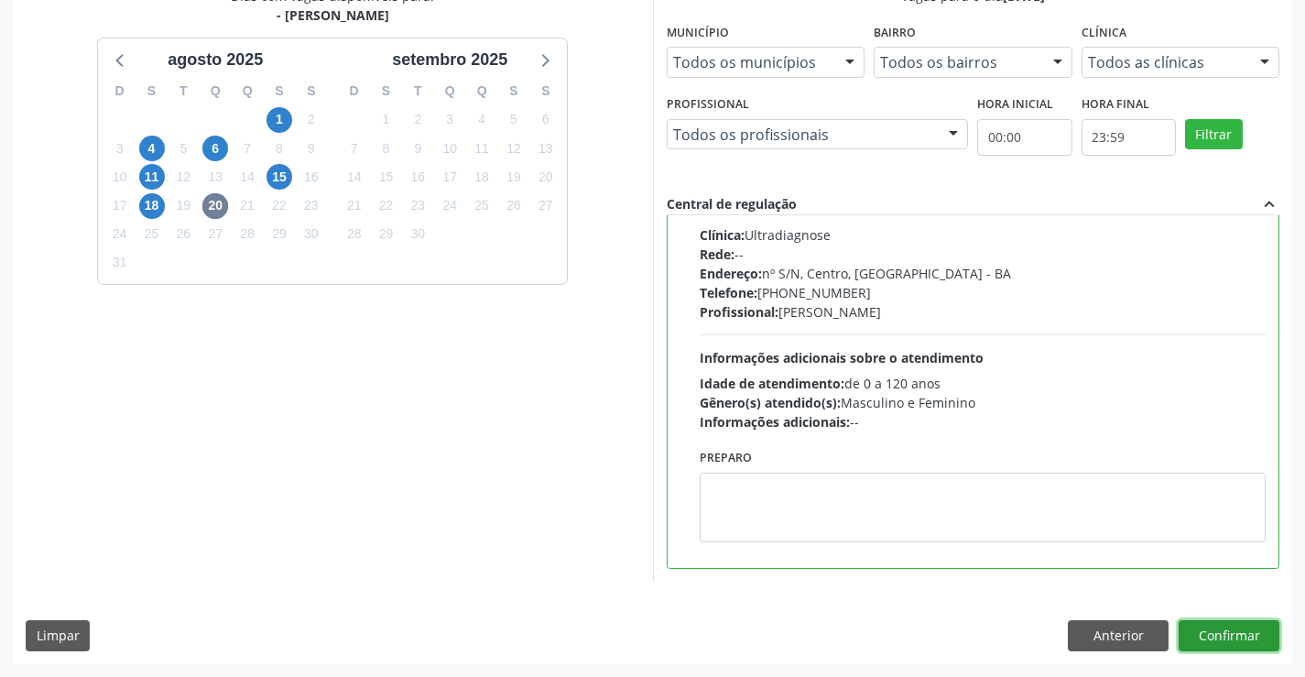
click at [1199, 636] on button "Confirmar" at bounding box center [1229, 635] width 101 height 31
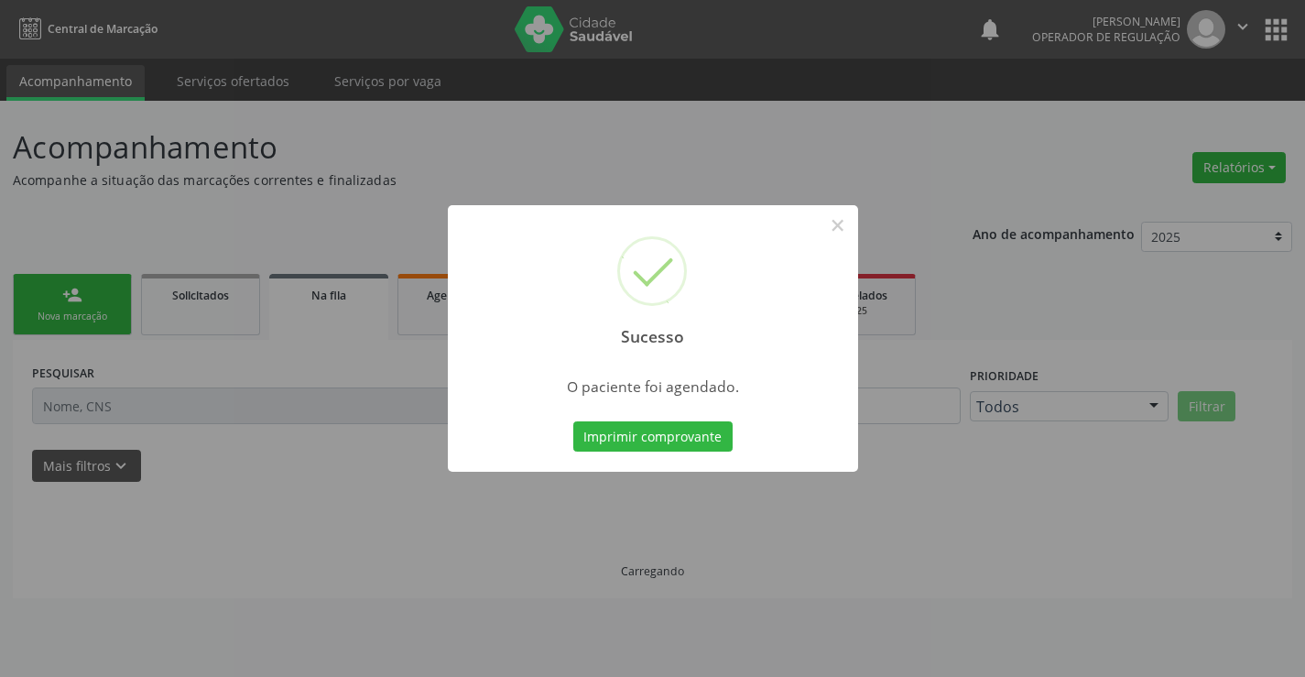
scroll to position [0, 0]
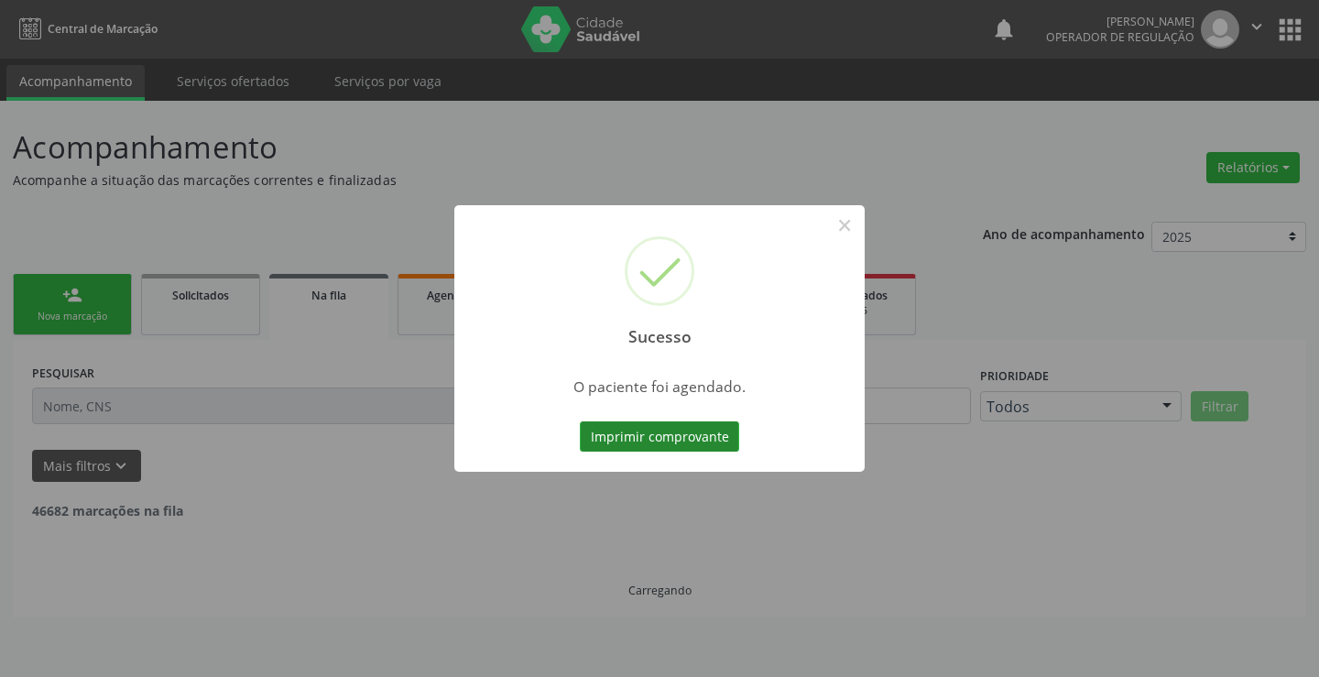
click at [609, 432] on button "Imprimir comprovante" at bounding box center [659, 436] width 159 height 31
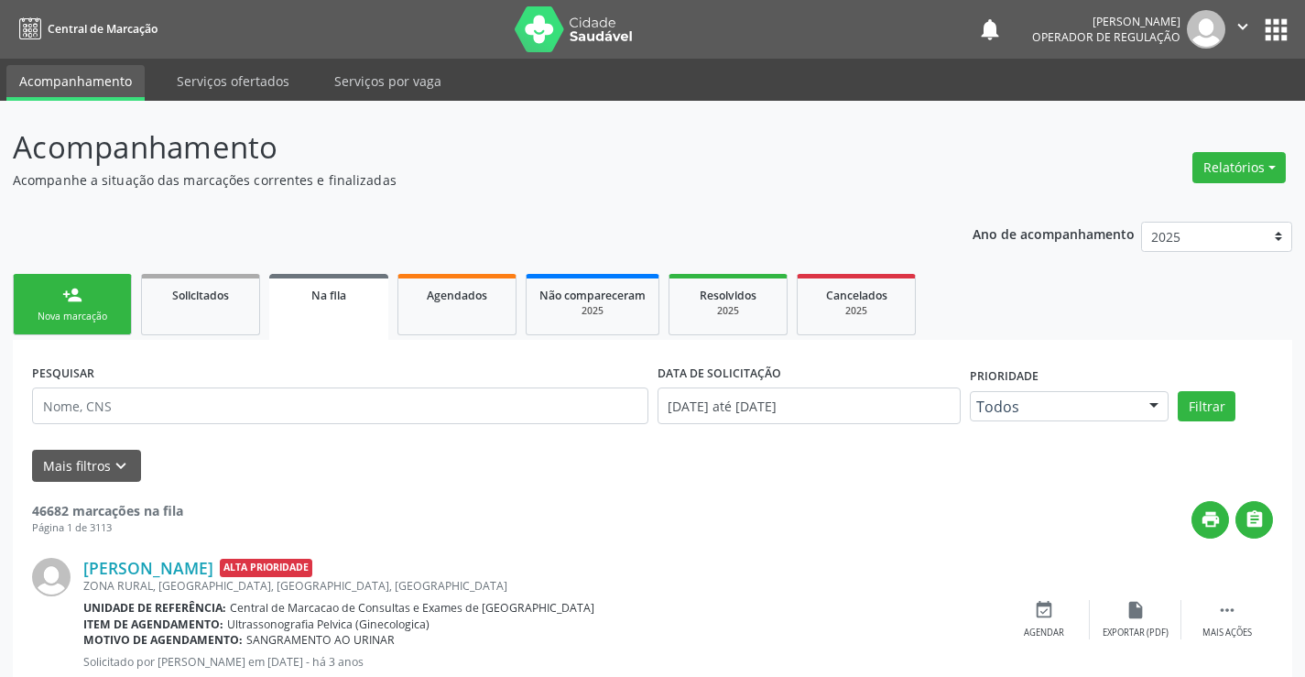
click at [89, 320] on div "Nova marcação" at bounding box center [73, 317] width 92 height 14
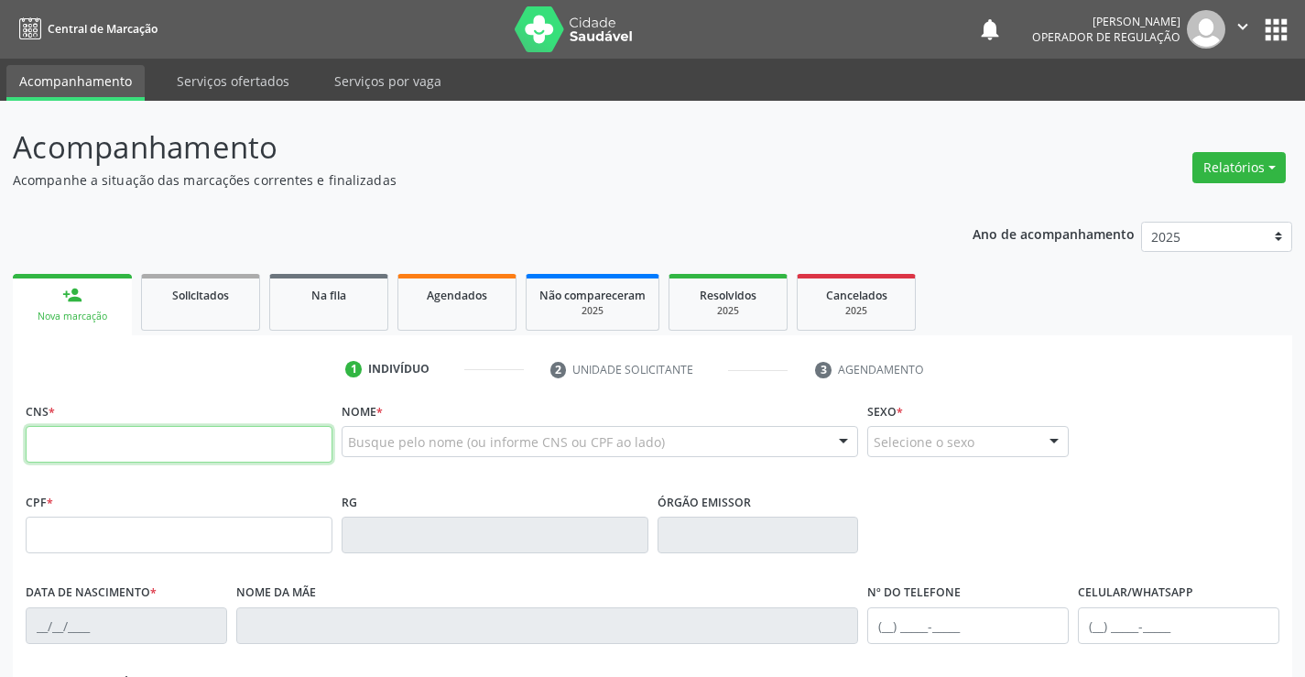
click at [81, 449] on input "text" at bounding box center [179, 444] width 307 height 37
type input "708 0088 4893 5923"
type input "1311015795"
type input "[DATE]"
type input "[PHONE_NUMBER]"
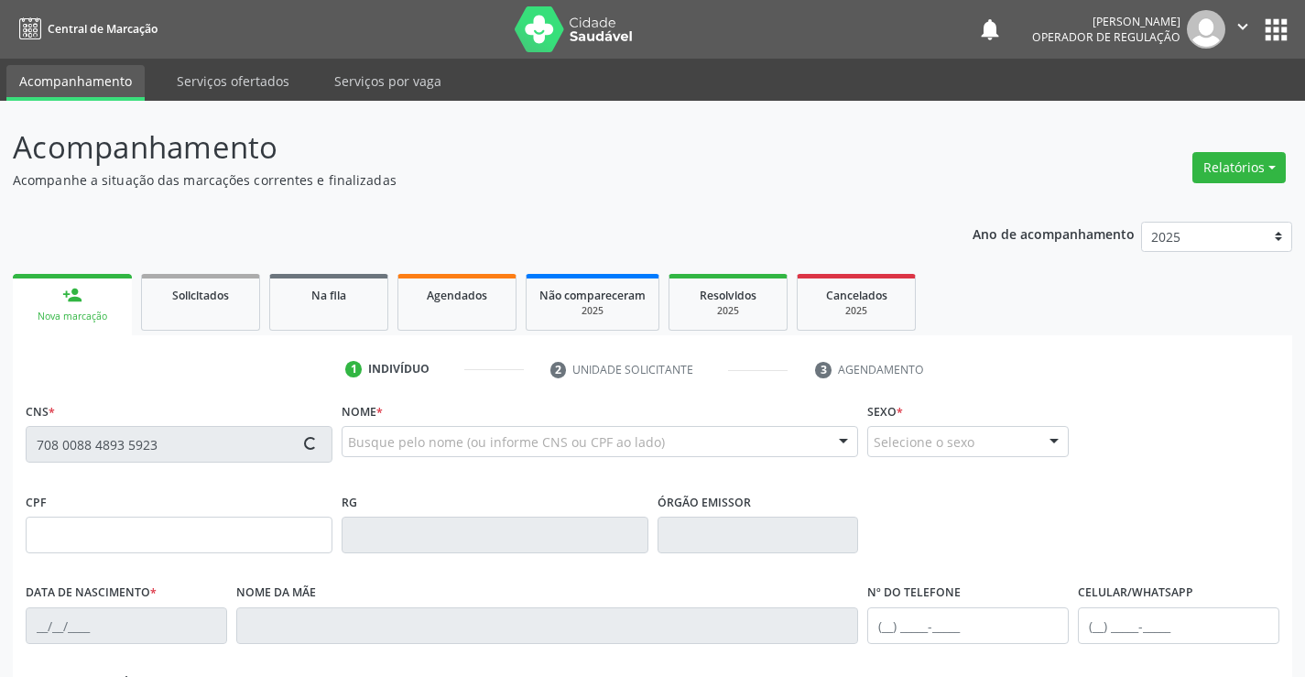
type input "[PHONE_NUMBER]"
type input "037.406.995-66"
type input "SN"
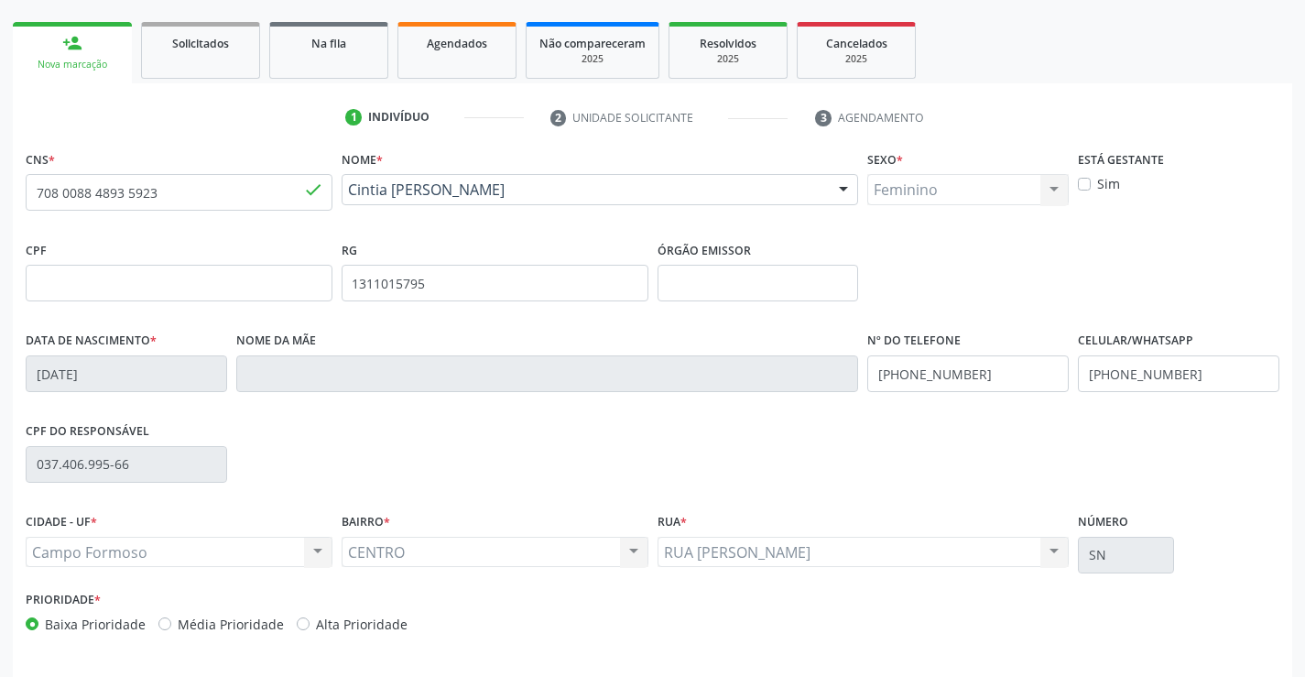
scroll to position [316, 0]
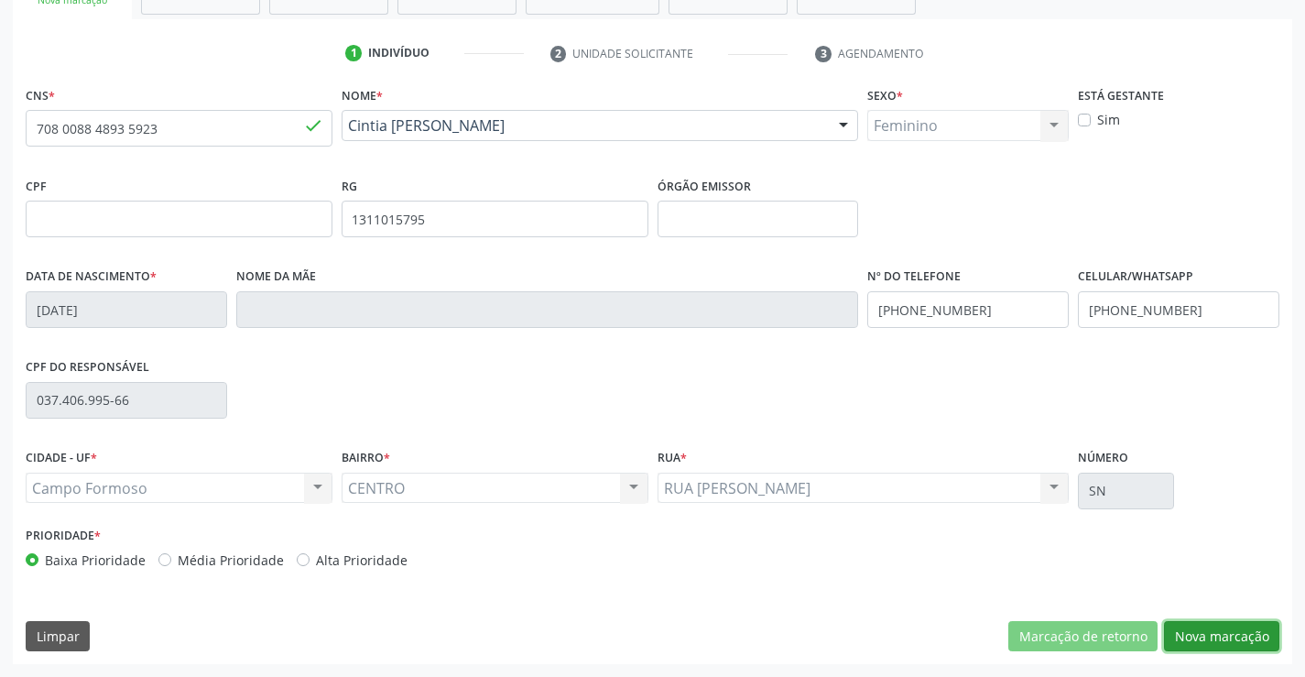
click at [1243, 634] on button "Nova marcação" at bounding box center [1221, 636] width 115 height 31
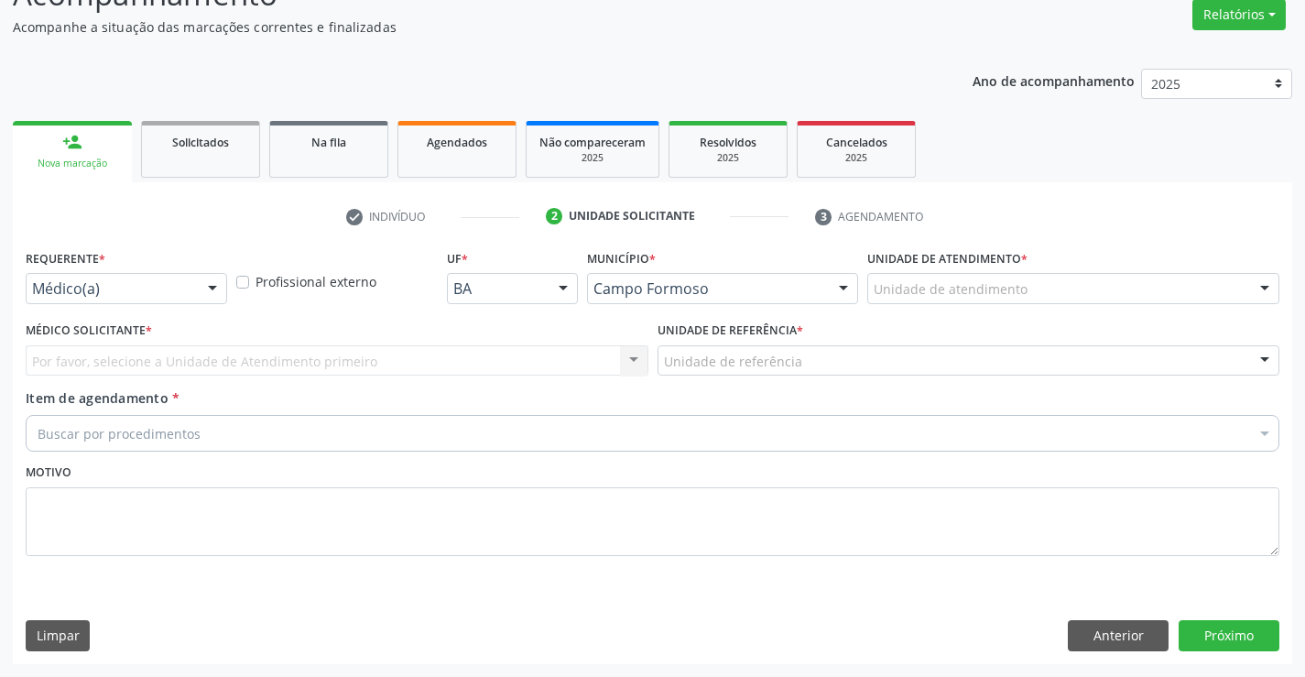
scroll to position [153, 0]
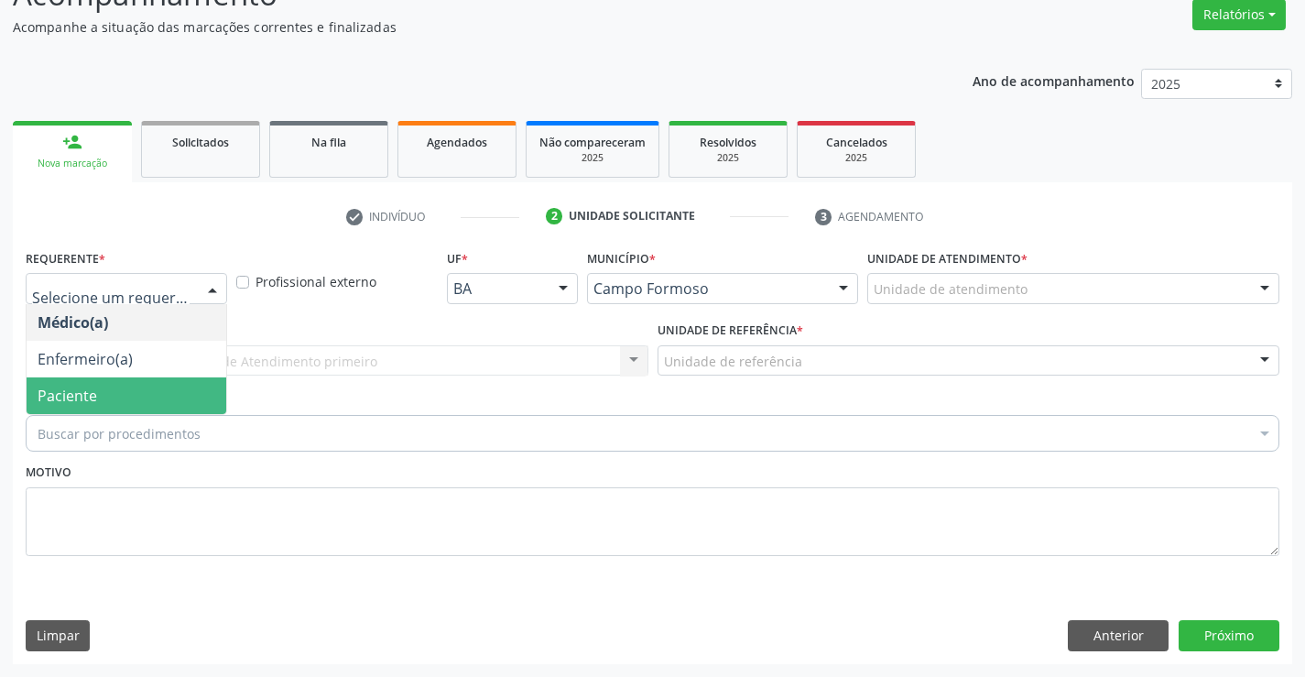
drag, startPoint x: 53, startPoint y: 388, endPoint x: 52, endPoint y: 365, distance: 22.9
click at [53, 389] on span "Paciente" at bounding box center [68, 396] width 60 height 20
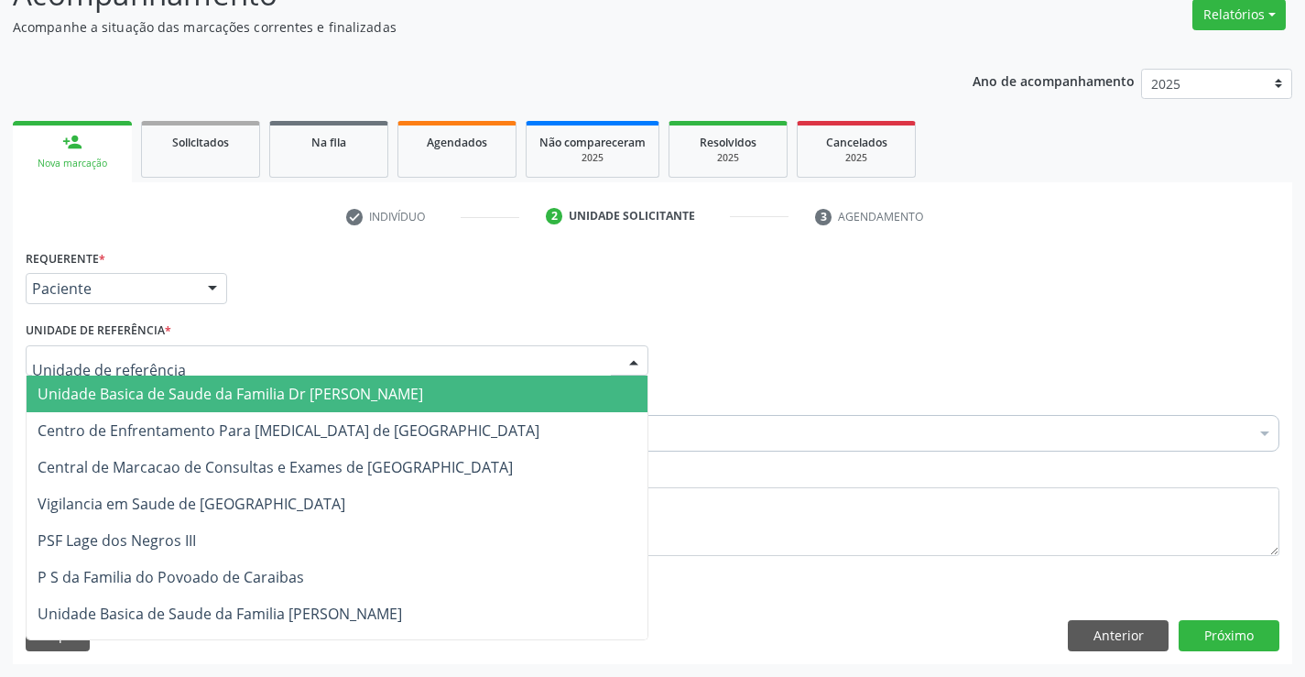
click at [131, 393] on span "Unidade Basica de Saude da Familia Dr [PERSON_NAME]" at bounding box center [231, 394] width 386 height 20
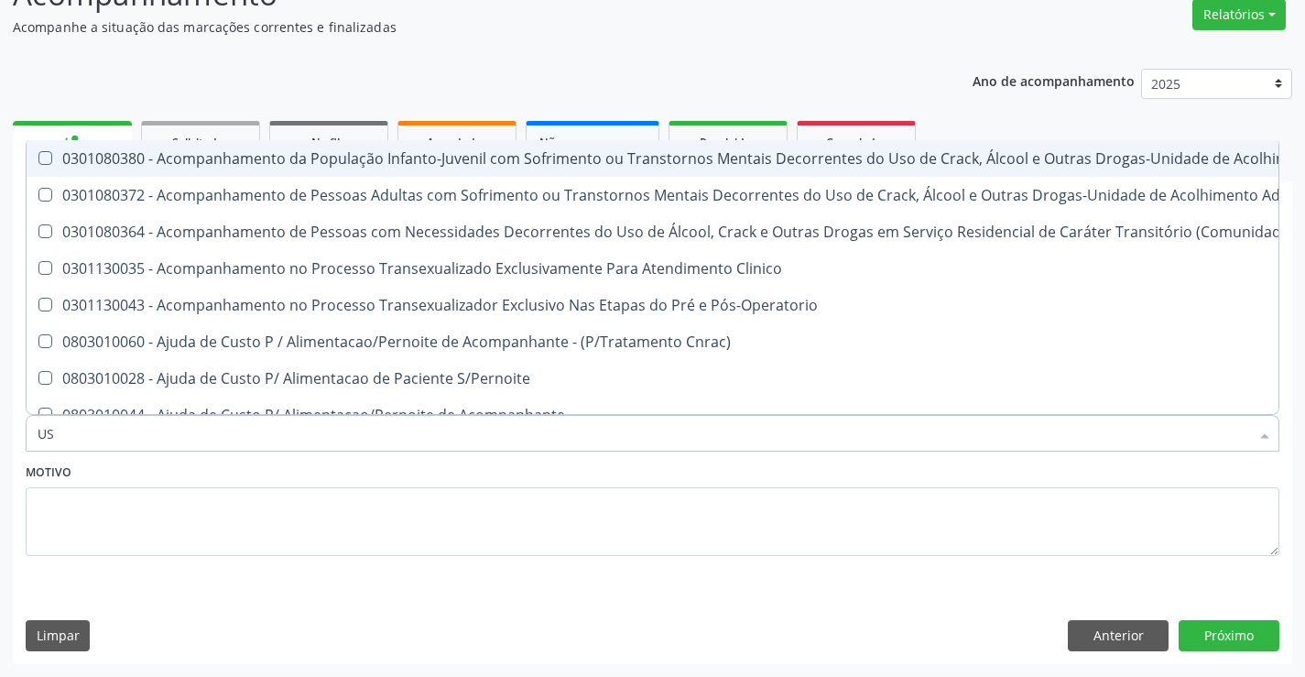
type input "USG"
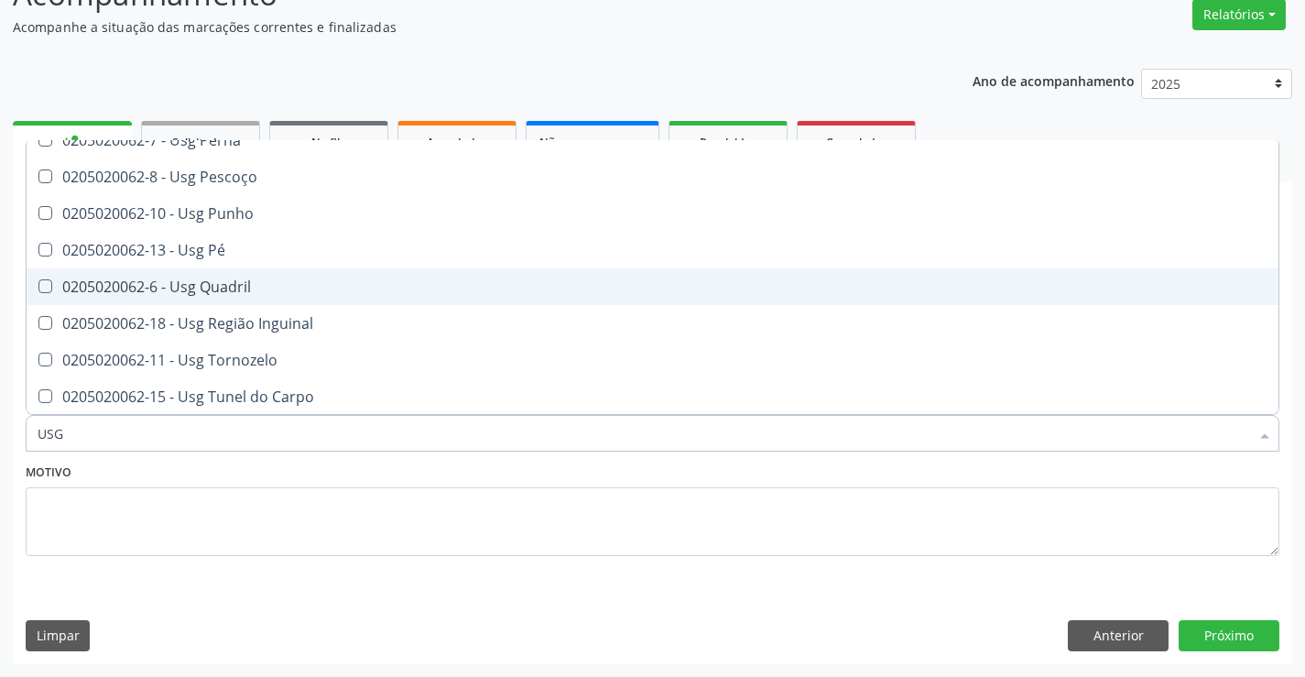
scroll to position [422, 0]
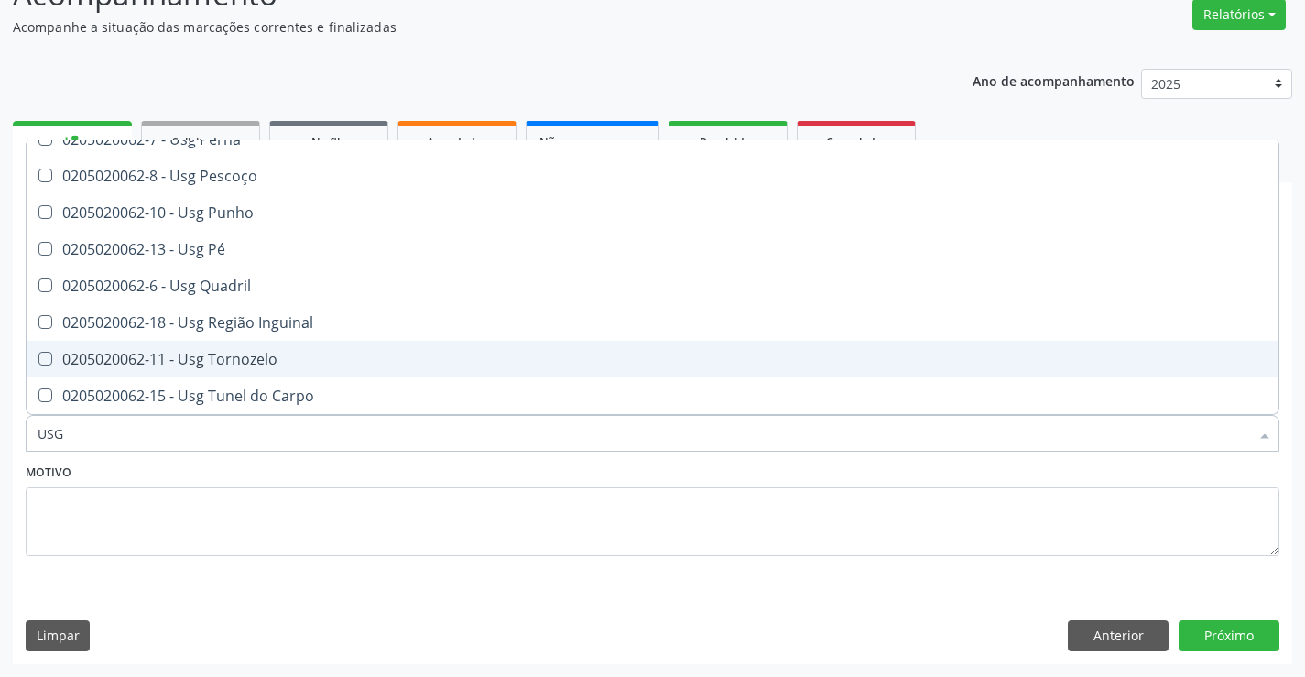
click at [295, 356] on div "0205020062-11 - Usg Tornozelo" at bounding box center [653, 359] width 1230 height 15
checkbox Tornozelo "true"
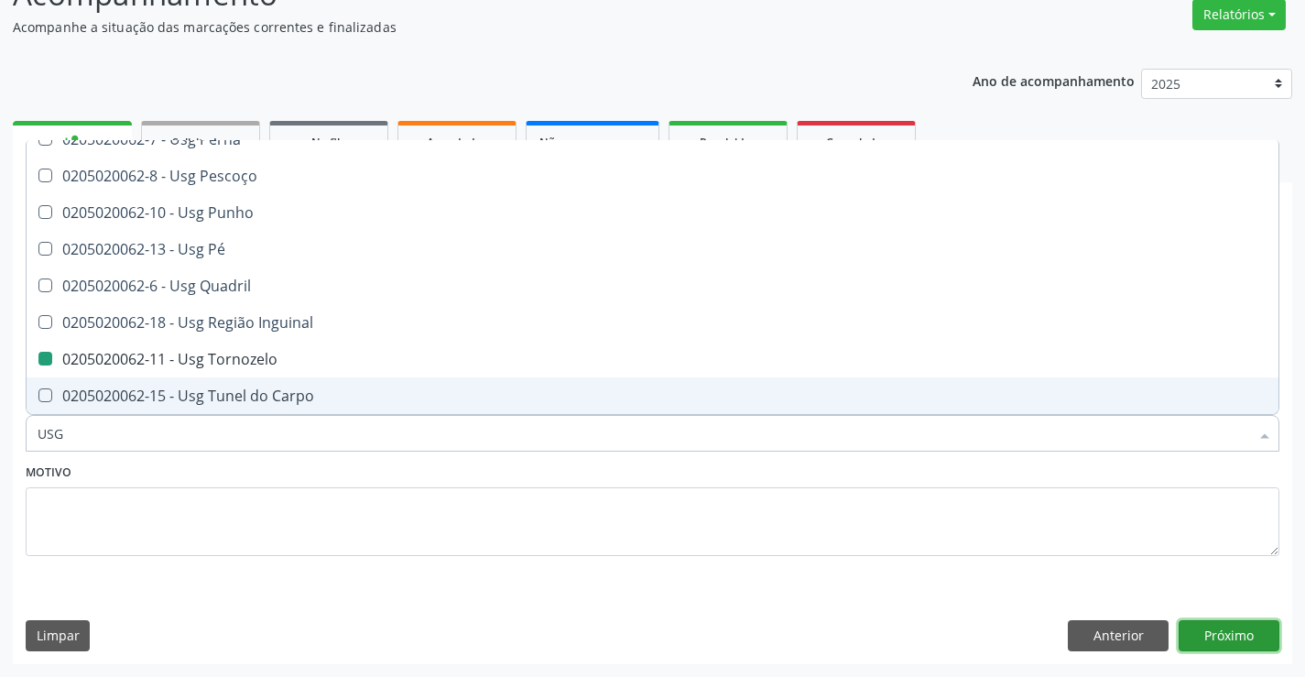
click at [1239, 635] on button "Próximo" at bounding box center [1229, 635] width 101 height 31
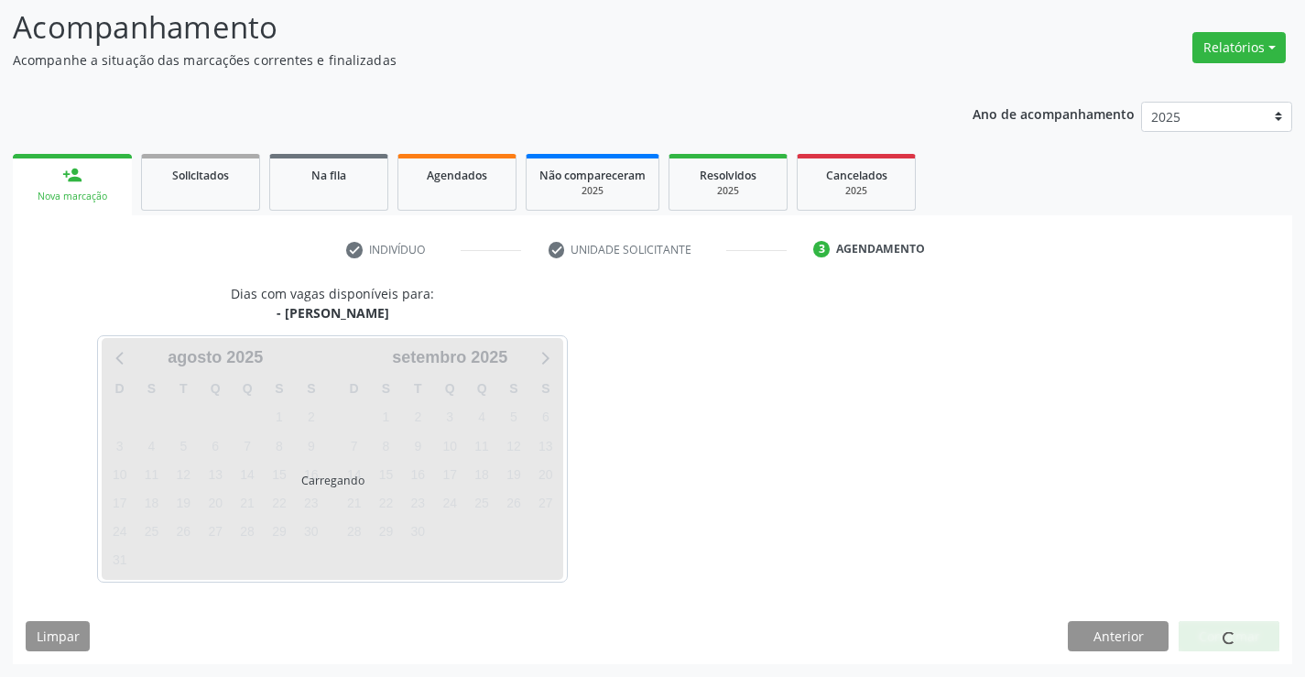
scroll to position [0, 0]
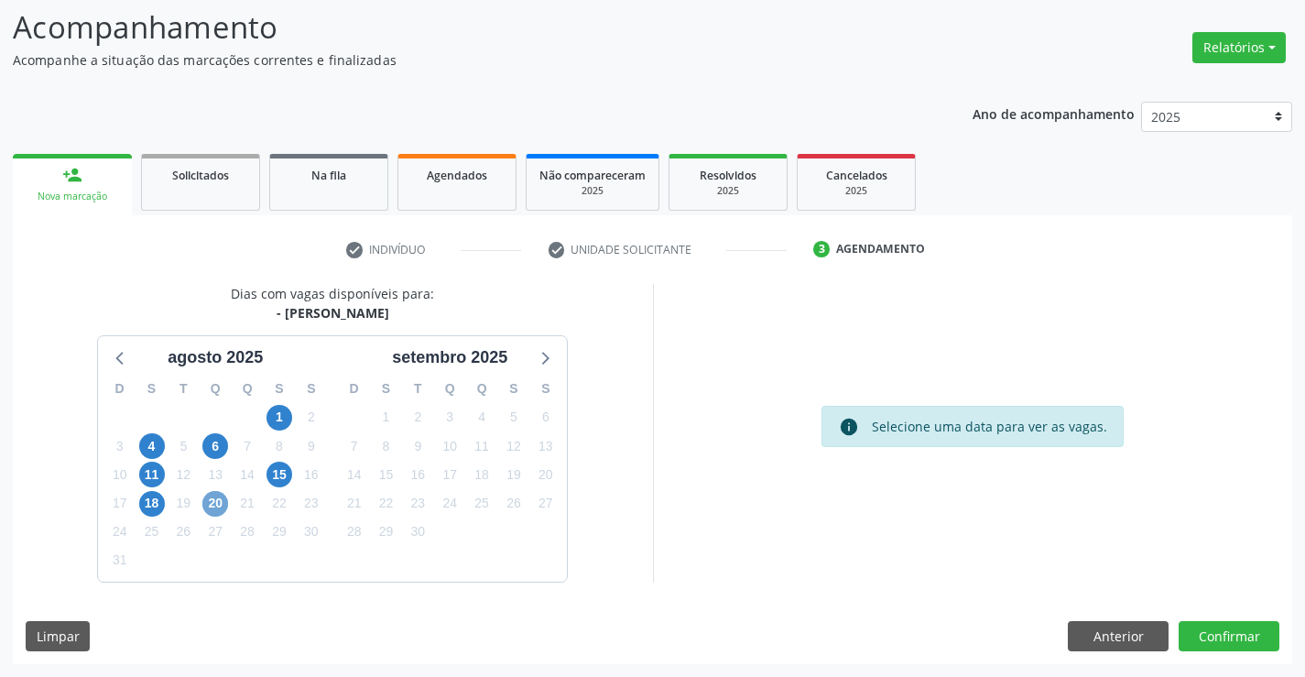
click at [218, 502] on span "20" at bounding box center [215, 504] width 26 height 26
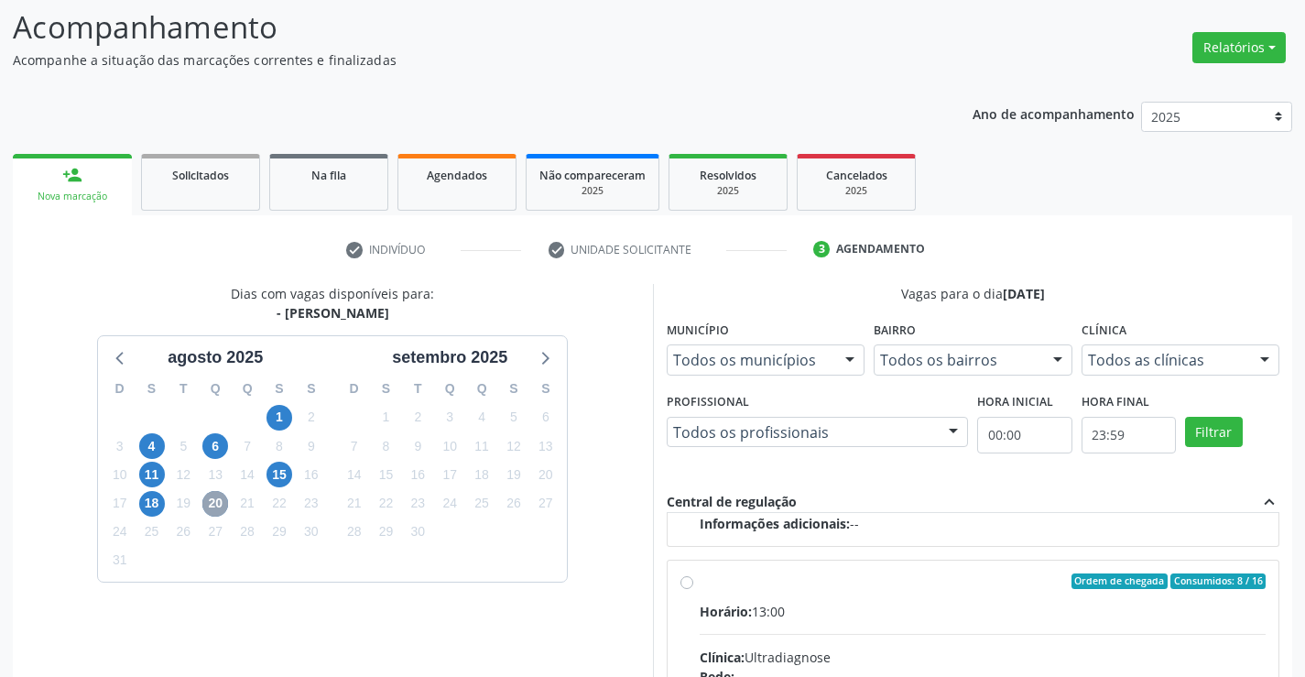
scroll to position [288, 0]
click at [688, 583] on input "Ordem de chegada Consumidos: 8 / 16 Horário: 13:00 Clínica: Ultradiagnose Rede:…" at bounding box center [686, 580] width 13 height 16
radio input "true"
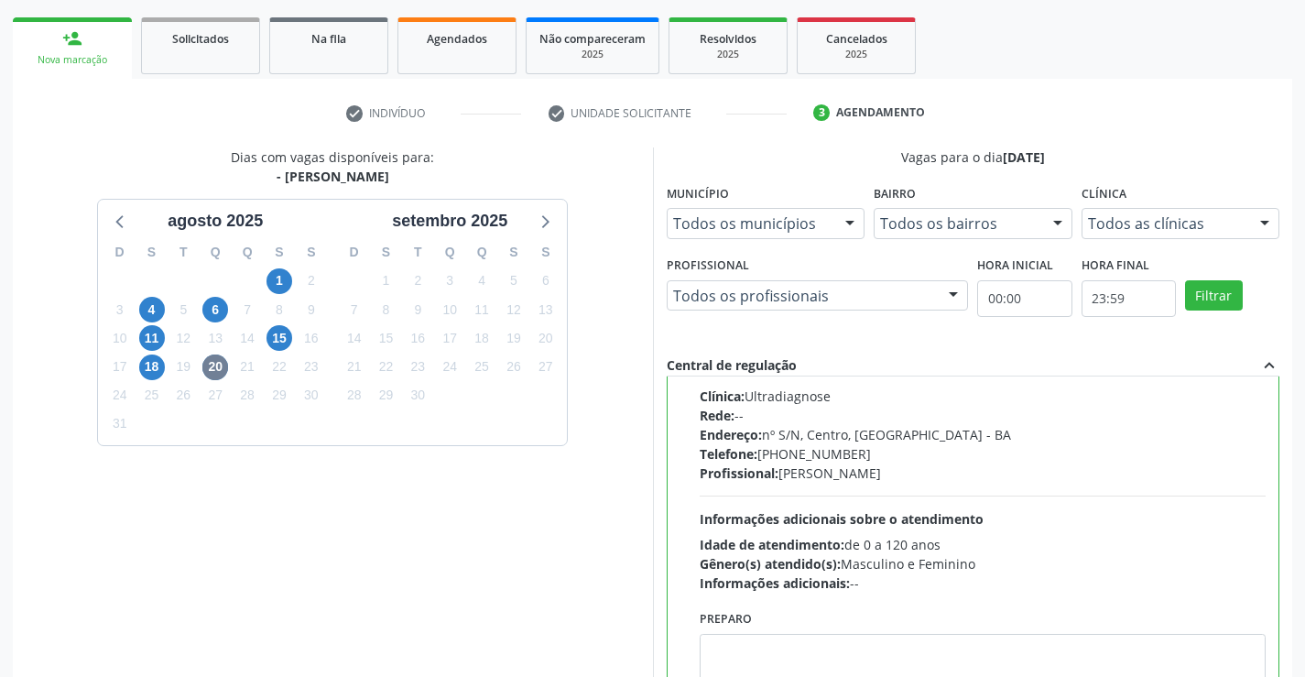
scroll to position [418, 0]
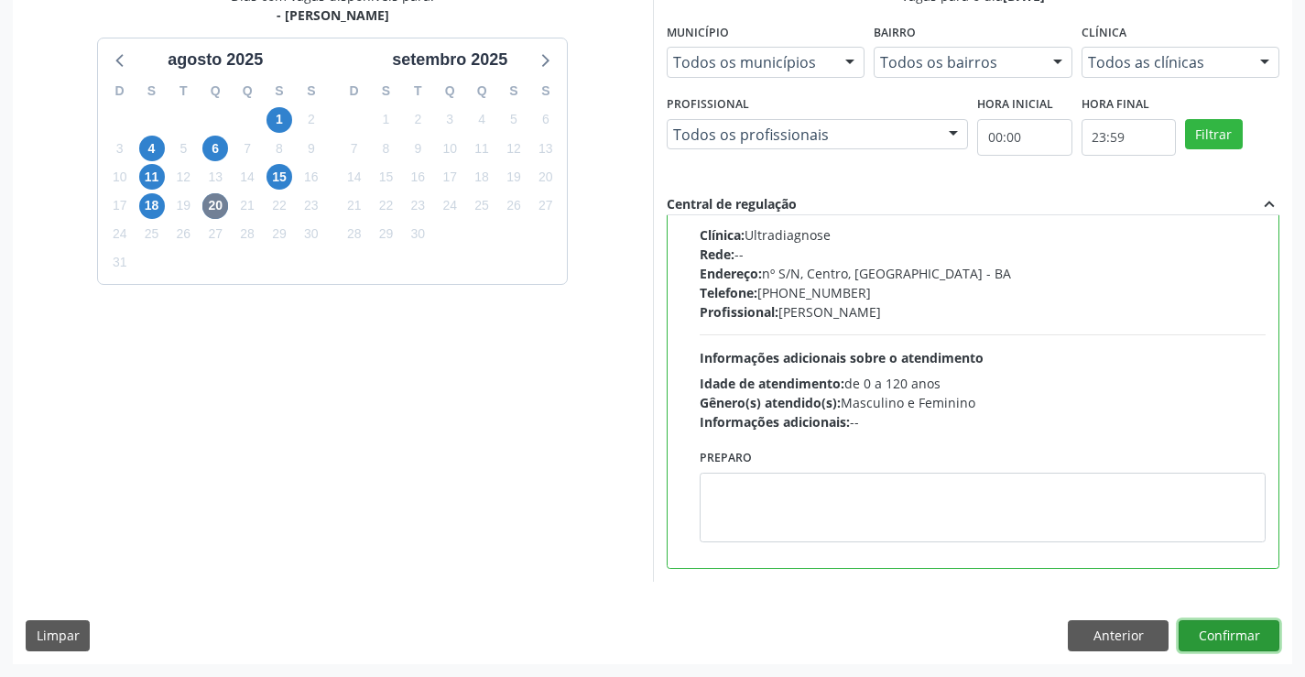
click at [1194, 628] on button "Confirmar" at bounding box center [1229, 635] width 101 height 31
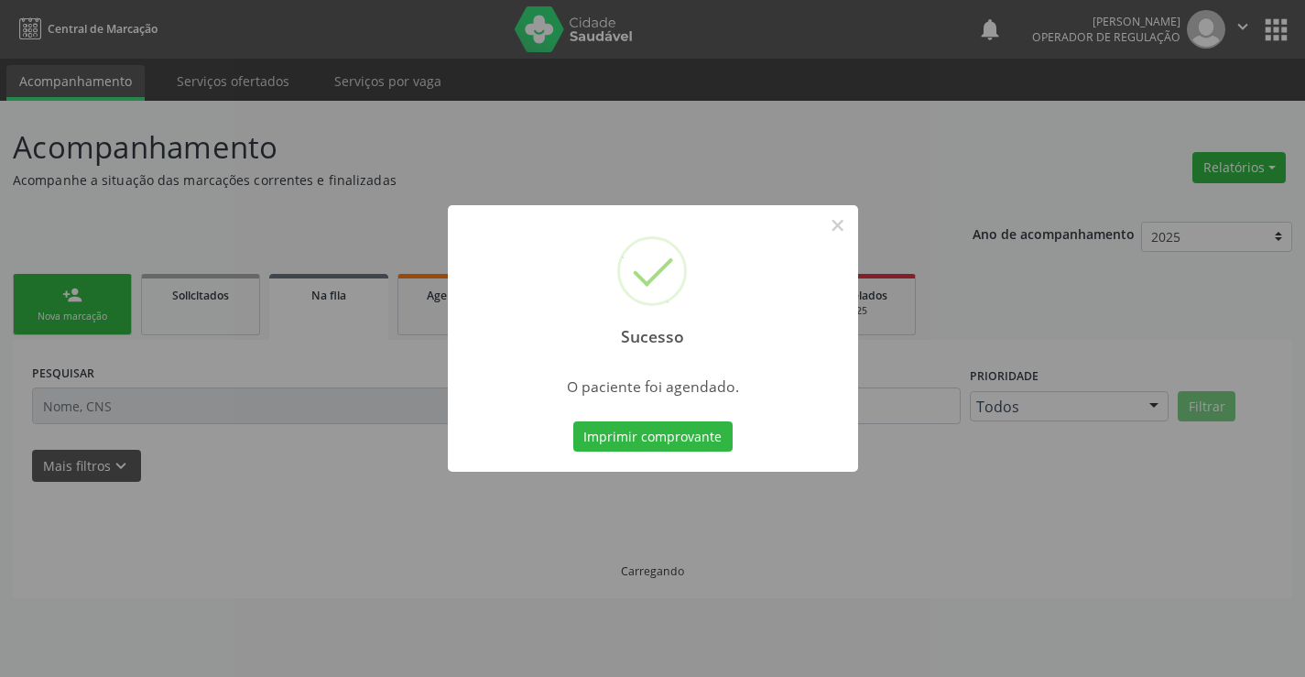
scroll to position [0, 0]
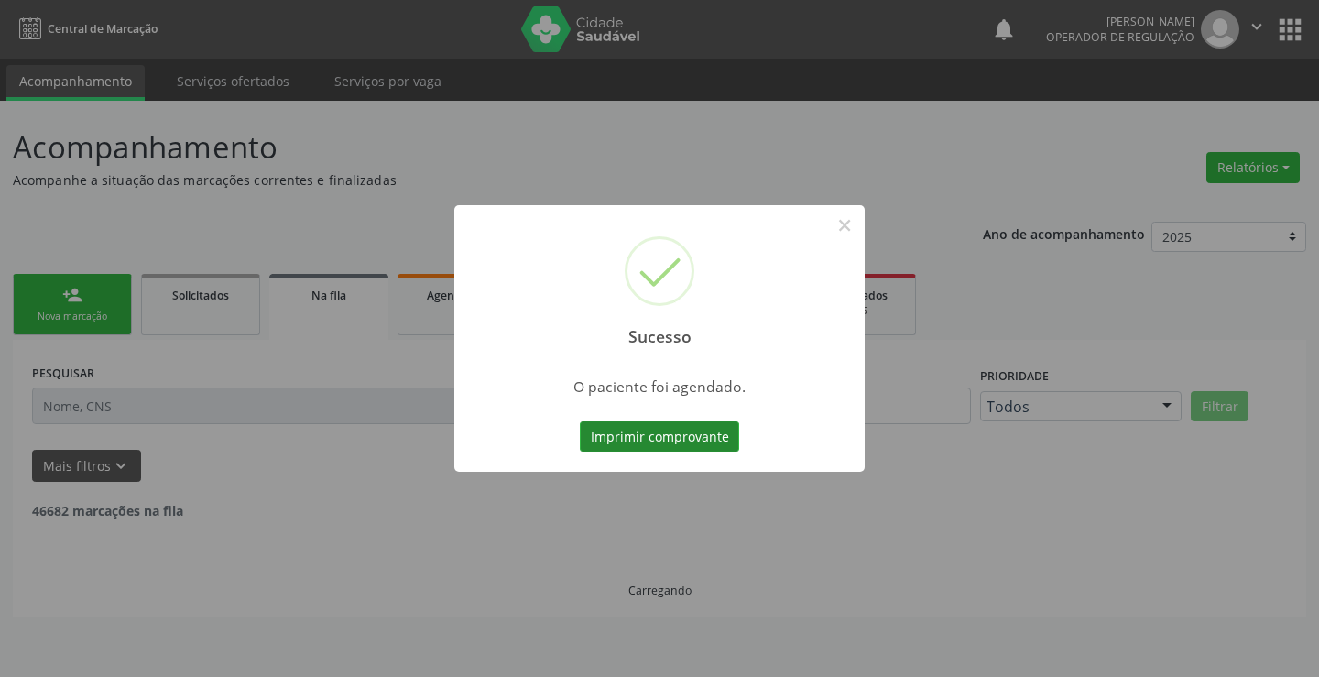
click at [680, 439] on button "Imprimir comprovante" at bounding box center [659, 436] width 159 height 31
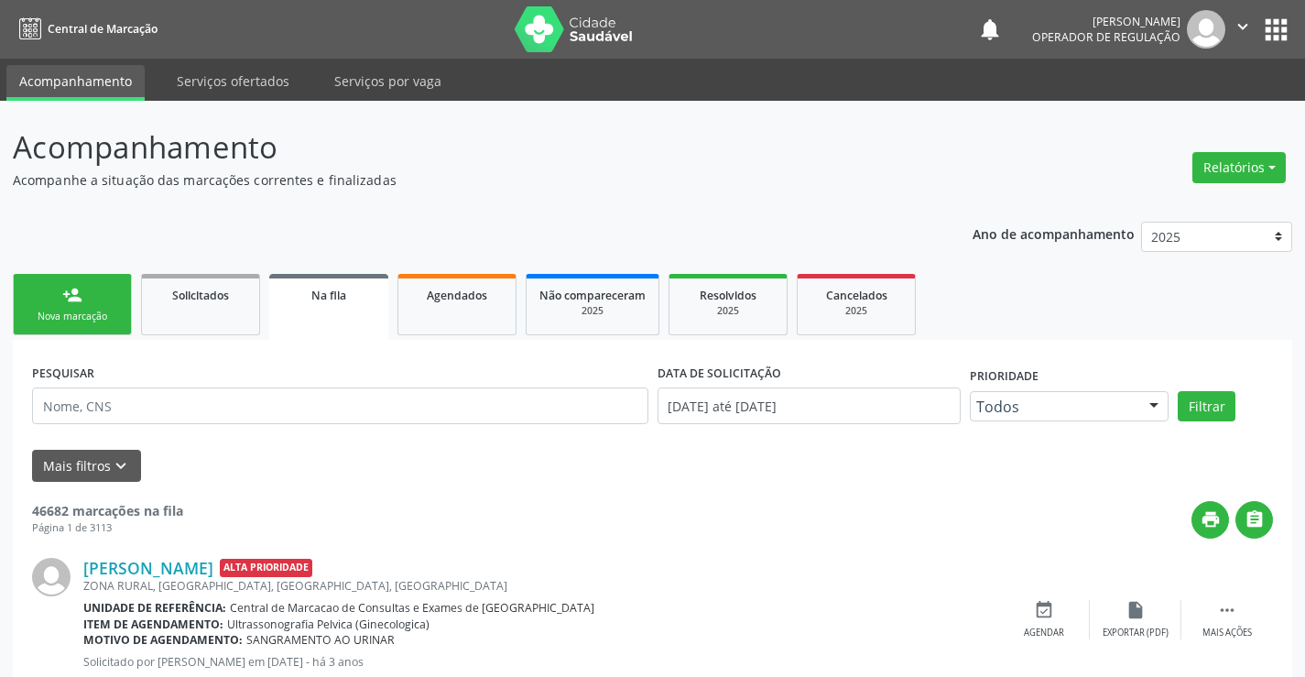
click at [69, 298] on div "person_add" at bounding box center [72, 295] width 20 height 20
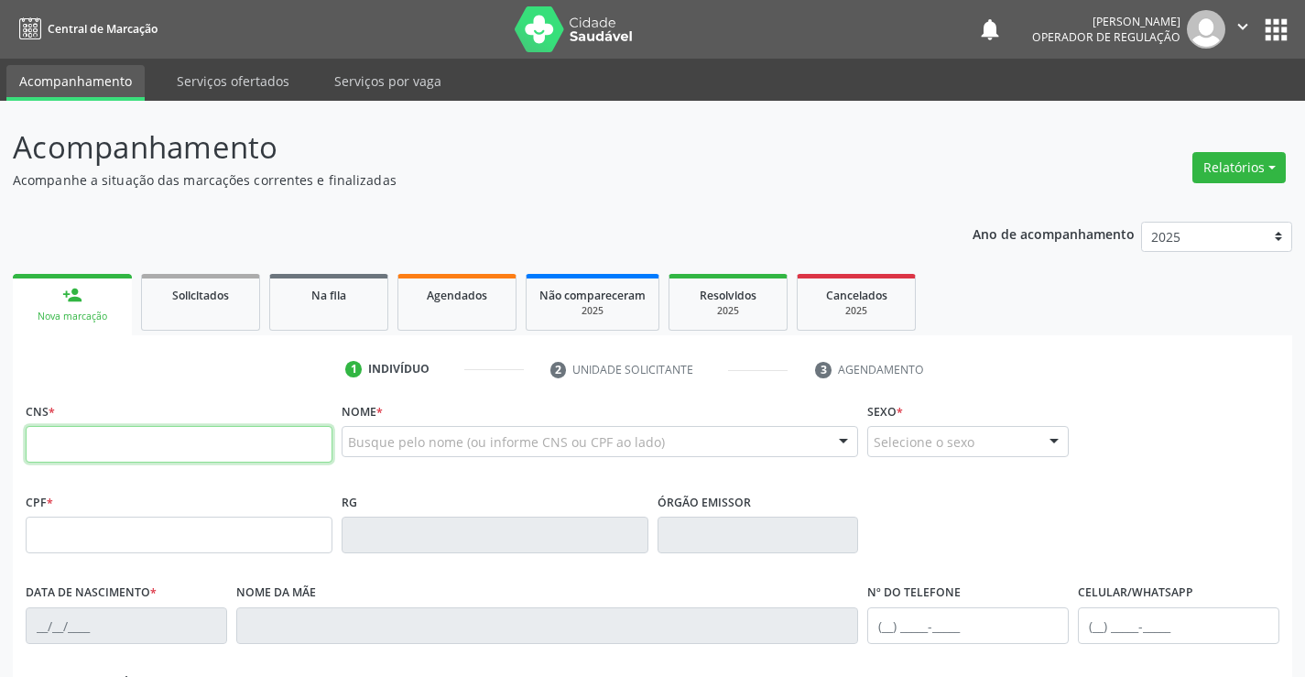
click at [121, 434] on input "text" at bounding box center [179, 444] width 307 height 37
type input "704 6041 6510 5726"
type input "0979437890"
type input "[DATE]"
type input "S/N"
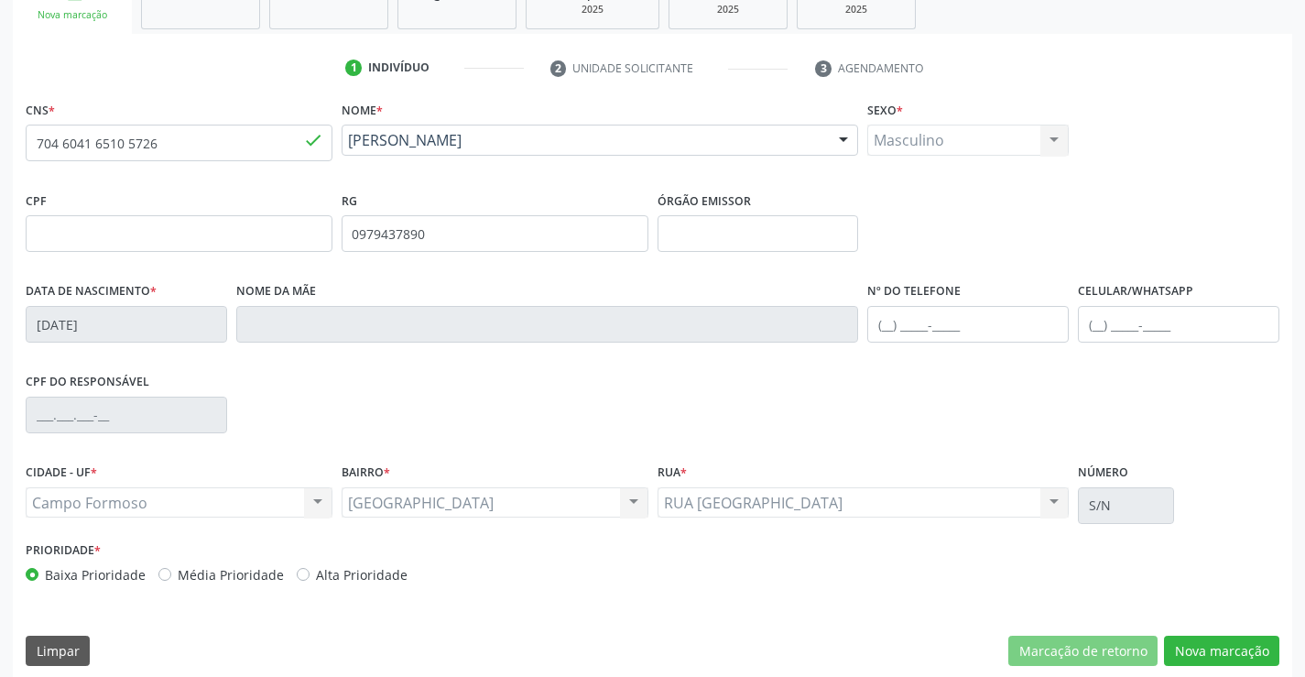
scroll to position [316, 0]
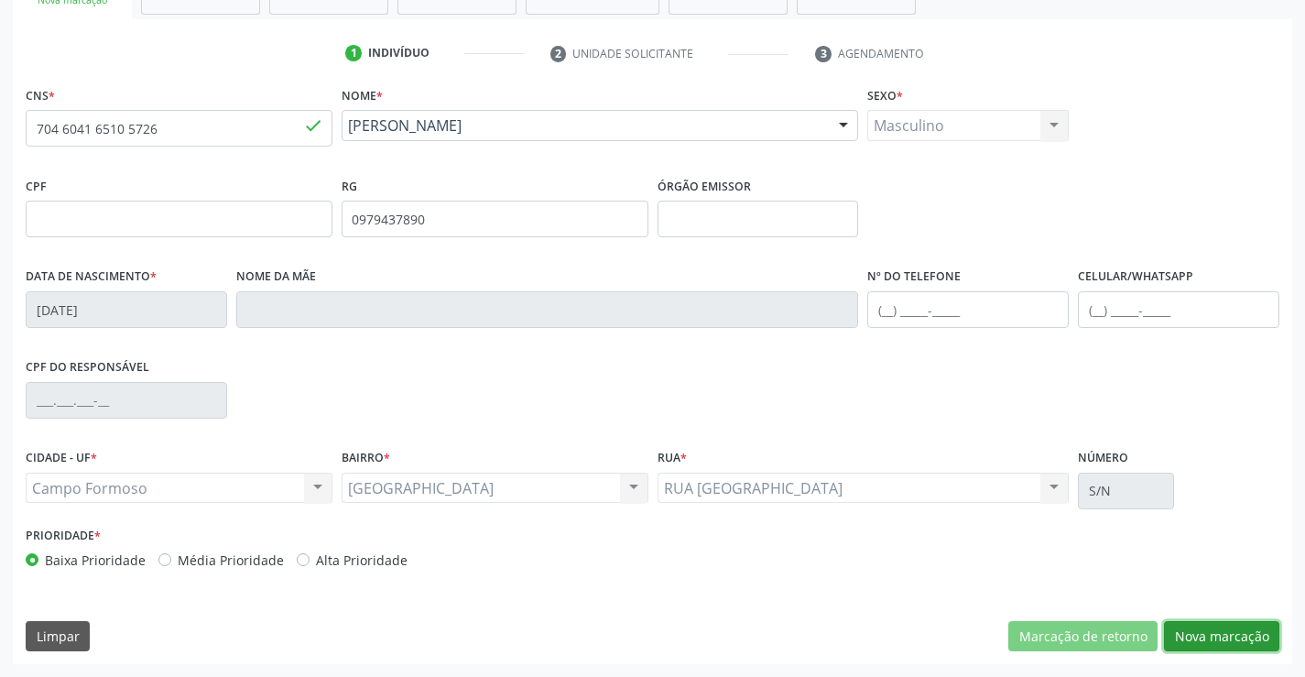
click at [1175, 630] on button "Nova marcação" at bounding box center [1221, 636] width 115 height 31
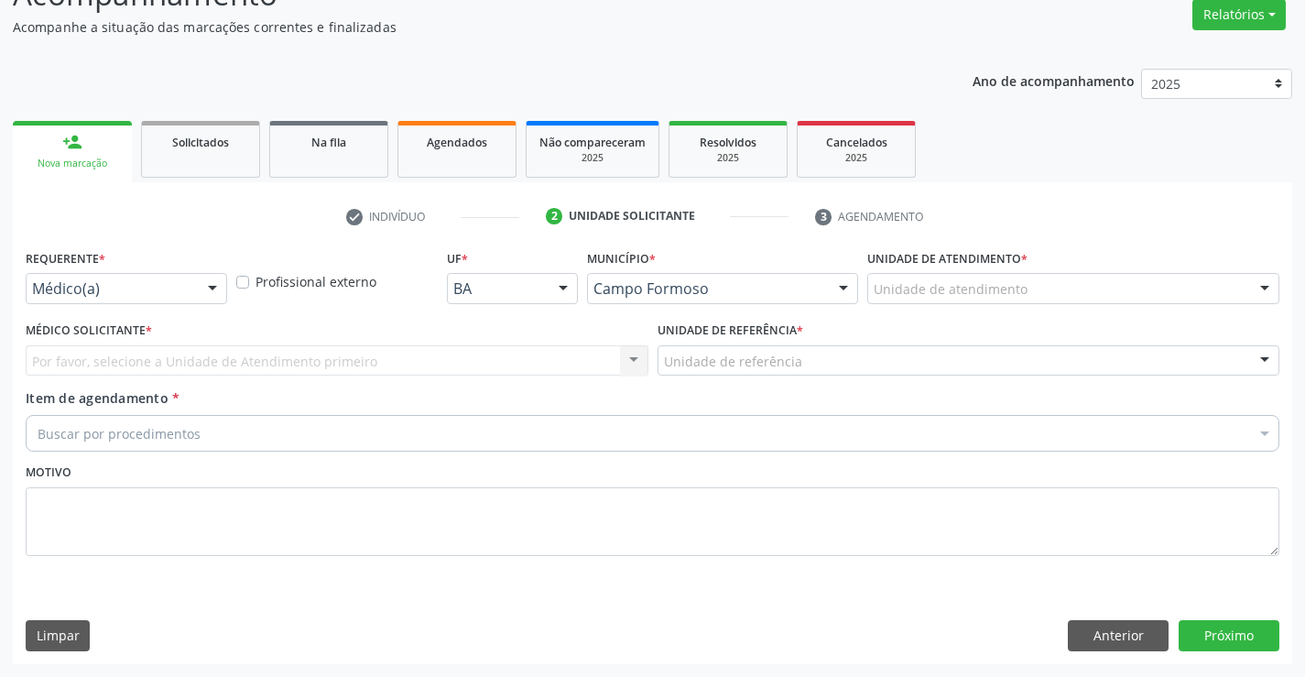
scroll to position [153, 0]
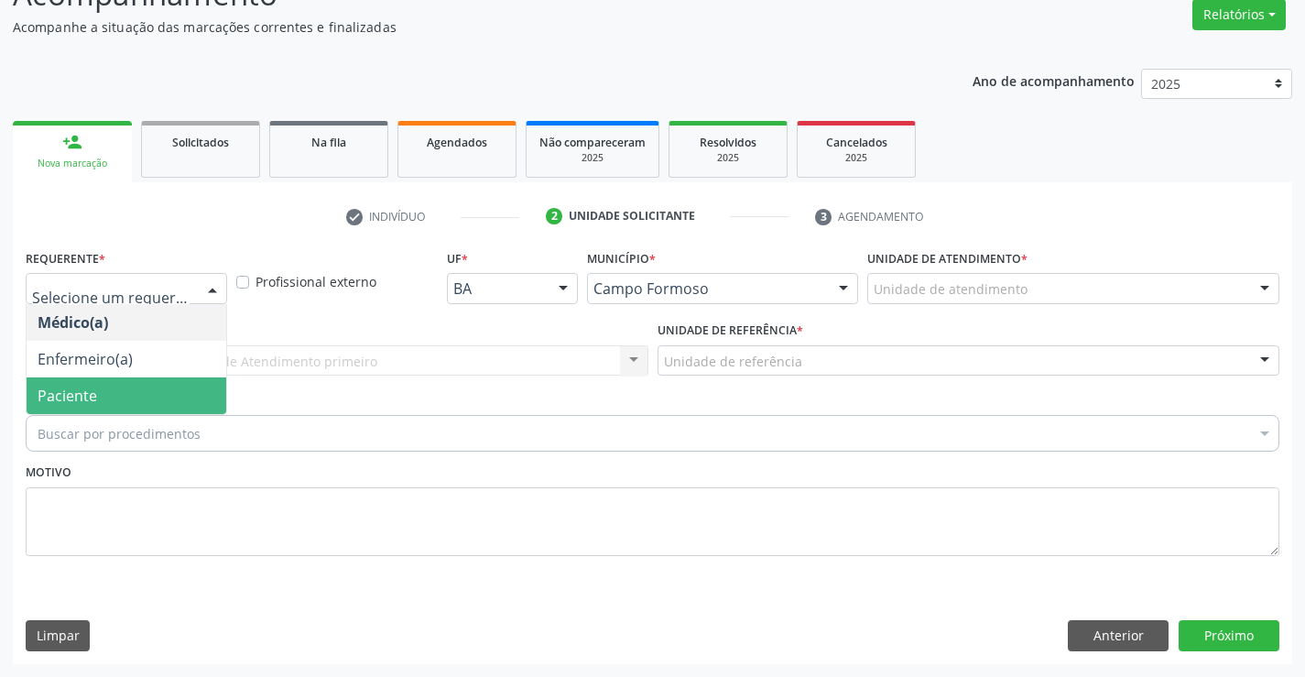
click at [49, 403] on span "Paciente" at bounding box center [68, 396] width 60 height 20
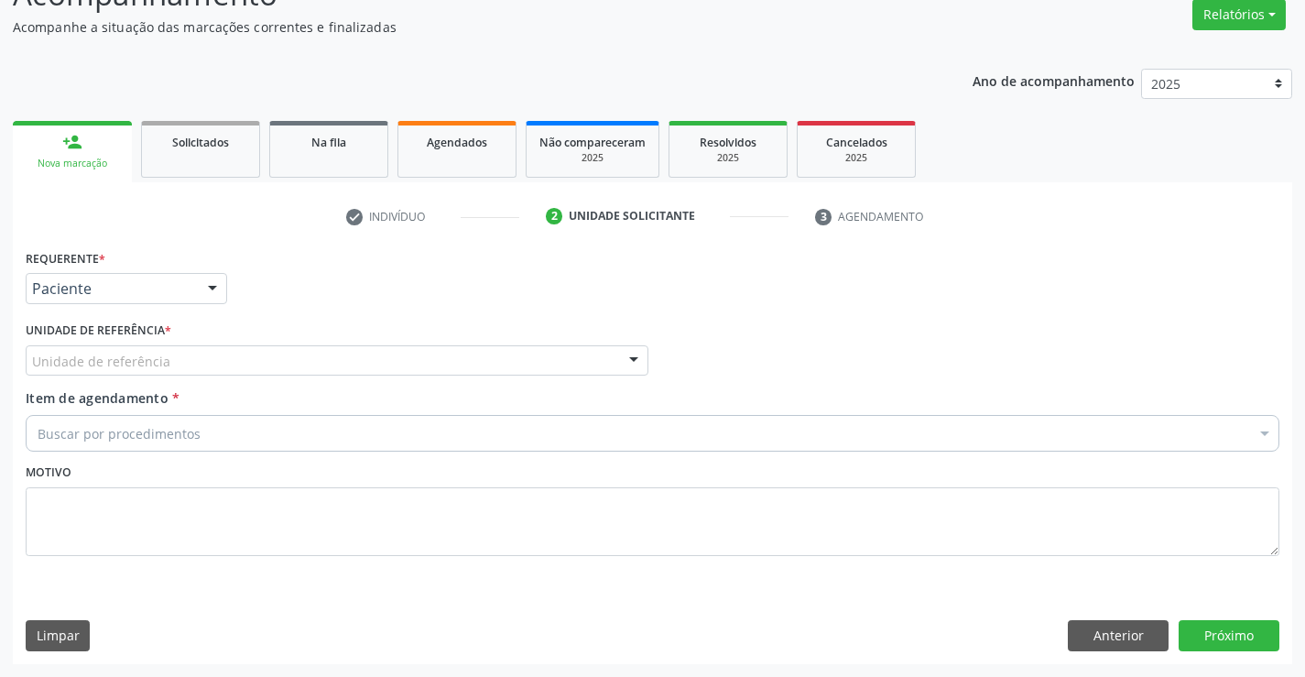
click at [48, 377] on div "Unidade de referência * Unidade de referência Unidade Basica de Saude da Famili…" at bounding box center [337, 352] width 632 height 71
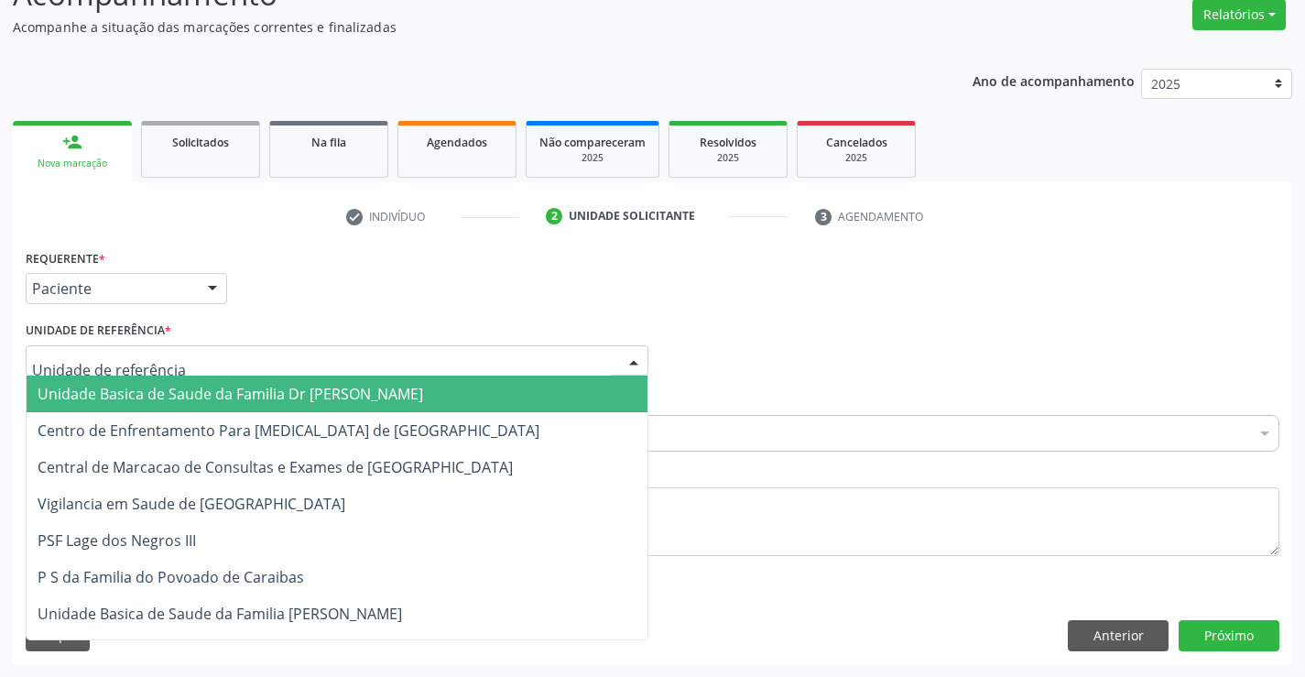
drag, startPoint x: 70, startPoint y: 385, endPoint x: 74, endPoint y: 399, distance: 15.4
click at [74, 393] on span "Unidade Basica de Saude da Familia Dr [PERSON_NAME]" at bounding box center [231, 394] width 386 height 20
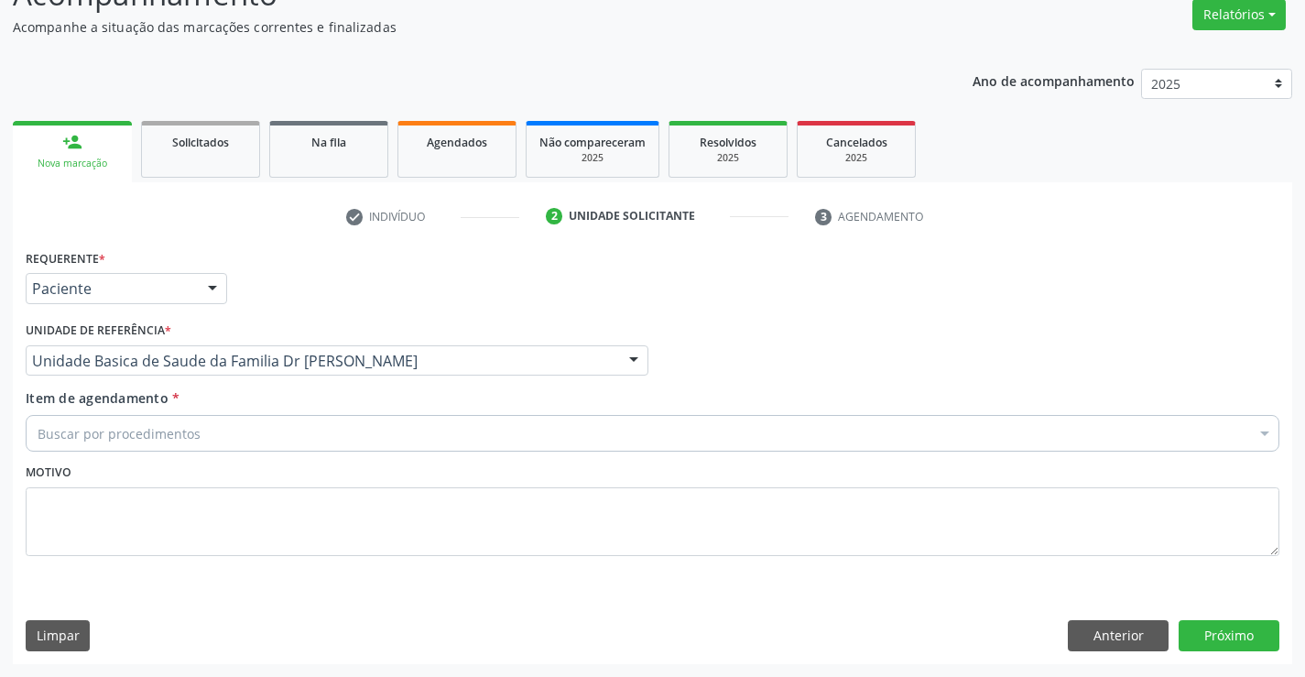
click at [86, 443] on div "Buscar por procedimentos" at bounding box center [653, 433] width 1254 height 37
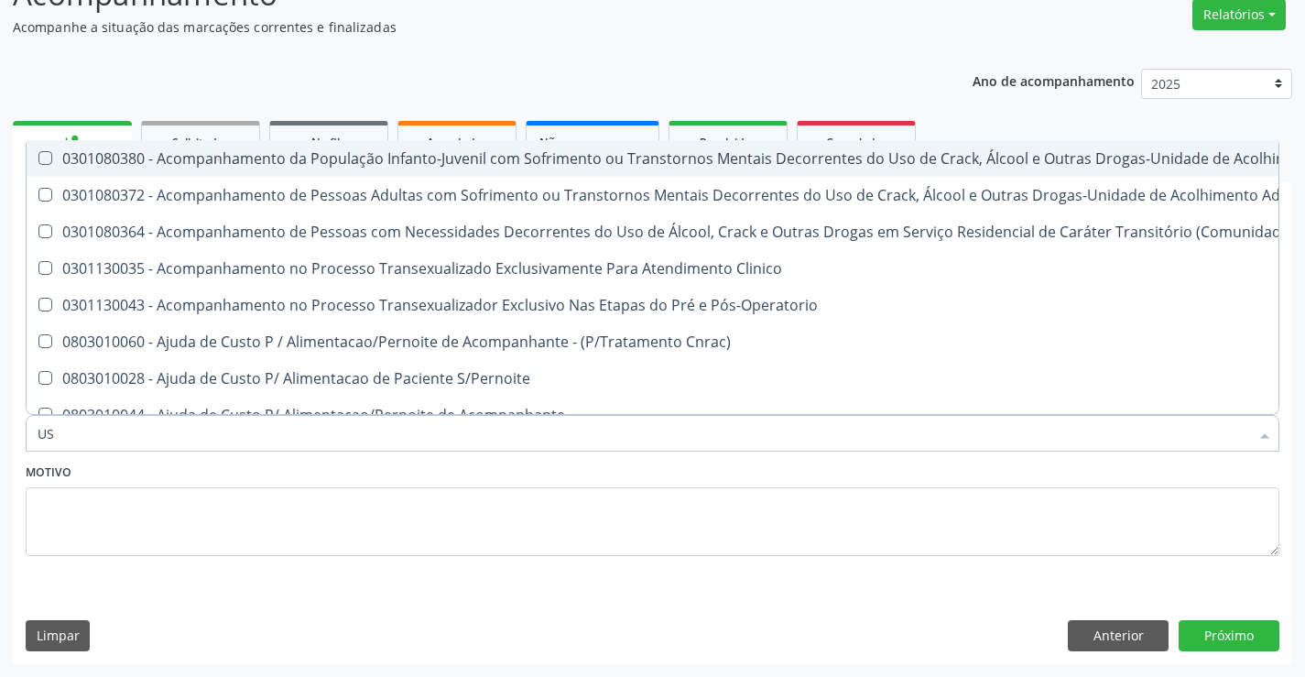
type input "USG"
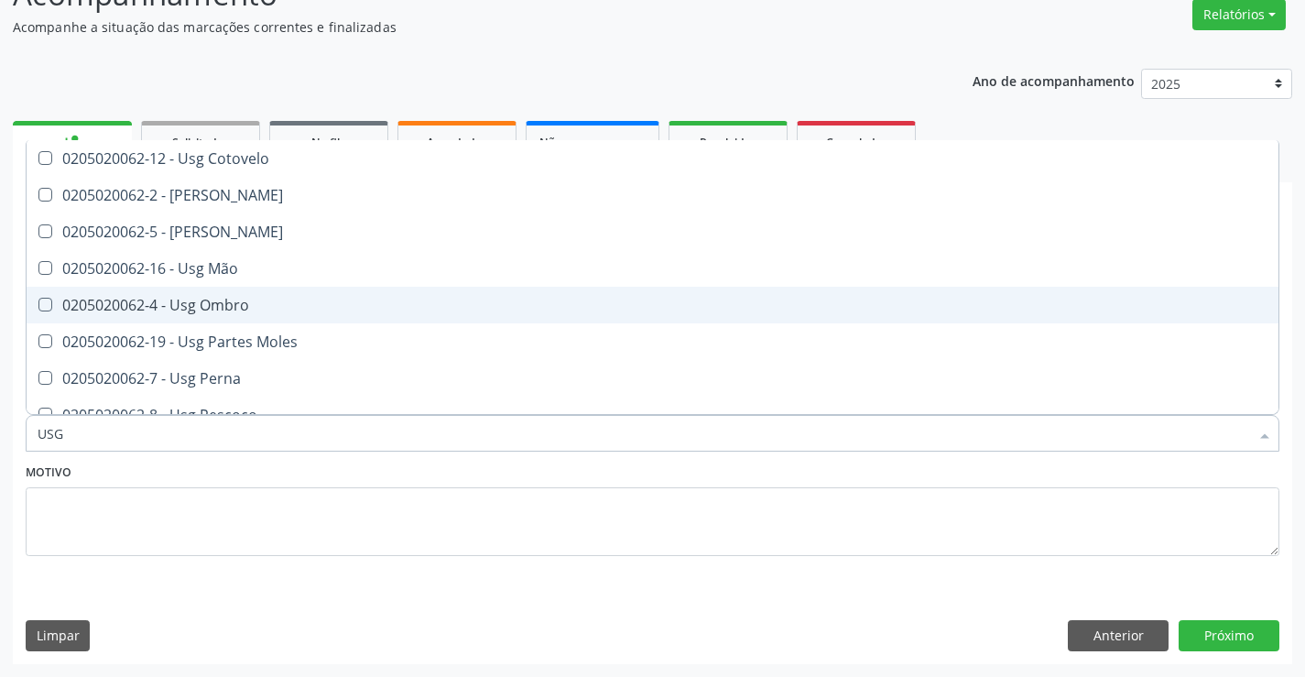
scroll to position [275, 0]
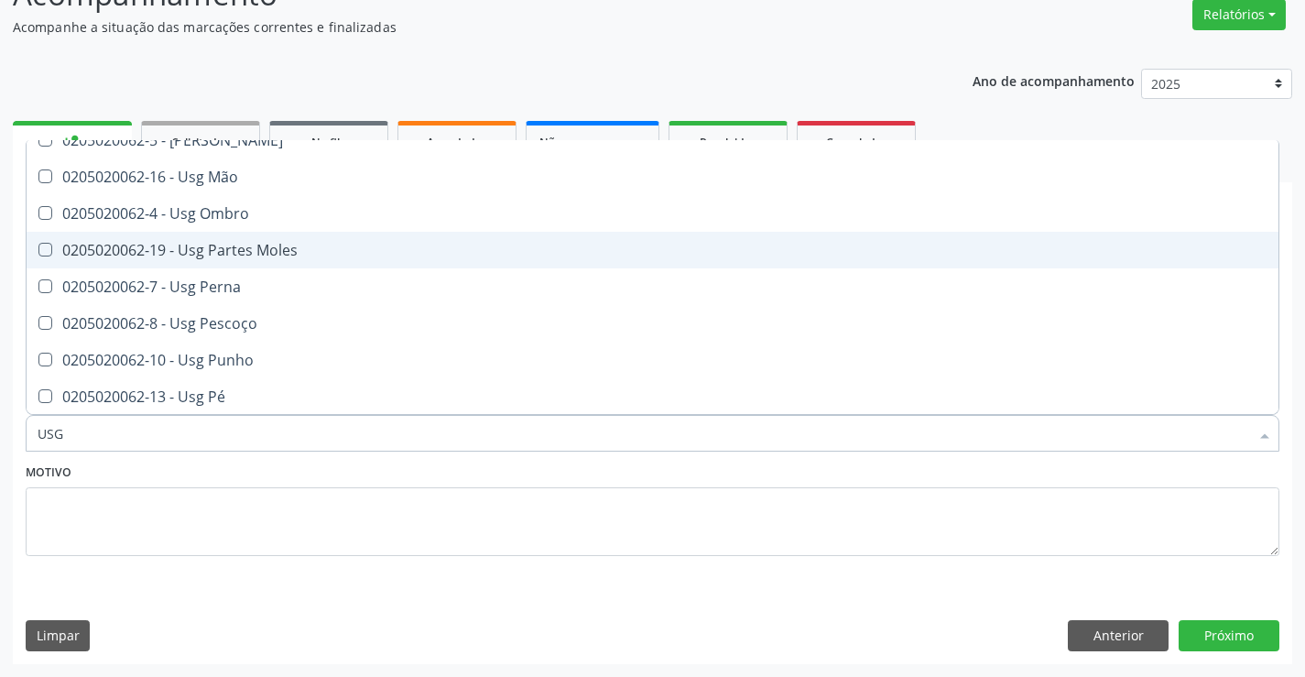
click at [239, 256] on div "0205020062-19 - Usg Partes Moles" at bounding box center [653, 250] width 1230 height 15
checkbox Moles "true"
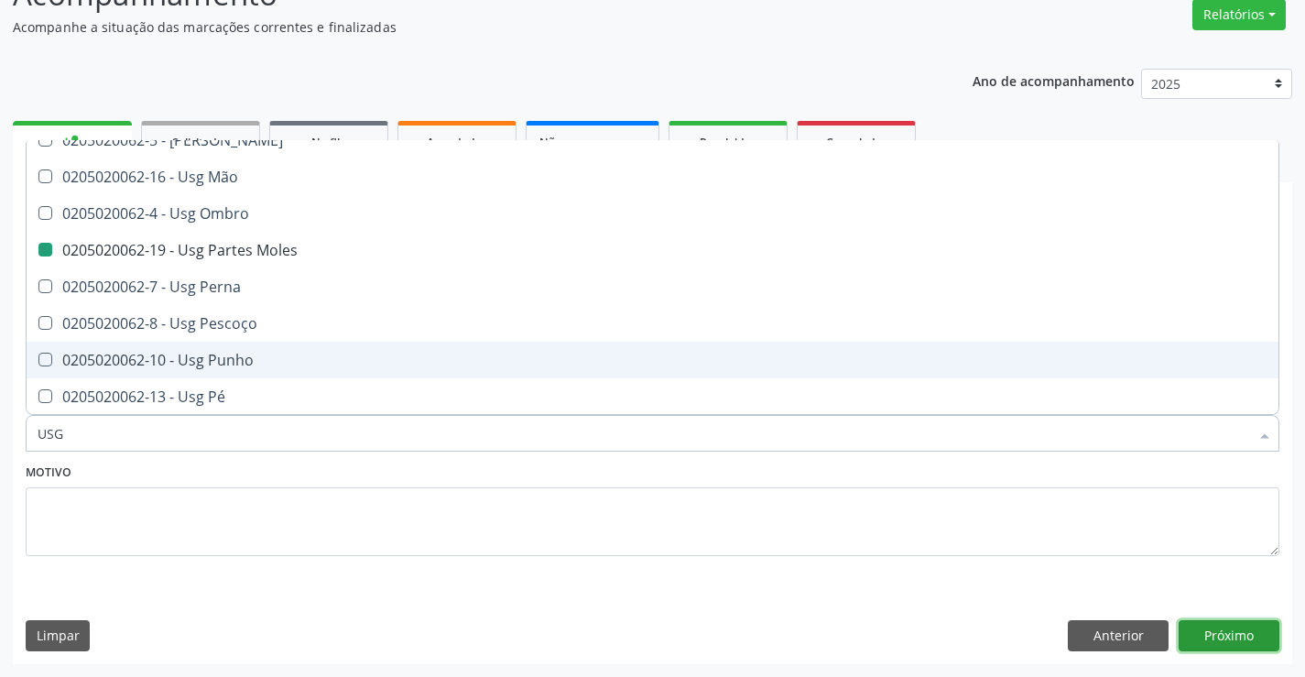
click at [1191, 622] on button "Próximo" at bounding box center [1229, 635] width 101 height 31
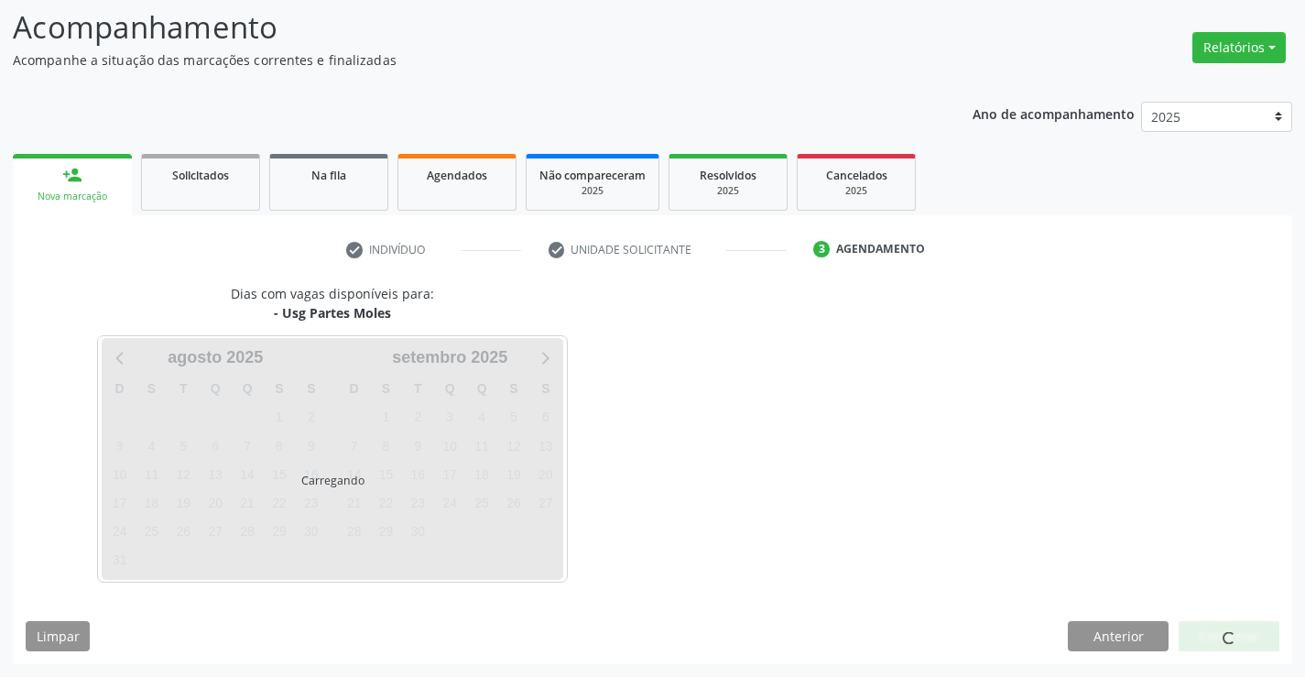
scroll to position [0, 0]
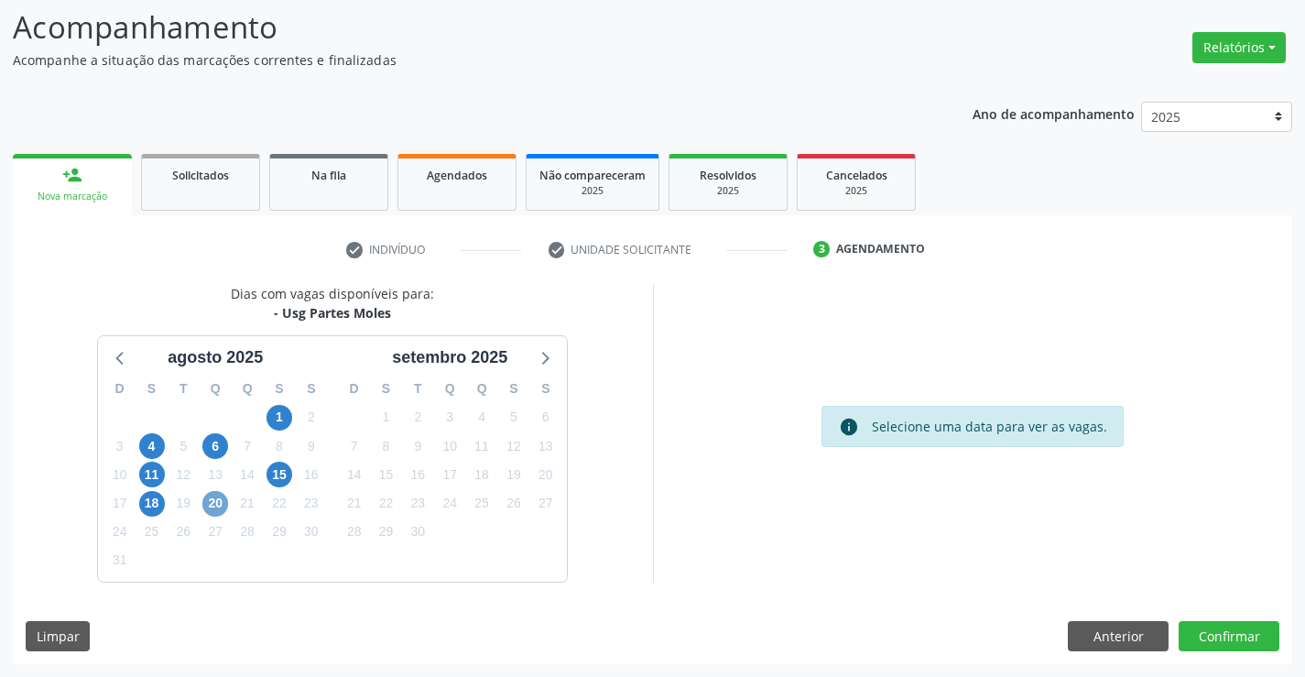
click at [220, 506] on span "20" at bounding box center [215, 504] width 26 height 26
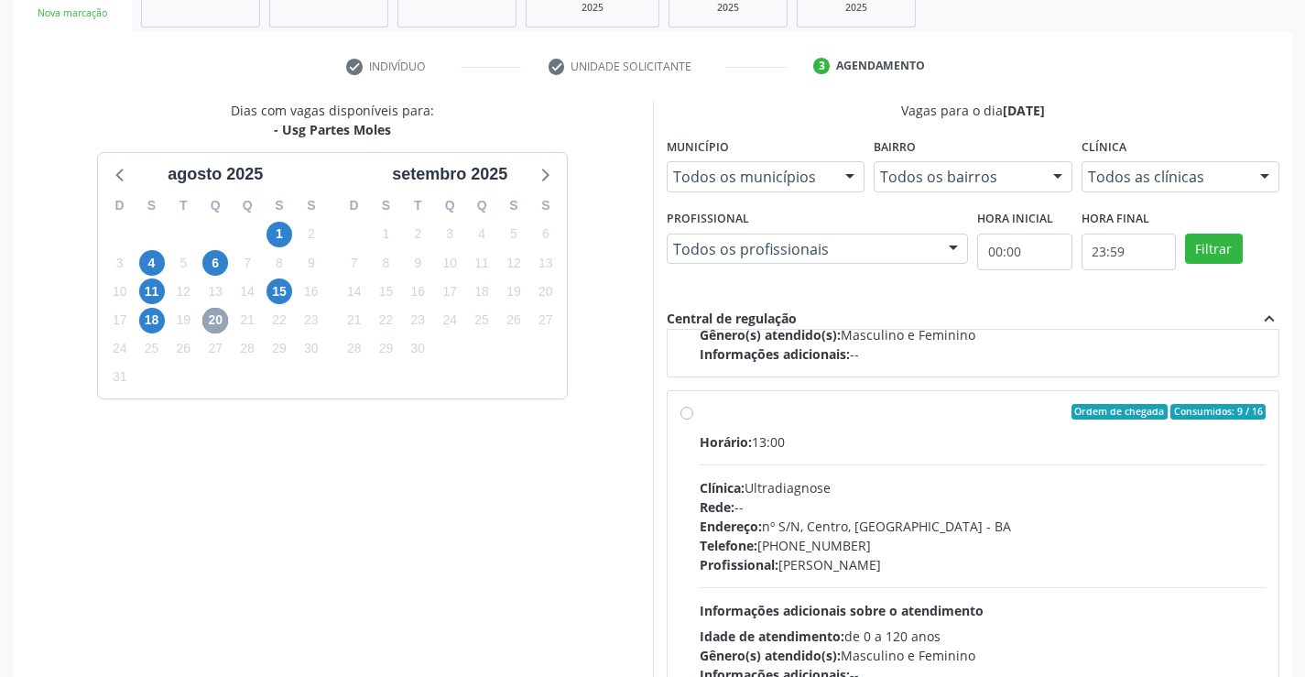
scroll to position [275, 0]
click at [700, 413] on label "Ordem de chegada Consumidos: 9 / 16 Horário: 13:00 Clínica: Ultradiagnose Rede:…" at bounding box center [983, 543] width 567 height 281
click at [682, 413] on input "Ordem de chegada Consumidos: 9 / 16 Horário: 13:00 Clínica: Ultradiagnose Rede:…" at bounding box center [686, 411] width 13 height 16
radio input "true"
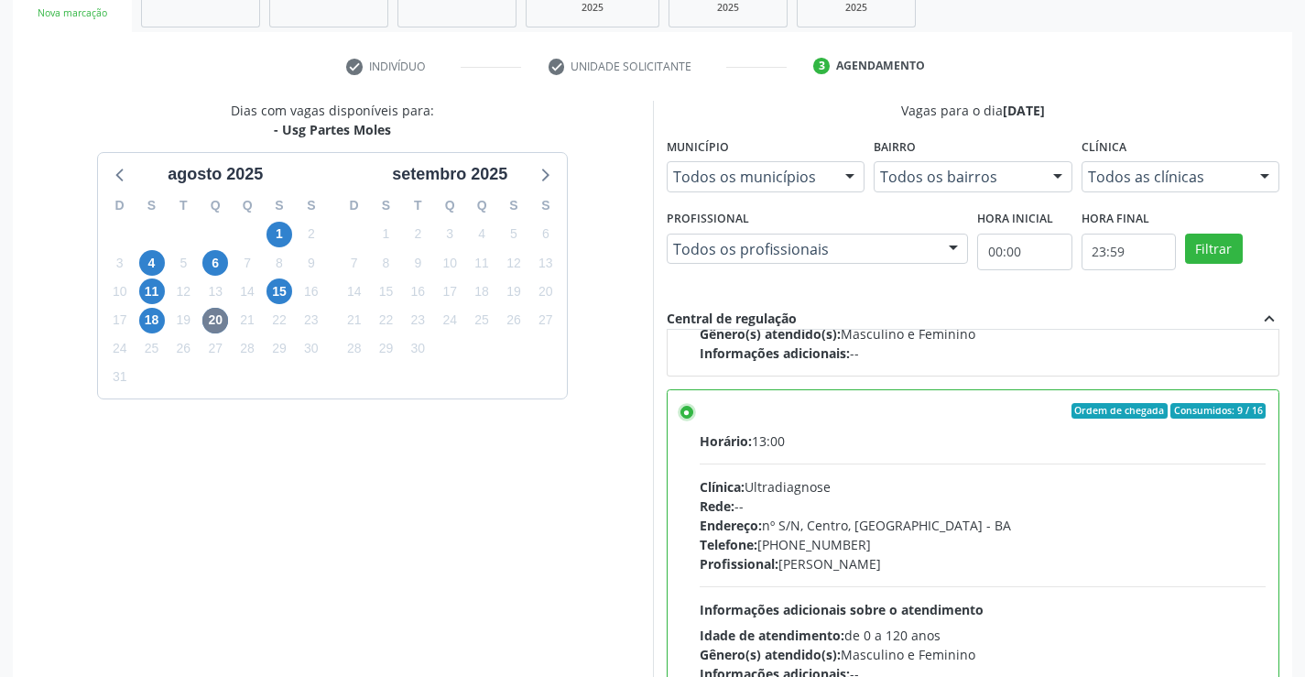
scroll to position [418, 0]
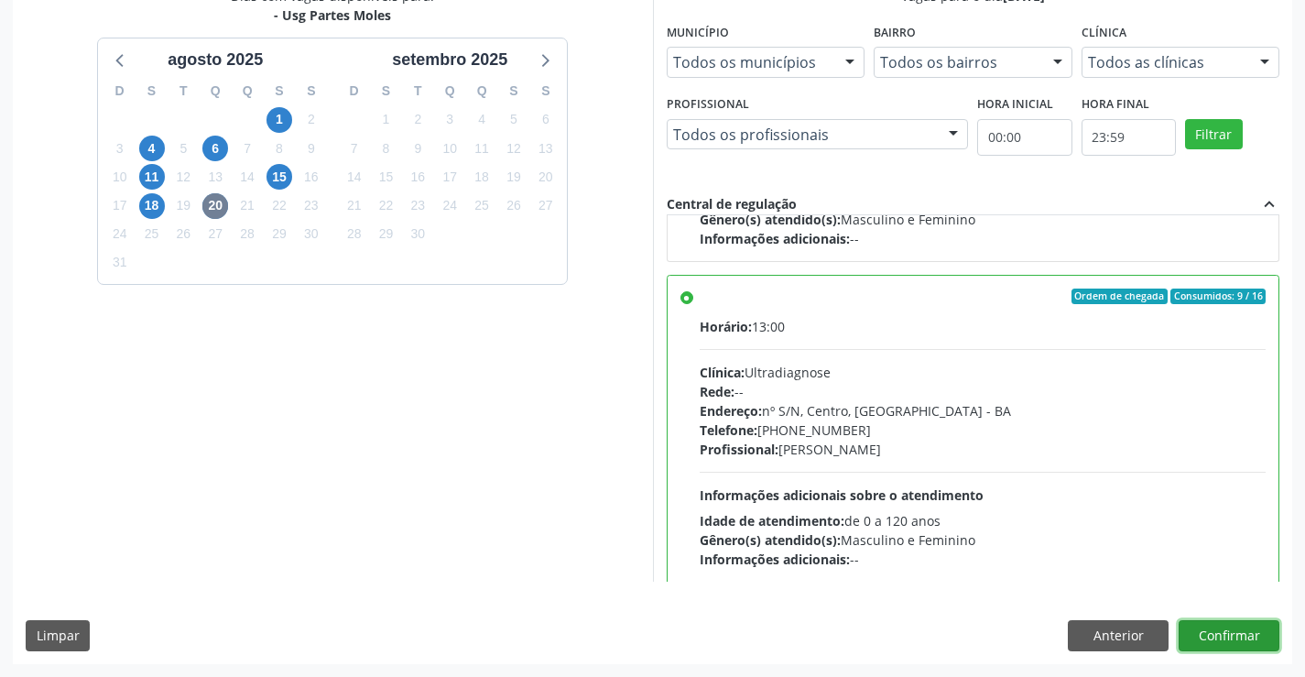
click at [1242, 636] on button "Confirmar" at bounding box center [1229, 635] width 101 height 31
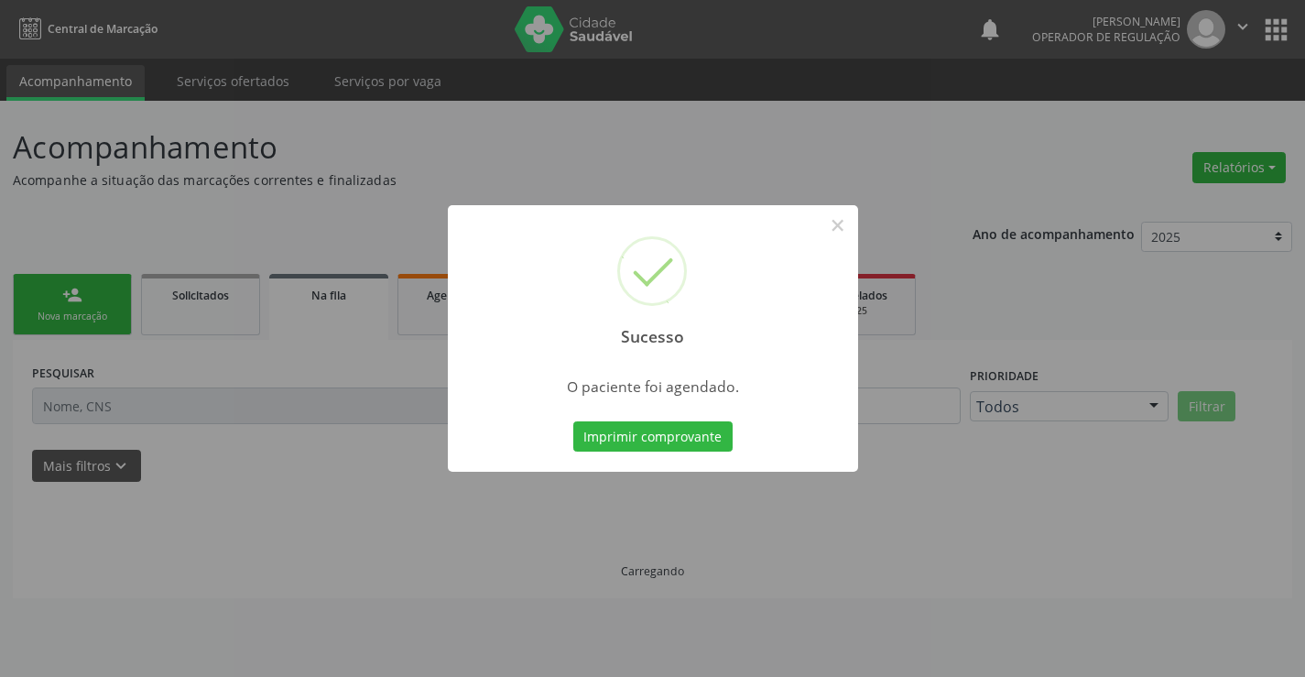
scroll to position [0, 0]
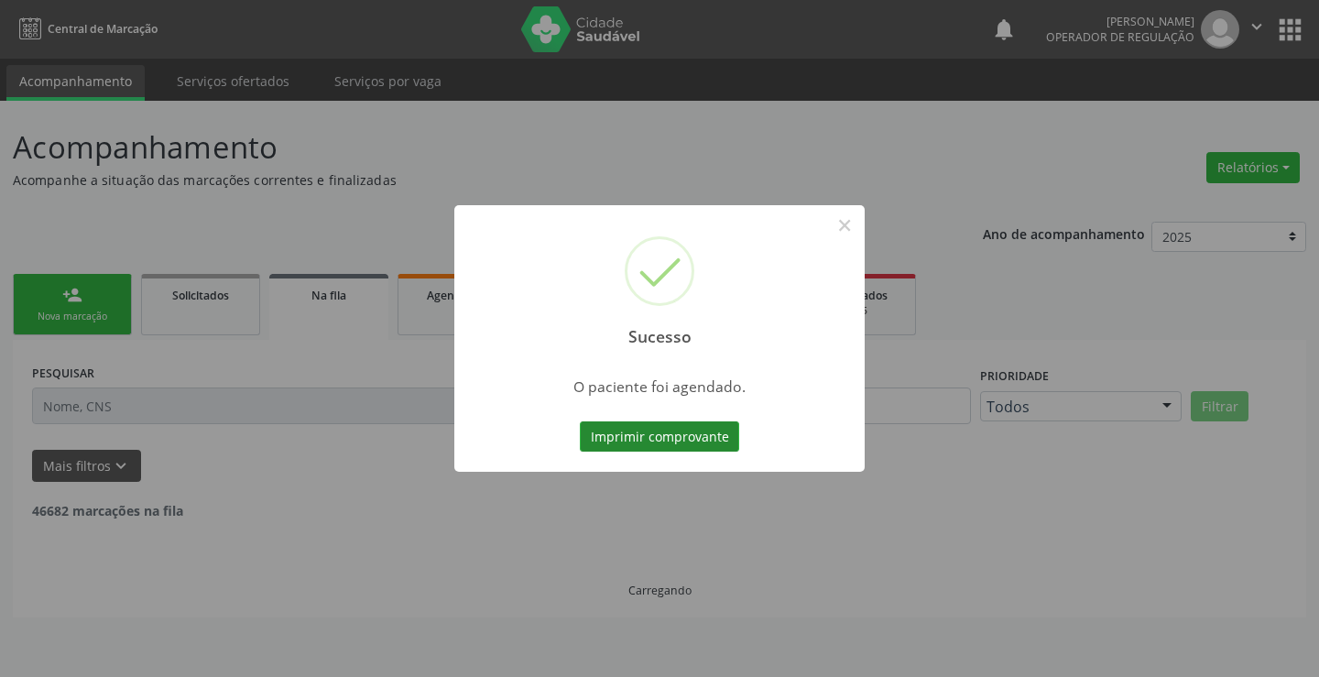
click at [624, 442] on button "Imprimir comprovante" at bounding box center [659, 436] width 159 height 31
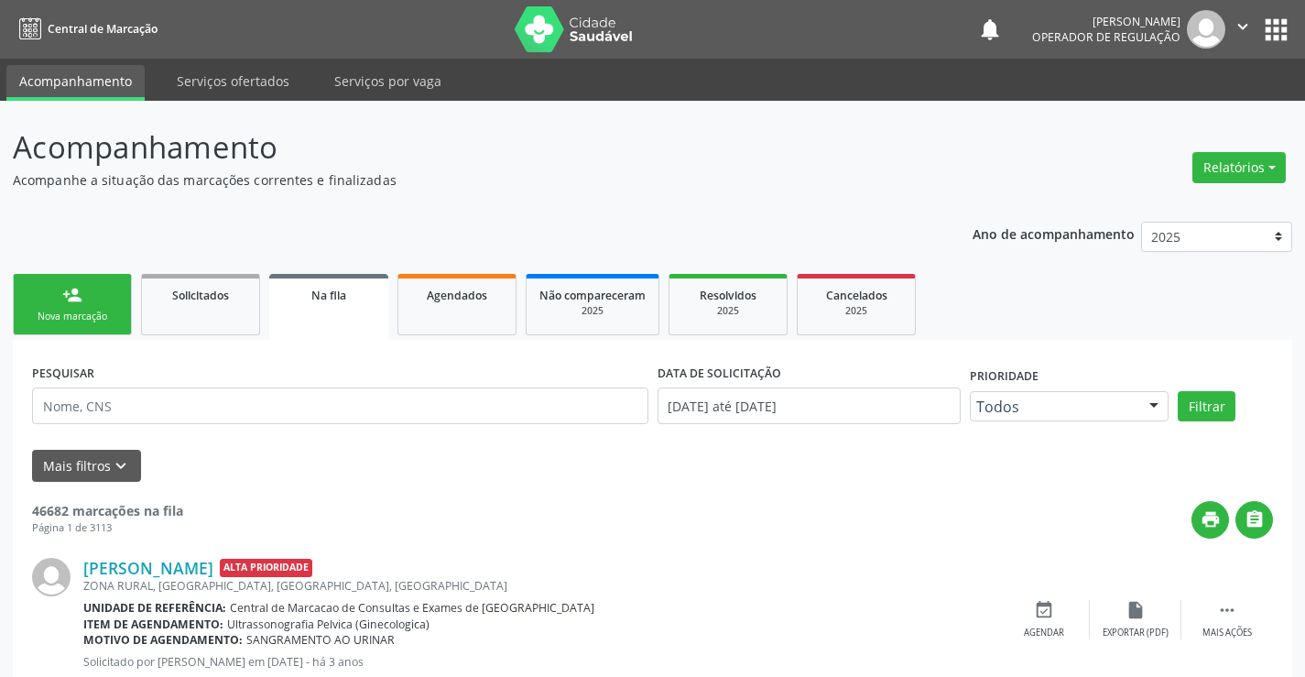
click at [77, 300] on div "person_add" at bounding box center [72, 295] width 20 height 20
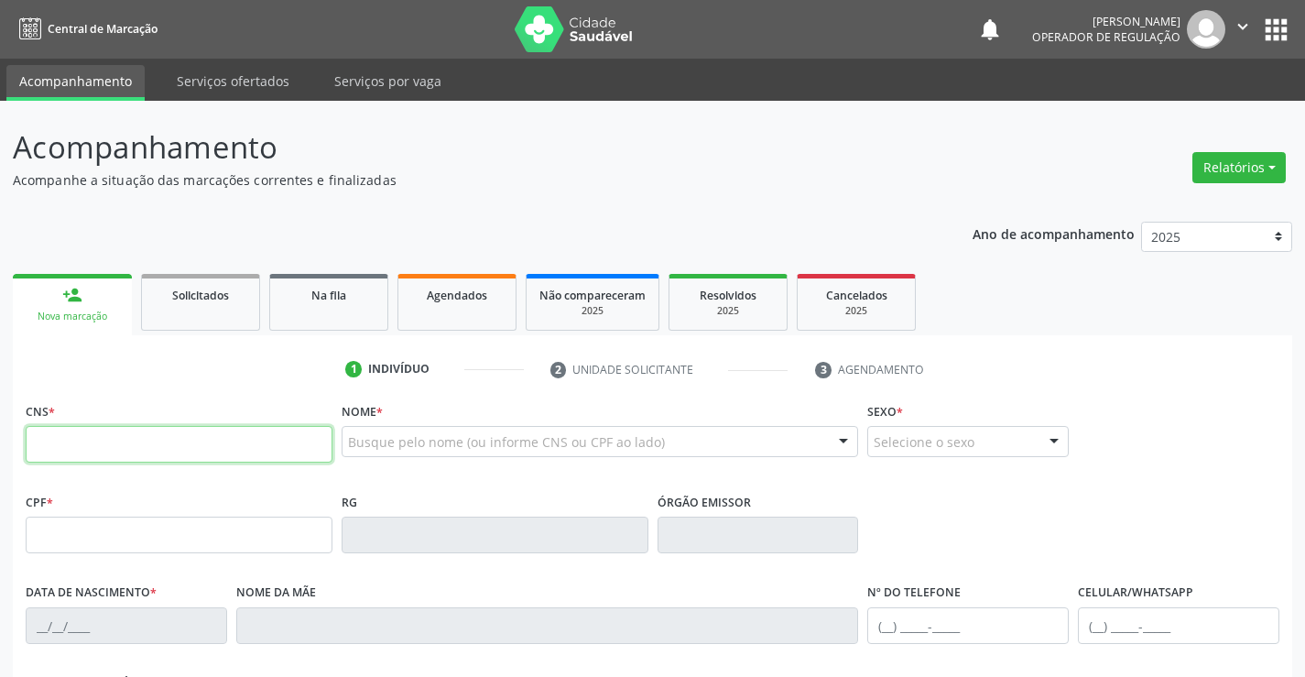
click at [160, 433] on input "text" at bounding box center [179, 444] width 307 height 37
type input "706 0028 5625 7945"
type input "[DATE]"
type input "[PHONE_NUMBER]"
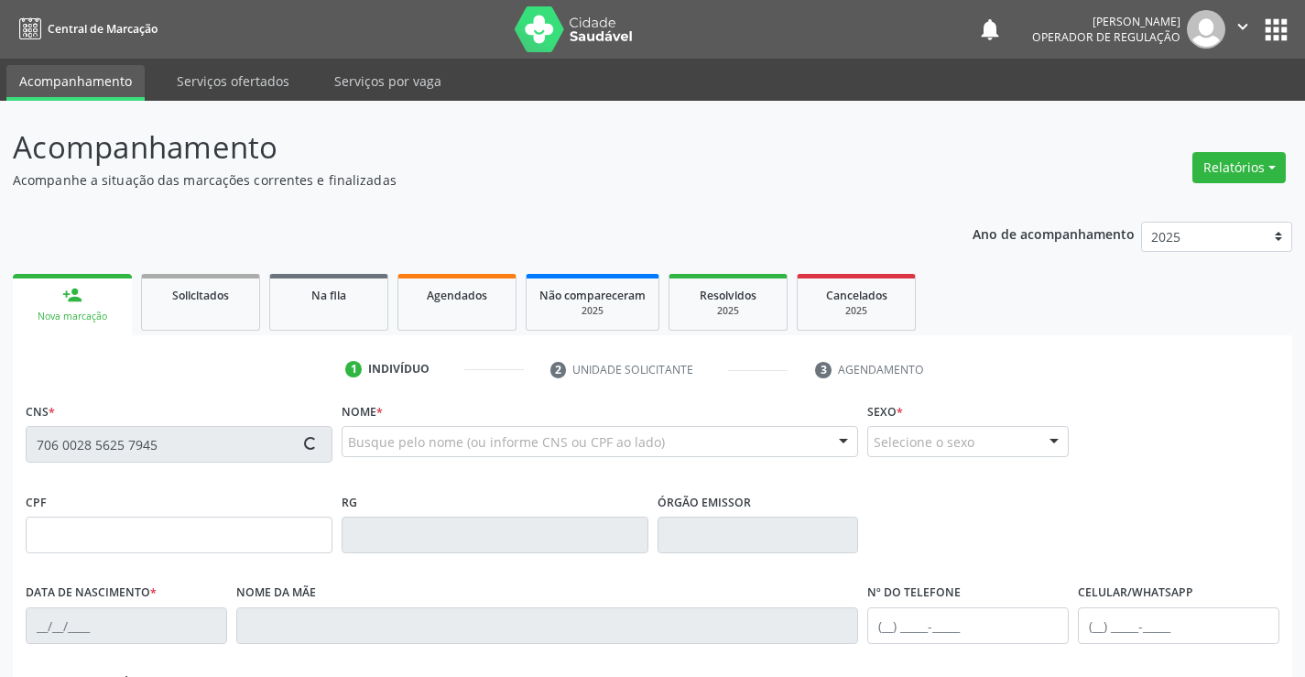
type input "SN"
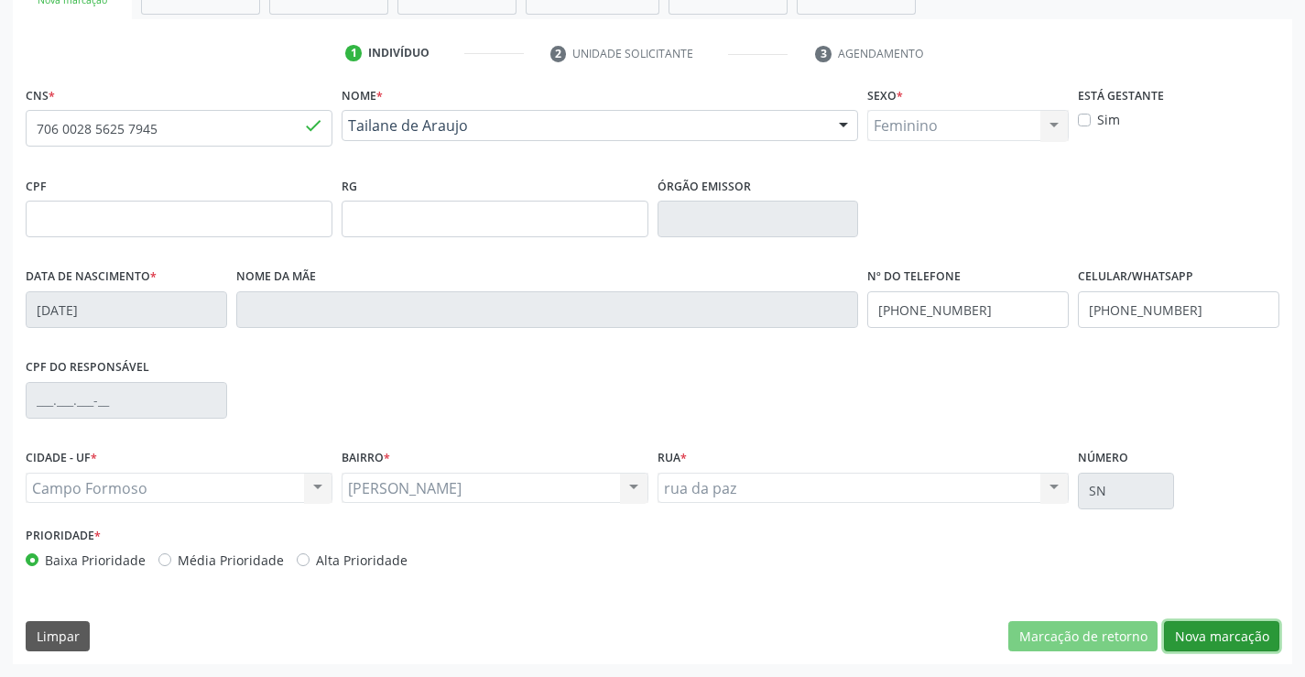
click at [1181, 636] on button "Nova marcação" at bounding box center [1221, 636] width 115 height 31
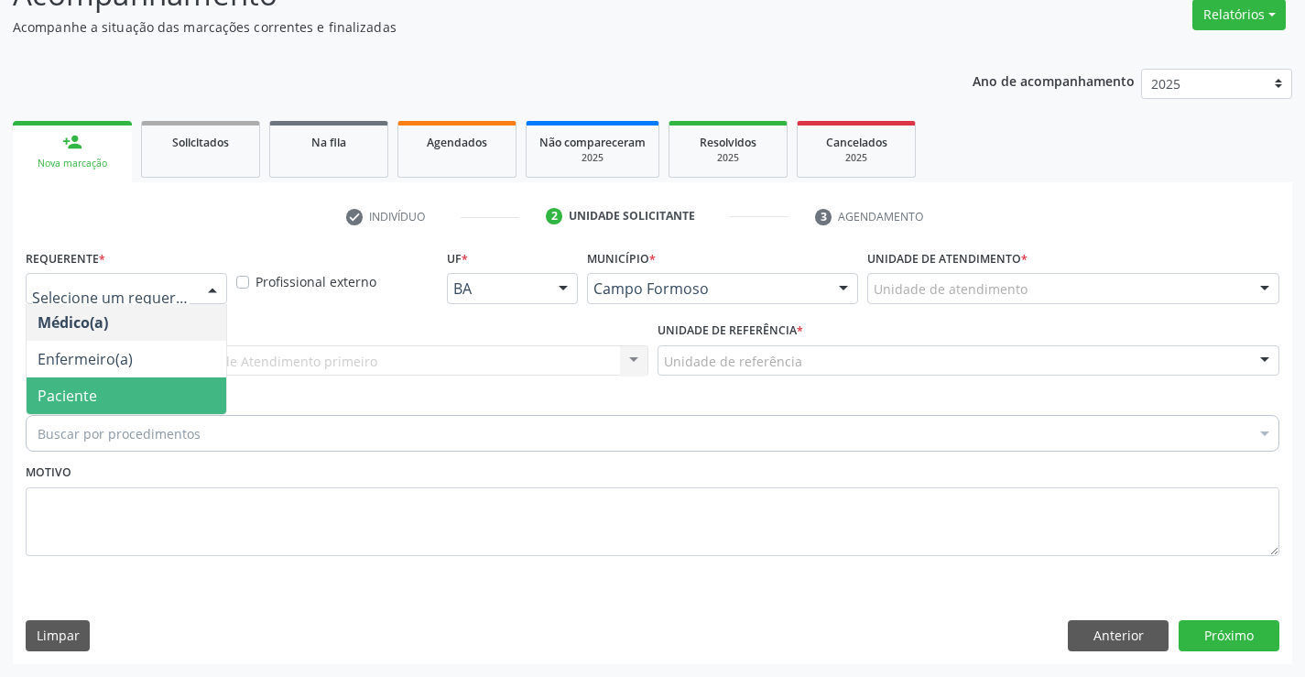
click at [43, 386] on span "Paciente" at bounding box center [68, 396] width 60 height 20
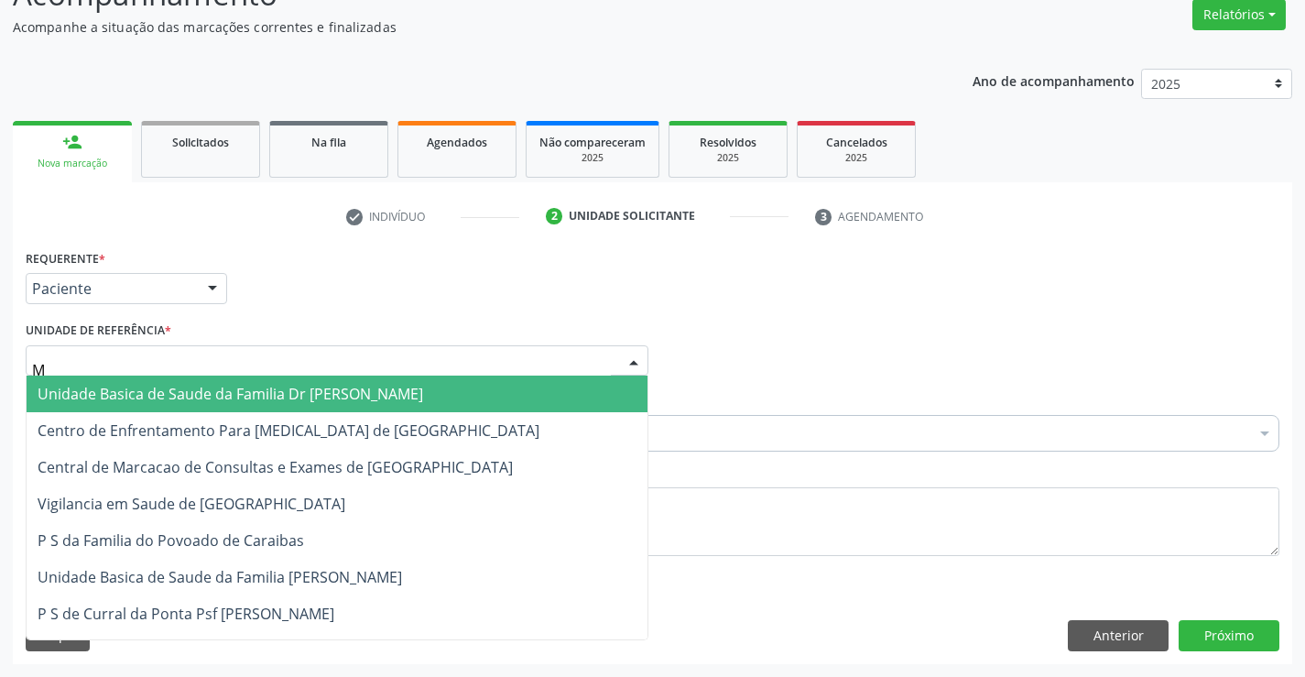
type input "MU"
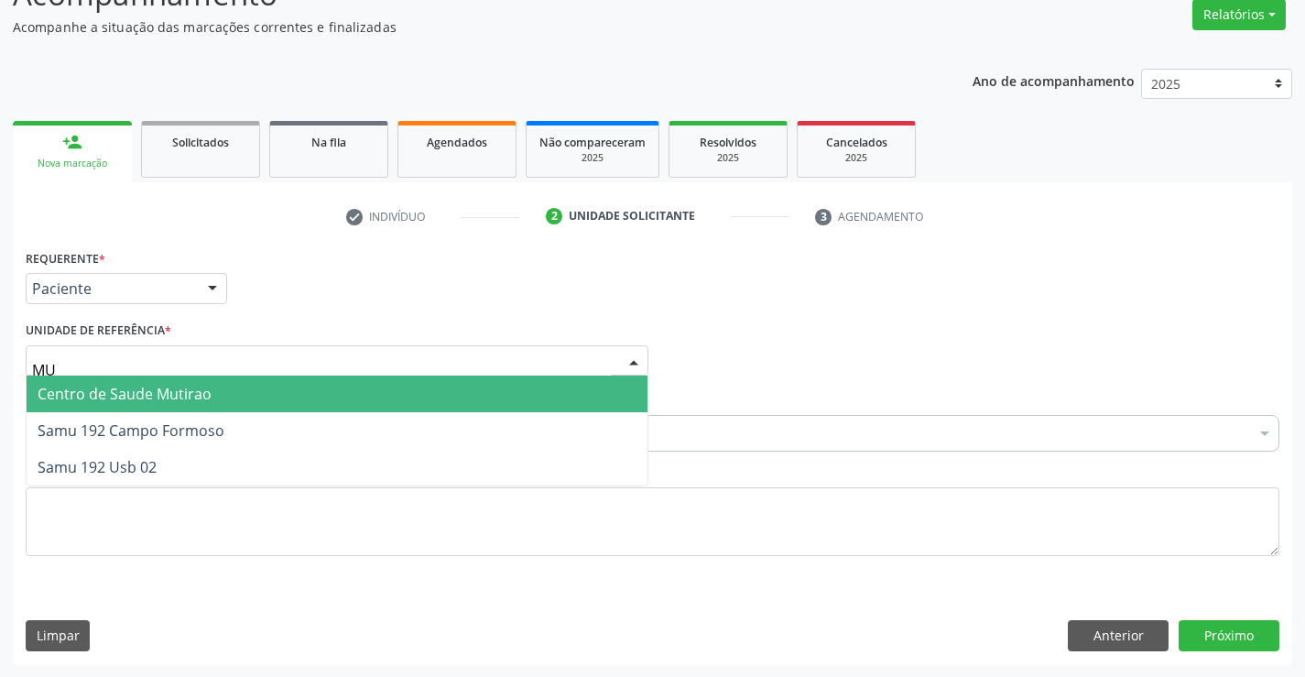
click at [71, 386] on span "Centro de Saude Mutirao" at bounding box center [125, 394] width 174 height 20
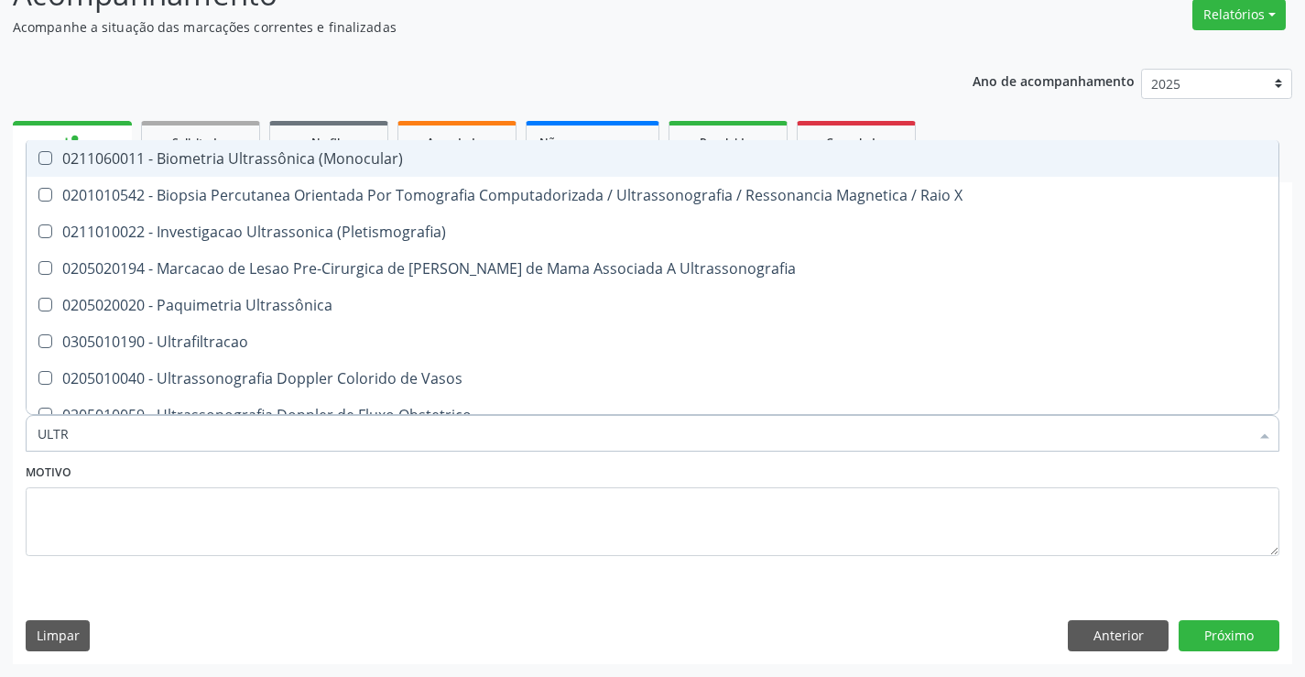
type input "ULTRA"
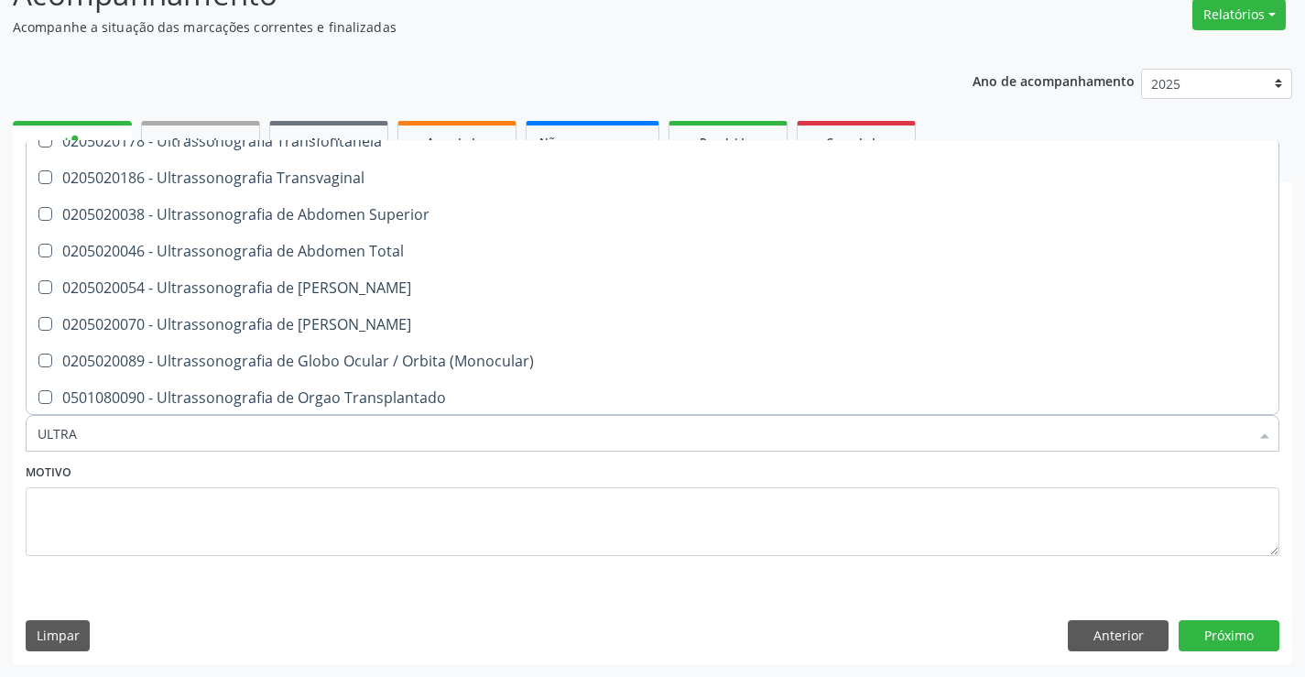
scroll to position [458, 0]
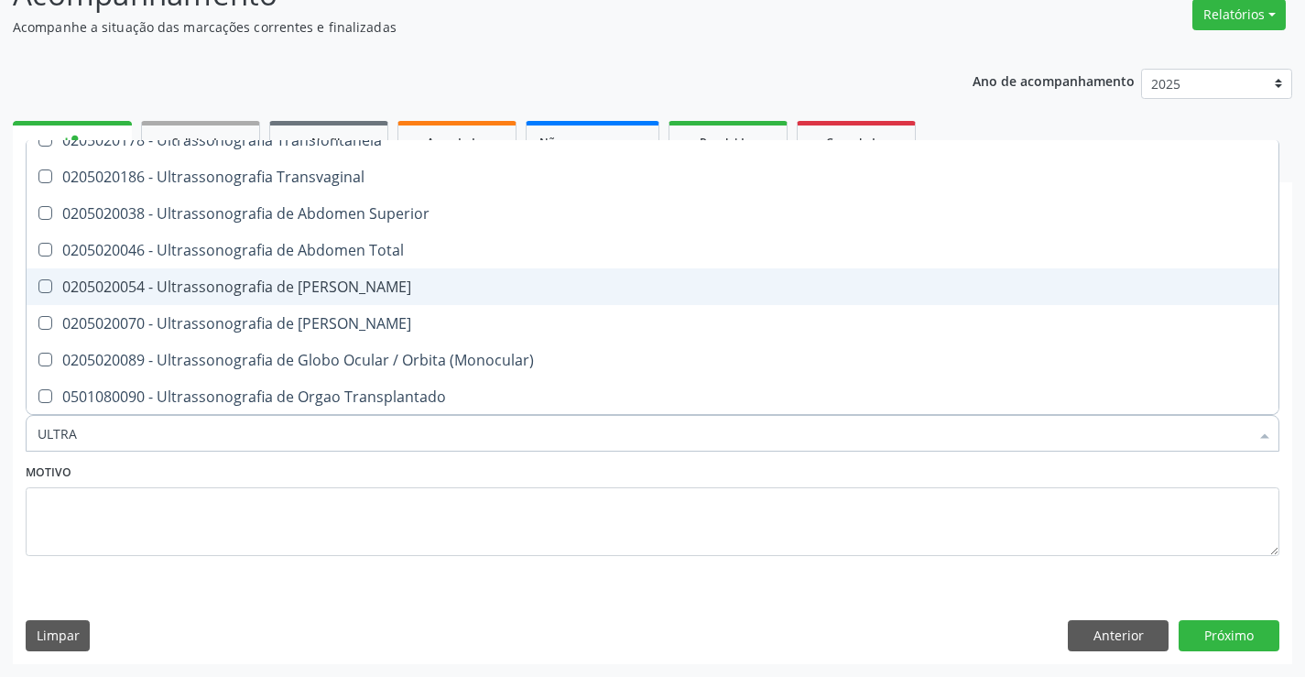
click at [393, 292] on div "0205020054 - Ultrassonografia de [PERSON_NAME]" at bounding box center [653, 286] width 1230 height 15
checkbox Urinario "true"
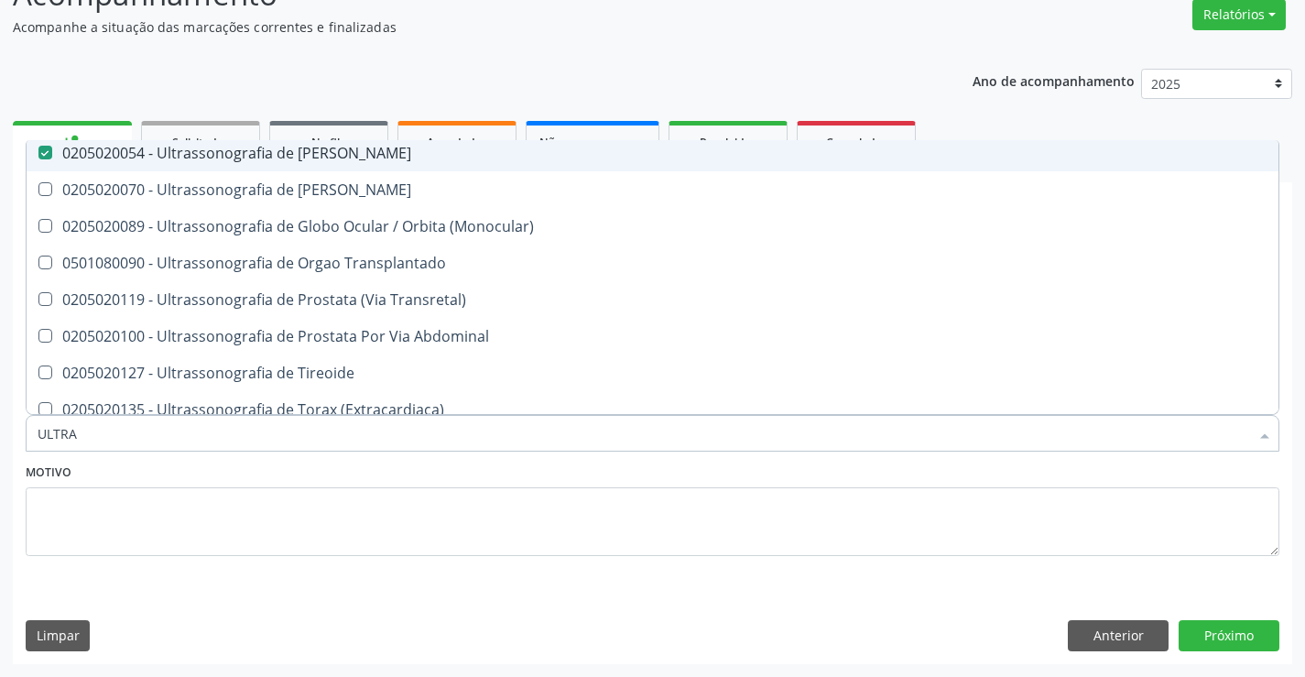
scroll to position [605, 0]
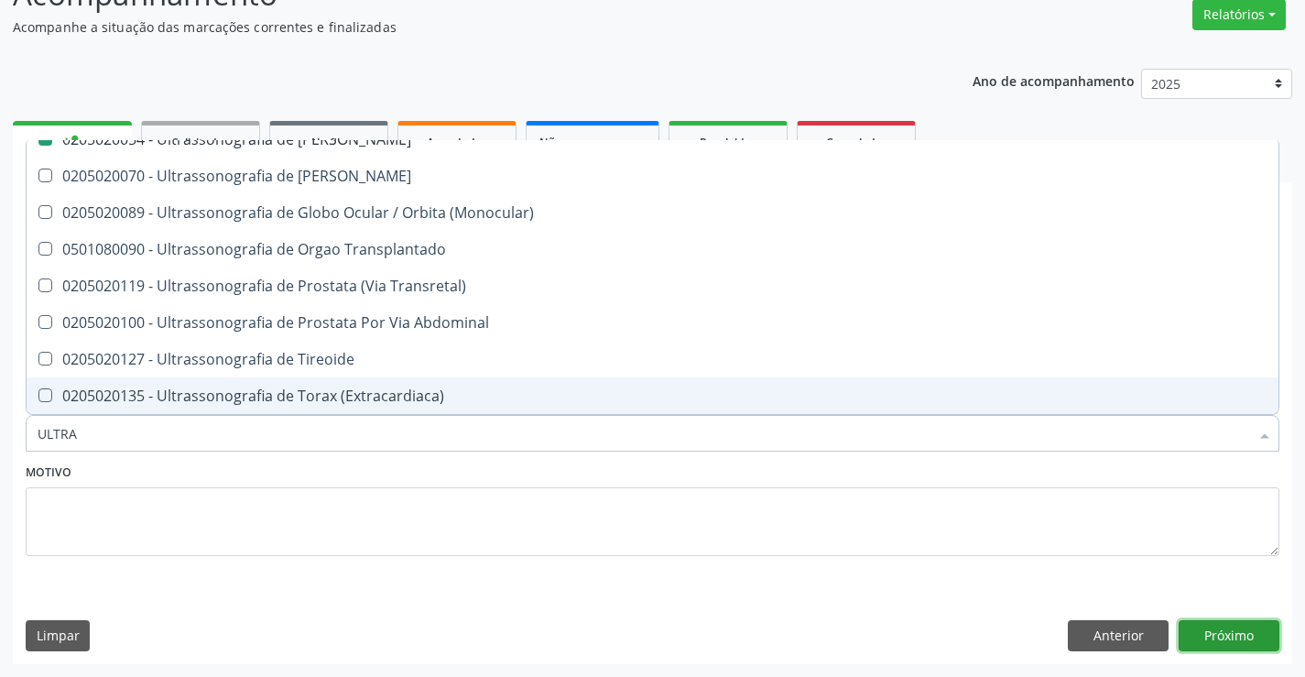
click at [1223, 637] on button "Próximo" at bounding box center [1229, 635] width 101 height 31
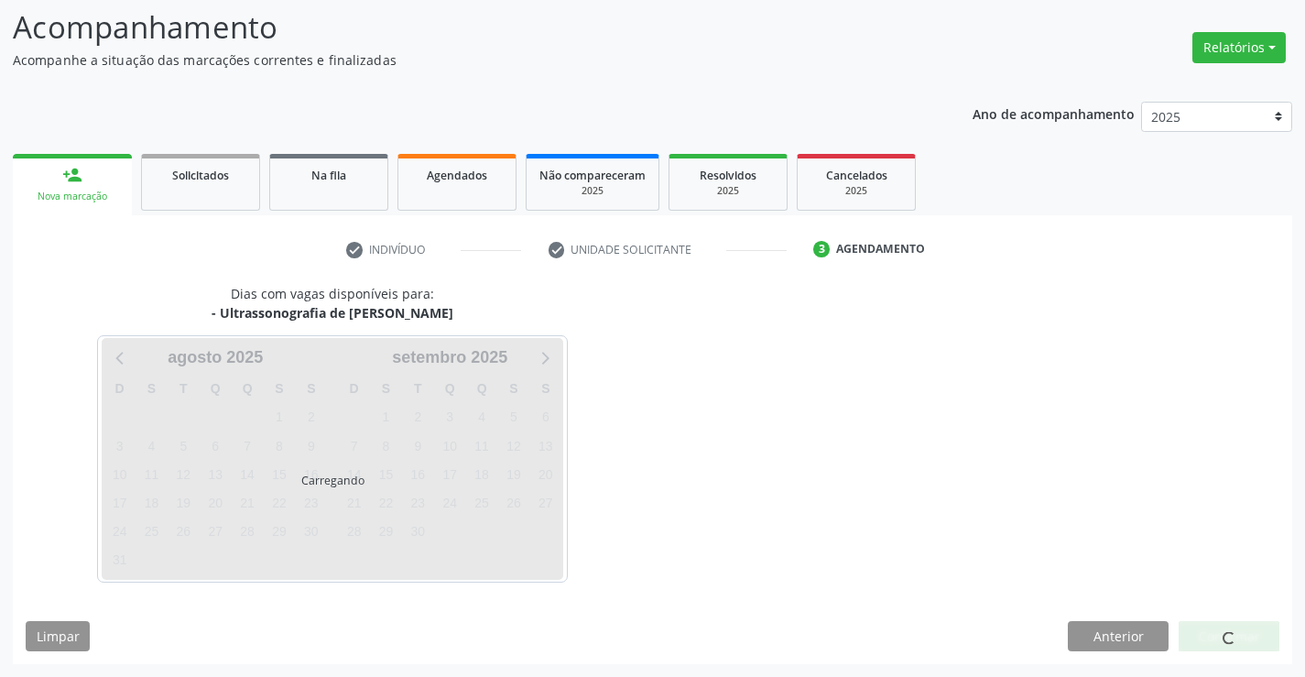
scroll to position [0, 0]
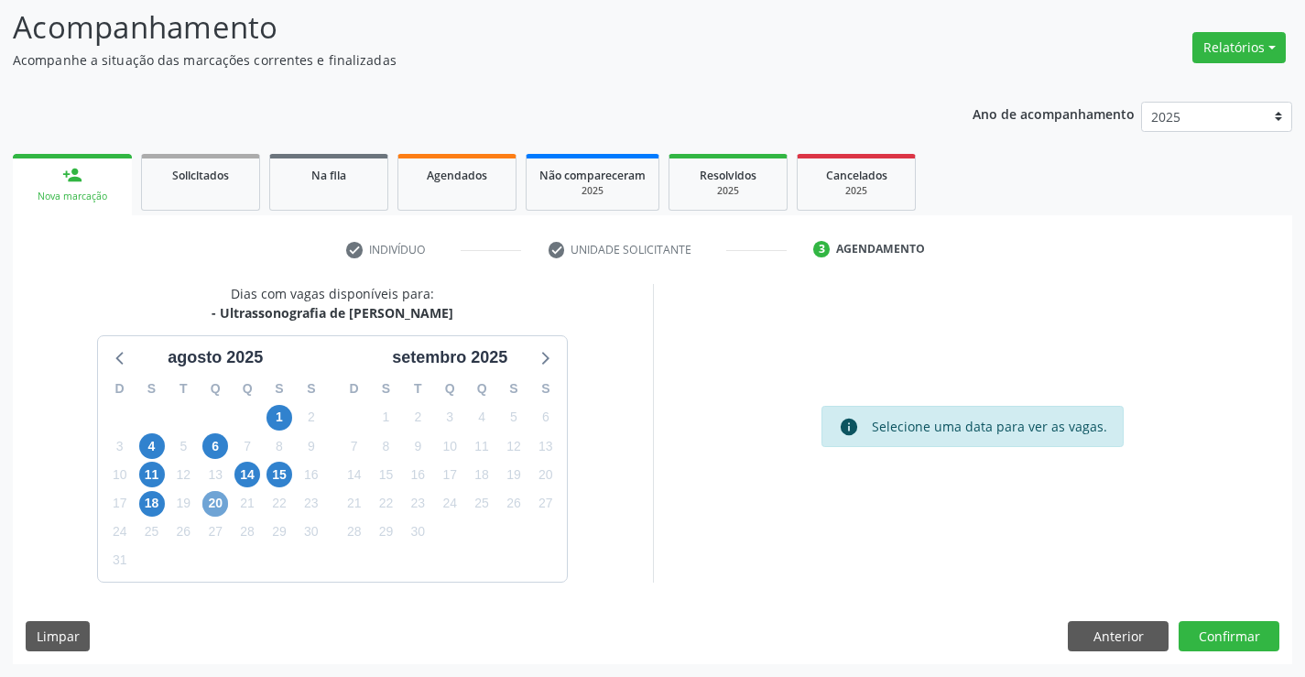
click at [219, 504] on span "20" at bounding box center [215, 504] width 26 height 26
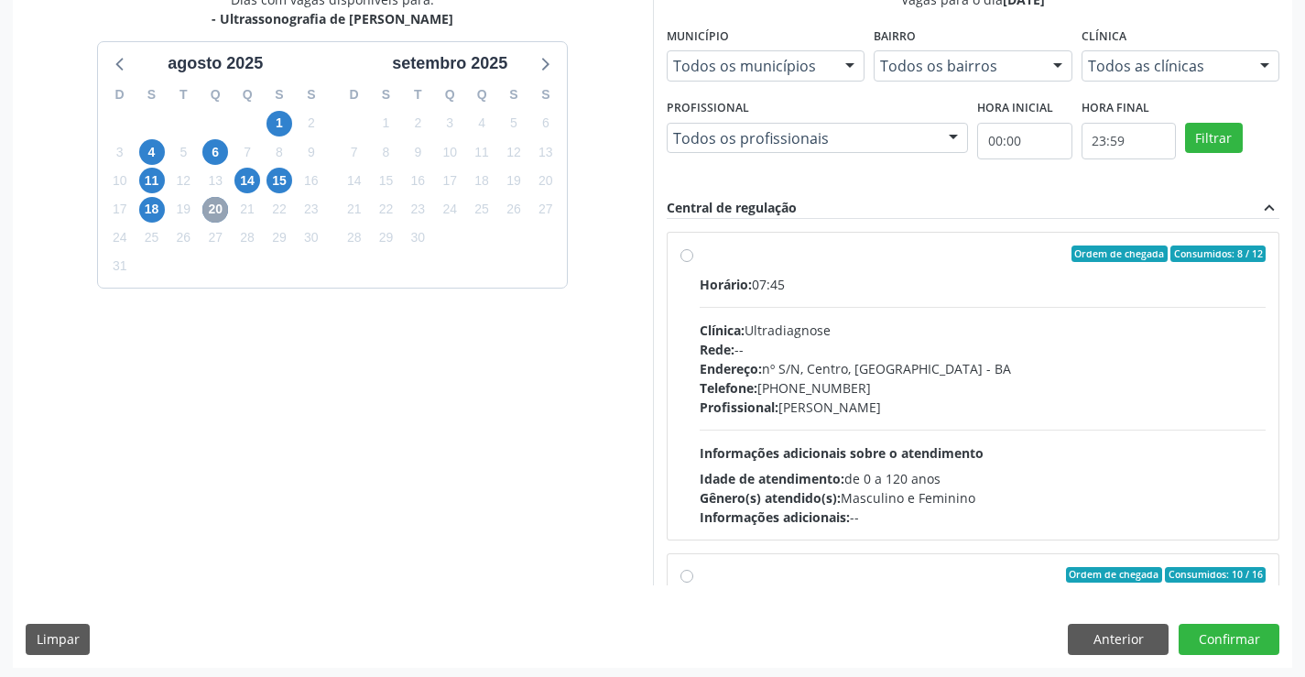
scroll to position [418, 0]
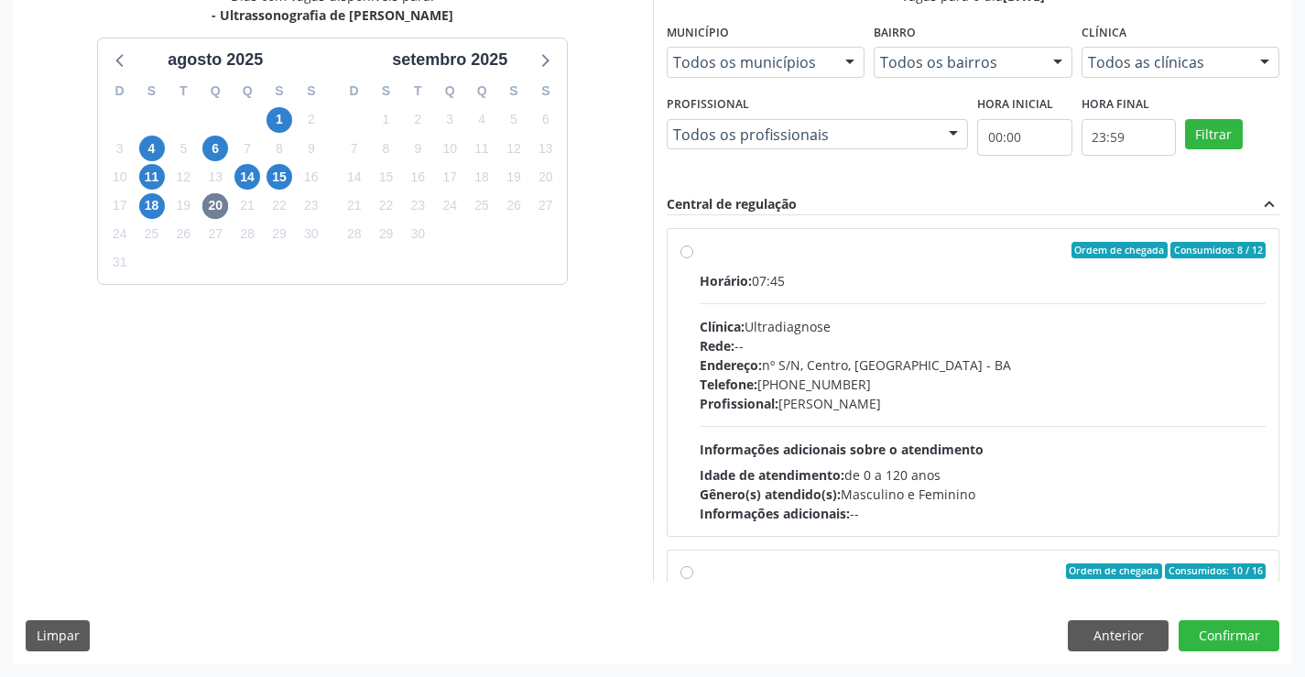
click at [681, 566] on input "Ordem de chegada Consumidos: 10 / 16 Horário: 13:00 Clínica: Ultradiagnose Rede…" at bounding box center [686, 571] width 13 height 16
radio input "true"
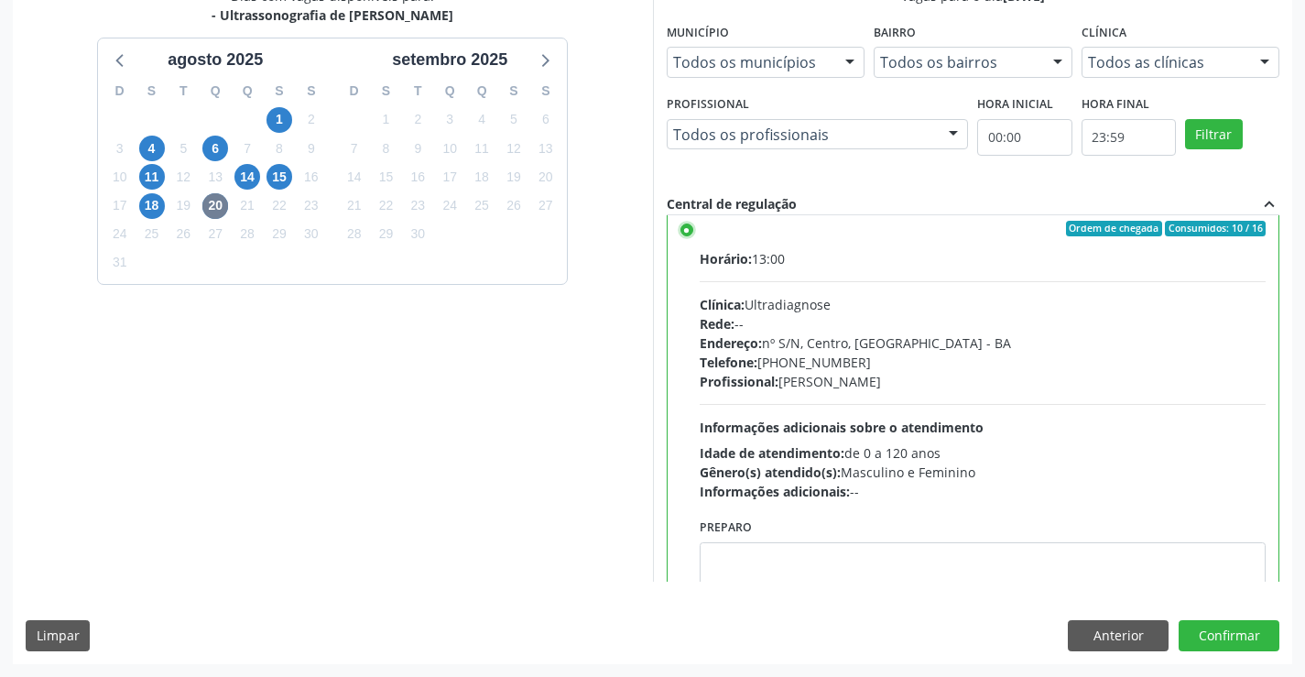
scroll to position [412, 0]
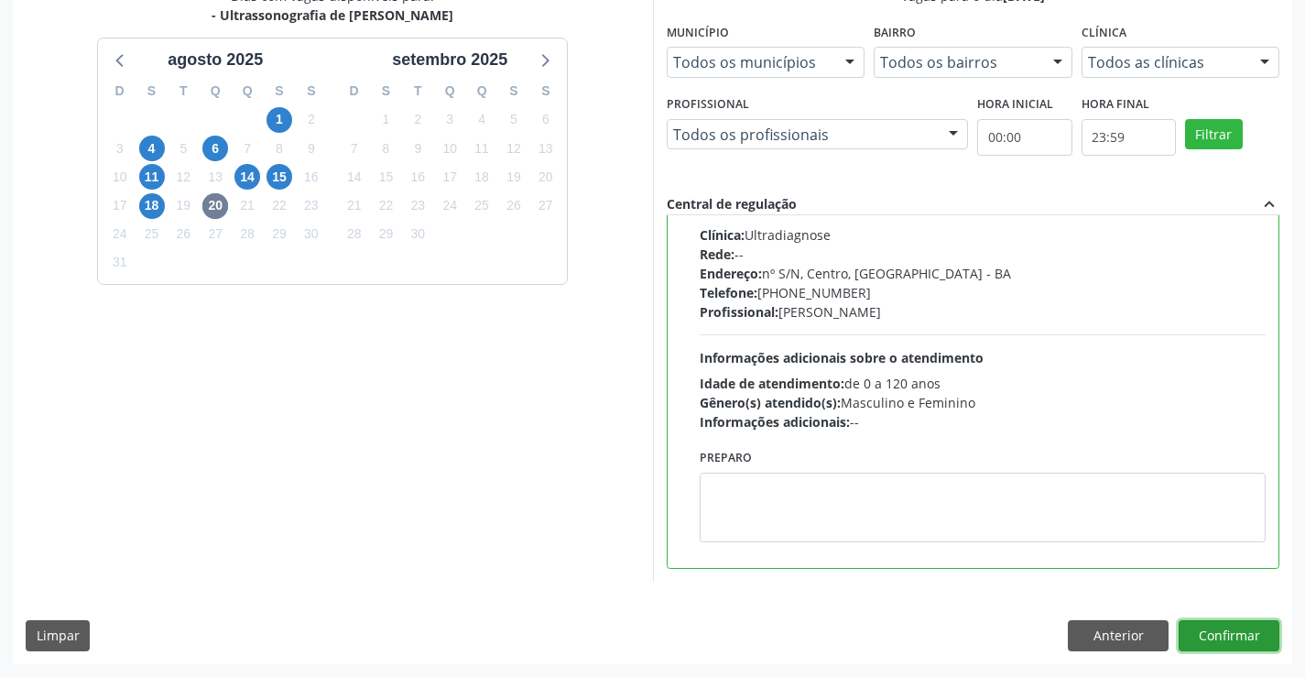
click at [1245, 635] on button "Confirmar" at bounding box center [1229, 635] width 101 height 31
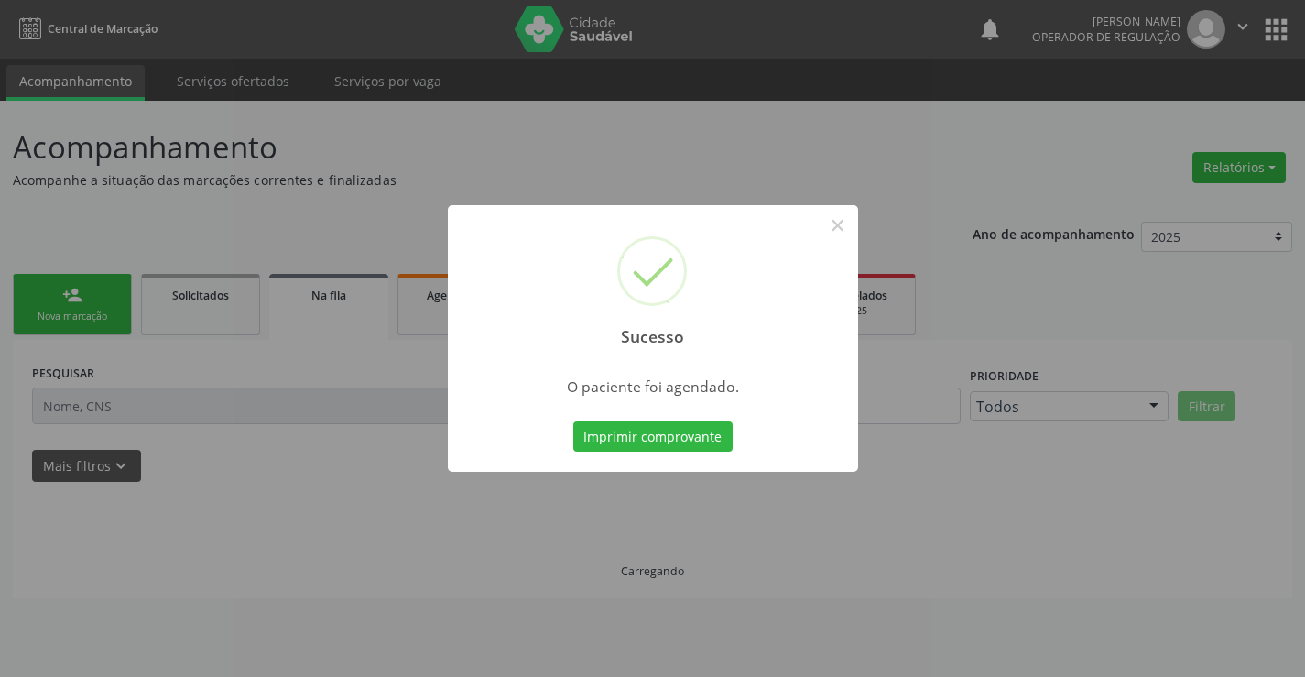
scroll to position [0, 0]
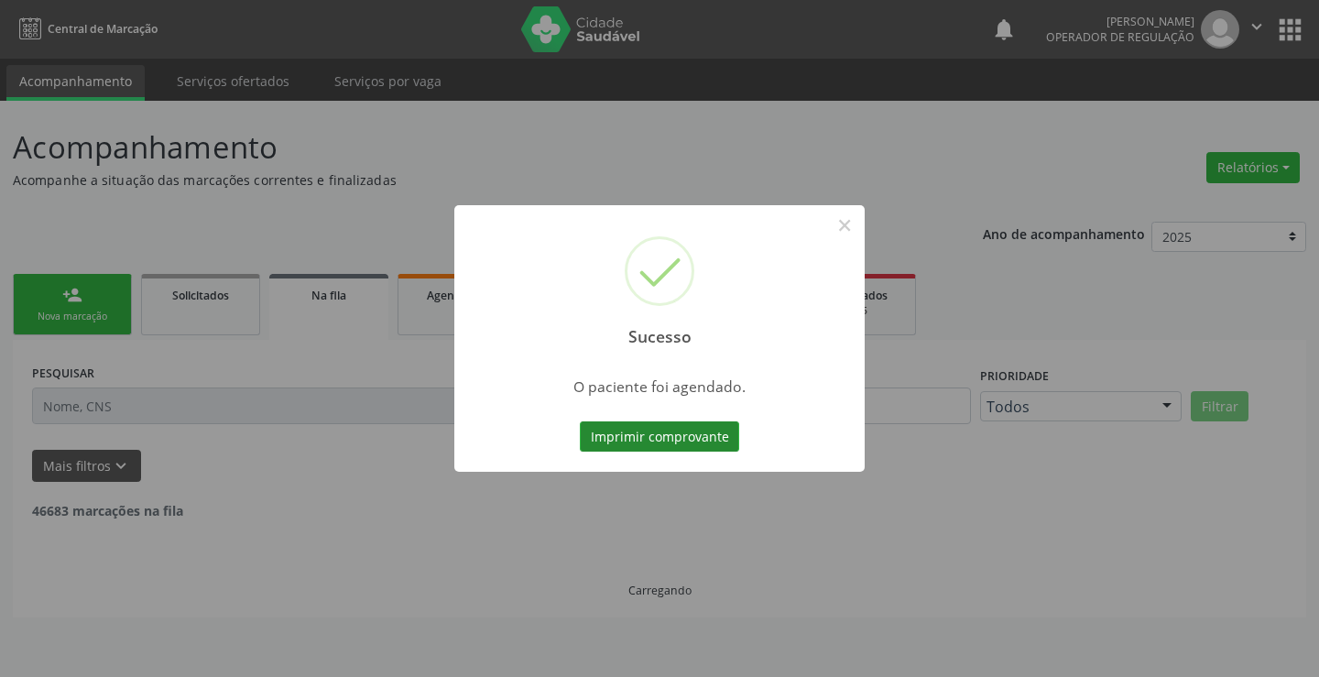
click at [685, 430] on button "Imprimir comprovante" at bounding box center [659, 436] width 159 height 31
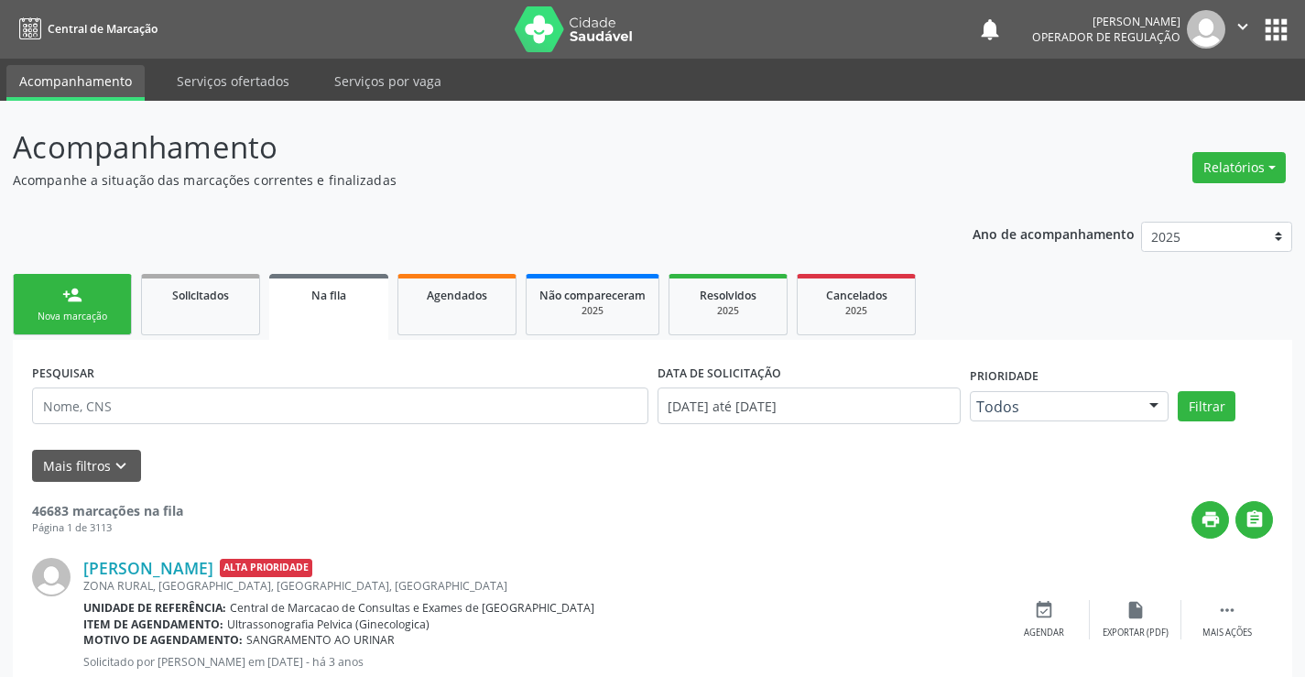
click at [75, 306] on link "person_add Nova marcação" at bounding box center [72, 304] width 119 height 61
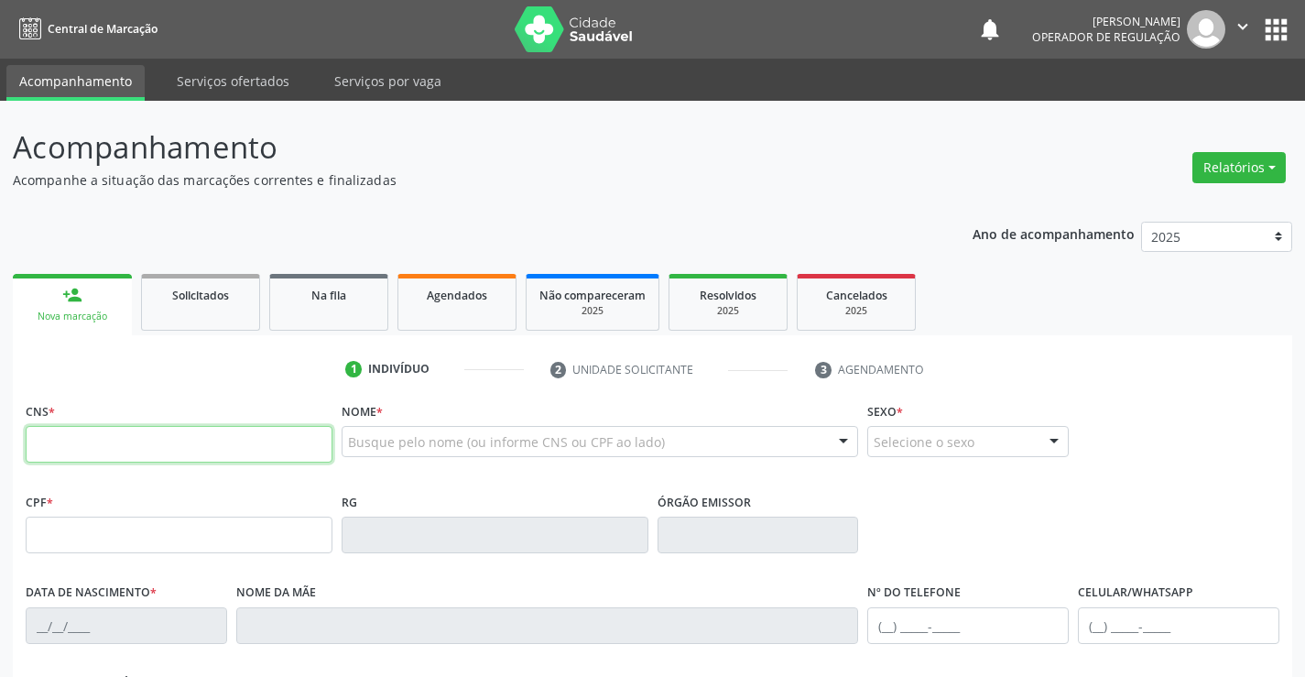
click at [183, 446] on input "text" at bounding box center [179, 444] width 307 height 37
type input "700 5039 8939 8458"
type input "445725552"
type input "[DATE]"
type input "[PHONE_NUMBER]"
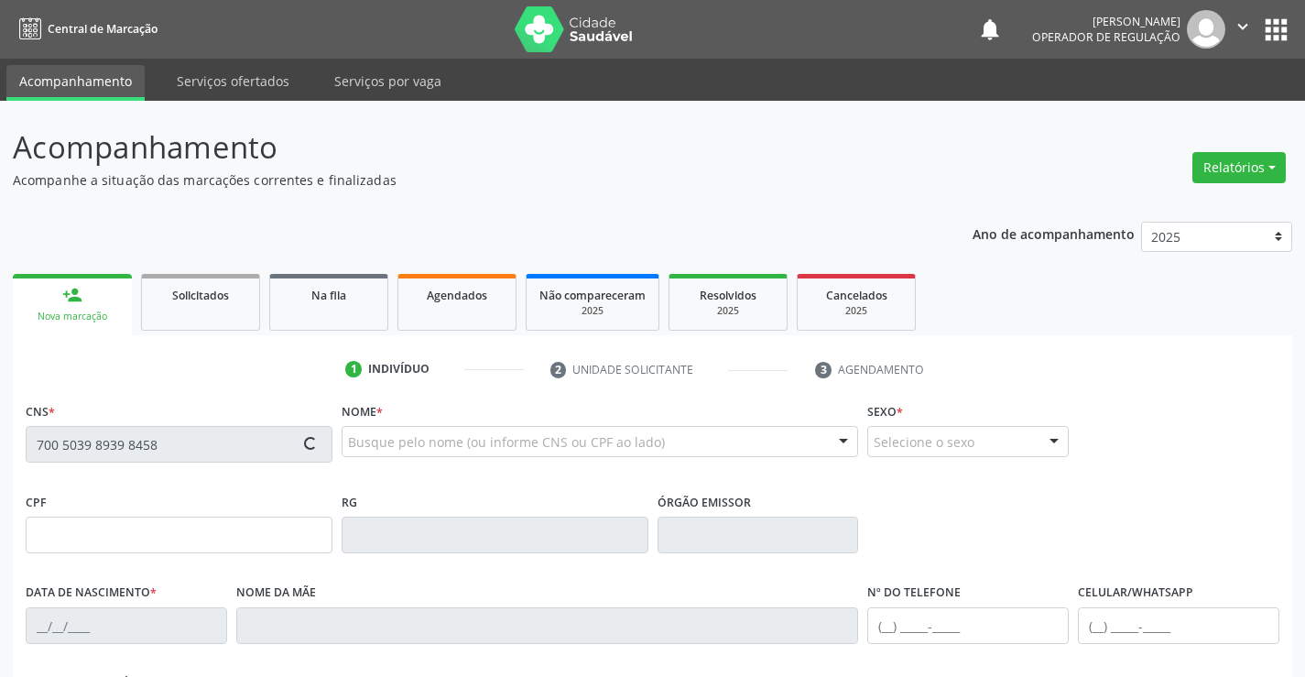
type input "[PHONE_NUMBER]"
type input "355.444.768-45"
type input "S/N"
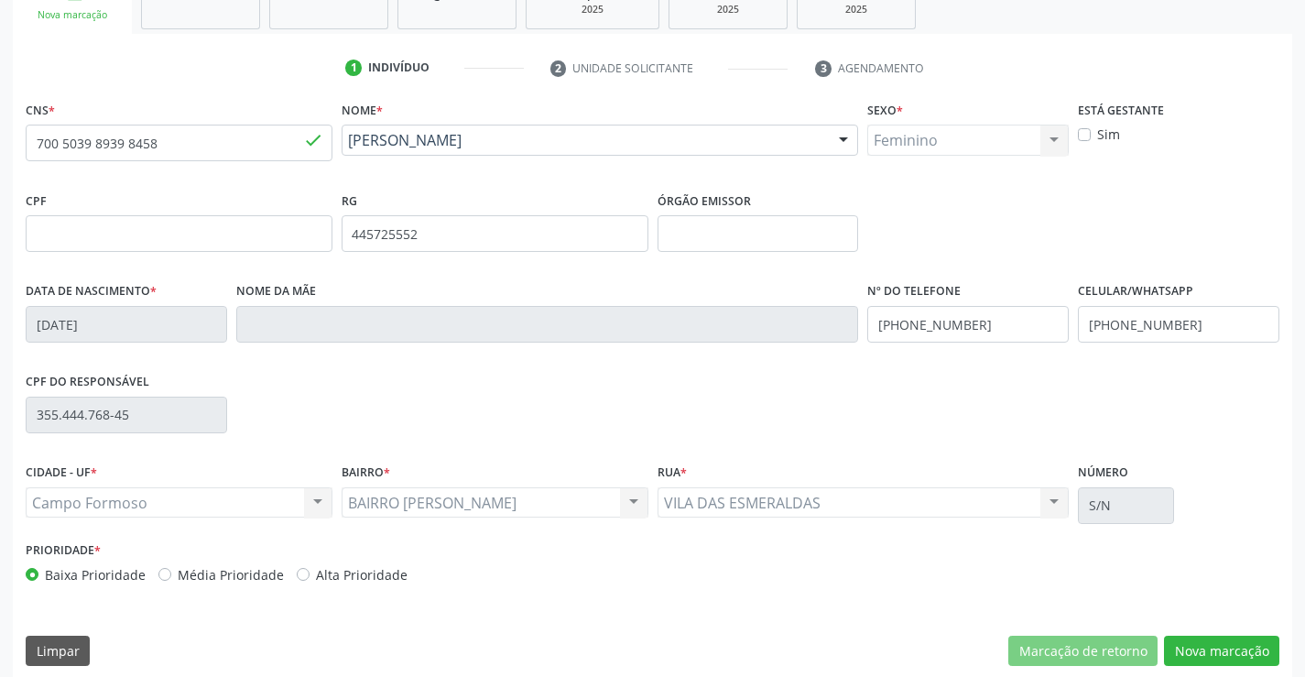
scroll to position [316, 0]
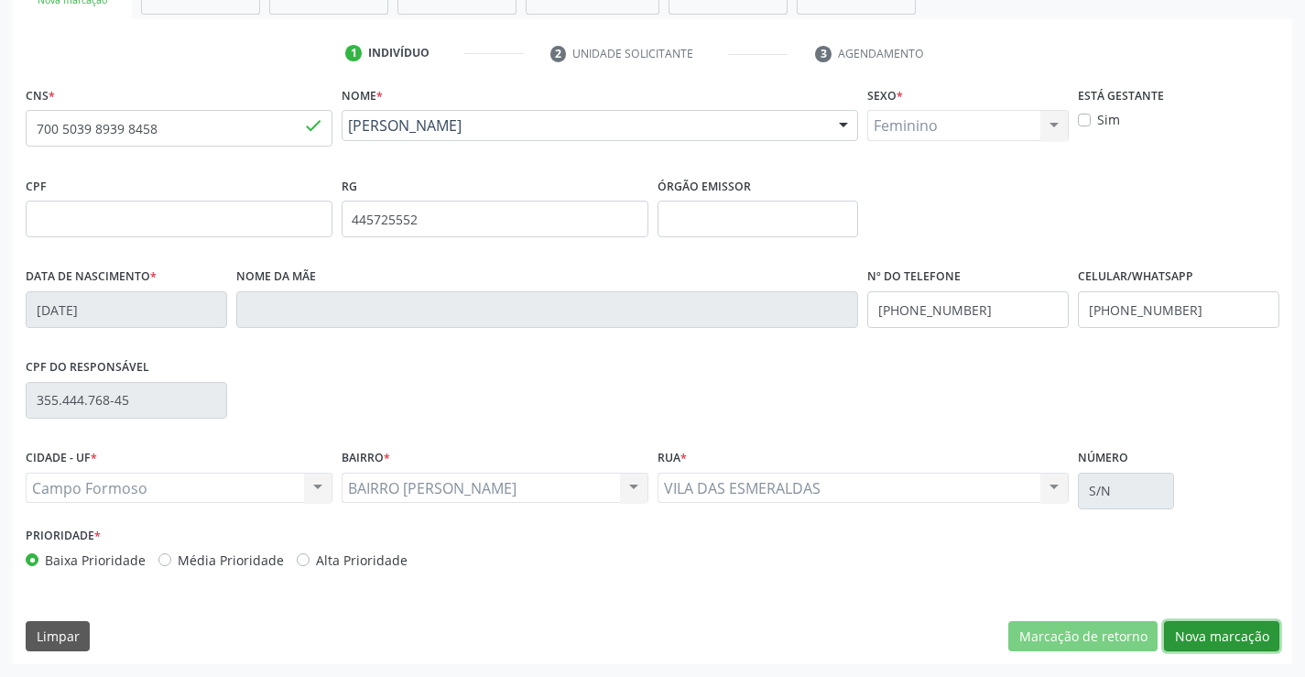
click at [1177, 637] on button "Nova marcação" at bounding box center [1221, 636] width 115 height 31
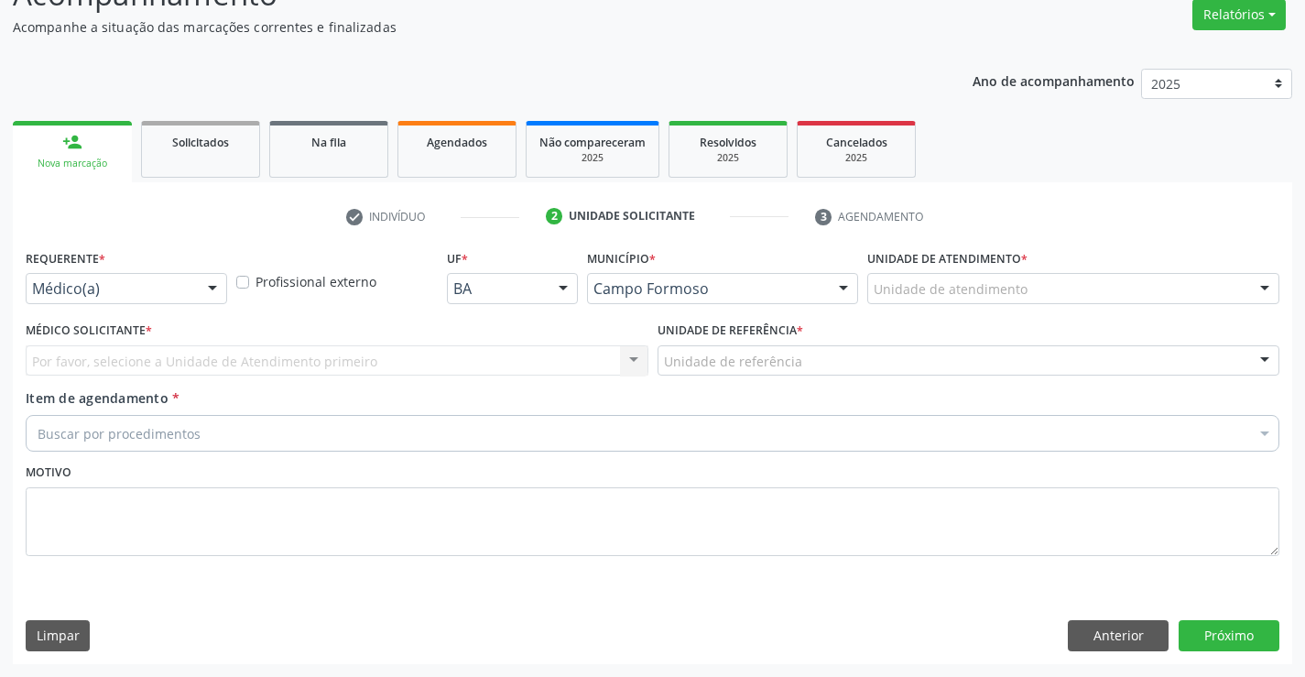
scroll to position [153, 0]
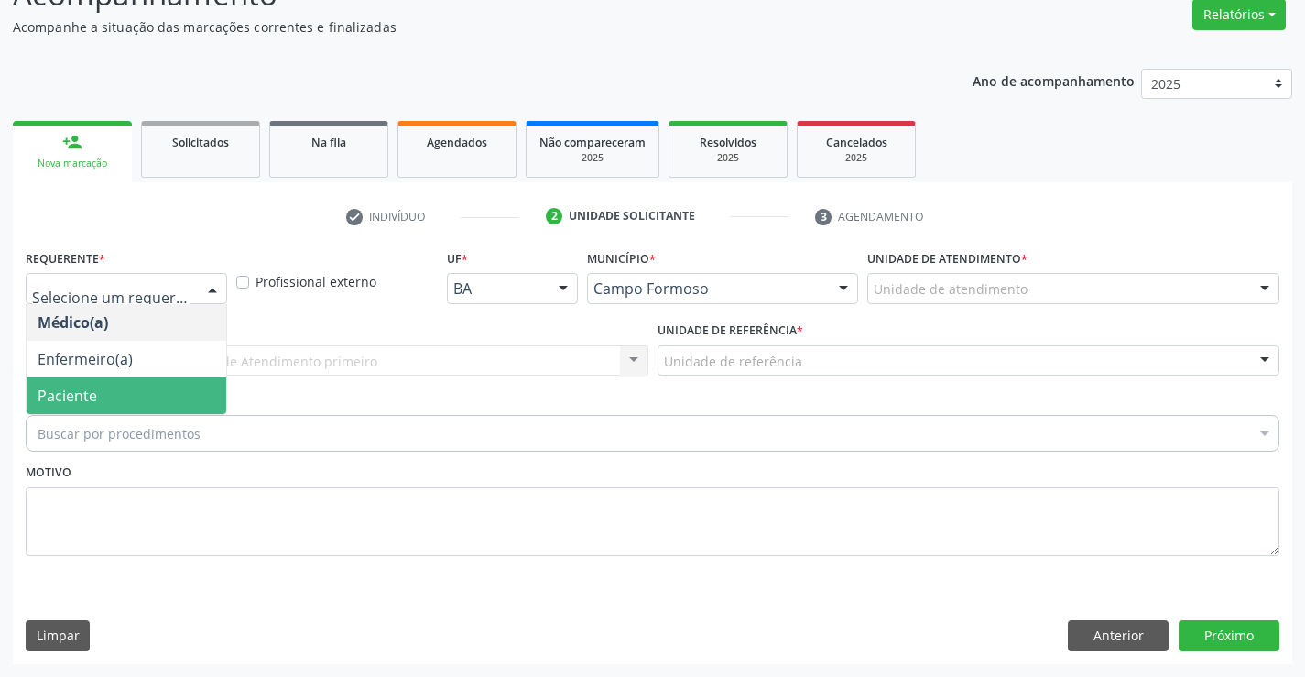
click at [70, 392] on span "Paciente" at bounding box center [68, 396] width 60 height 20
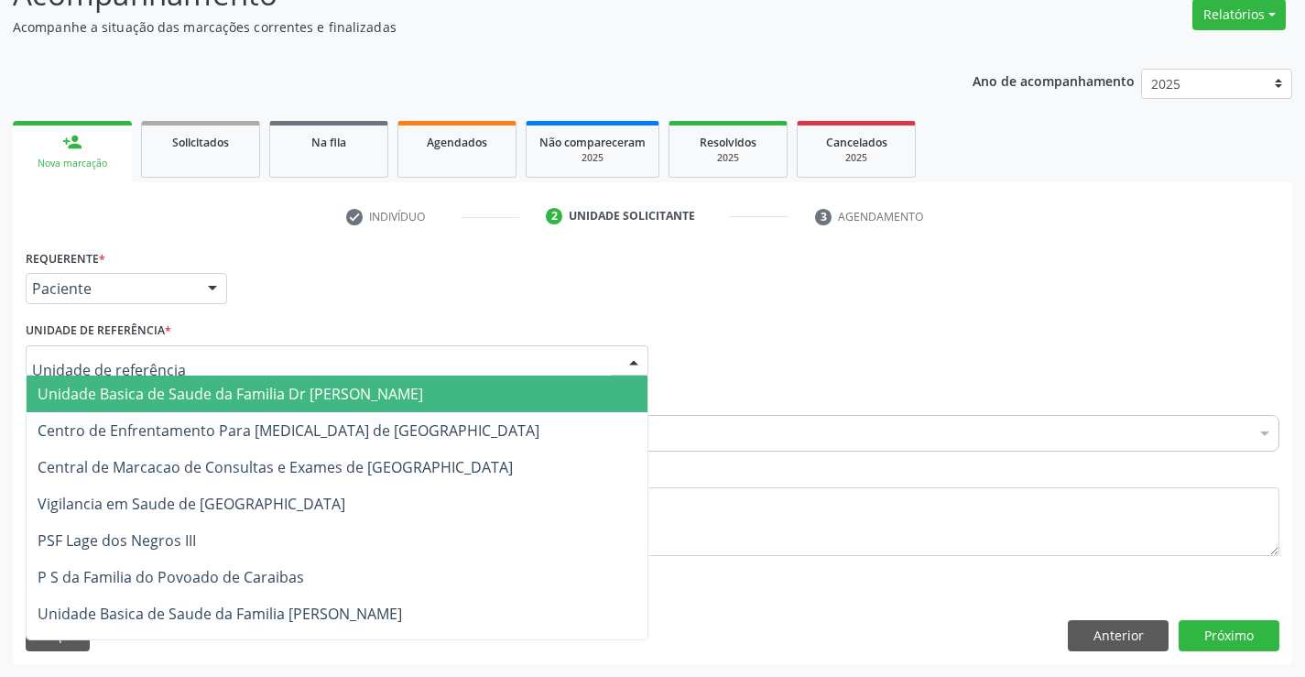
click at [95, 403] on span "Unidade Basica de Saude da Familia Dr [PERSON_NAME]" at bounding box center [231, 394] width 386 height 20
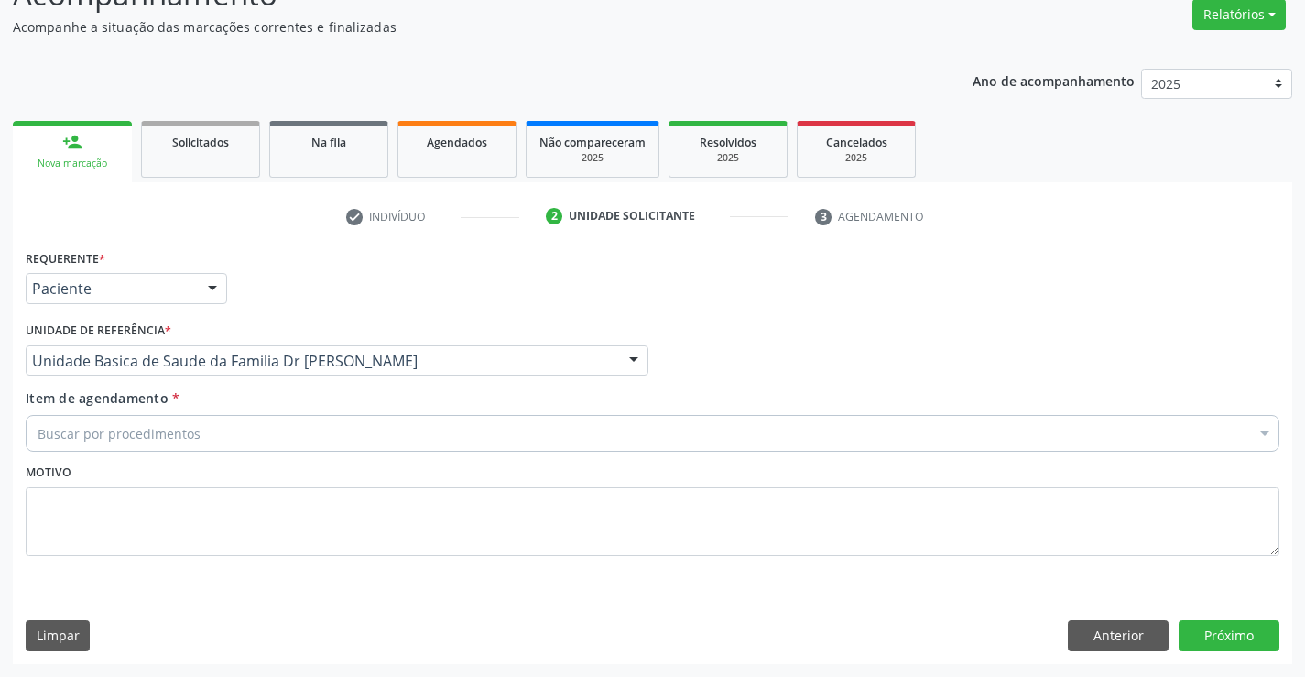
click at [73, 443] on div "Buscar por procedimentos" at bounding box center [653, 433] width 1254 height 37
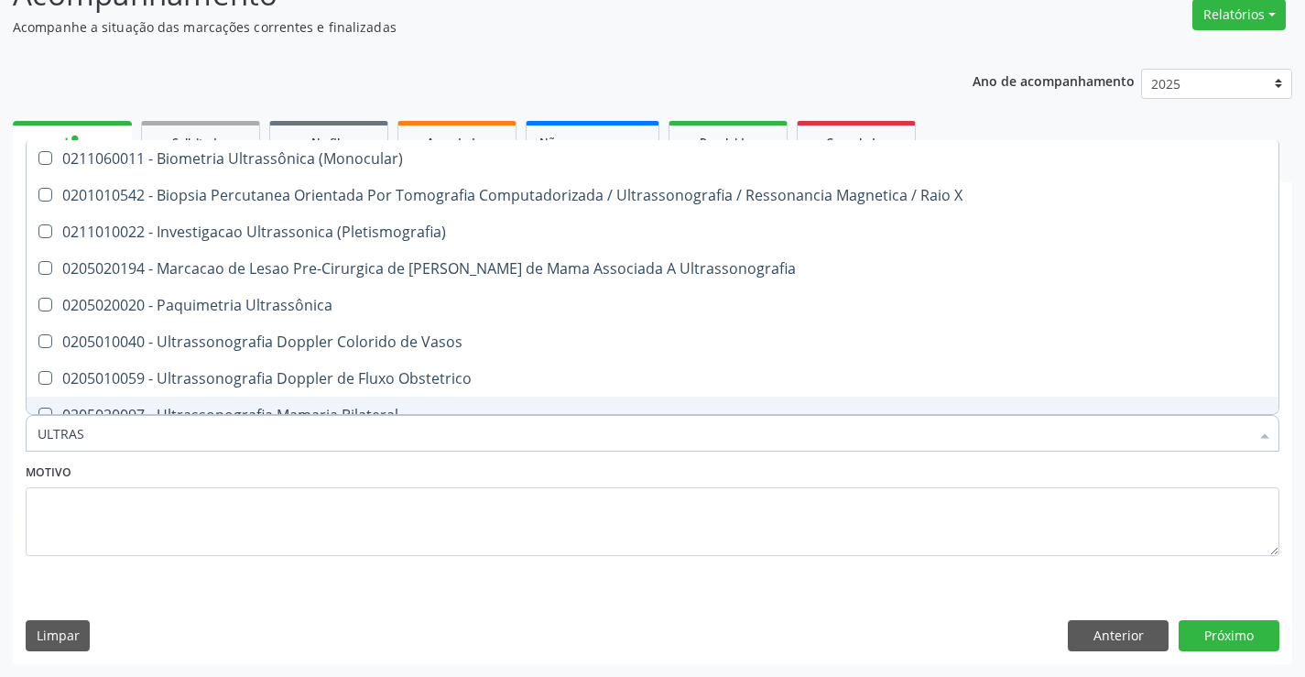
type input "ULTRASS"
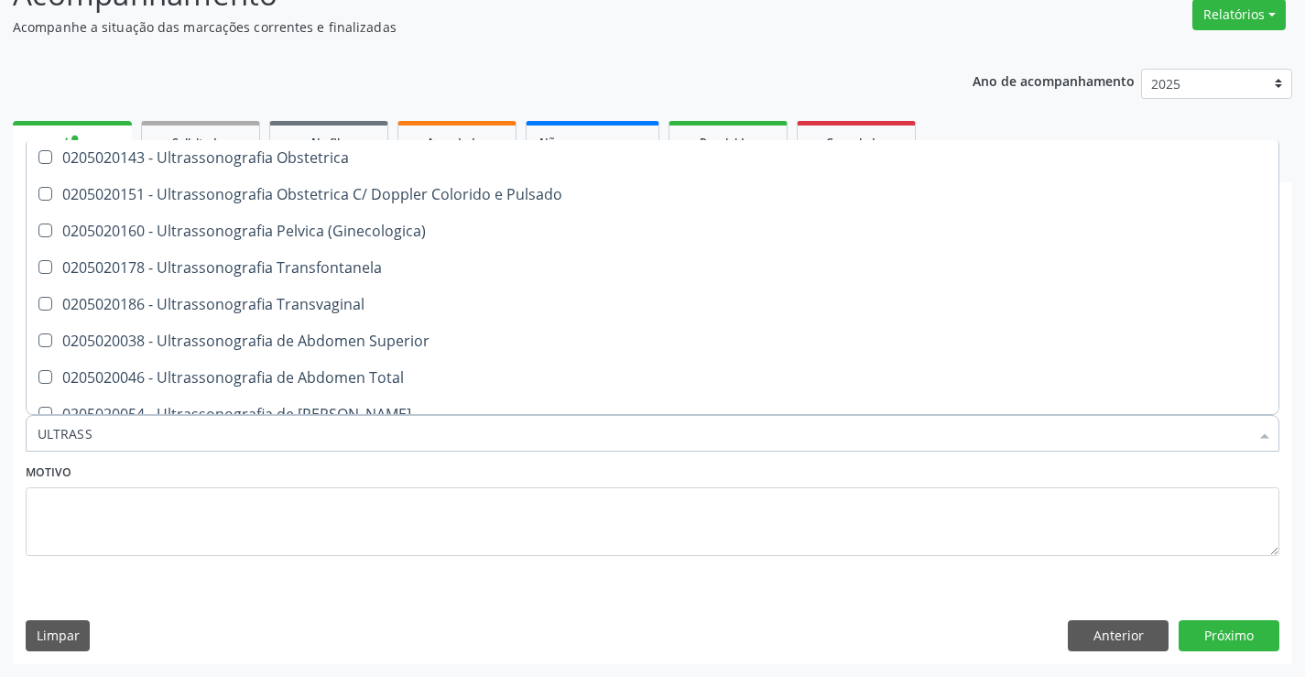
scroll to position [202, 0]
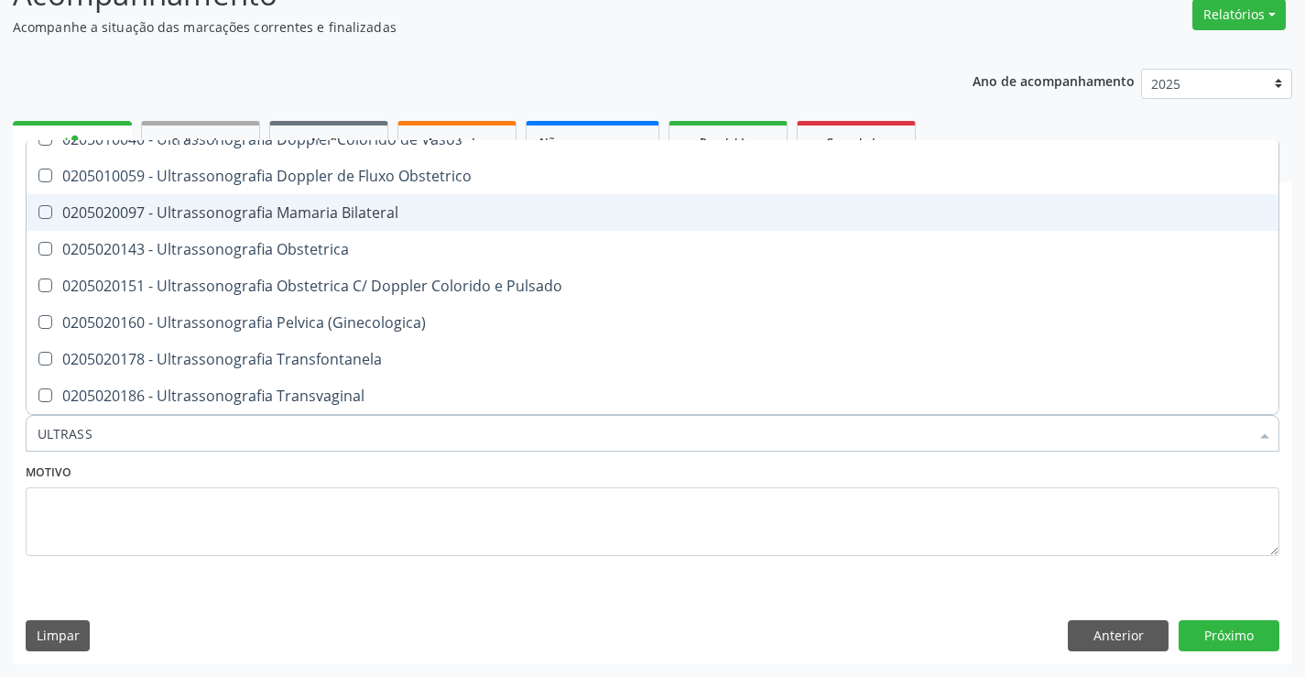
click at [355, 205] on div "0205020097 - Ultrassonografia Mamaria Bilateral" at bounding box center [653, 212] width 1230 height 15
checkbox Bilateral "true"
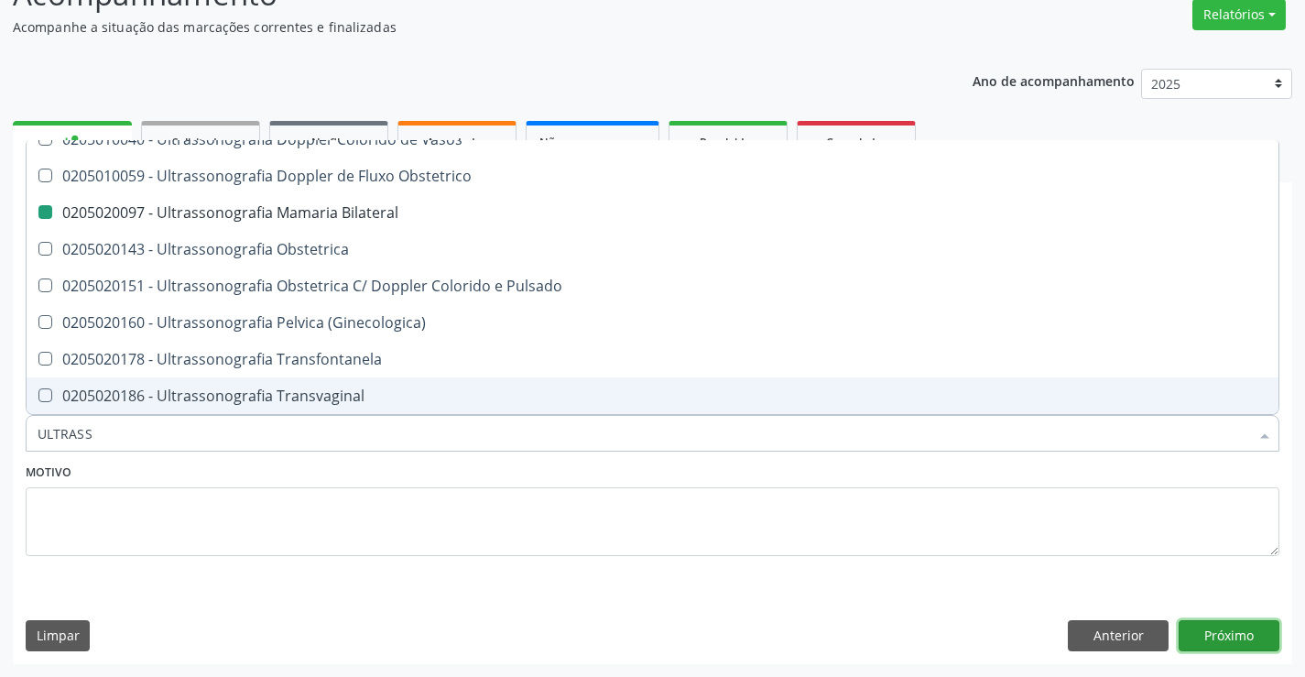
click at [1191, 636] on button "Próximo" at bounding box center [1229, 635] width 101 height 31
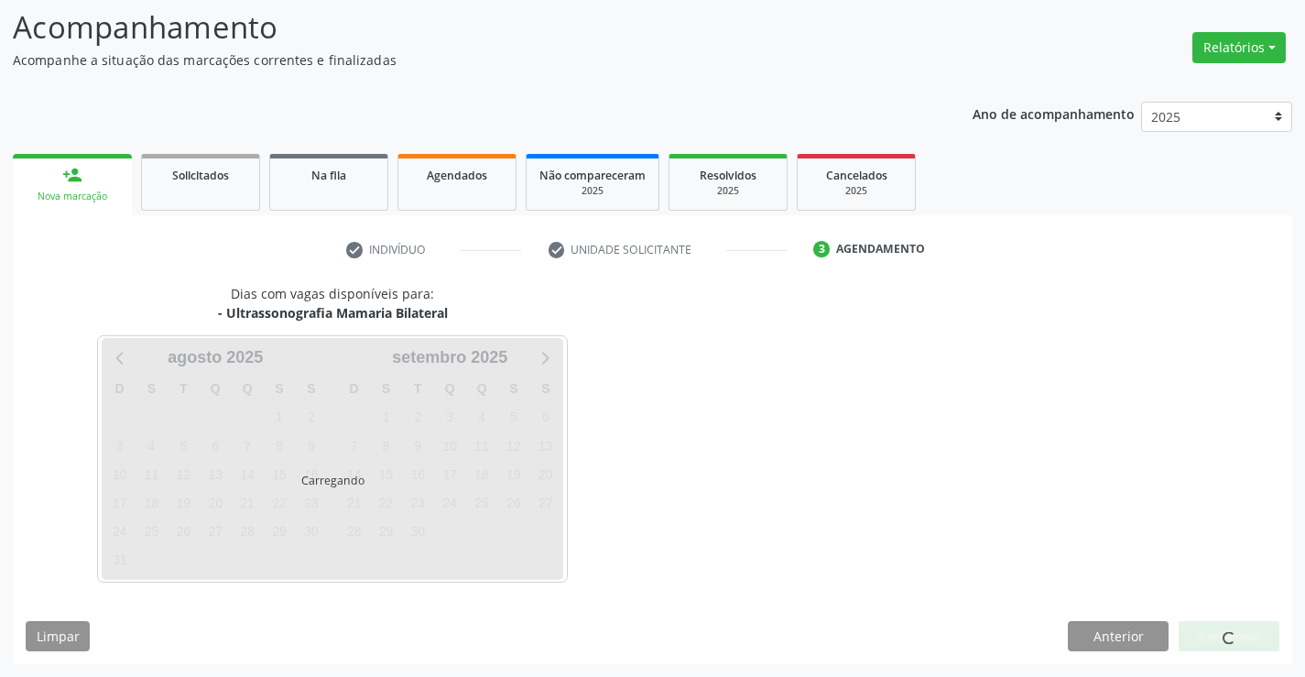
scroll to position [0, 0]
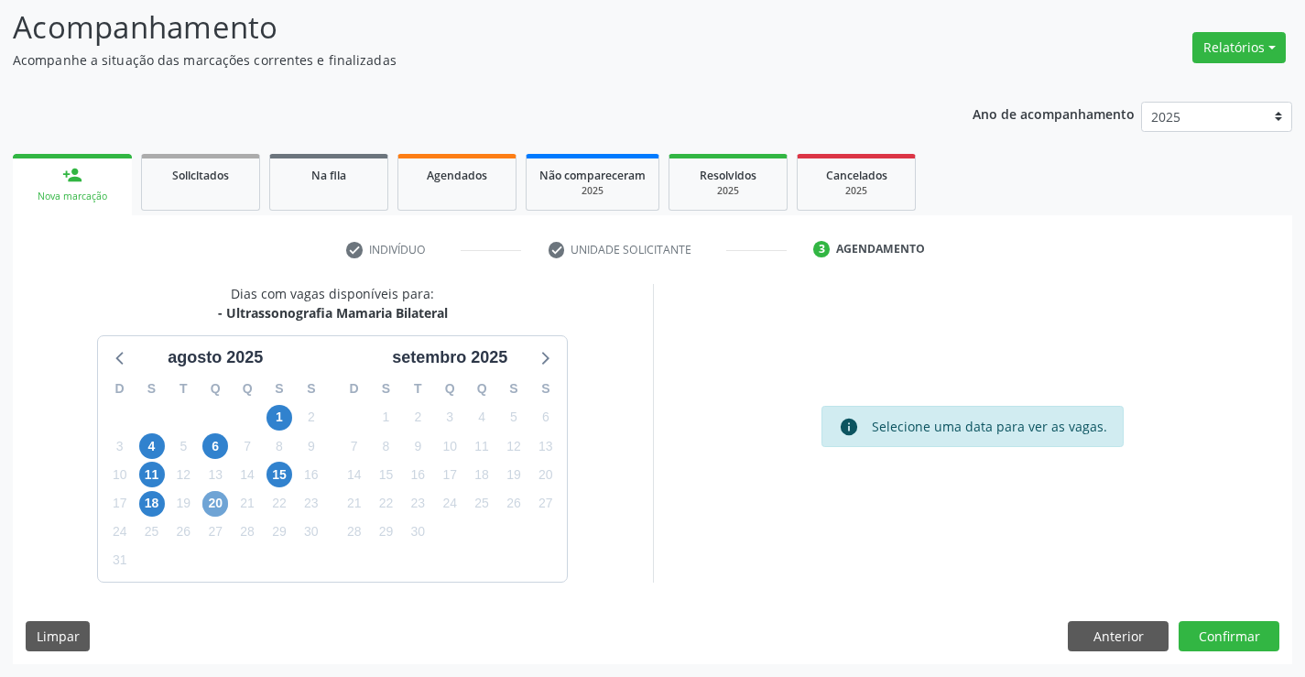
click at [221, 501] on span "20" at bounding box center [215, 504] width 26 height 26
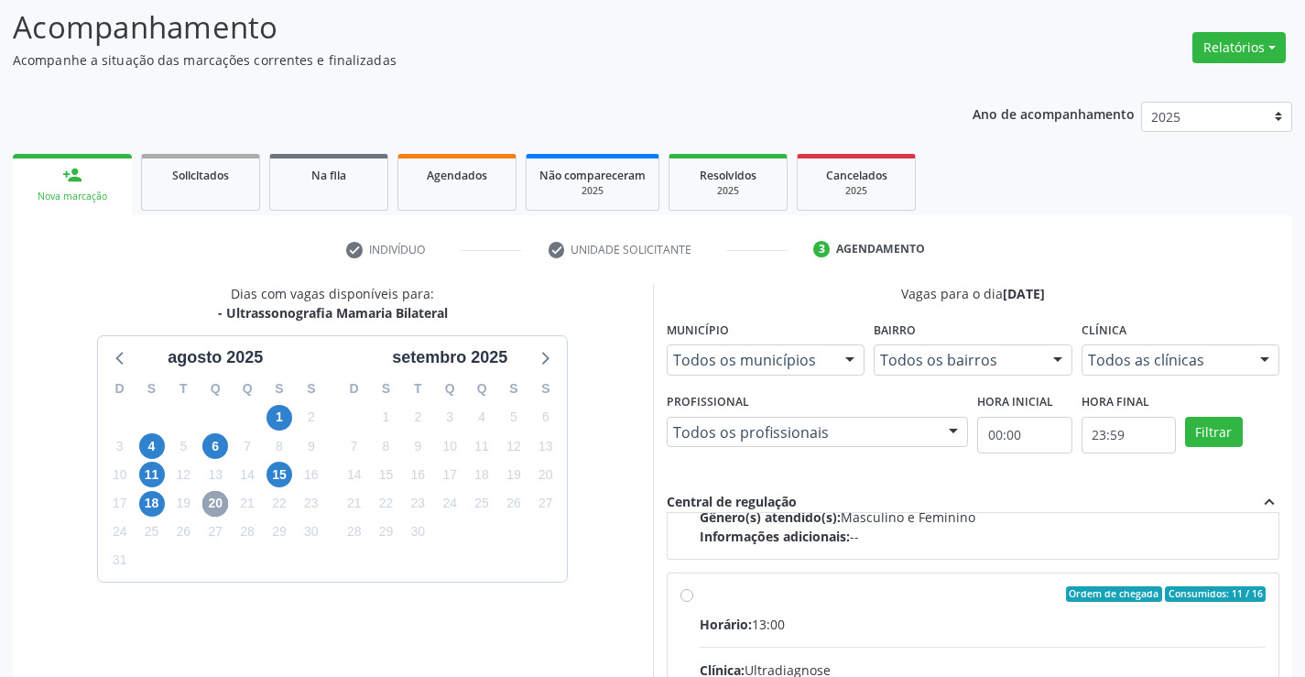
scroll to position [288, 0]
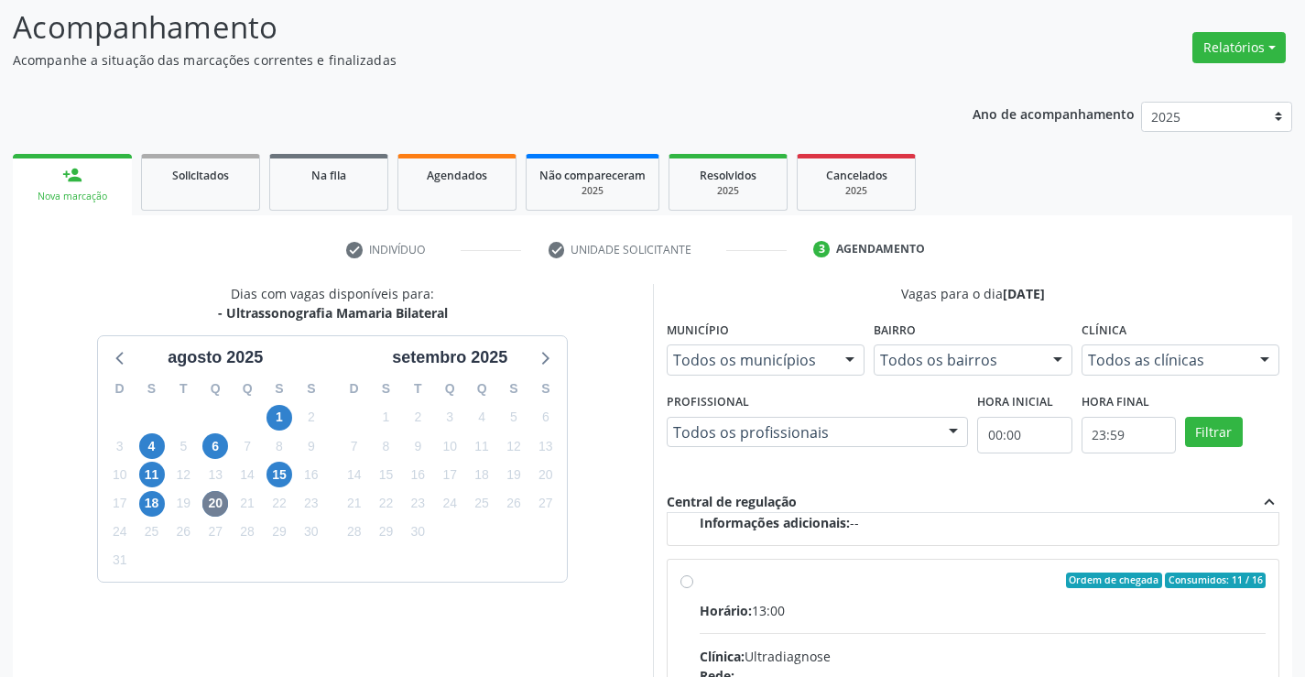
click at [683, 583] on input "Ordem de chegada Consumidos: 11 / 16 Horário: 13:00 Clínica: Ultradiagnose Rede…" at bounding box center [686, 580] width 13 height 16
radio input "true"
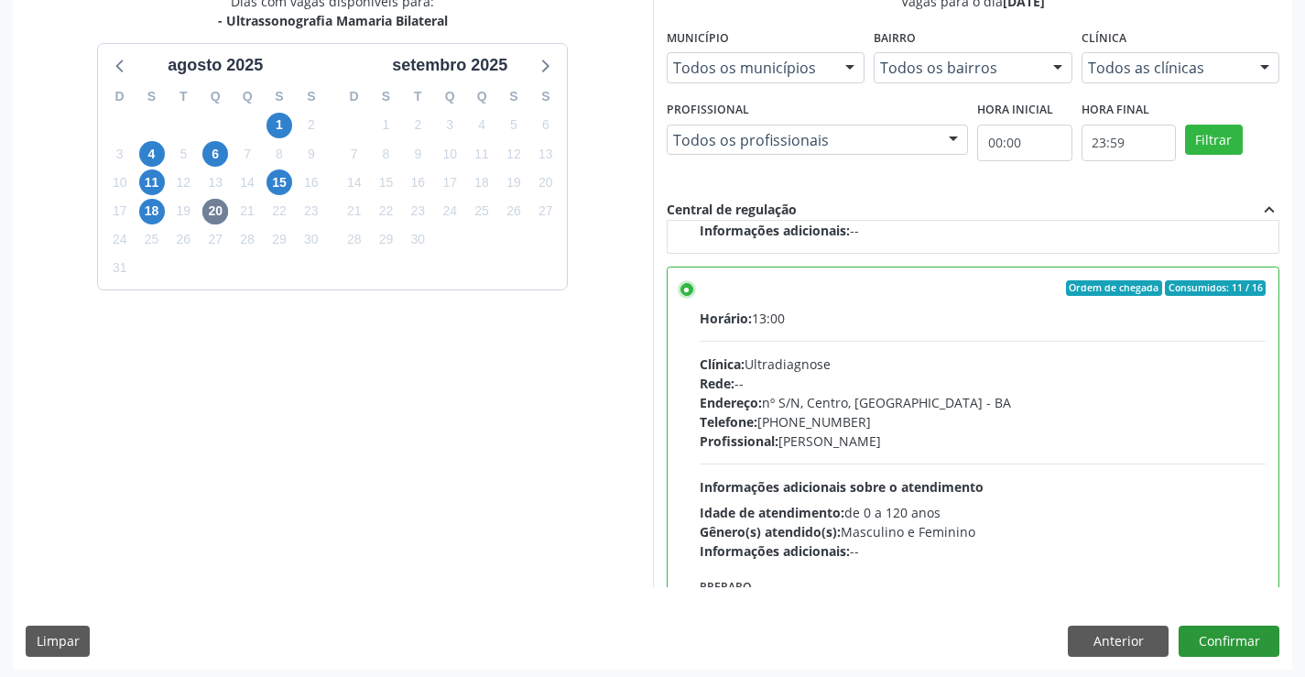
scroll to position [418, 0]
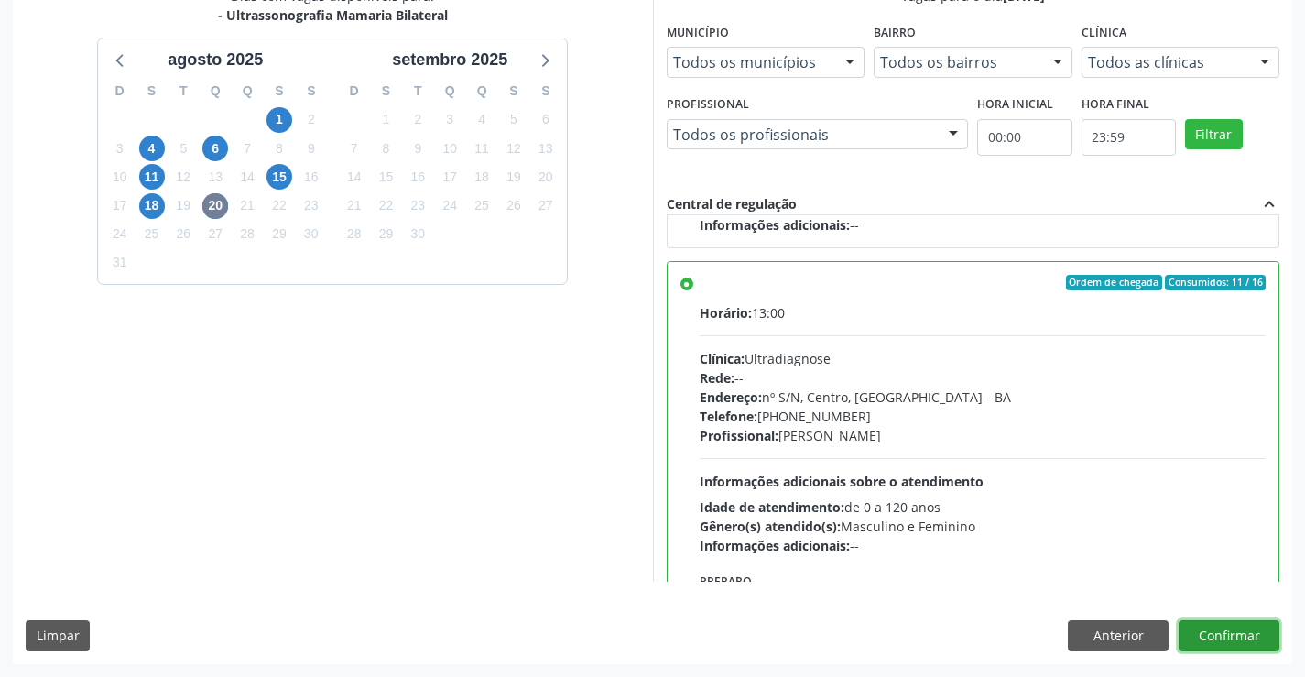
click at [1221, 629] on button "Confirmar" at bounding box center [1229, 635] width 101 height 31
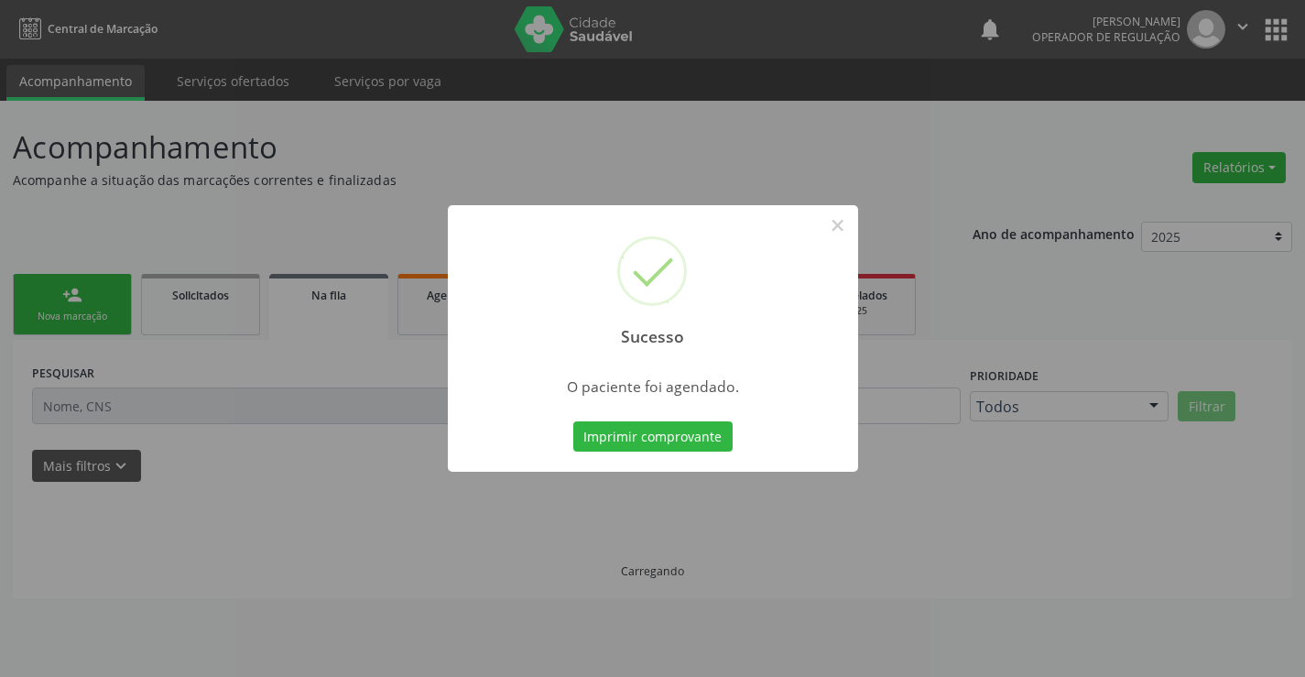
scroll to position [0, 0]
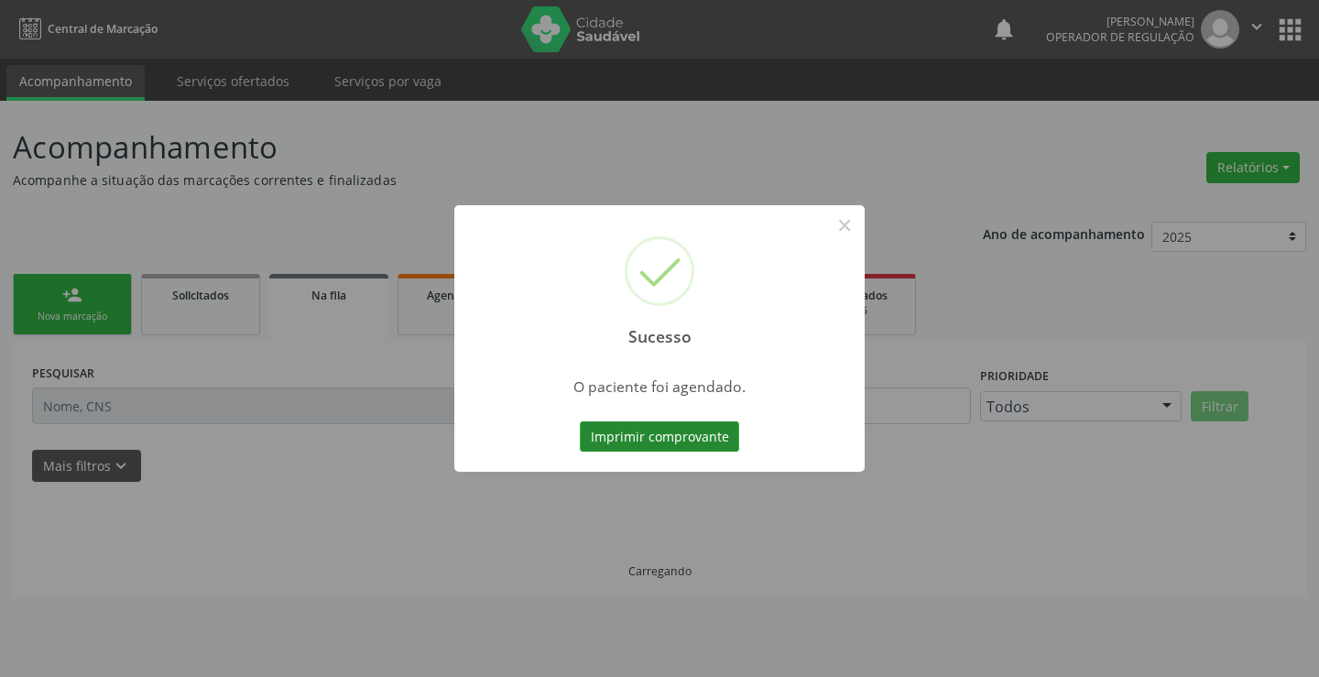
click at [641, 430] on button "Imprimir comprovante" at bounding box center [659, 436] width 159 height 31
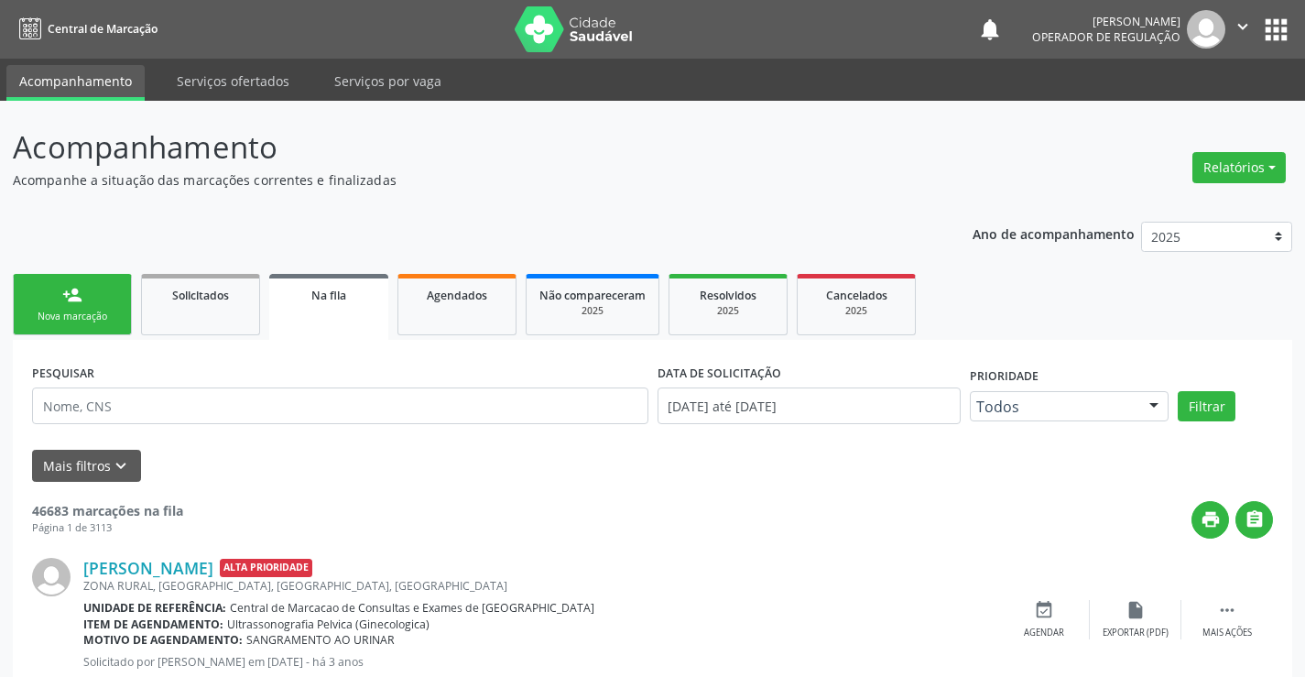
click at [1244, 30] on icon "" at bounding box center [1243, 26] width 20 height 20
click at [1191, 112] on link "Sair" at bounding box center [1196, 112] width 126 height 26
